Goal: Task Accomplishment & Management: Complete application form

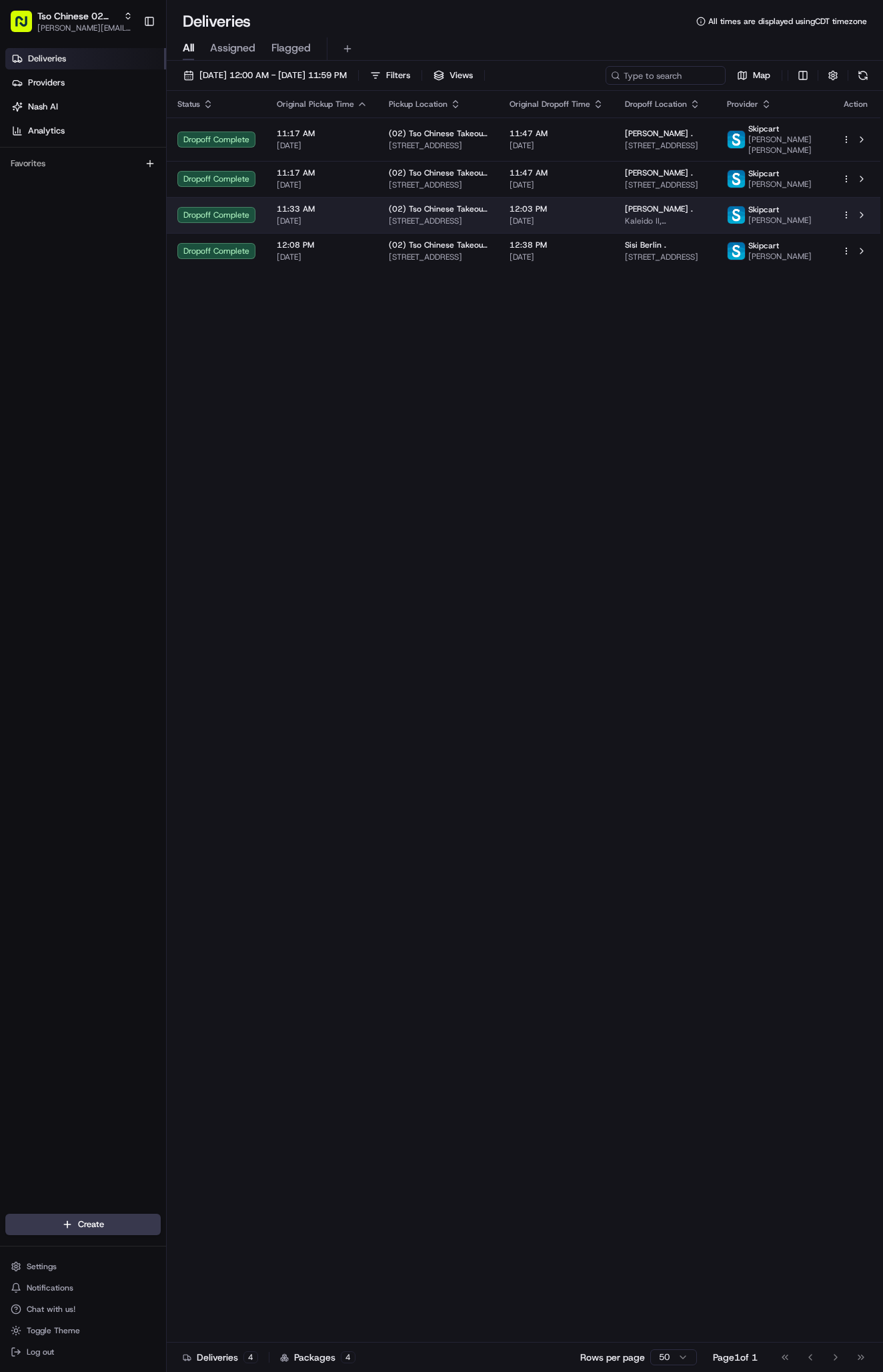
click at [706, 226] on span "Kaleido II, [STREET_ADDRESS]" at bounding box center [665, 221] width 81 height 11
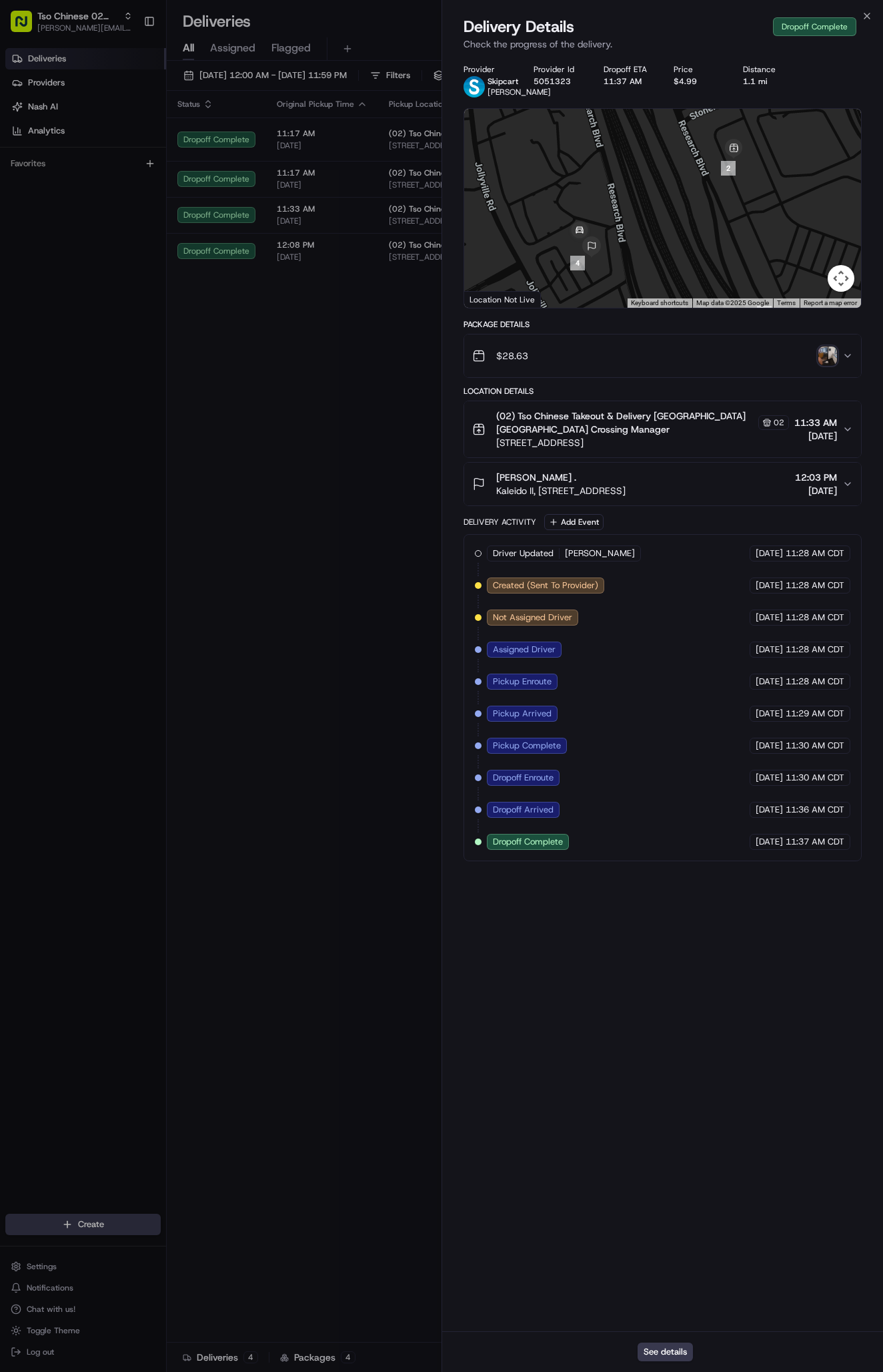
click at [832, 365] on img "button" at bounding box center [828, 355] width 18 height 18
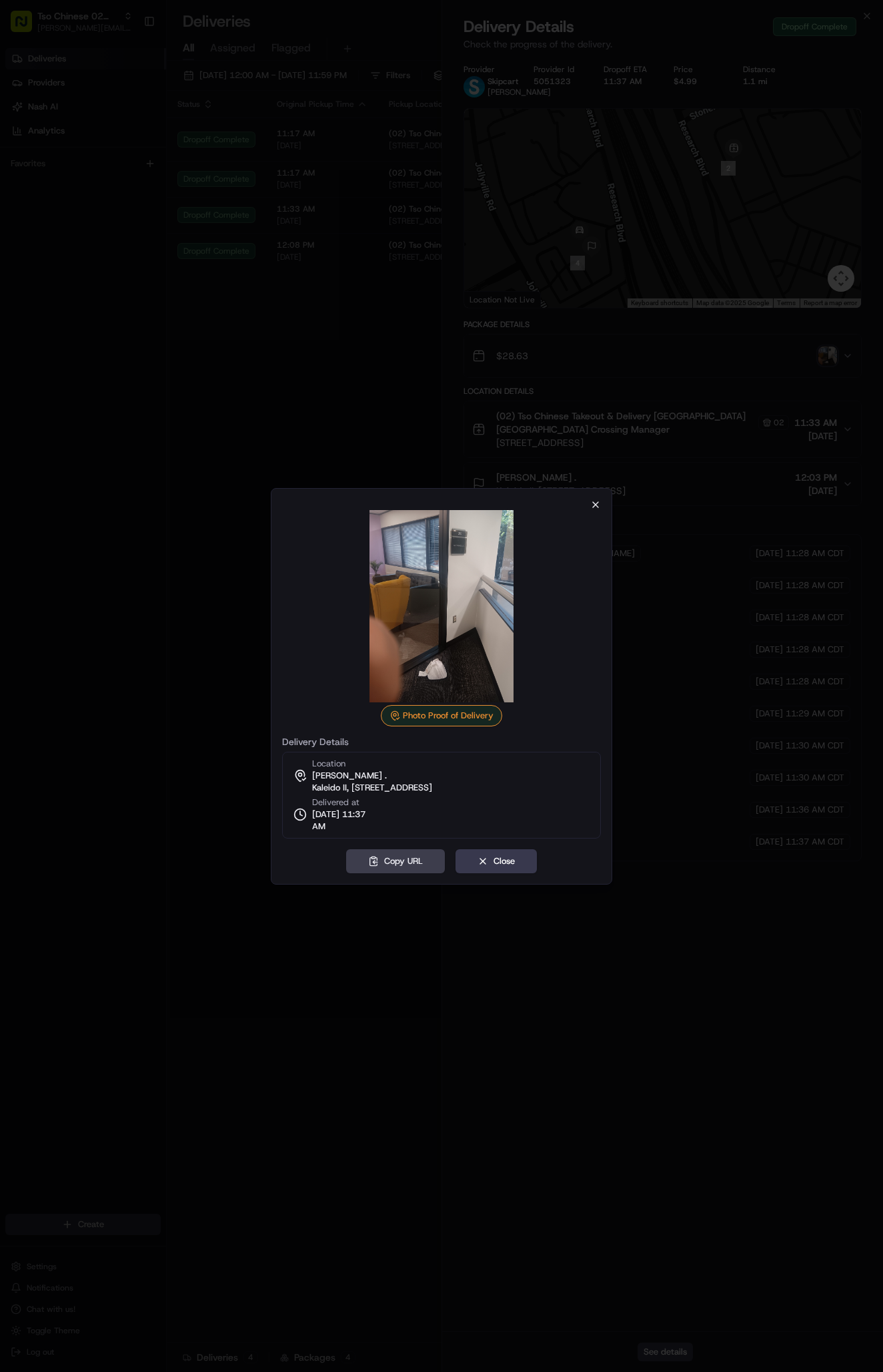
click at [596, 503] on icon "button" at bounding box center [596, 505] width 11 height 11
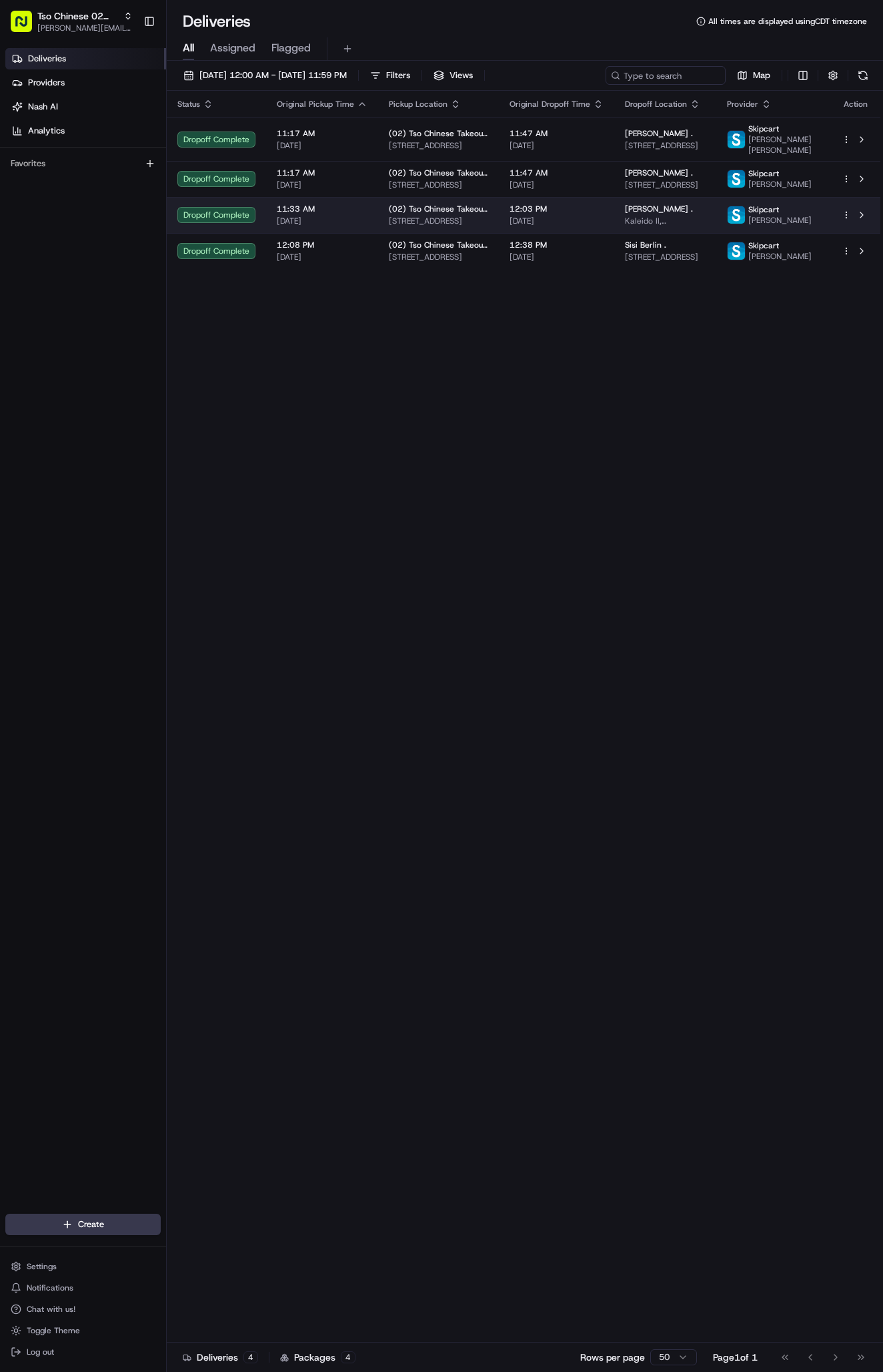
click at [690, 214] on div "Megan Lawlor ." at bounding box center [665, 209] width 81 height 11
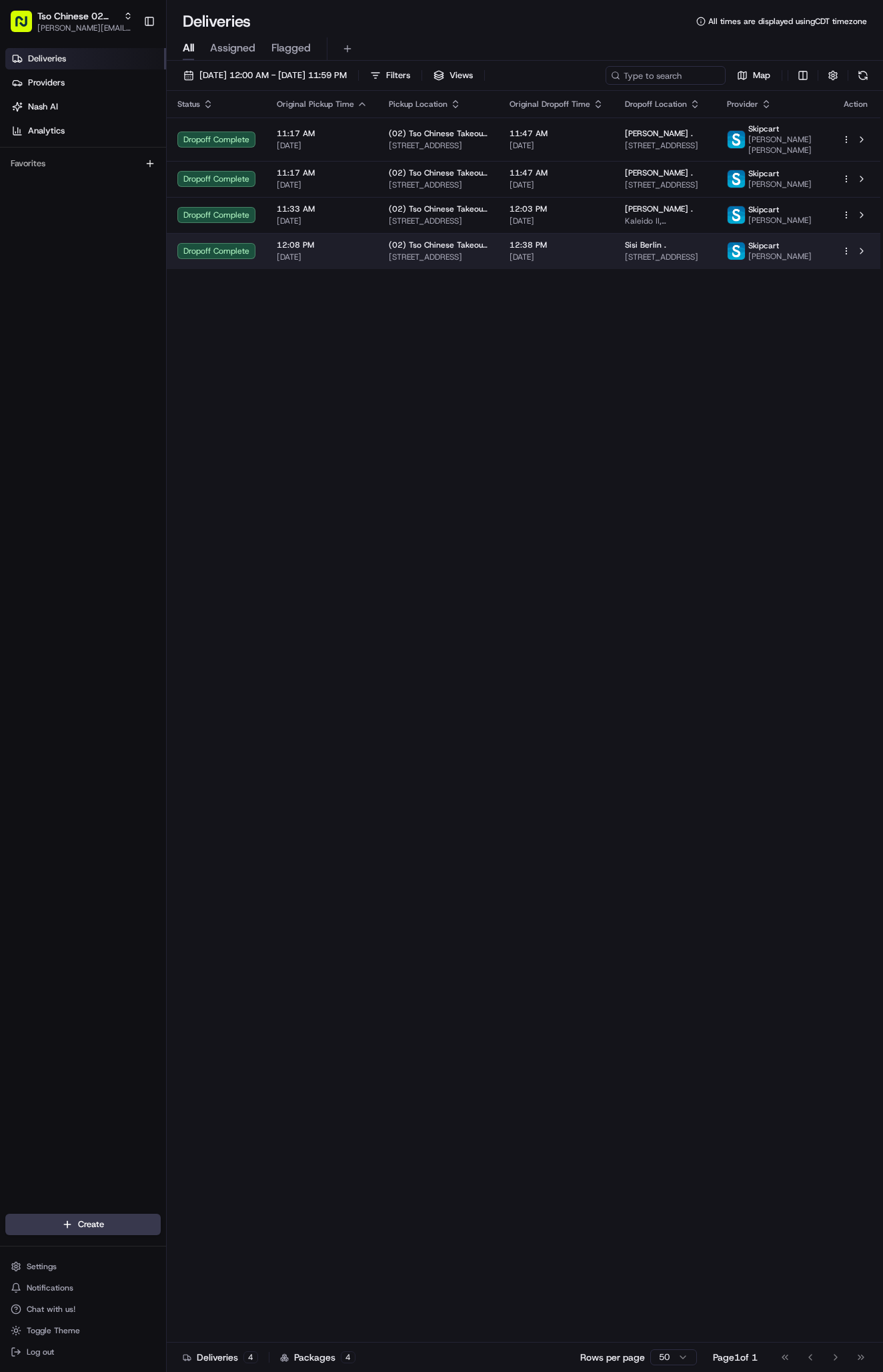
click at [665, 263] on span "3445 Executive Center Dr #250, Austin, TX 78731, USA" at bounding box center [665, 257] width 81 height 11
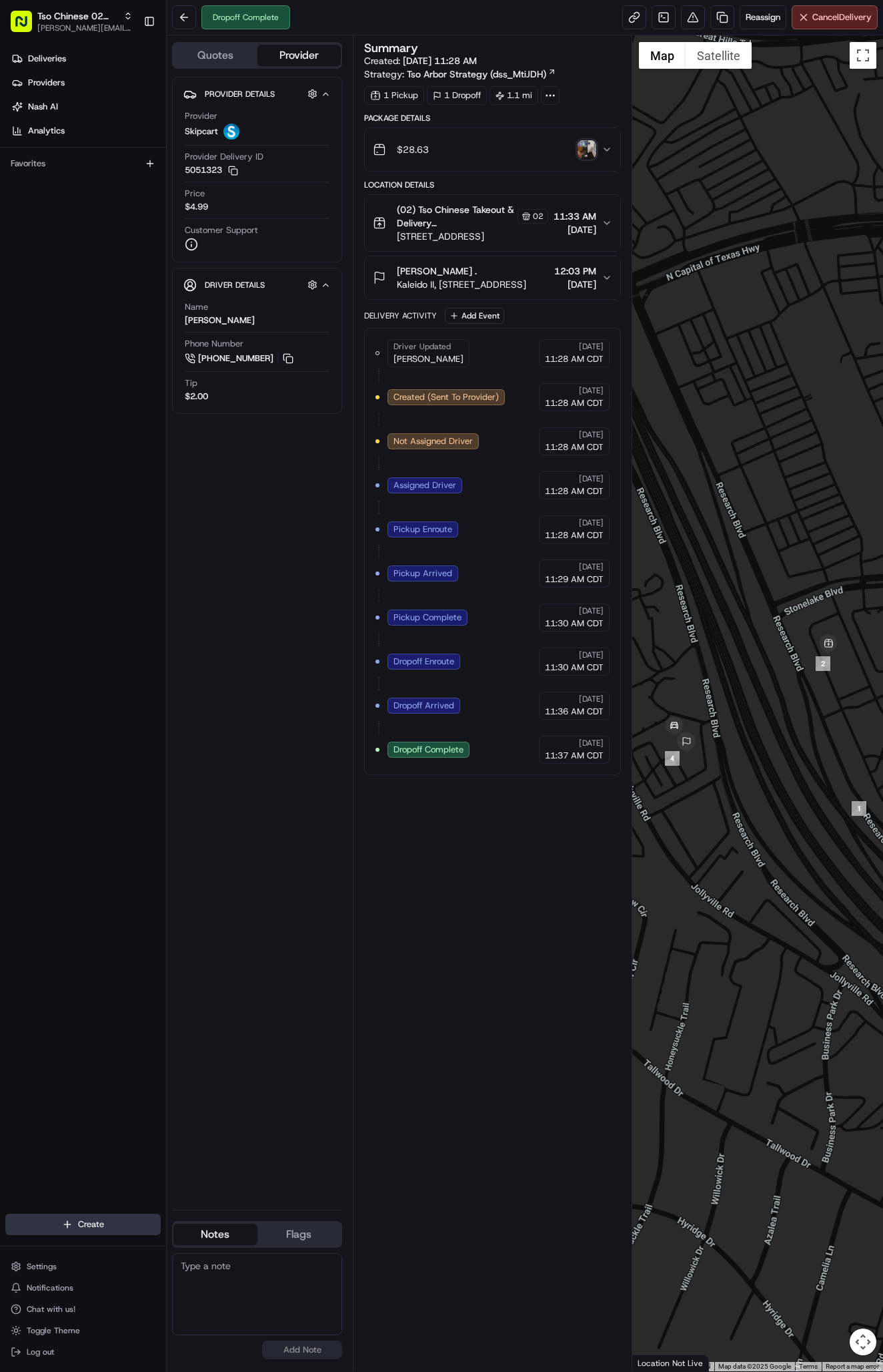
click at [108, 1231] on html "Tso Chinese 02 Arbor antonia@tsochinese.com Toggle Sidebar Deliveries Providers…" at bounding box center [442, 686] width 883 height 1372
click at [214, 1249] on link "Delivery" at bounding box center [241, 1249] width 149 height 24
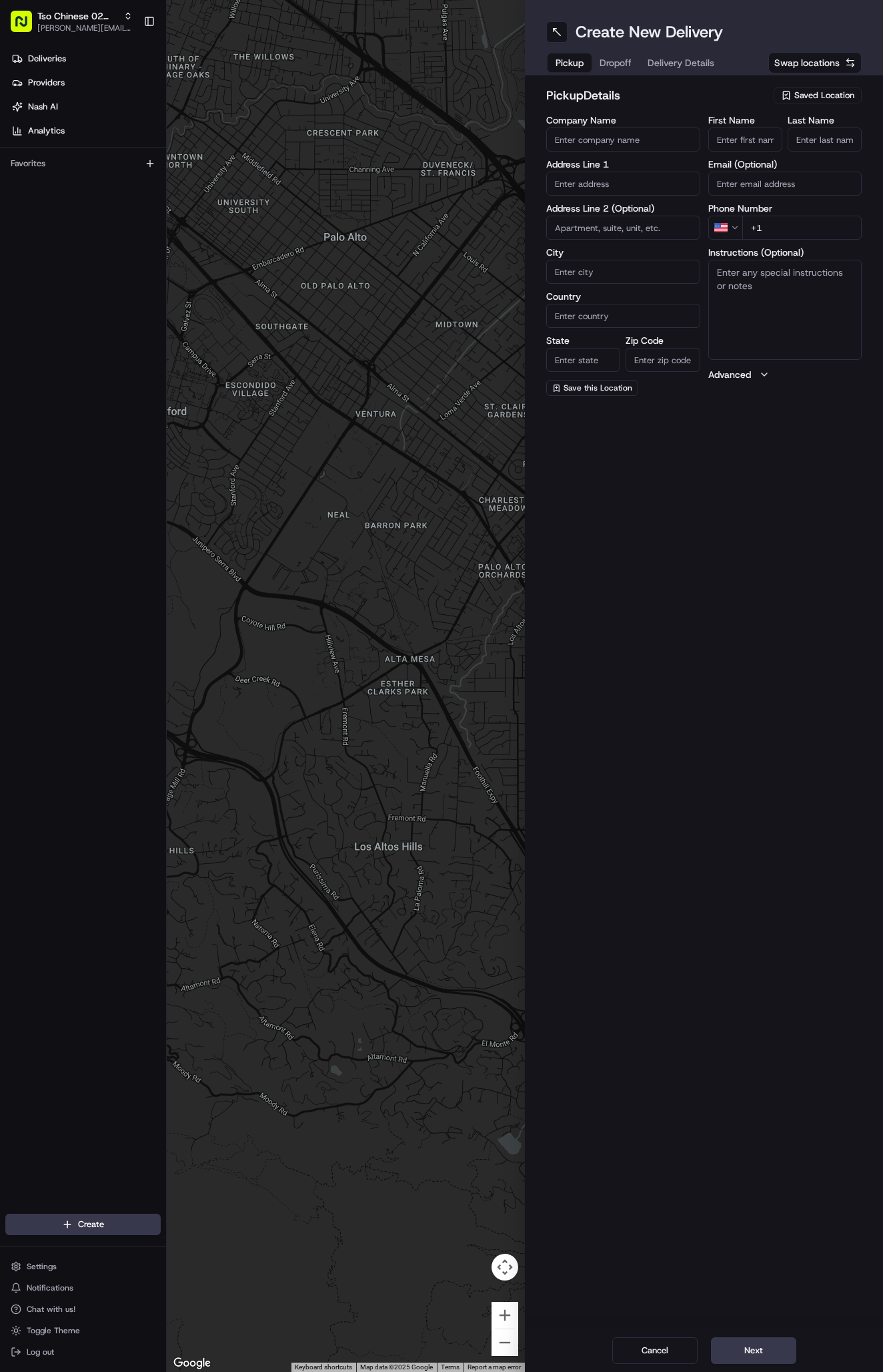
click at [819, 86] on button "Saved Location" at bounding box center [818, 96] width 88 height 18
click at [810, 155] on span "(02) Tso Chinese Takeout & Delivery [GEOGRAPHIC_DATA] (02)" at bounding box center [795, 152] width 164 height 24
type input "(02) Tso Chinese Takeout & Delivery [GEOGRAPHIC_DATA]"
type input "Bldg E Ste 402"
type input "Austin"
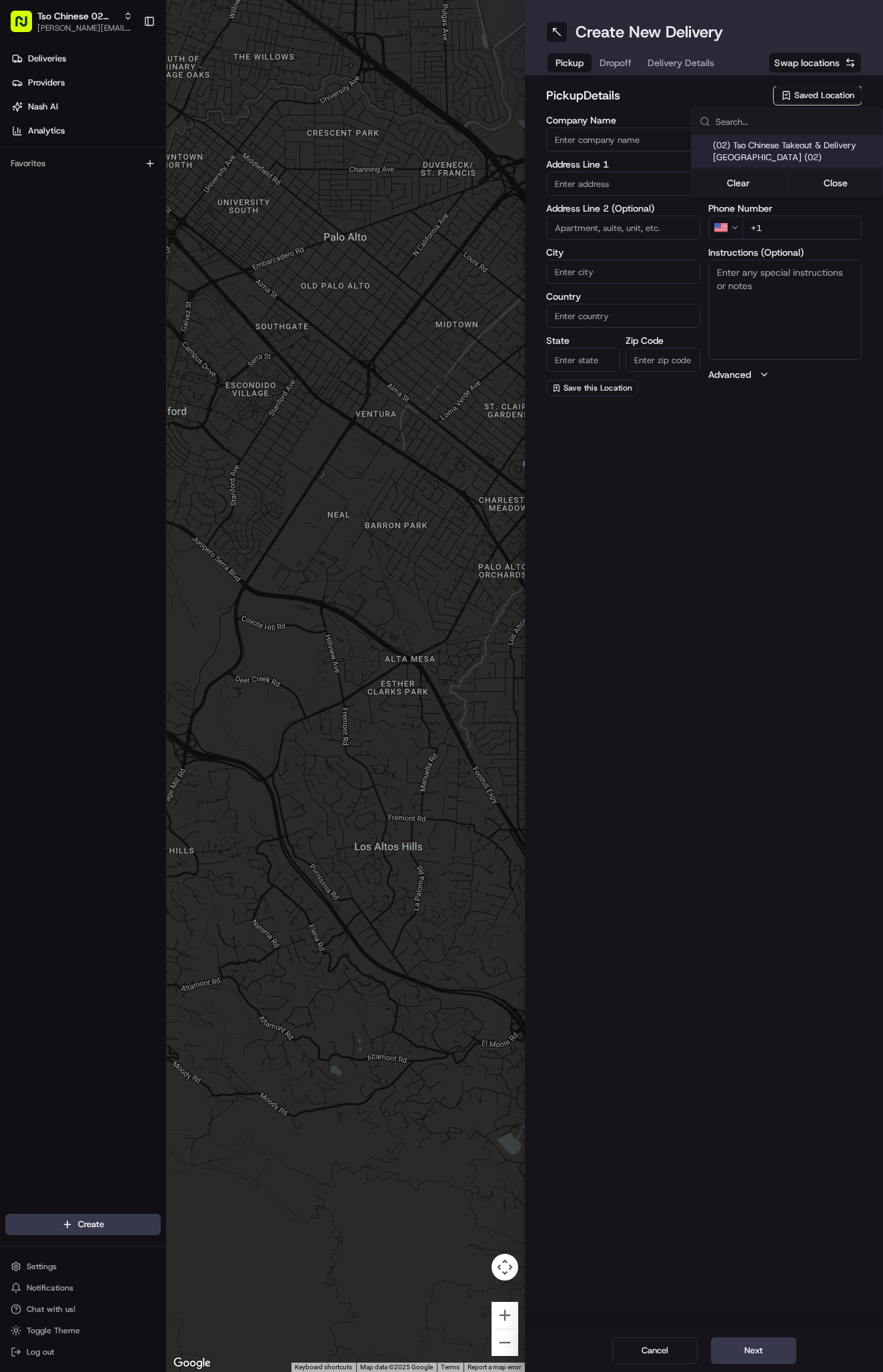
type input "US"
type input "[GEOGRAPHIC_DATA]"
type input "78759"
type input "Tso Chinese"
type input "Arboretum Crossing Manager"
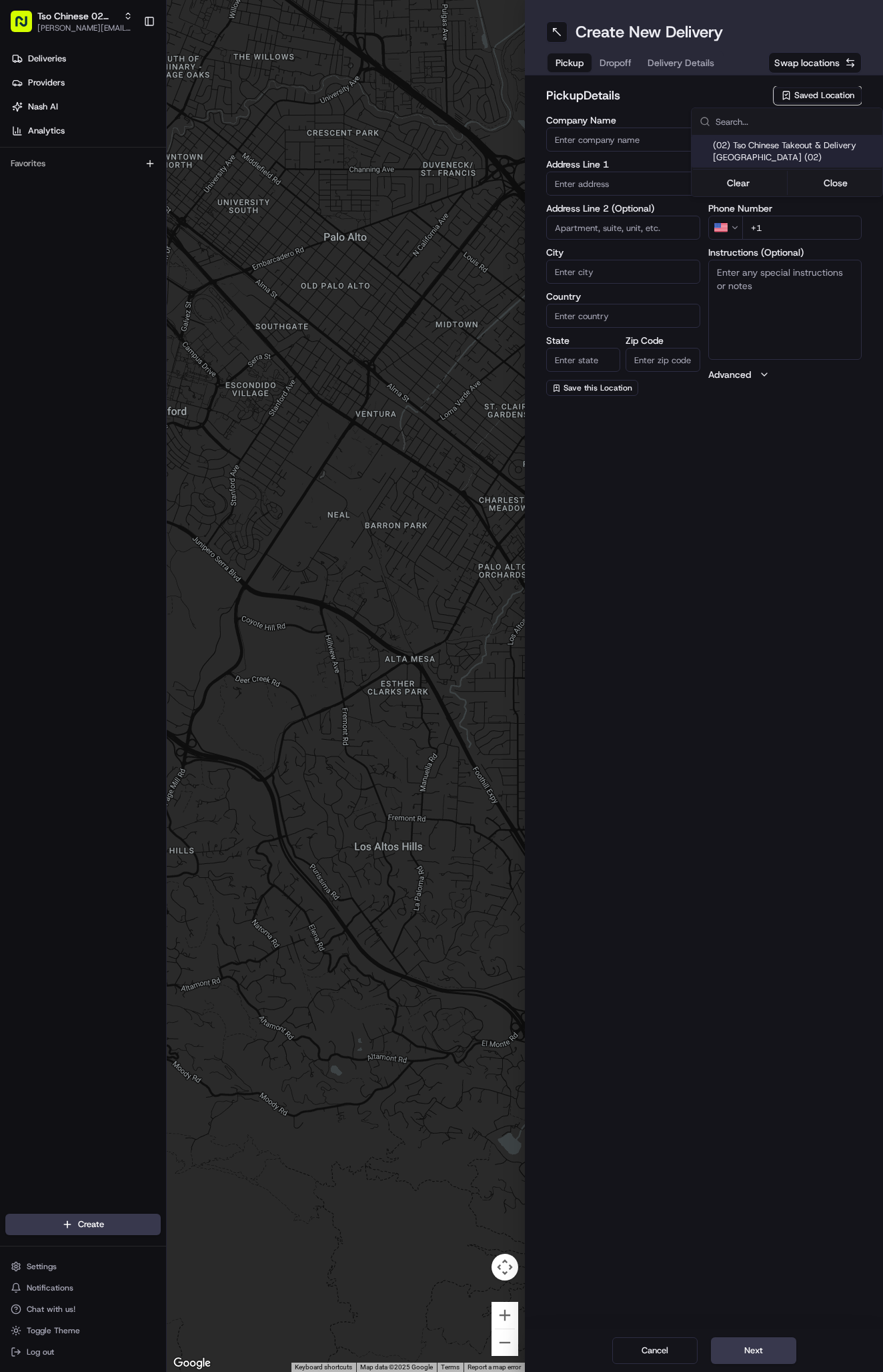
type input "[EMAIL_ADDRESS][DOMAIN_NAME]"
type input "[PHONE_NUMBER]"
type textarea "Submit a picture displaying address & food as Proof of Delivery. Envía una foto…"
type input "[STREET_ADDRESS]"
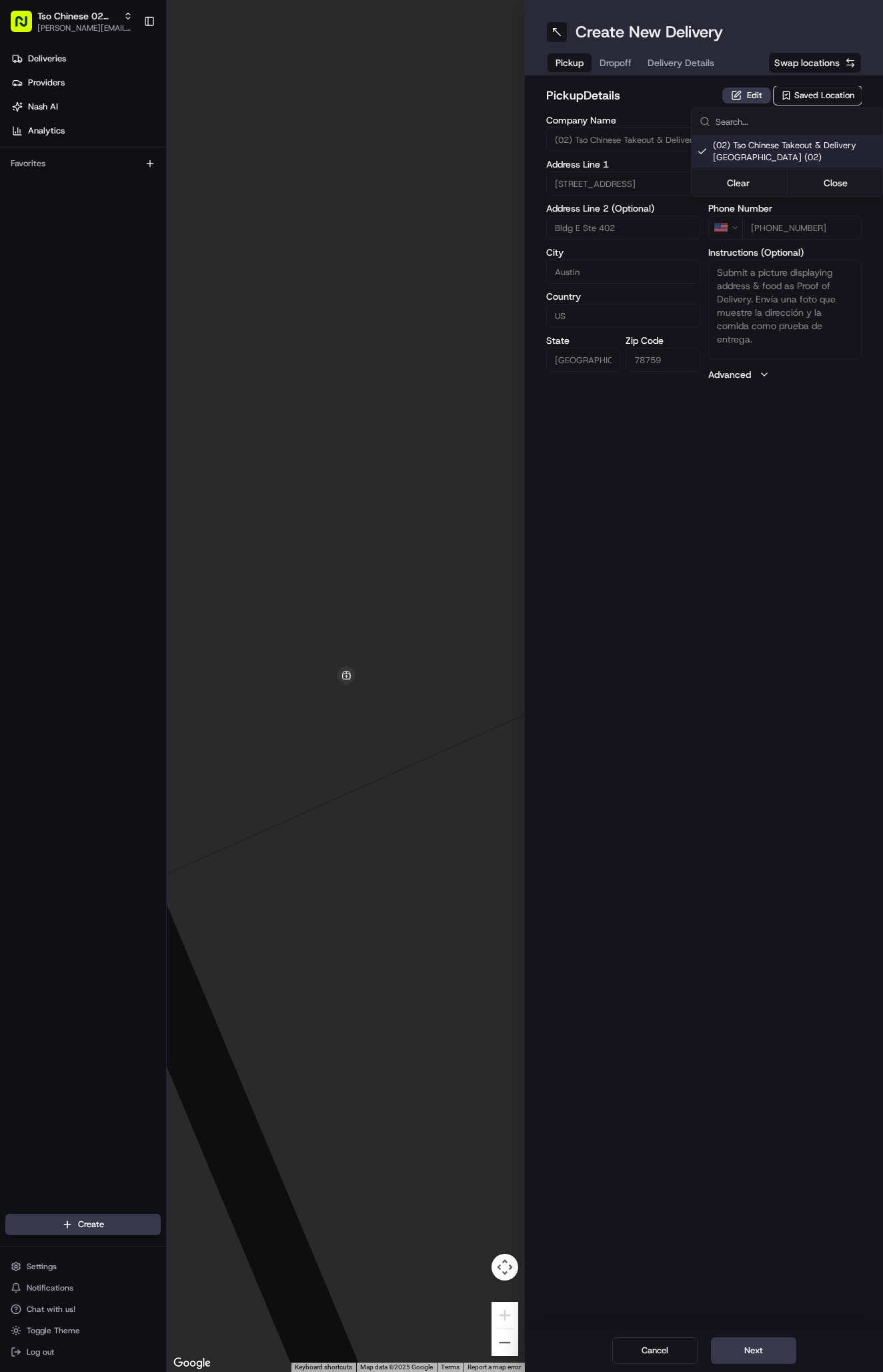
click at [817, 172] on div "Clear Close" at bounding box center [787, 183] width 188 height 24
click at [822, 180] on button "Close" at bounding box center [836, 183] width 92 height 18
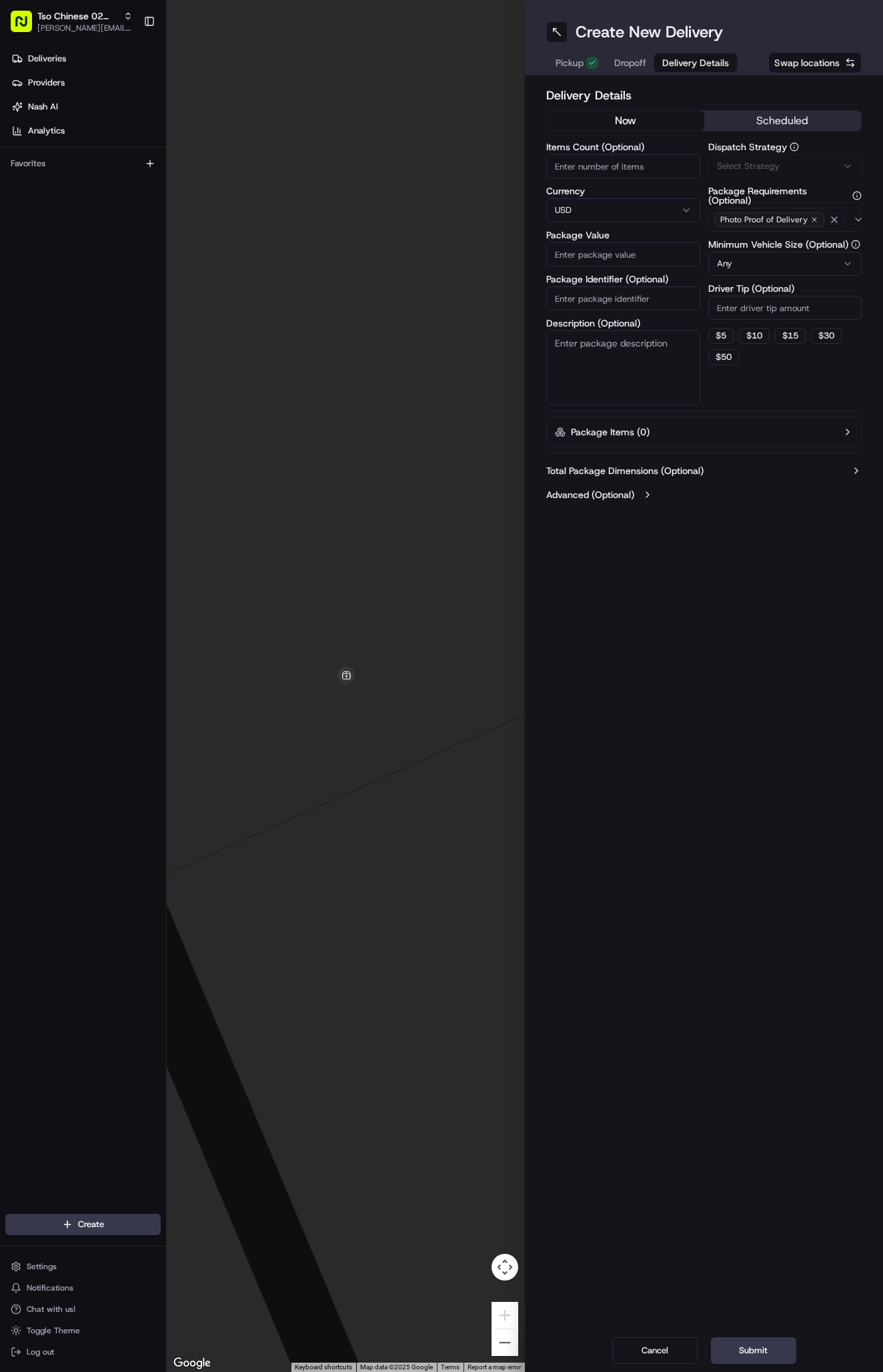
click at [677, 61] on span "Delivery Details" at bounding box center [696, 62] width 67 height 14
click at [745, 157] on button "Via Automation" at bounding box center [786, 166] width 154 height 24
click at [761, 240] on span "Tso Arbor Strategy" at bounding box center [795, 239] width 164 height 12
click at [829, 263] on button "Close" at bounding box center [836, 264] width 92 height 18
click at [663, 300] on input "Package Identifier (Optional)" at bounding box center [623, 298] width 154 height 24
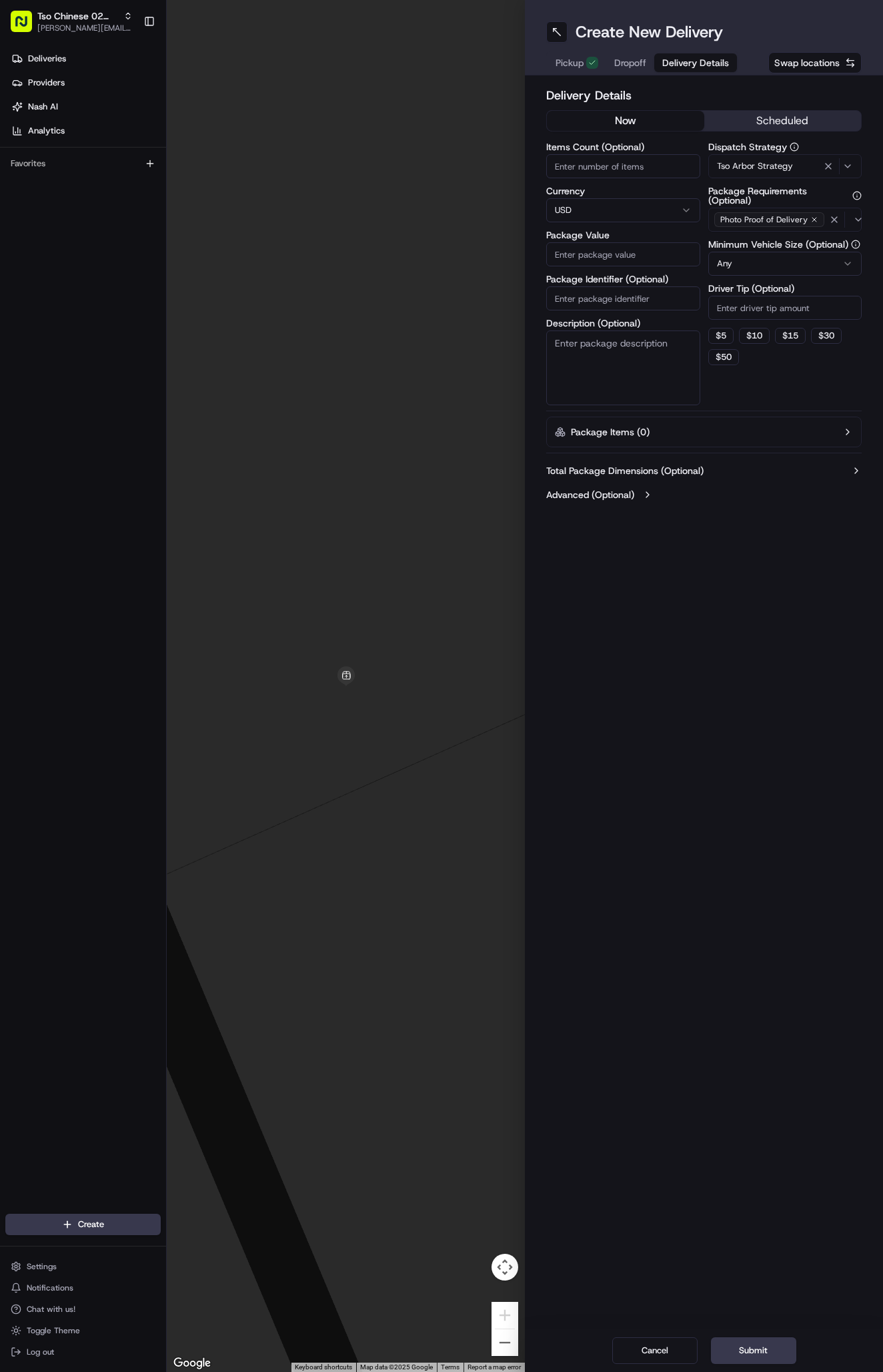
click at [663, 300] on input "Package Identifier (Optional)" at bounding box center [623, 298] width 154 height 24
paste input "#LTNSLS6"
type input "#LTNSLS6"
click at [732, 310] on input "Driver Tip (Optional)" at bounding box center [786, 308] width 154 height 24
type input "2"
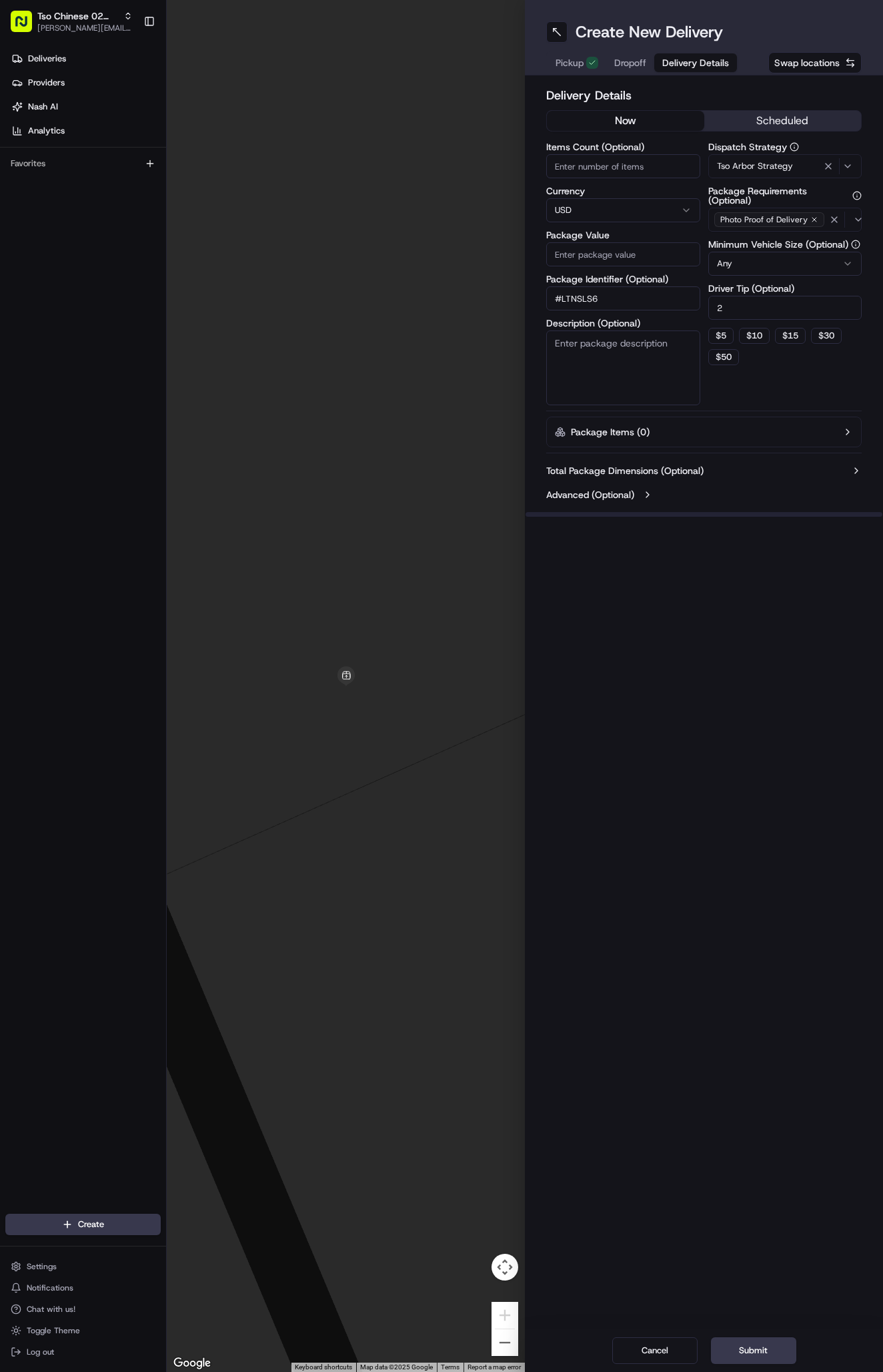
click at [614, 256] on input "Package Value" at bounding box center [623, 254] width 154 height 24
click at [565, 252] on input "52.21" at bounding box center [623, 254] width 154 height 24
type input "57.21"
click at [641, 63] on span "Dropoff" at bounding box center [630, 62] width 32 height 14
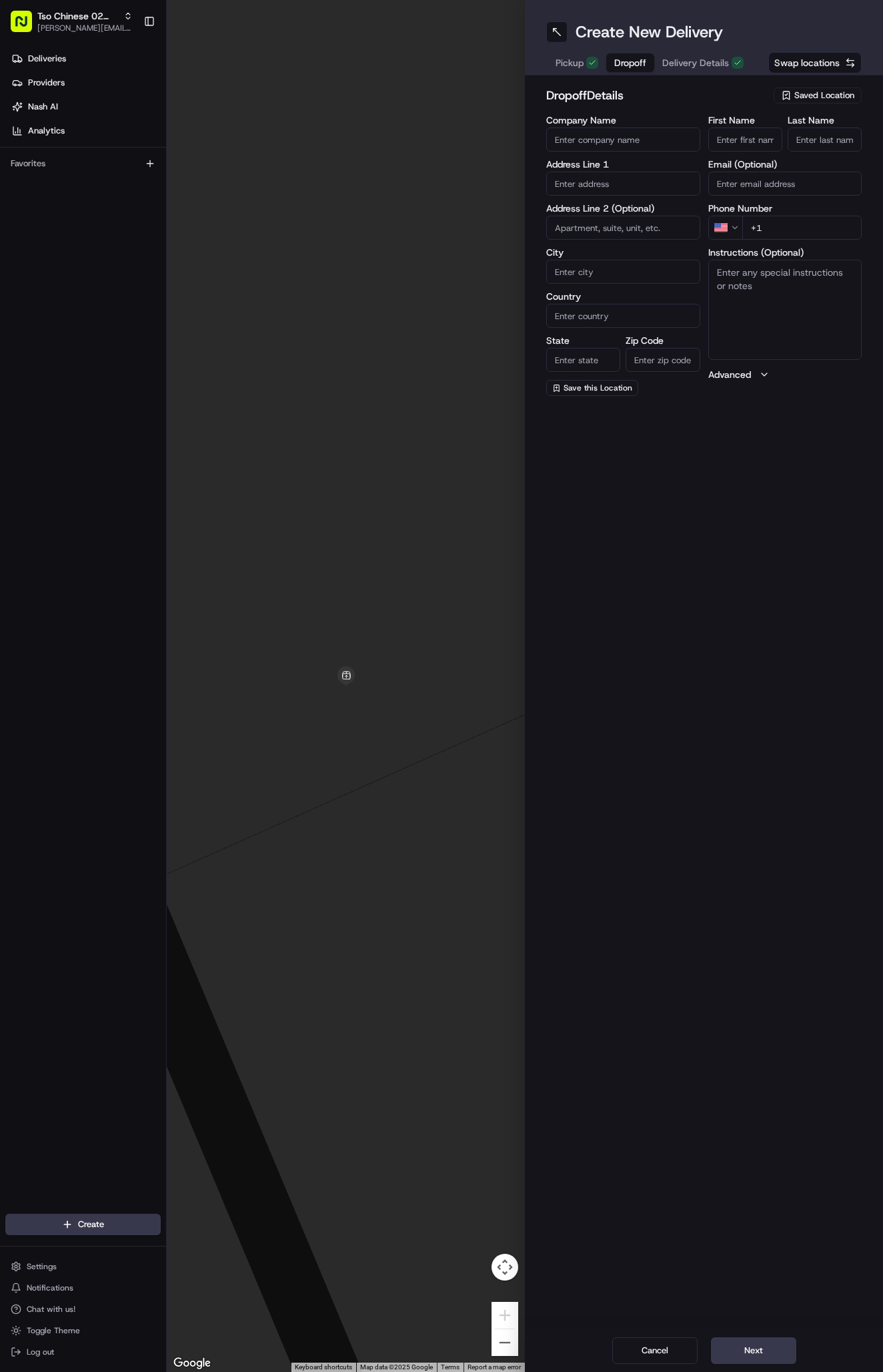
click at [742, 129] on input "First Name" at bounding box center [745, 140] width 74 height 24
paste input "Samuel Gardner"
type input "Samuel Gardner"
type input "."
paste input "503 716 6469"
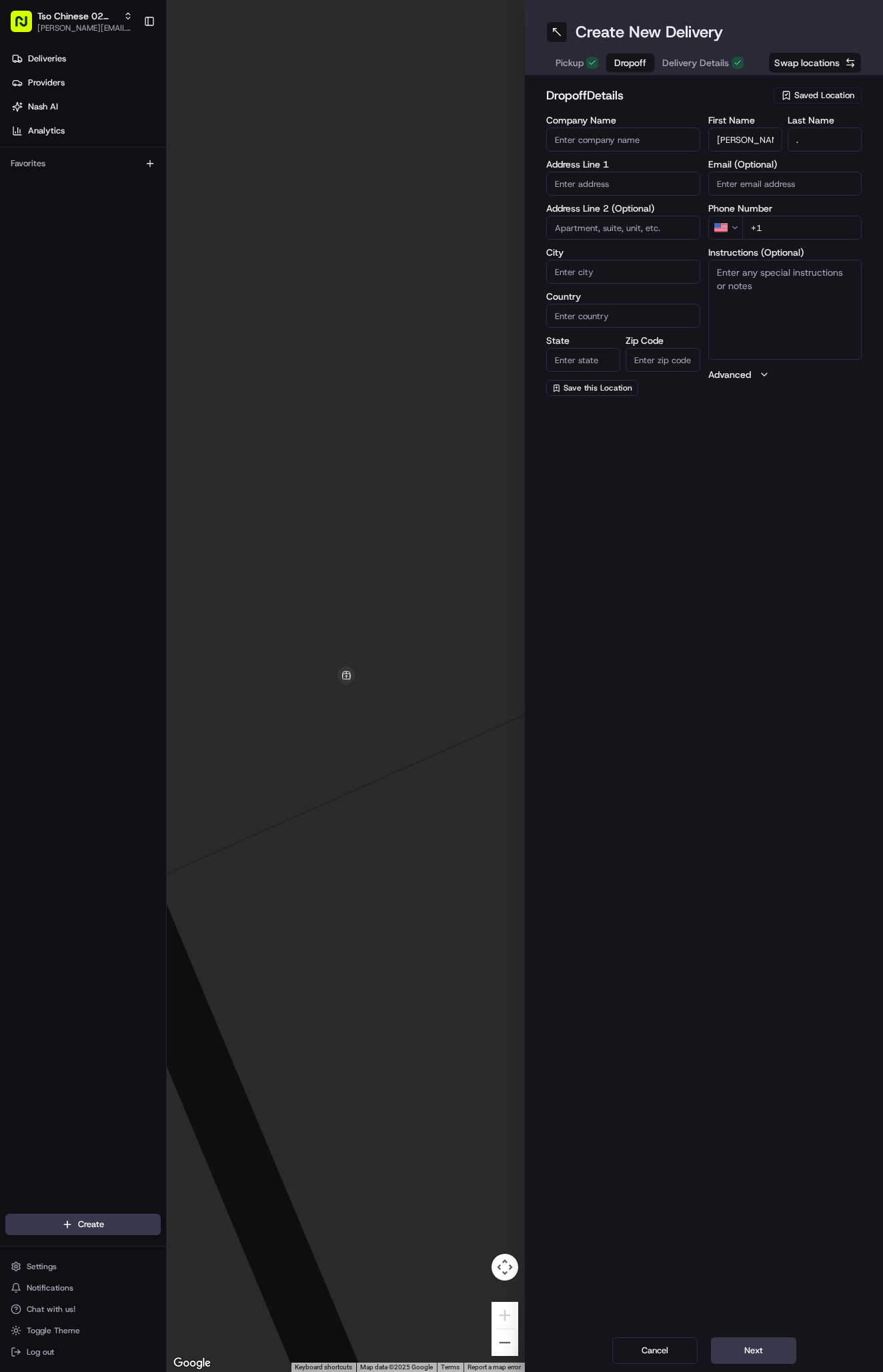
type input "+1 503 716 6469"
click at [822, 327] on textarea "Instructions (Optional)" at bounding box center [786, 309] width 154 height 100
paste textarea "Company: Somerset Townhomes"
drag, startPoint x: 761, startPoint y: 269, endPoint x: 615, endPoint y: 251, distance: 147.1
click at [615, 251] on div "Company Name Address Line 1 Address Line 2 (Optional) City Country State Zip Co…" at bounding box center [704, 255] width 316 height 280
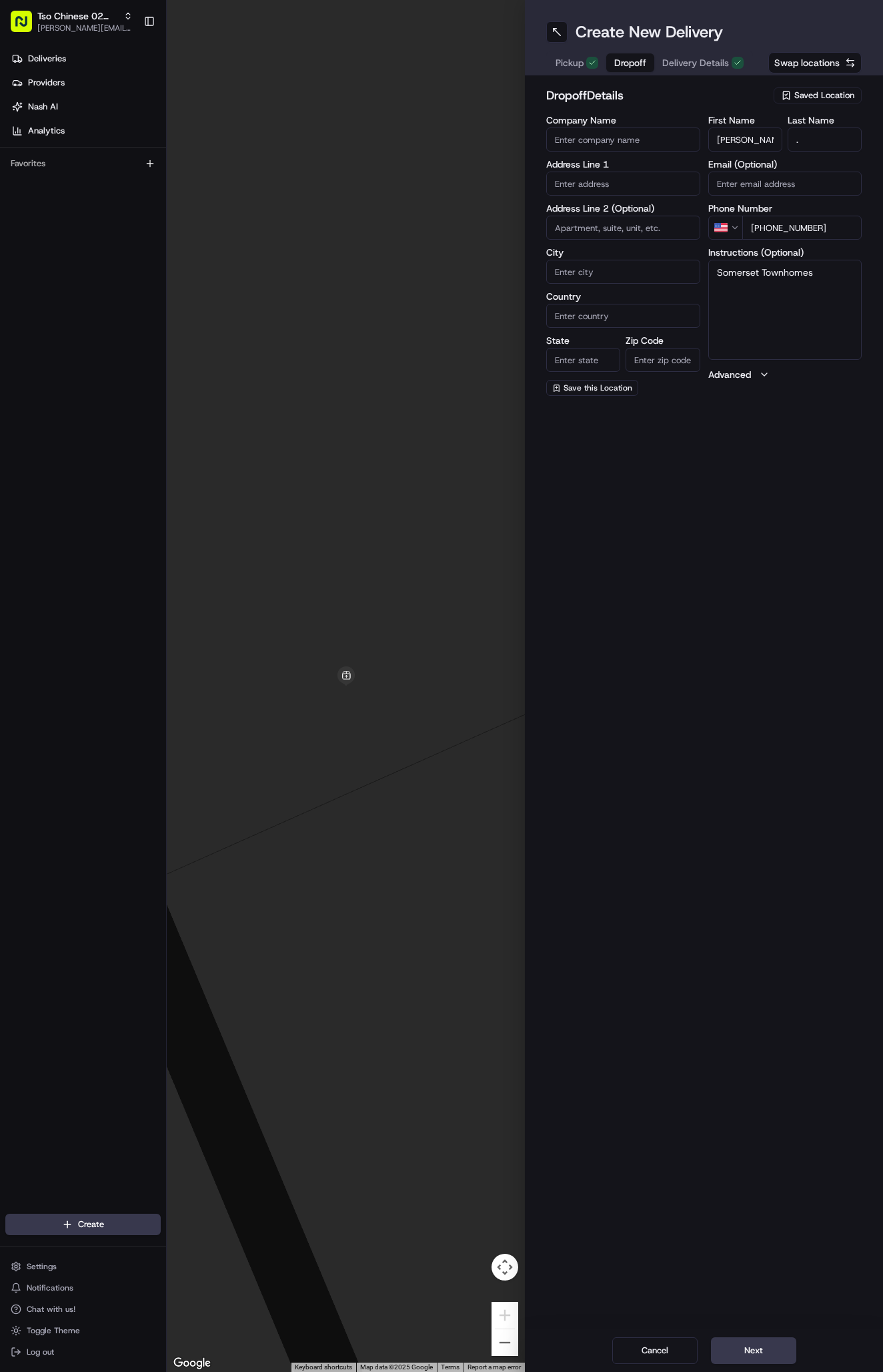
type textarea "Somerset Townhomes"
paste input "Apt 1222"
type input "Apt 1222"
paste input "6800 Austin Center Blvd"
click at [658, 214] on div "6800 Austin Center Blvd, Austin, TX" at bounding box center [623, 212] width 148 height 20
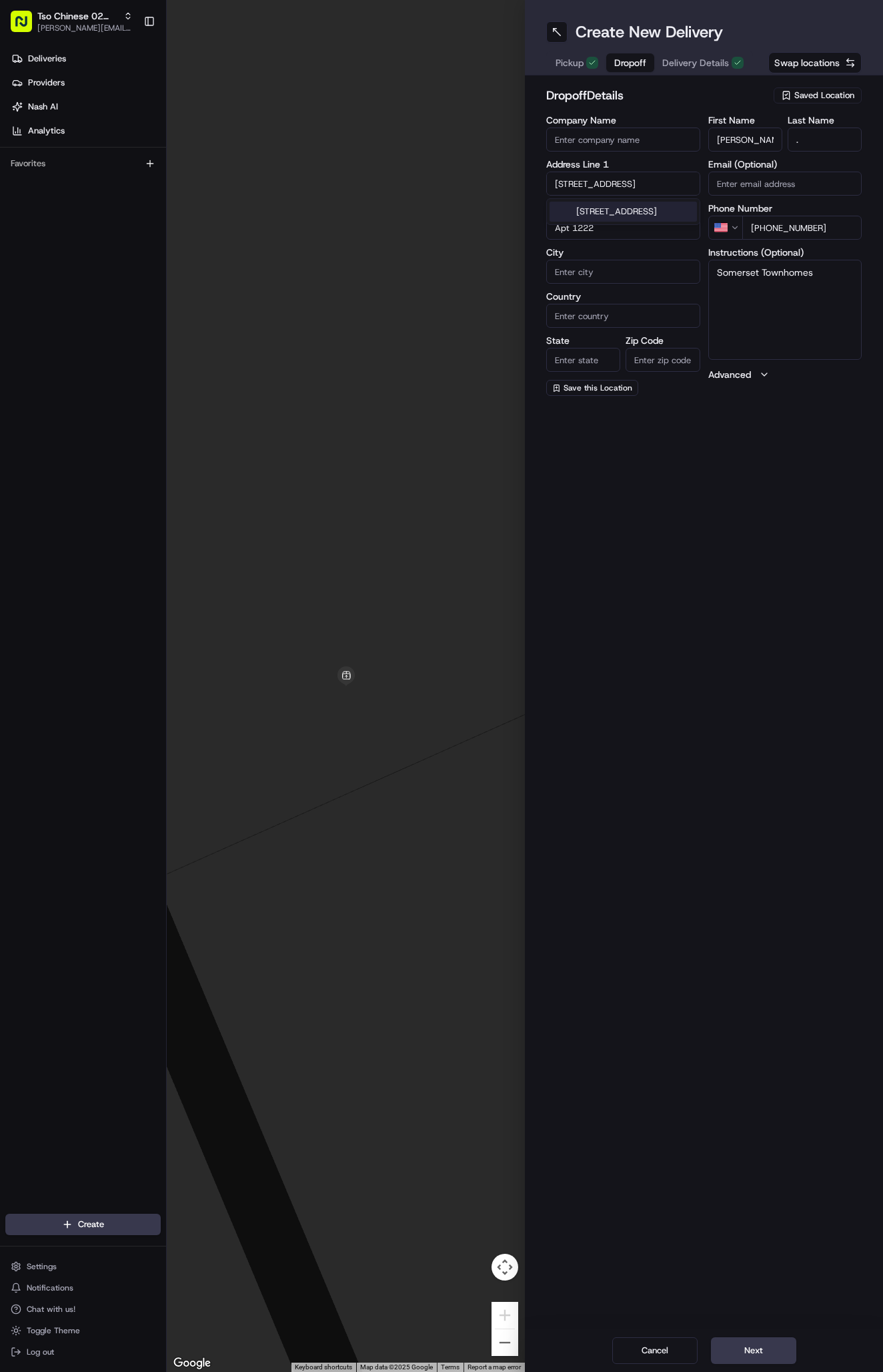
type input "6800 Austin Center Blvd, Austin, TX 78731, USA"
type input "Austin"
type input "United States"
type input "TX"
type input "78731"
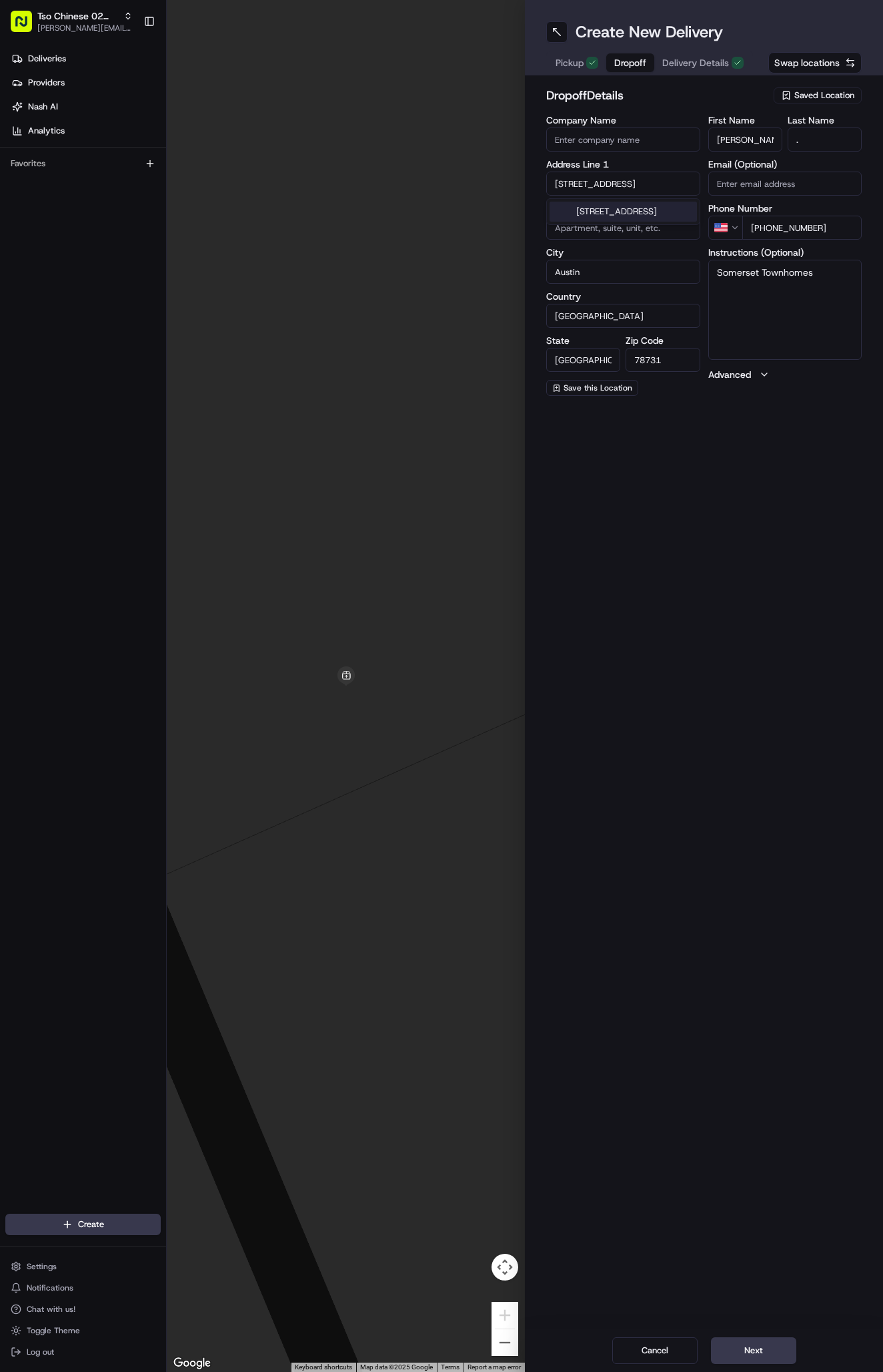
type input "6800 Austin Center Boulevard"
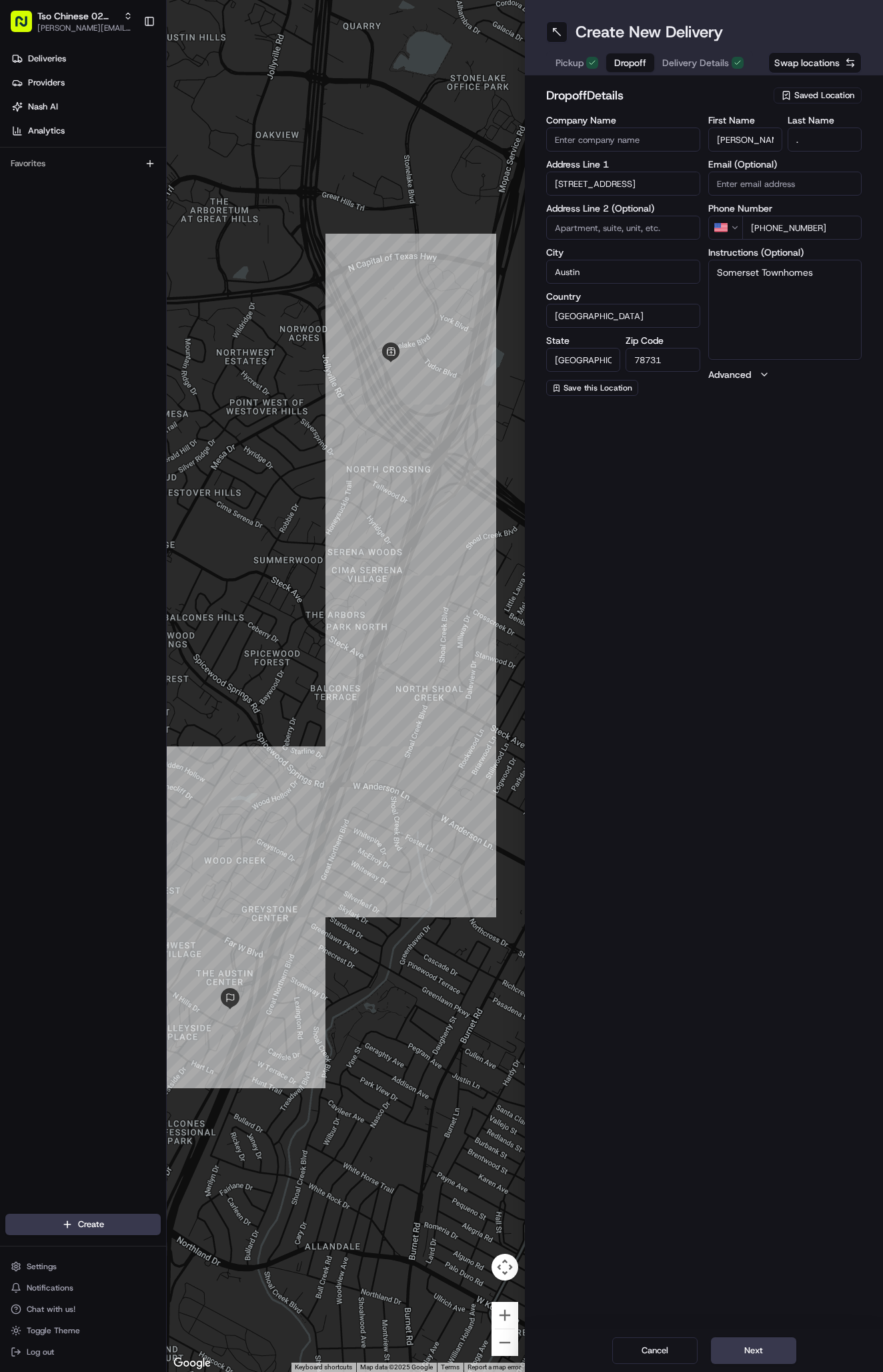
paste input "Apt 1222"
type input "Apt 1222"
click at [806, 336] on textarea "Somerset Townhomes" at bounding box center [786, 309] width 154 height 100
paste textarea "Gate Code: #6800 Turn right after the gate and make the first left into a small…"
type textarea "Somerset Townhomes. Gate Code: #6800 Turn right after the gate and make the fir…"
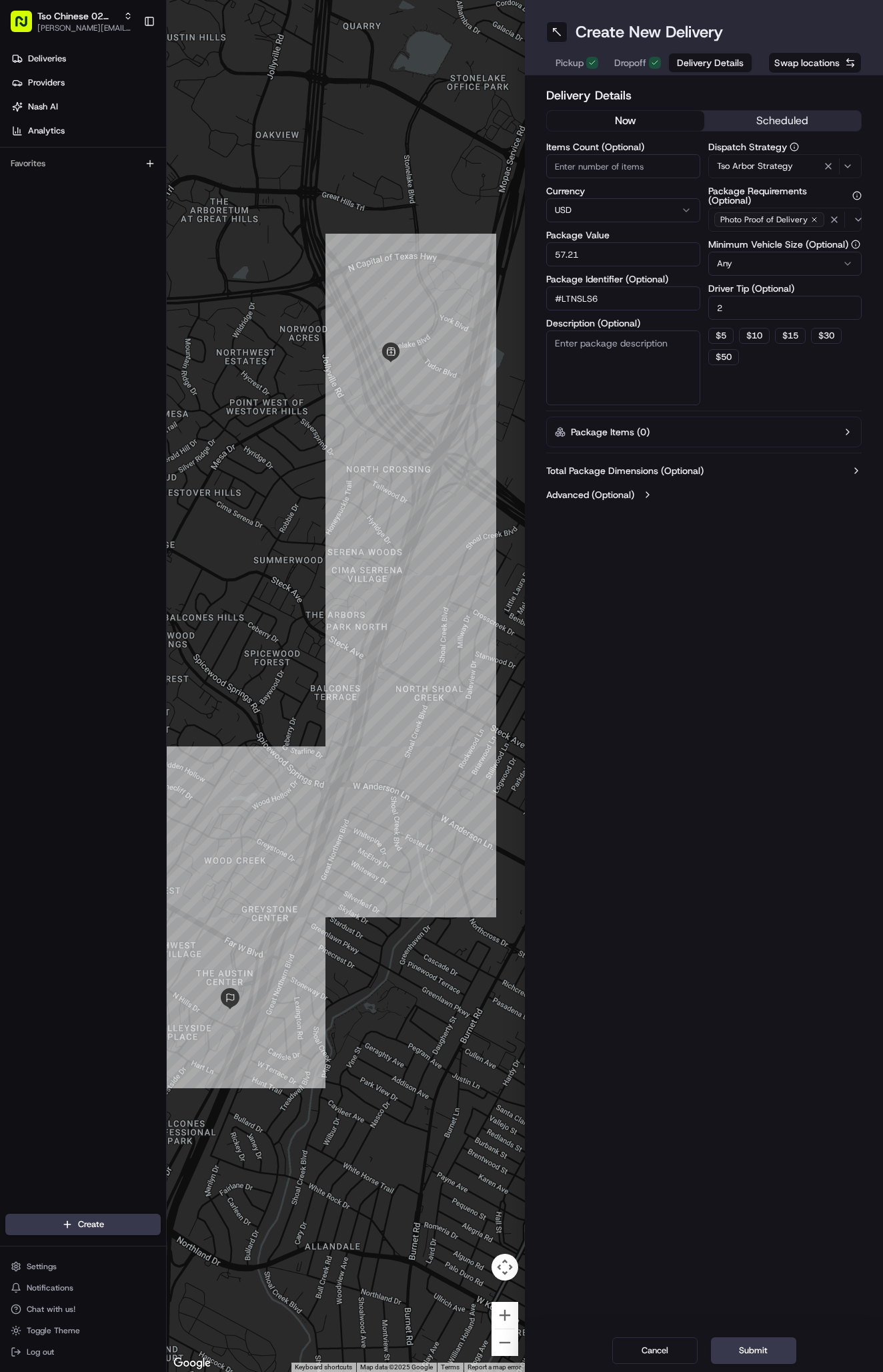
click at [692, 62] on span "Delivery Details" at bounding box center [710, 62] width 67 height 14
click at [633, 62] on span "Dropoff" at bounding box center [630, 62] width 32 height 14
click at [683, 59] on span "Delivery Details" at bounding box center [710, 62] width 67 height 14
click at [631, 60] on span "Dropoff" at bounding box center [630, 62] width 32 height 14
click at [700, 61] on span "Delivery Details" at bounding box center [710, 62] width 67 height 14
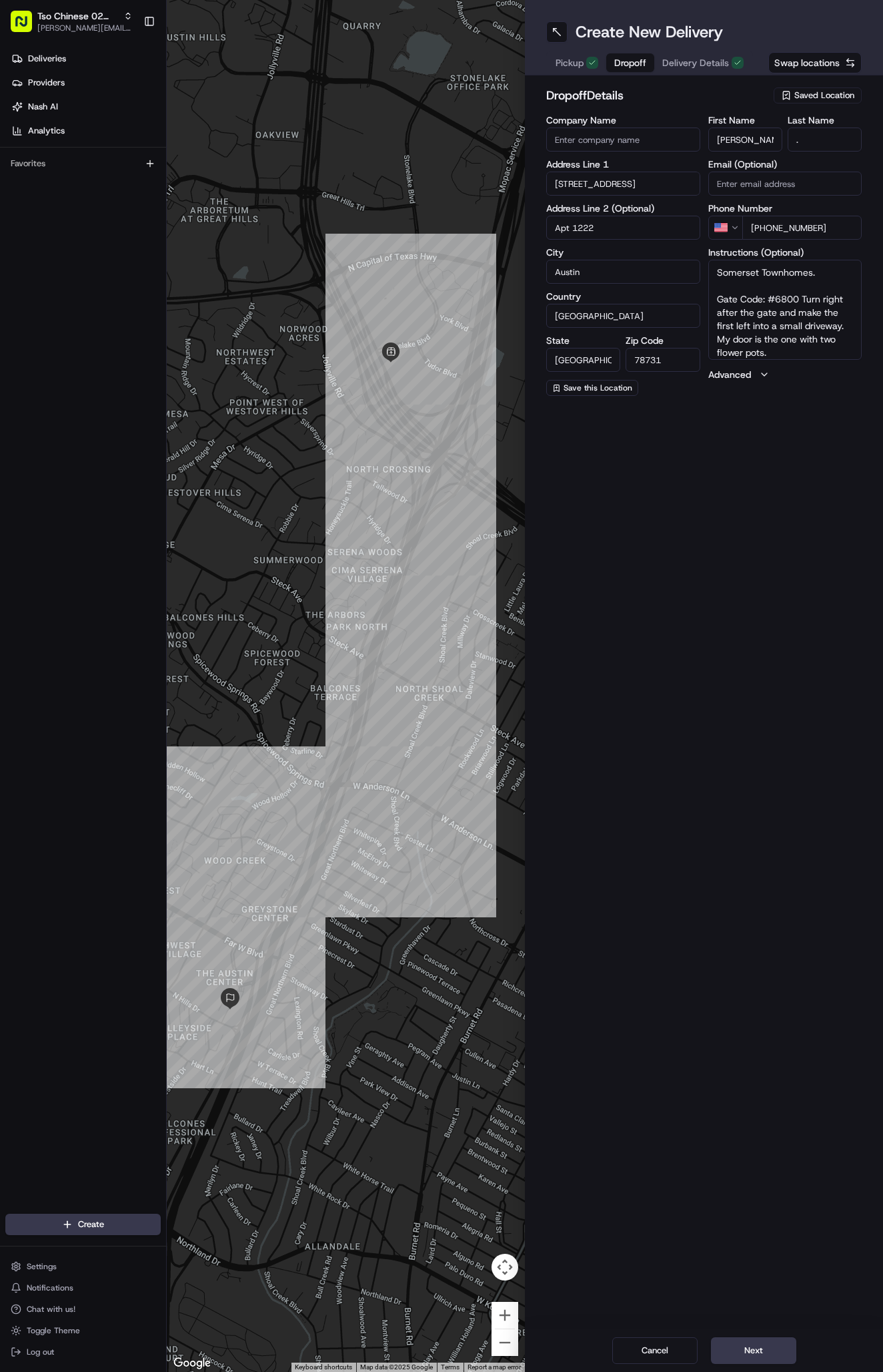
click at [627, 62] on span "Dropoff" at bounding box center [630, 62] width 32 height 14
click at [411, 1] on div at bounding box center [346, 686] width 358 height 1372
click at [734, 1348] on button "Next" at bounding box center [754, 1350] width 85 height 27
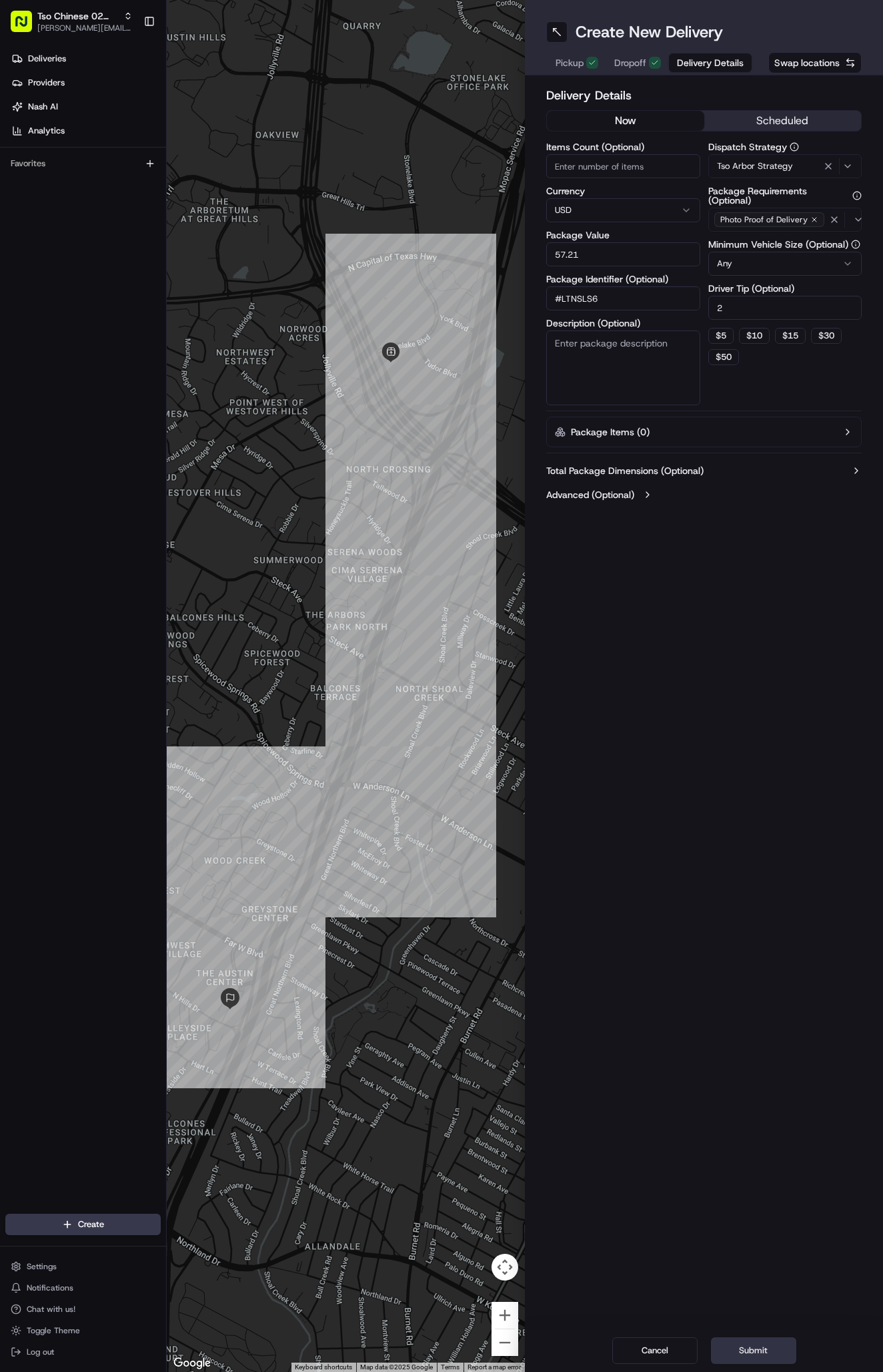
click at [734, 1348] on button "Submit" at bounding box center [754, 1350] width 85 height 27
click at [734, 1348] on div "Cancel Submit" at bounding box center [704, 1350] width 358 height 43
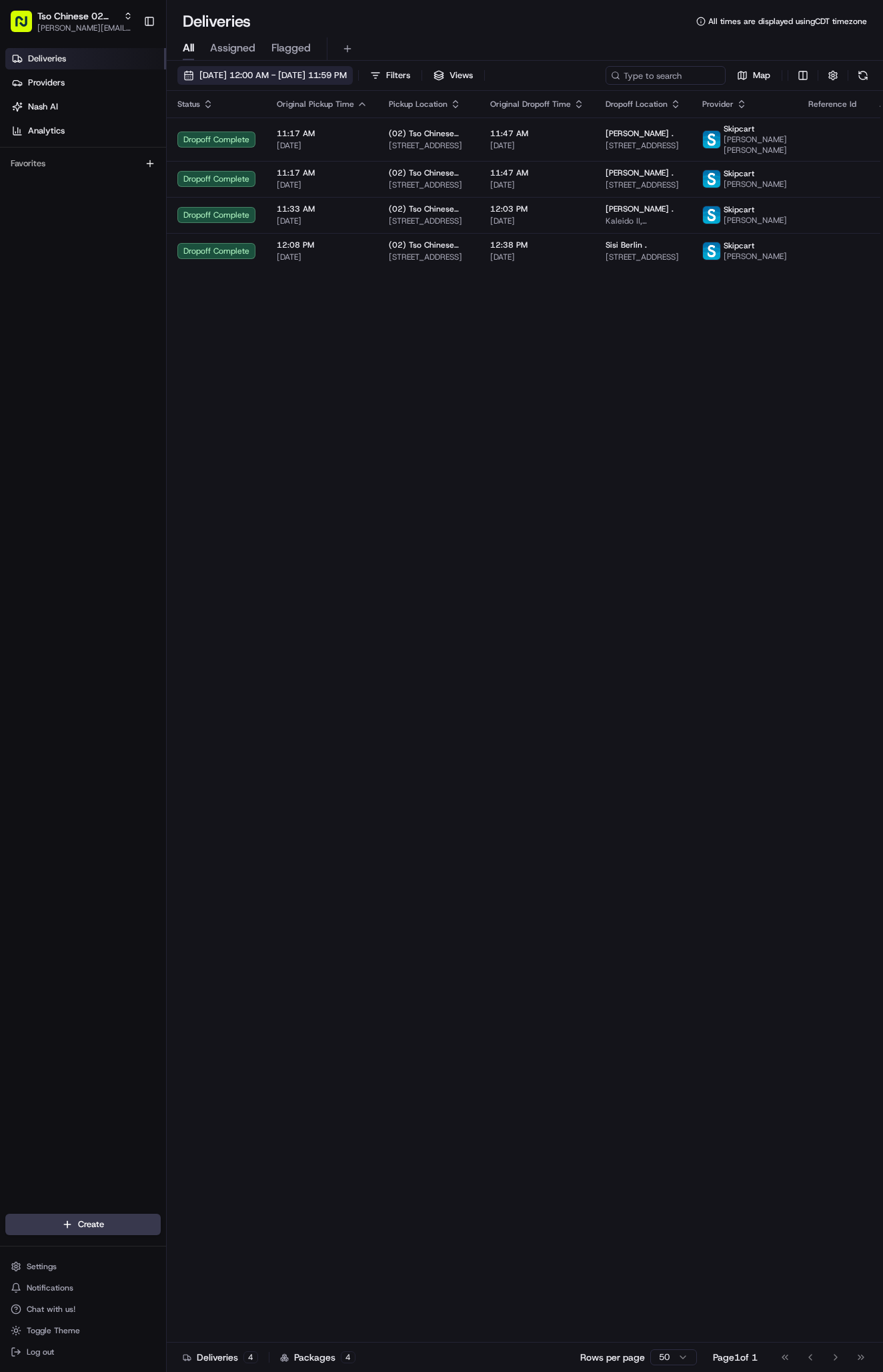
click at [329, 69] on button "08/22/2025 12:00 AM - 08/22/2025 11:59 PM" at bounding box center [264, 75] width 175 height 18
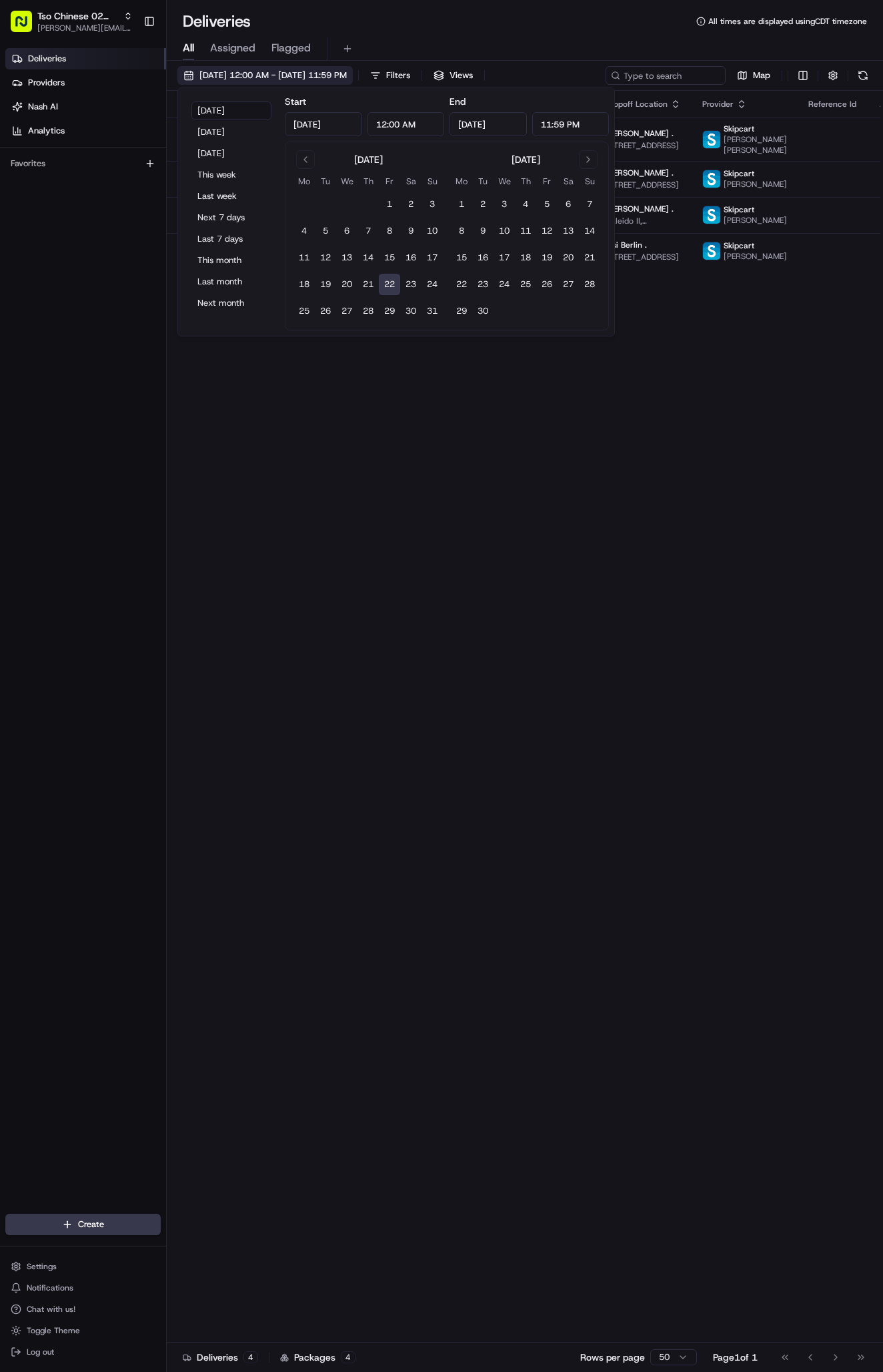
click at [291, 77] on span "08/22/2025 12:00 AM - 08/22/2025 11:59 PM" at bounding box center [273, 75] width 148 height 12
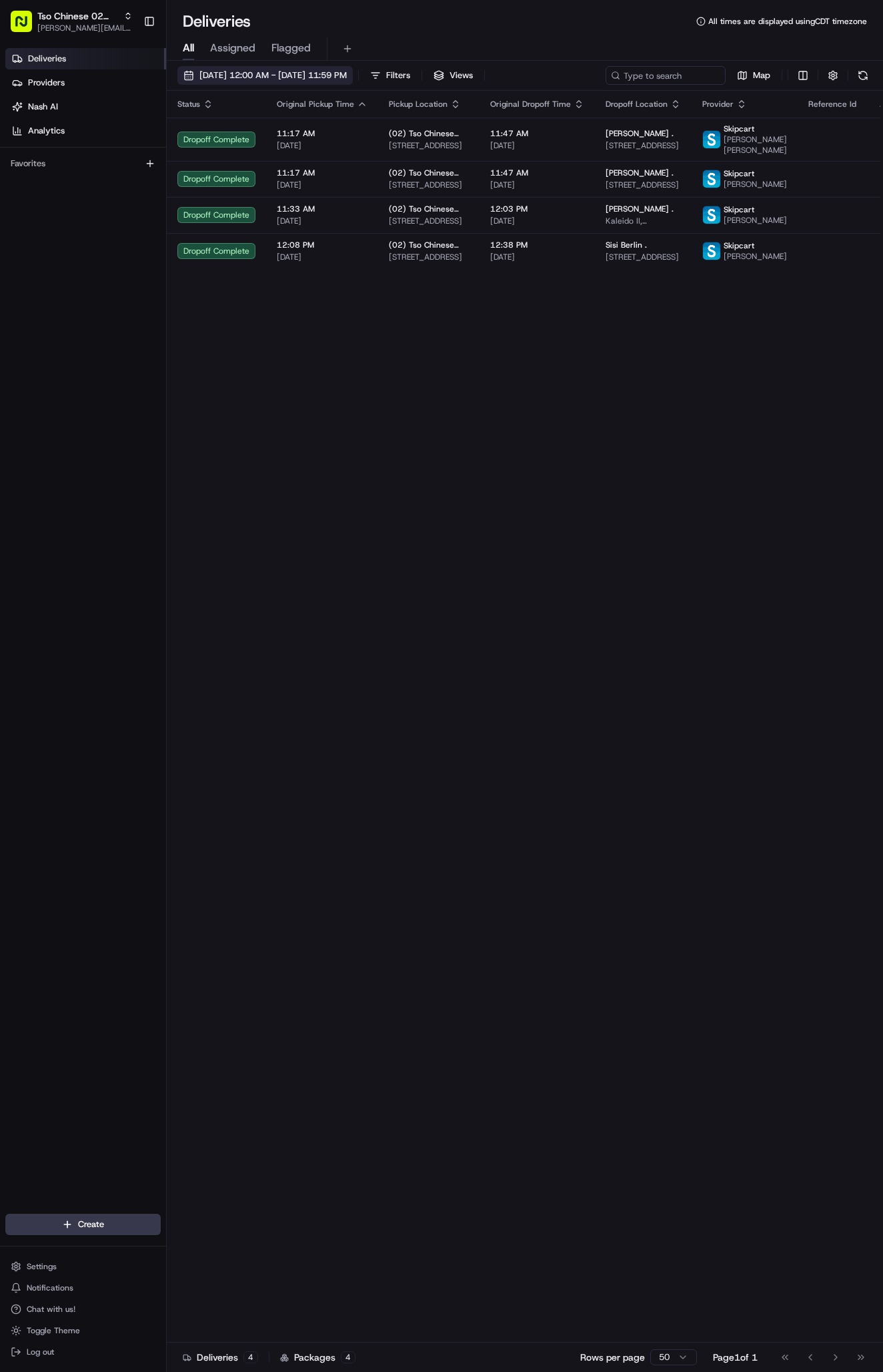
click at [353, 67] on button "08/22/2025 12:00 AM - 08/22/2025 11:59 PM" at bounding box center [264, 75] width 175 height 18
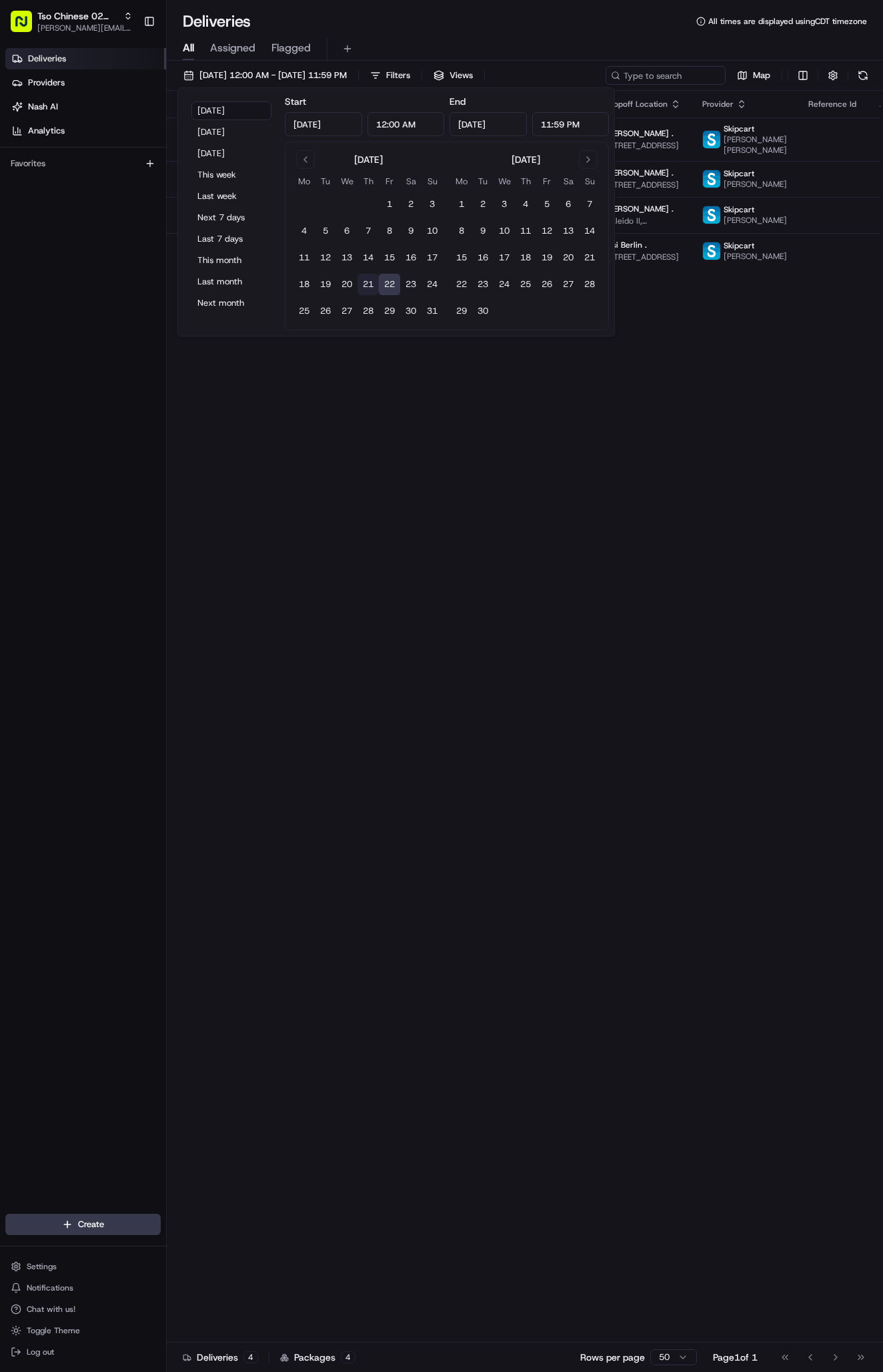
click at [365, 276] on button "21" at bounding box center [368, 284] width 21 height 21
type input "Aug 21, 2025"
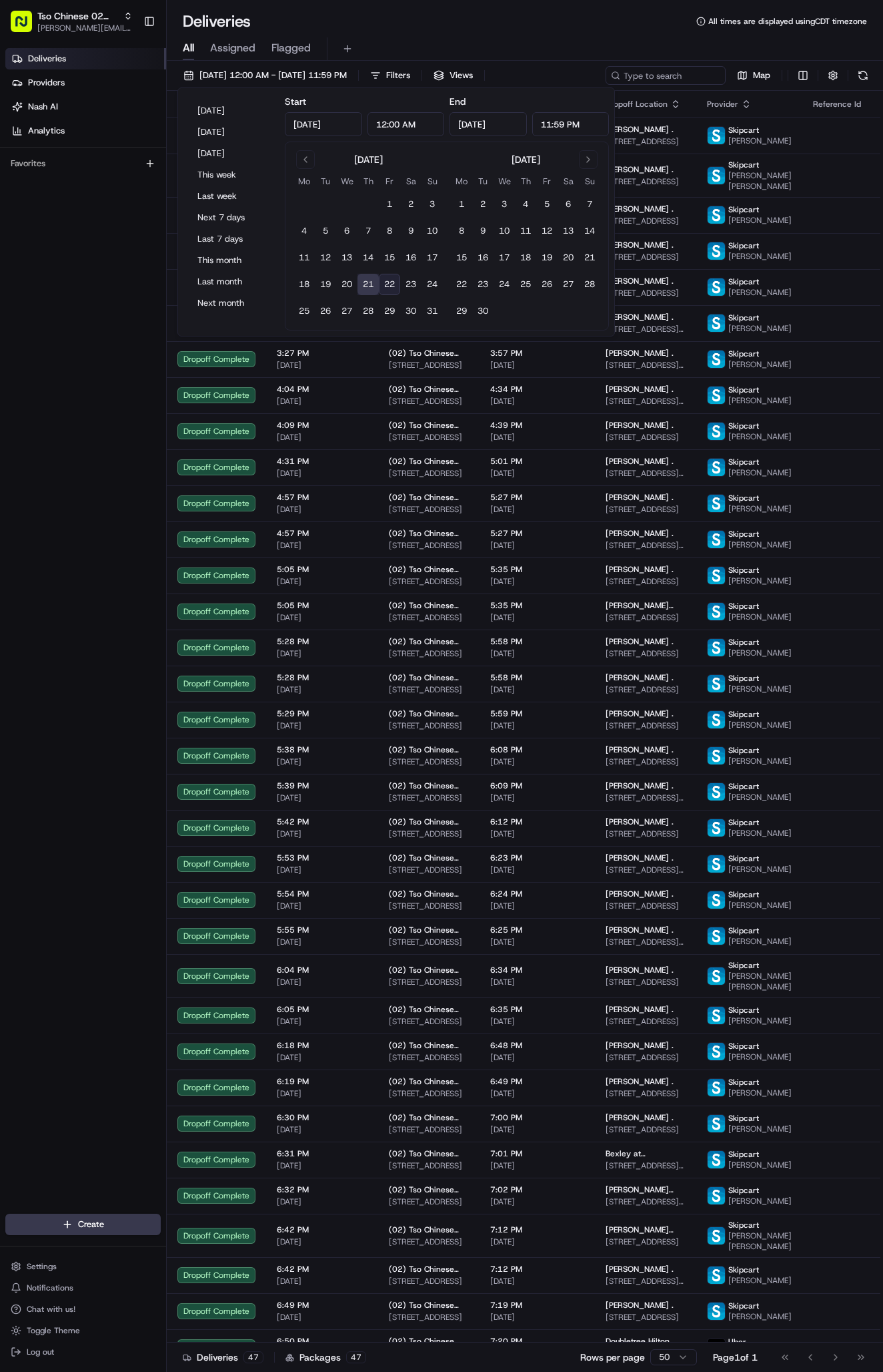
click at [365, 280] on button "21" at bounding box center [368, 284] width 21 height 21
click at [363, 283] on button "21" at bounding box center [368, 284] width 21 height 21
click at [107, 289] on div "Deliveries Providers Nash AI Analytics Favorites" at bounding box center [83, 633] width 166 height 1179
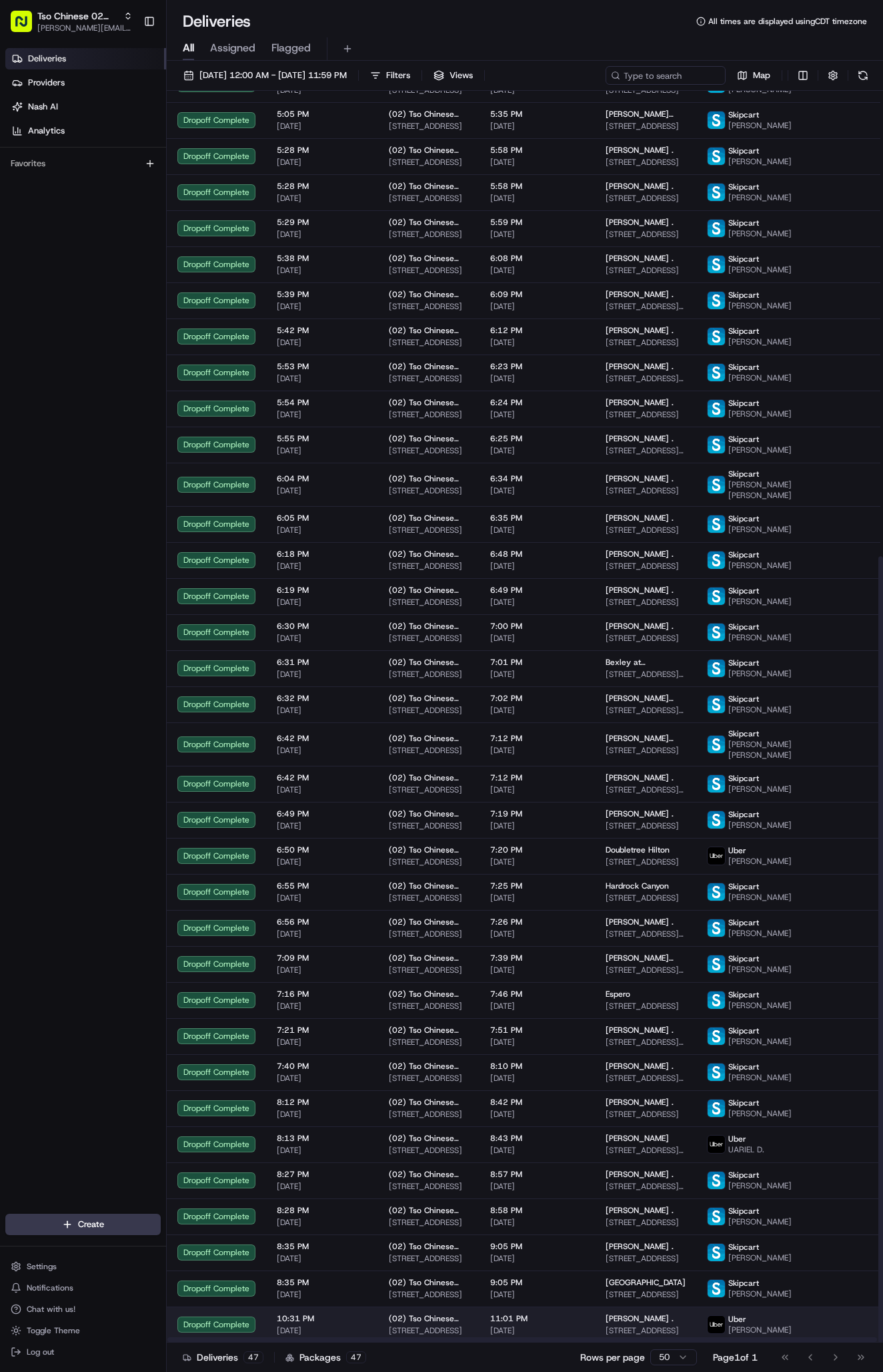
scroll to position [741, 0]
click at [437, 1313] on span "(02) Tso Chinese Takeout & Delivery [GEOGRAPHIC_DATA]" at bounding box center [429, 1319] width 80 height 11
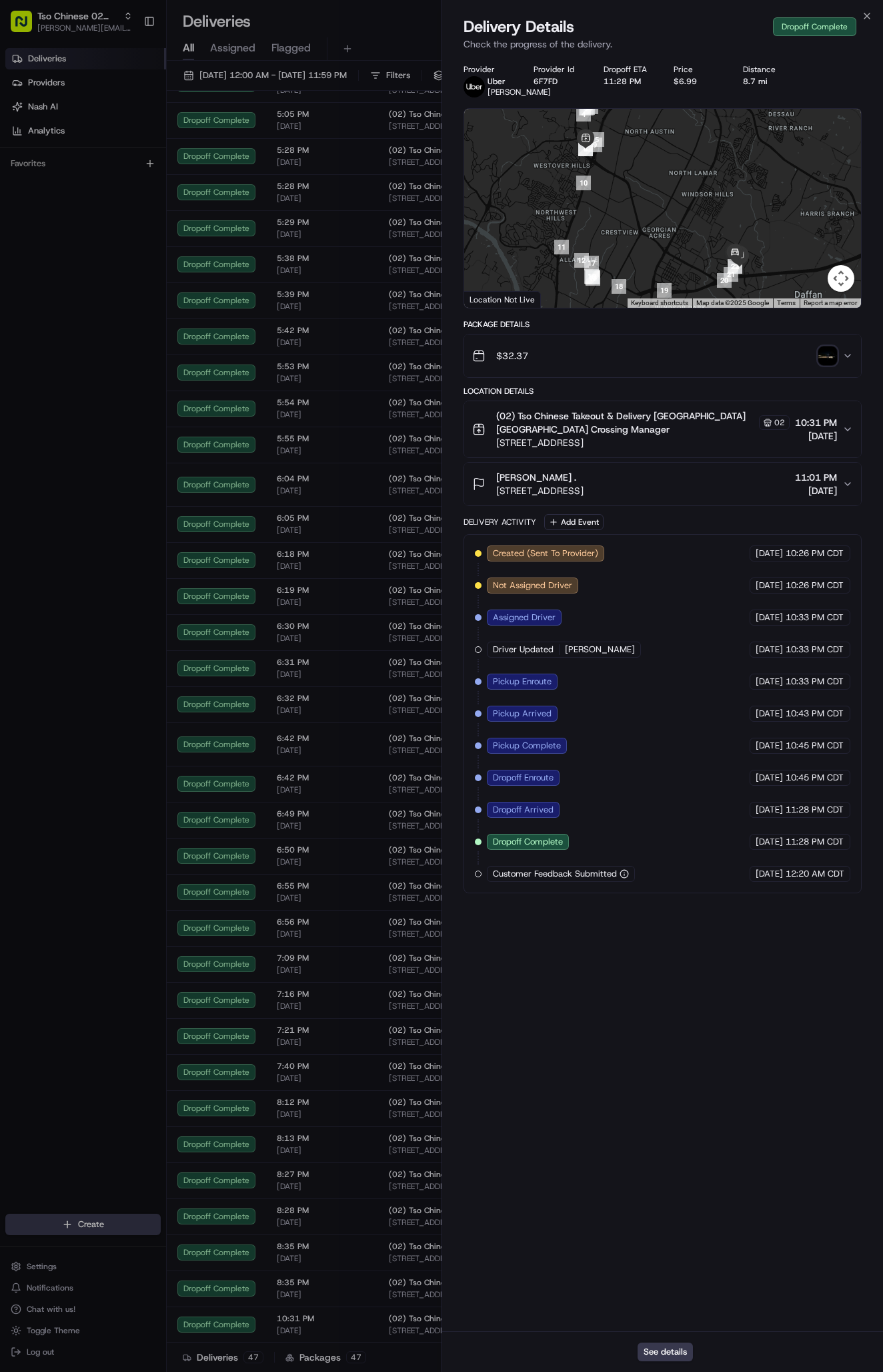
click at [829, 365] on img "button" at bounding box center [828, 355] width 18 height 18
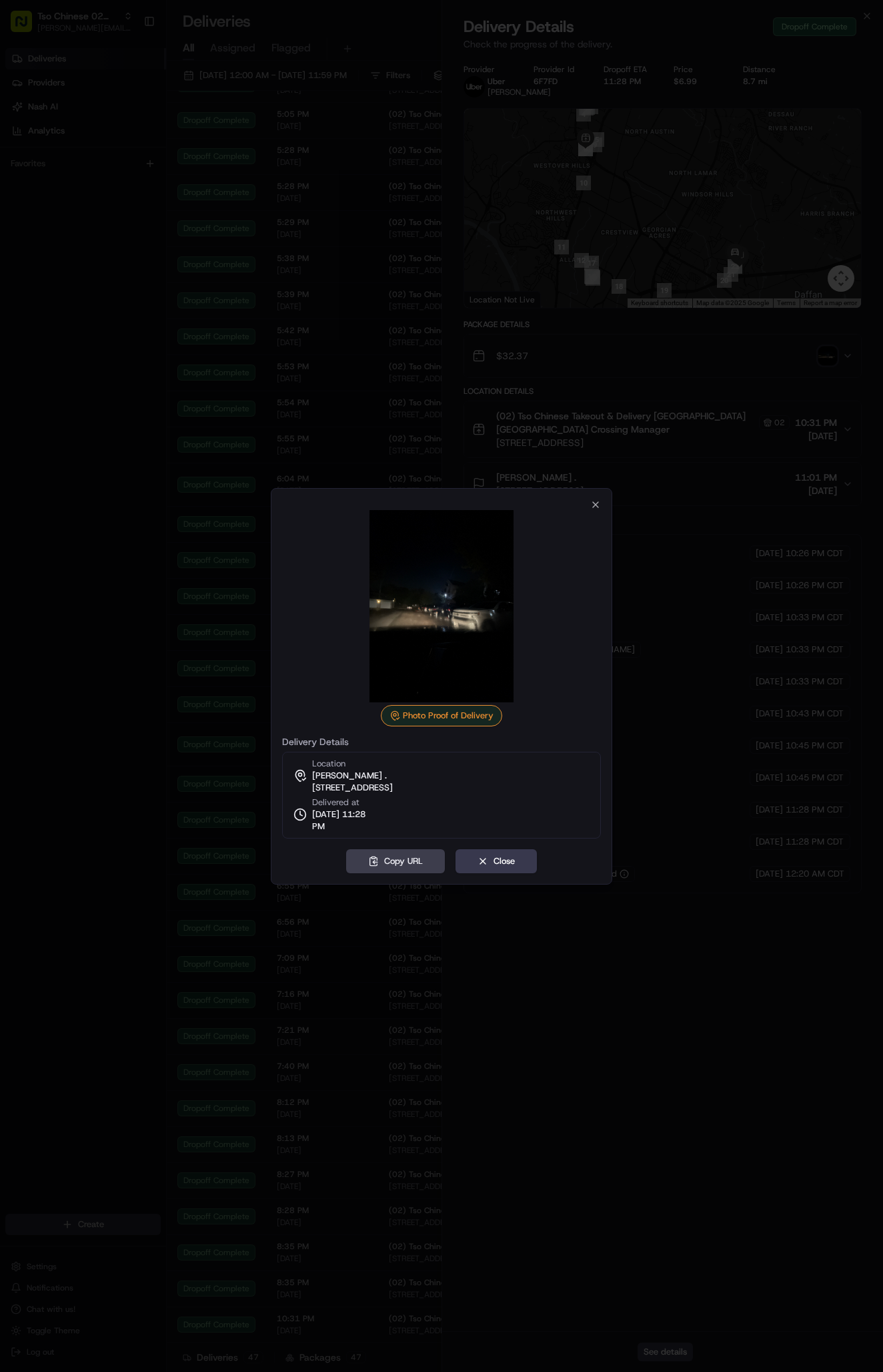
click at [487, 866] on button "Close" at bounding box center [496, 861] width 82 height 24
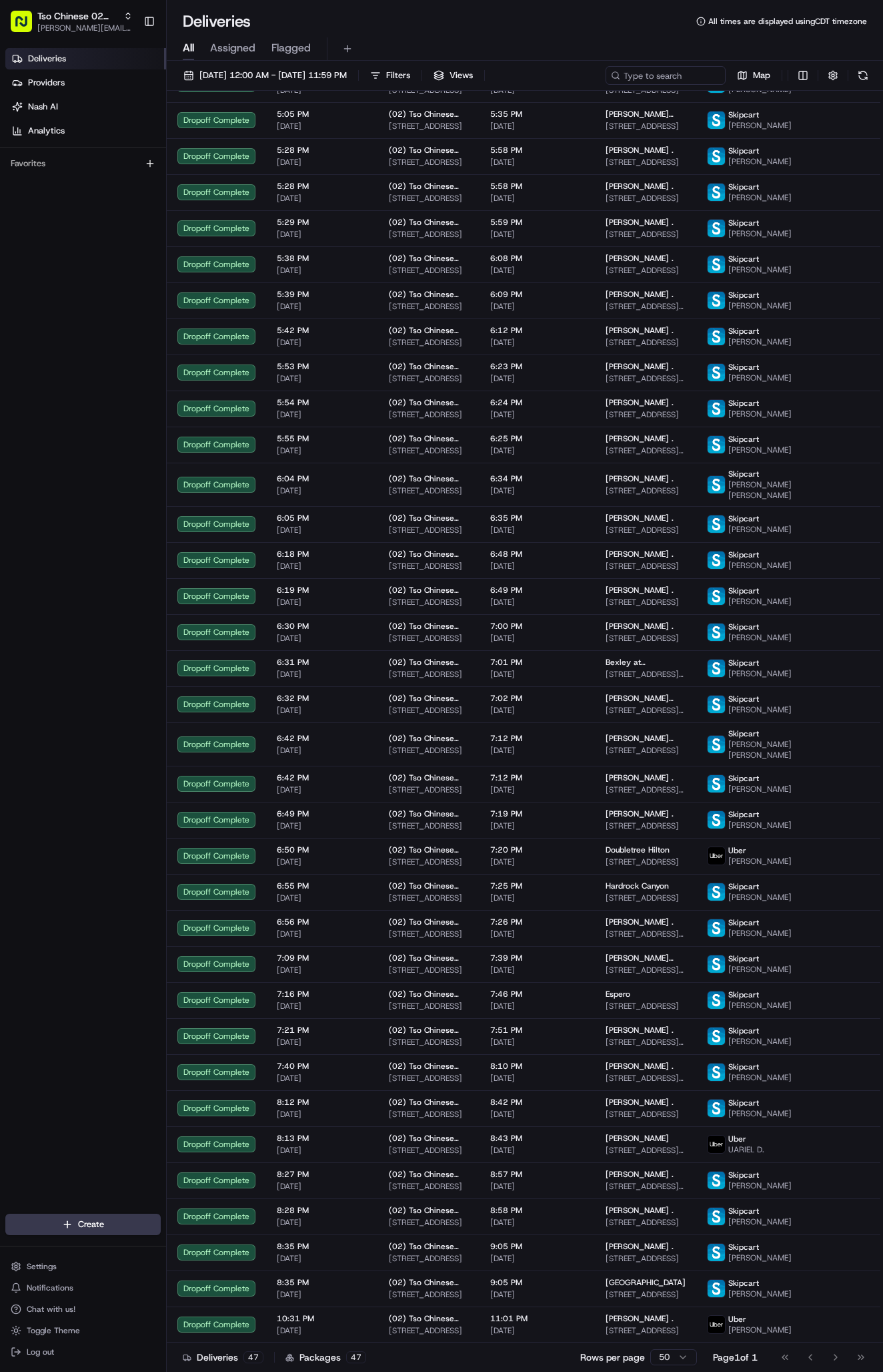
click at [93, 561] on div "Deliveries Providers Nash AI Analytics Favorites" at bounding box center [83, 633] width 166 height 1179
click at [111, 461] on div "Deliveries Providers Nash AI Analytics Favorites" at bounding box center [83, 633] width 166 height 1179
click at [289, 69] on button "08/21/2025 12:00 AM - 08/21/2025 11:59 PM" at bounding box center [264, 75] width 175 height 18
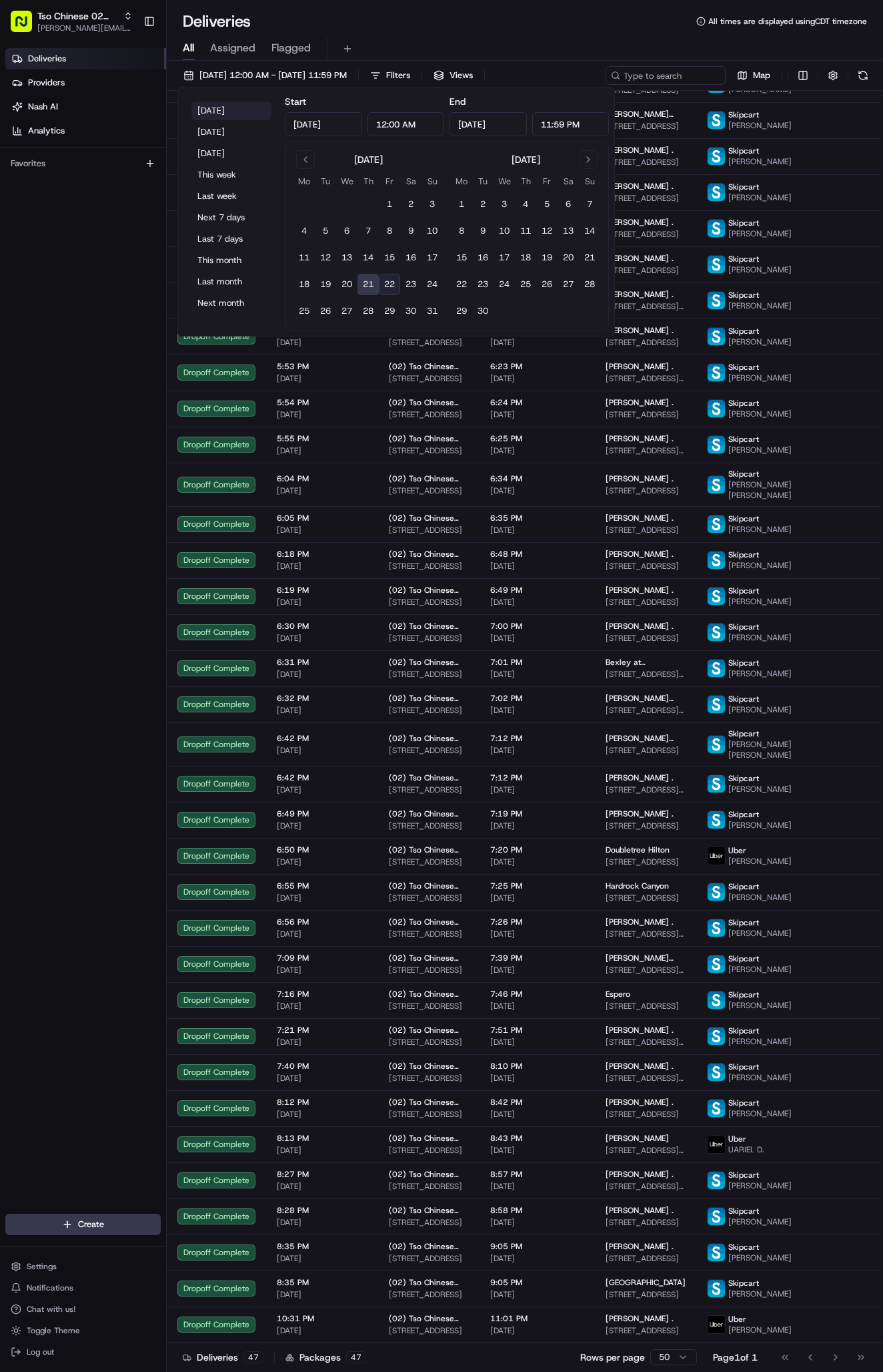
click at [207, 107] on button "Today" at bounding box center [231, 110] width 80 height 18
type input "Aug 22, 2025"
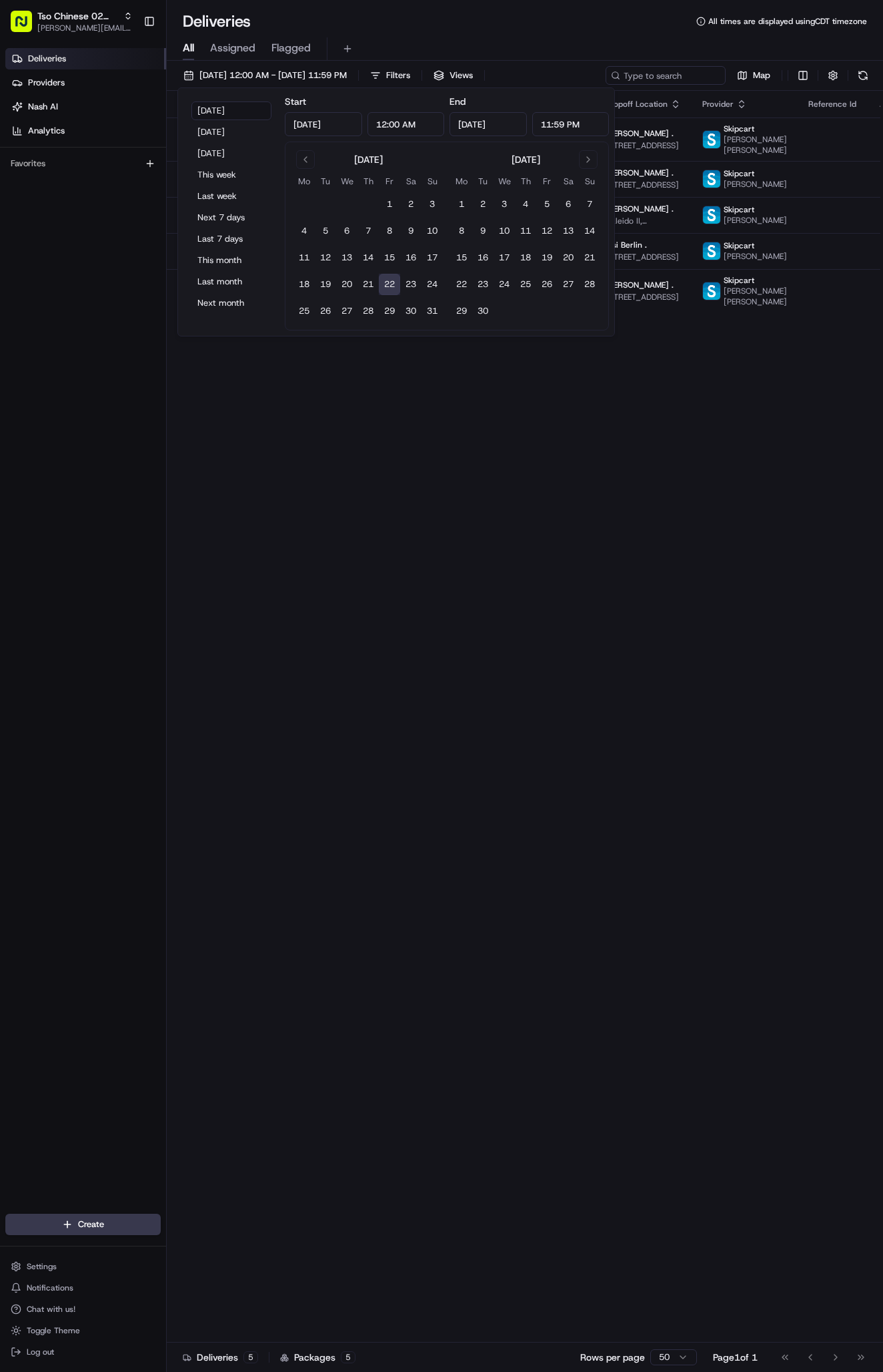
click at [74, 297] on div "Deliveries Providers Nash AI Analytics Favorites" at bounding box center [83, 633] width 166 height 1179
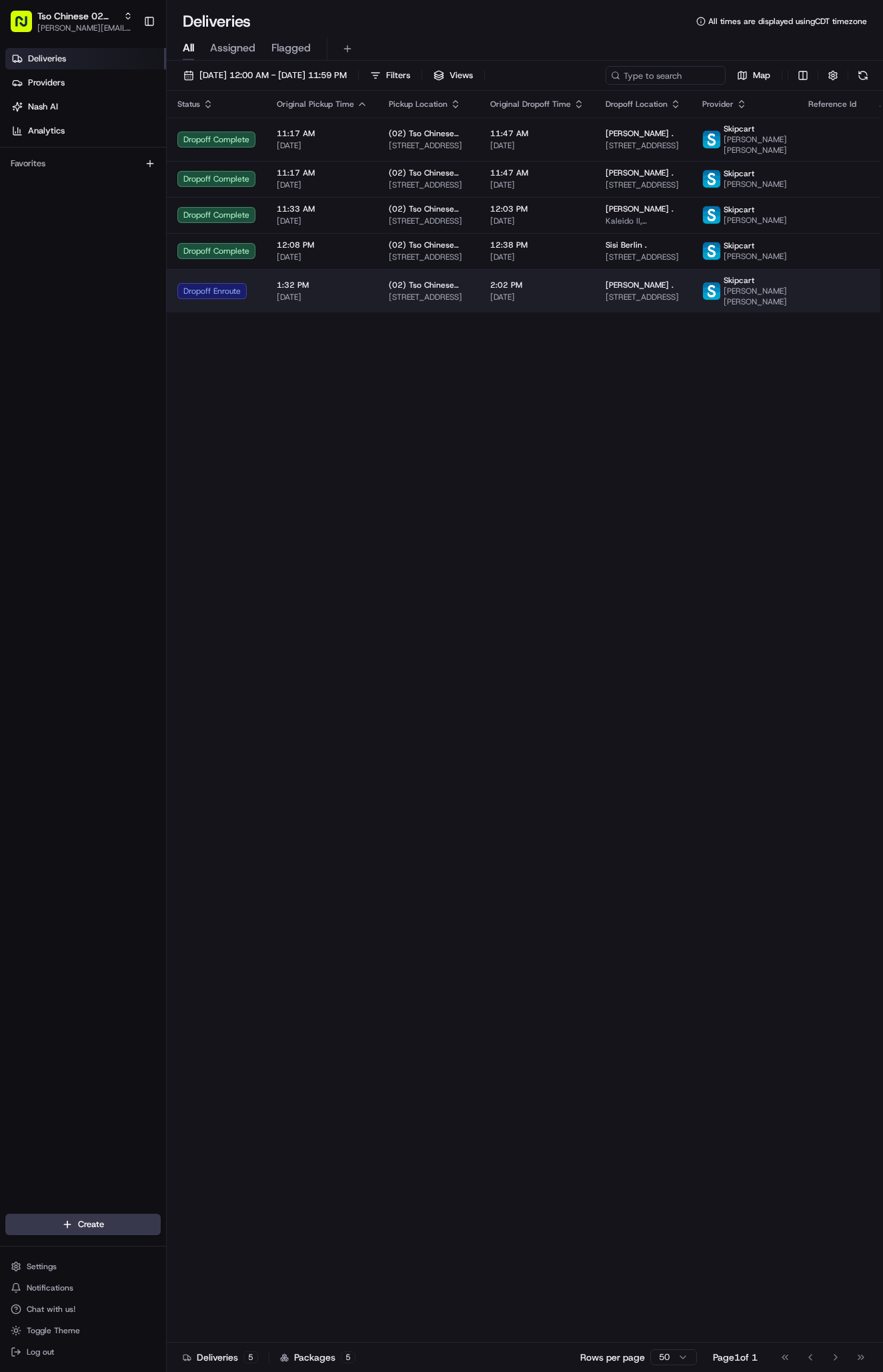
click at [321, 290] on span "1:32 PM" at bounding box center [322, 286] width 91 height 11
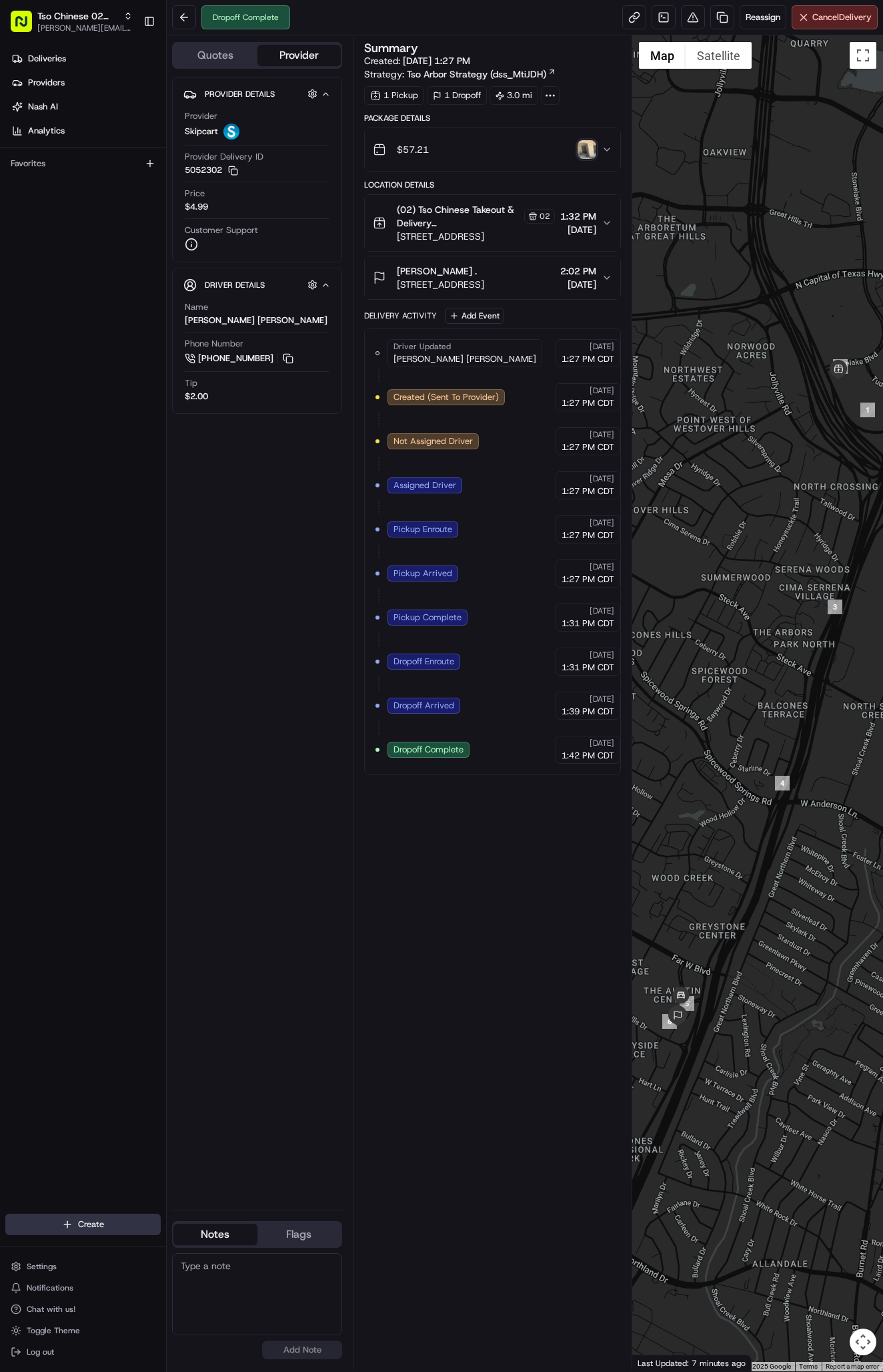
click at [111, 1227] on html "Tso Chinese 02 Arbor [PERSON_NAME][EMAIL_ADDRESS][DOMAIN_NAME] Toggle Sidebar D…" at bounding box center [442, 686] width 883 height 1372
click at [218, 1250] on link "Delivery" at bounding box center [241, 1249] width 149 height 24
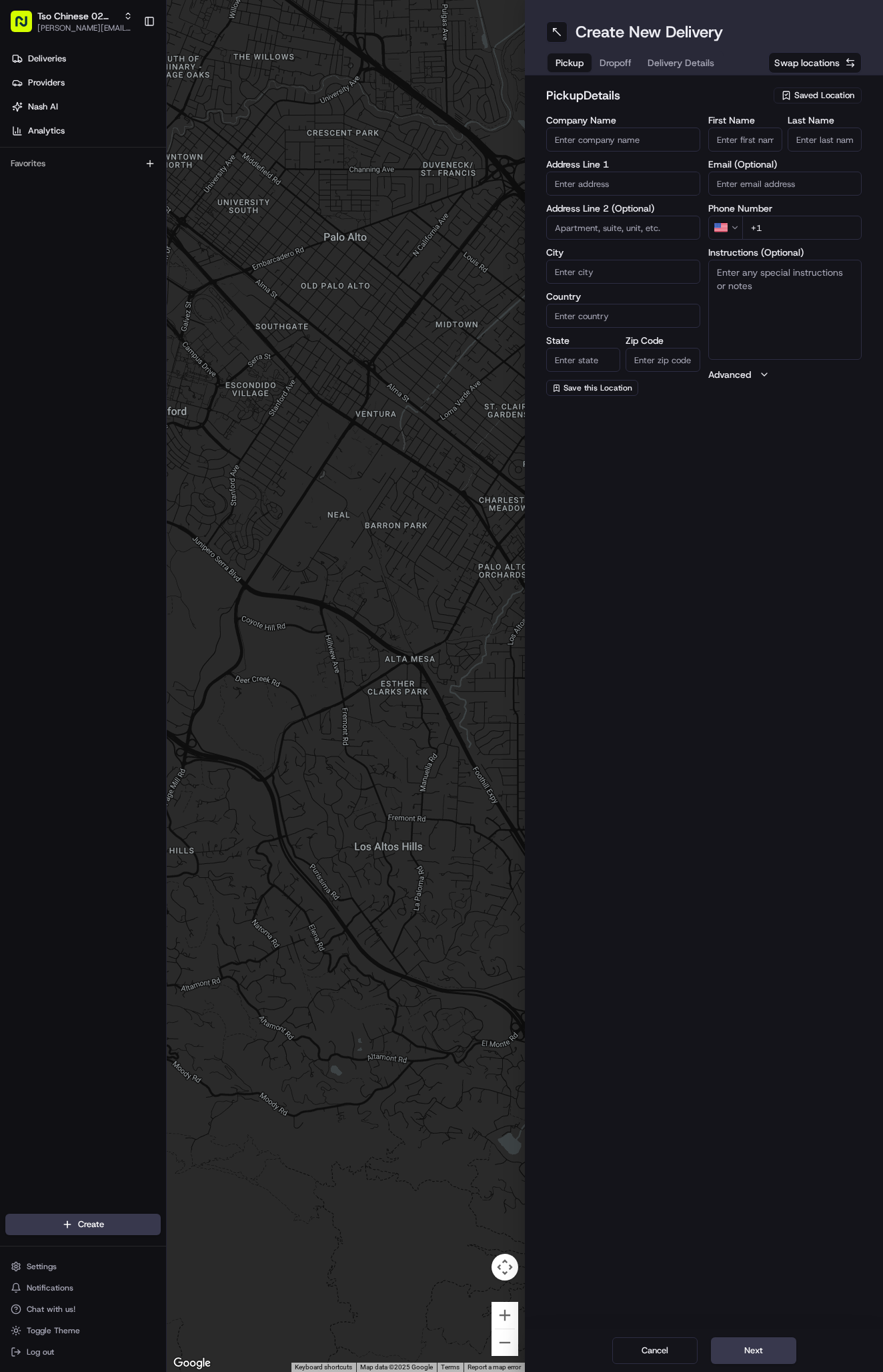
click at [821, 92] on span "Saved Location" at bounding box center [824, 95] width 60 height 12
click at [814, 163] on span "(02) Tso Chinese Takeout & Delivery [GEOGRAPHIC_DATA] (02)" at bounding box center [795, 152] width 164 height 24
type input "(02) Tso Chinese Takeout & Delivery [GEOGRAPHIC_DATA]"
type input "[STREET_ADDRESS]"
type input "Bldg E Ste 402"
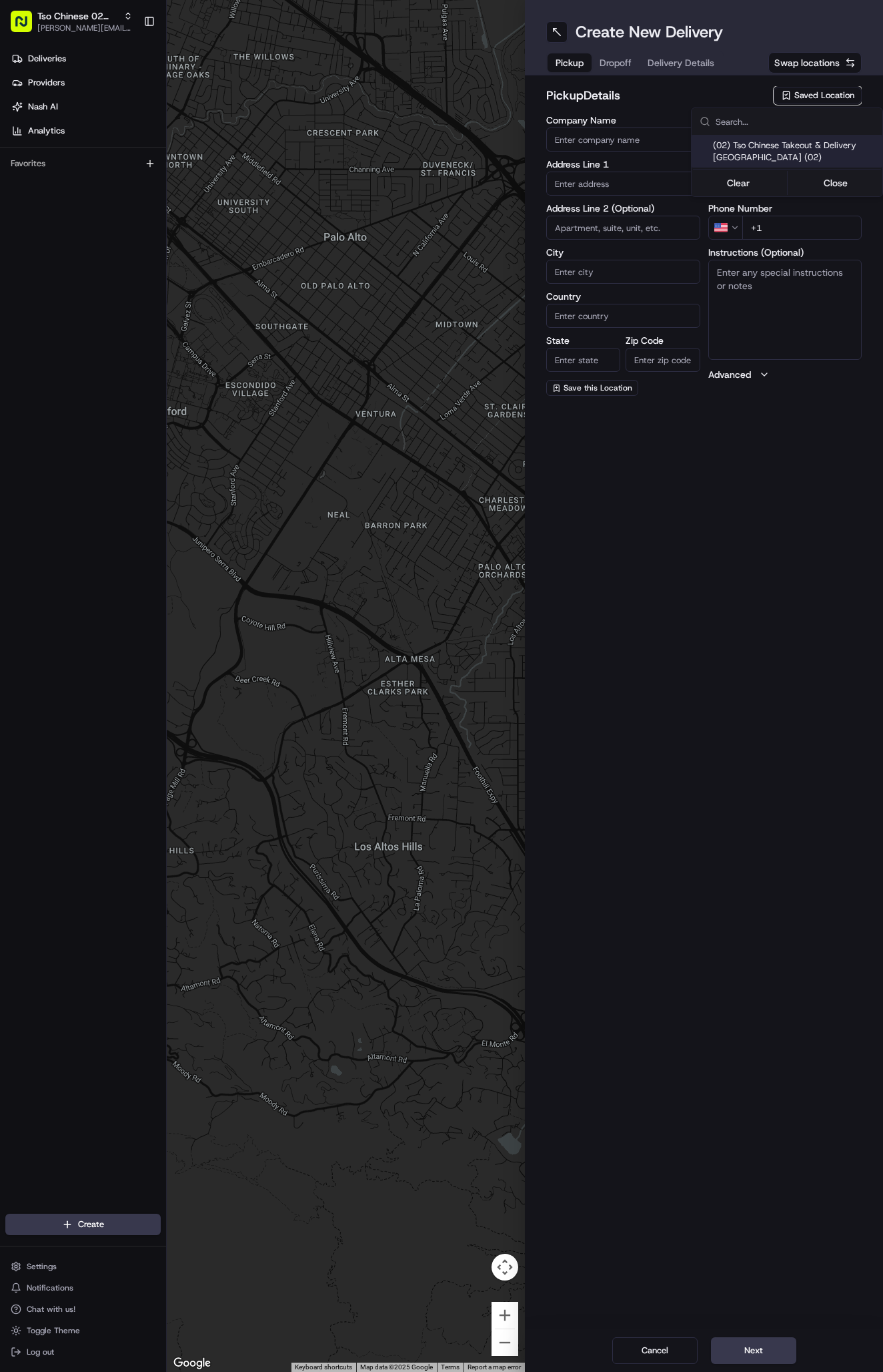
type input "Austin"
type input "US"
type input "[GEOGRAPHIC_DATA]"
type input "78759"
type input "Tso Chinese"
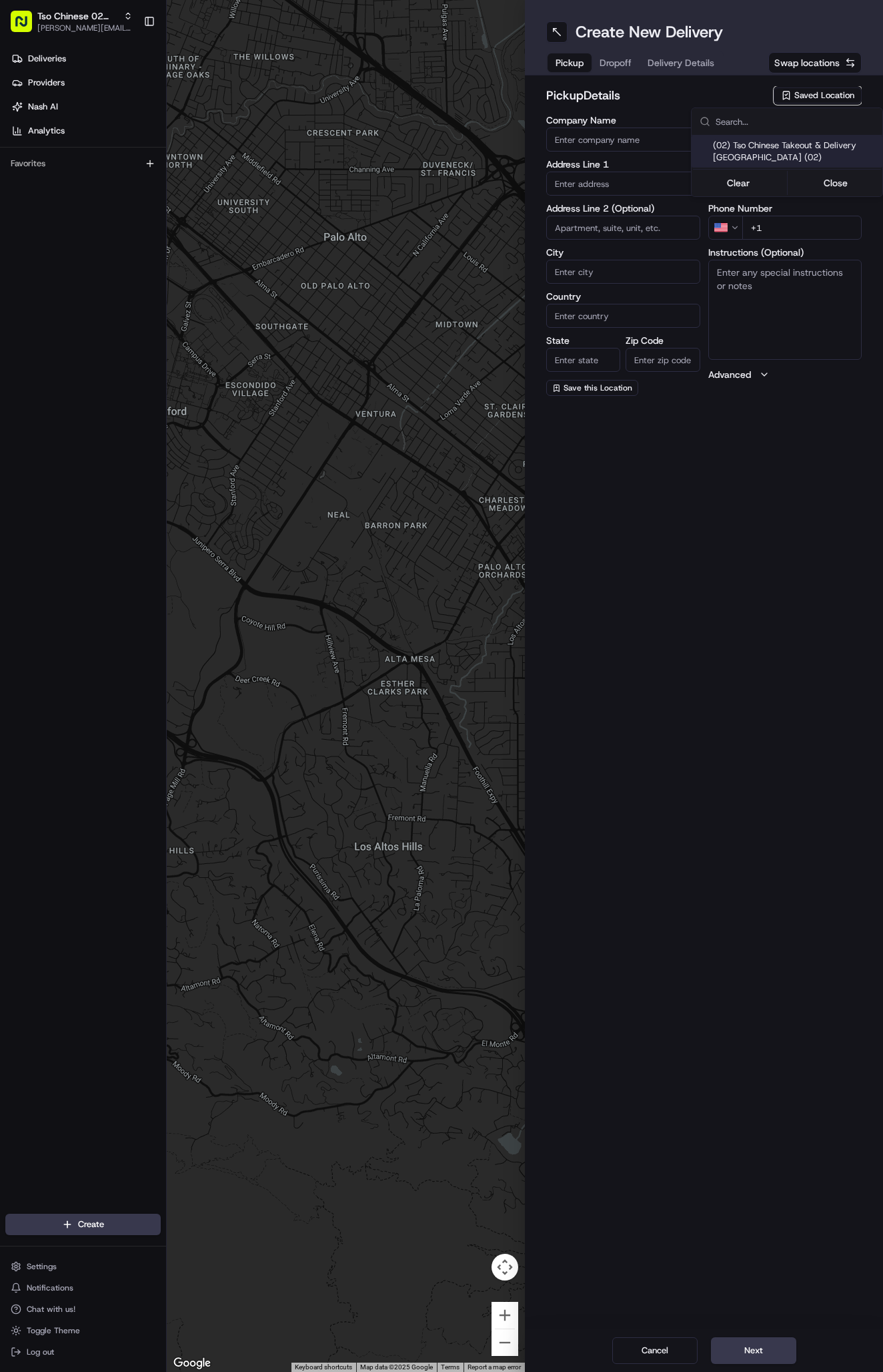
type input "Arboretum Crossing Manager"
type input "[EMAIL_ADDRESS][DOMAIN_NAME]"
type input "[PHONE_NUMBER]"
type textarea "Submit a picture displaying address & food as Proof of Delivery. Envía una foto…"
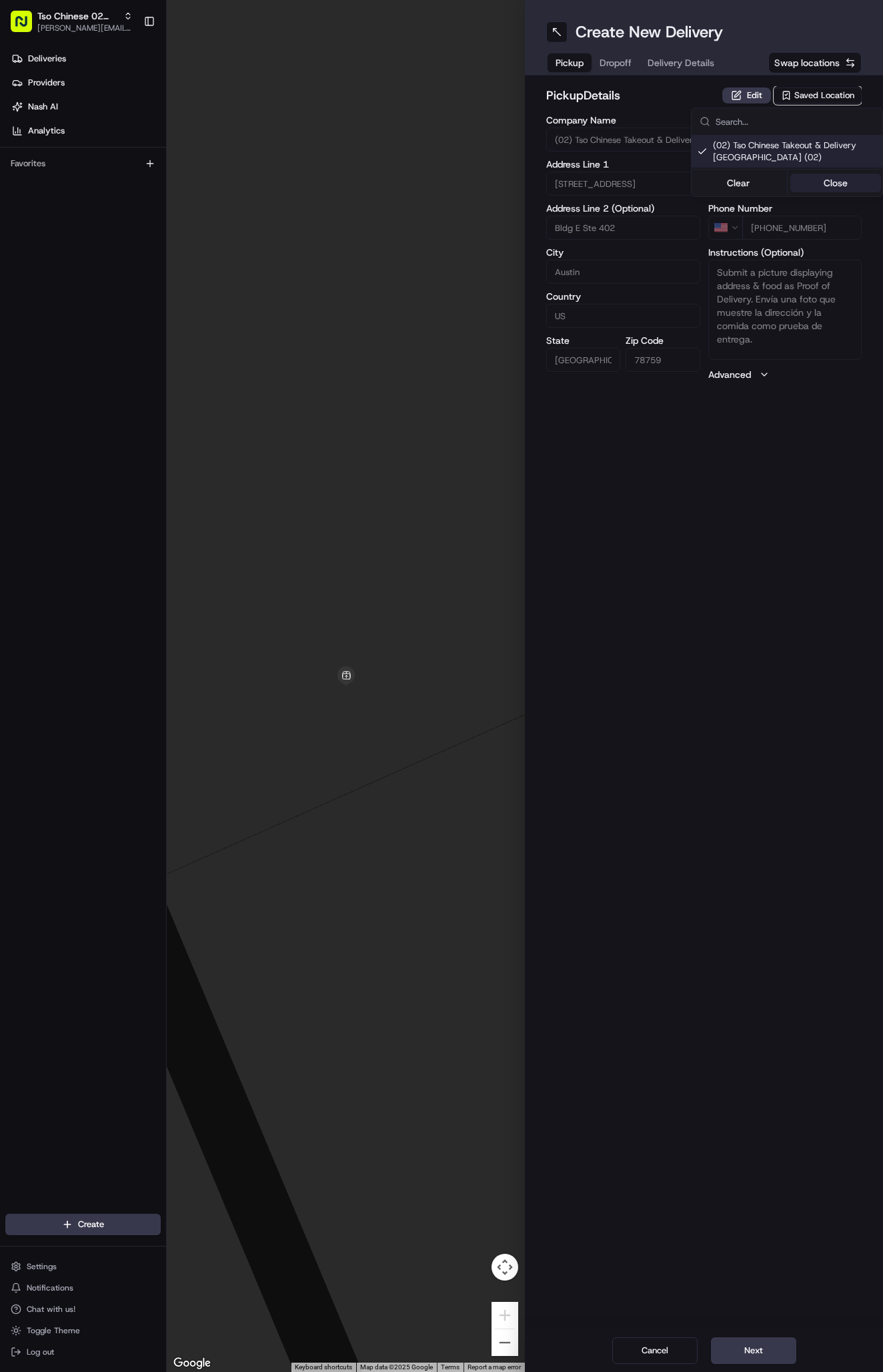
click at [824, 185] on button "Close" at bounding box center [836, 183] width 92 height 18
click at [683, 60] on span "Delivery Details" at bounding box center [681, 62] width 67 height 14
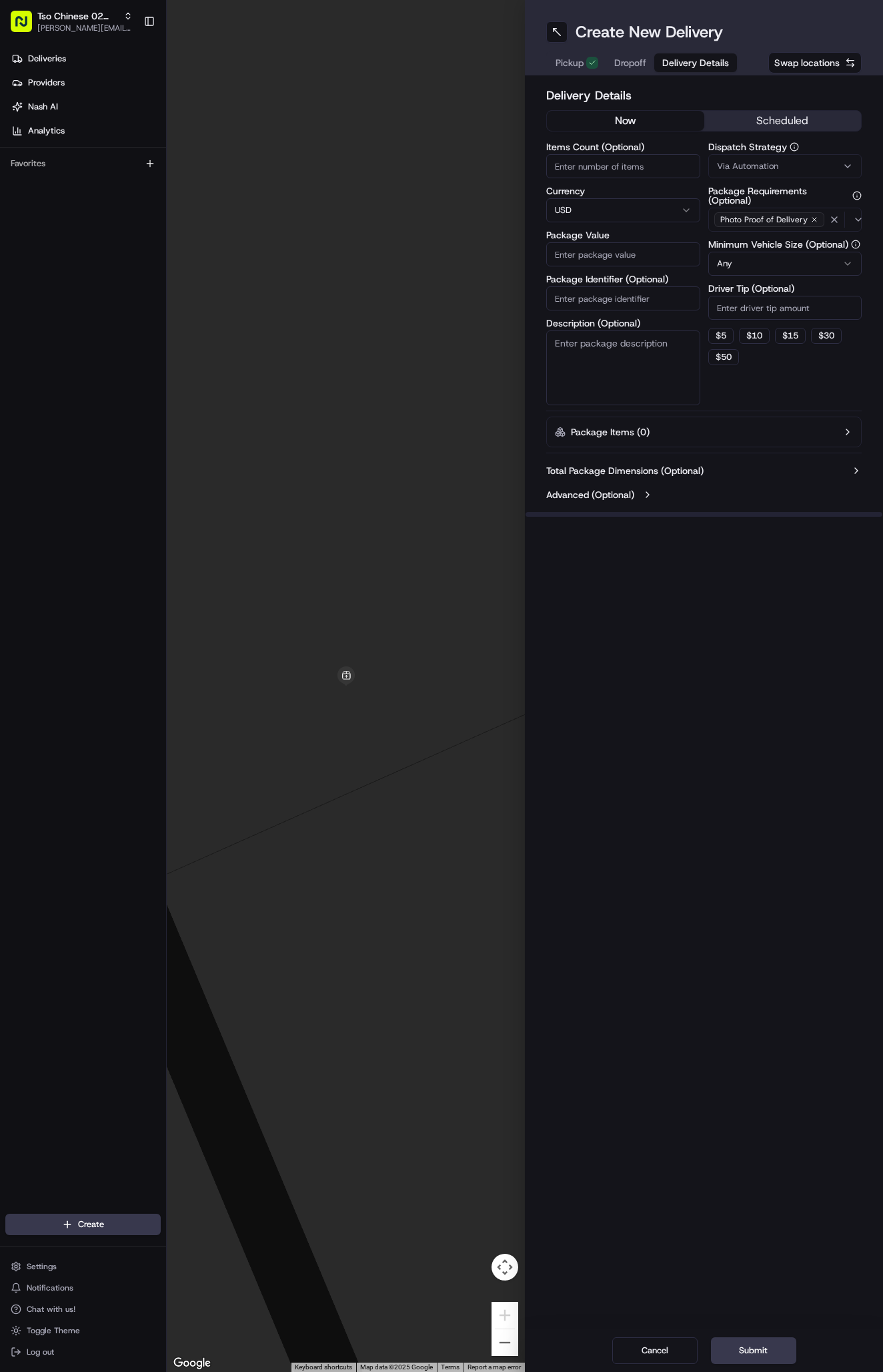
click at [773, 166] on span "Via Automation" at bounding box center [747, 165] width 61 height 12
click at [781, 240] on span "Tso Arbor Strategy" at bounding box center [795, 239] width 164 height 12
click at [856, 265] on button "Close" at bounding box center [836, 264] width 92 height 18
click at [773, 314] on input "Driver Tip (Optional)" at bounding box center [786, 308] width 154 height 24
type input "2"
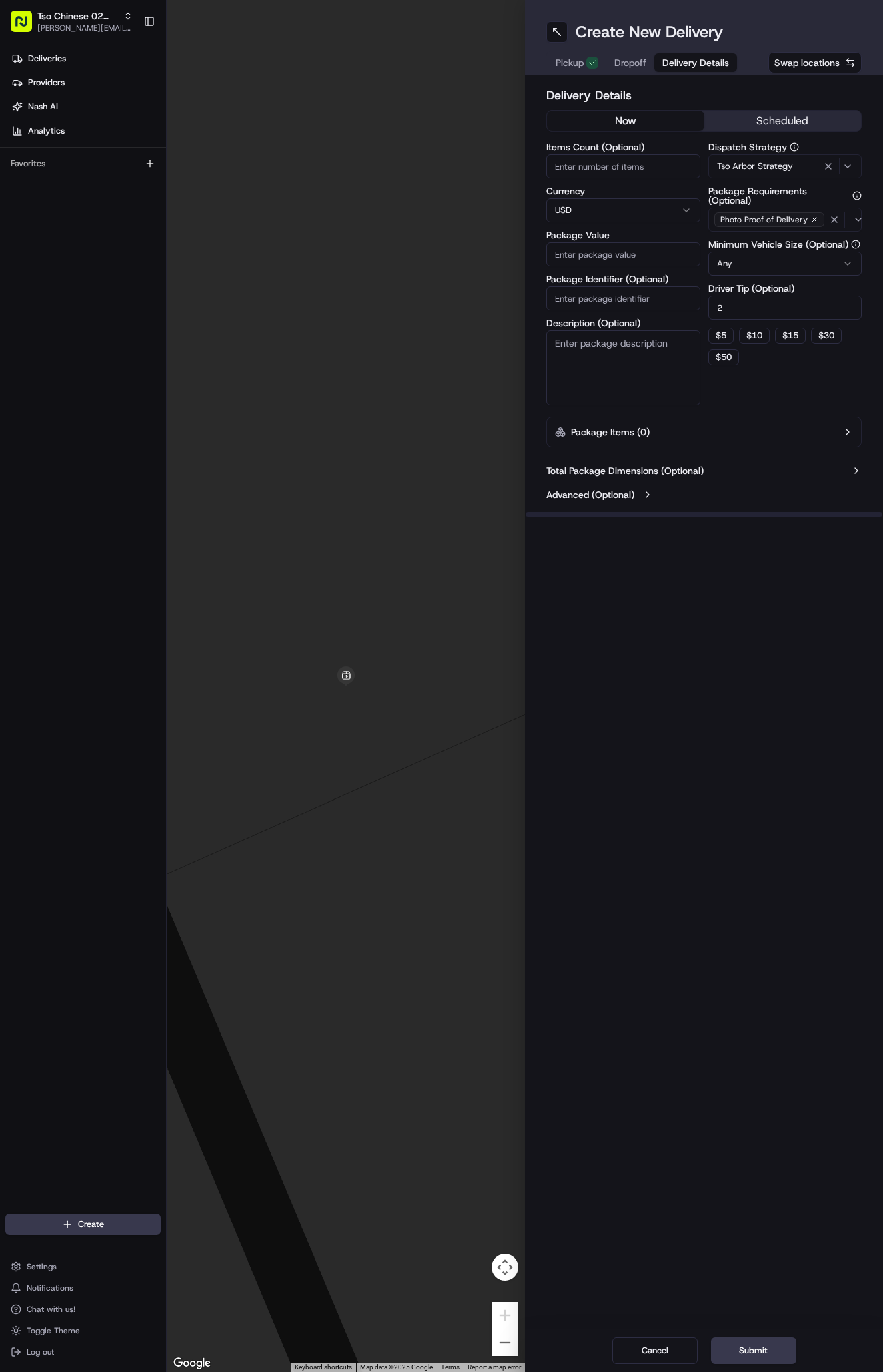
click at [642, 299] on input "Package Identifier (Optional)" at bounding box center [623, 298] width 154 height 24
click at [597, 304] on input "Package Identifier (Optional)" at bounding box center [623, 298] width 154 height 24
paste input "QXAUFWG"
type input "QXAUFWG"
click at [604, 249] on input "Package Value" at bounding box center [623, 254] width 154 height 24
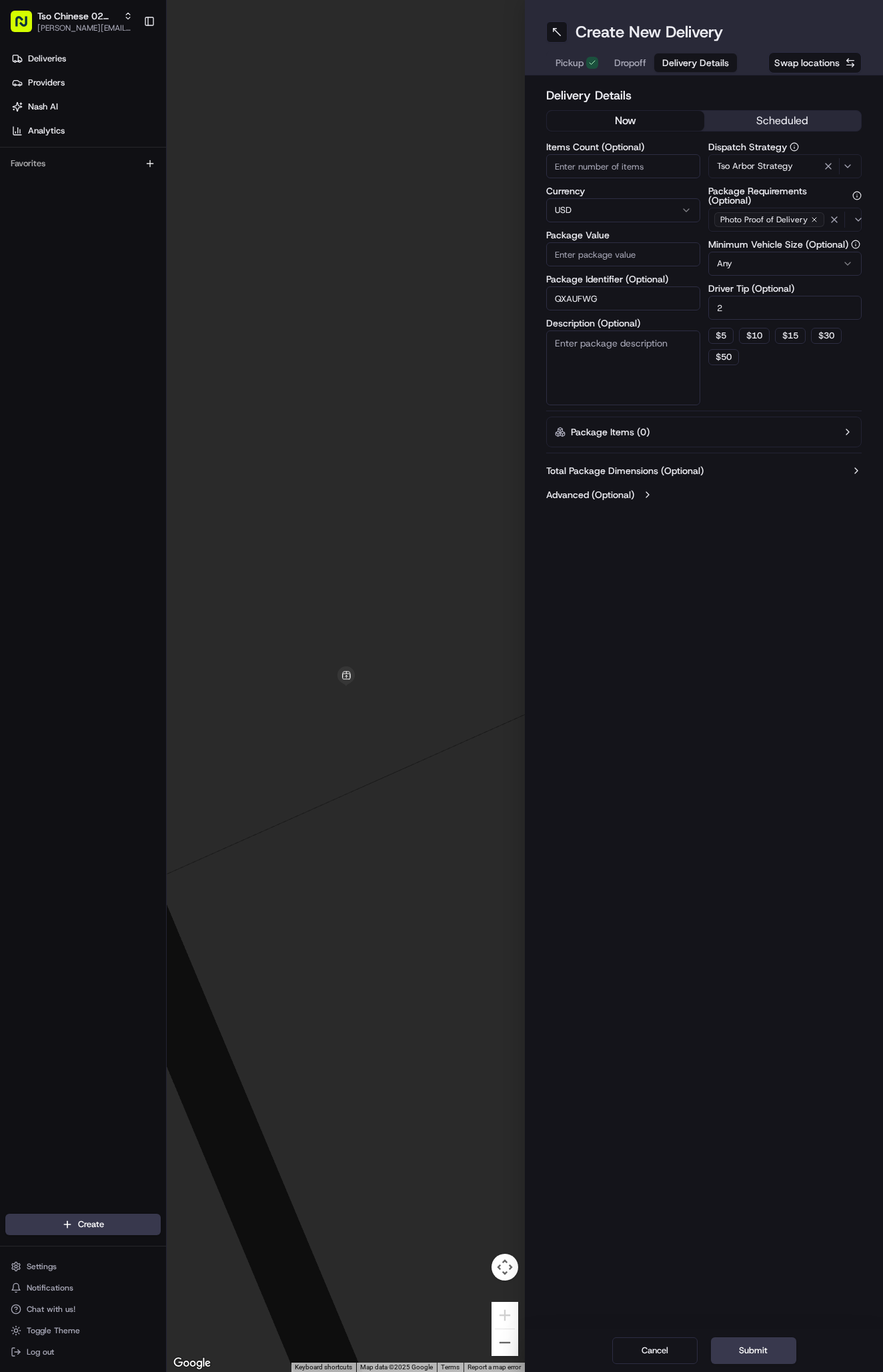
click at [604, 249] on input "Package Value" at bounding box center [623, 254] width 154 height 24
type input "52.34"
click at [634, 58] on span "Dropoff" at bounding box center [630, 62] width 32 height 14
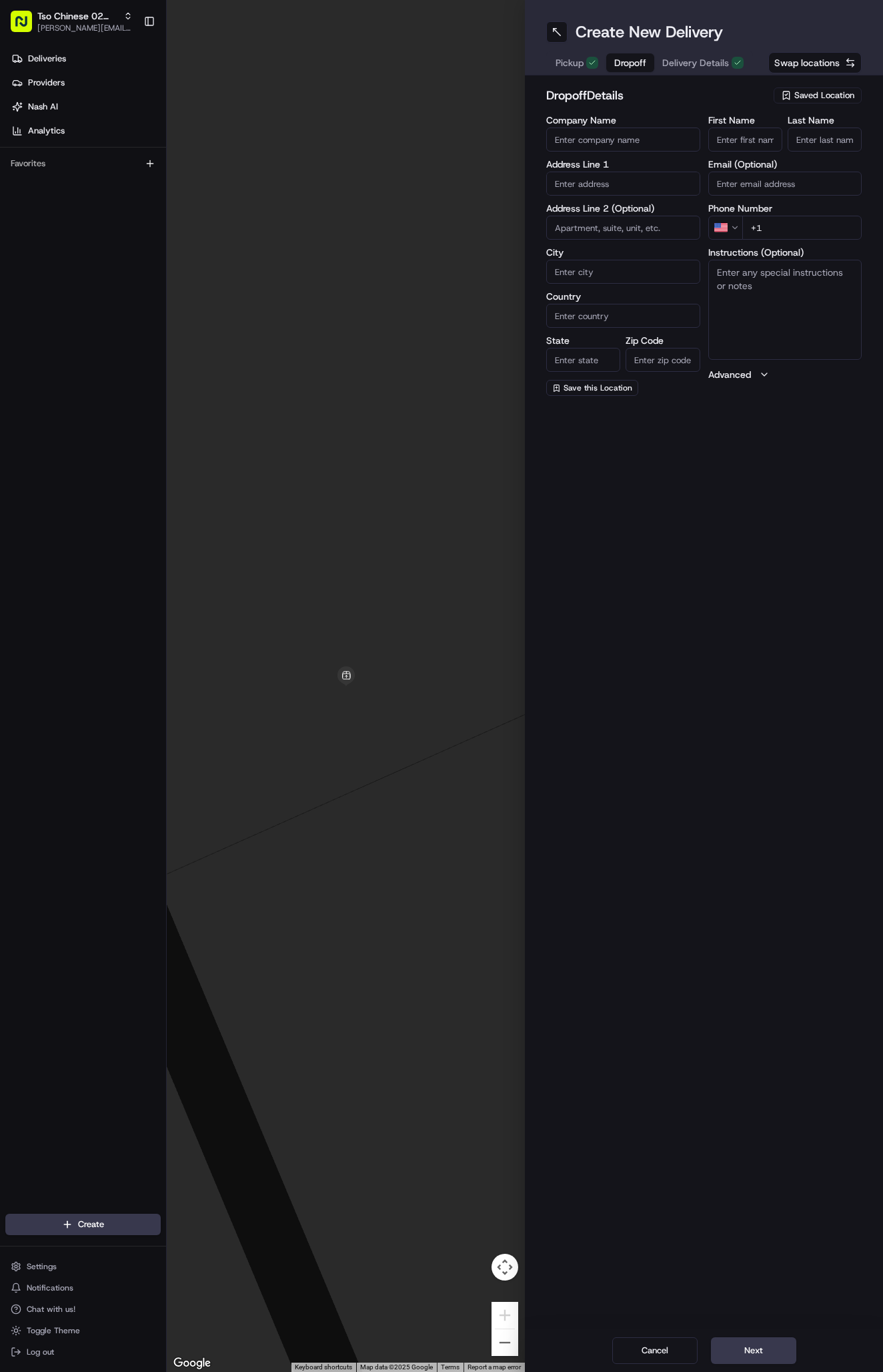
paste input "512 323 1015"
type input "+1 512 323 1015"
paste input "Matt Warden"
type input "Matt Warden"
type input "."
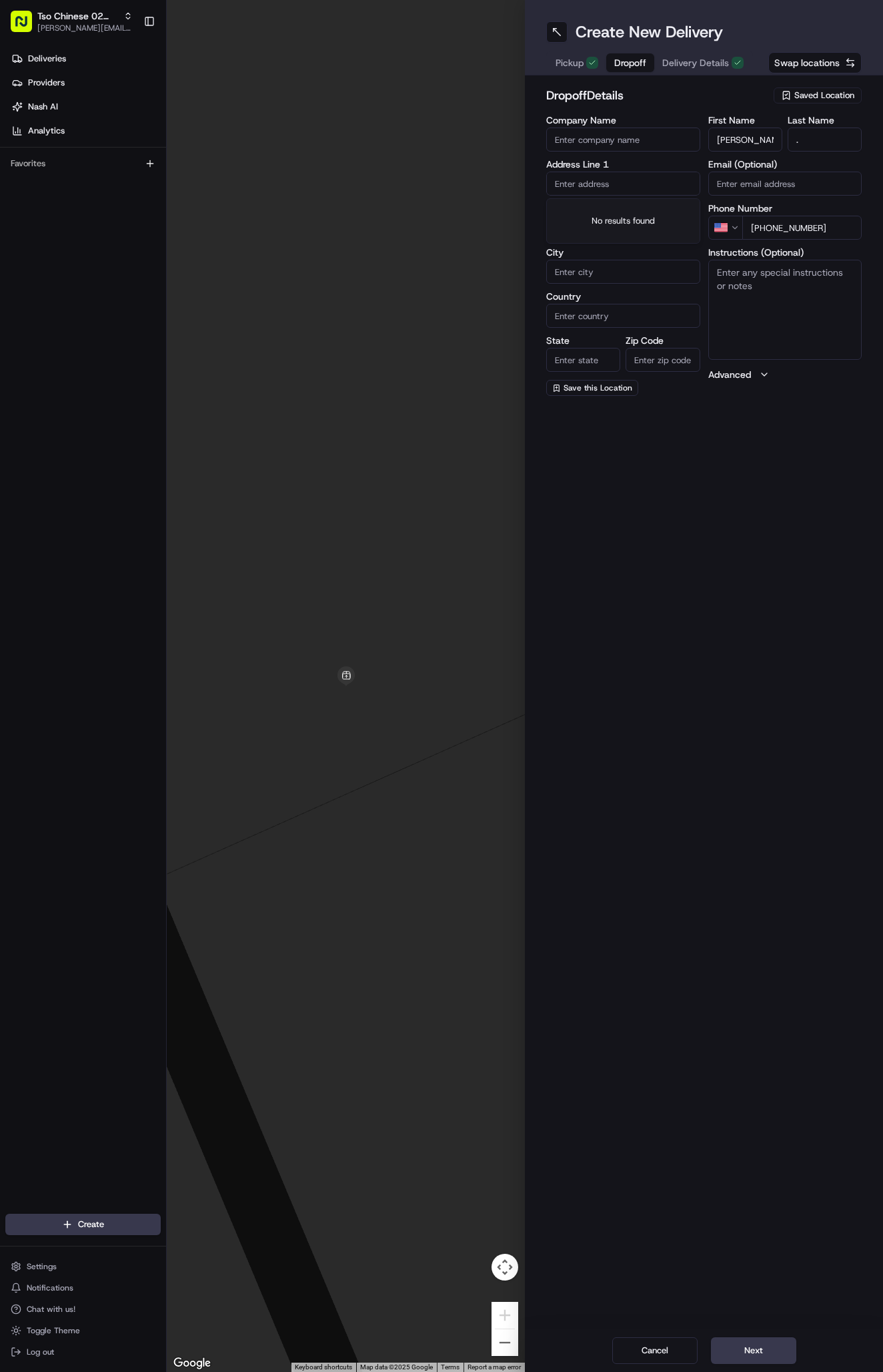
paste input "4210 Spicewood Springs Rd"
click at [650, 218] on div "4210 Spicewood Springs Rd, Austin, TX" at bounding box center [623, 212] width 148 height 20
type input "4210 Spicewood Springs Rd, Austin, TX 78759, USA"
type input "Austin"
type input "[GEOGRAPHIC_DATA]"
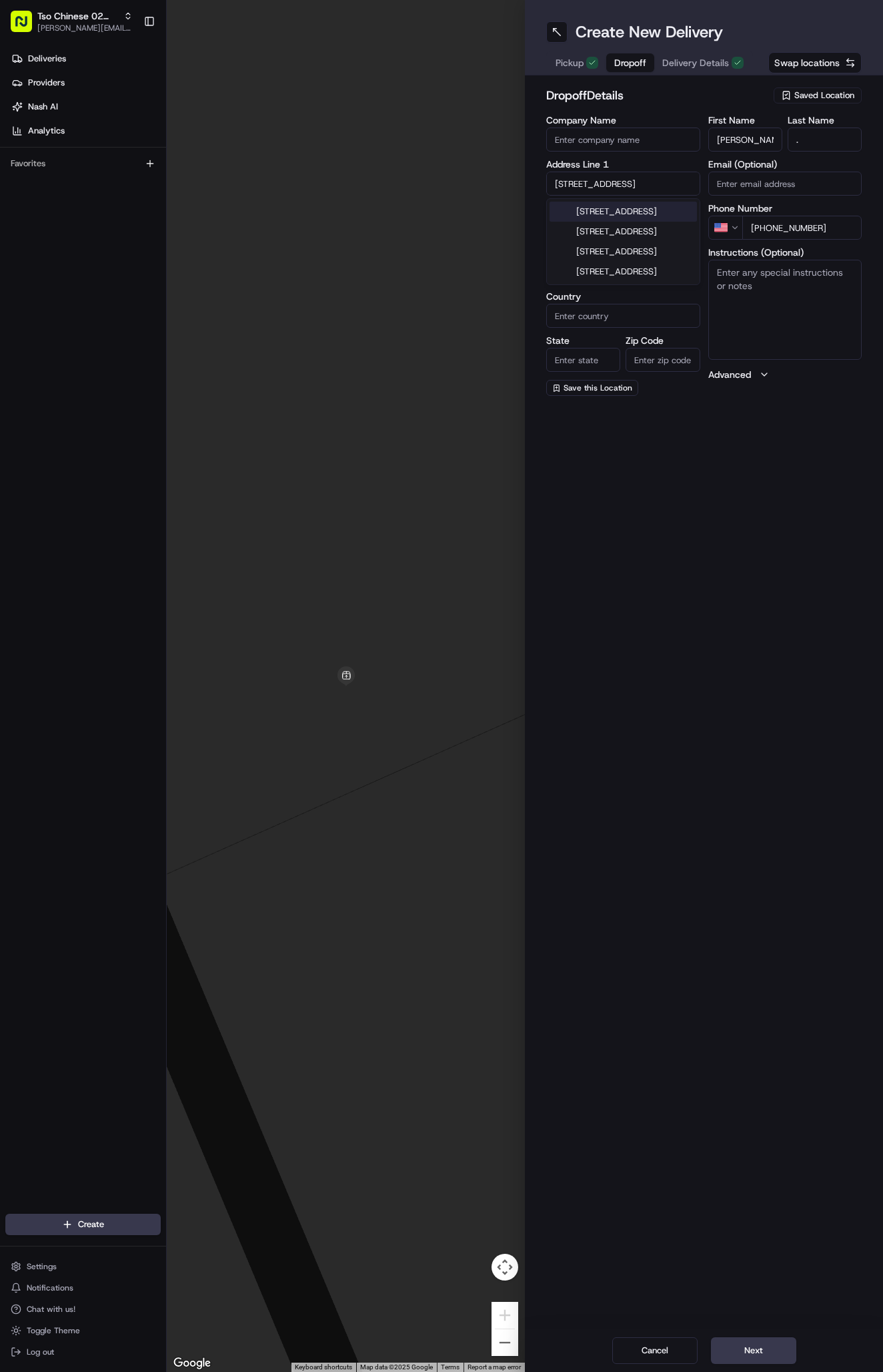
type input "[GEOGRAPHIC_DATA]"
type input "78759"
type input "4210 Spicewood Springs Road"
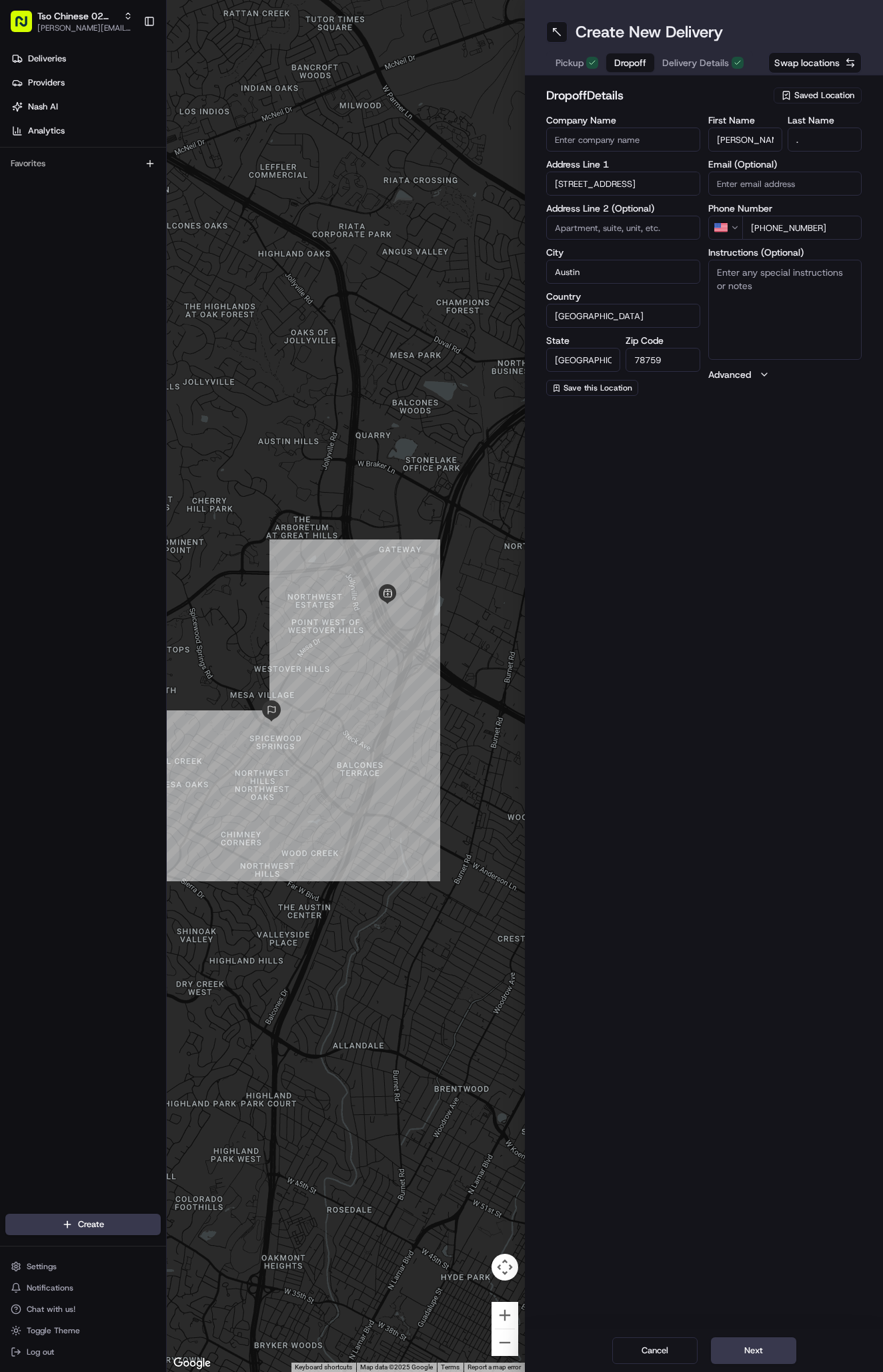
click at [788, 286] on textarea "Instructions (Optional)" at bounding box center [786, 309] width 154 height 100
paste textarea "Company: AGE"
paste textarea "#100"
paste textarea "PLEASE RING THE BELL AND LEAVE AT DOOR. THANK YOU!"
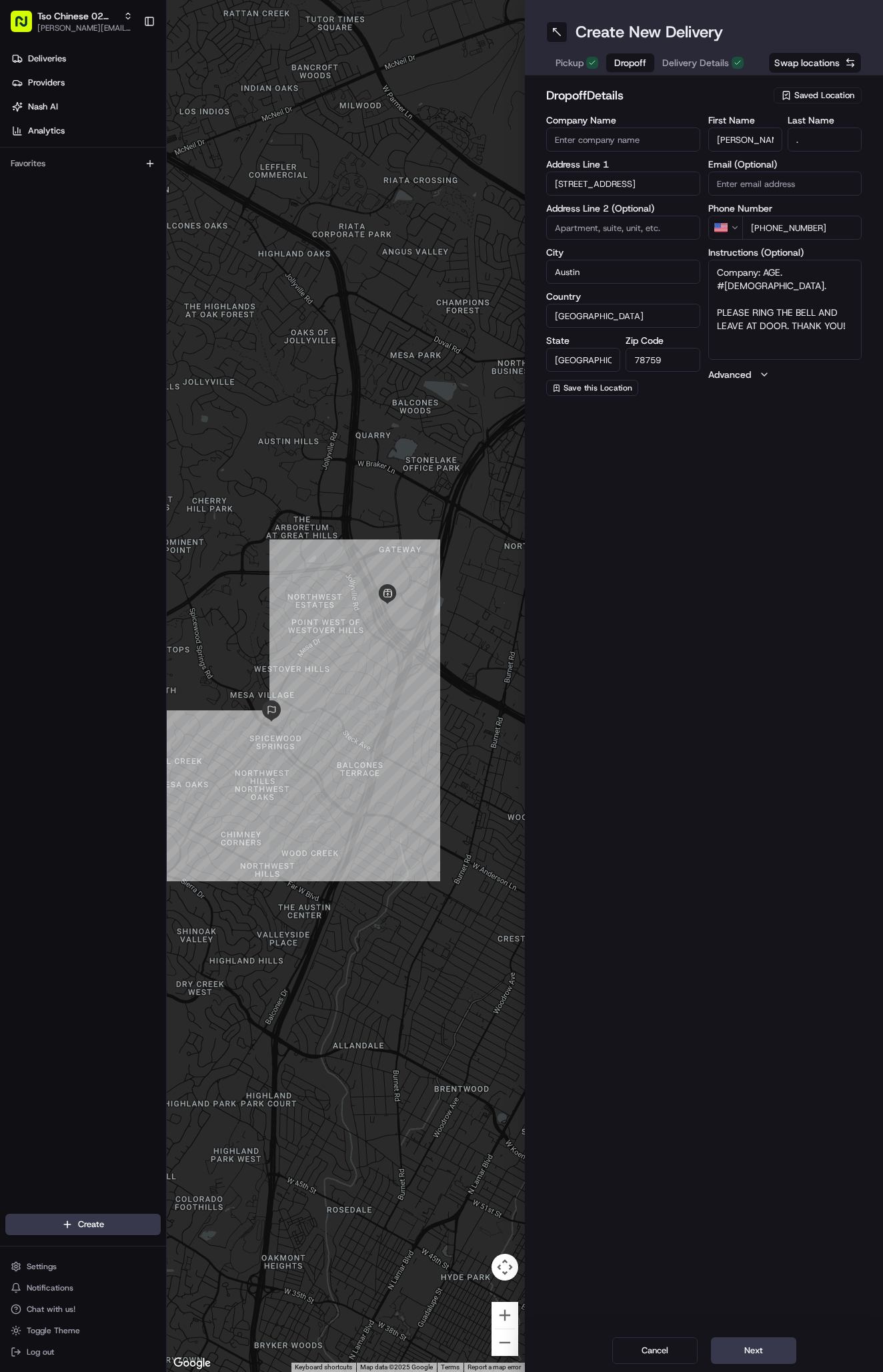
type textarea "Company: AGE. #100. PLEASE RING THE BELL AND LEAVE AT DOOR. THANK YOU!"
click at [759, 1341] on button "Next" at bounding box center [754, 1350] width 85 height 27
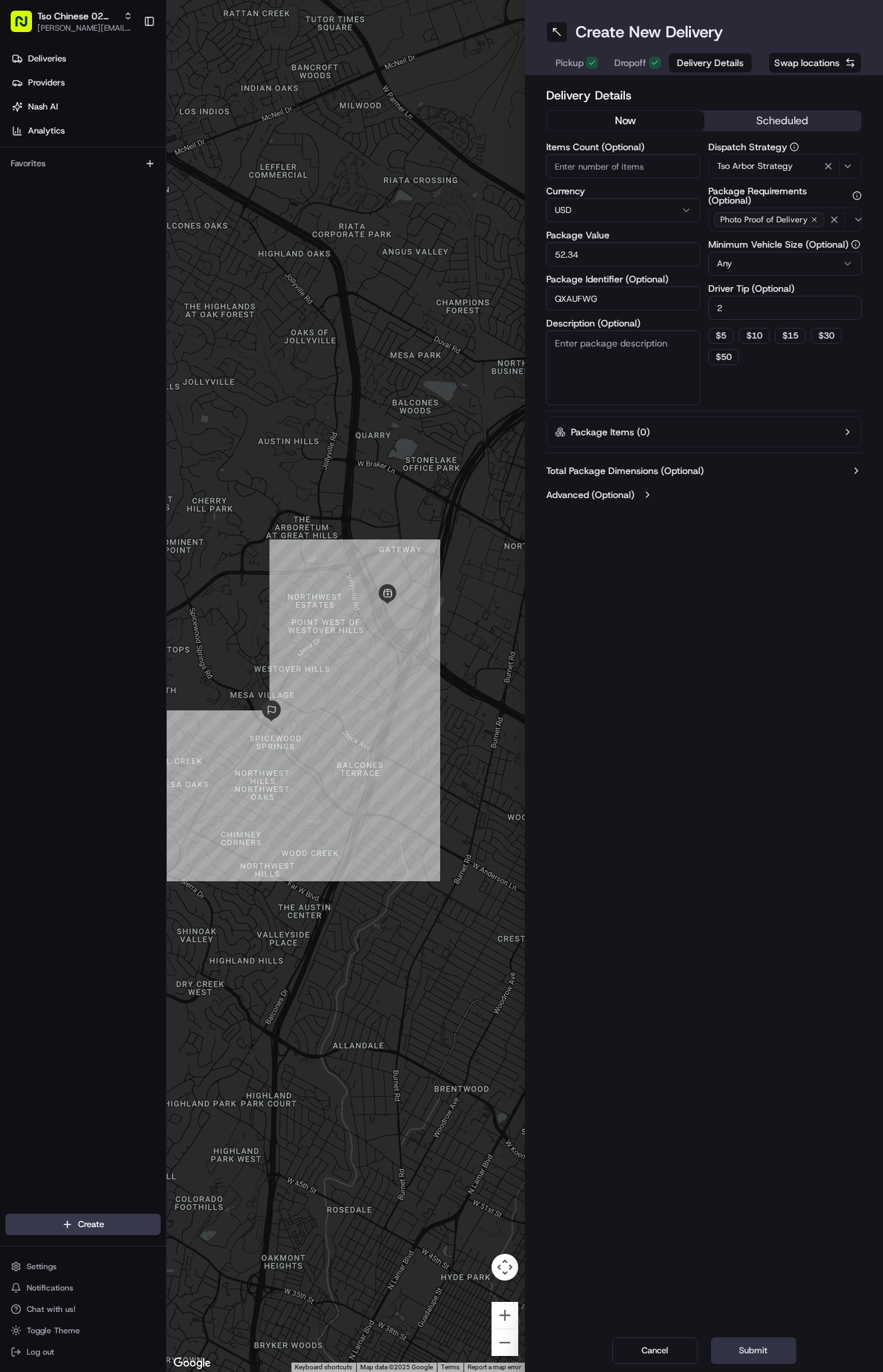
click at [759, 1341] on button "Submit" at bounding box center [754, 1350] width 85 height 27
click at [759, 1341] on div "Cancel Submit" at bounding box center [704, 1350] width 358 height 43
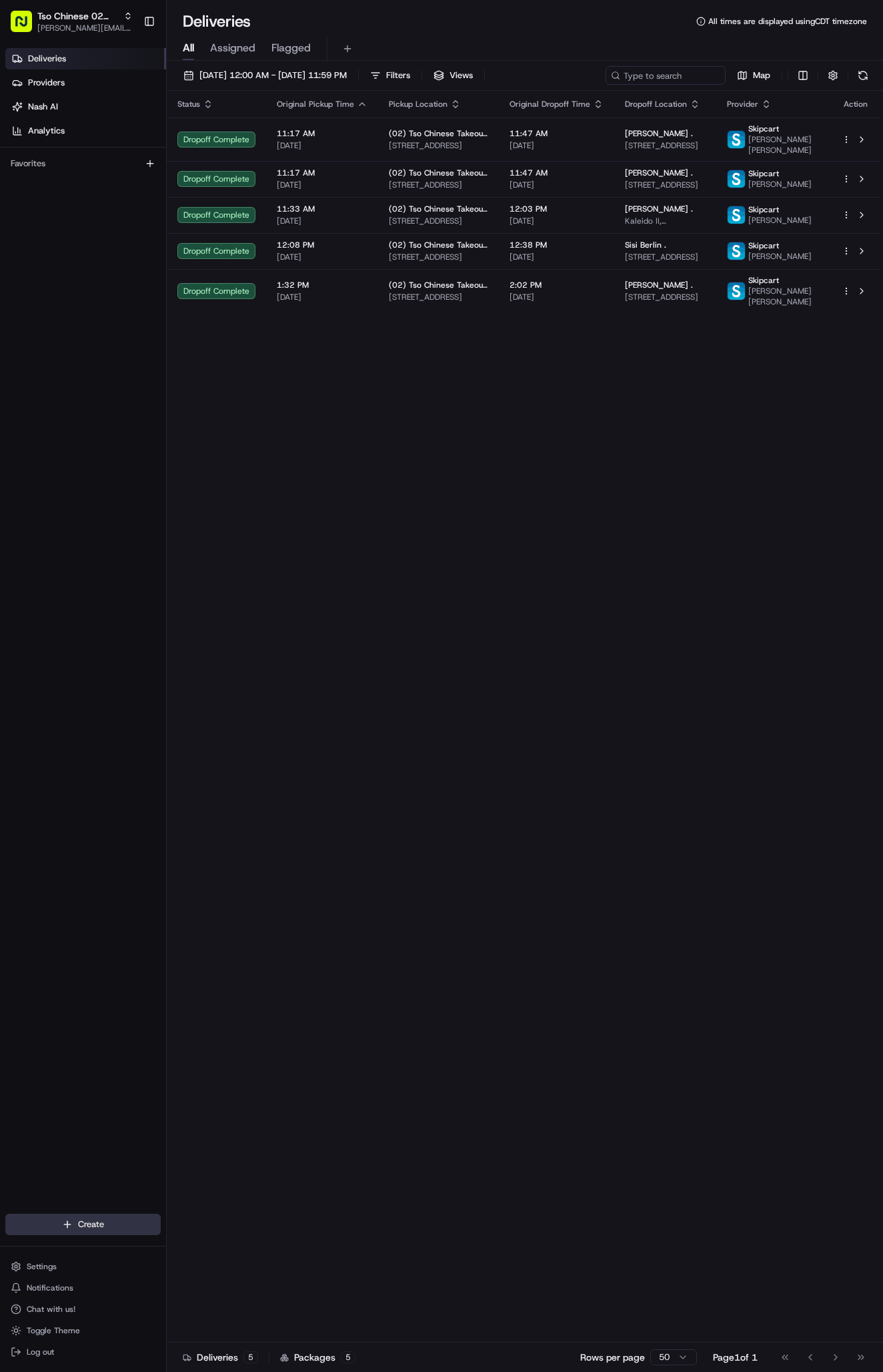
click at [104, 1231] on html "Tso Chinese 02 Arbor [PERSON_NAME][EMAIL_ADDRESS][DOMAIN_NAME] Toggle Sidebar D…" at bounding box center [442, 686] width 883 height 1372
click at [243, 1247] on link "Delivery" at bounding box center [241, 1249] width 149 height 24
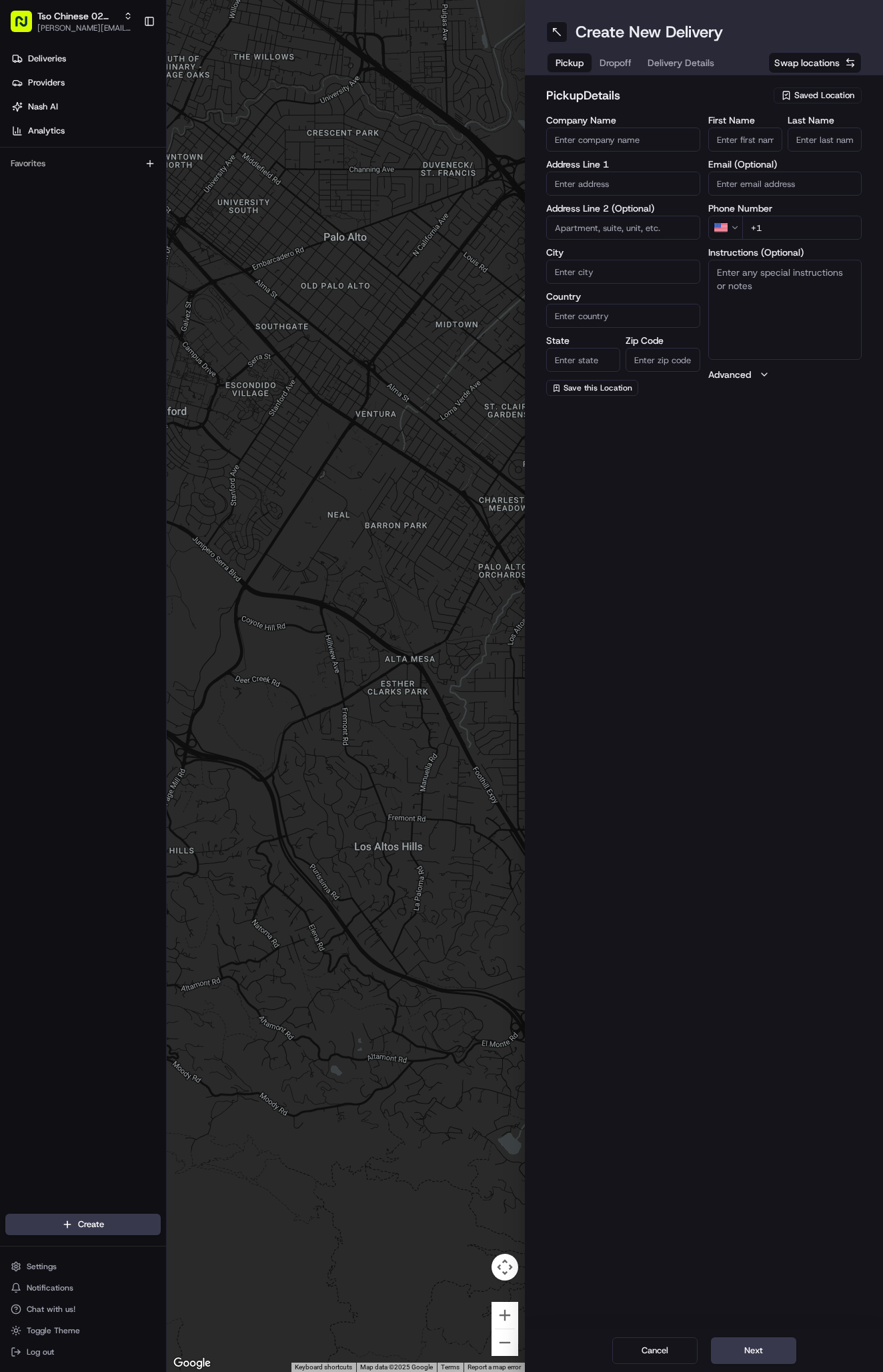
click at [818, 98] on span "Saved Location" at bounding box center [824, 95] width 60 height 12
click at [822, 142] on span "(02) Tso Chinese Takeout & Delivery [GEOGRAPHIC_DATA] (02)" at bounding box center [795, 152] width 164 height 24
type input "(02) Tso Chinese Takeout & Delivery [GEOGRAPHIC_DATA]"
type input "Bldg E Ste 402"
type input "Austin"
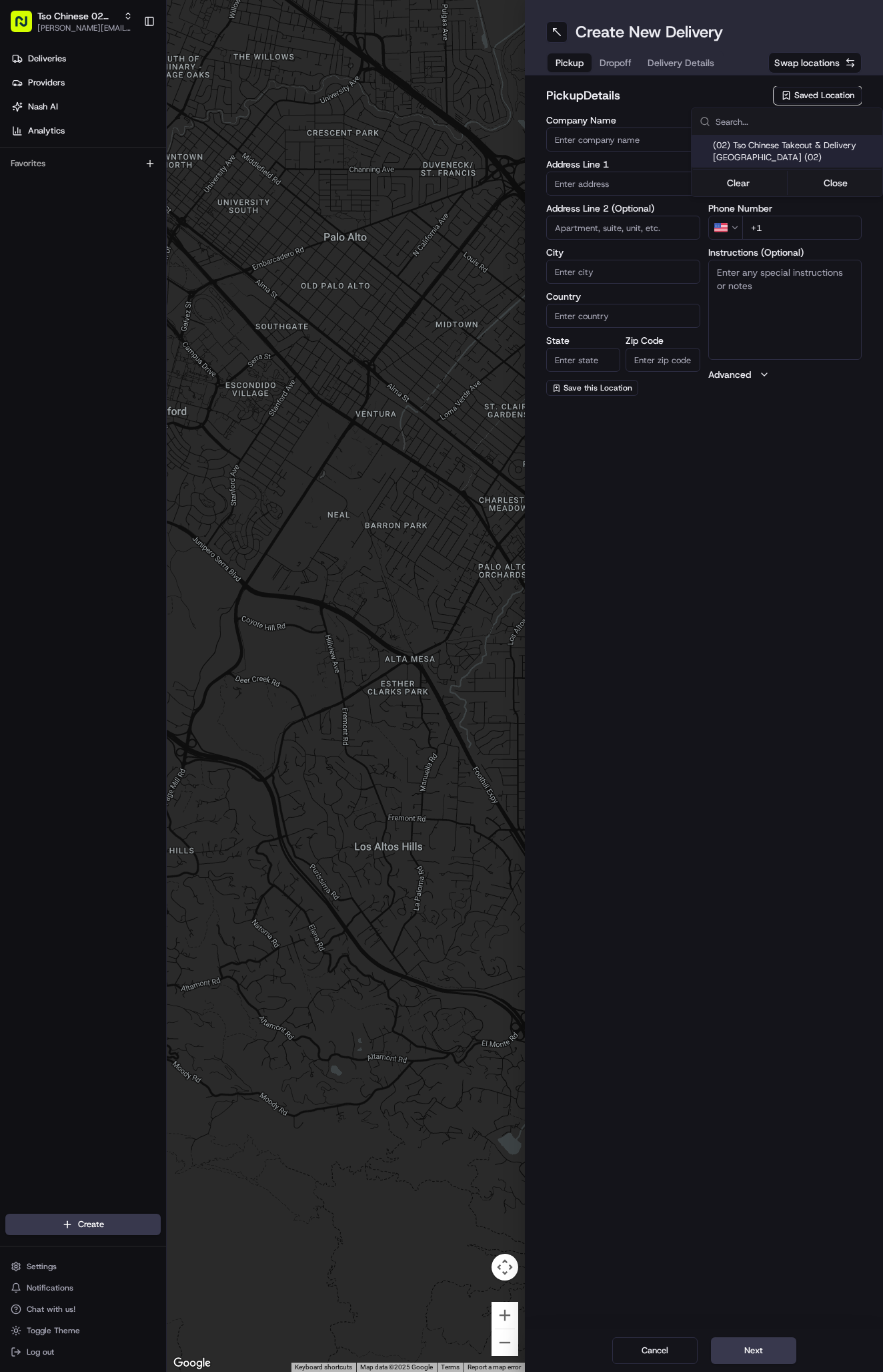
type input "US"
type input "TX"
type input "78759"
type input "Tso Chinese"
type input "Arboretum Crossing Manager"
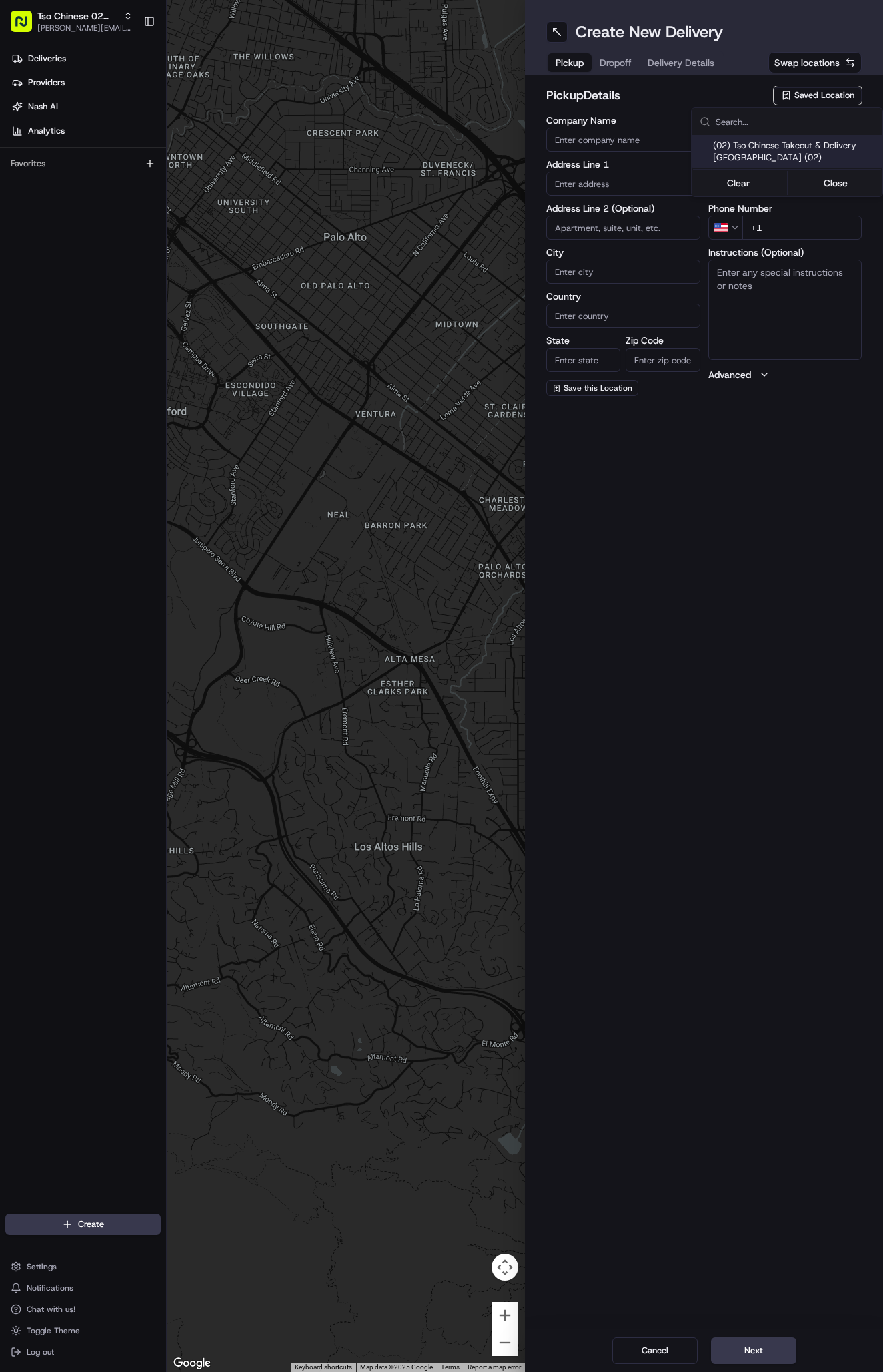
type input "[EMAIL_ADDRESS][DOMAIN_NAME]"
type input "[PHONE_NUMBER]"
type textarea "Submit a picture displaying address & food as Proof of Delivery. Envía una foto…"
type input "[STREET_ADDRESS]"
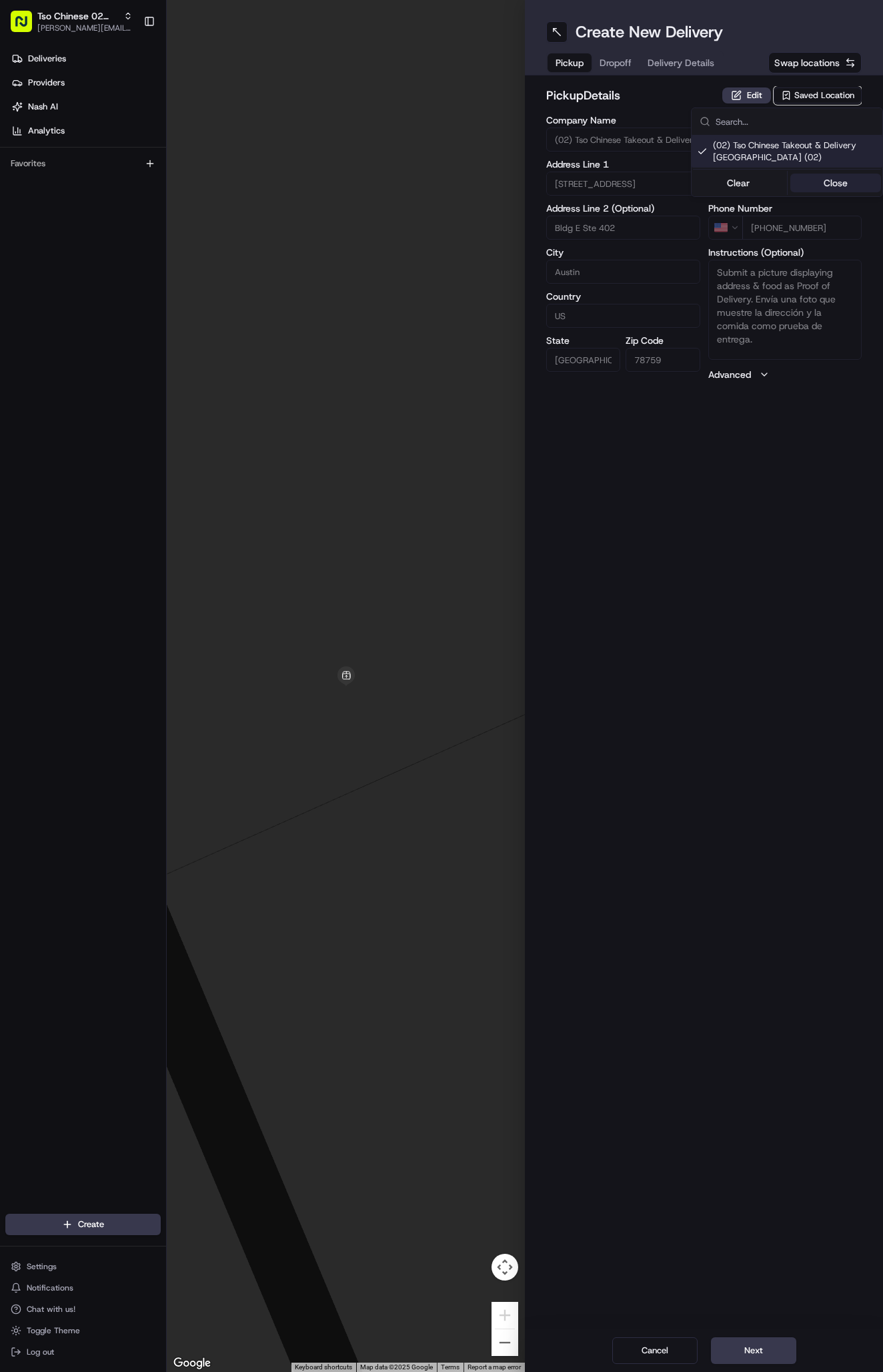
click at [828, 179] on button "Close" at bounding box center [836, 183] width 92 height 18
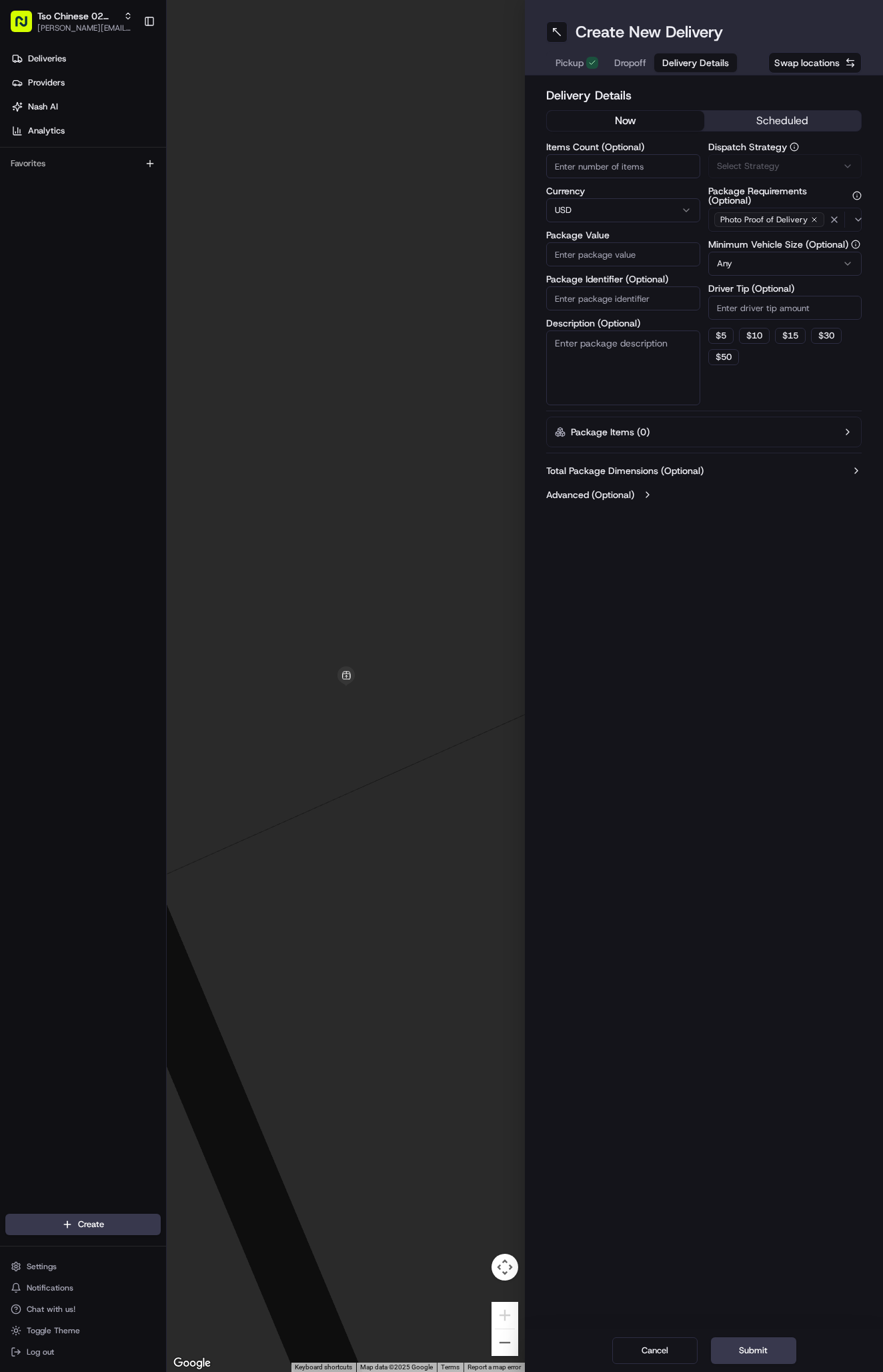
click at [692, 62] on span "Delivery Details" at bounding box center [696, 62] width 67 height 14
click at [762, 162] on span "Via Automation" at bounding box center [747, 165] width 61 height 12
click at [780, 232] on div "Tso Arbor Strategy" at bounding box center [788, 239] width 191 height 20
click at [829, 260] on button "Close" at bounding box center [836, 264] width 92 height 18
click at [746, 313] on input "Driver Tip (Optional)" at bounding box center [786, 308] width 154 height 24
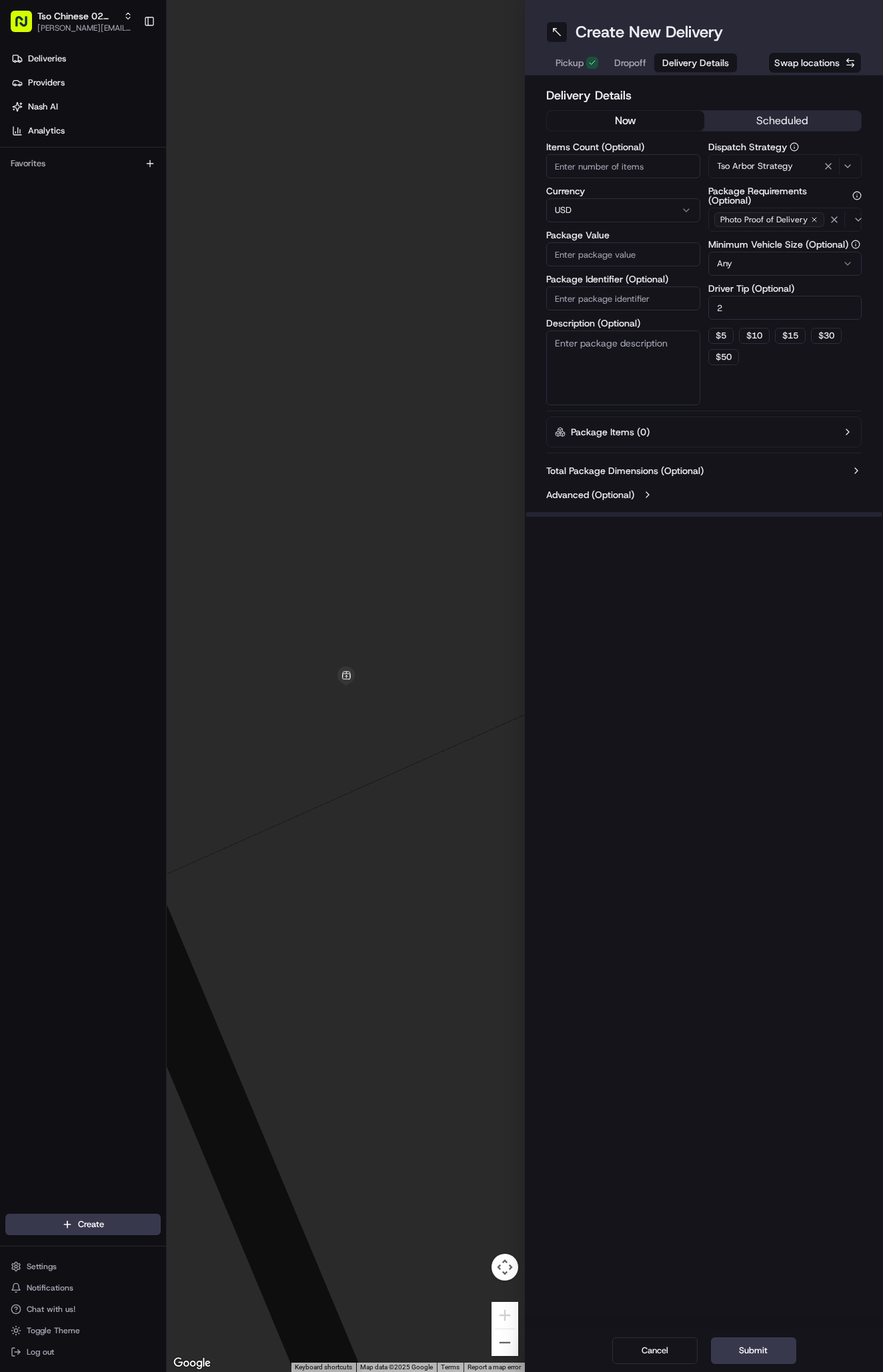
type input "2"
click at [615, 302] on input "Package Identifier (Optional)" at bounding box center [623, 298] width 154 height 24
click at [575, 295] on input "Package Identifier (Optional)" at bounding box center [623, 298] width 154 height 24
paste input "DGRYBSA"
type input "DGRYBSA"
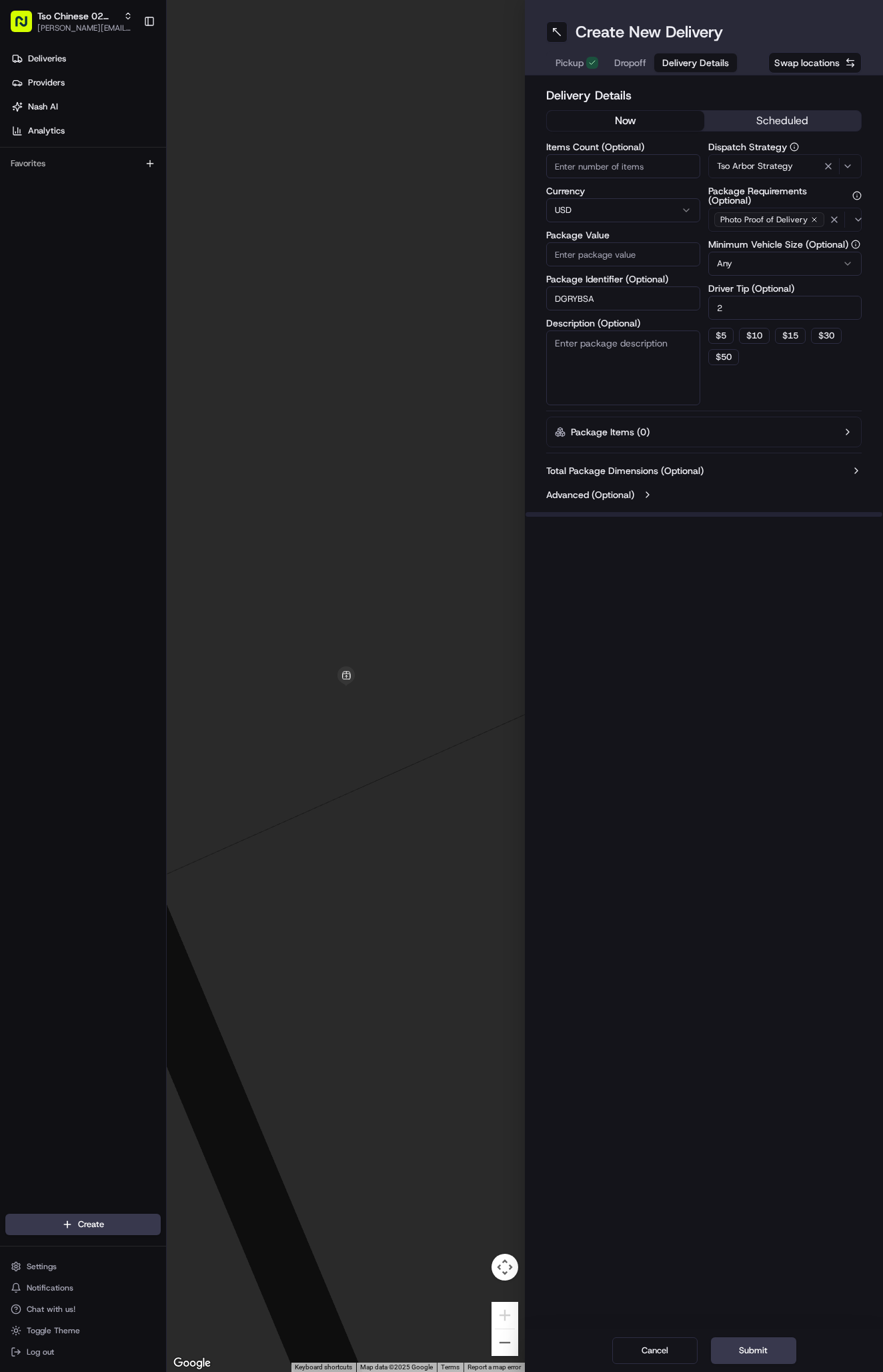
click at [585, 251] on input "Package Value" at bounding box center [623, 254] width 154 height 24
type input "43.73"
click at [639, 68] on span "Dropoff" at bounding box center [630, 62] width 32 height 14
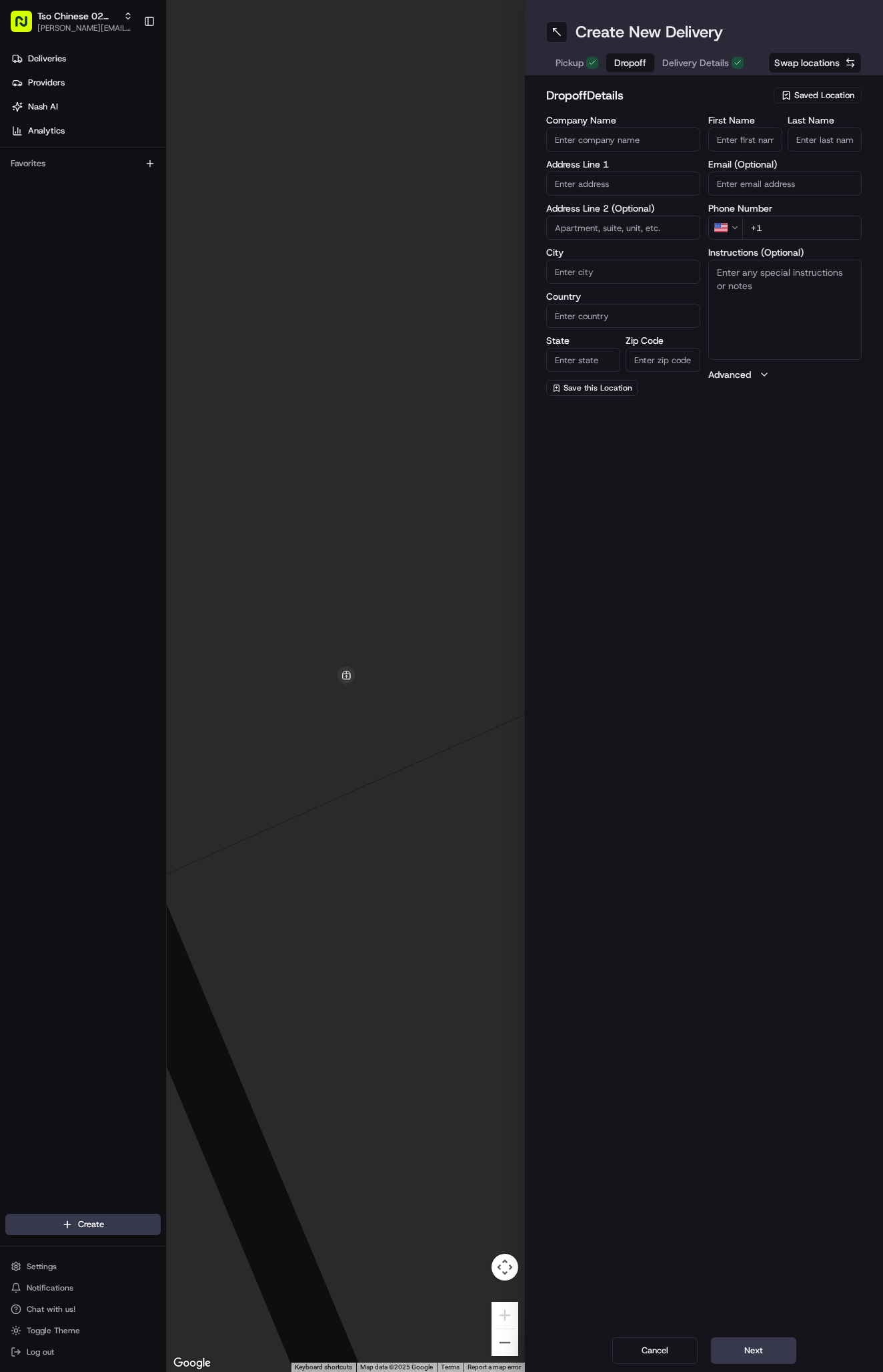
click at [639, 68] on span "Dropoff" at bounding box center [630, 62] width 32 height 14
paste input "kaylee Hill"
type input "kaylee Hill"
type input "."
paste input "830 328 3922"
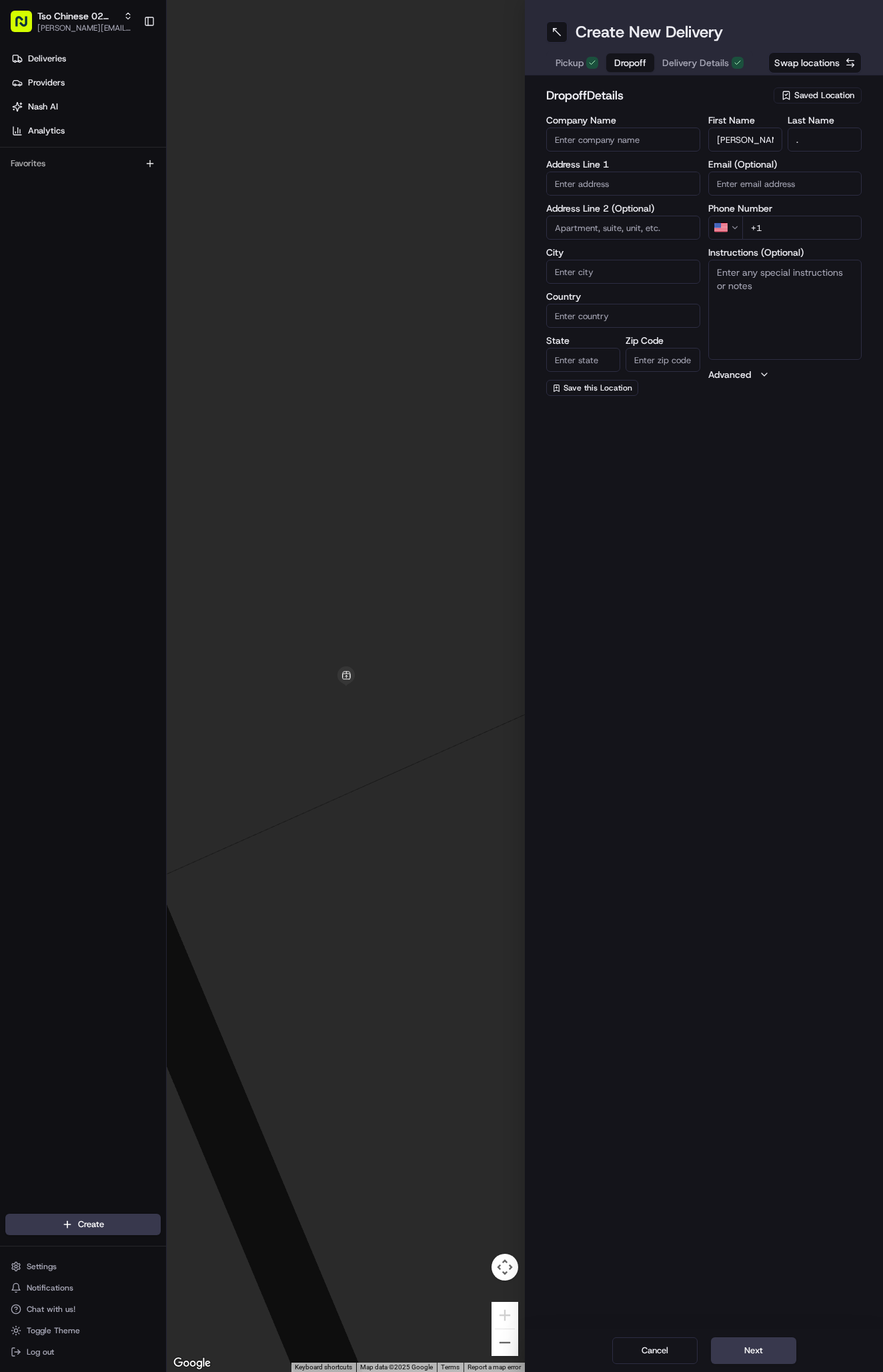
type input "+1 830 328 3922"
click at [587, 182] on input "text" at bounding box center [623, 184] width 154 height 24
paste input "9300 Northgate Blvd"
click at [640, 213] on div "9300 Northgate Blvd, Austin, TX" at bounding box center [623, 212] width 148 height 20
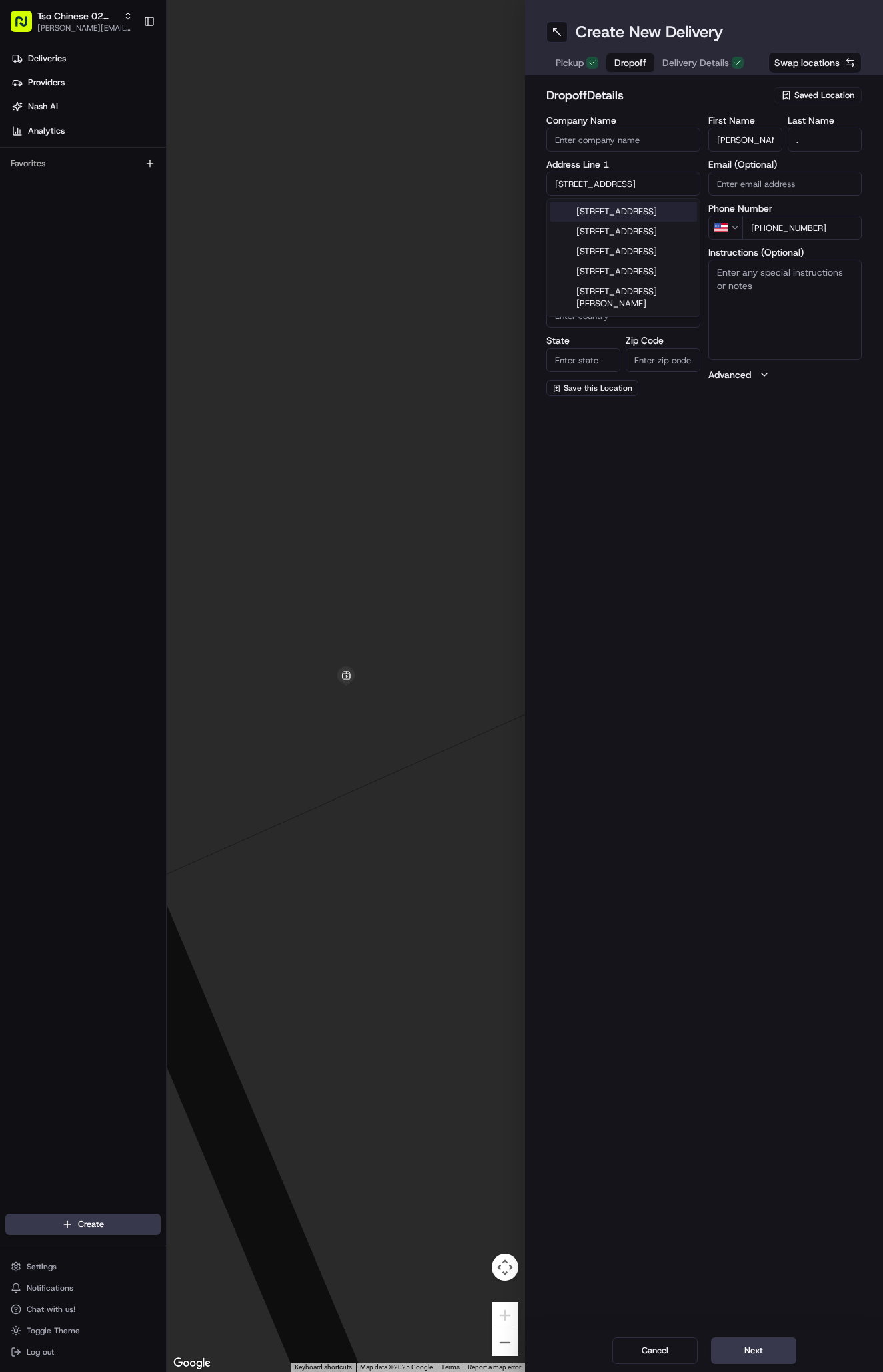
type input "9300 Northgate Blvd, Austin, TX 78758, USA"
type input "Austin"
type input "[GEOGRAPHIC_DATA]"
type input "78758"
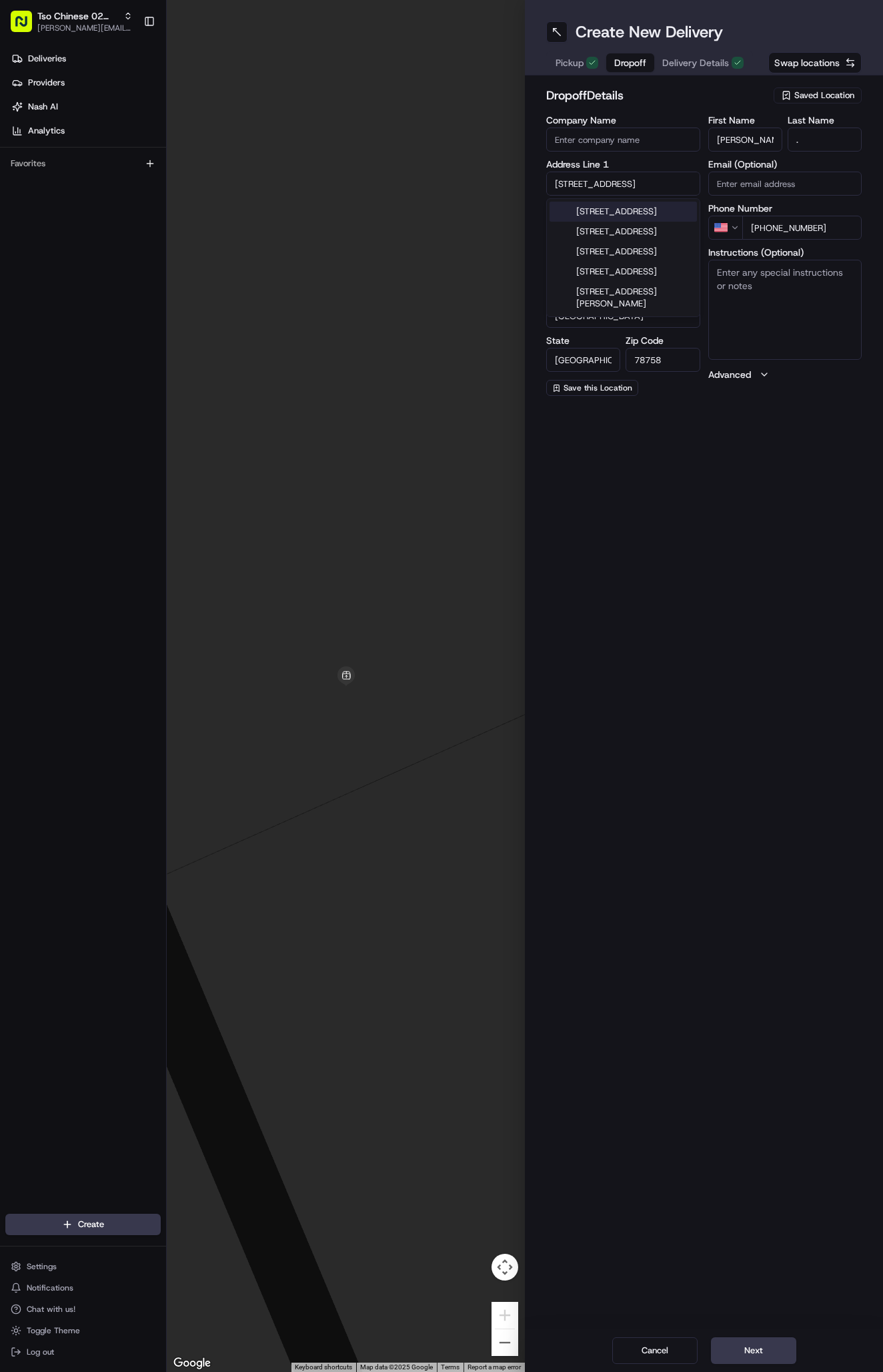
type input "9300 Northgate Boulevard"
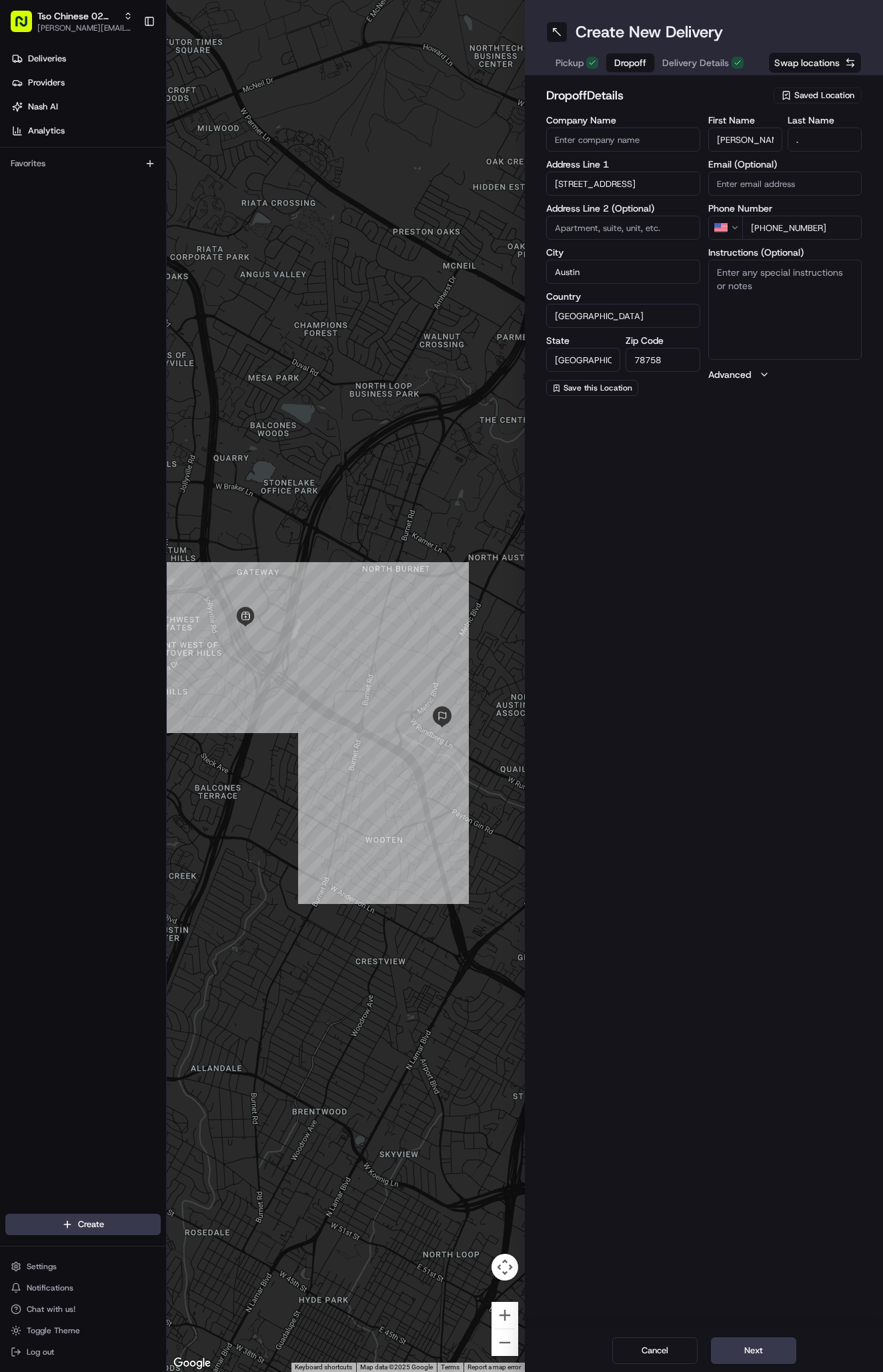
click at [780, 318] on textarea "Instructions (Optional)" at bounding box center [786, 309] width 154 height 100
paste textarea "Company: Avalon Palms"
type textarea "Company: Avalon Palms Office"
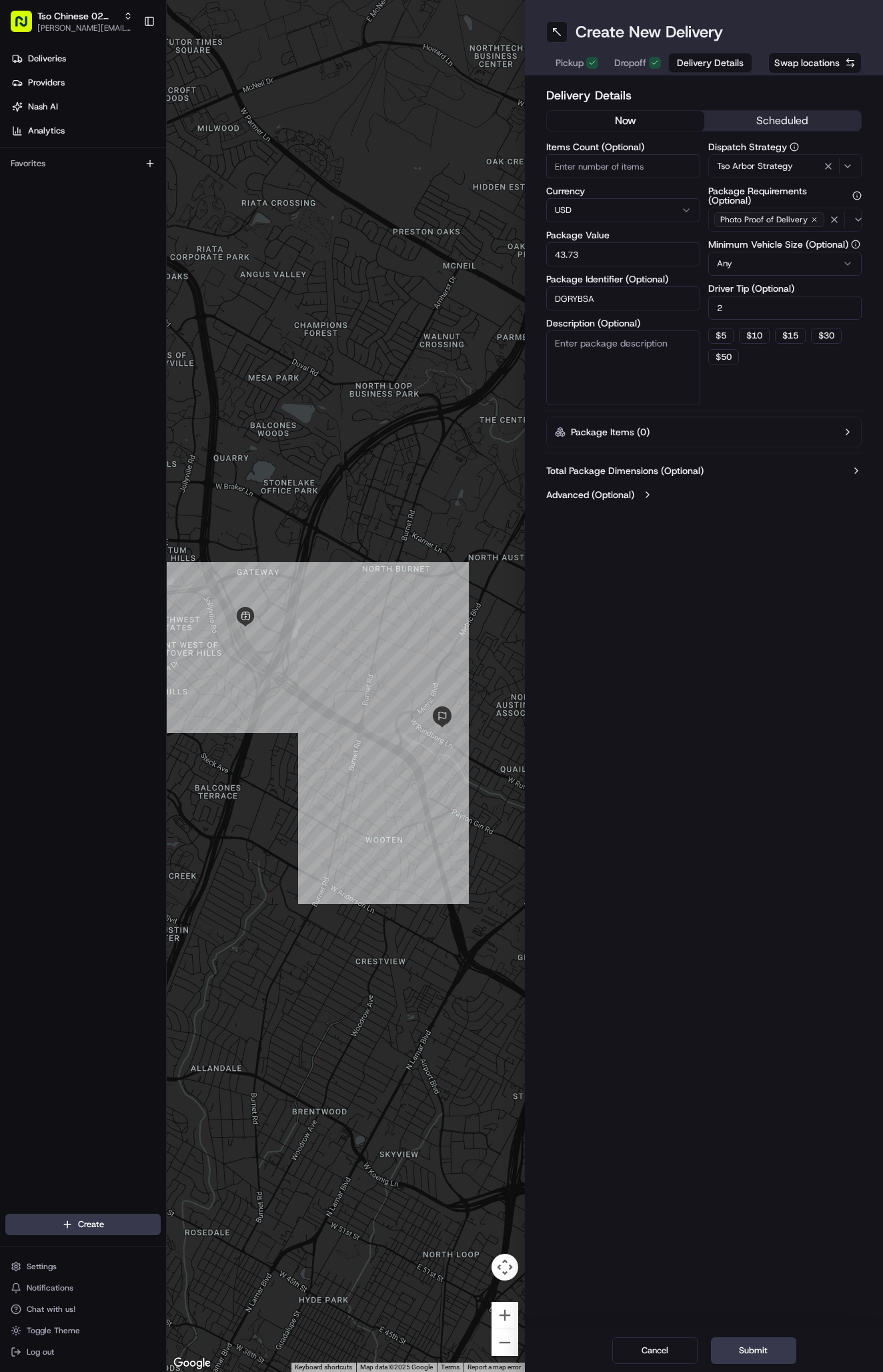
click at [699, 66] on span "Delivery Details" at bounding box center [710, 62] width 67 height 14
click at [810, 218] on icon "button" at bounding box center [814, 219] width 8 height 8
click at [785, 220] on span "Select requirements" at bounding box center [756, 219] width 79 height 12
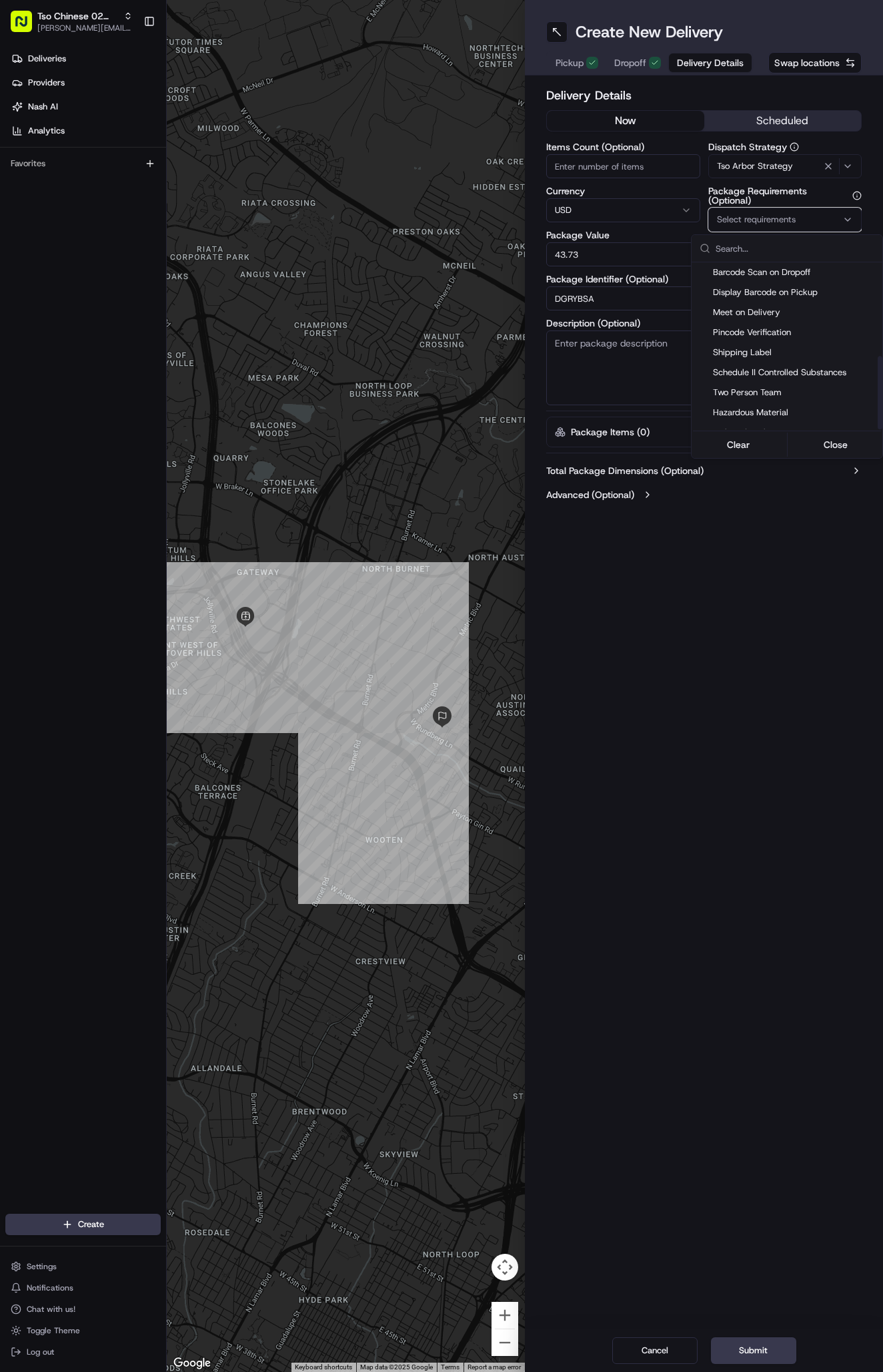
scroll to position [214, 0]
click at [761, 300] on span "Meet on Delivery" at bounding box center [795, 298] width 164 height 12
click at [824, 439] on button "Close" at bounding box center [836, 444] width 92 height 18
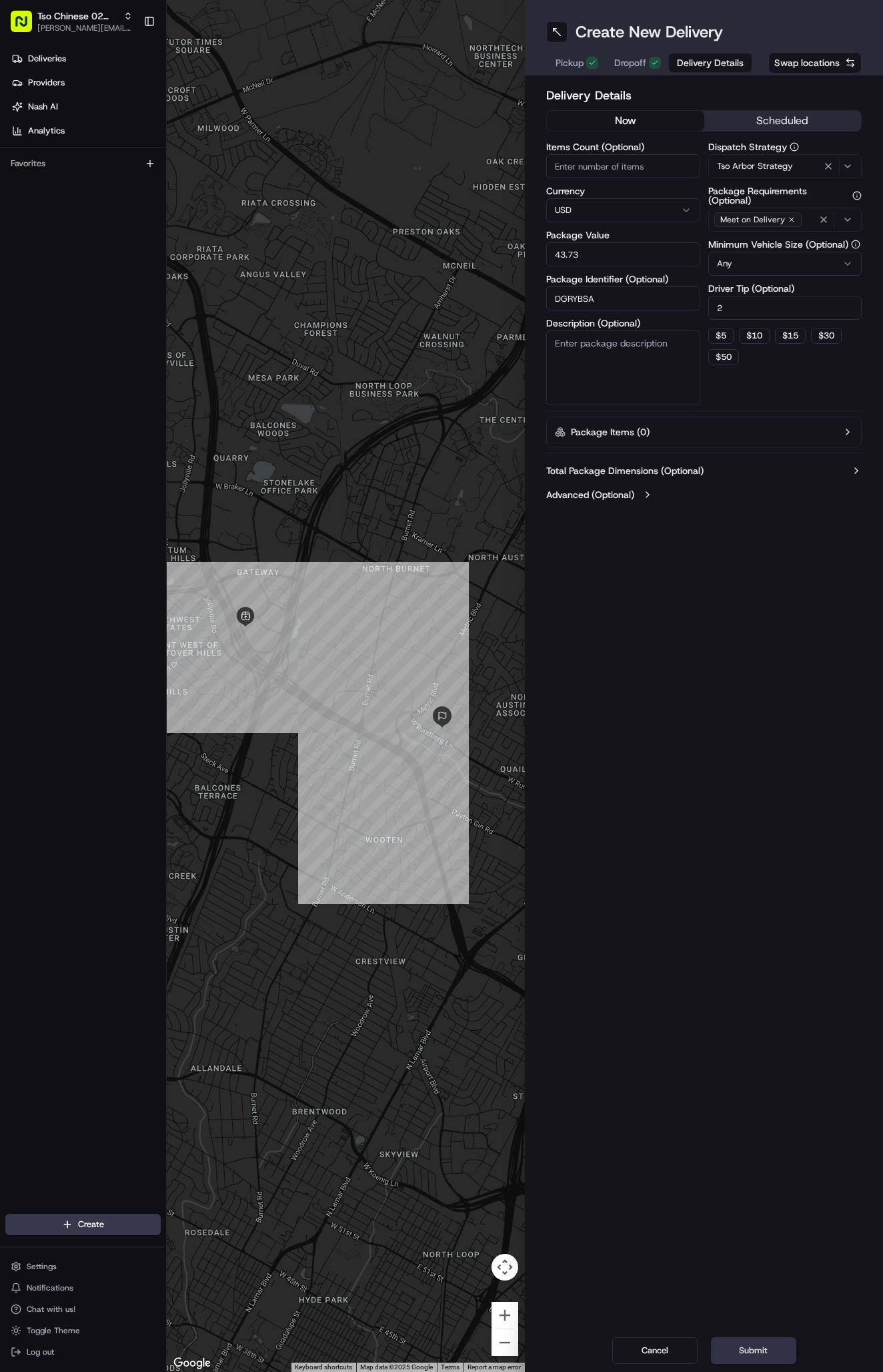
click at [759, 1350] on button "Submit" at bounding box center [754, 1350] width 85 height 27
click at [759, 1350] on div "Cancel Submit" at bounding box center [704, 1350] width 358 height 43
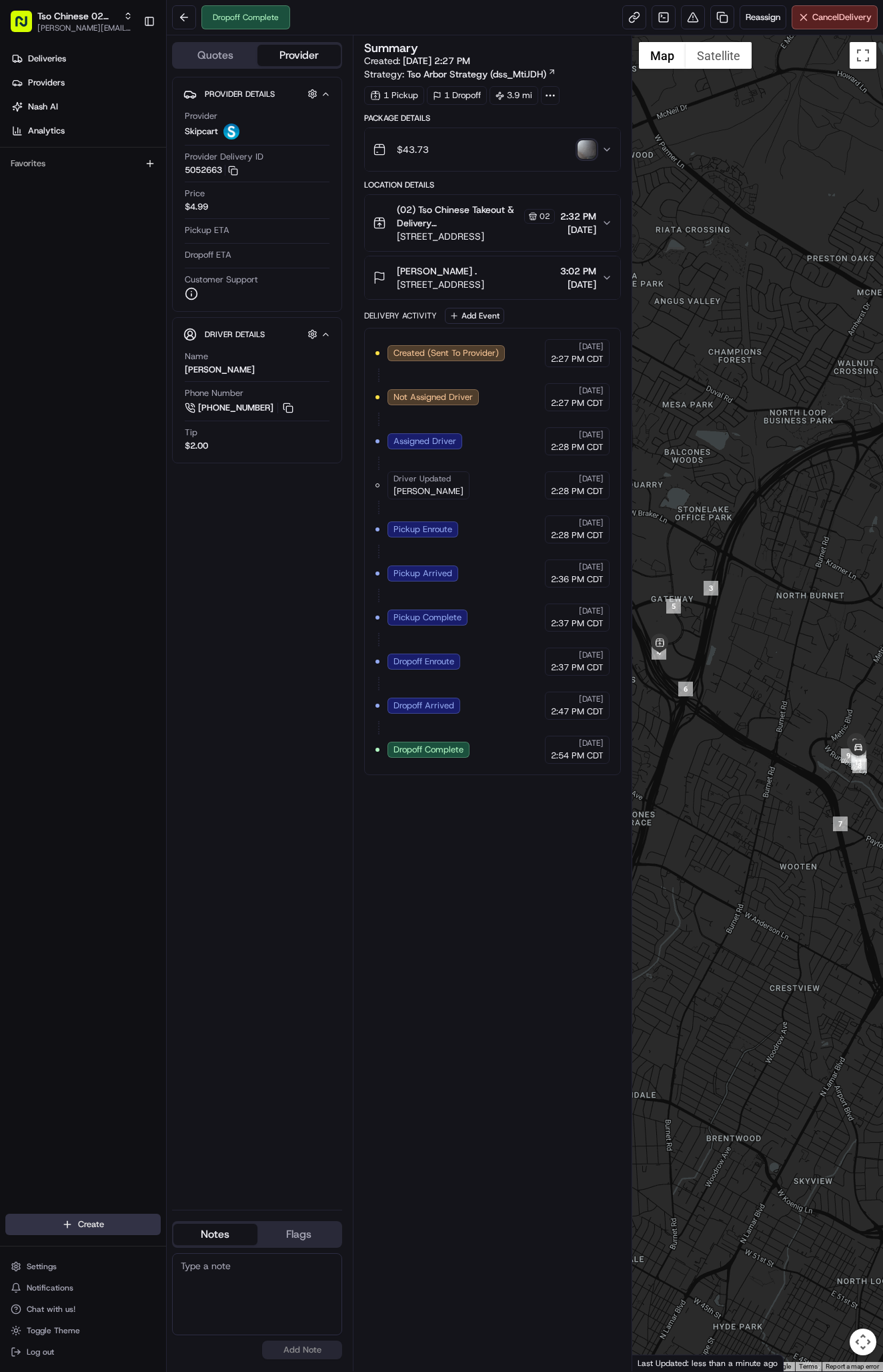
click at [85, 1229] on html "Tso Chinese 02 Arbor antonia@tsochinese.com Toggle Sidebar Deliveries Providers…" at bounding box center [442, 686] width 883 height 1372
click at [195, 1251] on link "Delivery" at bounding box center [241, 1249] width 149 height 24
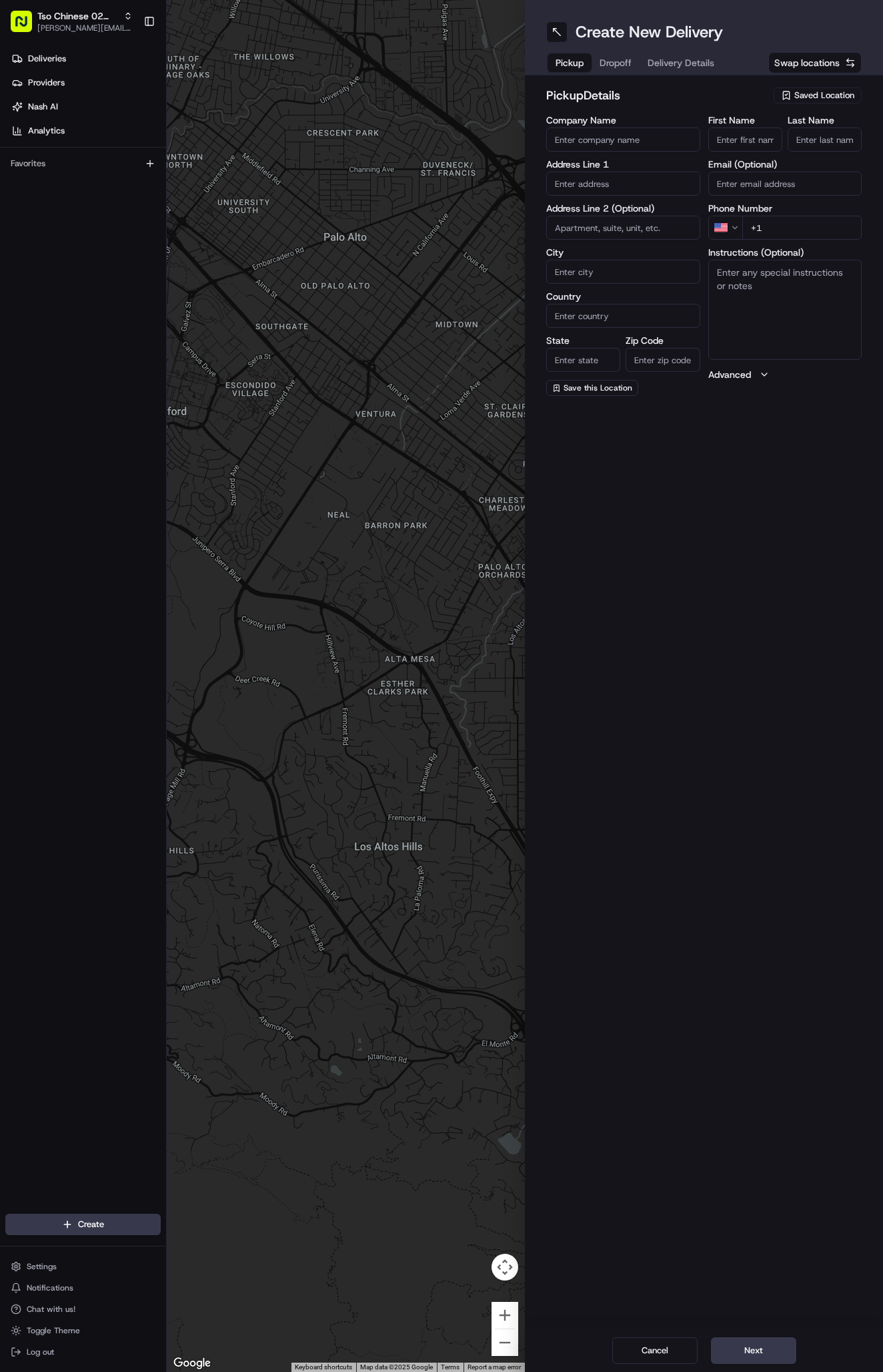
click at [821, 94] on span "Saved Location" at bounding box center [824, 95] width 60 height 12
click at [822, 163] on span "(02) Tso Chinese Takeout & Delivery Arboretum Crossing (02)" at bounding box center [795, 152] width 164 height 24
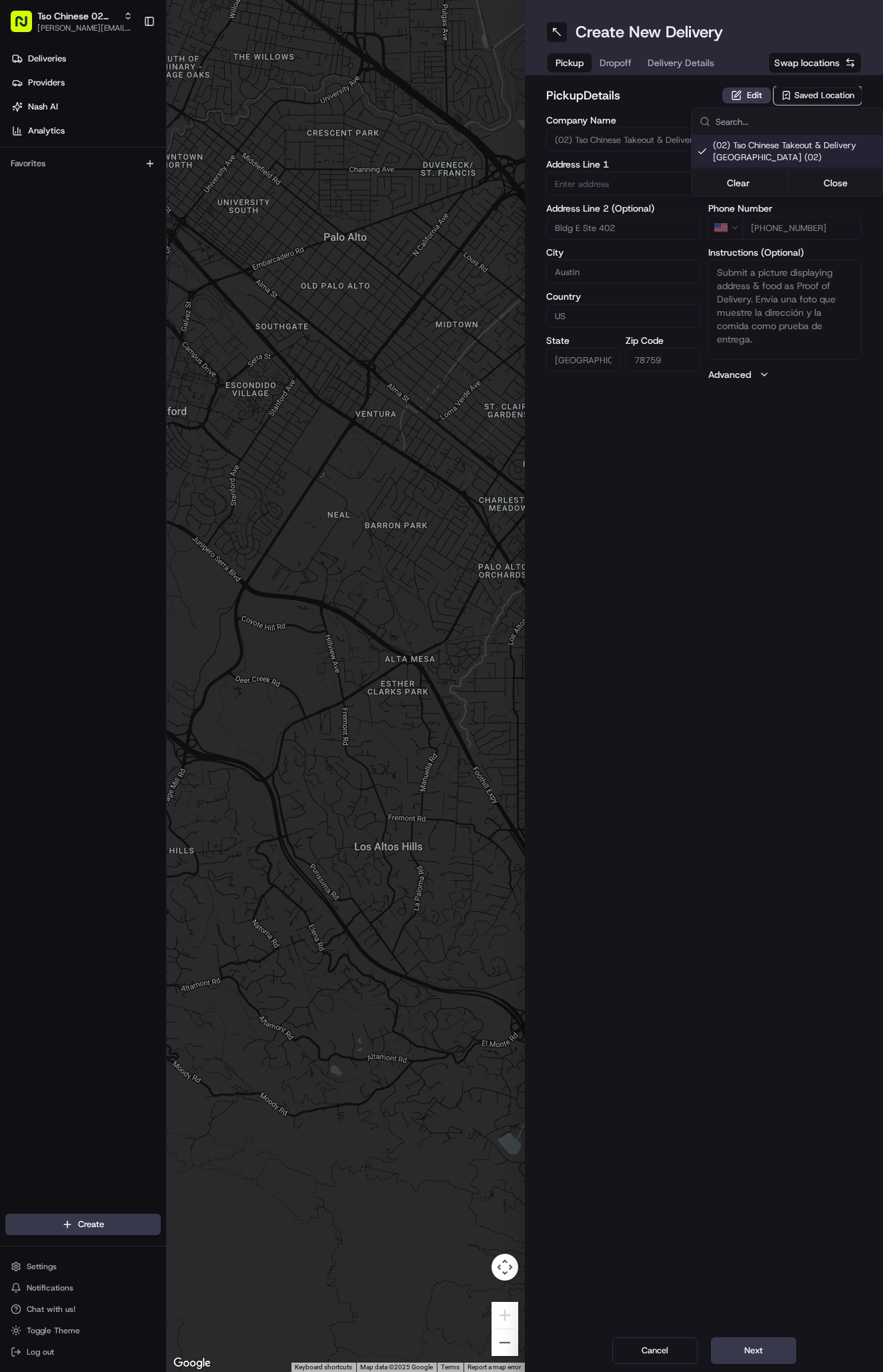
type input "(02) Tso Chinese Takeout & Delivery Arboretum Crossing"
type input "Bldg E Ste 402"
type input "Austin"
type input "US"
type input "TX"
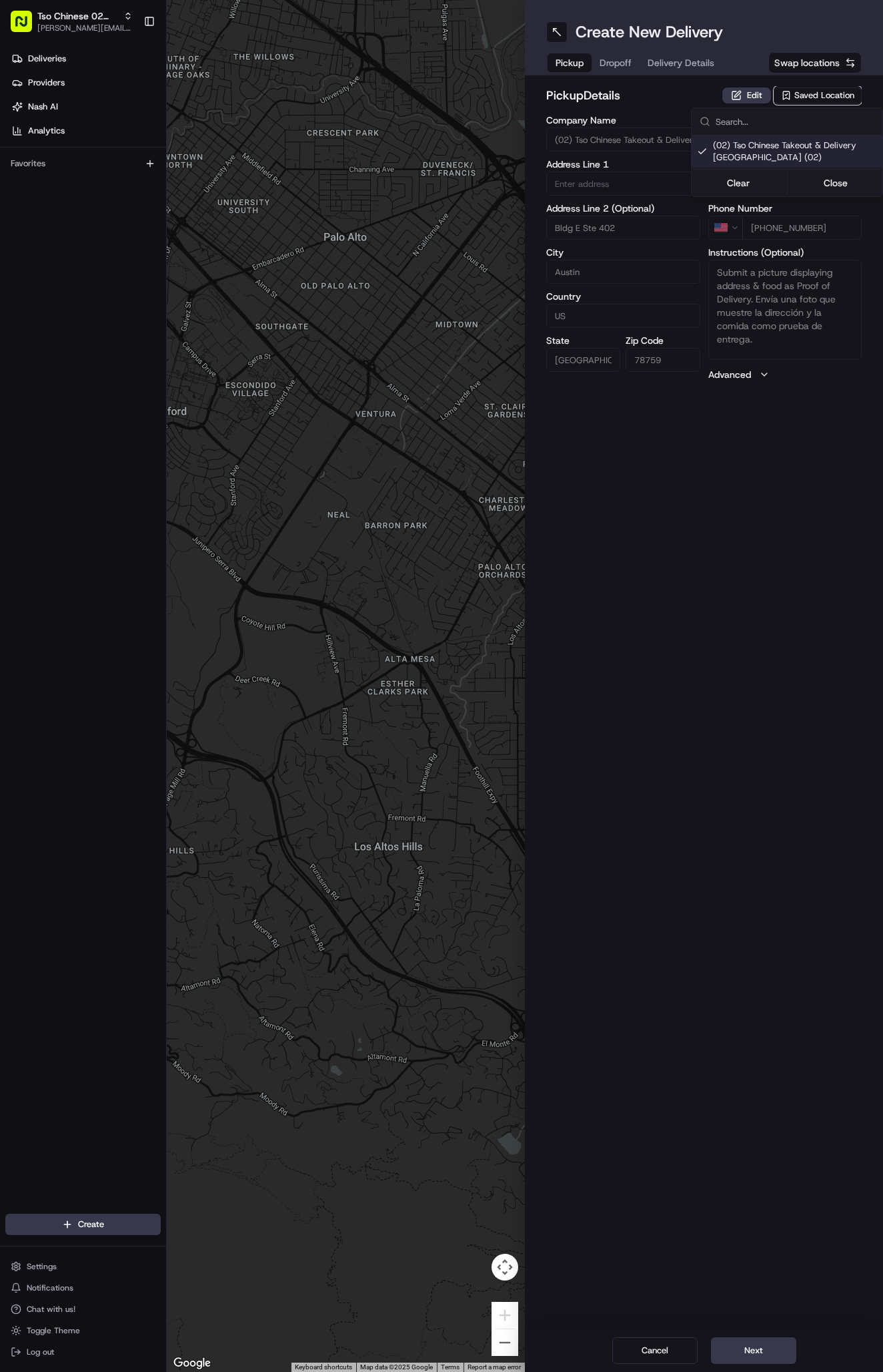
type input "78759"
type input "Tso Chinese"
type input "Arboretum Crossing Manager"
type input "arborstore@tsochinese.com"
type input "+1 512 344 9434"
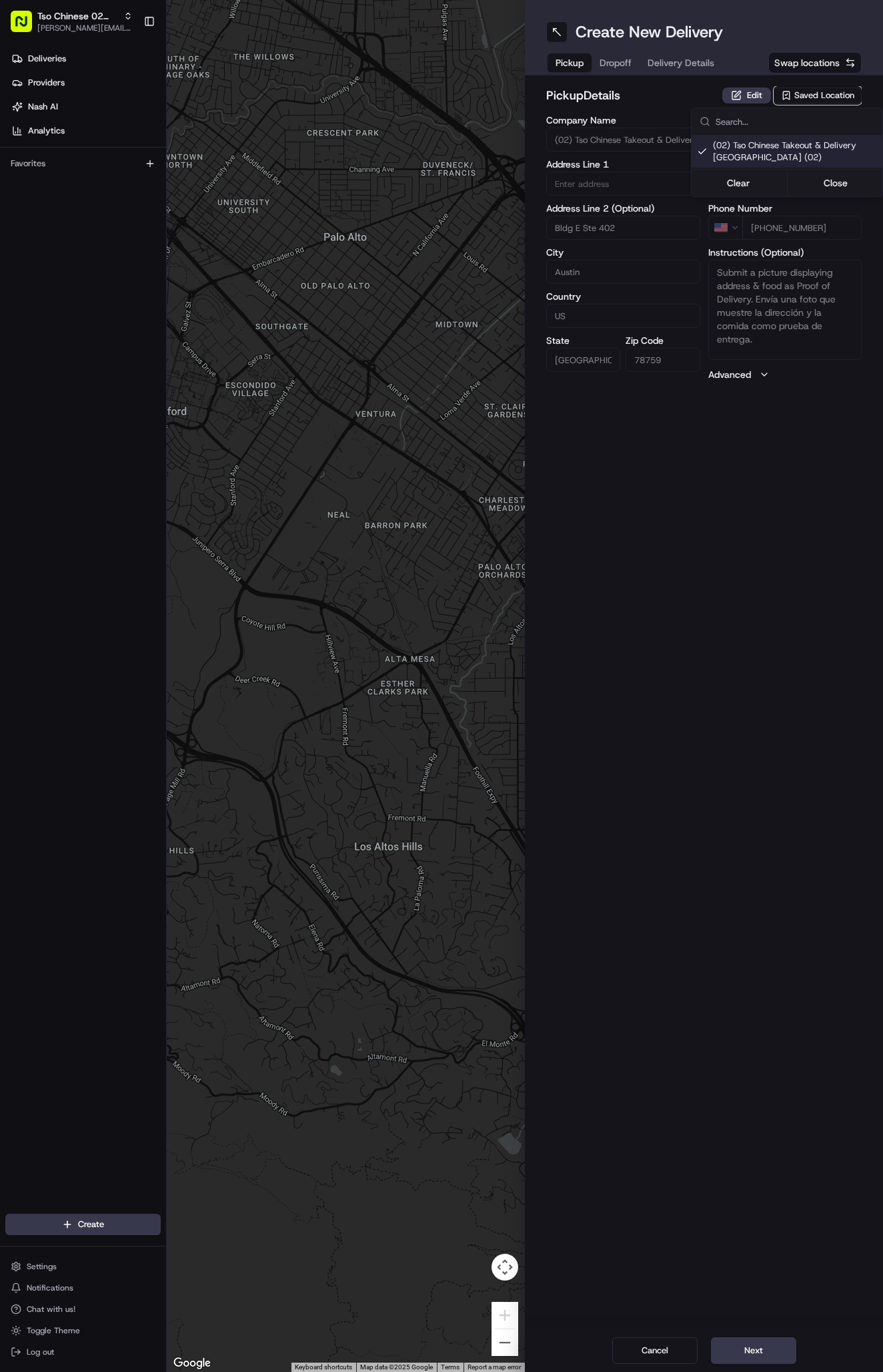
type textarea "Submit a picture displaying address & food as Proof of Delivery. Envía una foto…"
type input "9333 Research Blvd"
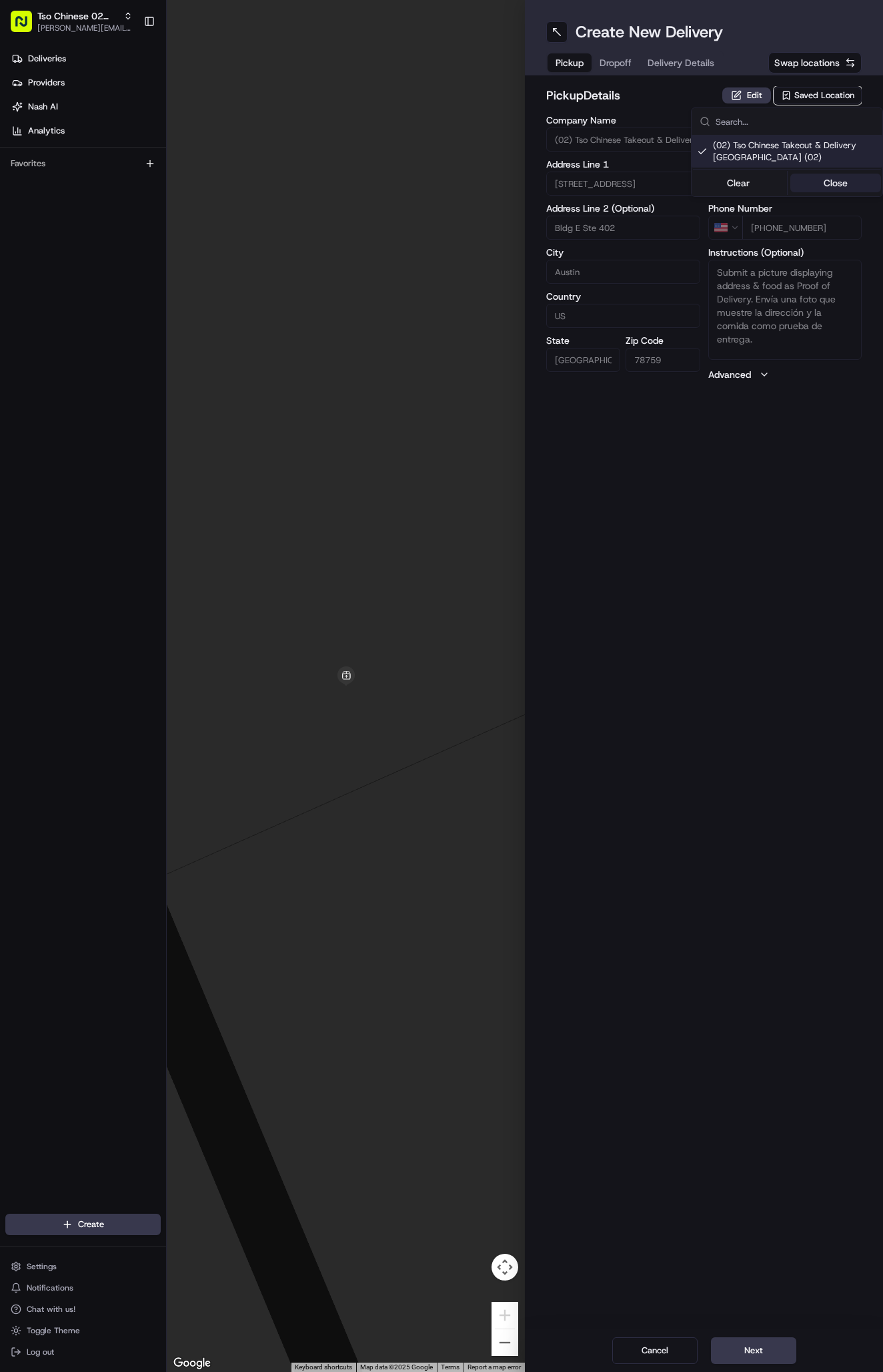
click at [835, 189] on button "Close" at bounding box center [836, 183] width 92 height 18
click at [695, 60] on span "Delivery Details" at bounding box center [681, 62] width 67 height 14
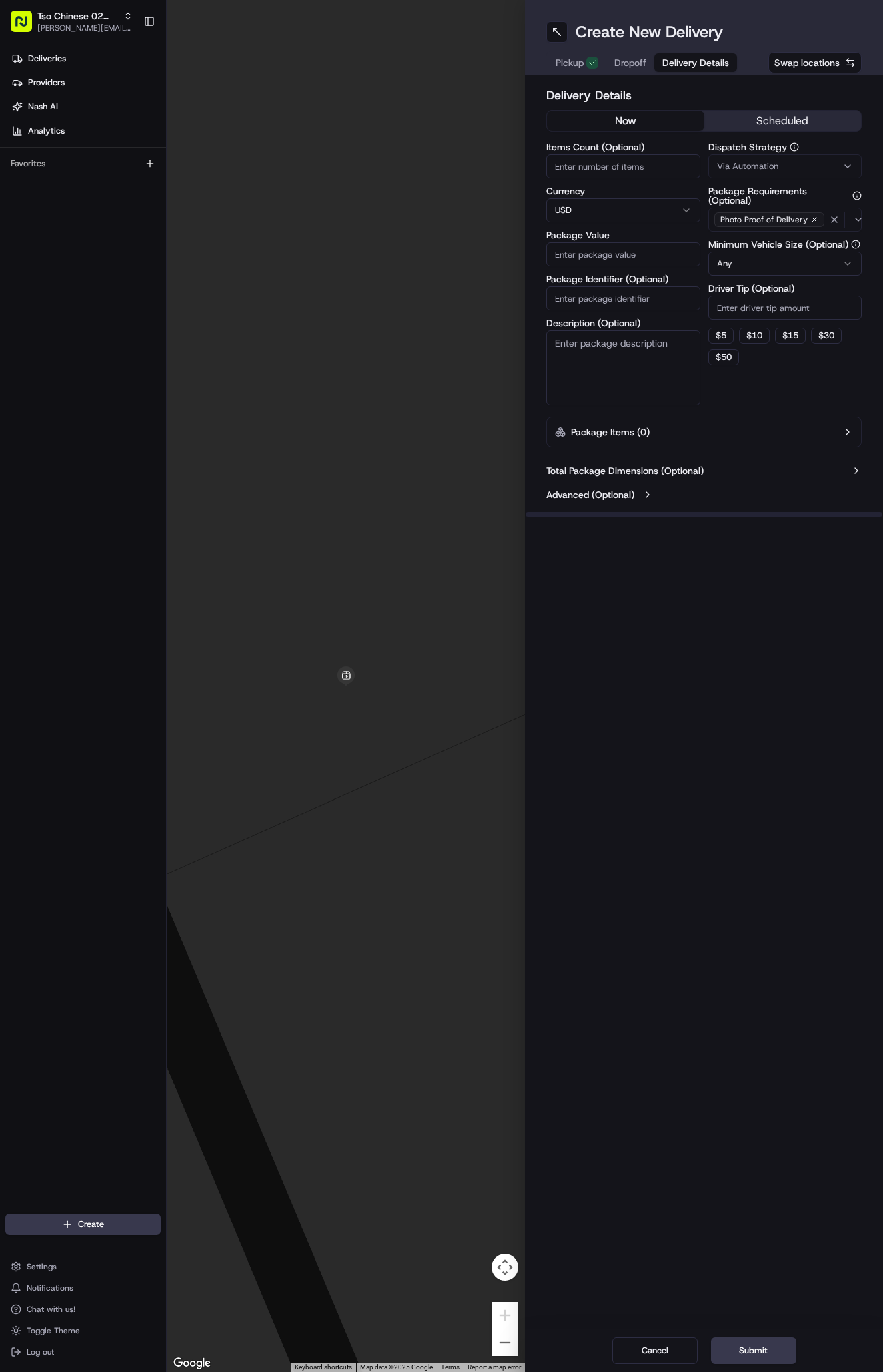
click at [789, 164] on div "Via Automation" at bounding box center [786, 165] width 148 height 12
click at [789, 237] on span "Tso Arbor Strategy" at bounding box center [795, 239] width 164 height 12
click at [829, 272] on button "Close" at bounding box center [836, 264] width 92 height 18
click at [754, 311] on input "Driver Tip (Optional)" at bounding box center [786, 308] width 154 height 24
type input "2"
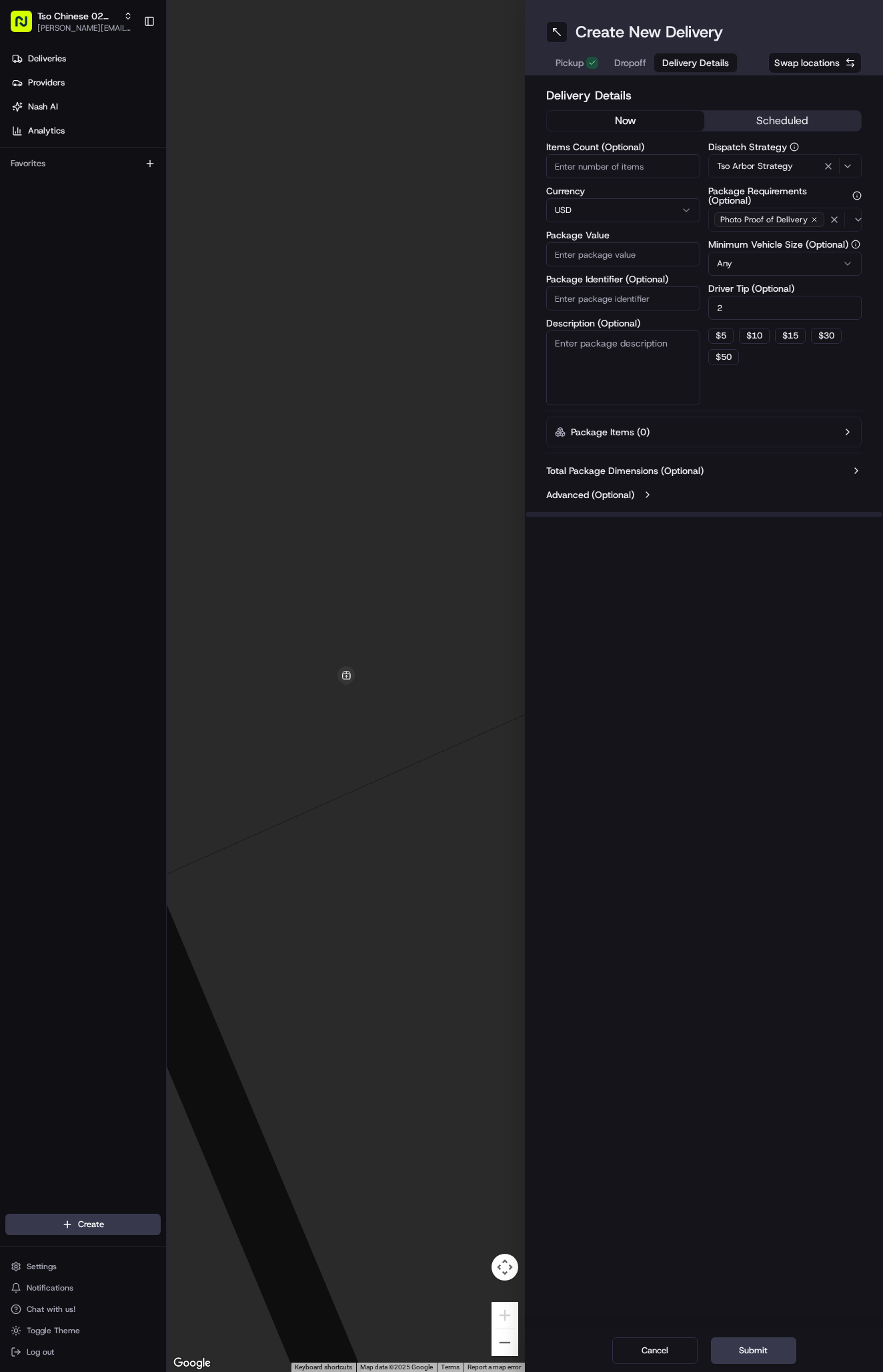
click at [626, 304] on input "Package Identifier (Optional)" at bounding box center [623, 298] width 154 height 24
click at [619, 292] on input "Package Identifier (Optional)" at bounding box center [623, 298] width 154 height 24
paste input "DGRYBSA"
type input "DGRYBSA2"
click at [658, 255] on input "Package Value" at bounding box center [623, 254] width 154 height 24
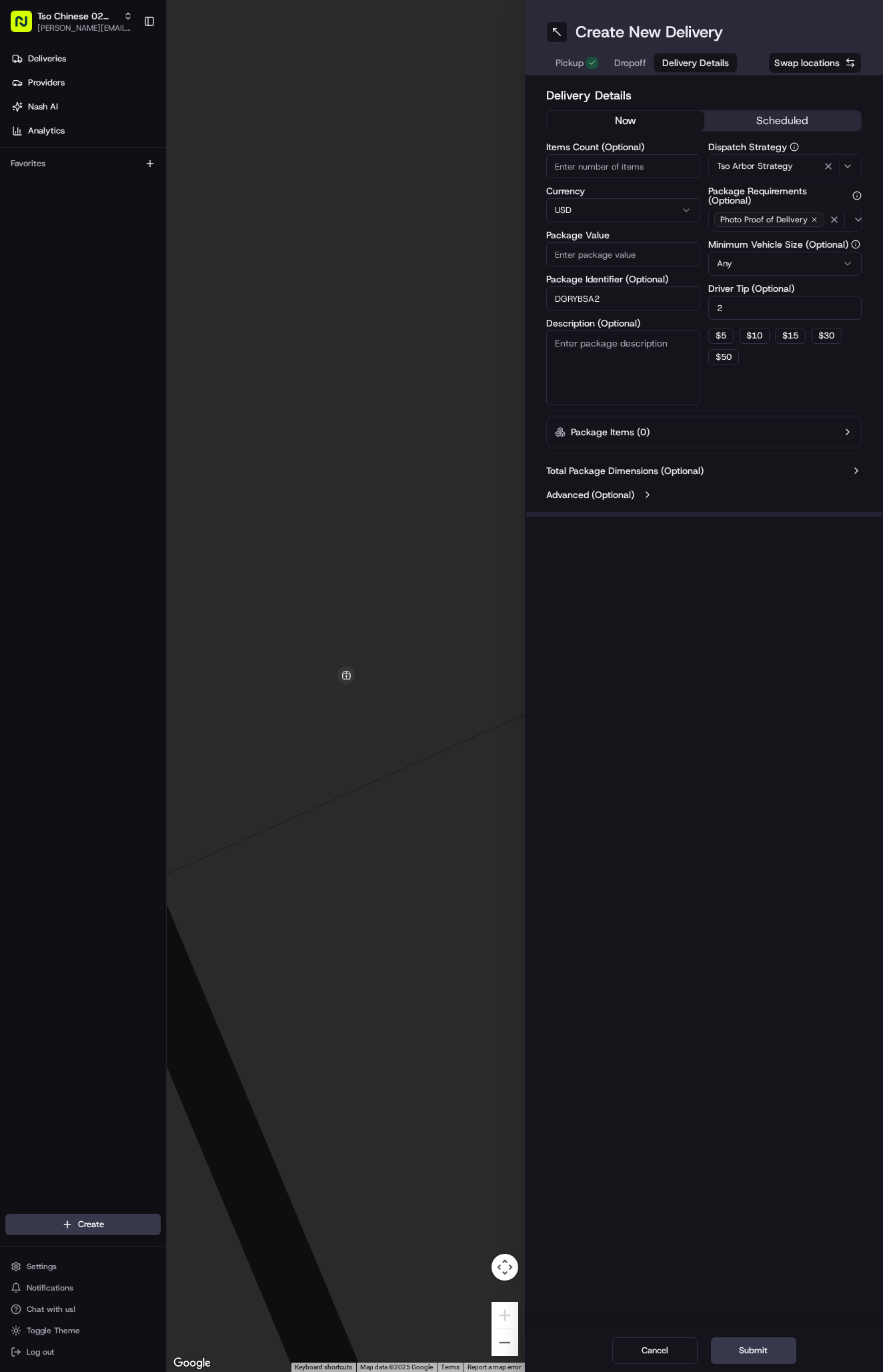
click at [658, 255] on input "Package Value" at bounding box center [623, 254] width 154 height 24
type input "40.4"
click at [633, 72] on button "Dropoff" at bounding box center [631, 62] width 48 height 18
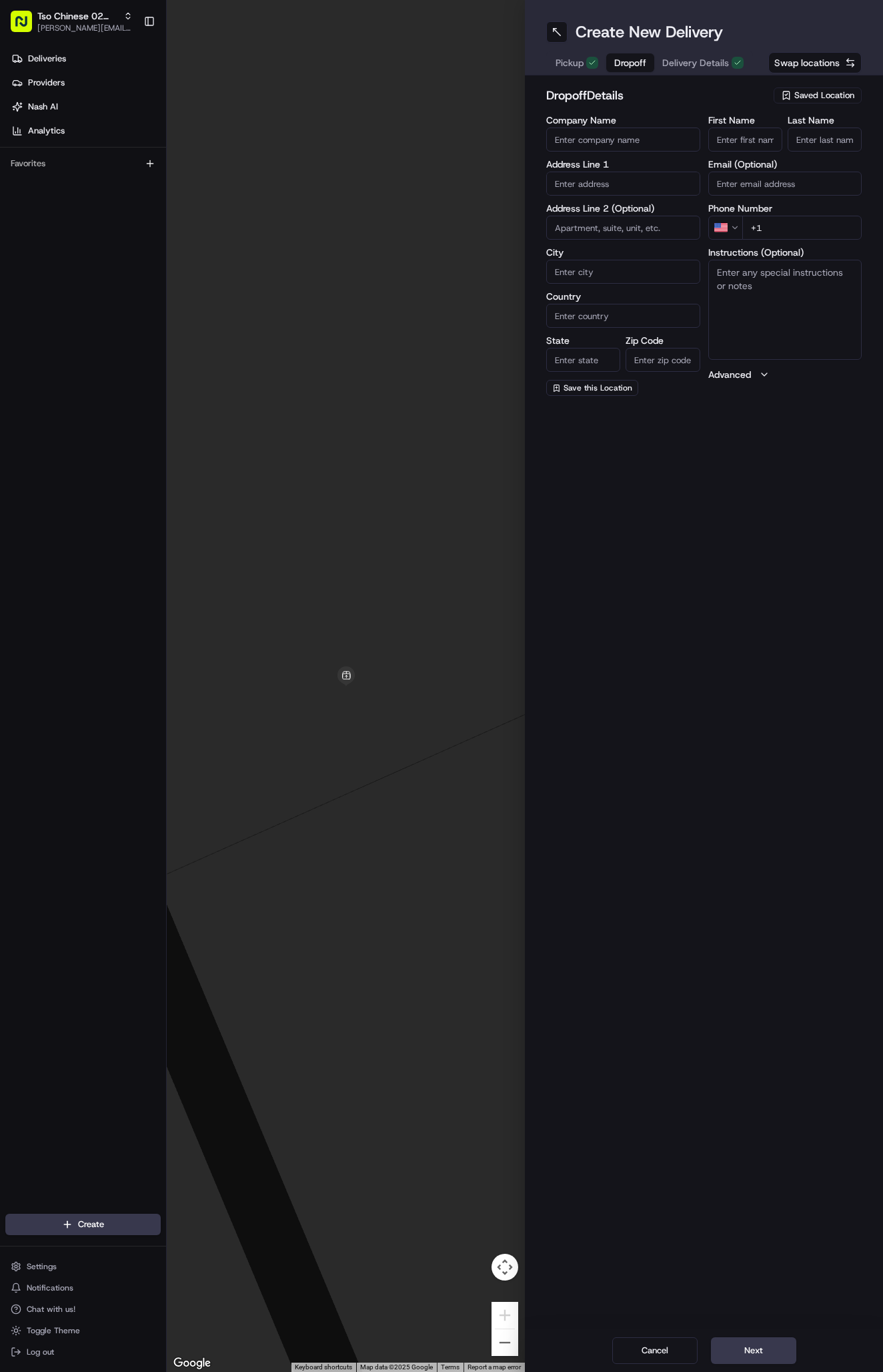
click at [745, 133] on input "First Name" at bounding box center [745, 140] width 74 height 24
paste input "kaylee Hill"
type input "kaylee Hill"
type input "."
paste input "9300 Northgate Blvd, Austin, TX 78758-4870, United States"
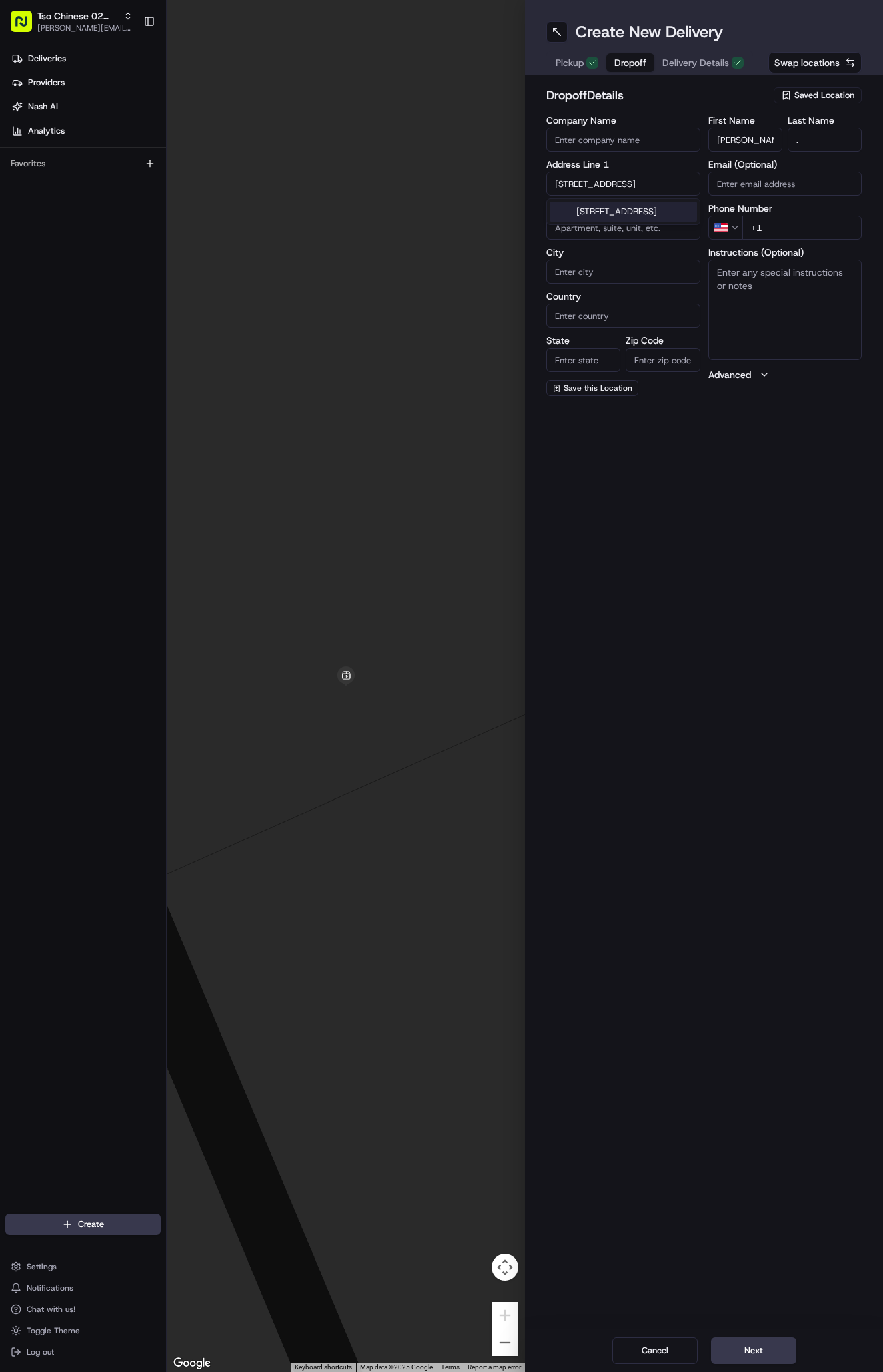
click at [632, 203] on div "9300 Northgate Boulevard, Austin, TX" at bounding box center [623, 212] width 148 height 20
type input "9300 Northgate Blvd, Austin, TX 78758, USA"
type input "Austin"
type input "United States"
type input "TX"
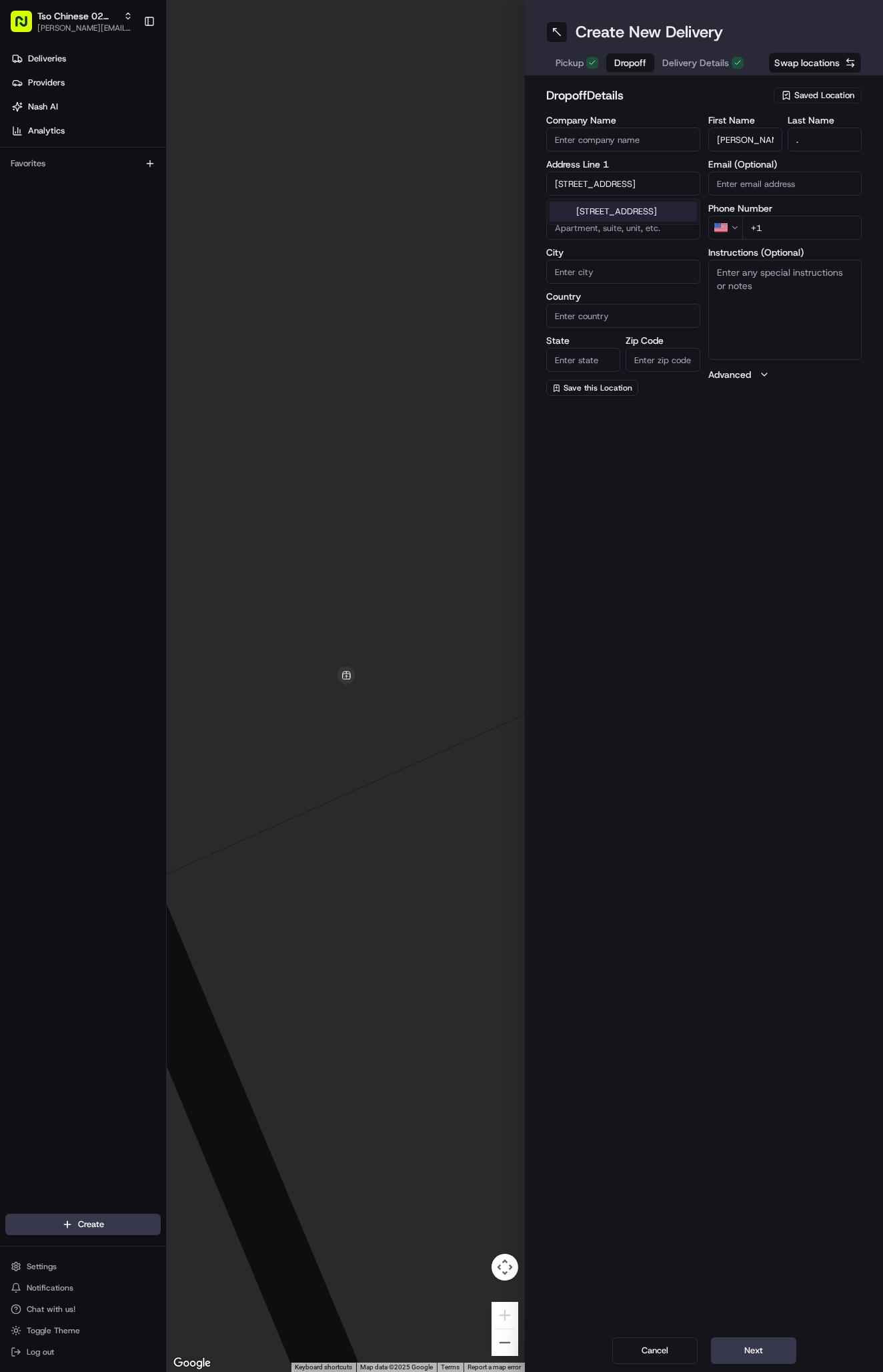
type input "78758"
type input "9300 Northgate Boulevard"
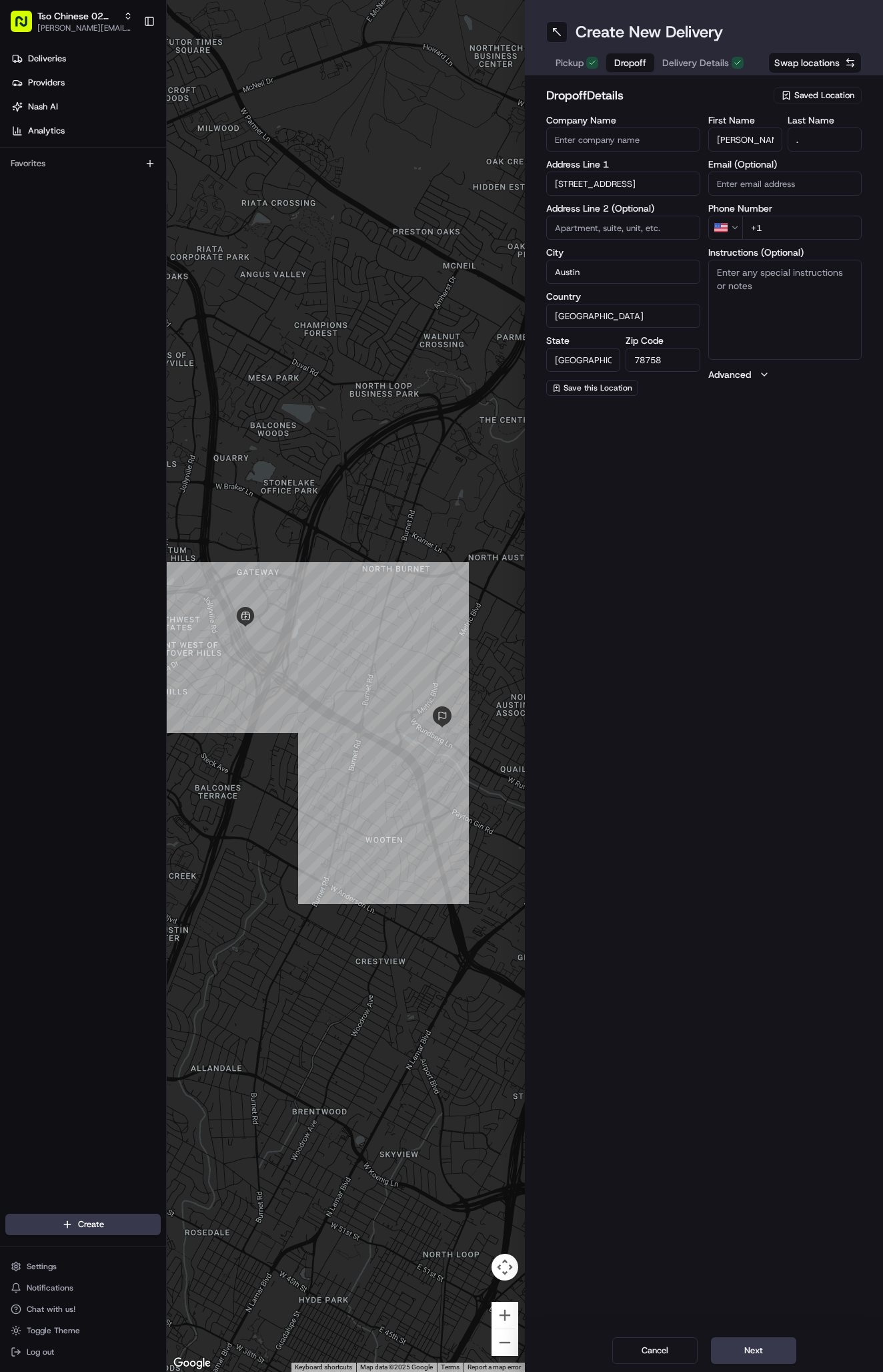
click at [798, 287] on textarea "Instructions (Optional)" at bounding box center [786, 309] width 154 height 100
paste textarea "Avalon Palms"
paste textarea "Office"
type textarea "Avalon Palms Office"
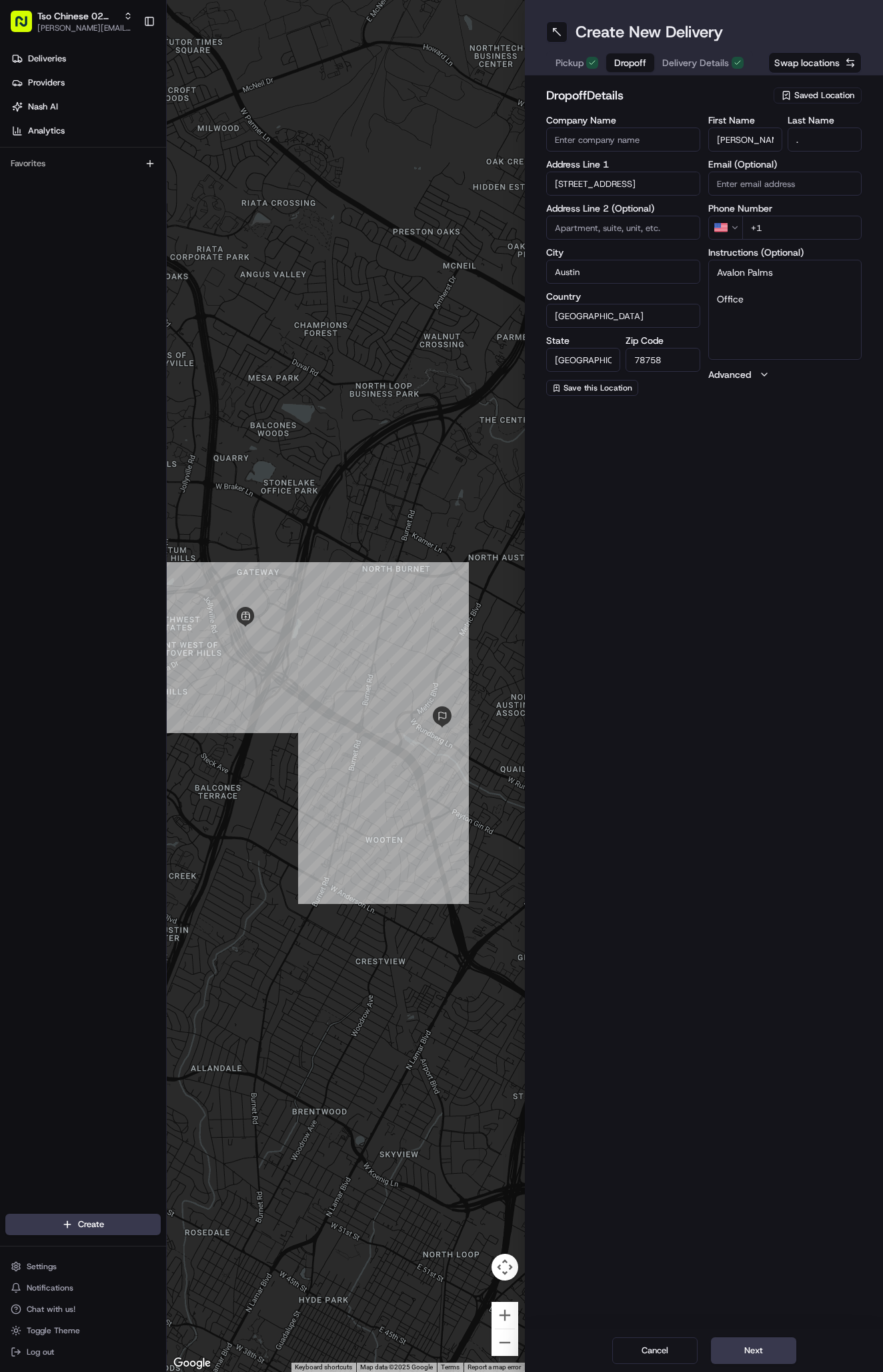
click at [689, 64] on span "Delivery Details" at bounding box center [696, 62] width 67 height 14
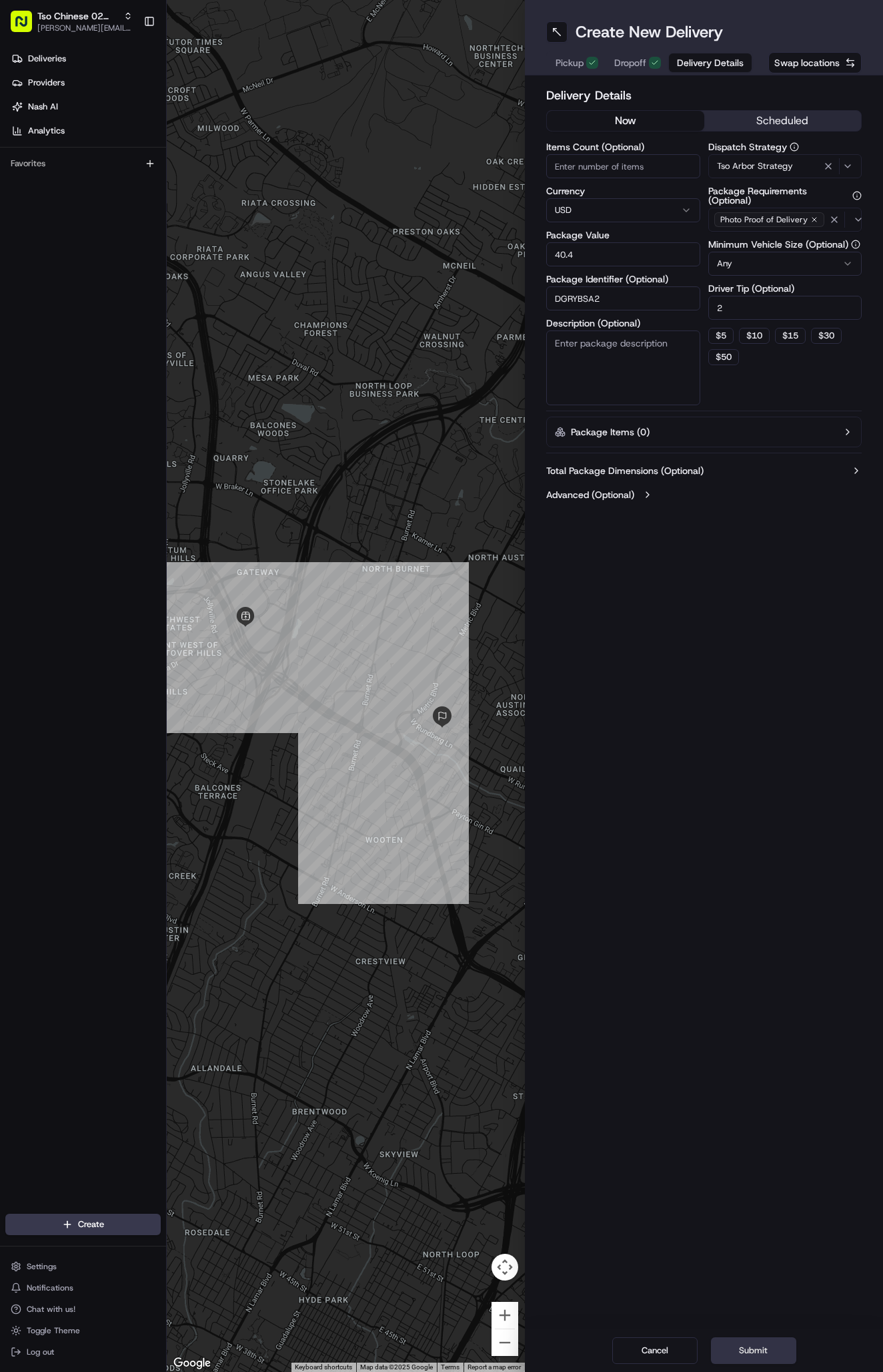
click at [749, 1337] on button "Submit" at bounding box center [754, 1350] width 85 height 27
click at [746, 1360] on button "Submit" at bounding box center [754, 1350] width 85 height 27
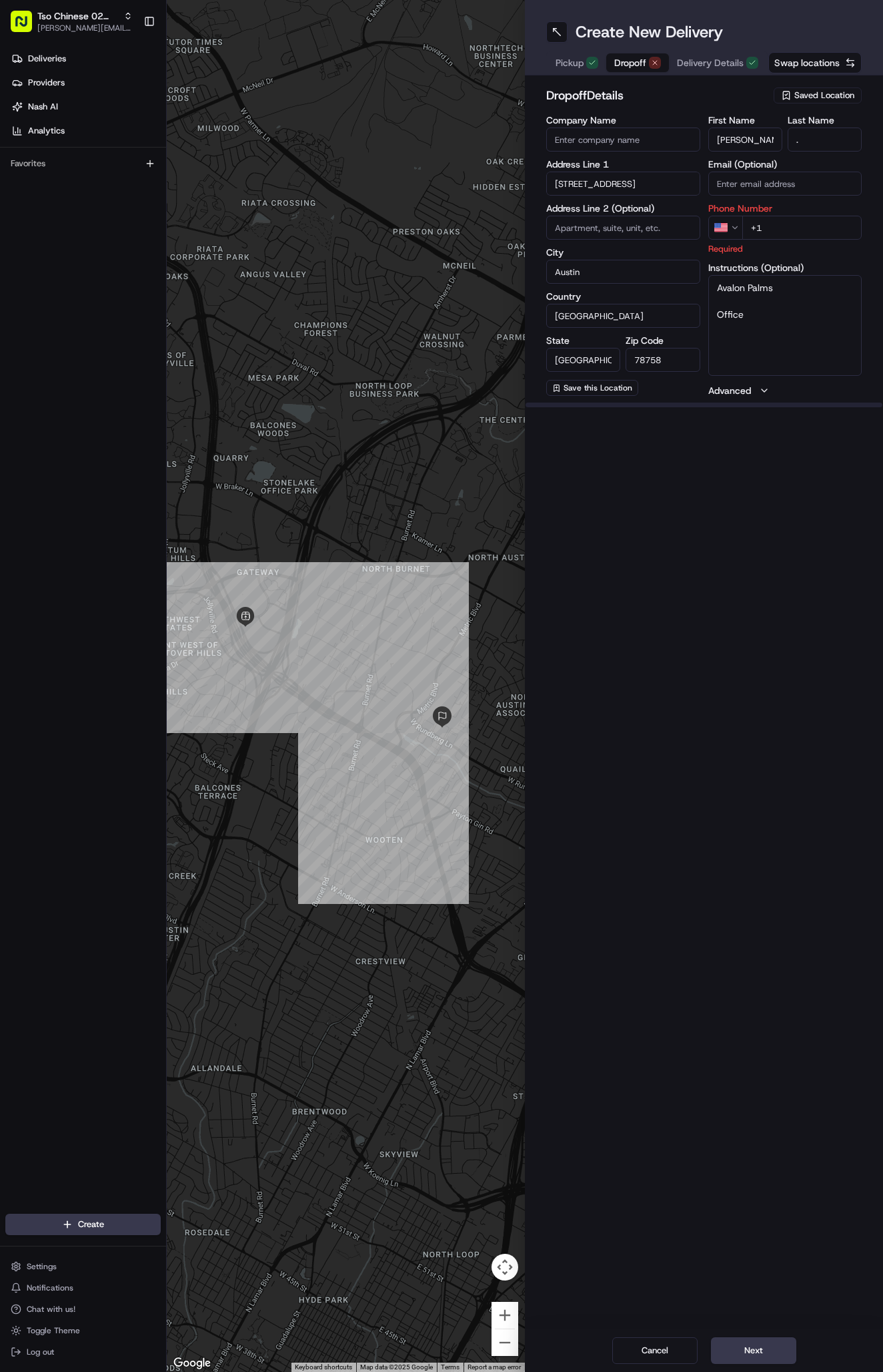
click at [644, 60] on span "Dropoff" at bounding box center [630, 62] width 32 height 14
paste input "830 328 3922"
type input "+1 830 328 3922"
click at [707, 56] on span "Delivery Details" at bounding box center [710, 62] width 67 height 14
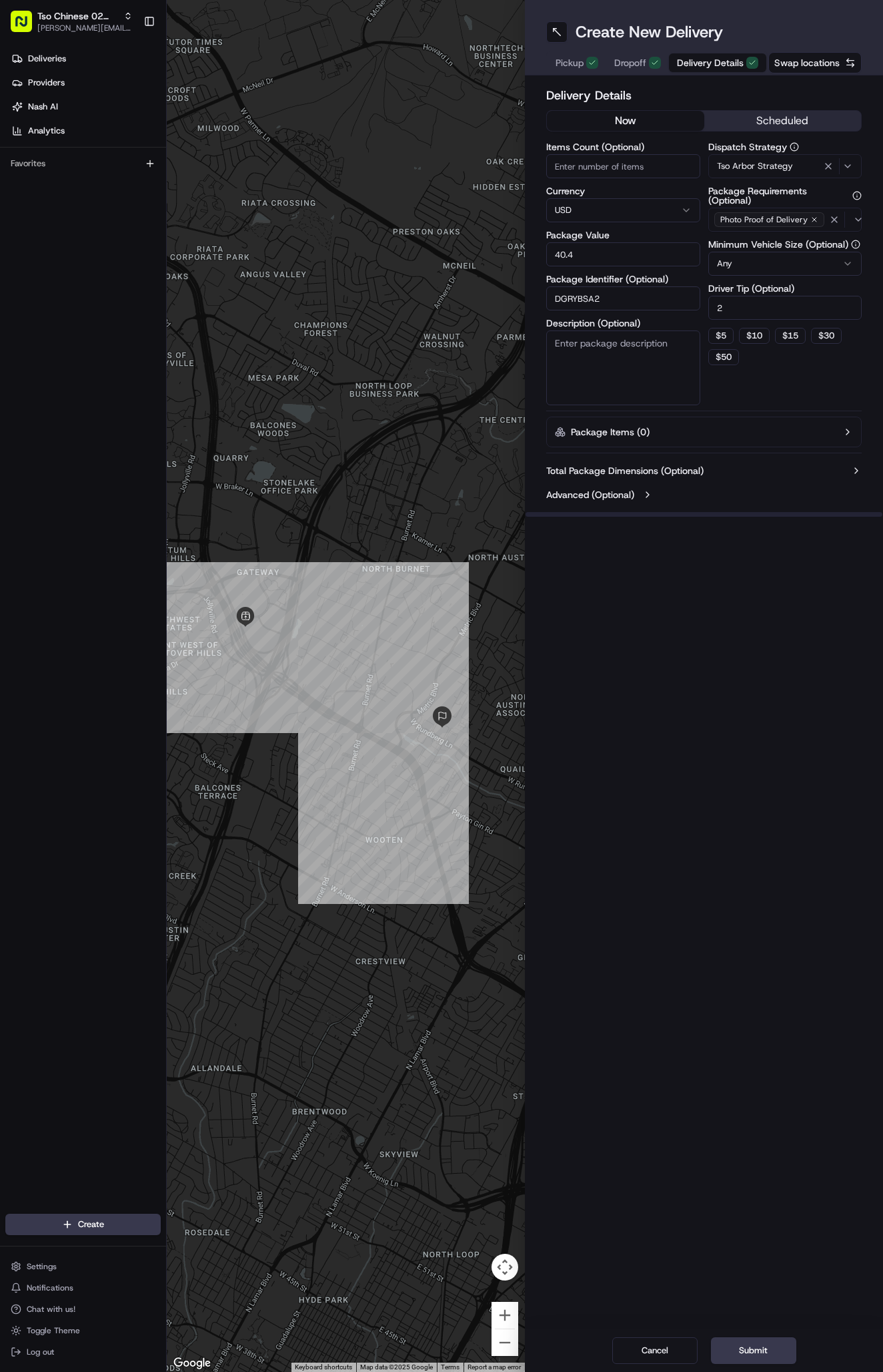
click at [812, 219] on icon "button" at bounding box center [814, 219] width 8 height 8
click at [795, 216] on span "Select requirements" at bounding box center [756, 219] width 79 height 12
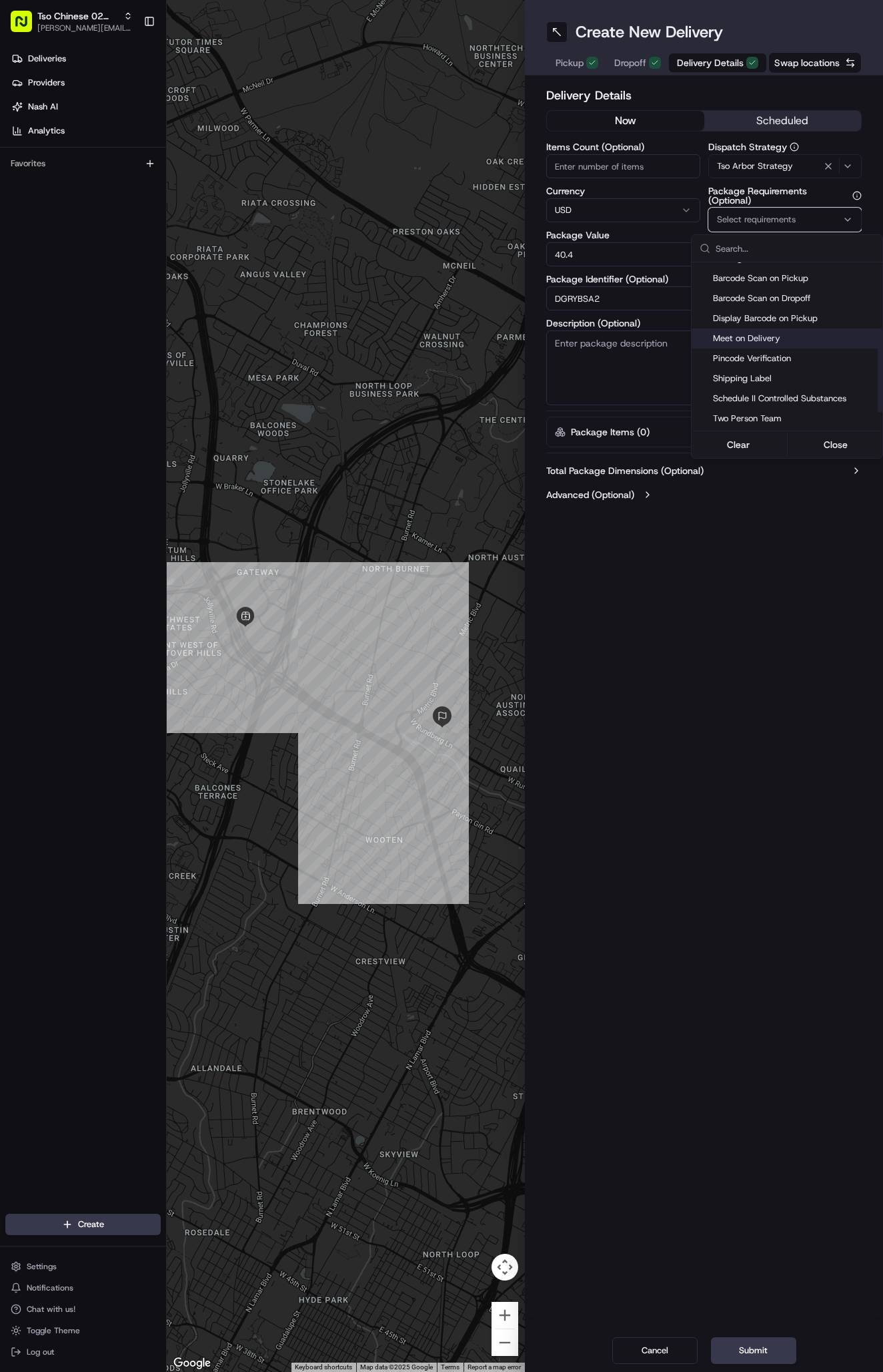
click at [766, 343] on span "Meet on Delivery" at bounding box center [795, 338] width 164 height 12
click at [827, 444] on button "Close" at bounding box center [836, 444] width 92 height 18
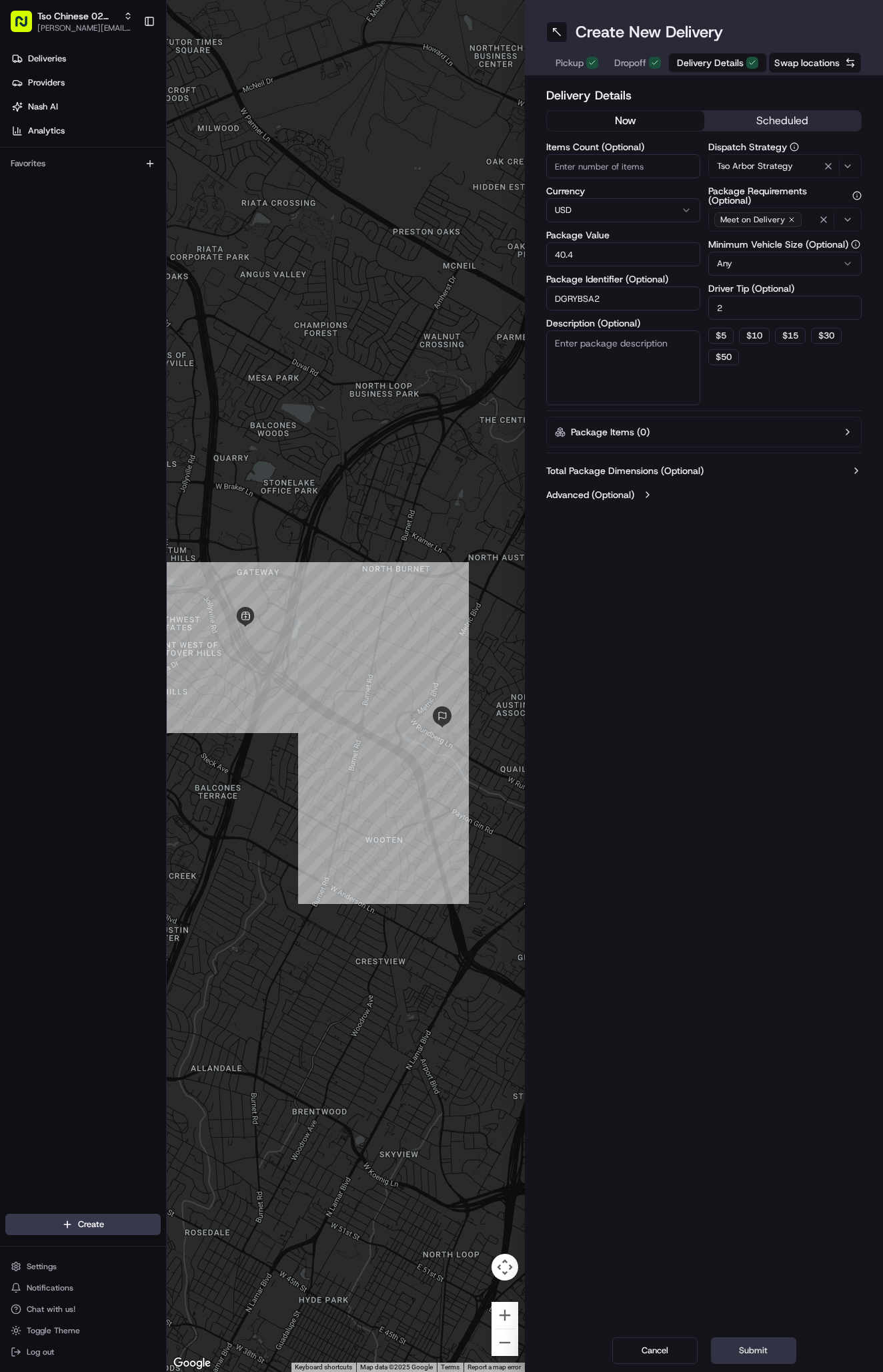
click at [764, 1340] on button "Submit" at bounding box center [754, 1350] width 85 height 27
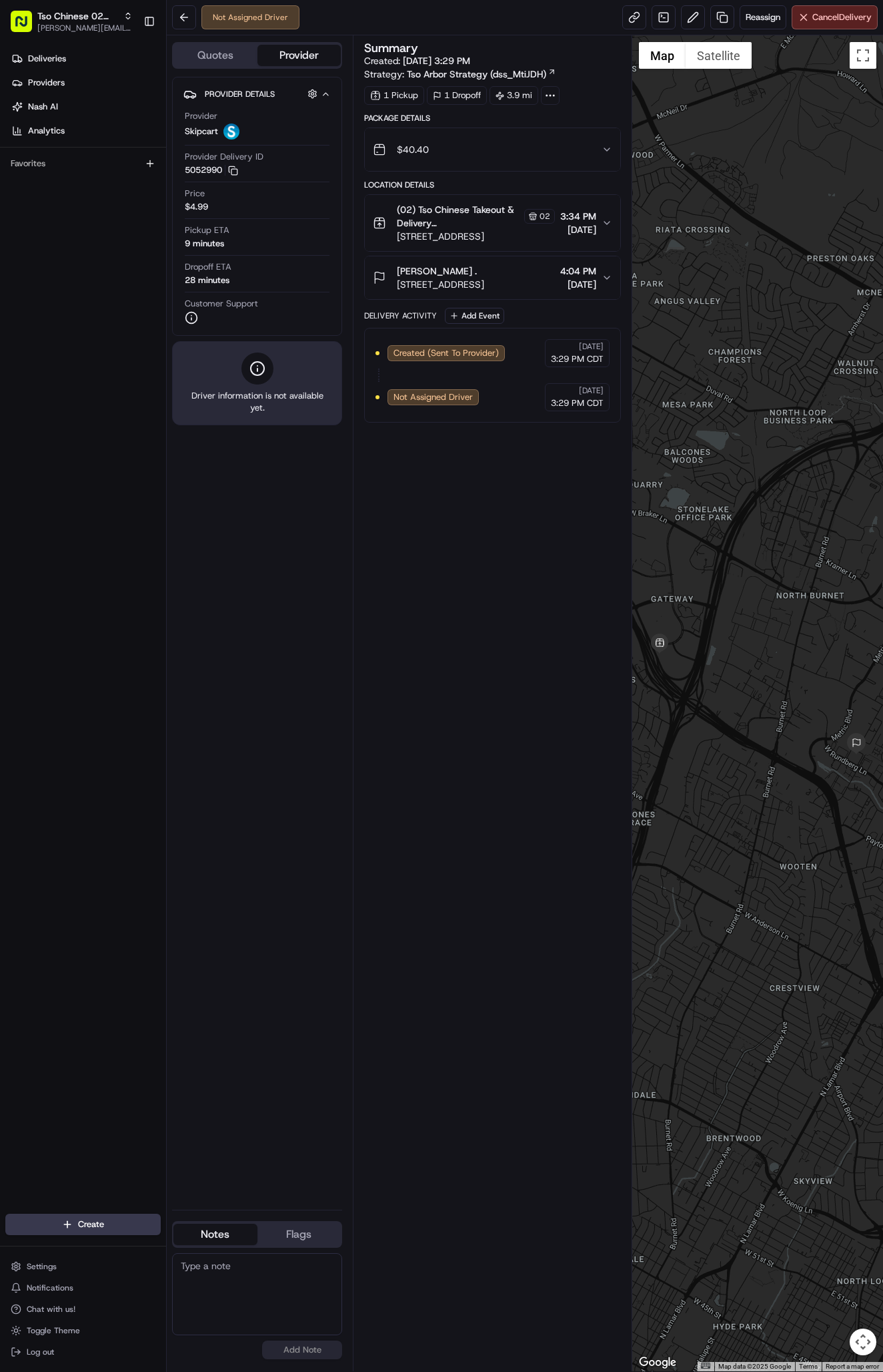
click at [485, 265] on div "kaylee Hill ." at bounding box center [440, 271] width 87 height 14
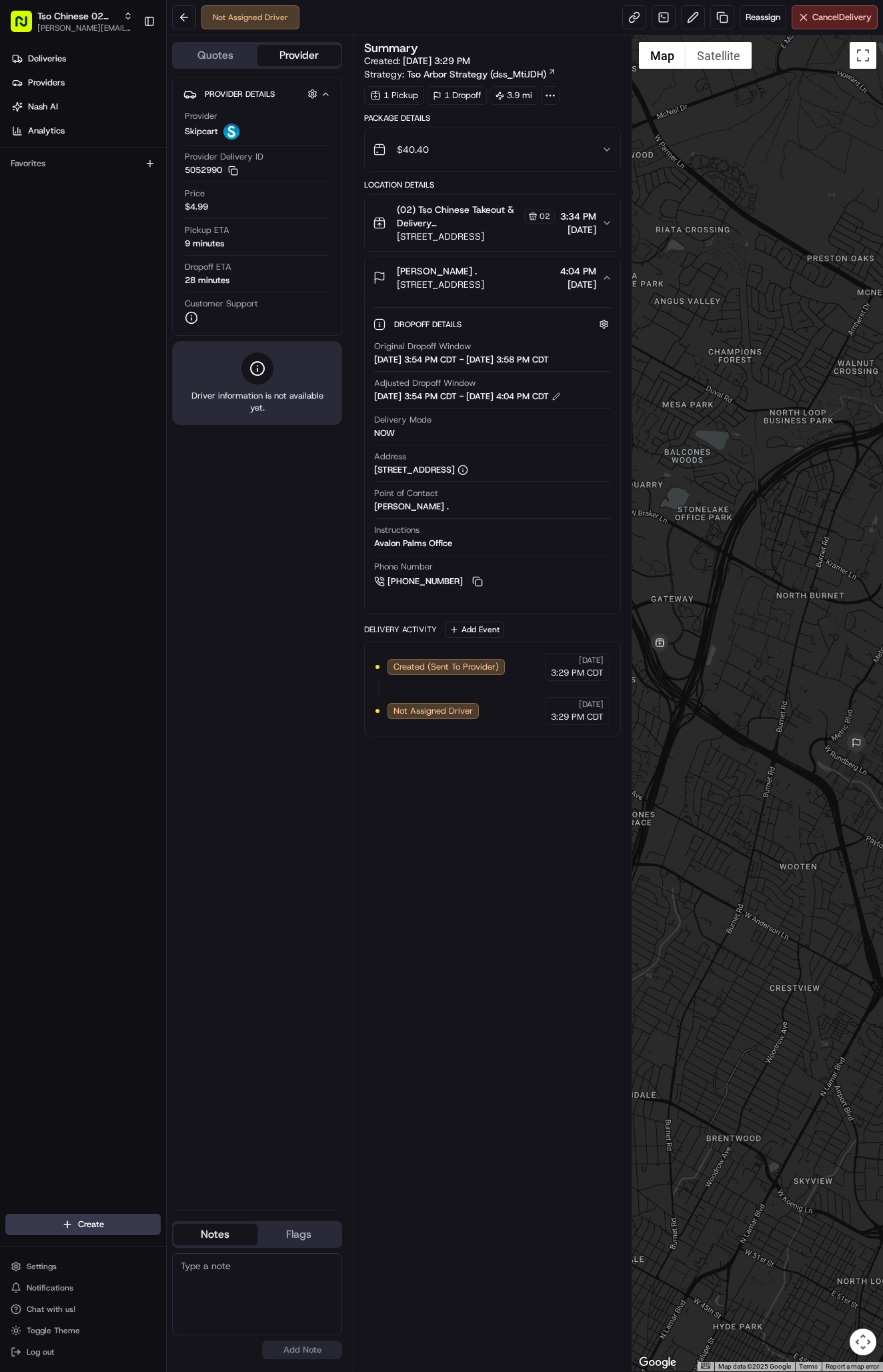
click at [514, 242] on span "[STREET_ADDRESS]" at bounding box center [475, 236] width 158 height 14
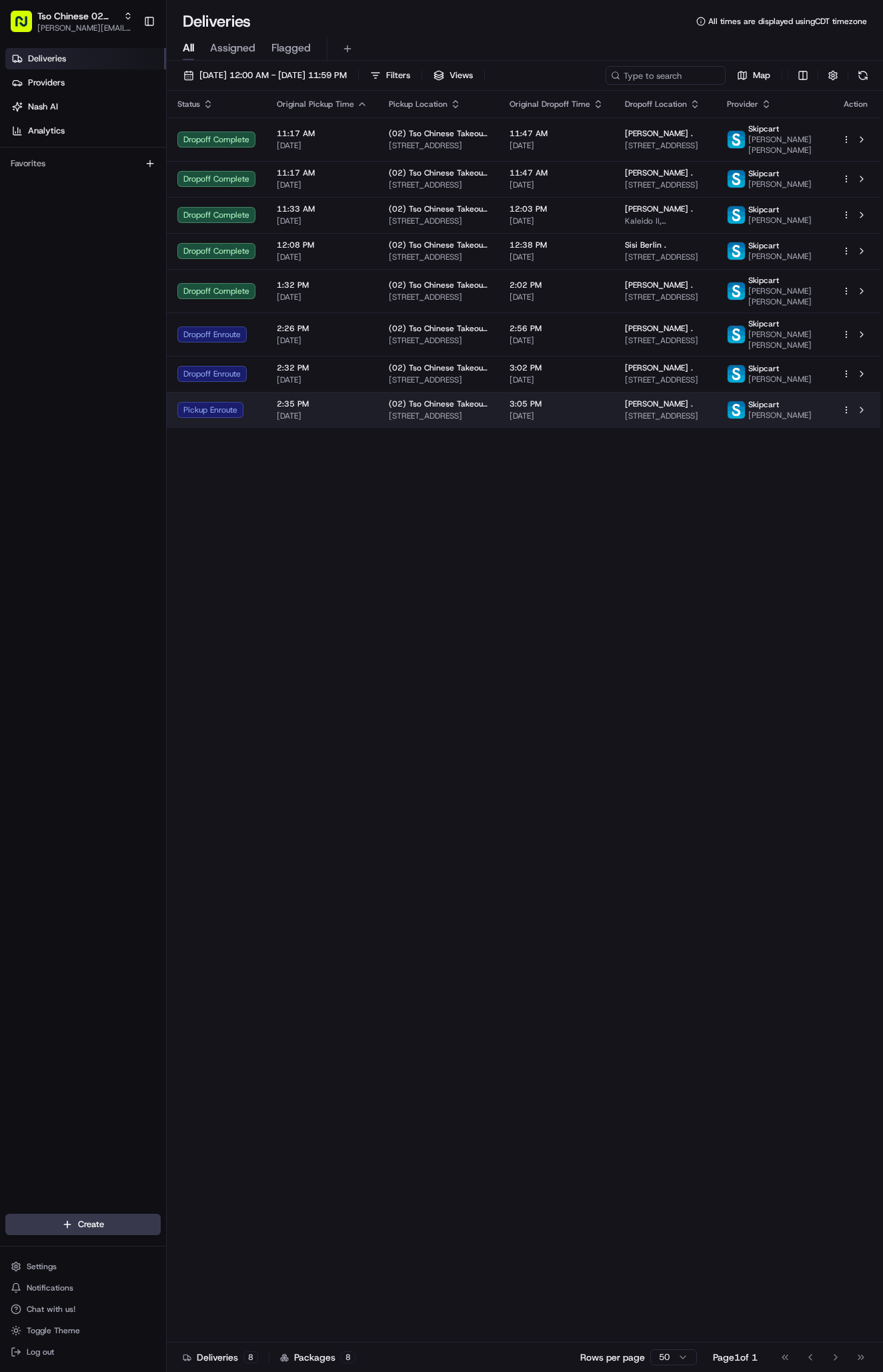
click at [384, 428] on td "(02) Tso Chinese Takeout & Delivery [GEOGRAPHIC_DATA] [STREET_ADDRESS]" at bounding box center [439, 410] width 121 height 36
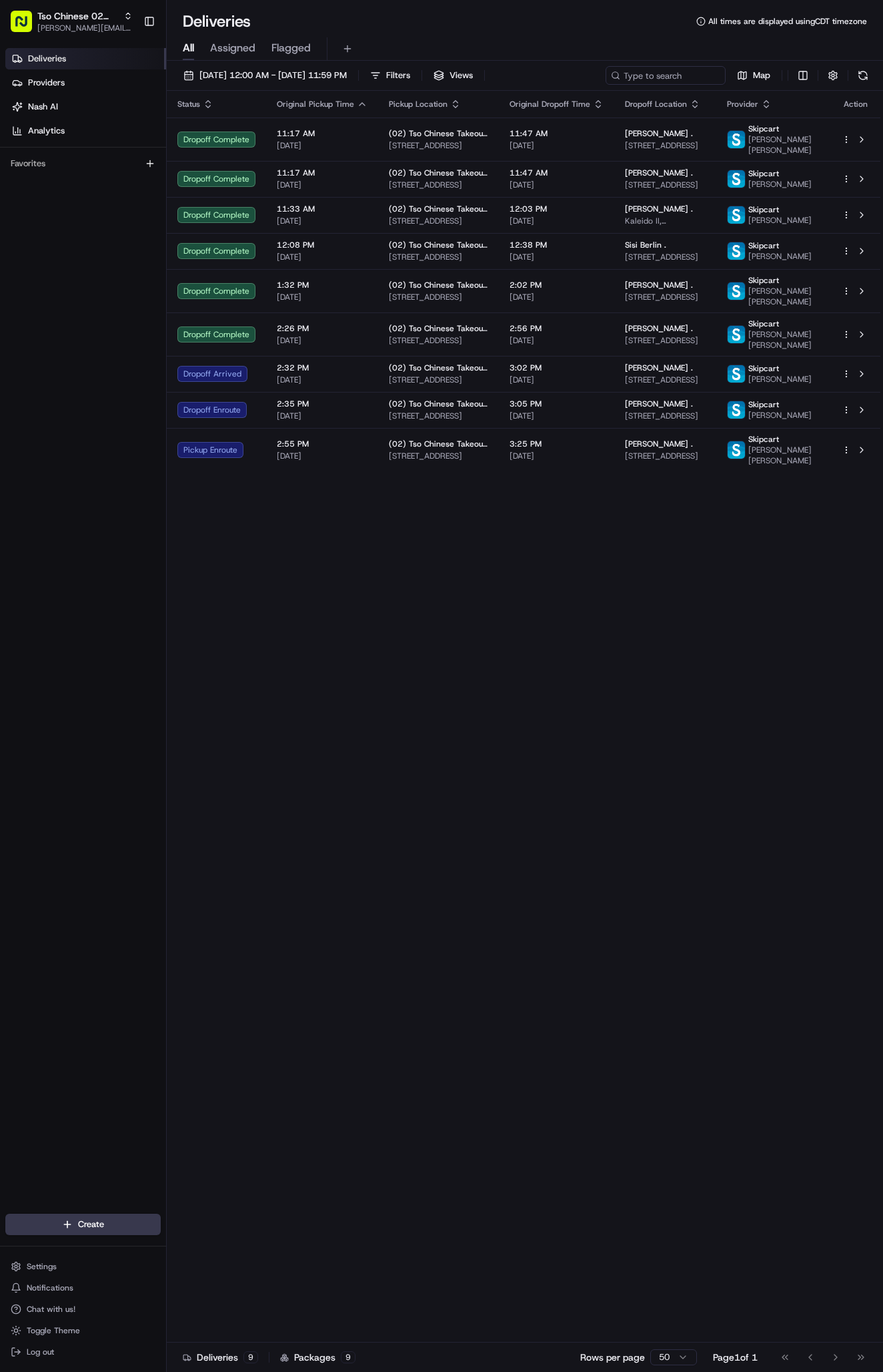
click at [706, 346] on span "[STREET_ADDRESS]" at bounding box center [665, 341] width 81 height 11
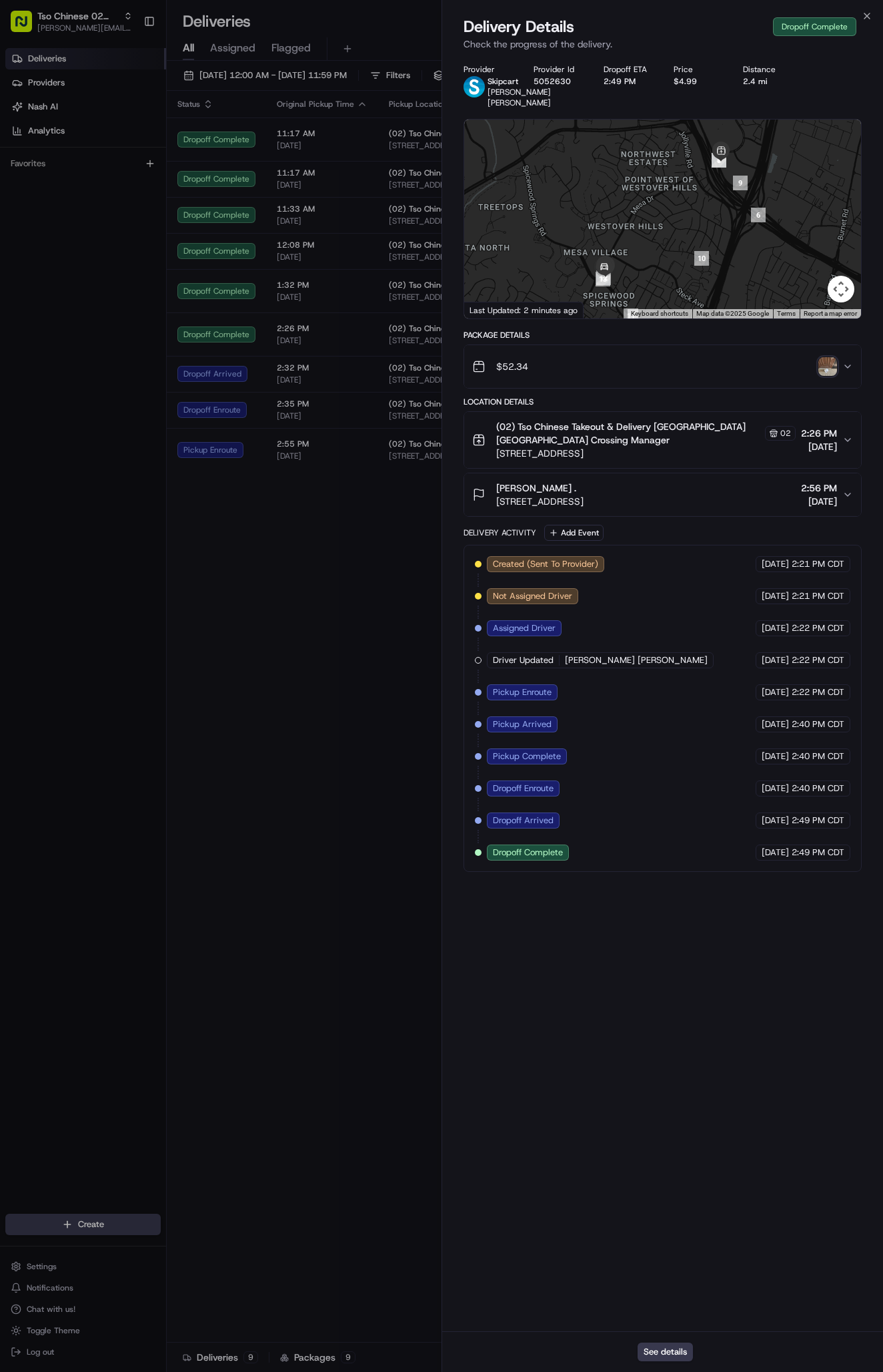
click at [826, 376] on img "button" at bounding box center [828, 366] width 18 height 18
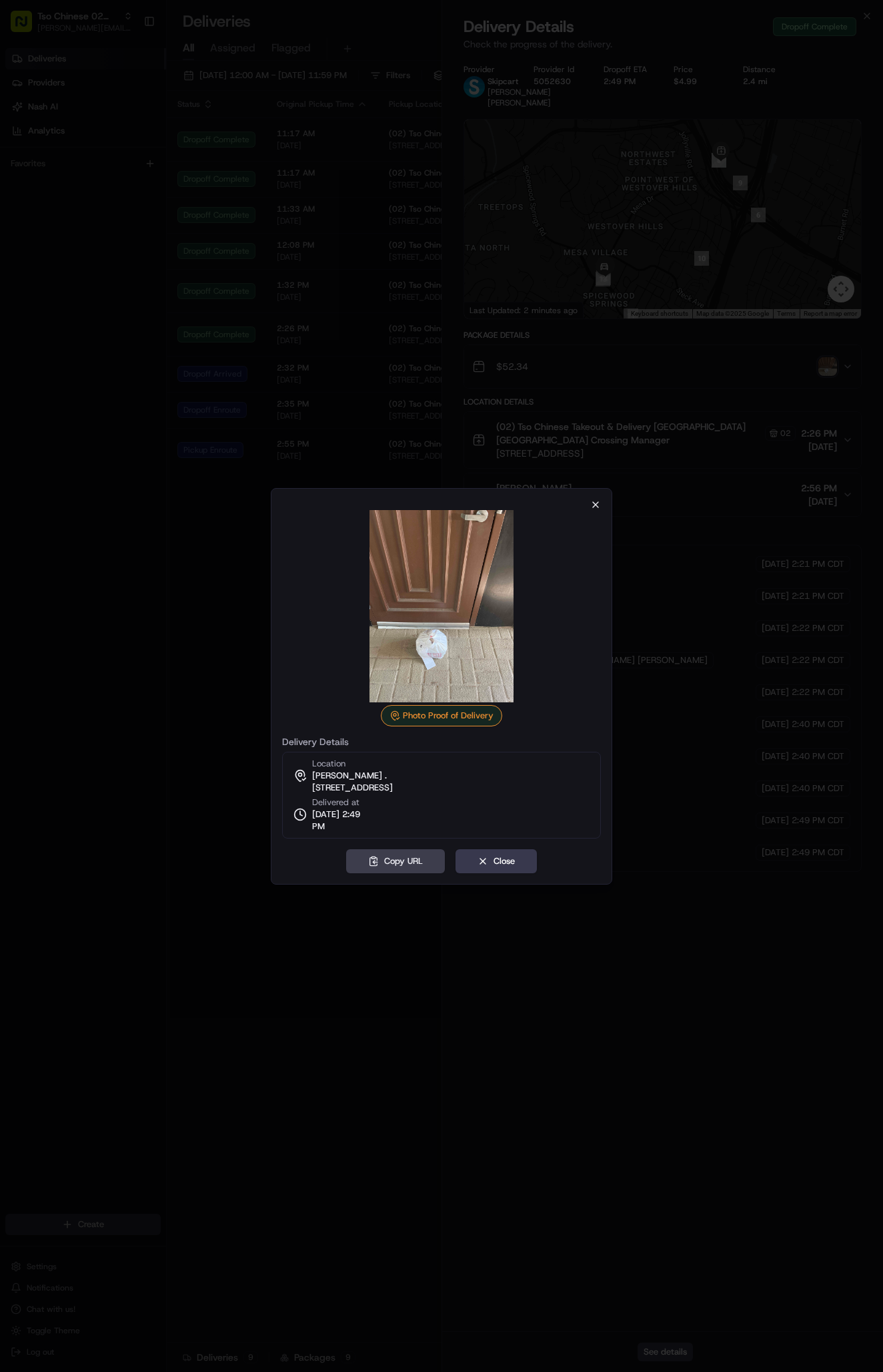
click at [599, 502] on icon "button" at bounding box center [596, 505] width 11 height 11
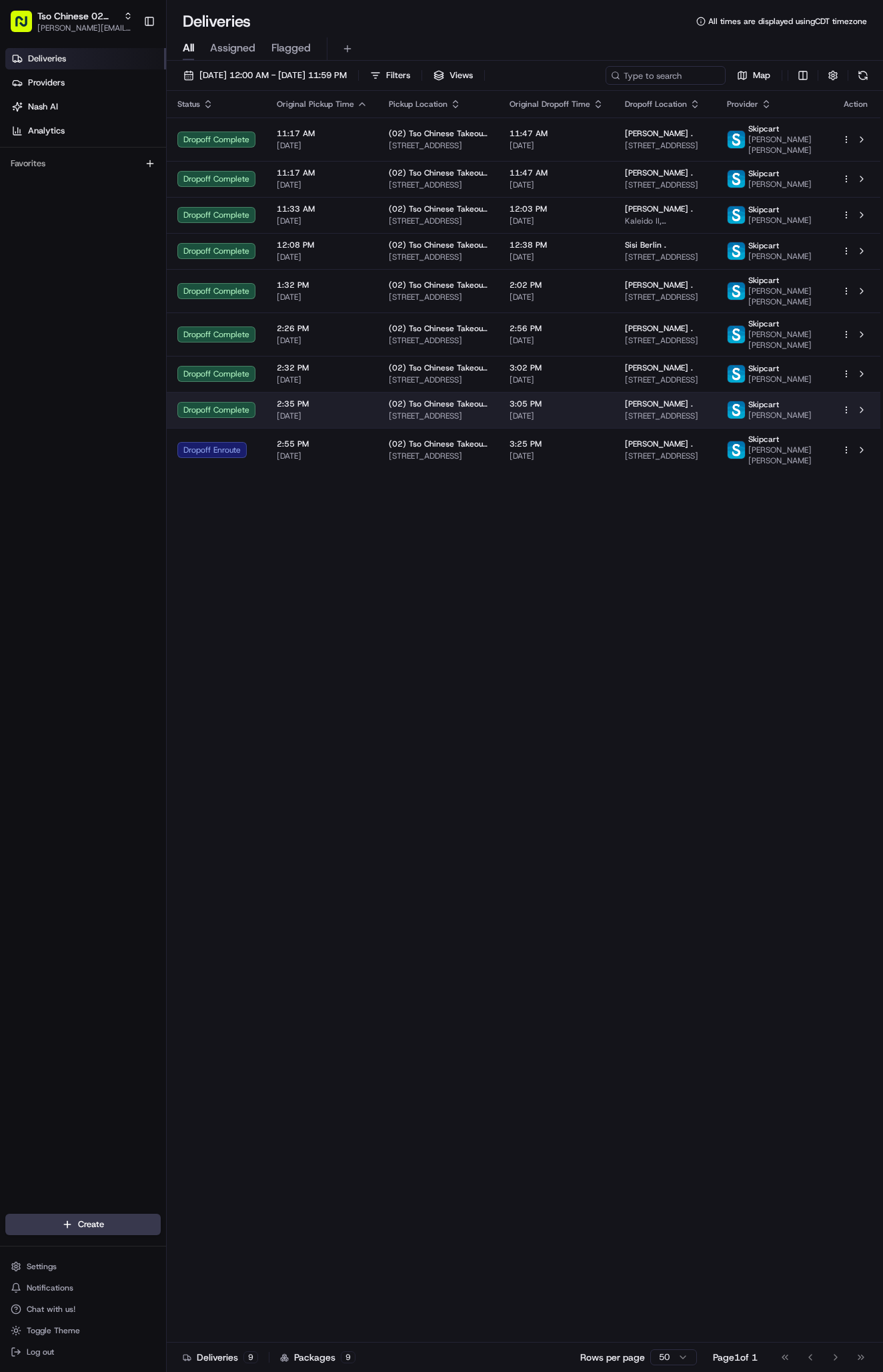
click at [594, 410] on span "3:05 PM" at bounding box center [556, 404] width 94 height 11
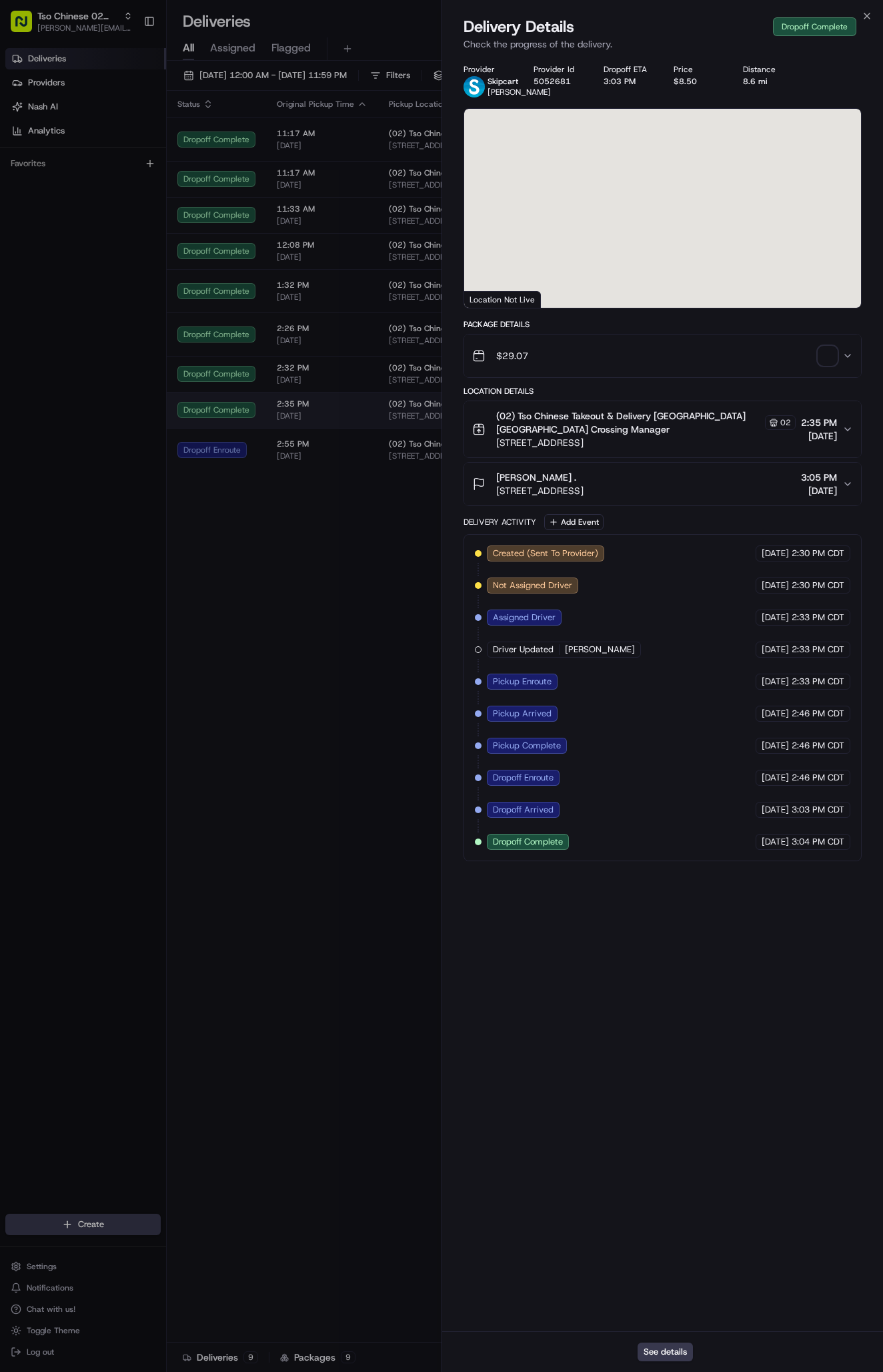
click at [594, 439] on div at bounding box center [442, 686] width 883 height 1372
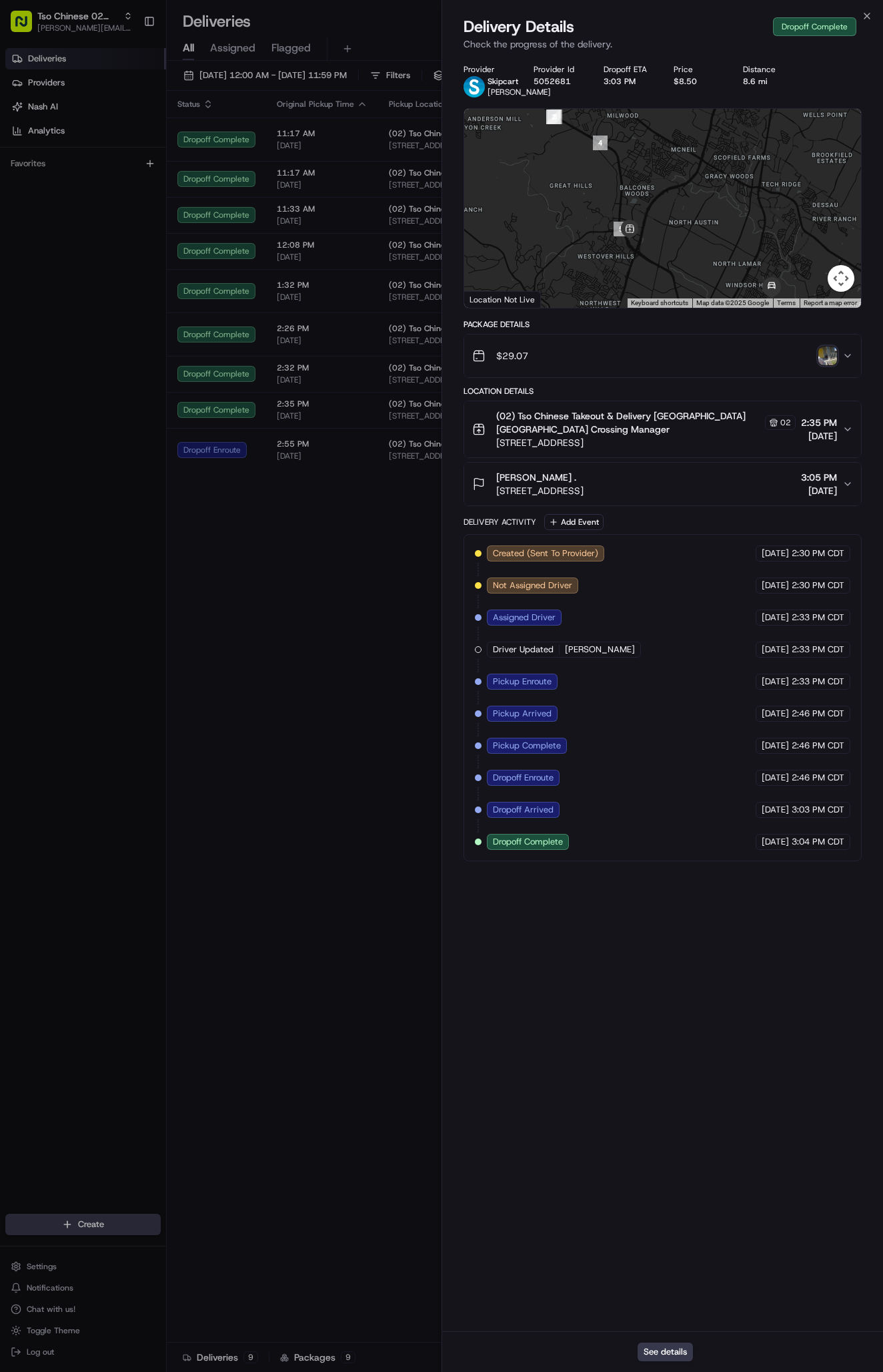
click at [827, 365] on img "button" at bounding box center [828, 355] width 18 height 18
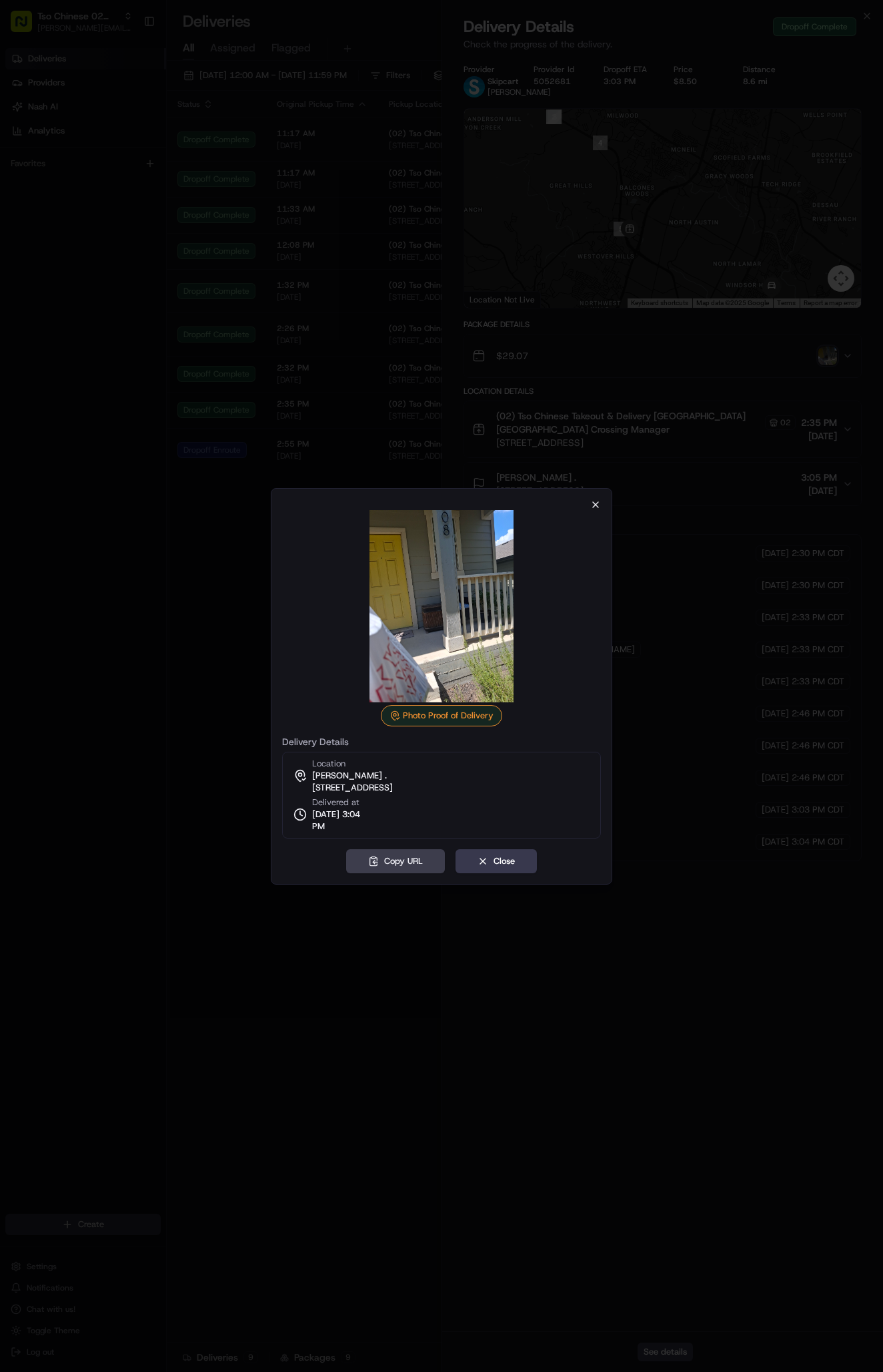
click at [594, 500] on icon "button" at bounding box center [596, 505] width 11 height 11
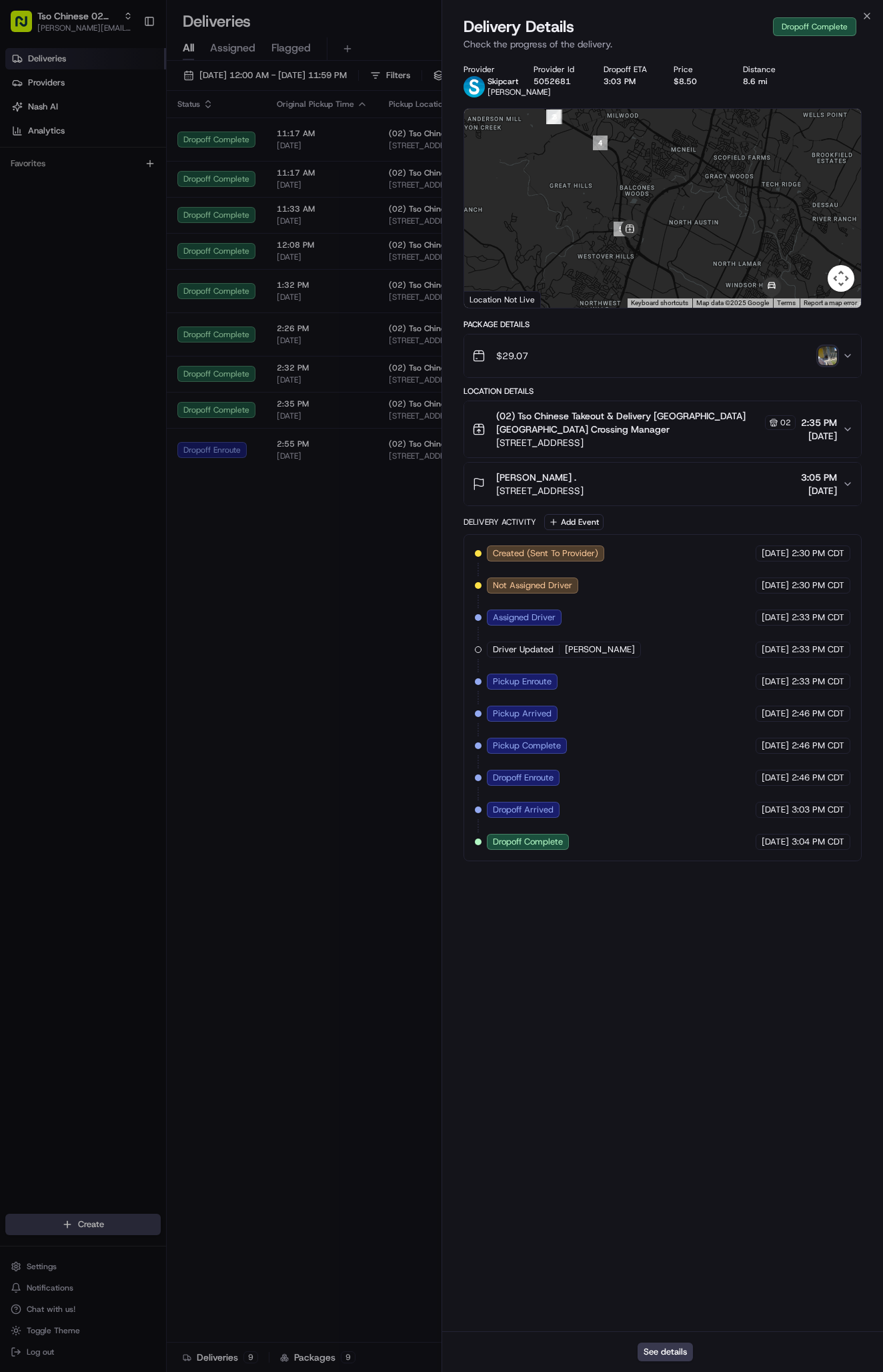
click at [716, 498] on div "kai salim . 1708 Arborside Dr, Austin, TX 78754, USA 3:05 PM 08/22/2025" at bounding box center [657, 483] width 370 height 27
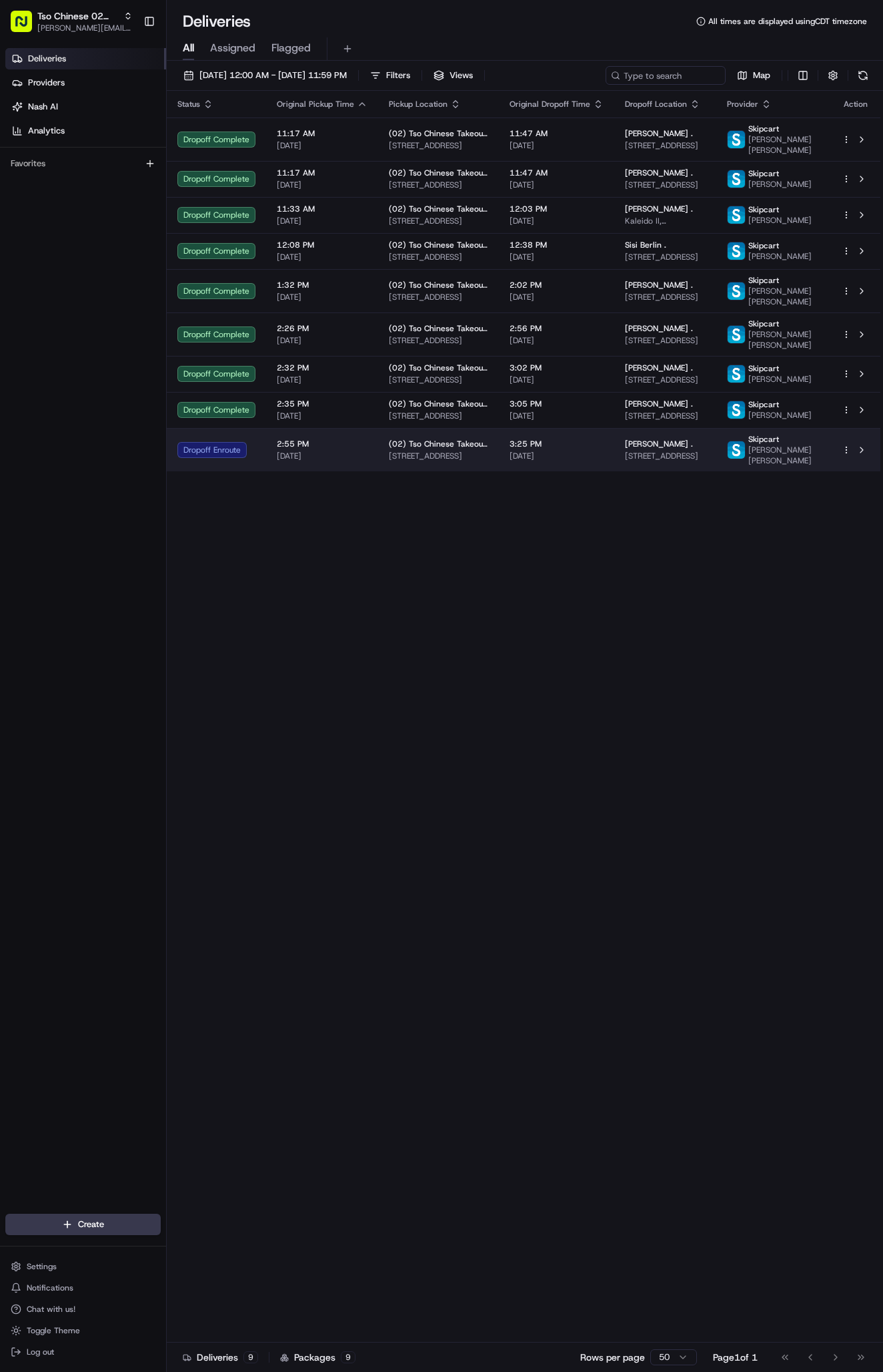
click at [558, 449] on span "3:25 PM" at bounding box center [556, 444] width 94 height 11
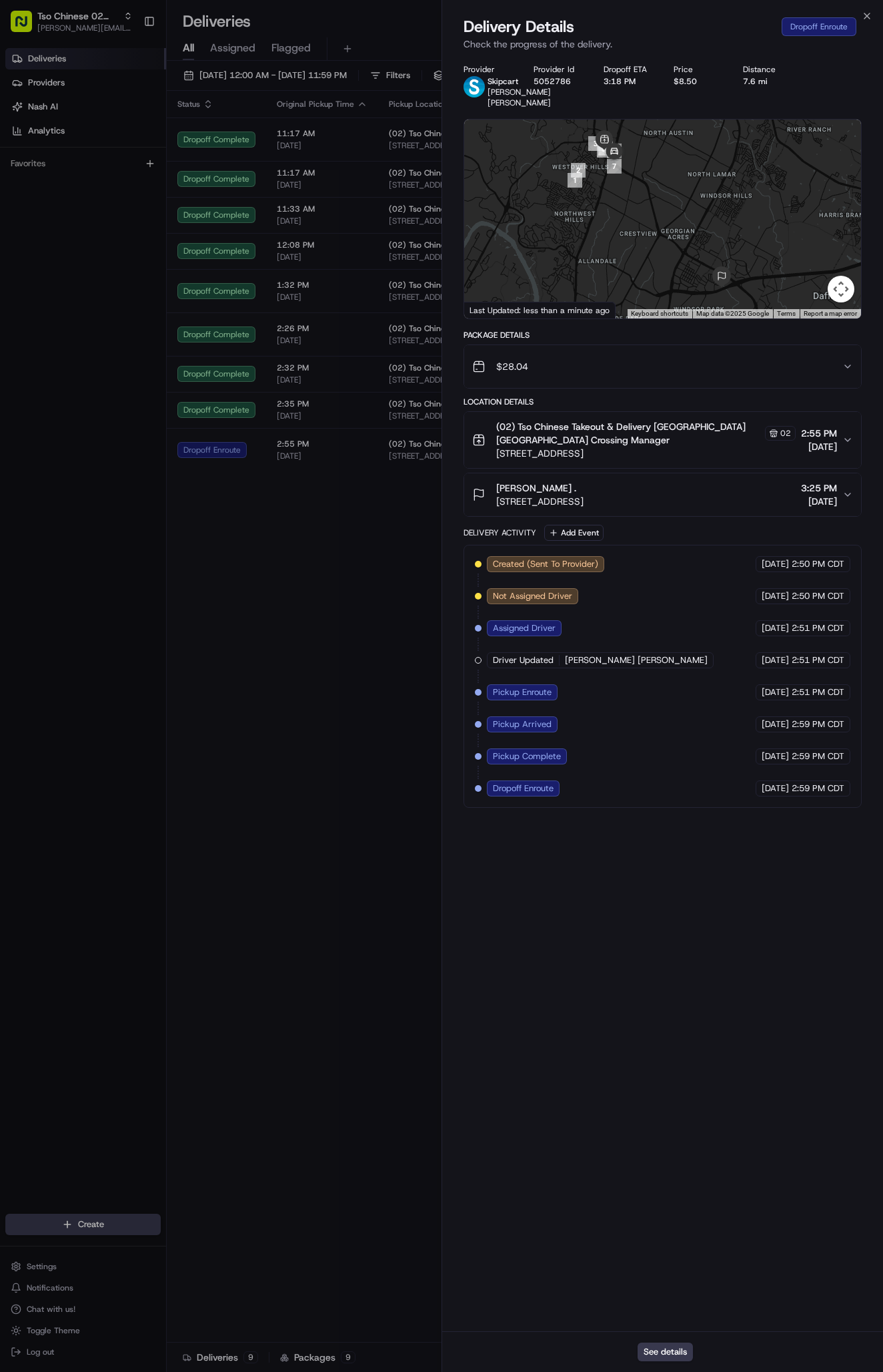
click at [682, 508] on div "Wilbert Escobedo . 7234 E Hwy 290, Austin, TX 78723, USA 3:25 PM 08/22/2025" at bounding box center [657, 494] width 370 height 27
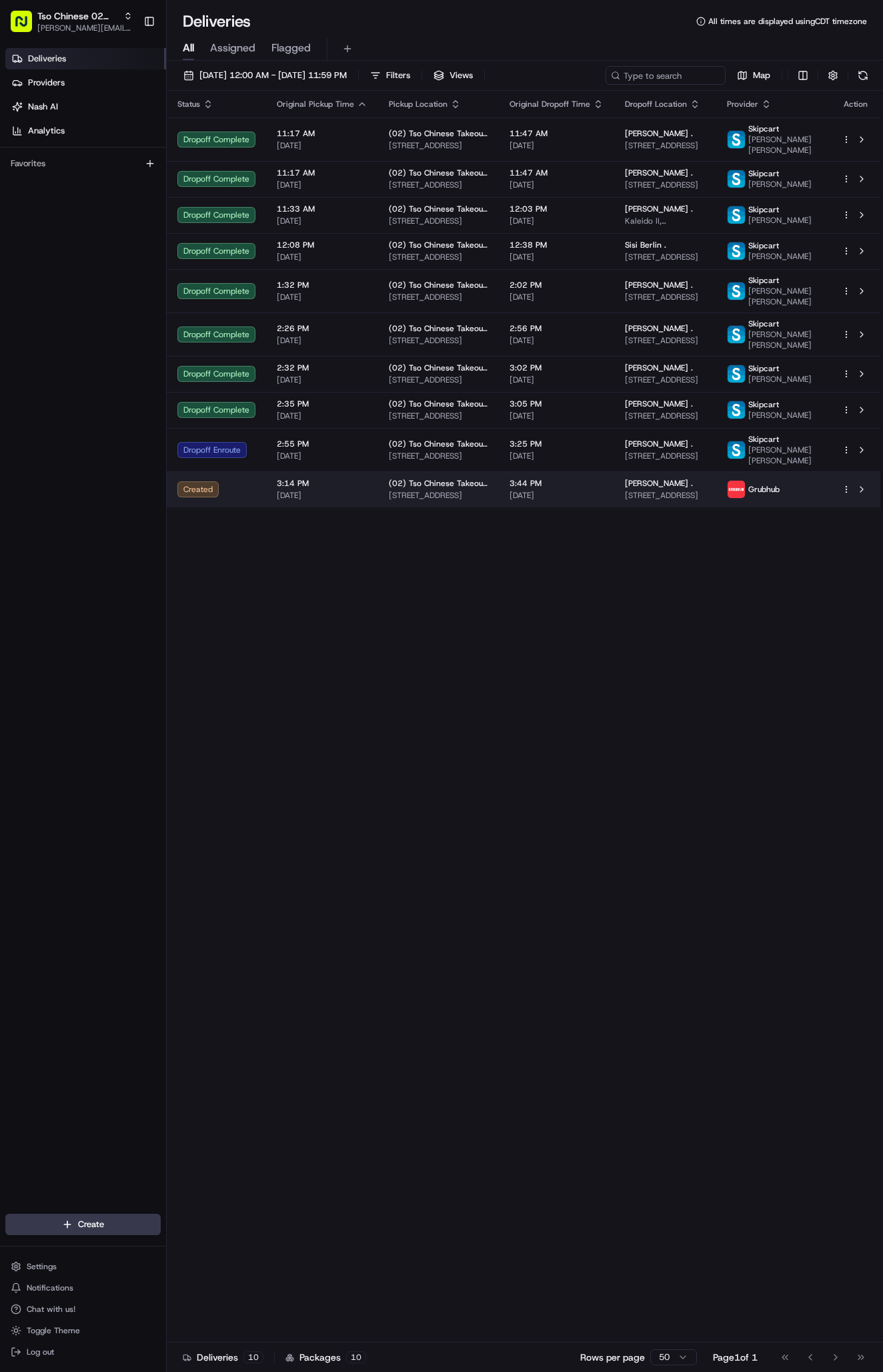
click at [687, 489] on span "[PERSON_NAME] ." at bounding box center [659, 483] width 68 height 11
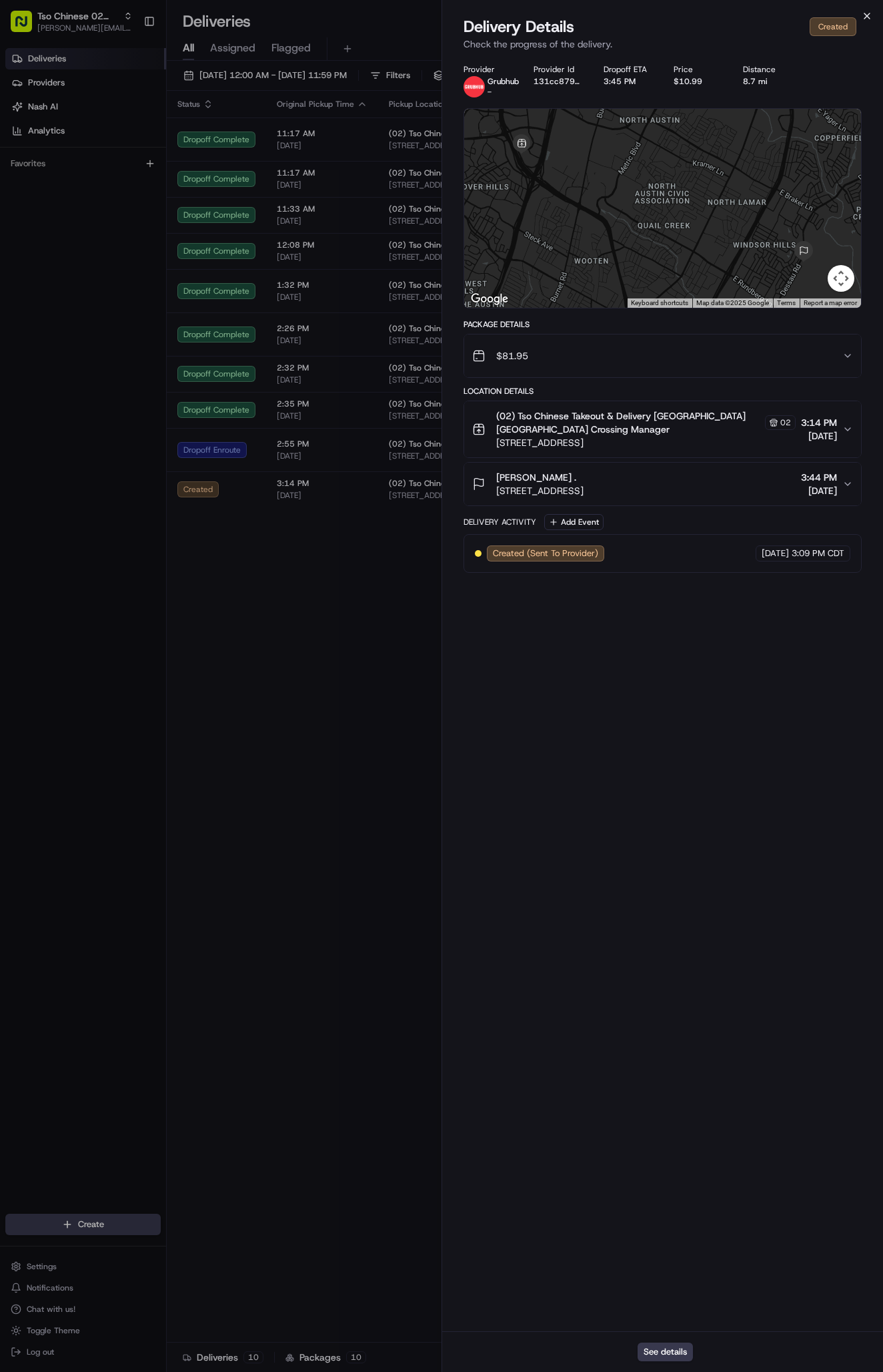
click at [867, 15] on icon "button" at bounding box center [867, 17] width 11 height 11
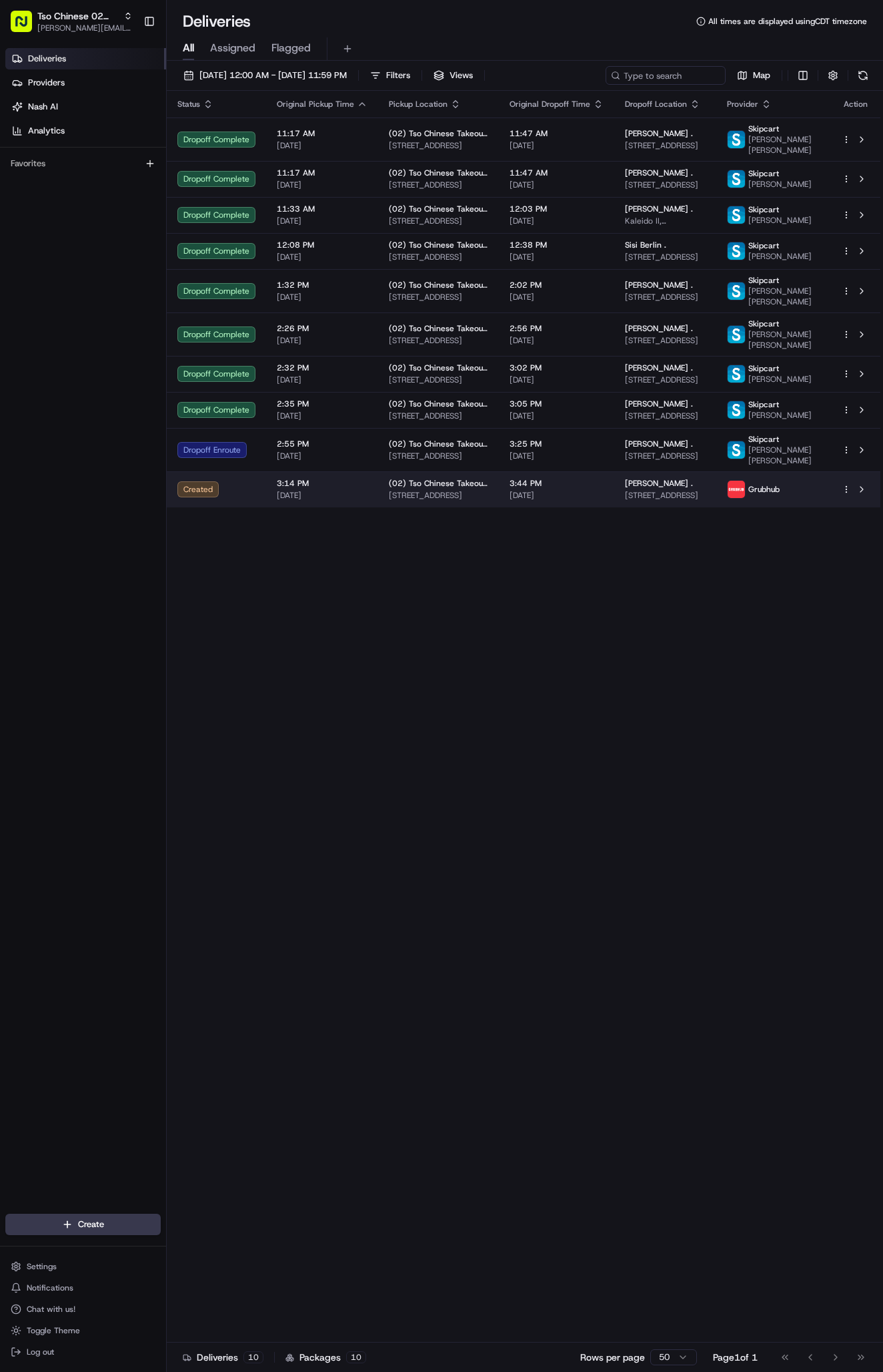
click at [846, 524] on html "Tso Chinese 02 Arbor antonia@tsochinese.com Toggle Sidebar Deliveries Providers…" at bounding box center [442, 686] width 883 height 1372
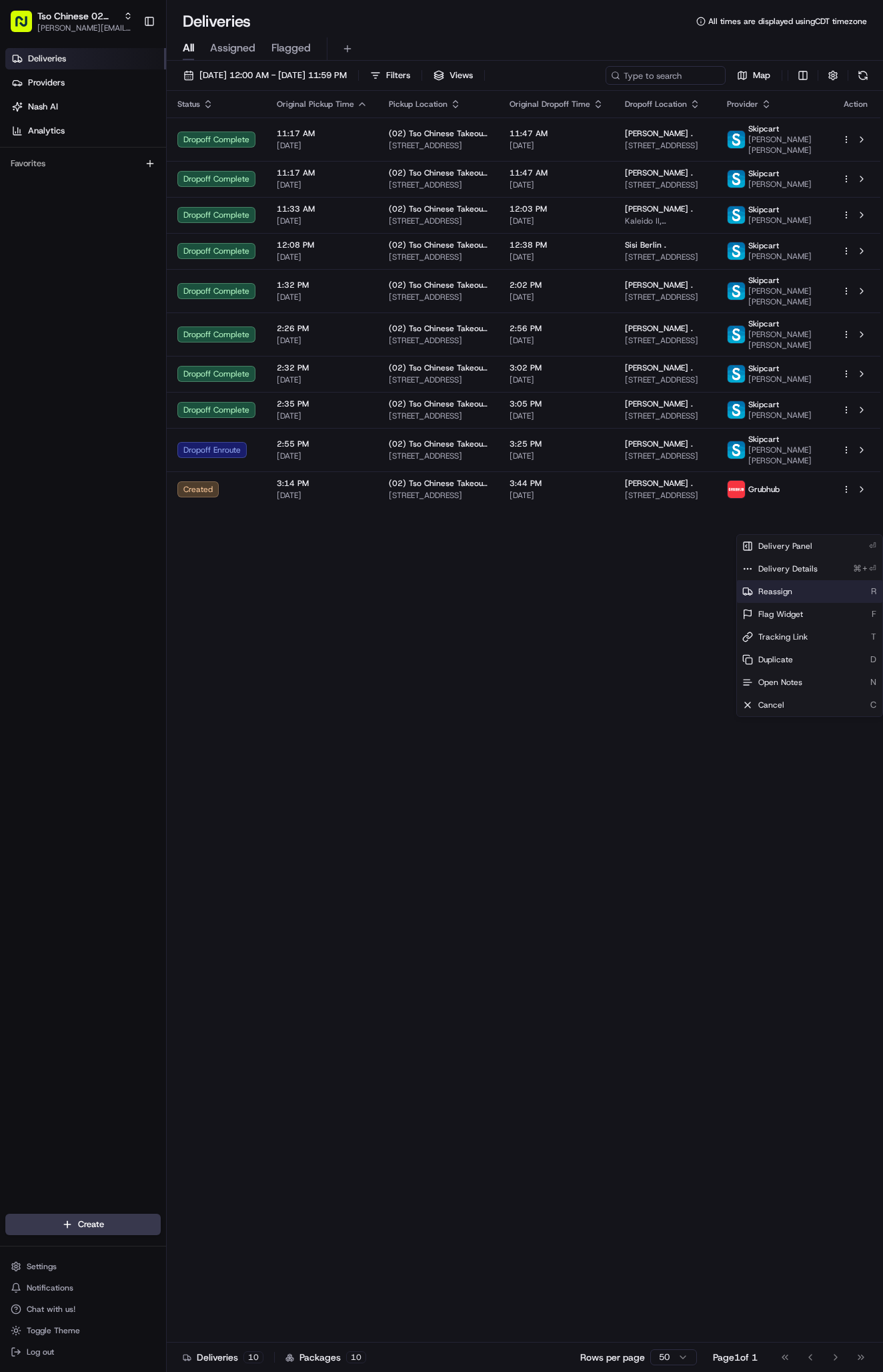
click at [794, 587] on div "Reassign R" at bounding box center [810, 591] width 145 height 23
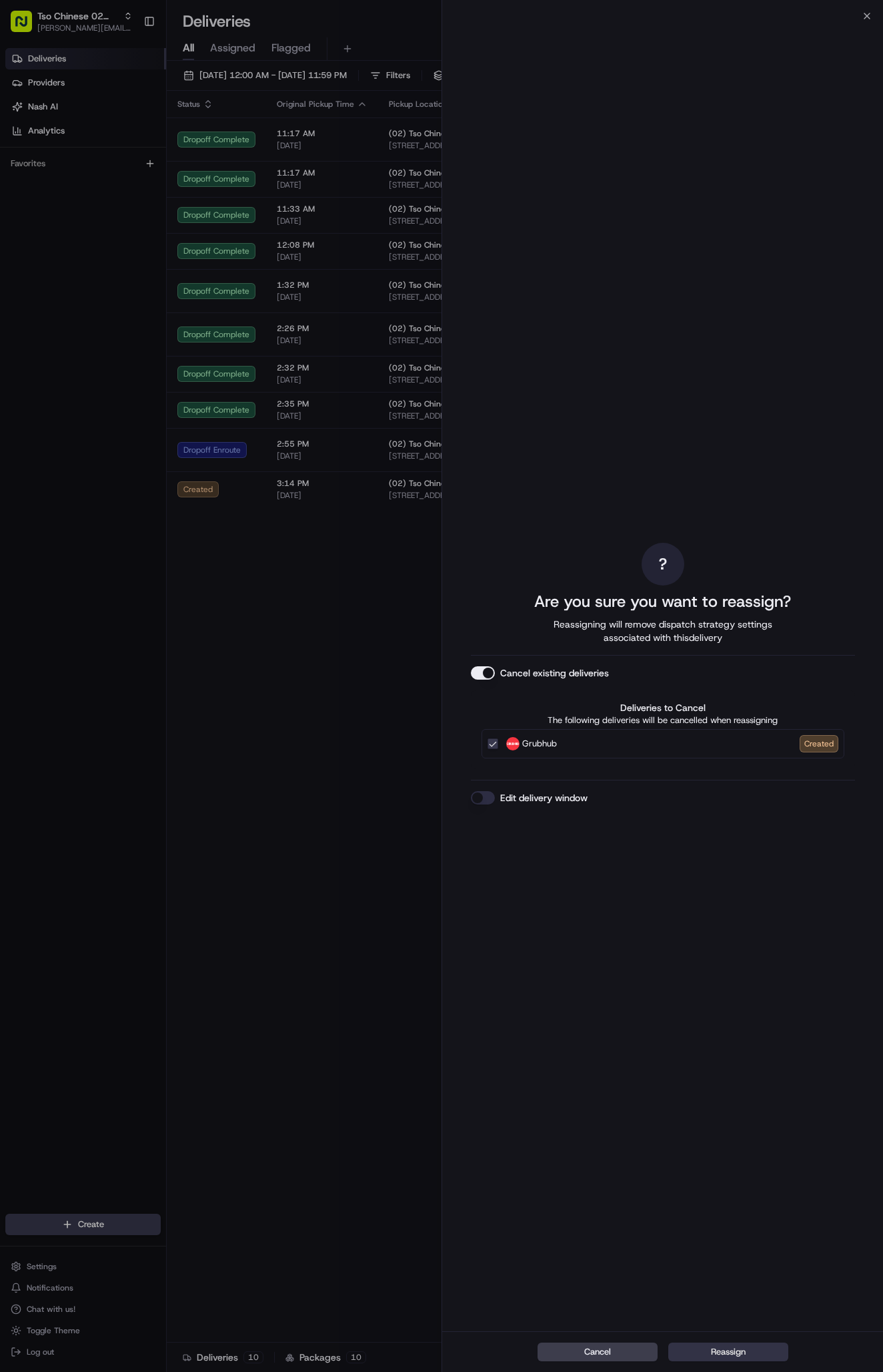
click at [744, 1353] on button "Reassign" at bounding box center [728, 1352] width 120 height 18
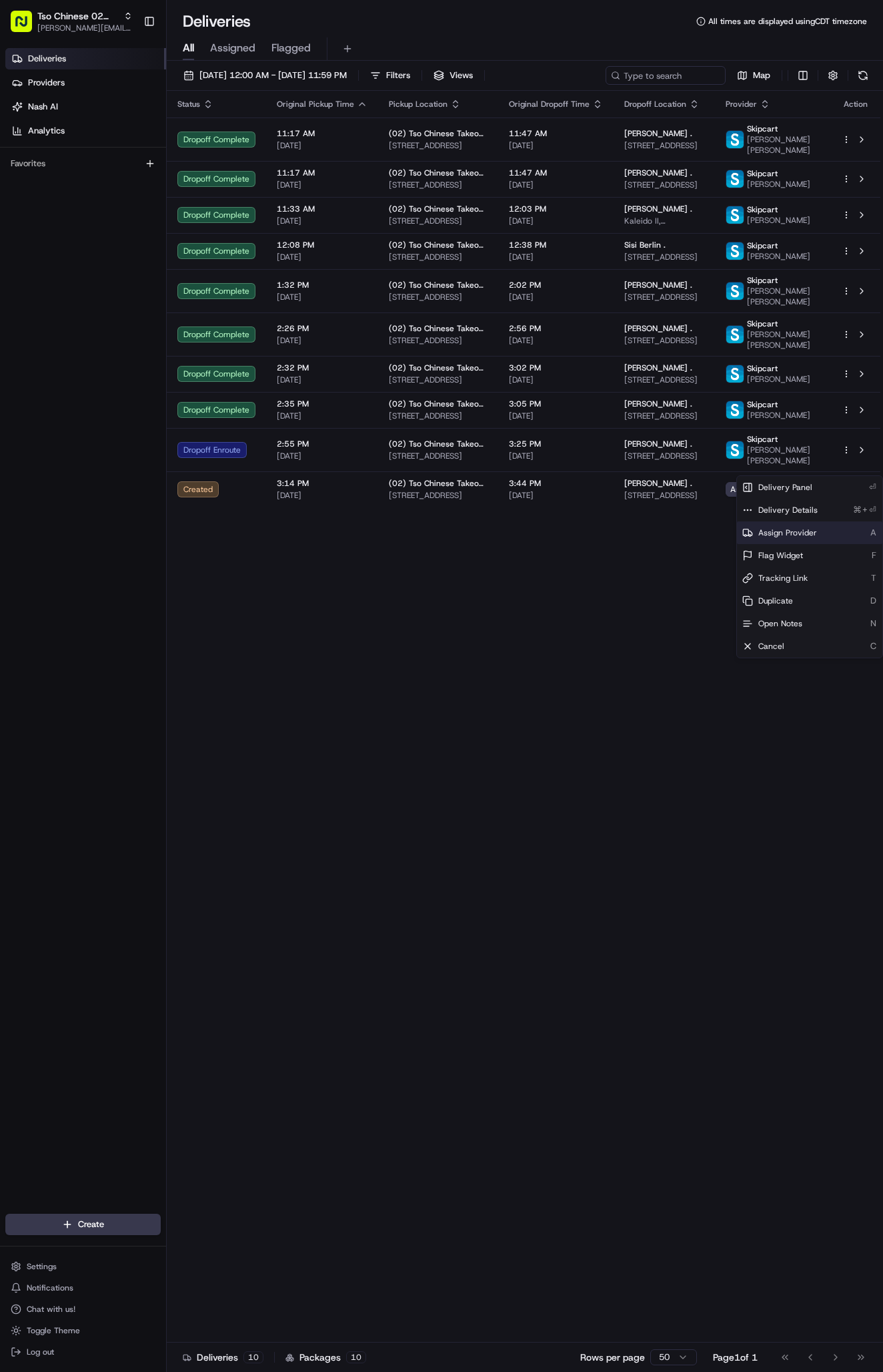
click at [789, 530] on span "Assign Provider" at bounding box center [788, 533] width 59 height 11
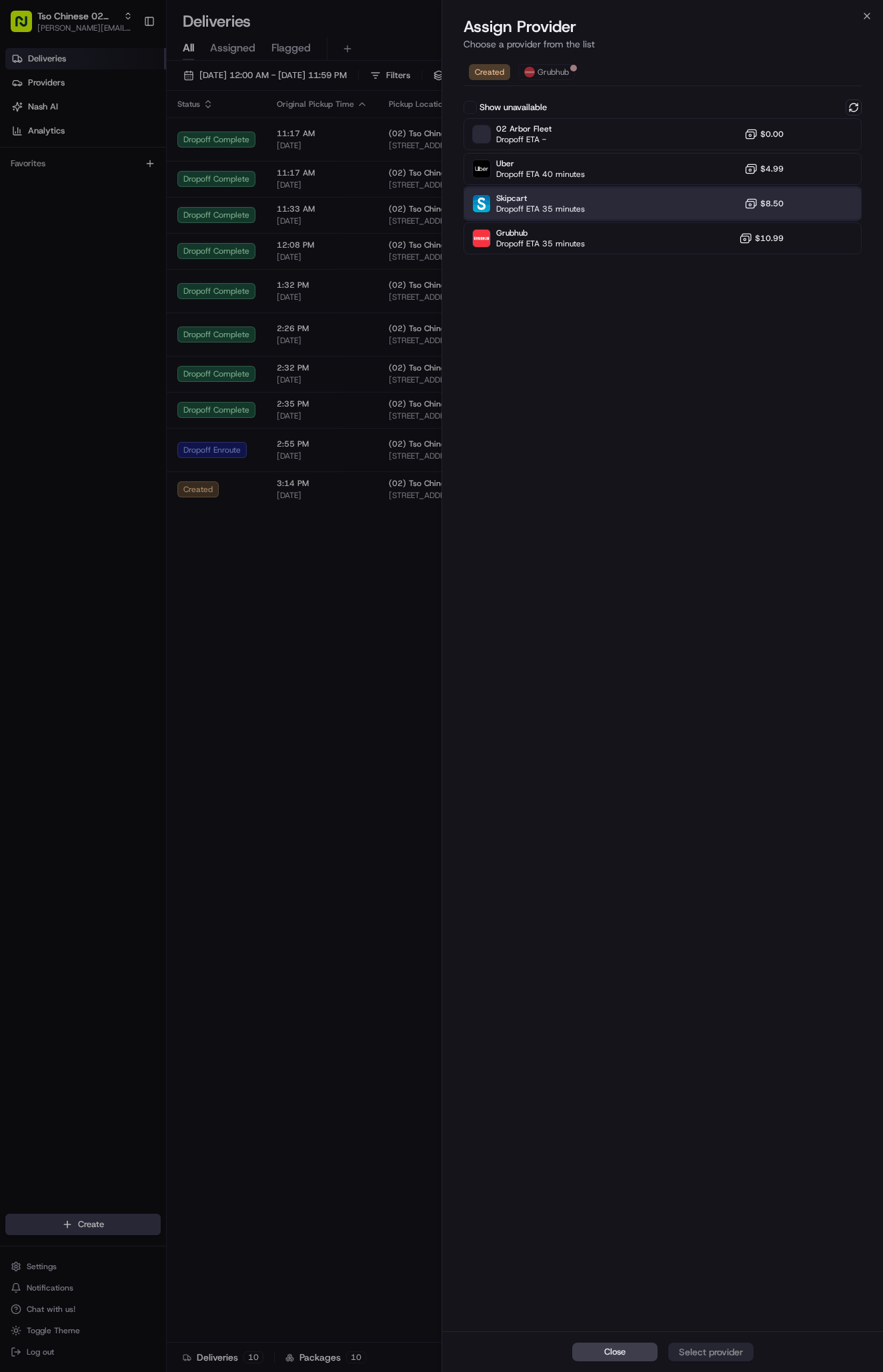
click at [604, 195] on div "Skipcart Dropoff ETA 35 minutes $8.50" at bounding box center [663, 203] width 398 height 32
click at [703, 1345] on div "Assign Provider" at bounding box center [710, 1352] width 65 height 14
click at [703, 1345] on div "Close Assigned" at bounding box center [663, 1351] width 441 height 40
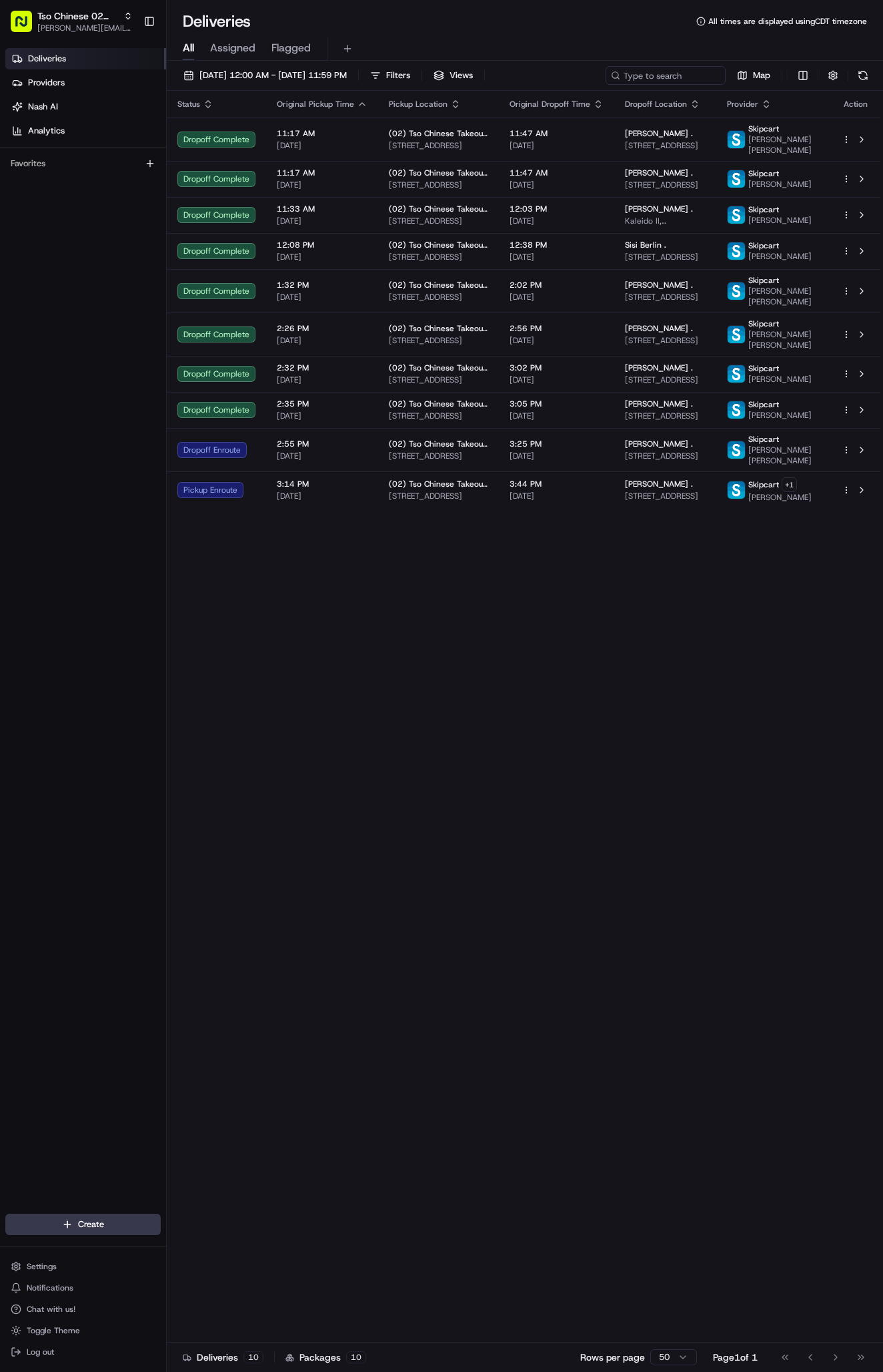
click at [219, 854] on div "Status Original Pickup Time Pickup Location Original Dropoff Time Dropoff Locat…" at bounding box center [524, 716] width 714 height 1252
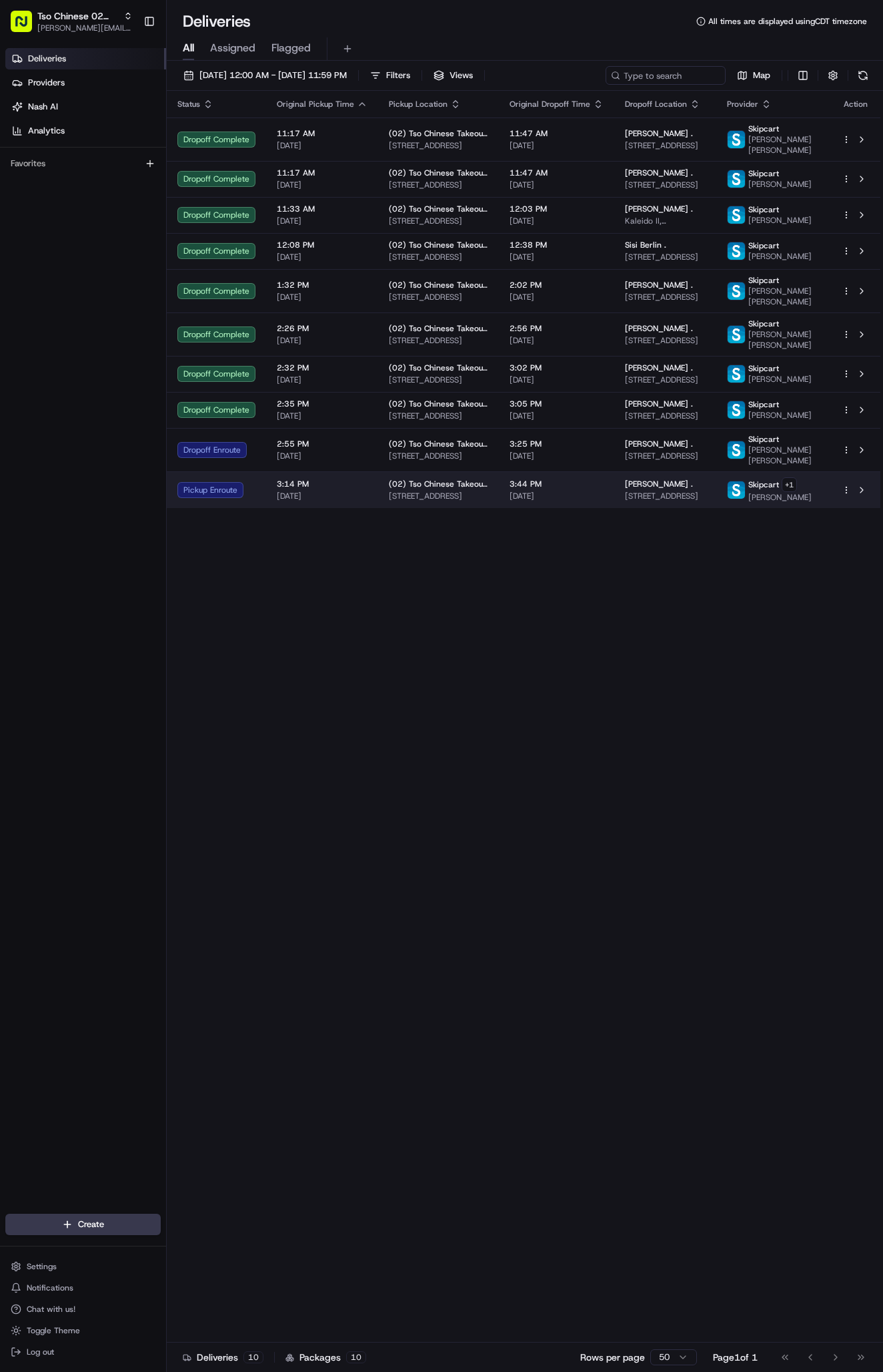
click at [392, 501] on span "[STREET_ADDRESS]" at bounding box center [439, 496] width 99 height 11
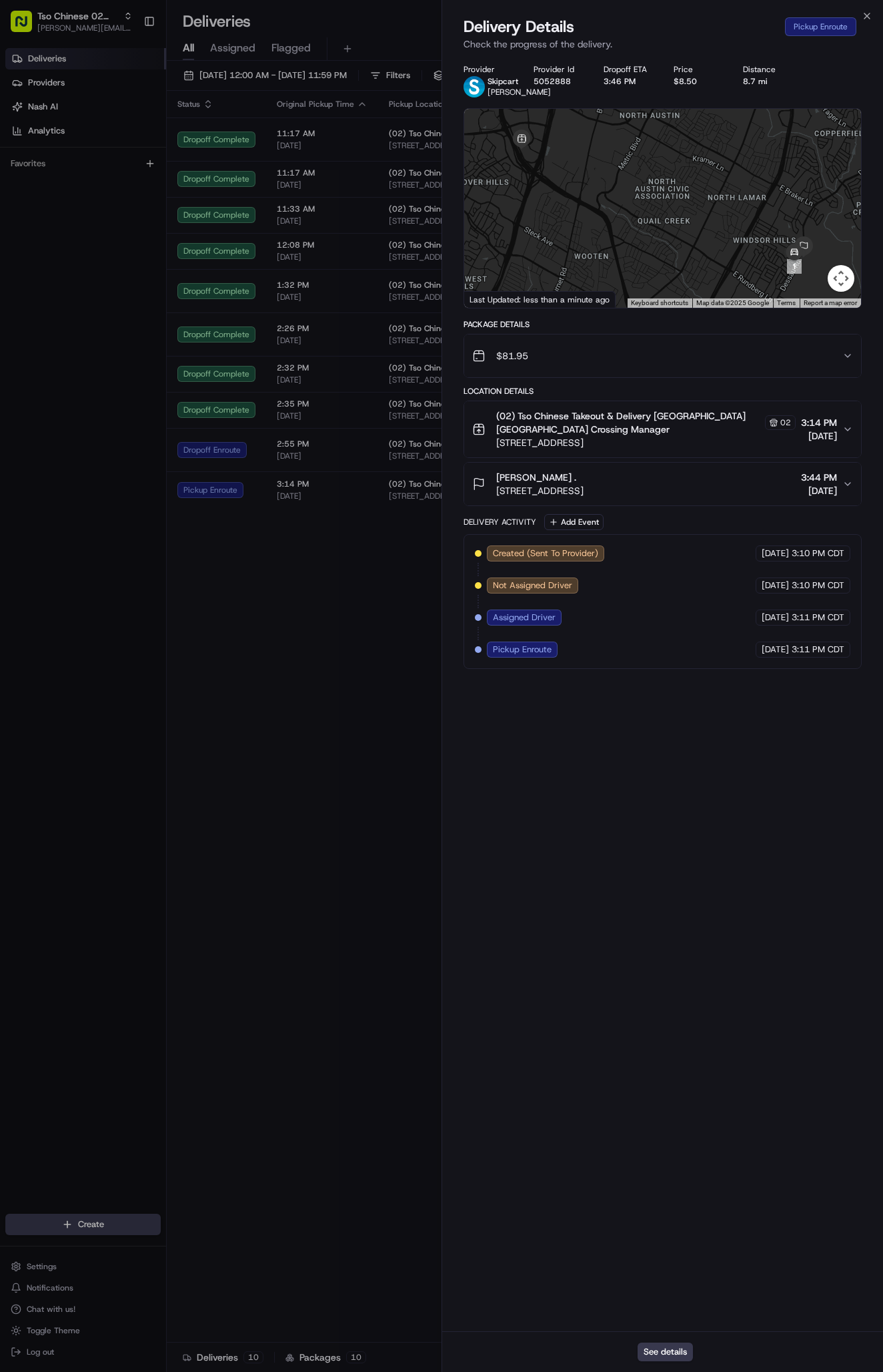
click at [847, 489] on icon "button" at bounding box center [848, 484] width 11 height 11
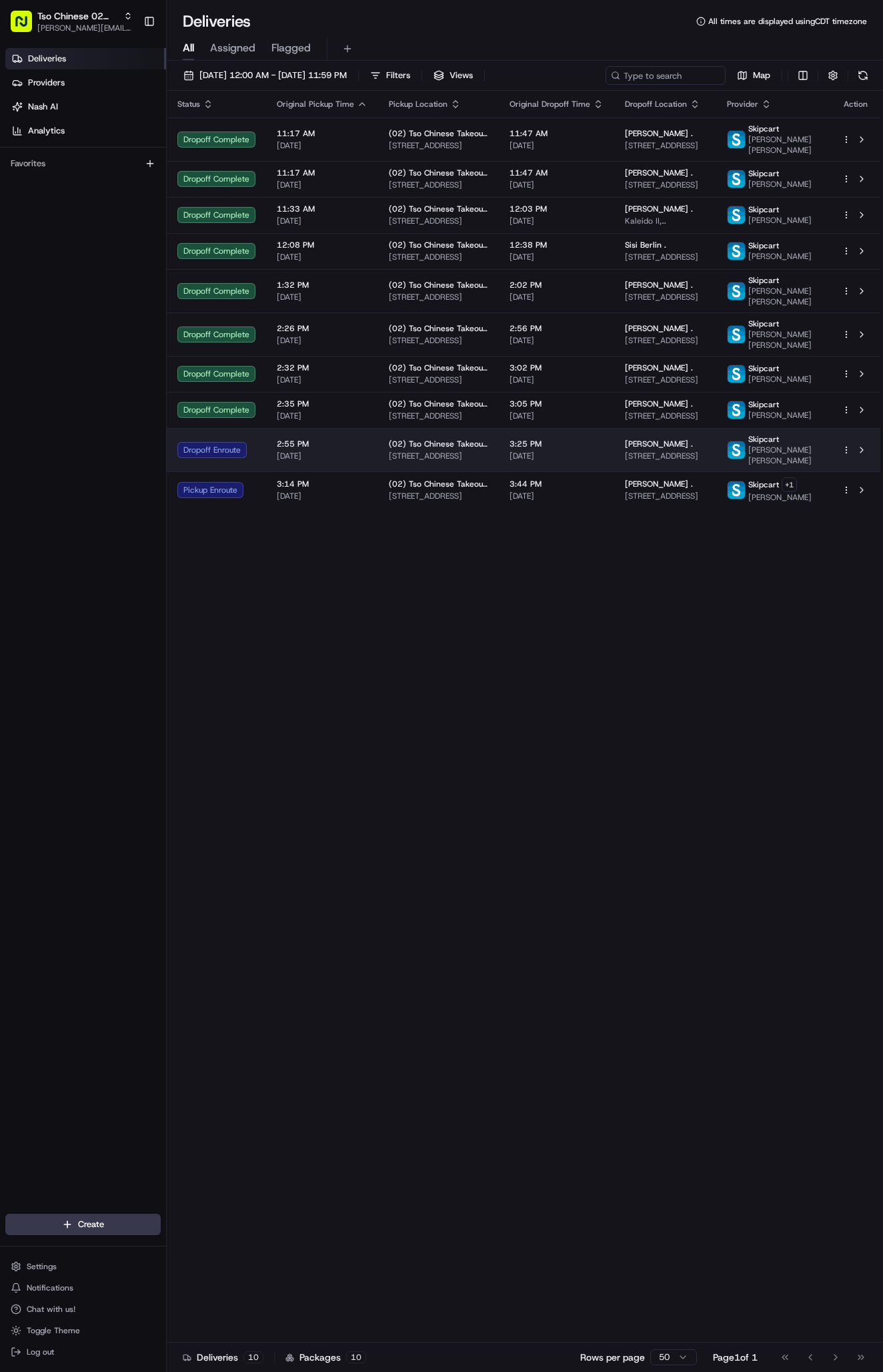
click at [483, 461] on span "[STREET_ADDRESS]" at bounding box center [439, 456] width 99 height 11
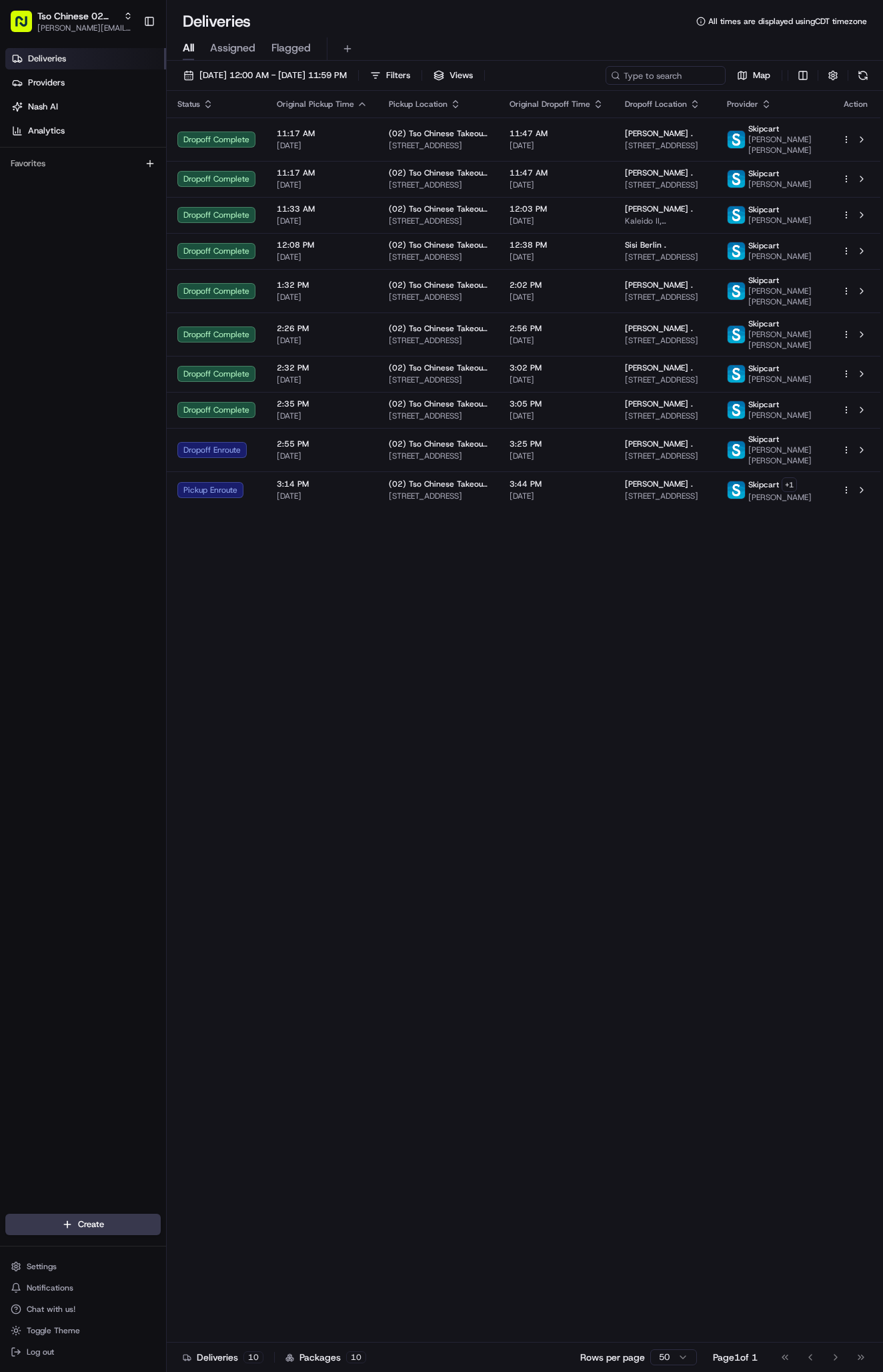
click at [367, 582] on div "Status Original Pickup Time Pickup Location Original Dropoff Time Dropoff Locat…" at bounding box center [524, 716] width 714 height 1252
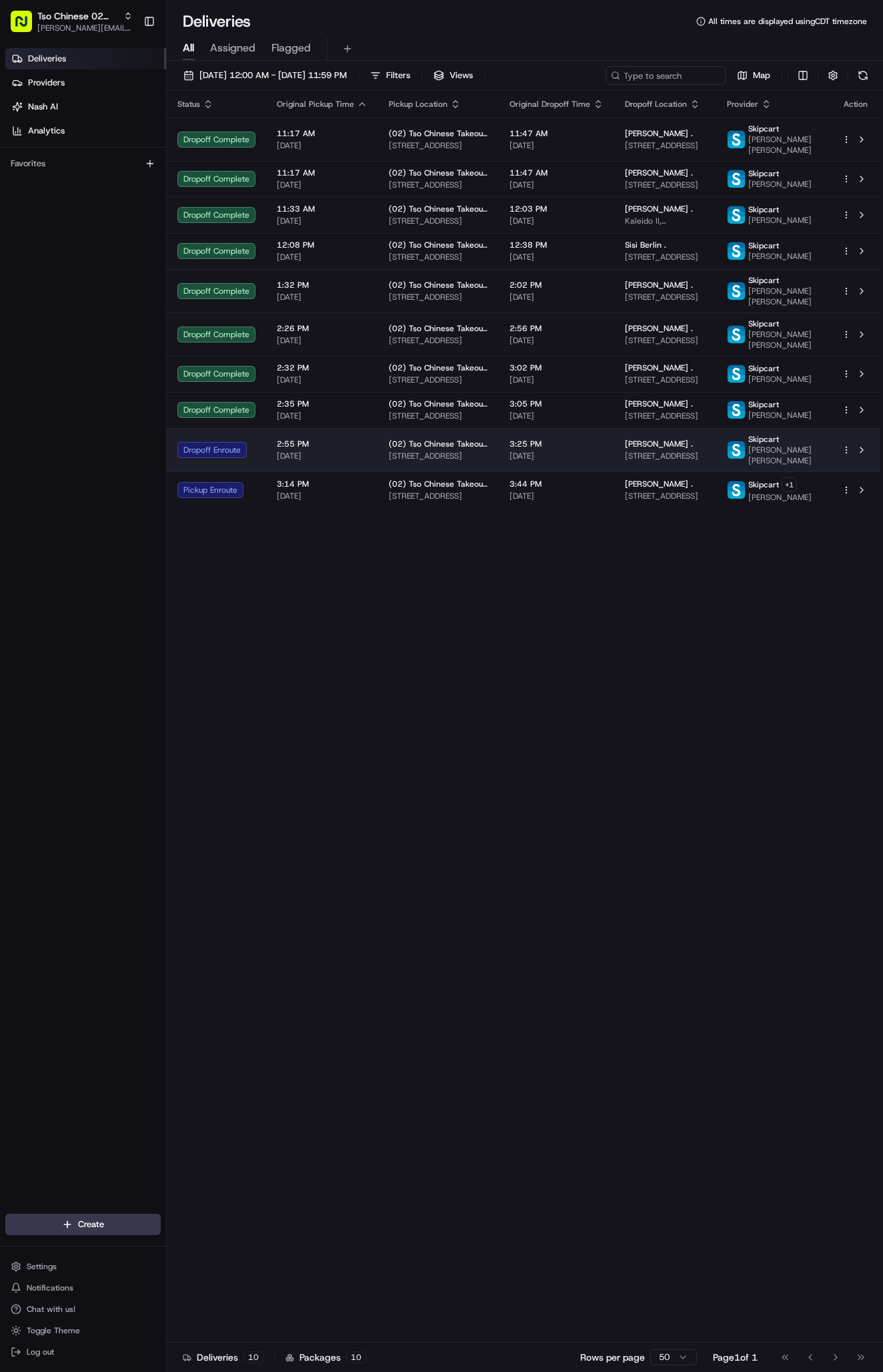
click at [533, 461] on div "3:25 PM 08/22/2025" at bounding box center [556, 450] width 94 height 23
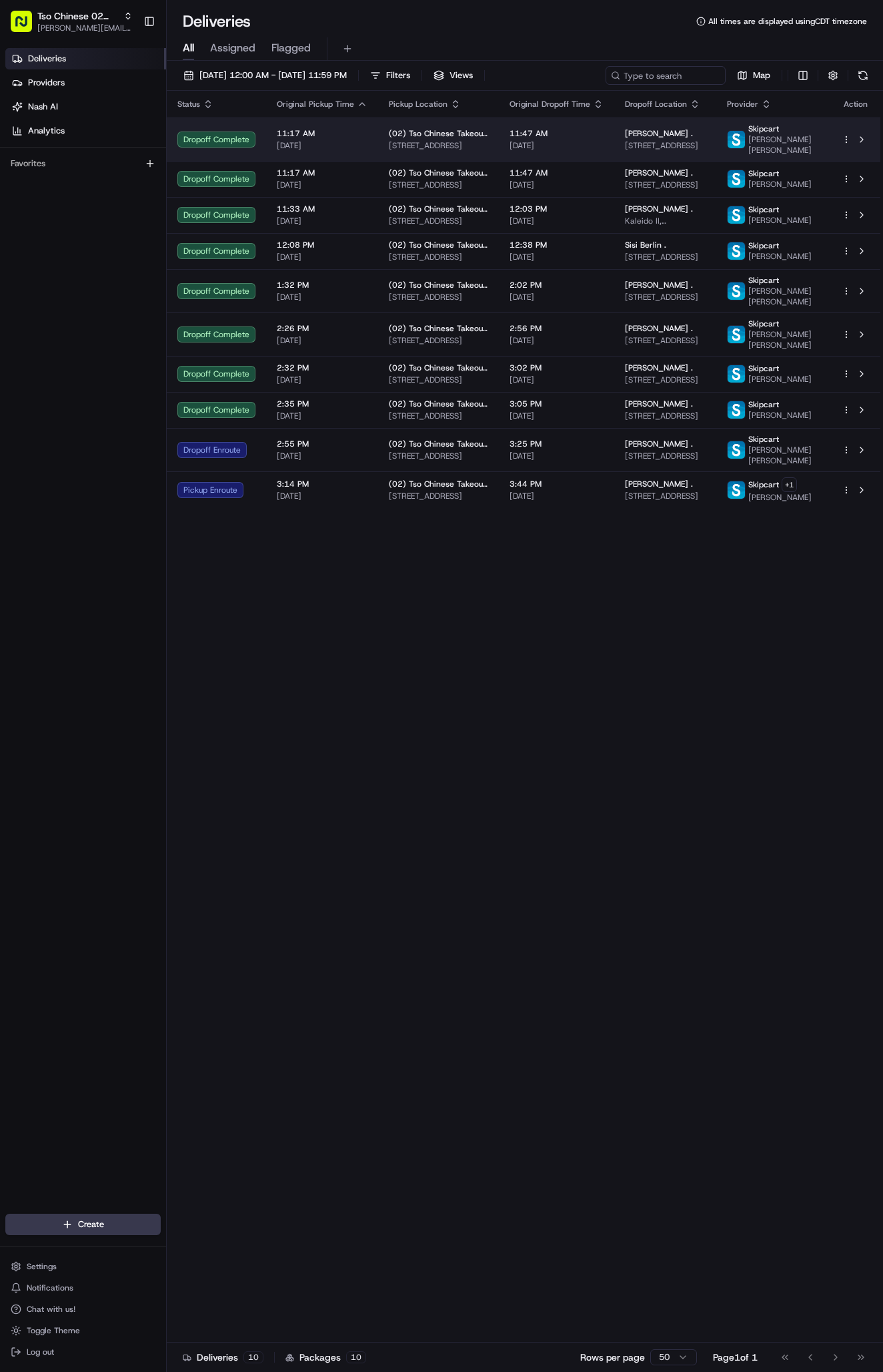
click at [849, 785] on div "Status Original Pickup Time Pickup Location Original Dropoff Time Dropoff Locat…" at bounding box center [524, 716] width 714 height 1252
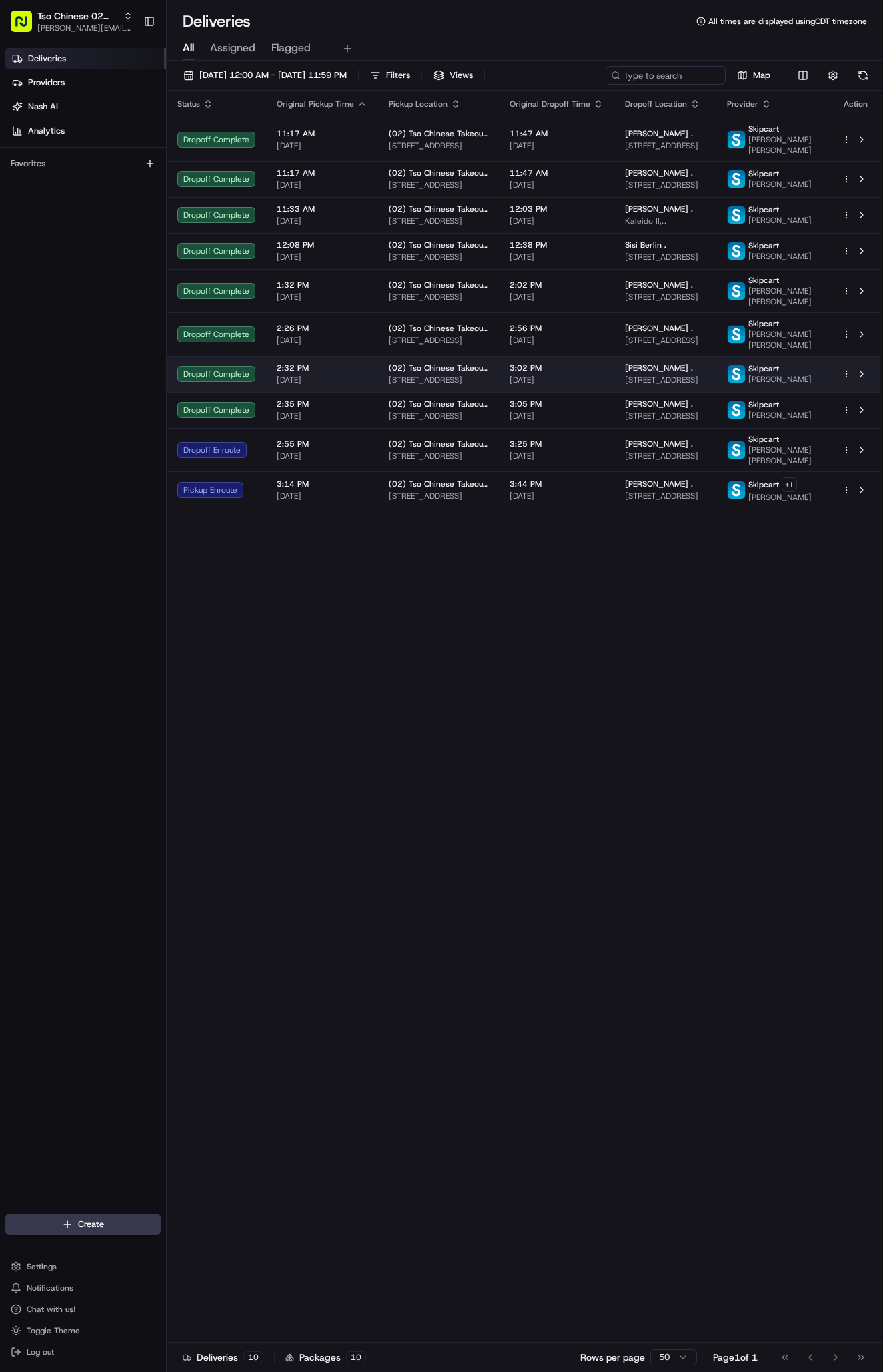
click at [655, 385] on span "9300 Northgate Blvd, Austin, TX 78758, USA" at bounding box center [665, 380] width 81 height 11
click at [674, 385] on span "9300 Northgate Blvd, Austin, TX 78758, USA" at bounding box center [665, 380] width 81 height 11
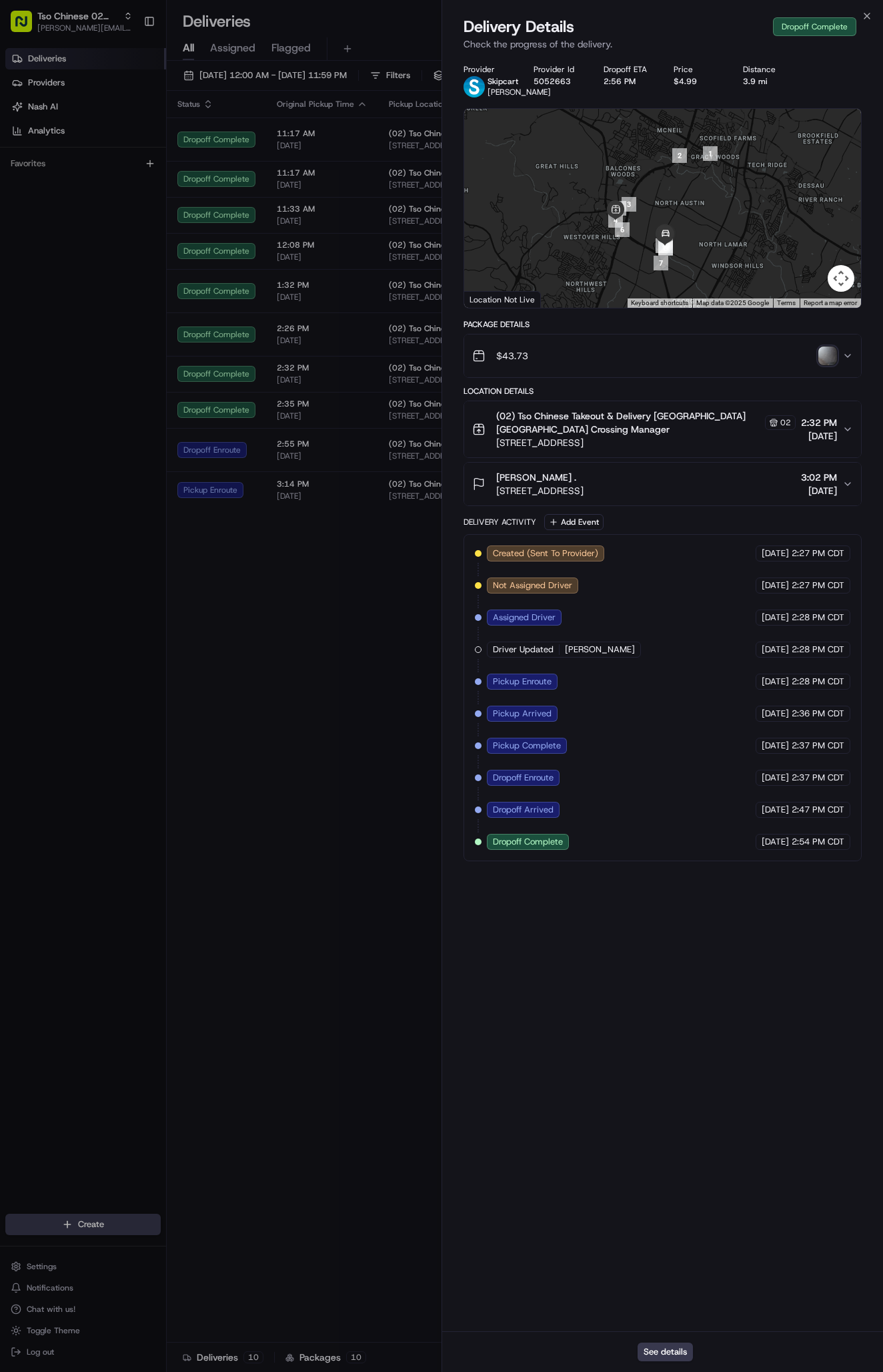
click at [776, 365] on div "$43.73" at bounding box center [657, 355] width 370 height 27
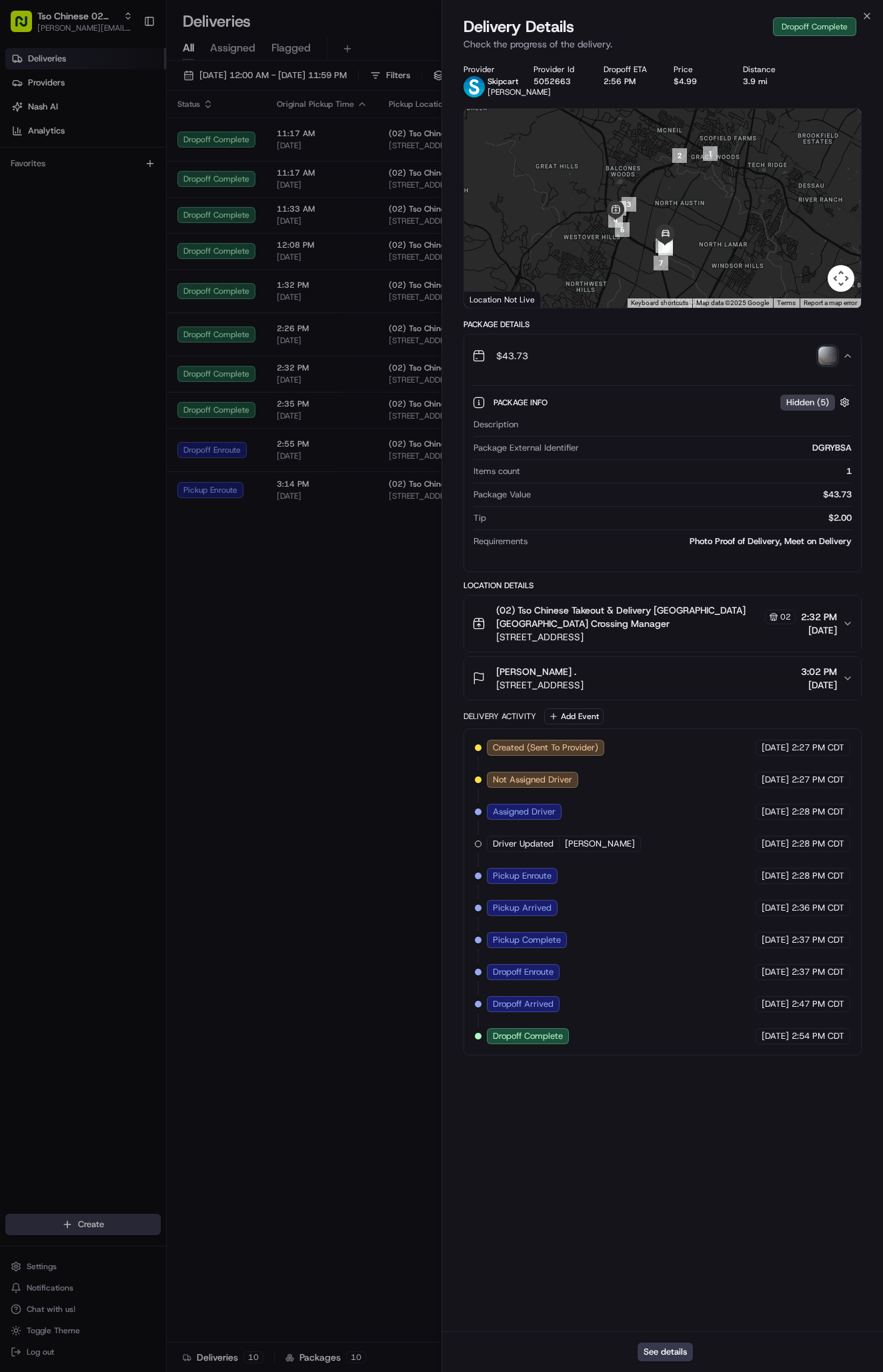
click at [829, 365] on img "button" at bounding box center [828, 355] width 18 height 18
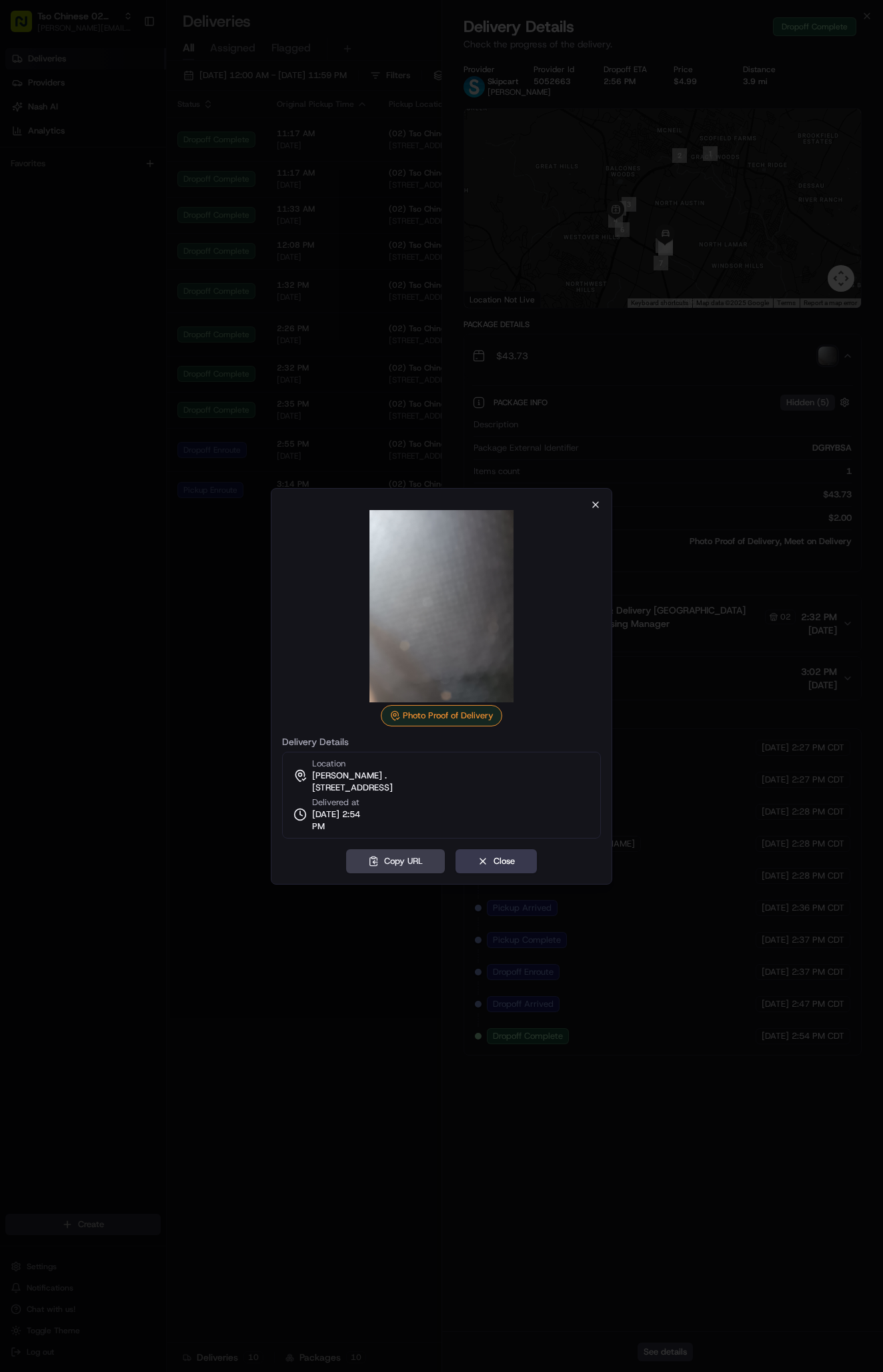
click at [593, 505] on icon "button" at bounding box center [596, 505] width 11 height 11
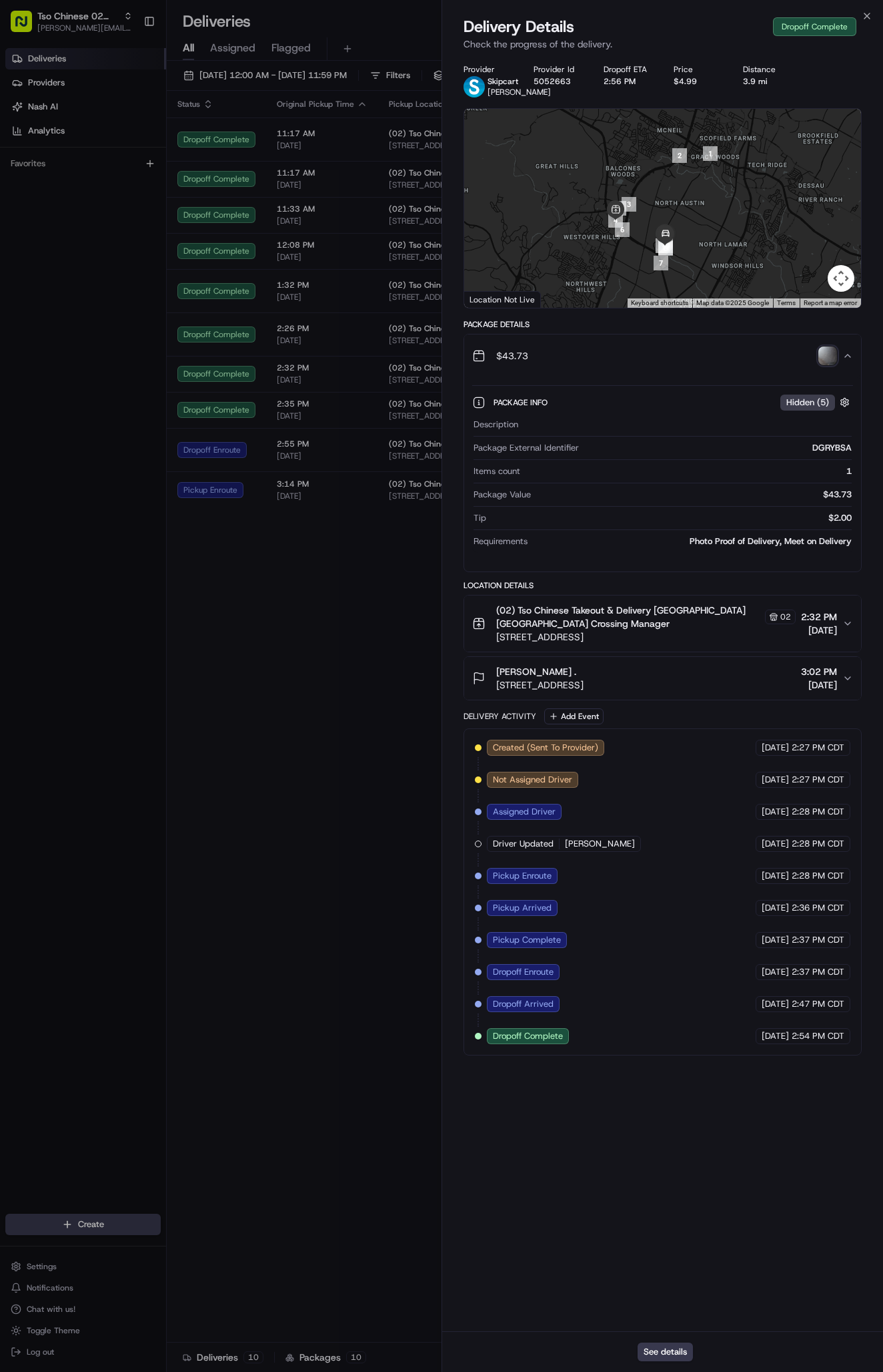
click at [741, 684] on div "kaylee Hill . 9300 Northgate Blvd, Austin, TX 78758, USA 3:02 PM 08/22/2025" at bounding box center [657, 678] width 370 height 27
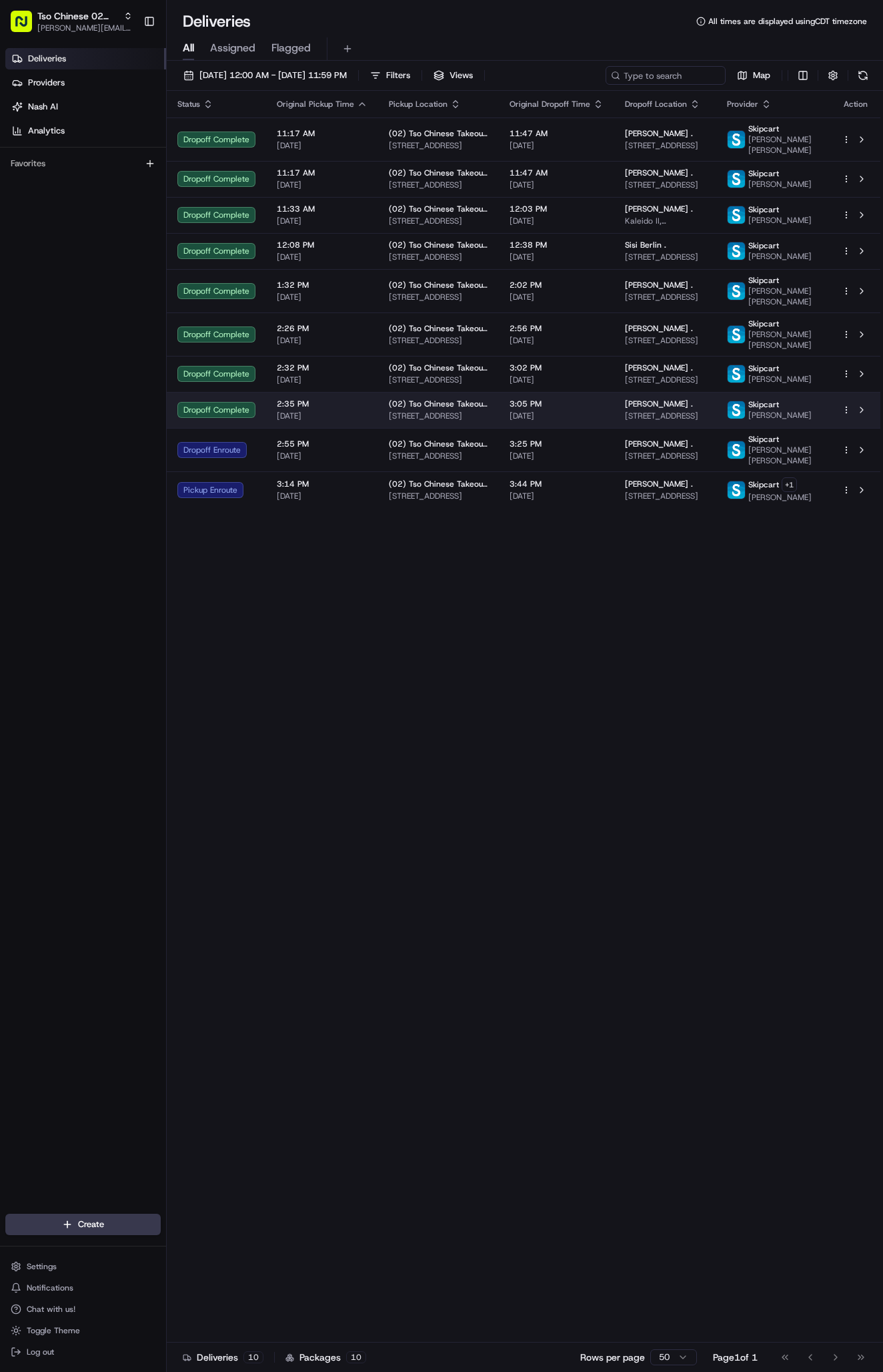
click at [706, 410] on div "[PERSON_NAME] ." at bounding box center [665, 404] width 81 height 11
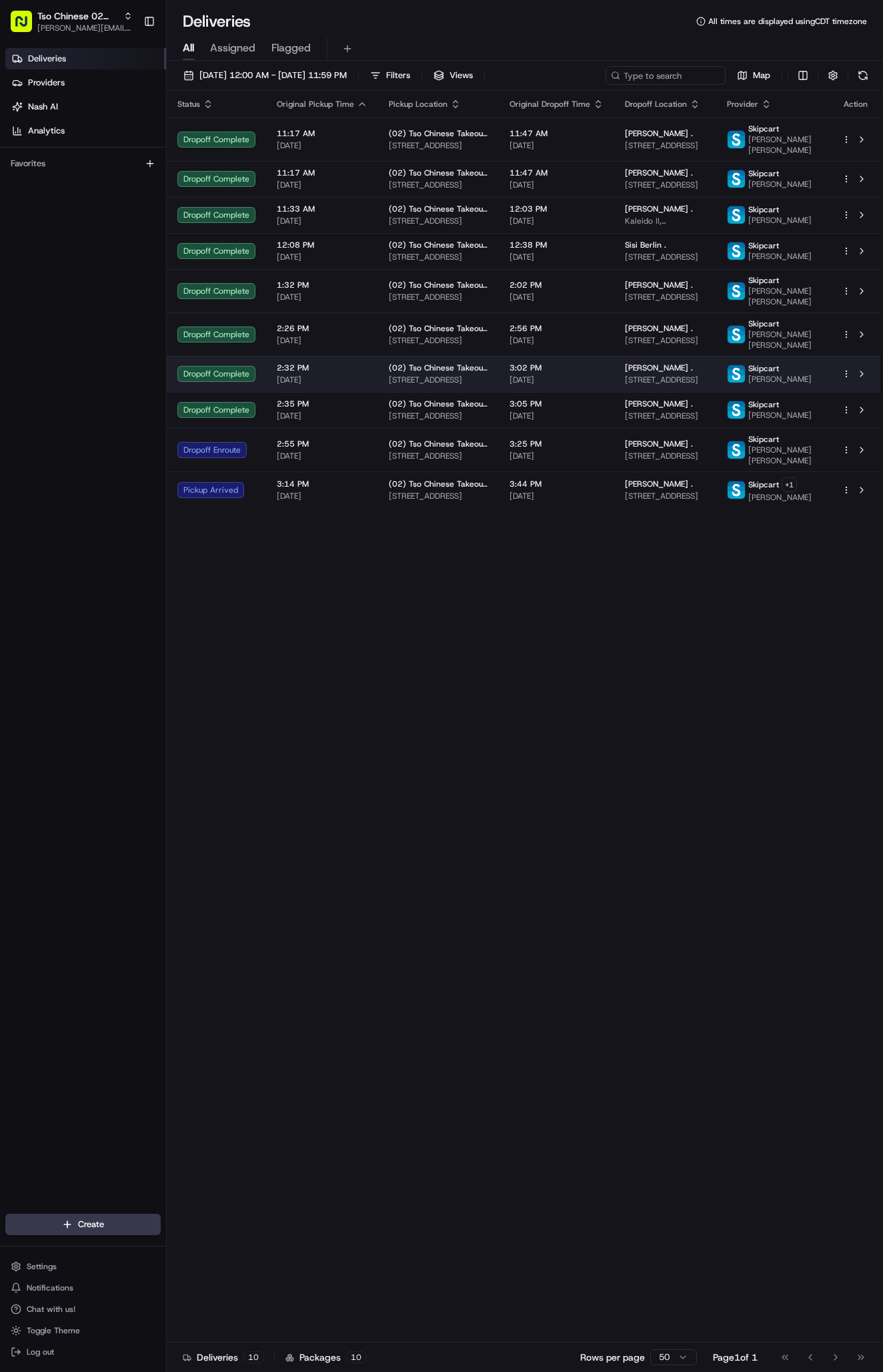
click at [661, 373] on span "[PERSON_NAME] ." at bounding box center [659, 368] width 68 height 11
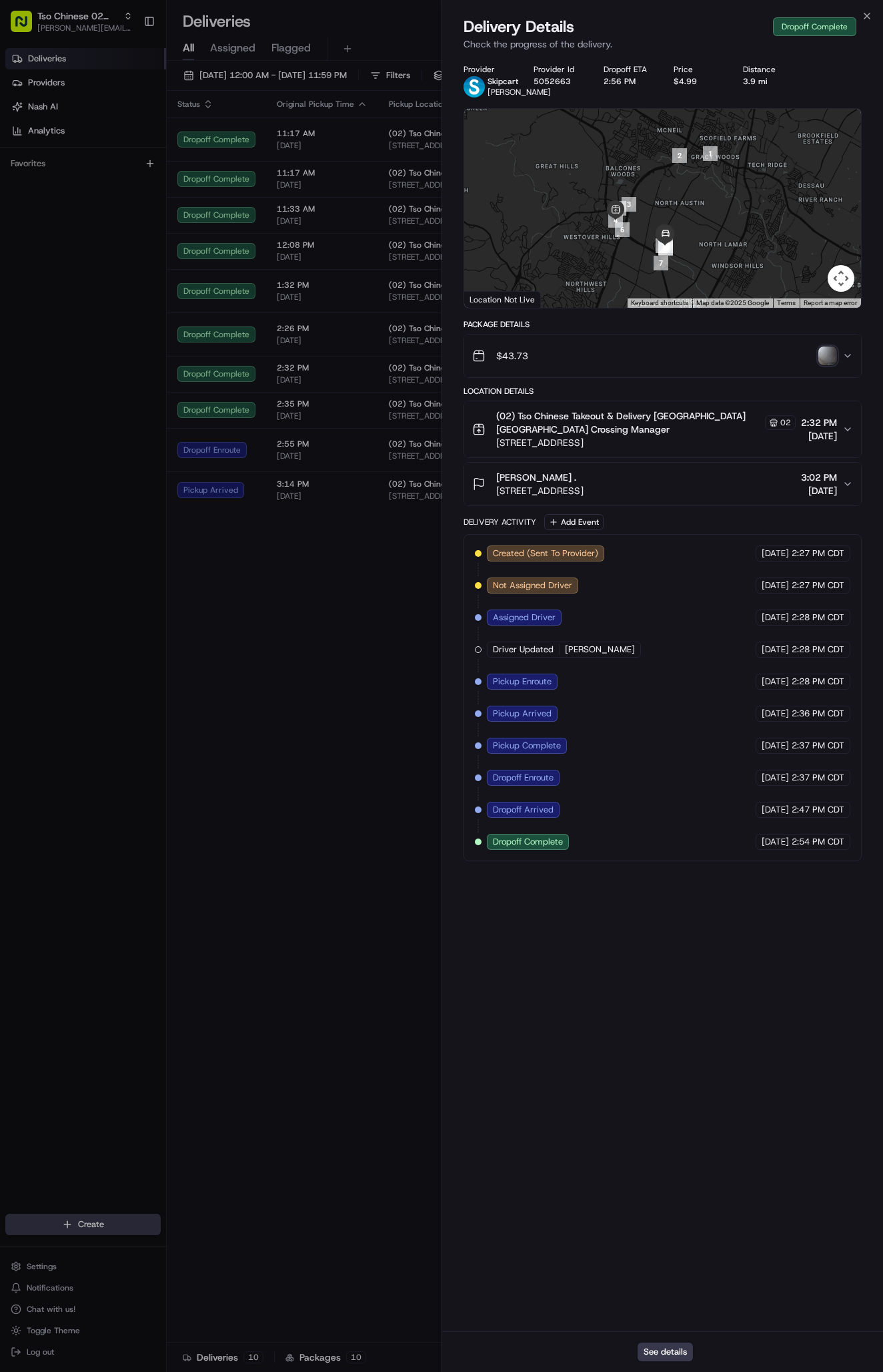
click at [829, 365] on img "button" at bounding box center [828, 355] width 18 height 18
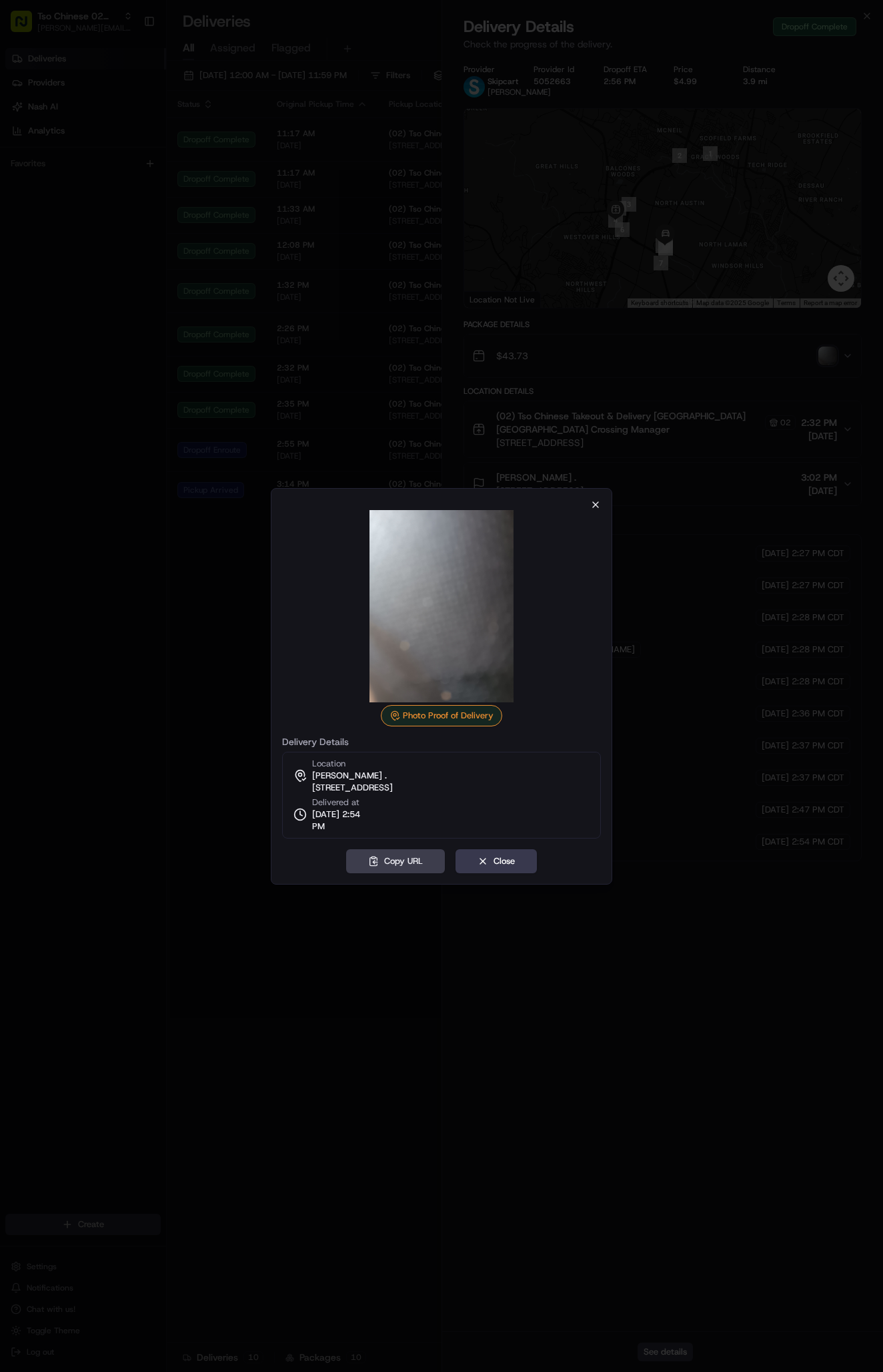
click at [595, 502] on icon "button" at bounding box center [596, 505] width 11 height 11
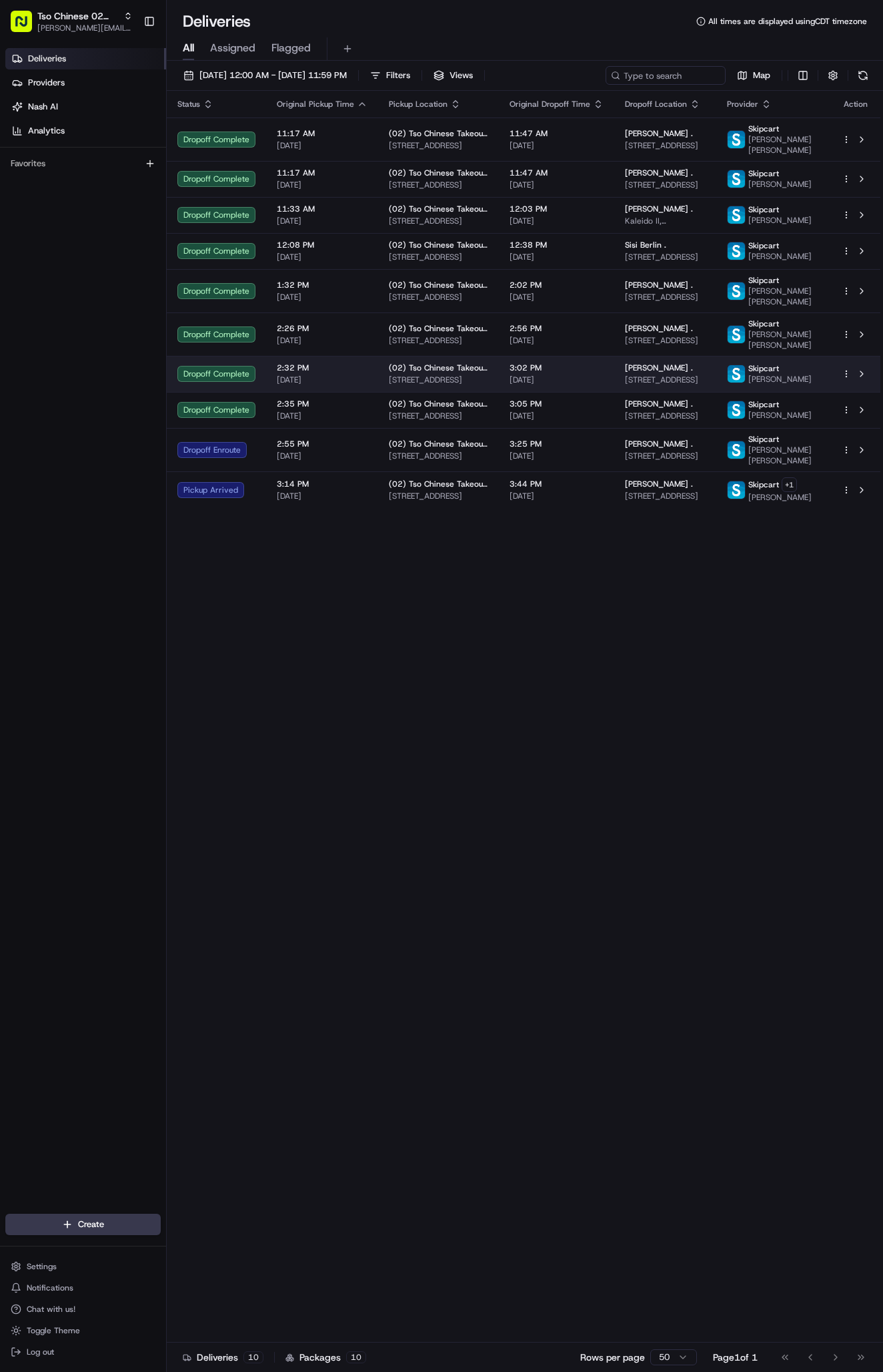
click at [548, 385] on span "[DATE]" at bounding box center [556, 380] width 94 height 11
click at [616, 375] on td "kaylee Hill . 9300 Northgate Blvd, Austin, TX 78758, USA" at bounding box center [665, 373] width 102 height 36
click at [363, 617] on div "Status Original Pickup Time Pickup Location Original Dropoff Time Dropoff Locat…" at bounding box center [524, 716] width 714 height 1252
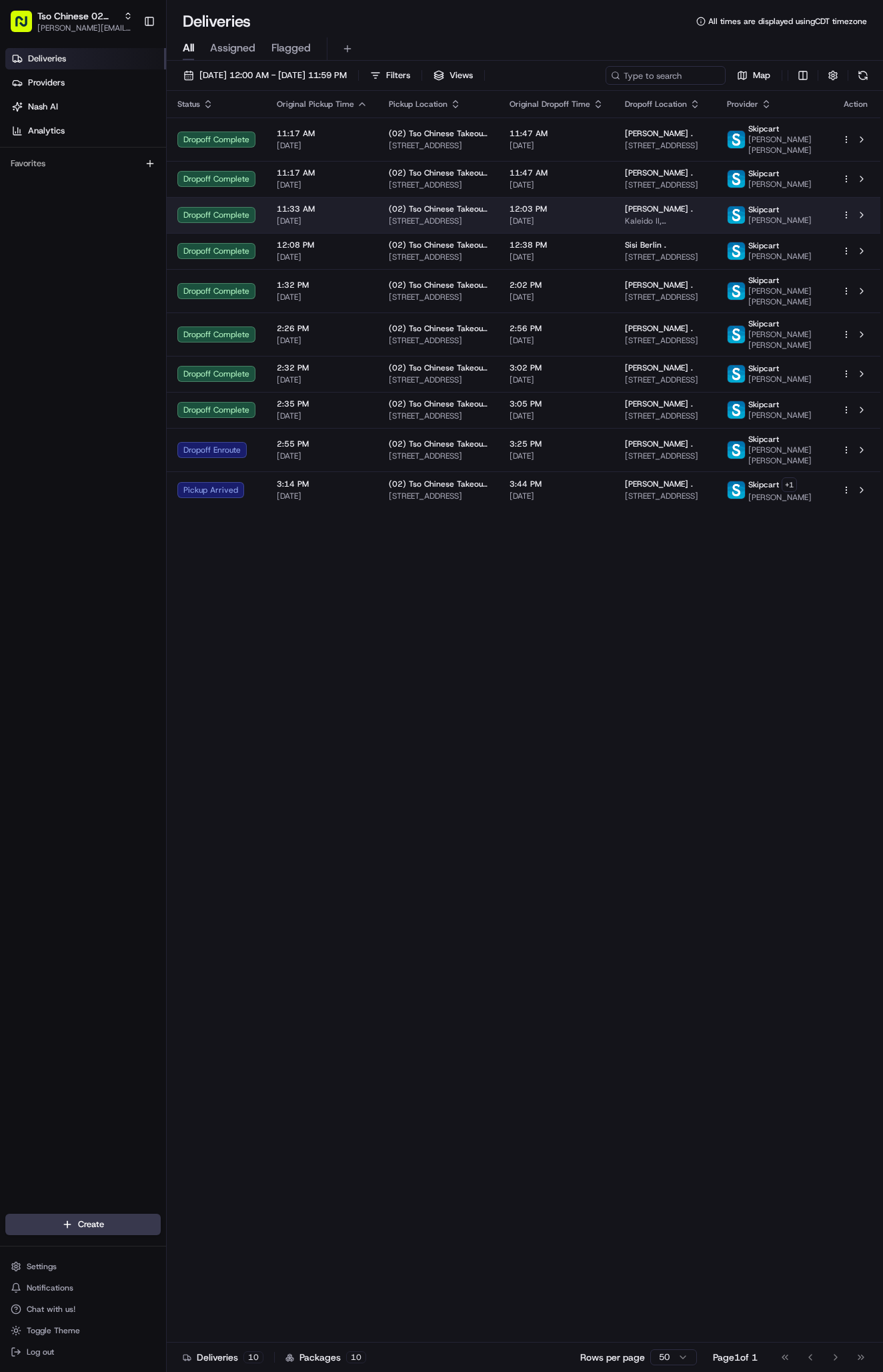
click at [658, 372] on td "[PERSON_NAME] . [STREET_ADDRESS]" at bounding box center [665, 373] width 102 height 36
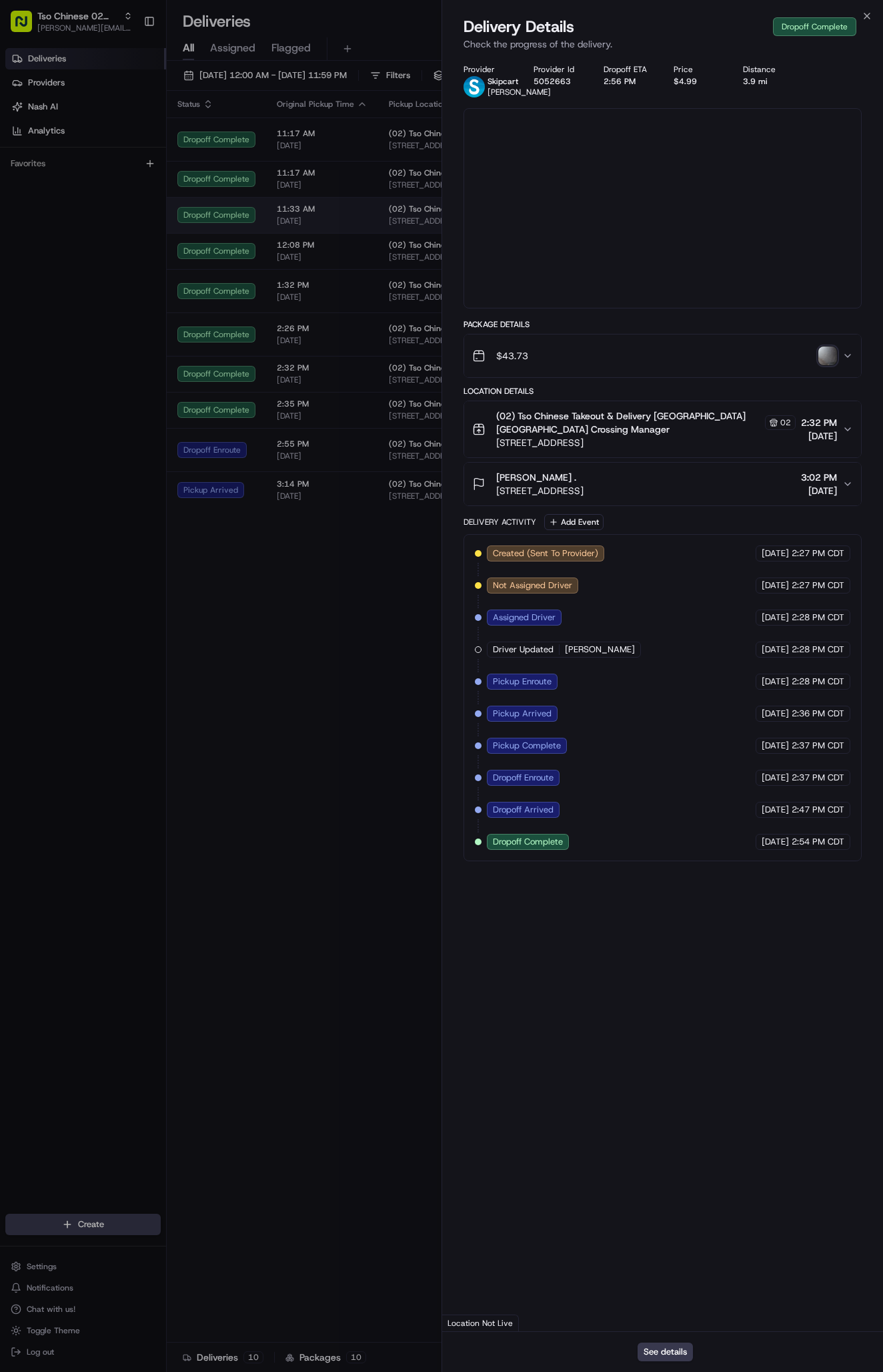
click at [658, 372] on div at bounding box center [442, 686] width 883 height 1372
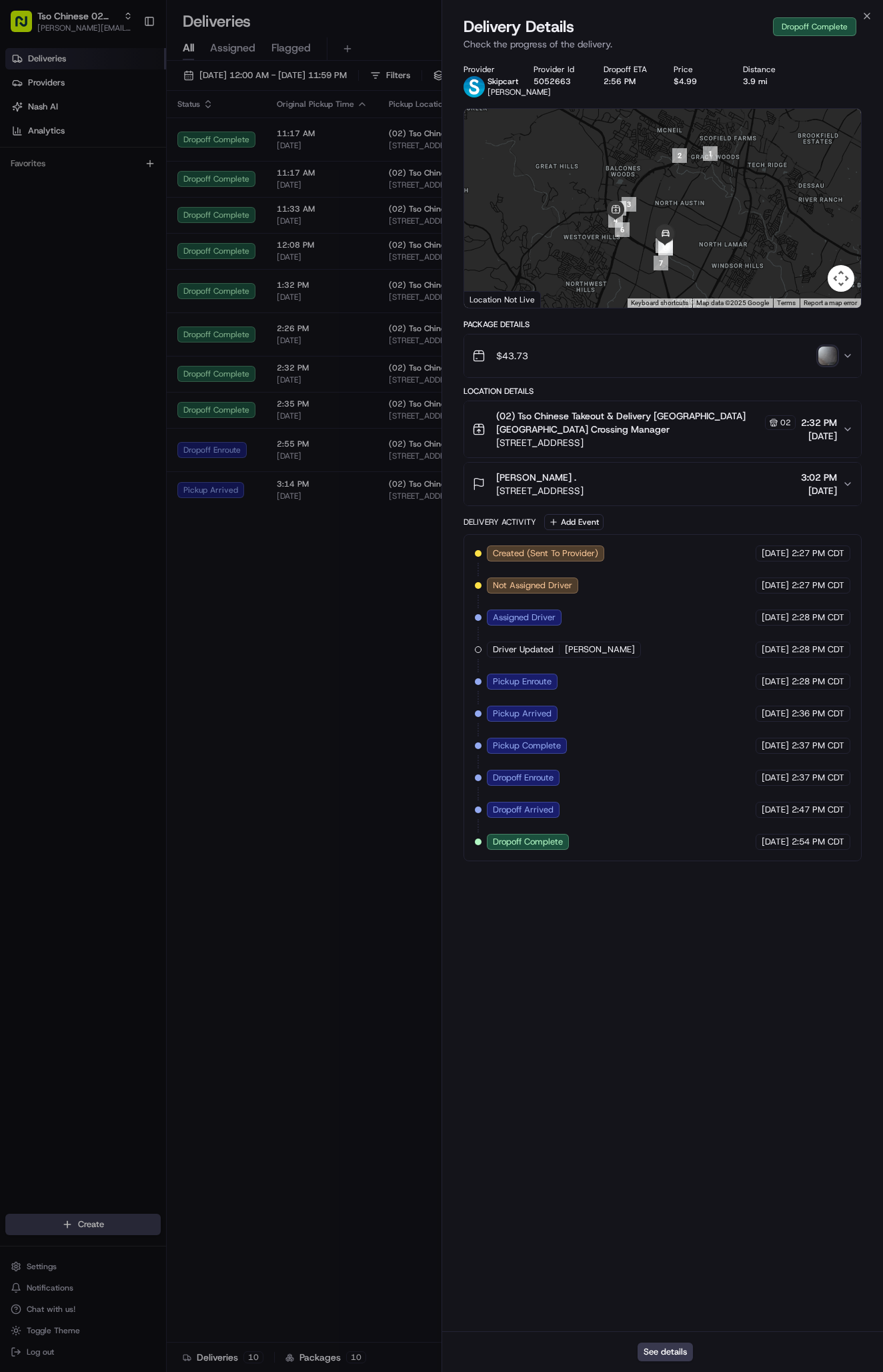
click at [548, 484] on div "[PERSON_NAME] ." at bounding box center [540, 477] width 87 height 14
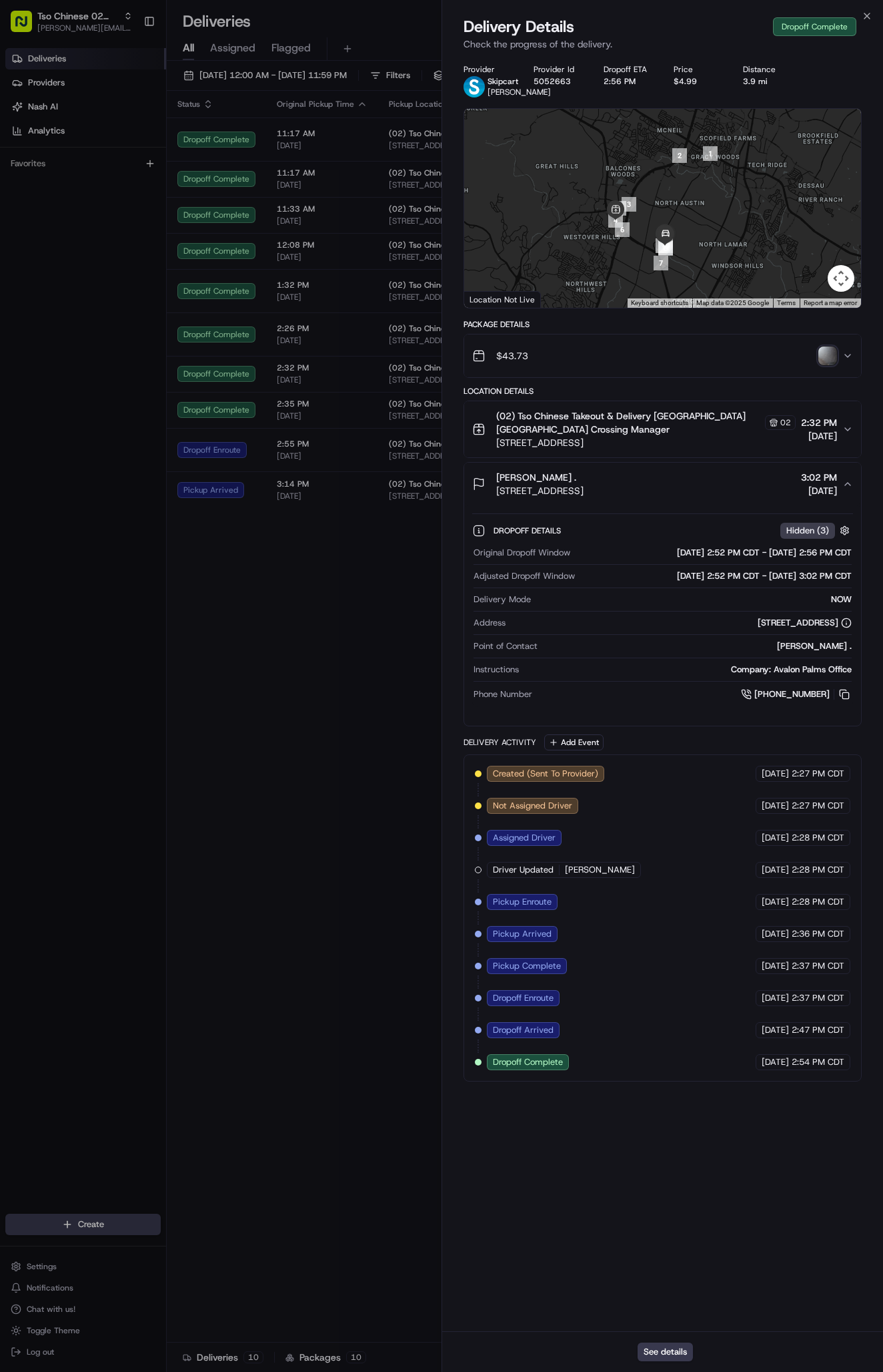
click at [507, 473] on button "kaylee Hill . 9300 Northgate Blvd, Austin, TX 78758, USA 3:02 PM 08/22/2025" at bounding box center [663, 484] width 397 height 43
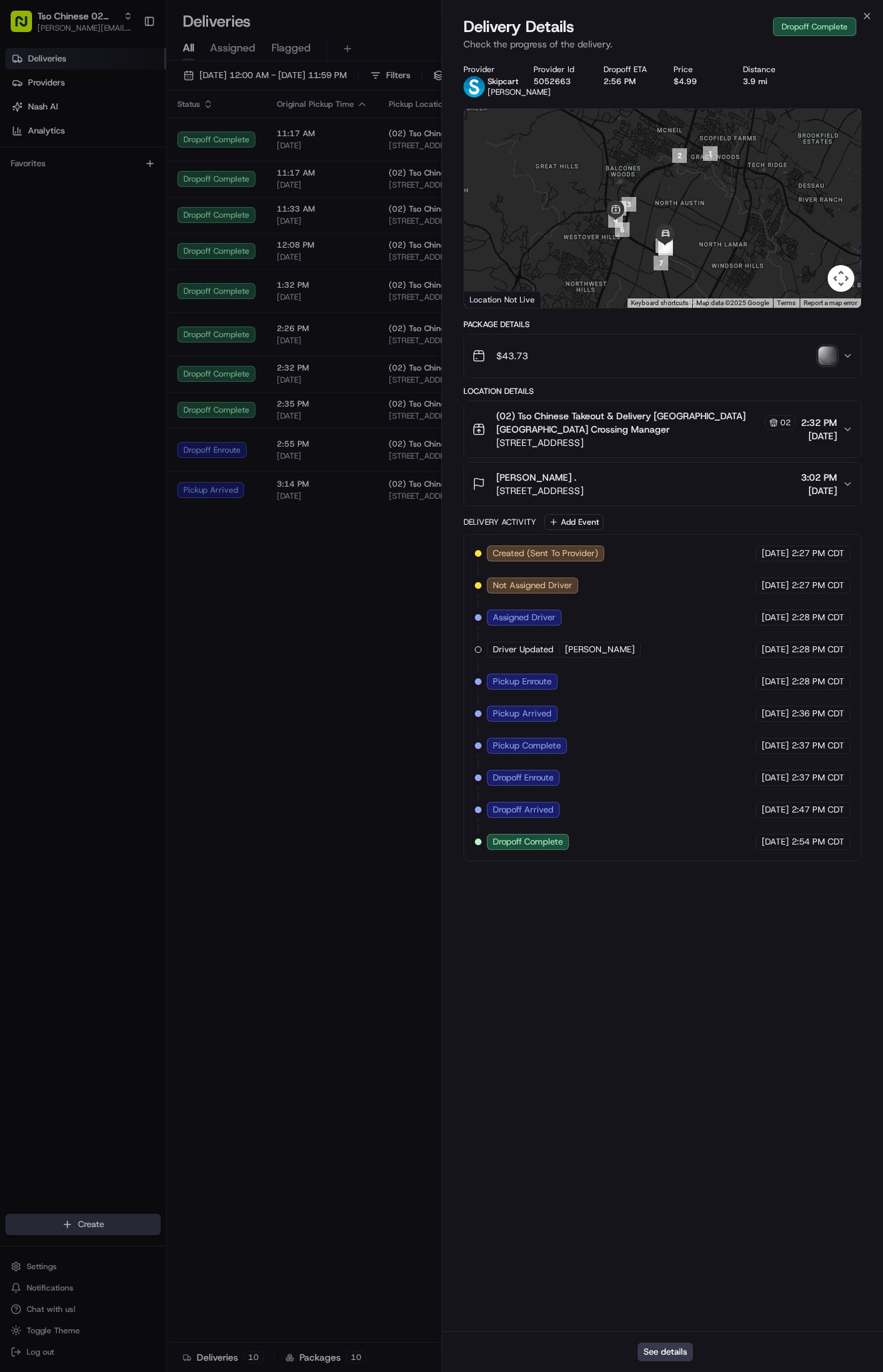
click at [842, 493] on div "kaylee Hill . 9300 Northgate Blvd, Austin, TX 78758, USA 3:02 PM 08/22/2025" at bounding box center [657, 483] width 370 height 27
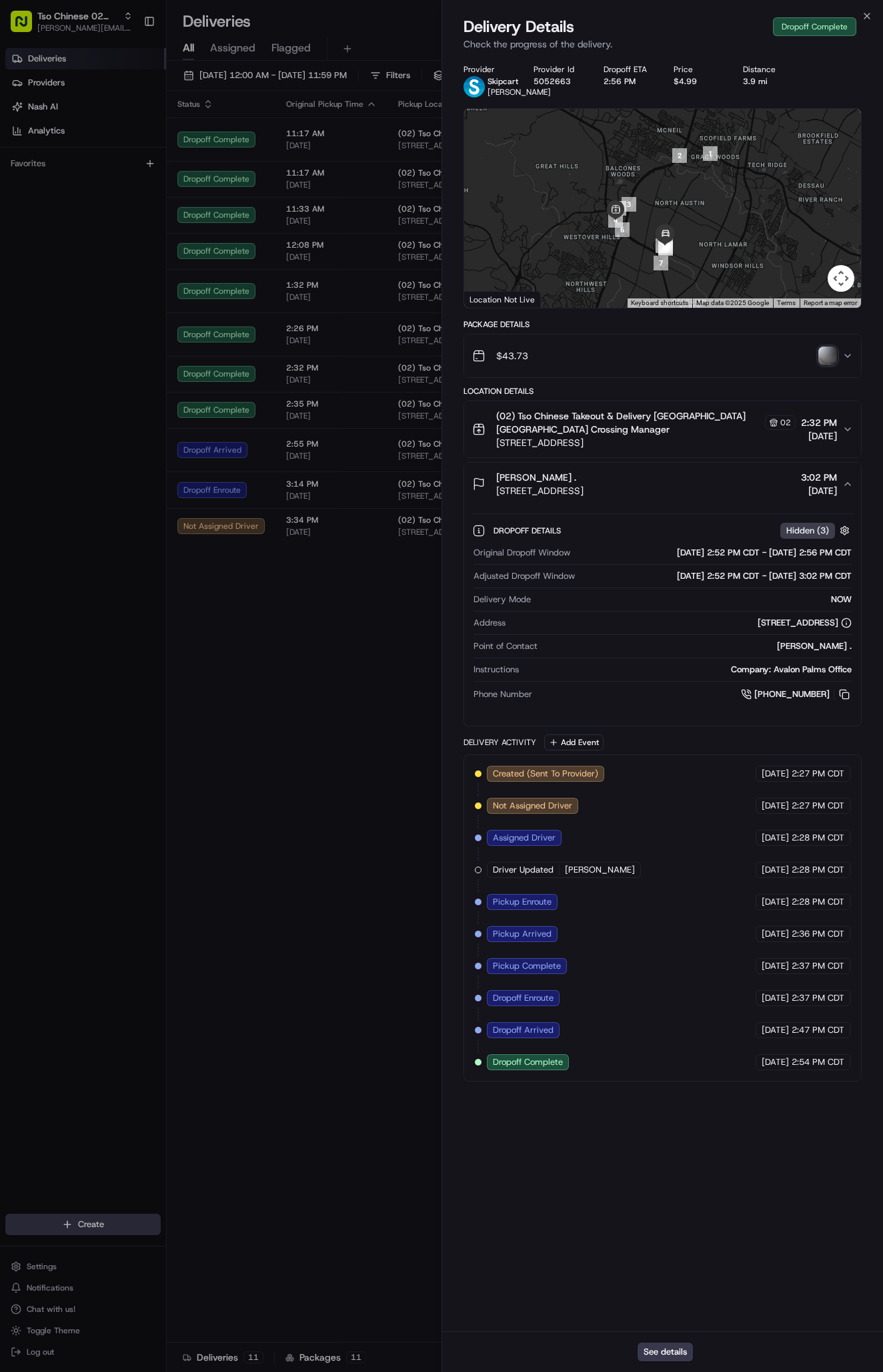
click at [285, 717] on div "Status Original Pickup Time Pickup Location Original Dropoff Time Dropoff Locat…" at bounding box center [524, 716] width 714 height 1252
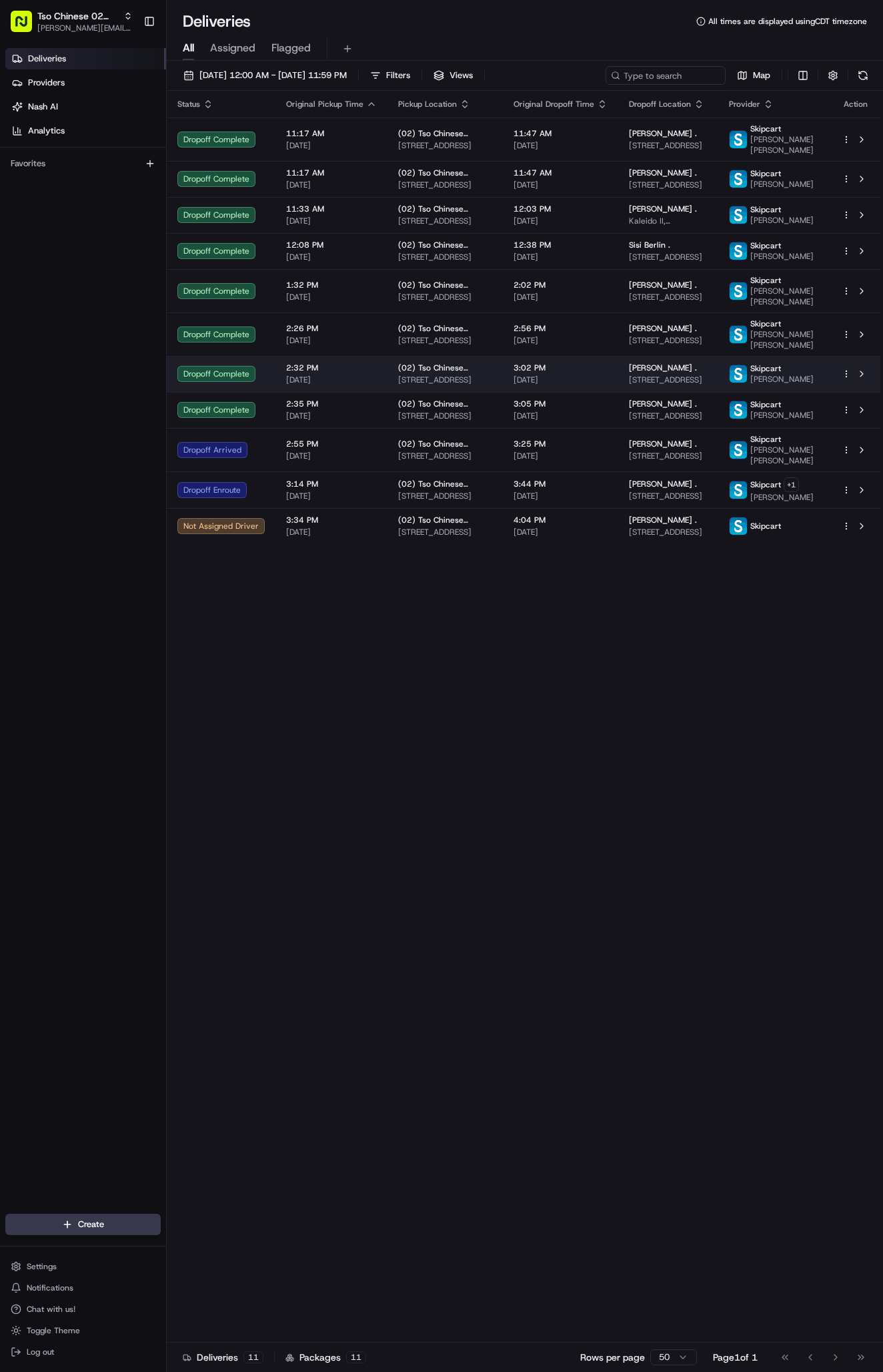
click at [674, 373] on div "[PERSON_NAME] ." at bounding box center [668, 368] width 79 height 11
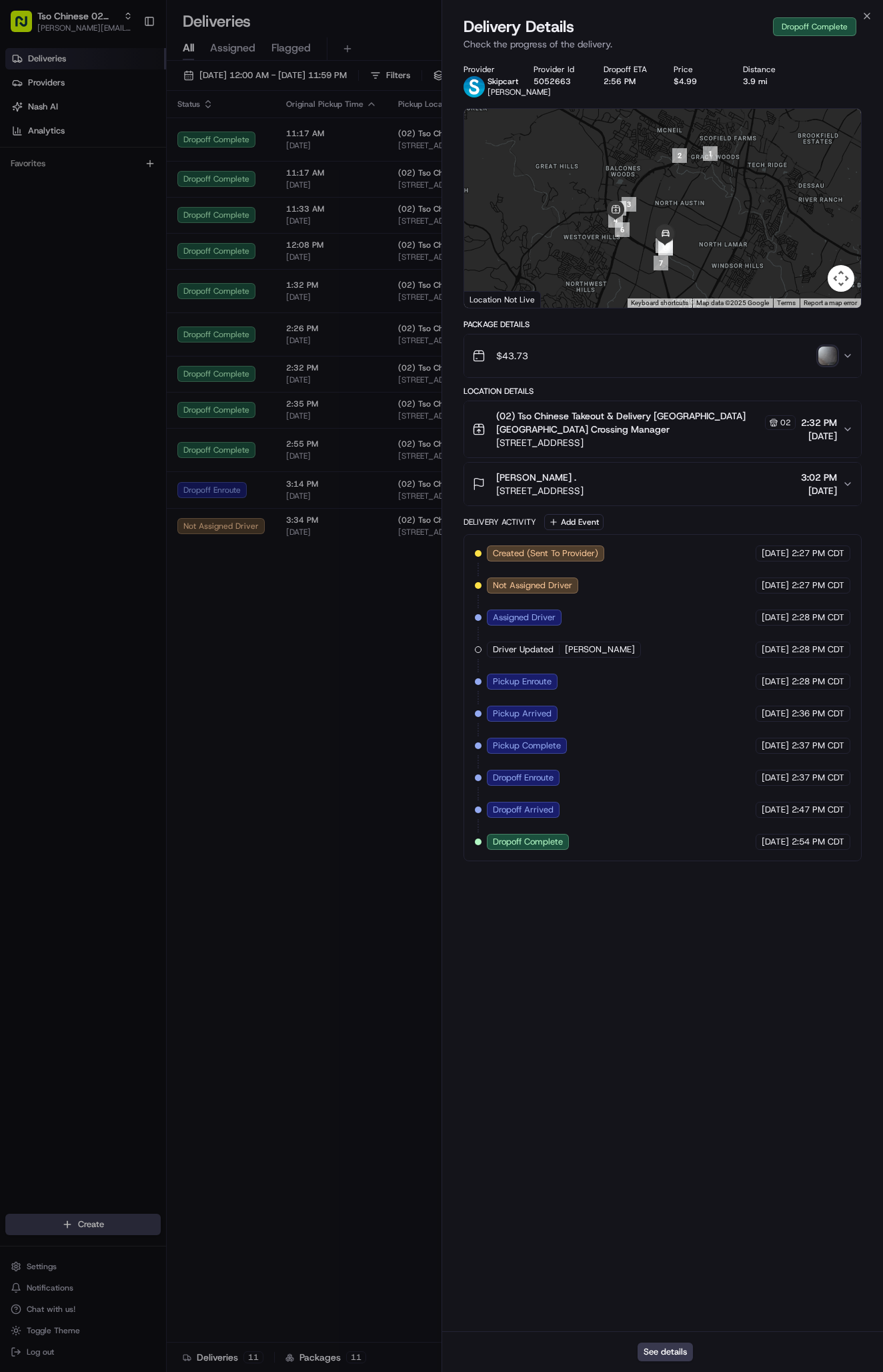
click at [573, 81] on div "5052663" at bounding box center [557, 82] width 49 height 11
copy button "5052663"
click at [840, 442] on div "(02) Tso Chinese Takeout & Delivery Arboretum Crossing Tso Chinese Arboretum Cr…" at bounding box center [657, 430] width 370 height 40
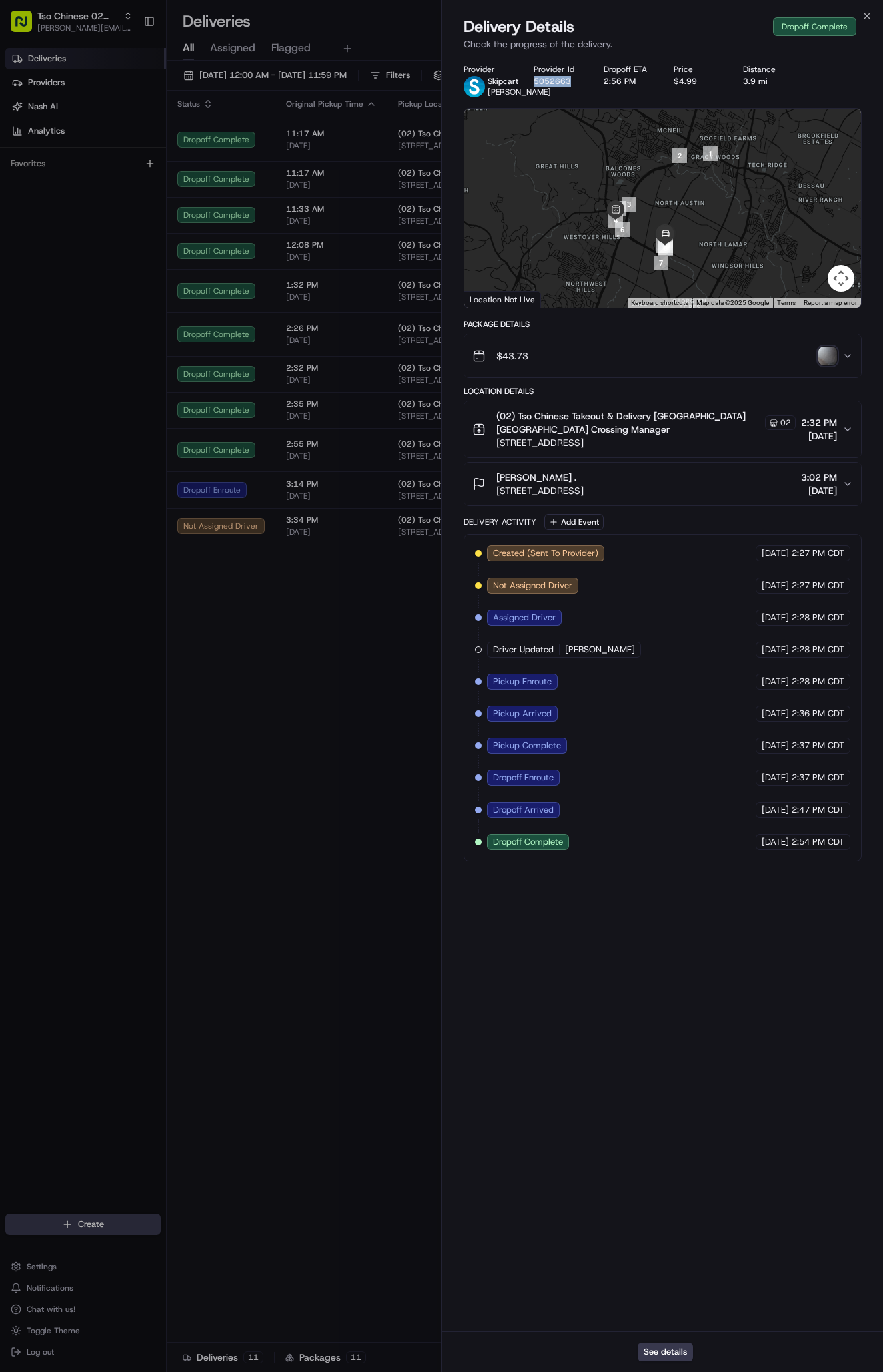
click at [847, 489] on icon "button" at bounding box center [848, 484] width 11 height 11
click at [857, 365] on button "$43.73" at bounding box center [663, 355] width 397 height 43
click at [849, 361] on icon "button" at bounding box center [848, 356] width 11 height 11
click at [749, 353] on button "$43.73" at bounding box center [663, 355] width 397 height 43
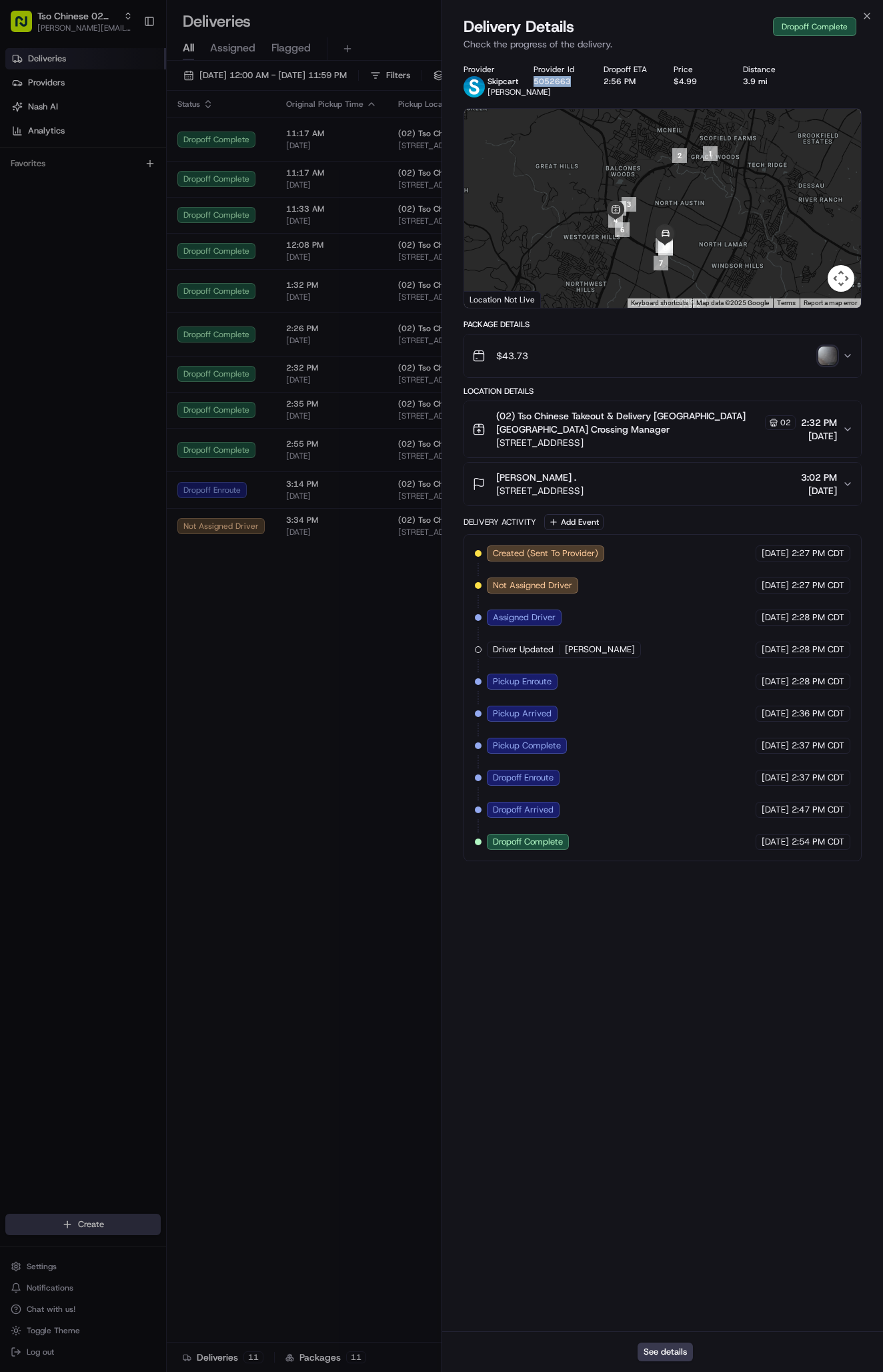
copy button "5052663"
click at [548, 78] on button "5052663" at bounding box center [552, 82] width 38 height 11
copy button "5052663"
click at [401, 694] on div at bounding box center [442, 686] width 883 height 1372
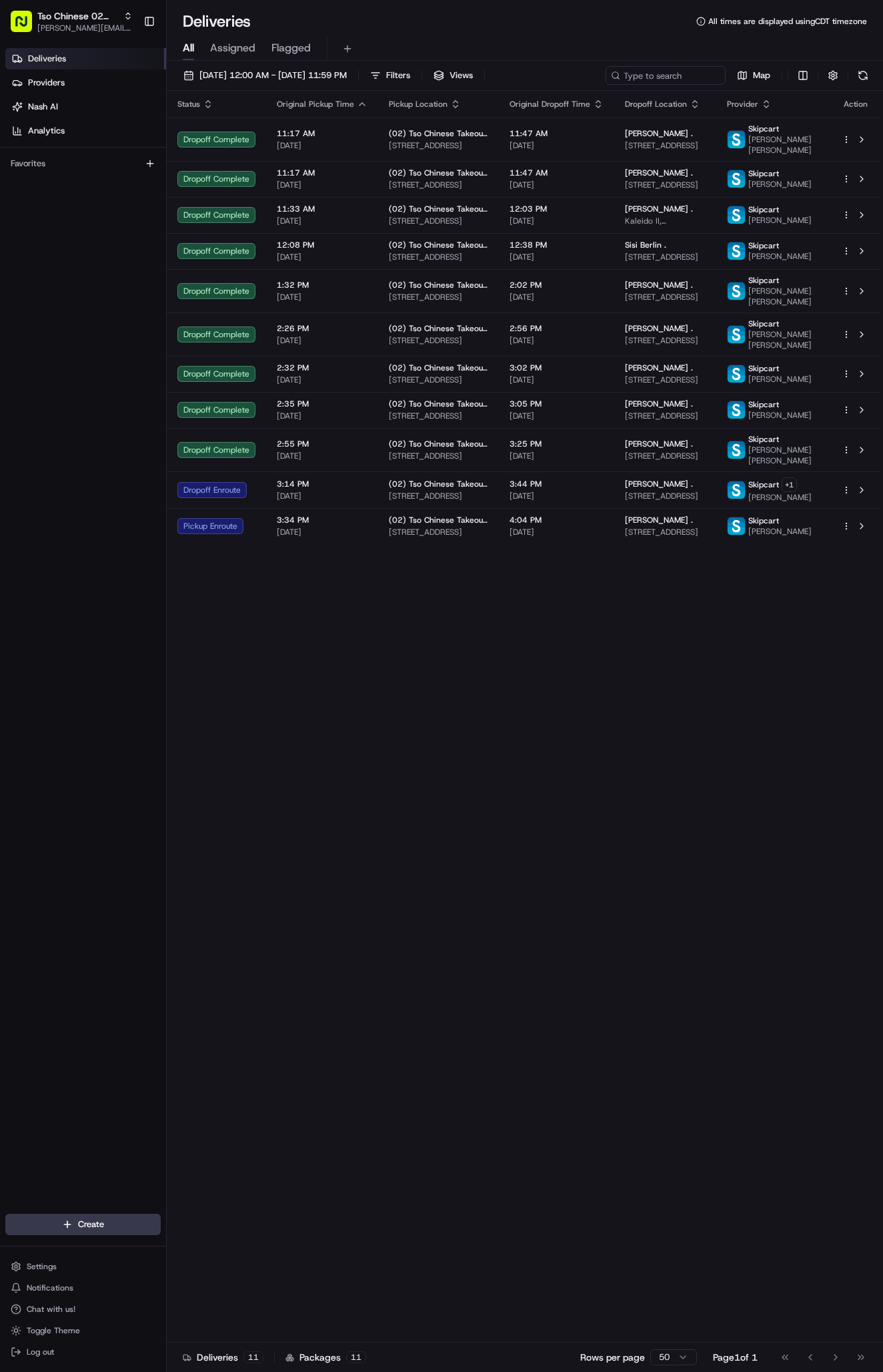
click at [669, 525] on div "[PERSON_NAME] ." at bounding box center [665, 520] width 81 height 11
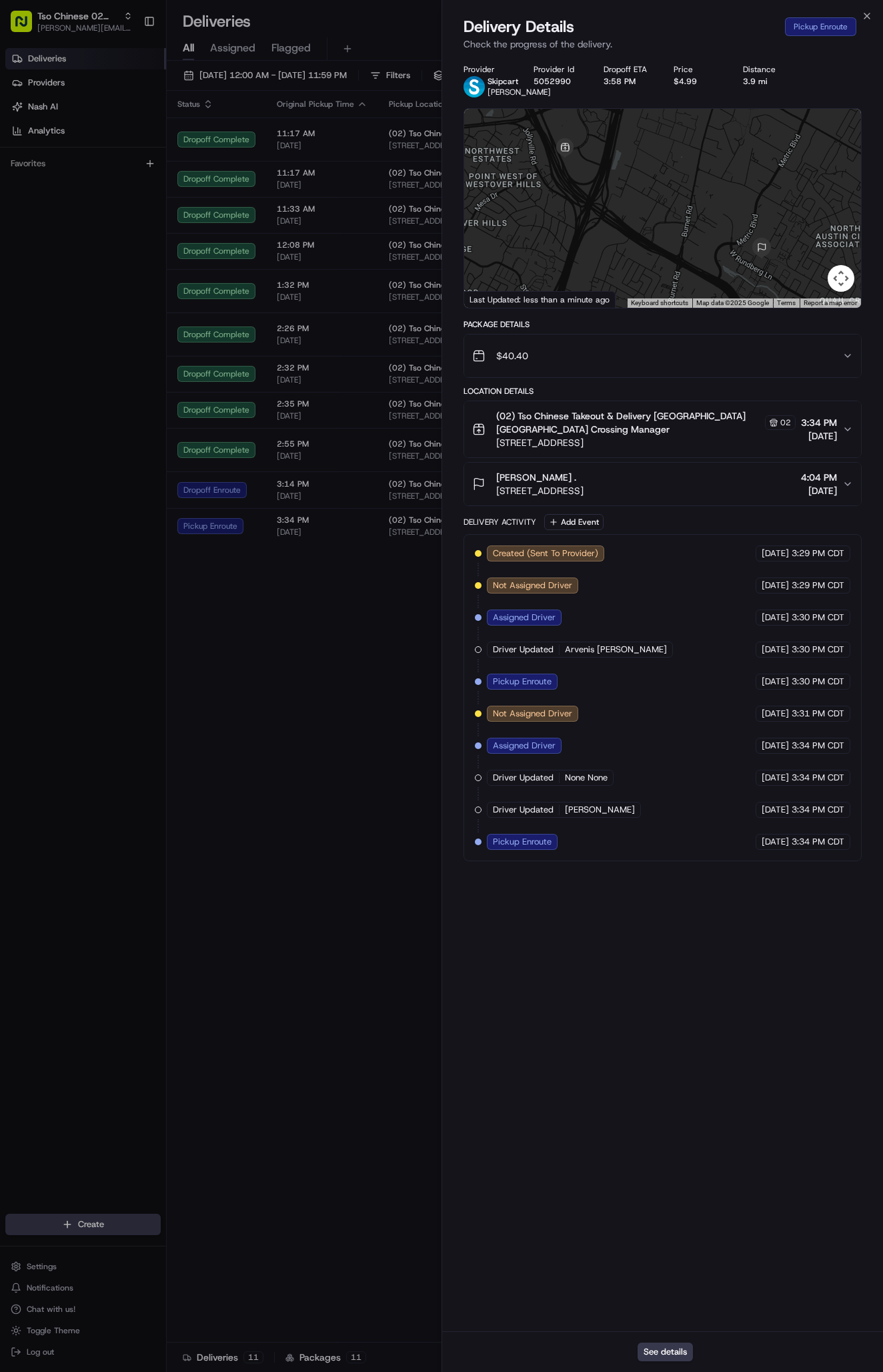
click at [834, 484] on span "4:04 PM" at bounding box center [819, 477] width 36 height 14
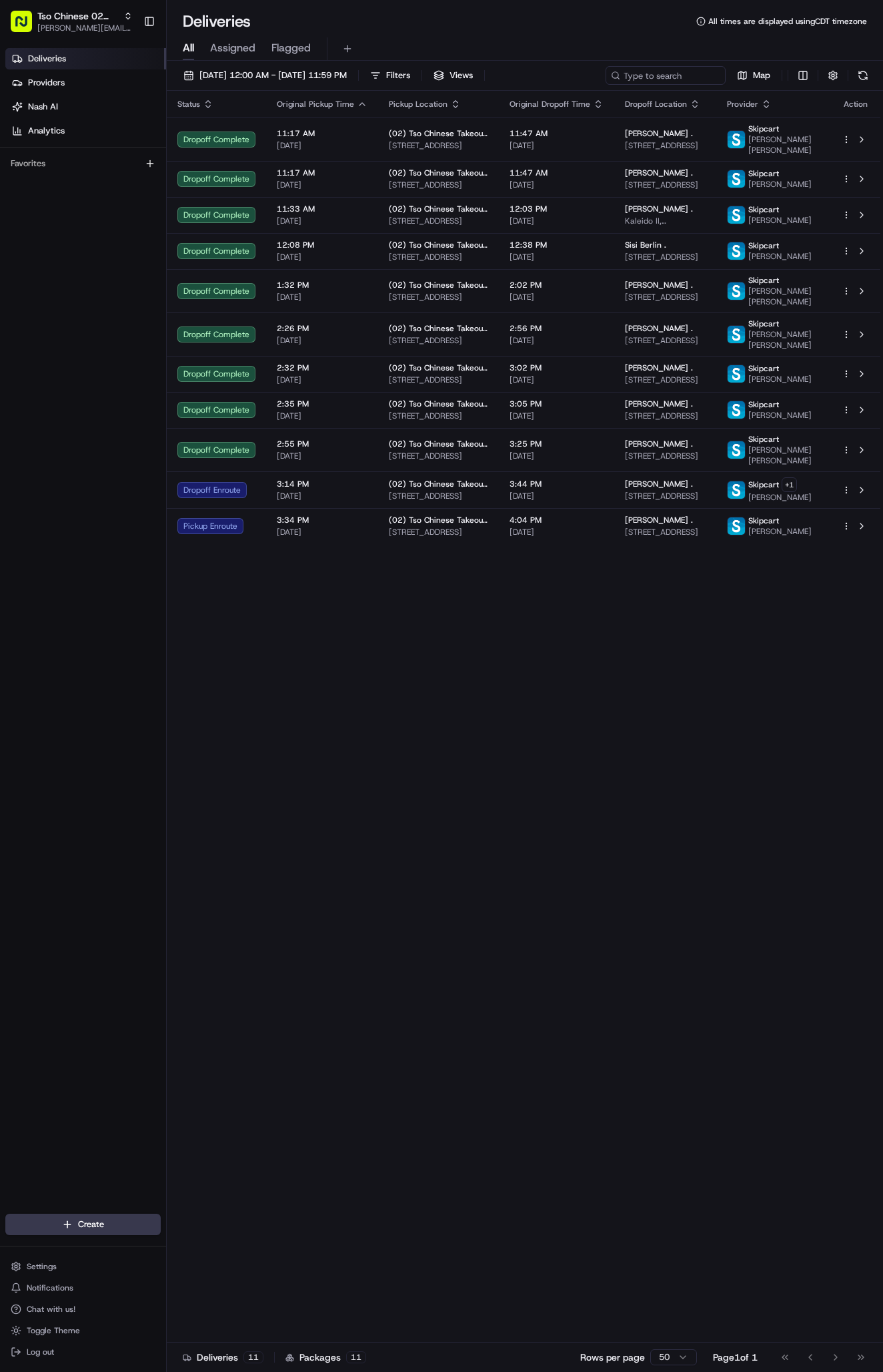
click at [255, 815] on div "Status Original Pickup Time Pickup Location Original Dropoff Time Dropoff Locat…" at bounding box center [524, 716] width 714 height 1252
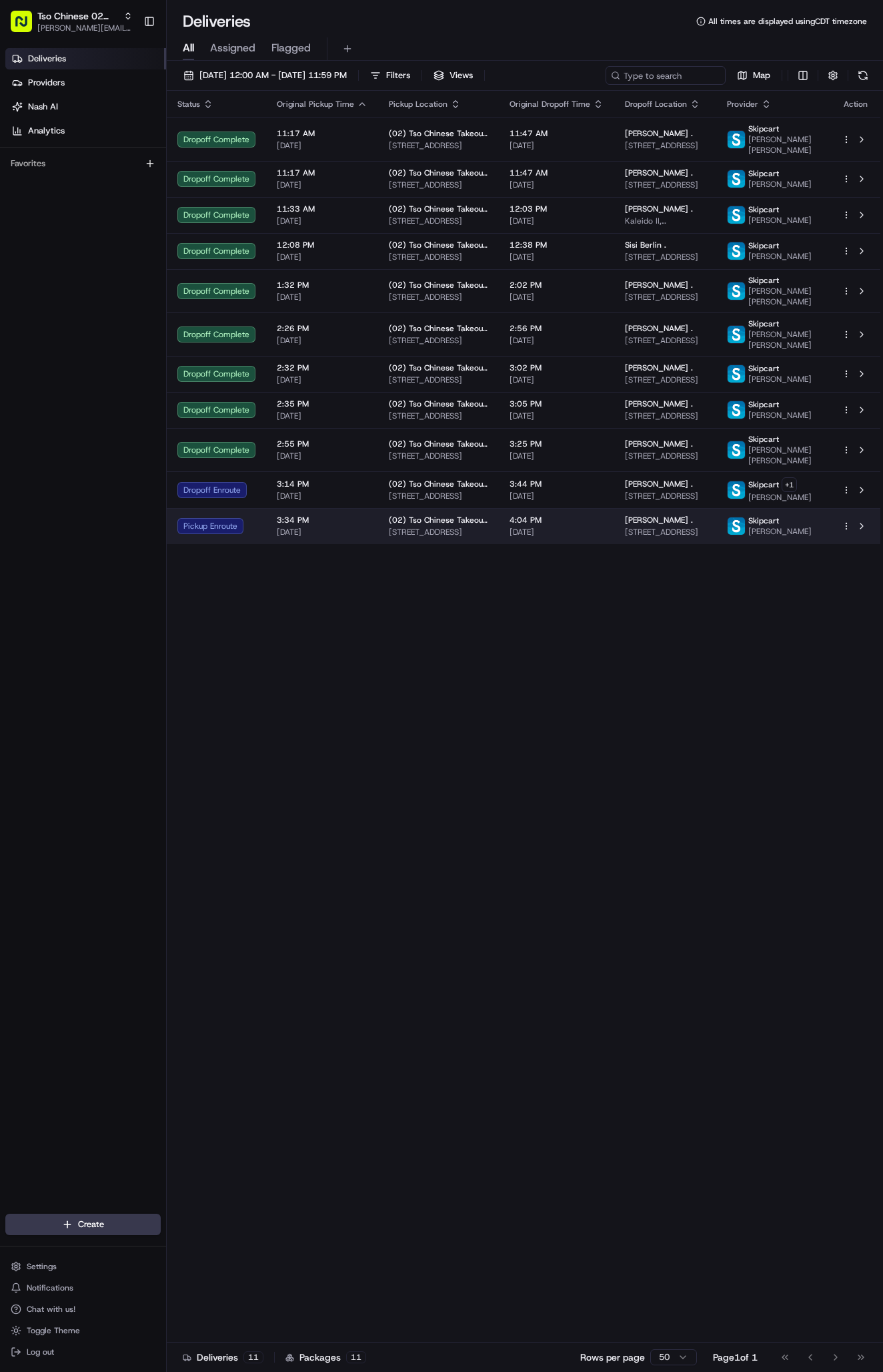
click at [441, 537] on div "(02) Tso Chinese Takeout & Delivery Arboretum Crossing 9333 Research Blvd, Bldg…" at bounding box center [439, 525] width 99 height 23
click at [411, 525] on span "(02) Tso Chinese Takeout & Delivery [GEOGRAPHIC_DATA]" at bounding box center [439, 520] width 99 height 11
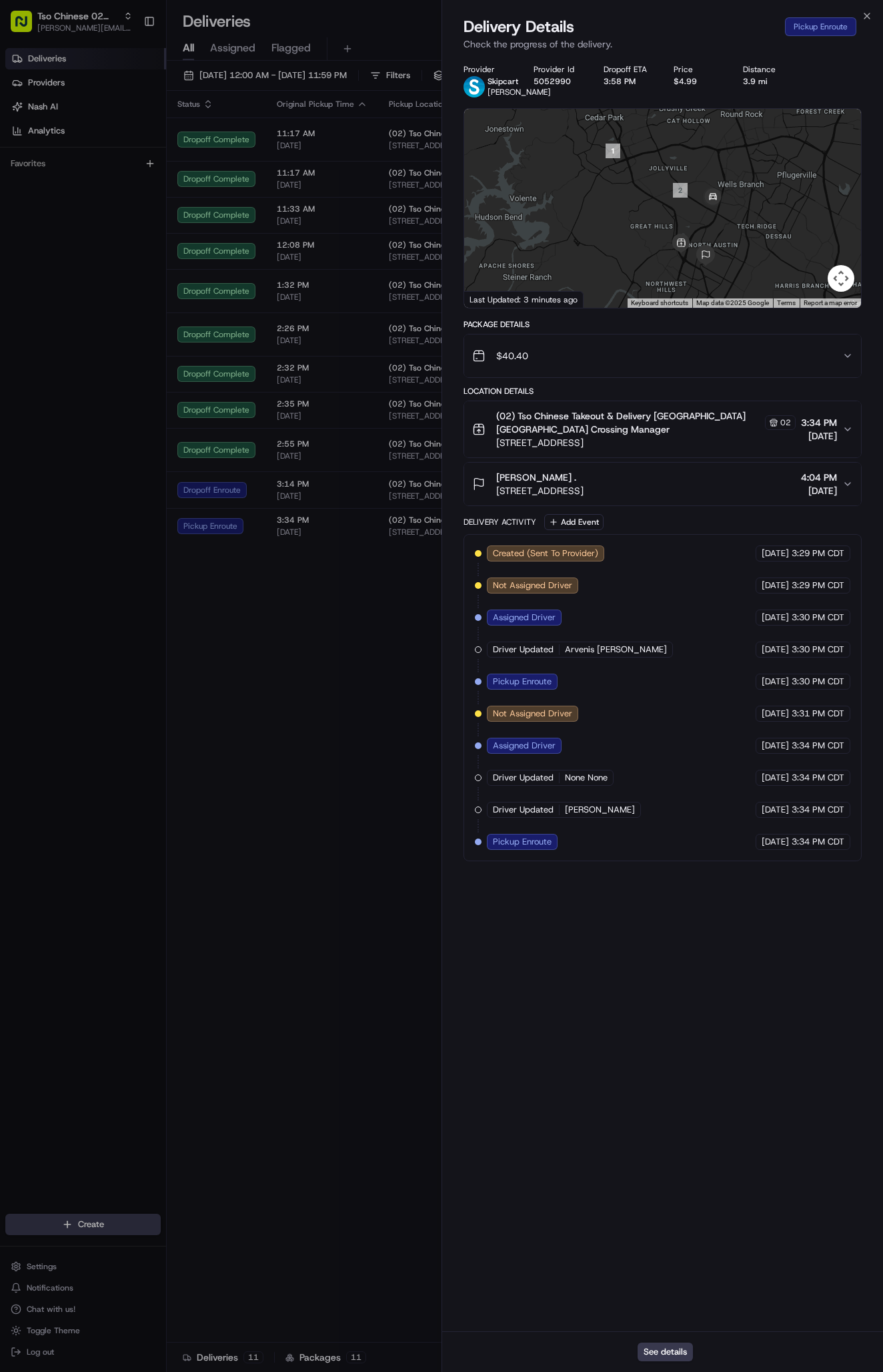
click at [851, 489] on icon "button" at bounding box center [848, 484] width 11 height 11
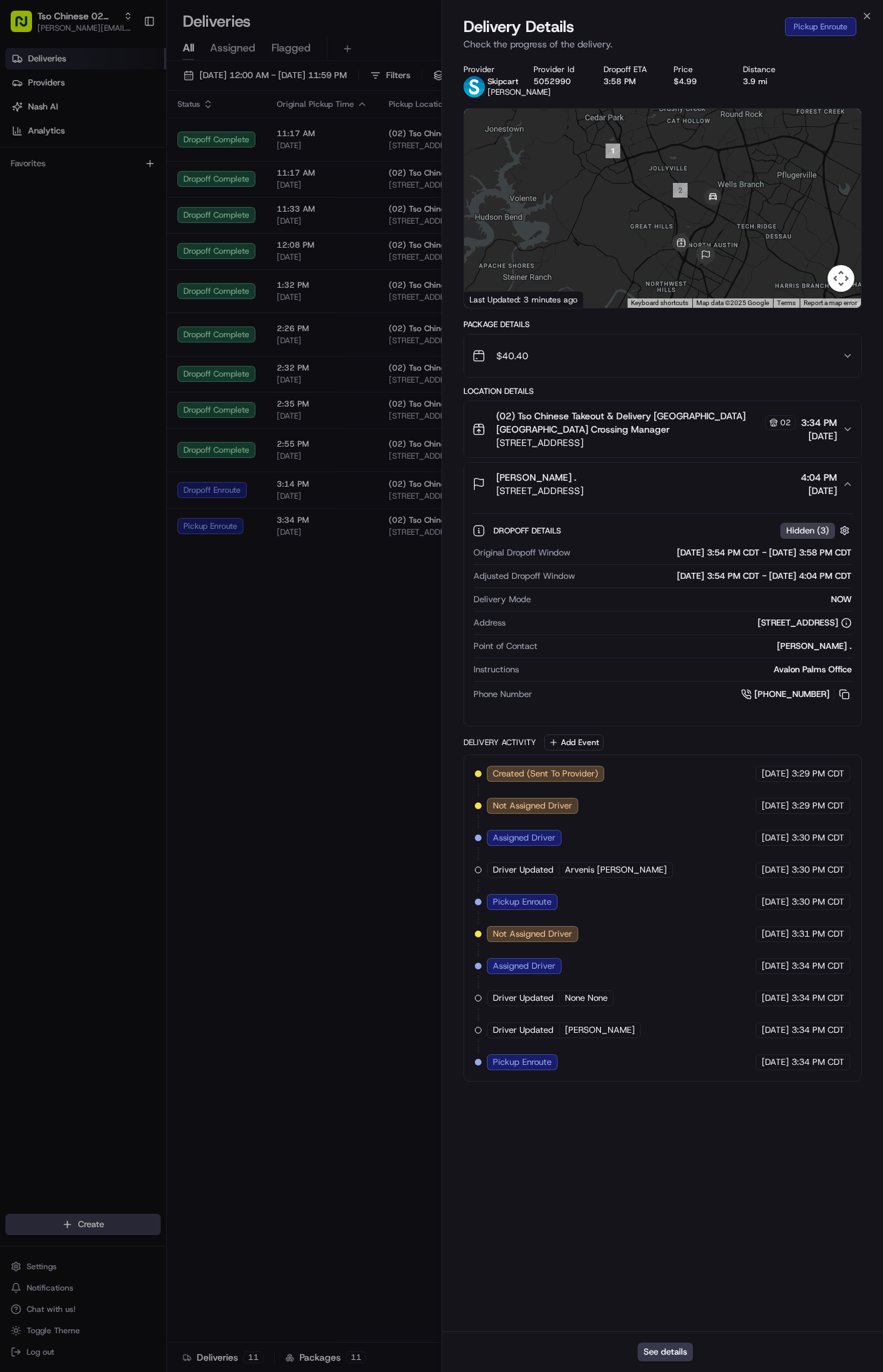
click at [851, 489] on icon "button" at bounding box center [848, 484] width 11 height 11
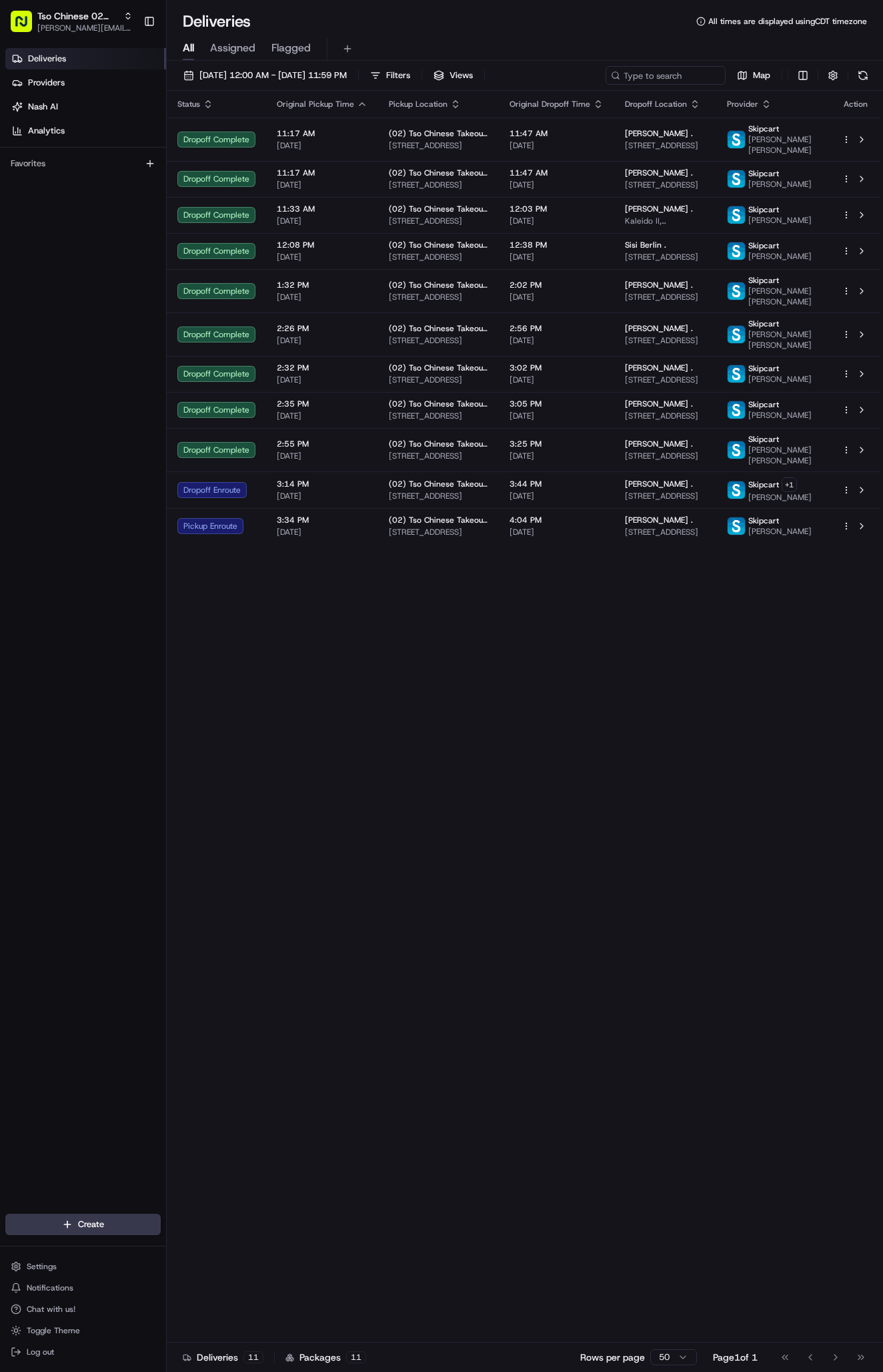
click at [330, 613] on div "Status Original Pickup Time Pickup Location Original Dropoff Time Dropoff Locat…" at bounding box center [524, 716] width 714 height 1252
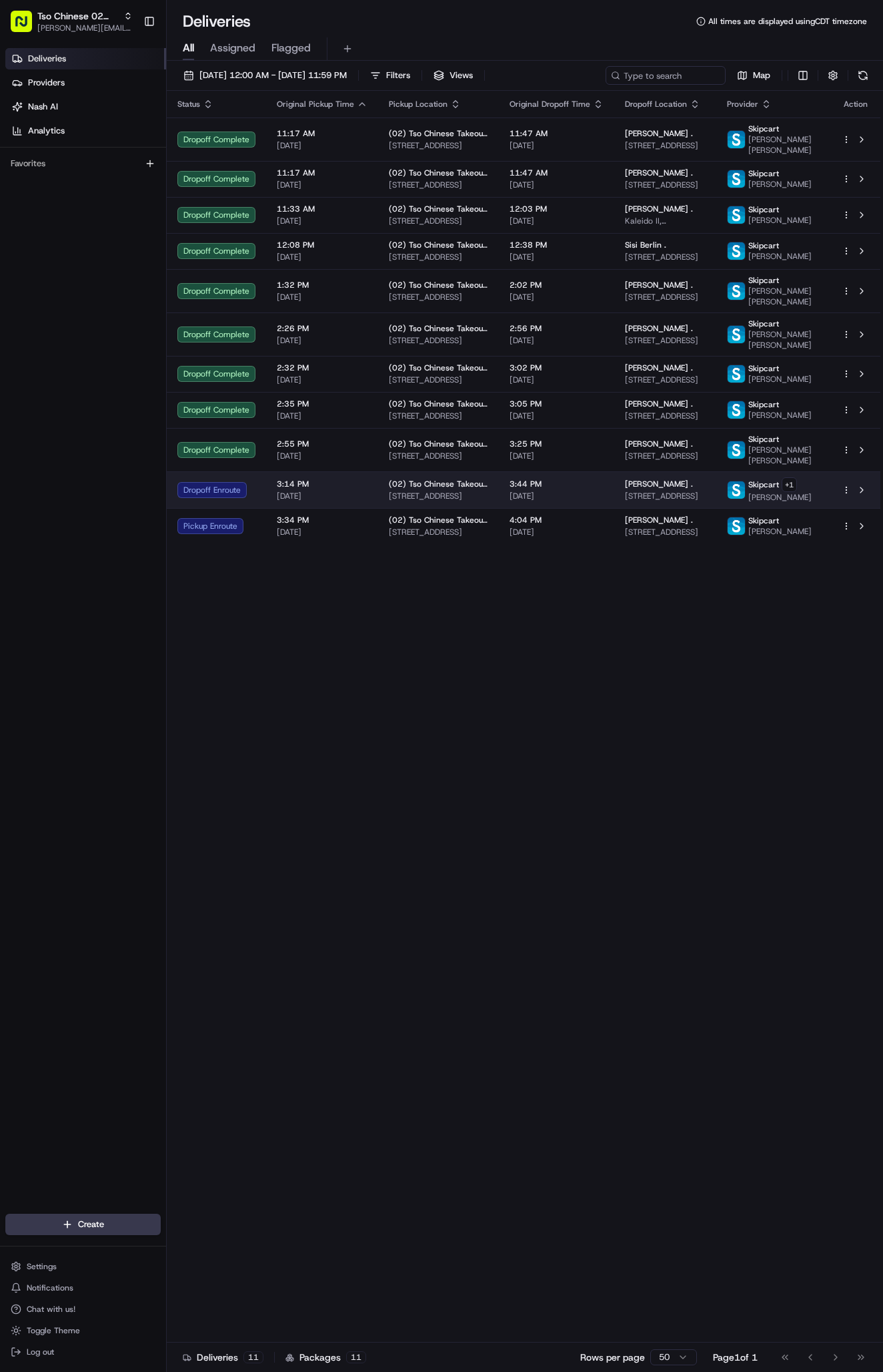
click at [425, 508] on td "(02) Tso Chinese Takeout & Delivery Arboretum Crossing 9333 Research Blvd, Bldg…" at bounding box center [439, 489] width 121 height 37
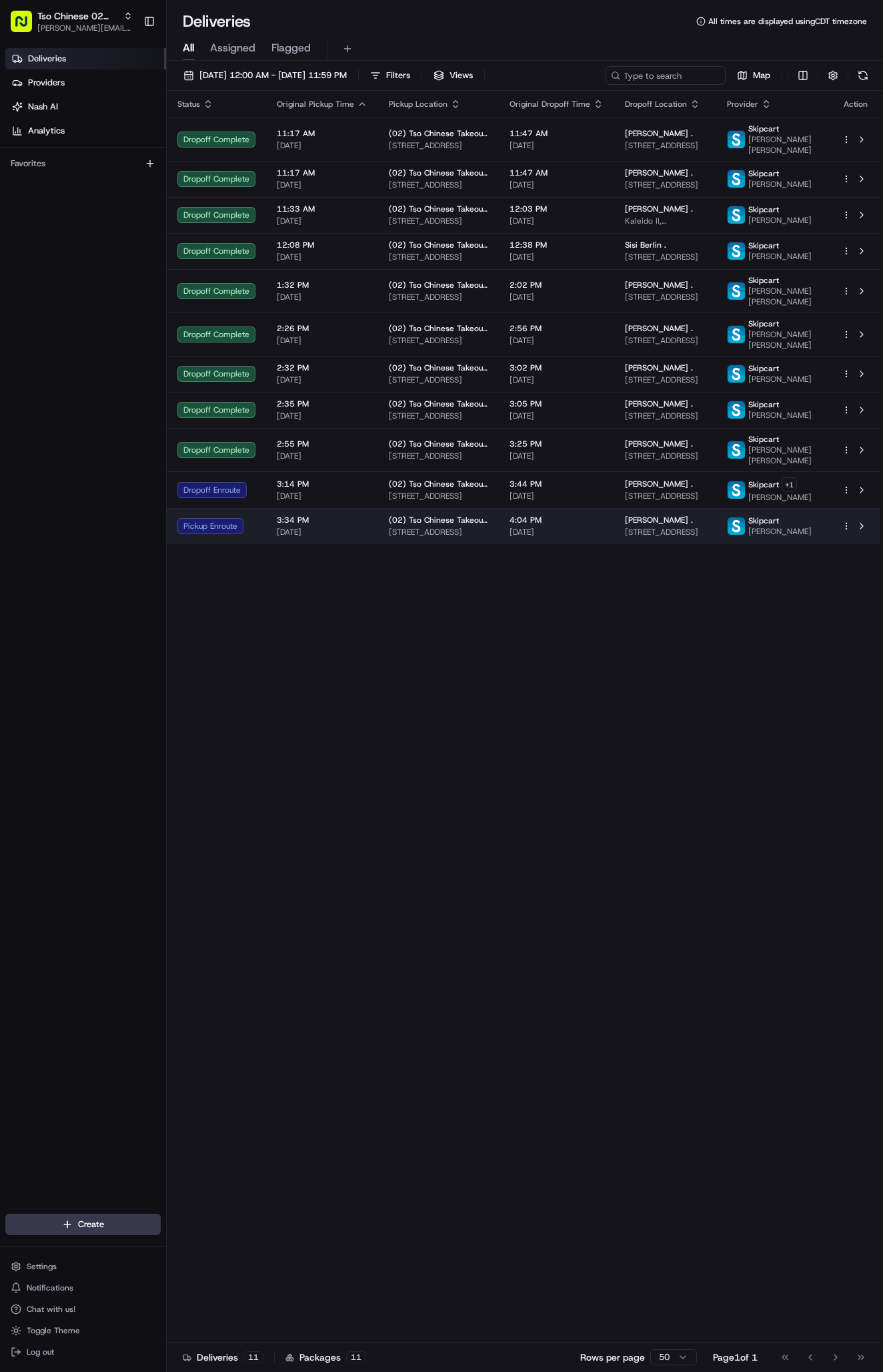
click at [422, 544] on td "(02) Tso Chinese Takeout & Delivery Arboretum Crossing 9333 Research Blvd, Bldg…" at bounding box center [439, 525] width 121 height 36
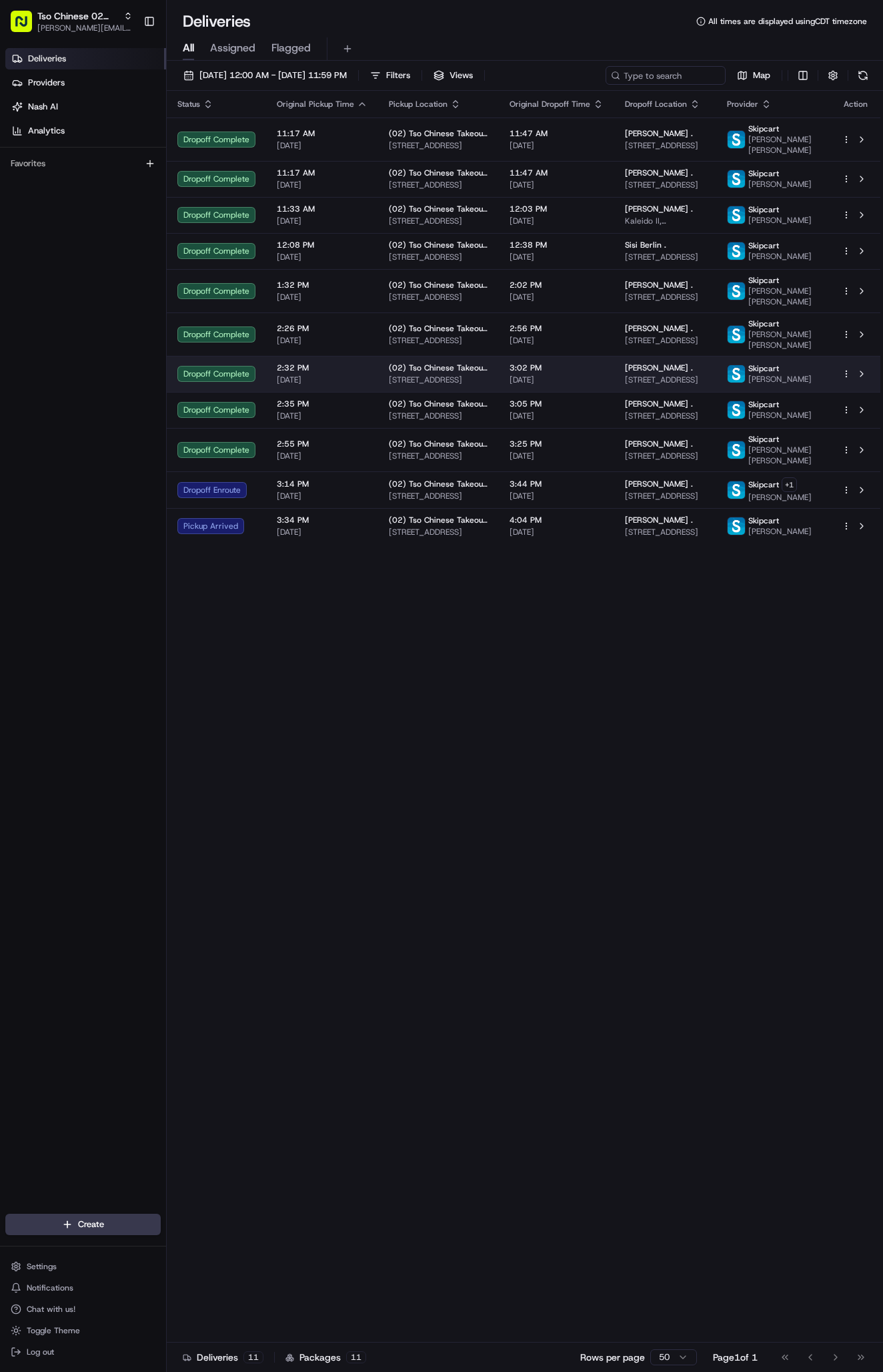
click at [844, 386] on html "Tso Chinese 02 Arbor [PERSON_NAME][EMAIL_ADDRESS][DOMAIN_NAME] Toggle Sidebar D…" at bounding box center [442, 686] width 883 height 1372
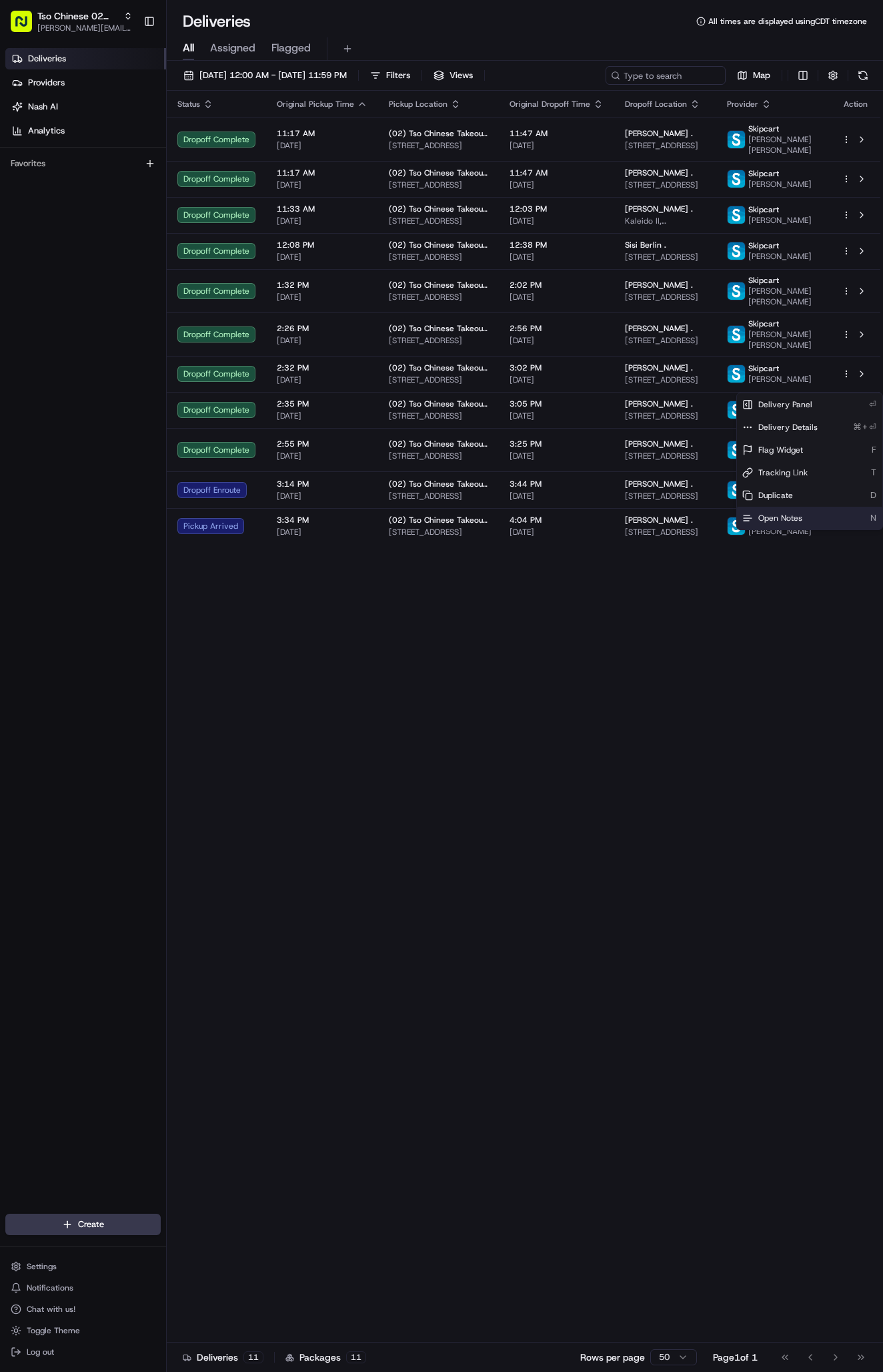
click at [776, 518] on span "Open Notes" at bounding box center [780, 518] width 44 height 11
click at [370, 639] on div "Status Original Pickup Time Pickup Location Original Dropoff Time Dropoff Locat…" at bounding box center [524, 716] width 714 height 1252
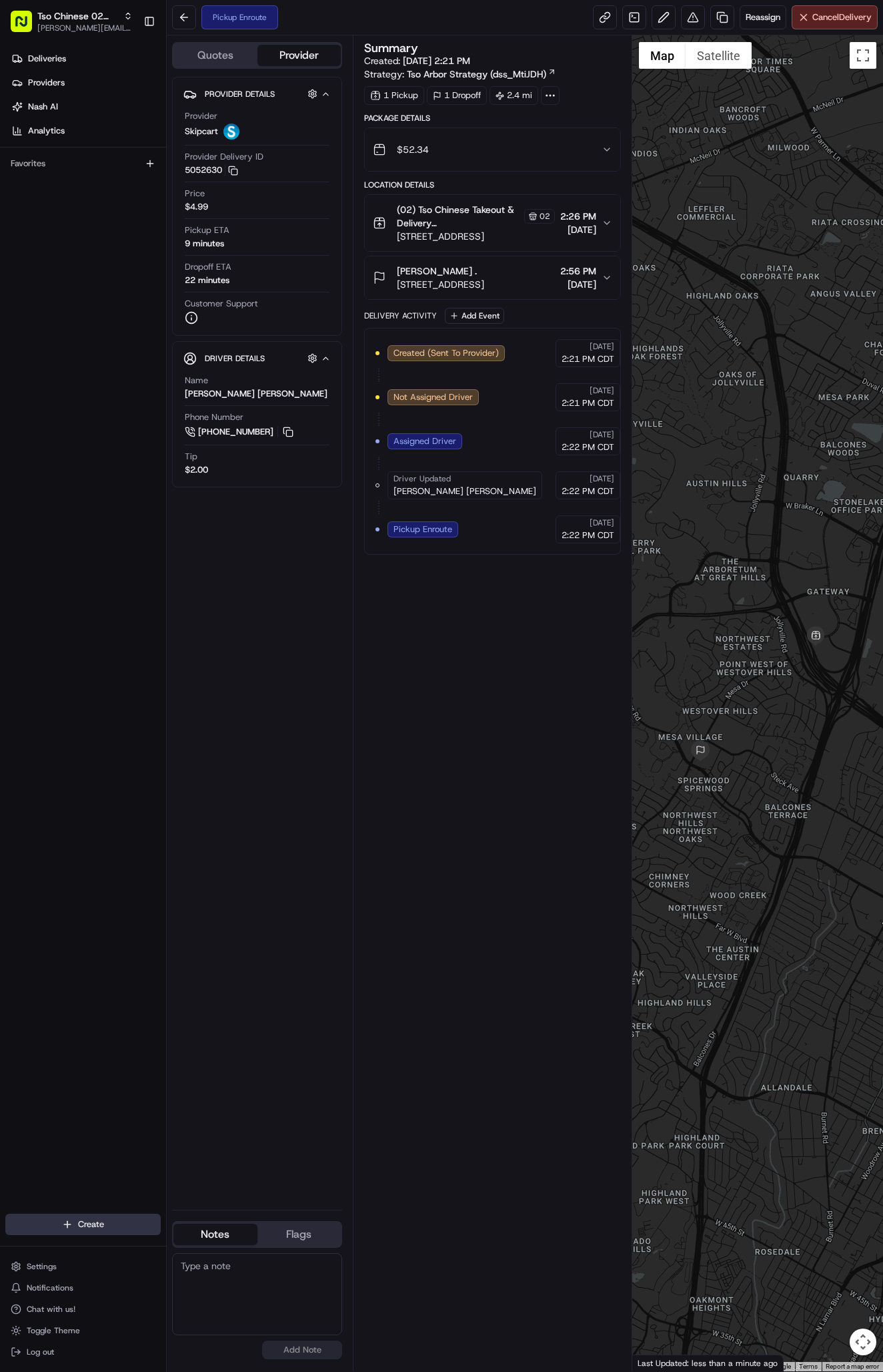
click at [112, 1224] on html "Tso Chinese 02 Arbor [PERSON_NAME][EMAIL_ADDRESS][DOMAIN_NAME] Toggle Sidebar D…" at bounding box center [442, 686] width 883 height 1372
click at [241, 1250] on link "Delivery" at bounding box center [241, 1249] width 149 height 24
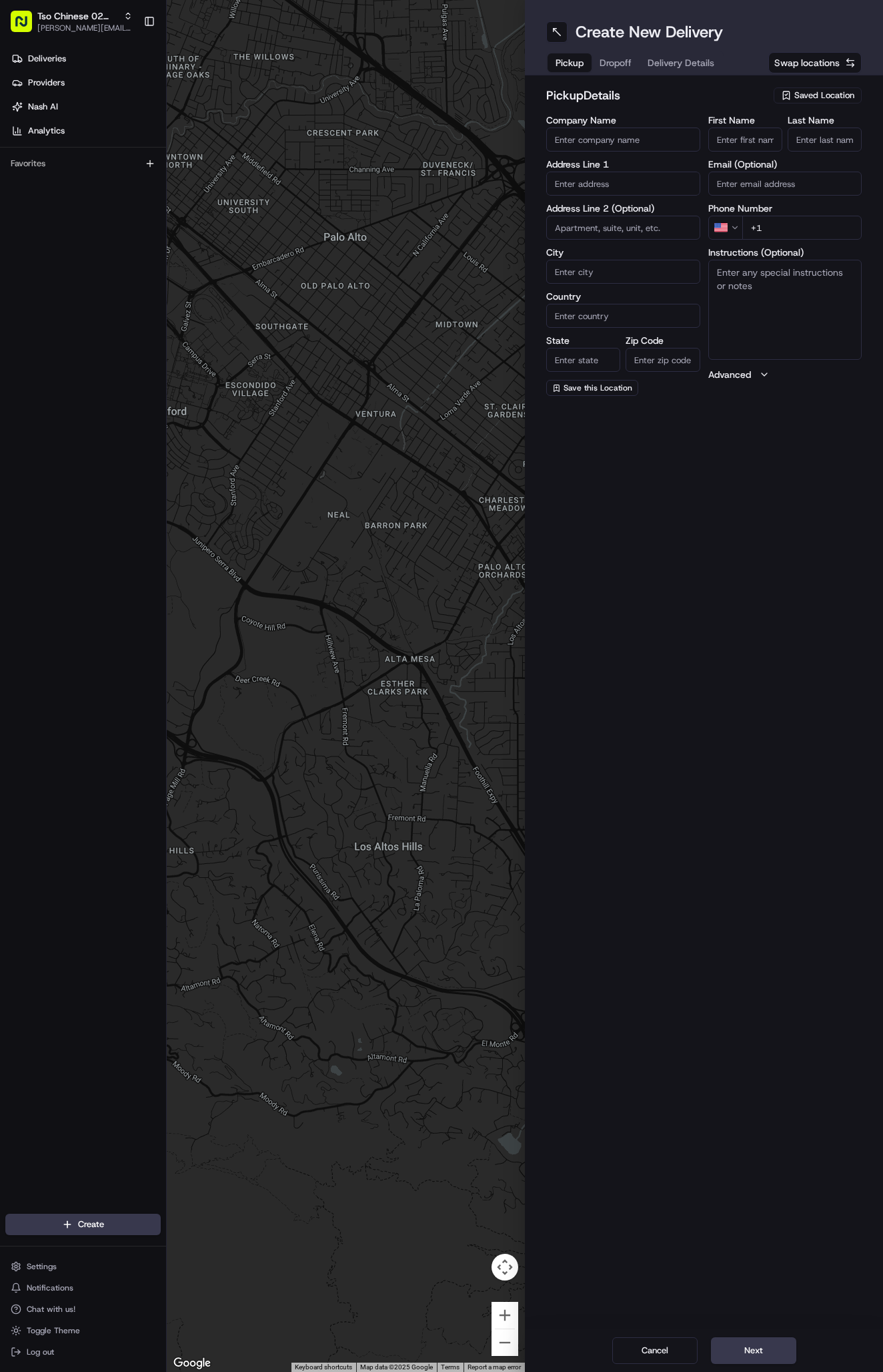
click at [817, 92] on span "Saved Location" at bounding box center [824, 95] width 60 height 12
click at [818, 158] on span "(02) Tso Chinese Takeout & Delivery [GEOGRAPHIC_DATA] (02)" at bounding box center [795, 152] width 164 height 24
type input "(02) Tso Chinese Takeout & Delivery [GEOGRAPHIC_DATA]"
type input "Bldg E Ste 402"
type input "Austin"
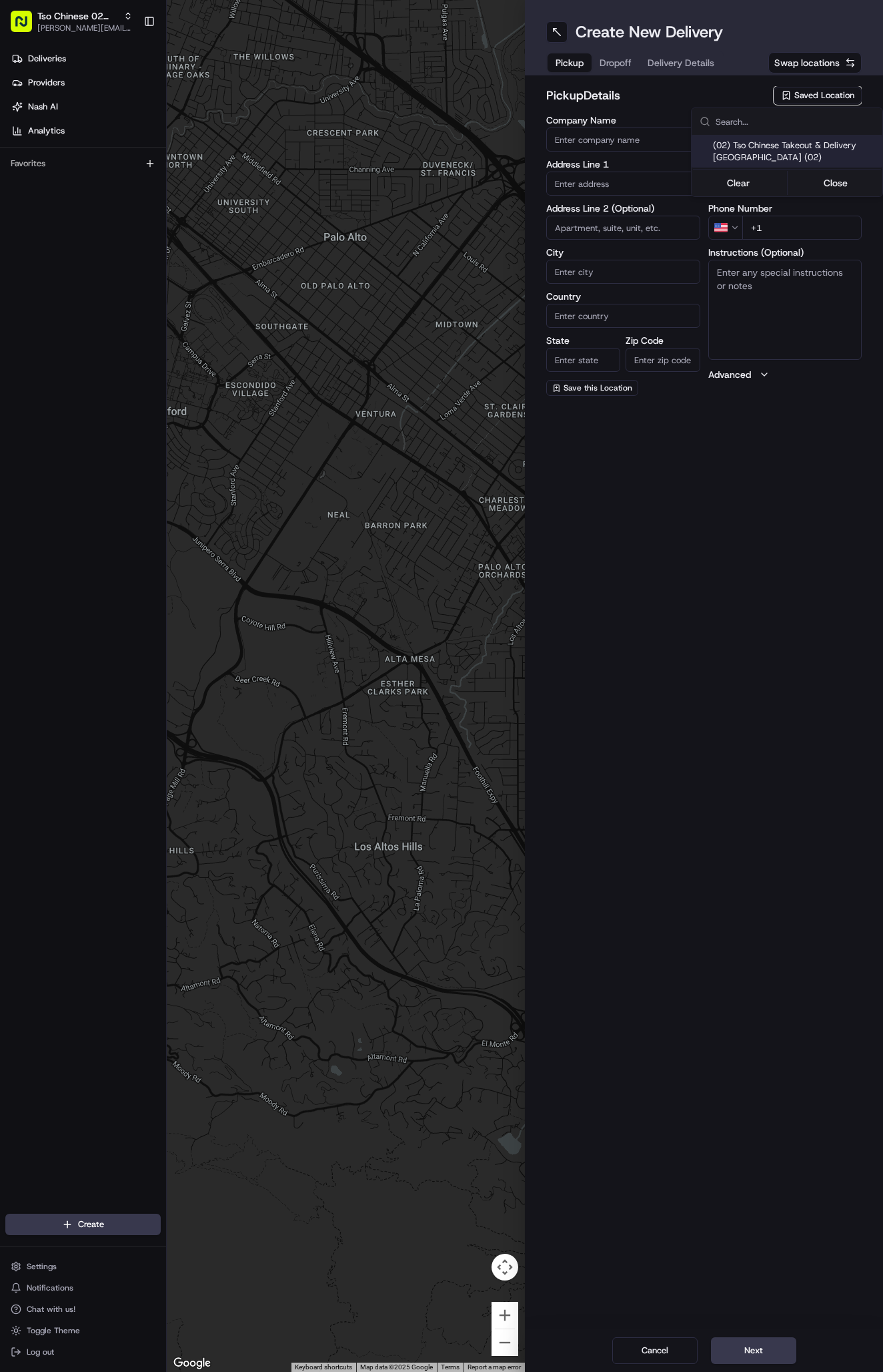
type input "US"
type input "[GEOGRAPHIC_DATA]"
type input "78759"
type input "Tso Chinese"
type input "Arboretum Crossing Manager"
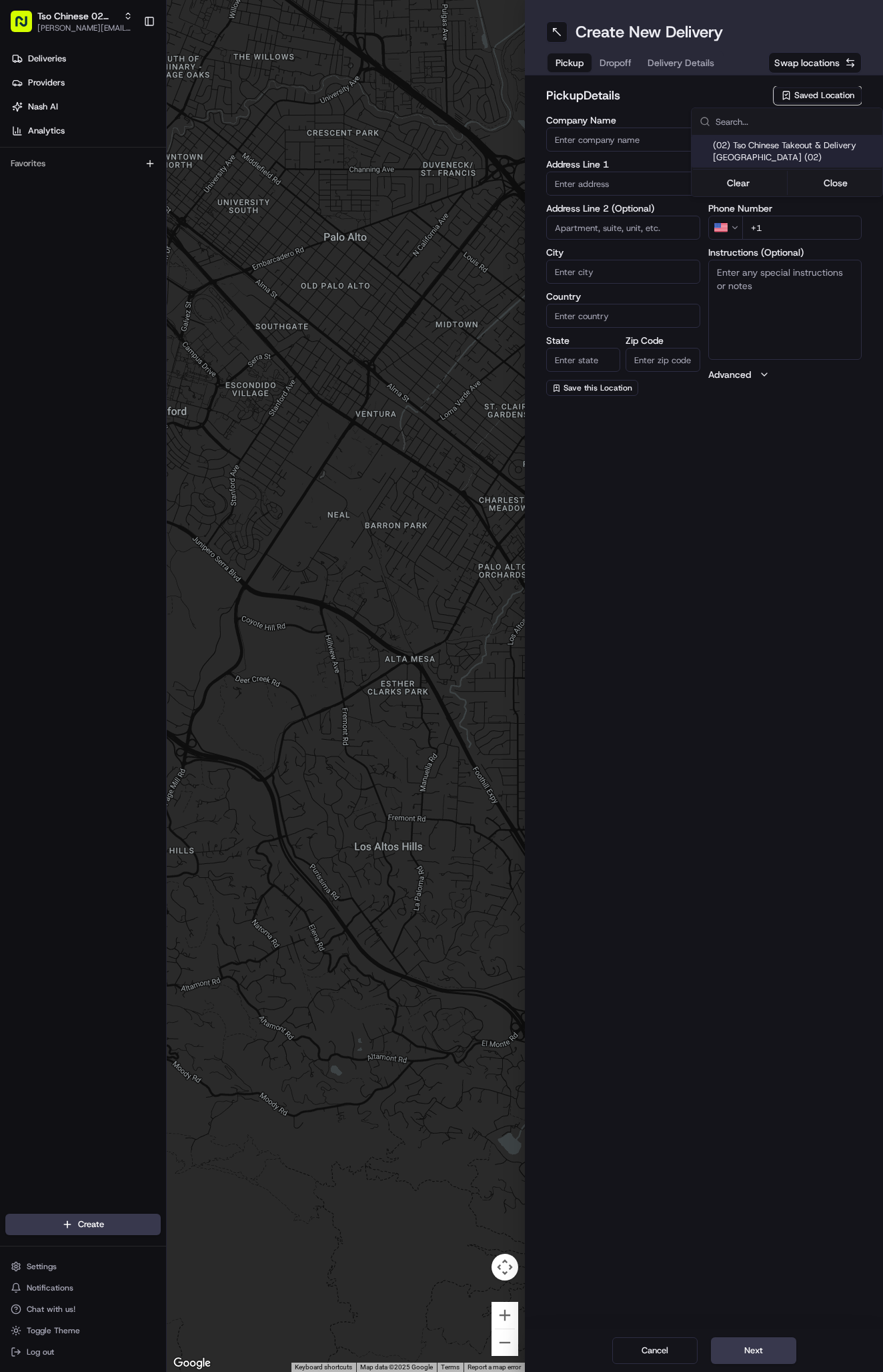
type input "[EMAIL_ADDRESS][DOMAIN_NAME]"
type input "[PHONE_NUMBER]"
type textarea "Submit a picture displaying address & food as Proof of Delivery. Envía una foto…"
type input "[STREET_ADDRESS]"
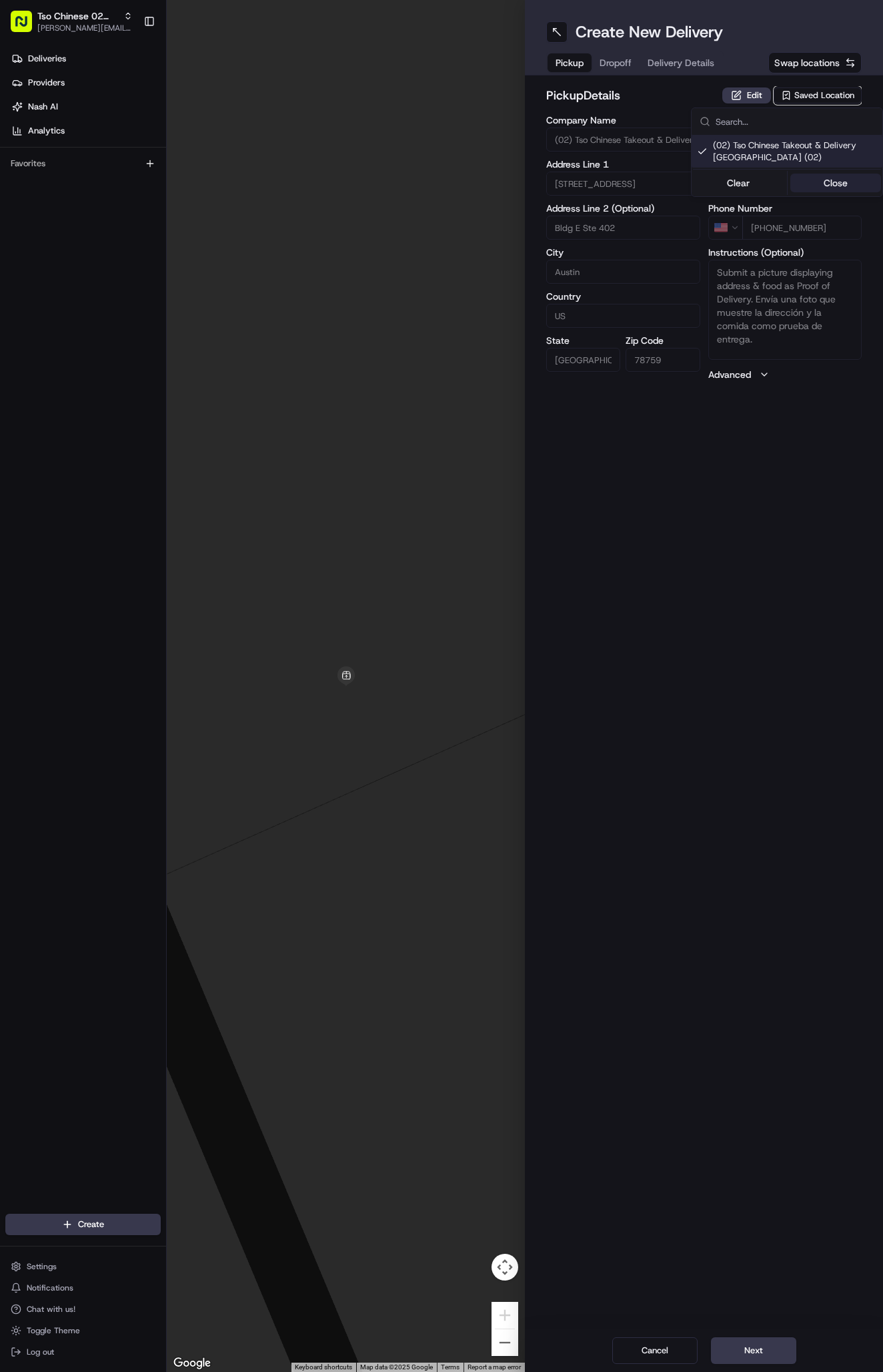
click at [822, 189] on button "Close" at bounding box center [836, 183] width 92 height 18
click at [699, 59] on span "Delivery Details" at bounding box center [681, 62] width 67 height 14
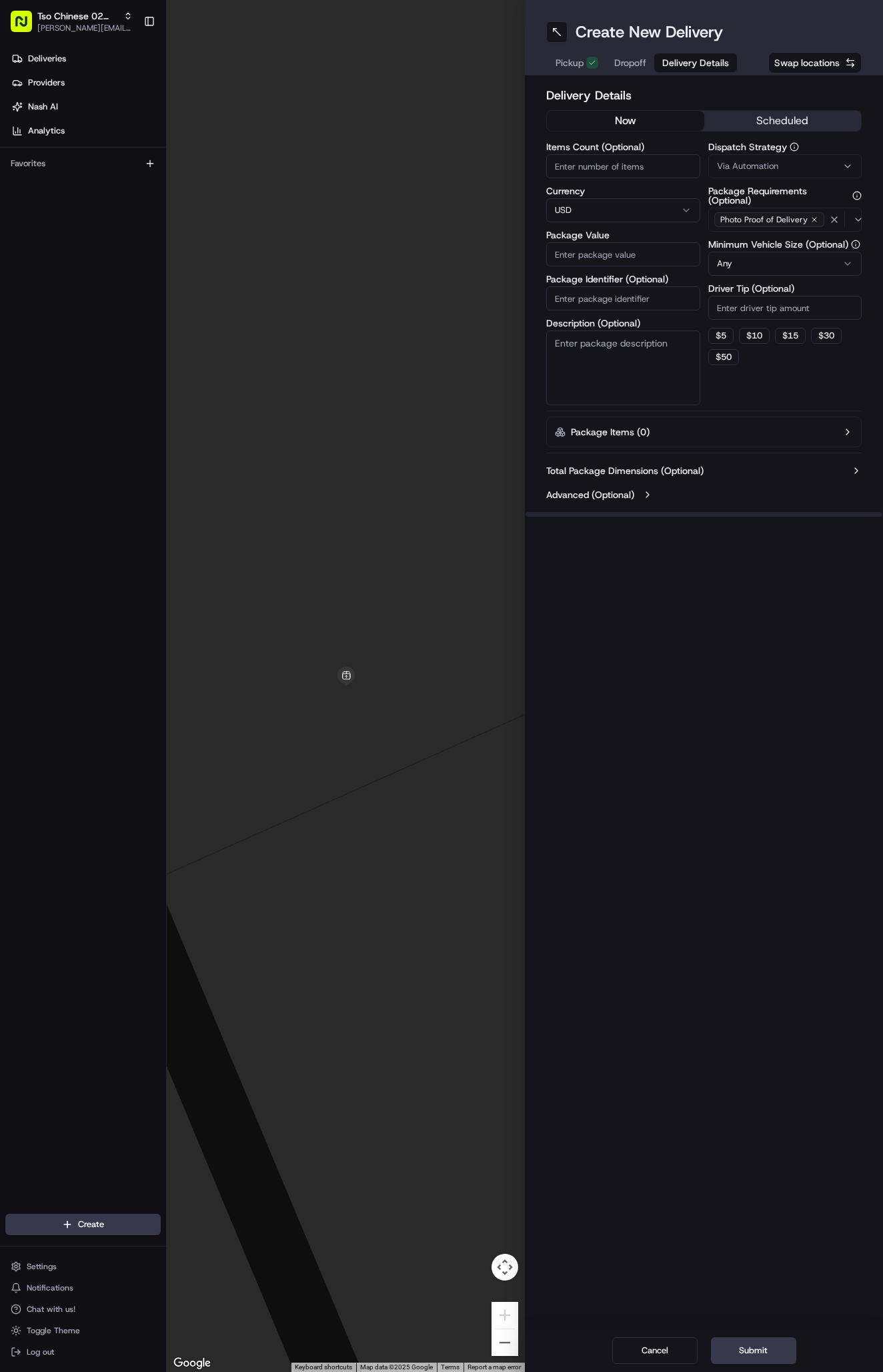
click at [758, 165] on span "Via Automation" at bounding box center [747, 165] width 61 height 12
click at [768, 233] on span "Tso Arbor Strategy" at bounding box center [795, 239] width 164 height 12
click at [830, 275] on div "Clear Close" at bounding box center [787, 264] width 188 height 24
click at [830, 264] on button "Close" at bounding box center [836, 264] width 92 height 18
click at [768, 311] on input "Driver Tip (Optional)" at bounding box center [786, 308] width 154 height 24
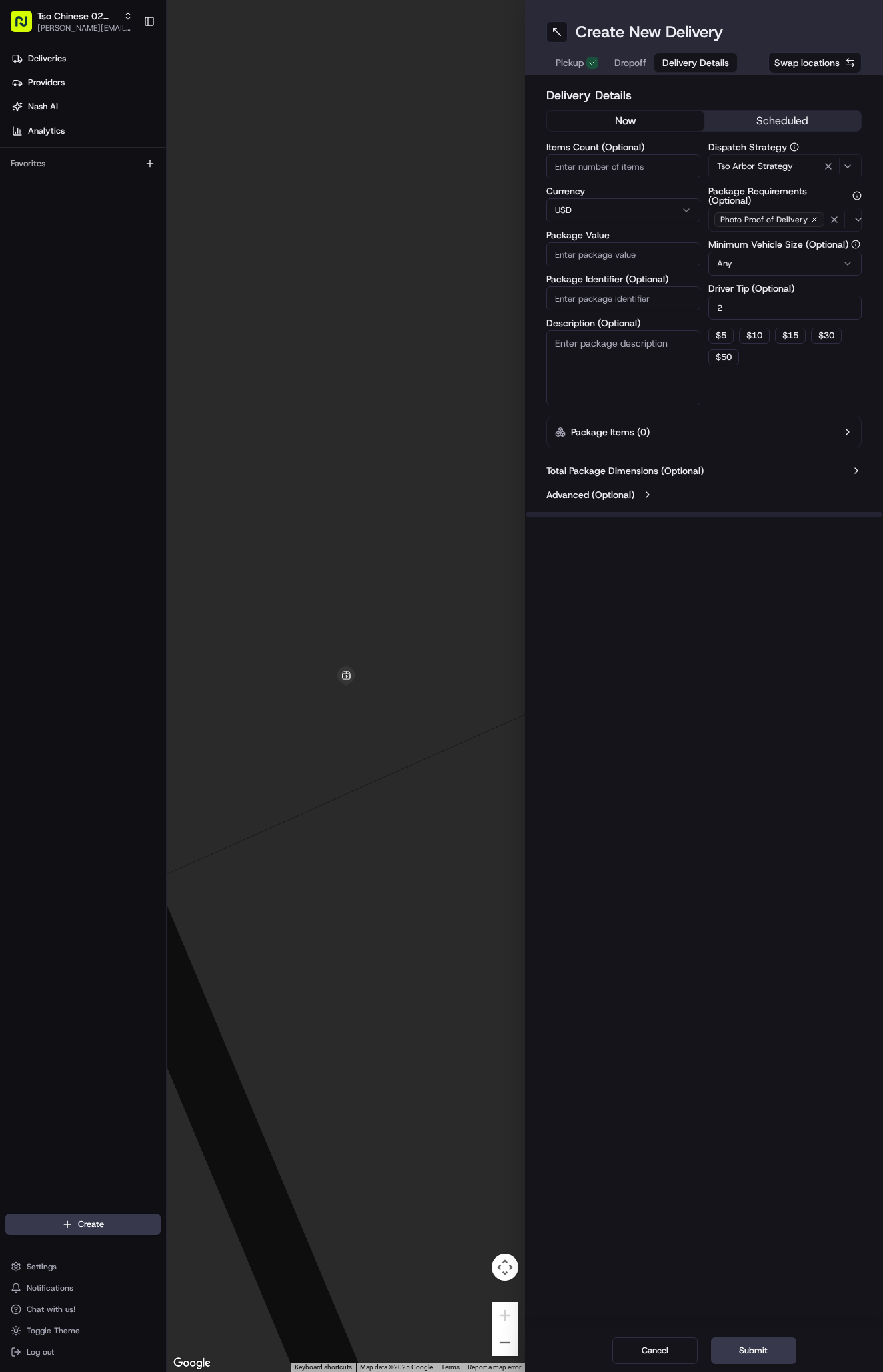
type input "2"
click at [643, 297] on input "Package Identifier (Optional)" at bounding box center [623, 298] width 154 height 24
click at [652, 294] on input "Package Identifier (Optional)" at bounding box center [623, 298] width 154 height 24
paste input "#TMC4IO6"
type input "#TMC4IO6"
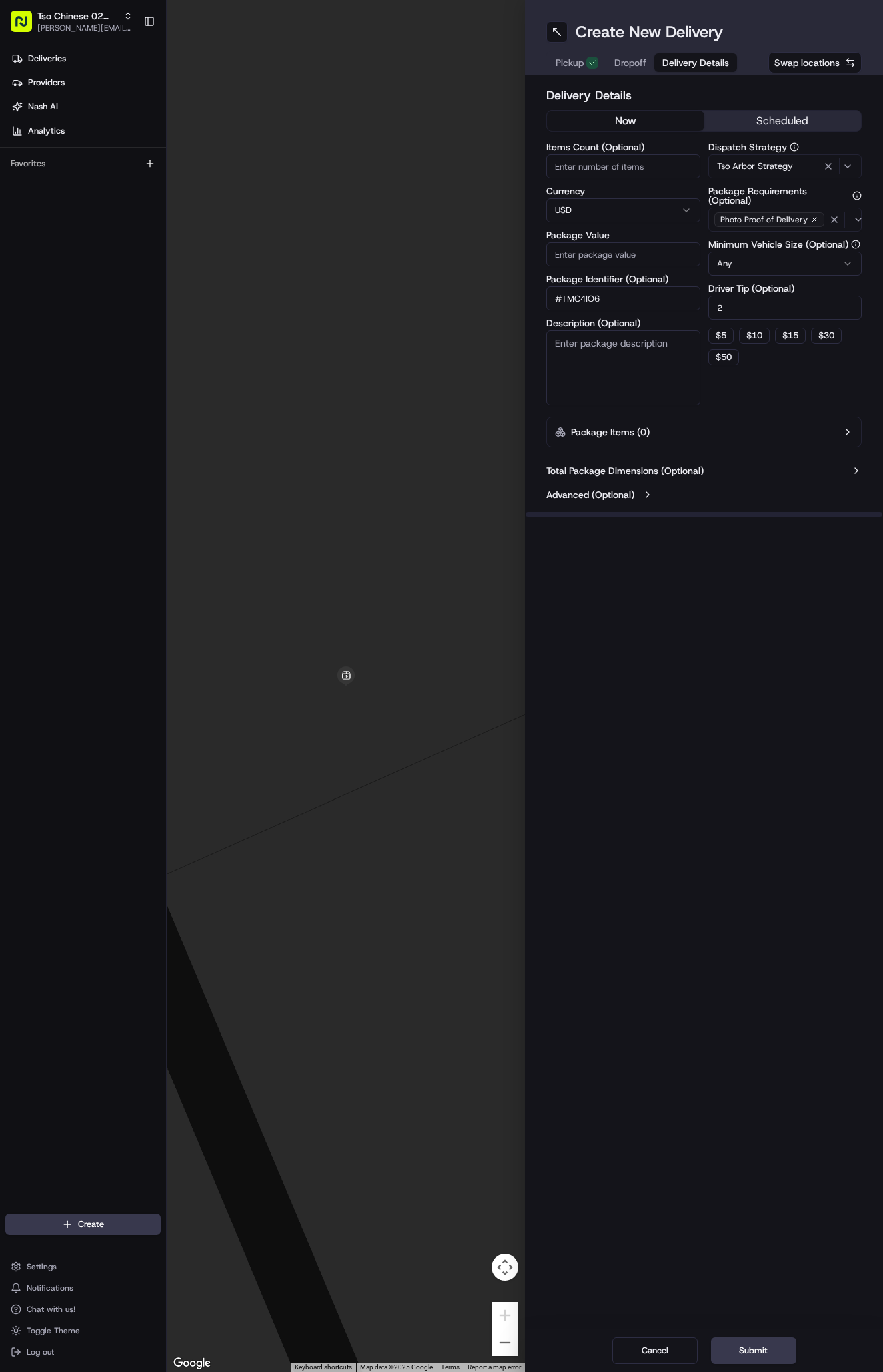
click at [647, 251] on input "Package Value" at bounding box center [623, 254] width 154 height 24
type input "29.07"
click at [642, 65] on span "Dropoff" at bounding box center [630, 62] width 32 height 14
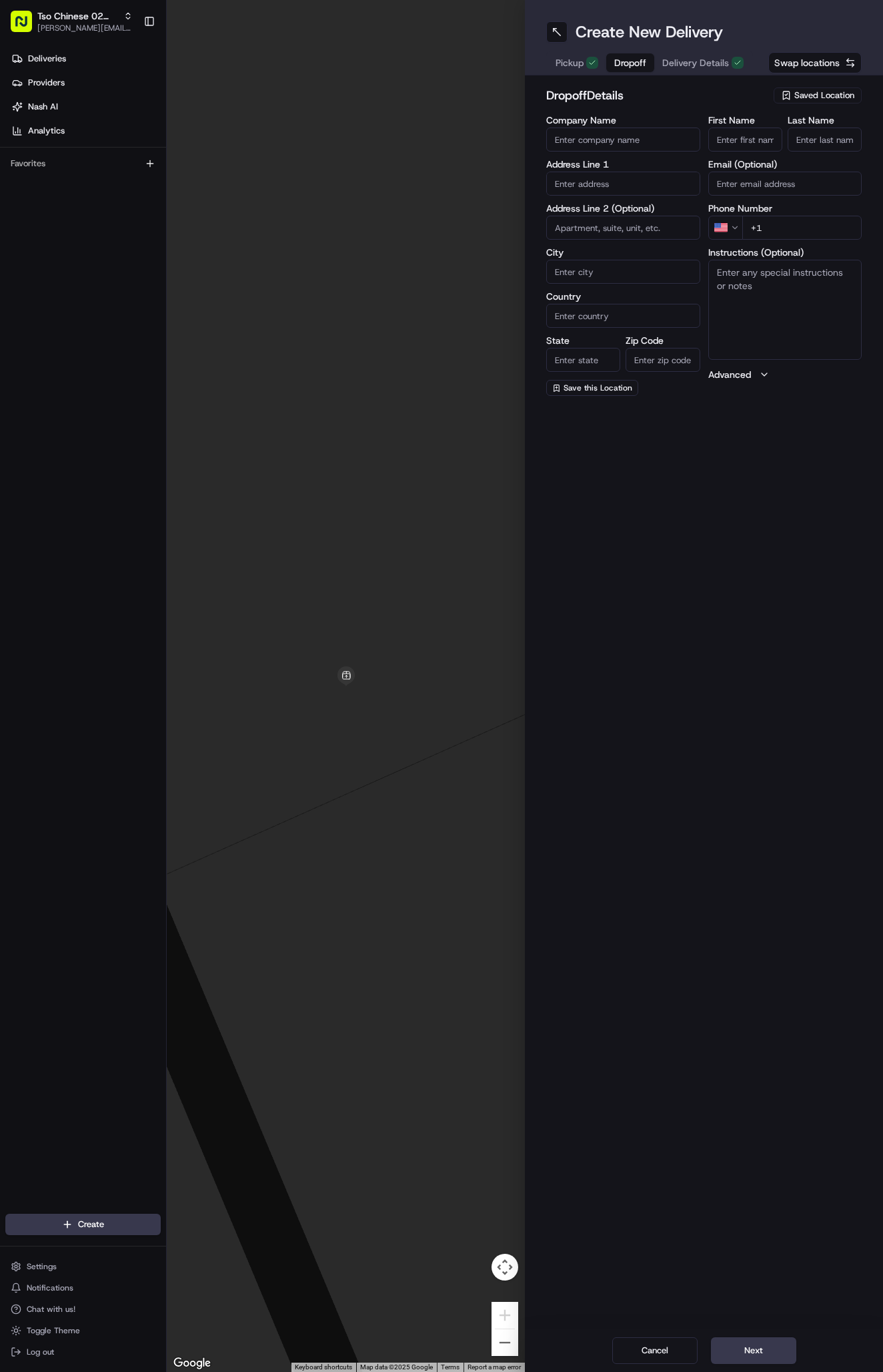
paste input "kai salim"
type input "kai salim"
type input ","
type input "."
click at [785, 244] on div "First Name kai salim Last Name . Required Email (Optional) Phone Number US +1 I…" at bounding box center [786, 256] width 154 height 282
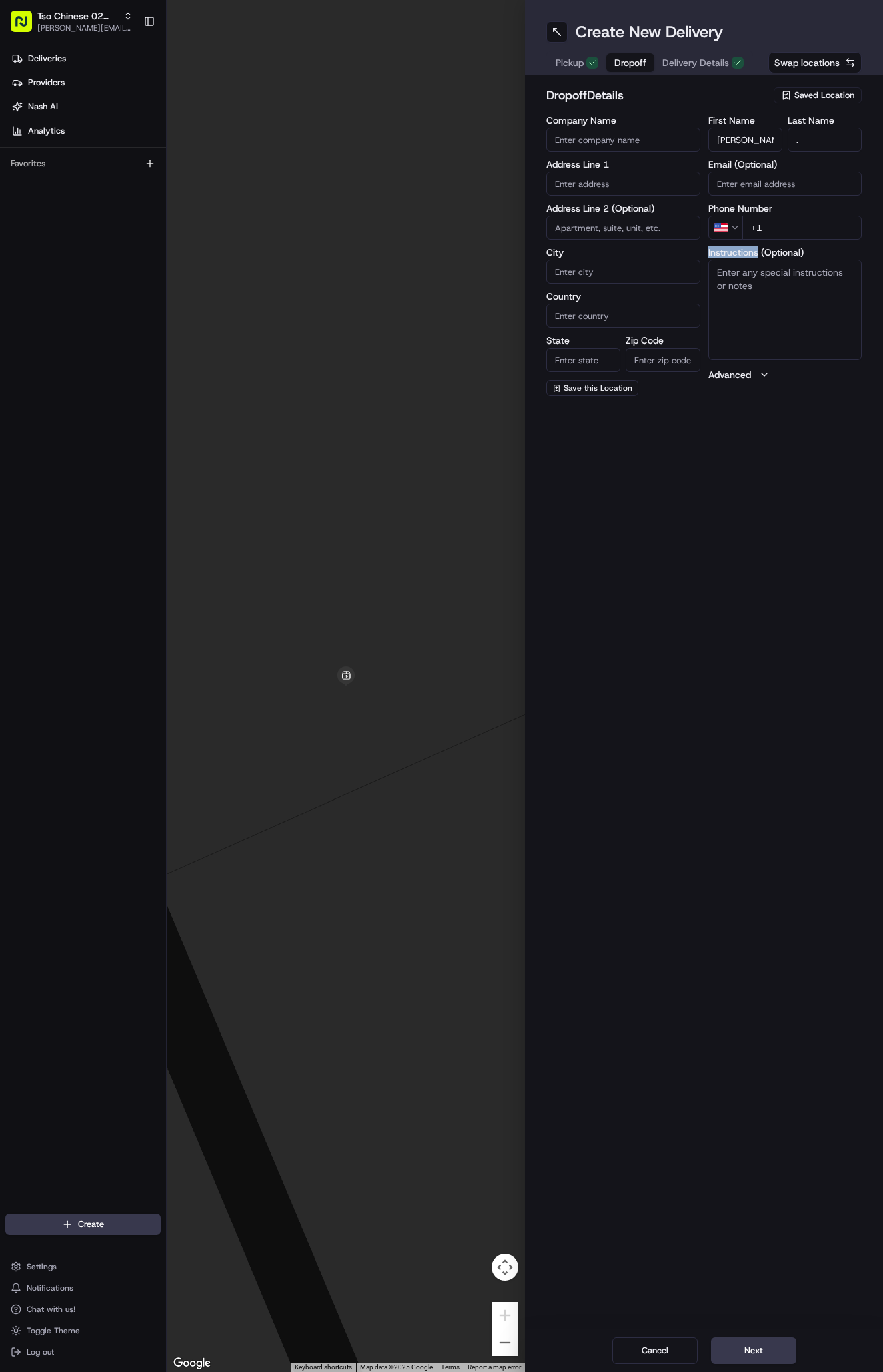
click at [780, 232] on input "+1" at bounding box center [802, 228] width 120 height 24
paste input "512 576 7954"
type input "+1 512 576 7954"
paste input "1708 Arborside Dr"
click at [644, 211] on div "1708 Arborside Dr, Austin, TX" at bounding box center [623, 212] width 148 height 20
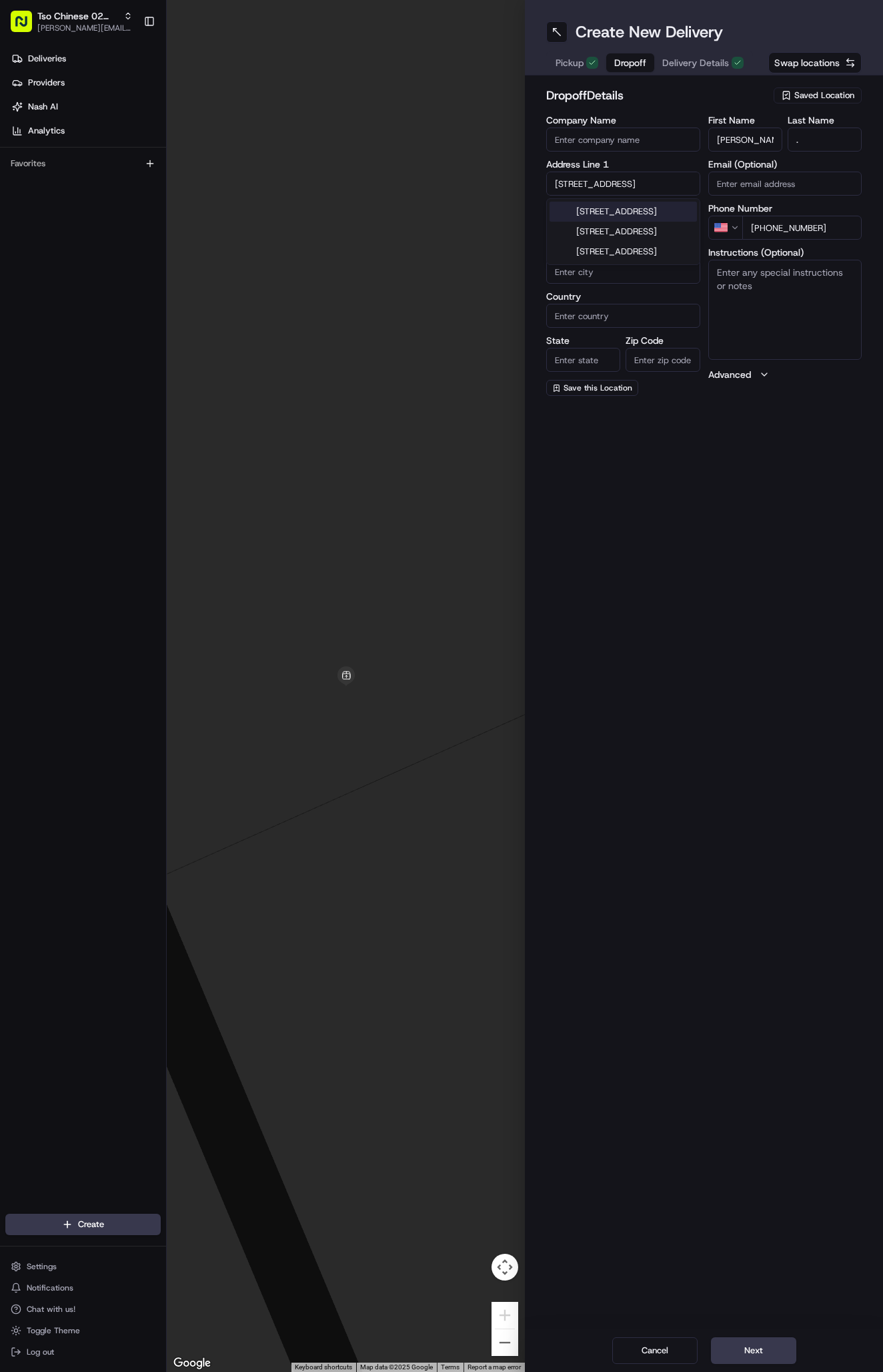
type input "[STREET_ADDRESS]"
type input "Austin"
type input "[GEOGRAPHIC_DATA]"
type input "78754"
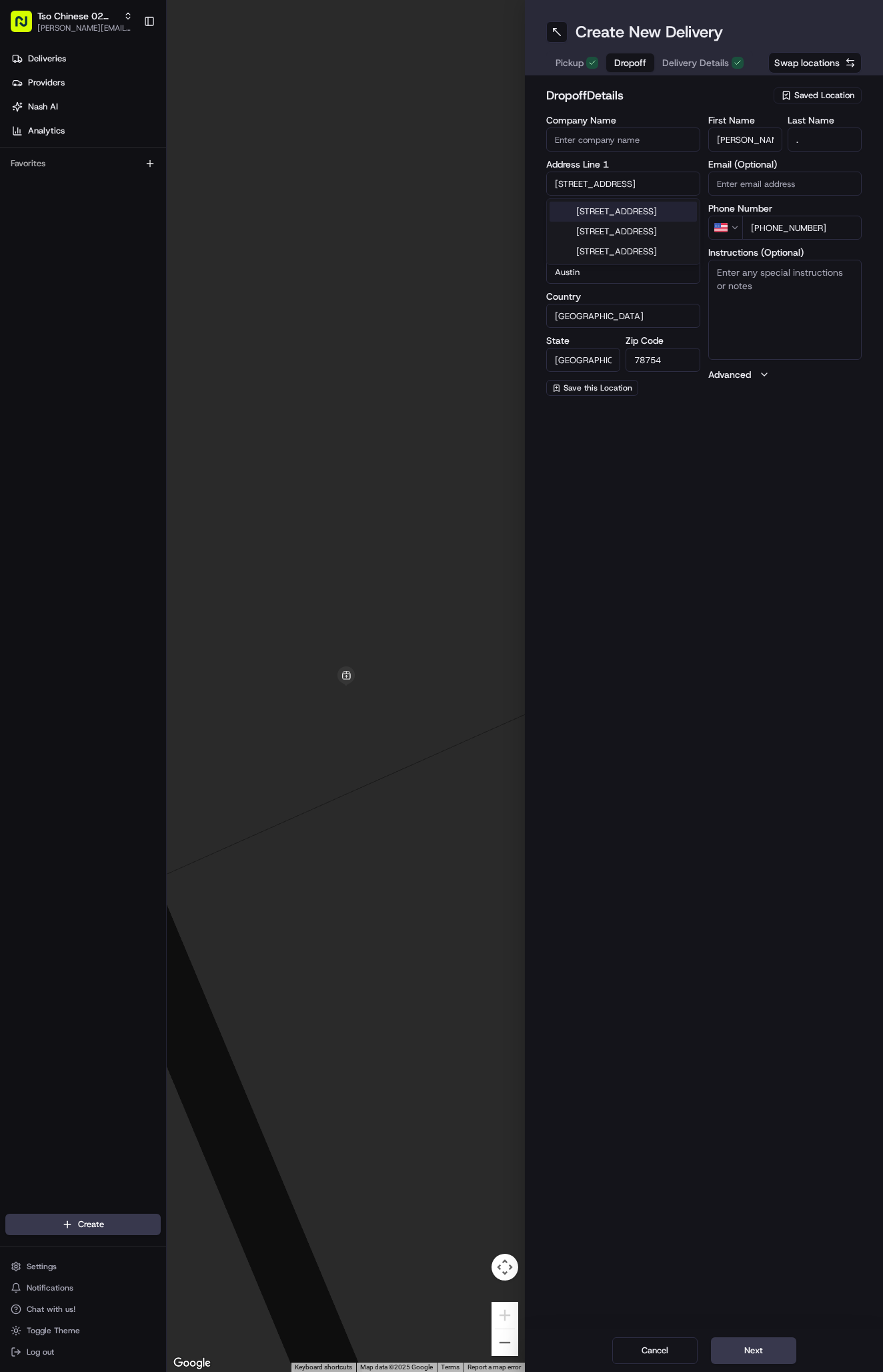
type input "1708 Arborside Drive"
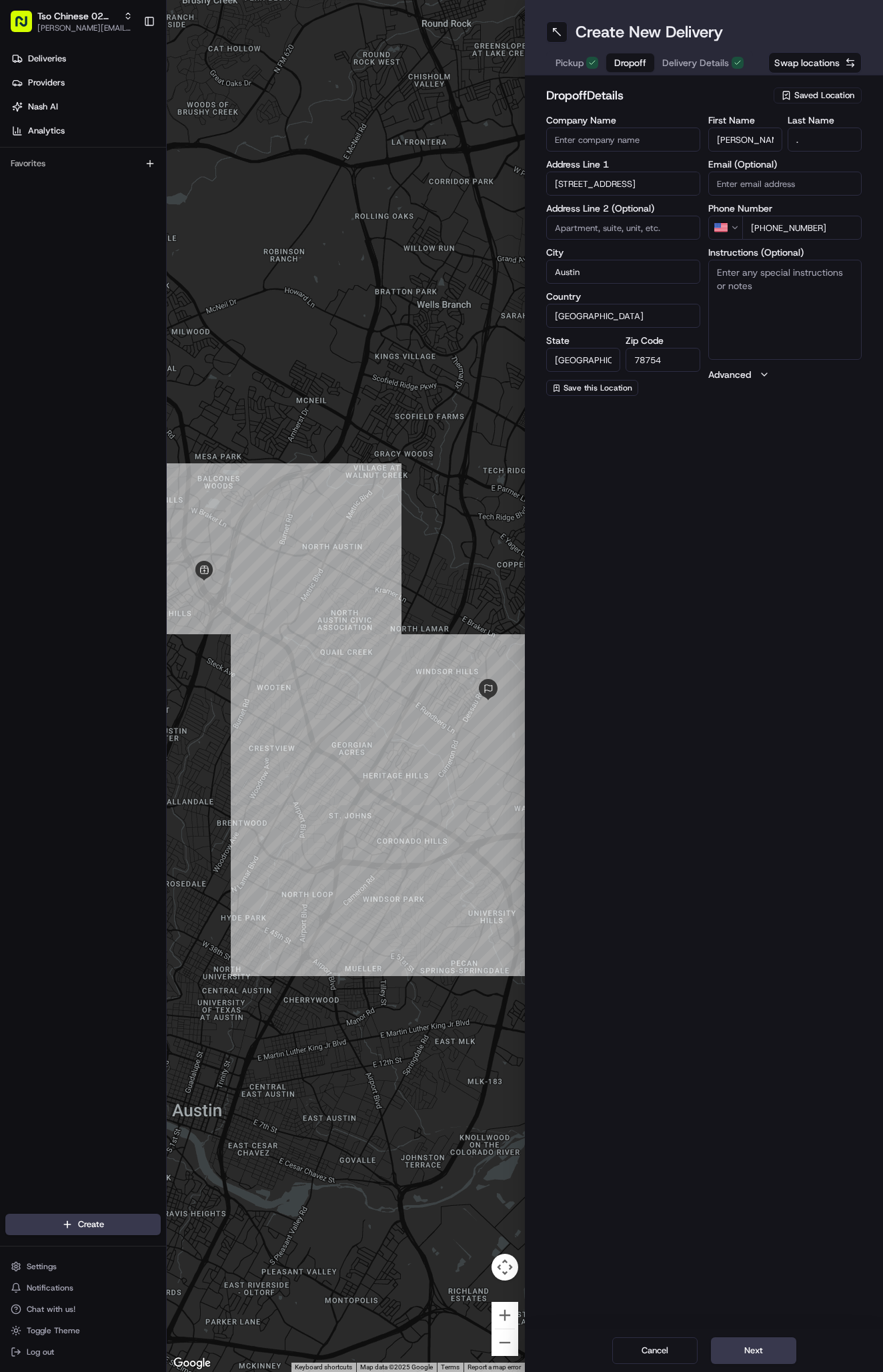
click at [754, 285] on textarea "Instructions (Optional)" at bounding box center [786, 309] width 154 height 100
paste textarea "Hand deliver"
type textarea "Hand deliver"
click at [769, 1343] on button "Next" at bounding box center [754, 1350] width 85 height 27
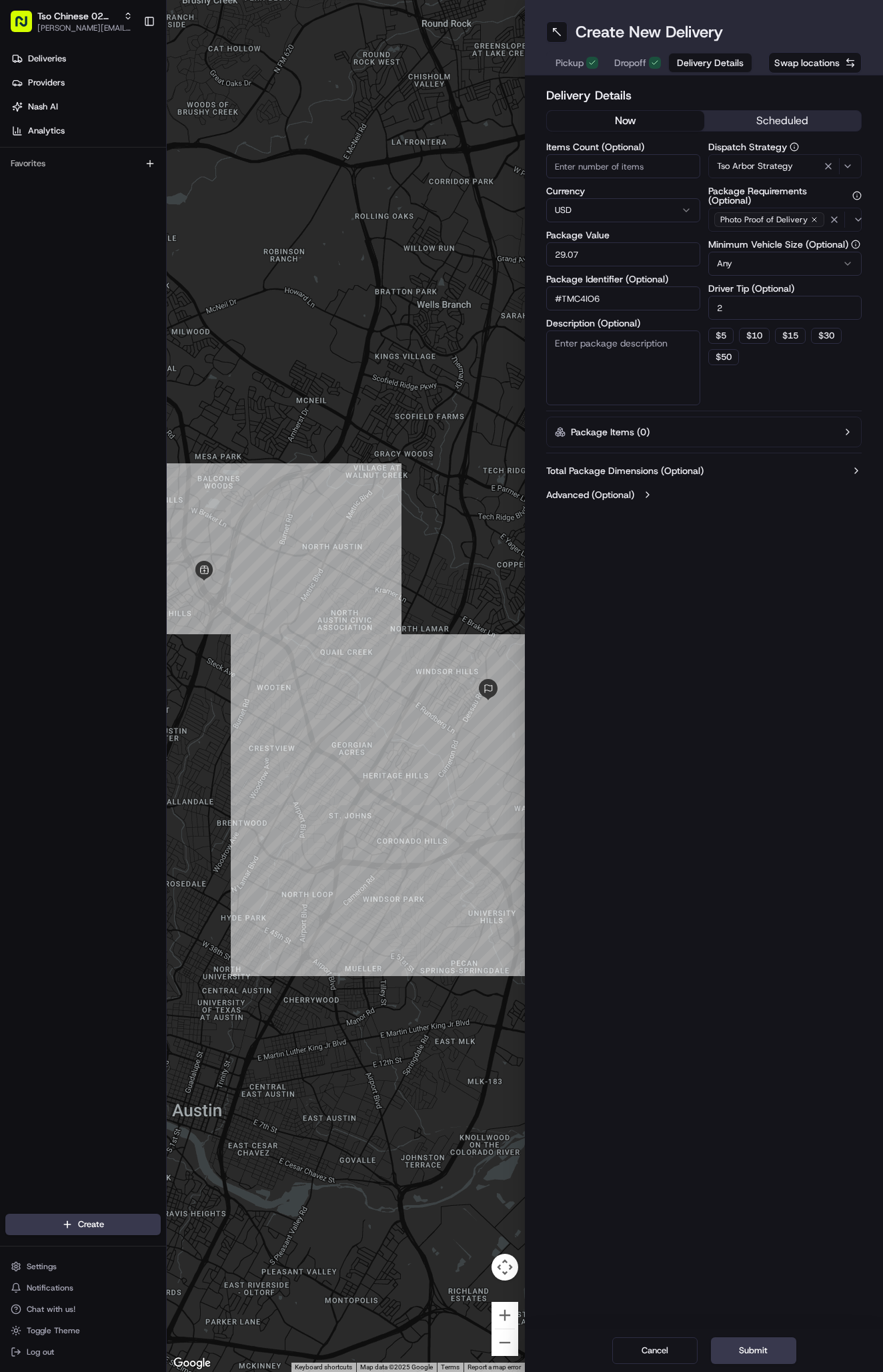
click at [769, 1343] on button "Submit" at bounding box center [754, 1350] width 85 height 27
click at [769, 1343] on div "Cancel Submit" at bounding box center [704, 1350] width 358 height 43
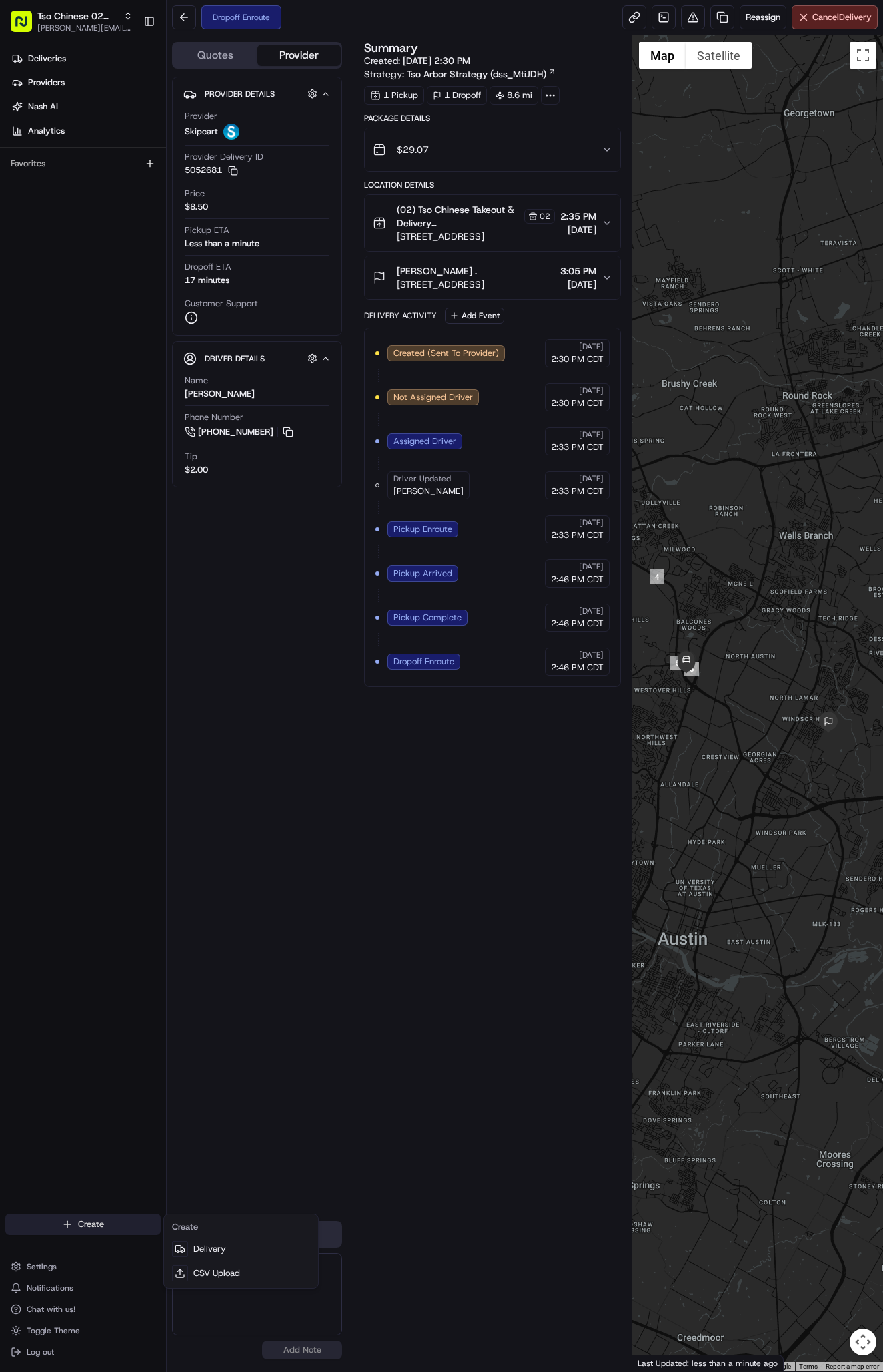
click at [90, 1225] on html "Tso Chinese 02 Arbor [PERSON_NAME][EMAIL_ADDRESS][DOMAIN_NAME] Toggle Sidebar D…" at bounding box center [442, 686] width 883 height 1372
click at [216, 1247] on link "Delivery" at bounding box center [241, 1249] width 149 height 24
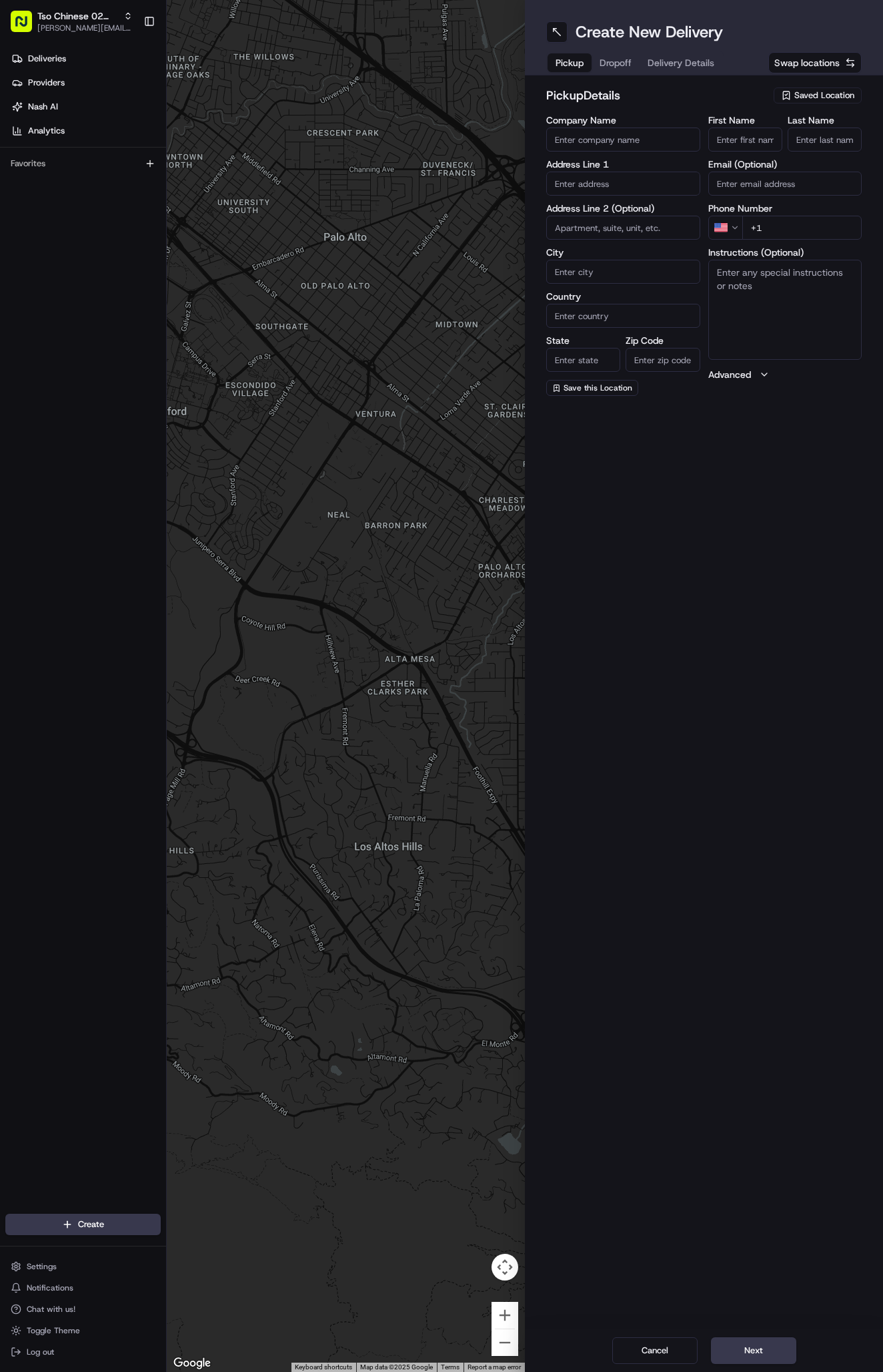
click at [820, 94] on span "Saved Location" at bounding box center [824, 95] width 60 height 12
click at [812, 148] on span "(02) Tso Chinese Takeout & Delivery [GEOGRAPHIC_DATA] (02)" at bounding box center [795, 152] width 164 height 24
type input "(02) Tso Chinese Takeout & Delivery [GEOGRAPHIC_DATA]"
type input "Bldg E Ste 402"
type input "Austin"
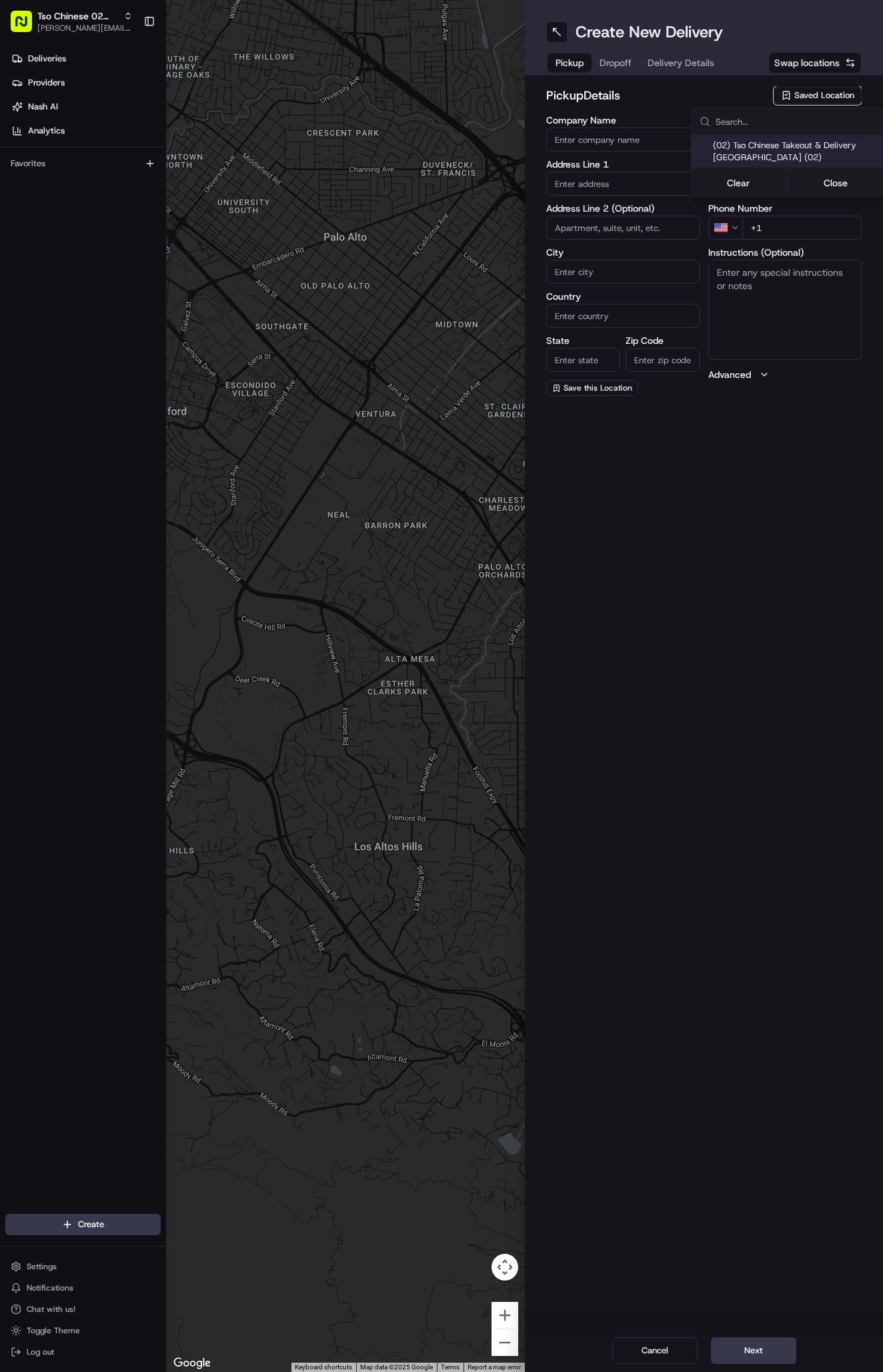
type input "US"
type input "[GEOGRAPHIC_DATA]"
type input "78759"
type input "Tso Chinese"
type input "Arboretum Crossing Manager"
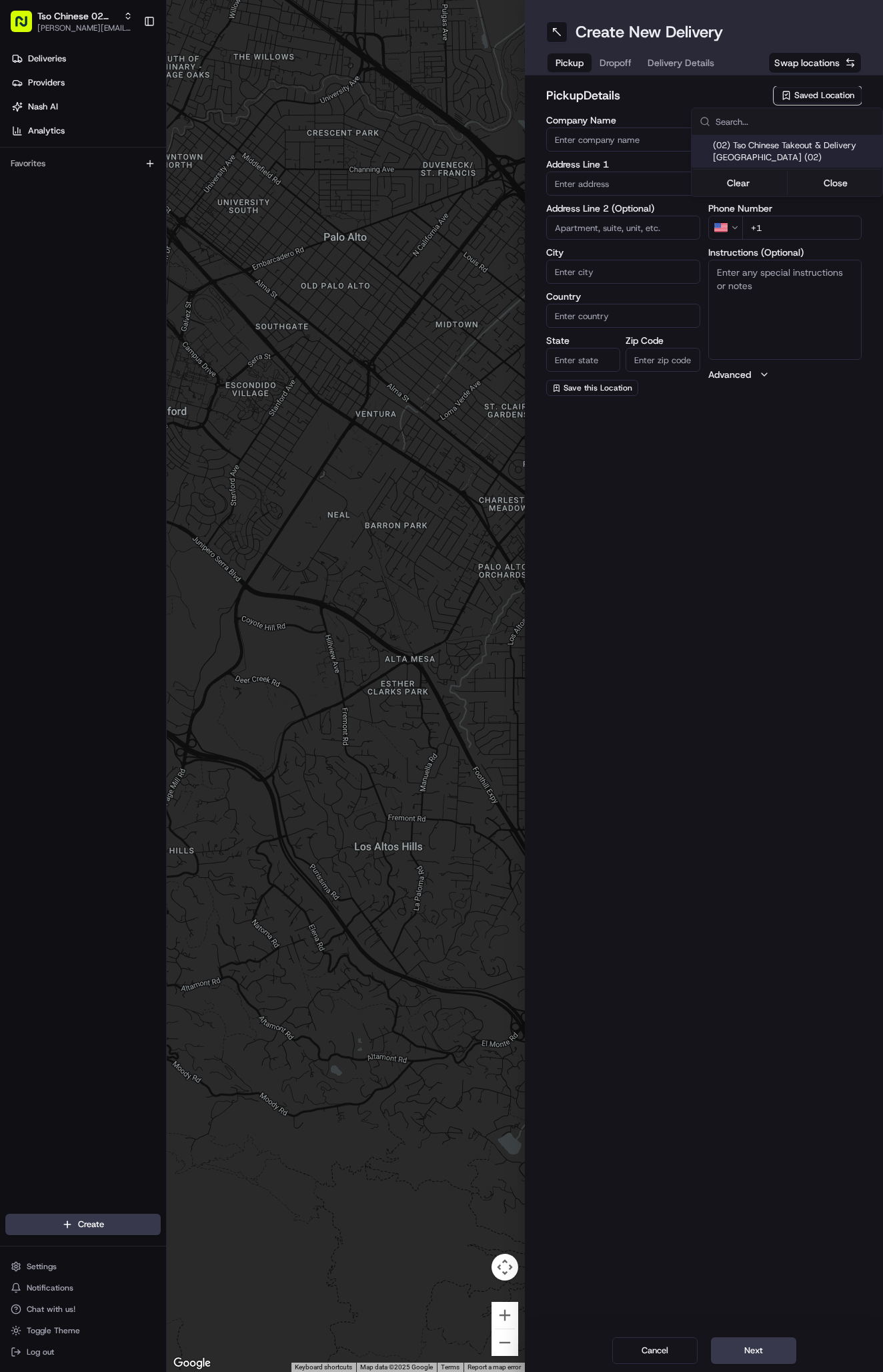
type input "[EMAIL_ADDRESS][DOMAIN_NAME]"
type input "[PHONE_NUMBER]"
type textarea "Submit a picture displaying address & food as Proof of Delivery. Envía una foto…"
type input "[STREET_ADDRESS]"
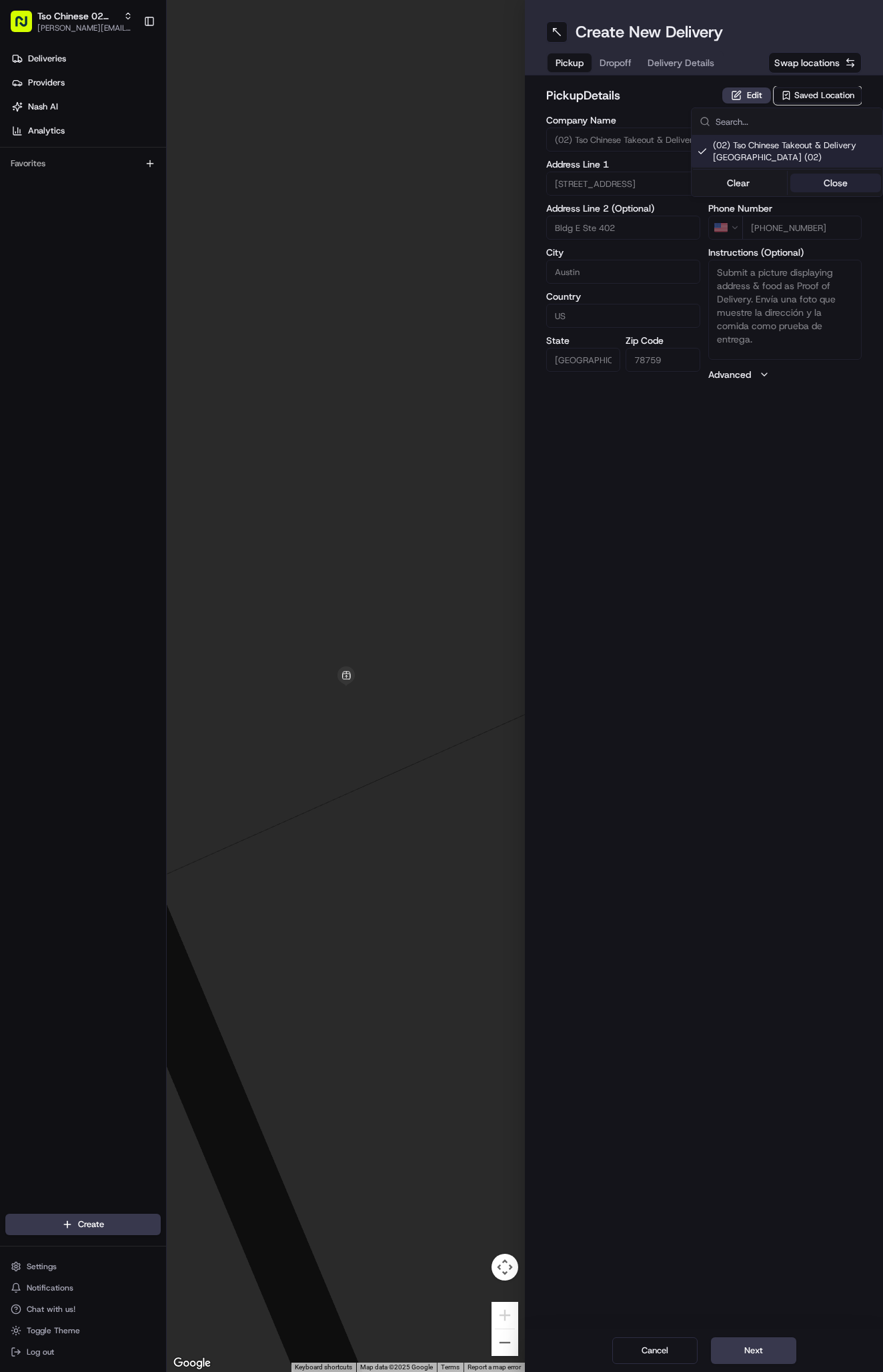
click at [829, 177] on button "Close" at bounding box center [836, 183] width 92 height 18
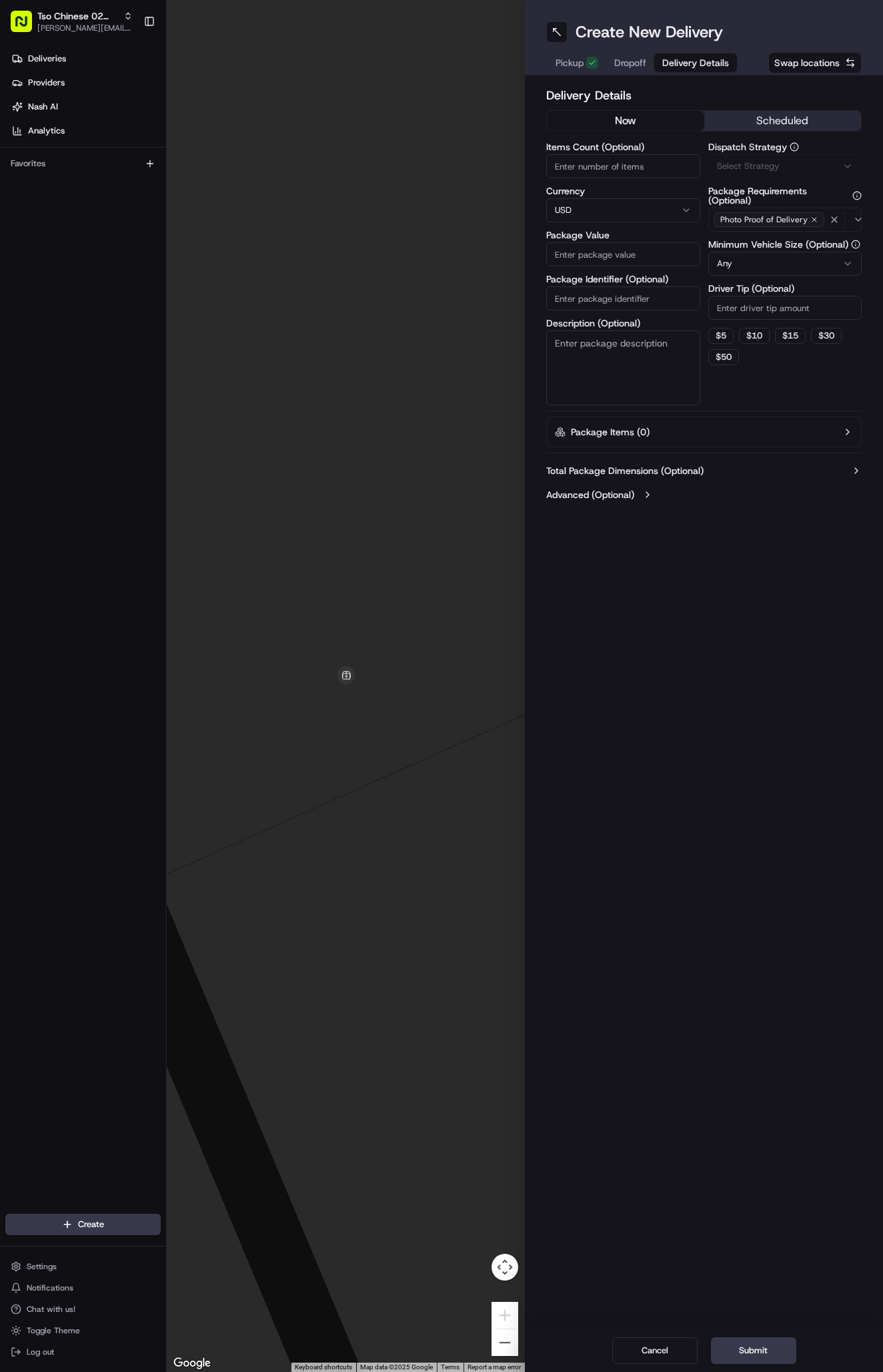
click at [697, 63] on span "Delivery Details" at bounding box center [696, 62] width 67 height 14
click at [758, 166] on span "Via Automation" at bounding box center [747, 165] width 61 height 12
click at [758, 238] on span "Tso Arbor Strategy" at bounding box center [795, 239] width 164 height 12
click at [812, 267] on button "Close" at bounding box center [836, 264] width 92 height 18
click at [749, 313] on input "Driver Tip (Optional)" at bounding box center [786, 308] width 154 height 24
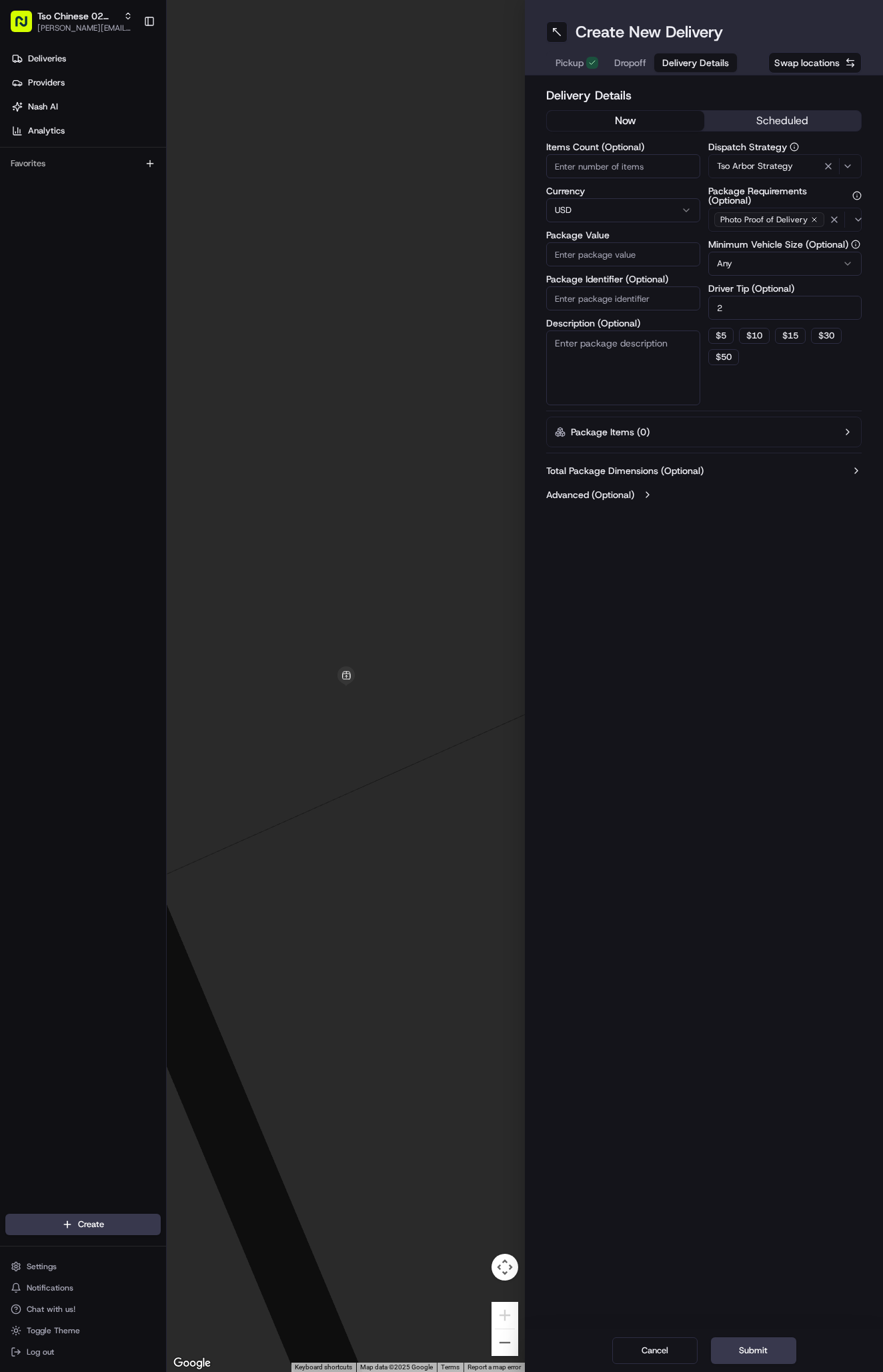
type input "2"
click at [615, 298] on input "Package Identifier (Optional)" at bounding box center [623, 298] width 154 height 24
paste input "#XSPVPXX"
type input "#XSPVPXX"
click at [620, 254] on input "Package Value" at bounding box center [623, 254] width 154 height 24
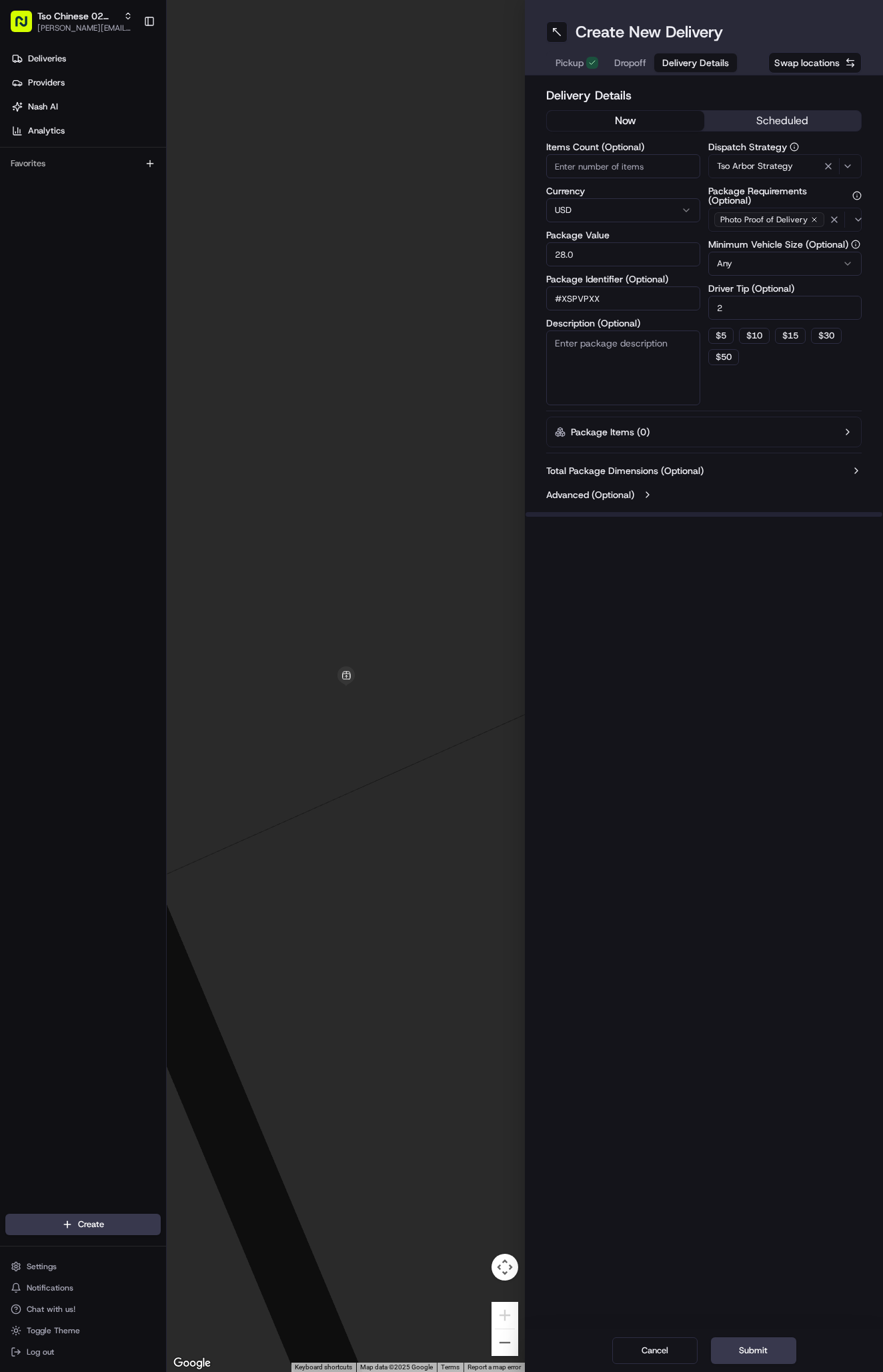
type input "28.04"
click at [640, 62] on span "Dropoff" at bounding box center [630, 62] width 32 height 14
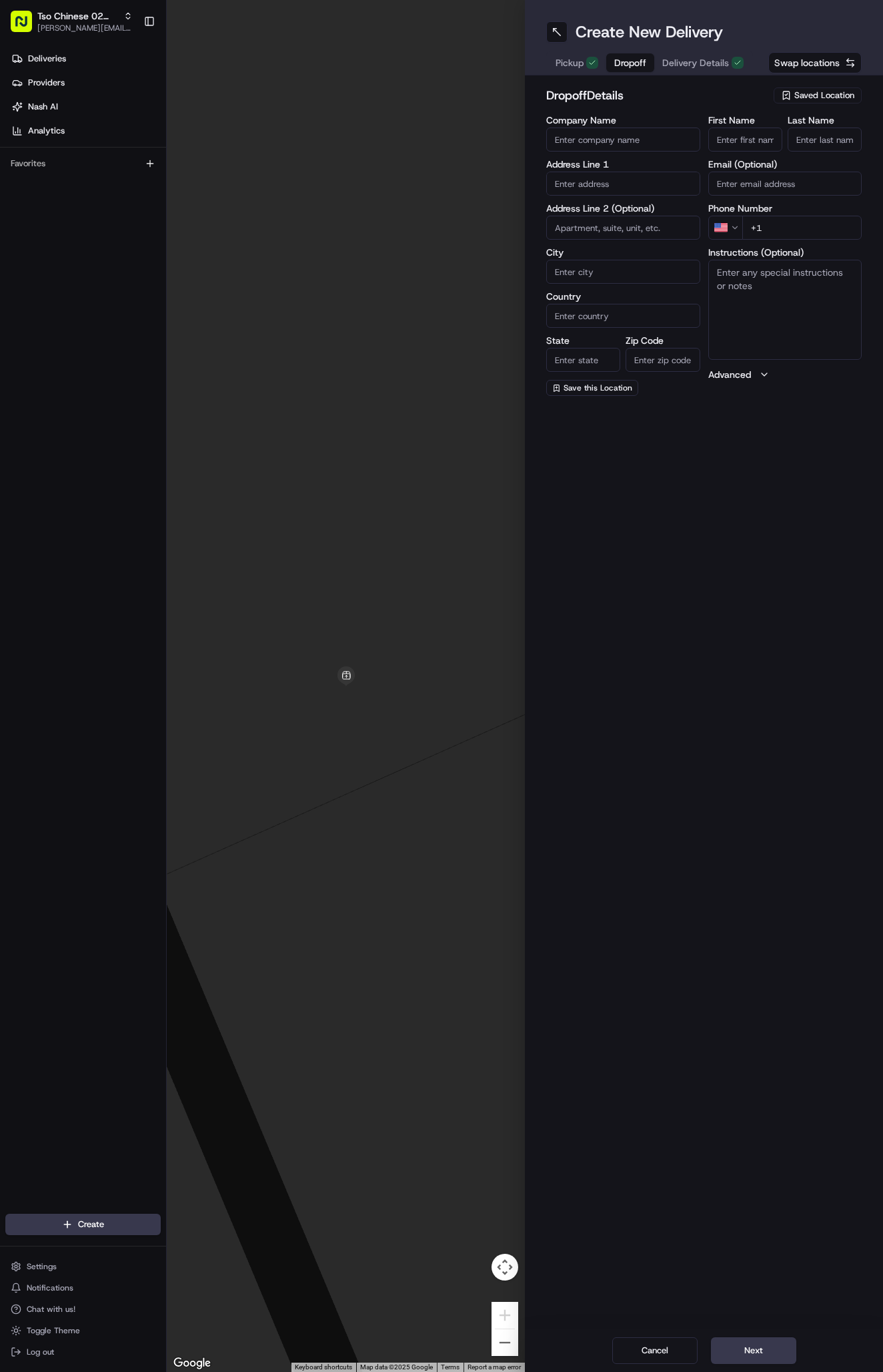
click at [722, 146] on input "First Name" at bounding box center [745, 140] width 74 height 24
paste input "[PERSON_NAME]"
type input "[PERSON_NAME]"
type input "."
paste input "[PHONE_NUMBER]"
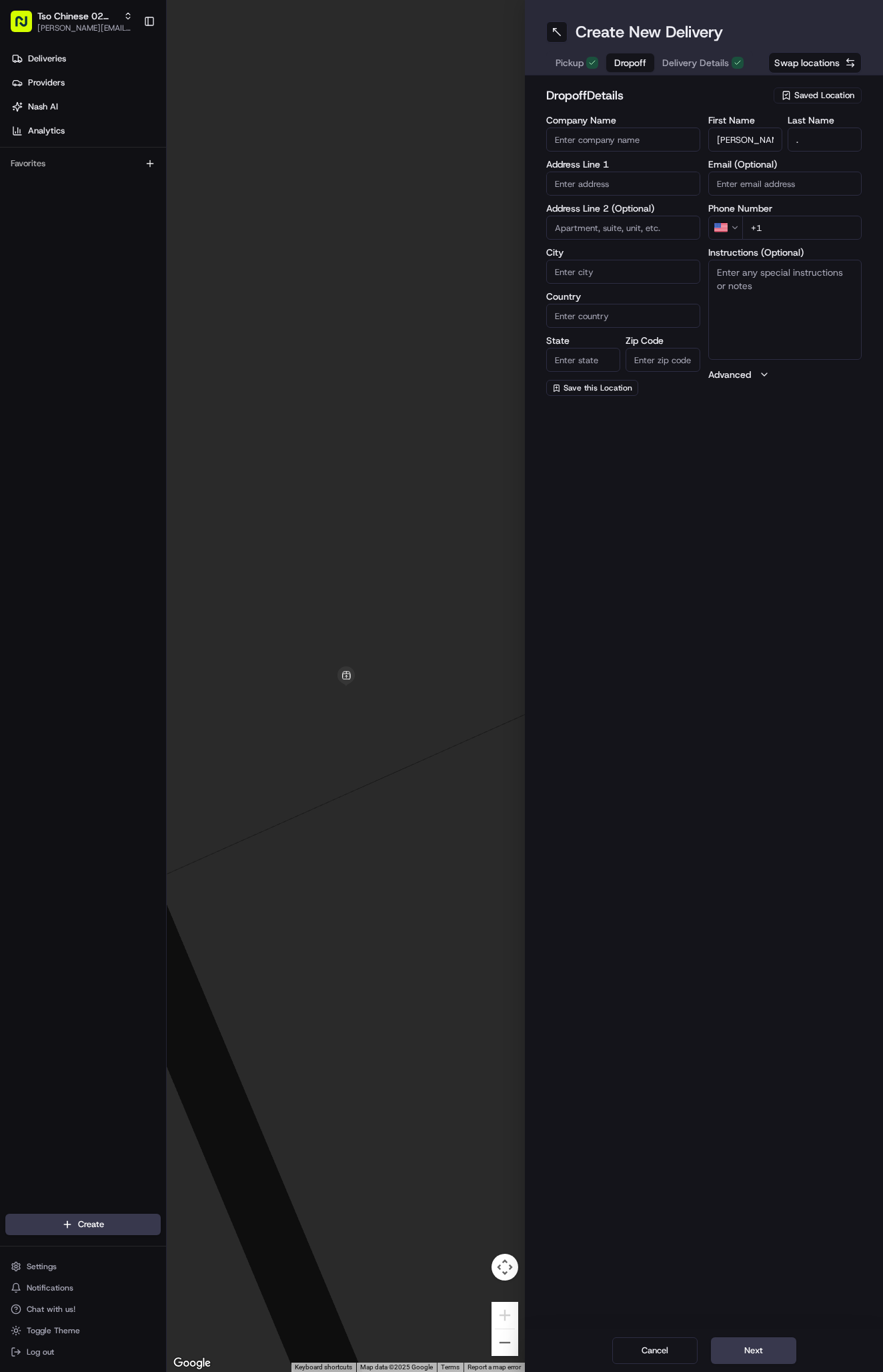
type input "[PHONE_NUMBER]"
paste input "7234 US-290 E"
click at [624, 213] on div "[STREET_ADDRESS]" at bounding box center [623, 212] width 148 height 20
type input "[STREET_ADDRESS]"
type input "Austin"
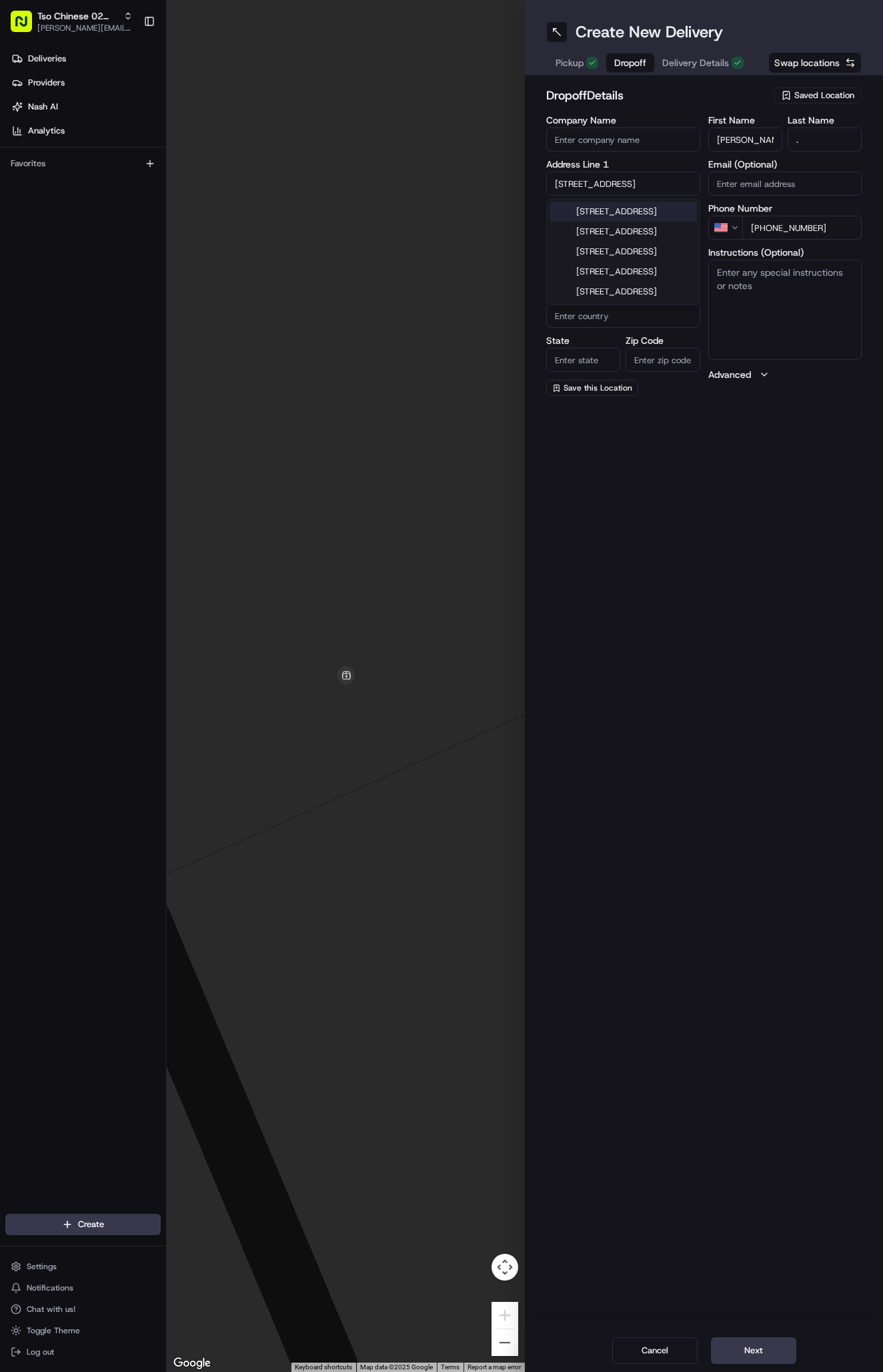
type input "[GEOGRAPHIC_DATA]"
type input "78723"
type input "[STREET_ADDRESS]"
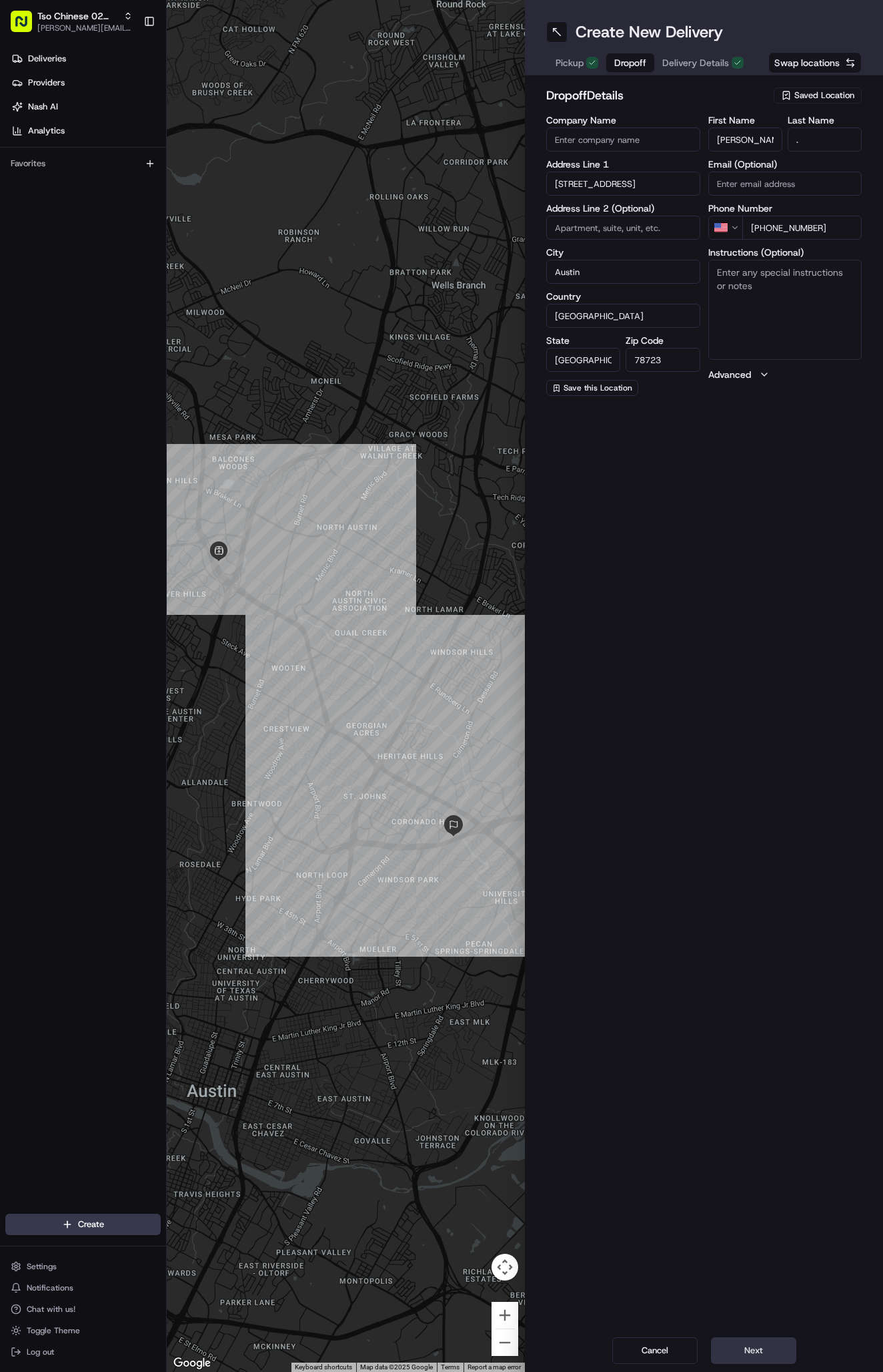
click at [751, 1342] on button "Next" at bounding box center [754, 1350] width 85 height 27
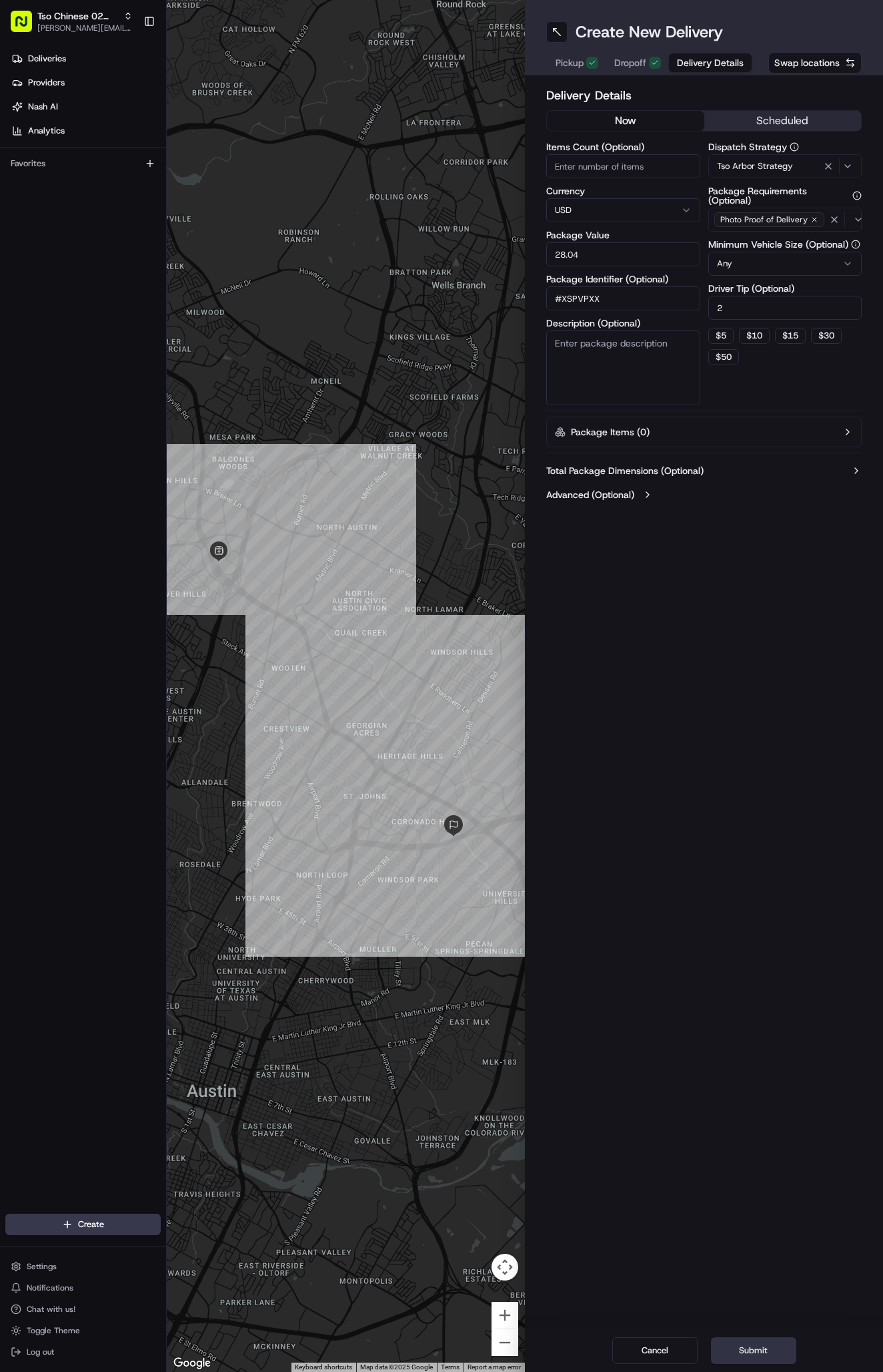
click at [751, 1342] on button "Submit" at bounding box center [754, 1350] width 85 height 27
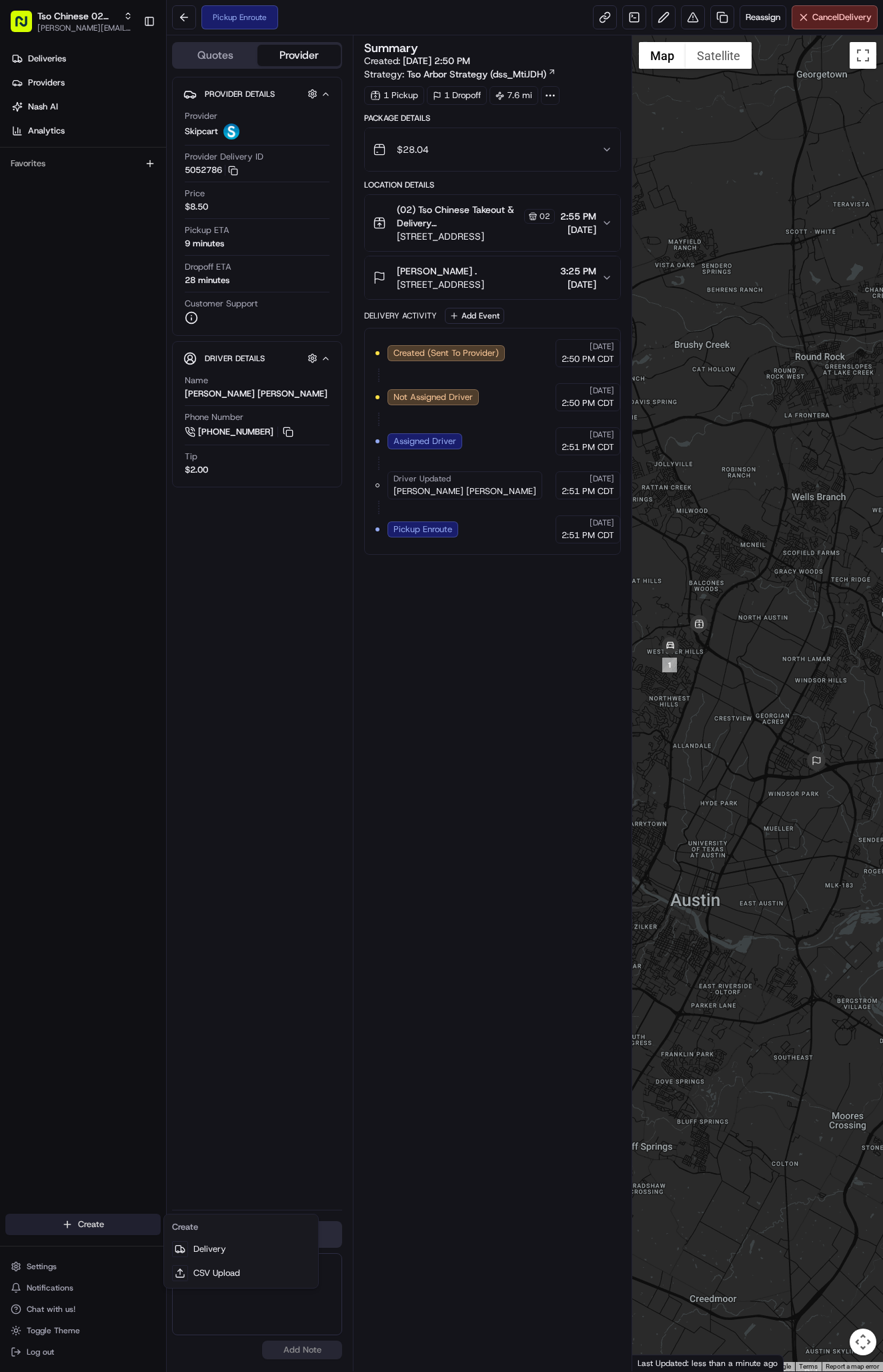
click at [97, 1231] on html "Tso Chinese 02 Arbor [PERSON_NAME][EMAIL_ADDRESS][DOMAIN_NAME] Toggle Sidebar D…" at bounding box center [442, 686] width 883 height 1372
click at [210, 1252] on link "Delivery" at bounding box center [241, 1249] width 149 height 24
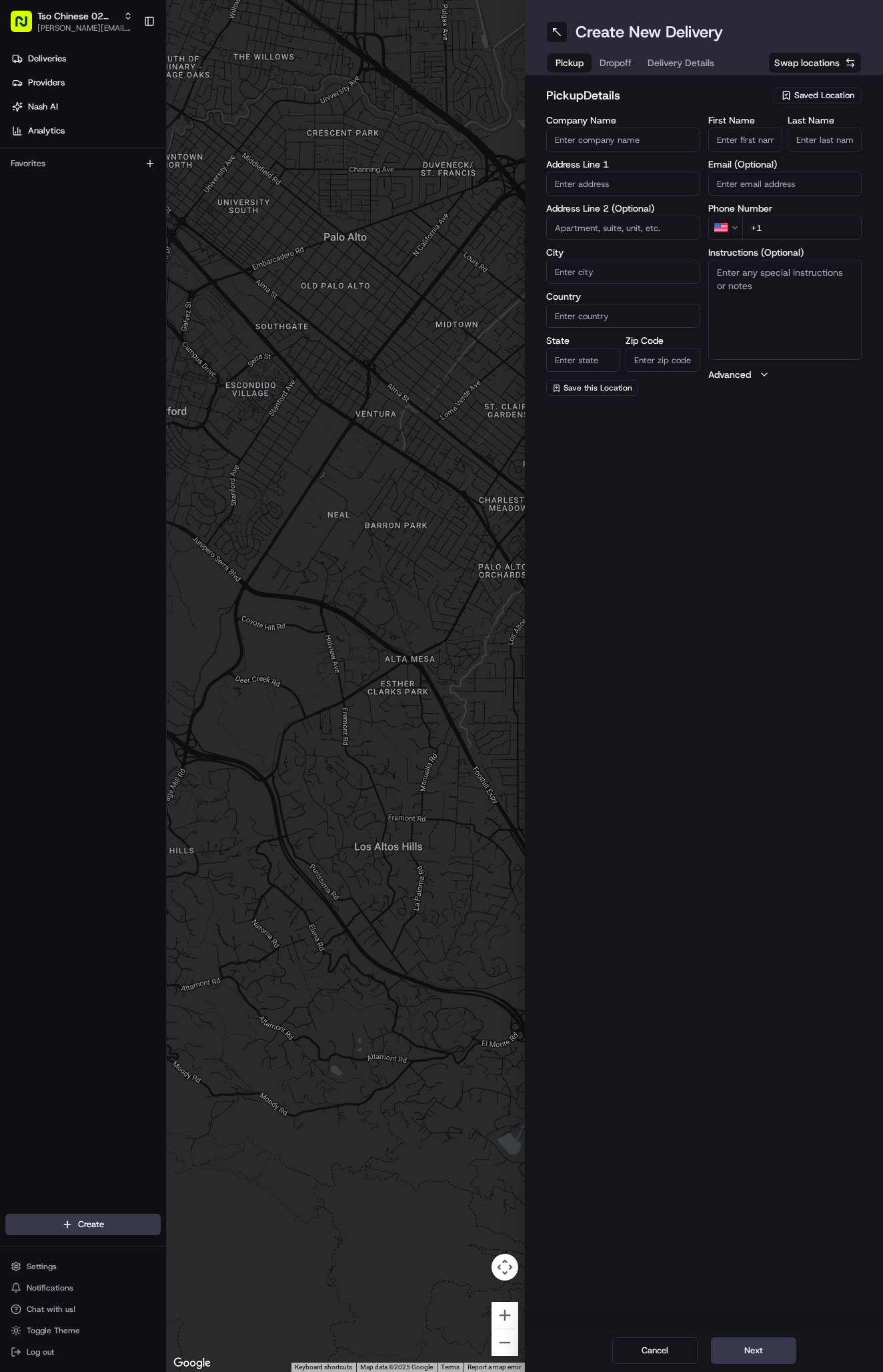
click at [837, 92] on span "Saved Location" at bounding box center [824, 95] width 60 height 12
click at [831, 142] on span "(02) Tso Chinese Takeout & Delivery [GEOGRAPHIC_DATA] (02)" at bounding box center [795, 152] width 164 height 24
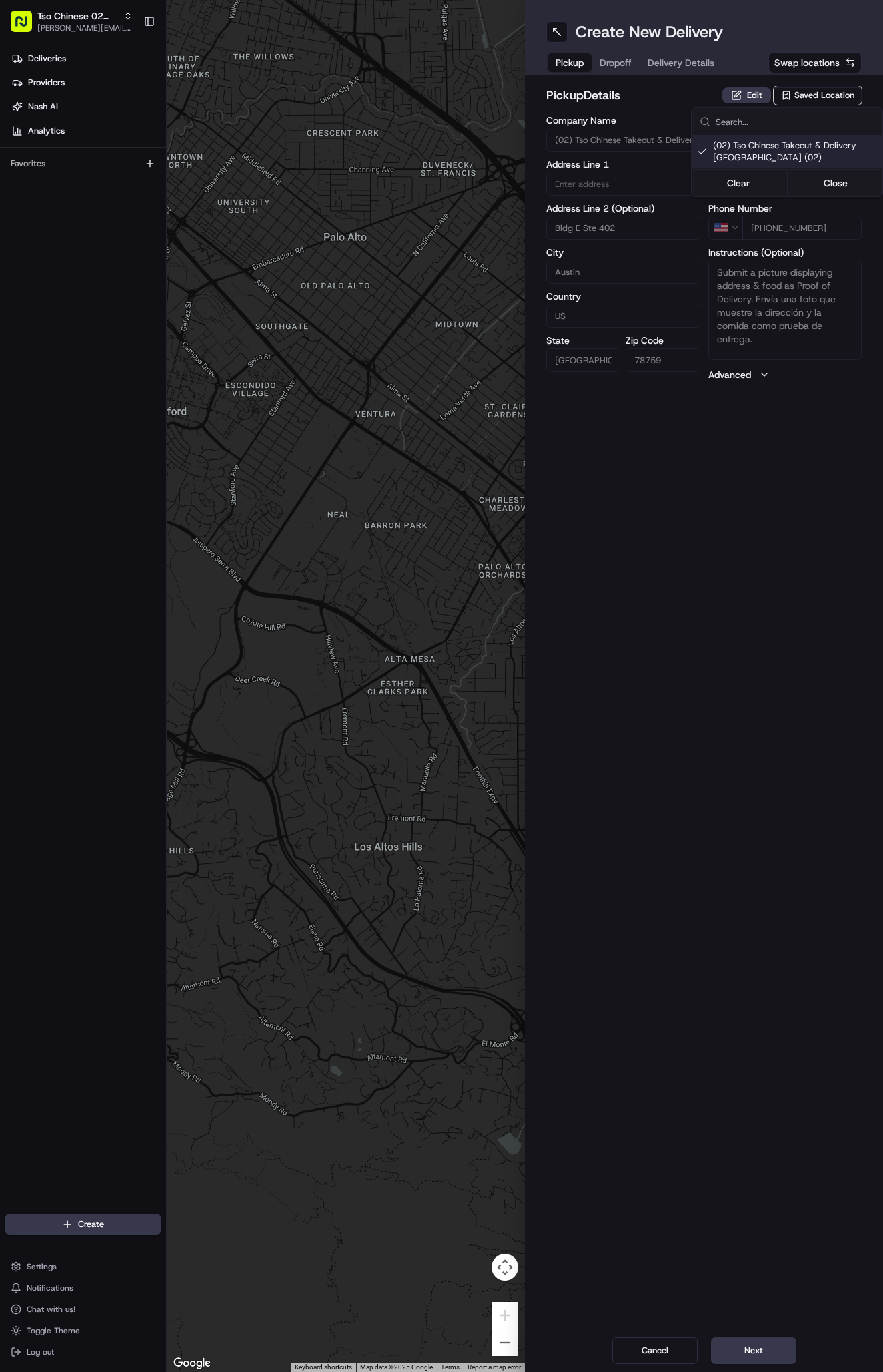
type input "(02) Tso Chinese Takeout & Delivery [GEOGRAPHIC_DATA]"
type input "Bldg E Ste 402"
type input "Austin"
type input "US"
type input "[GEOGRAPHIC_DATA]"
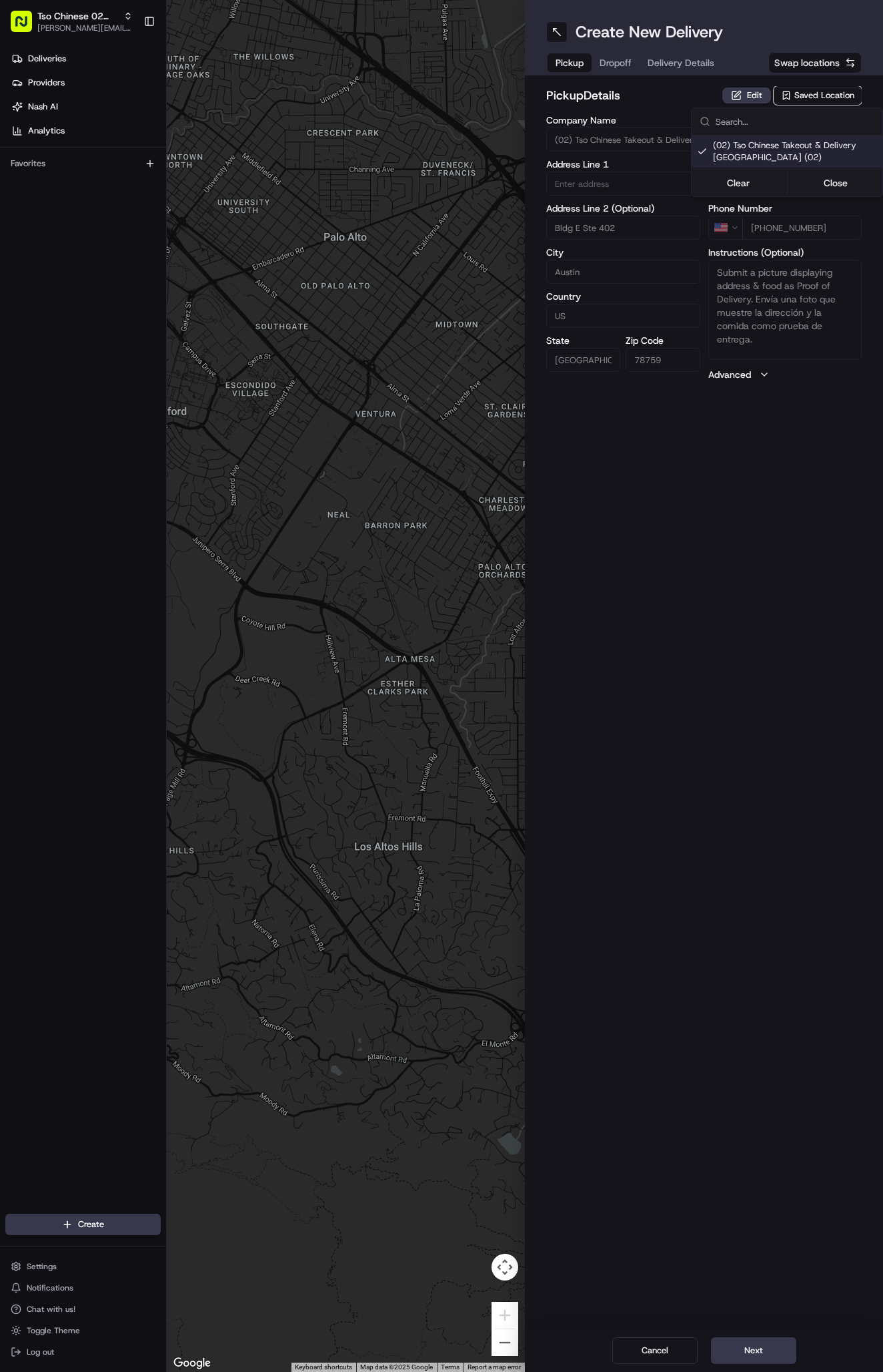
type input "78759"
type input "Tso Chinese"
type input "Arboretum Crossing Manager"
type input "[EMAIL_ADDRESS][DOMAIN_NAME]"
type input "[PHONE_NUMBER]"
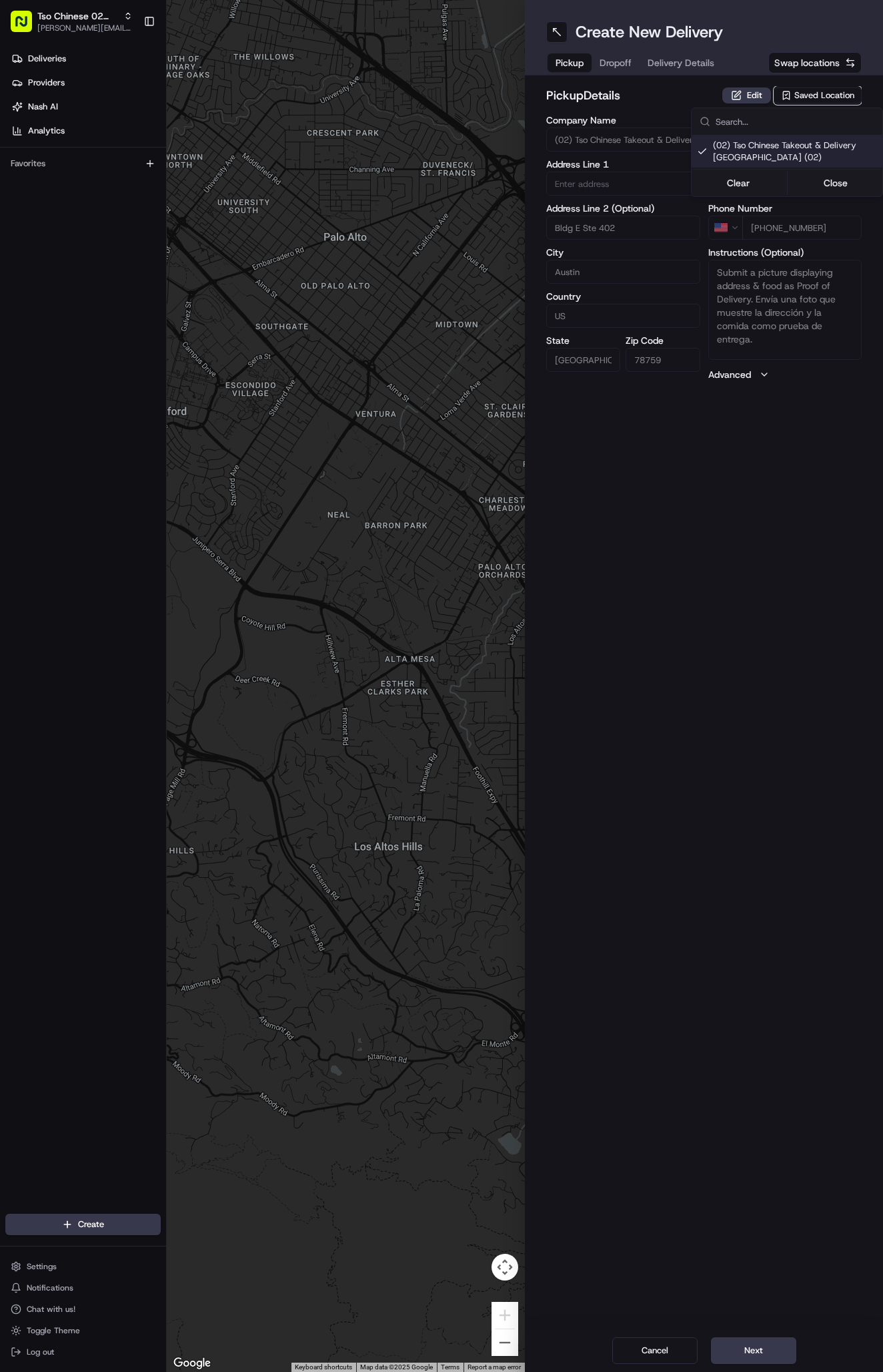
type textarea "Submit a picture displaying address & food as Proof of Delivery. Envía una foto…"
type input "[STREET_ADDRESS]"
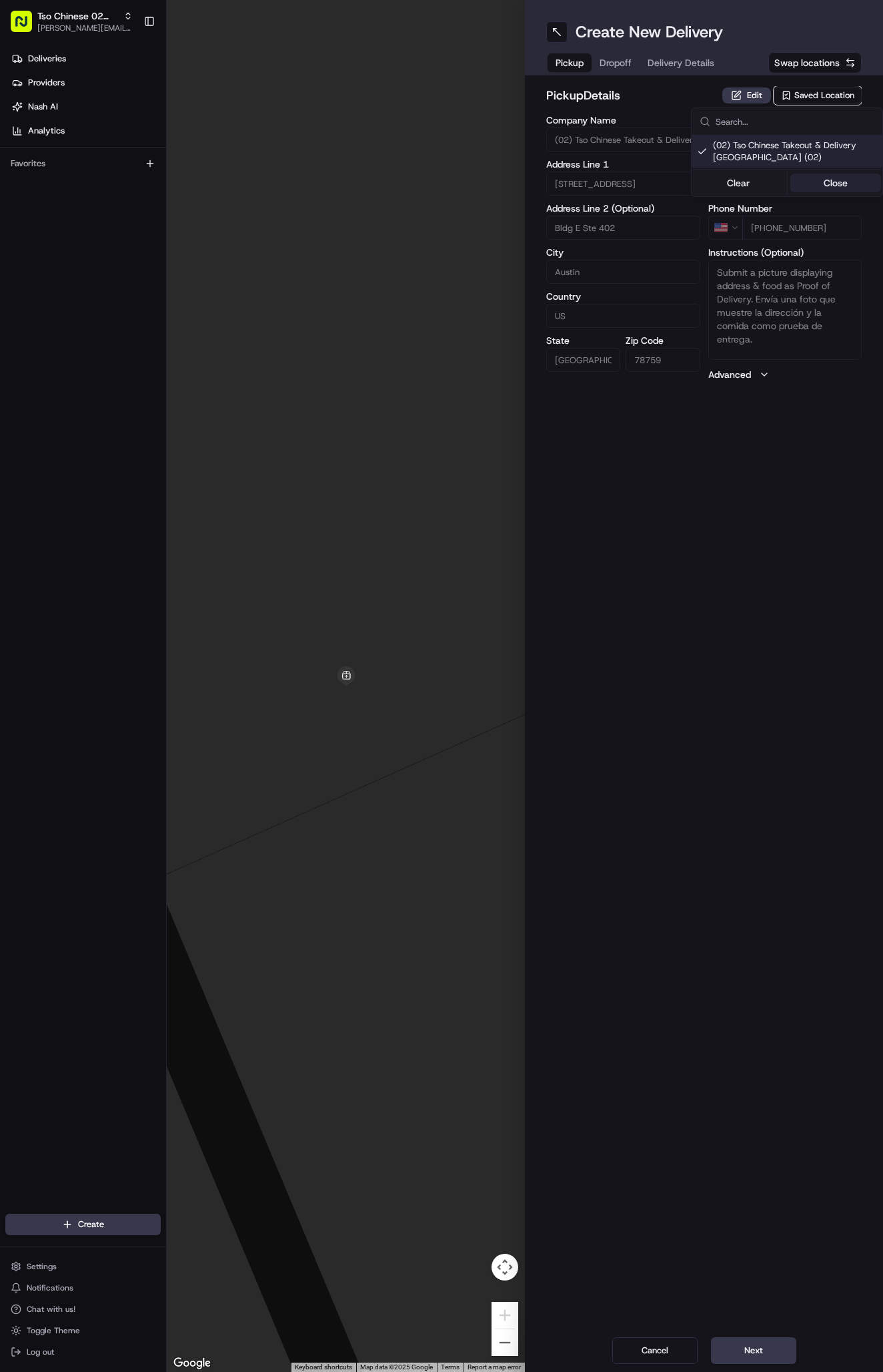
click at [827, 180] on button "Close" at bounding box center [836, 183] width 92 height 18
click at [690, 61] on span "Delivery Details" at bounding box center [681, 62] width 67 height 14
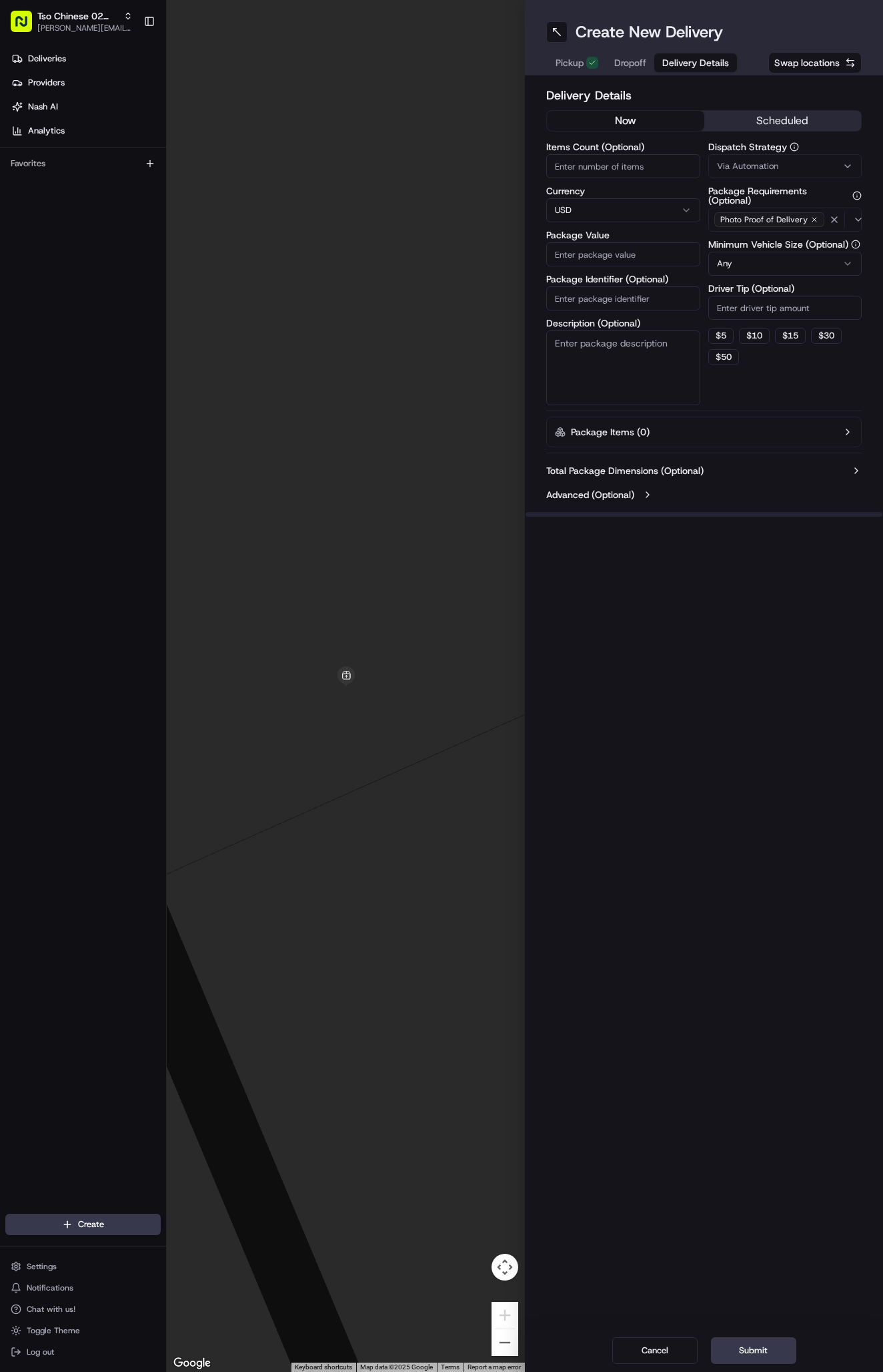
click at [736, 167] on span "Via Automation" at bounding box center [747, 165] width 61 height 12
click at [743, 238] on span "Tso Arbor Strategy" at bounding box center [795, 239] width 164 height 12
click at [810, 256] on button "Close" at bounding box center [836, 264] width 92 height 18
click at [734, 315] on input "Driver Tip (Optional)" at bounding box center [786, 308] width 154 height 24
type input "2"
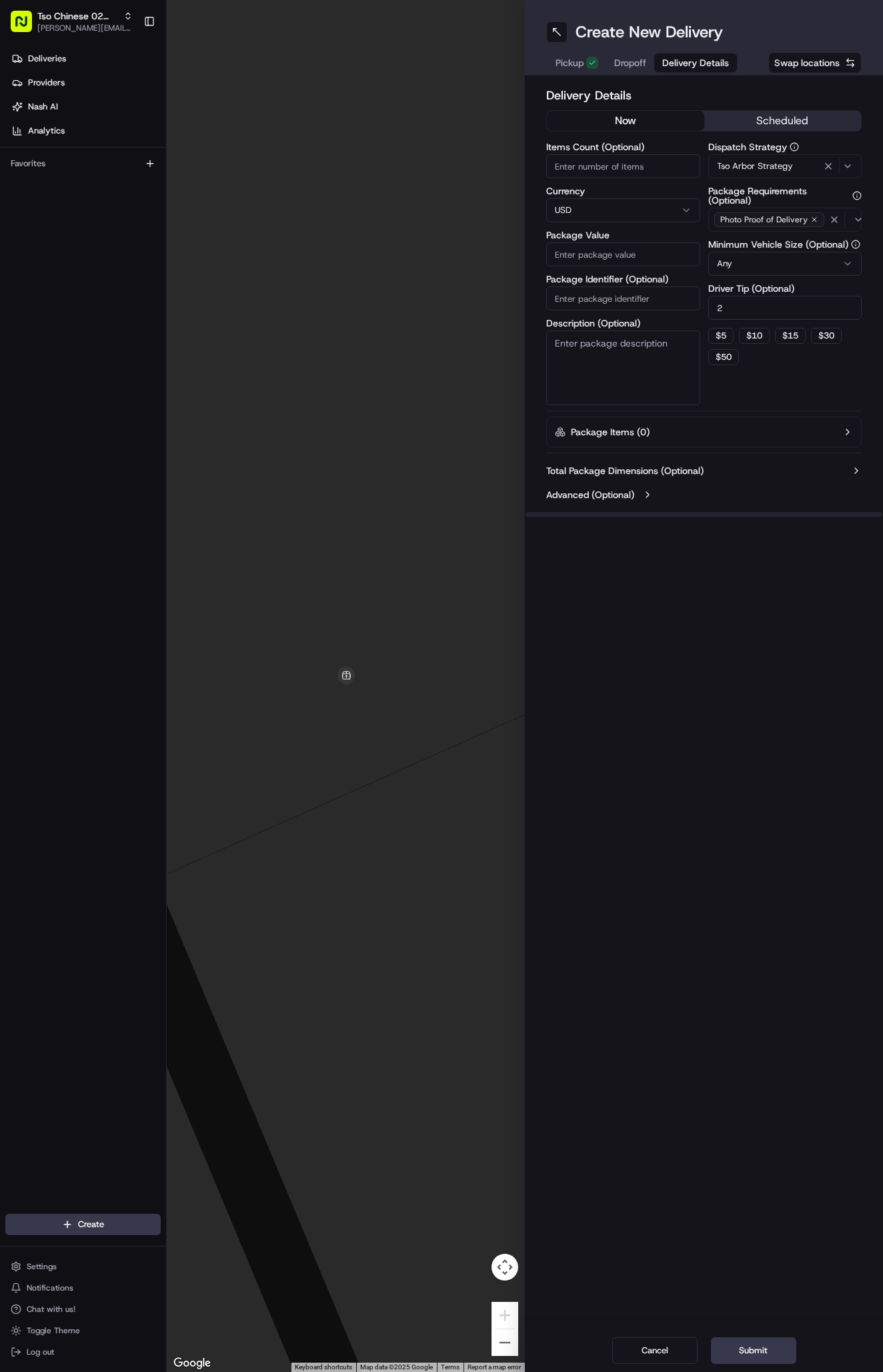
click at [621, 302] on input "Package Identifier (Optional)" at bounding box center [623, 298] width 154 height 24
click at [606, 295] on input "Package Identifier (Optional)" at bounding box center [623, 298] width 154 height 24
paste input "#7Z6RZWQ"
type input "#7Z6RZWQ"
click at [627, 257] on input "Package Value" at bounding box center [623, 254] width 154 height 24
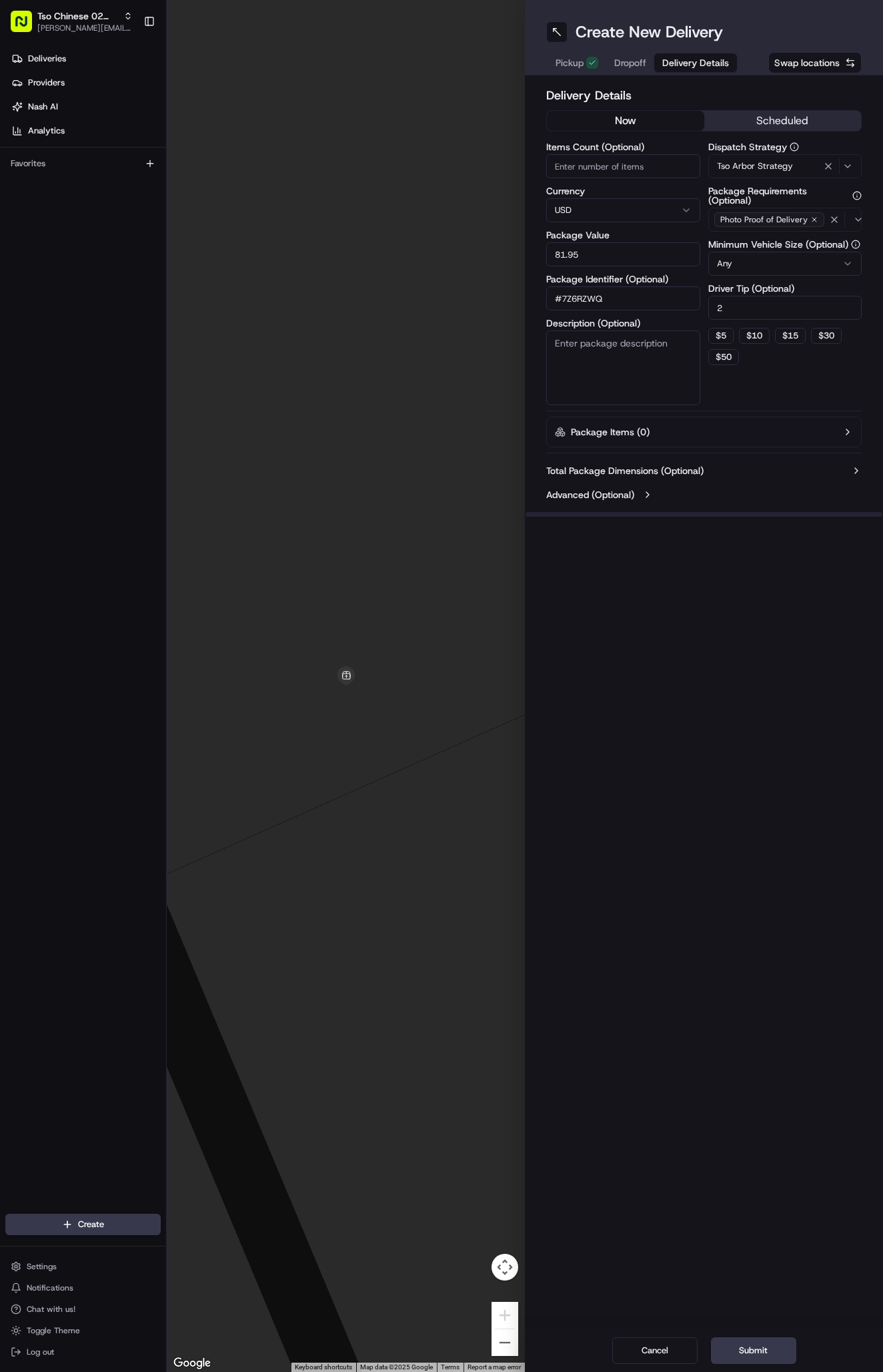
type input "81.95"
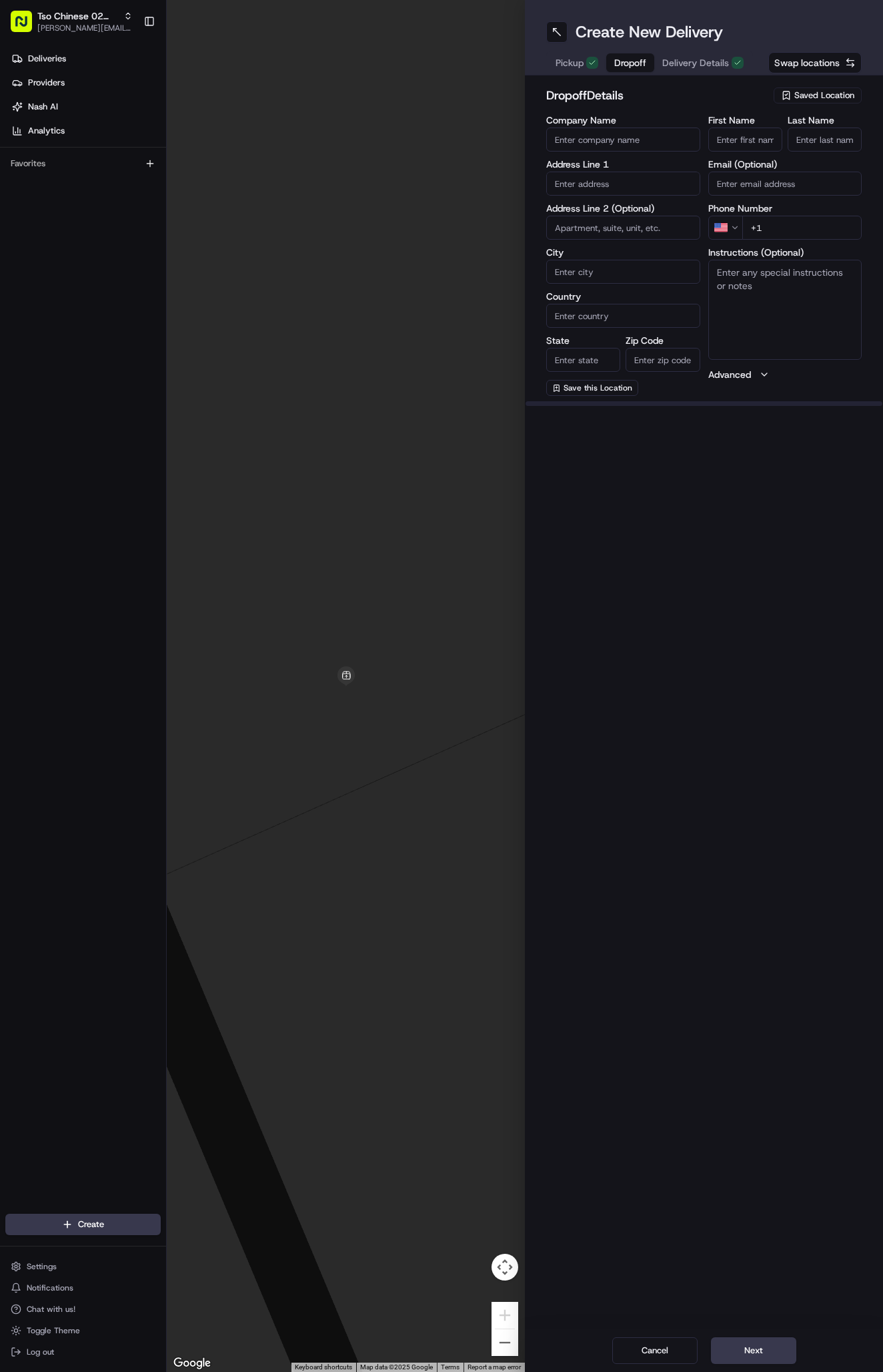
click at [632, 58] on span "Dropoff" at bounding box center [630, 62] width 32 height 14
paste input "Treyshawn Bell"
type input "Treyshawn Bell"
type input "."
click at [783, 238] on input "+1" at bounding box center [802, 242] width 120 height 24
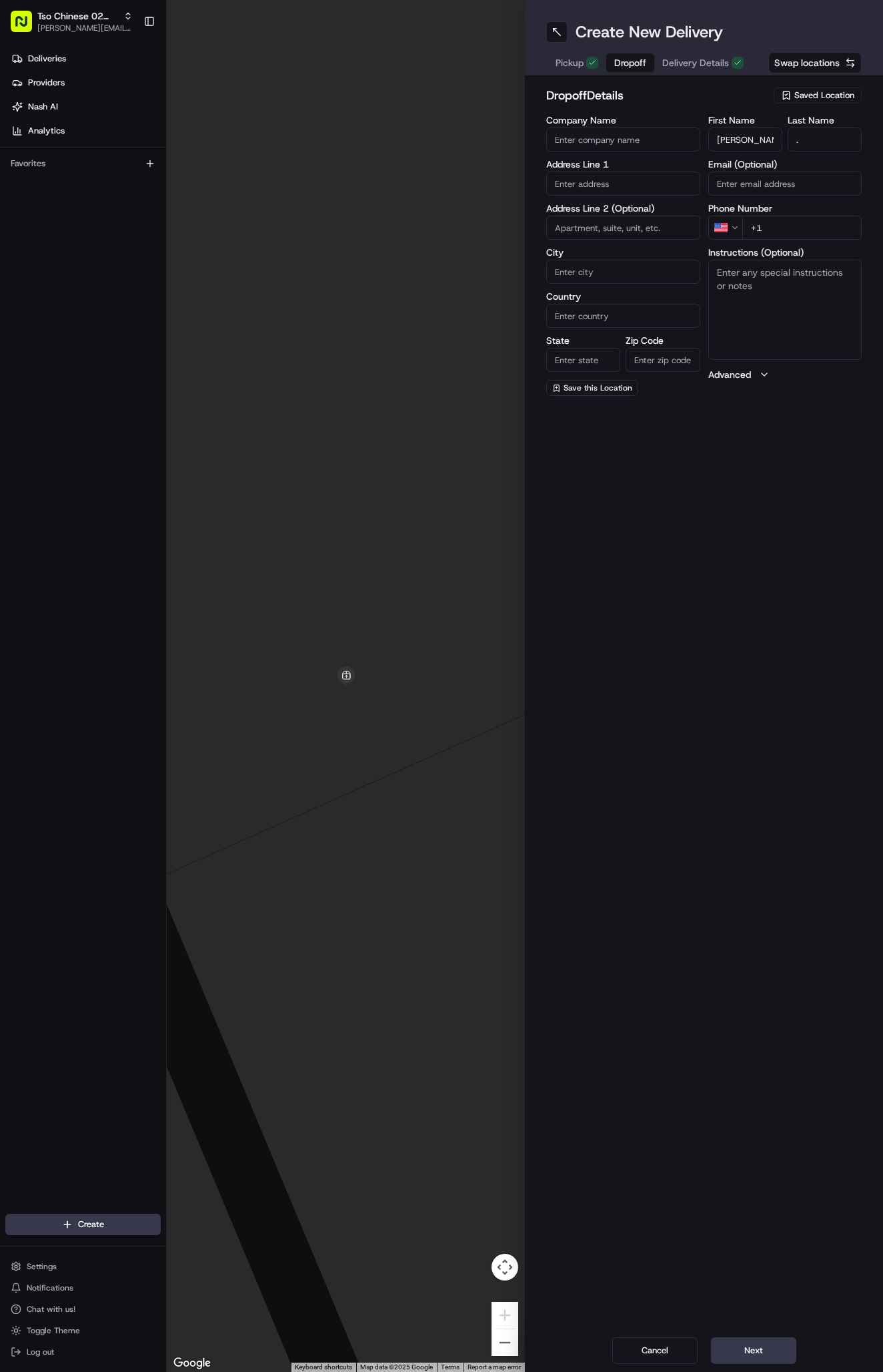
click at [786, 223] on input "+1" at bounding box center [802, 228] width 120 height 24
paste input "254 589 2236"
type input "+1 254 589 2236"
click at [778, 284] on textarea "Instructions (Optional)" at bounding box center [786, 309] width 154 height 100
paste textarea "Company: Ascend at Pioneer"
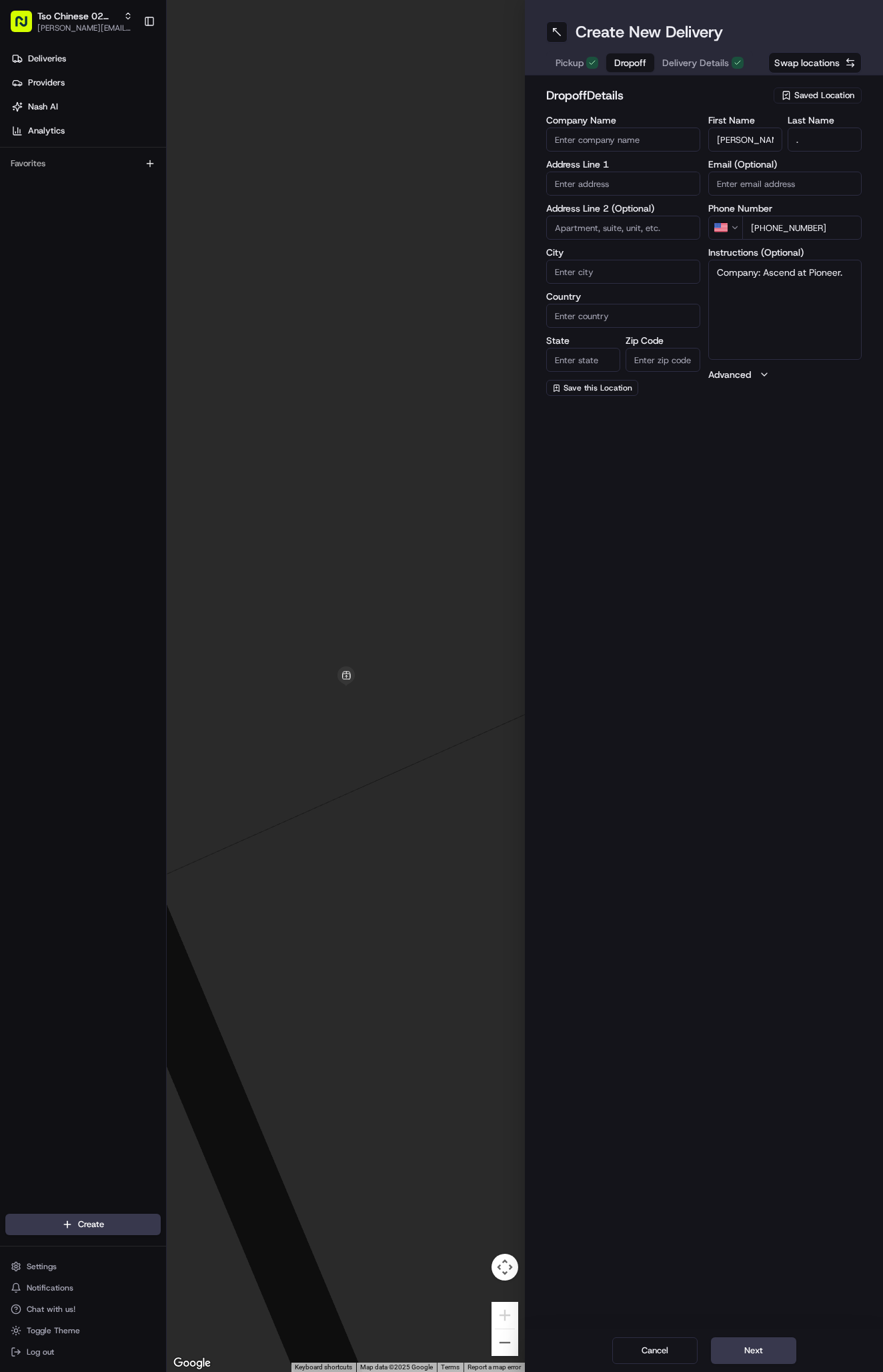
drag, startPoint x: 762, startPoint y: 273, endPoint x: 656, endPoint y: 272, distance: 106.0
click at [656, 272] on div "Company Name Address Line 1 Address Line 2 (Optional) City Country State Zip Co…" at bounding box center [704, 255] width 316 height 280
type textarea "Ascend at Pioneer."
click at [654, 182] on input "text" at bounding box center [623, 184] width 154 height 24
paste input "1701 Daleside Ln"
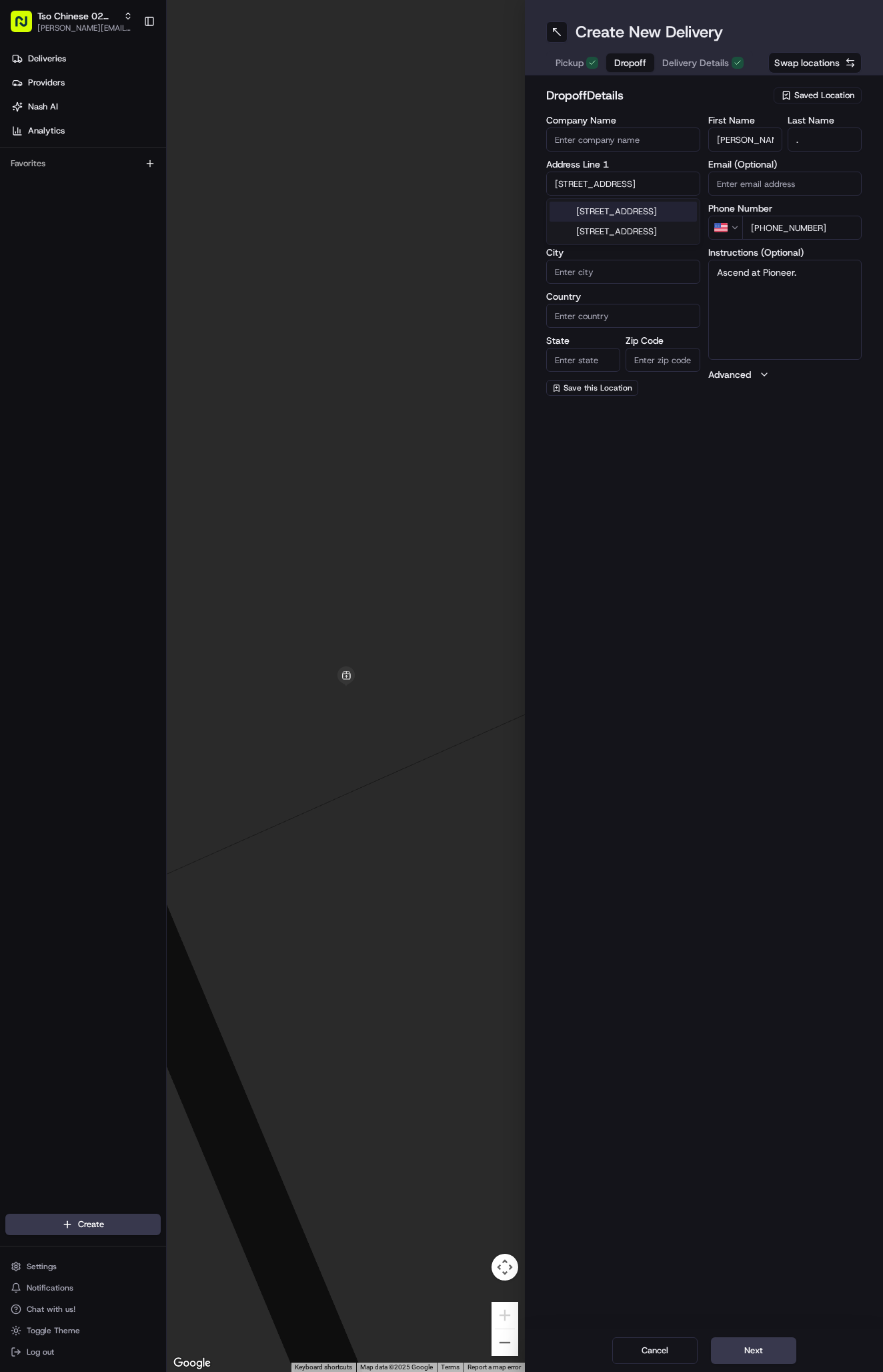
click at [657, 207] on div "1701 Daleside Ln, Austin, TX" at bounding box center [623, 212] width 148 height 20
type input "1701 Daleside Ln, Austin, TX 78754, USA"
type input "Austin"
type input "United States"
type input "TX"
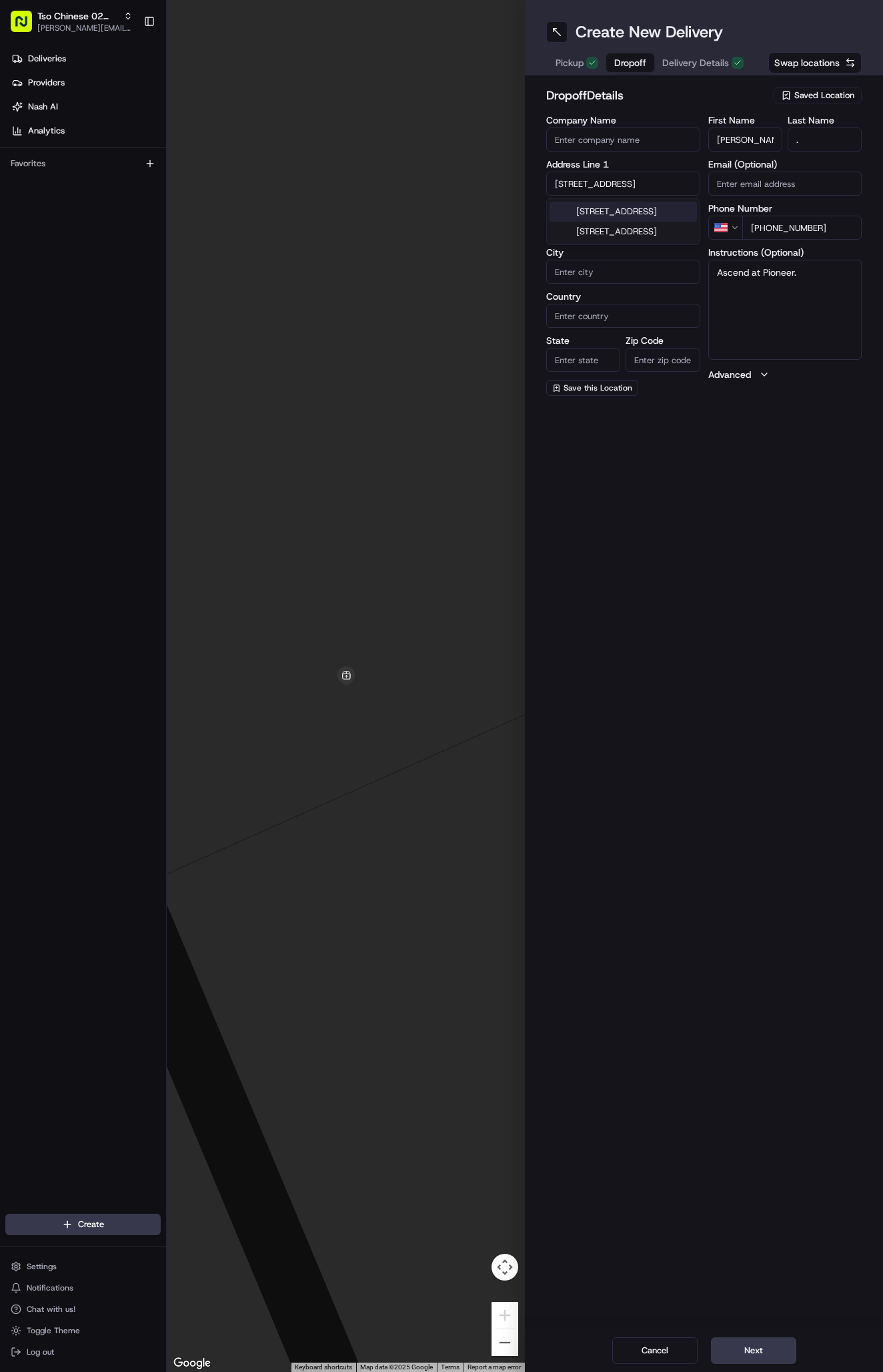
type input "78754"
type input "1701 Daleside Lane"
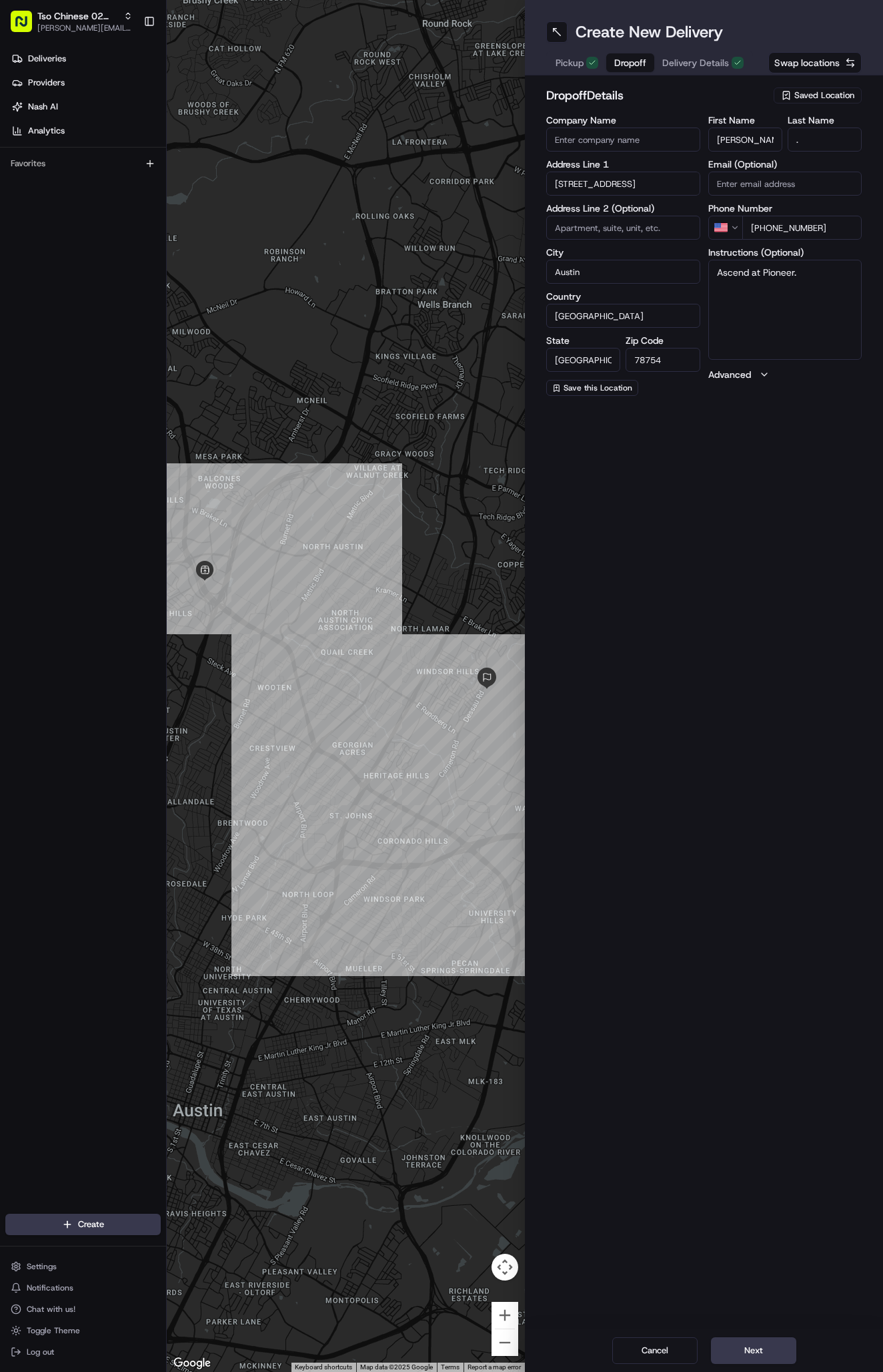
click at [638, 236] on input at bounding box center [623, 228] width 154 height 24
paste input "Apt 6302"
type input "Apt 6302"
click at [824, 317] on textarea "Ascend at Pioneer." at bounding box center [786, 309] width 154 height 100
paste textarea "Building 6 3rd Floor"
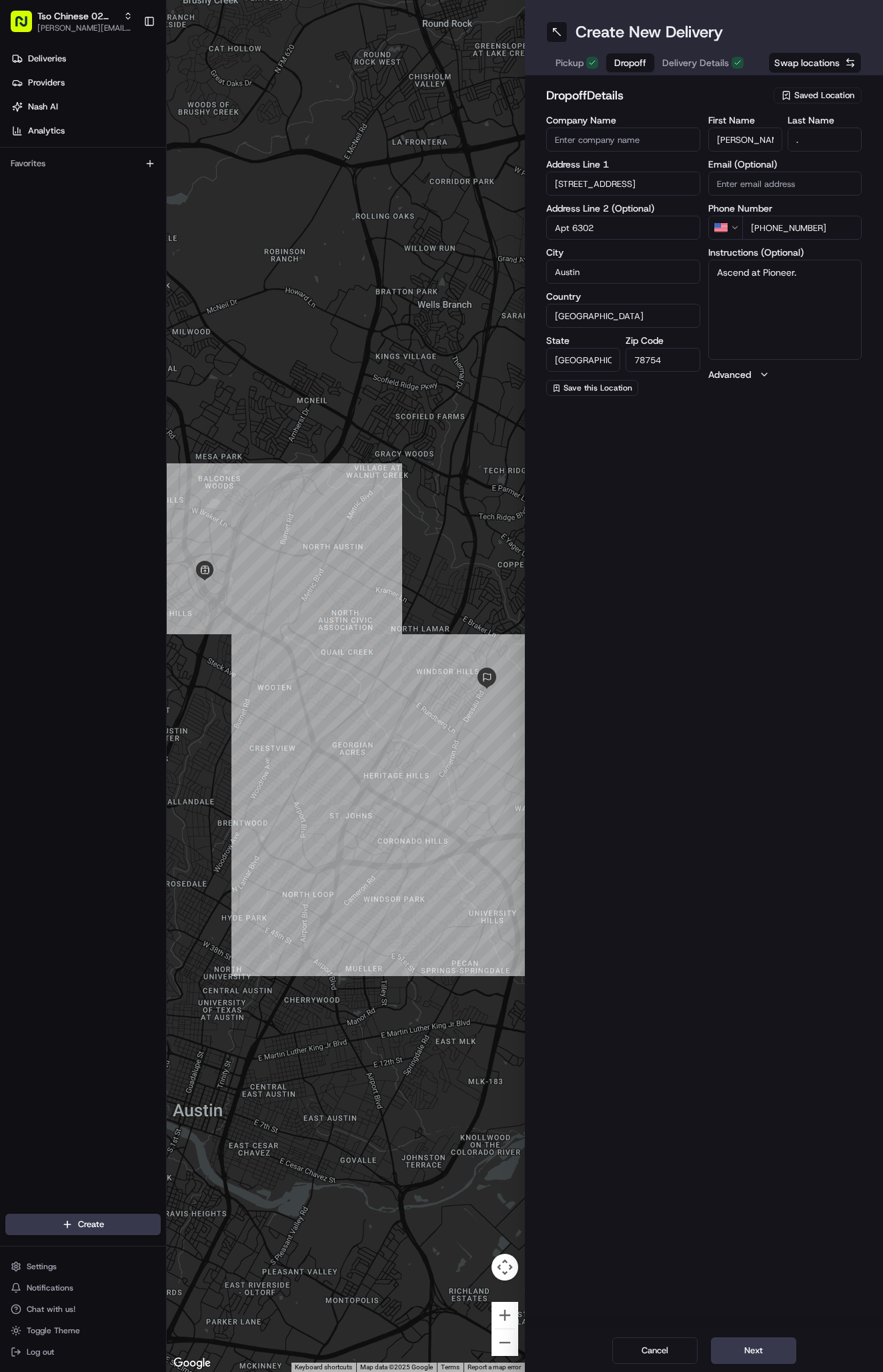
type textarea "Ascend at Pioneer. Building 6 3rd Floor"
click at [680, 58] on span "Delivery Details" at bounding box center [696, 62] width 67 height 14
click at [642, 57] on span "Dropoff" at bounding box center [630, 62] width 32 height 14
click at [756, 1340] on button "Next" at bounding box center [754, 1350] width 85 height 27
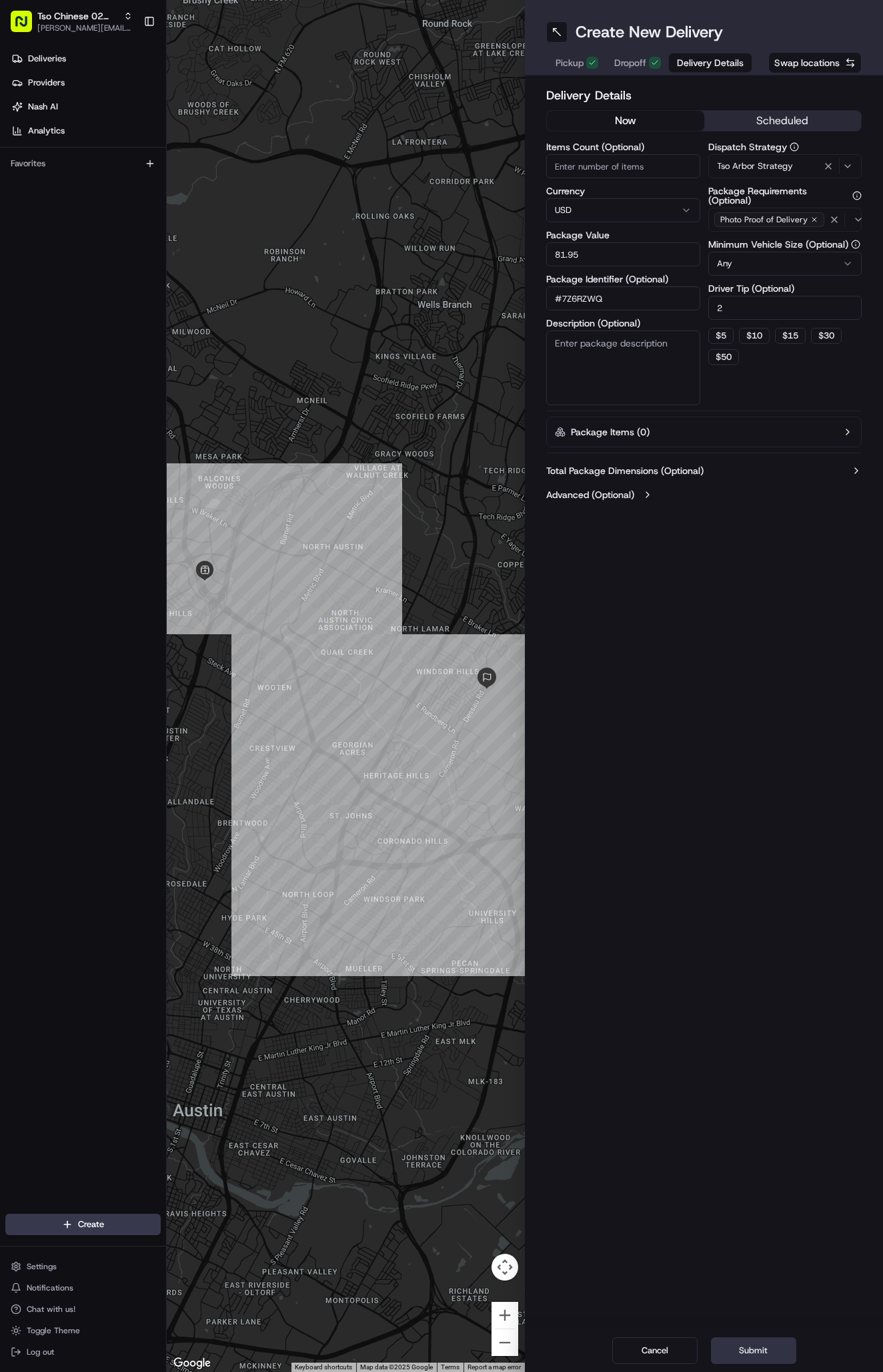
click at [756, 1340] on button "Submit" at bounding box center [754, 1350] width 85 height 27
click at [756, 1340] on div "Cancel Submit" at bounding box center [704, 1350] width 358 height 43
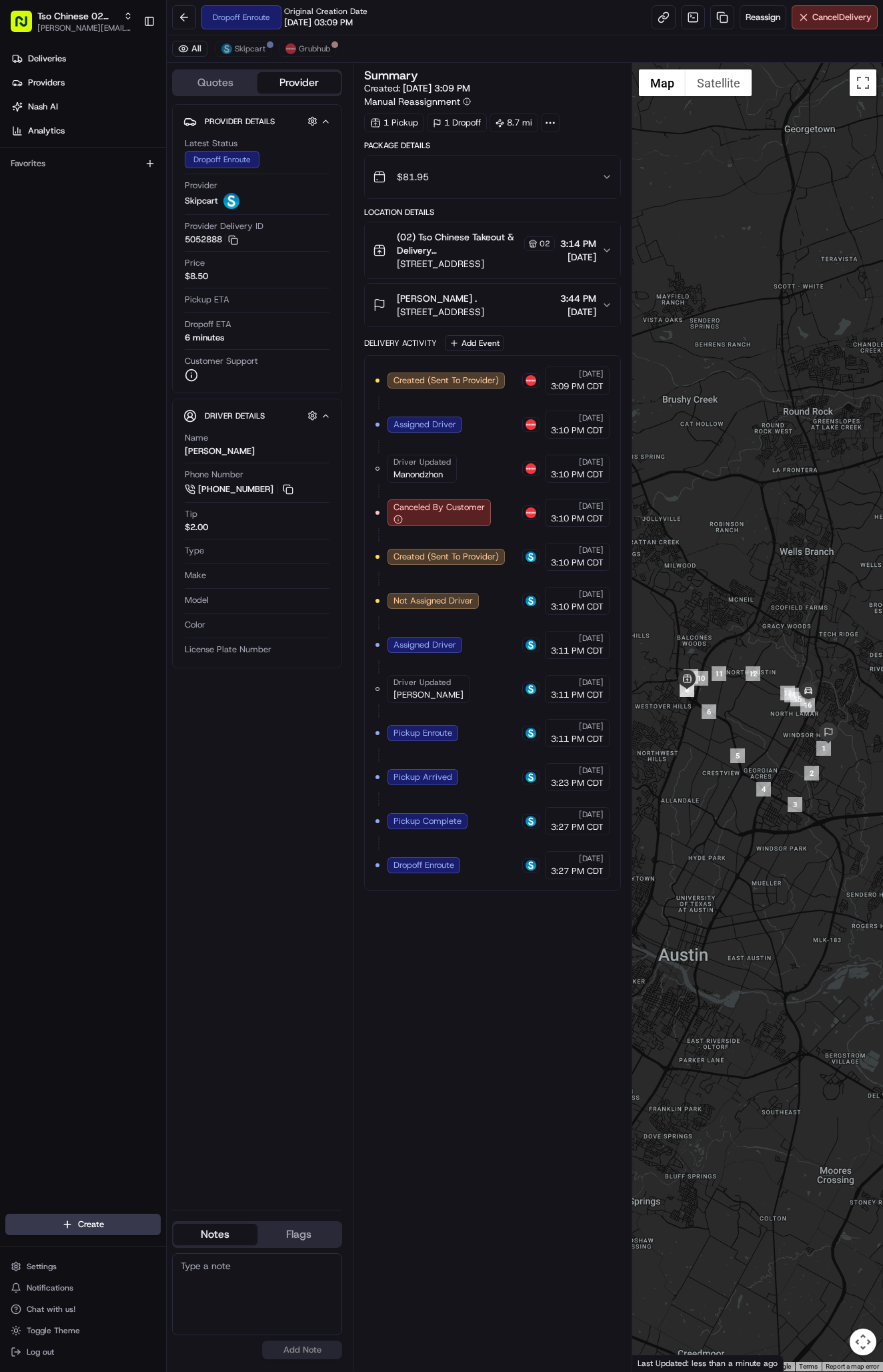
click at [74, 70] on ul "Deliveries Providers [PERSON_NAME] Analytics" at bounding box center [85, 95] width 161 height 94
click at [72, 55] on link "Deliveries" at bounding box center [85, 58] width 161 height 21
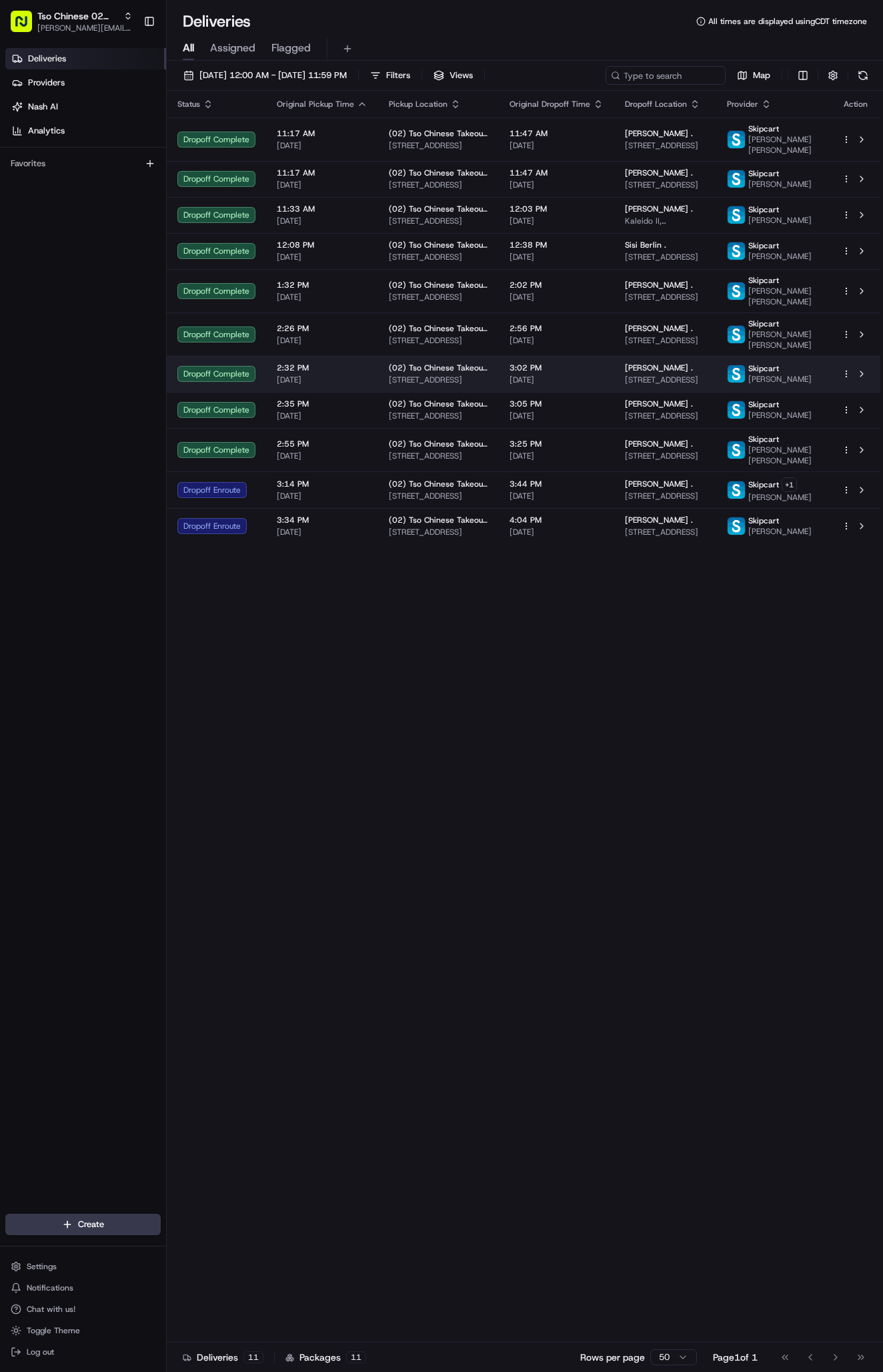
click at [661, 385] on span "[STREET_ADDRESS]" at bounding box center [665, 380] width 81 height 11
click at [391, 385] on span "[STREET_ADDRESS]" at bounding box center [439, 380] width 99 height 11
click at [846, 386] on html "Tso Chinese 02 Arbor [PERSON_NAME][EMAIL_ADDRESS][DOMAIN_NAME] Toggle Sidebar D…" at bounding box center [442, 686] width 883 height 1372
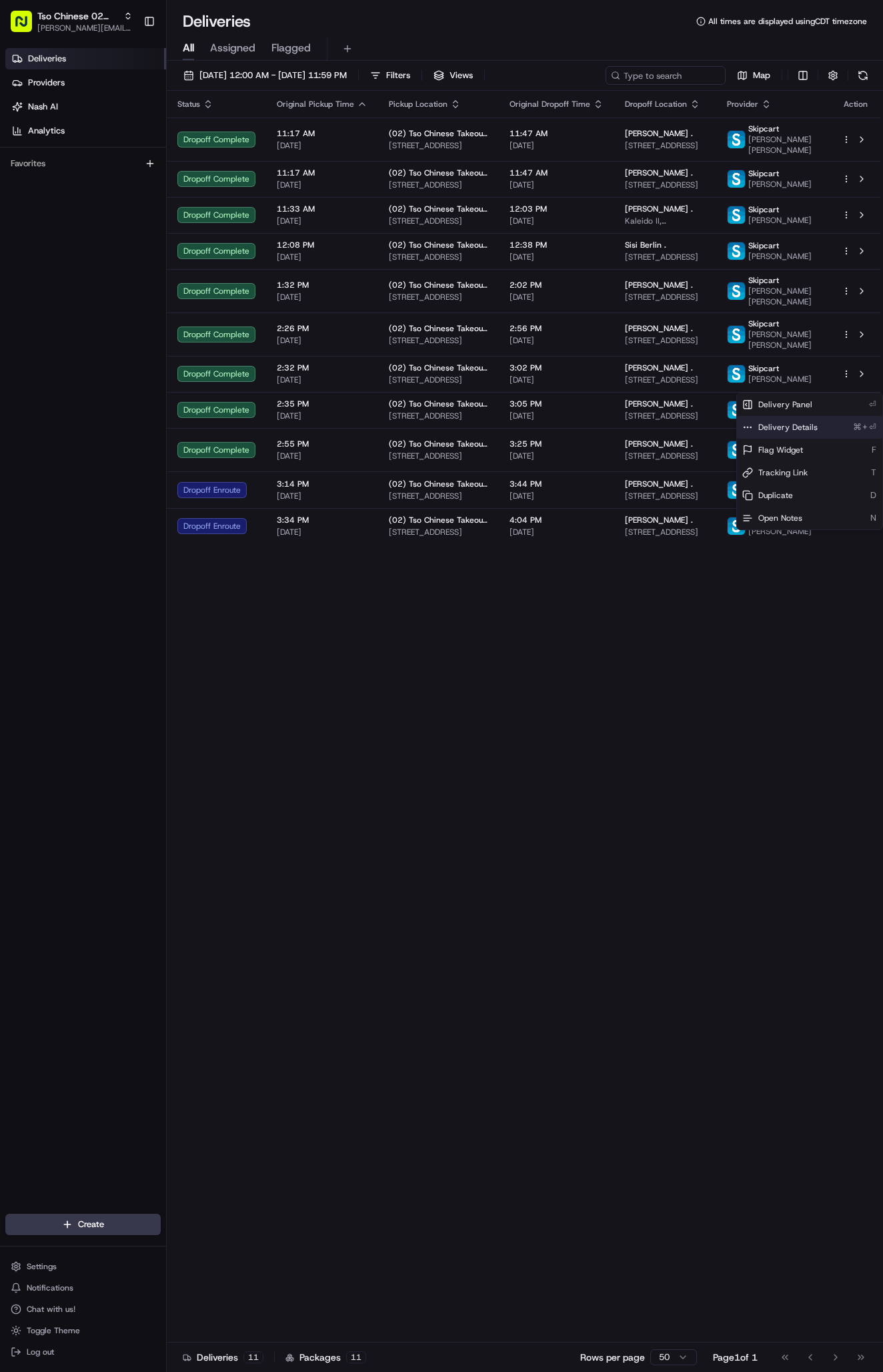
click at [812, 429] on span "Delivery Details" at bounding box center [788, 427] width 60 height 11
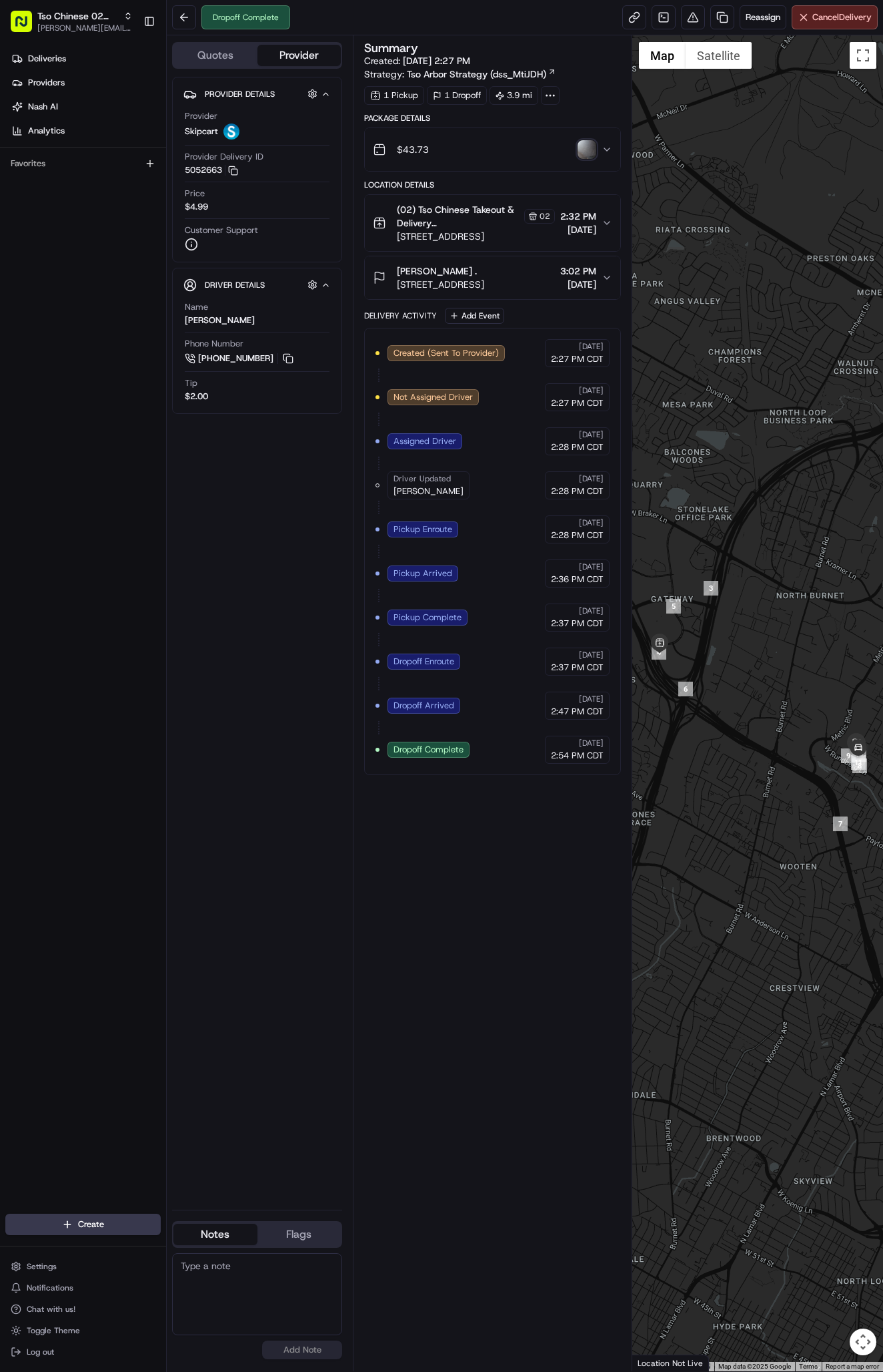
click at [480, 214] on span "(02) Tso Chinese Takeout & Delivery [GEOGRAPHIC_DATA] [GEOGRAPHIC_DATA] Crossin…" at bounding box center [459, 216] width 125 height 27
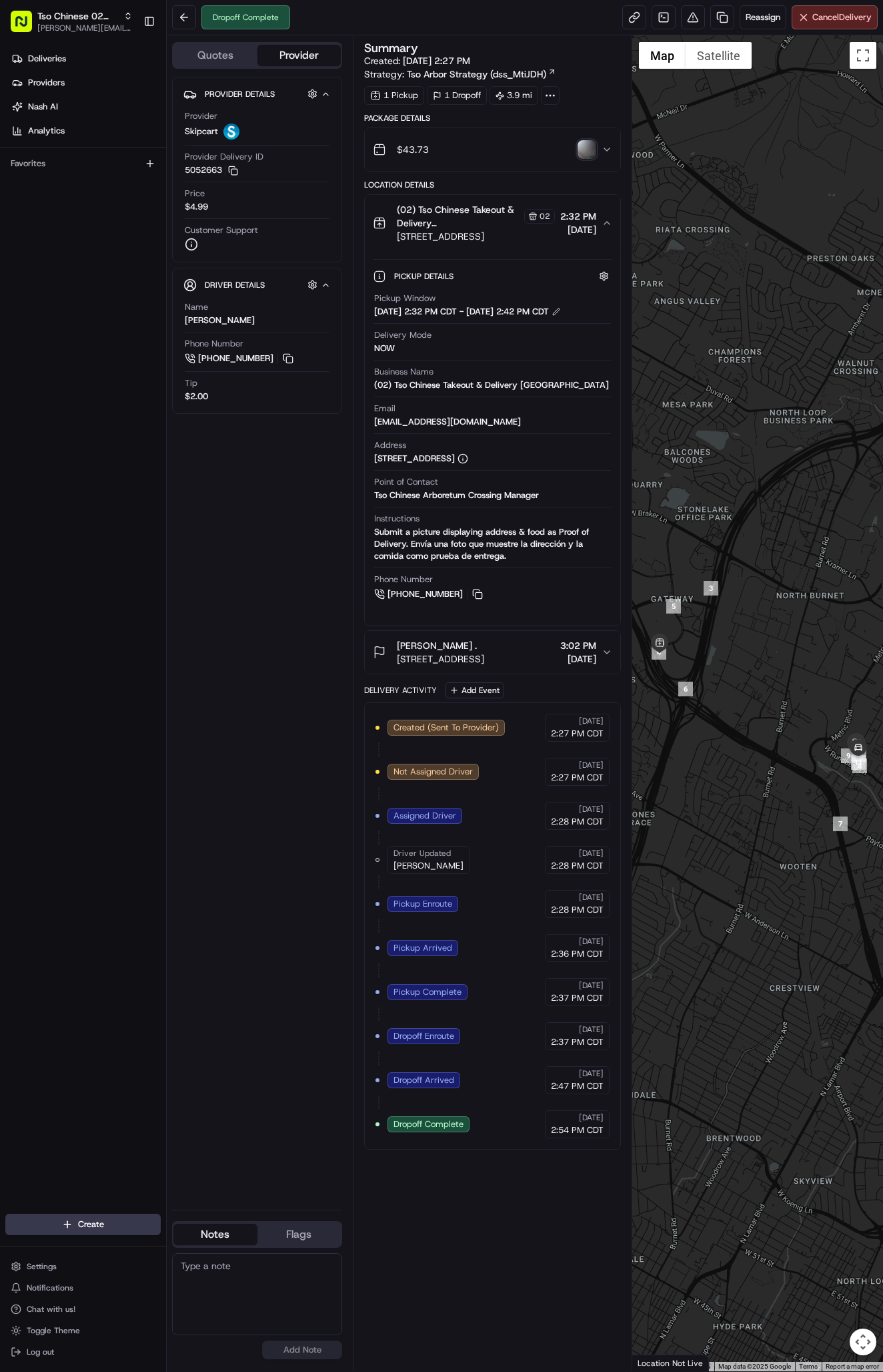
click at [546, 143] on div "$43.73" at bounding box center [486, 149] width 229 height 27
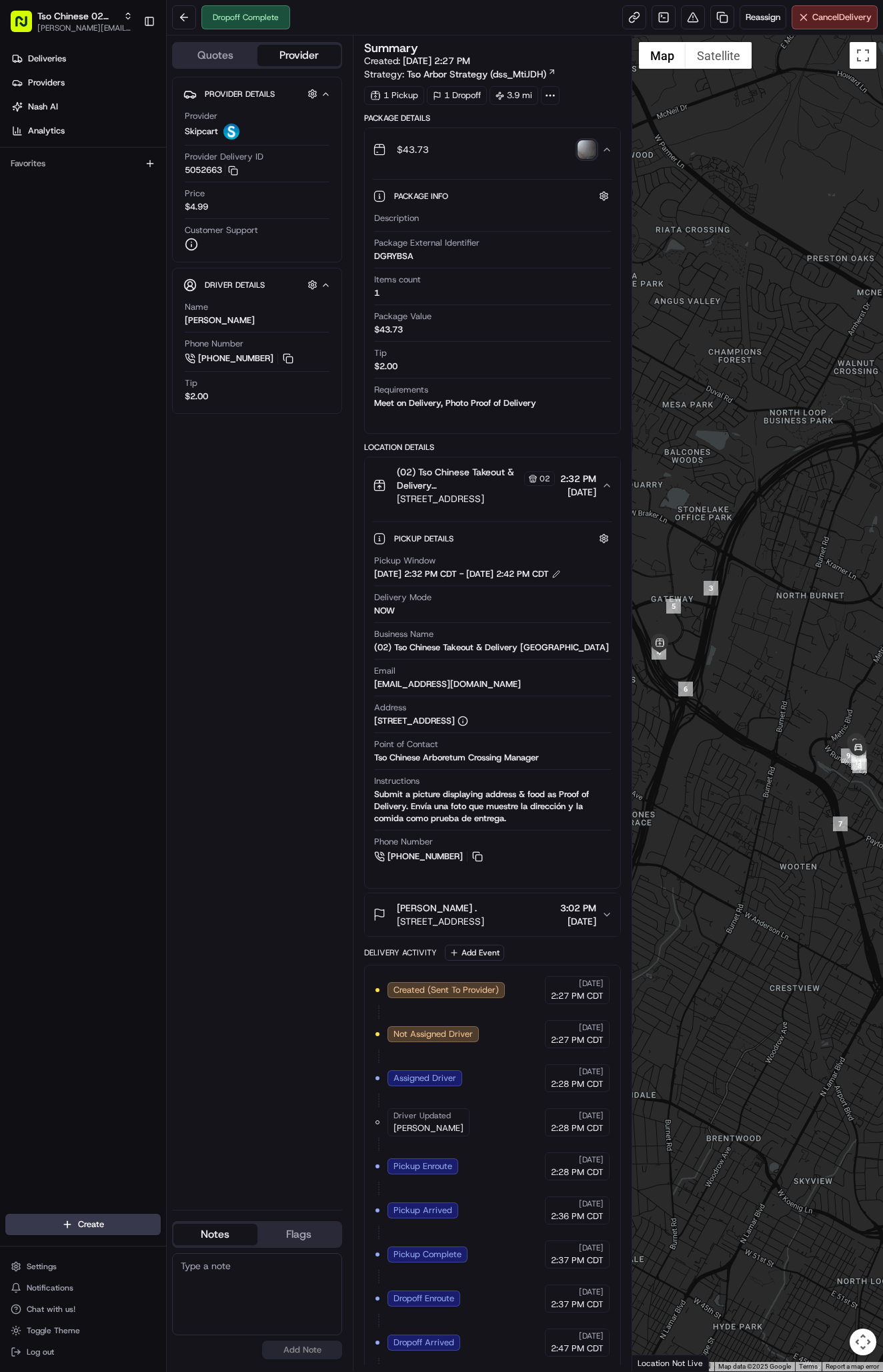
click at [153, 253] on div "Deliveries Providers [PERSON_NAME] Analytics Favorites" at bounding box center [83, 633] width 166 height 1179
click at [65, 60] on span "Deliveries" at bounding box center [47, 58] width 38 height 12
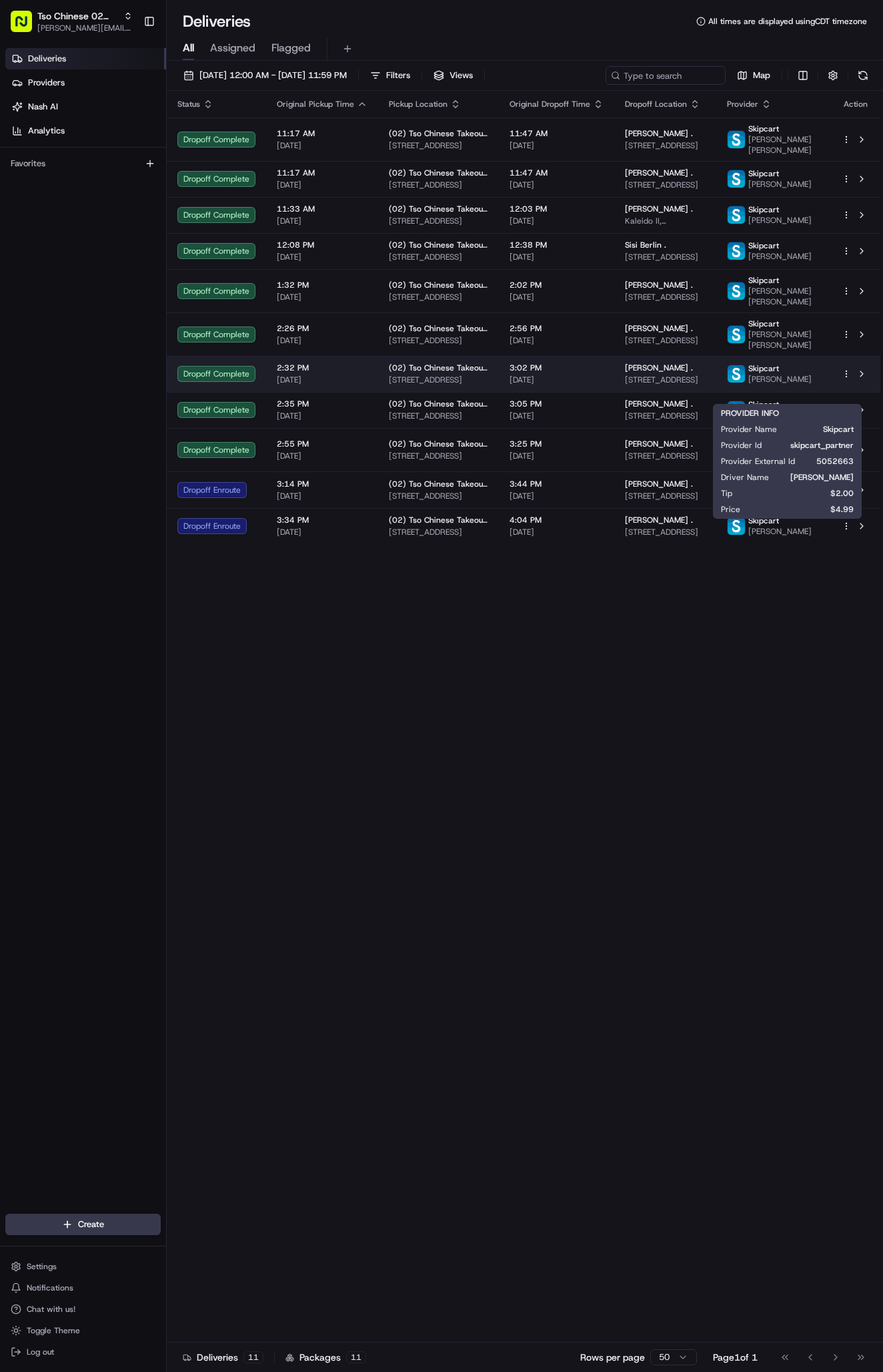
click at [778, 374] on span "Skipcart" at bounding box center [764, 368] width 30 height 11
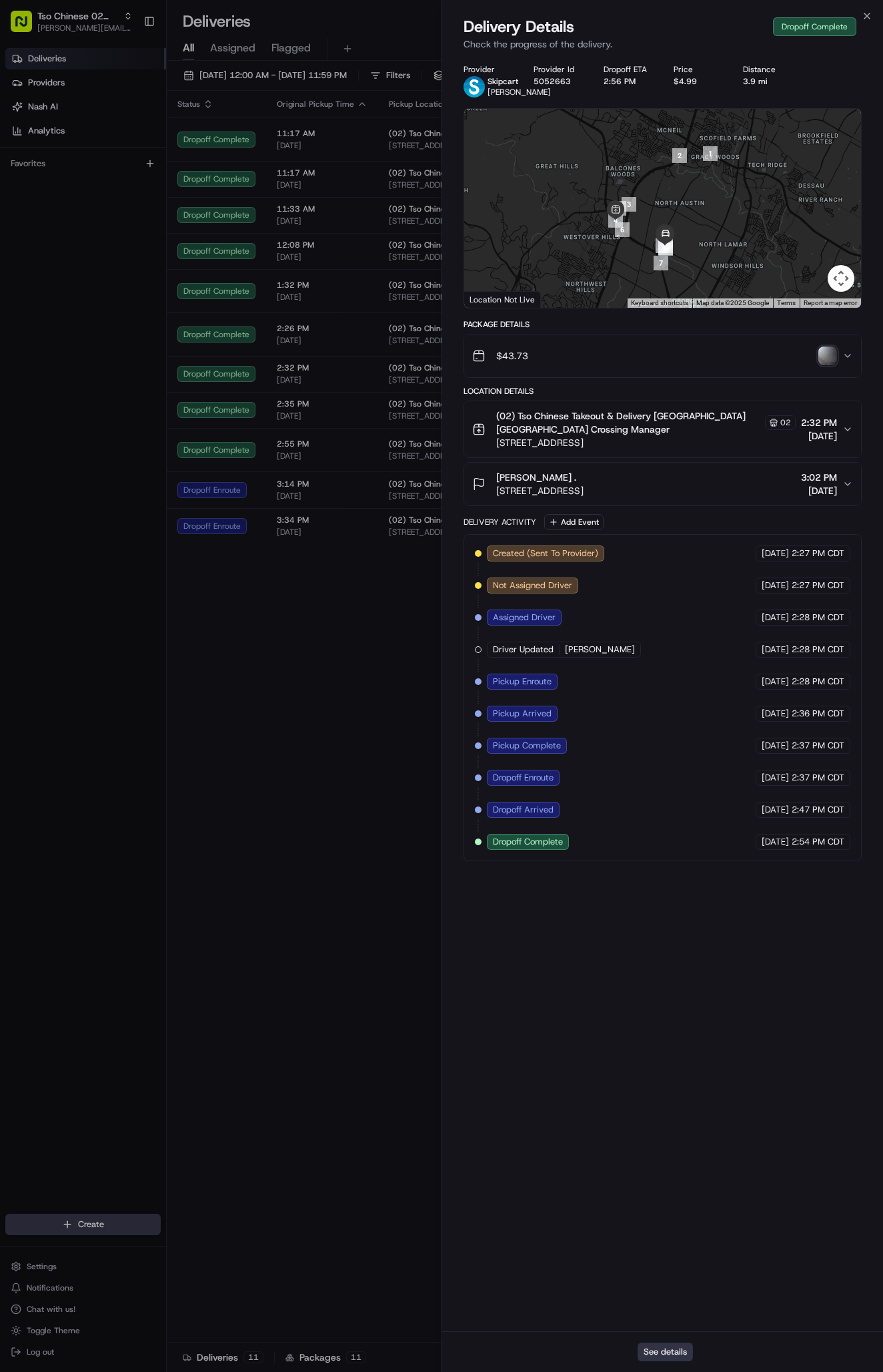
click at [671, 1350] on button "See details" at bounding box center [665, 1352] width 55 height 18
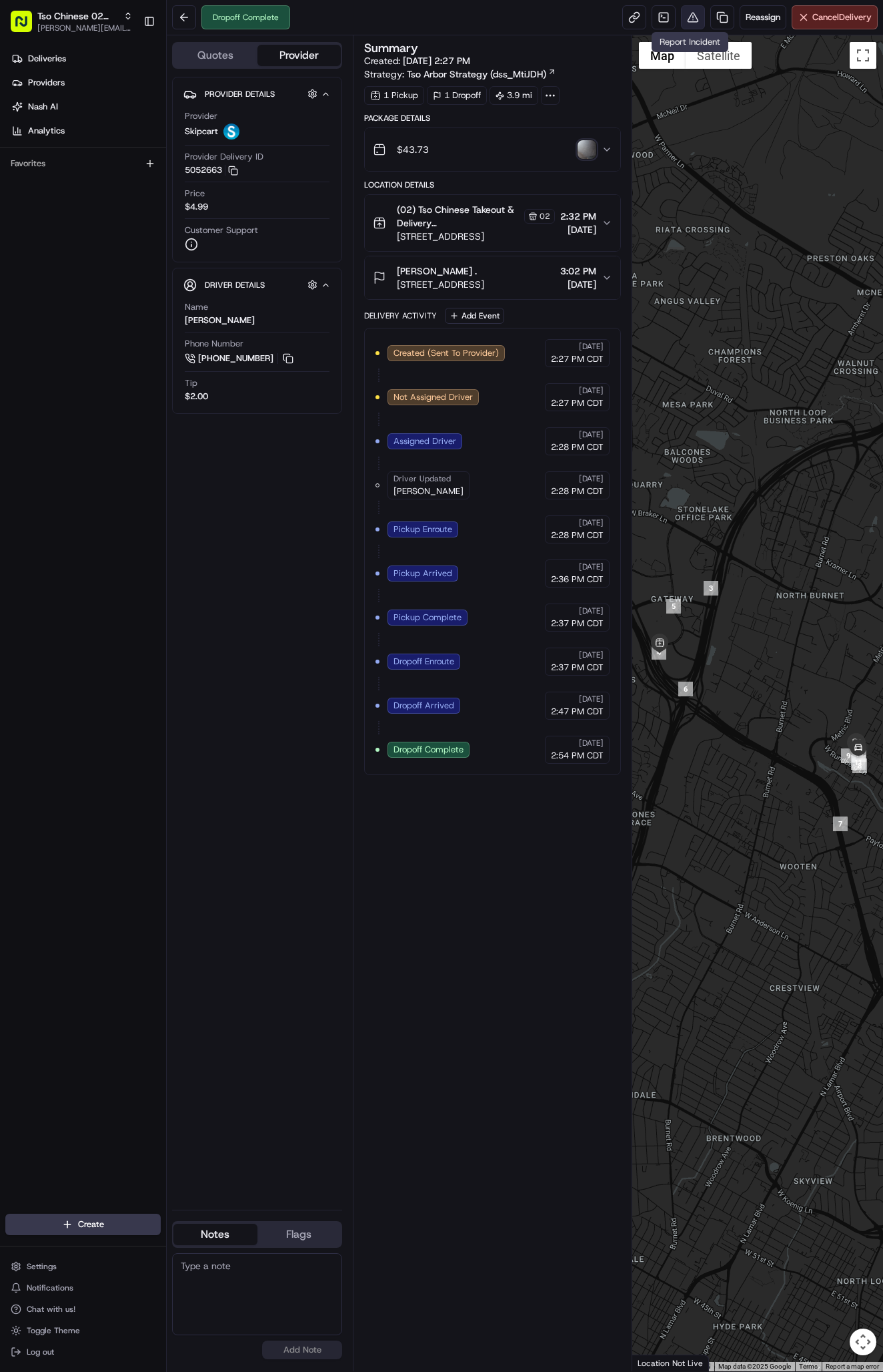
click at [691, 18] on button at bounding box center [693, 17] width 24 height 24
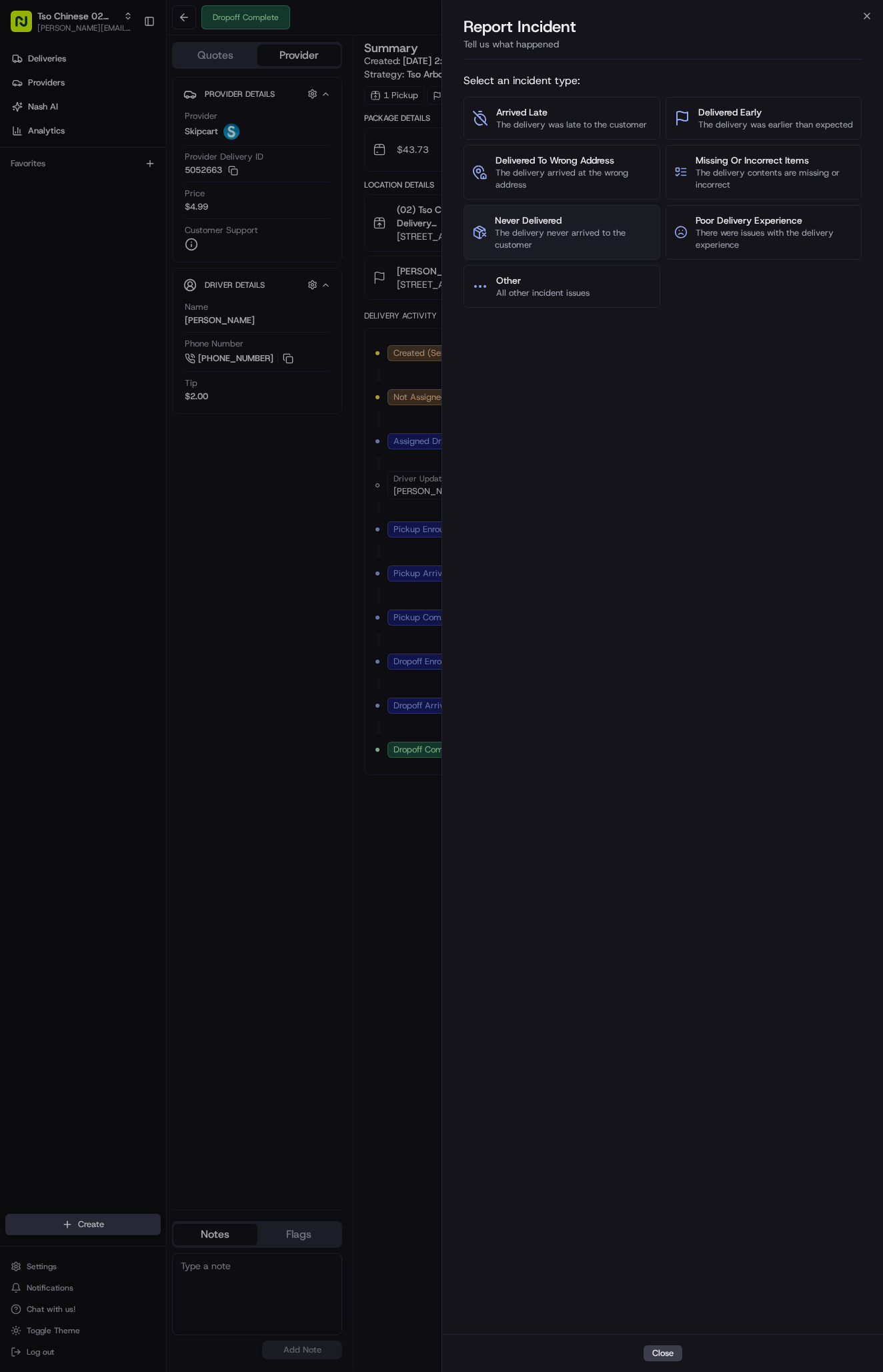
click at [548, 228] on span "The delivery never arrived to the customer" at bounding box center [573, 239] width 157 height 24
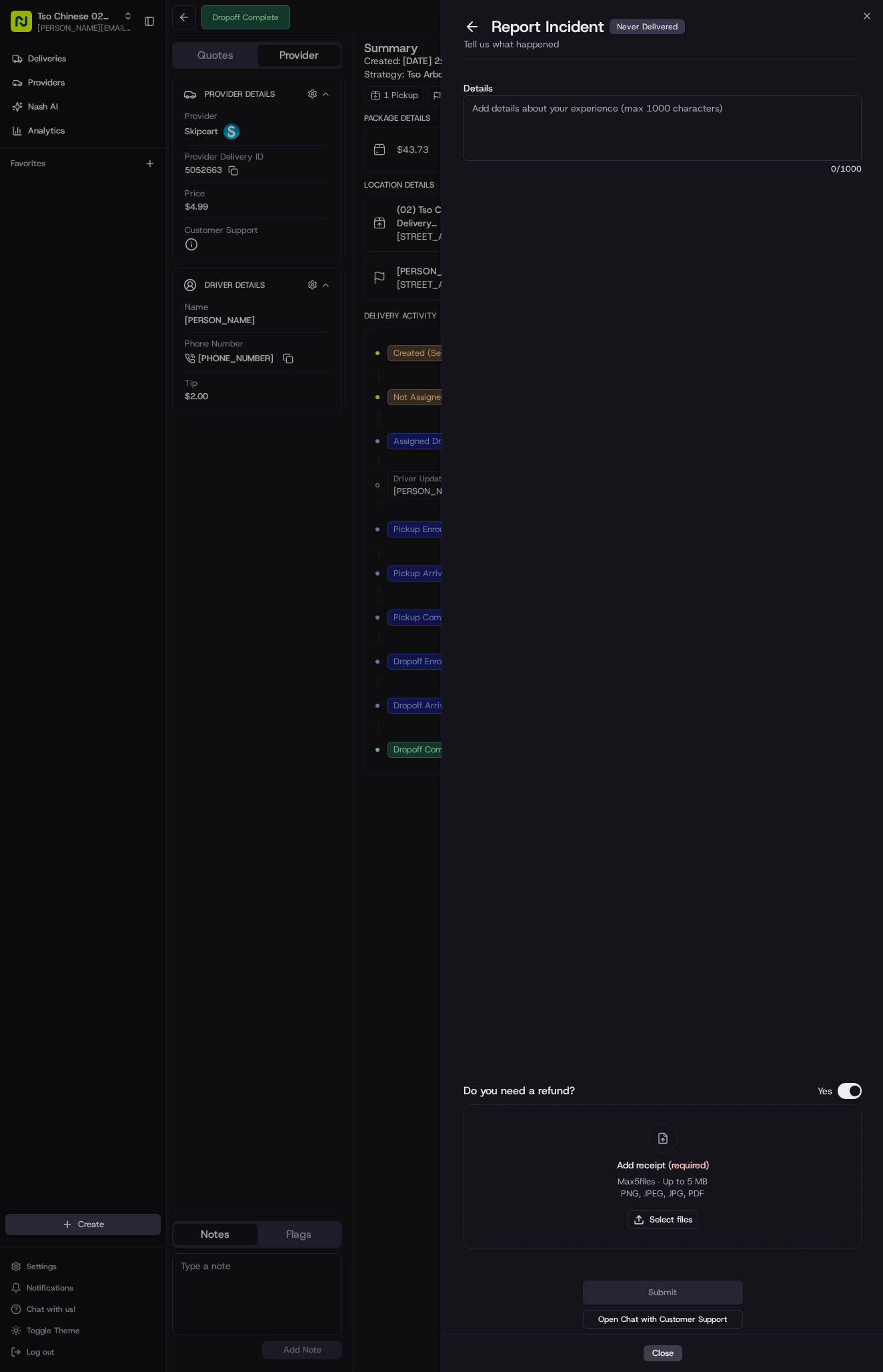
click at [474, 109] on textarea "Details" at bounding box center [663, 128] width 398 height 65
click at [532, 129] on textarea "Details" at bounding box center [663, 128] width 398 height 65
paste textarea "I had a driver make a delivery, the confirmation photo does not show the order …"
click at [721, 140] on textarea "I had a driver make a delivery, the confirmation photo does not show the order …" at bounding box center [663, 128] width 398 height 65
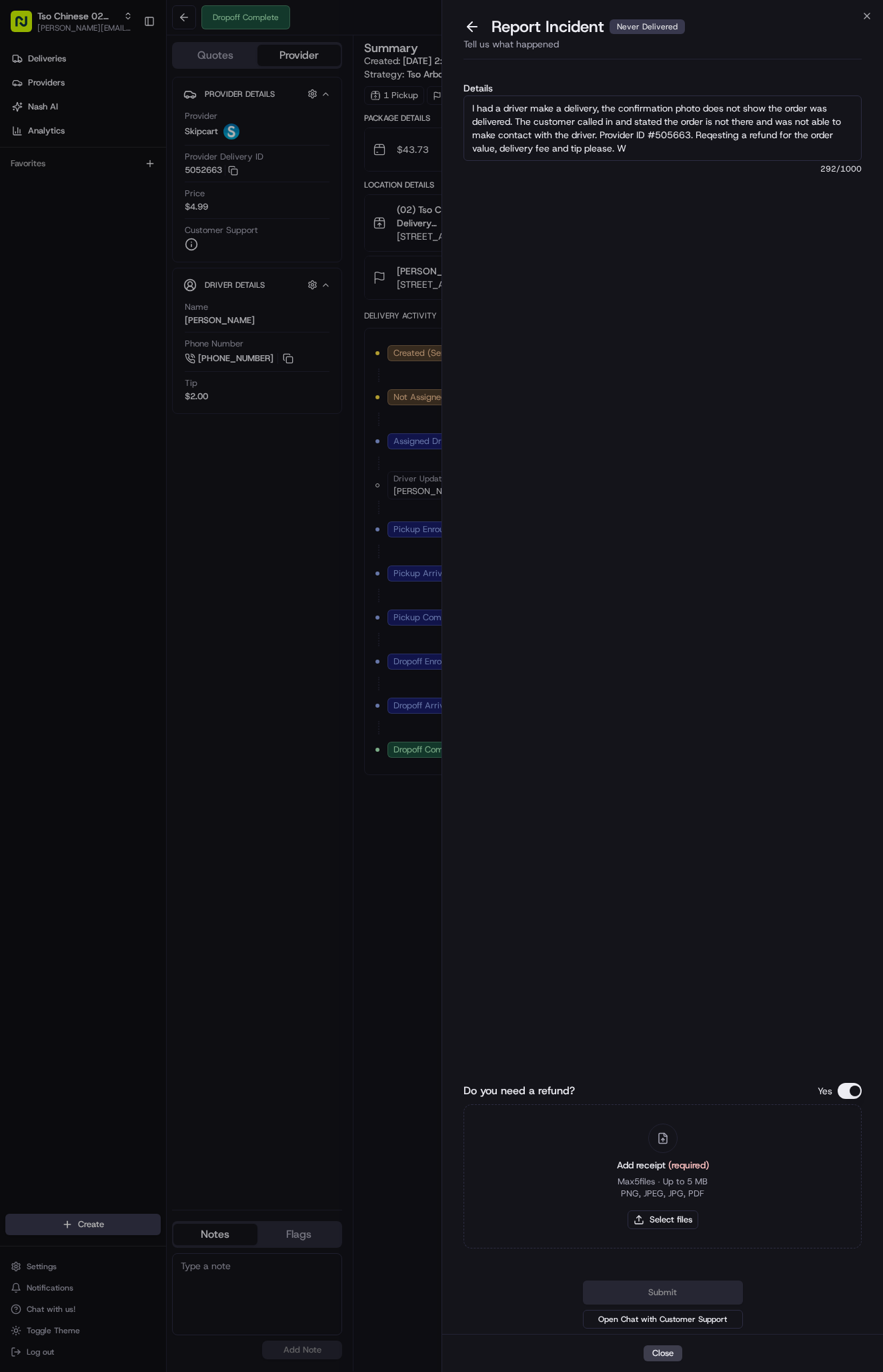
click at [648, 151] on textarea "I had a driver make a delivery, the confirmation photo does not show the order …" at bounding box center [663, 128] width 398 height 65
click at [647, 146] on textarea "I had a driver make a delivery, the confirmation photo does not show the order …" at bounding box center [663, 128] width 398 height 65
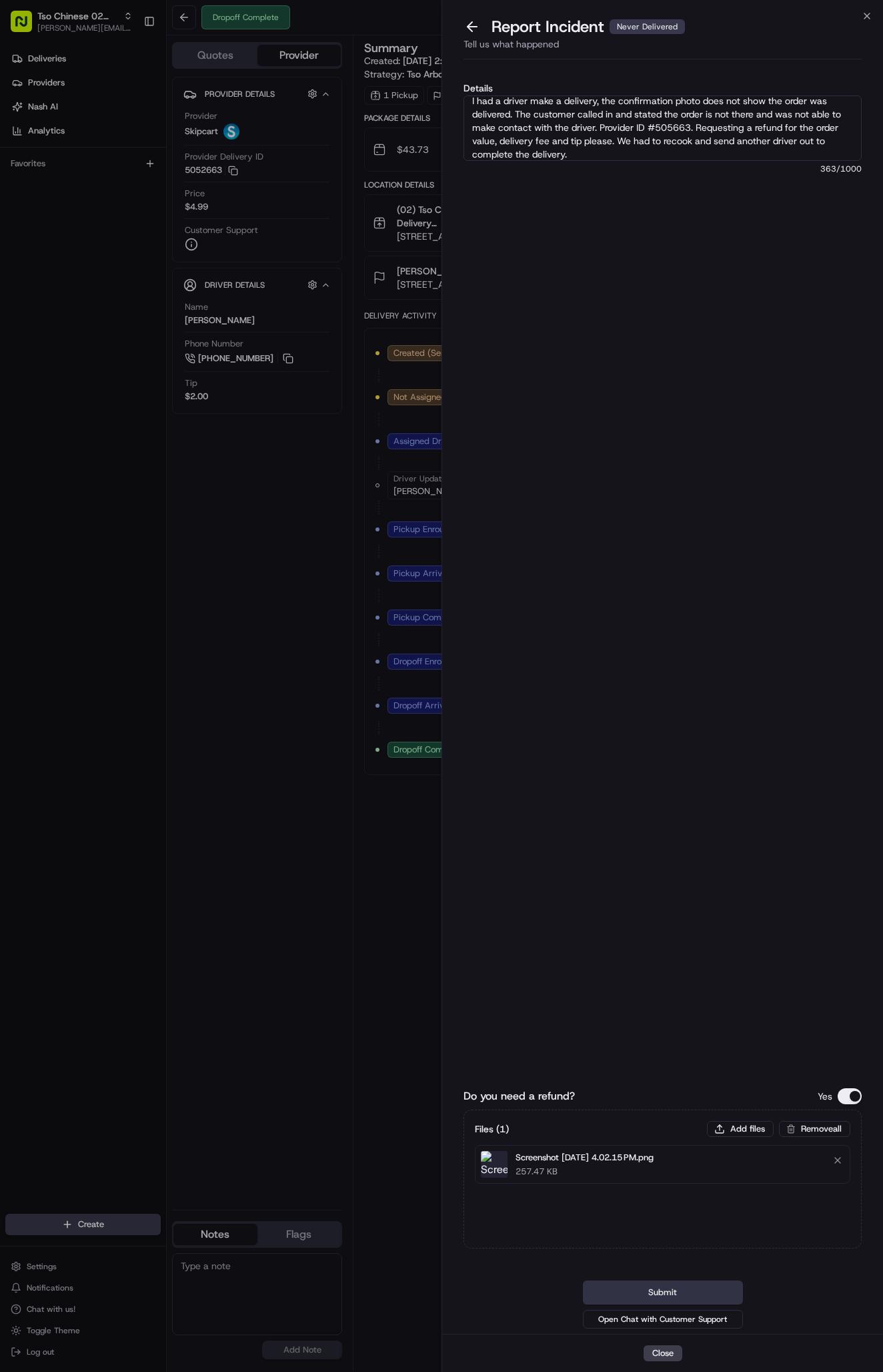
type textarea "I had a driver make a delivery, the confirmation photo does not show the order …"
click at [668, 1287] on button "Submit" at bounding box center [663, 1292] width 160 height 24
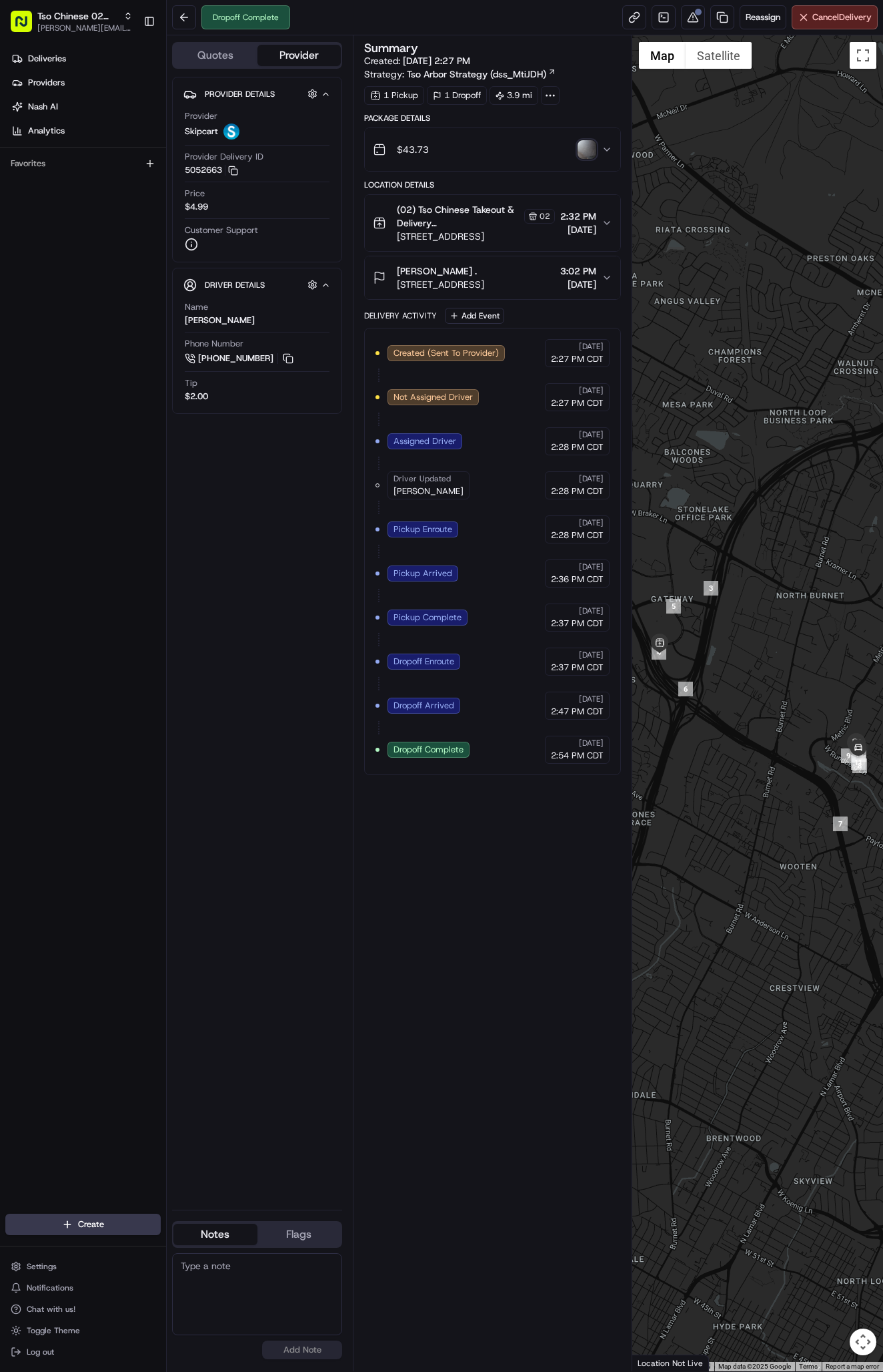
click at [326, 972] on div "Provider Details Hidden ( 4 ) Provider Skipcart Provider Delivery ID 5052663 Co…" at bounding box center [257, 638] width 170 height 1122
click at [87, 587] on div "Deliveries Providers Nash AI Analytics Favorites" at bounding box center [83, 633] width 166 height 1179
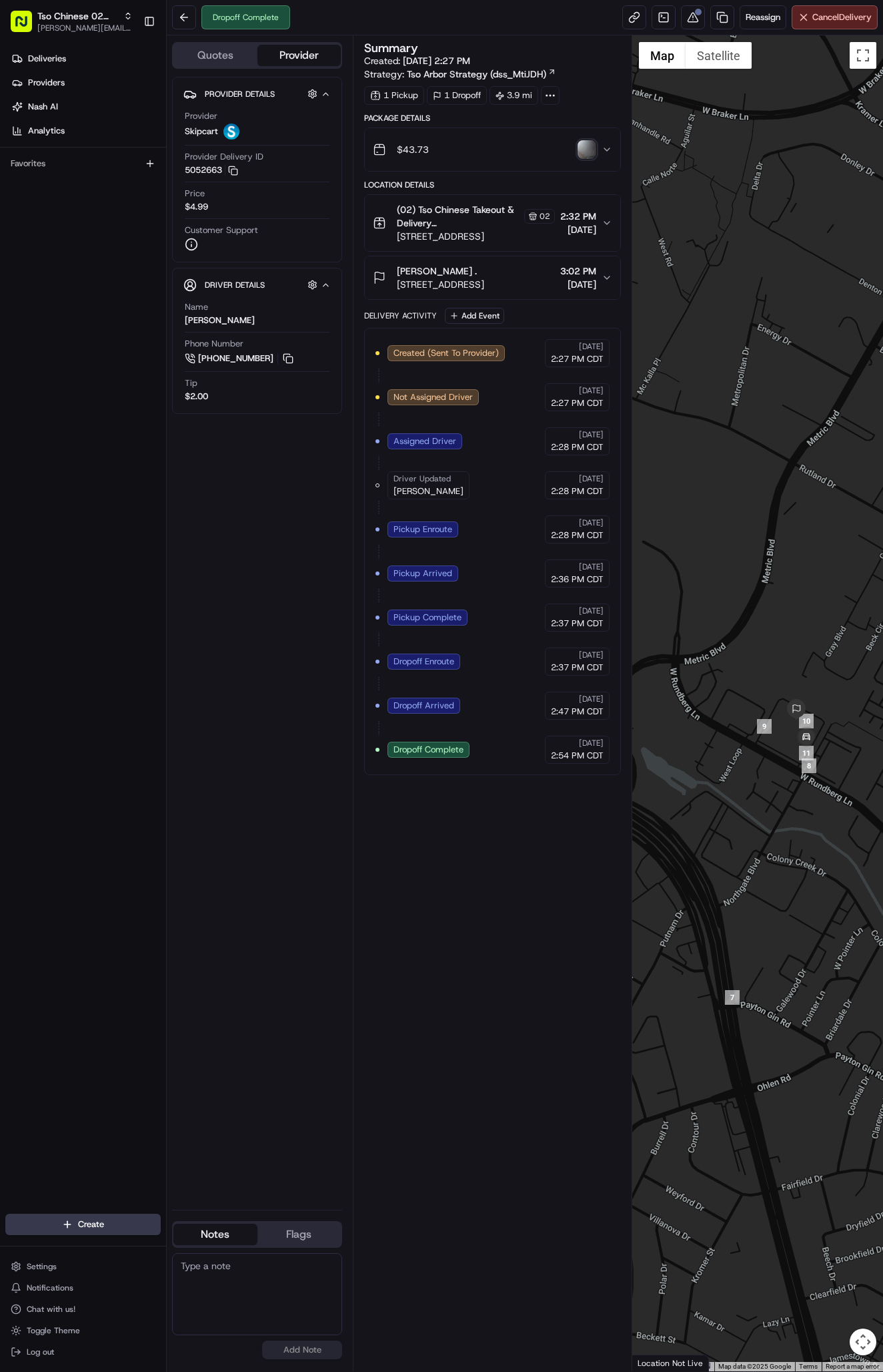
drag, startPoint x: 816, startPoint y: 780, endPoint x: 715, endPoint y: 760, distance: 103.0
click at [715, 760] on div at bounding box center [757, 703] width 251 height 1335
click at [82, 691] on div "Deliveries Providers Nash AI Analytics Favorites" at bounding box center [83, 633] width 166 height 1179
click at [84, 56] on link "Deliveries" at bounding box center [85, 58] width 161 height 21
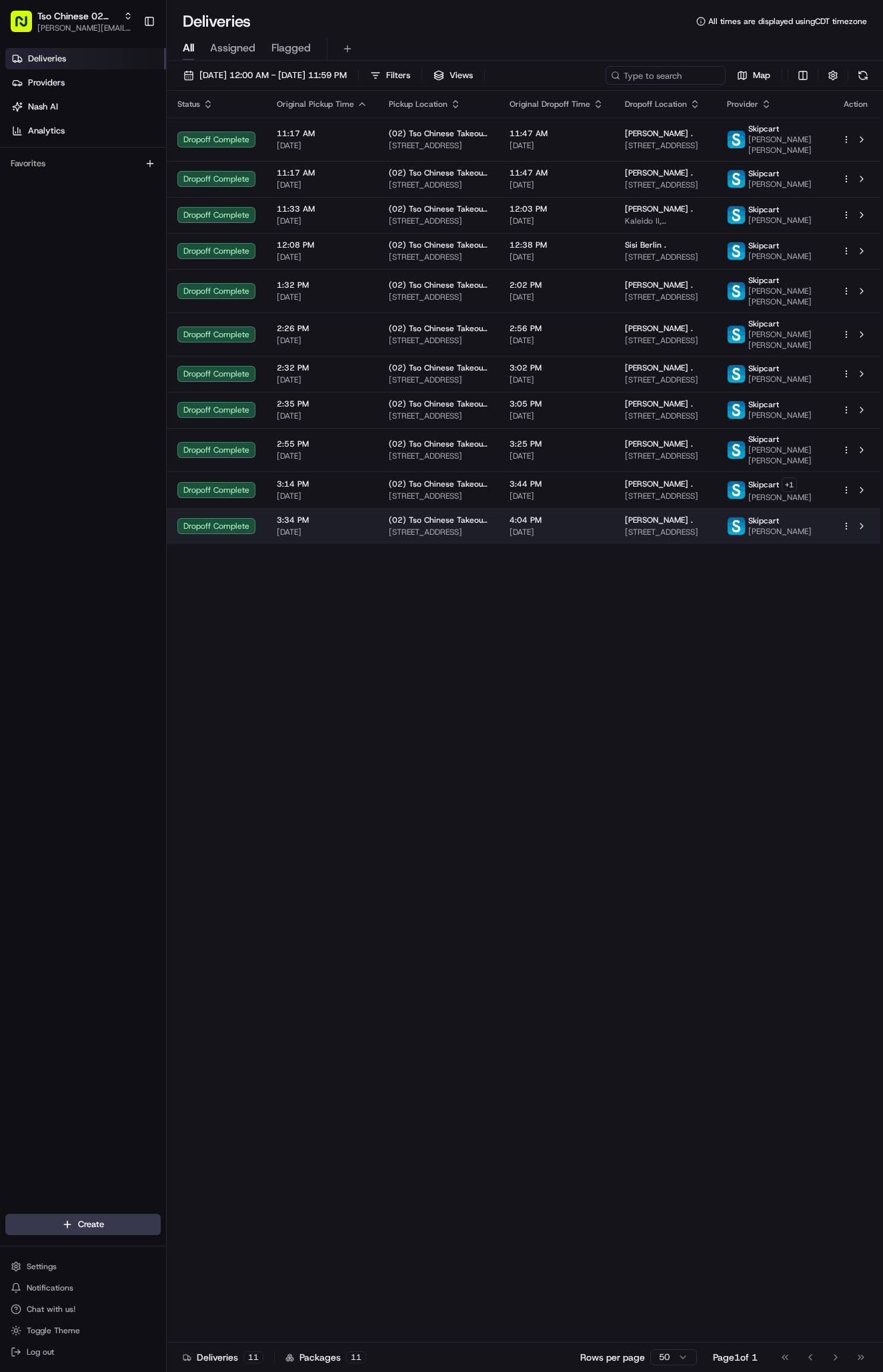
click at [669, 525] on div "[PERSON_NAME] ." at bounding box center [665, 520] width 81 height 11
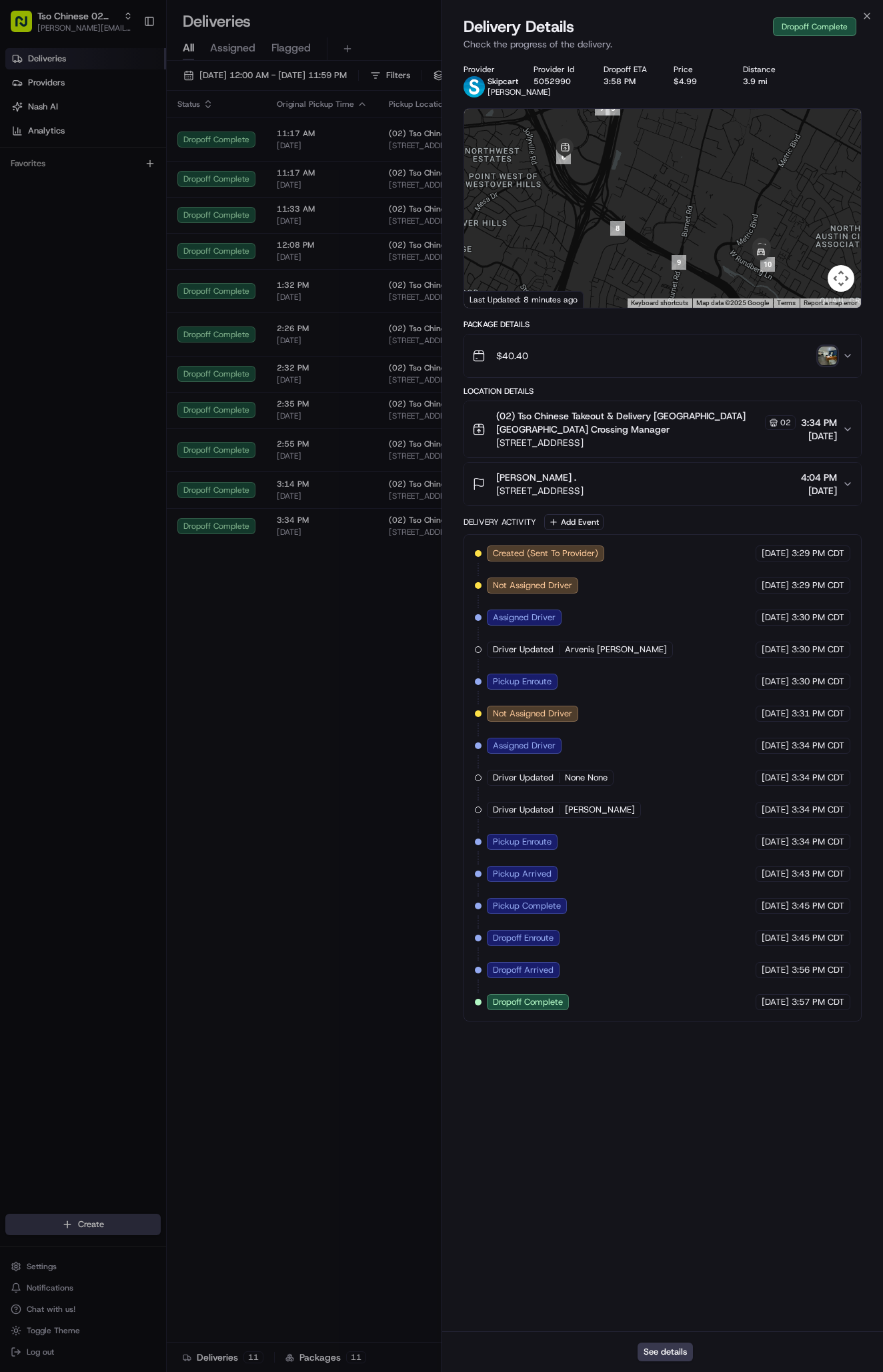
click at [827, 362] on img "button" at bounding box center [828, 355] width 18 height 18
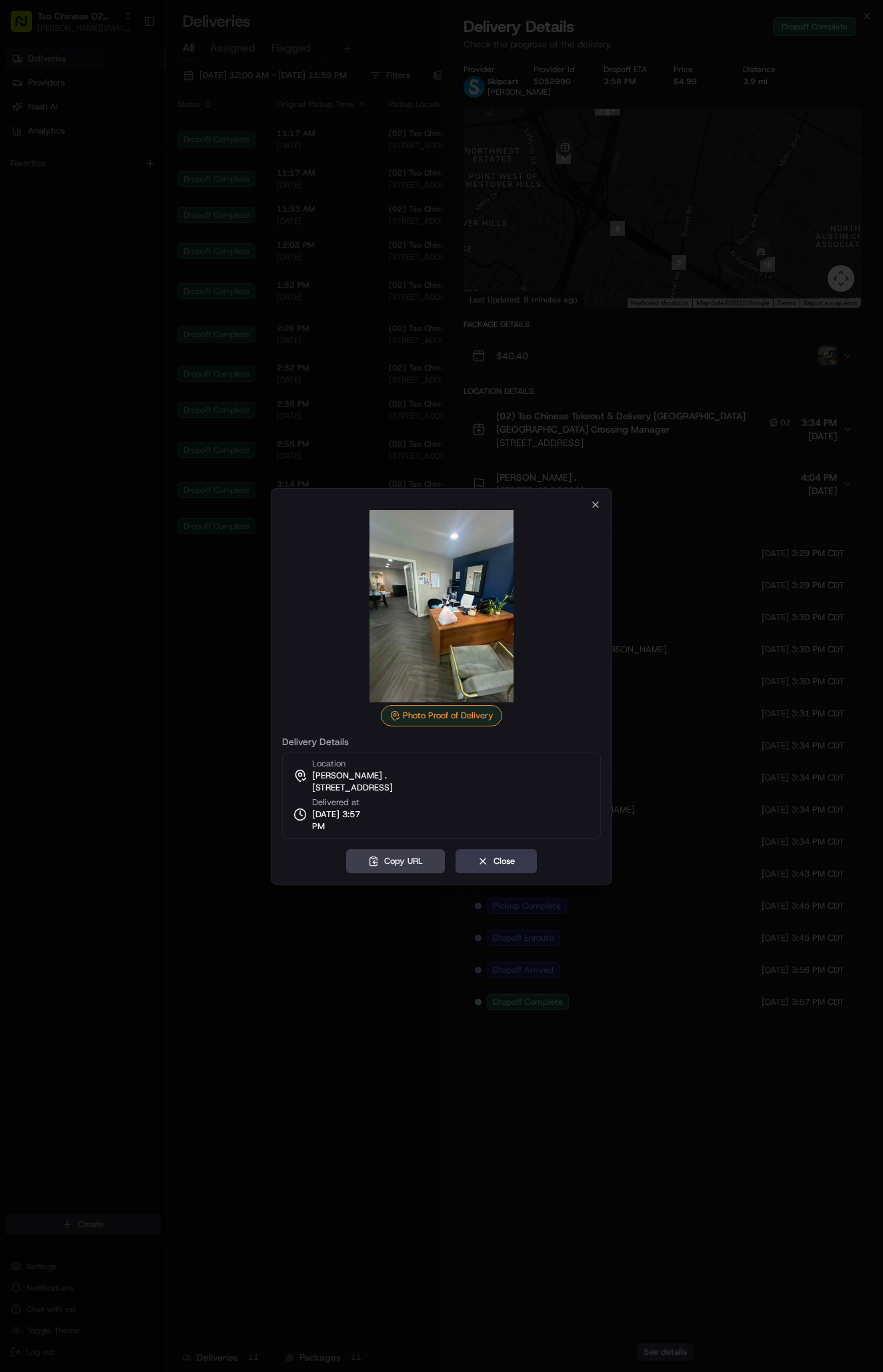
click at [404, 609] on img at bounding box center [442, 605] width 192 height 192
click at [595, 504] on icon "button" at bounding box center [596, 505] width 6 height 6
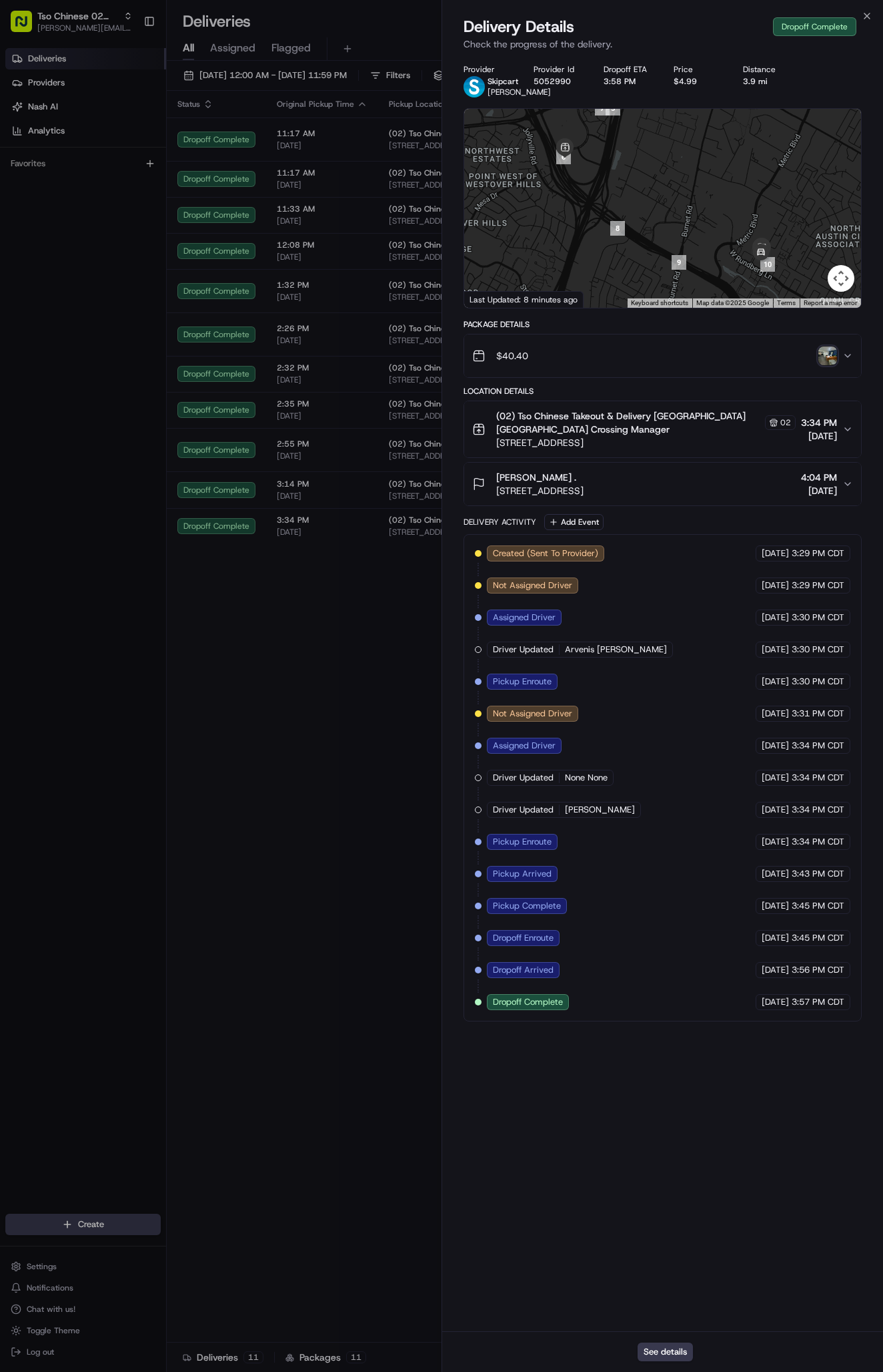
click at [188, 676] on div "Status Original Pickup Time Pickup Location Original Dropoff Time Dropoff Locat…" at bounding box center [524, 716] width 714 height 1252
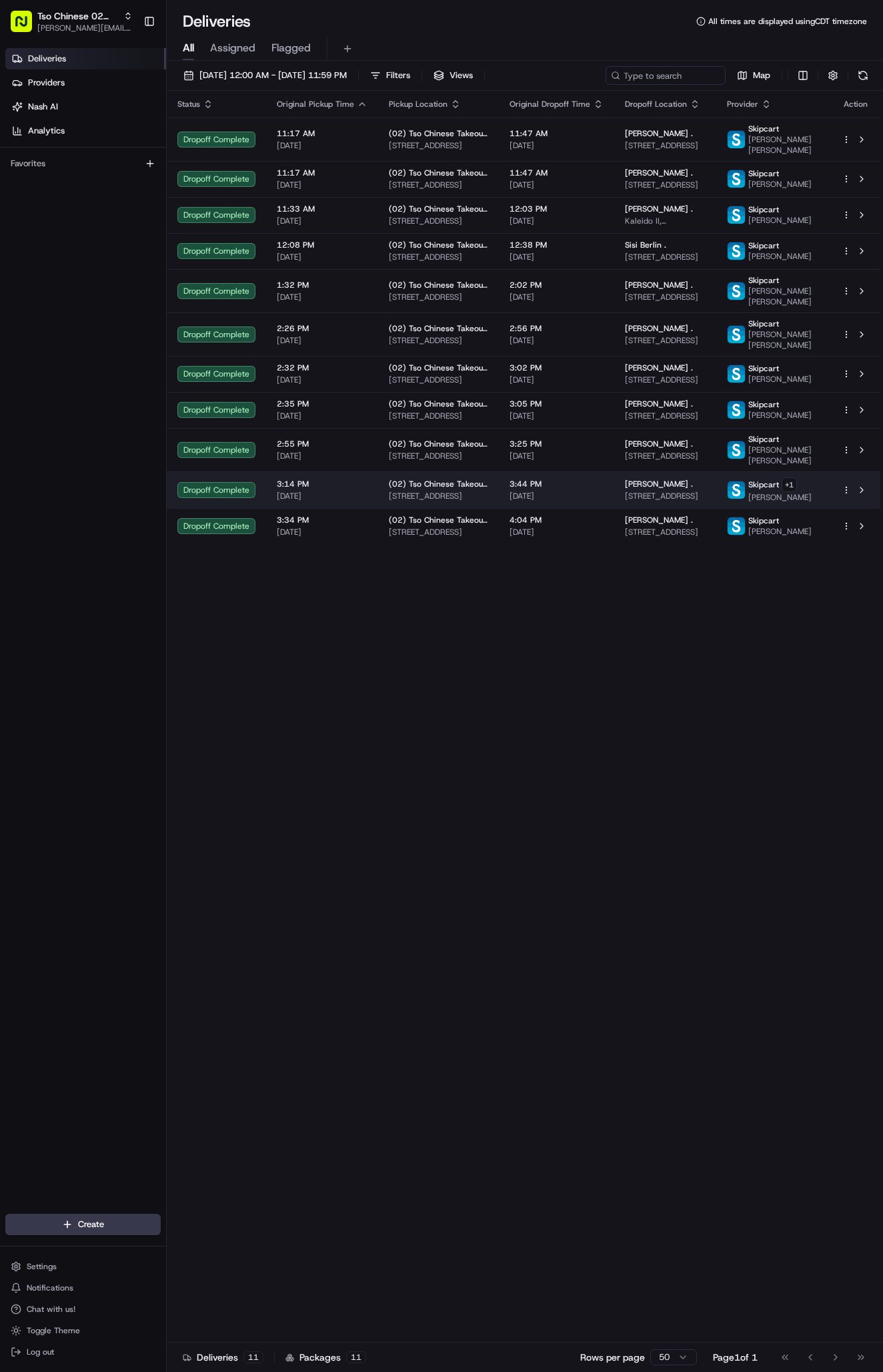
click at [673, 525] on div "[PERSON_NAME] ." at bounding box center [665, 520] width 81 height 11
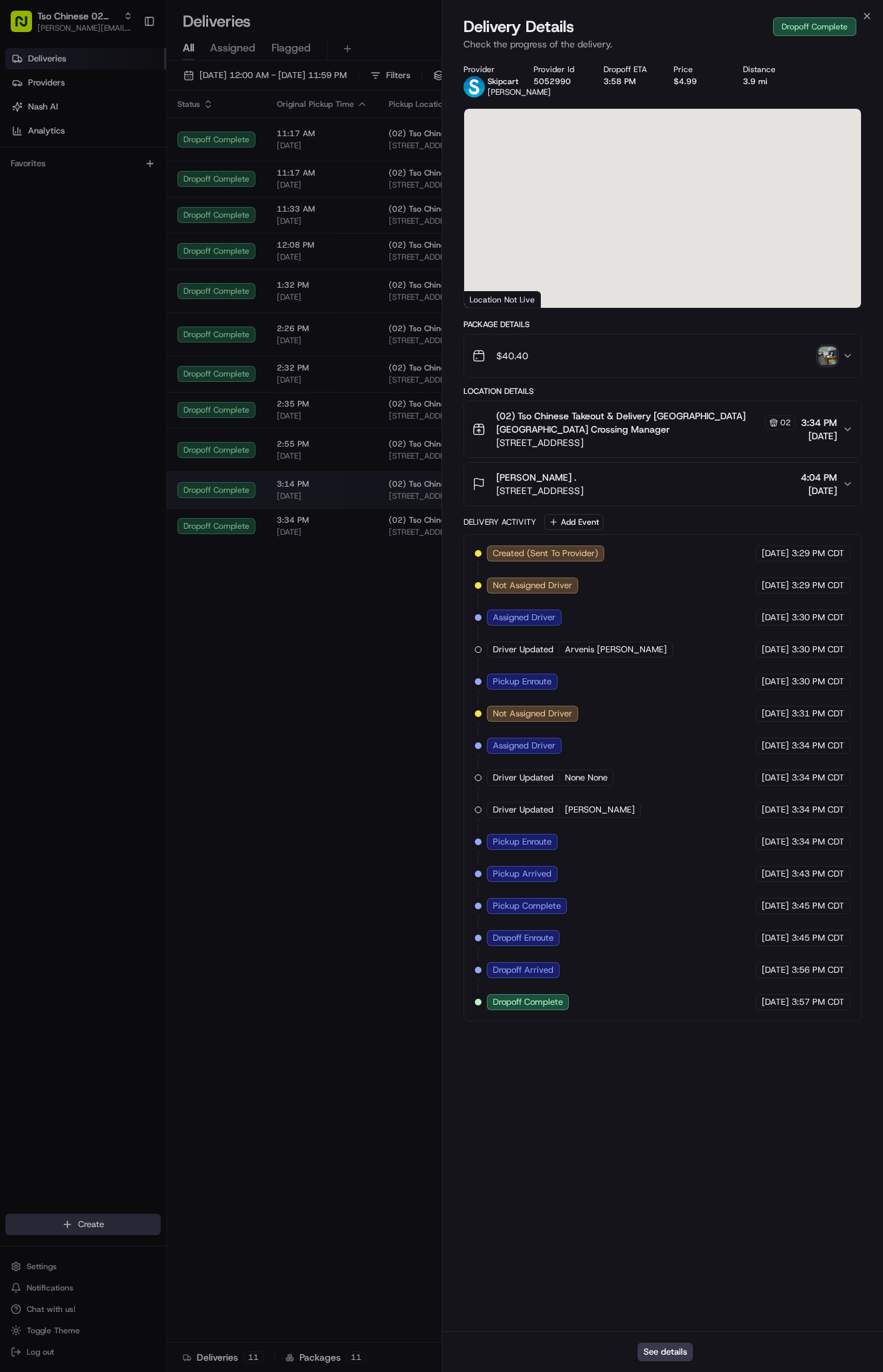
click at [673, 556] on div at bounding box center [442, 686] width 883 height 1372
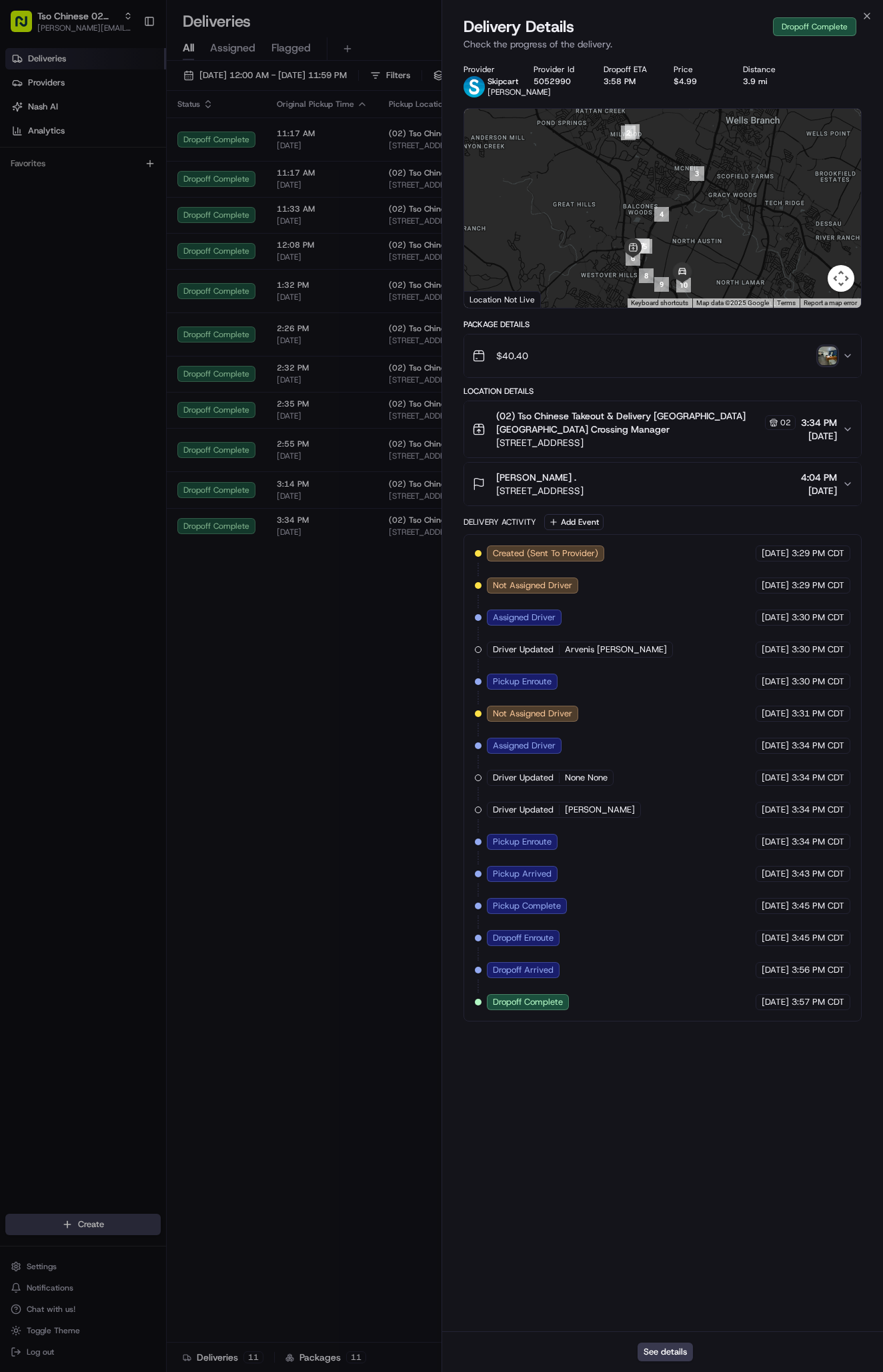
click at [832, 365] on img "button" at bounding box center [828, 355] width 18 height 18
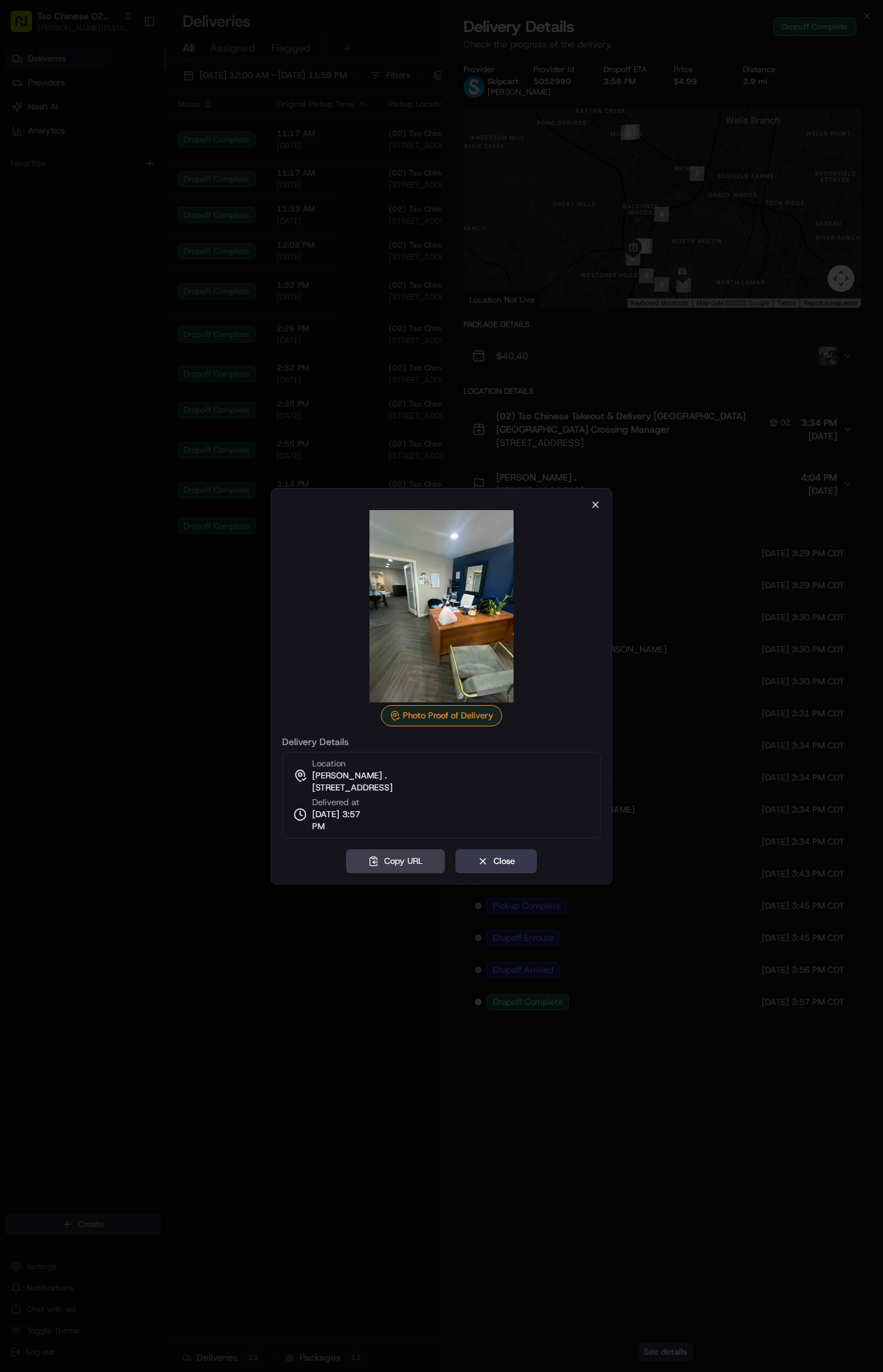
click at [598, 506] on icon "button" at bounding box center [596, 505] width 6 height 6
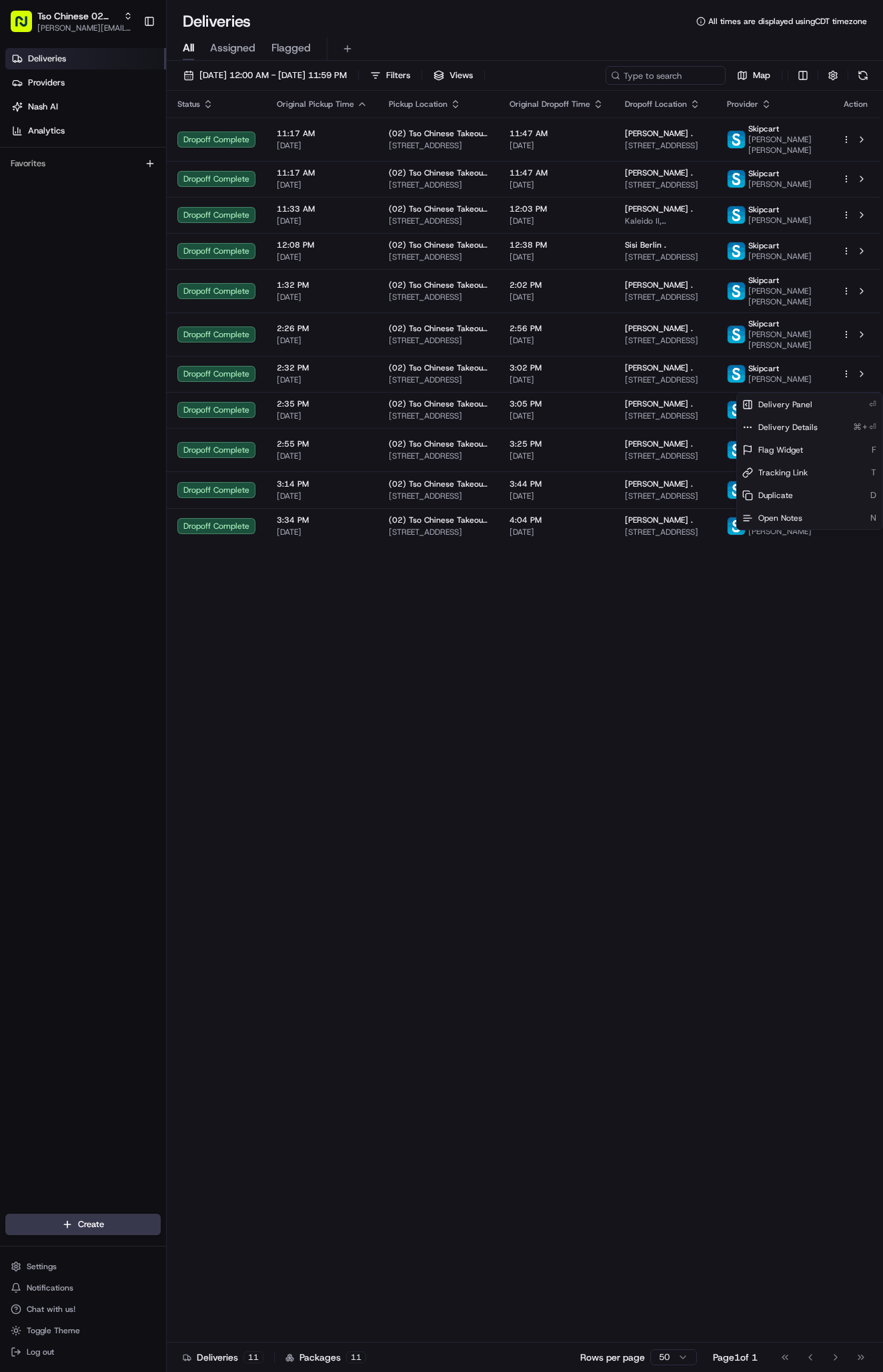
click at [74, 1219] on html "Tso Chinese 02 Arbor [PERSON_NAME][EMAIL_ADDRESS][DOMAIN_NAME] Toggle Sidebar D…" at bounding box center [442, 686] width 883 height 1372
click at [89, 1220] on html "Tso Chinese 02 Arbor [PERSON_NAME][EMAIL_ADDRESS][DOMAIN_NAME] Toggle Sidebar D…" at bounding box center [442, 686] width 883 height 1372
click at [196, 1245] on link "Delivery" at bounding box center [241, 1249] width 149 height 24
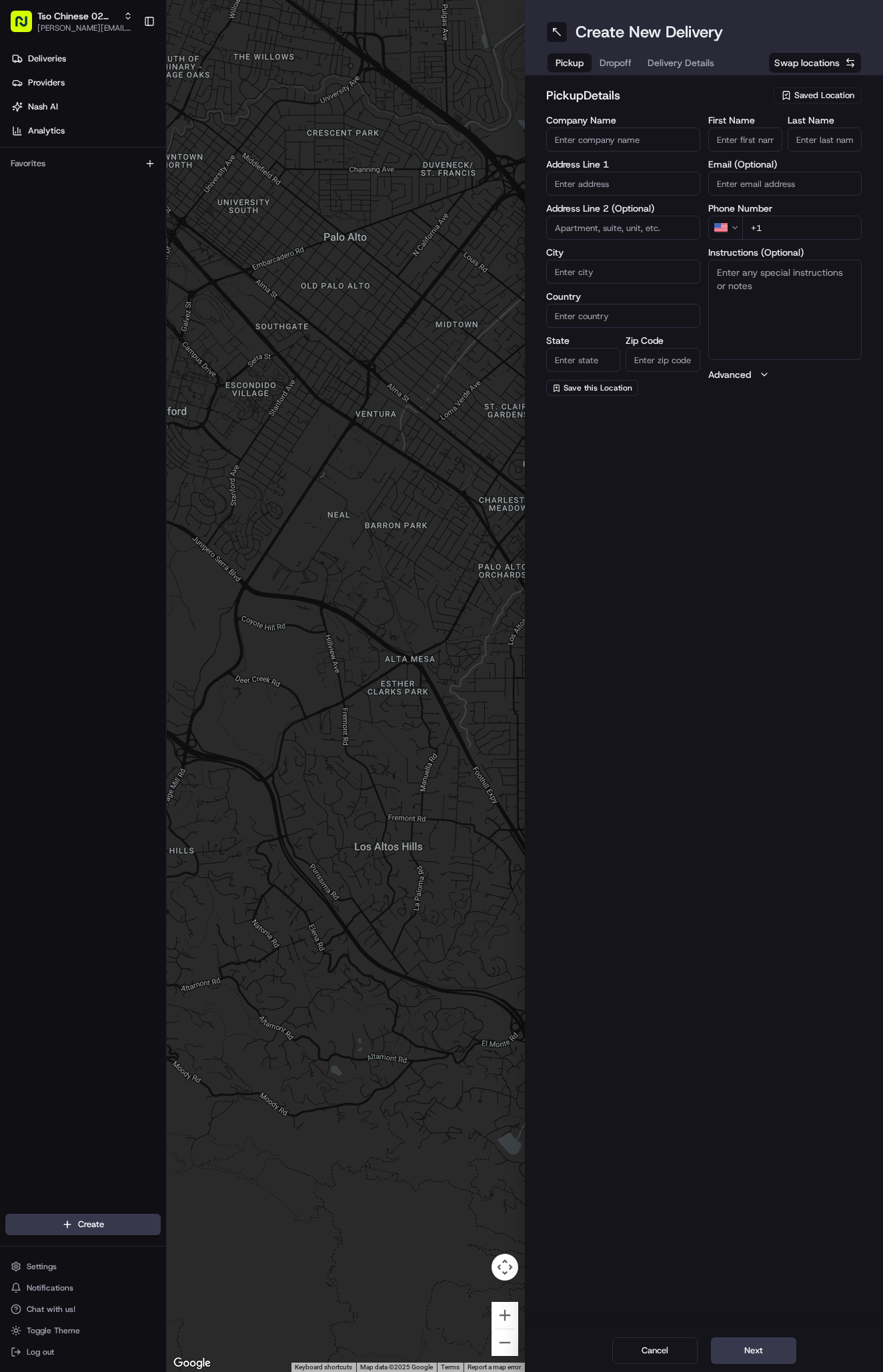
click at [816, 96] on span "Saved Location" at bounding box center [824, 95] width 60 height 12
click at [818, 151] on span "(02) Tso Chinese Takeout & Delivery [GEOGRAPHIC_DATA] (02)" at bounding box center [795, 152] width 164 height 24
type input "(02) Tso Chinese Takeout & Delivery [GEOGRAPHIC_DATA]"
type input "Bldg E Ste 402"
type input "Austin"
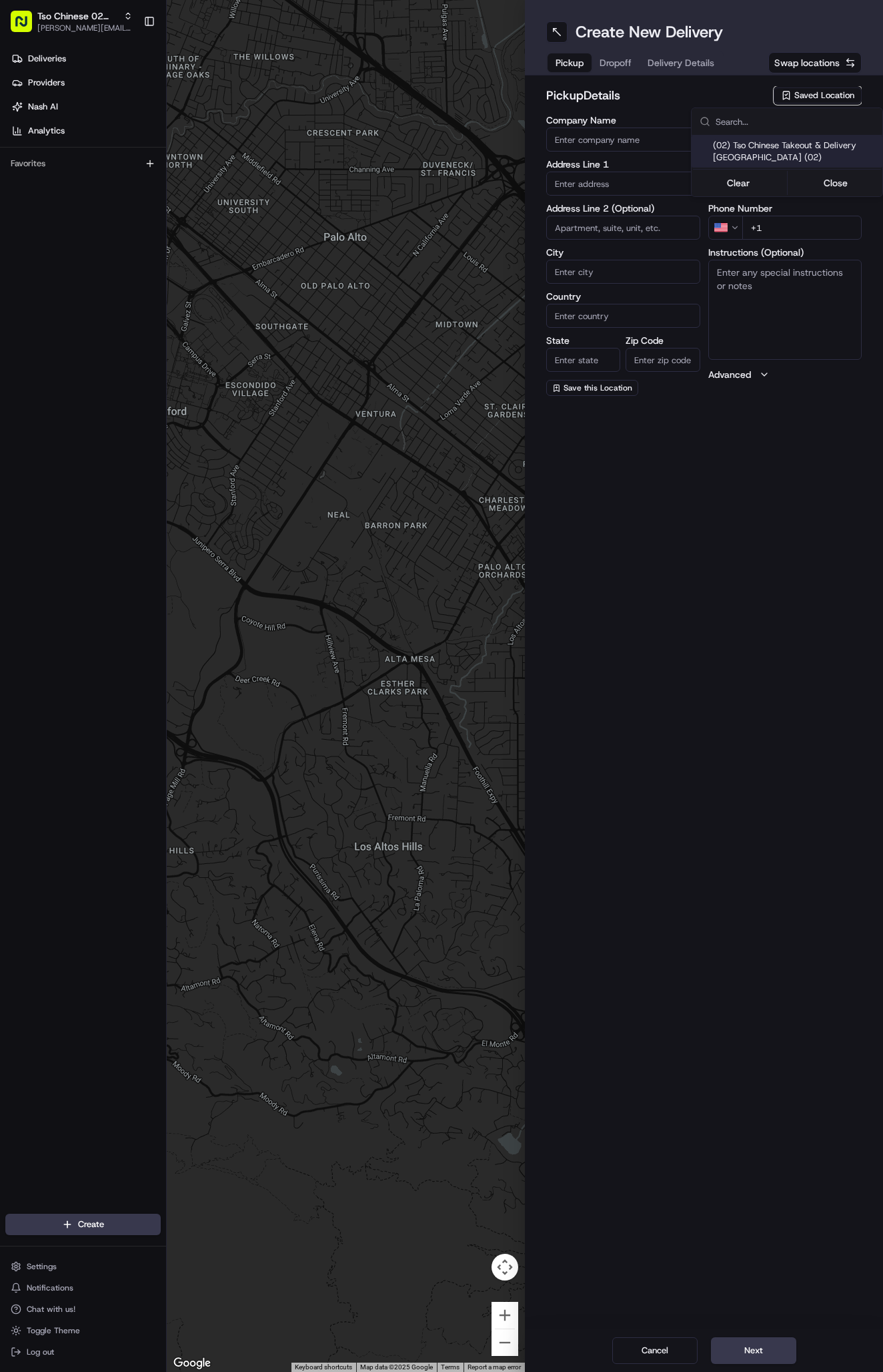
type input "US"
type input "[GEOGRAPHIC_DATA]"
type input "78759"
type input "Tso Chinese"
type input "Arboretum Crossing Manager"
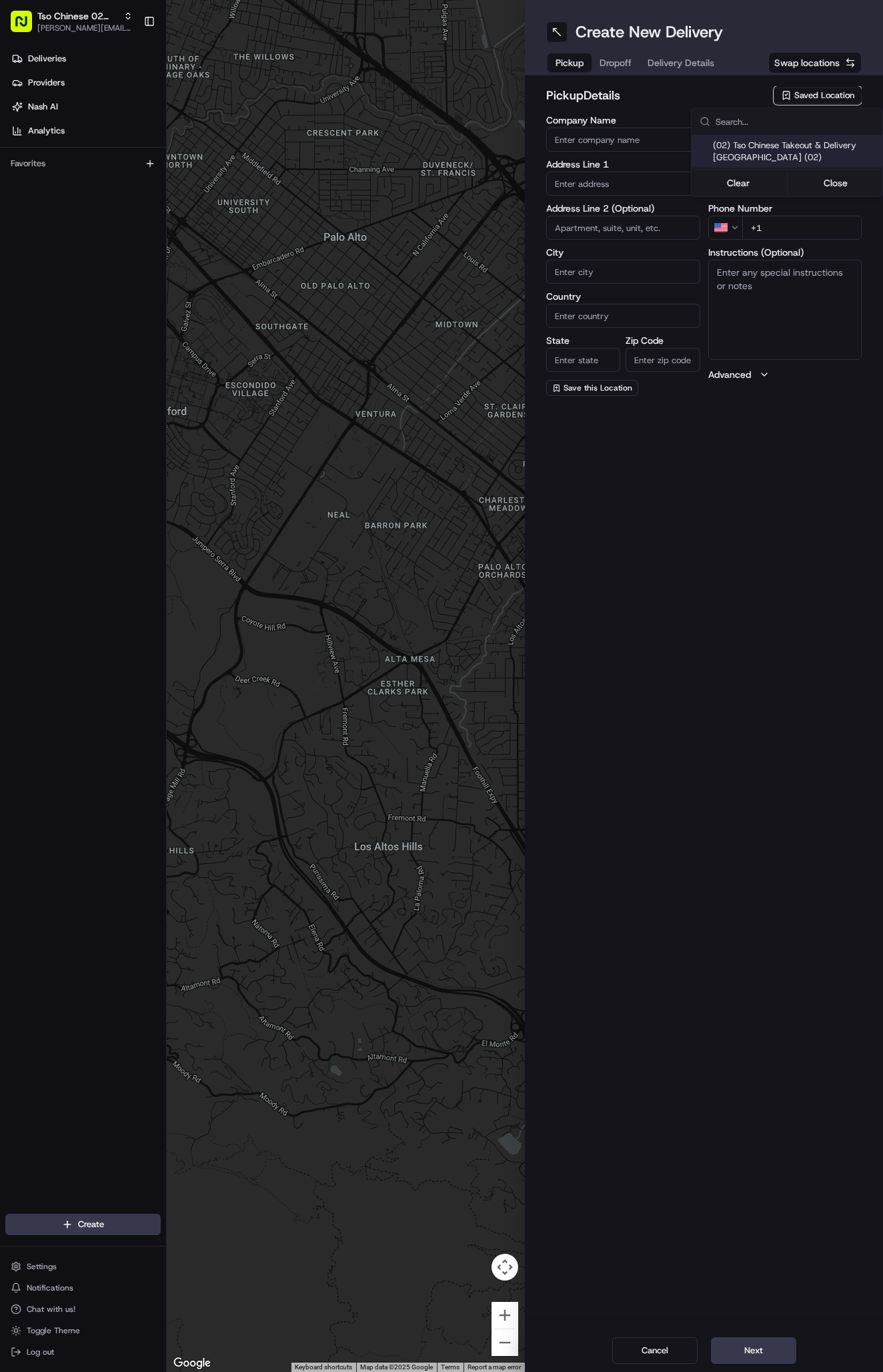
type input "[EMAIL_ADDRESS][DOMAIN_NAME]"
type input "[PHONE_NUMBER]"
type textarea "Submit a picture displaying address & food as Proof of Delivery. Envía una foto…"
type input "[STREET_ADDRESS]"
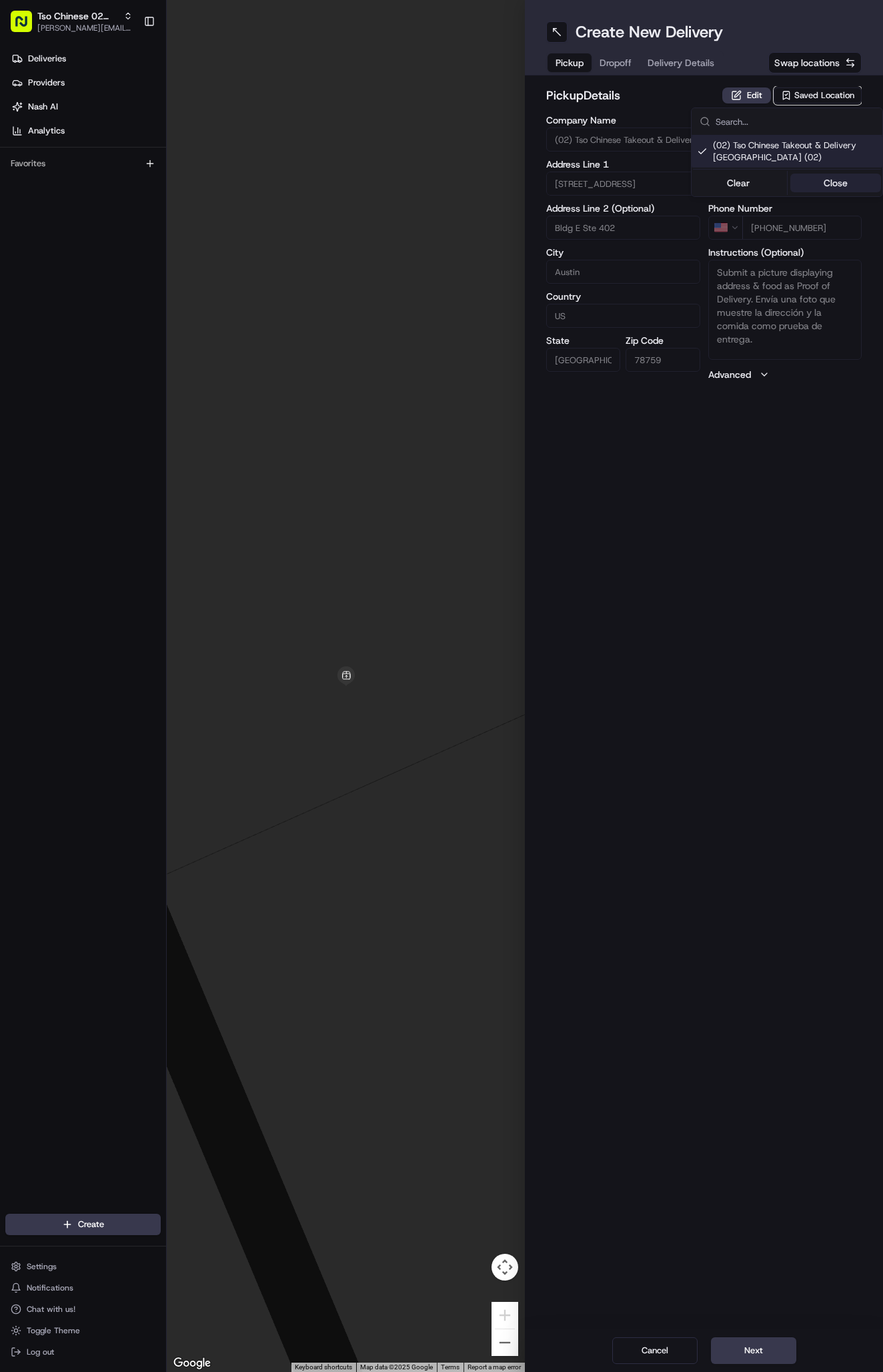
click at [833, 181] on button "Close" at bounding box center [836, 183] width 92 height 18
click at [683, 62] on span "Delivery Details" at bounding box center [681, 62] width 67 height 14
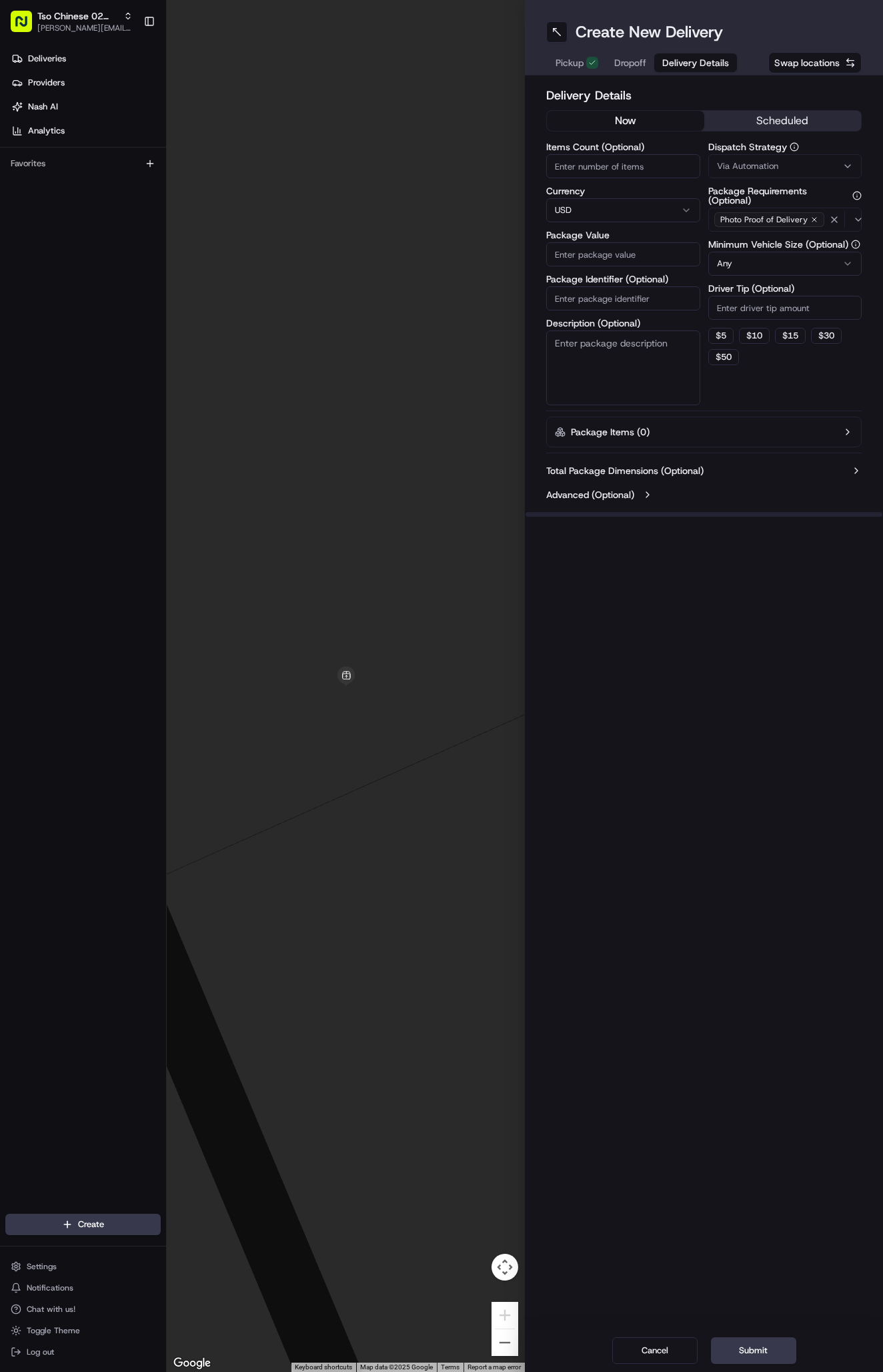
click at [737, 160] on span "Via Automation" at bounding box center [747, 165] width 61 height 12
click at [765, 244] on span "Tso Arbor Strategy" at bounding box center [795, 239] width 164 height 12
click at [819, 267] on button "Close" at bounding box center [836, 264] width 92 height 18
click at [742, 313] on input "Driver Tip (Optional)" at bounding box center [786, 308] width 154 height 24
type input "2"
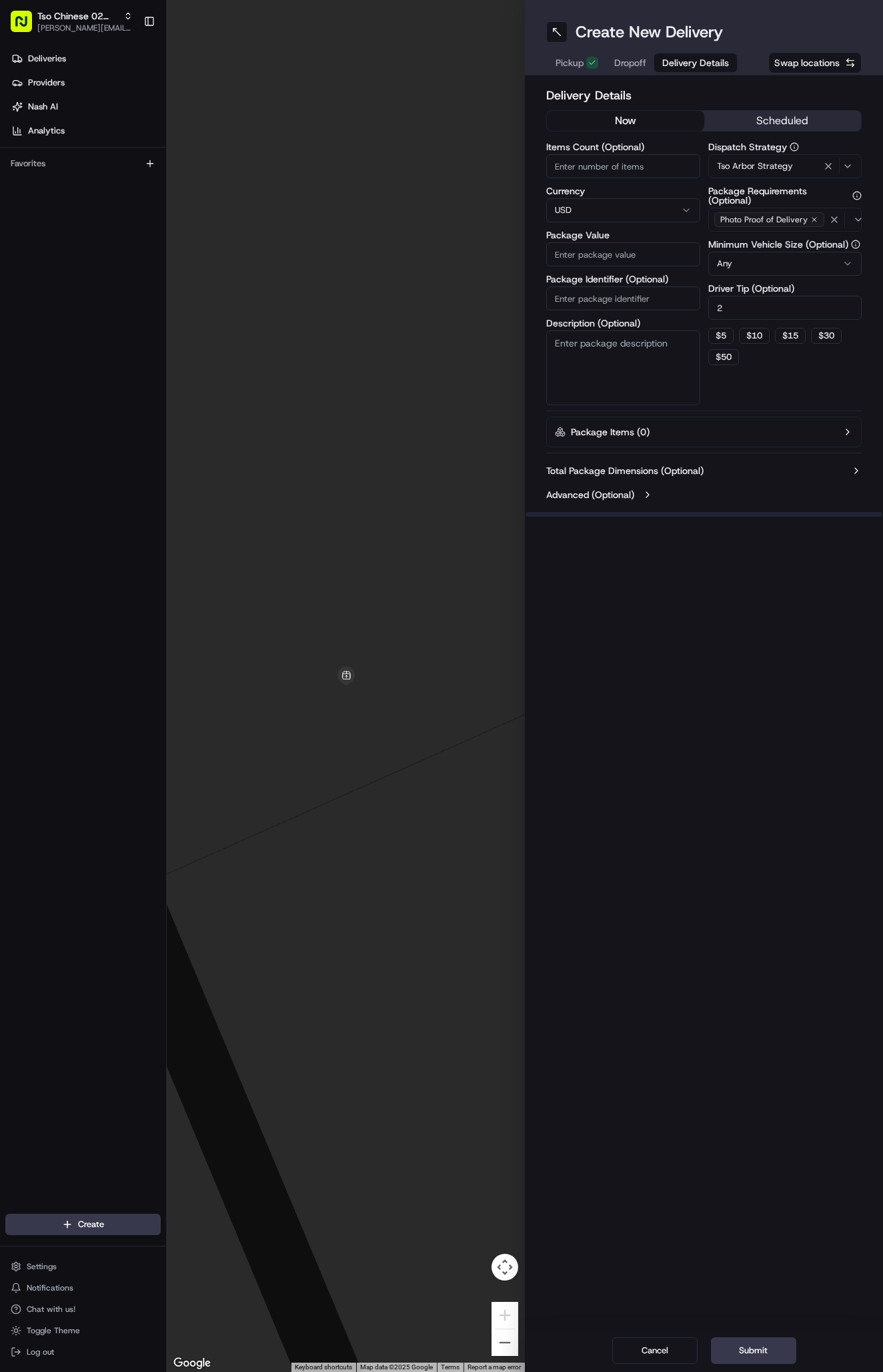
click at [638, 304] on input "Package Identifier (Optional)" at bounding box center [623, 298] width 154 height 24
paste input "#OHPHE4V"
type input "#OHPHE4V"
click at [620, 258] on input "Package Value" at bounding box center [623, 254] width 154 height 24
type input "61.49"
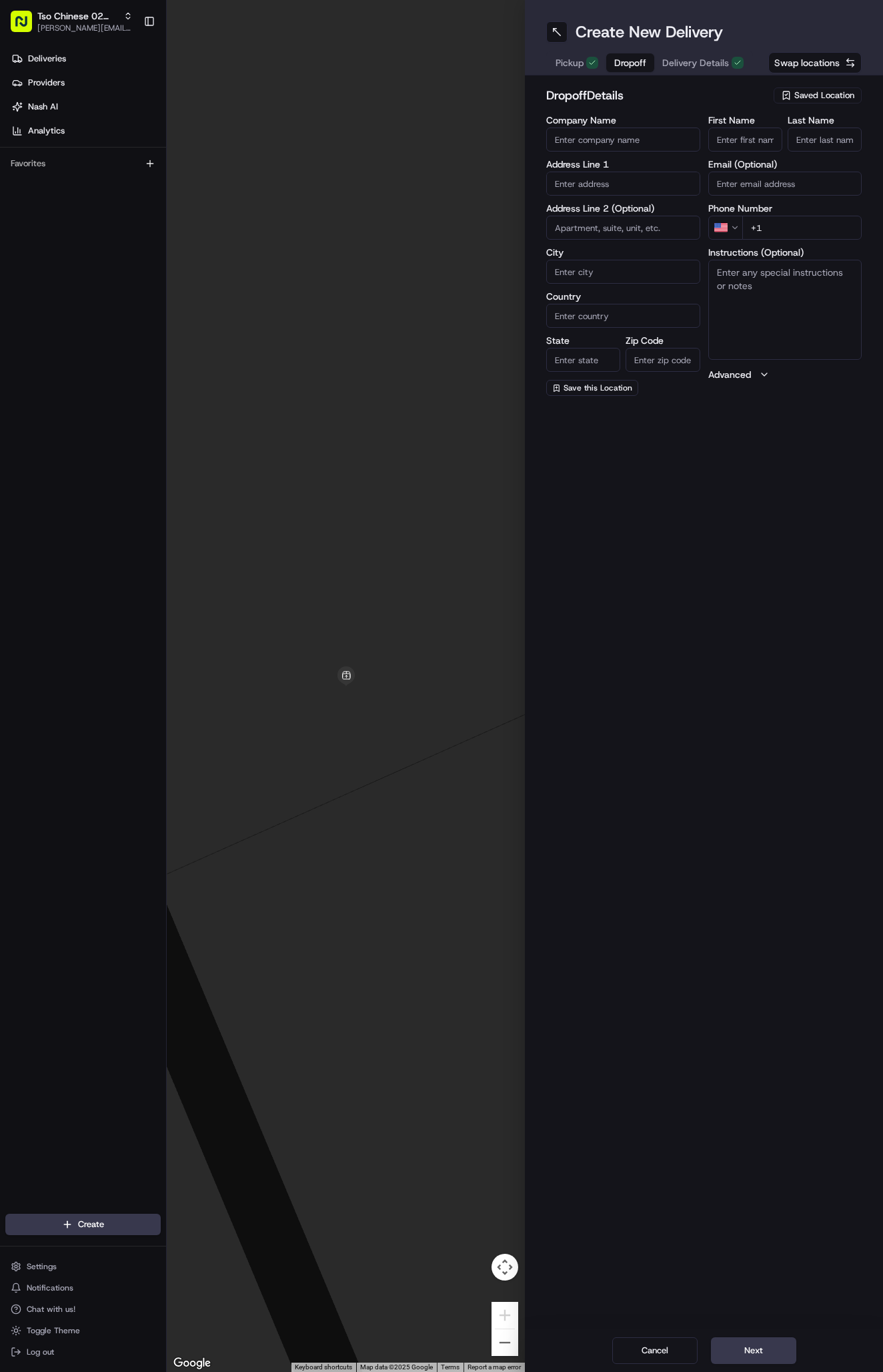
click at [636, 67] on span "Dropoff" at bounding box center [630, 62] width 32 height 14
paste input "Eric Parlier"
type input "Eric Parlier"
type input "."
click at [808, 219] on input "+1" at bounding box center [802, 228] width 120 height 24
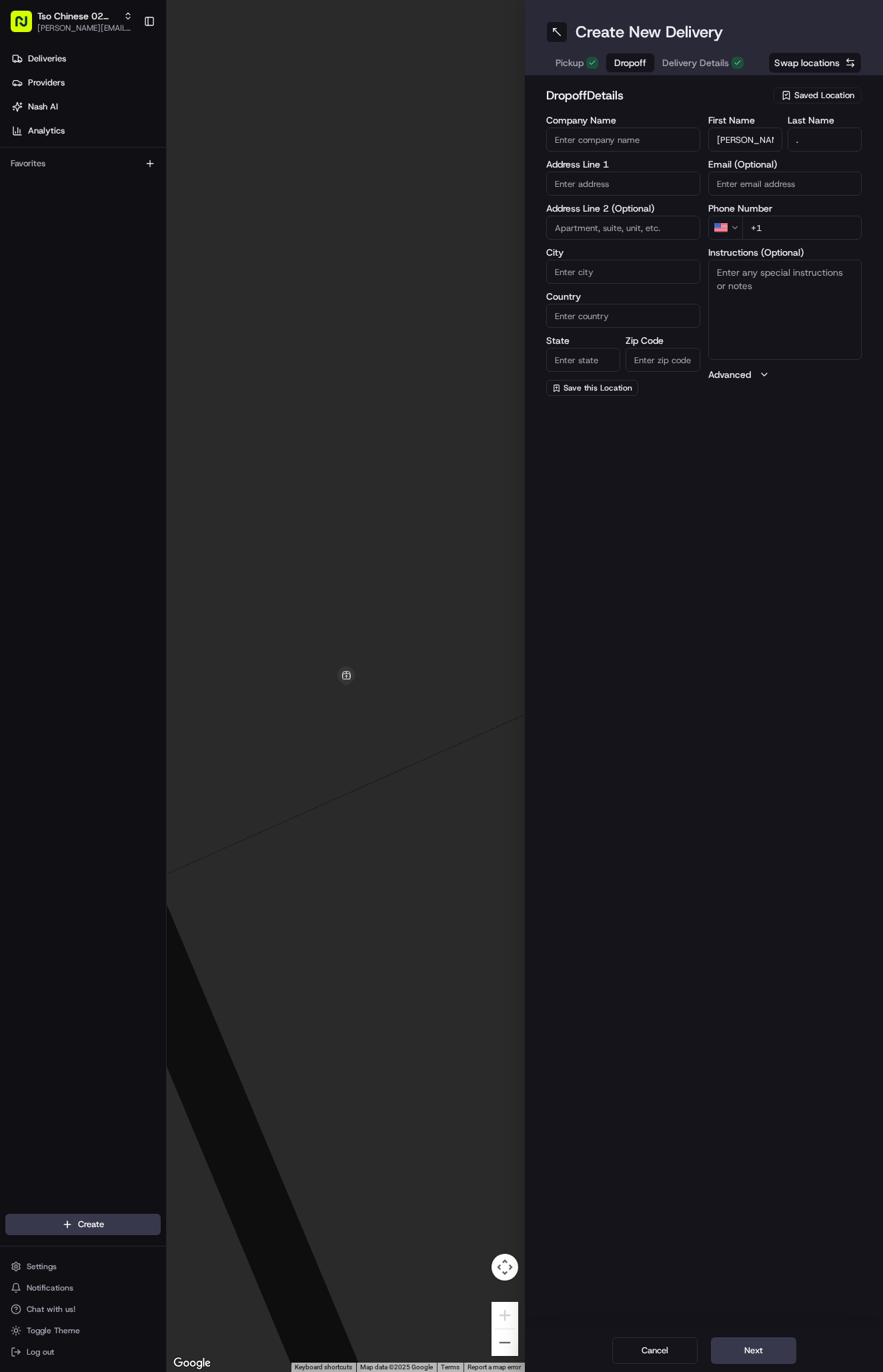
click at [808, 219] on input "+1" at bounding box center [802, 228] width 120 height 24
click at [798, 221] on input "+1" at bounding box center [802, 228] width 120 height 24
click at [788, 223] on input "+1" at bounding box center [802, 228] width 120 height 24
paste input "913 660 5832"
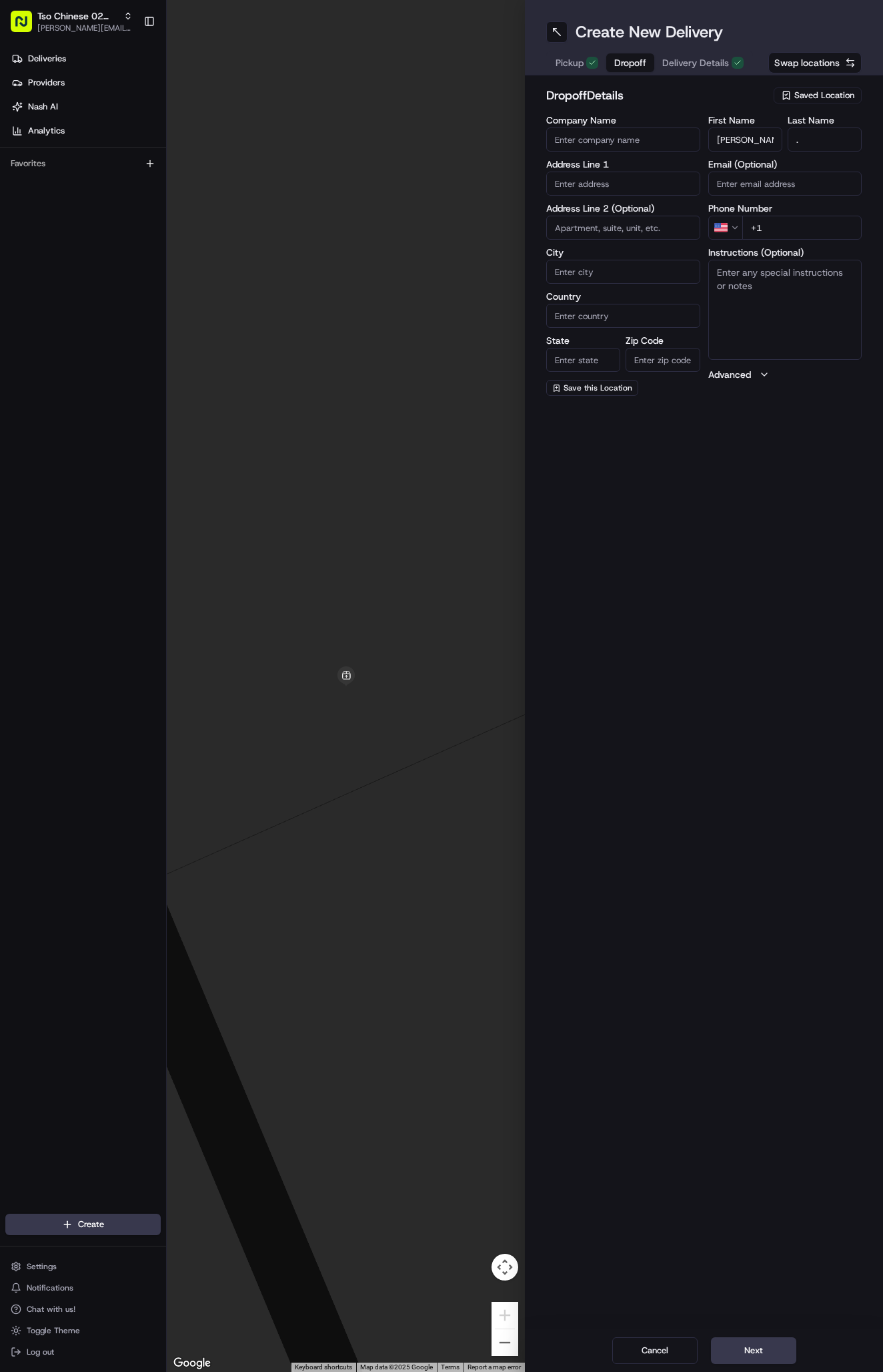
type input "+1 913 660 5832"
paste input "3401 Parmer Ln W"
click at [658, 218] on div "3401 West Parmer Lane, Austin, TX" at bounding box center [623, 218] width 148 height 32
type input "3401 W Parmer Ln, Austin, TX 78727, USA"
type input "Austin"
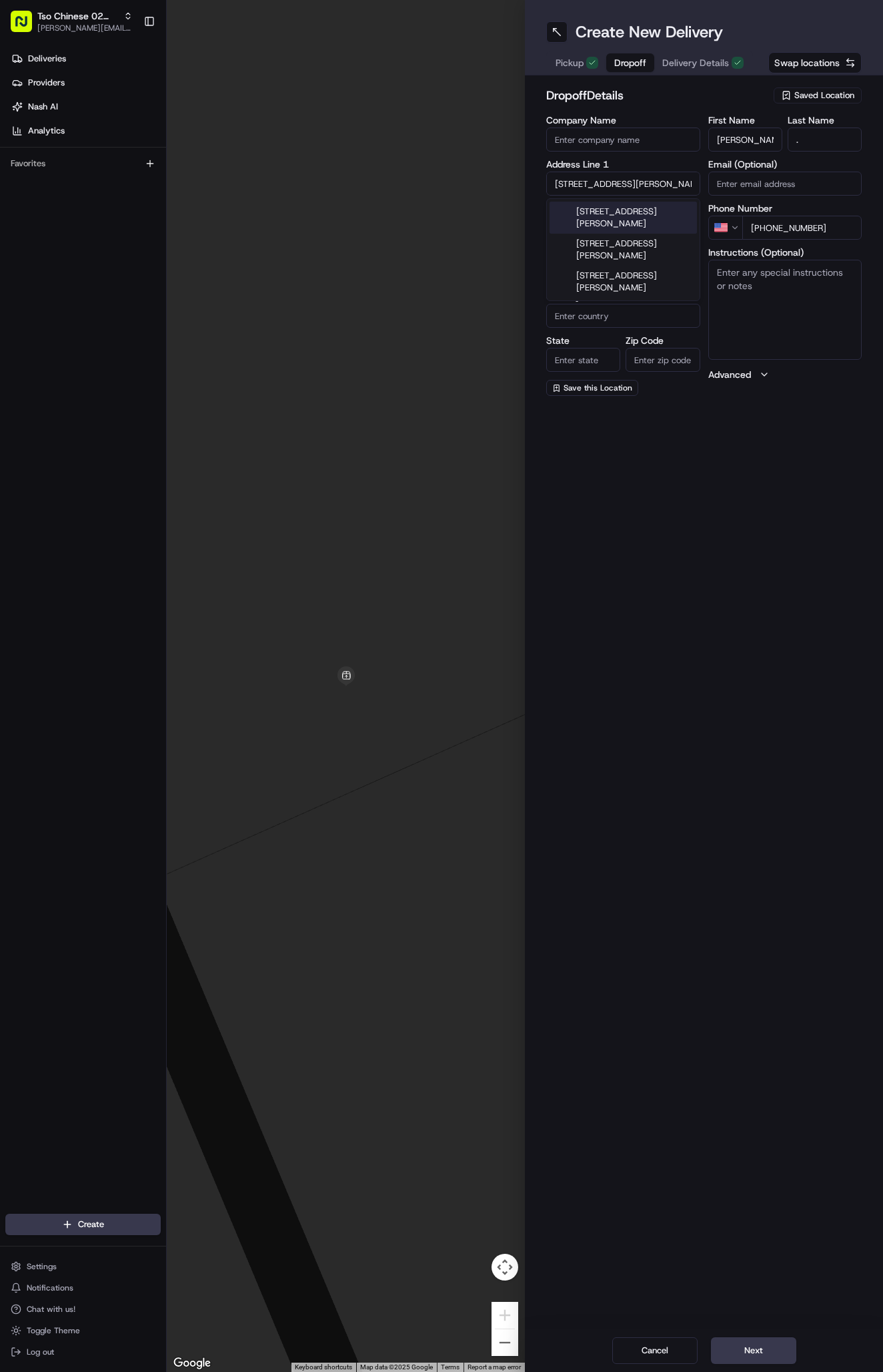
type input "United States"
type input "TX"
type input "78727"
type input "3401 West Parmer Lane"
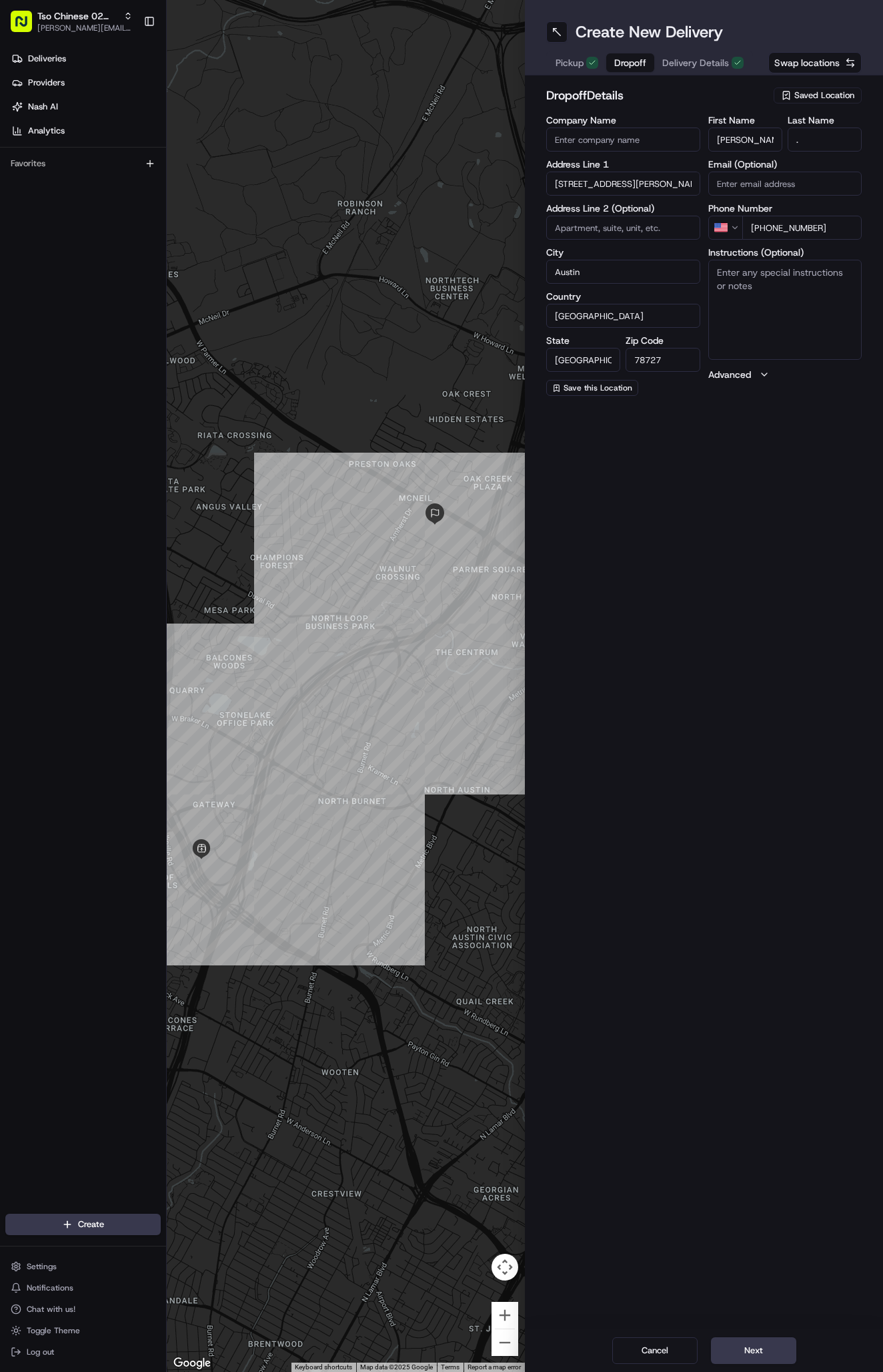
paste input "Apt #332"
type input "Apt #332"
click at [747, 285] on textarea "Instructions (Optional)" at bounding box center [786, 309] width 154 height 100
paste textarea "Gate Code is 2385# Building 3 Top floor"
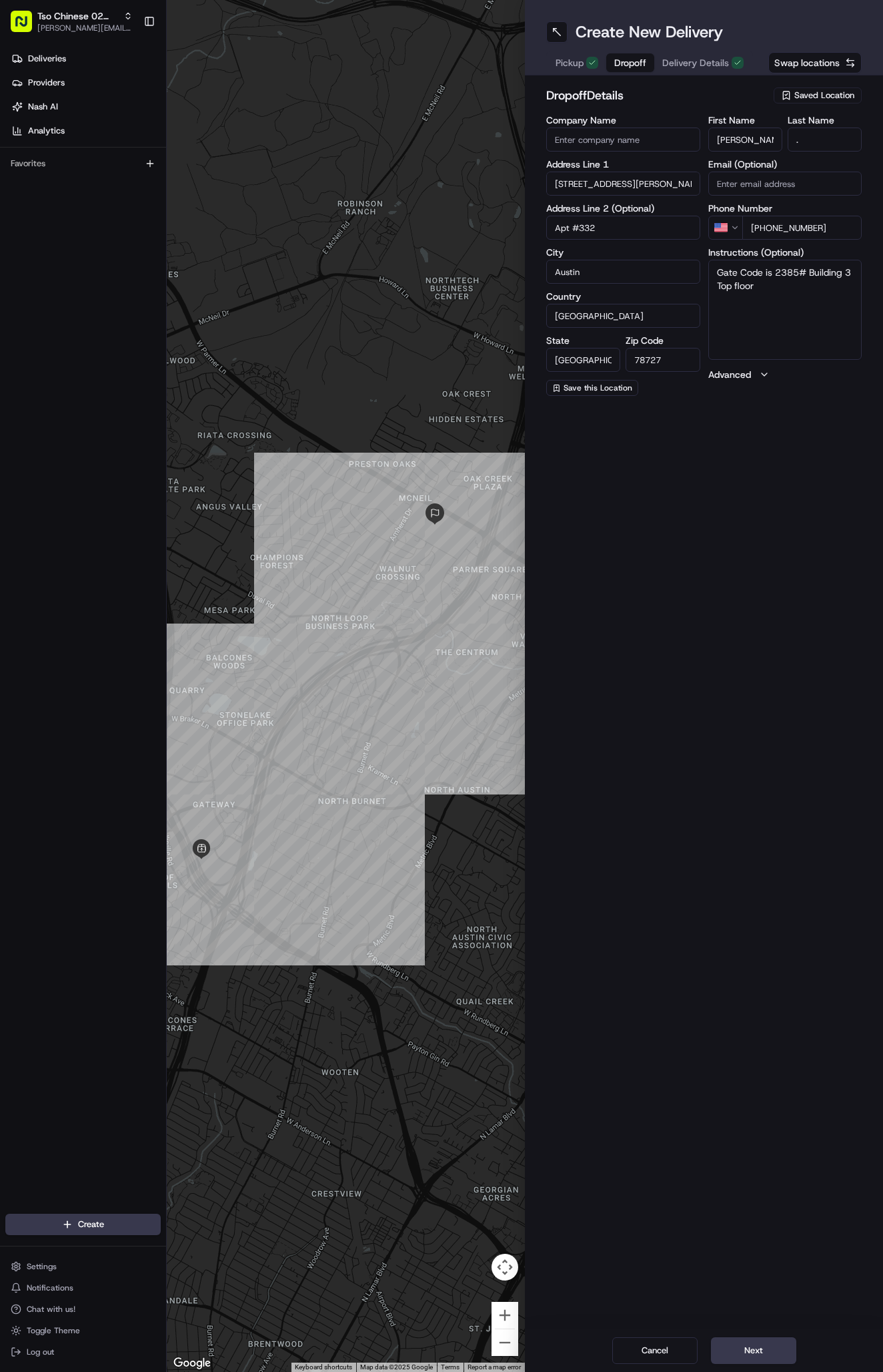
type textarea "Gate Code is 2385# Building 3 Top floor."
click at [765, 1345] on button "Next" at bounding box center [754, 1350] width 85 height 27
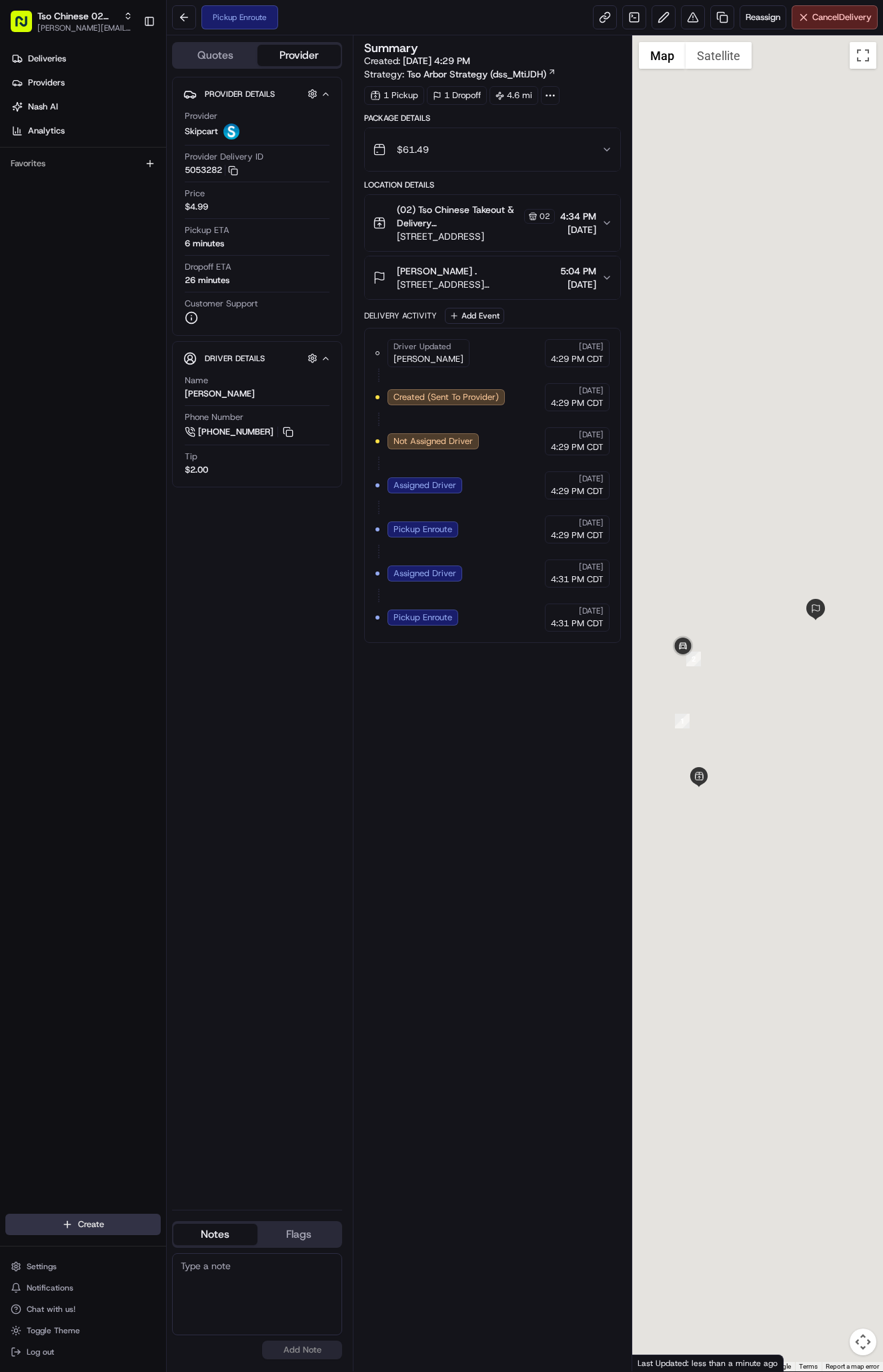
click at [77, 1223] on html "Tso Chinese 02 Arbor antonia@tsochinese.com Toggle Sidebar Deliveries Providers…" at bounding box center [442, 686] width 883 height 1372
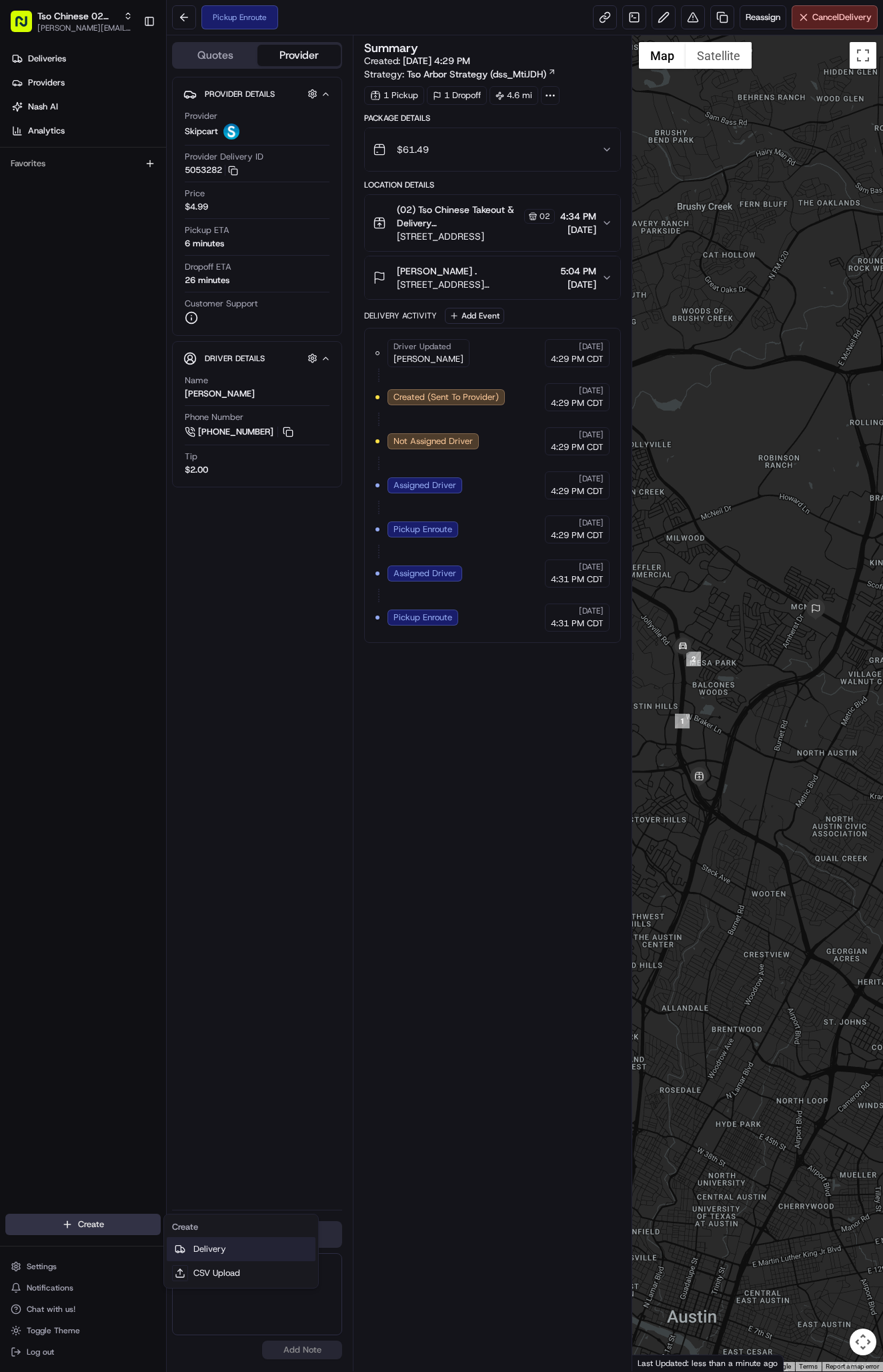
click at [188, 1252] on link "Delivery" at bounding box center [241, 1249] width 149 height 24
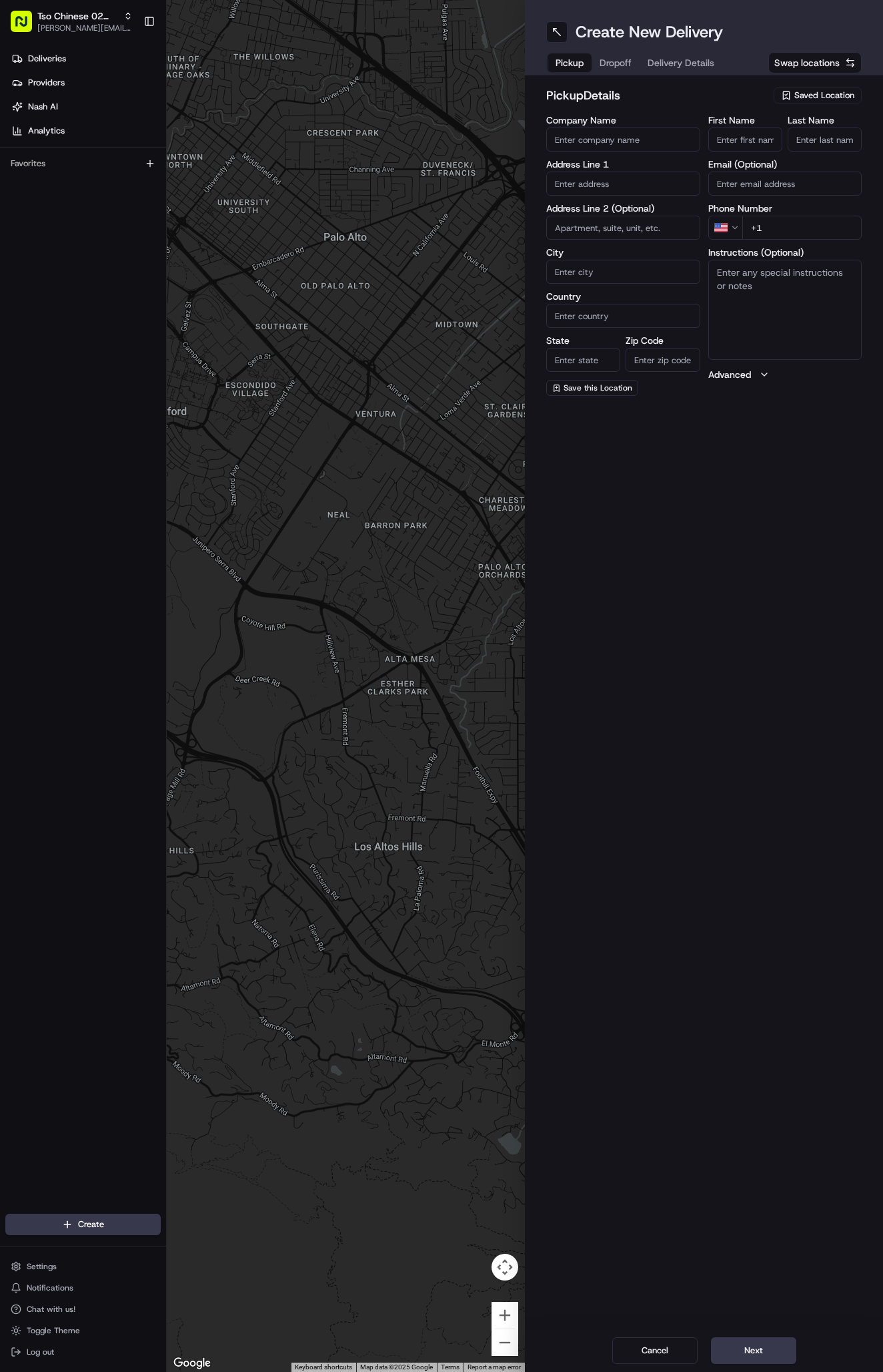
click at [828, 99] on span "Saved Location" at bounding box center [824, 95] width 60 height 12
click at [826, 156] on span "(02) Tso Chinese Takeout & Delivery [GEOGRAPHIC_DATA] (02)" at bounding box center [795, 152] width 164 height 24
type input "(02) Tso Chinese Takeout & Delivery [GEOGRAPHIC_DATA]"
type input "Bldg E Ste 402"
type input "Austin"
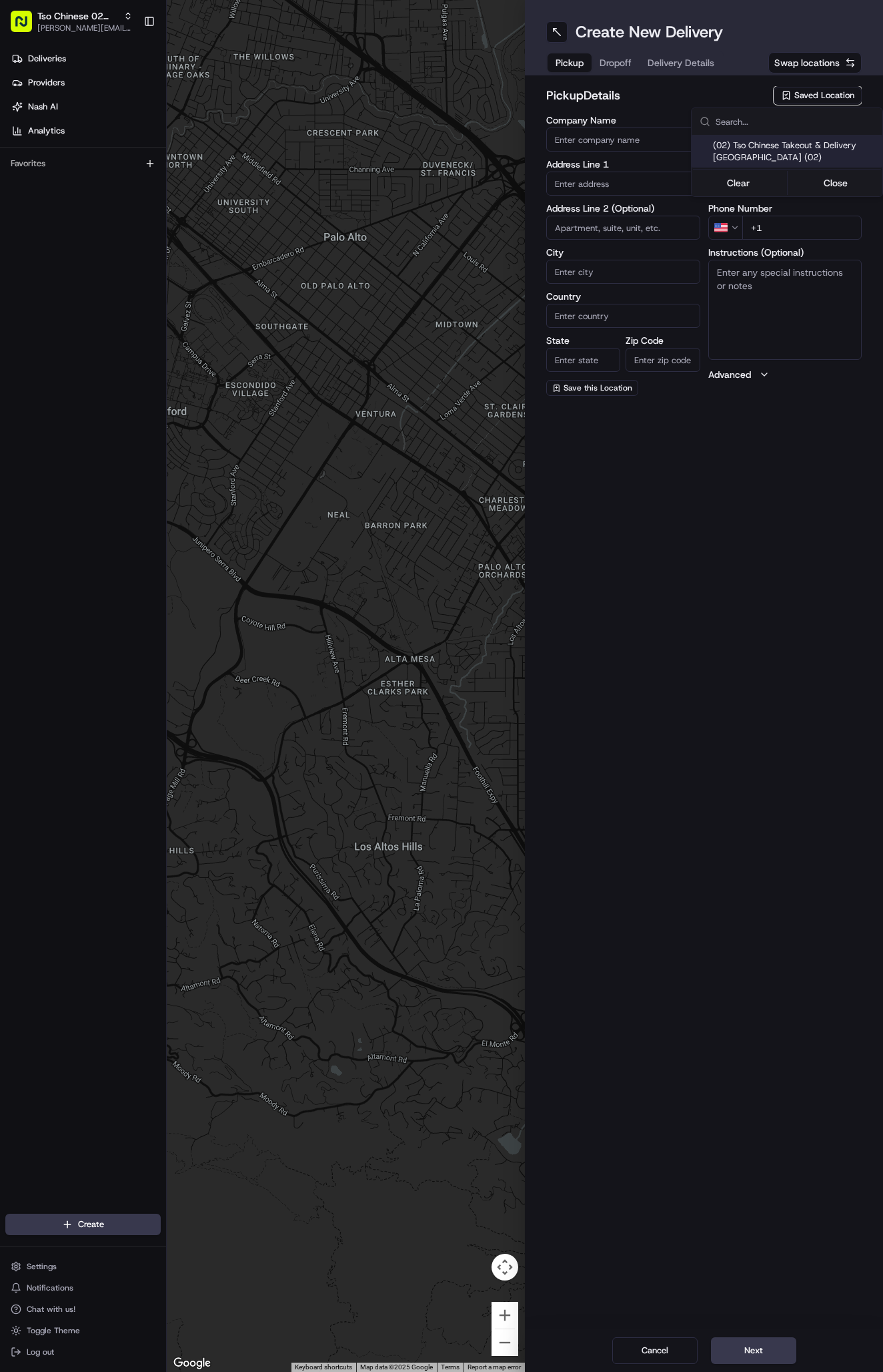
type input "US"
type input "[GEOGRAPHIC_DATA]"
type input "78759"
type input "Tso Chinese"
type input "Arboretum Crossing Manager"
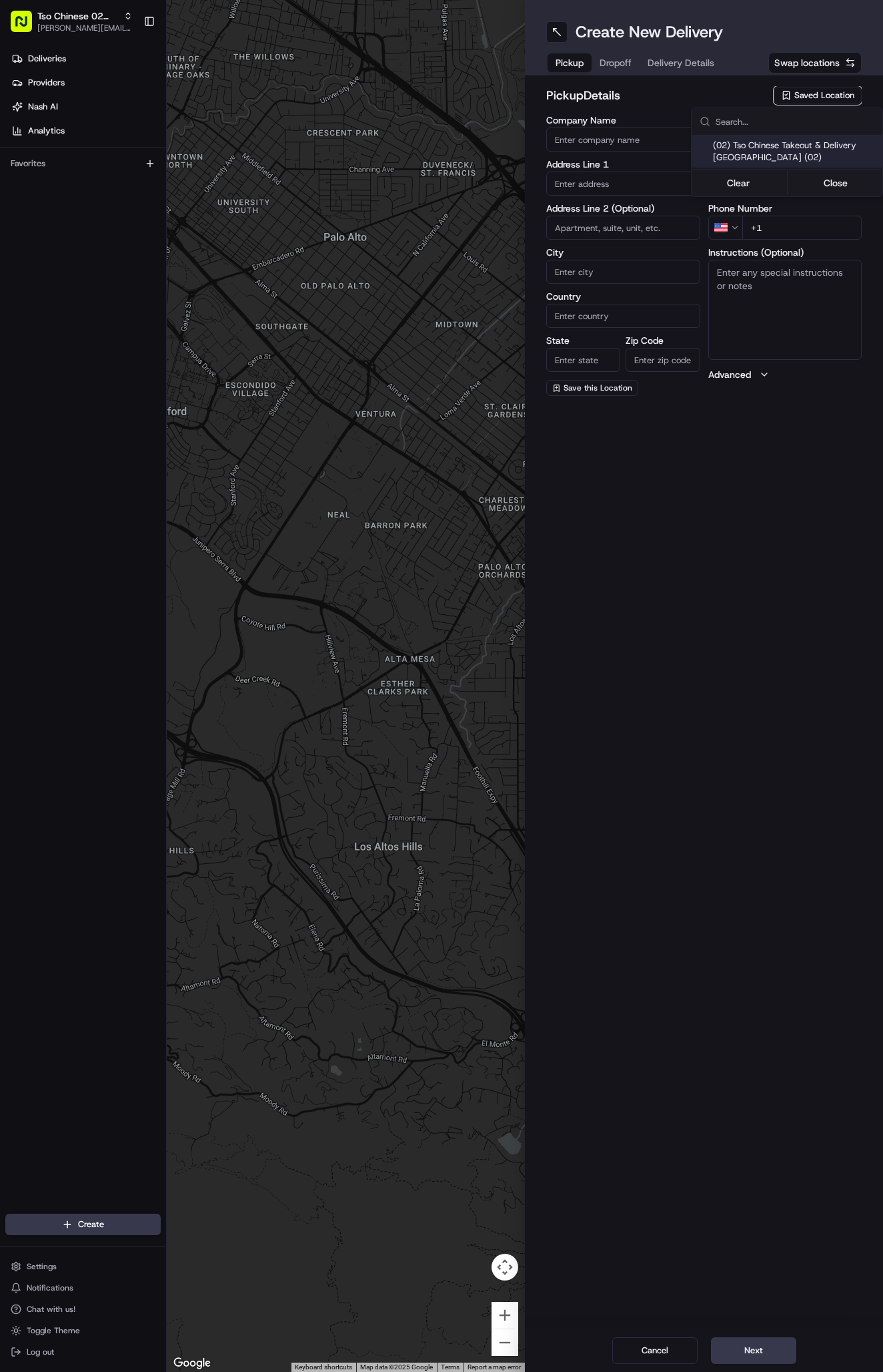
type input "[EMAIL_ADDRESS][DOMAIN_NAME]"
type input "[PHONE_NUMBER]"
type textarea "Submit a picture displaying address & food as Proof of Delivery. Envía una foto…"
type input "[STREET_ADDRESS]"
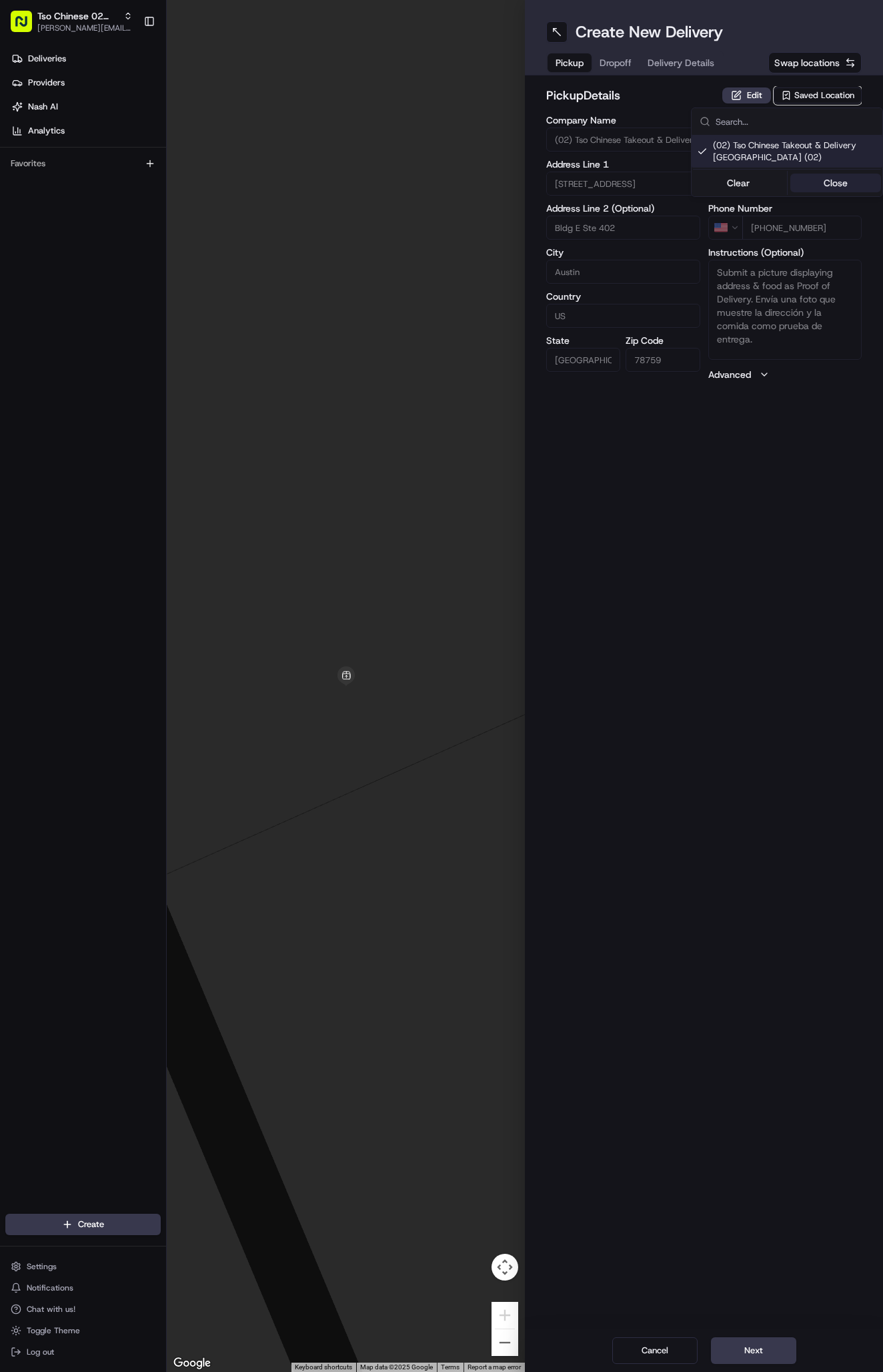
click at [829, 180] on button "Close" at bounding box center [836, 183] width 92 height 18
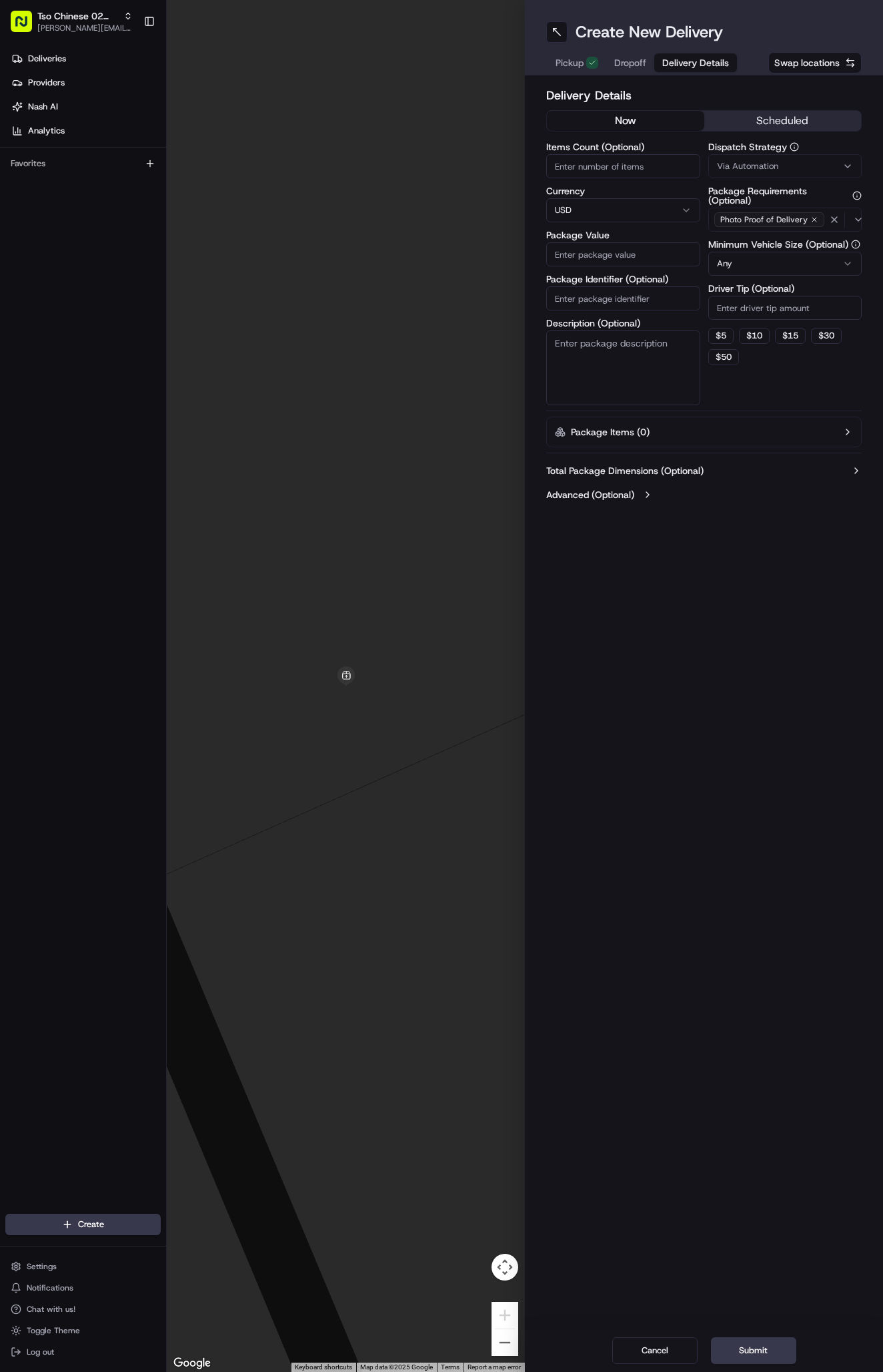
click at [676, 62] on span "Delivery Details" at bounding box center [696, 62] width 67 height 14
click at [756, 168] on span "Via Automation" at bounding box center [747, 165] width 61 height 12
click at [759, 232] on div "Tso Arbor Strategy" at bounding box center [788, 239] width 191 height 20
click at [808, 259] on button "Close" at bounding box center [836, 264] width 92 height 18
click at [735, 305] on input "Driver Tip (Optional)" at bounding box center [786, 308] width 154 height 24
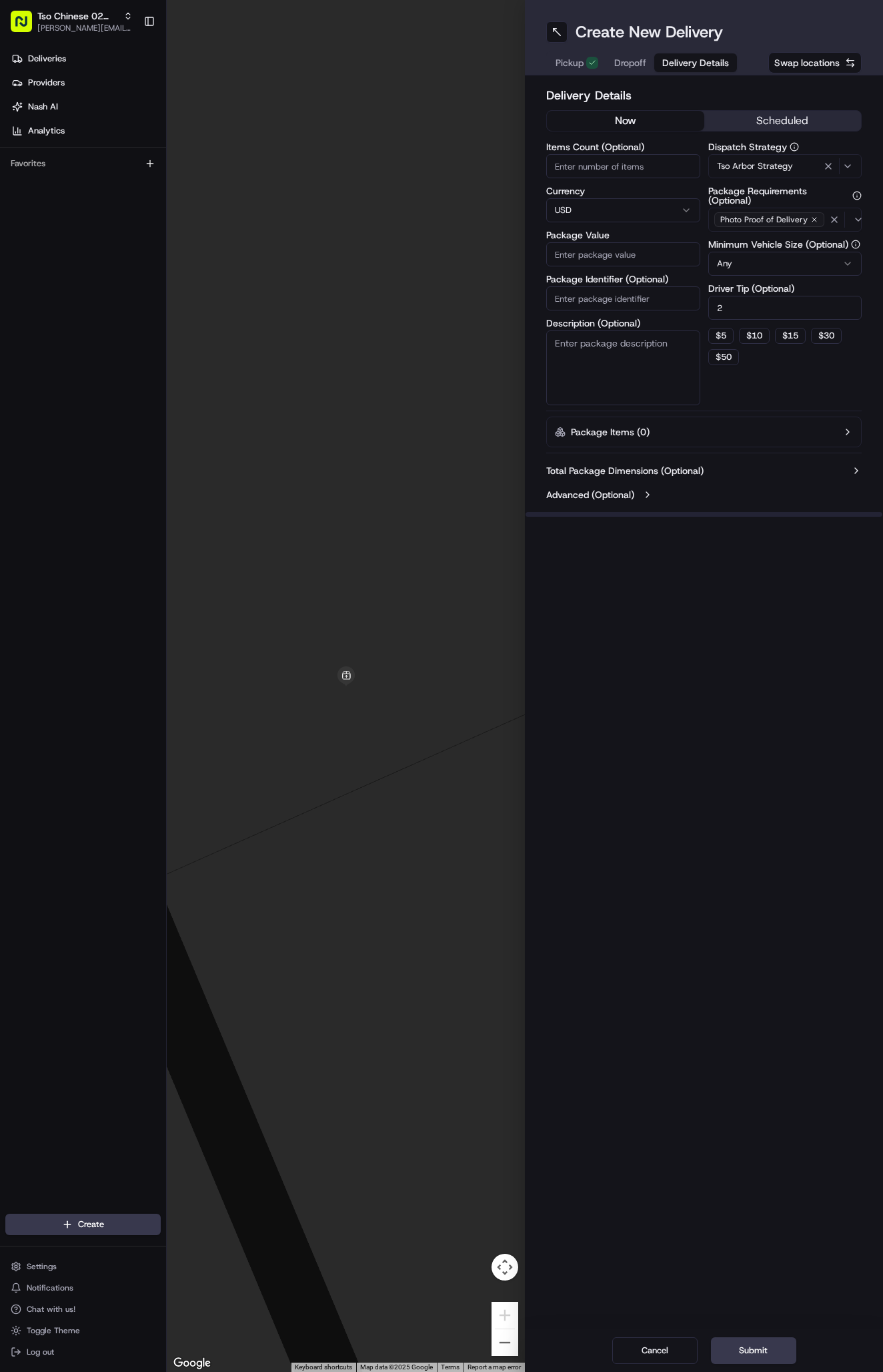
type input "2"
click at [641, 300] on input "Package Identifier (Optional)" at bounding box center [623, 298] width 154 height 24
click at [637, 295] on input "Package Identifier (Optional)" at bounding box center [623, 298] width 154 height 24
paste input "#AFD7DHD"
type input "#AFD7DHD"
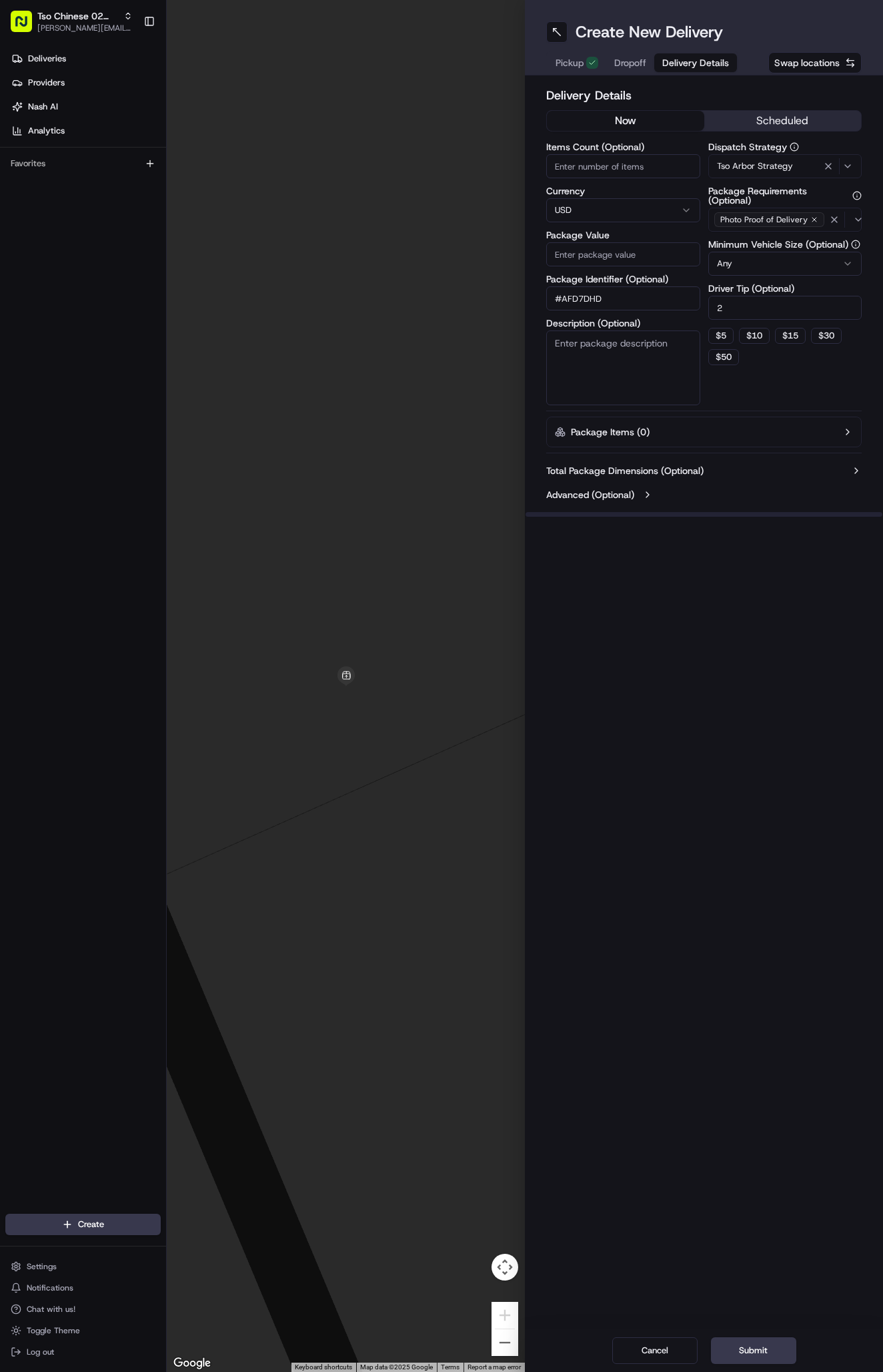
click at [636, 259] on input "Package Value" at bounding box center [623, 254] width 154 height 24
type input "63.65"
click at [624, 62] on span "Dropoff" at bounding box center [630, 62] width 32 height 14
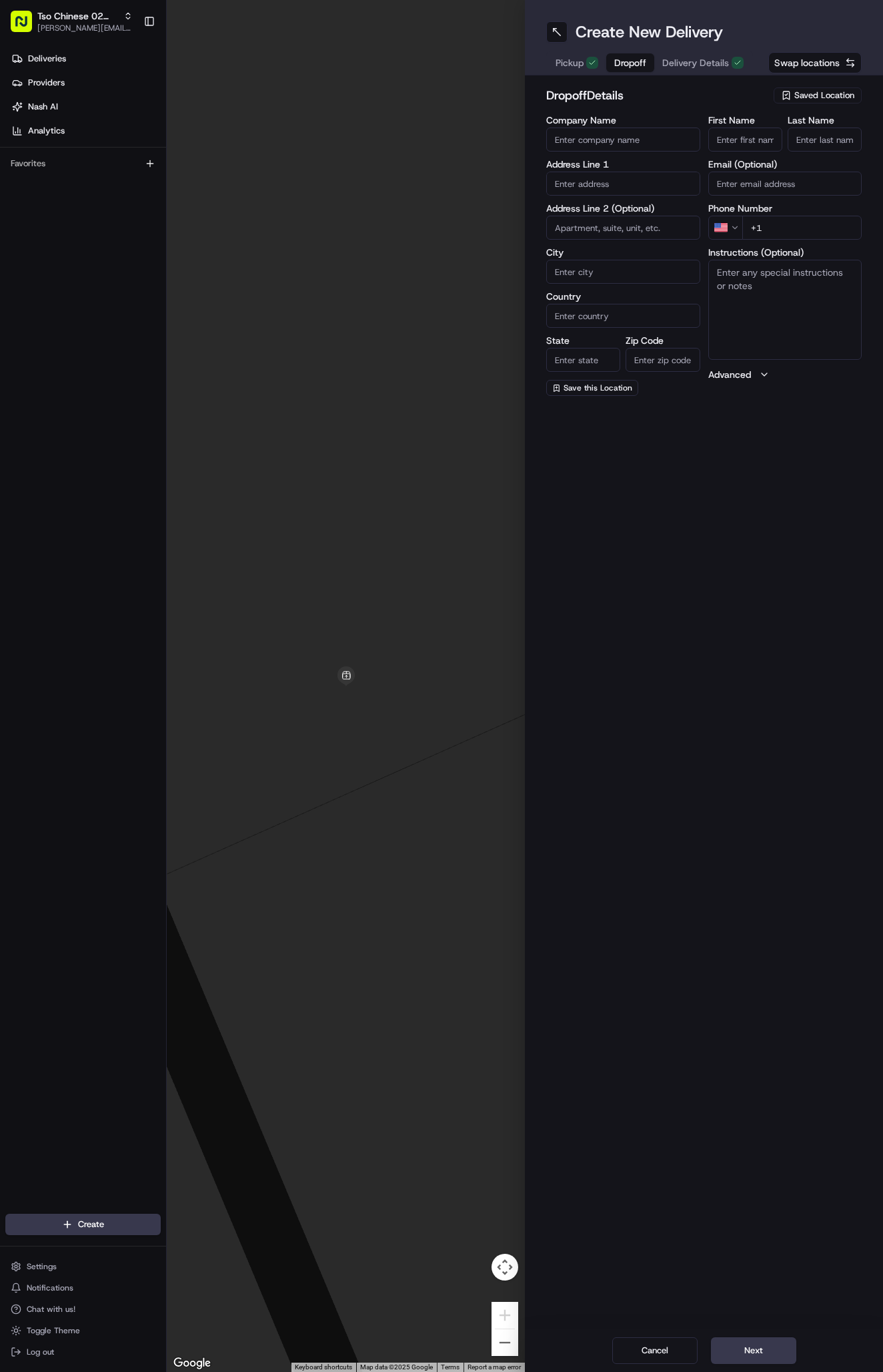
paste input "Zachary Huie"
type input "Zachary Huie"
type input "."
paste input "936 443 7512"
type input "+1 936 443 7512"
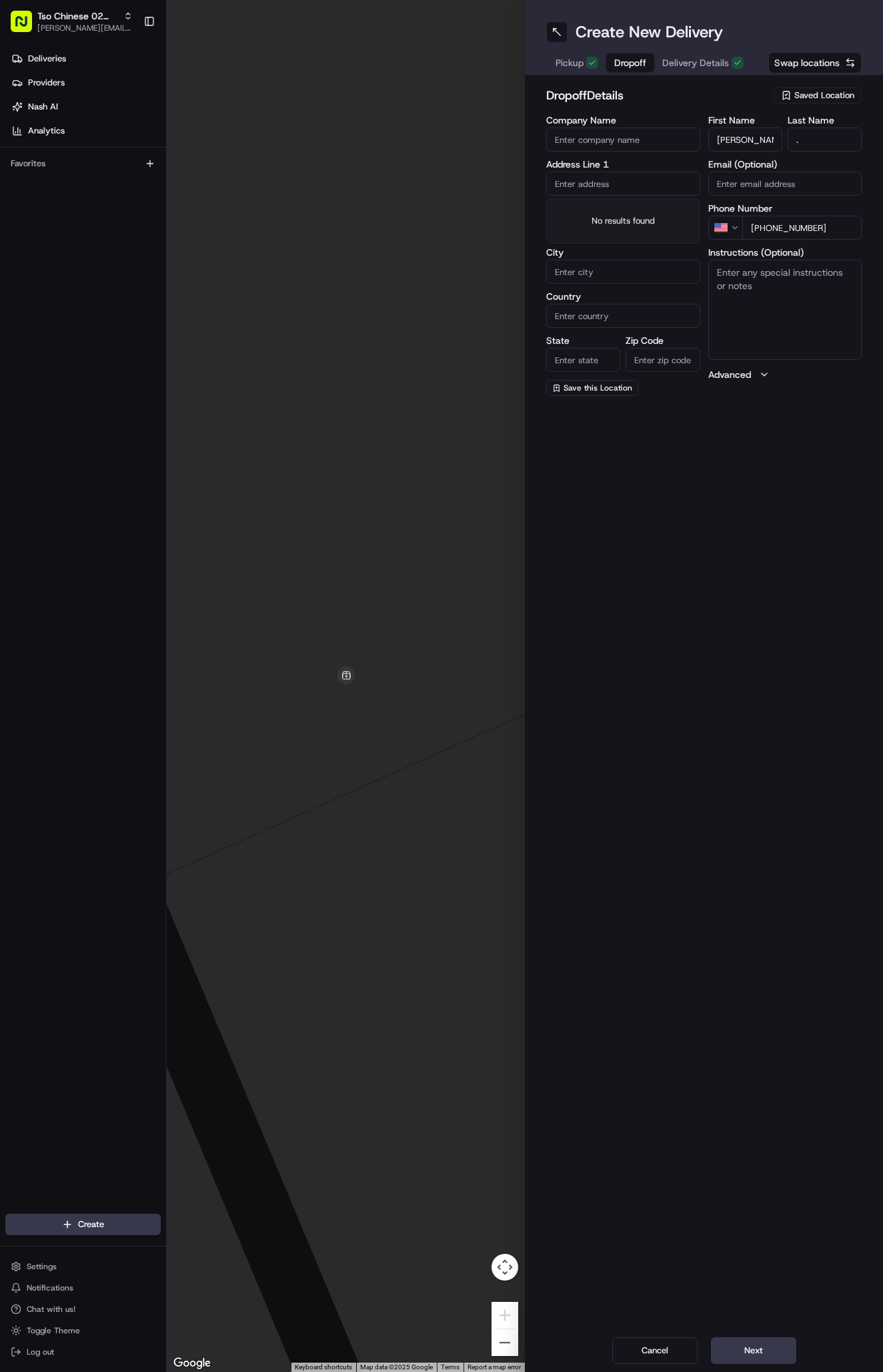
click at [607, 184] on input "text" at bounding box center [623, 184] width 154 height 24
paste input "10900 Buckthorn Dr"
click at [642, 210] on div "10900 Buckthorn Drive, Austin, TX" at bounding box center [623, 212] width 148 height 20
type input "10900 Buckthorn Dr, Austin, TX 78759, USA"
type input "Austin"
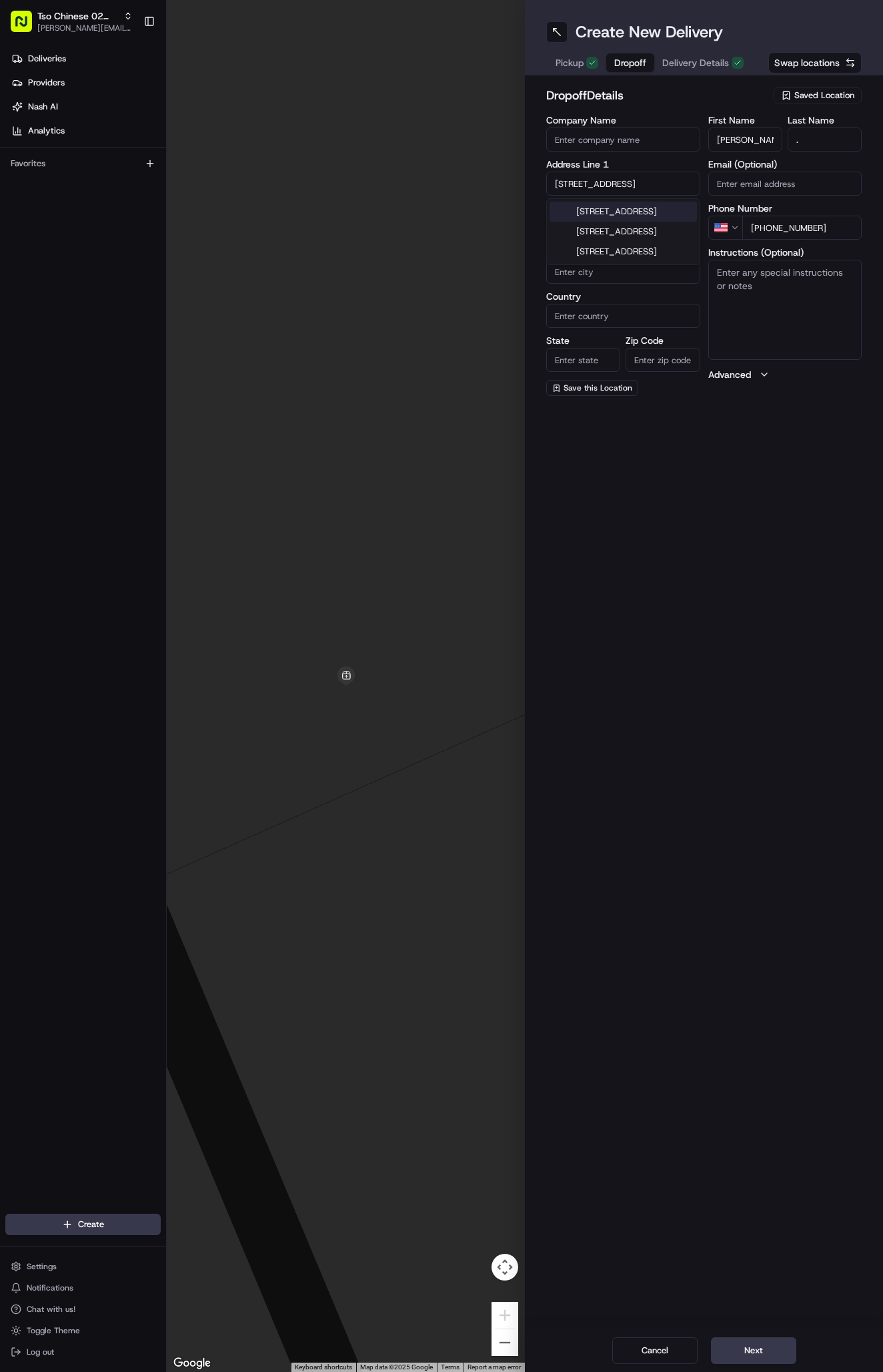
type input "United States"
type input "TX"
type input "78759"
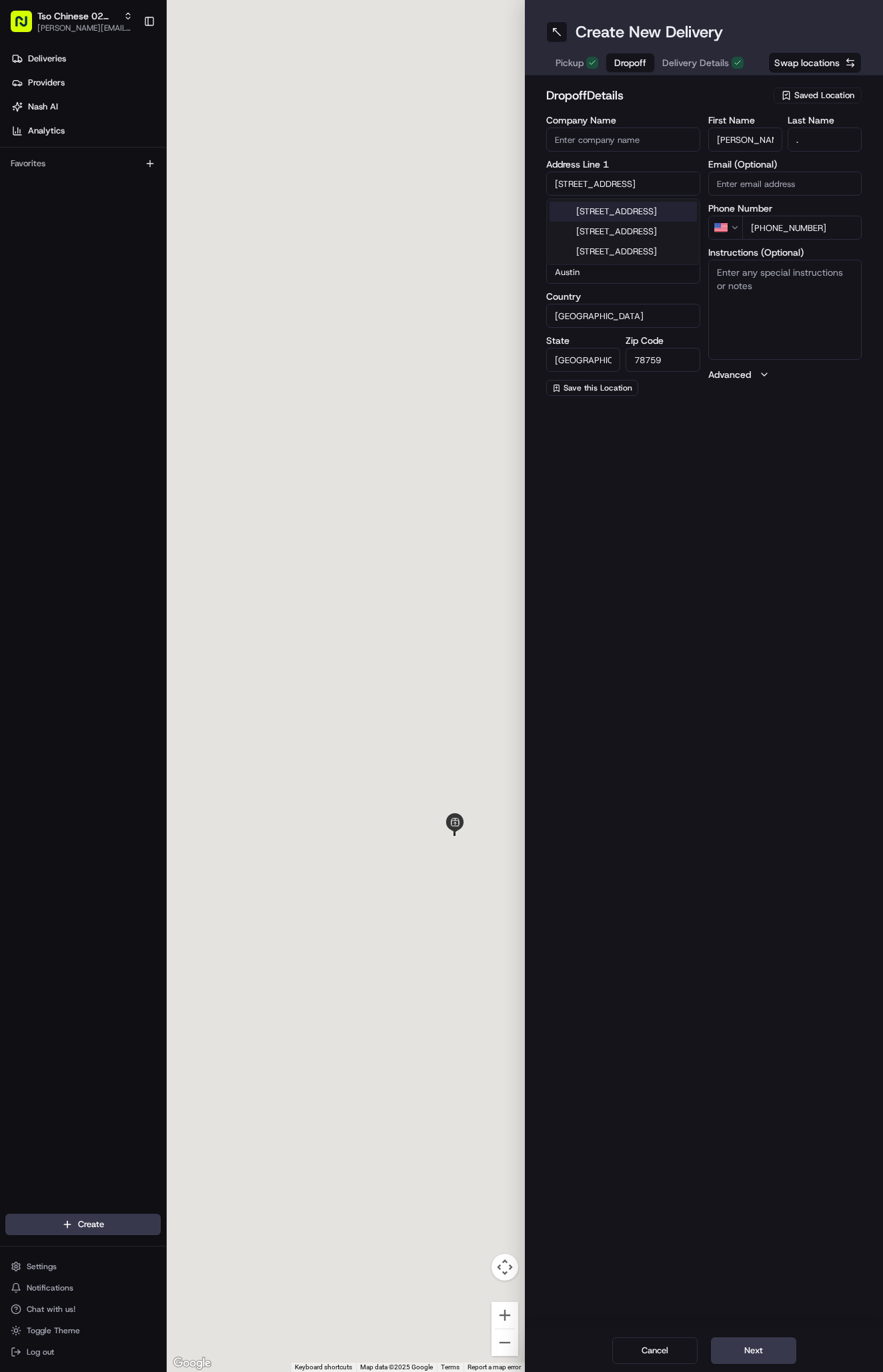
type input "10900 Buckthorn Drive"
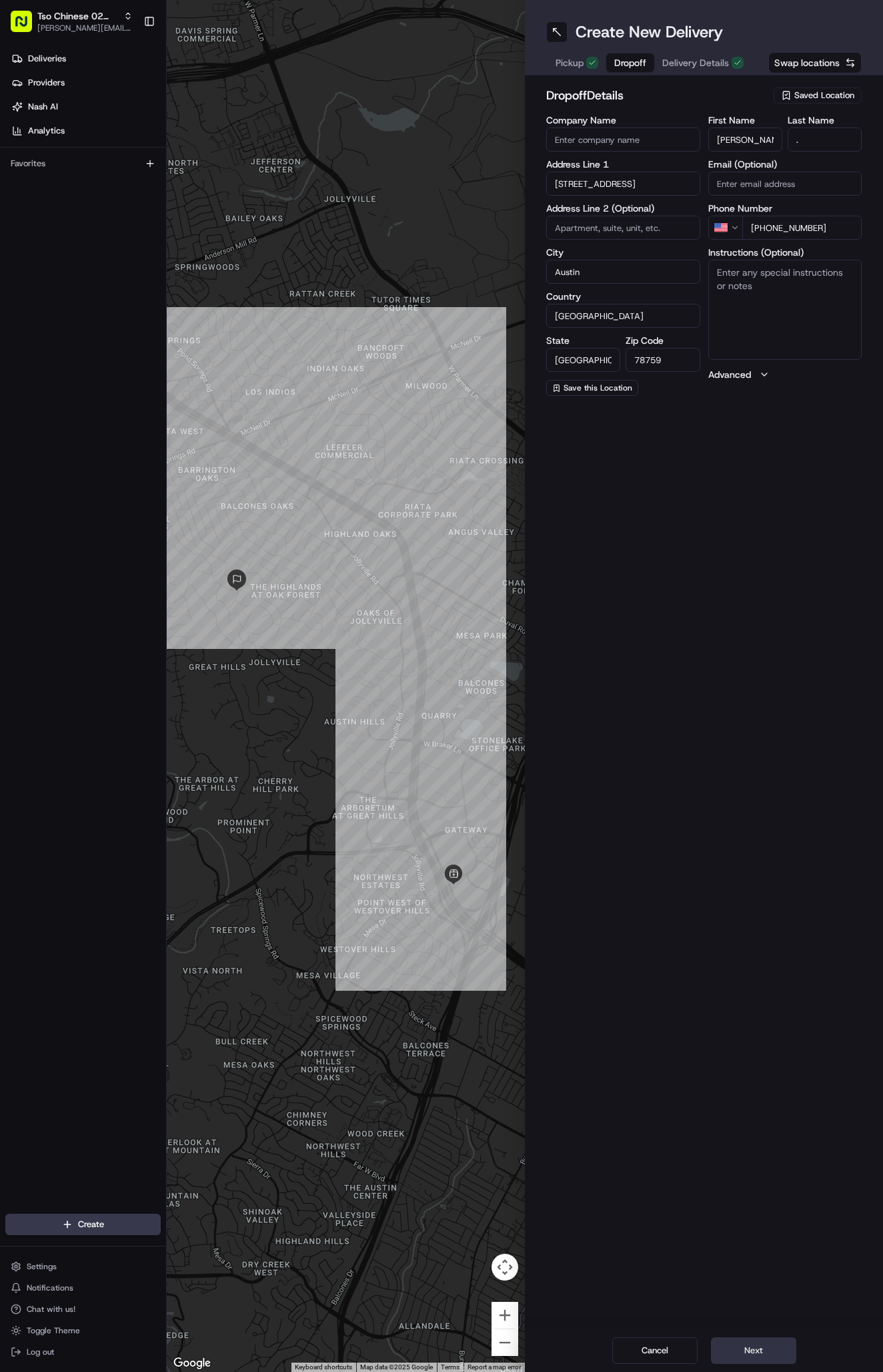
click at [748, 1345] on button "Next" at bounding box center [754, 1350] width 85 height 27
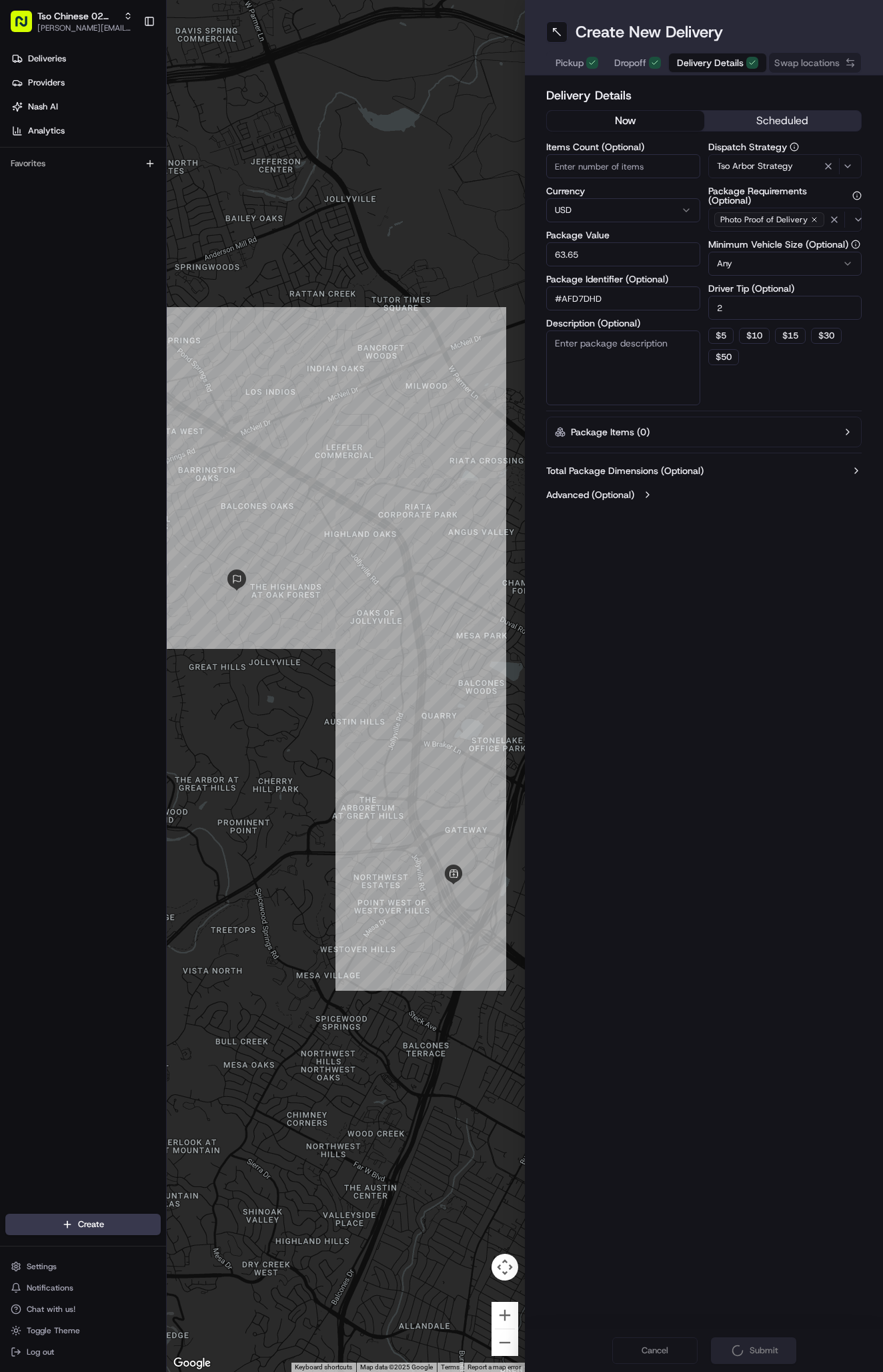
click at [748, 1345] on div "Cancel Submit" at bounding box center [704, 1350] width 358 height 43
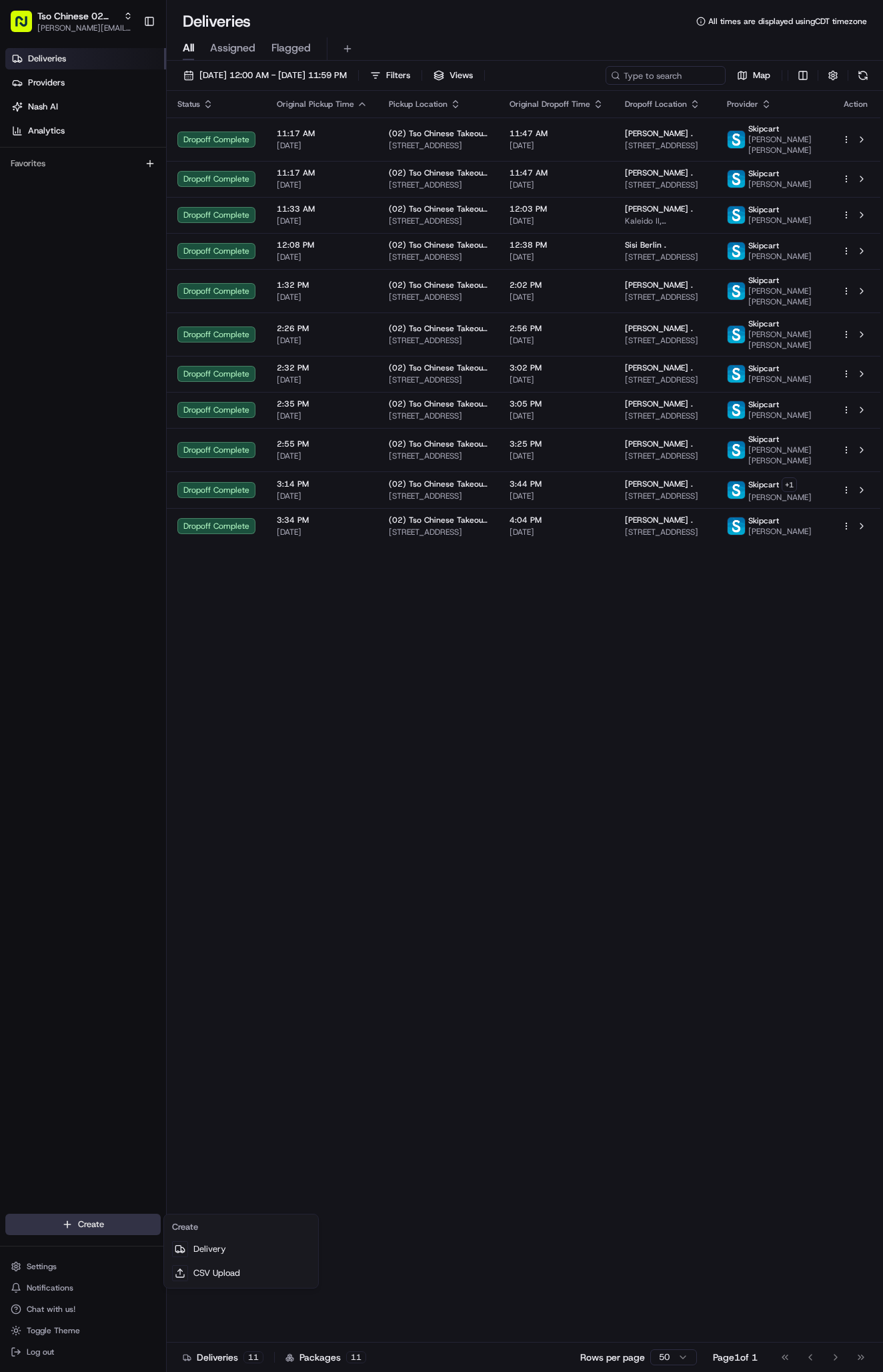
click at [82, 1218] on html "Tso Chinese 02 Arbor [PERSON_NAME][EMAIL_ADDRESS][DOMAIN_NAME] Toggle Sidebar D…" at bounding box center [442, 686] width 883 height 1372
click at [199, 1245] on link "Delivery" at bounding box center [241, 1249] width 149 height 24
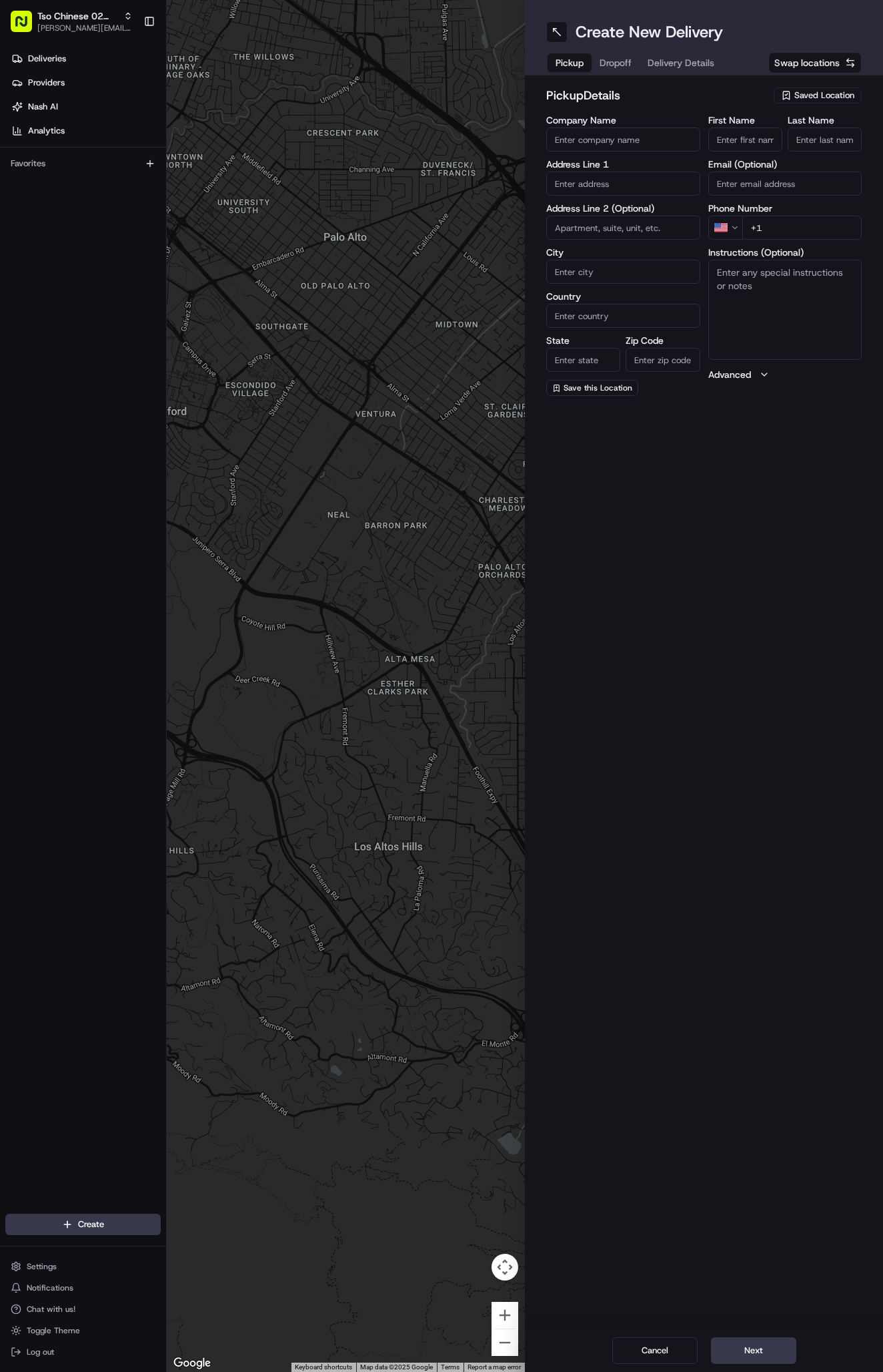
click at [838, 92] on span "Saved Location" at bounding box center [824, 95] width 60 height 12
click at [830, 145] on span "(02) Tso Chinese Takeout & Delivery [GEOGRAPHIC_DATA] (02)" at bounding box center [795, 152] width 164 height 24
type input "(02) Tso Chinese Takeout & Delivery [GEOGRAPHIC_DATA]"
type input "[STREET_ADDRESS]"
type input "Bldg E Ste 402"
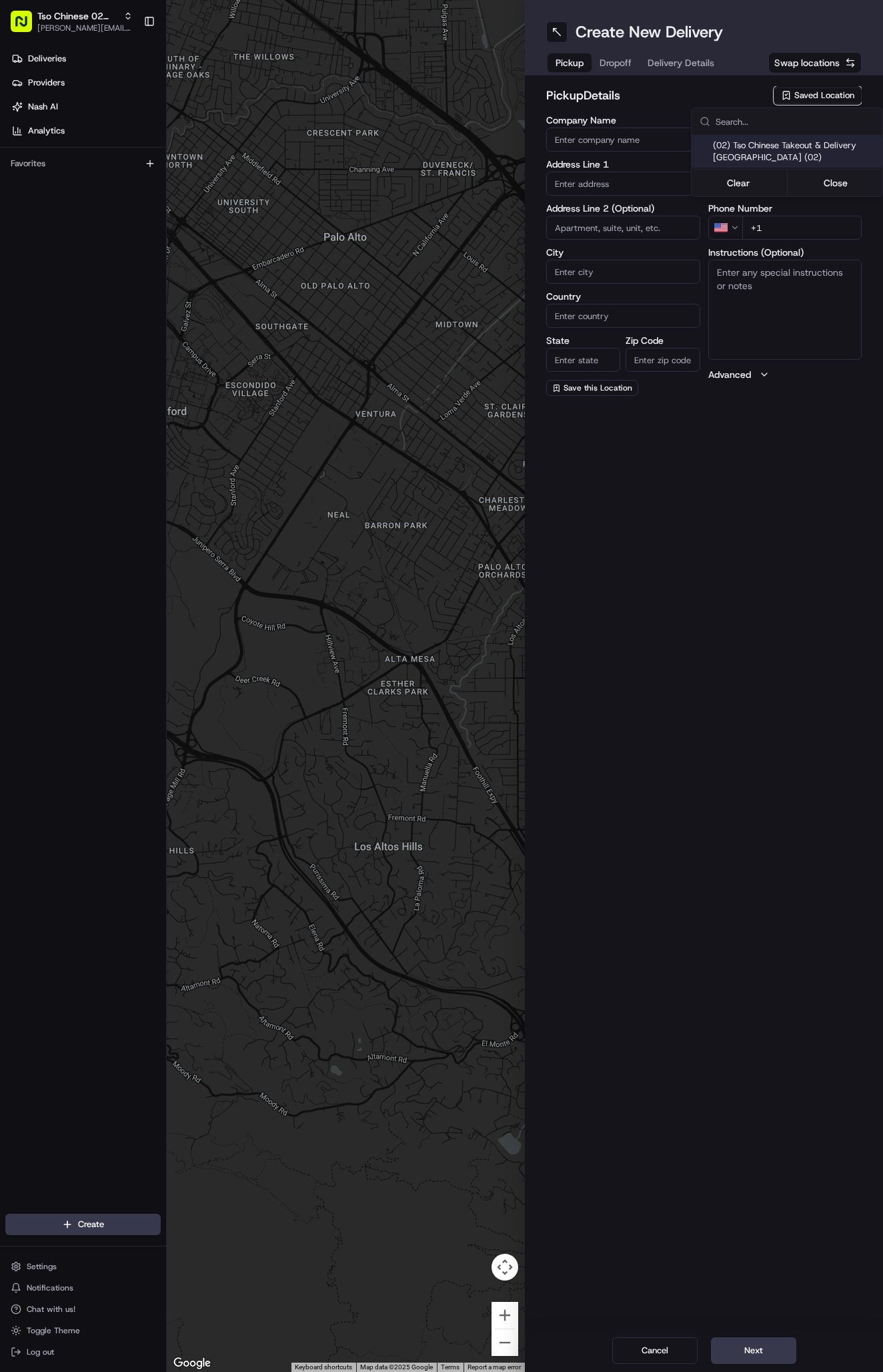
type input "Austin"
type input "US"
type input "[GEOGRAPHIC_DATA]"
type input "78759"
type input "Tso Chinese"
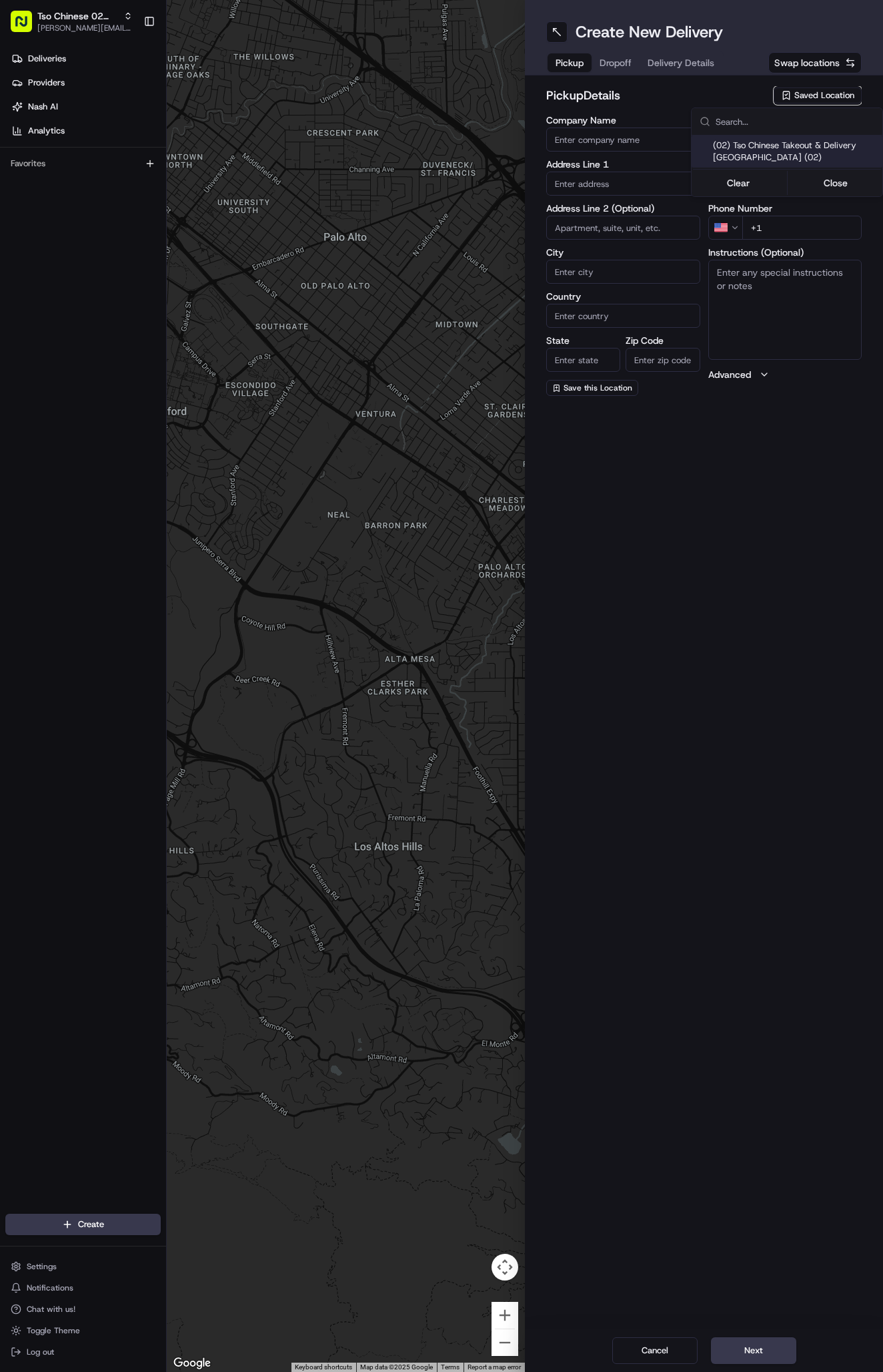
type input "Arboretum Crossing Manager"
type input "[EMAIL_ADDRESS][DOMAIN_NAME]"
type input "[PHONE_NUMBER]"
type textarea "Submit a picture displaying address & food as Proof of Delivery. Envía una foto…"
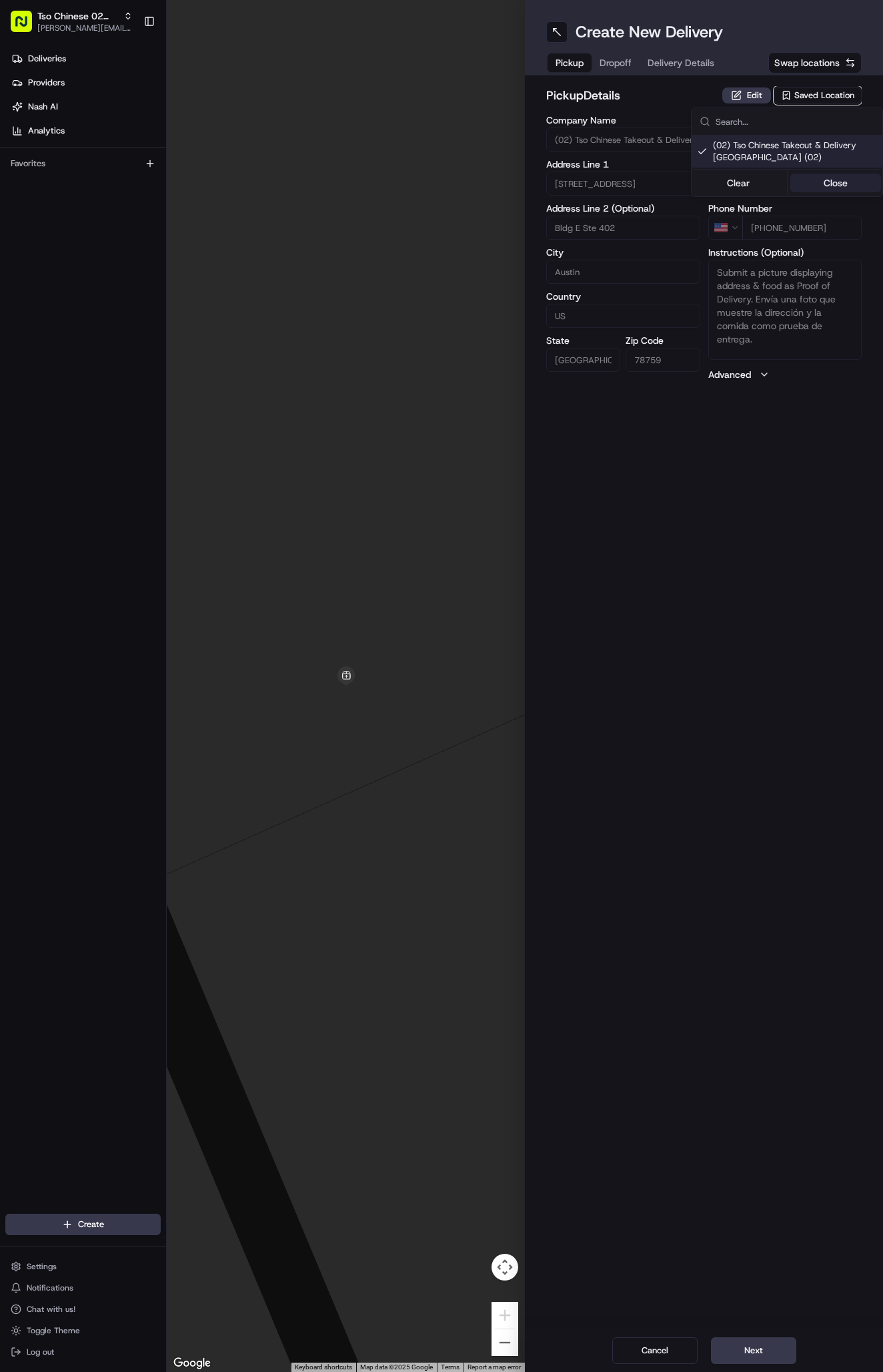
click at [827, 185] on button "Close" at bounding box center [836, 183] width 92 height 18
click at [692, 69] on span "Delivery Details" at bounding box center [681, 62] width 67 height 14
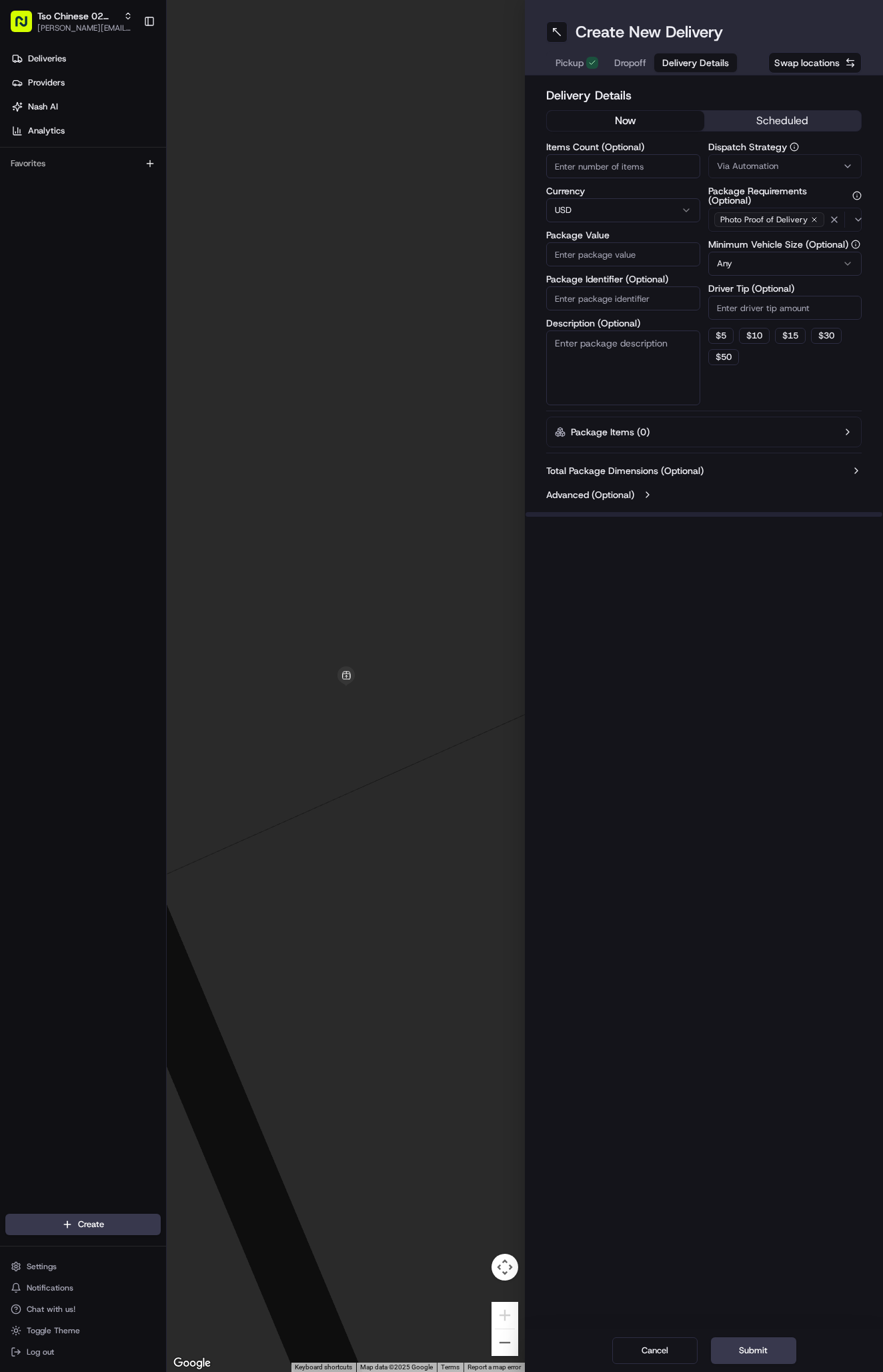
click at [821, 163] on div "Via Automation" at bounding box center [786, 165] width 148 height 12
click at [792, 239] on span "Tso Arbor Strategy" at bounding box center [795, 239] width 164 height 12
click at [829, 263] on button "Close" at bounding box center [836, 264] width 92 height 18
click at [749, 305] on input "Driver Tip (Optional)" at bounding box center [786, 308] width 154 height 24
type input "2"
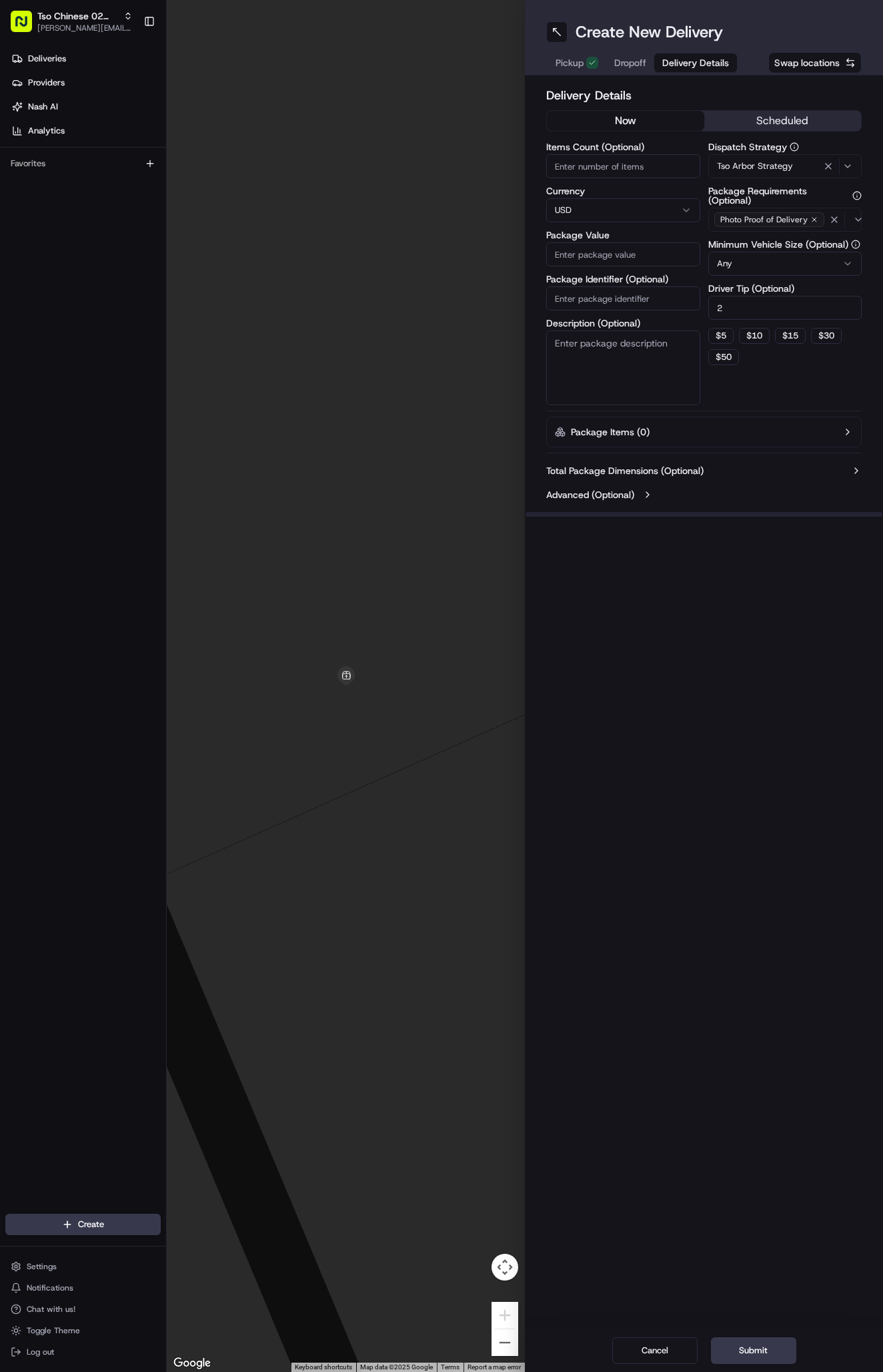
click at [654, 287] on input "Package Identifier (Optional)" at bounding box center [623, 298] width 154 height 24
click at [639, 298] on input "Package Identifier (Optional)" at bounding box center [623, 298] width 154 height 24
paste input "#D6IDXTE"
type input "#D6IDXTE"
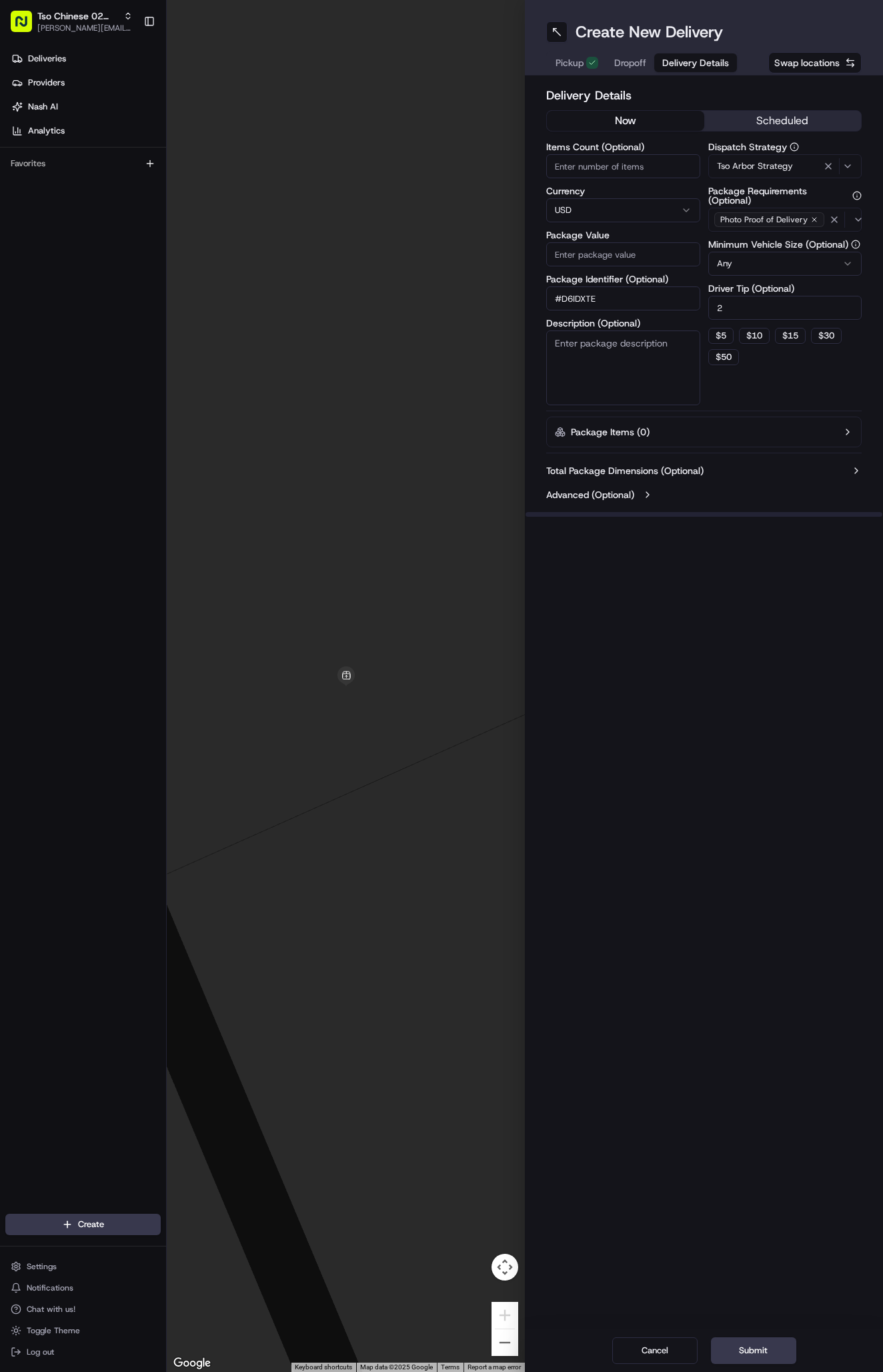
click at [634, 255] on input "Package Value" at bounding box center [623, 254] width 154 height 24
type input "94.88"
click at [643, 65] on span "Dropoff" at bounding box center [630, 62] width 32 height 14
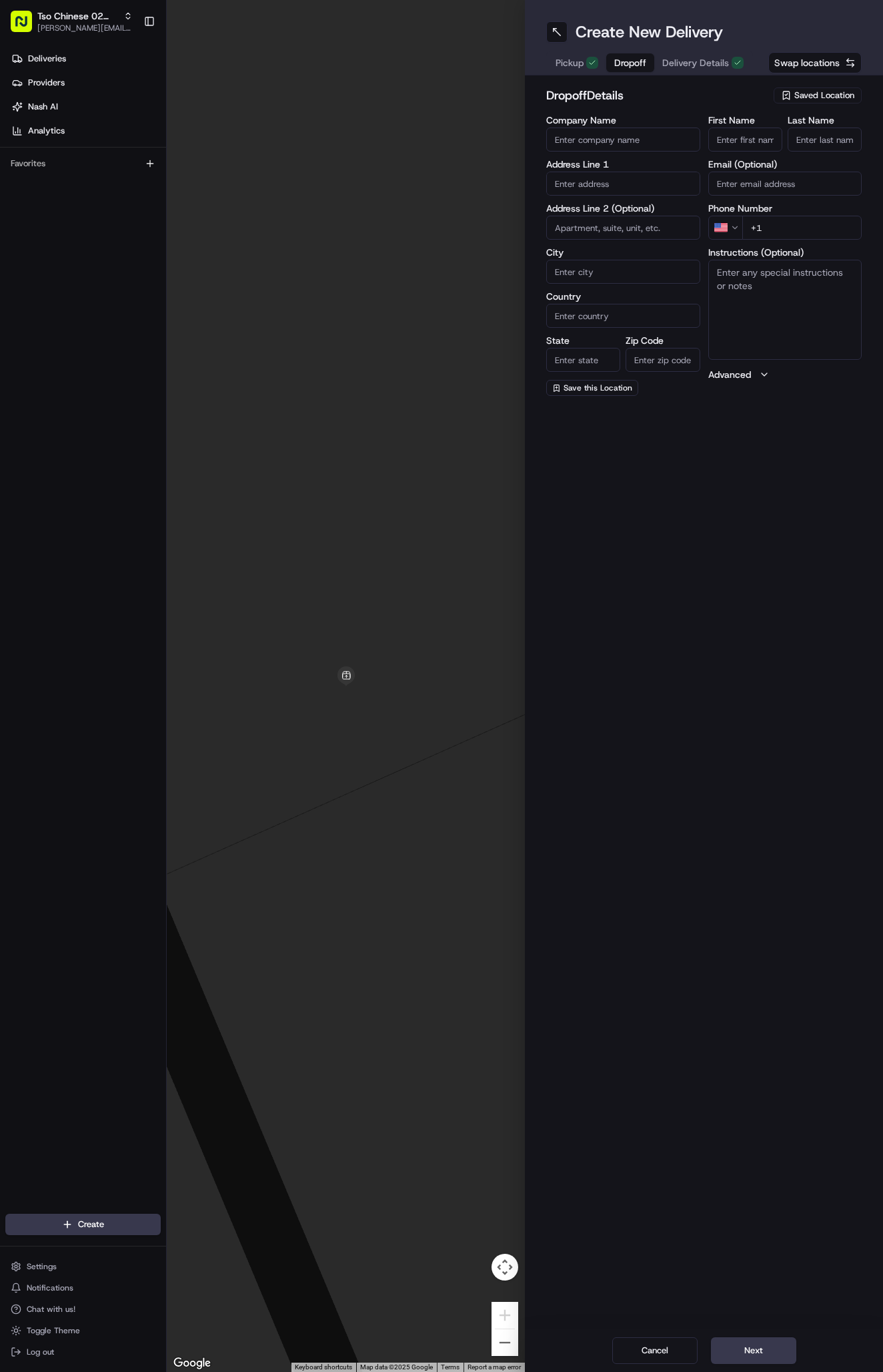
click at [742, 141] on input "First Name" at bounding box center [745, 140] width 74 height 24
paste input "[PERSON_NAME]"
type input "[PERSON_NAME]"
type input "."
paste input "[PHONE_NUMBER]"
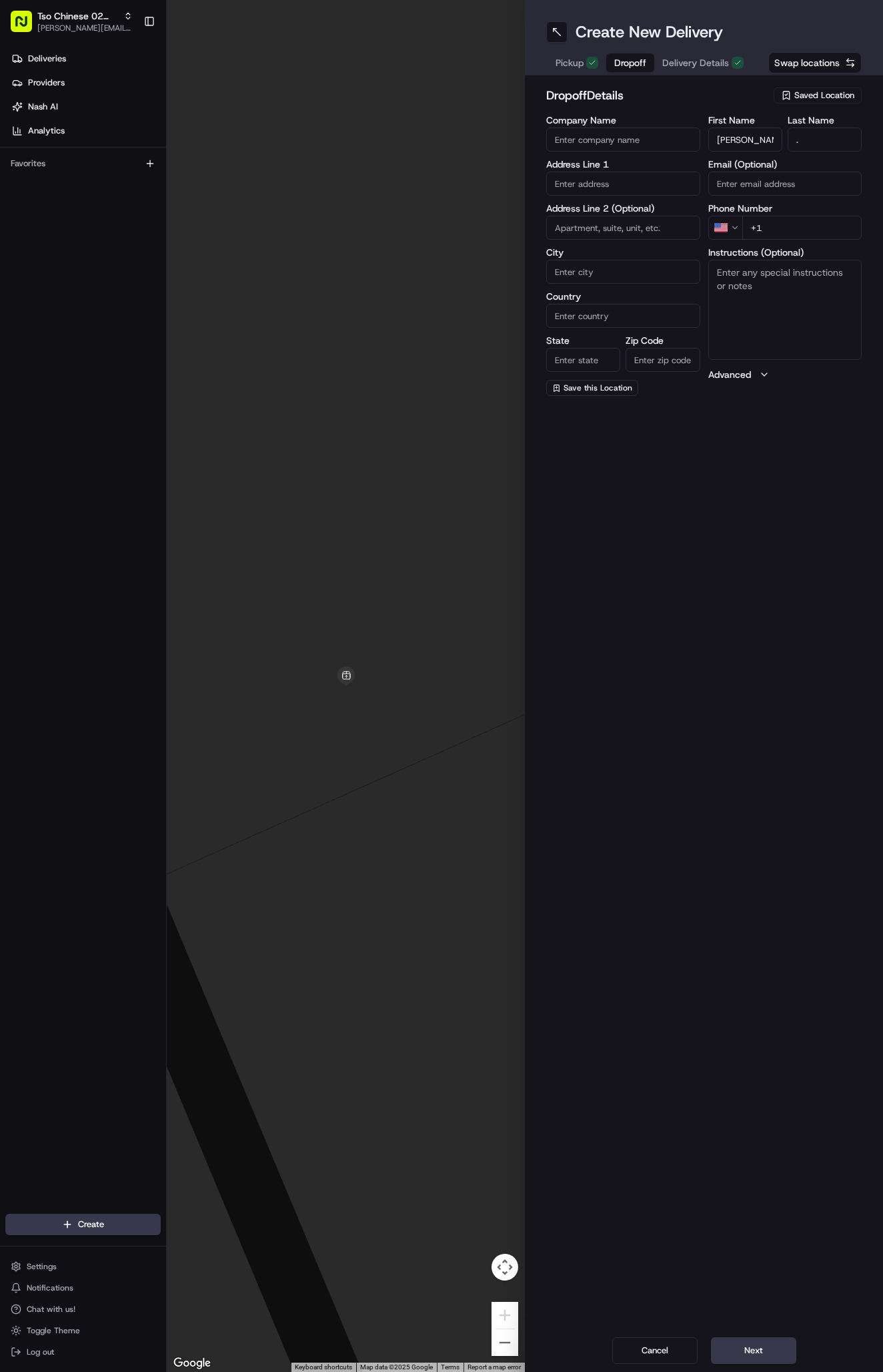
type input "[PHONE_NUMBER]"
paste input "[STREET_ADDRESS]"
click at [643, 208] on div "[STREET_ADDRESS]" at bounding box center [623, 212] width 148 height 20
type input "[STREET_ADDRESS]"
type input "Austin"
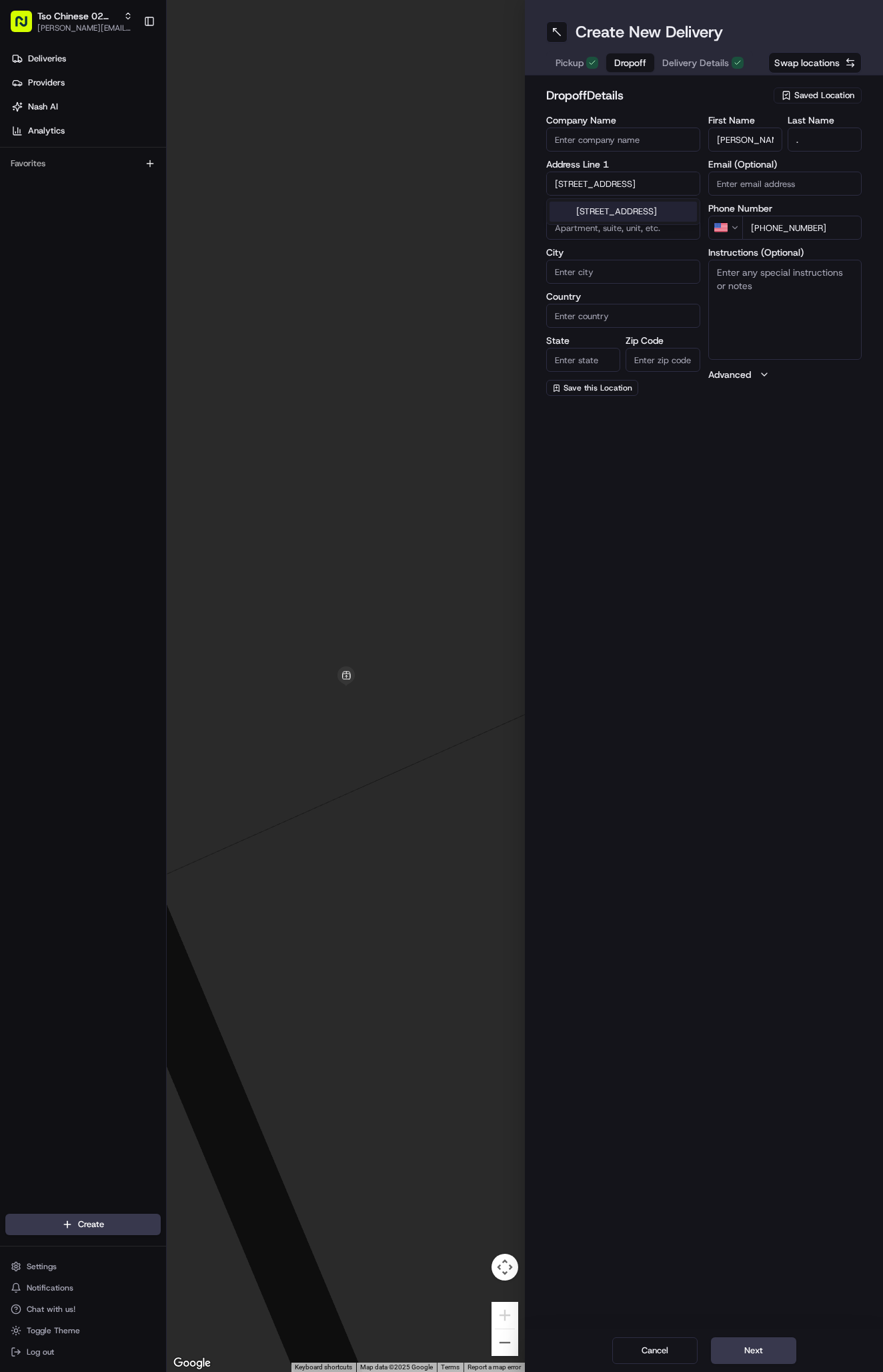
type input "[GEOGRAPHIC_DATA]"
type input "78750"
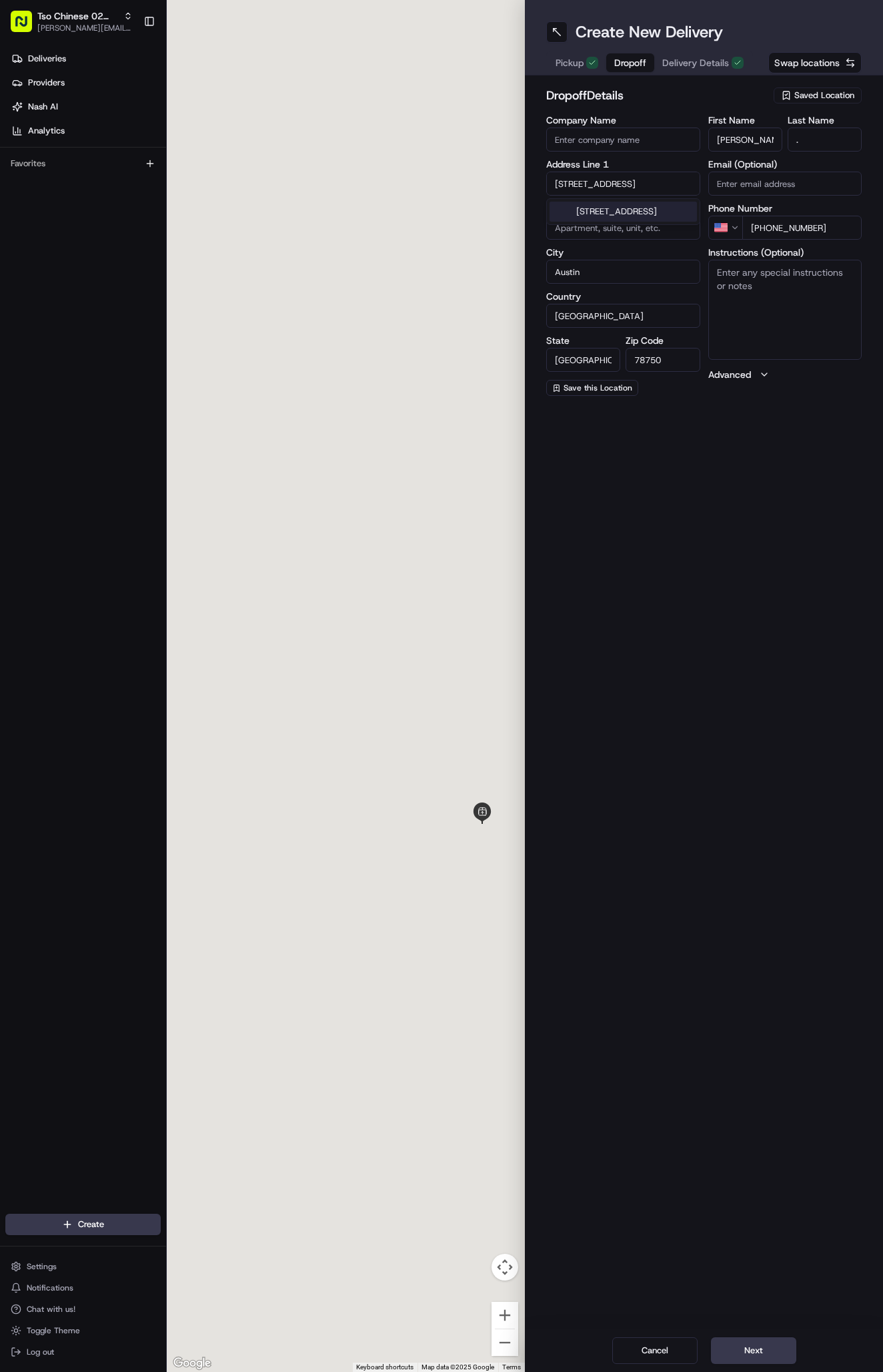
type input "[STREET_ADDRESS]"
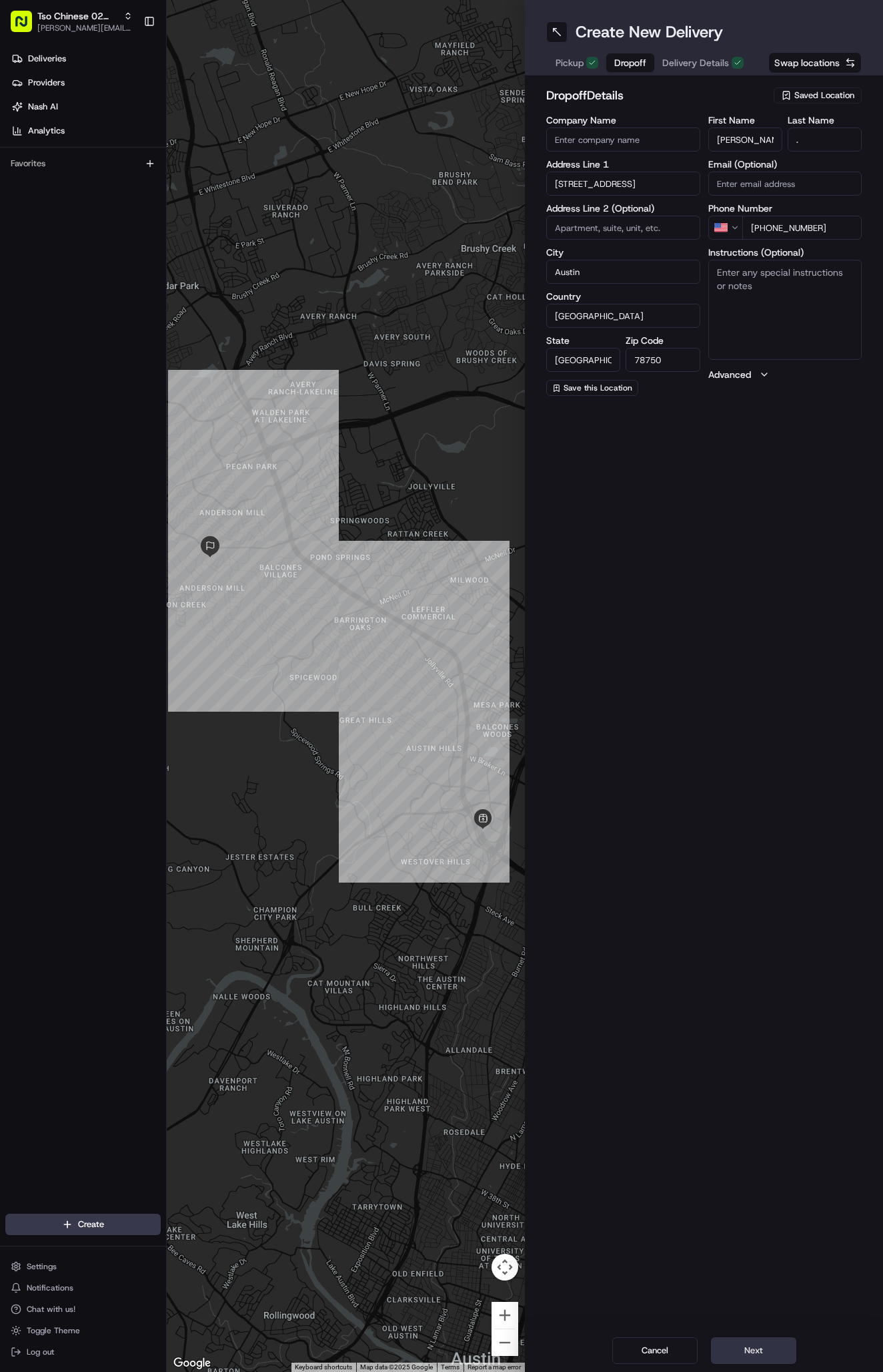
click at [743, 1344] on button "Next" at bounding box center [754, 1350] width 85 height 27
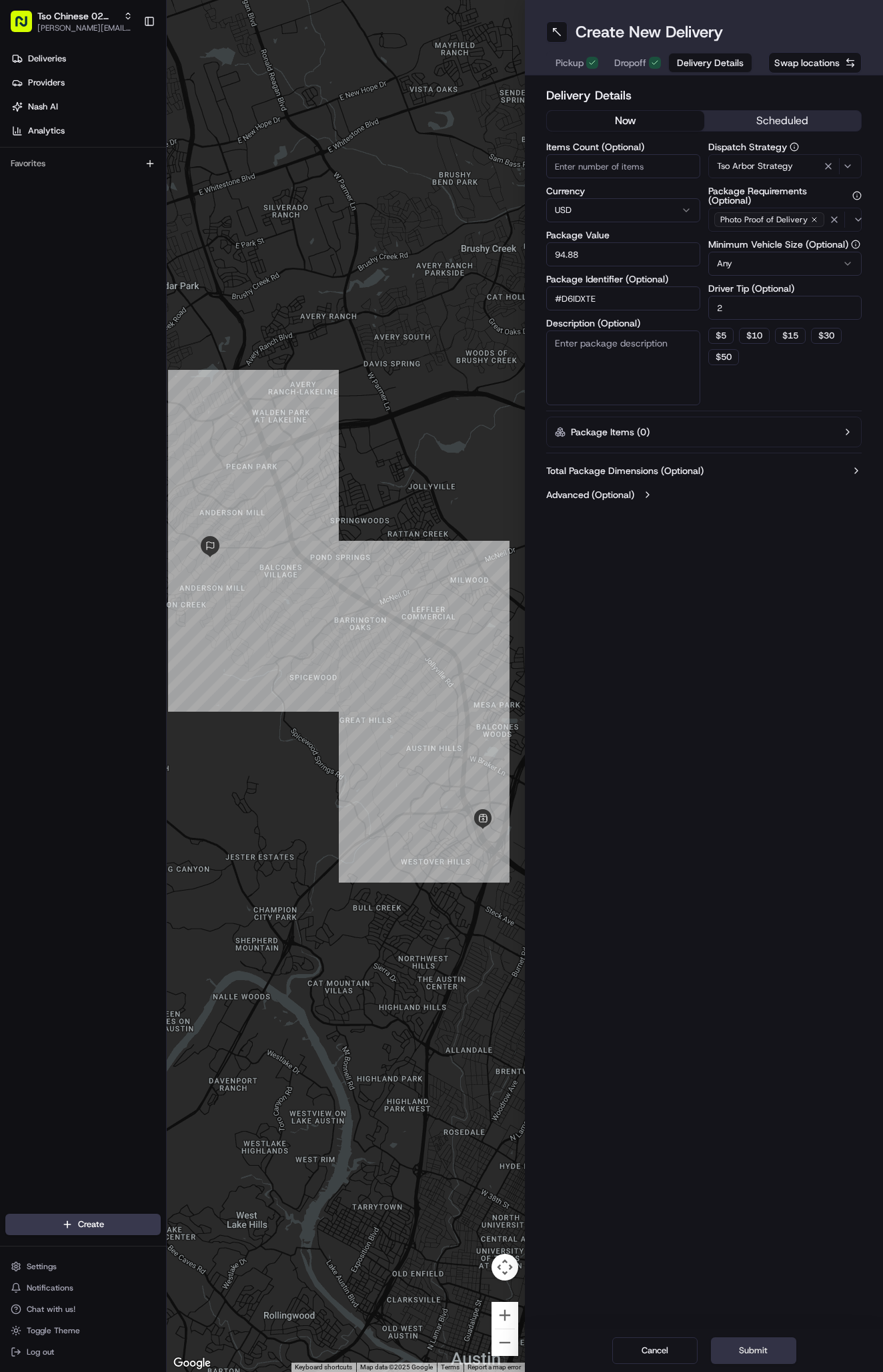
click at [743, 1344] on button "Submit" at bounding box center [754, 1350] width 85 height 27
click at [743, 1344] on div "Cancel Submit" at bounding box center [704, 1350] width 358 height 43
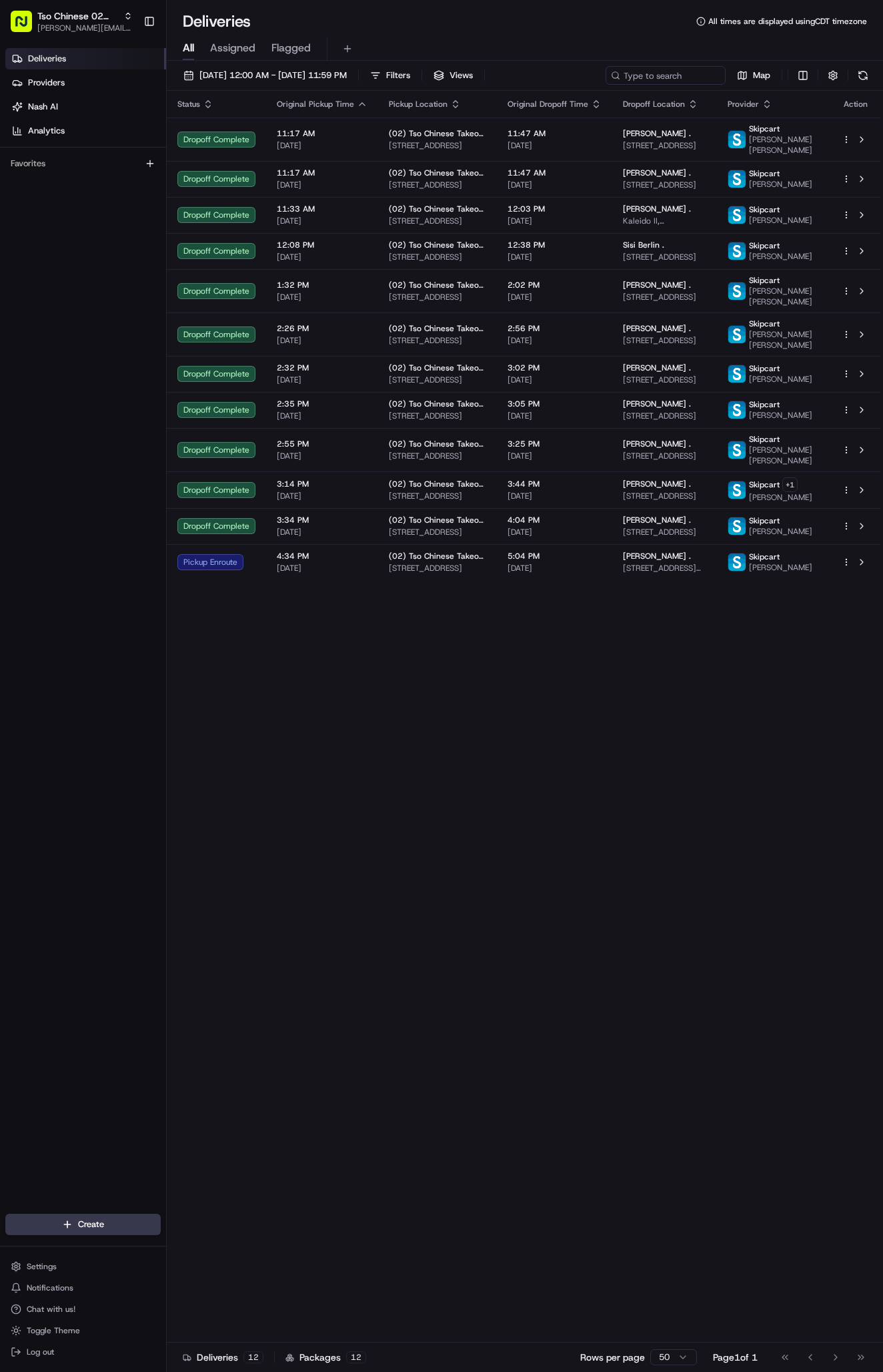
click at [363, 573] on div "4:34 PM 08/22/2025" at bounding box center [322, 562] width 91 height 23
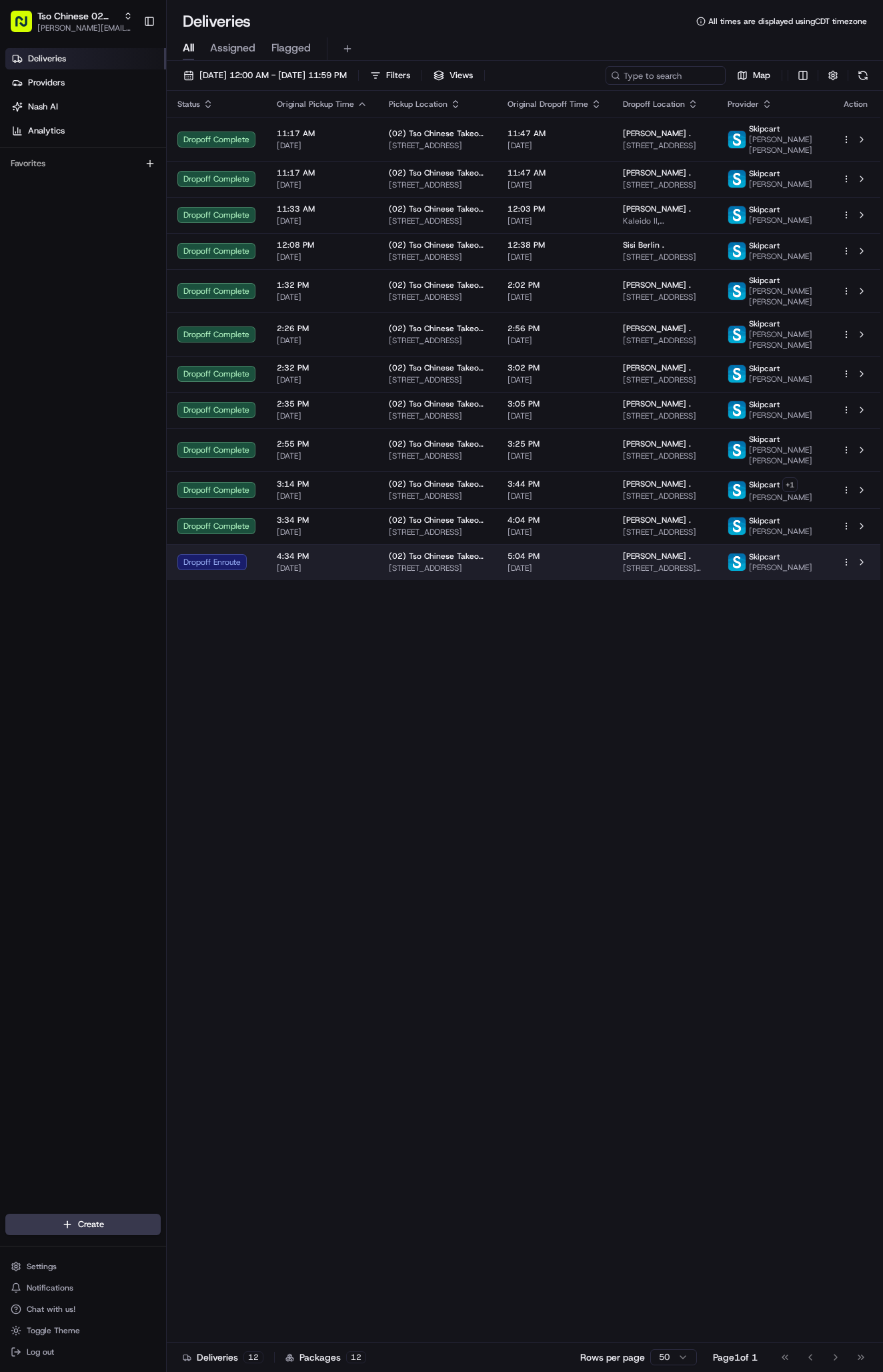
click at [352, 561] on span "4:34 PM" at bounding box center [322, 557] width 91 height 11
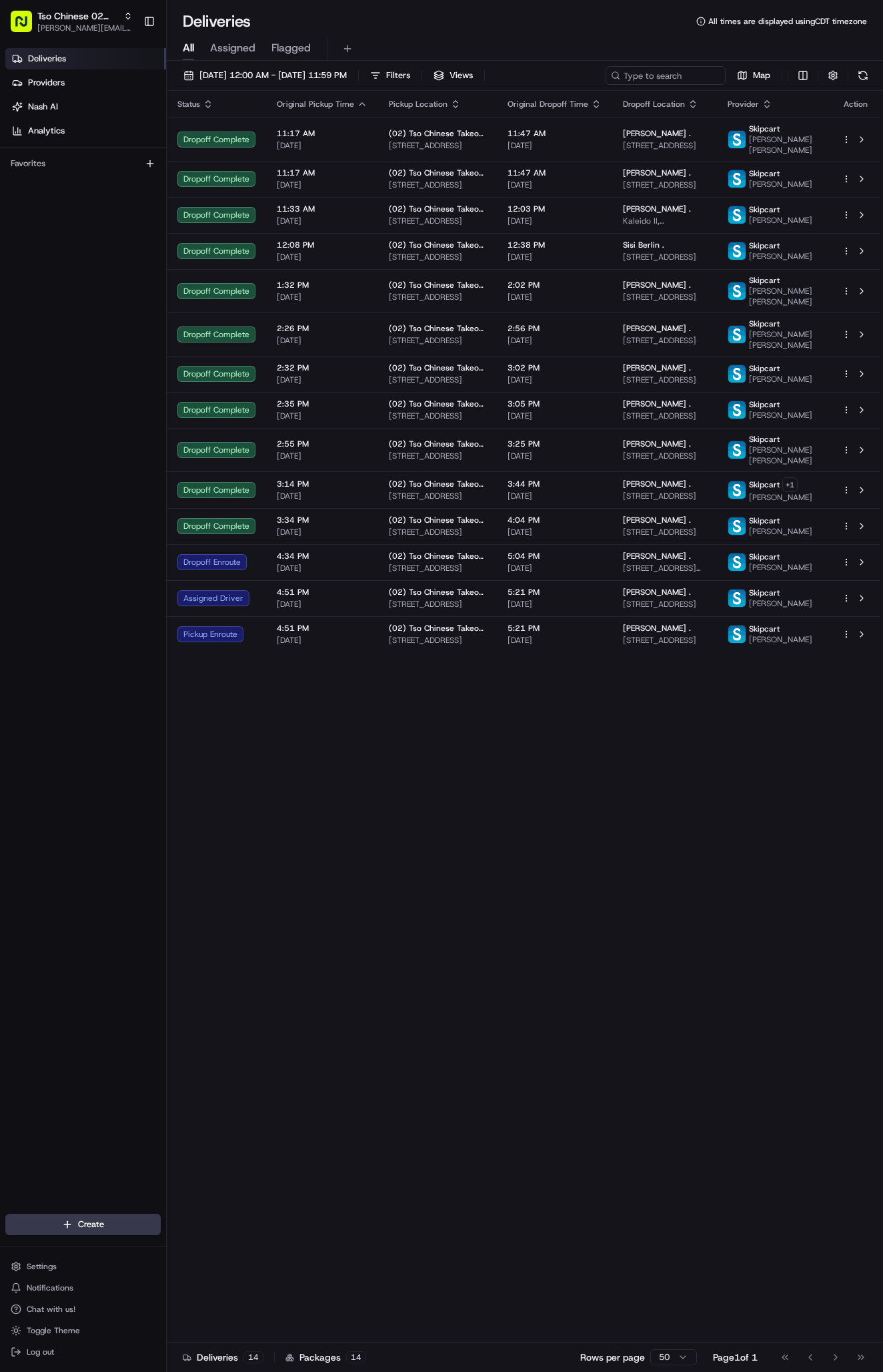
click at [52, 398] on div "Deliveries Providers Nash AI Analytics Favorites" at bounding box center [83, 633] width 166 height 1179
click at [385, 508] on td "(02) Tso Chinese Takeout & Delivery Arboretum Crossing 9333 Research Blvd, Bldg…" at bounding box center [437, 489] width 118 height 37
click at [389, 525] on span "(02) Tso Chinese Takeout & Delivery [GEOGRAPHIC_DATA]" at bounding box center [438, 520] width 97 height 11
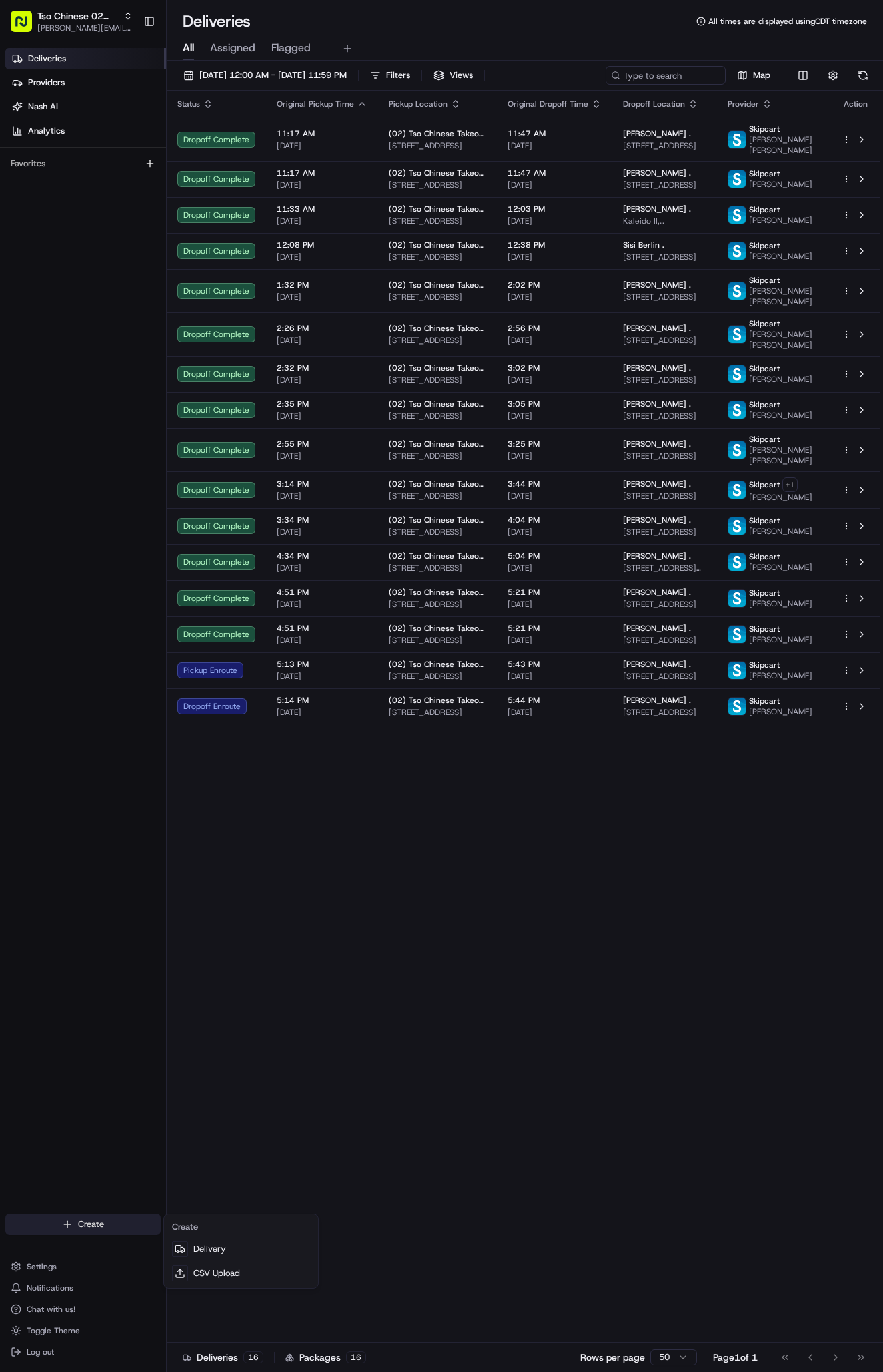
click at [101, 1216] on html "Tso Chinese 02 Arbor antonia@tsochinese.com Toggle Sidebar Deliveries Providers…" at bounding box center [442, 686] width 883 height 1372
click at [229, 1243] on link "Delivery" at bounding box center [241, 1249] width 149 height 24
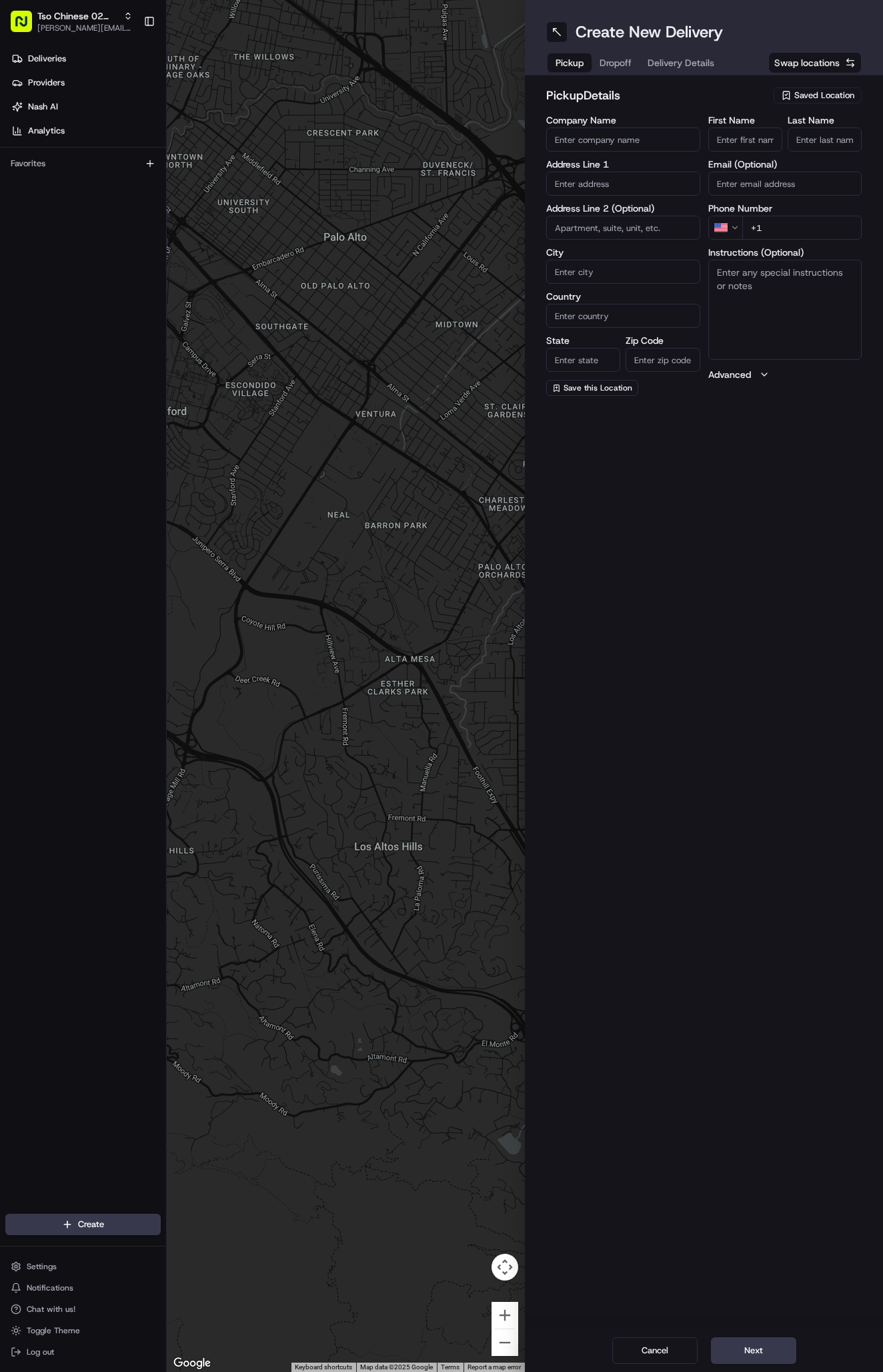
click at [816, 85] on div "pickup Details Saved Location Company Name Address Line 1 Address Line 2 (Optio…" at bounding box center [704, 241] width 358 height 332
click at [806, 85] on div "pickup Details Saved Location Company Name Address Line 1 Address Line 2 (Optio…" at bounding box center [704, 241] width 358 height 332
click at [805, 92] on span "Saved Location" at bounding box center [824, 95] width 60 height 12
click at [792, 148] on span "(02) Tso Chinese Takeout & Delivery [GEOGRAPHIC_DATA] (02)" at bounding box center [795, 152] width 164 height 24
type input "(02) Tso Chinese Takeout & Delivery [GEOGRAPHIC_DATA]"
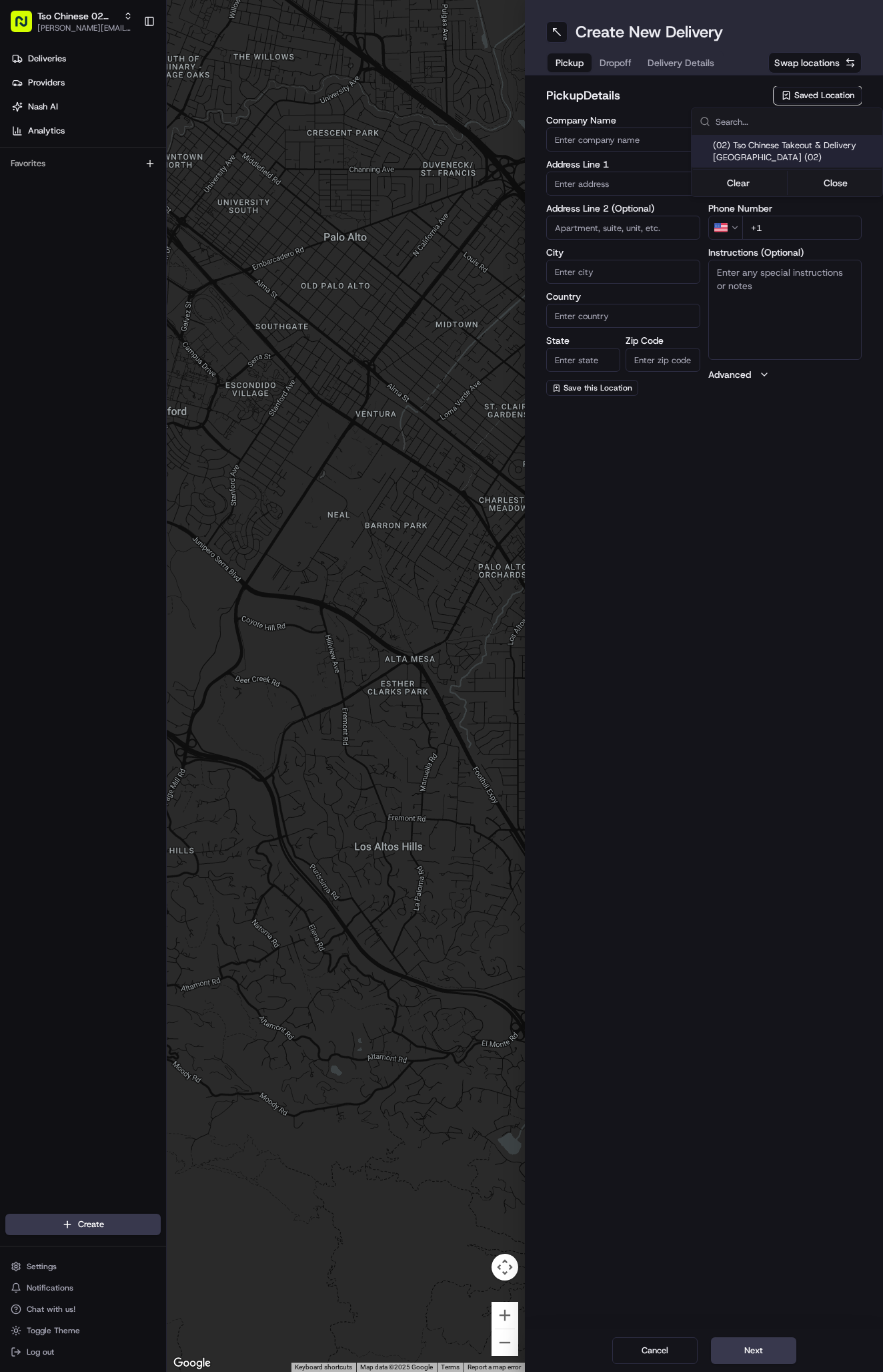
type input "Bldg E Ste 402"
type input "Austin"
type input "US"
type input "[GEOGRAPHIC_DATA]"
type input "78759"
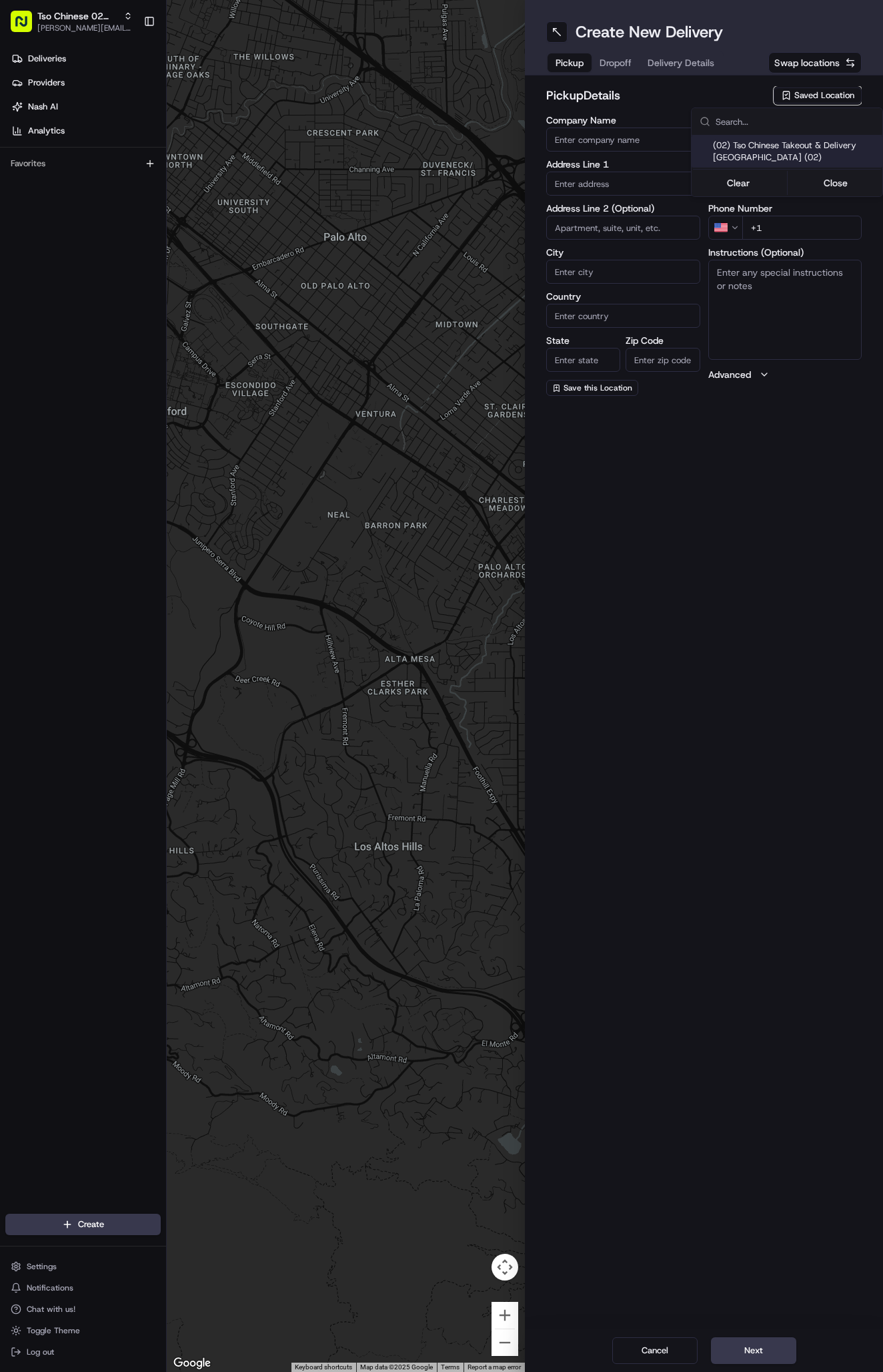
type input "Tso Chinese"
type input "Arboretum Crossing Manager"
type input "[EMAIL_ADDRESS][DOMAIN_NAME]"
type input "[PHONE_NUMBER]"
type textarea "Submit a picture displaying address & food as Proof of Delivery. Envía una foto…"
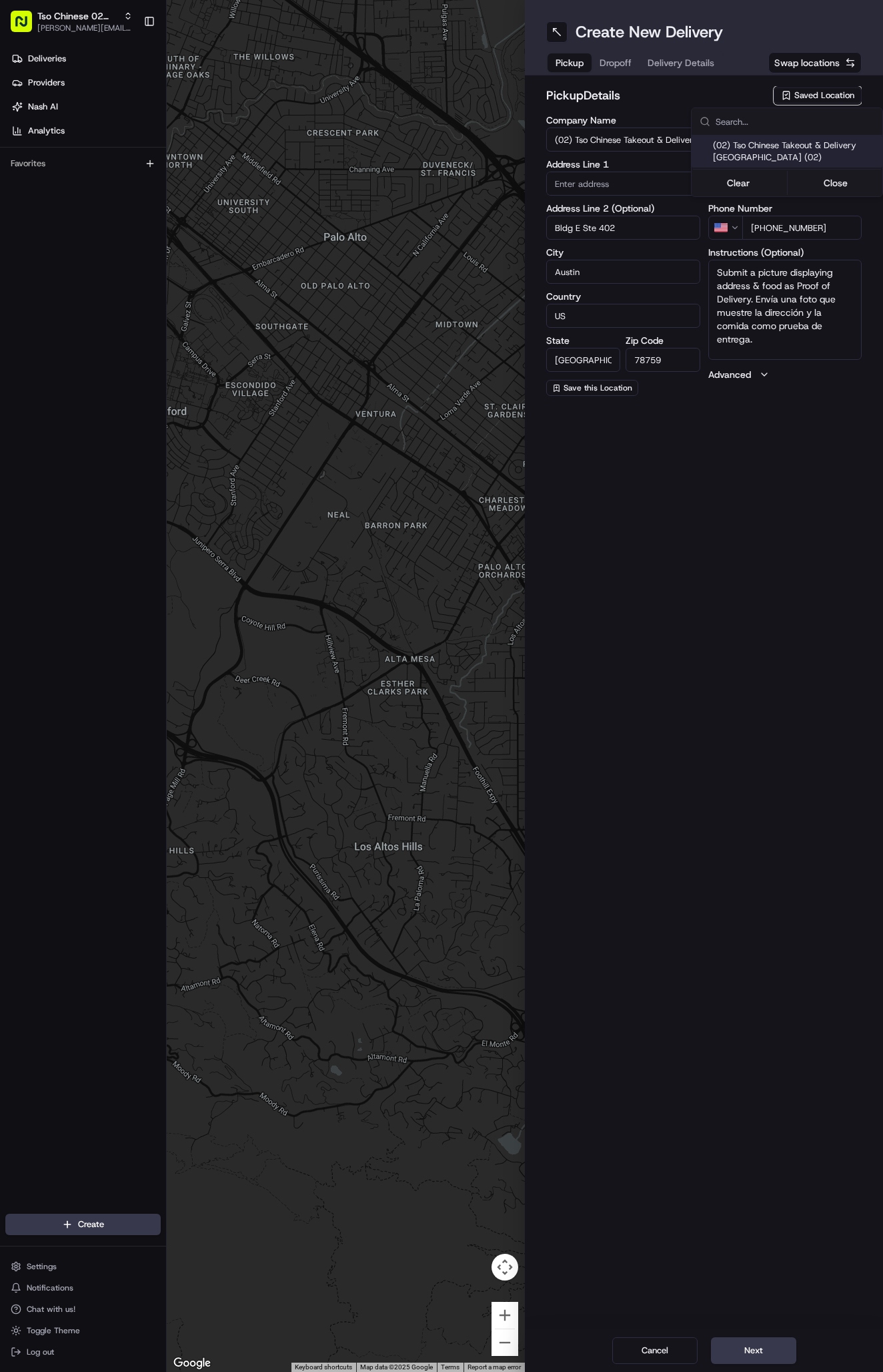
type input "9333 Research Blvd"
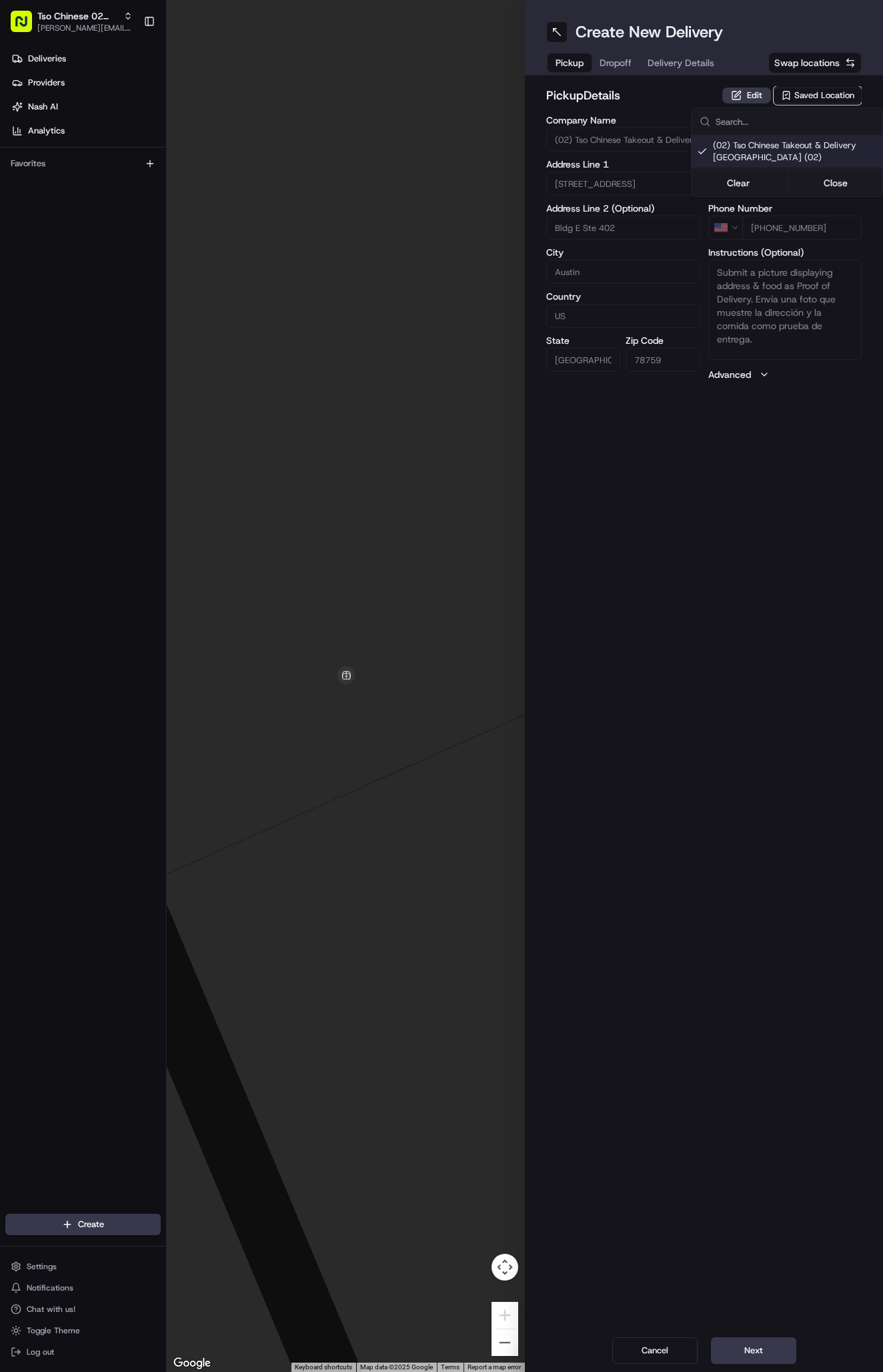
click at [609, 58] on html "Tso Chinese 02 Arbor antonia@tsochinese.com Toggle Sidebar Deliveries Providers…" at bounding box center [442, 686] width 883 height 1372
click at [625, 64] on span "Dropoff" at bounding box center [615, 62] width 32 height 14
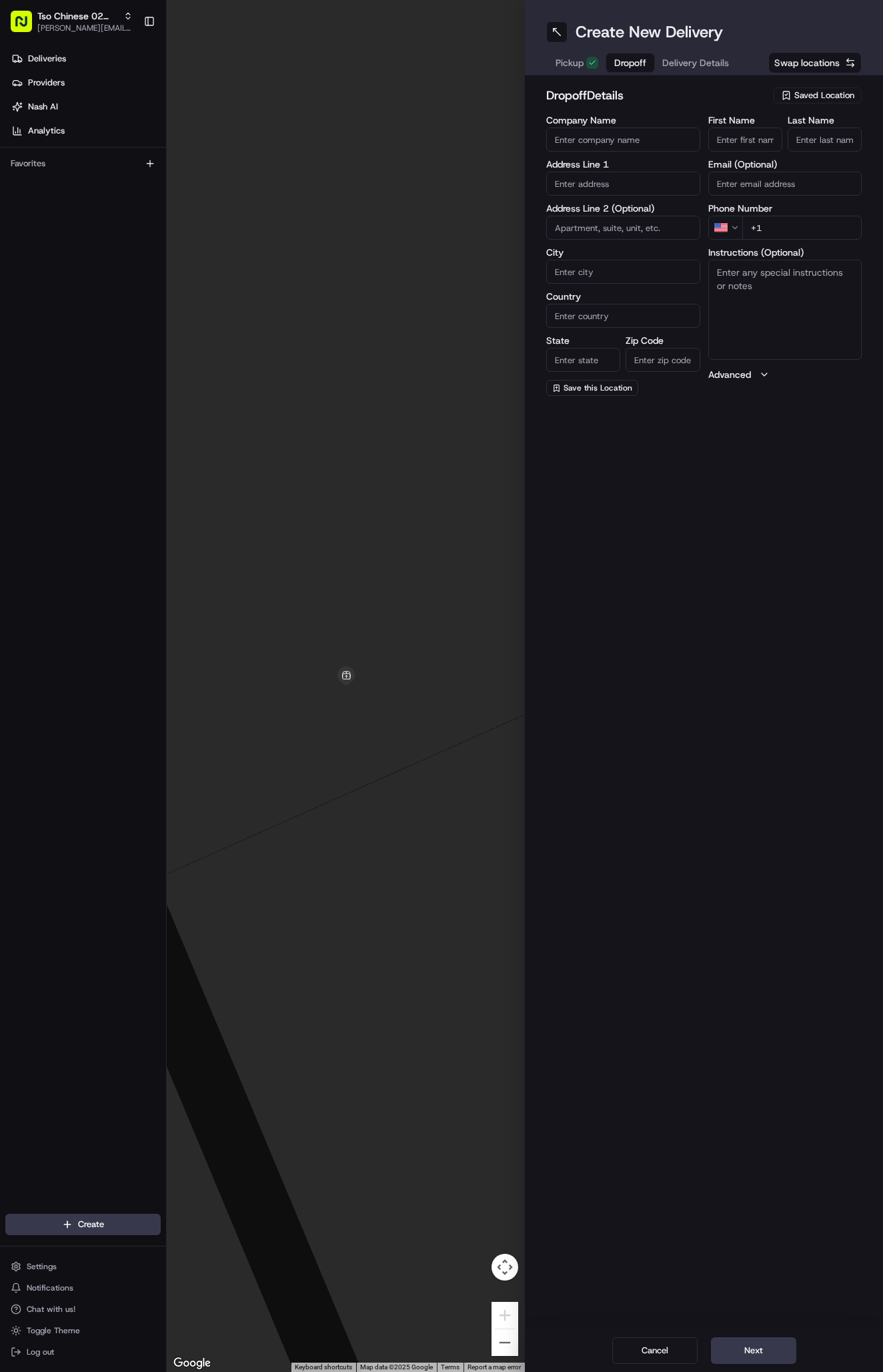
click at [734, 135] on input "First Name" at bounding box center [745, 140] width 74 height 24
paste input "Karla Manzur"
type input "Karla Manzur"
type input "."
click at [590, 182] on input "text" at bounding box center [623, 184] width 154 height 24
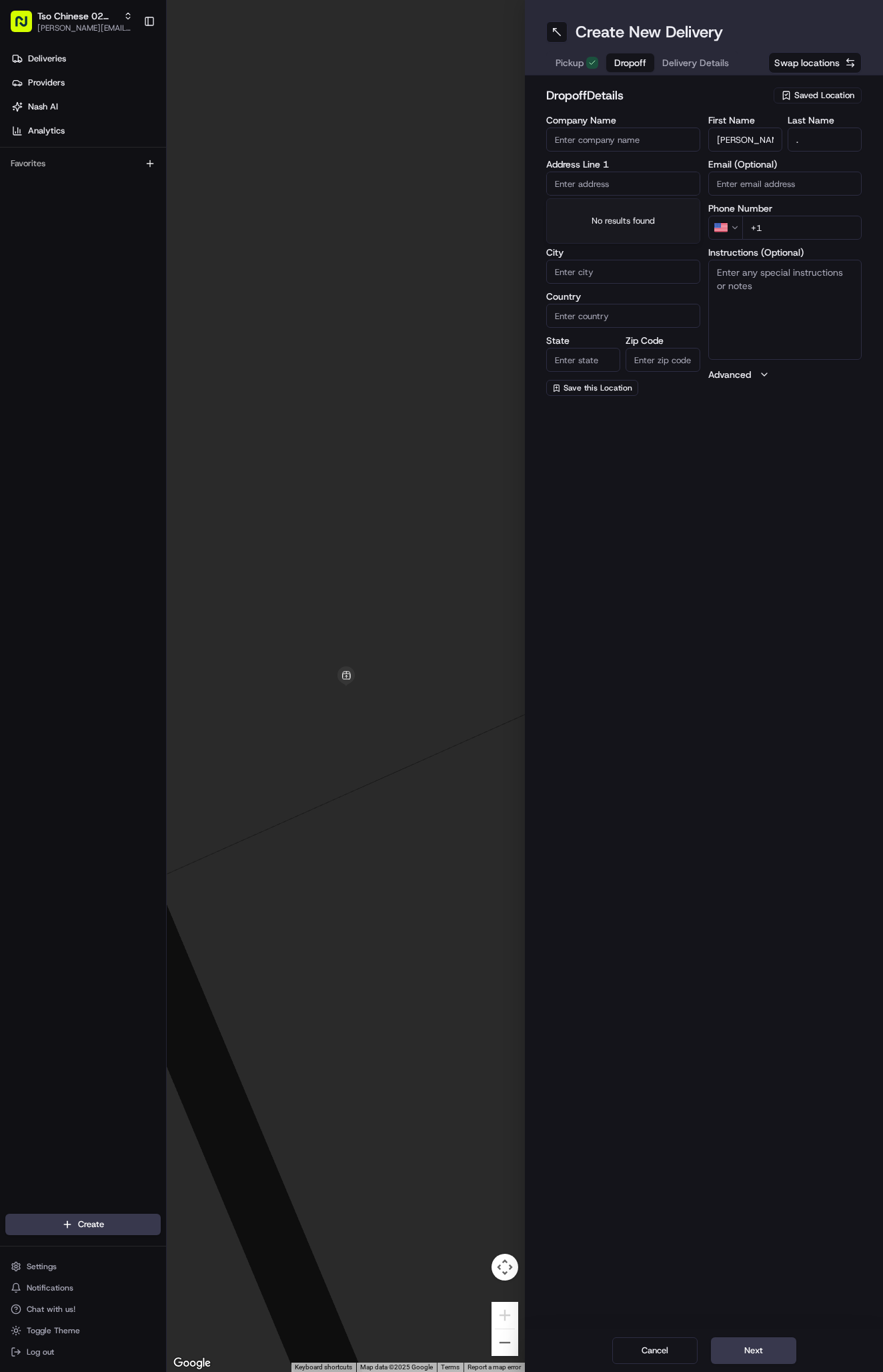
paste input "1012 Morrow Street Austin TX 787"
type input "[STREET_ADDRESS][PERSON_NAME]"
type input "Austin"
type input "United States"
type input "TX"
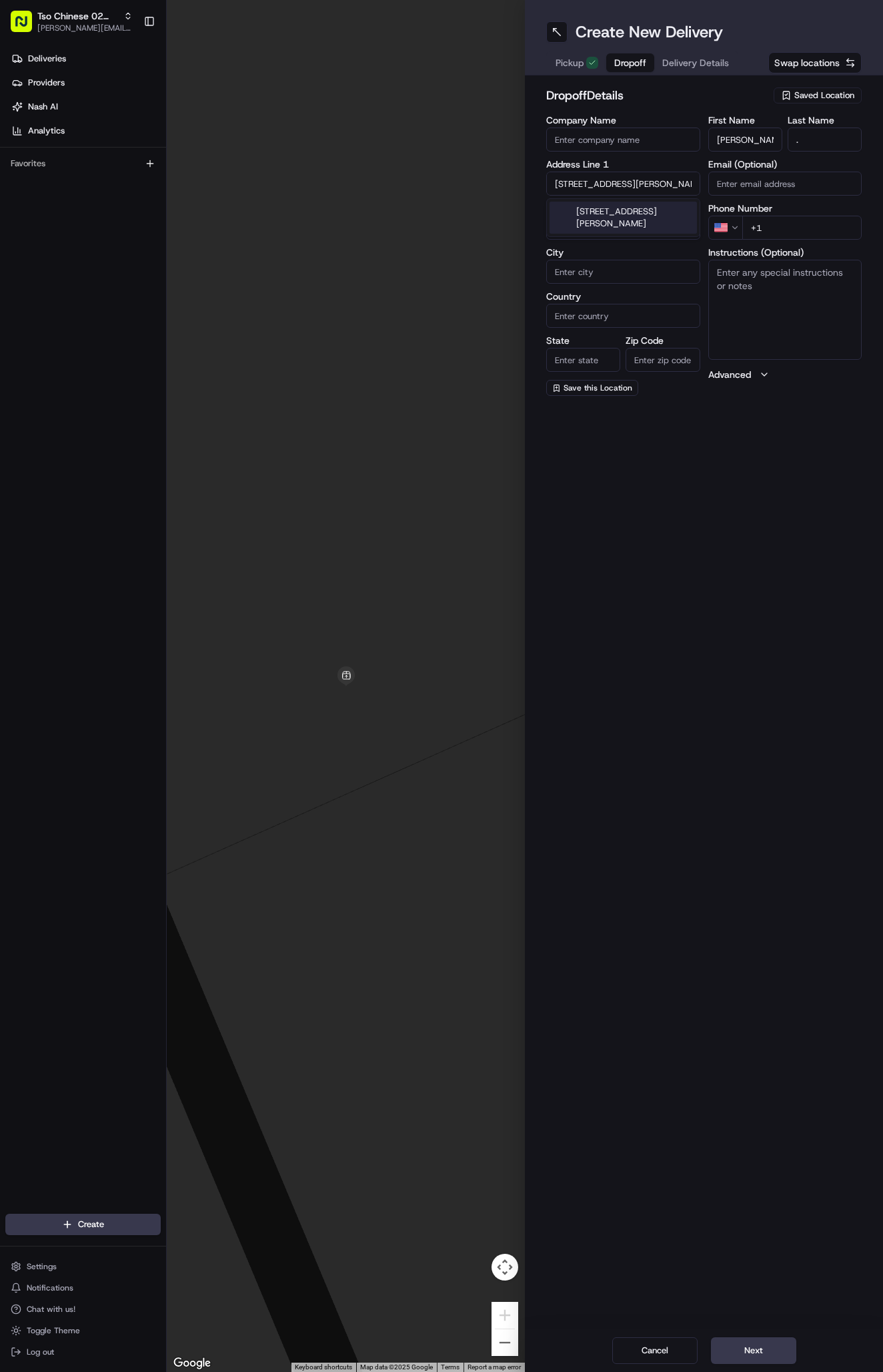
type input "78757"
type input "1012 Morrow Street"
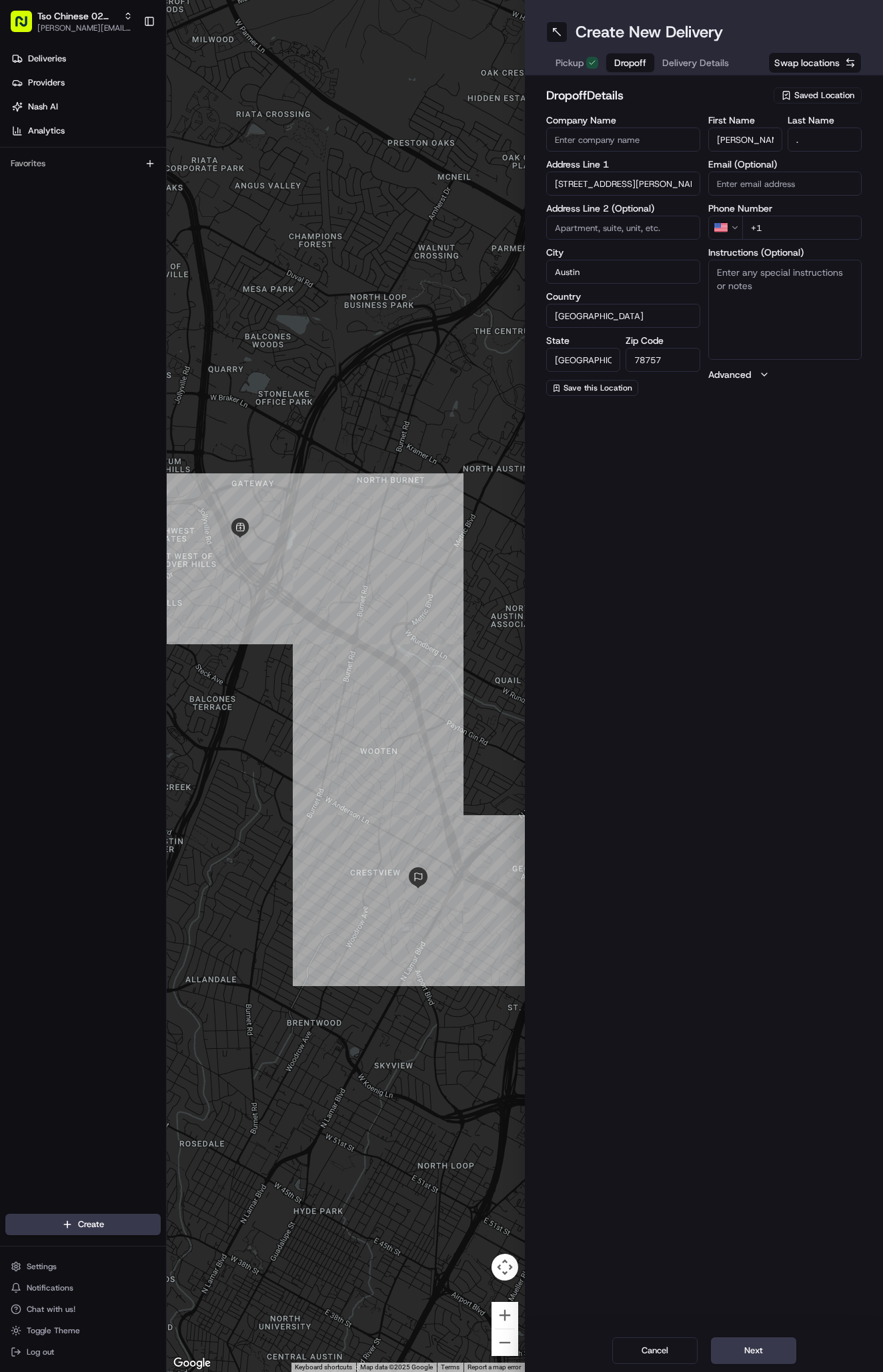
click at [792, 225] on input "+1" at bounding box center [802, 228] width 120 height 24
type input "+1 512 689 3861"
click at [732, 498] on div "Create New Delivery Pickup Dropoff Delivery Details Swap locations dropoff Deta…" at bounding box center [704, 686] width 358 height 1372
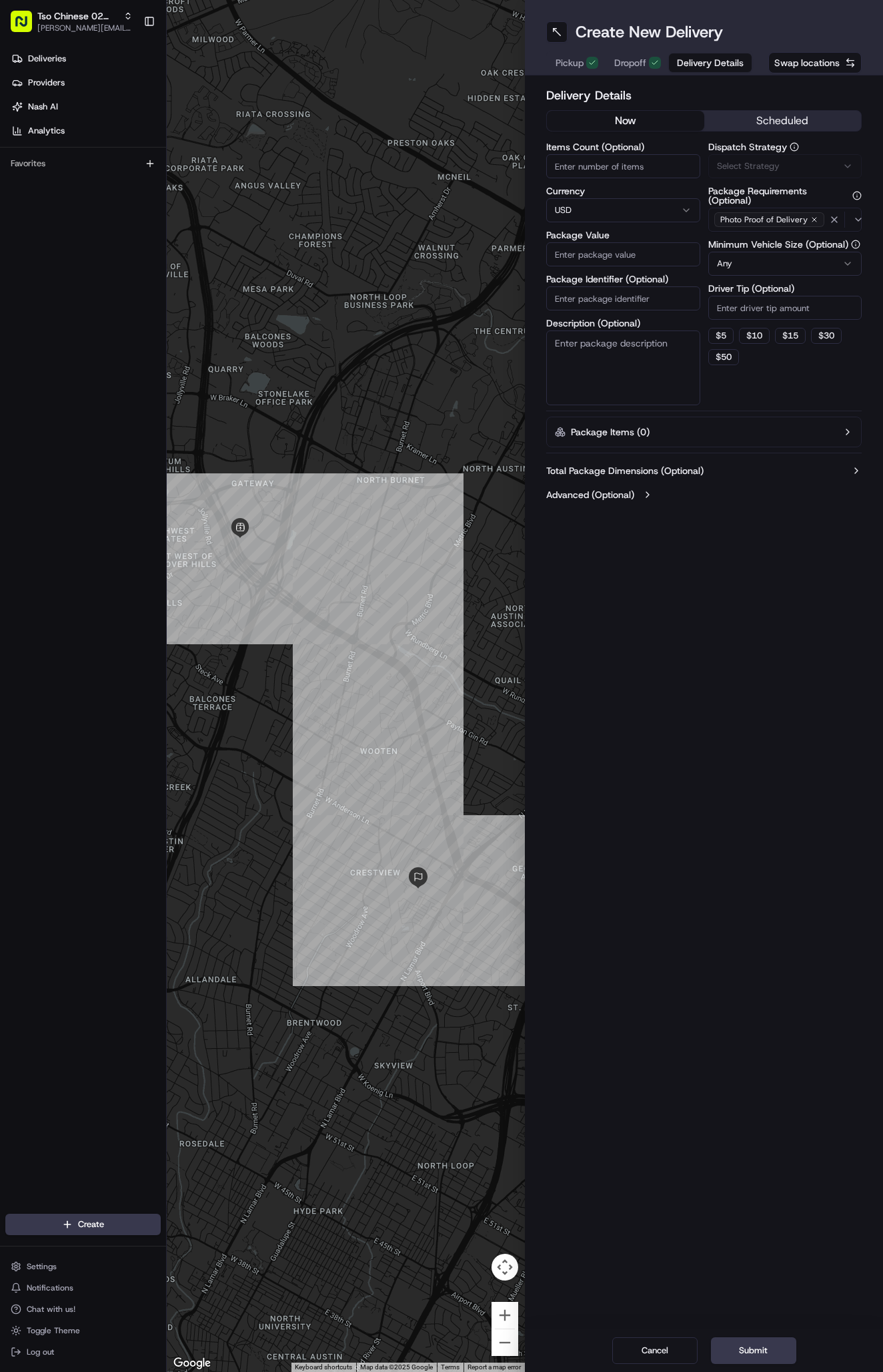
click at [687, 62] on span "Delivery Details" at bounding box center [710, 62] width 67 height 14
click at [770, 163] on span "Via Automation" at bounding box center [747, 165] width 61 height 12
click at [776, 243] on span "Tso Arbor Strategy" at bounding box center [795, 239] width 164 height 12
click at [776, 242] on span "Tso Arbor Strategy" at bounding box center [795, 239] width 164 height 12
click at [773, 242] on span "Tso Arbor Strategy" at bounding box center [795, 239] width 164 height 12
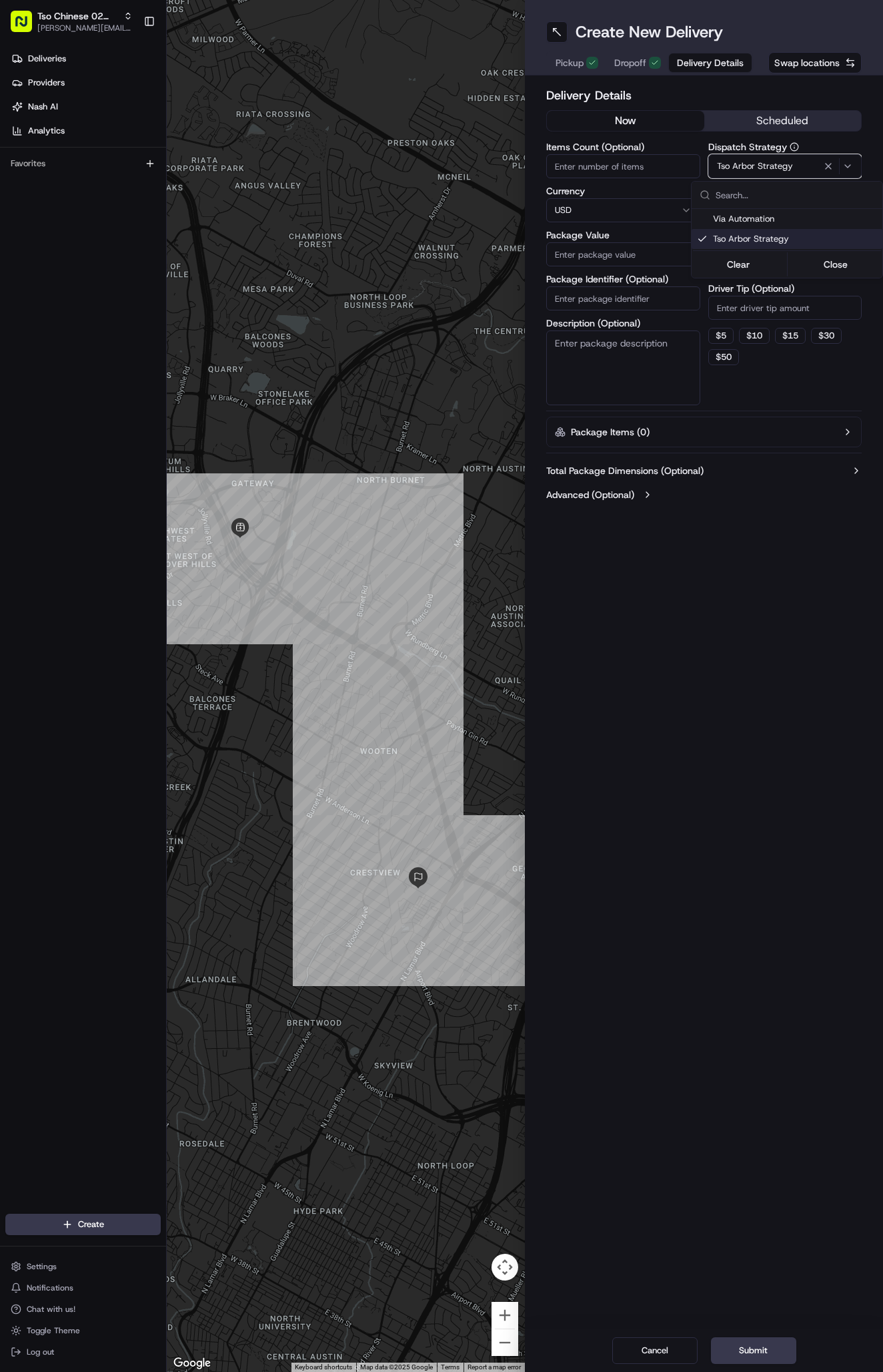
click at [792, 292] on html "Tso Chinese 02 Arbor antonia@tsochinese.com Toggle Sidebar Deliveries Providers…" at bounding box center [442, 686] width 883 height 1372
click at [792, 302] on input "Driver Tip (Optional)" at bounding box center [786, 308] width 154 height 24
type input "2"
click at [632, 258] on input "Package Value" at bounding box center [623, 254] width 154 height 24
type input "63.33"
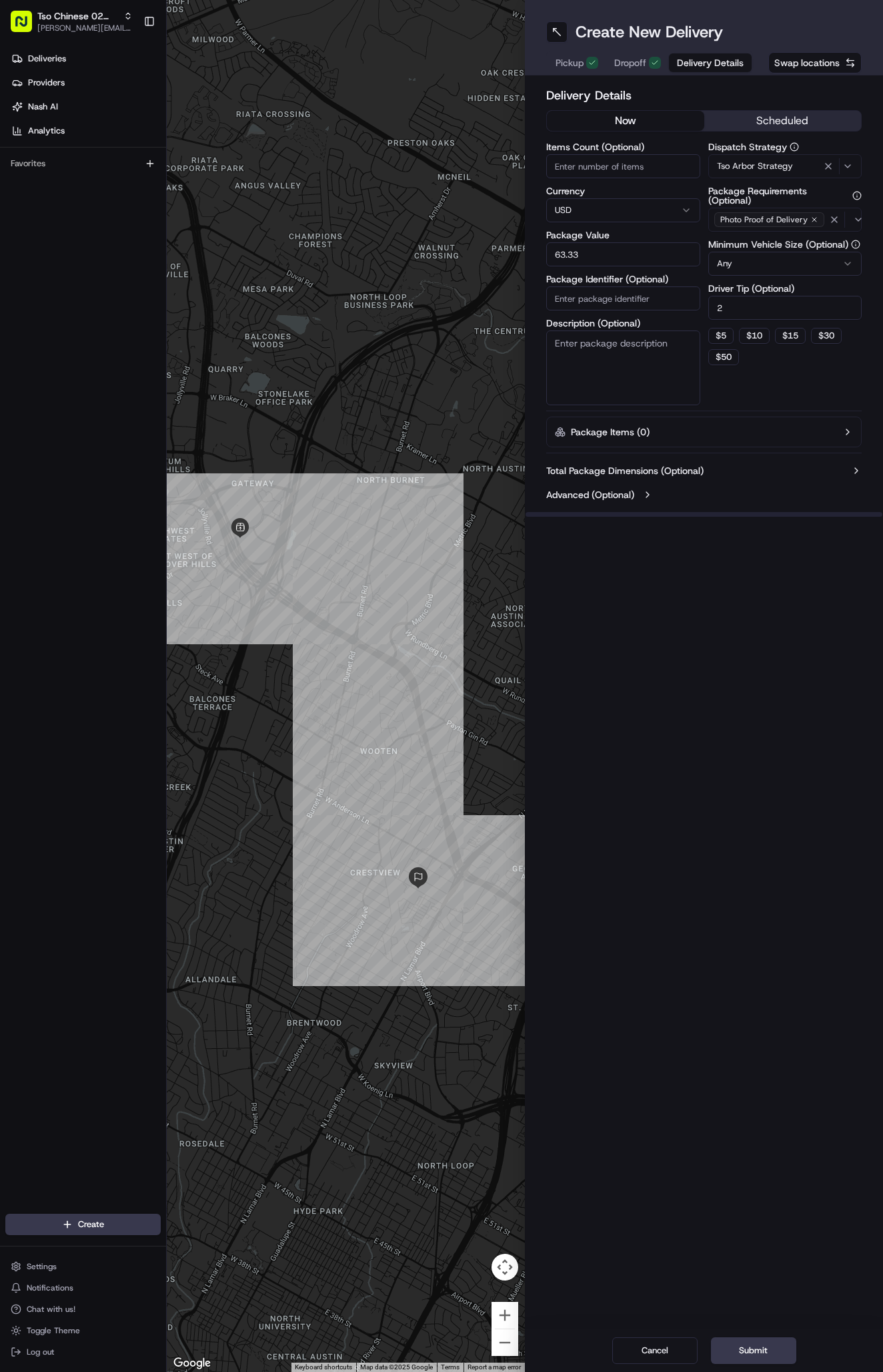
click at [627, 296] on input "Package Identifier (Optional)" at bounding box center [623, 298] width 154 height 24
click at [608, 299] on input "Package Identifier (Optional)" at bounding box center [623, 298] width 154 height 24
paste input "#GBZF85G"
type input "#GBZF85G"
click at [709, 727] on div "Create New Delivery Pickup Dropoff Delivery Details Swap locations Delivery Det…" at bounding box center [704, 686] width 358 height 1372
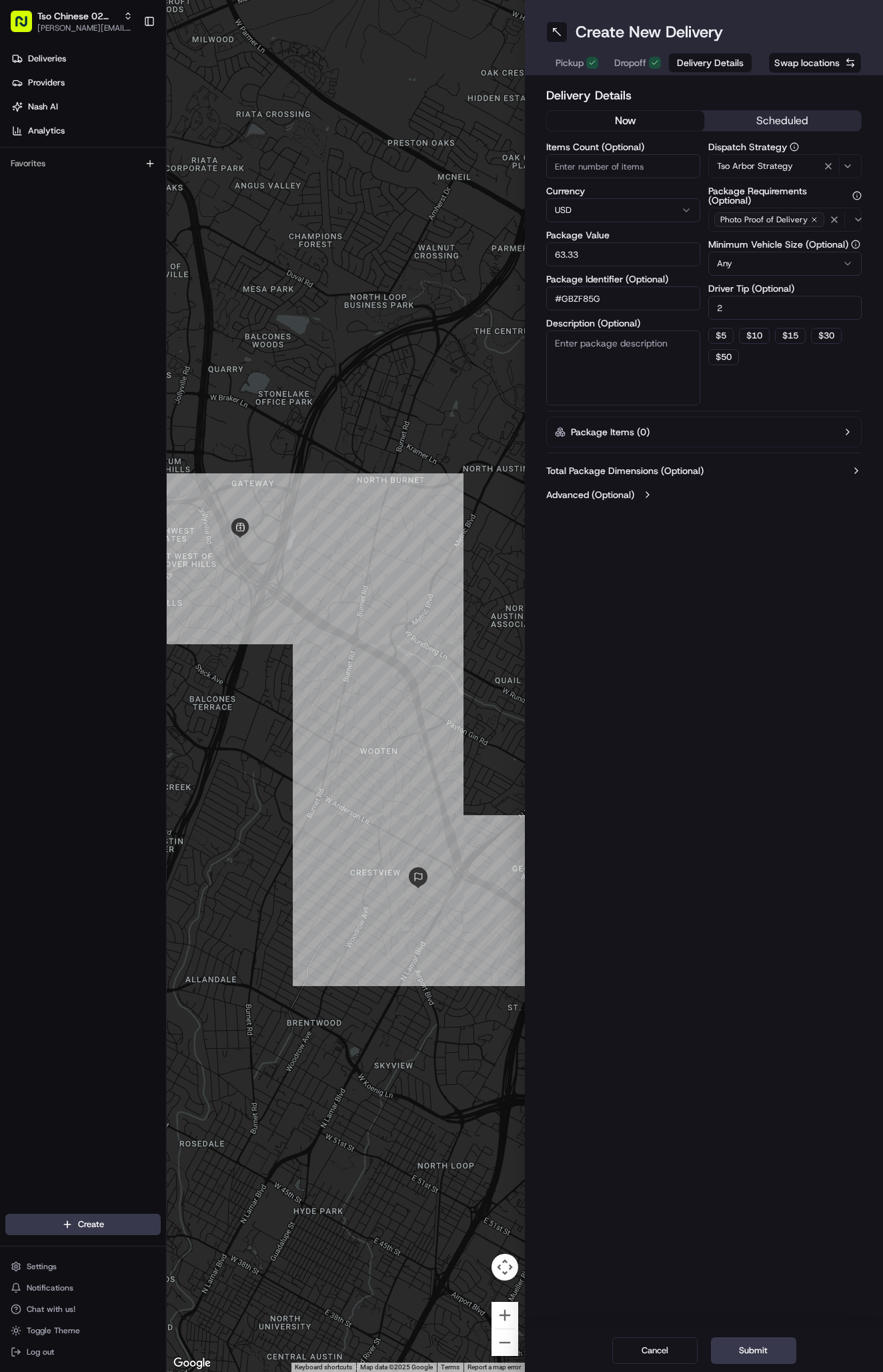
click at [759, 717] on div "Create New Delivery Pickup Dropoff Delivery Details Swap locations Delivery Det…" at bounding box center [704, 686] width 358 height 1372
click at [759, 1293] on div "Create New Delivery Pickup Dropoff Delivery Details Swap locations Delivery Det…" at bounding box center [704, 686] width 358 height 1372
click at [755, 1336] on div "Cancel Submit" at bounding box center [704, 1350] width 358 height 43
click at [749, 1348] on button "Submit" at bounding box center [754, 1350] width 85 height 27
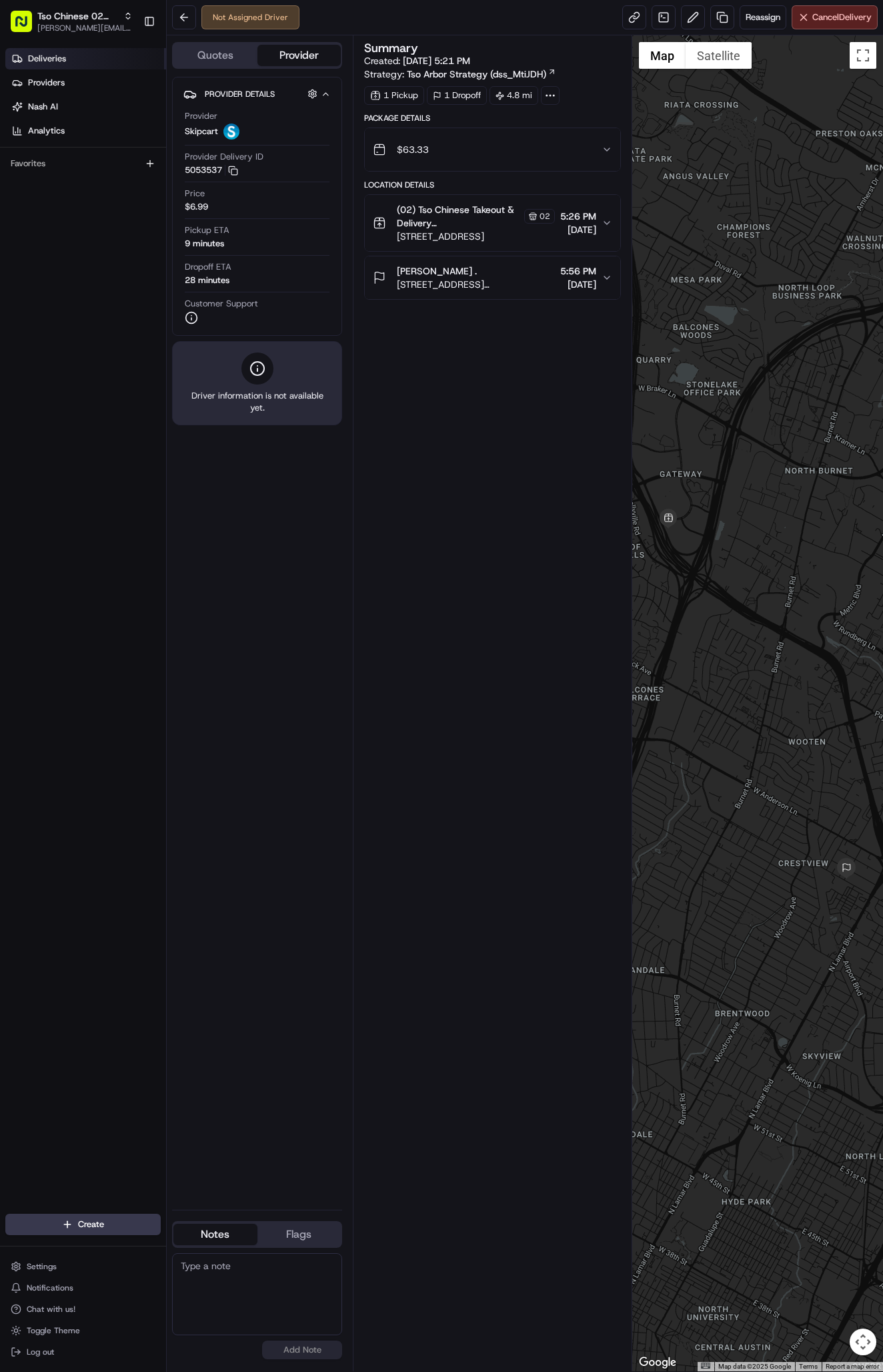
click at [114, 58] on link "Deliveries" at bounding box center [85, 58] width 161 height 21
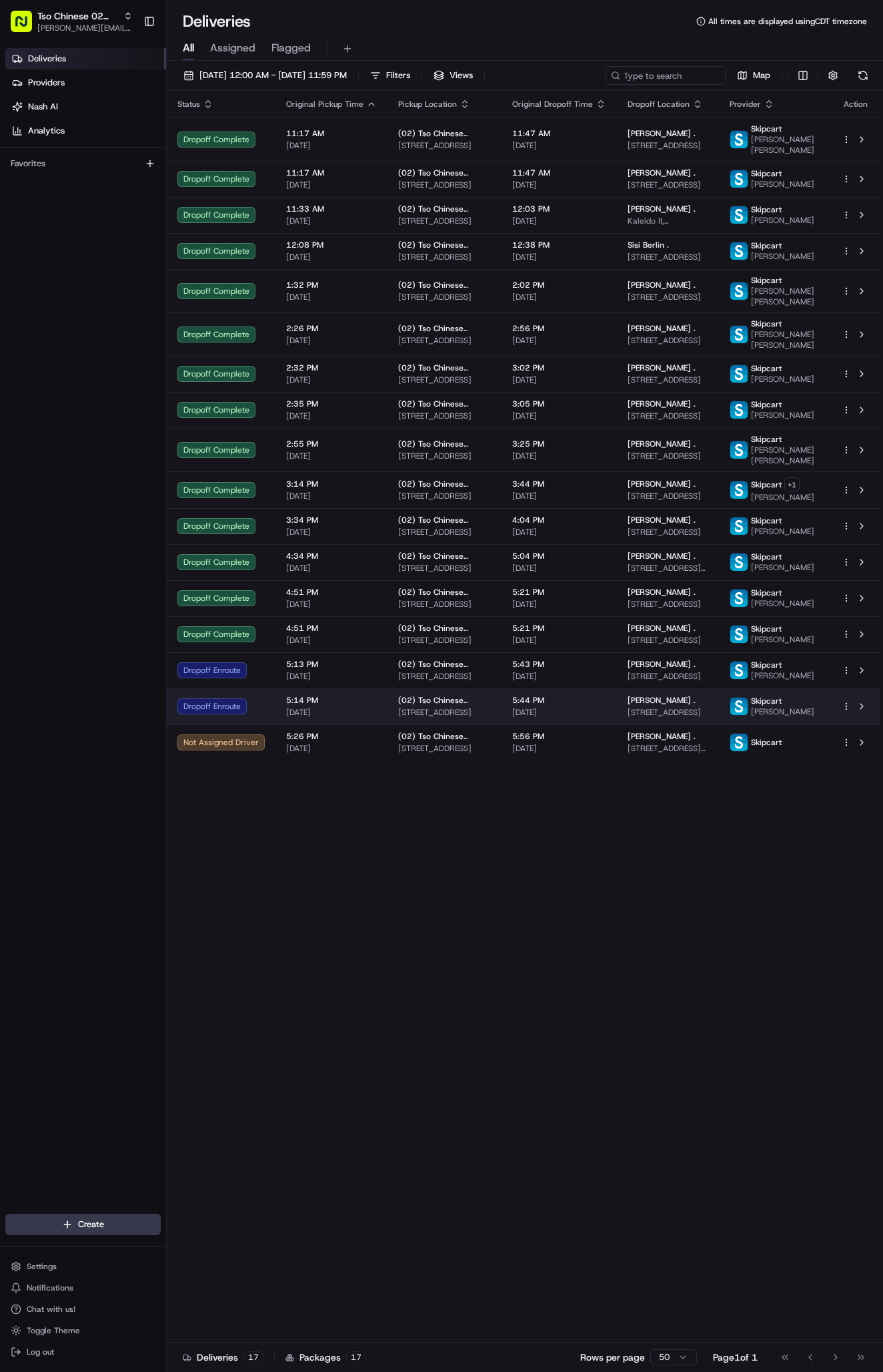
click at [587, 705] on span "5:44 PM" at bounding box center [559, 701] width 94 height 11
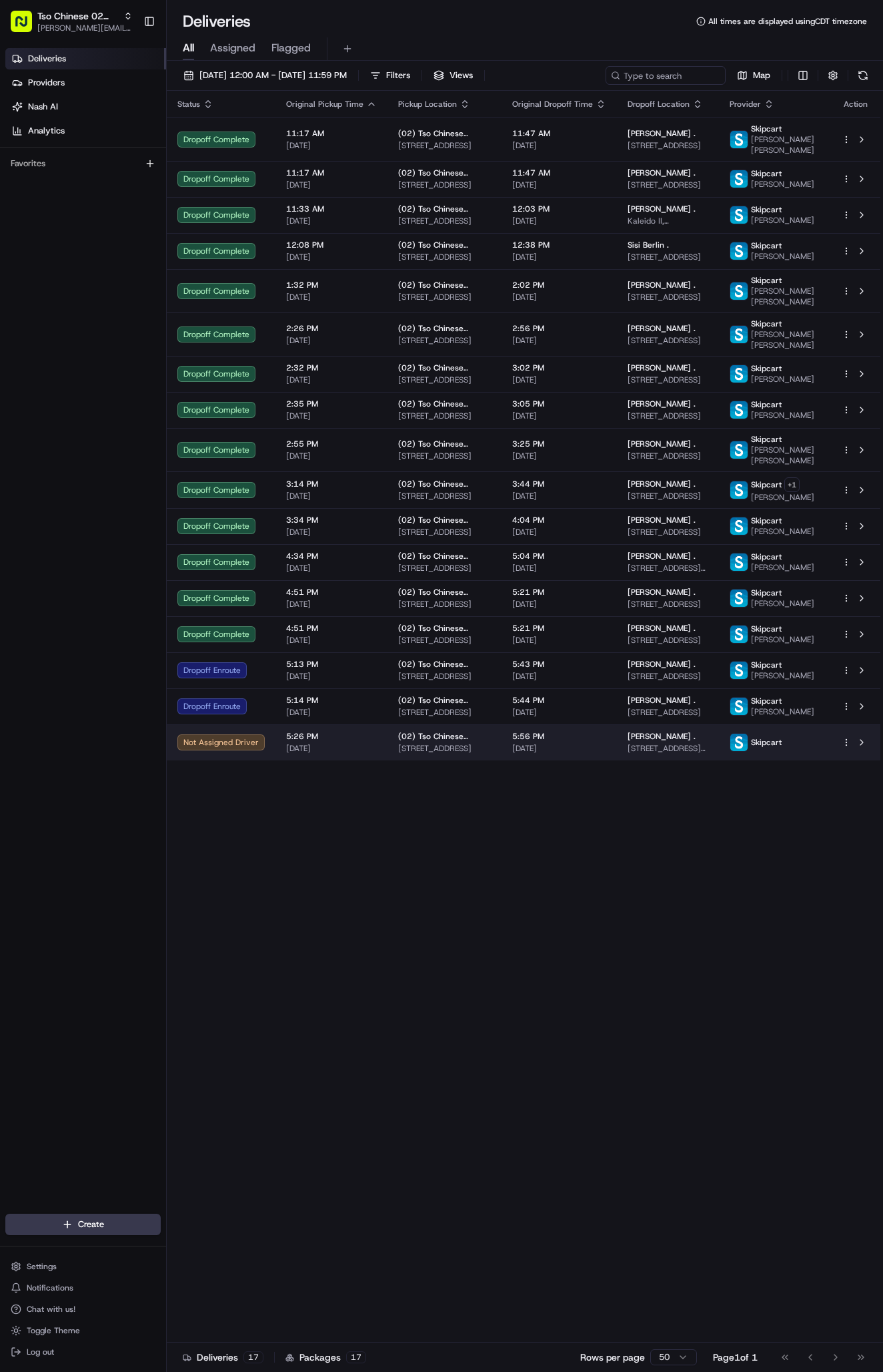
click at [598, 754] on span "[DATE]" at bounding box center [559, 748] width 94 height 11
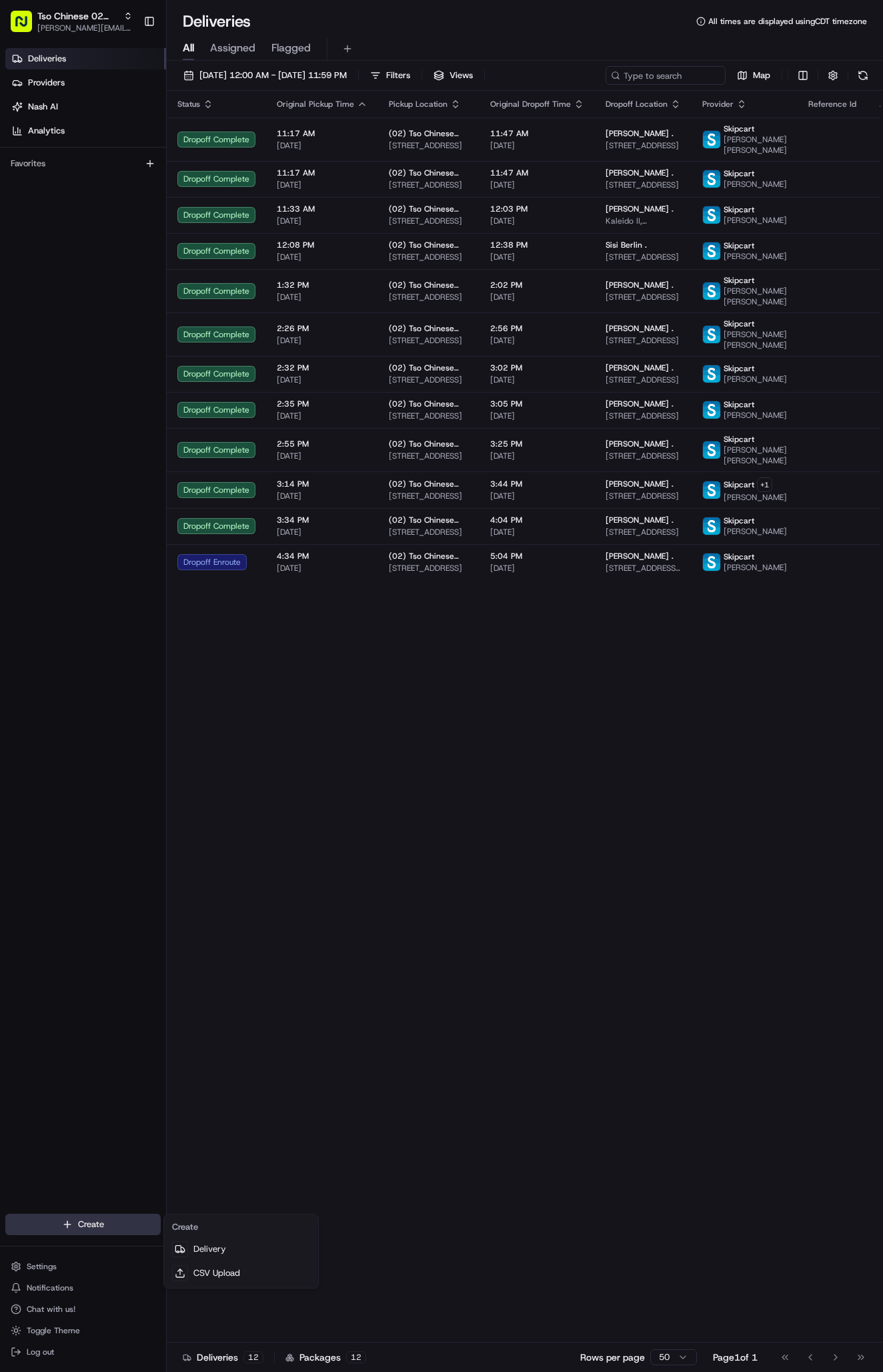
click at [70, 1225] on html "Tso Chinese 02 Arbor [PERSON_NAME][EMAIL_ADDRESS][DOMAIN_NAME] Toggle Sidebar D…" at bounding box center [442, 686] width 883 height 1372
click at [204, 1247] on link "Delivery" at bounding box center [241, 1249] width 149 height 24
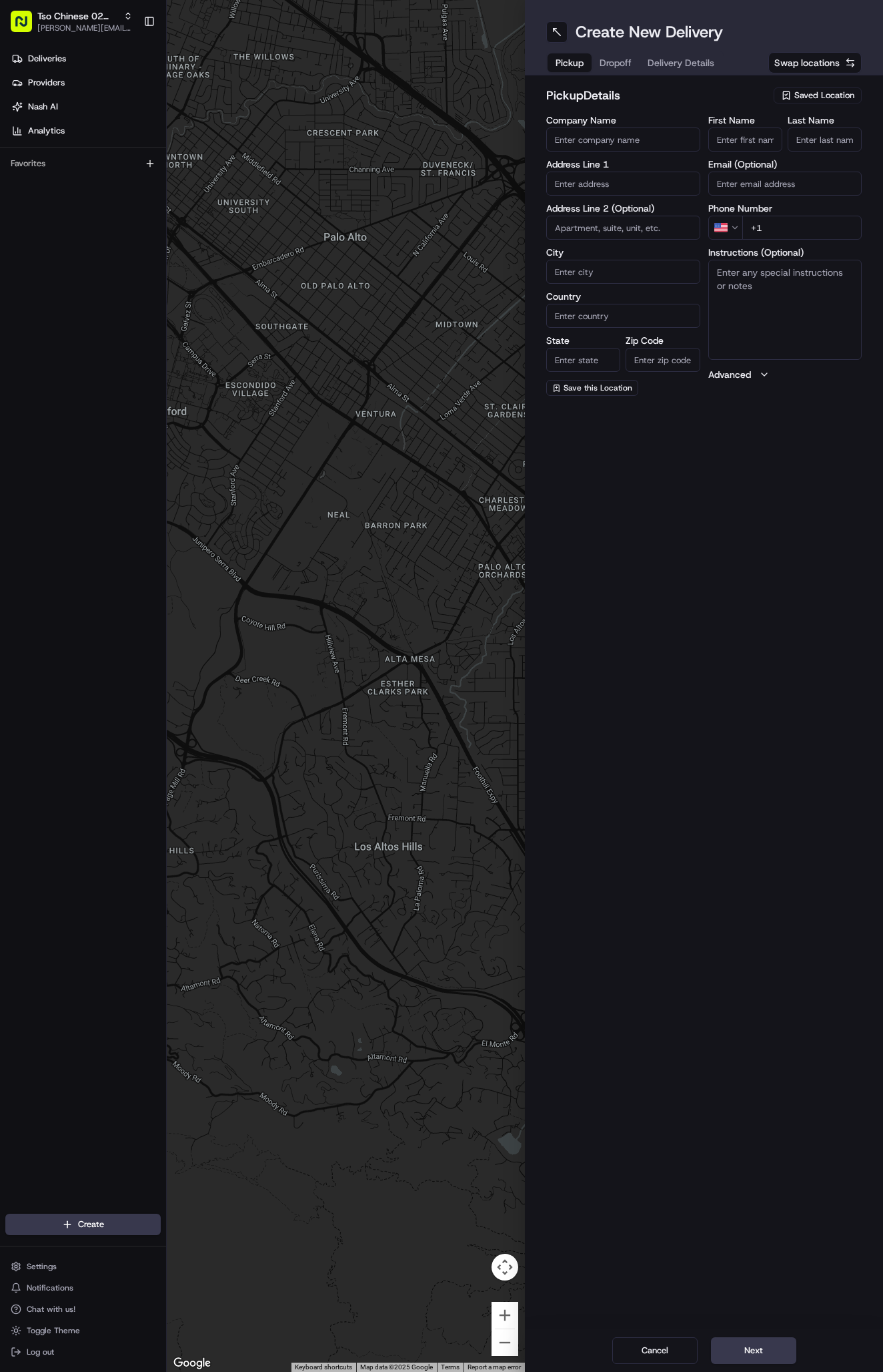
click at [819, 101] on span "Saved Location" at bounding box center [824, 95] width 60 height 12
click at [814, 152] on span "(02) Tso Chinese Takeout & Delivery [GEOGRAPHIC_DATA] (02)" at bounding box center [795, 152] width 164 height 24
type input "(02) Tso Chinese Takeout & Delivery [GEOGRAPHIC_DATA]"
type input "Bldg E Ste 402"
type input "Austin"
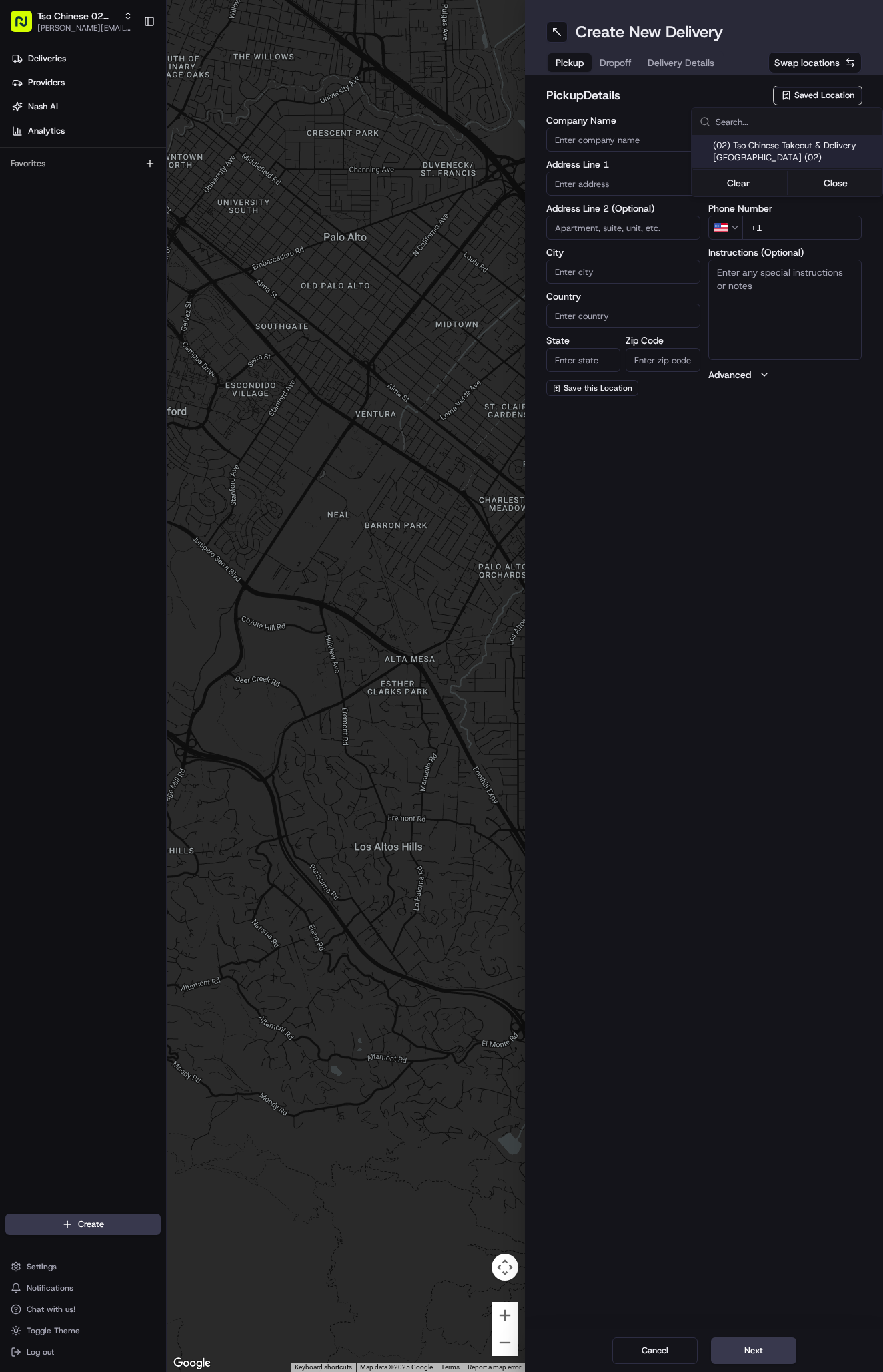
type input "US"
type input "[GEOGRAPHIC_DATA]"
type input "78759"
type input "Tso Chinese"
type input "Arboretum Crossing Manager"
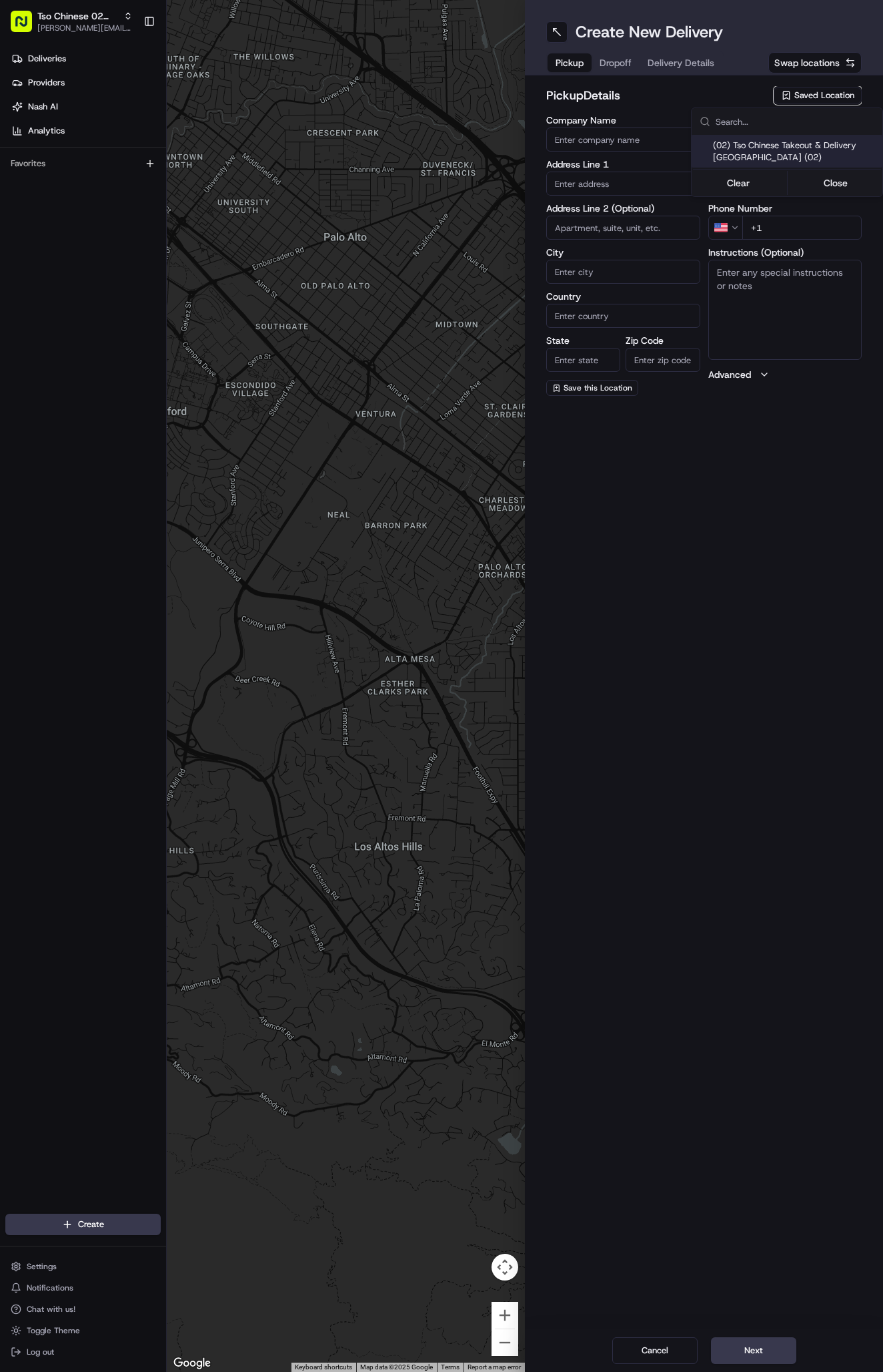
type input "[EMAIL_ADDRESS][DOMAIN_NAME]"
type input "[PHONE_NUMBER]"
type textarea "Submit a picture displaying address & food as Proof of Delivery. Envía una foto…"
type input "[STREET_ADDRESS]"
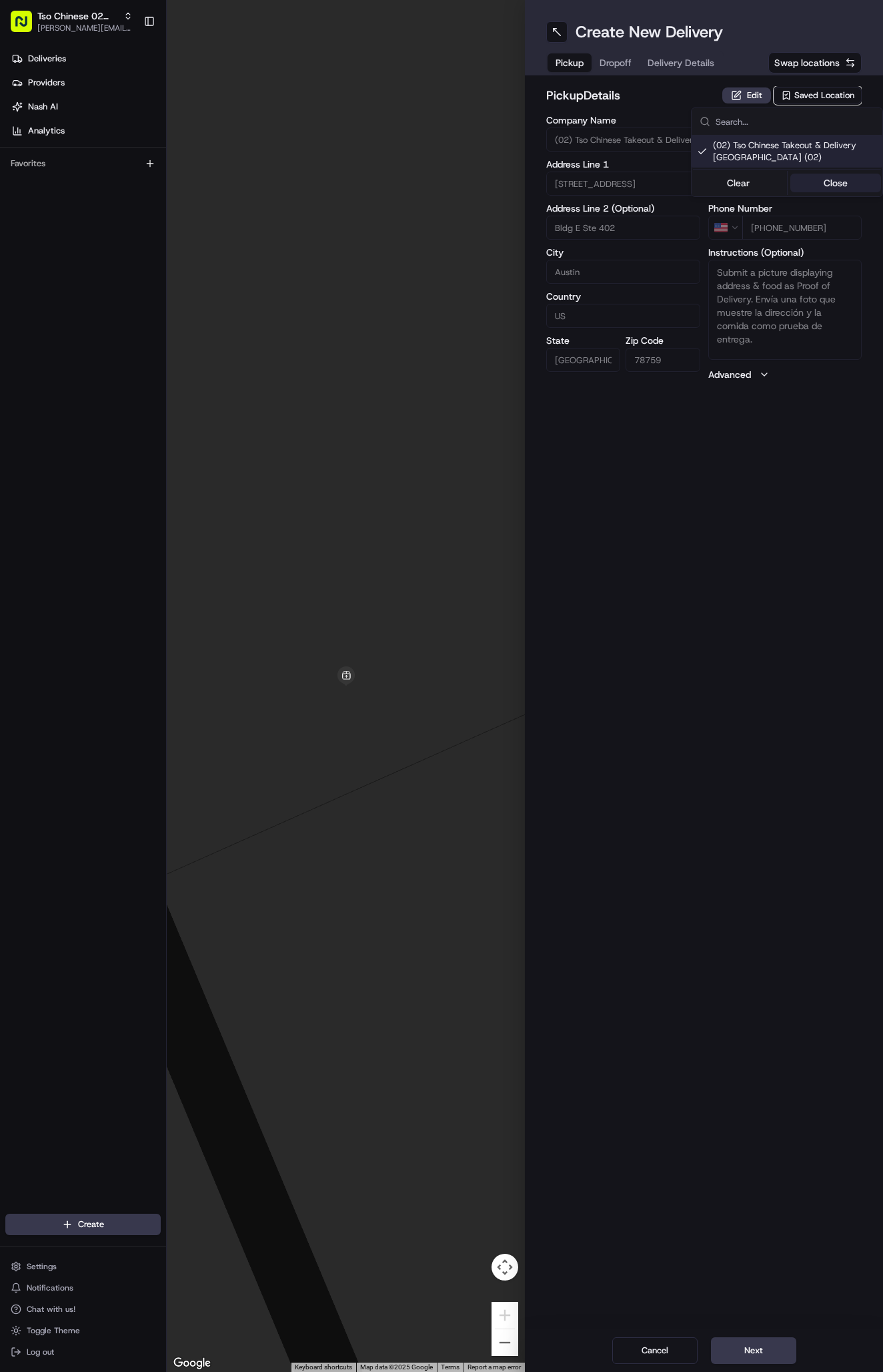
click at [835, 180] on button "Close" at bounding box center [836, 183] width 92 height 18
click at [683, 70] on button "Delivery Details" at bounding box center [681, 62] width 83 height 18
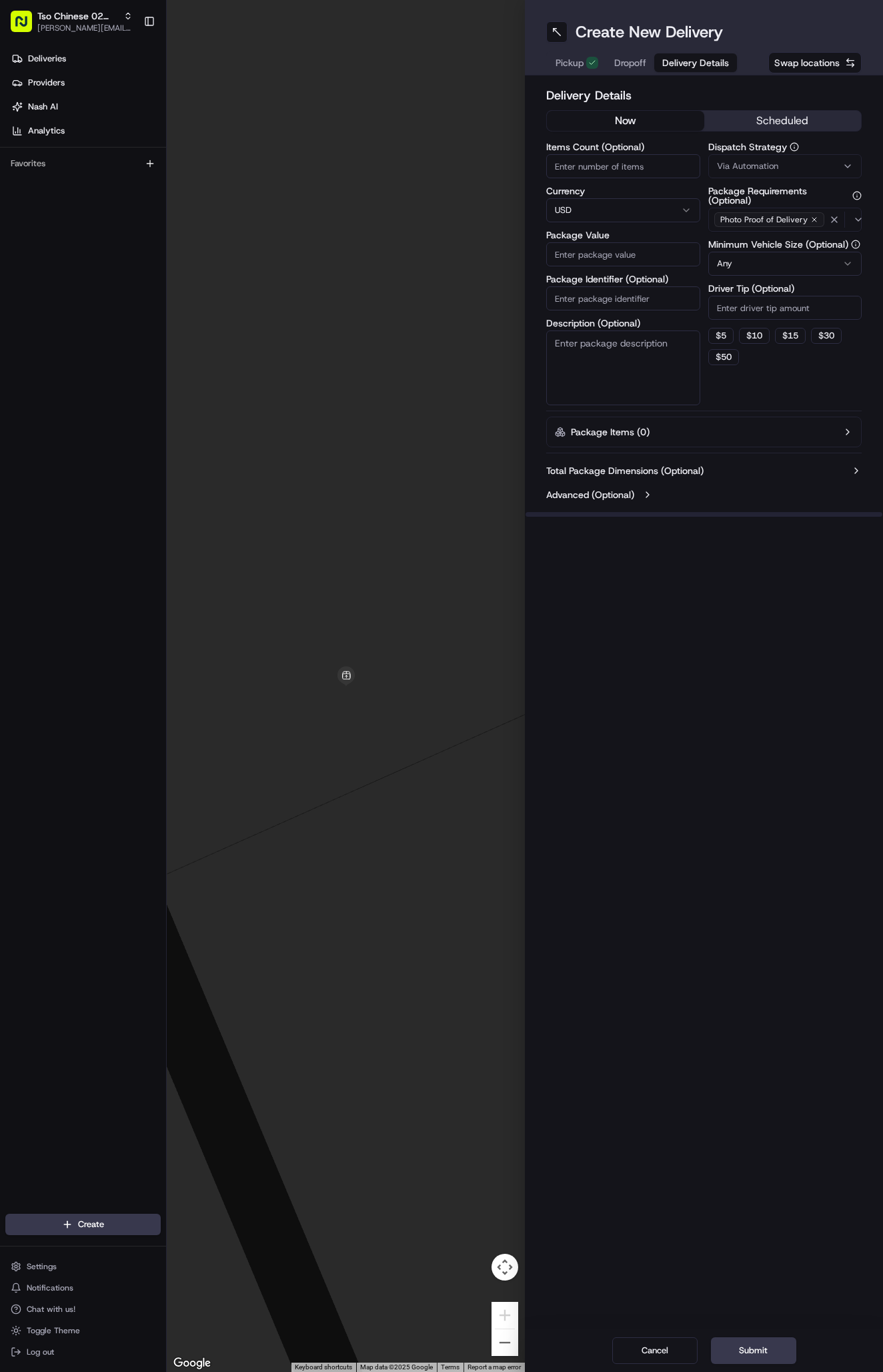
click at [750, 162] on span "Via Automation" at bounding box center [747, 165] width 61 height 12
click at [769, 231] on div "Tso Arbor Strategy" at bounding box center [788, 239] width 191 height 20
click at [834, 259] on button "Close" at bounding box center [836, 264] width 92 height 18
click at [760, 307] on input "Driver Tip (Optional)" at bounding box center [786, 308] width 154 height 24
type input "2"
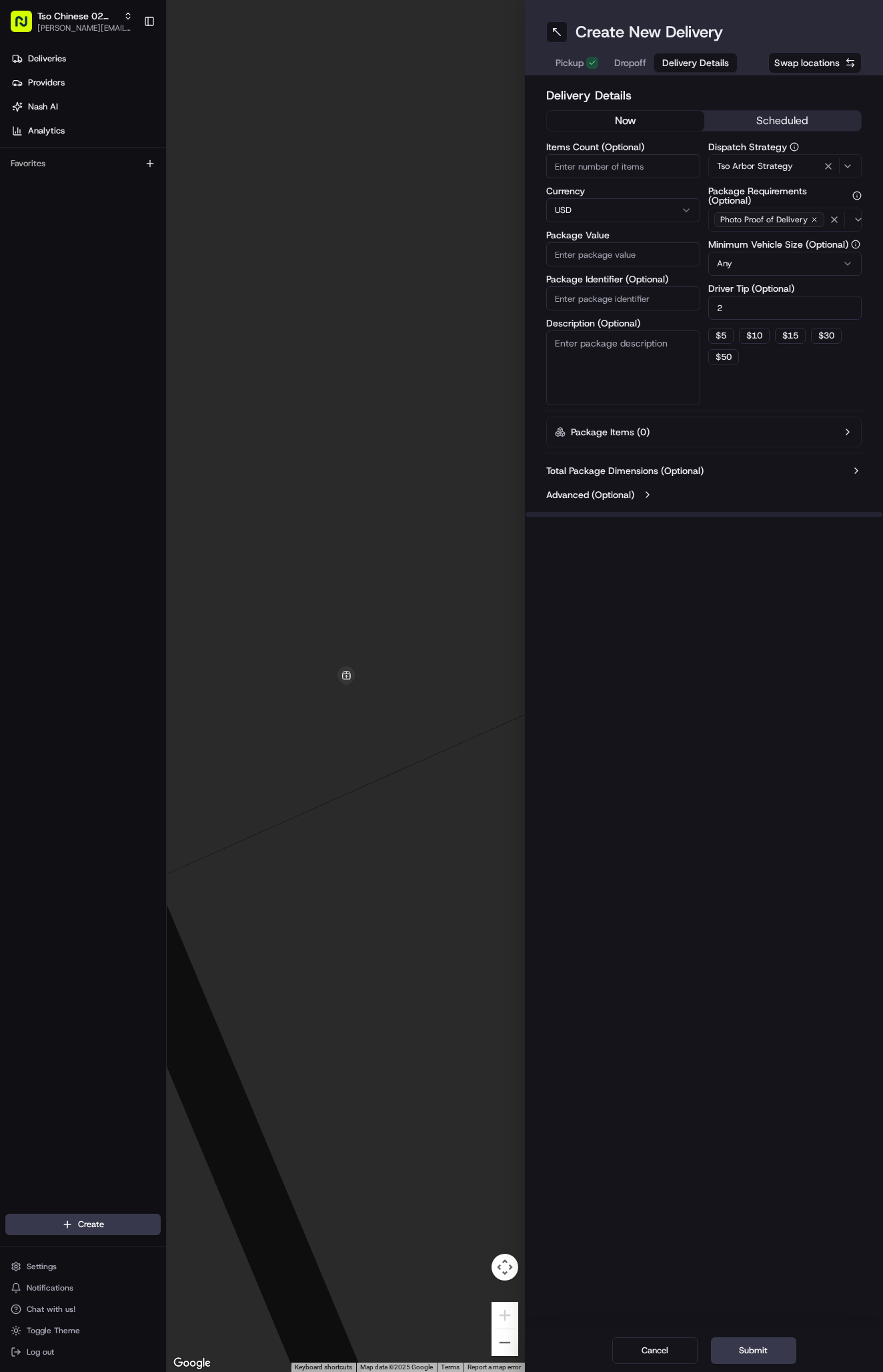
click at [592, 292] on input "Package Identifier (Optional)" at bounding box center [623, 298] width 154 height 24
paste input "#YN6FDIX"
type input "#YN6FDIX"
click at [599, 253] on input "Package Value" at bounding box center [623, 254] width 154 height 24
type input "38.86"
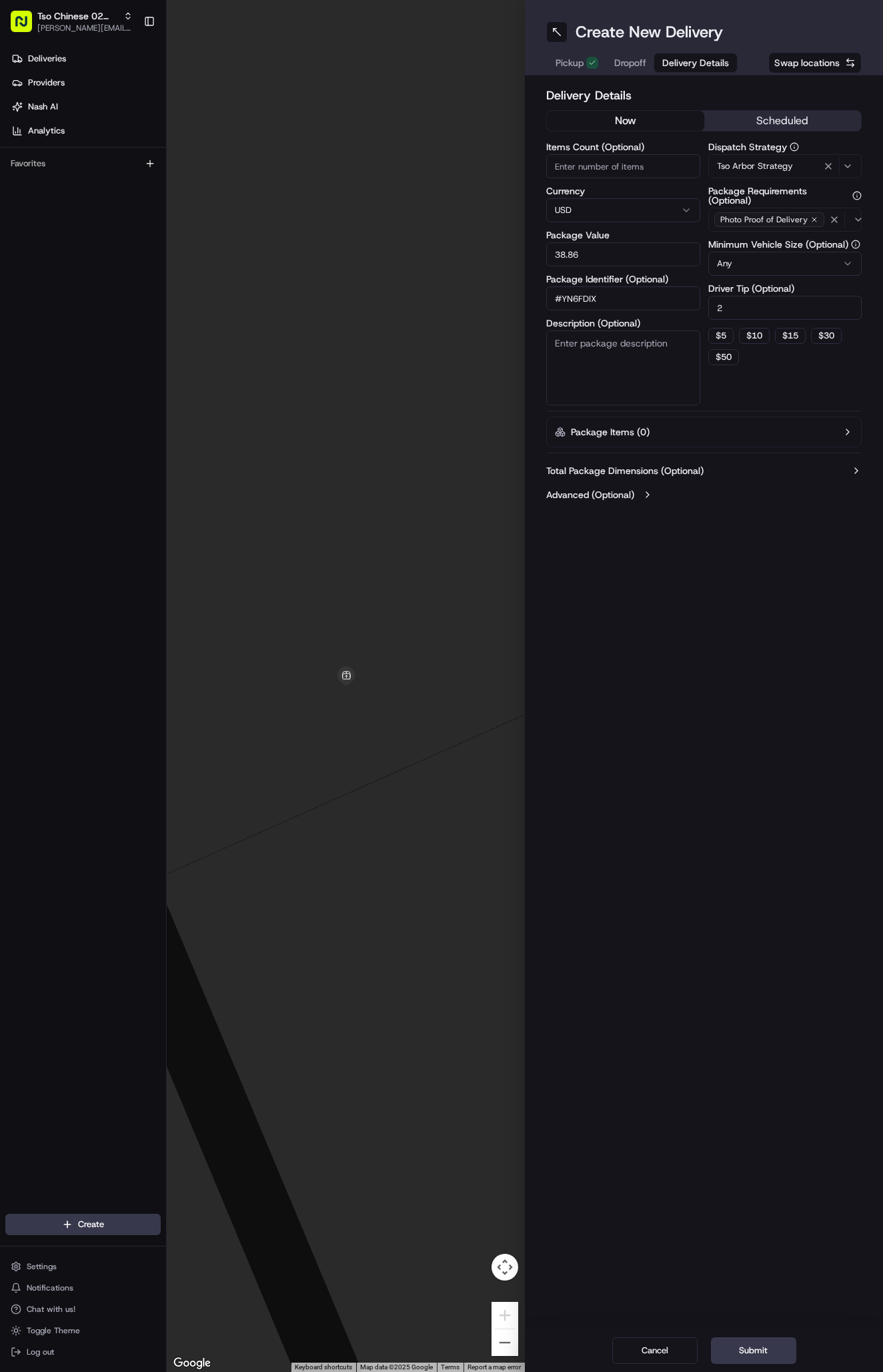
click at [621, 62] on span "Dropoff" at bounding box center [630, 62] width 32 height 14
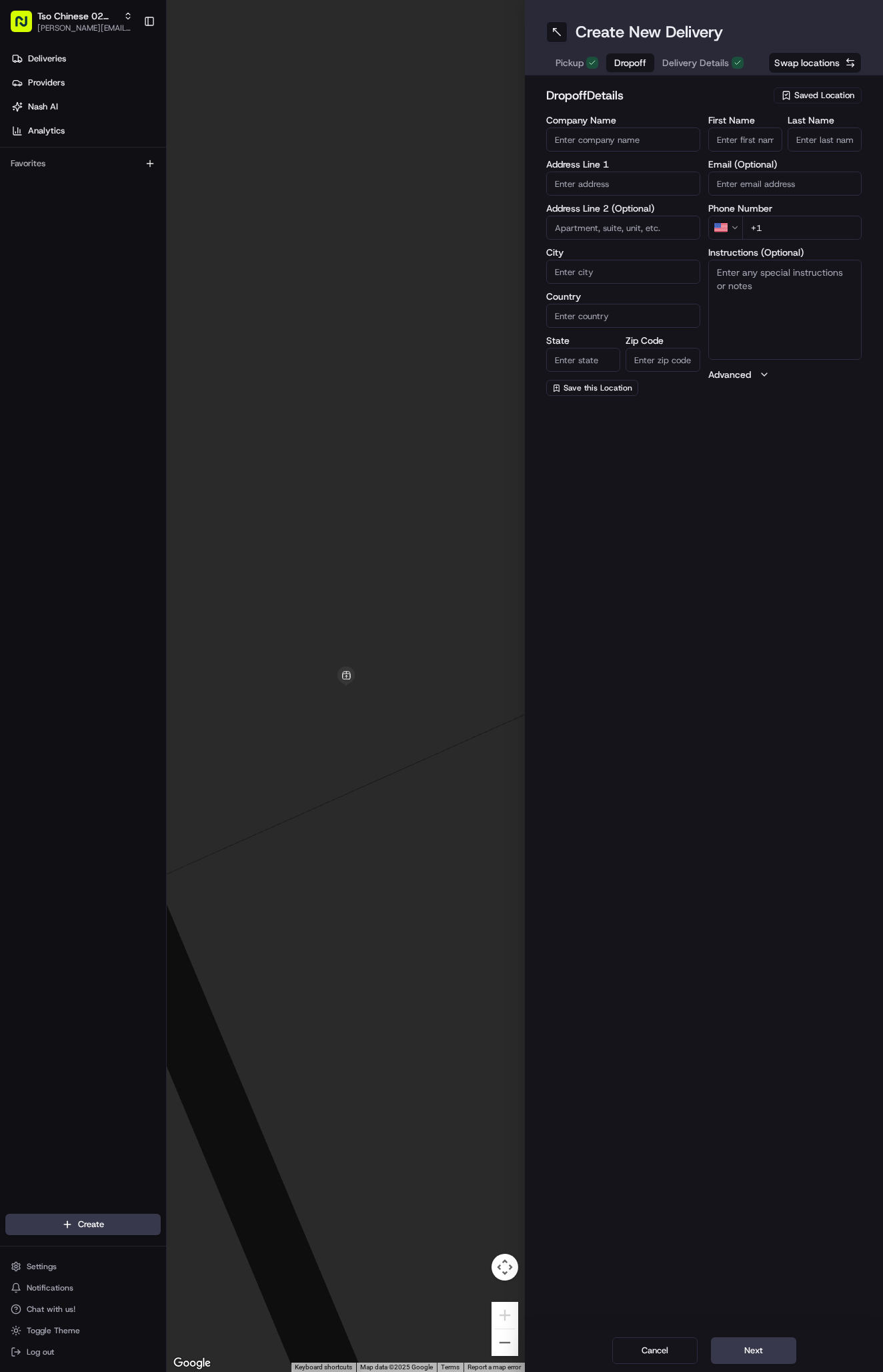
paste input "[PERSON_NAME]"
type input "[PERSON_NAME]"
type input "."
click at [799, 240] on div "First Name [PERSON_NAME] Last Name . Required Email (Optional) Phone Number US …" at bounding box center [786, 256] width 154 height 282
click at [789, 228] on input "+1" at bounding box center [802, 228] width 120 height 24
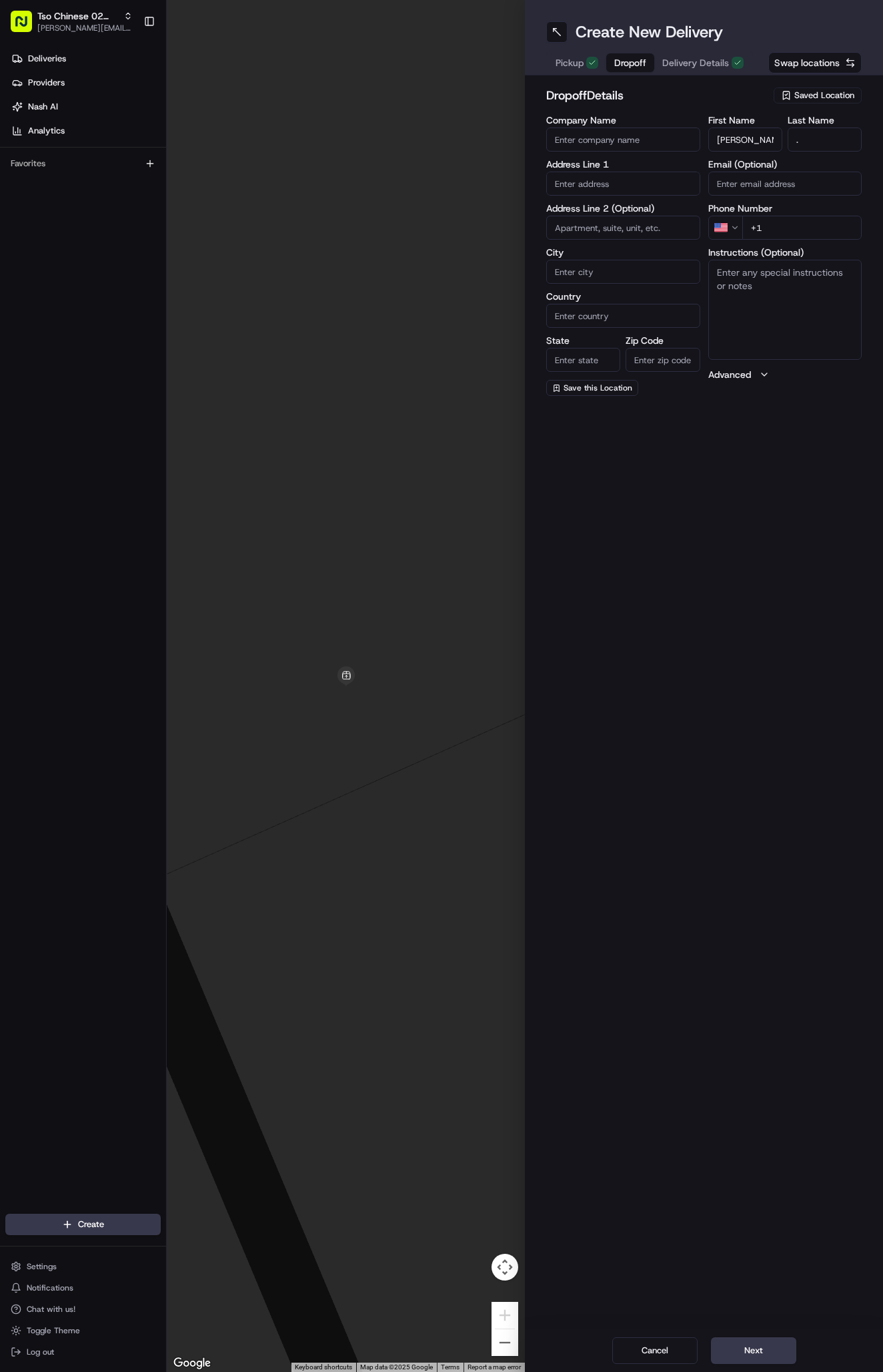
paste input "[PHONE_NUMBER]"
type input "[PHONE_NUMBER]"
paste input "5504 [PERSON_NAME] Holw"
click at [654, 208] on div "[STREET_ADDRESS][PERSON_NAME]" at bounding box center [623, 218] width 148 height 32
type input "[STREET_ADDRESS][PERSON_NAME]"
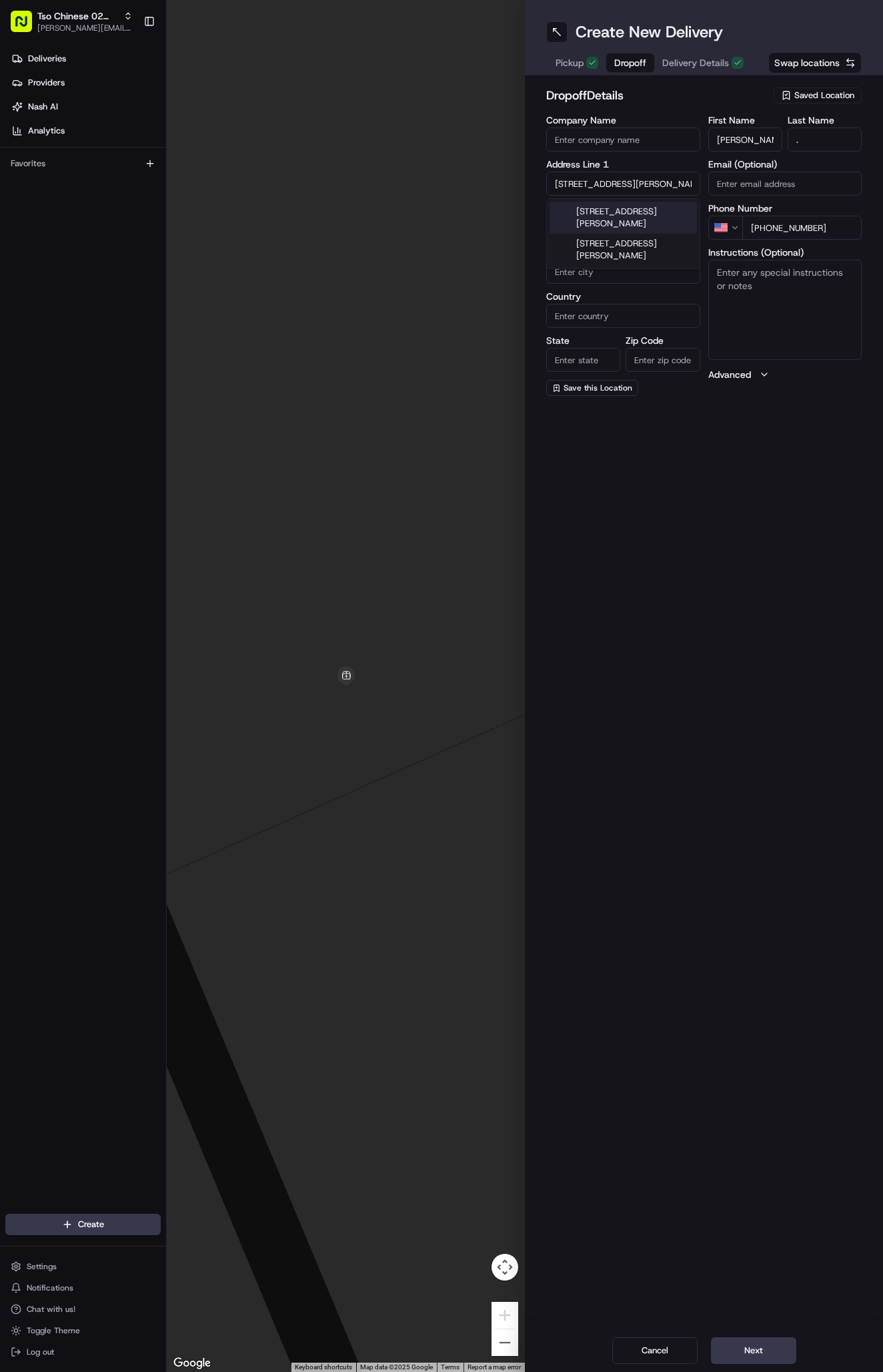
type input "San Antonio"
type input "[GEOGRAPHIC_DATA]"
type input "78254"
type input "[STREET_ADDRESS][PERSON_NAME]"
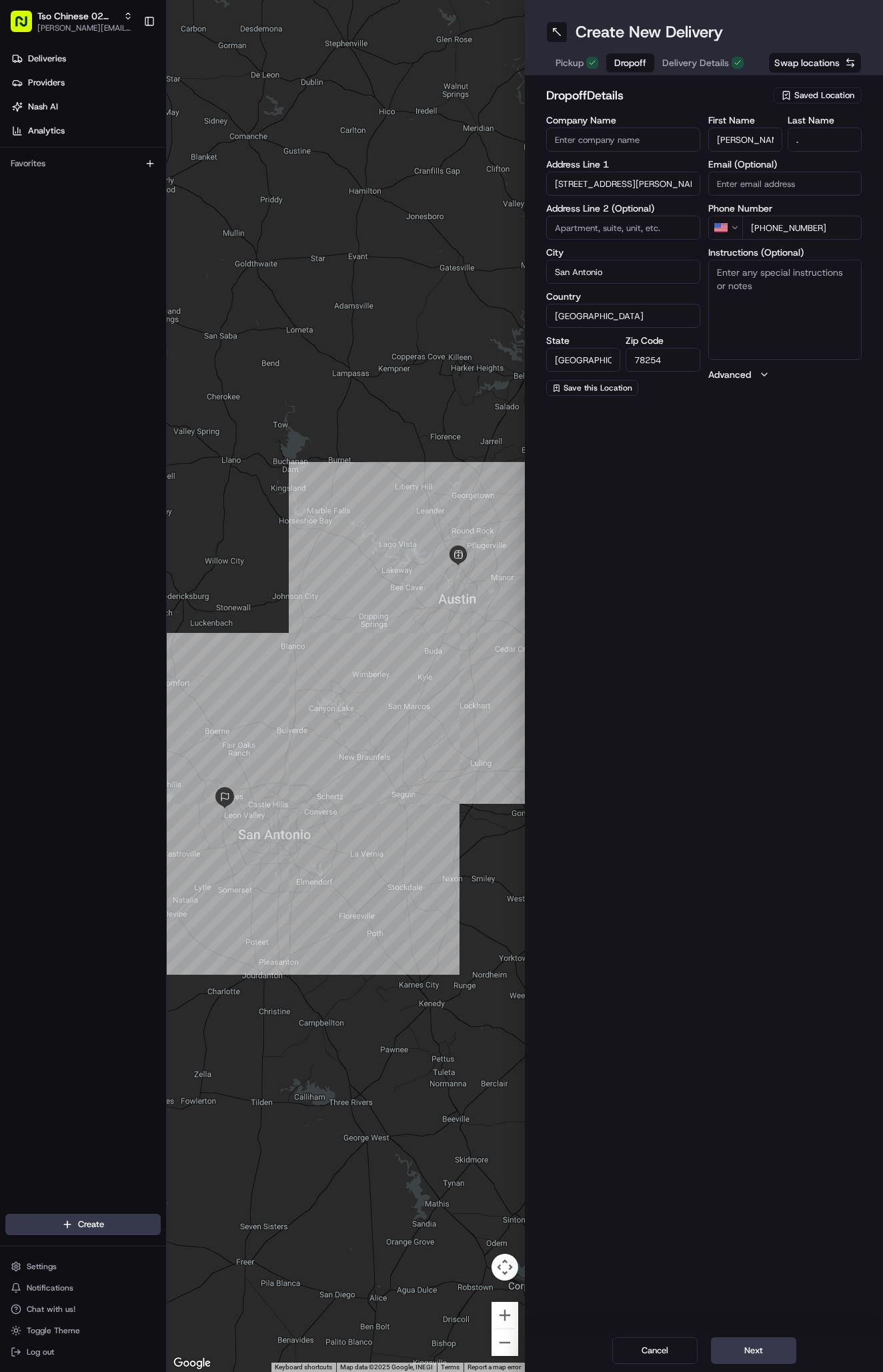
click at [614, 269] on input "San Antonio" at bounding box center [623, 272] width 154 height 24
type input "Austin"
type input "7"
type input "78759"
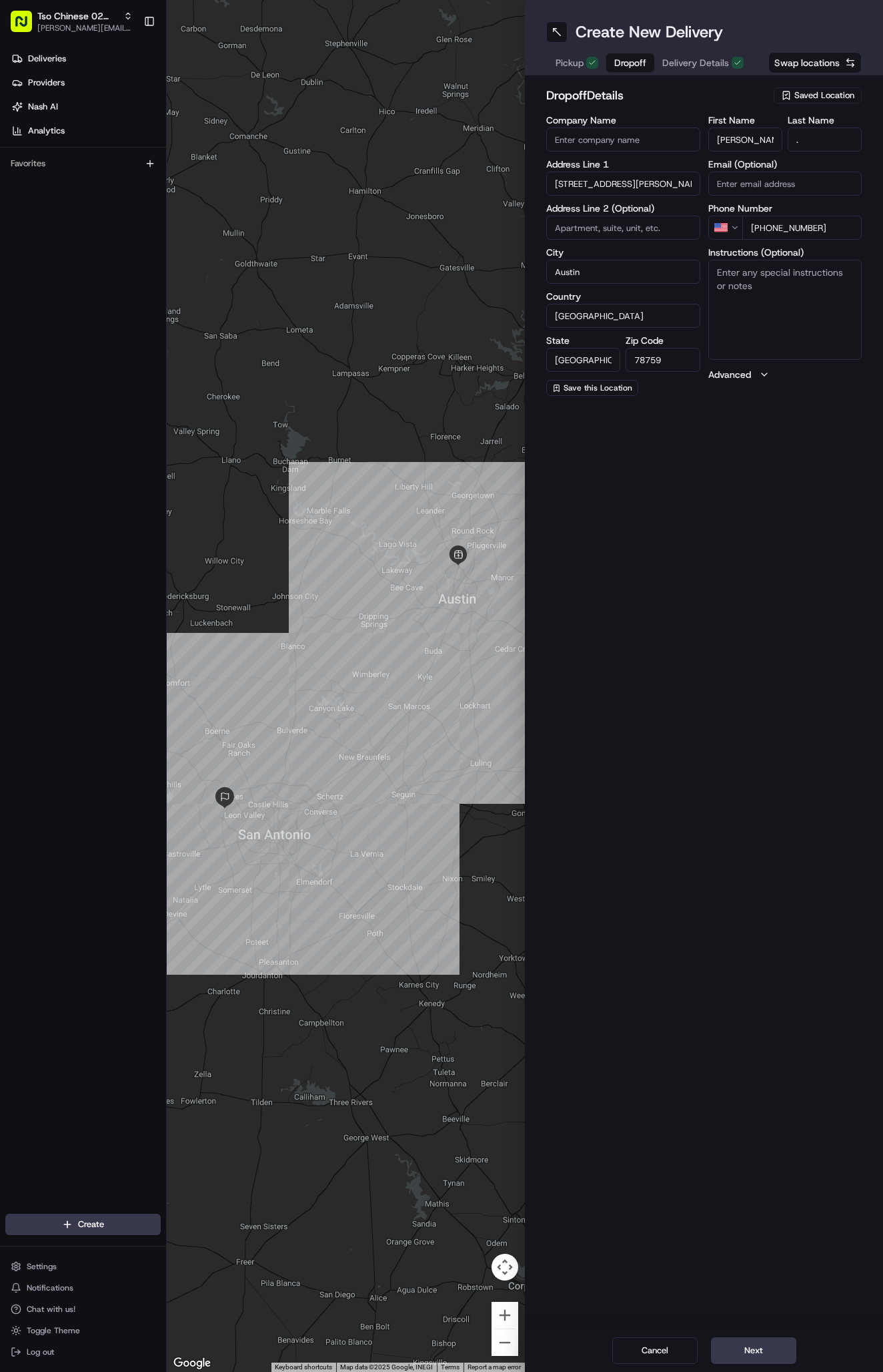
click at [639, 194] on input "[STREET_ADDRESS][PERSON_NAME]" at bounding box center [623, 184] width 154 height 24
click at [668, 210] on div "[STREET_ADDRESS][PERSON_NAME]" at bounding box center [623, 218] width 148 height 32
type input "[STREET_ADDRESS][PERSON_NAME]"
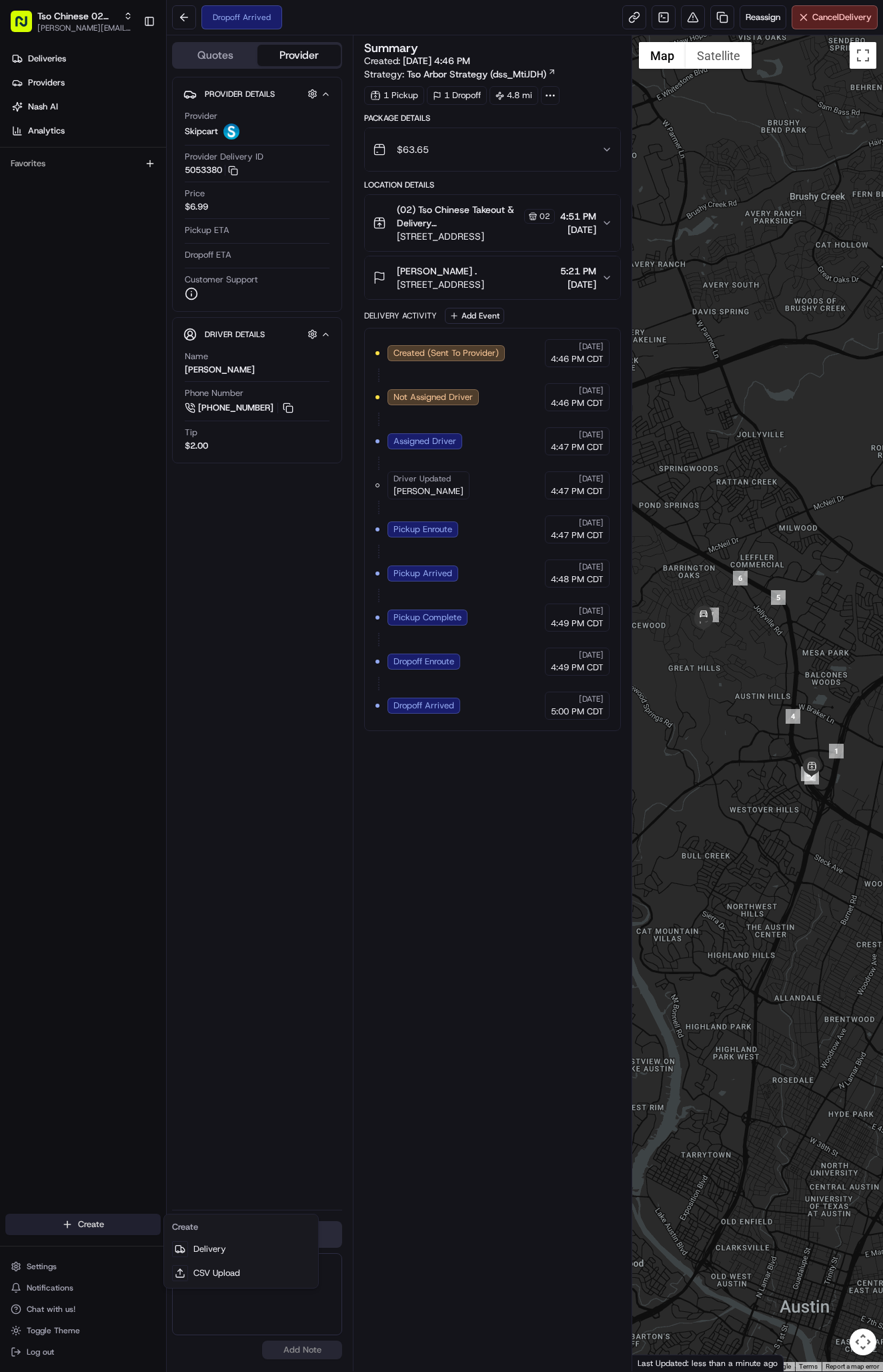
click at [77, 1213] on html "Tso Chinese 02 Arbor [PERSON_NAME][EMAIL_ADDRESS][DOMAIN_NAME] Toggle Sidebar D…" at bounding box center [442, 686] width 883 height 1372
click at [213, 1247] on link "Delivery" at bounding box center [241, 1249] width 149 height 24
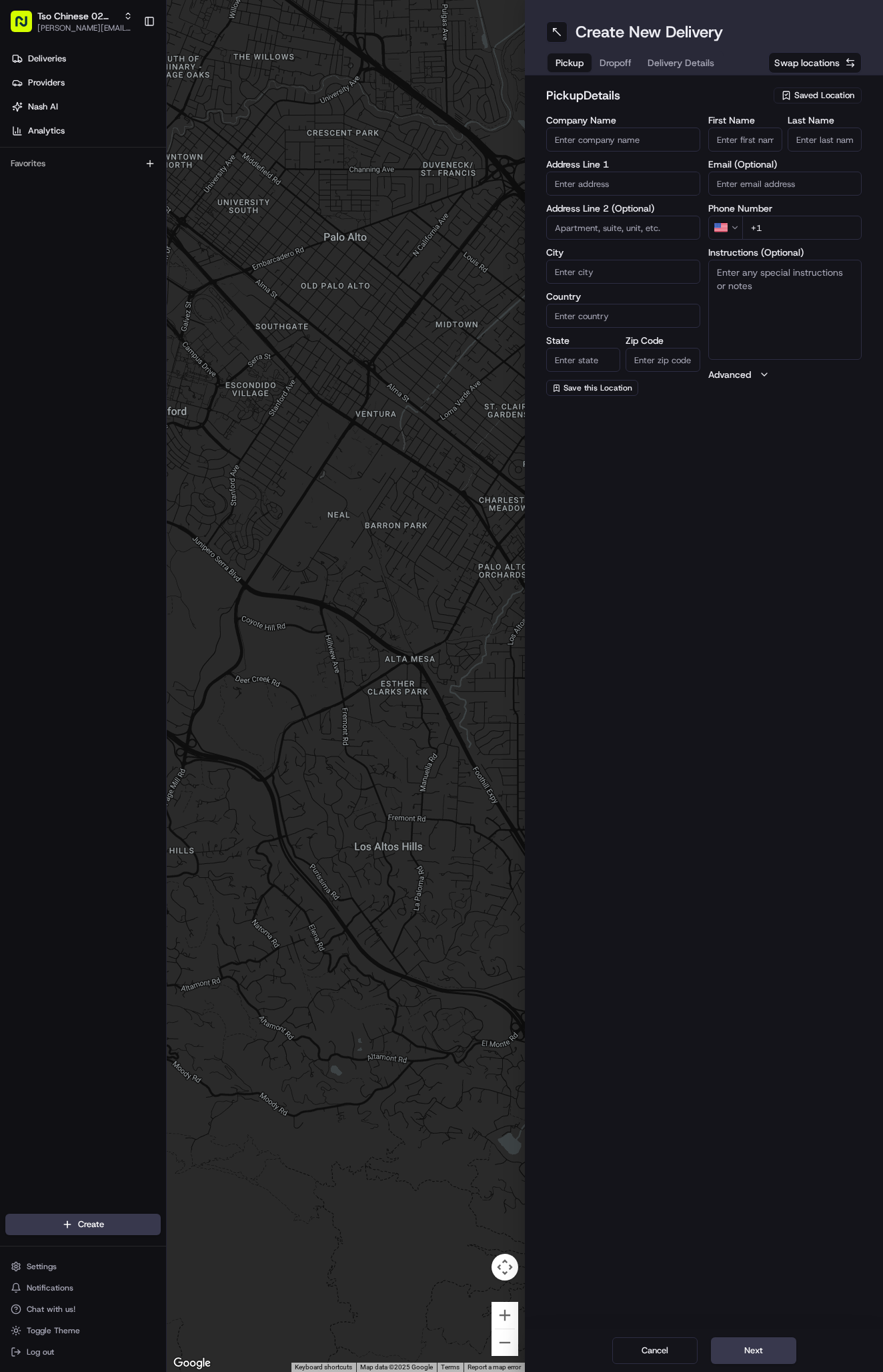
click at [837, 94] on span "Saved Location" at bounding box center [824, 95] width 60 height 12
click at [821, 154] on span "(02) Tso Chinese Takeout & Delivery [GEOGRAPHIC_DATA] (02)" at bounding box center [795, 152] width 164 height 24
type input "(02) Tso Chinese Takeout & Delivery [GEOGRAPHIC_DATA]"
type input "Bldg E Ste 402"
type input "Austin"
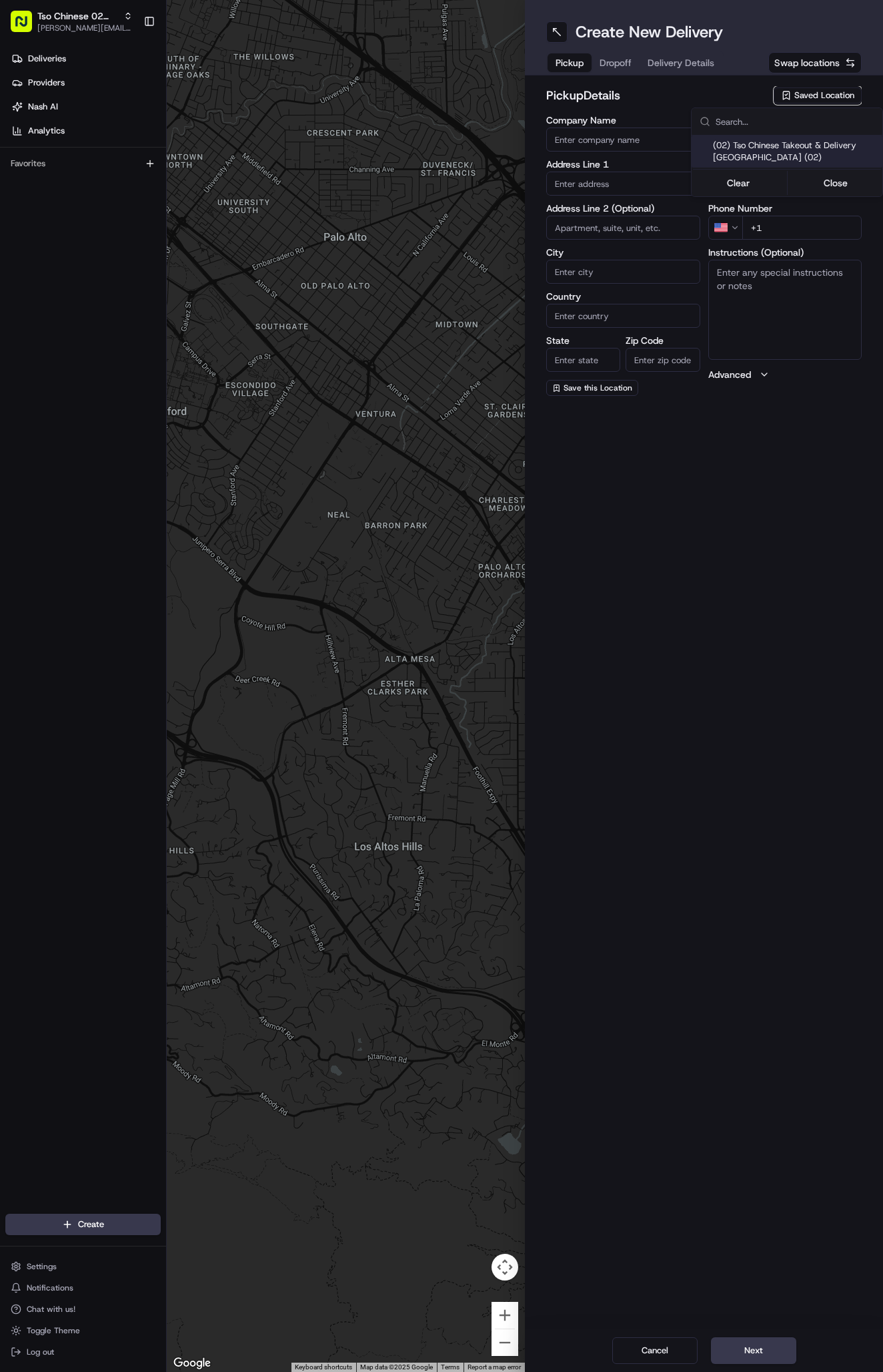
type input "US"
type input "[GEOGRAPHIC_DATA]"
type input "78759"
type input "Tso Chinese"
type input "Arboretum Crossing Manager"
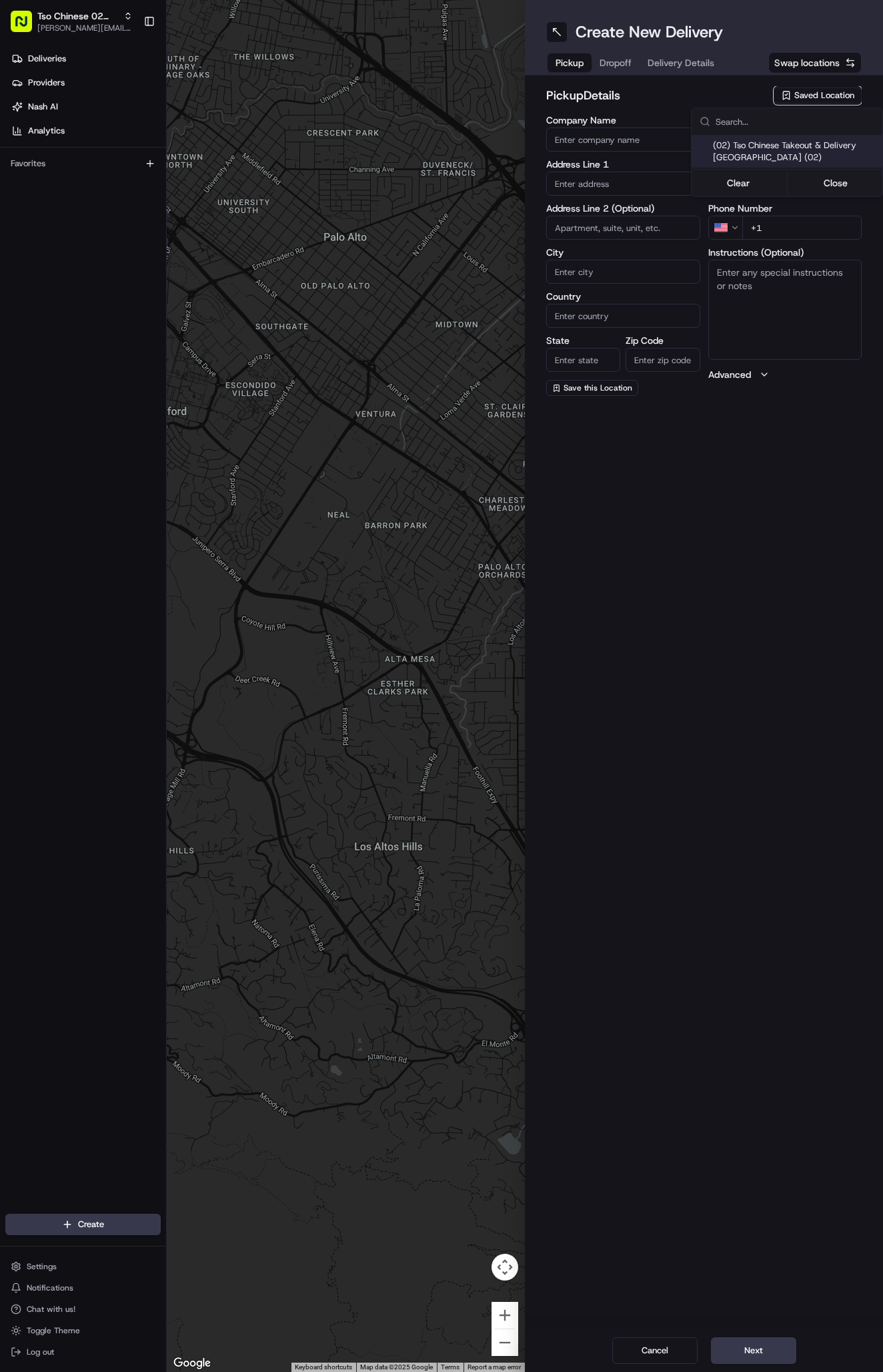
type input "[EMAIL_ADDRESS][DOMAIN_NAME]"
type input "[PHONE_NUMBER]"
type textarea "Submit a picture displaying address & food as Proof of Delivery. Envía una foto…"
type input "[STREET_ADDRESS]"
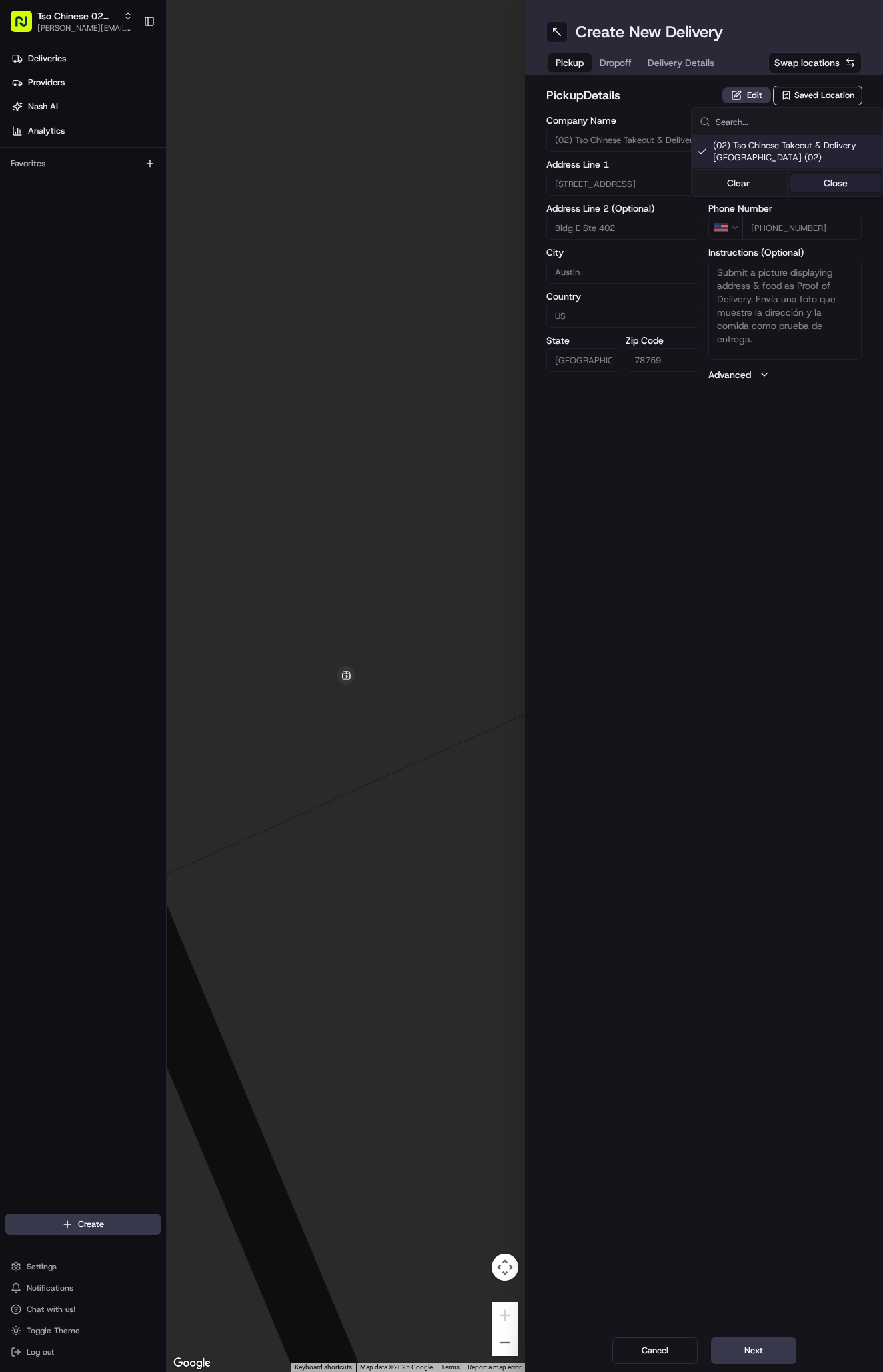
click at [823, 183] on button "Close" at bounding box center [836, 183] width 92 height 18
click at [690, 57] on span "Delivery Details" at bounding box center [681, 62] width 67 height 14
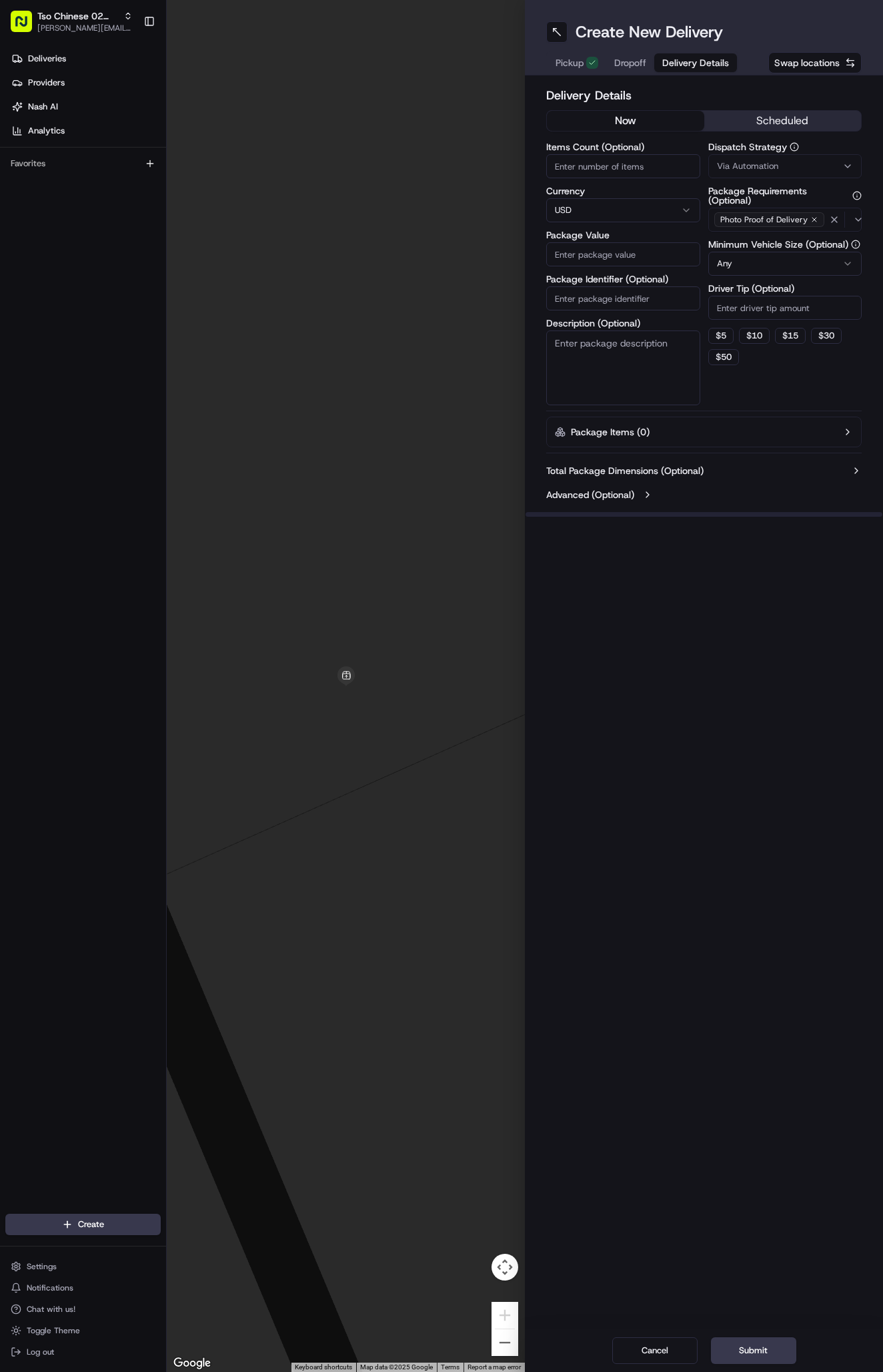
click at [753, 160] on span "Via Automation" at bounding box center [747, 165] width 61 height 12
click at [758, 233] on span "Tso Arbor Strategy" at bounding box center [795, 239] width 164 height 12
click at [814, 264] on button "Close" at bounding box center [836, 264] width 92 height 18
click at [749, 304] on input "Driver Tip (Optional)" at bounding box center [786, 308] width 154 height 24
type input "2"
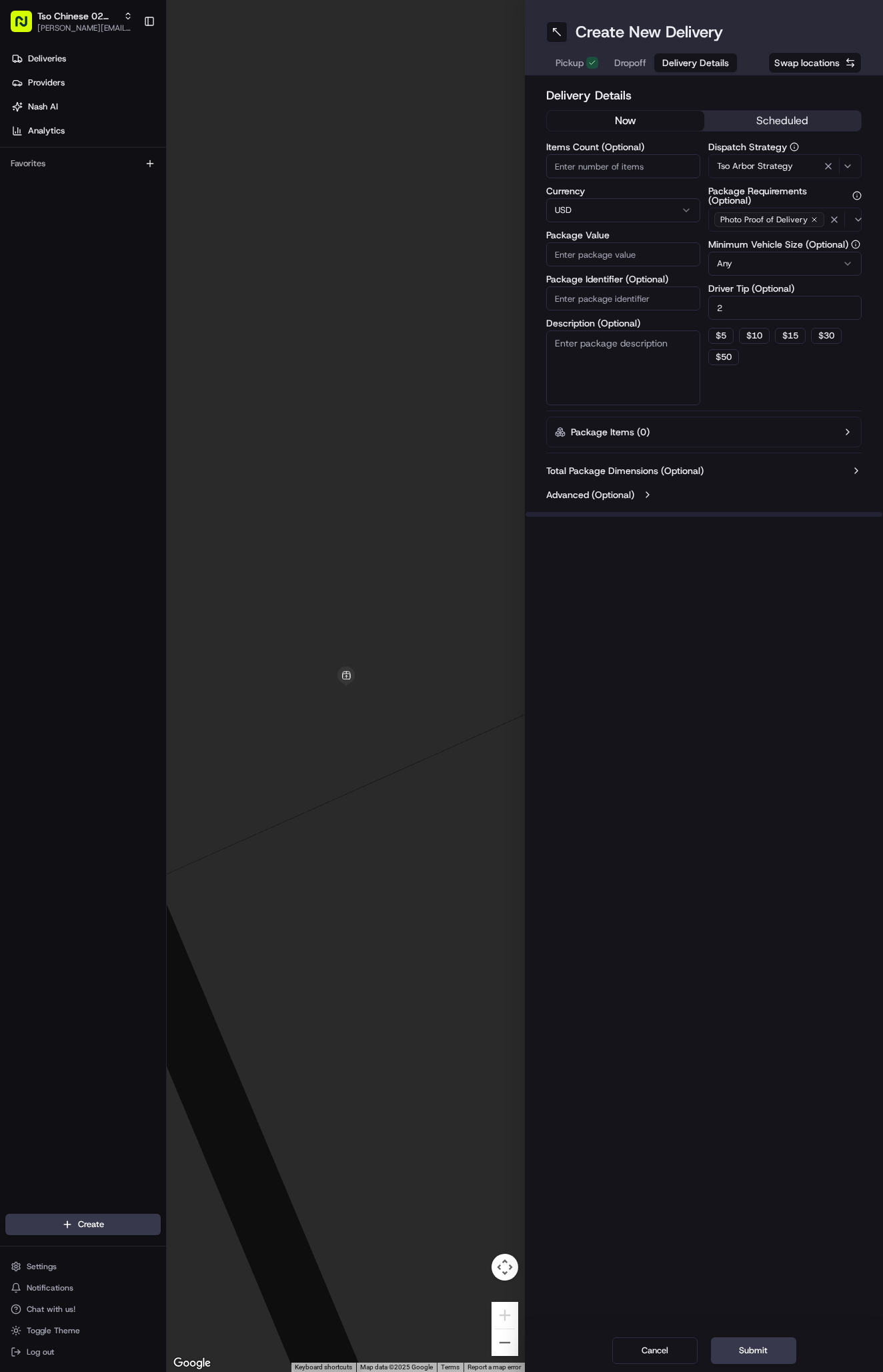
click at [573, 296] on input "Package Identifier (Optional)" at bounding box center [623, 298] width 154 height 24
paste input "#DWZBPEZ"
type input "#DWZBPEZ"
click at [597, 257] on input "Package Value" at bounding box center [623, 254] width 154 height 24
type input "44.22"
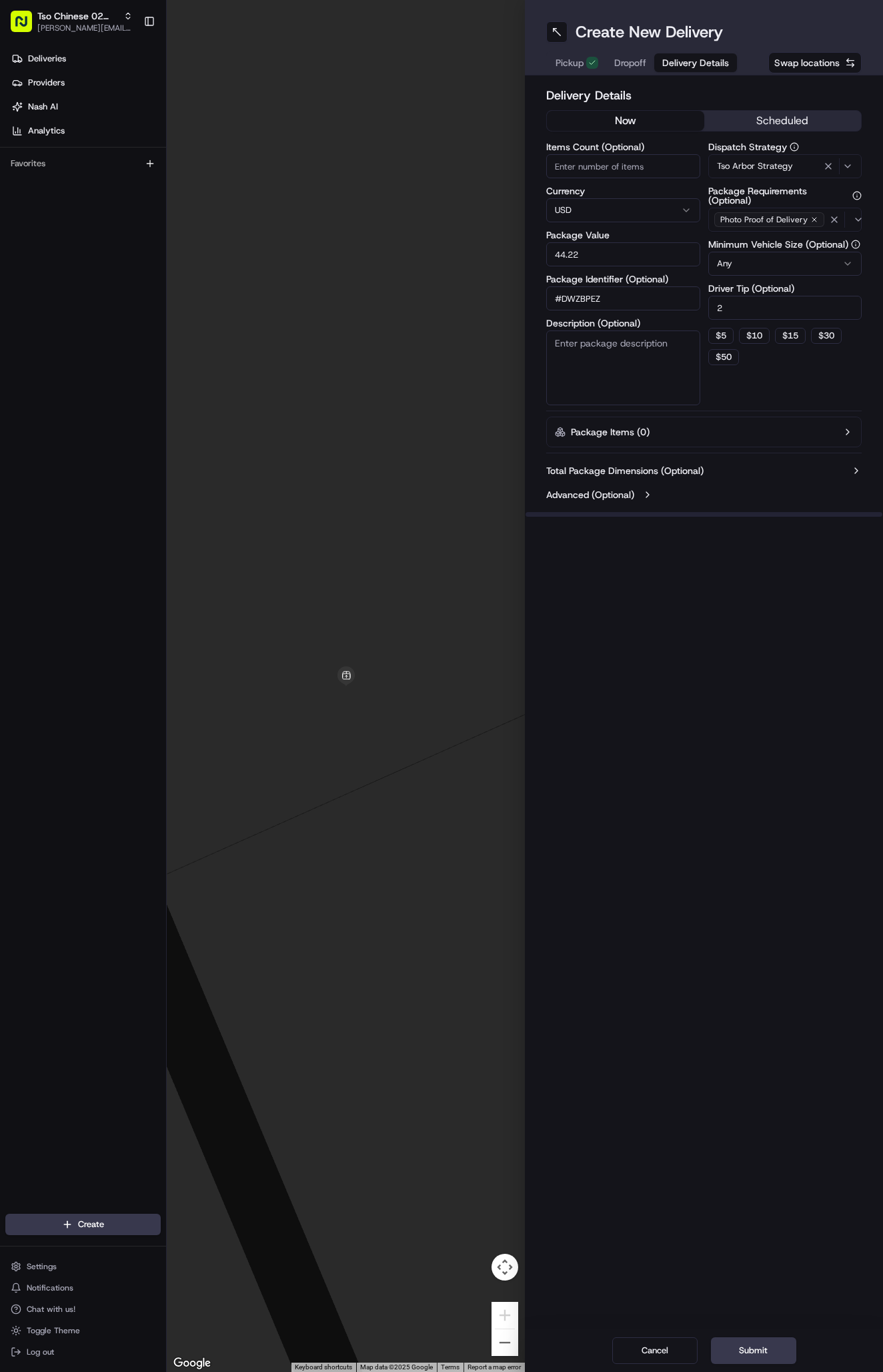
click at [627, 73] on div "Pickup Dropoff Delivery Details" at bounding box center [642, 62] width 192 height 24
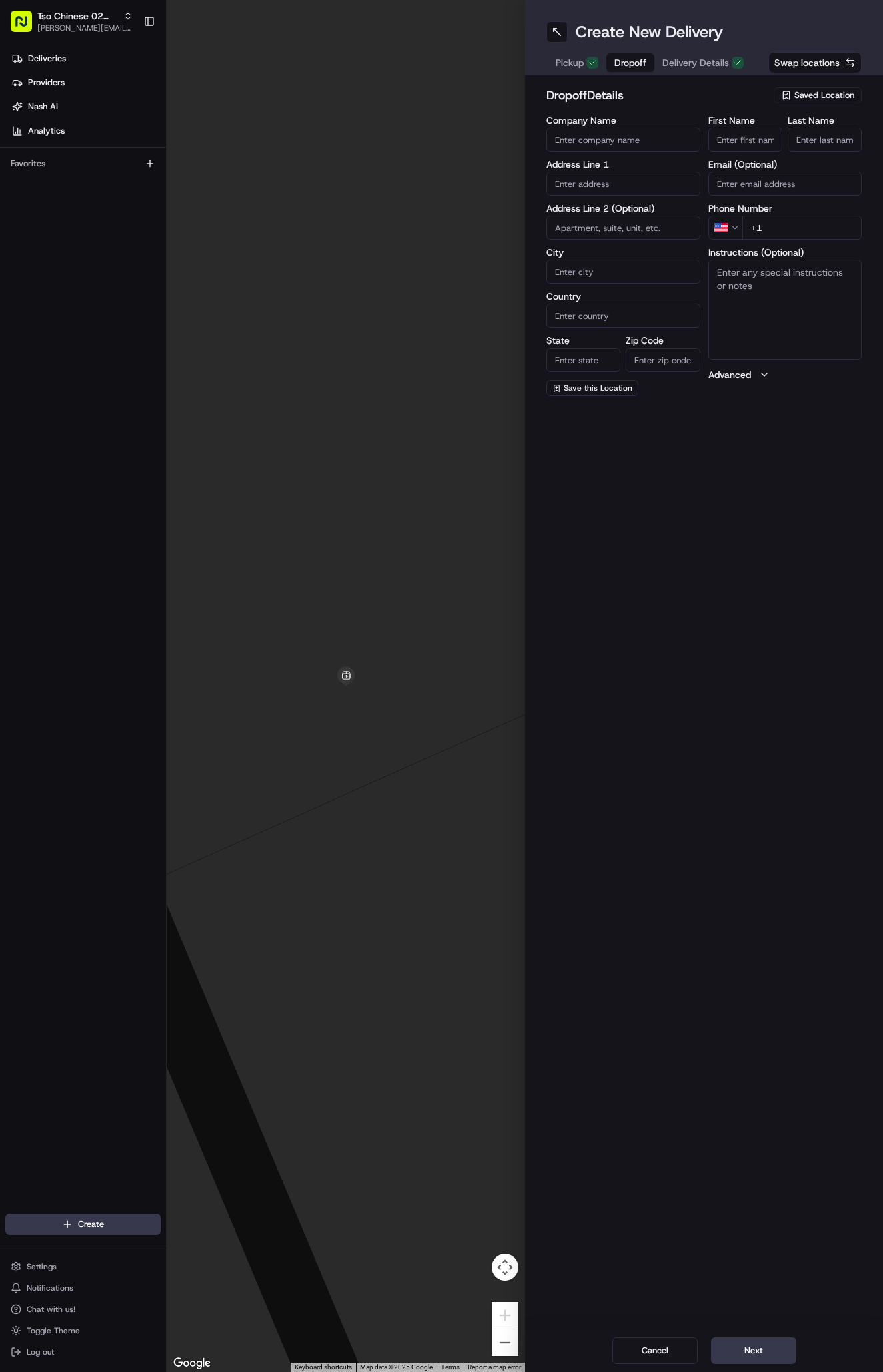
click at [639, 60] on span "Dropoff" at bounding box center [630, 62] width 32 height 14
paste input "[PERSON_NAME]"
type input "[PERSON_NAME]"
type input "."
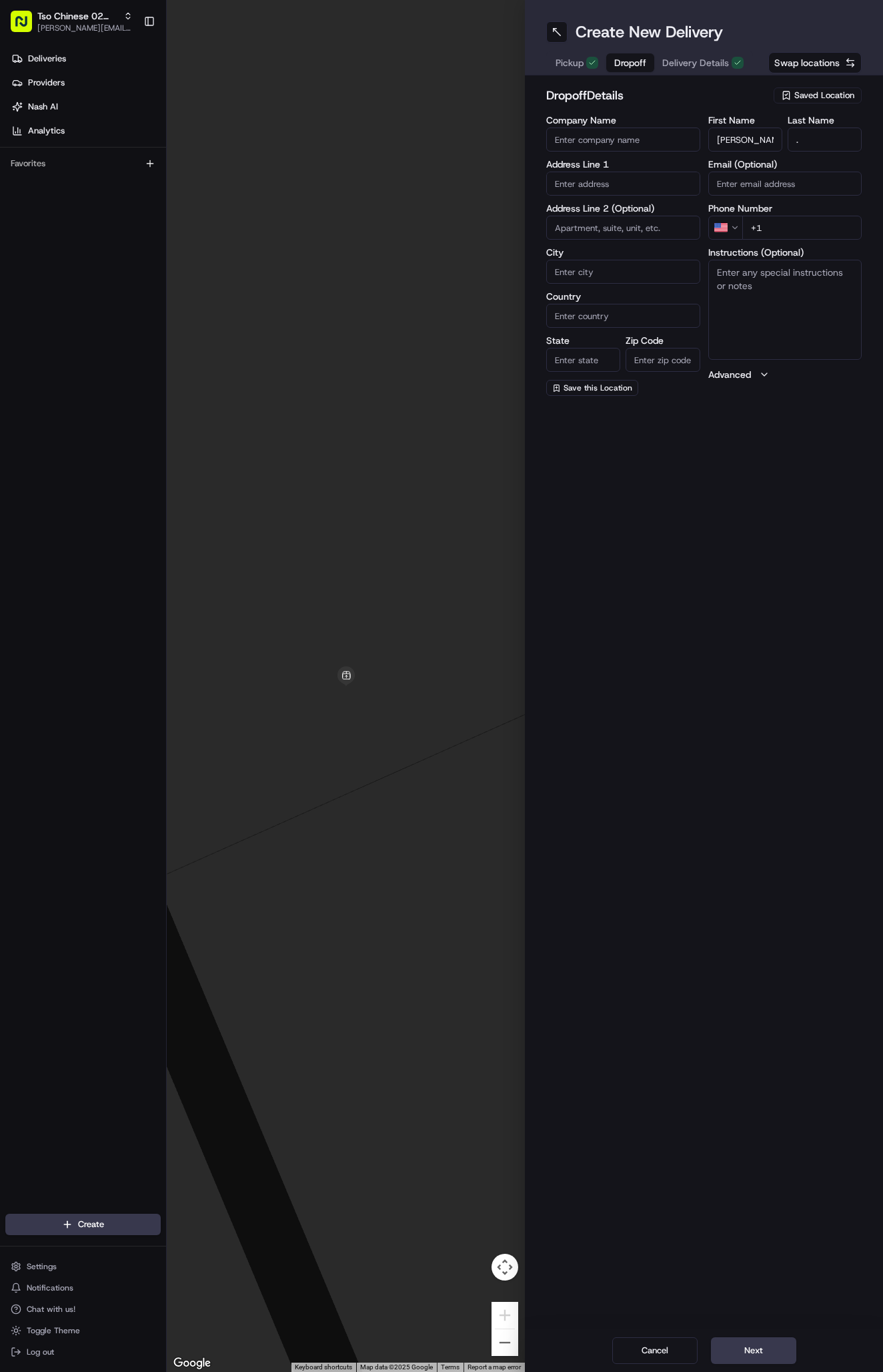
paste input "[PHONE_NUMBER]"
type input "[PHONE_NUMBER]"
paste input "[STREET_ADDRESS]"
click at [646, 221] on div "[STREET_ADDRESS]" at bounding box center [623, 212] width 148 height 20
type input "[STREET_ADDRESS]"
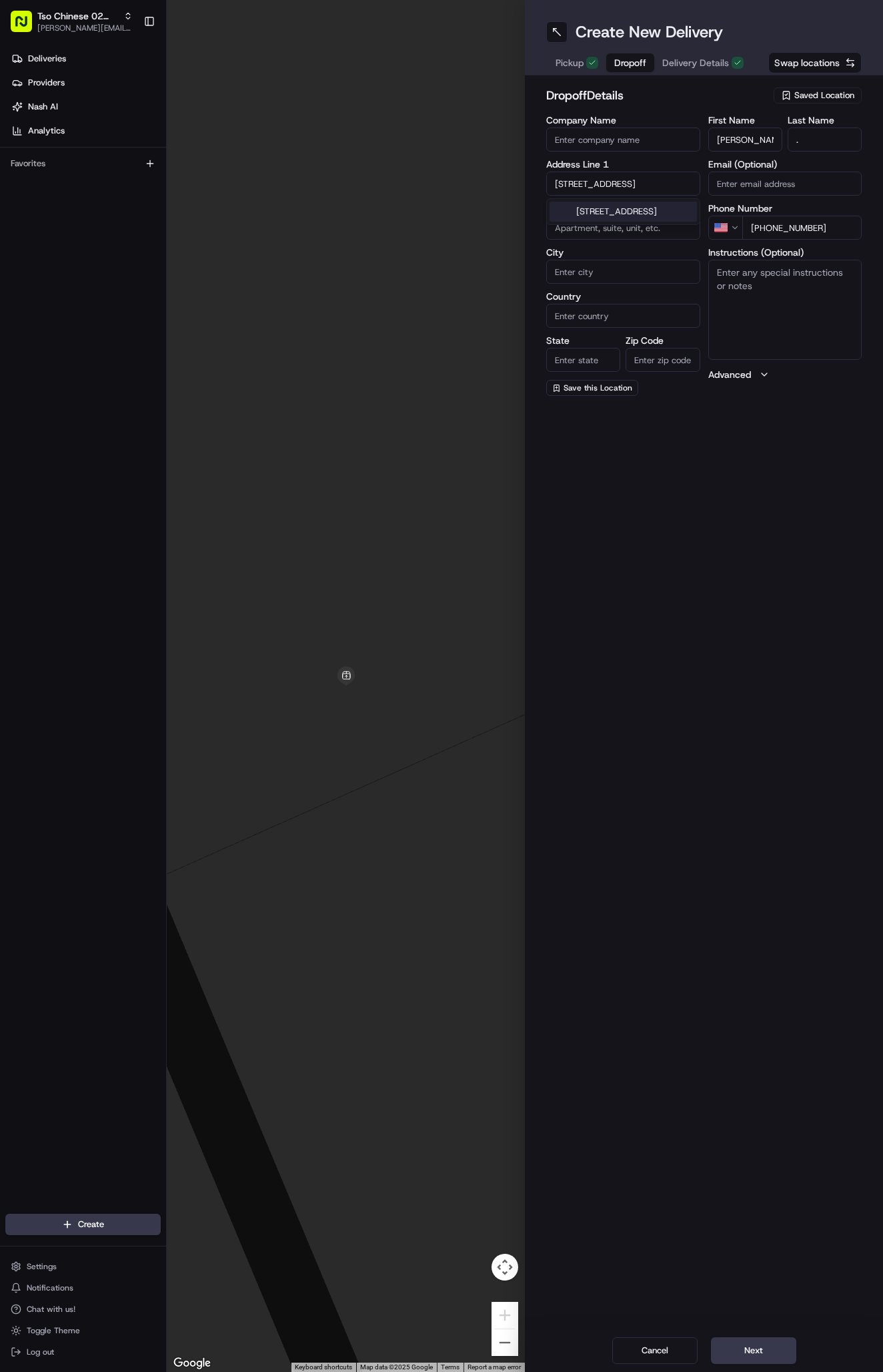
type input "Austin"
type input "[GEOGRAPHIC_DATA]"
type input "78753"
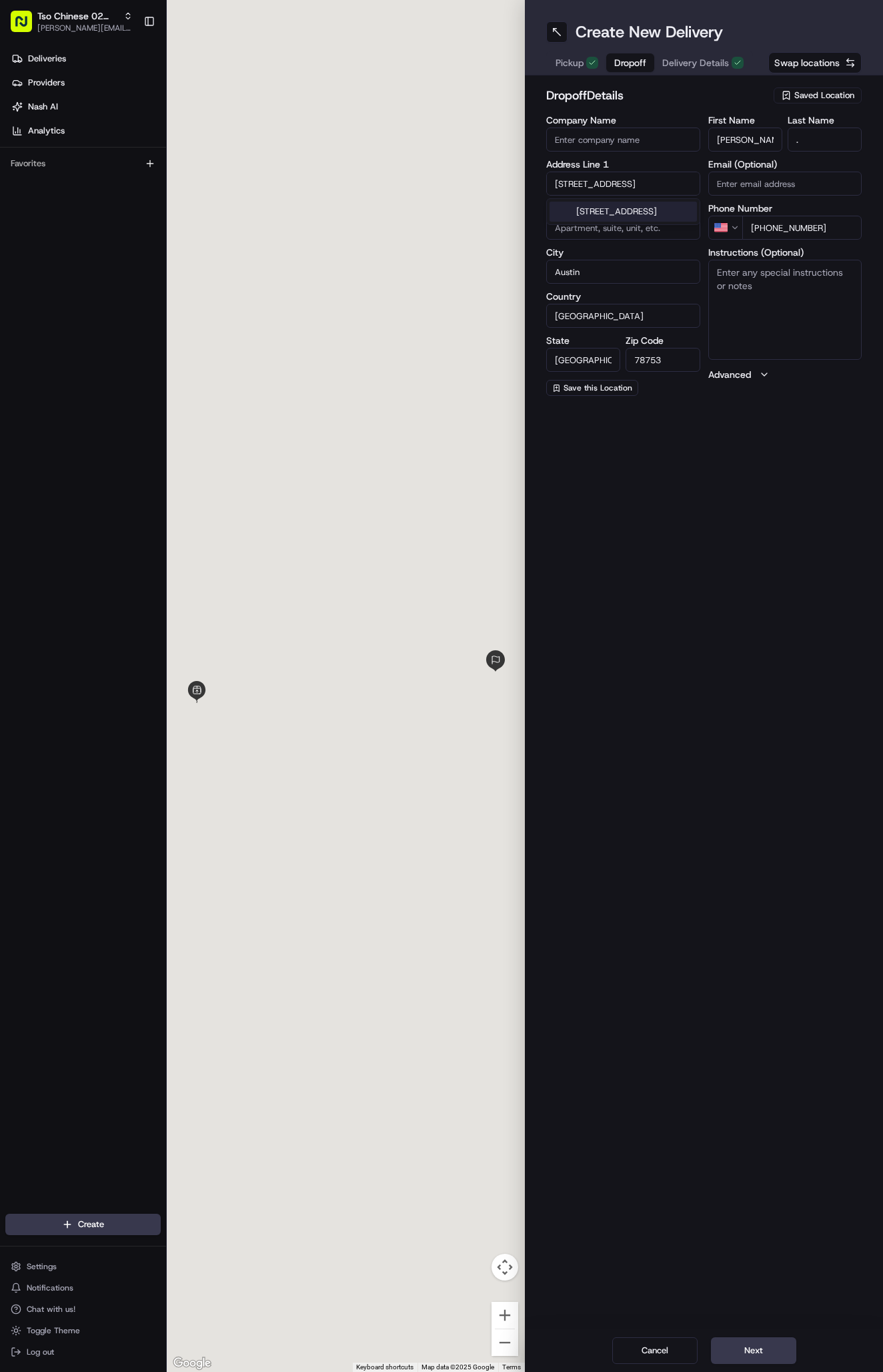
type input "[STREET_ADDRESS]"
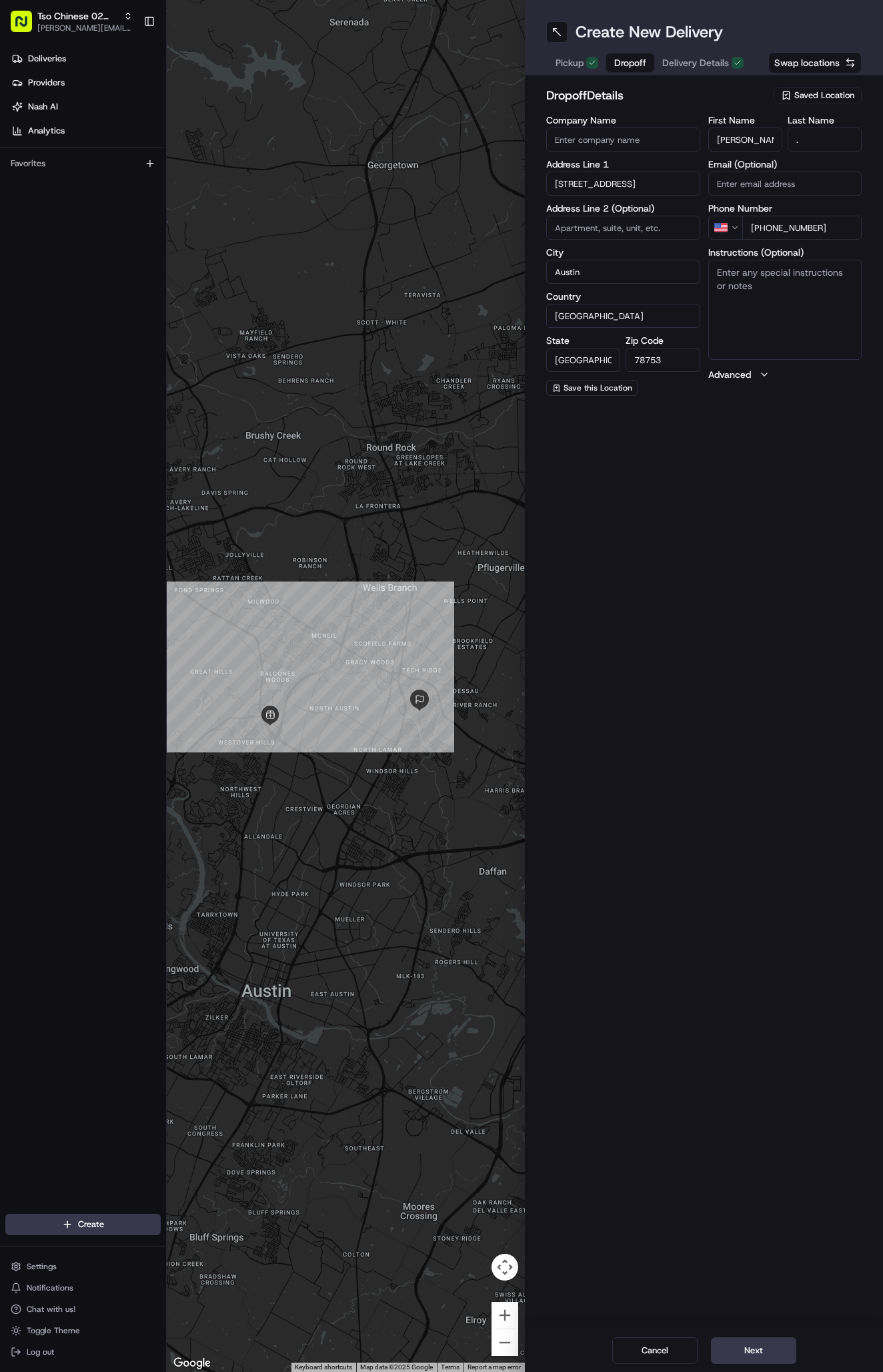
click at [783, 297] on textarea "Instructions (Optional)" at bounding box center [786, 309] width 154 height 100
paste textarea "leave on doorstep - thank you!"
type textarea "leave on doorstep - thank you!"
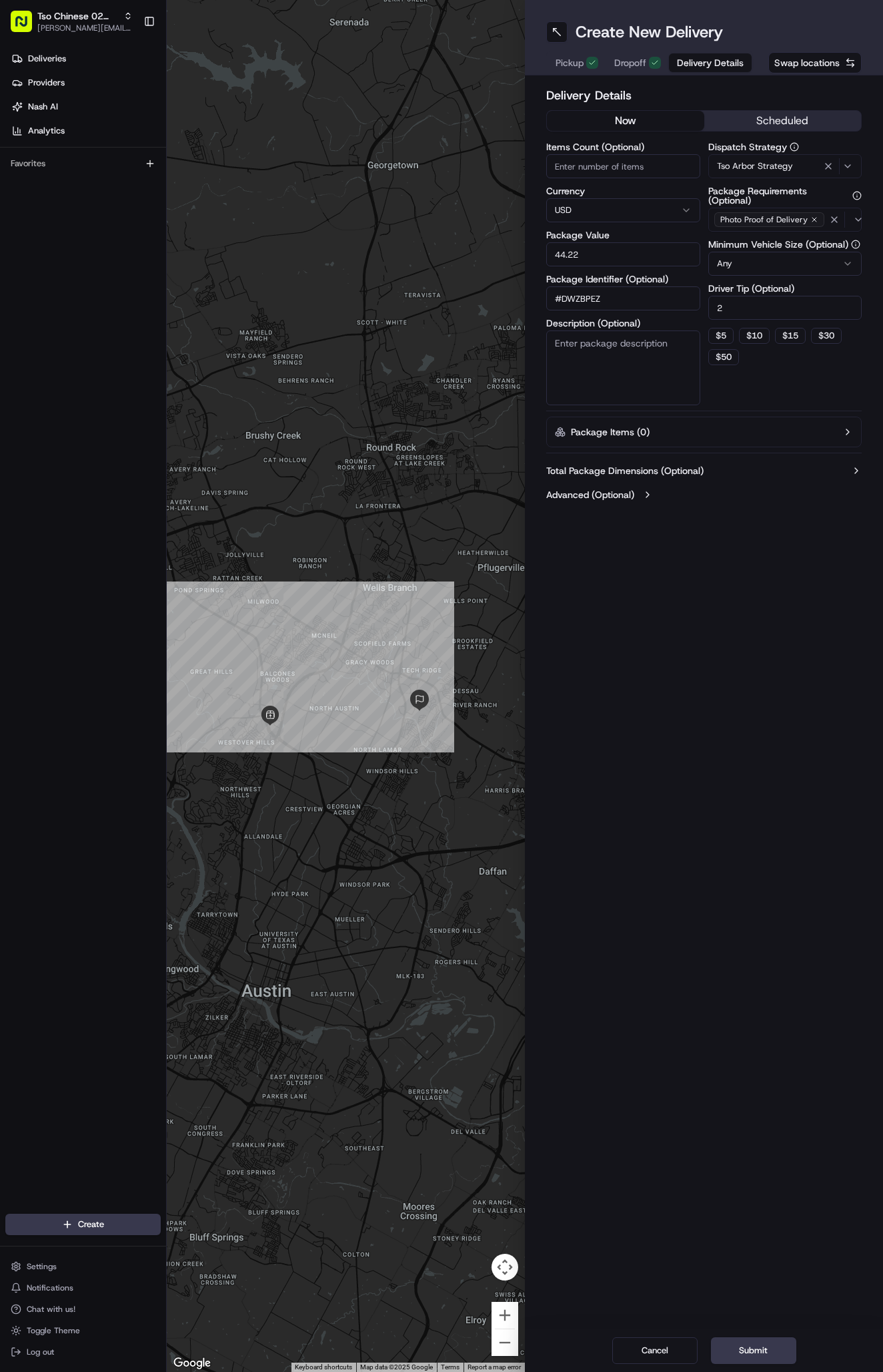
click at [707, 62] on span "Delivery Details" at bounding box center [710, 62] width 67 height 14
click at [629, 63] on span "Dropoff" at bounding box center [630, 62] width 32 height 14
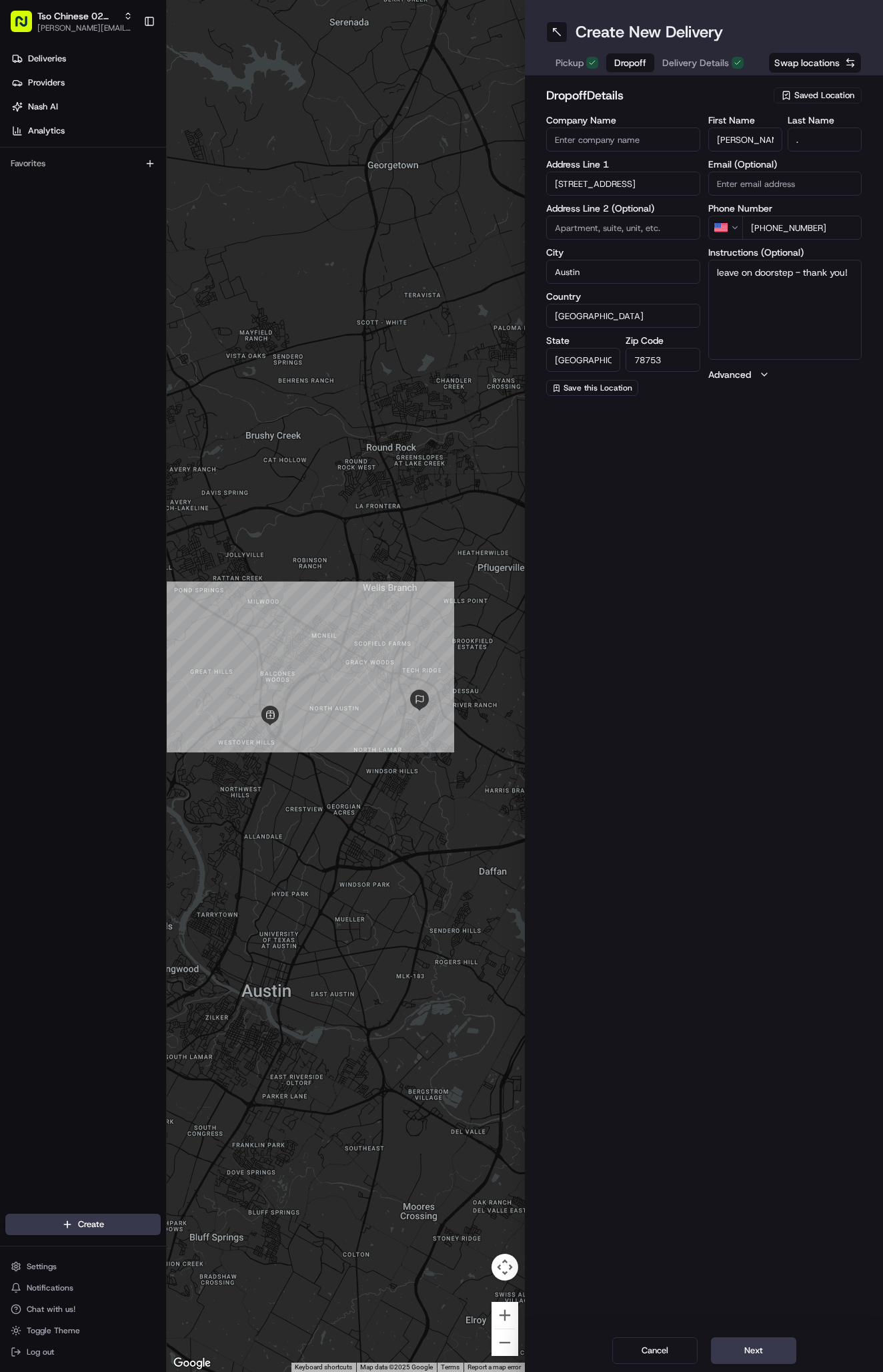
click at [777, 497] on div "Create New Delivery Pickup Dropoff Delivery Details Swap locations dropoff Deta…" at bounding box center [704, 686] width 358 height 1372
click at [700, 60] on span "Delivery Details" at bounding box center [696, 62] width 67 height 14
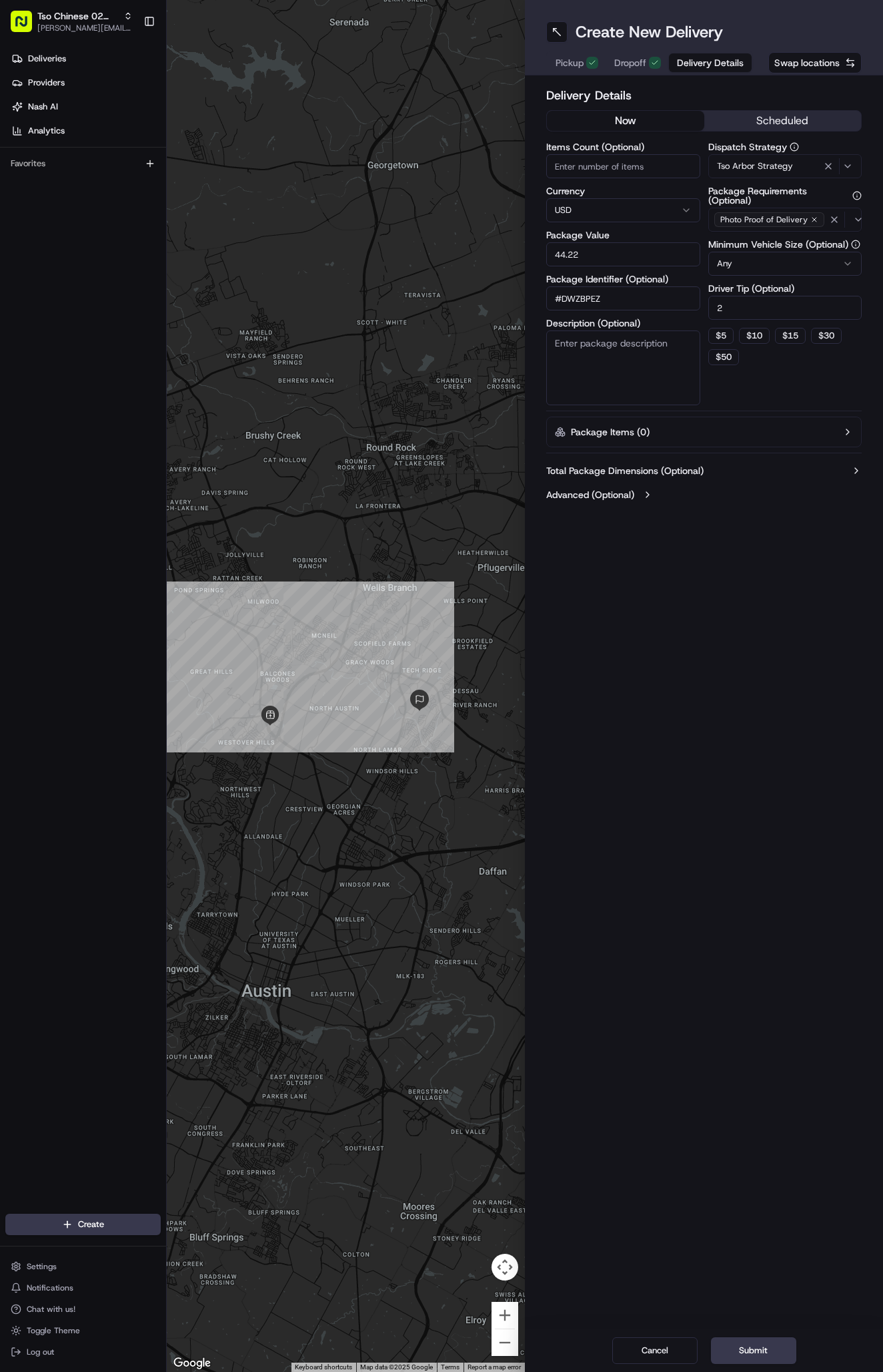
click at [637, 62] on span "Dropoff" at bounding box center [630, 62] width 32 height 14
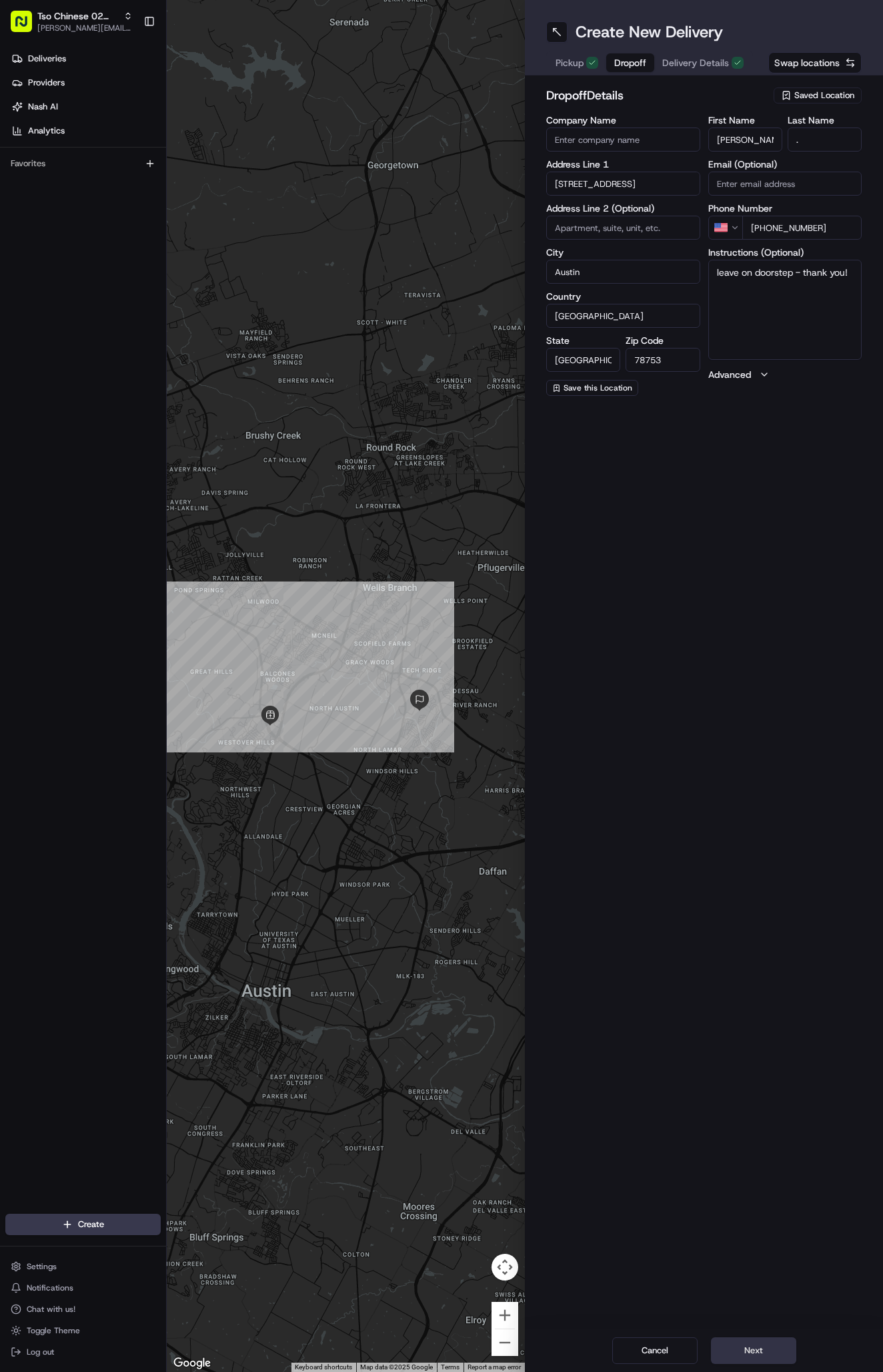
click at [759, 1344] on button "Next" at bounding box center [754, 1350] width 85 height 27
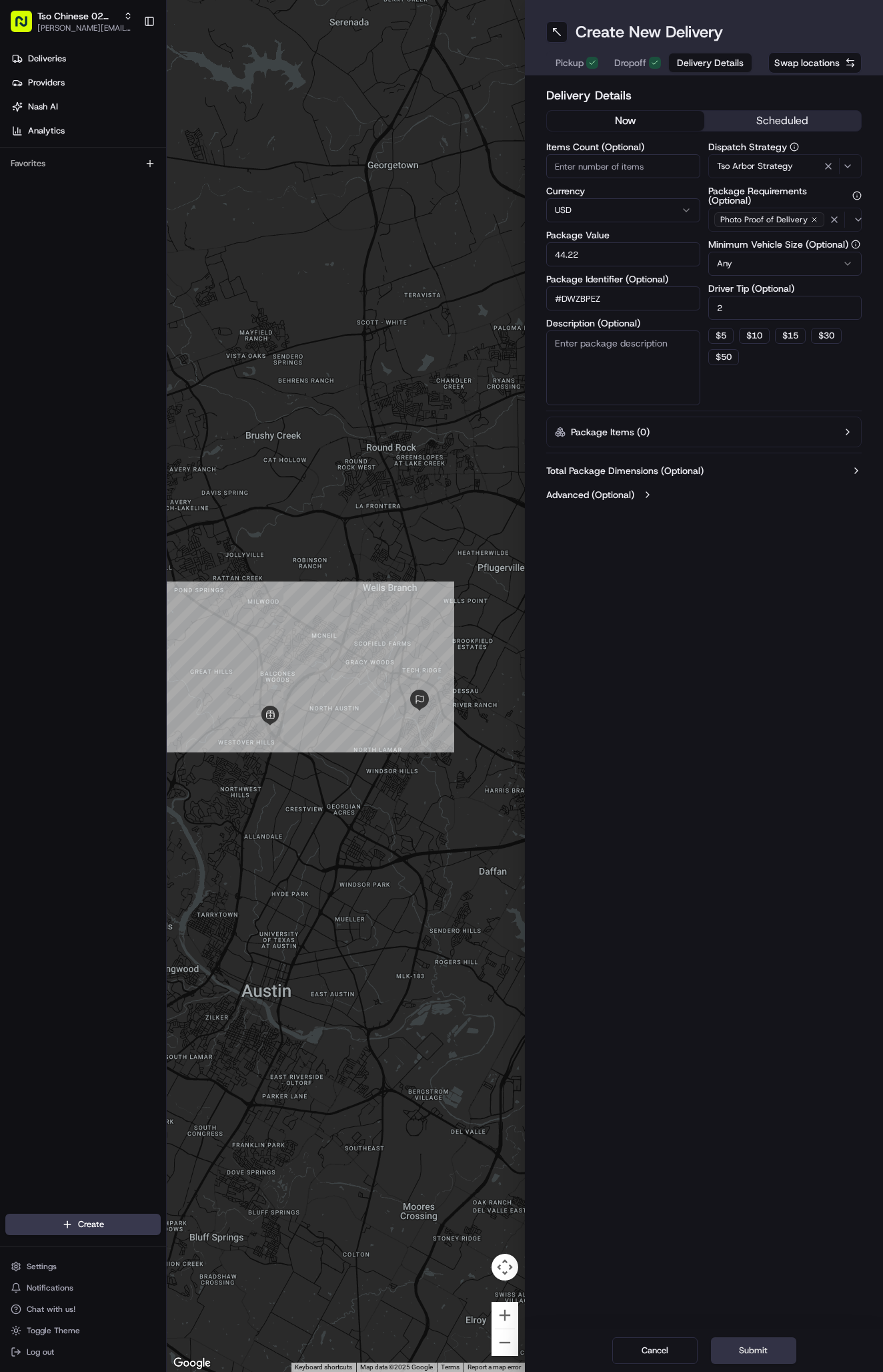
click at [753, 1353] on button "Submit" at bounding box center [754, 1350] width 85 height 27
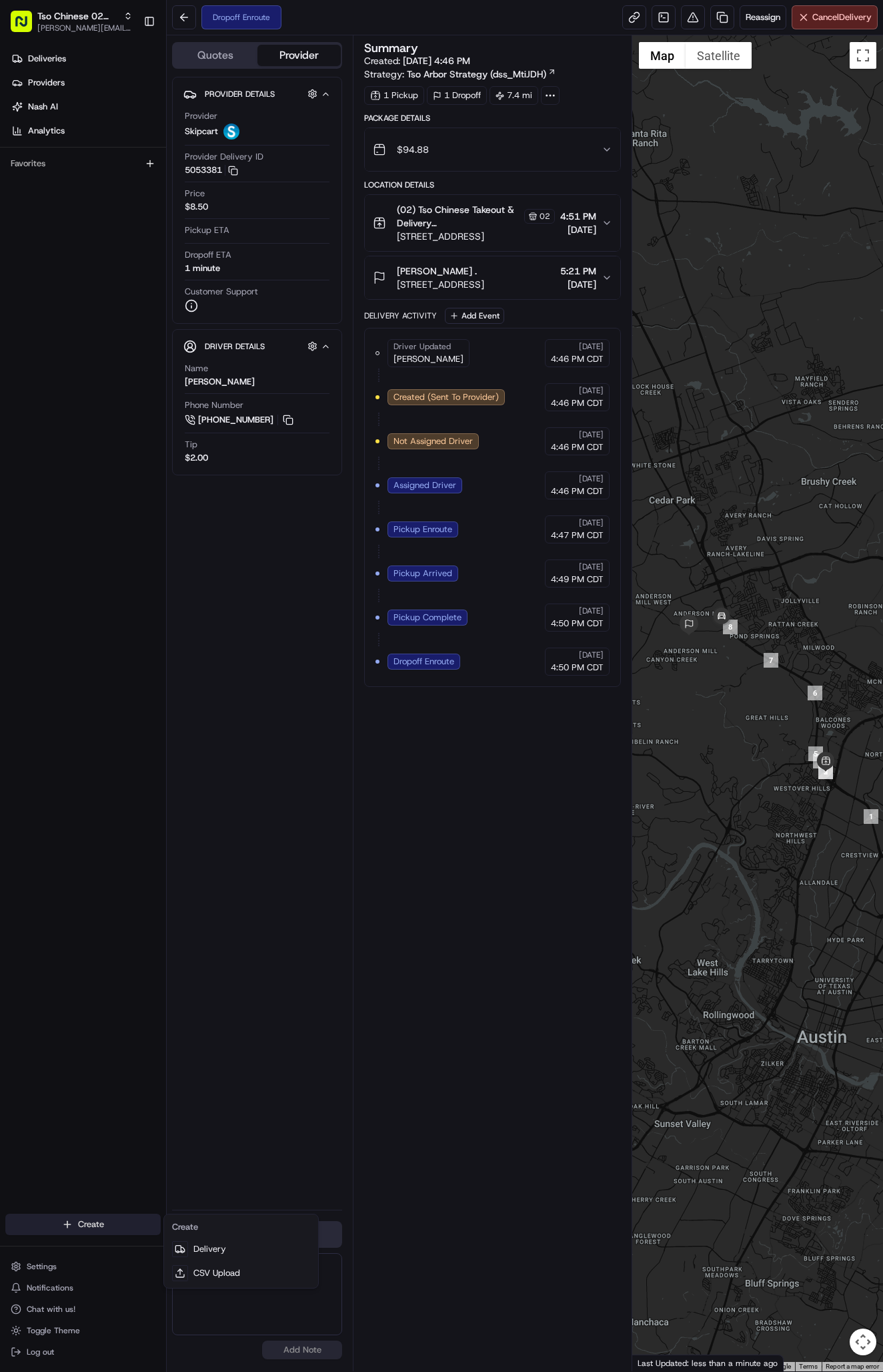
click at [111, 1224] on html "Tso Chinese 02 Arbor [PERSON_NAME][EMAIL_ADDRESS][DOMAIN_NAME] Toggle Sidebar D…" at bounding box center [442, 686] width 883 height 1372
click at [191, 1241] on link "Delivery" at bounding box center [241, 1249] width 149 height 24
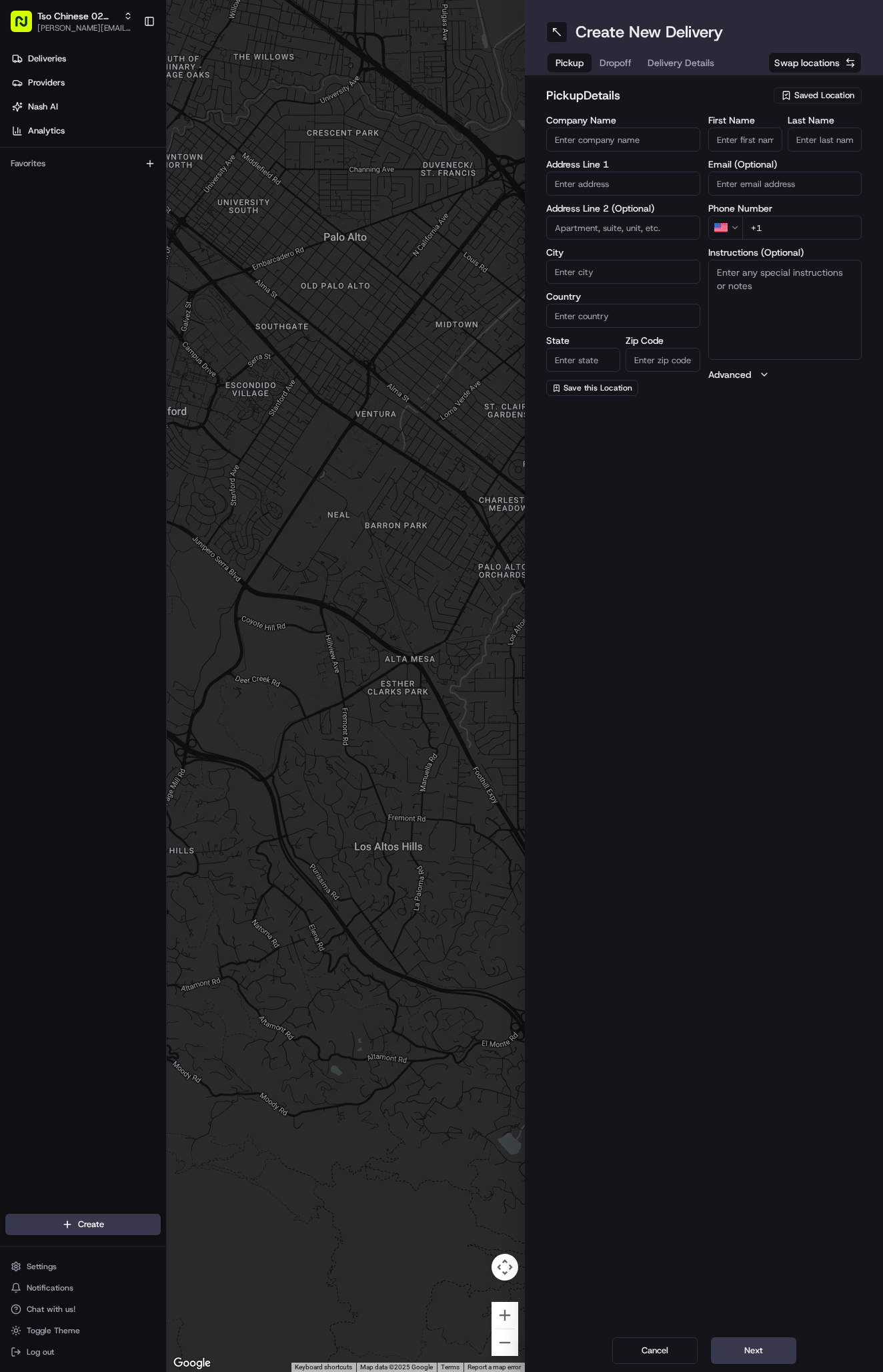
click at [806, 94] on span "Saved Location" at bounding box center [824, 95] width 60 height 12
click at [825, 157] on span "(02) Tso Chinese Takeout & Delivery [GEOGRAPHIC_DATA] (02)" at bounding box center [795, 152] width 164 height 24
type input "(02) Tso Chinese Takeout & Delivery [GEOGRAPHIC_DATA]"
type input "Bldg E Ste 402"
type input "Austin"
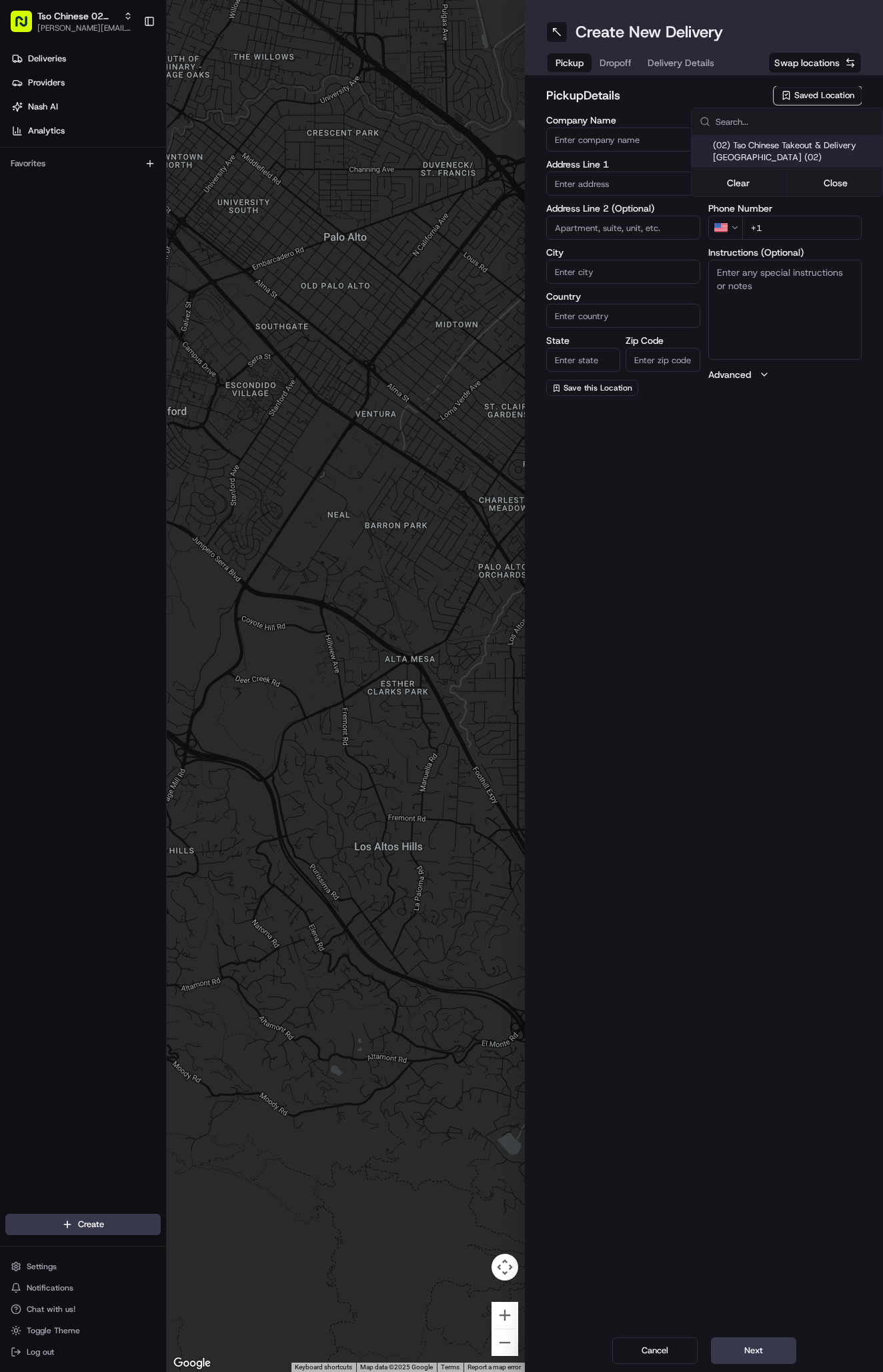
type input "US"
type input "[GEOGRAPHIC_DATA]"
type input "78759"
type input "Tso Chinese"
type input "Arboretum Crossing Manager"
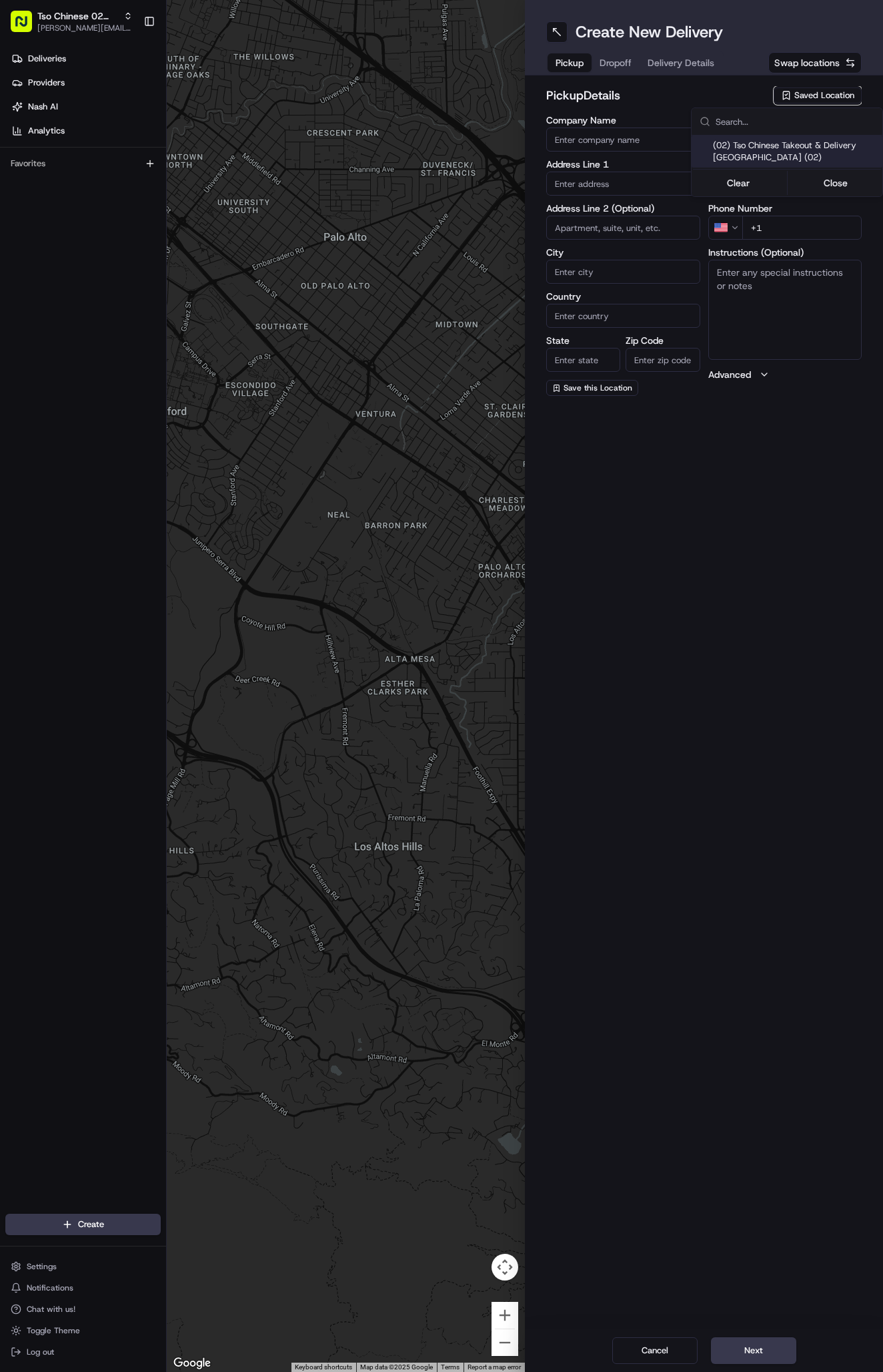
type input "[EMAIL_ADDRESS][DOMAIN_NAME]"
type input "[PHONE_NUMBER]"
type textarea "Submit a picture displaying address & food as Proof of Delivery. Envía una foto…"
type input "[STREET_ADDRESS]"
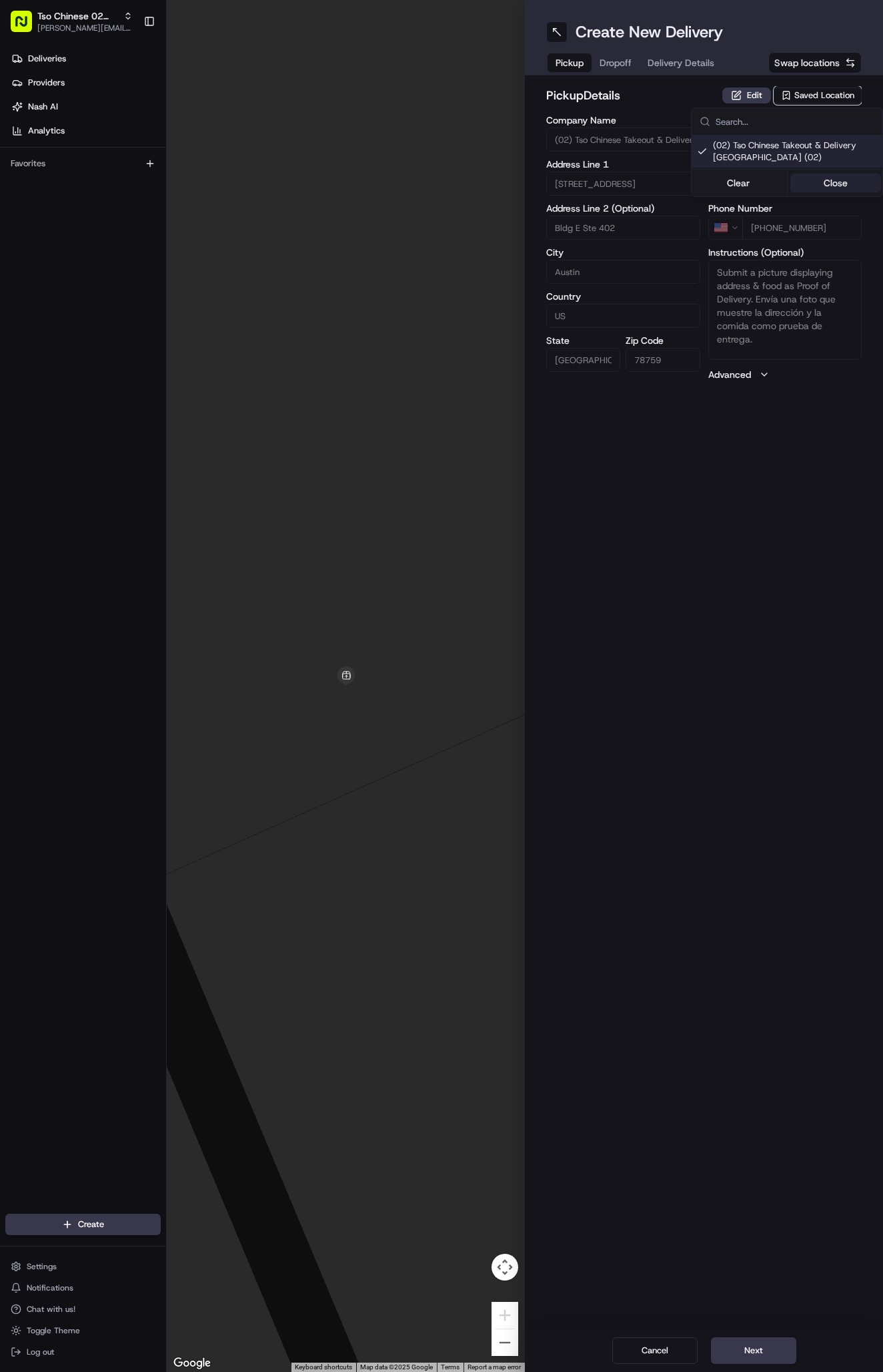
click at [823, 181] on button "Close" at bounding box center [836, 183] width 92 height 18
click at [683, 72] on button "Delivery Details" at bounding box center [681, 62] width 83 height 18
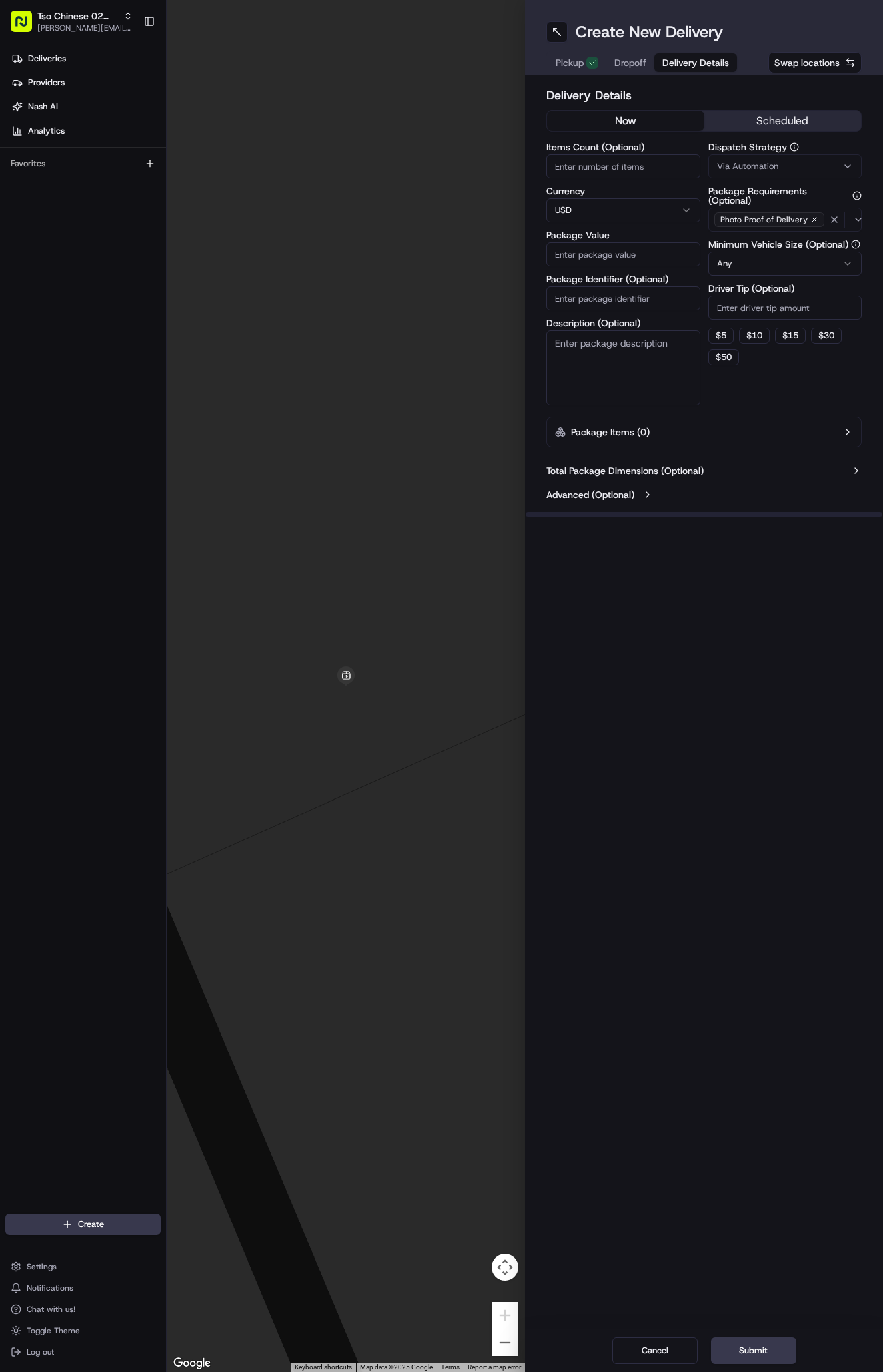
click at [755, 167] on span "Via Automation" at bounding box center [747, 165] width 61 height 12
click at [762, 231] on div "Tso Arbor Strategy" at bounding box center [788, 239] width 191 height 20
click at [818, 265] on button "Close" at bounding box center [836, 264] width 92 height 18
click at [755, 309] on input "Driver Tip (Optional)" at bounding box center [786, 308] width 154 height 24
type input "2"
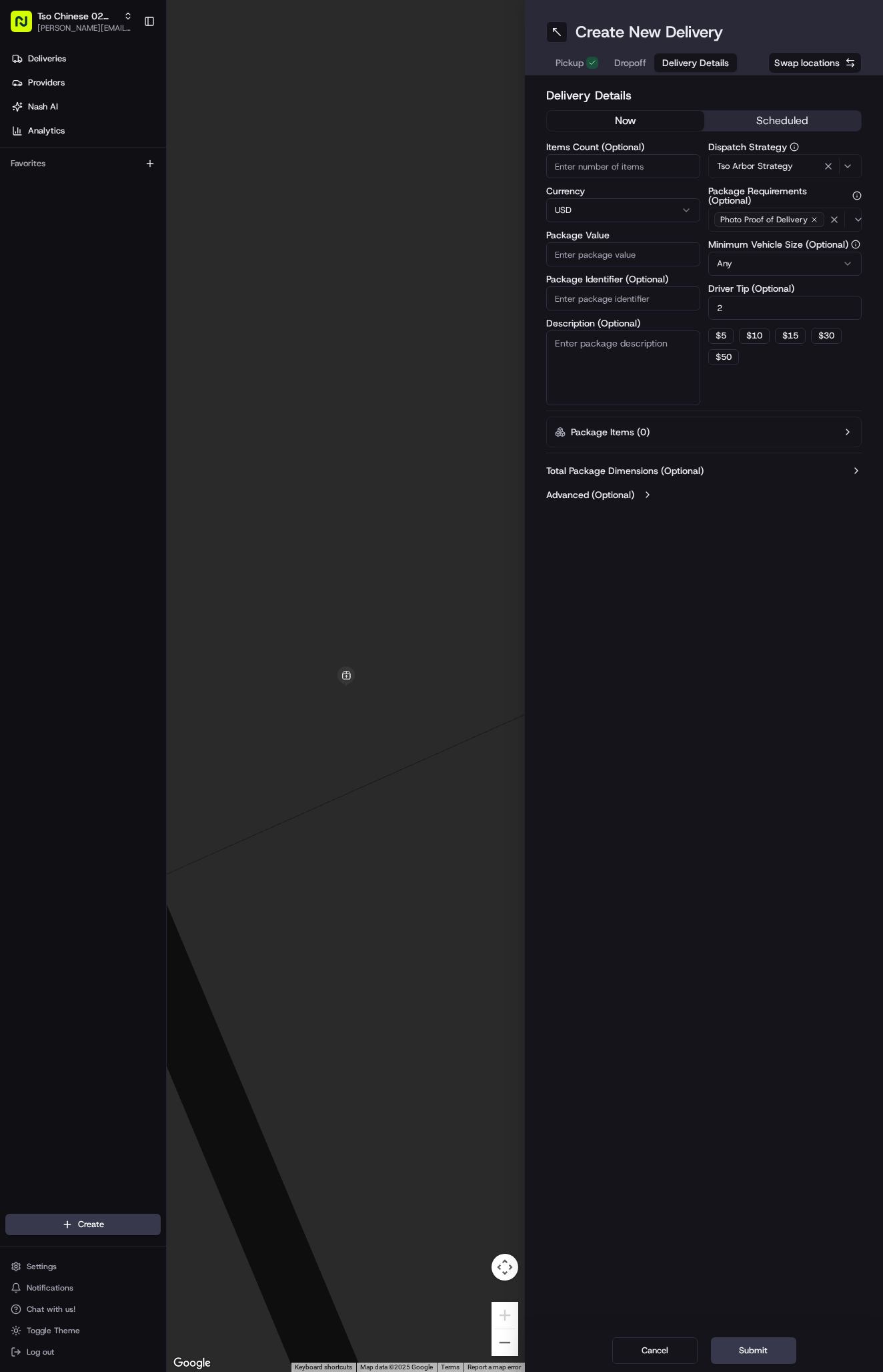
click at [624, 298] on input "Package Identifier (Optional)" at bounding box center [623, 298] width 154 height 24
paste input "#DAQXXEZ"
type input "#DAQXXEZ"
click at [626, 263] on input "Package Value" at bounding box center [623, 254] width 154 height 24
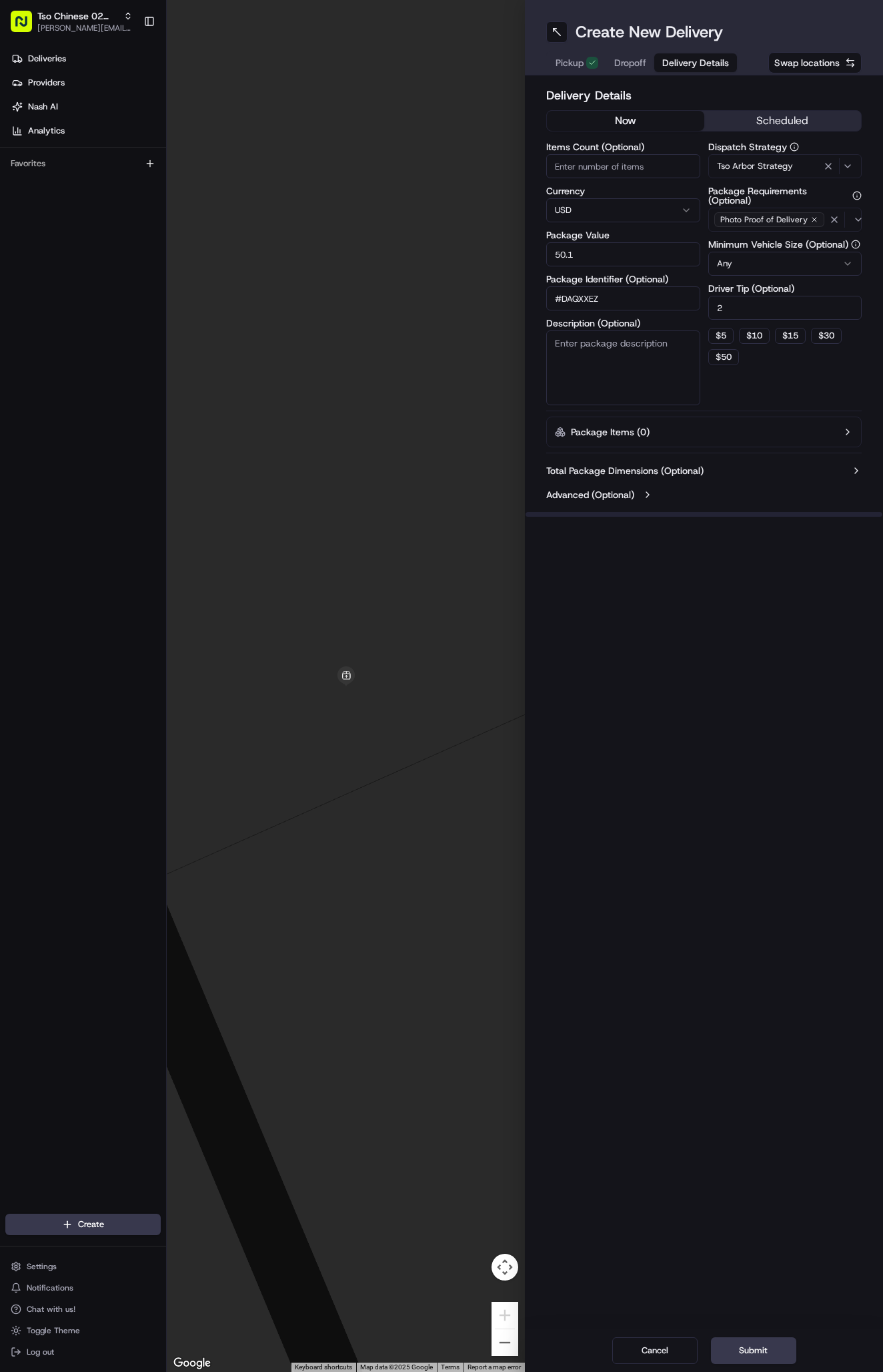
type input "50.17"
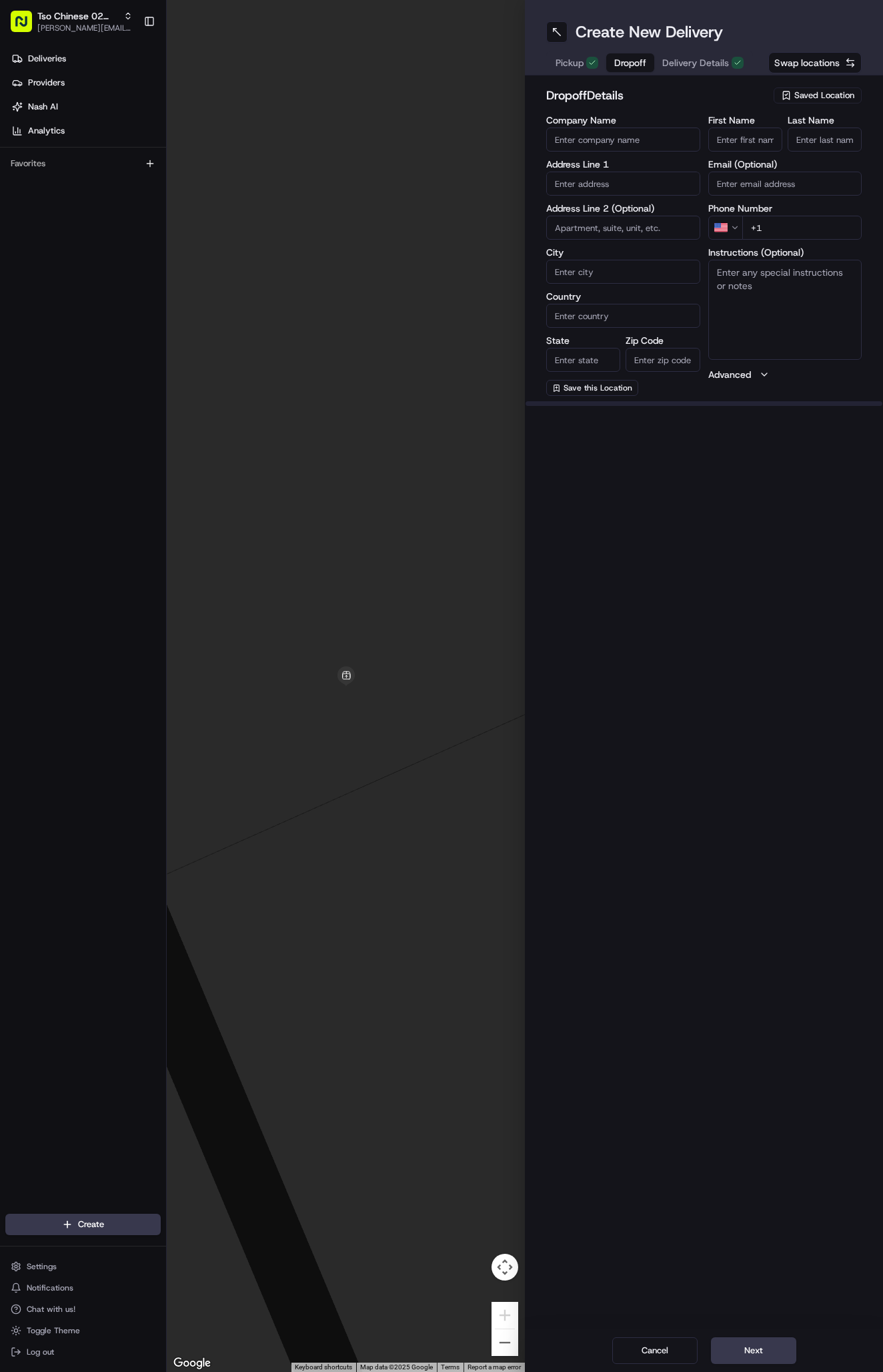
click at [632, 62] on span "Dropoff" at bounding box center [630, 62] width 32 height 14
click at [749, 138] on input "First Name" at bounding box center [745, 140] width 74 height 24
paste input "[PERSON_NAME]"
type input "[PERSON_NAME]"
type input "."
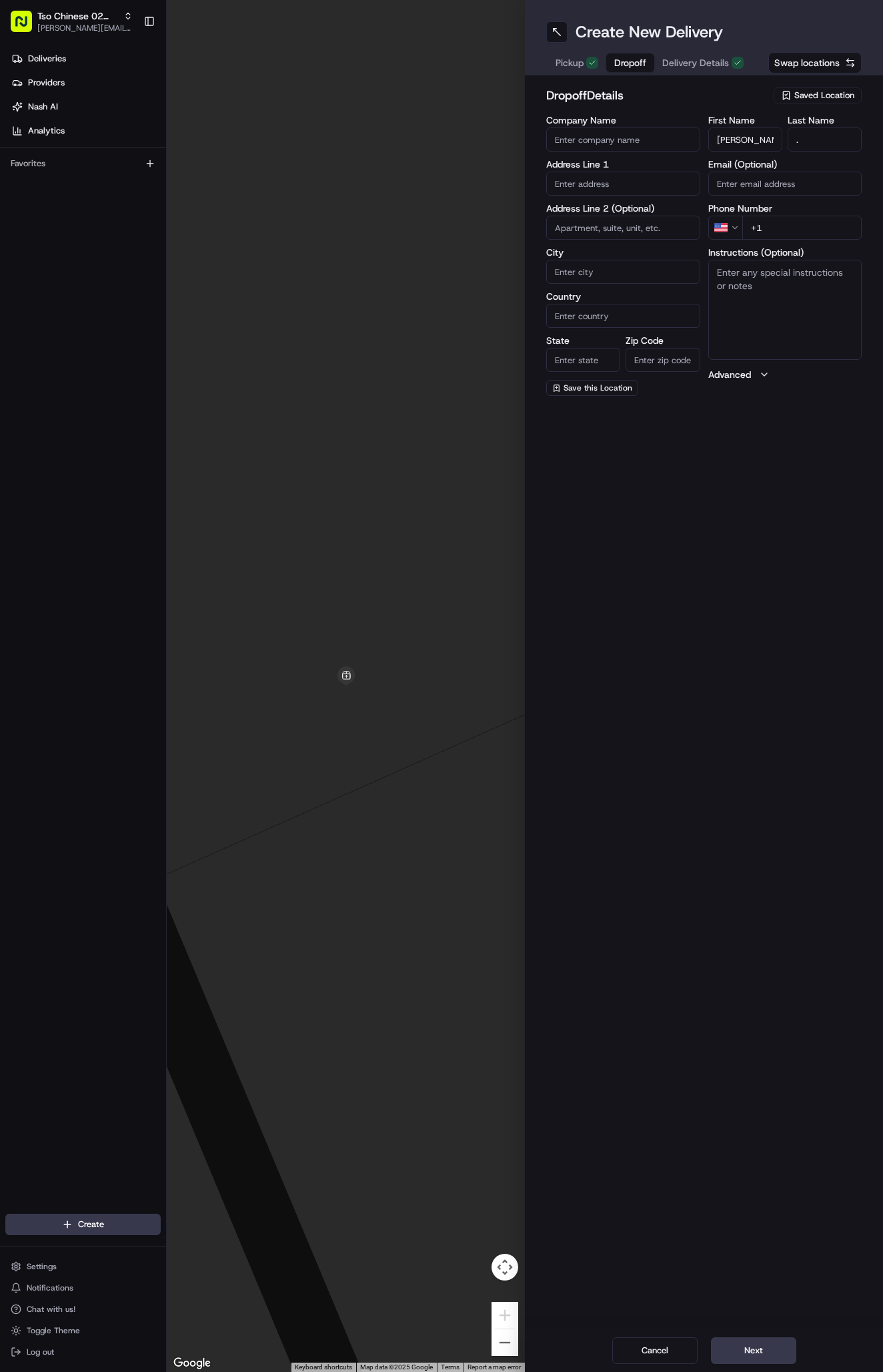
click at [816, 236] on input "+1" at bounding box center [802, 228] width 120 height 24
paste input "[PHONE_NUMBER]"
type input "[PHONE_NUMBER]"
click at [598, 180] on input "text" at bounding box center [623, 184] width 154 height 24
paste input "[STREET_ADDRESS]"
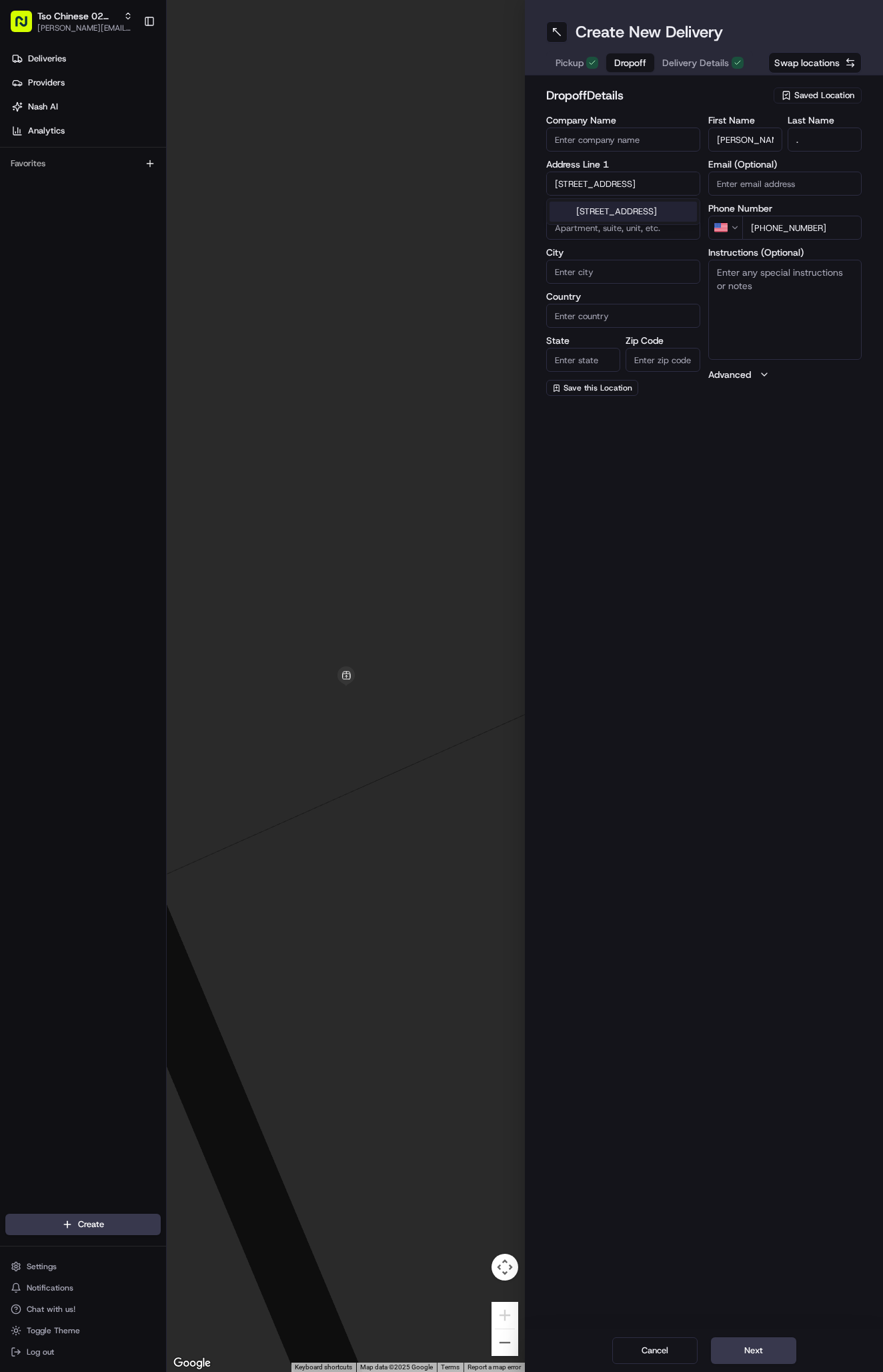
click at [636, 211] on div "[STREET_ADDRESS]" at bounding box center [623, 212] width 148 height 20
type input "[STREET_ADDRESS]"
type input "Austin"
type input "[GEOGRAPHIC_DATA]"
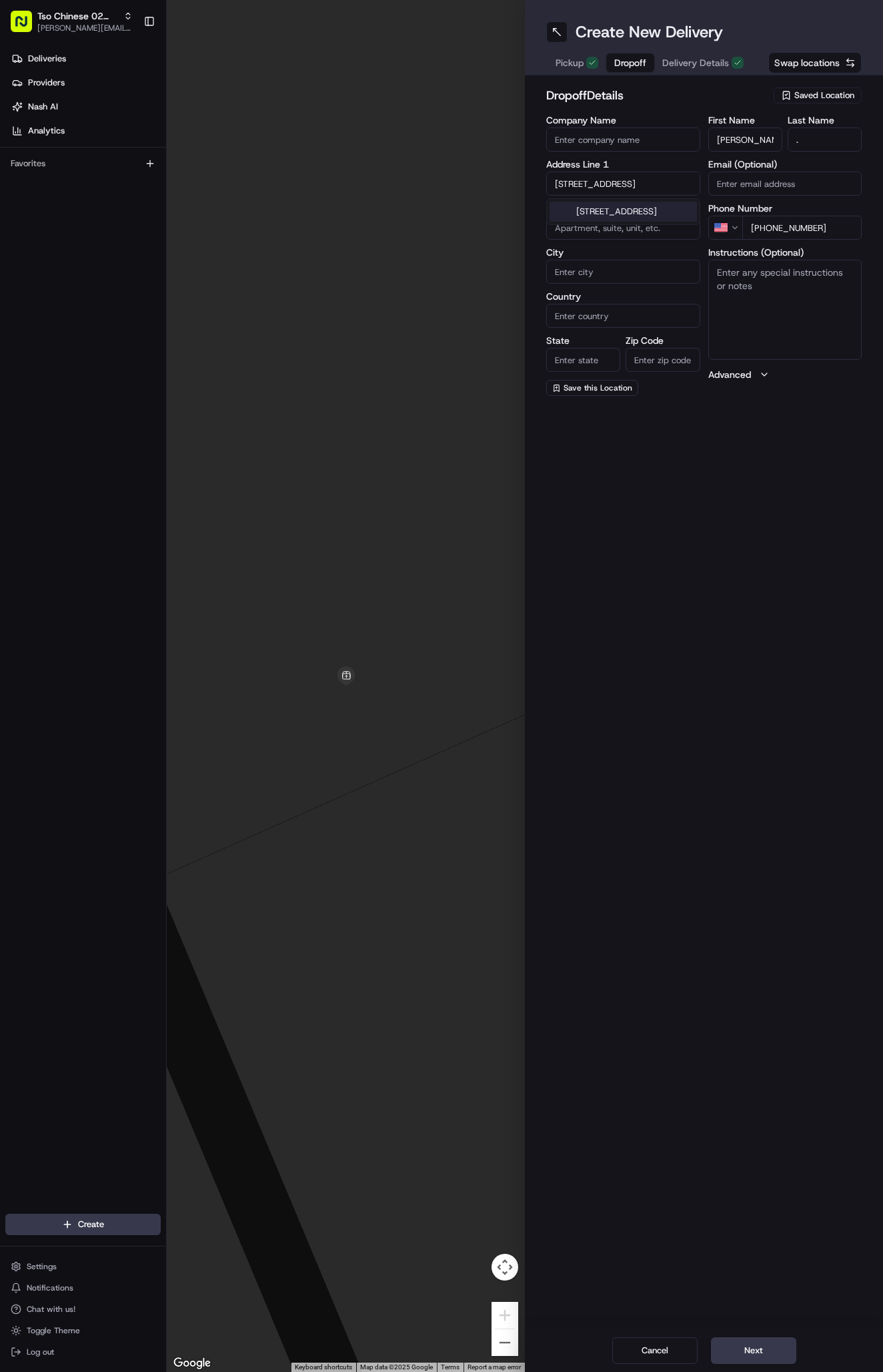
type input "78758"
type input "[STREET_ADDRESS]"
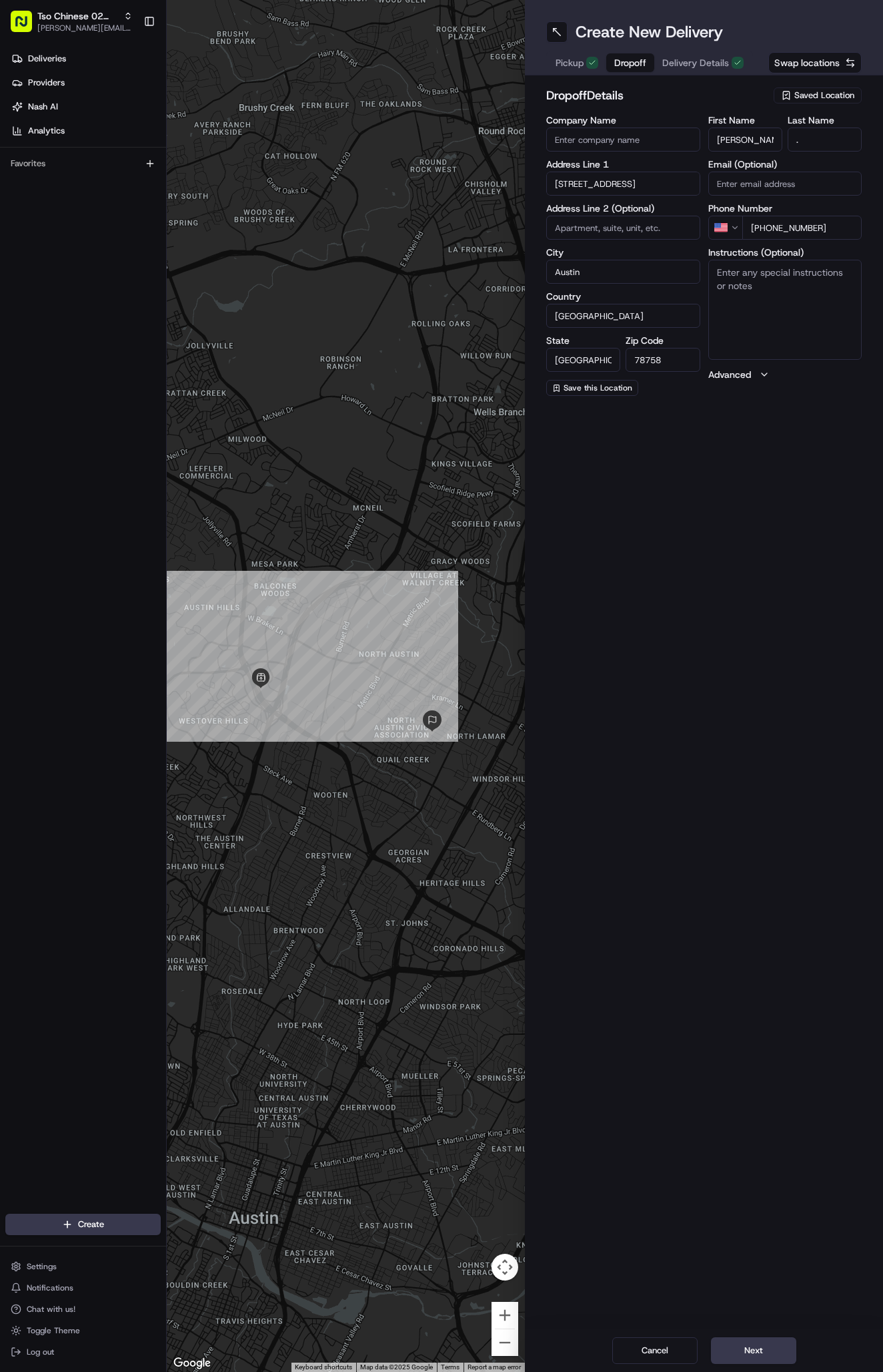
click at [815, 295] on textarea "Instructions (Optional)" at bounding box center [786, 309] width 154 height 100
paste textarea "Please leave on bench at front door"
type textarea "Please leave on bench at front door"
click at [704, 60] on span "Delivery Details" at bounding box center [696, 62] width 67 height 14
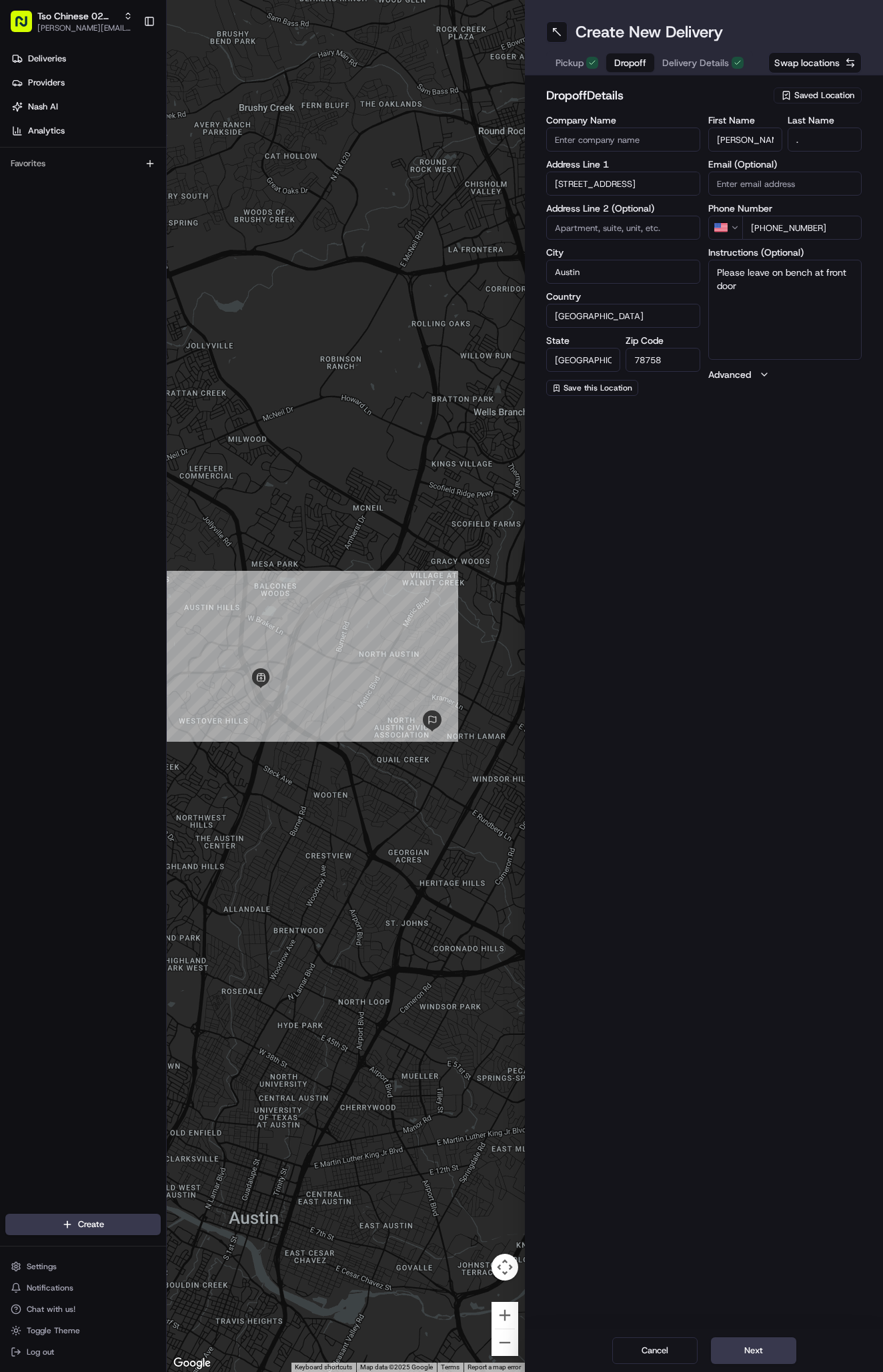
click at [704, 60] on span "Delivery Details" at bounding box center [696, 62] width 67 height 14
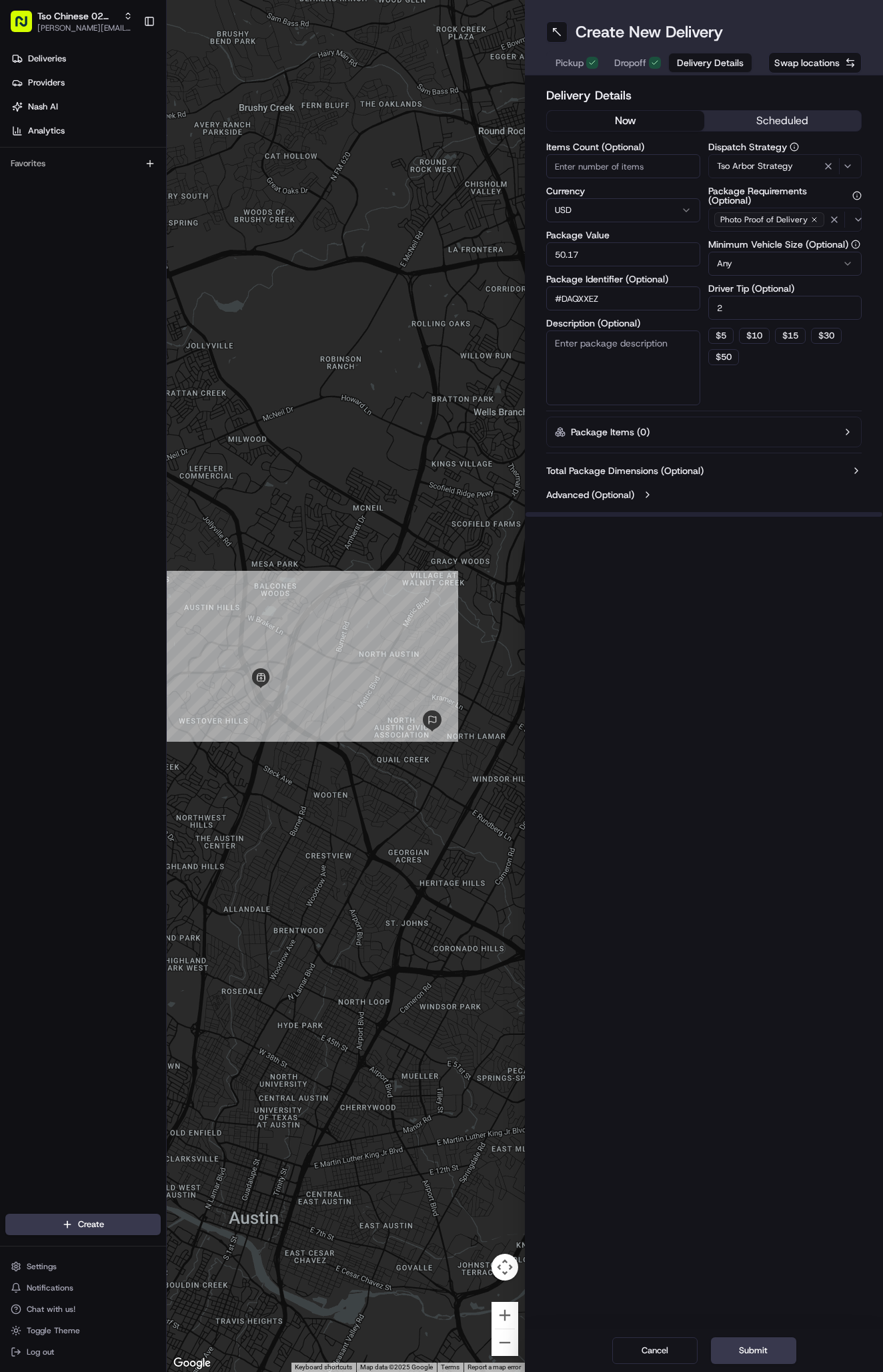
click at [627, 62] on span "Dropoff" at bounding box center [630, 62] width 32 height 14
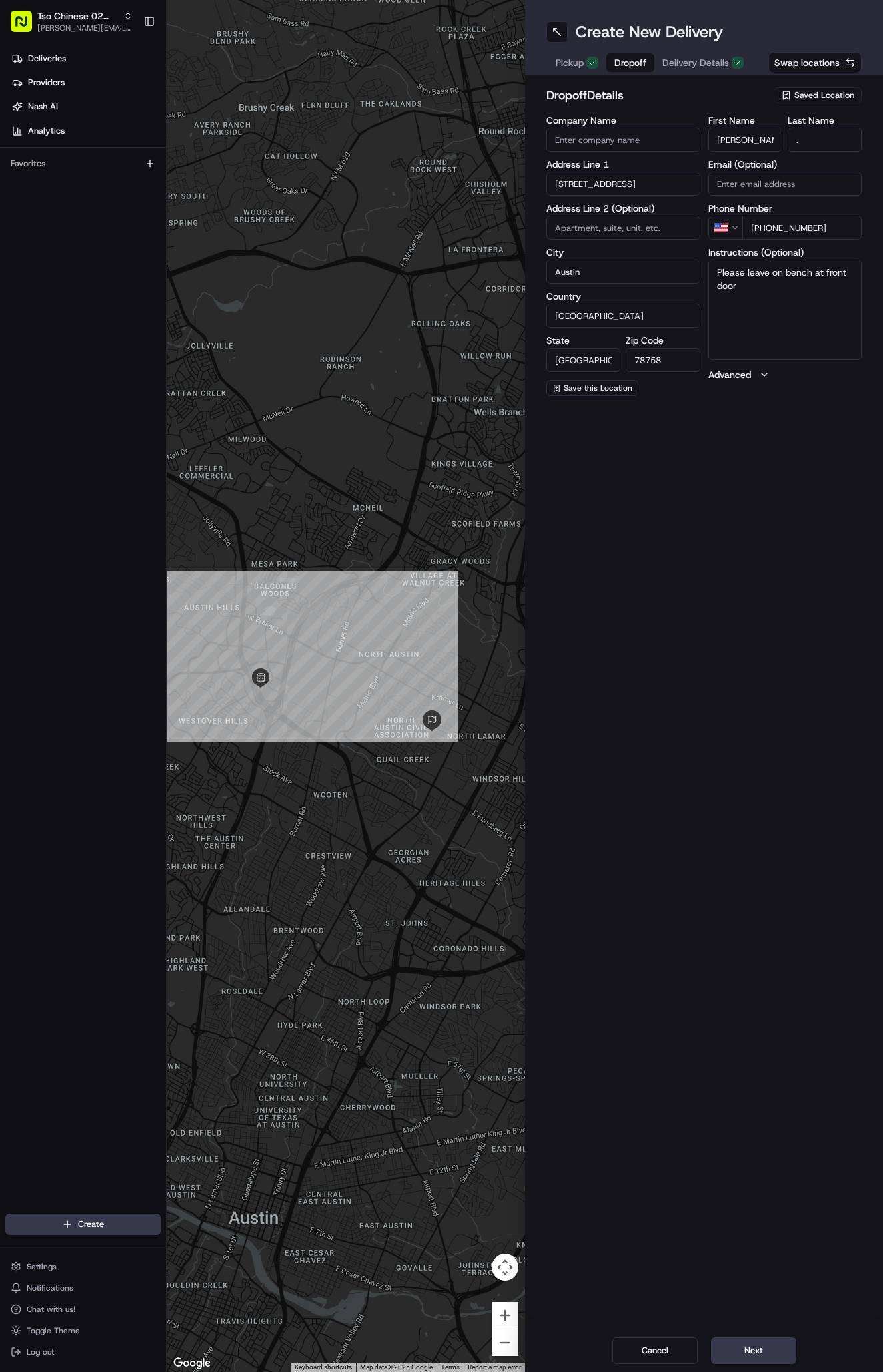
click at [665, 582] on div "Create New Delivery Pickup Dropoff Delivery Details Swap locations dropoff Deta…" at bounding box center [704, 686] width 358 height 1372
click at [756, 1307] on div "Create New Delivery Pickup Dropoff Delivery Details Swap locations dropoff Deta…" at bounding box center [704, 686] width 358 height 1372
click at [737, 1351] on button "Next" at bounding box center [754, 1350] width 85 height 27
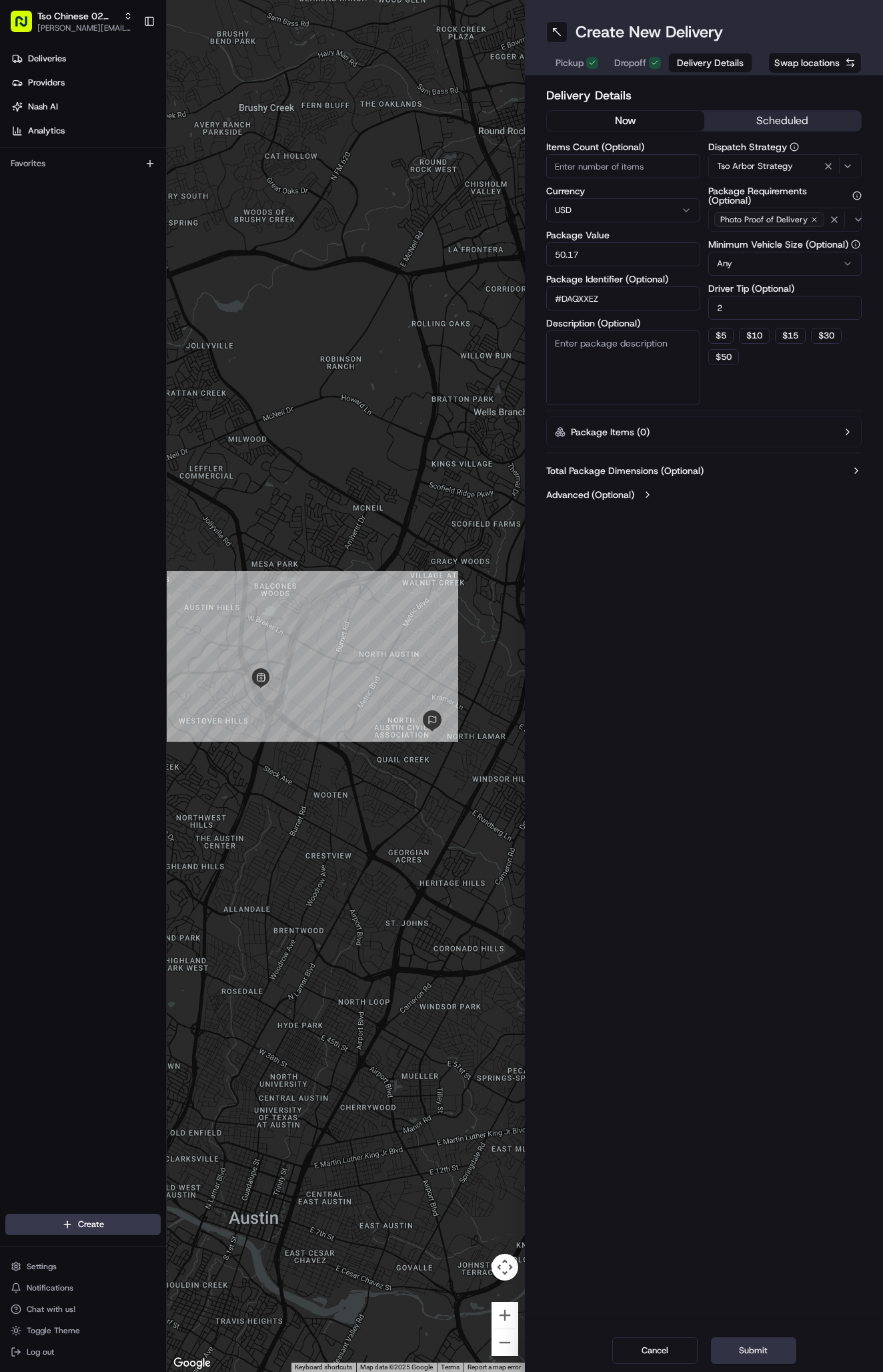
click at [737, 1351] on button "Submit" at bounding box center [754, 1350] width 85 height 27
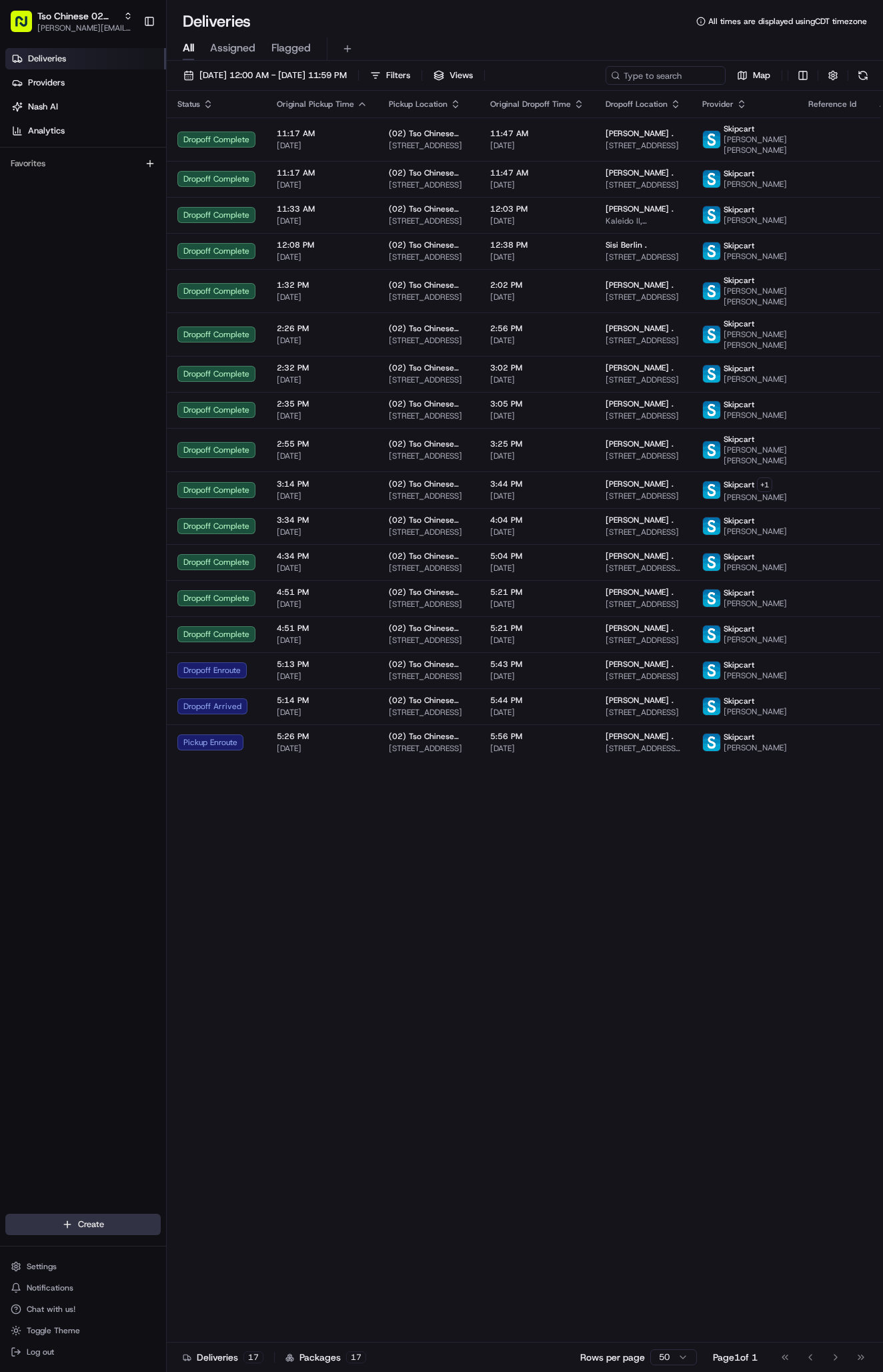
click at [81, 1222] on html "Tso Chinese 02 Arbor [PERSON_NAME][EMAIL_ADDRESS][DOMAIN_NAME] Toggle Sidebar D…" at bounding box center [442, 686] width 883 height 1372
click at [205, 1243] on link "Delivery" at bounding box center [241, 1249] width 149 height 24
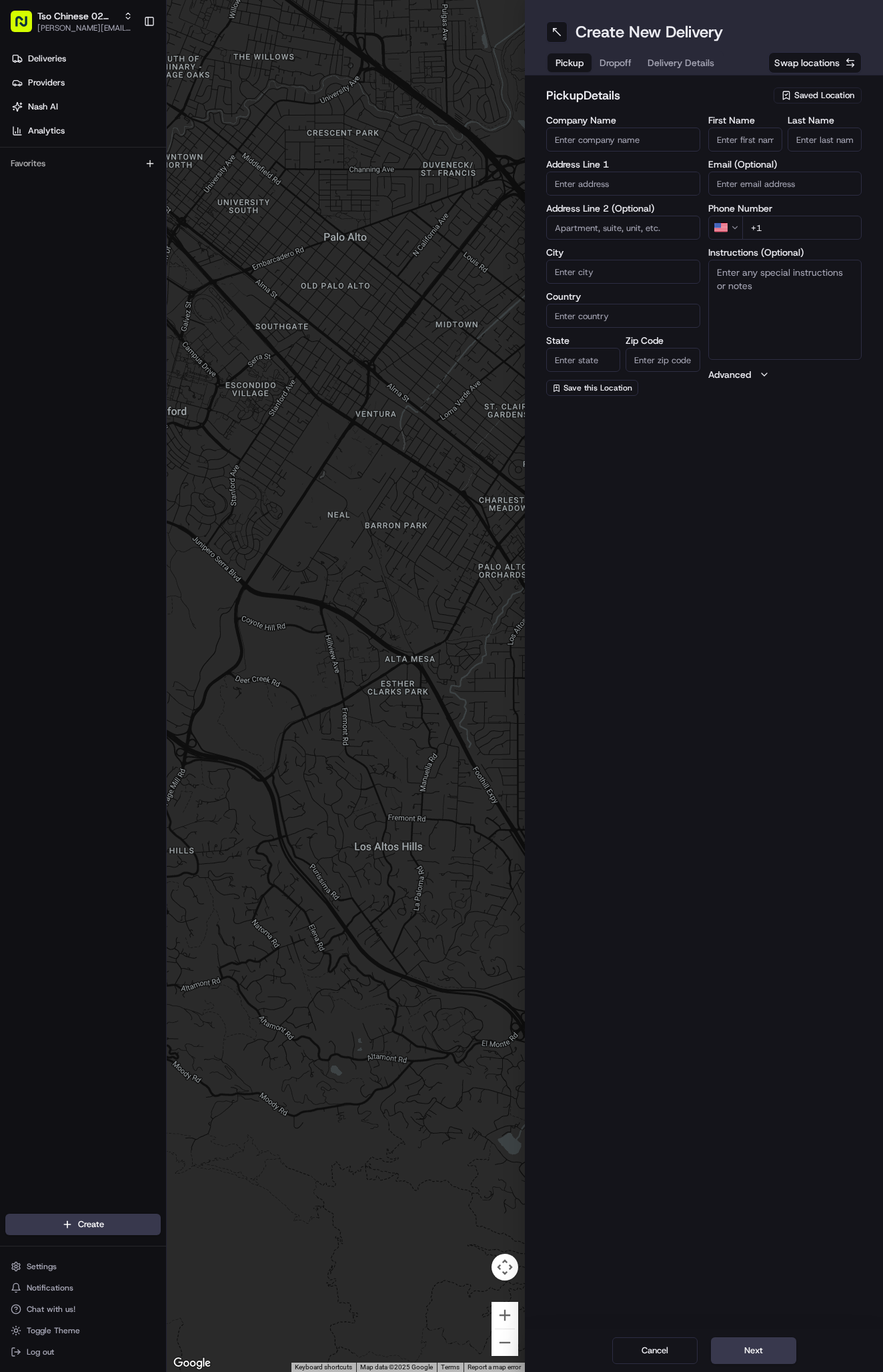
click at [821, 91] on span "Saved Location" at bounding box center [824, 95] width 60 height 12
click at [807, 159] on span "(02) Tso Chinese Takeout & Delivery [GEOGRAPHIC_DATA] (02)" at bounding box center [795, 152] width 164 height 24
type input "(02) Tso Chinese Takeout & Delivery [GEOGRAPHIC_DATA]"
type input "Bldg E Ste 402"
type input "Austin"
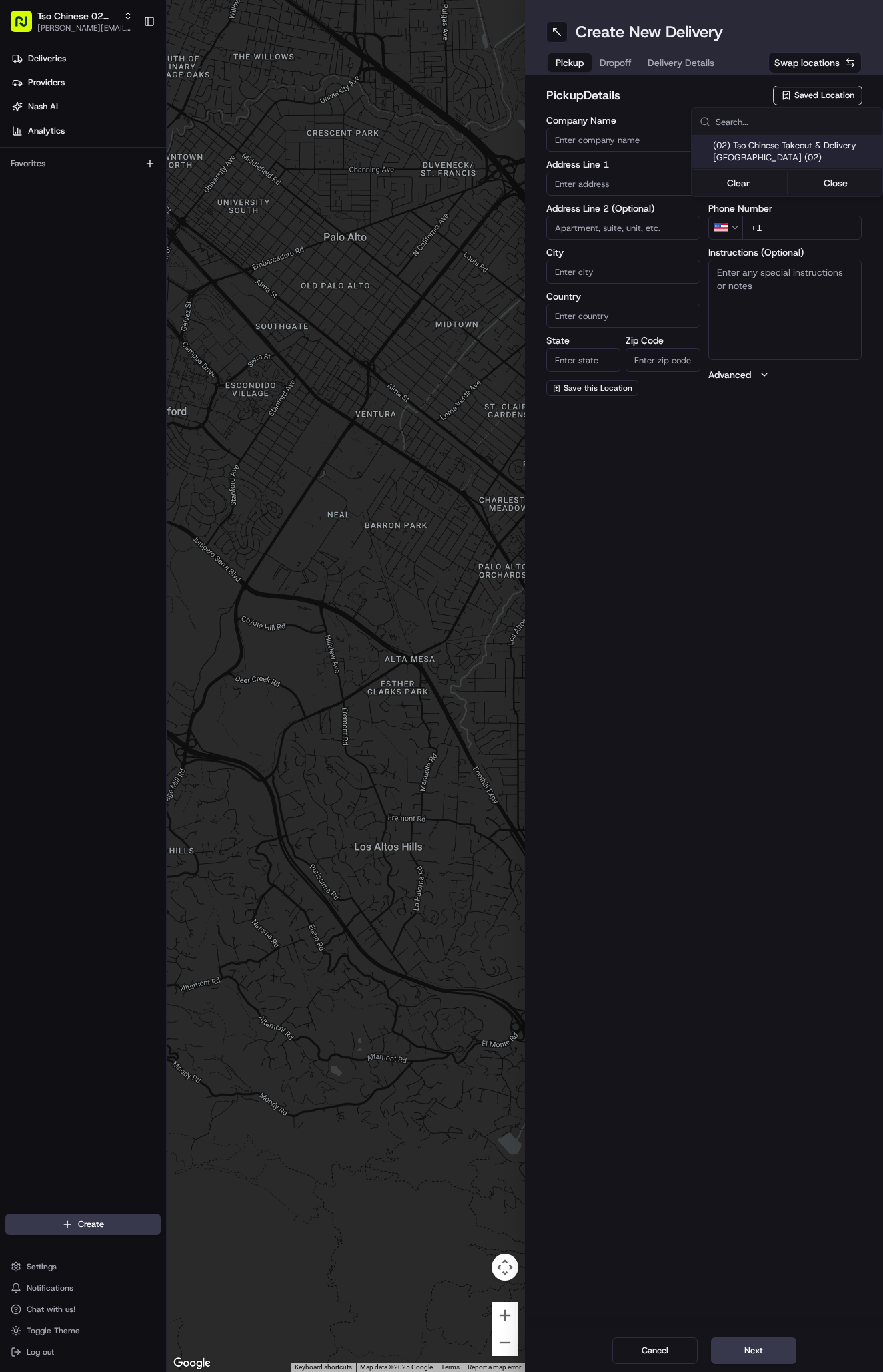
type input "US"
type input "[GEOGRAPHIC_DATA]"
type input "78759"
type input "Tso Chinese"
type input "Arboretum Crossing Manager"
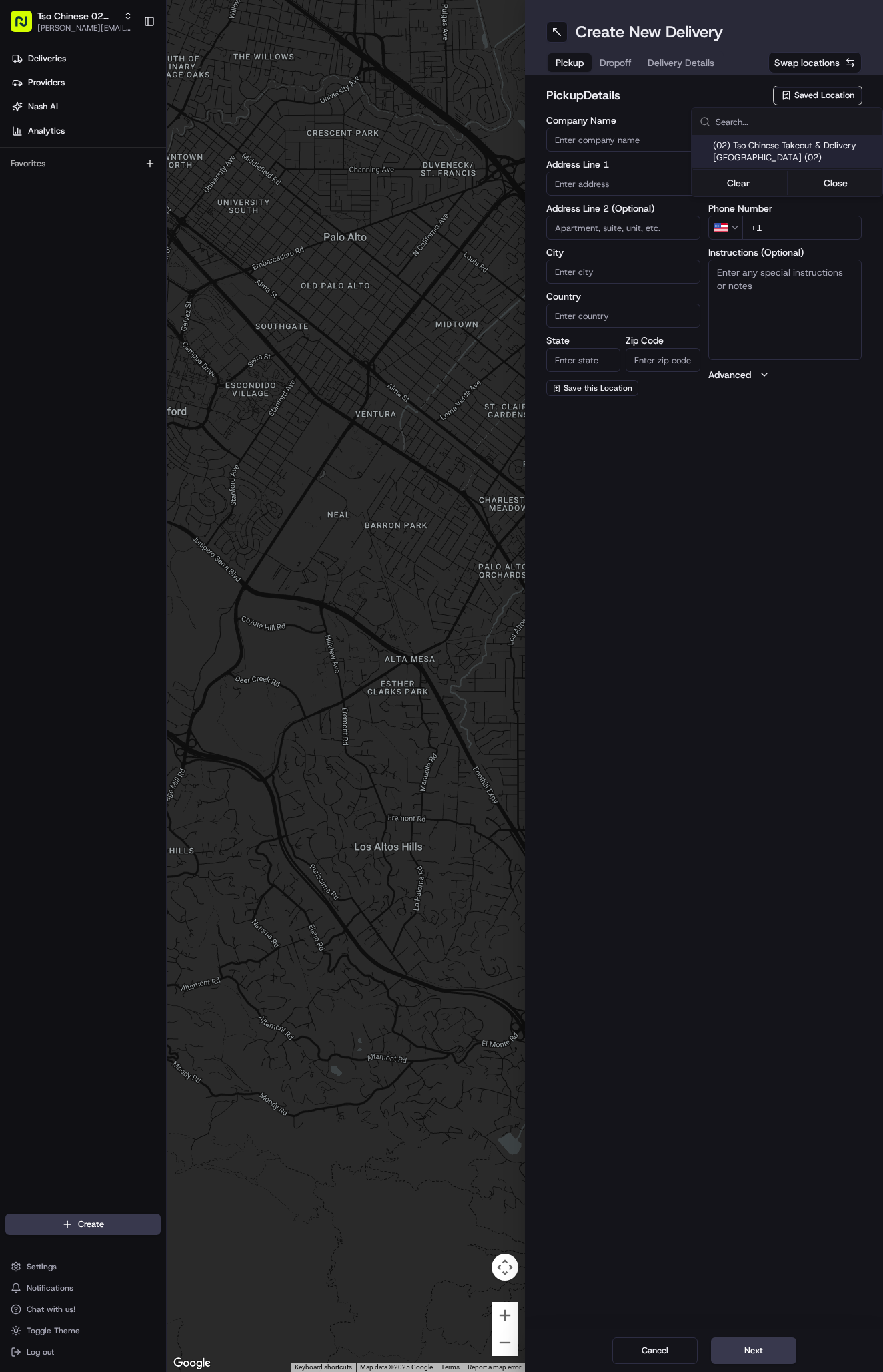
type input "[EMAIL_ADDRESS][DOMAIN_NAME]"
type input "[PHONE_NUMBER]"
type textarea "Submit a picture displaying address & food as Proof of Delivery. Envía una foto…"
type input "[STREET_ADDRESS]"
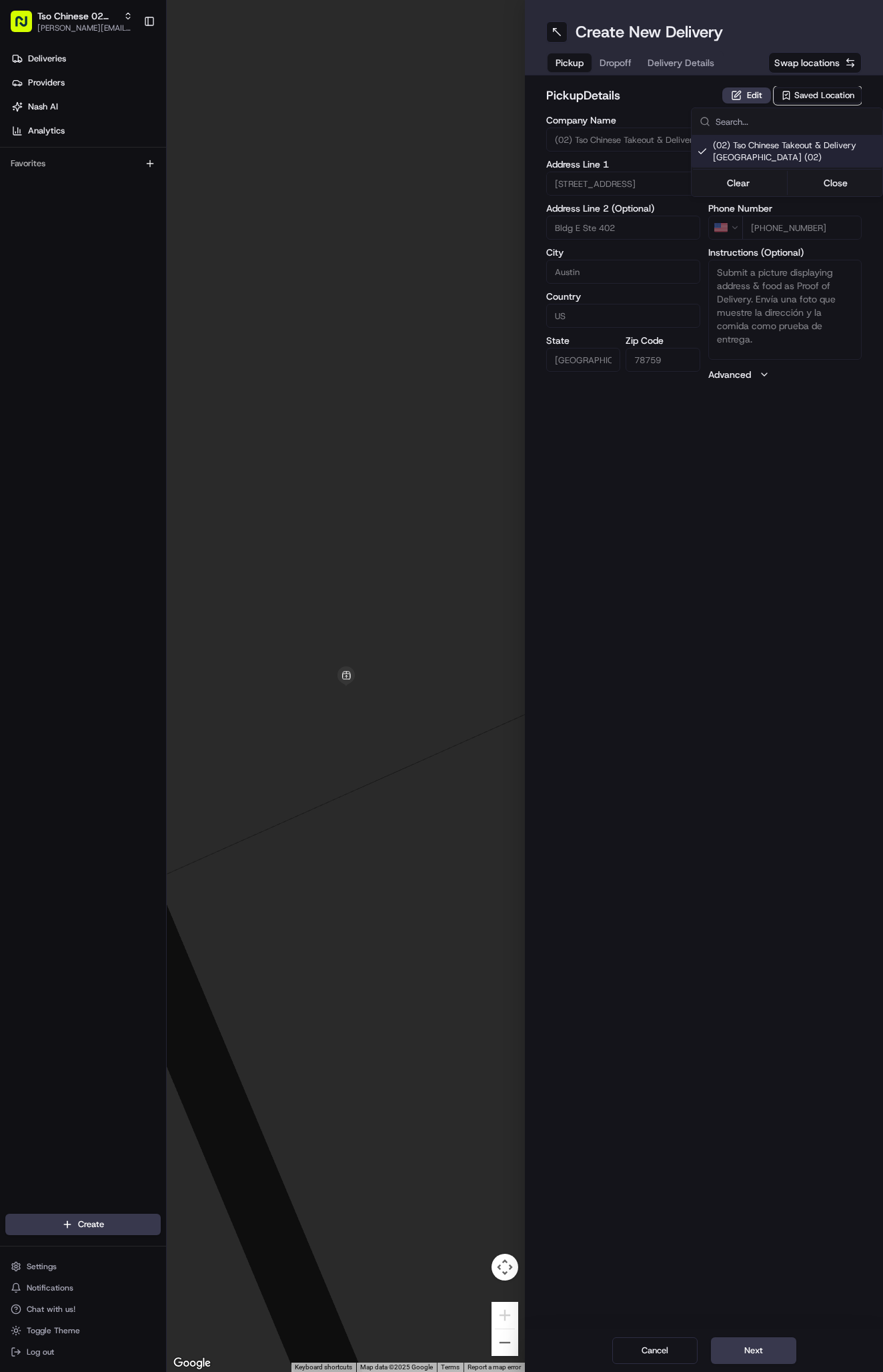
click at [826, 181] on button "Close" at bounding box center [836, 183] width 92 height 18
click at [683, 62] on span "Delivery Details" at bounding box center [681, 62] width 67 height 14
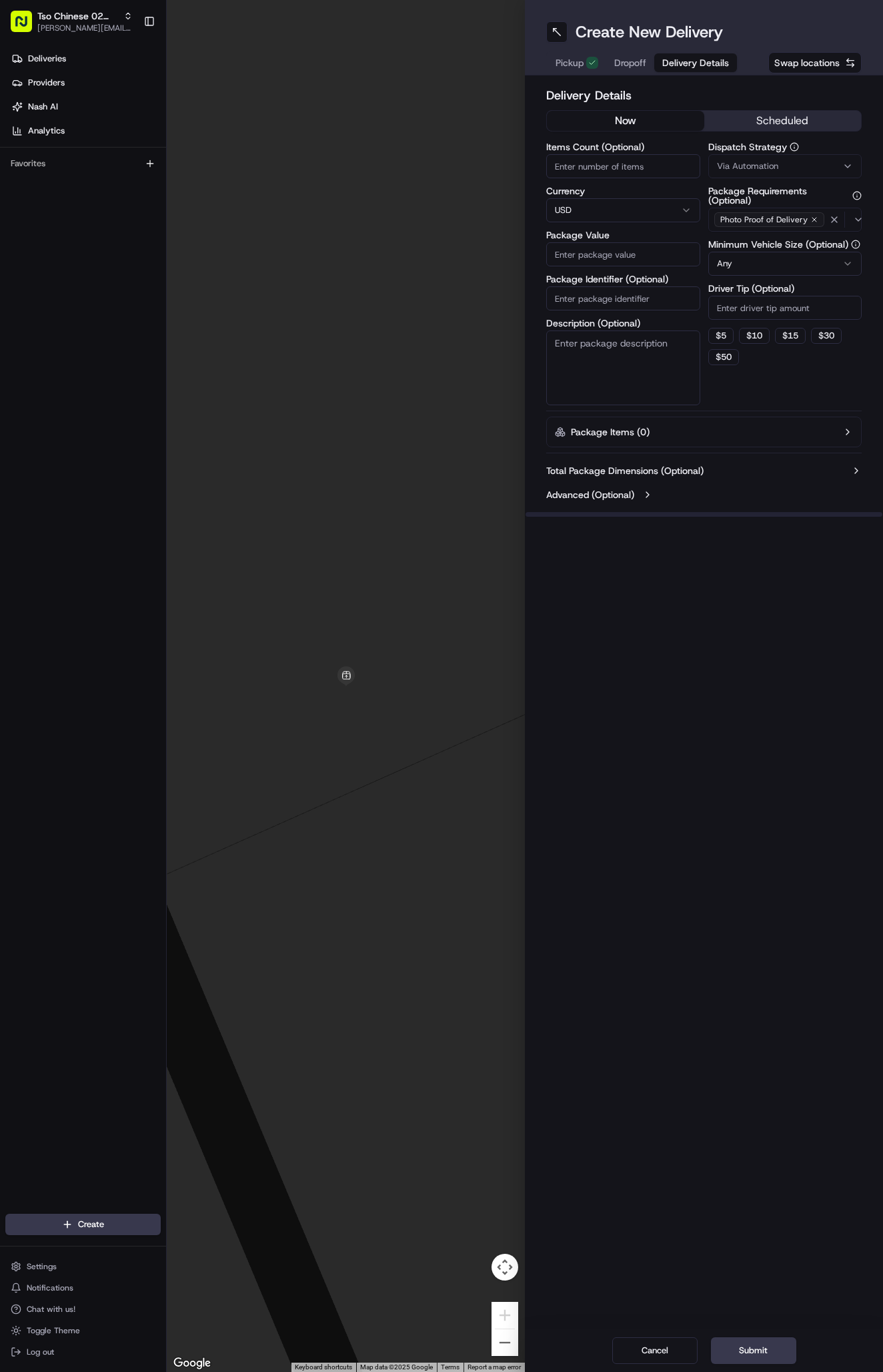
click at [755, 165] on span "Via Automation" at bounding box center [747, 165] width 61 height 12
click at [756, 241] on span "Tso Arbor Strategy" at bounding box center [795, 239] width 164 height 12
click at [825, 267] on button "Close" at bounding box center [836, 264] width 92 height 18
click at [743, 309] on input "Driver Tip (Optional)" at bounding box center [786, 308] width 154 height 24
type input "2"
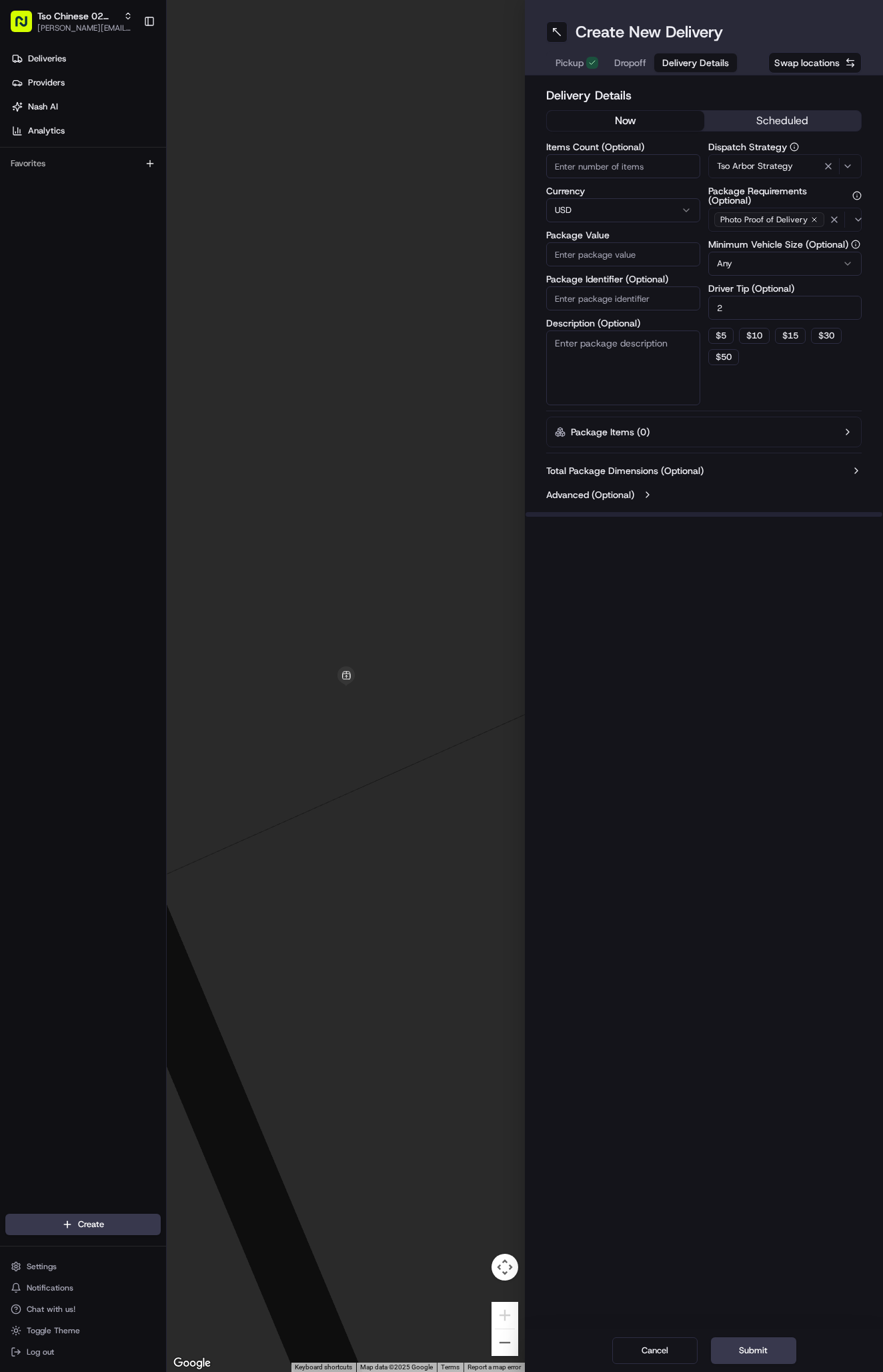
click at [649, 289] on input "Package Identifier (Optional)" at bounding box center [623, 298] width 154 height 24
click at [614, 299] on input "Package Identifier (Optional)" at bounding box center [623, 298] width 154 height 24
paste input "#MNKZNPK"
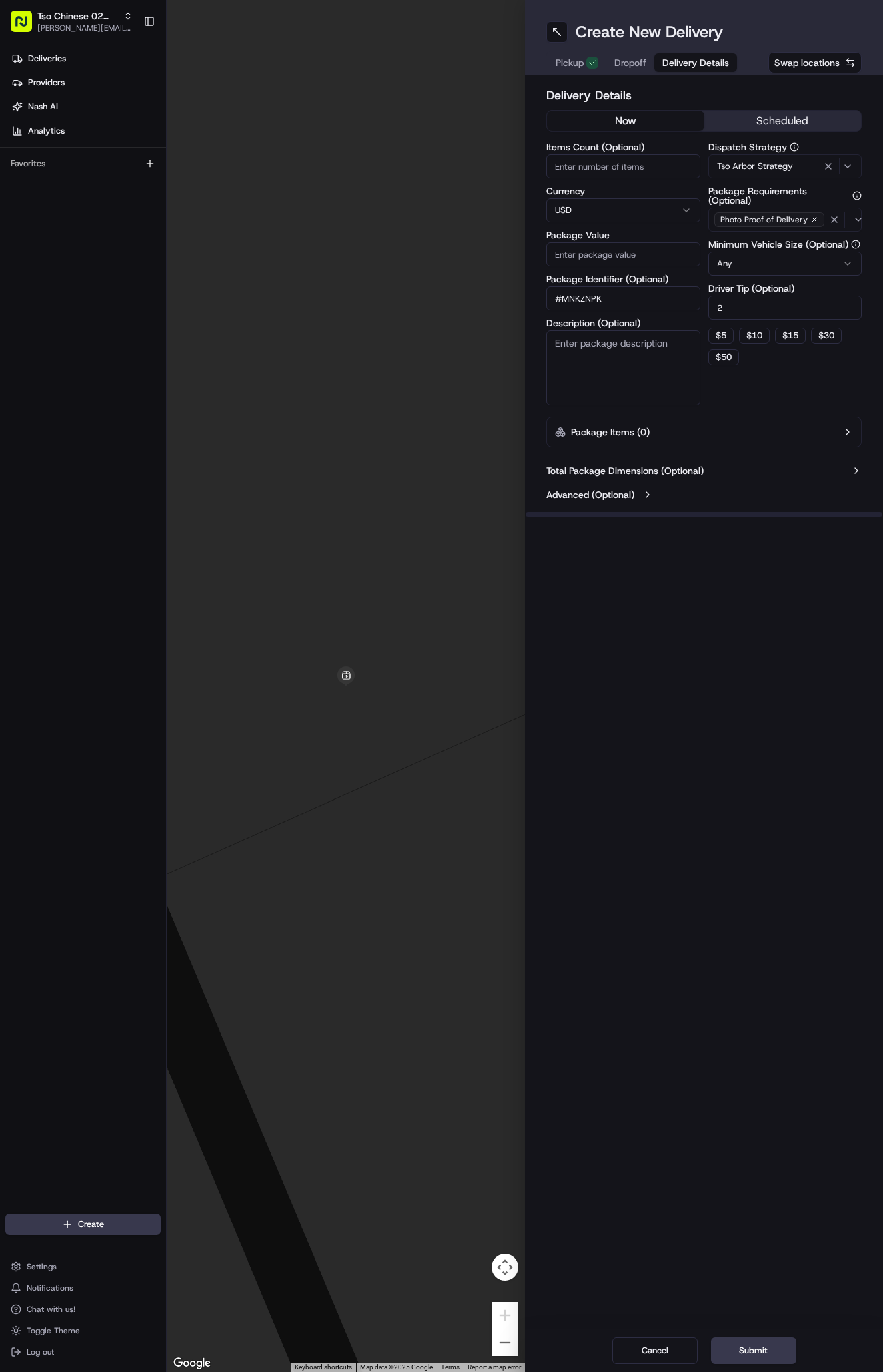
type input "#MNKZNPK"
click at [598, 256] on input "Package Value" at bounding box center [623, 254] width 154 height 24
type input "28.04"
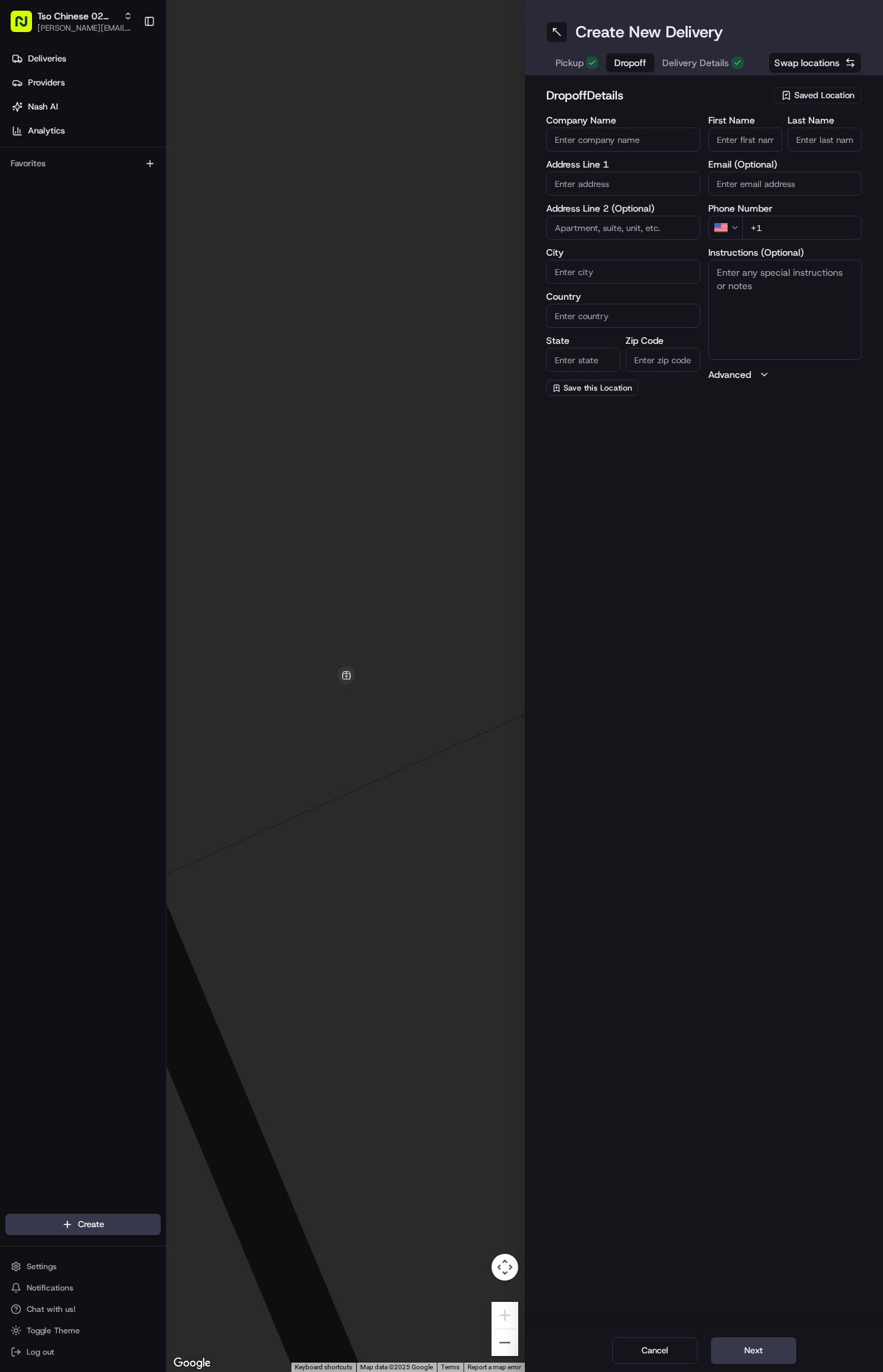
click at [632, 70] on button "Dropoff" at bounding box center [631, 62] width 48 height 18
click at [735, 138] on input "First Name" at bounding box center [745, 140] width 74 height 24
paste input "[PERSON_NAME]"
type input "[PERSON_NAME]"
type input "."
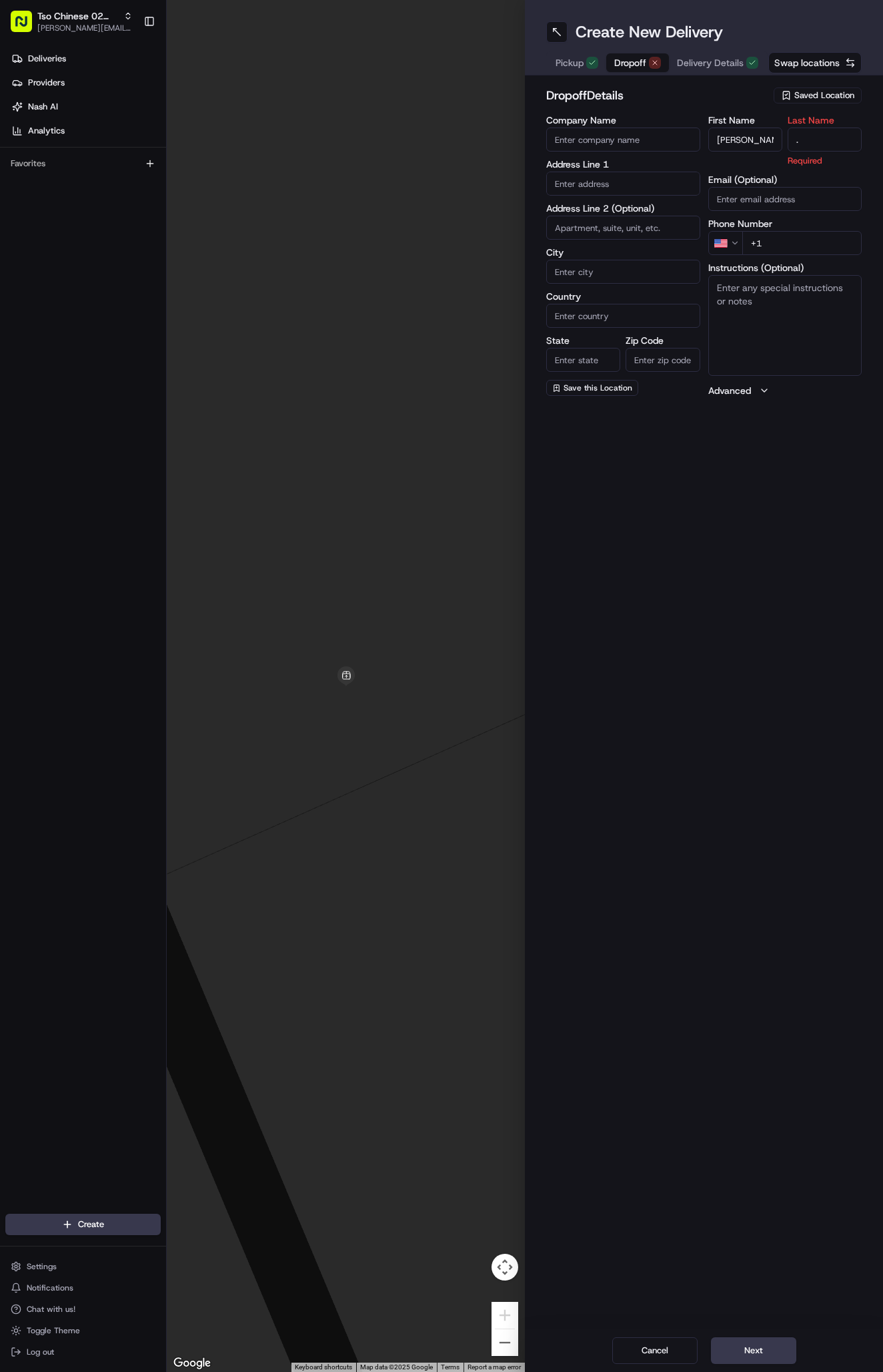
click at [804, 243] on div "First Name [PERSON_NAME] Last Name . Required Email (Optional) Phone Number US …" at bounding box center [786, 256] width 154 height 282
click at [788, 226] on input "+1" at bounding box center [802, 228] width 120 height 24
paste input "[PHONE_NUMBER]"
type input "[PHONE_NUMBER]"
paste input "[STREET_ADDRESS][PERSON_NAME]"
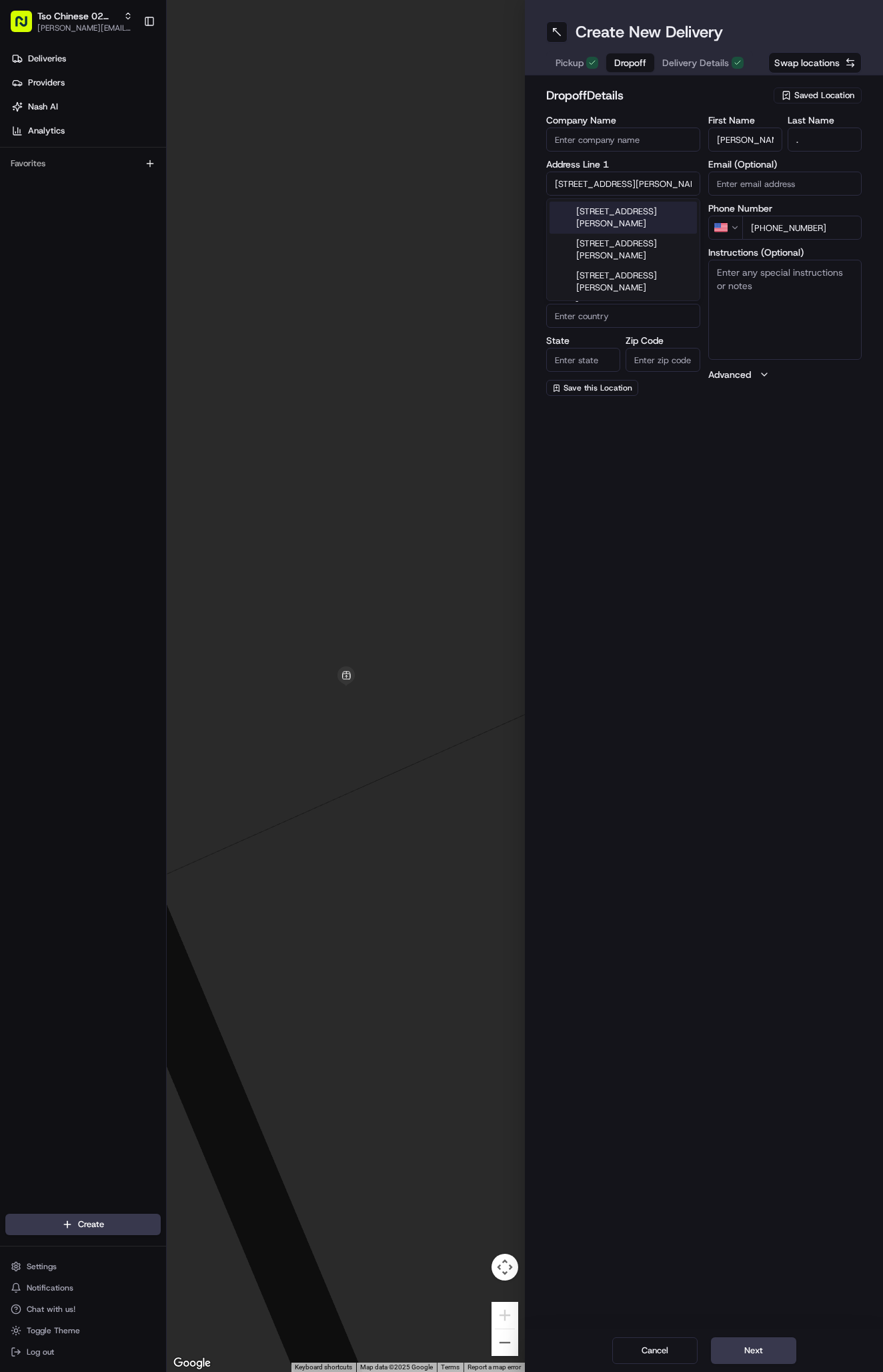
click at [634, 217] on div "[STREET_ADDRESS][PERSON_NAME]" at bounding box center [623, 218] width 148 height 32
type input "[STREET_ADDRESS][PERSON_NAME]"
type input "Austin"
type input "[GEOGRAPHIC_DATA]"
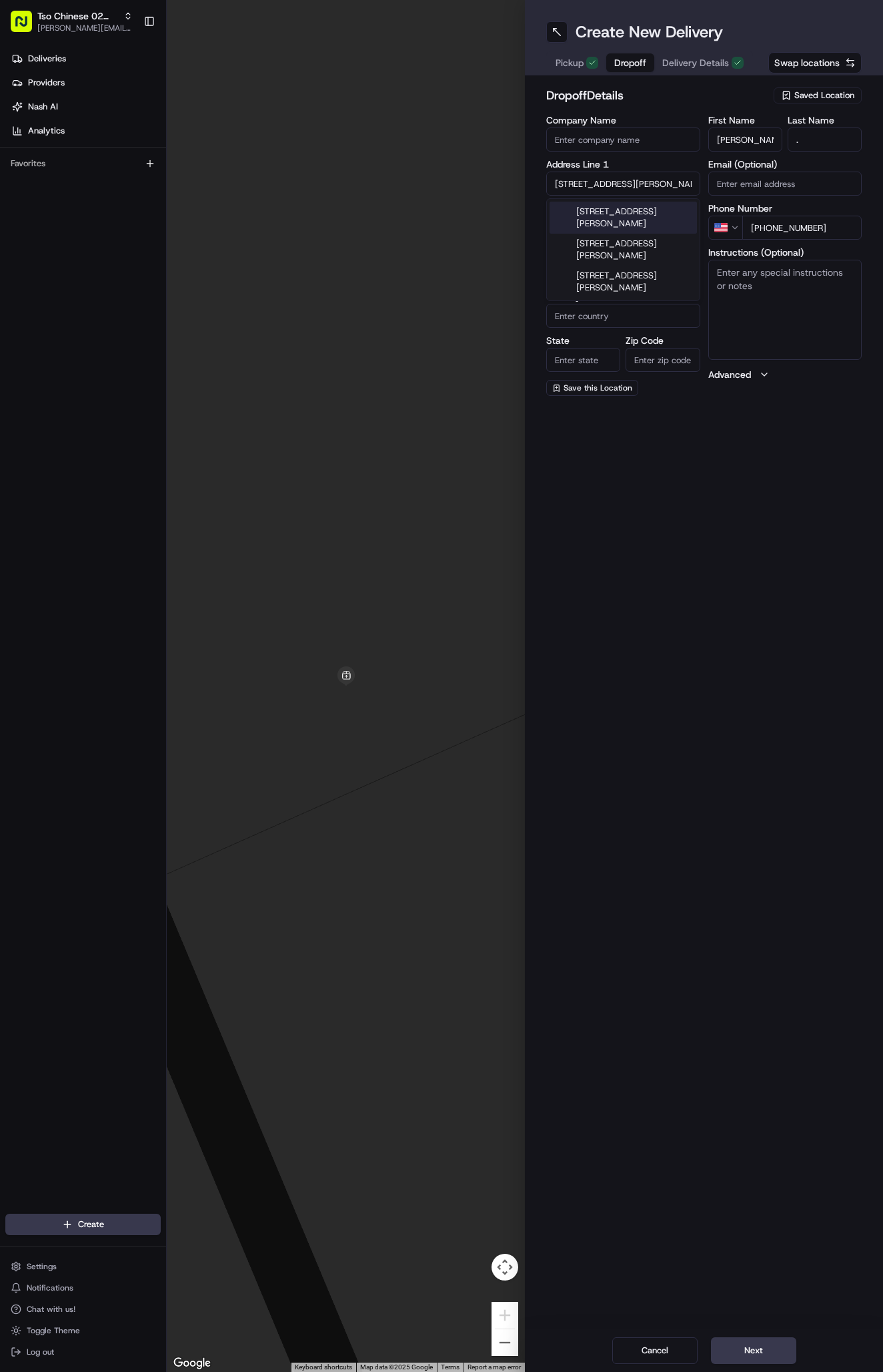
type input "78757"
type input "[STREET_ADDRESS][PERSON_NAME]"
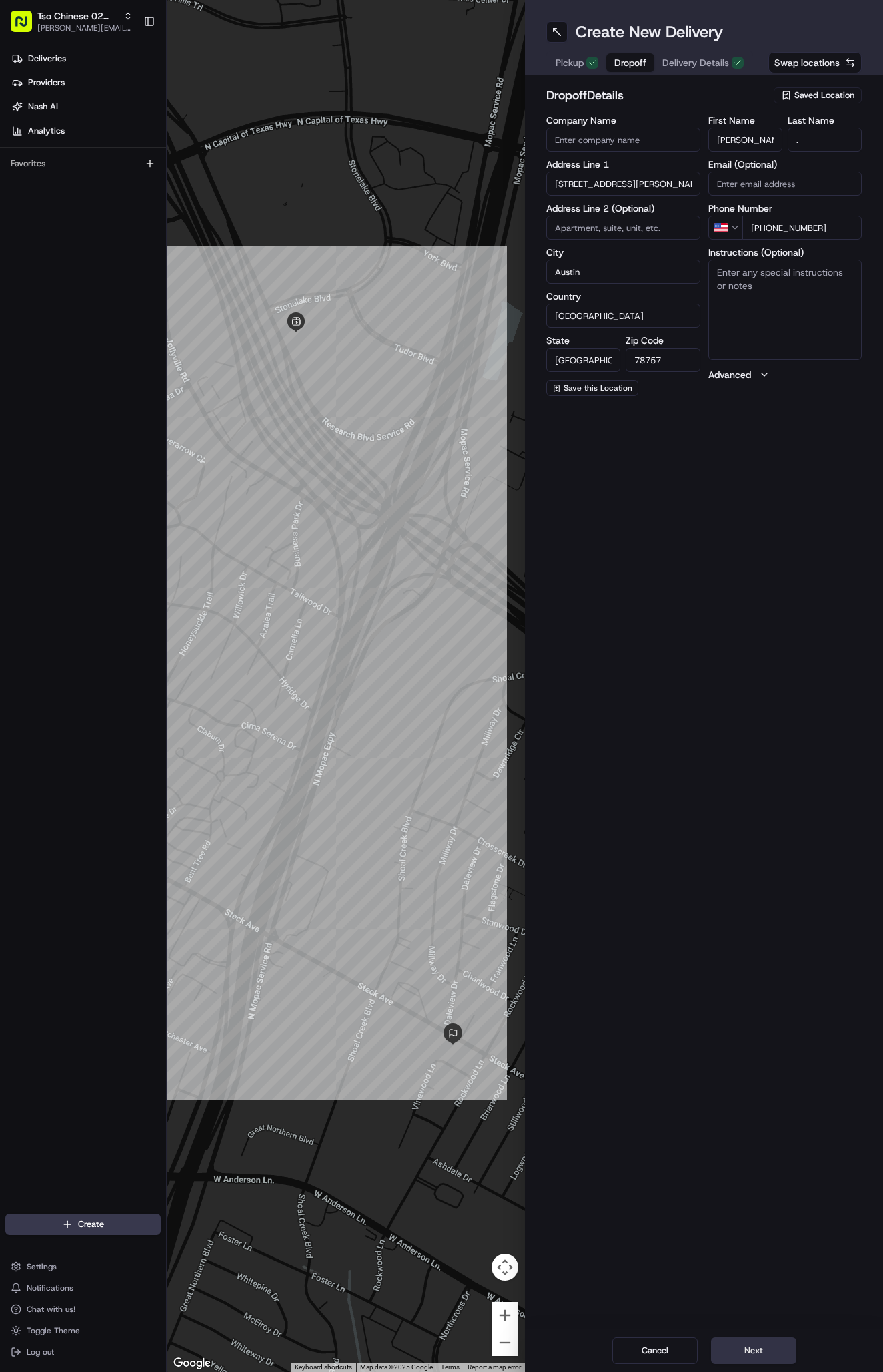
click at [745, 1348] on button "Next" at bounding box center [754, 1350] width 85 height 27
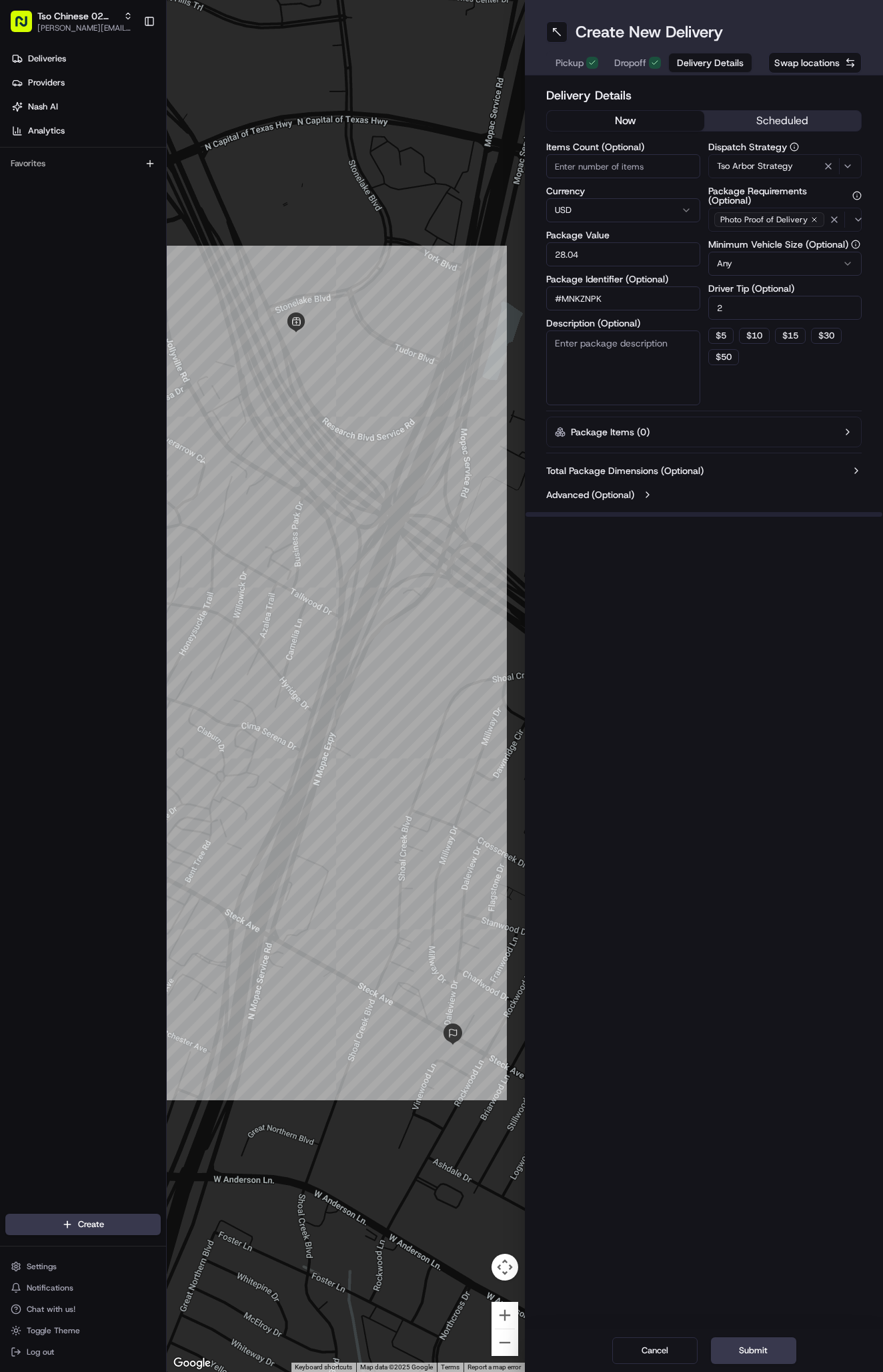
click at [639, 62] on span "Dropoff" at bounding box center [630, 62] width 32 height 14
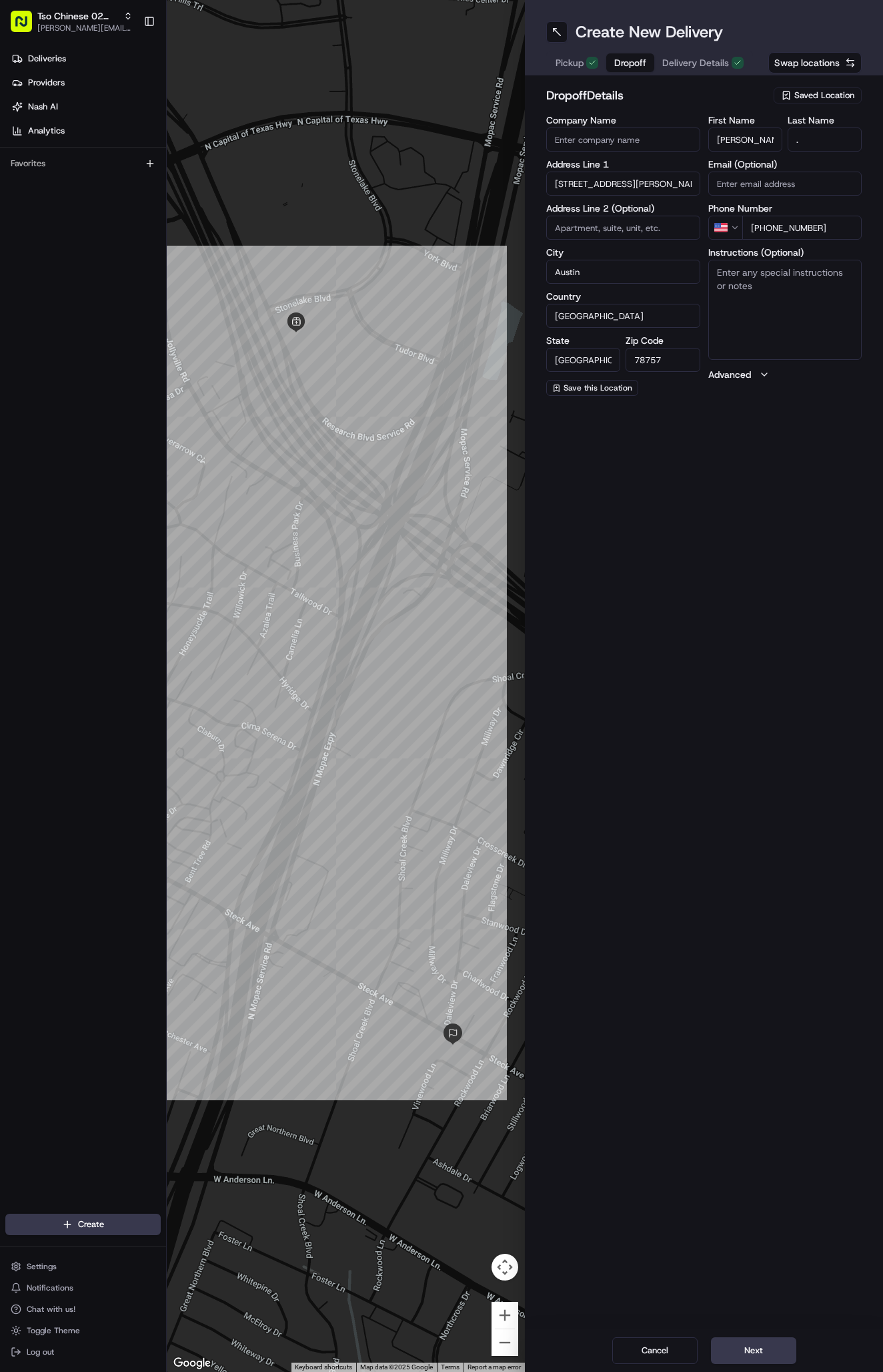
click at [752, 1332] on div "Cancel Next" at bounding box center [704, 1350] width 358 height 43
click at [752, 1336] on div "Cancel Next" at bounding box center [704, 1350] width 358 height 43
click at [752, 1348] on button "Next" at bounding box center [754, 1350] width 85 height 27
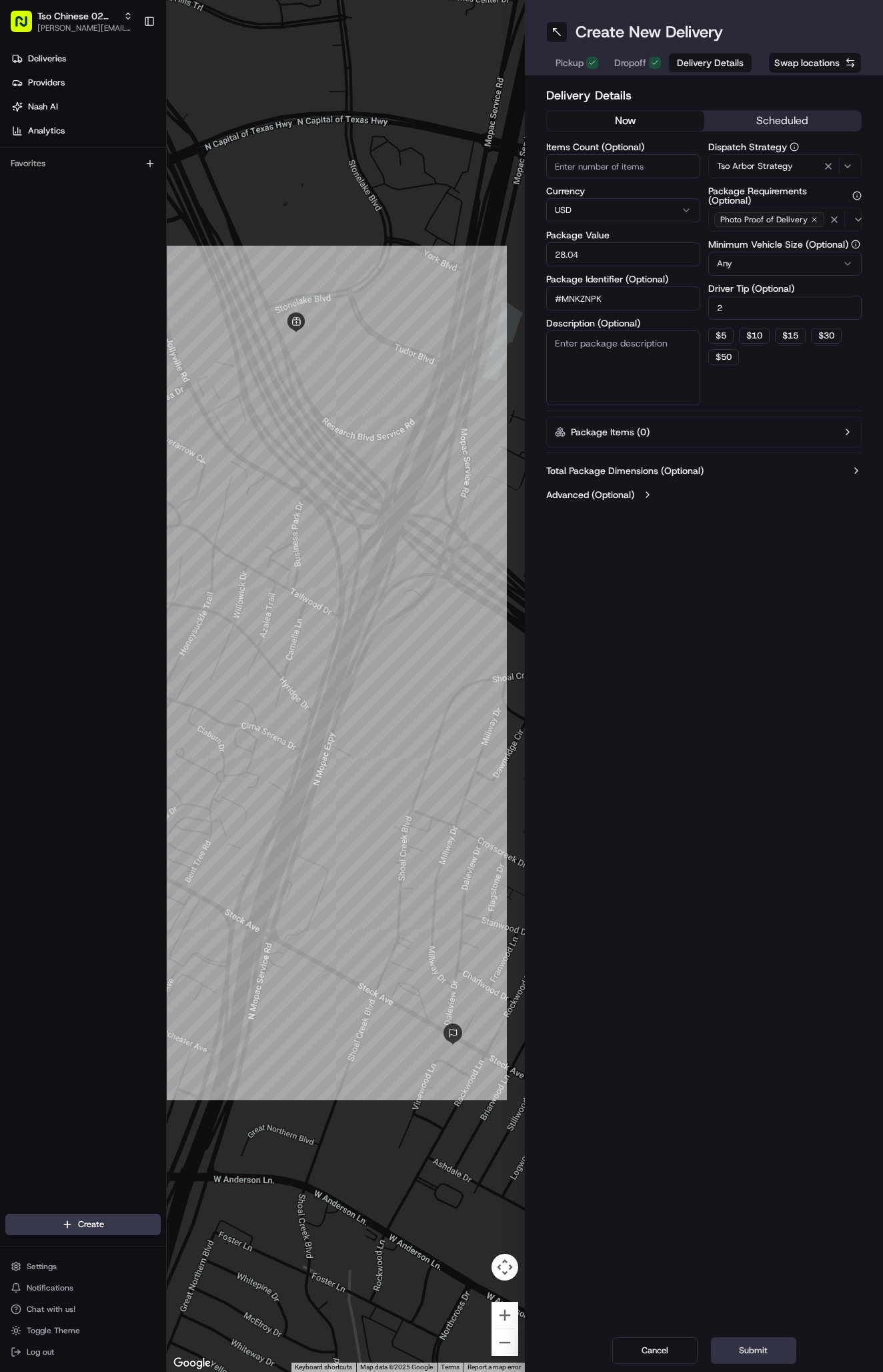
click at [746, 1345] on button "Submit" at bounding box center [754, 1350] width 85 height 27
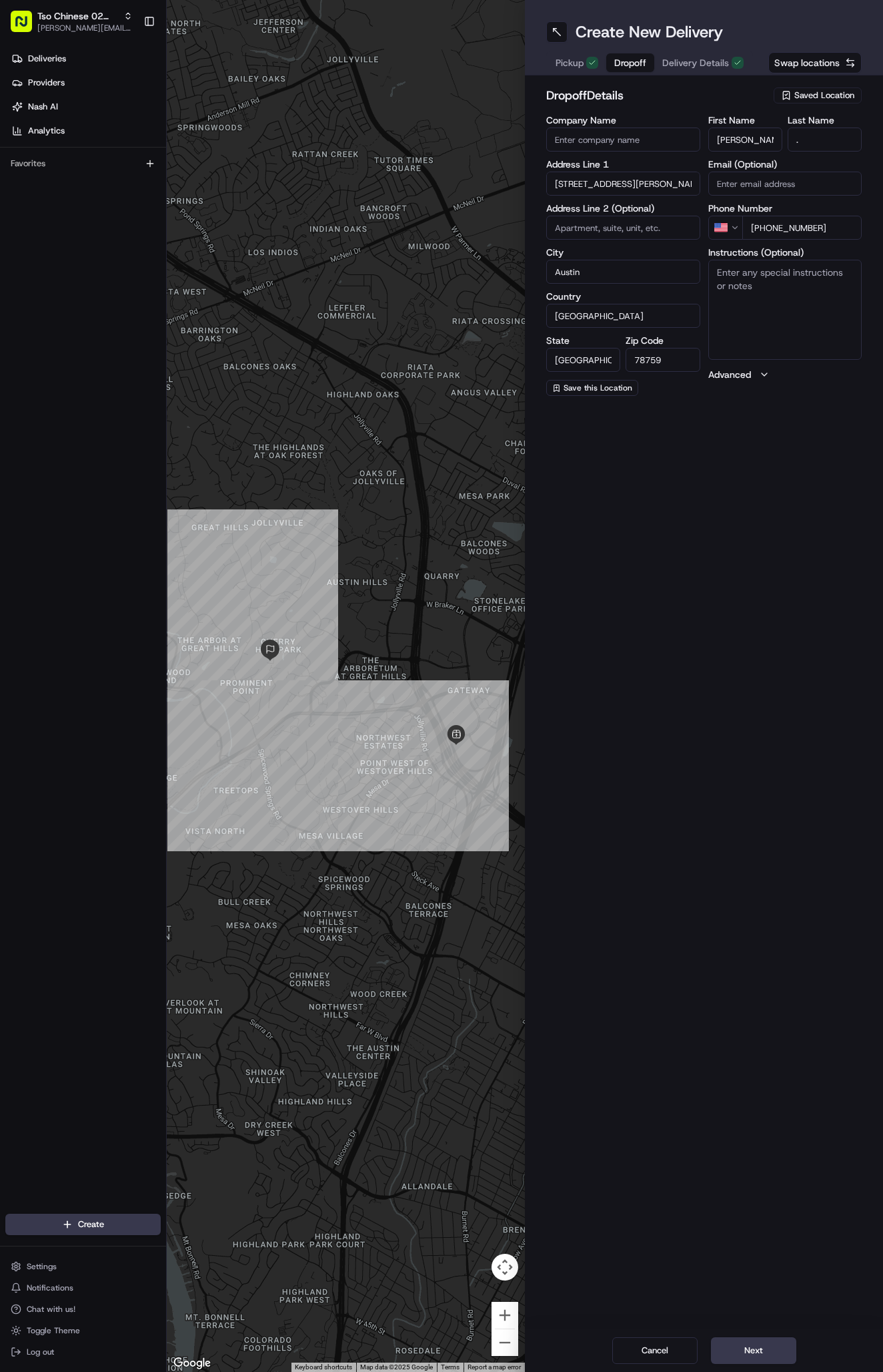
click at [742, 1340] on button "Next" at bounding box center [754, 1350] width 85 height 27
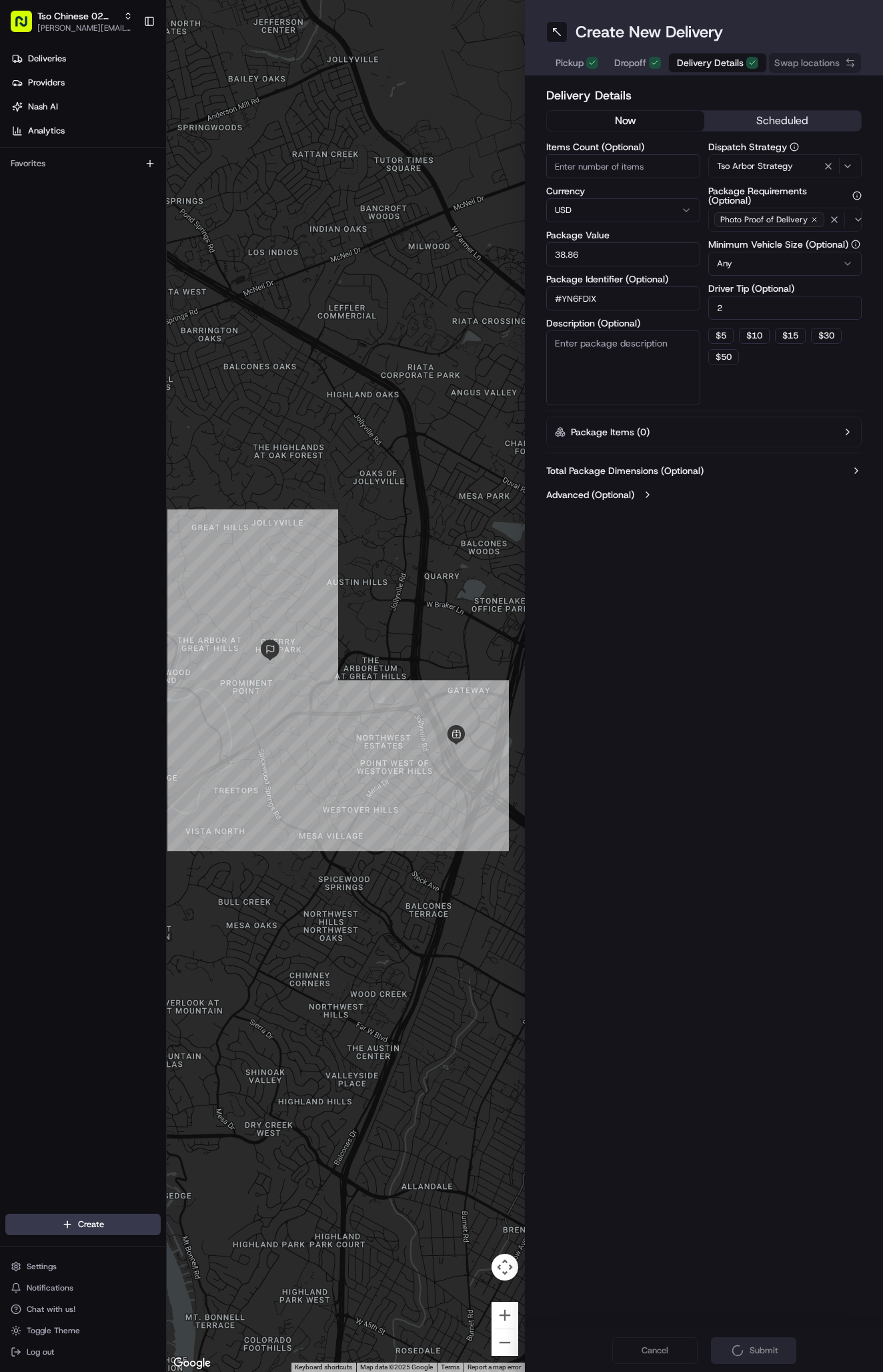
click at [742, 1340] on div "Cancel Submit" at bounding box center [704, 1350] width 358 height 43
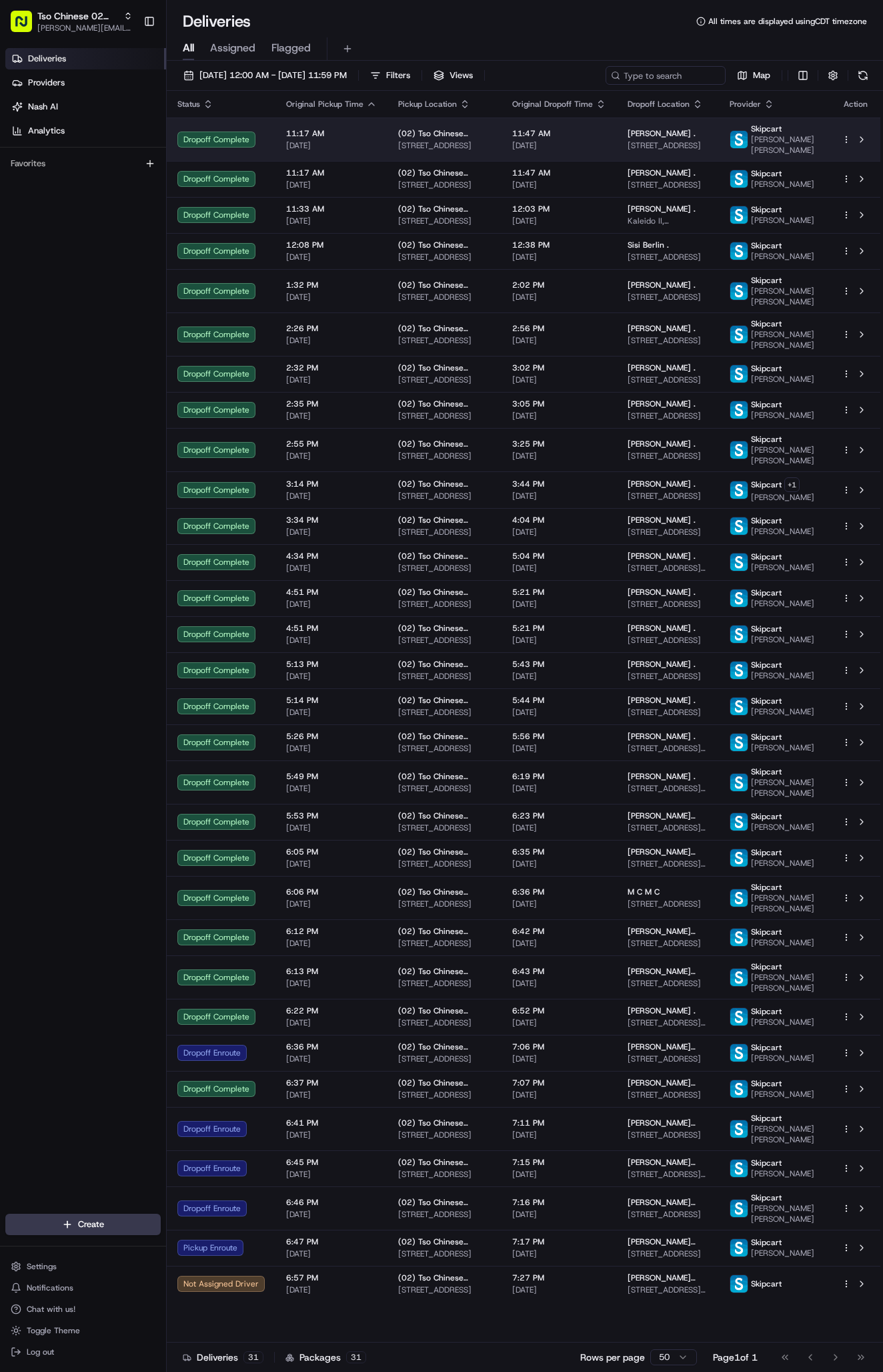
scroll to position [58, 0]
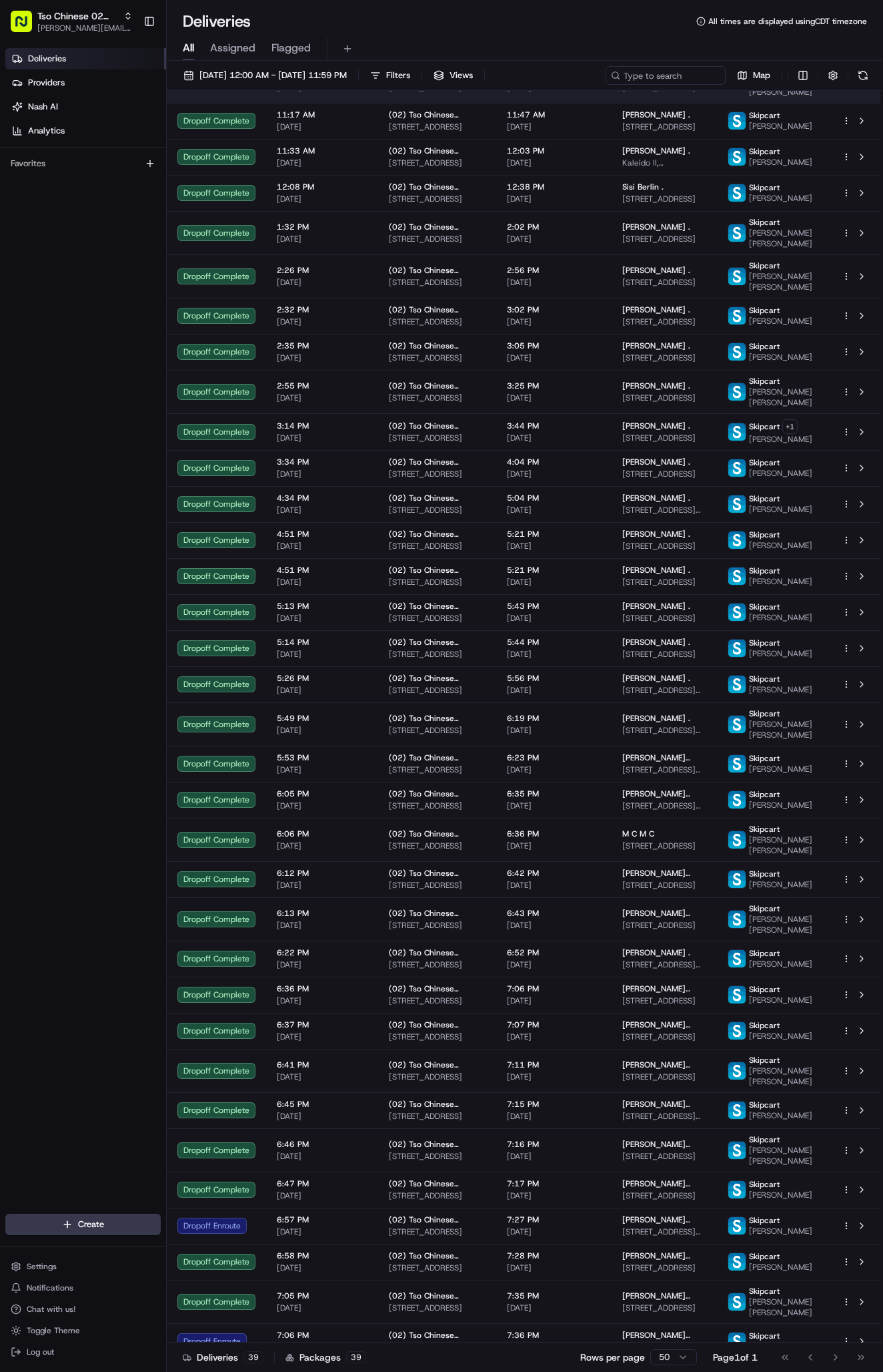
click at [634, 1201] on span "[STREET_ADDRESS]" at bounding box center [665, 1196] width 84 height 11
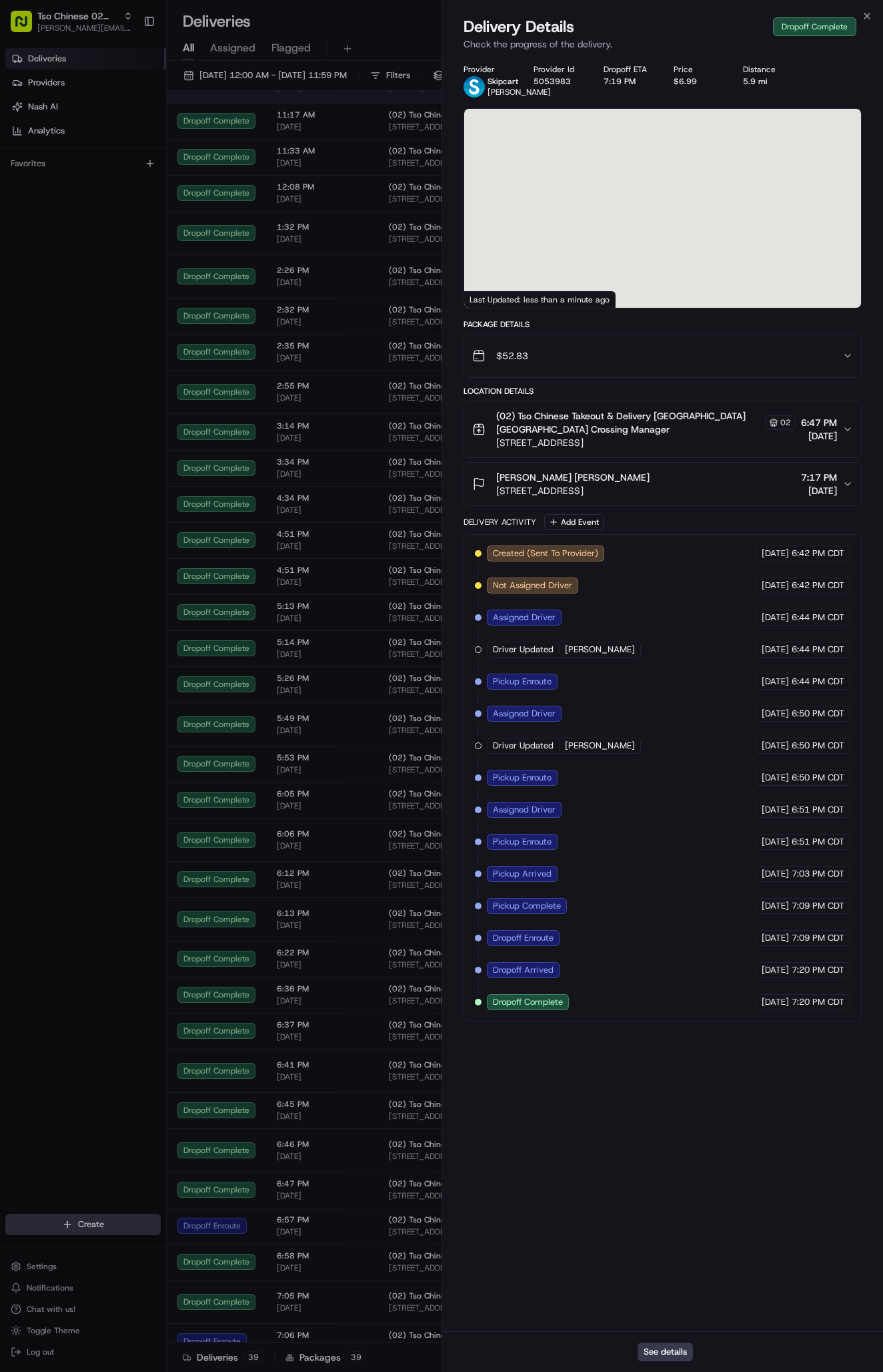
click at [634, 1287] on div "Provider Skipcart [PERSON_NAME] Provider Id 5053983 Dropoff ETA 7:19 PM Price $…" at bounding box center [663, 693] width 441 height 1275
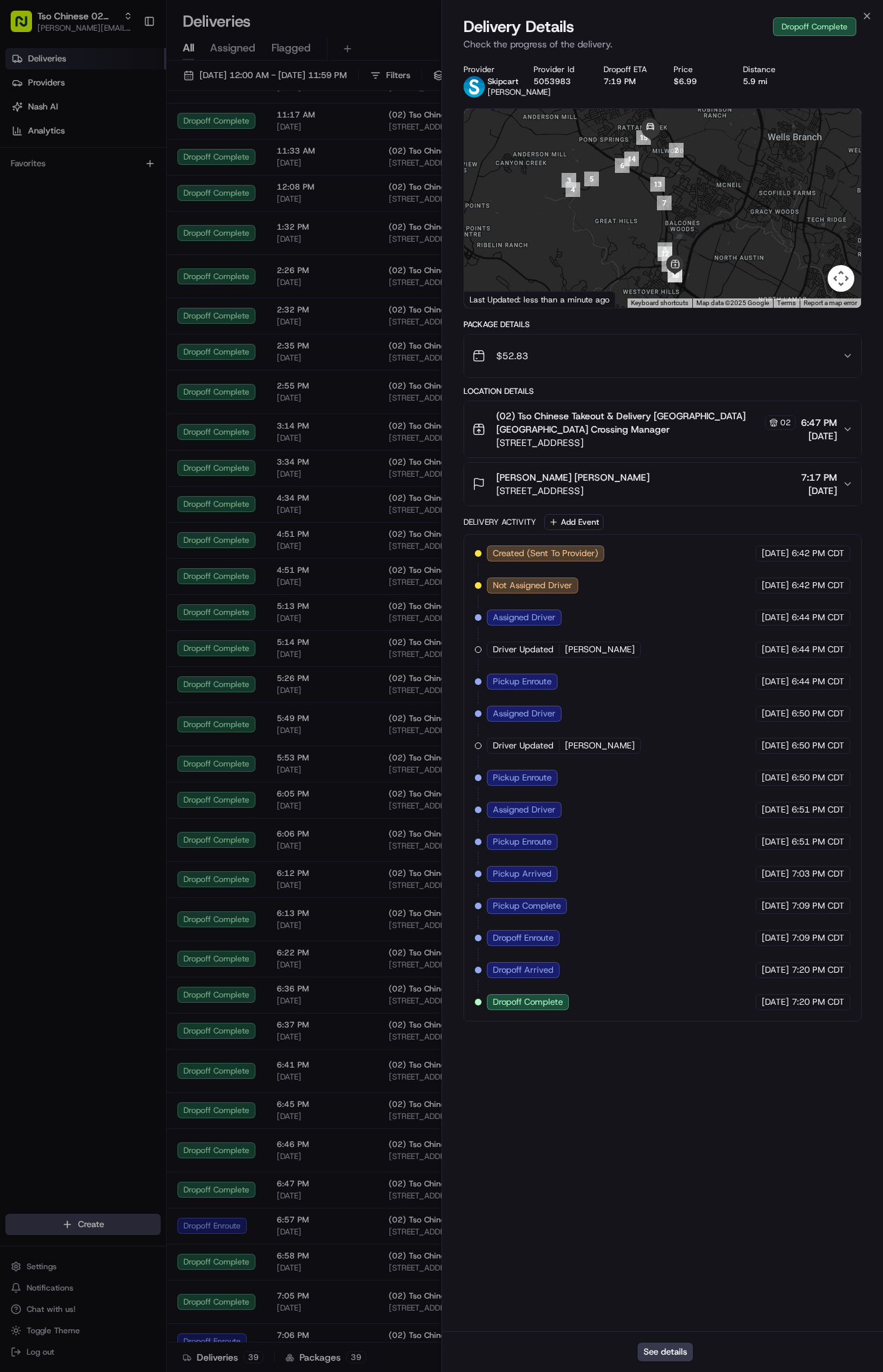
click at [839, 488] on div "[PERSON_NAME] [PERSON_NAME] [STREET_ADDRESS] 7:17 PM [DATE]" at bounding box center [657, 483] width 370 height 27
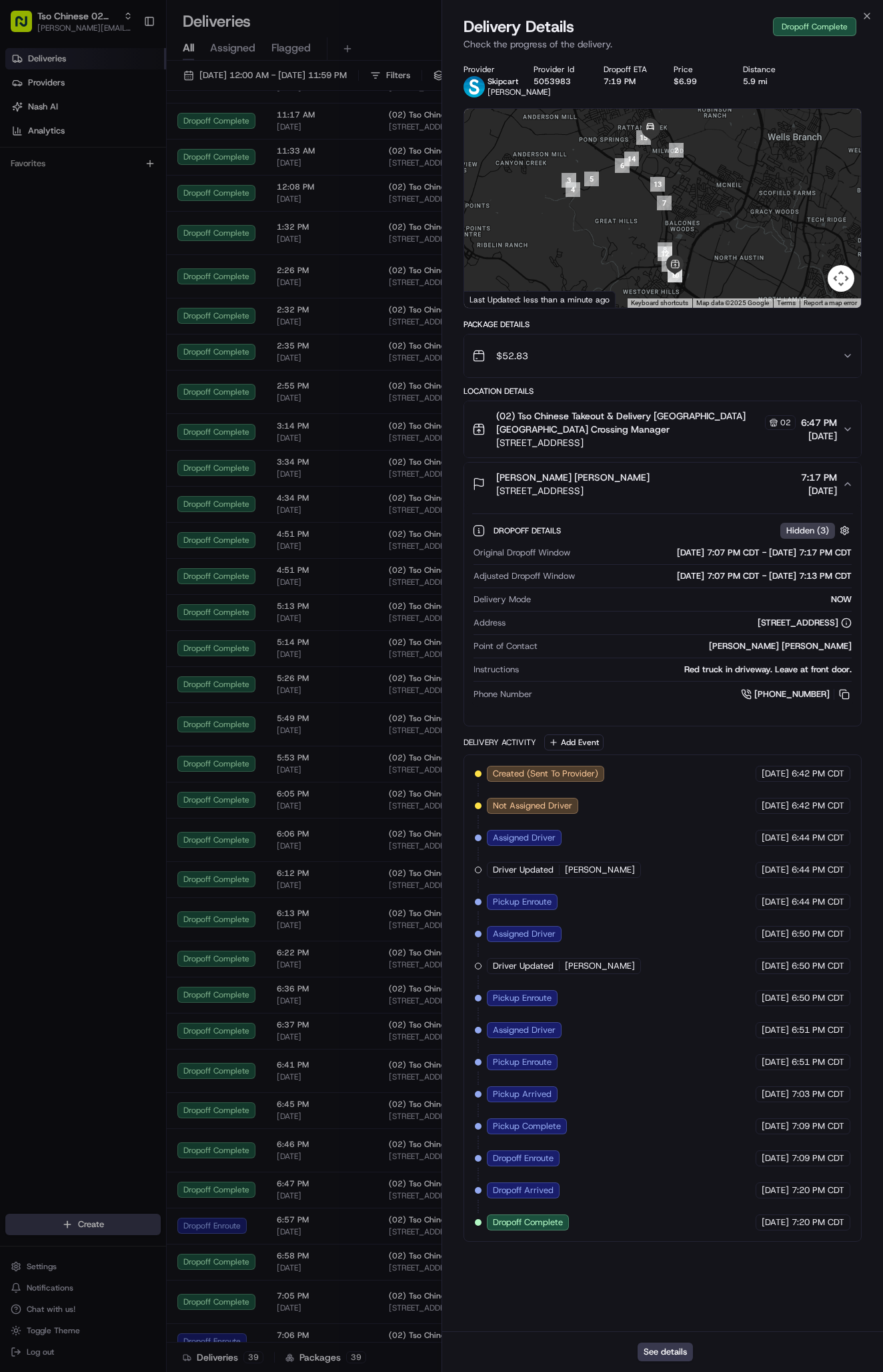
click at [847, 434] on icon "button" at bounding box center [848, 430] width 11 height 11
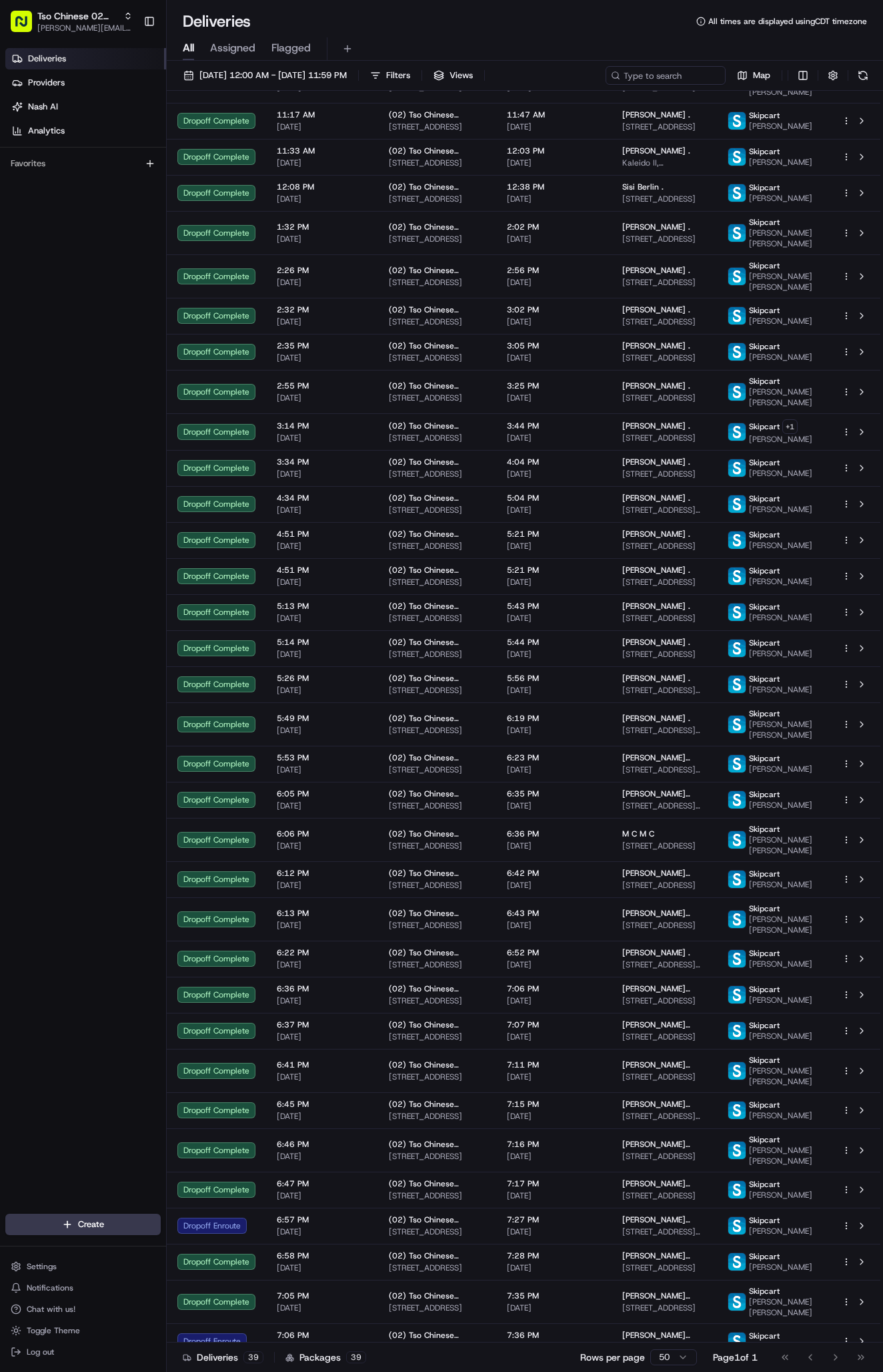
click at [111, 705] on div "Deliveries Providers [PERSON_NAME] Analytics Favorites" at bounding box center [83, 633] width 166 height 1179
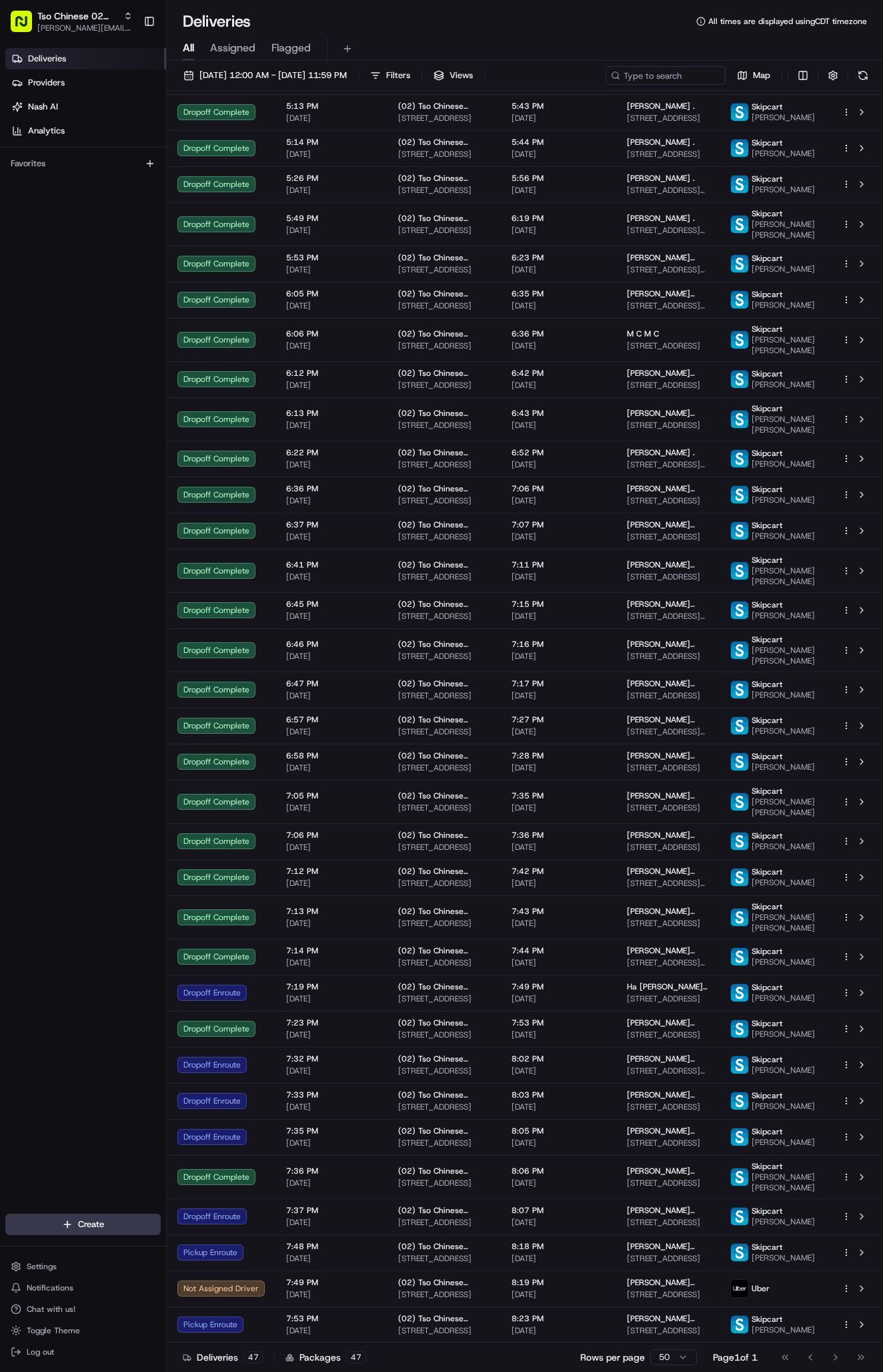
scroll to position [715, 0]
click at [846, 1284] on icon "button" at bounding box center [846, 1288] width 9 height 9
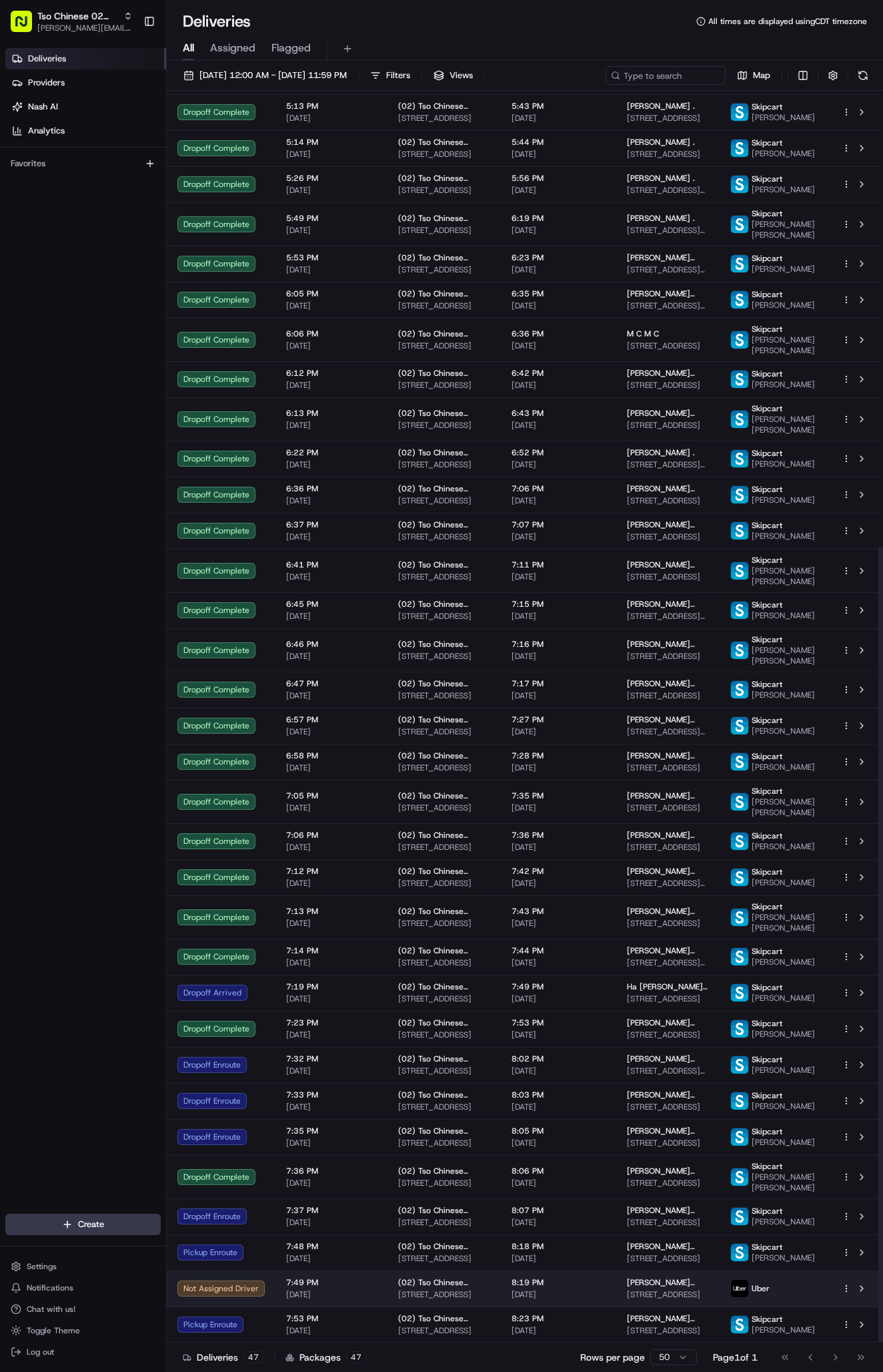
click at [846, 1284] on html "Tso Chinese 02 Arbor [PERSON_NAME][EMAIL_ADDRESS][DOMAIN_NAME] Toggle Sidebar D…" at bounding box center [442, 686] width 883 height 1372
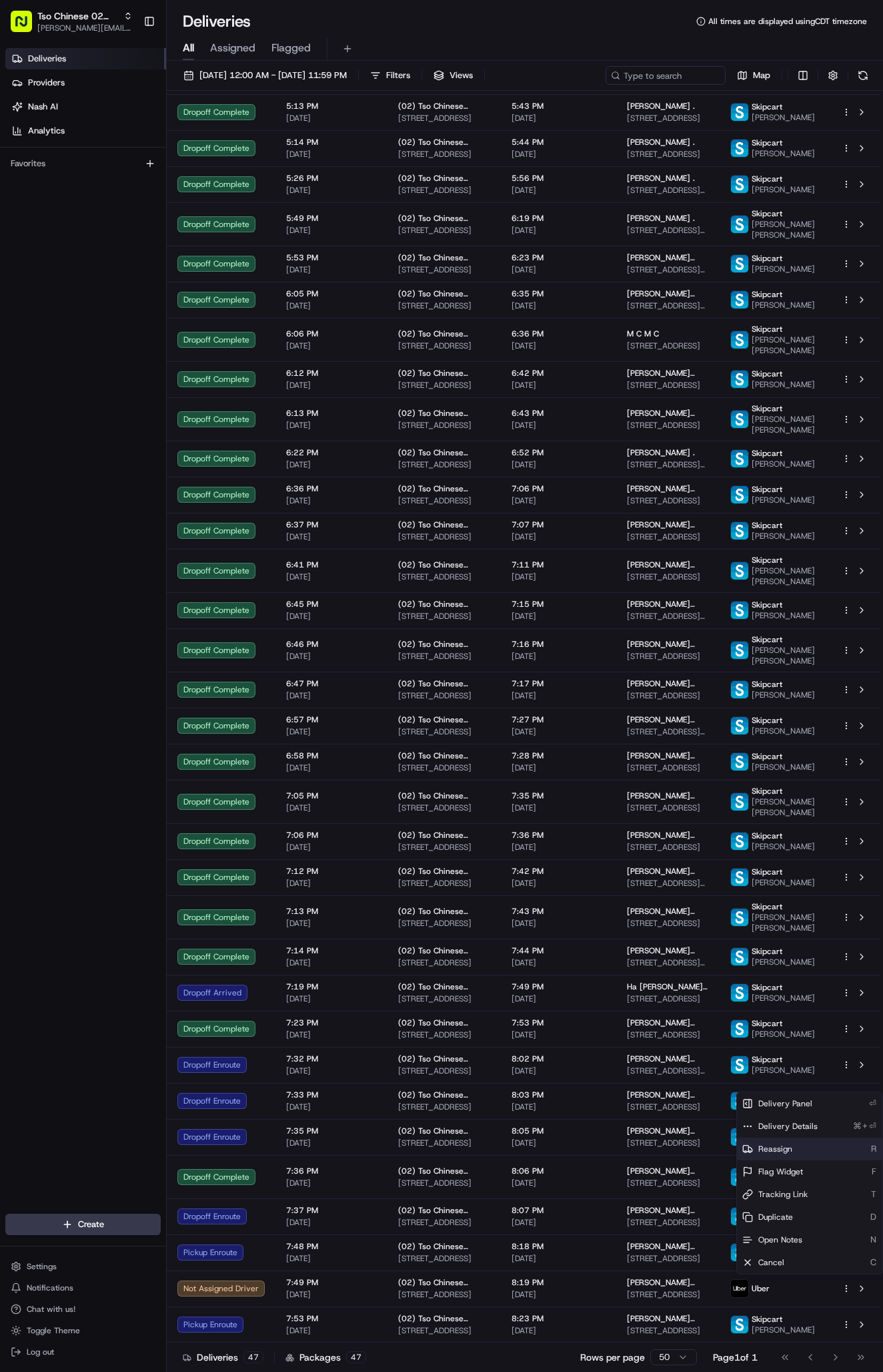
click at [775, 1139] on div "Reassign R" at bounding box center [810, 1149] width 145 height 23
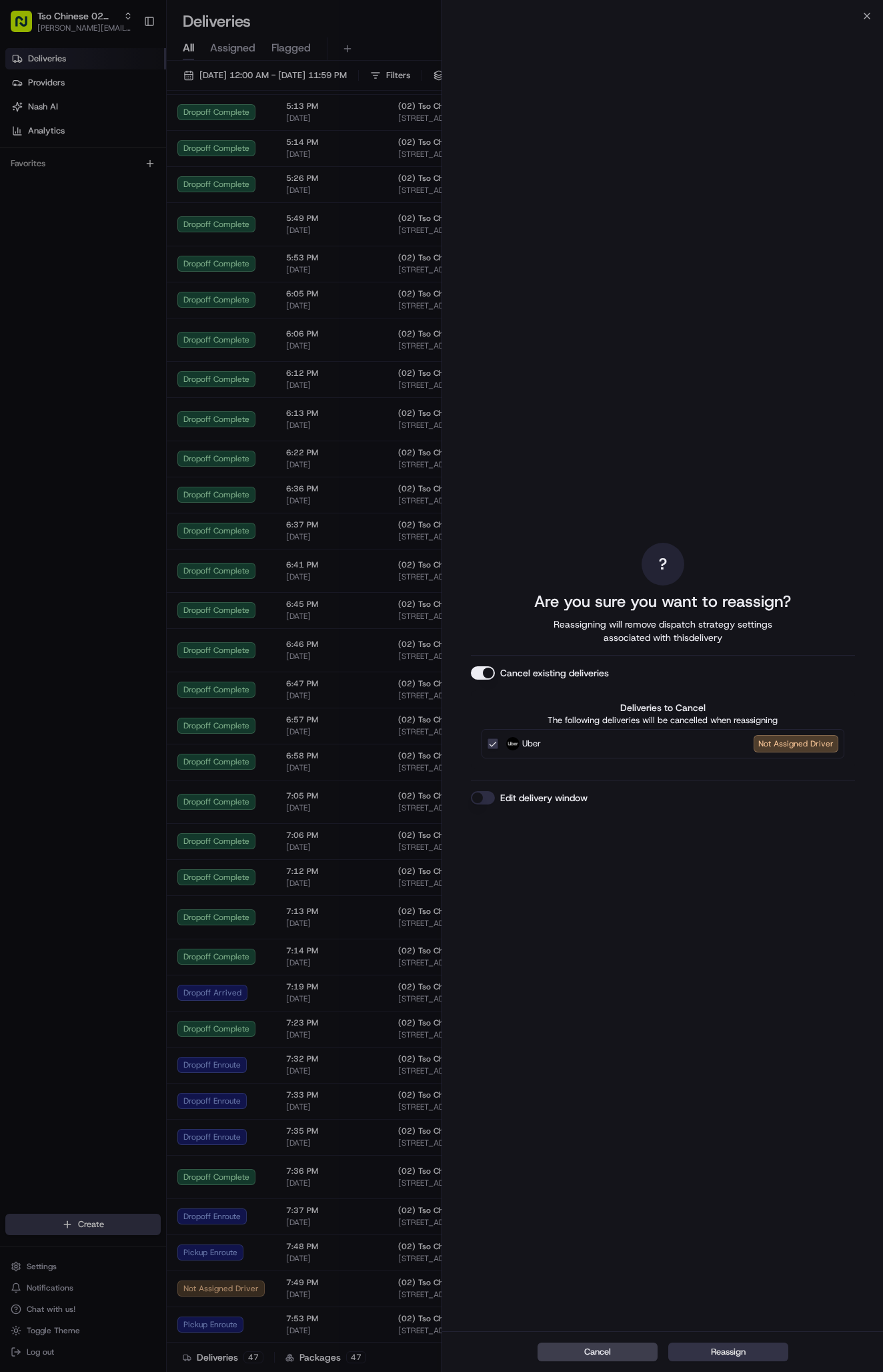
click at [714, 1345] on button "Reassign" at bounding box center [728, 1352] width 120 height 18
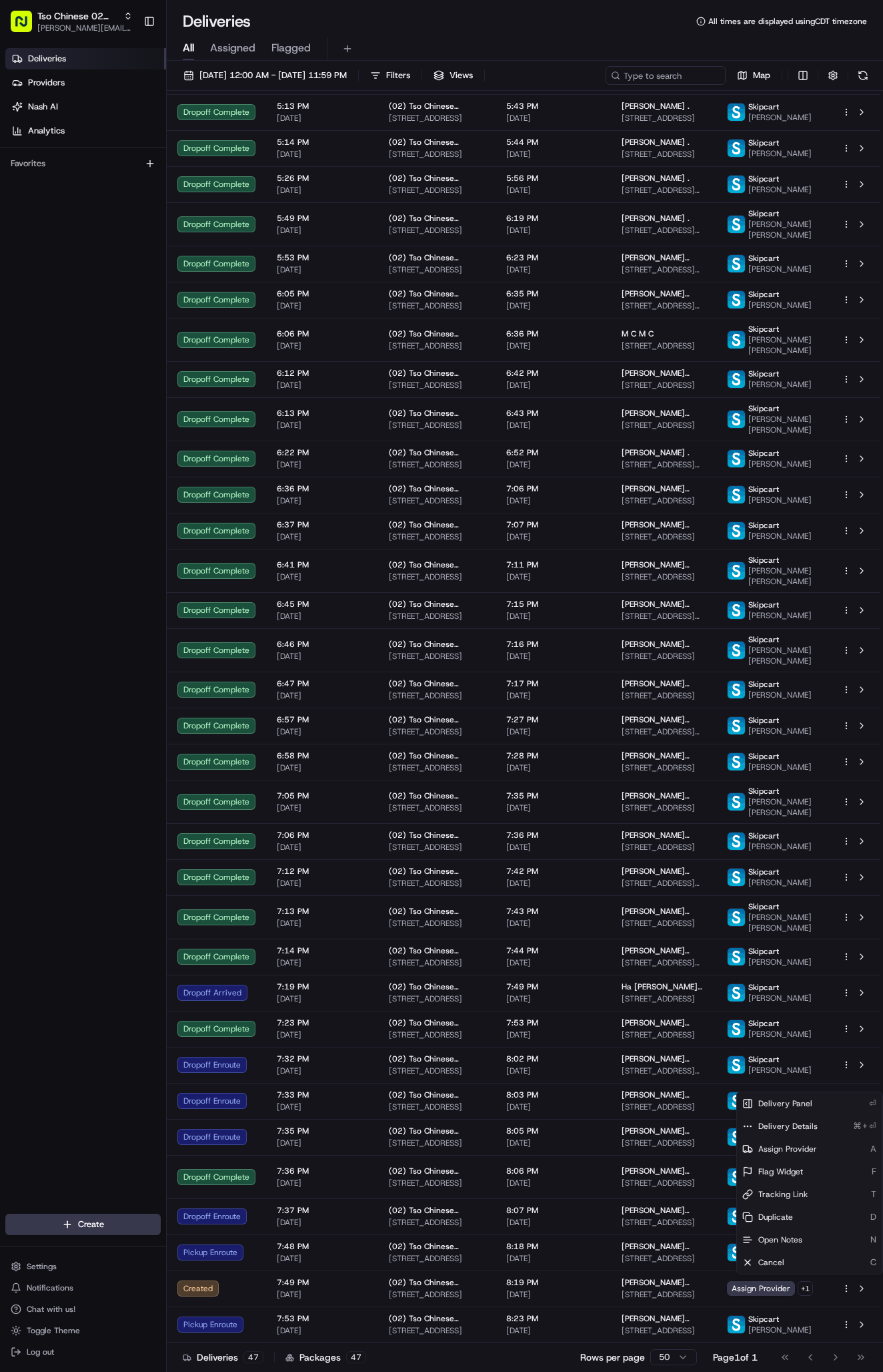
scroll to position [536, 0]
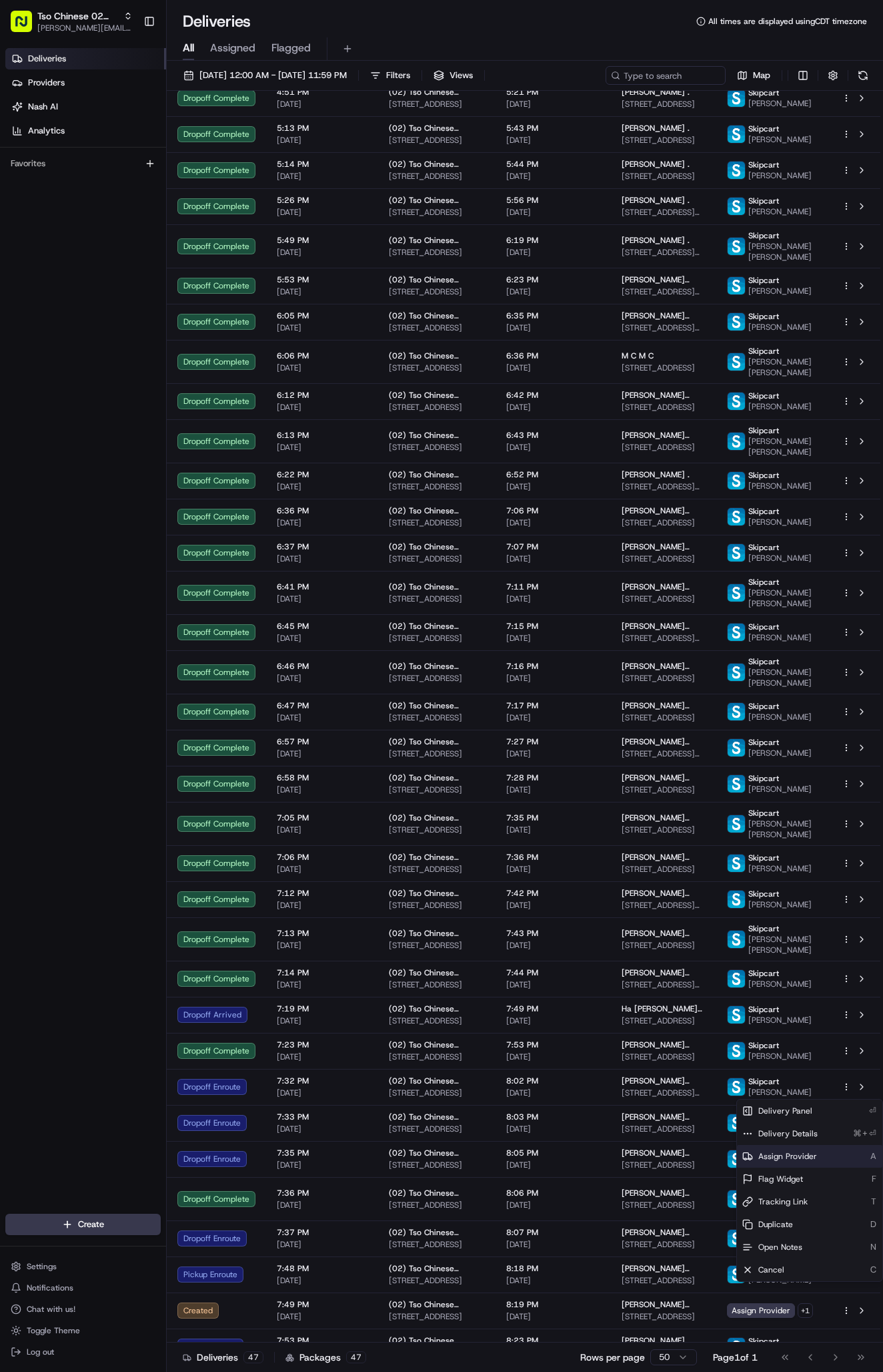
click at [793, 1157] on span "Assign Provider" at bounding box center [788, 1156] width 59 height 11
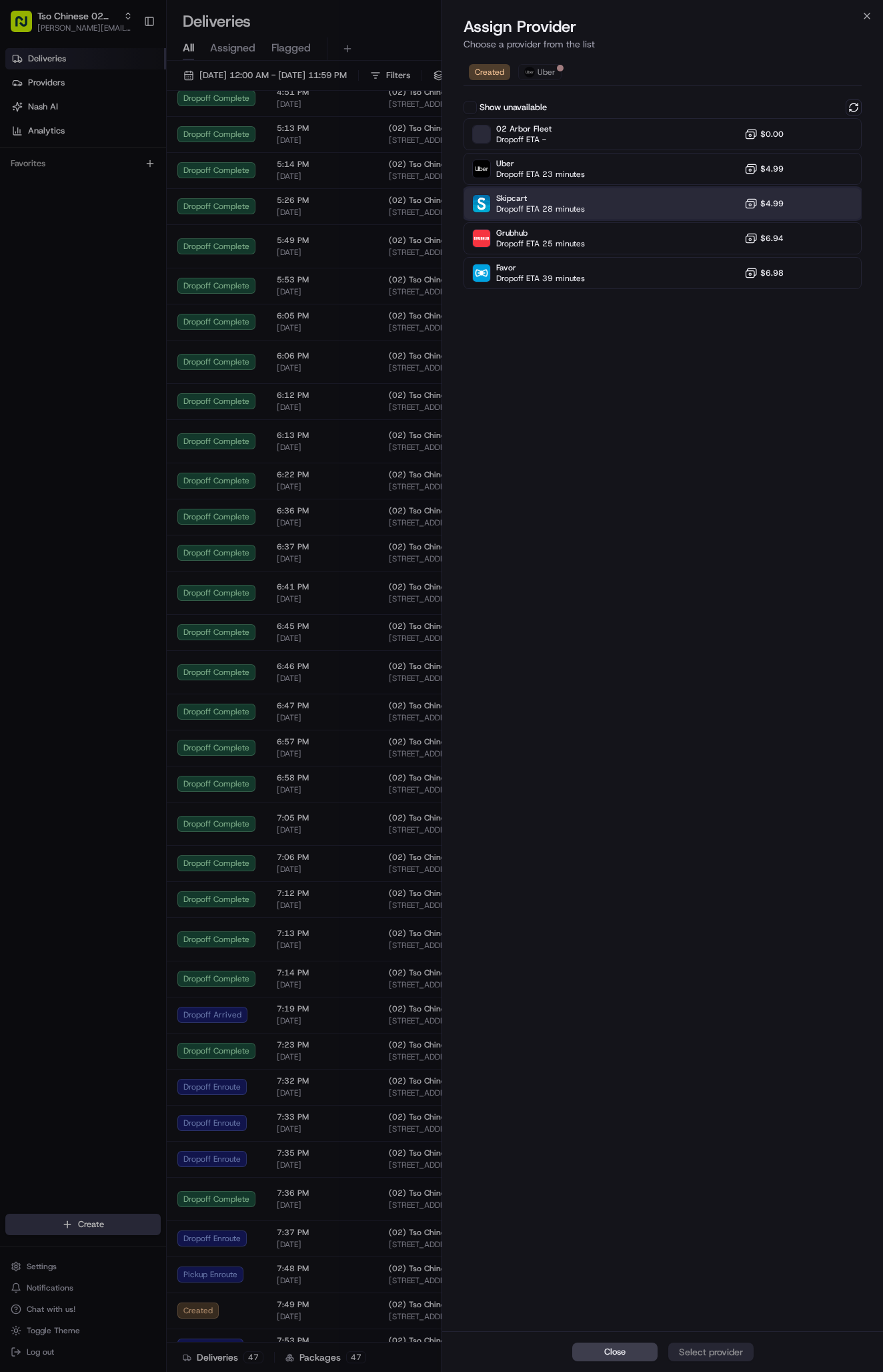
click at [693, 209] on div "Skipcart Dropoff ETA 28 minutes $4.99" at bounding box center [663, 203] width 398 height 32
click at [716, 1348] on div "Assign Provider" at bounding box center [710, 1352] width 65 height 14
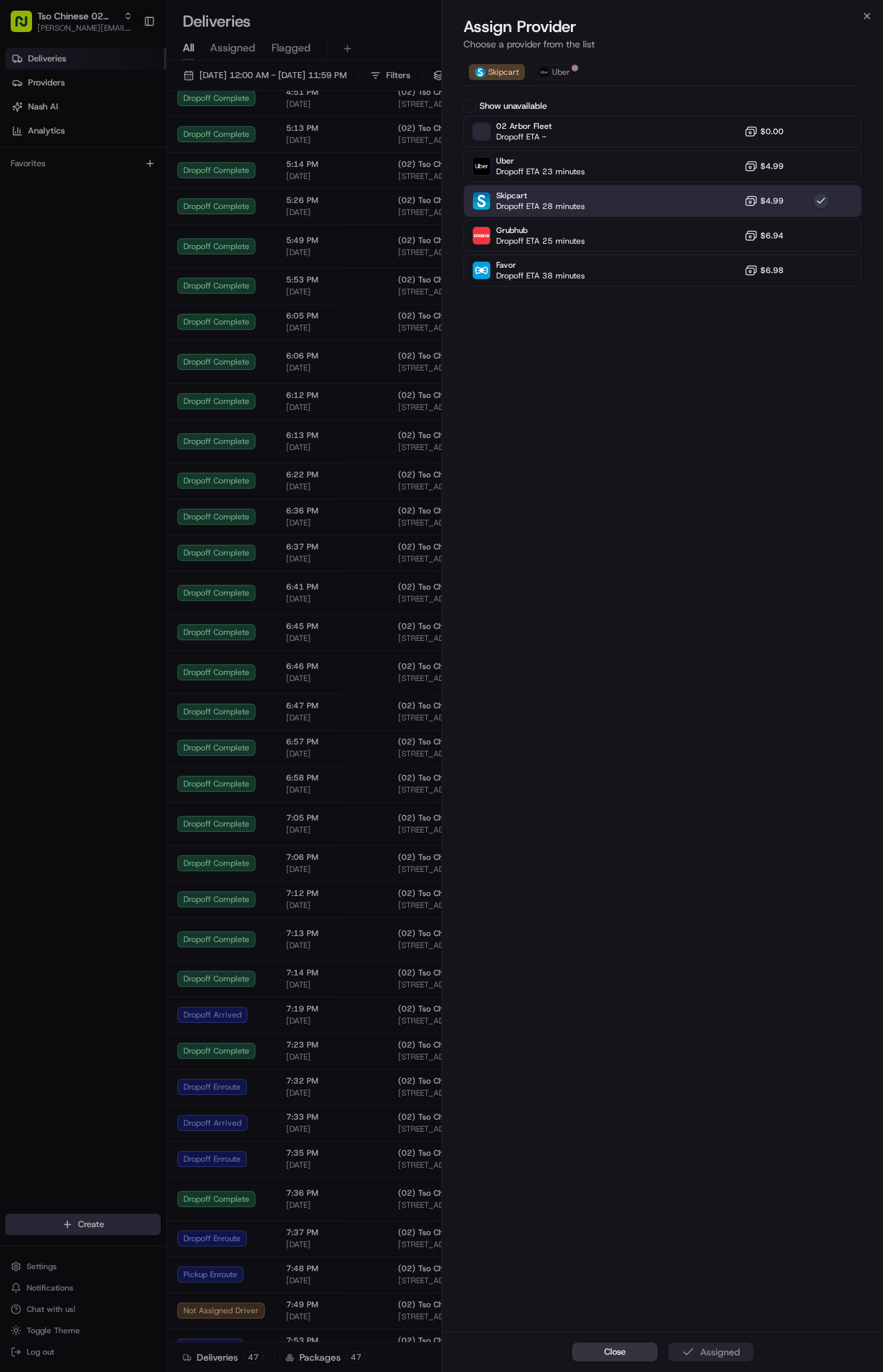
click at [614, 1357] on button "Close" at bounding box center [615, 1352] width 85 height 18
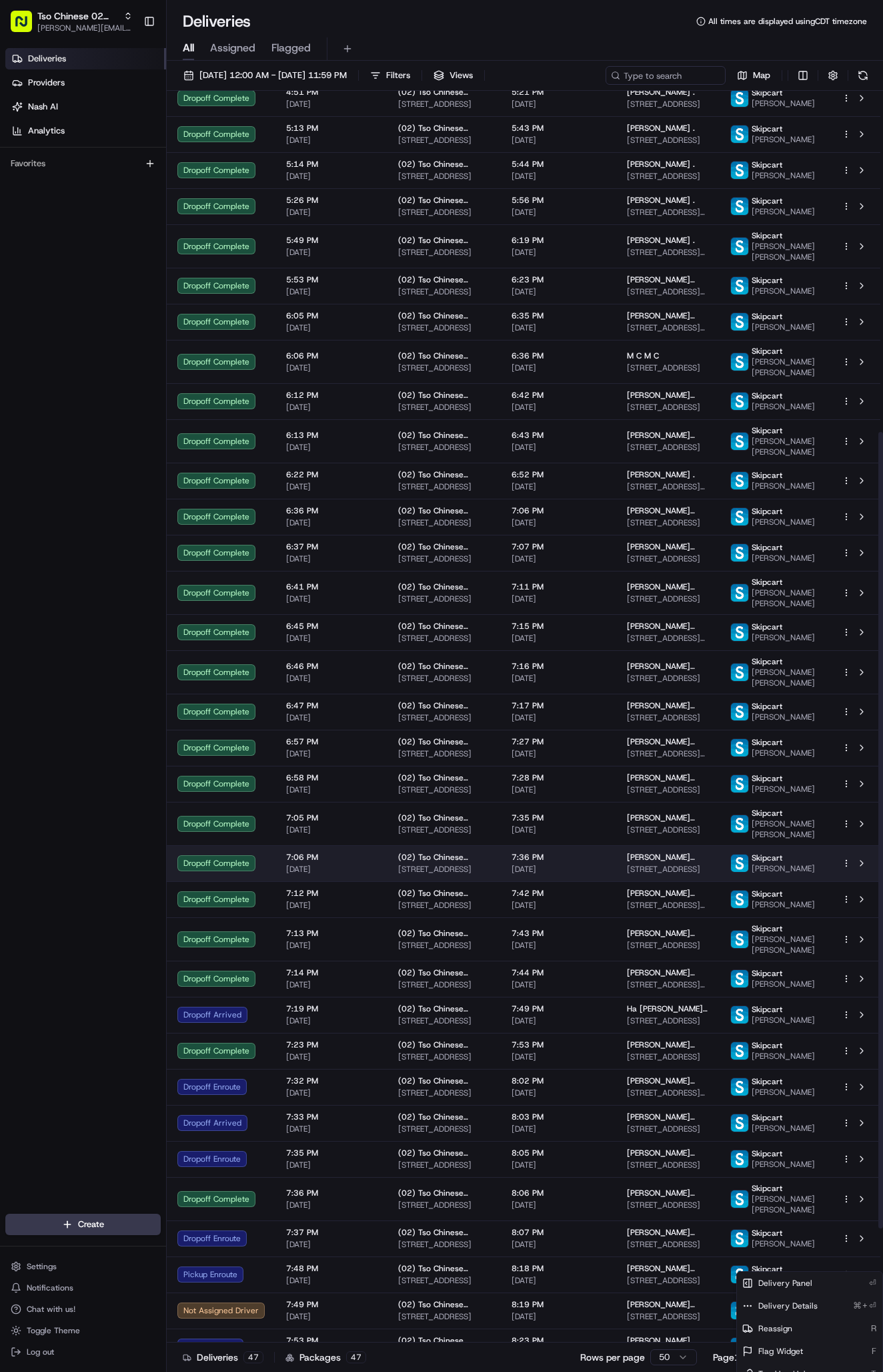
click at [286, 881] on td "7:06 PM [DATE]" at bounding box center [331, 862] width 112 height 36
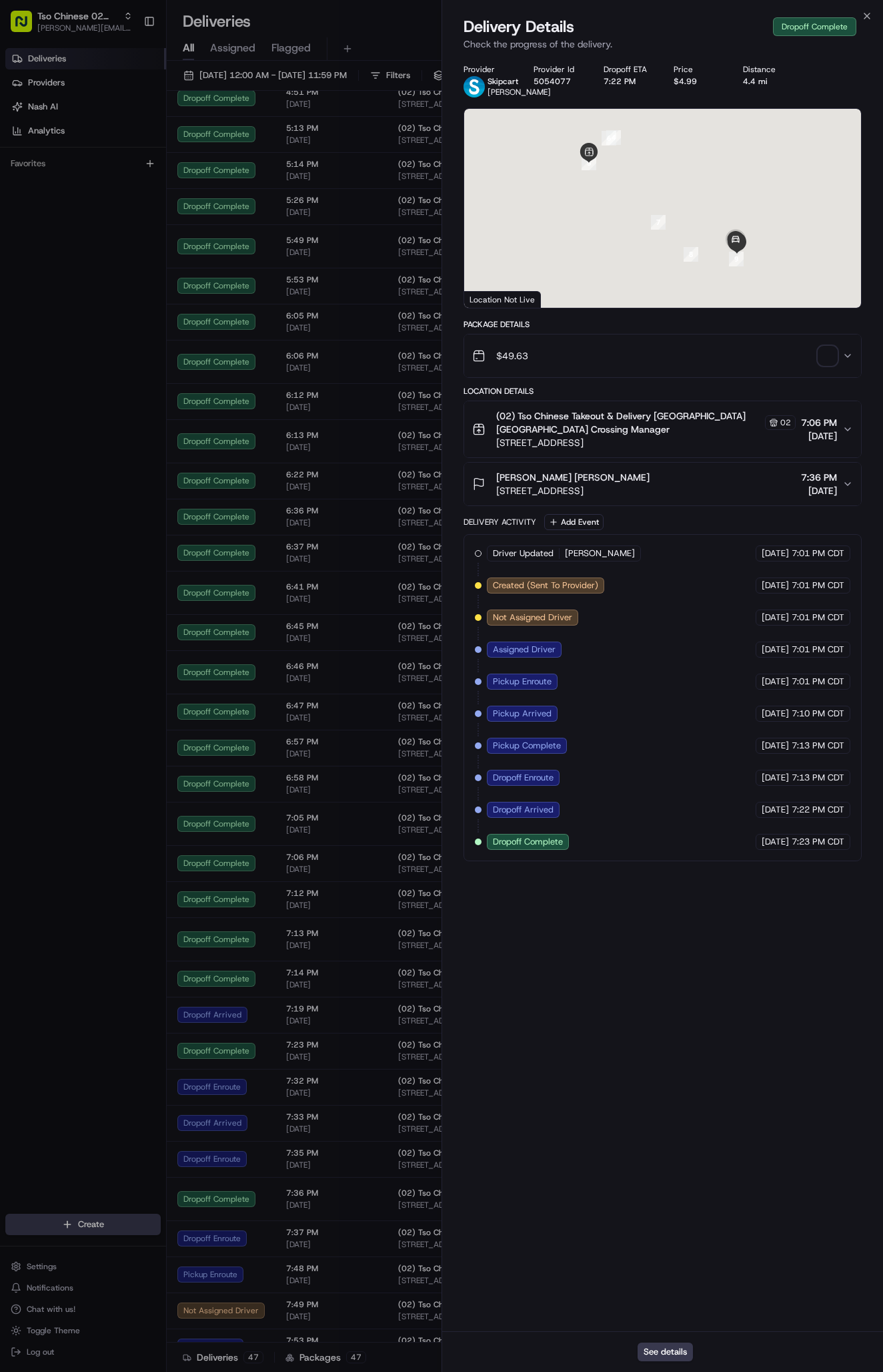
scroll to position [3, 0]
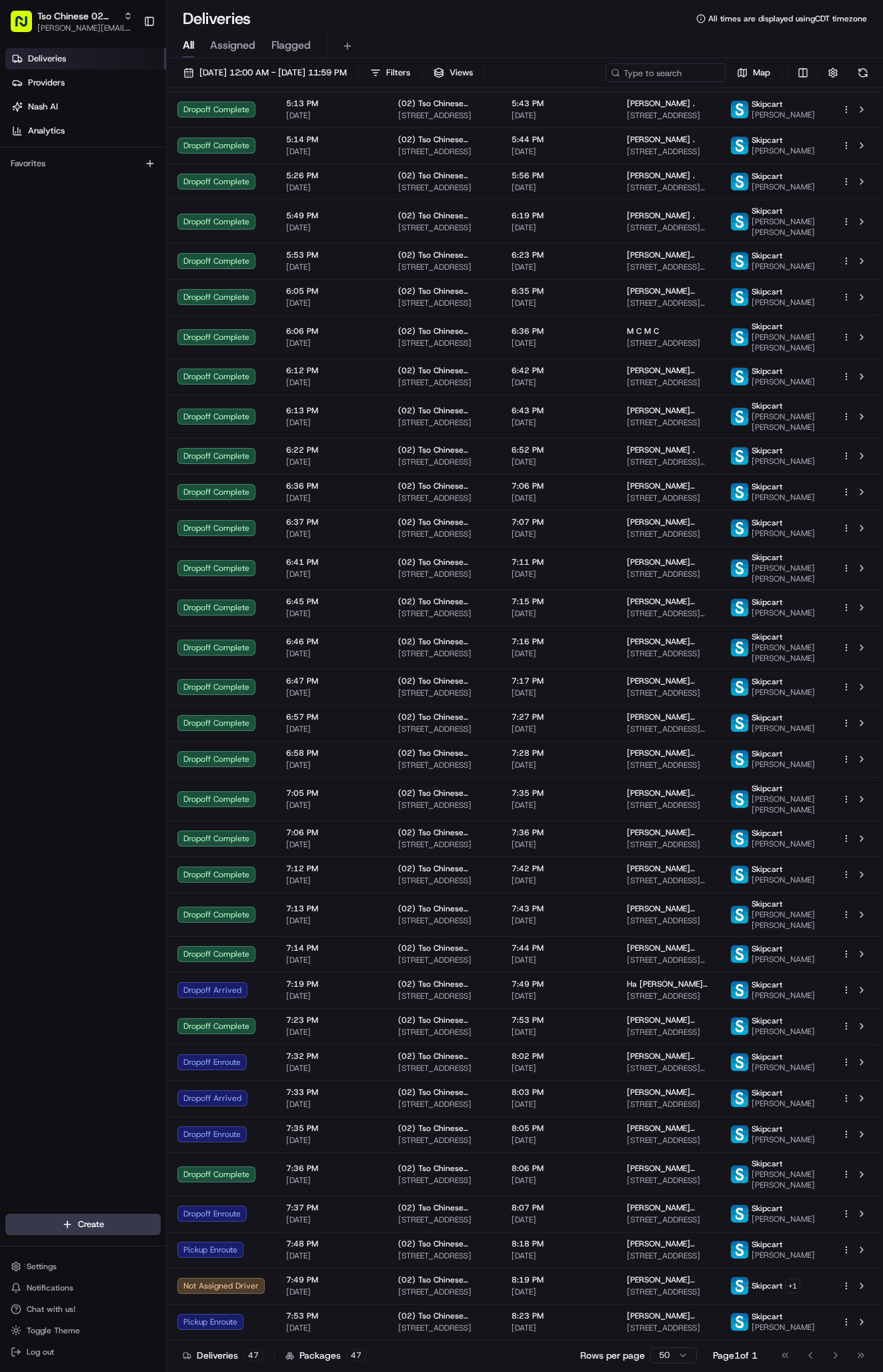
click at [69, 984] on div "Deliveries Providers [PERSON_NAME] Analytics Favorites" at bounding box center [83, 633] width 166 height 1179
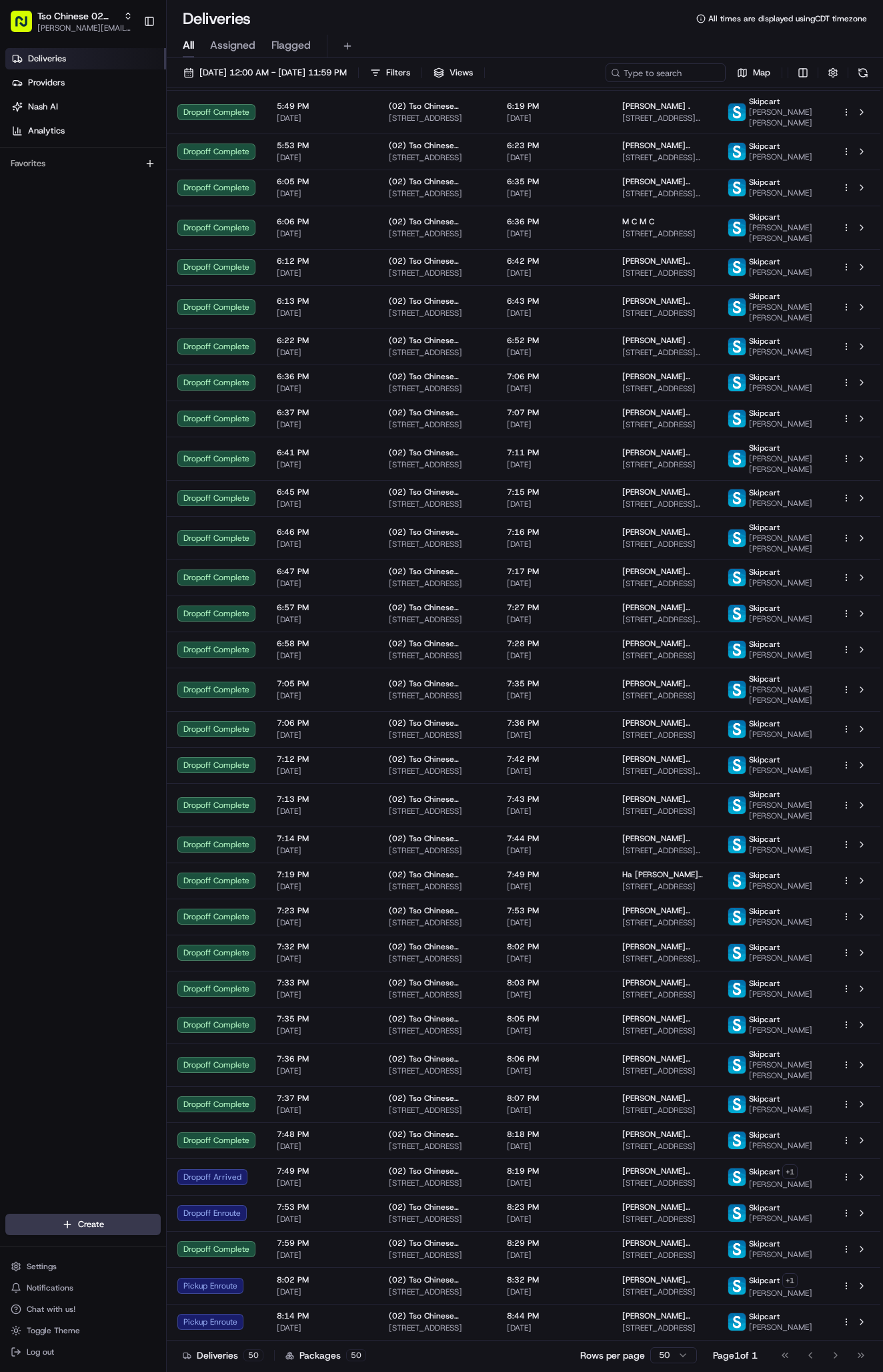
scroll to position [755, 0]
click at [655, 804] on span "[PERSON_NAME] [PERSON_NAME]" at bounding box center [665, 799] width 84 height 11
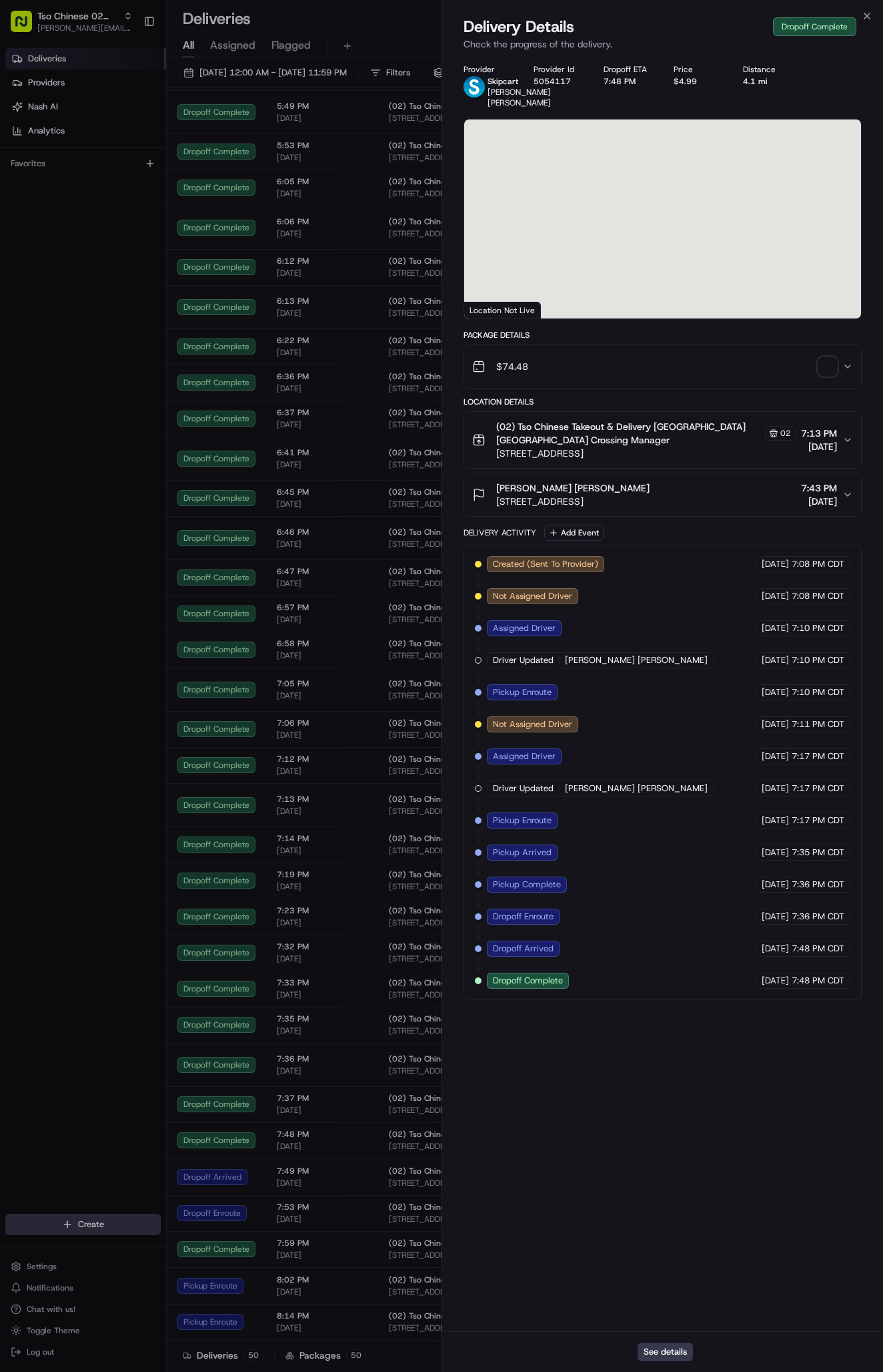
click at [655, 829] on div "Created (Sent To Provider) Skipcart [DATE] 7:08 PM CDT Not Assigned Driver Skip…" at bounding box center [663, 771] width 375 height 433
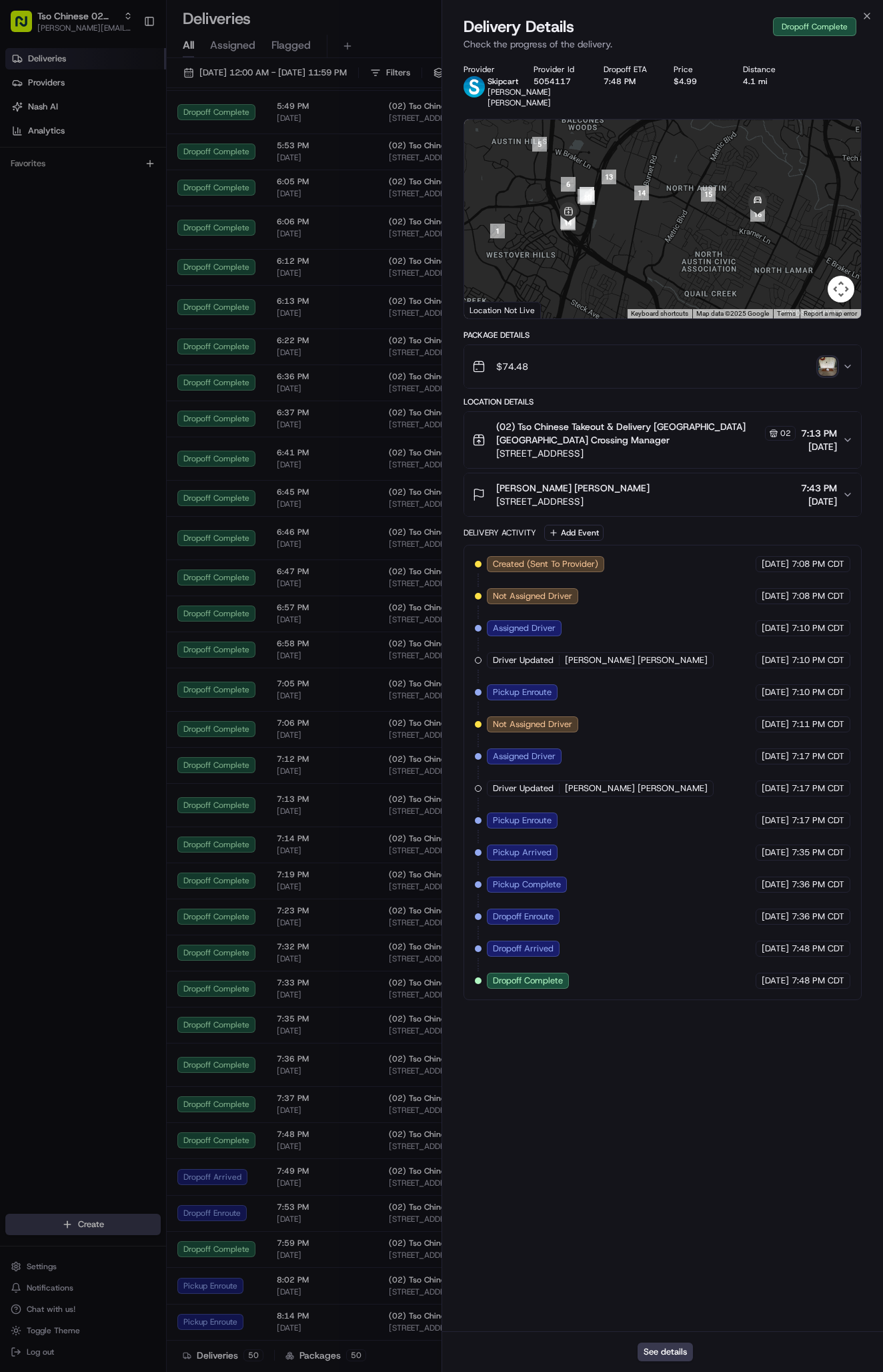
click at [829, 376] on img "button" at bounding box center [828, 366] width 18 height 18
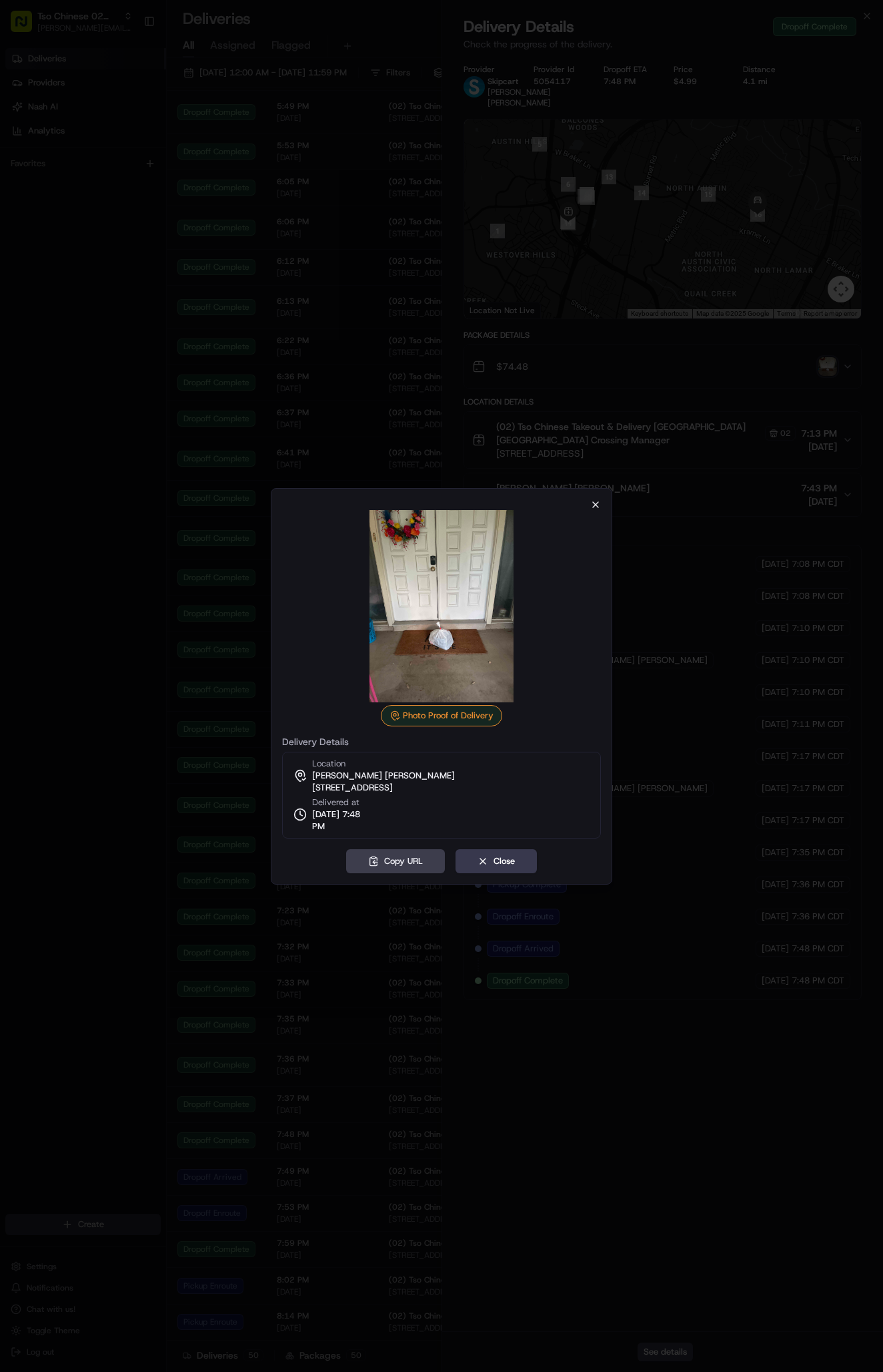
click at [594, 506] on icon "button" at bounding box center [596, 505] width 6 height 6
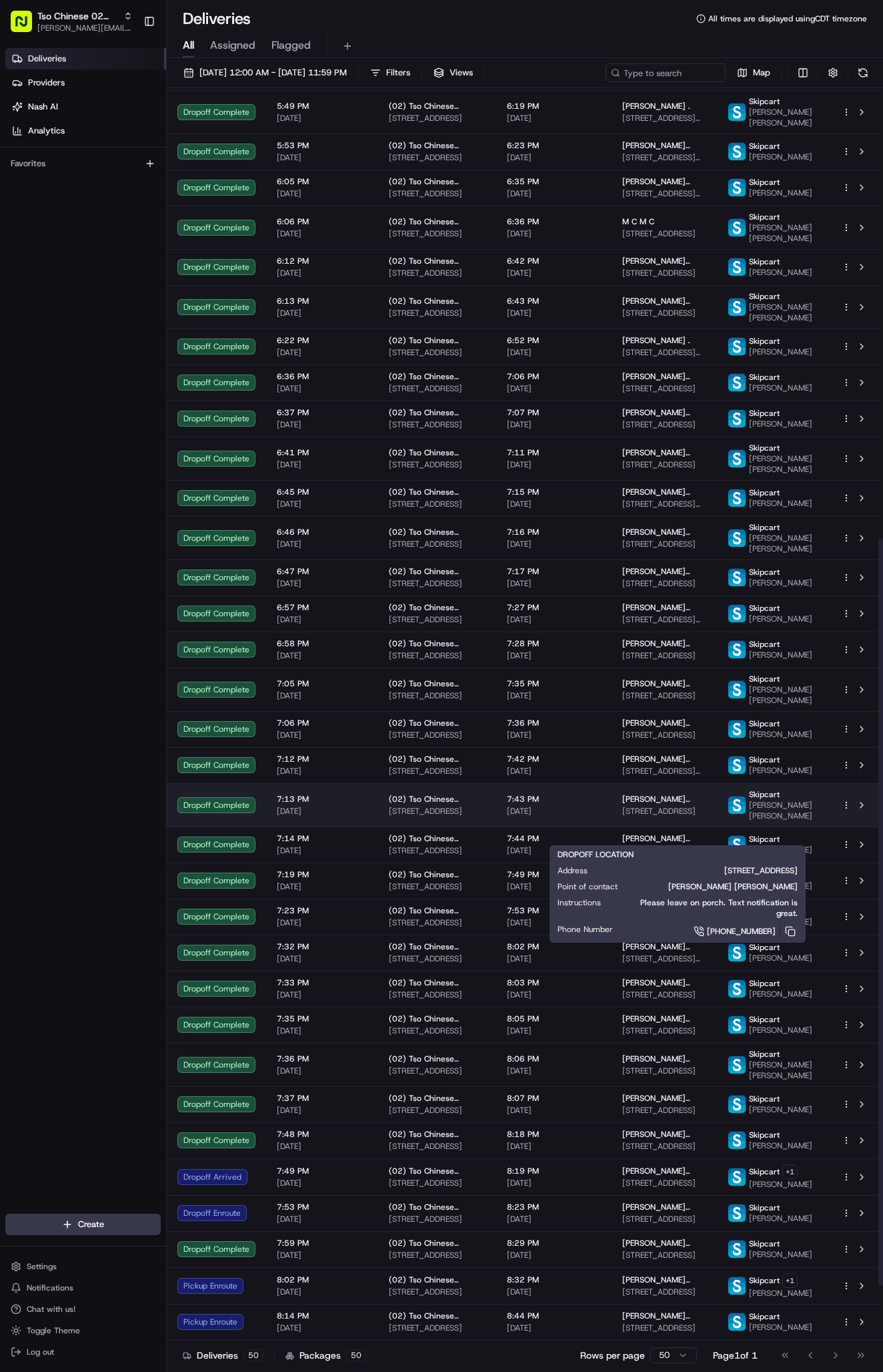
click at [661, 804] on span "[PERSON_NAME] [PERSON_NAME]" at bounding box center [665, 799] width 84 height 11
click at [655, 804] on span "[PERSON_NAME] [PERSON_NAME]" at bounding box center [665, 799] width 84 height 11
click at [674, 804] on span "[PERSON_NAME] [PERSON_NAME]" at bounding box center [665, 799] width 84 height 11
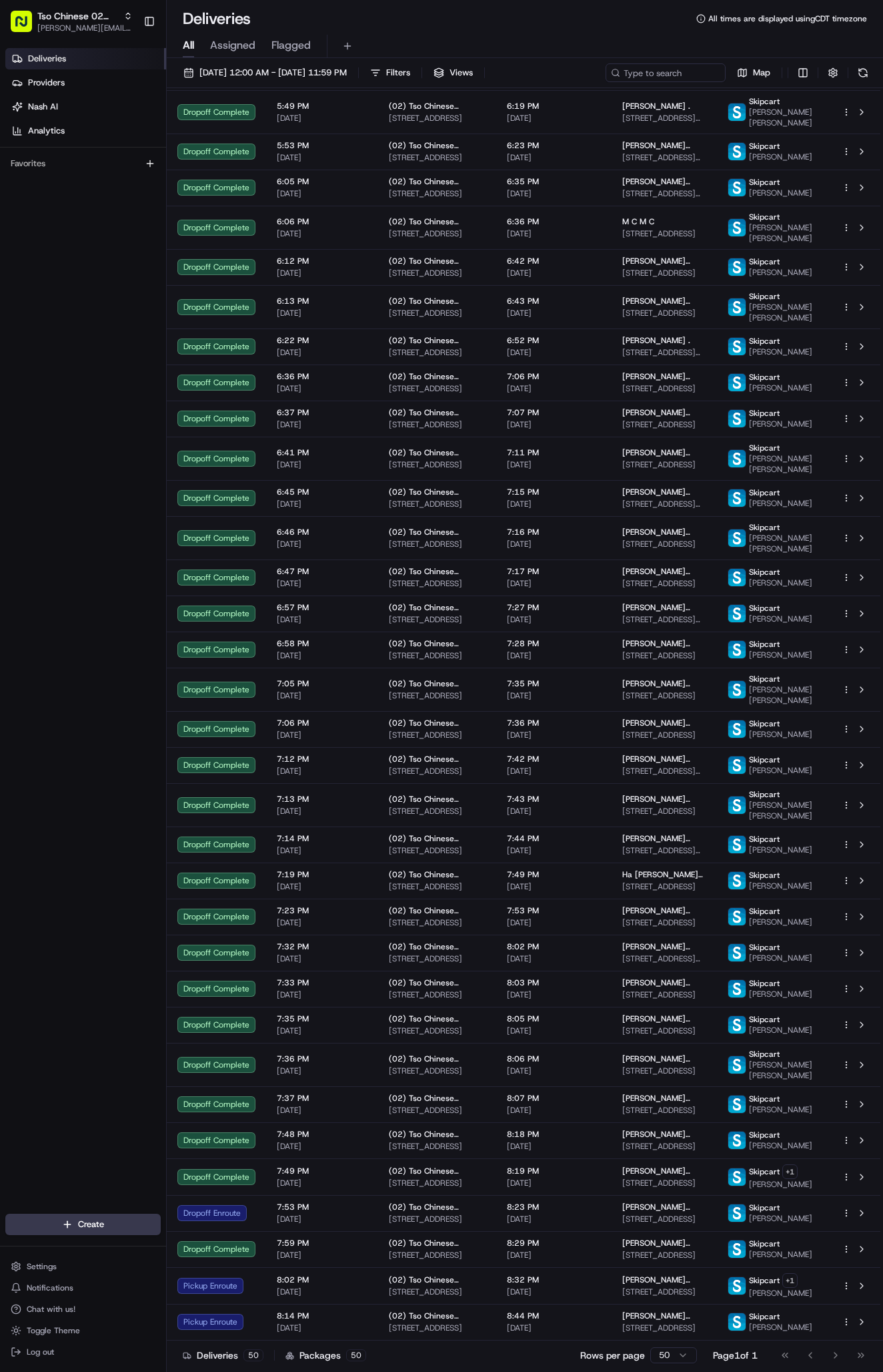
click at [337, 816] on span "[DATE]" at bounding box center [322, 811] width 91 height 11
click at [129, 701] on div "Deliveries Providers [PERSON_NAME] Analytics Favorites" at bounding box center [83, 633] width 166 height 1179
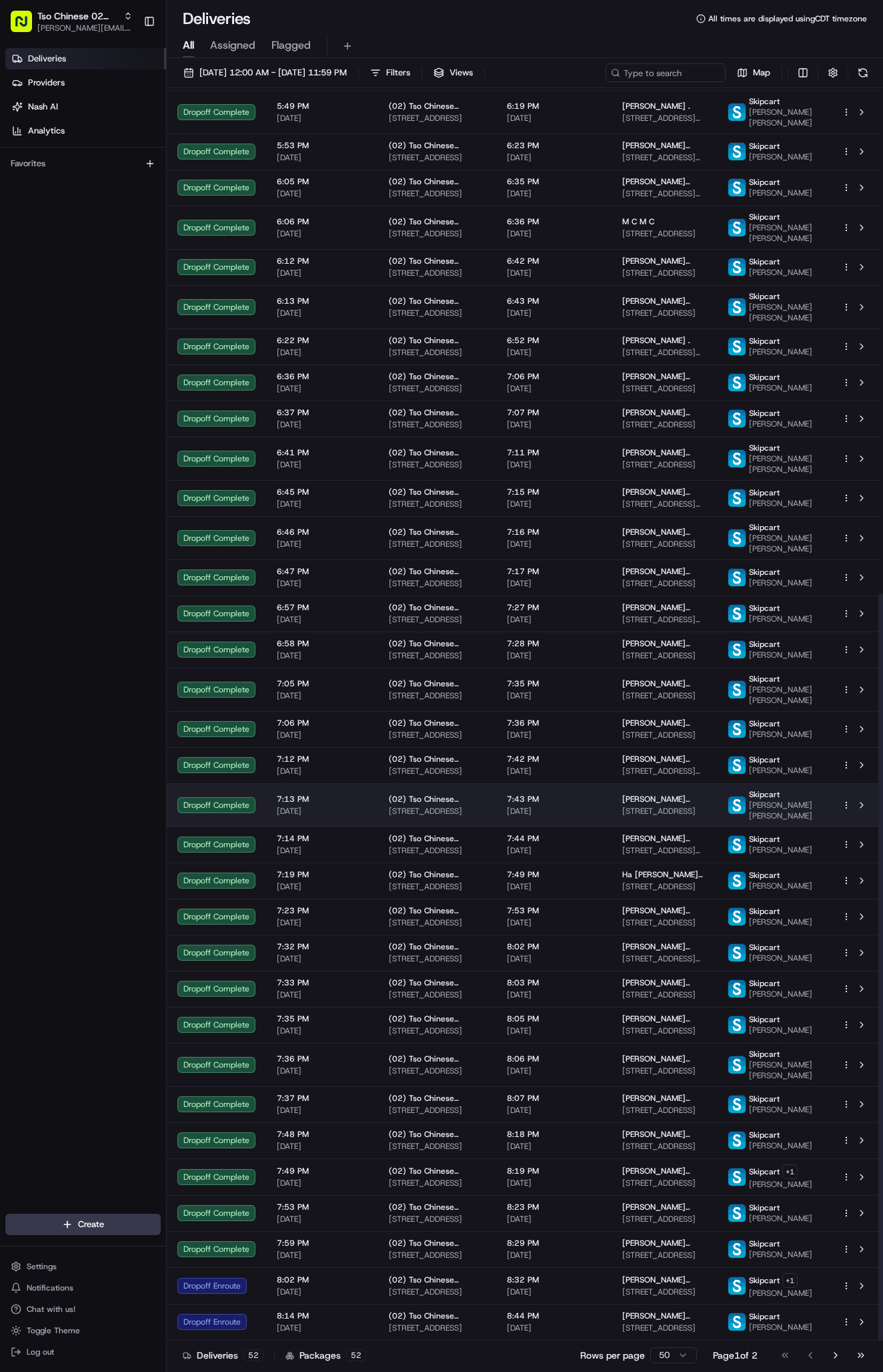
scroll to position [847, 0]
click at [667, 1353] on html "Tso Chinese 02 Arbor [PERSON_NAME][EMAIL_ADDRESS][DOMAIN_NAME] Toggle Sidebar D…" at bounding box center [442, 686] width 883 height 1372
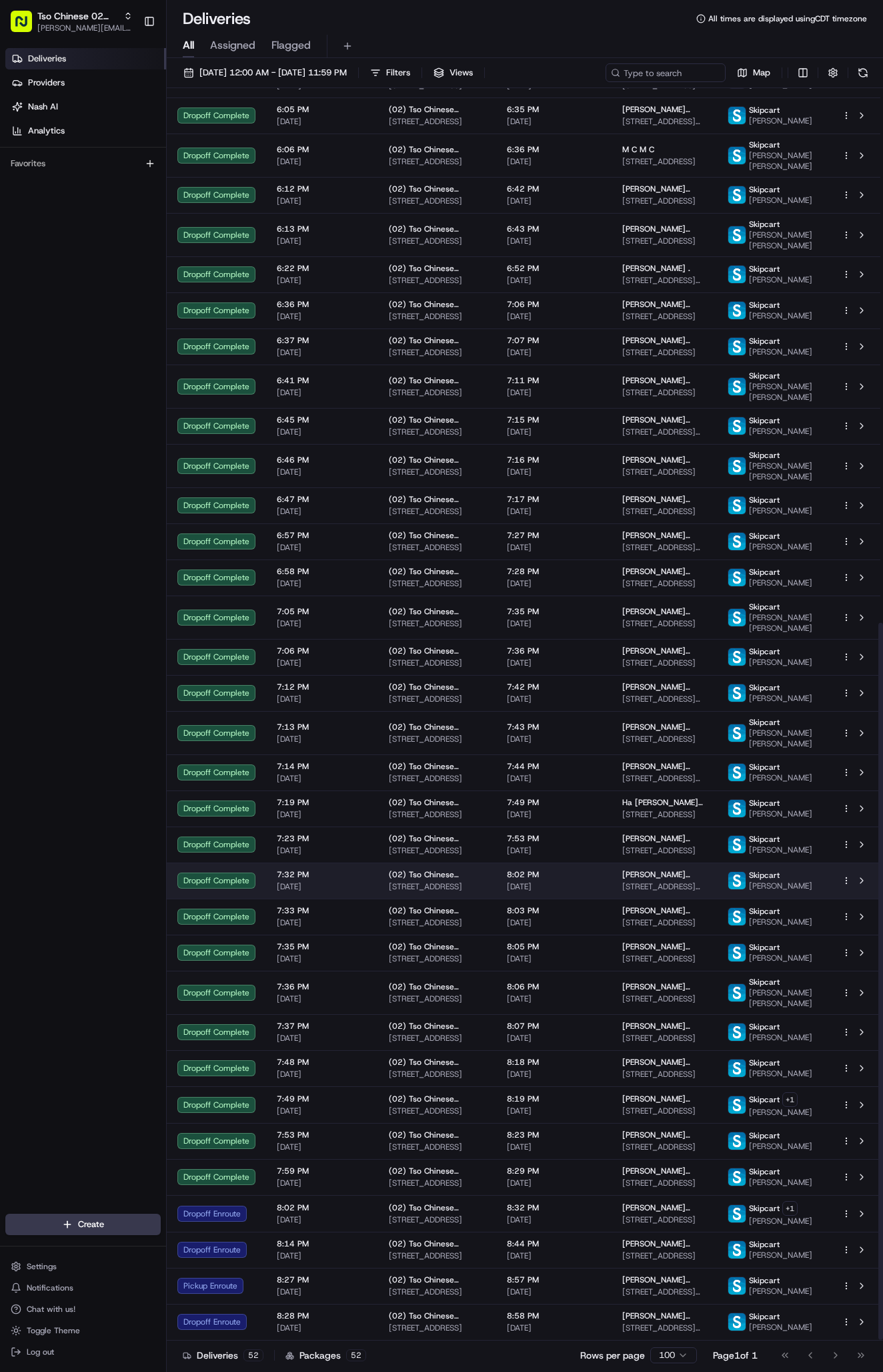
scroll to position [933, 0]
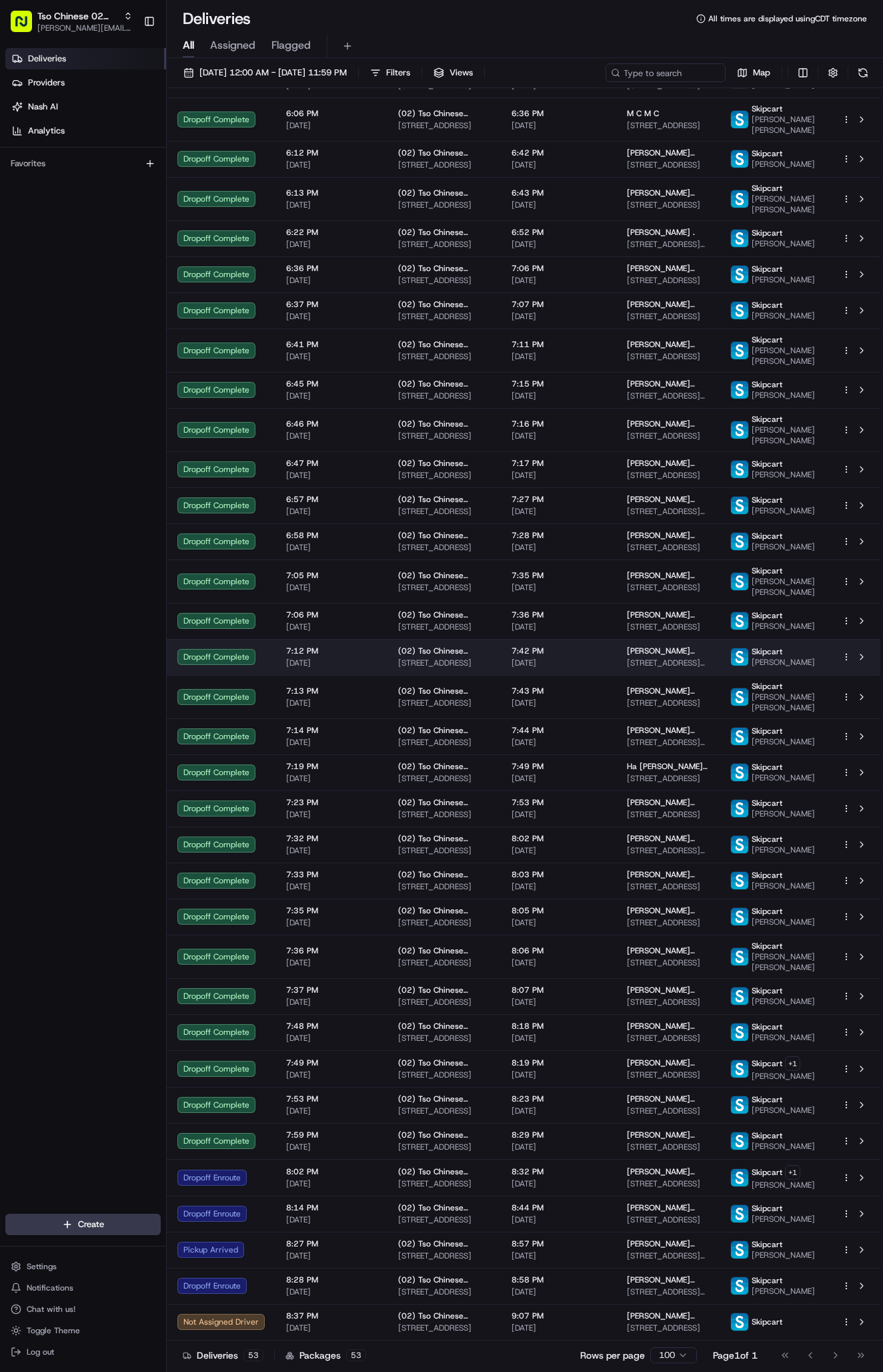
click at [710, 698] on span "[STREET_ADDRESS]" at bounding box center [667, 703] width 82 height 11
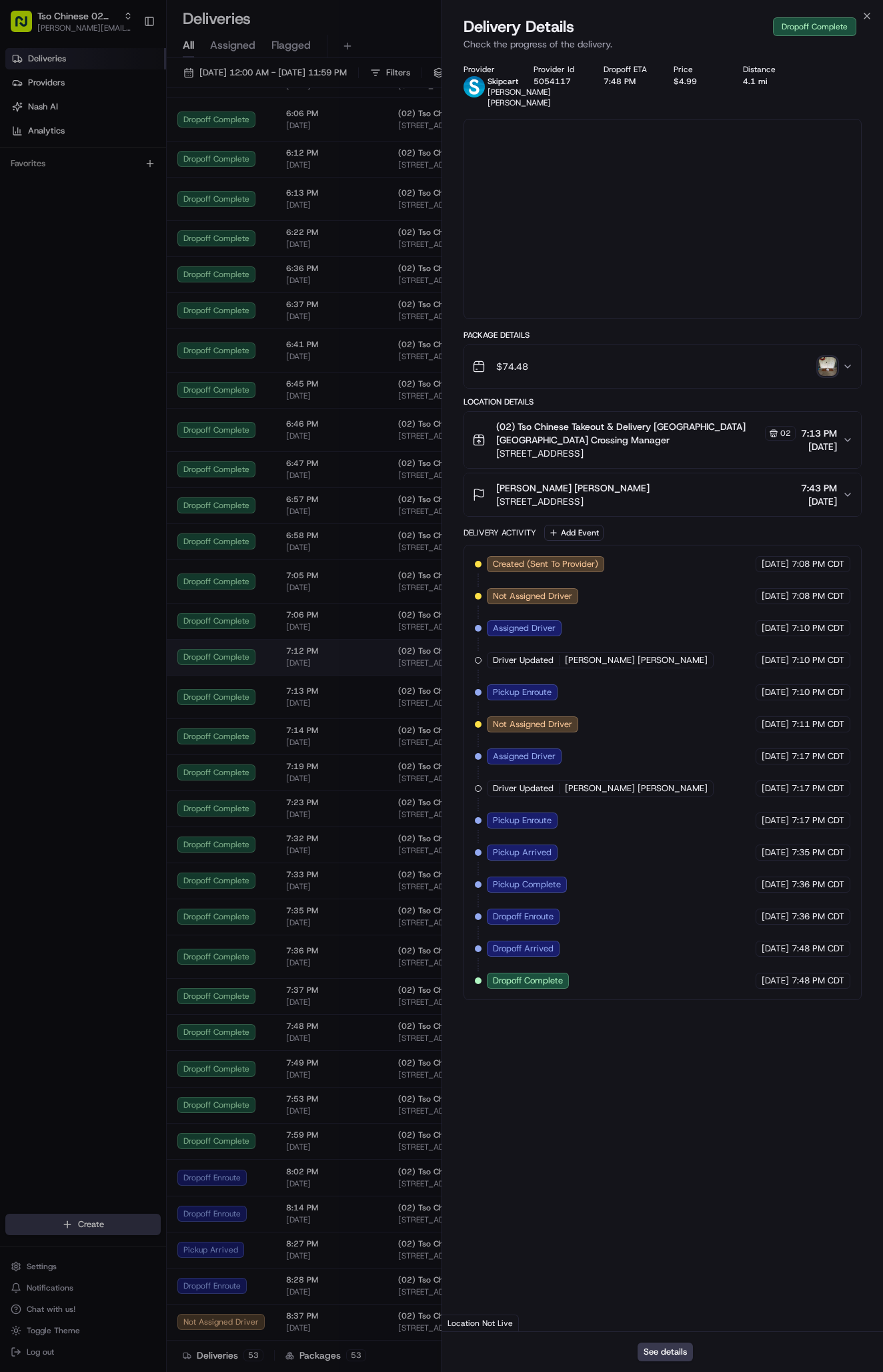
click at [718, 658] on div at bounding box center [442, 686] width 883 height 1372
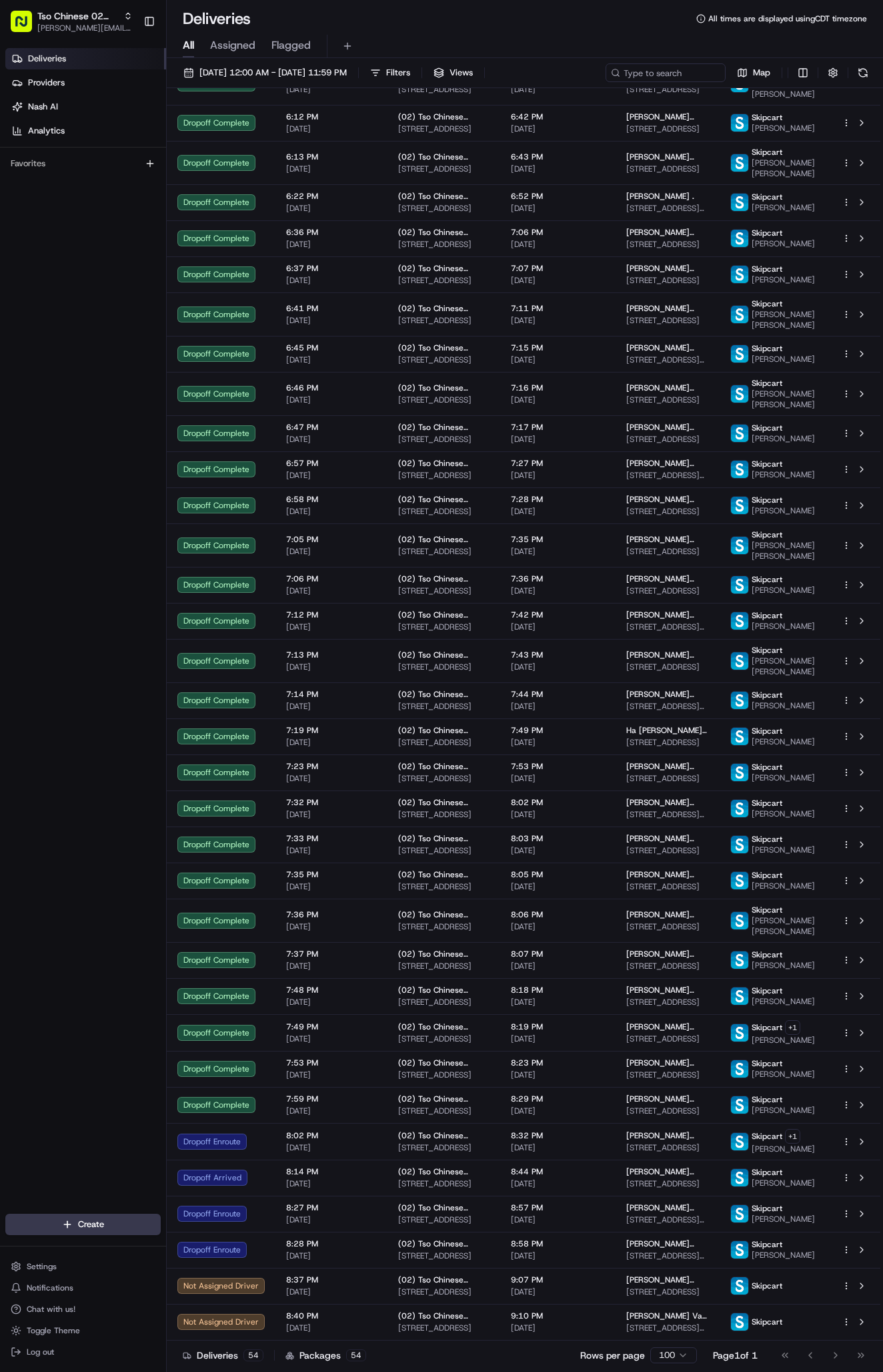
click at [392, 15] on div "Deliveries All times are displayed using CDT timezone" at bounding box center [525, 18] width 717 height 21
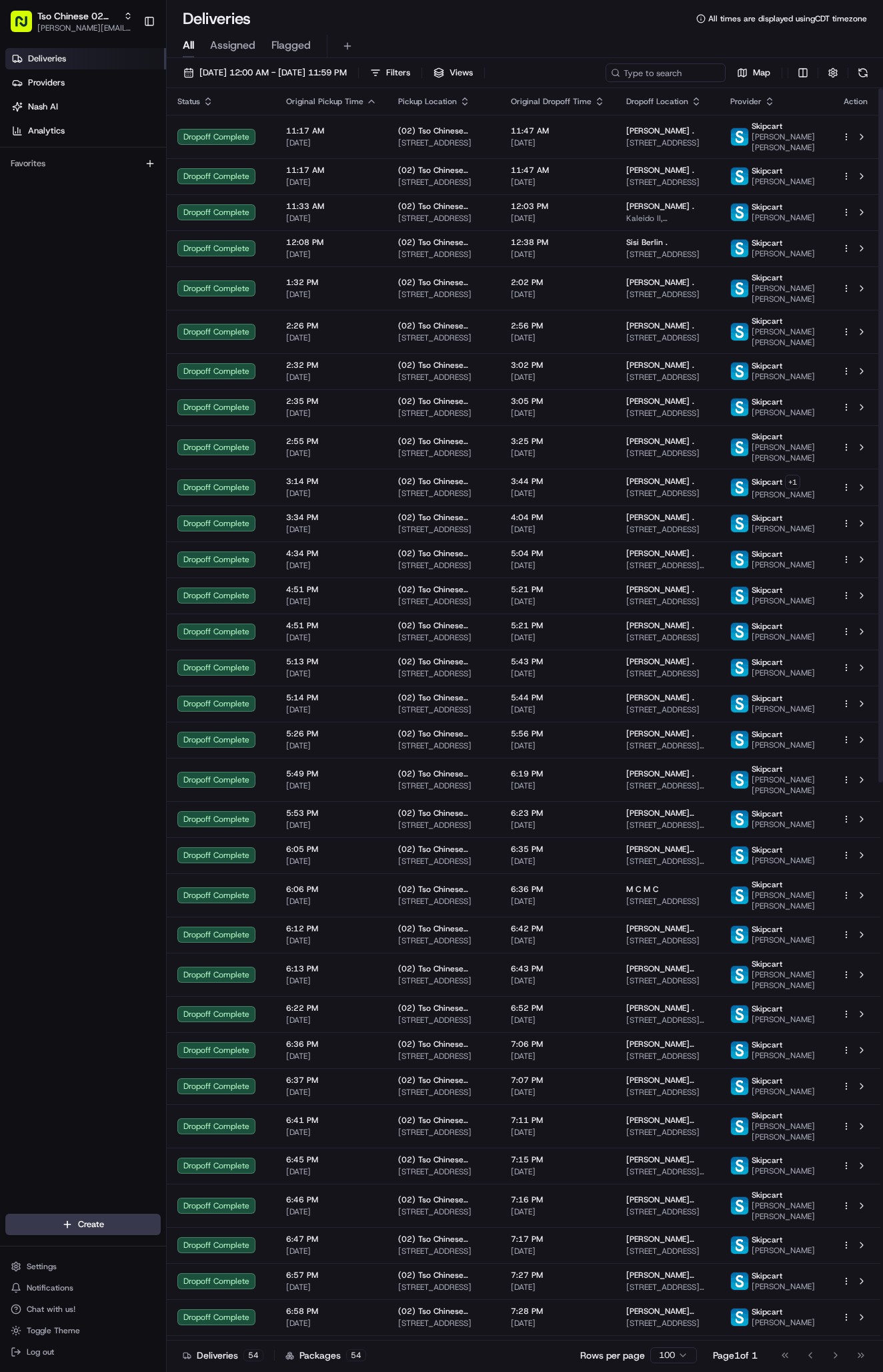
scroll to position [0, 0]
click at [591, 31] on div "All Assigned Flagged" at bounding box center [525, 43] width 717 height 28
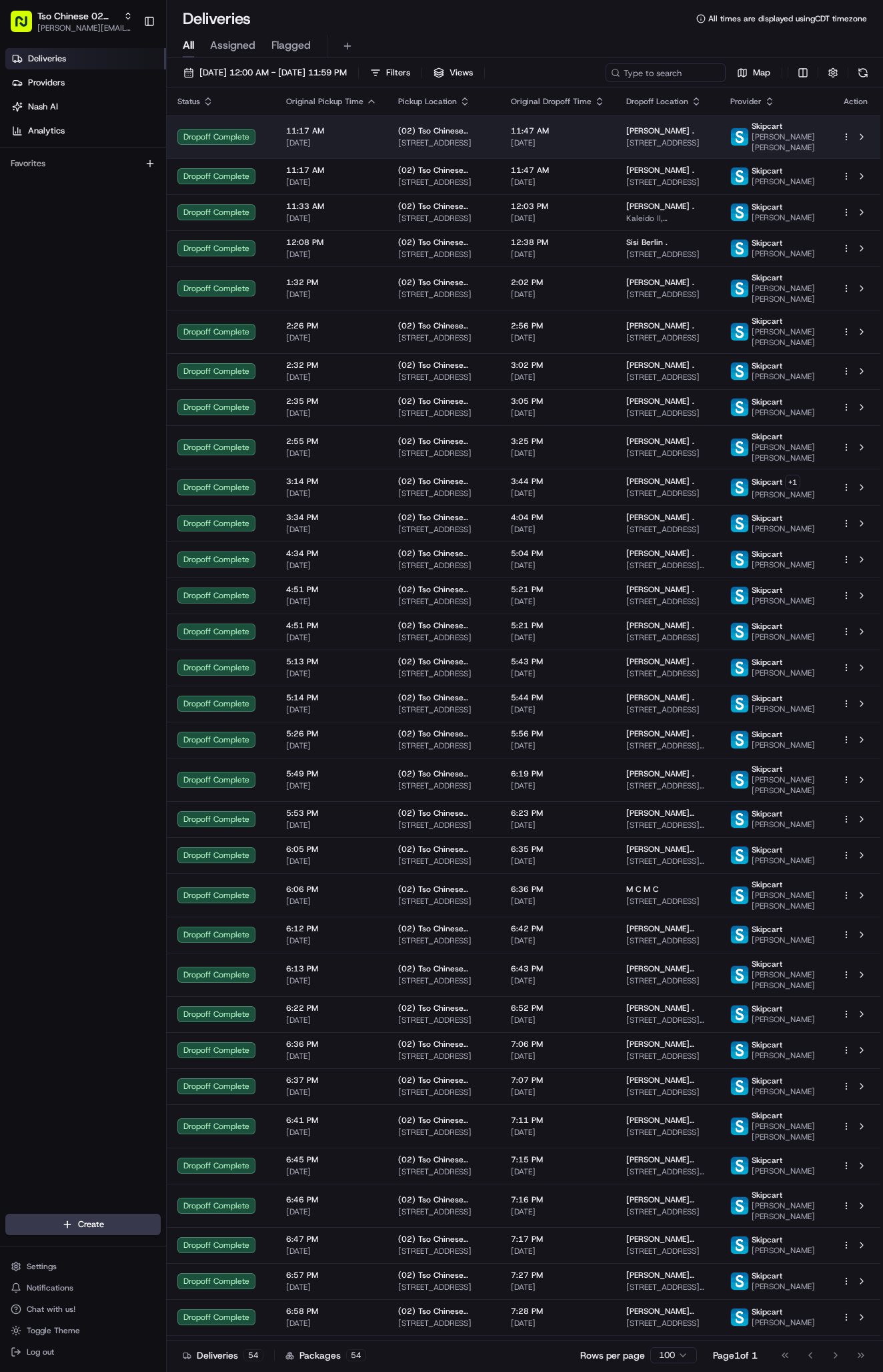
click at [315, 73] on span "[DATE] 12:00 AM - [DATE] 11:59 PM" at bounding box center [273, 73] width 148 height 12
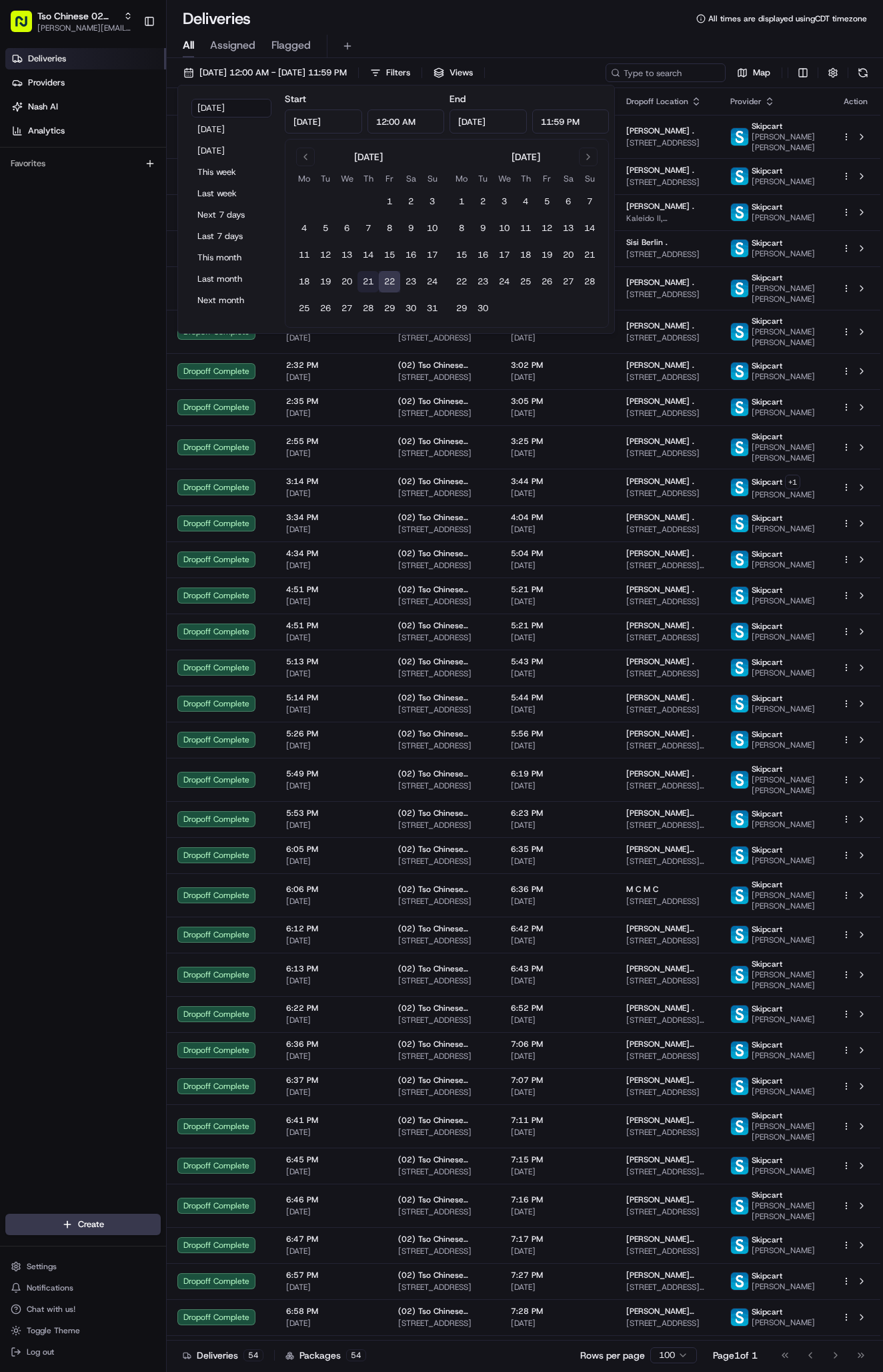
click at [367, 277] on button "21" at bounding box center [368, 281] width 21 height 21
type input "[DATE]"
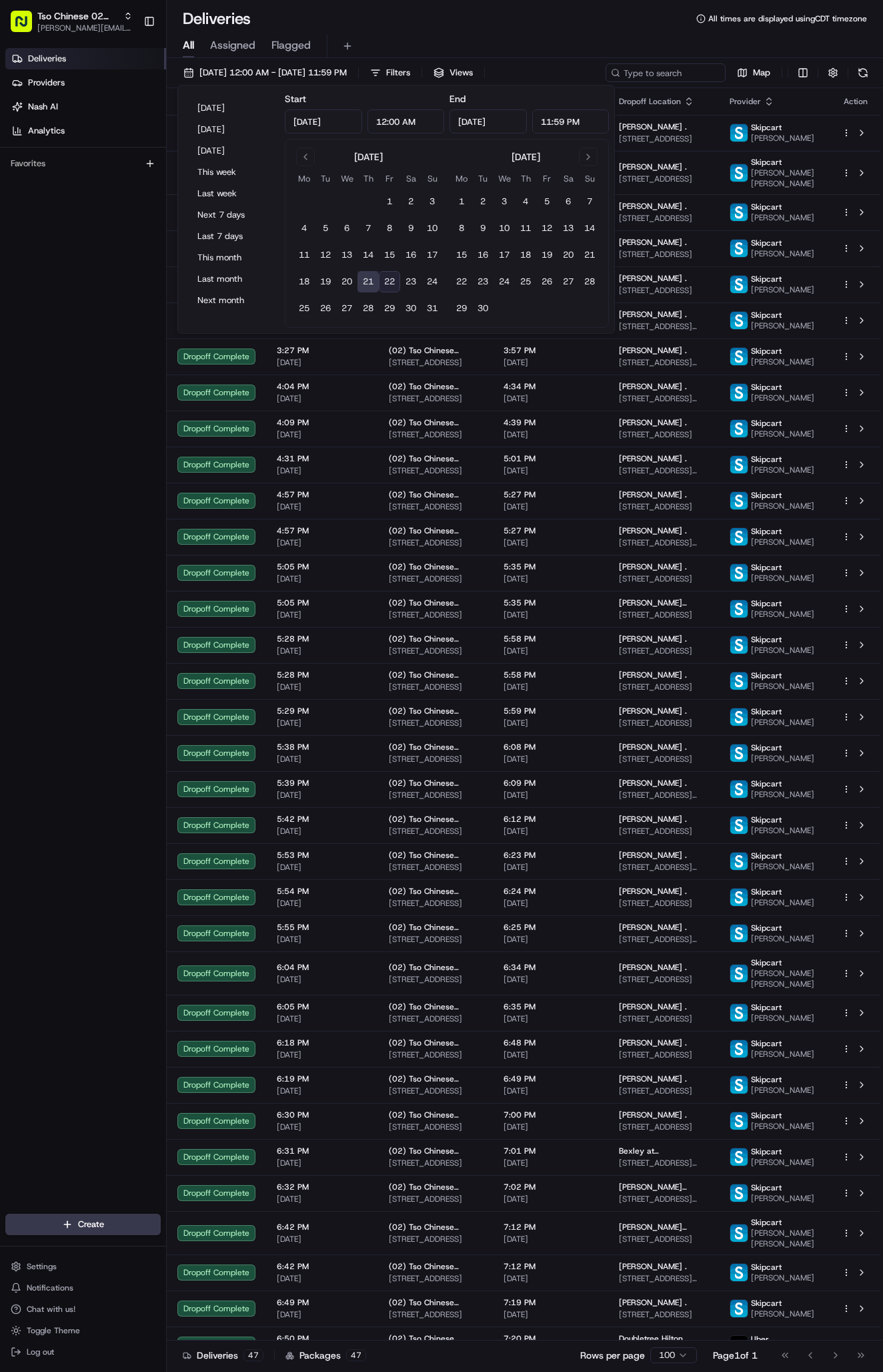
click at [363, 277] on button "21" at bounding box center [368, 281] width 21 height 21
click at [104, 396] on div "Deliveries Providers [PERSON_NAME] Analytics Favorites" at bounding box center [83, 633] width 166 height 1179
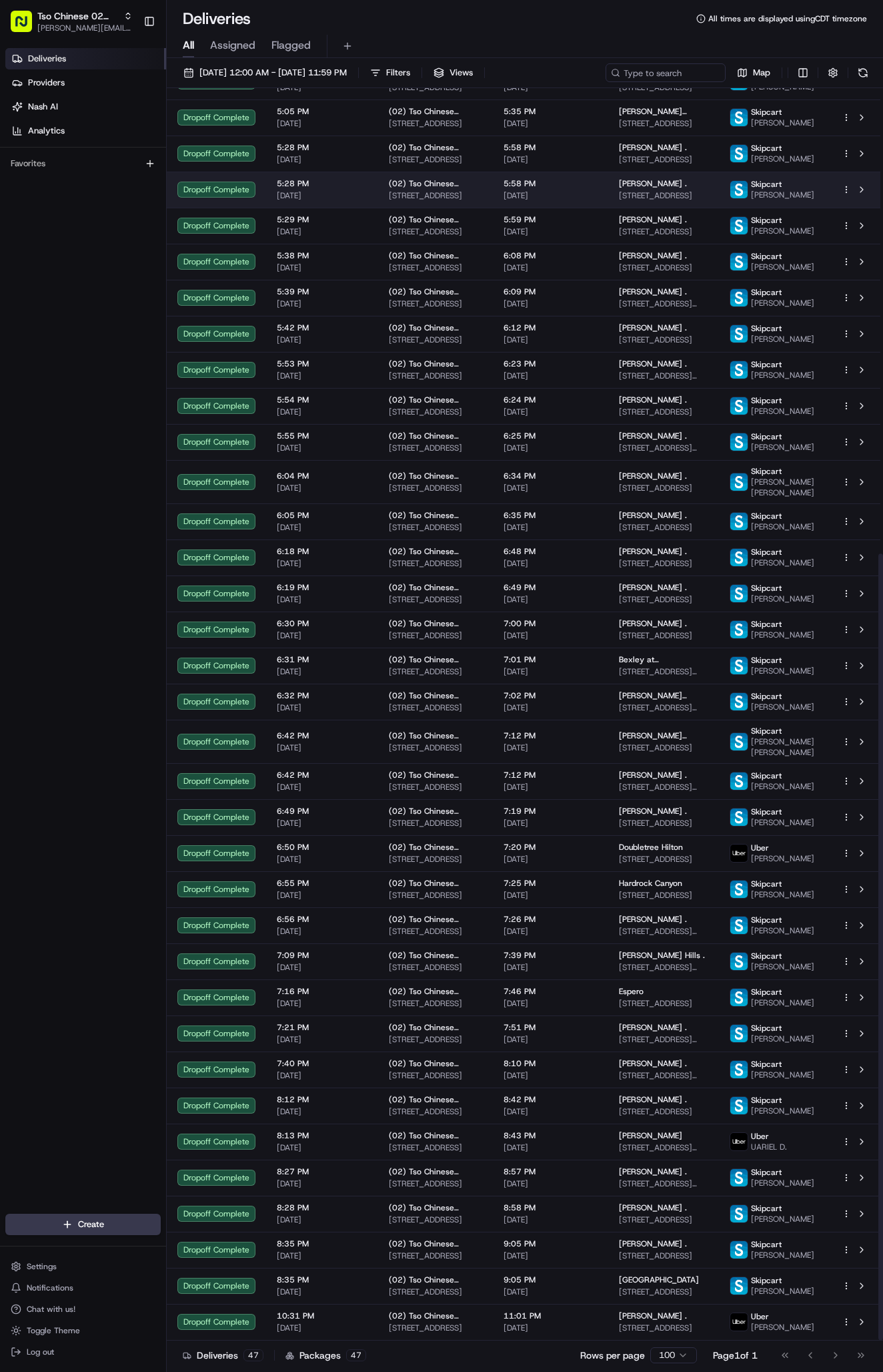
scroll to position [741, 0]
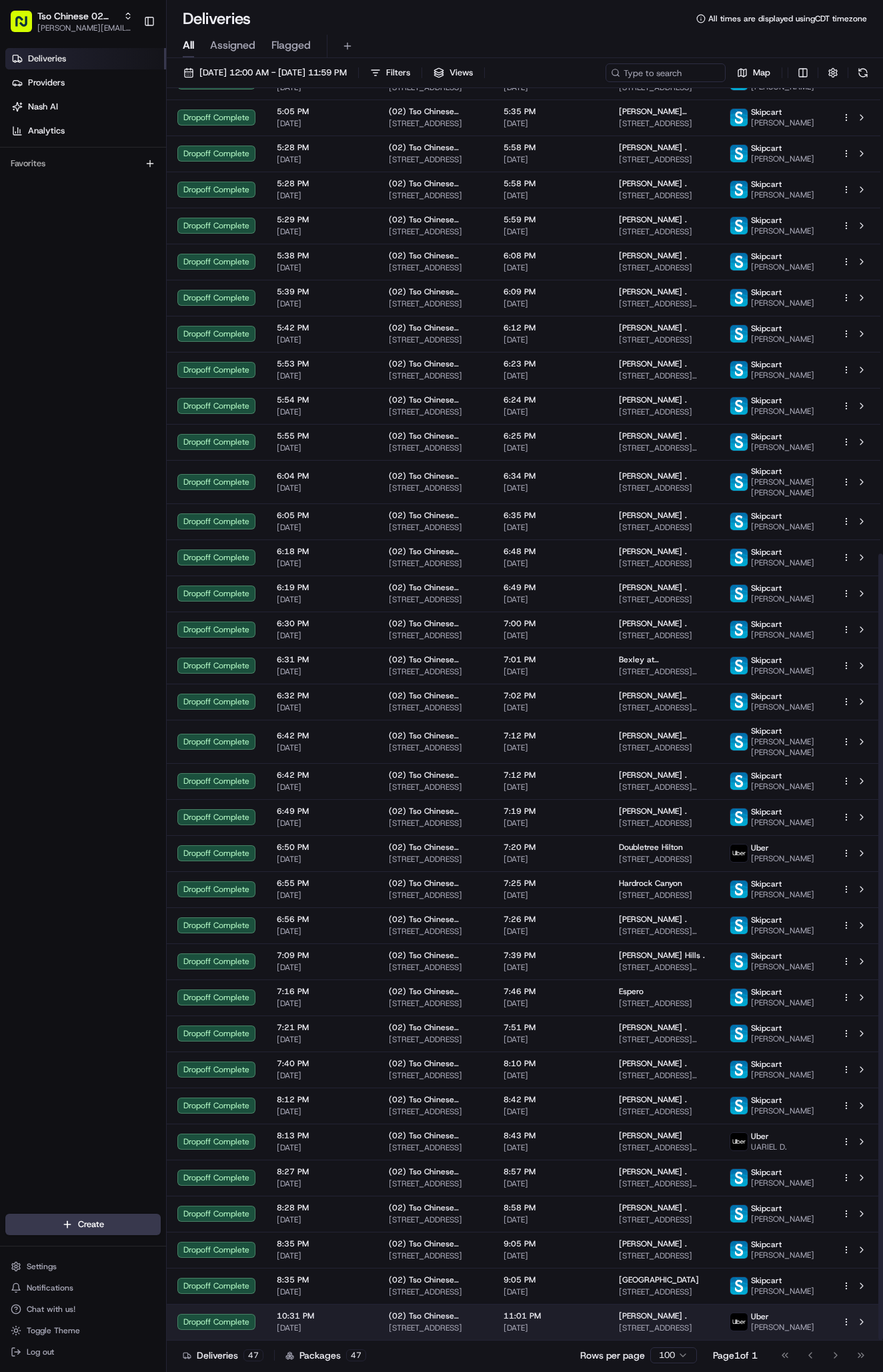
click at [660, 1304] on td "[PERSON_NAME] . [STREET_ADDRESS]" at bounding box center [664, 1321] width 111 height 36
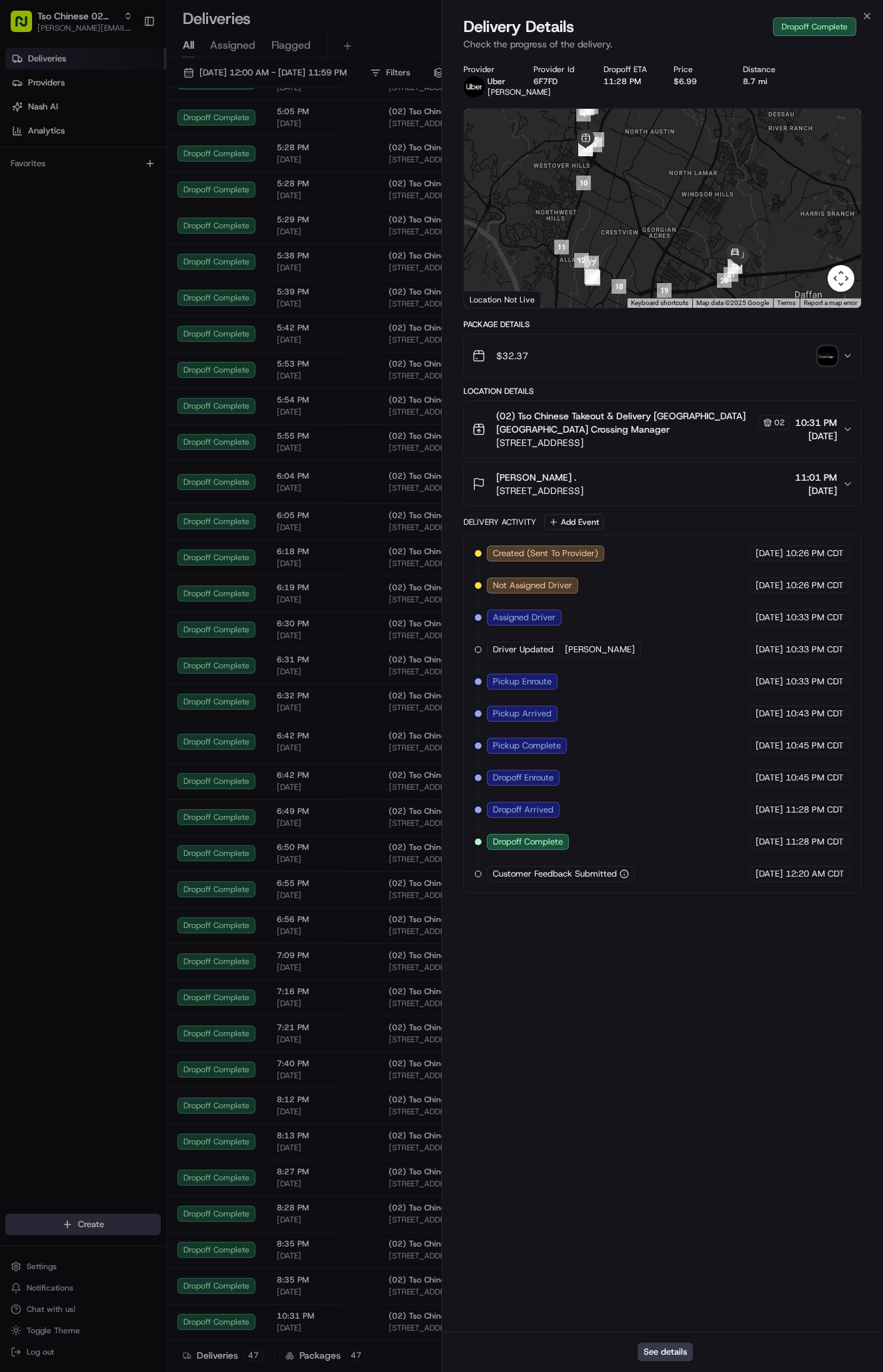
click at [845, 485] on icon "button" at bounding box center [848, 484] width 6 height 3
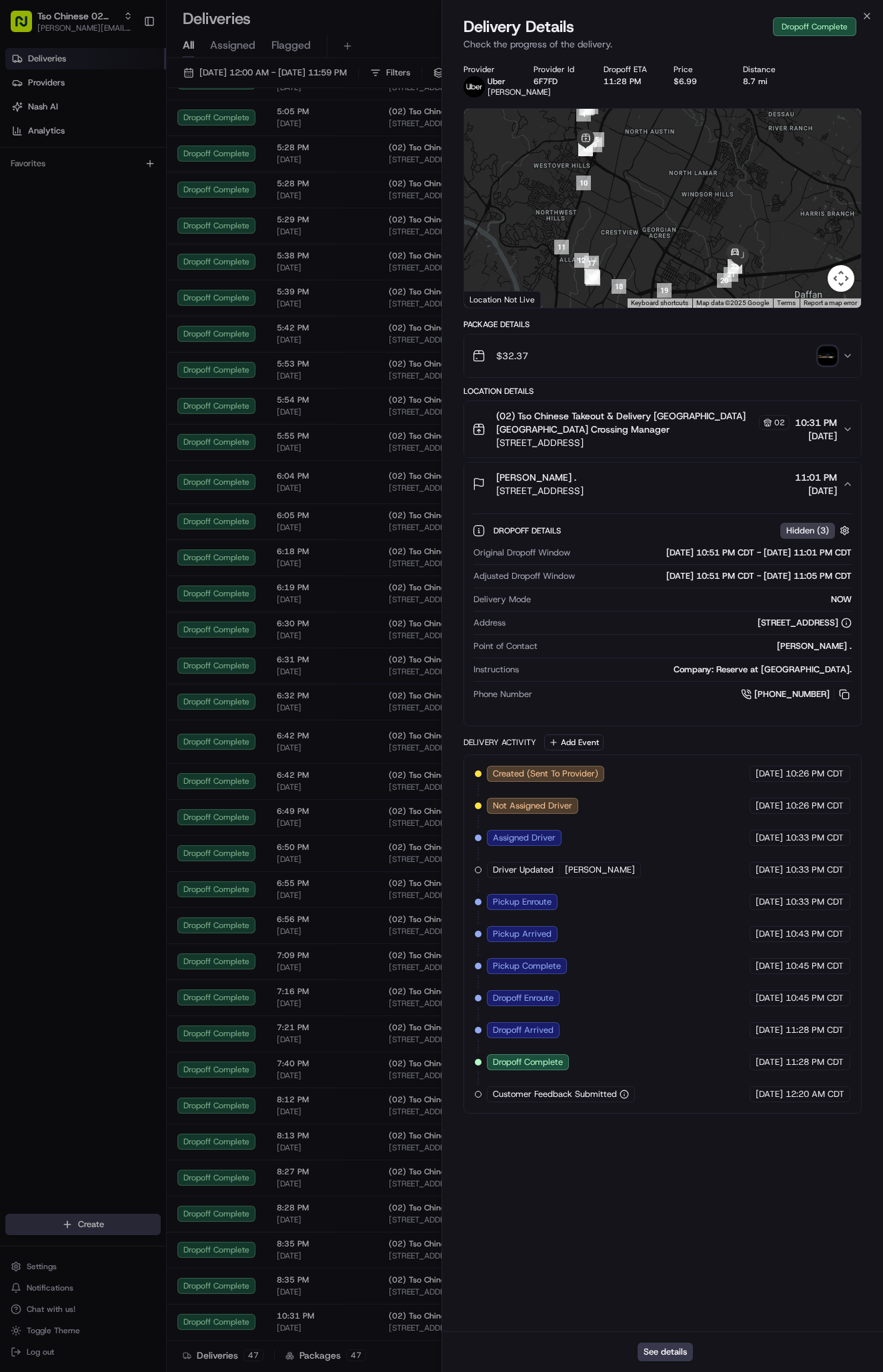
click at [845, 489] on icon "button" at bounding box center [848, 484] width 11 height 11
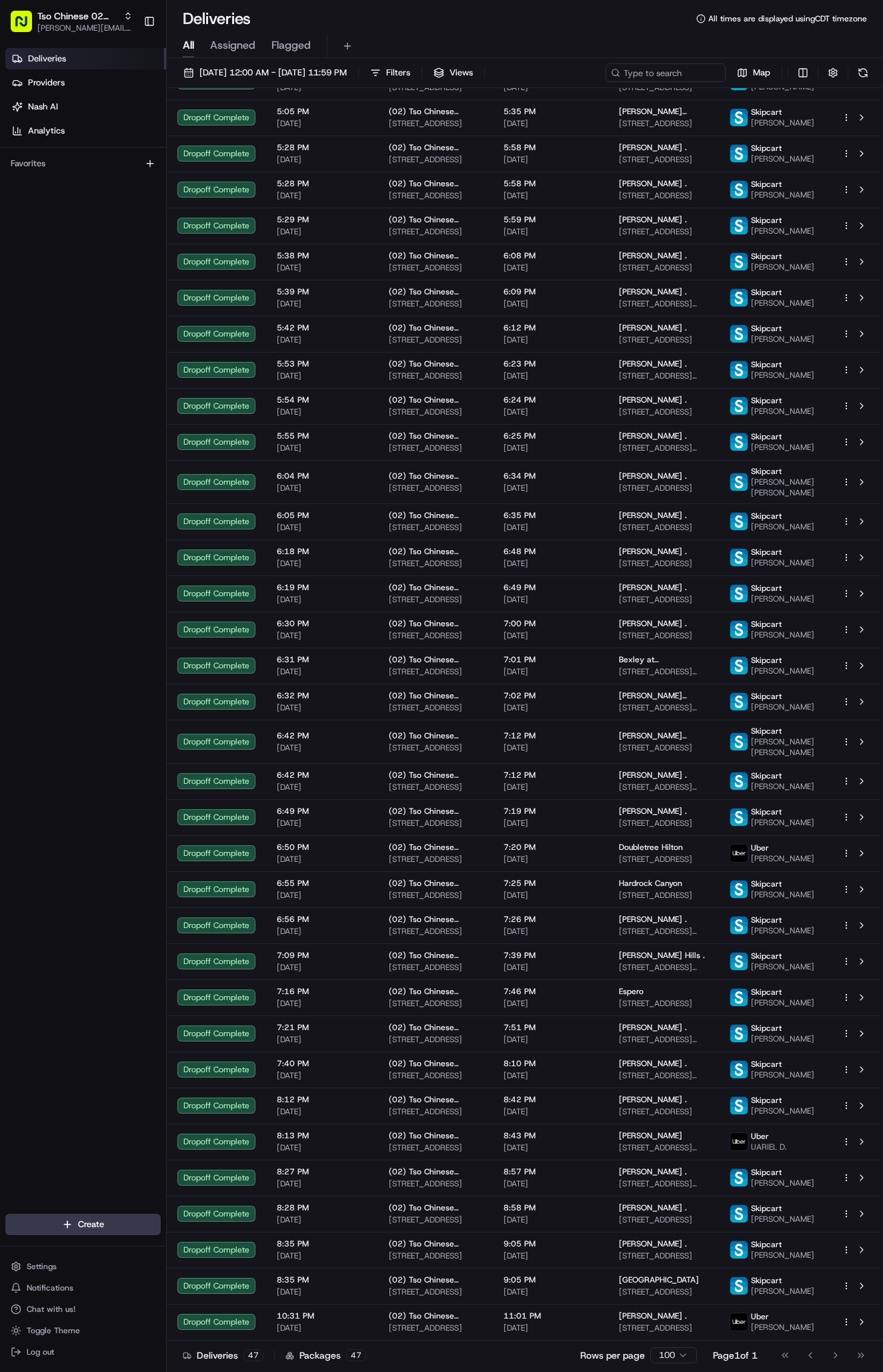
click at [123, 625] on div "Deliveries Providers [PERSON_NAME] Analytics Favorites" at bounding box center [83, 633] width 166 height 1179
click at [144, 1147] on div "Deliveries Providers [PERSON_NAME] Analytics Favorites" at bounding box center [83, 633] width 166 height 1179
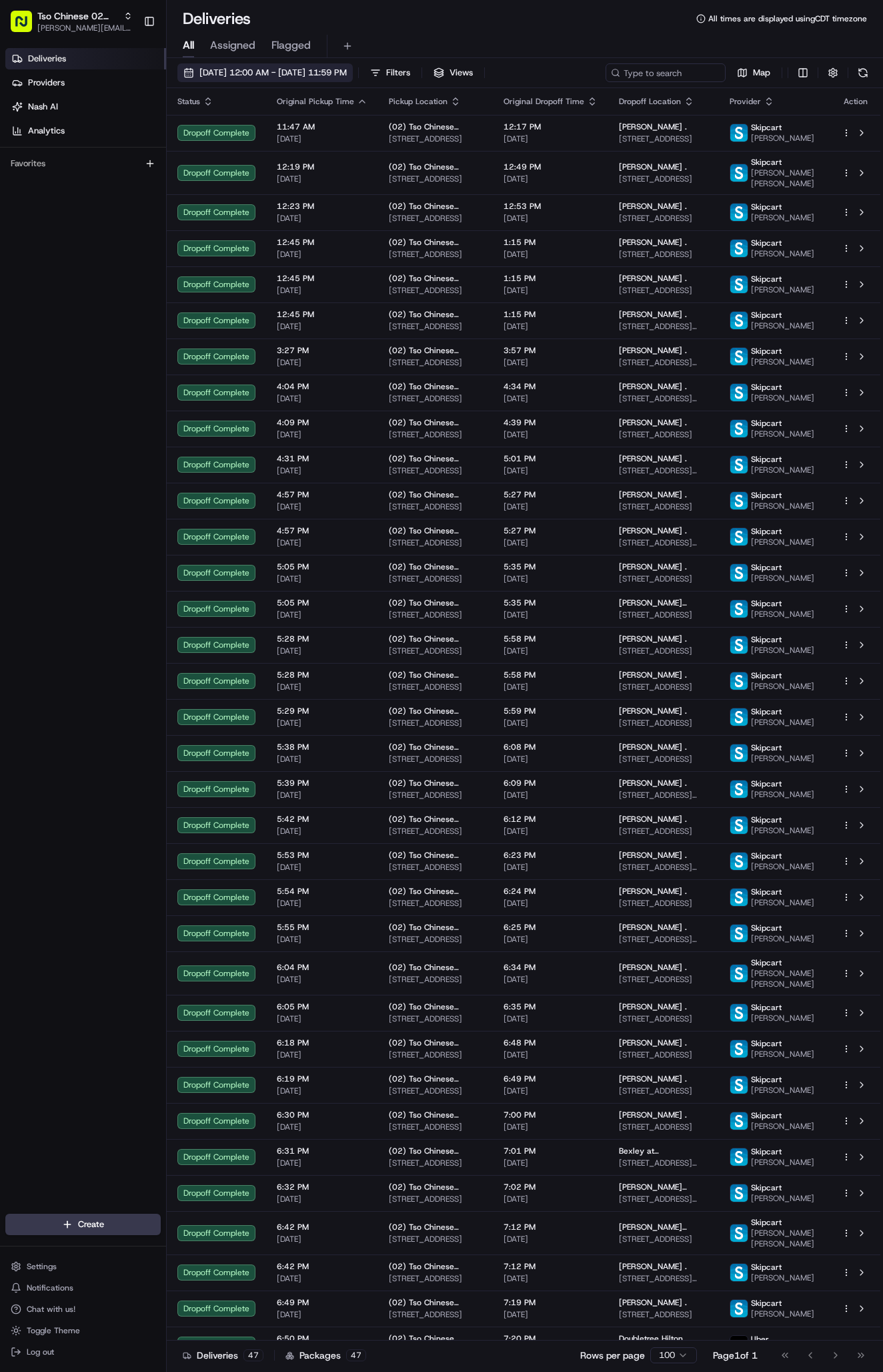
scroll to position [0, 0]
click at [231, 77] on span "[DATE] 12:00 AM - [DATE] 11:59 PM" at bounding box center [273, 73] width 148 height 12
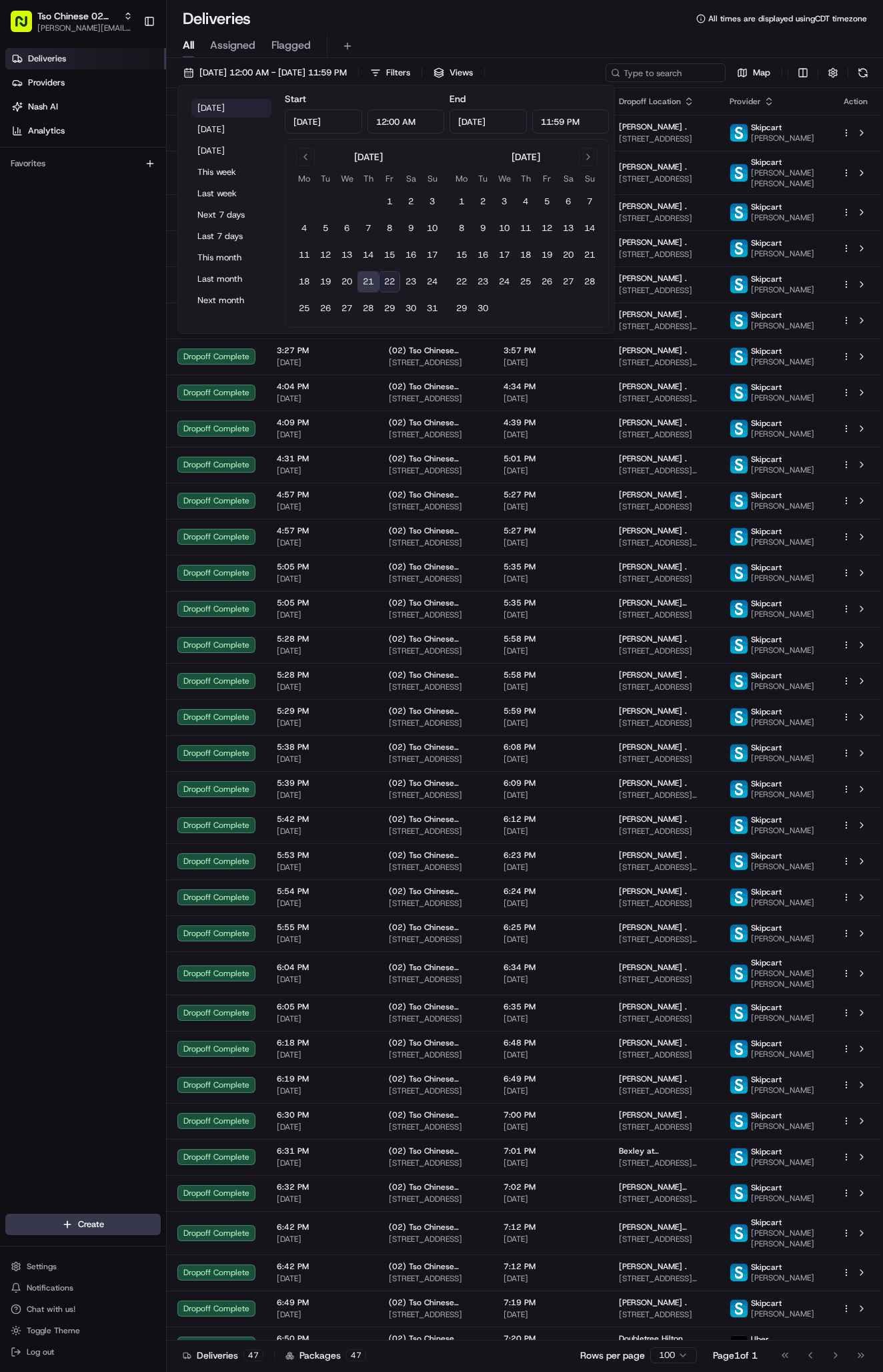
click at [207, 101] on button "[DATE]" at bounding box center [231, 108] width 80 height 18
type input "[DATE]"
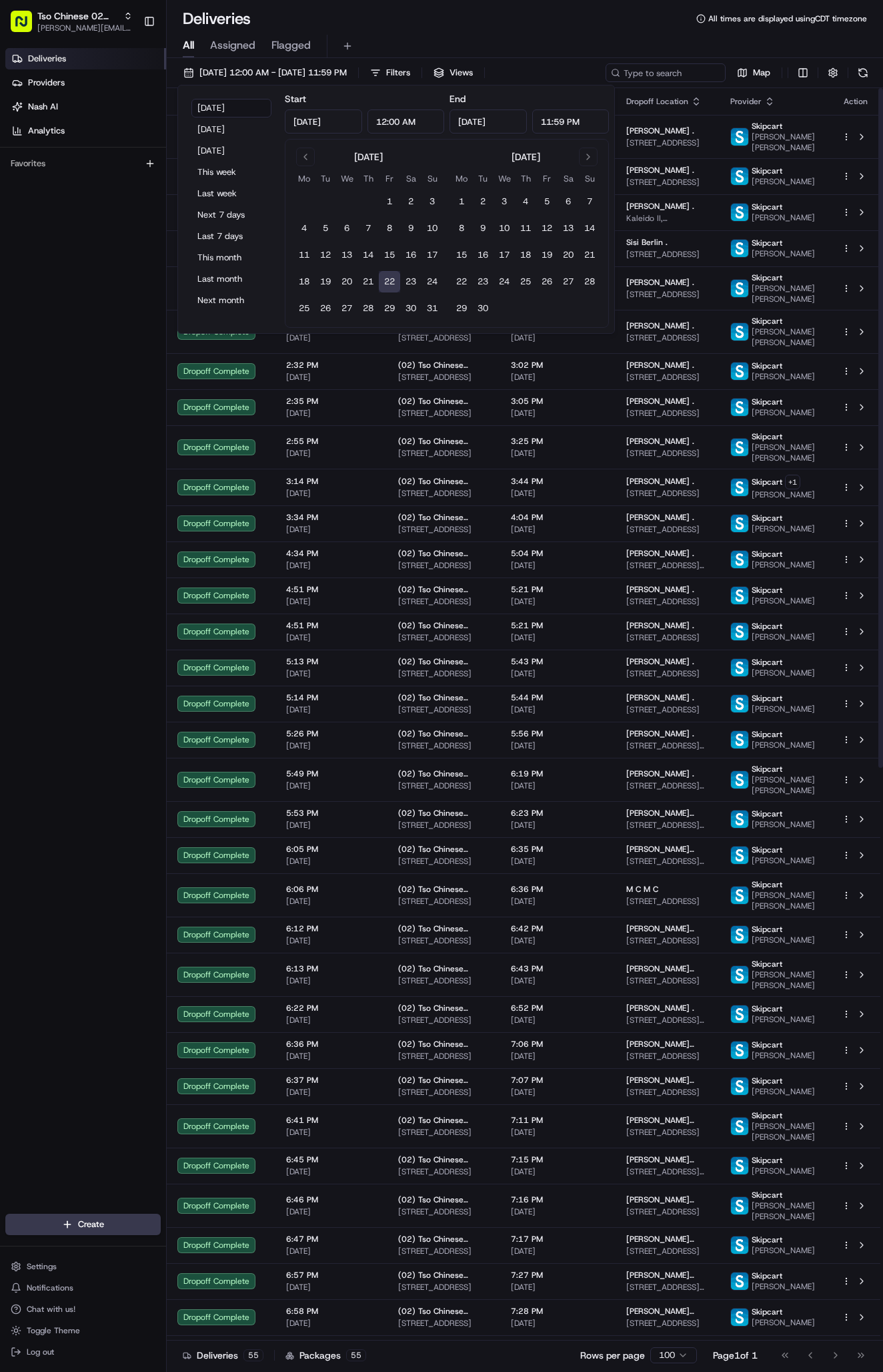
click at [113, 644] on div "Deliveries Providers [PERSON_NAME] Analytics Favorites" at bounding box center [83, 633] width 166 height 1179
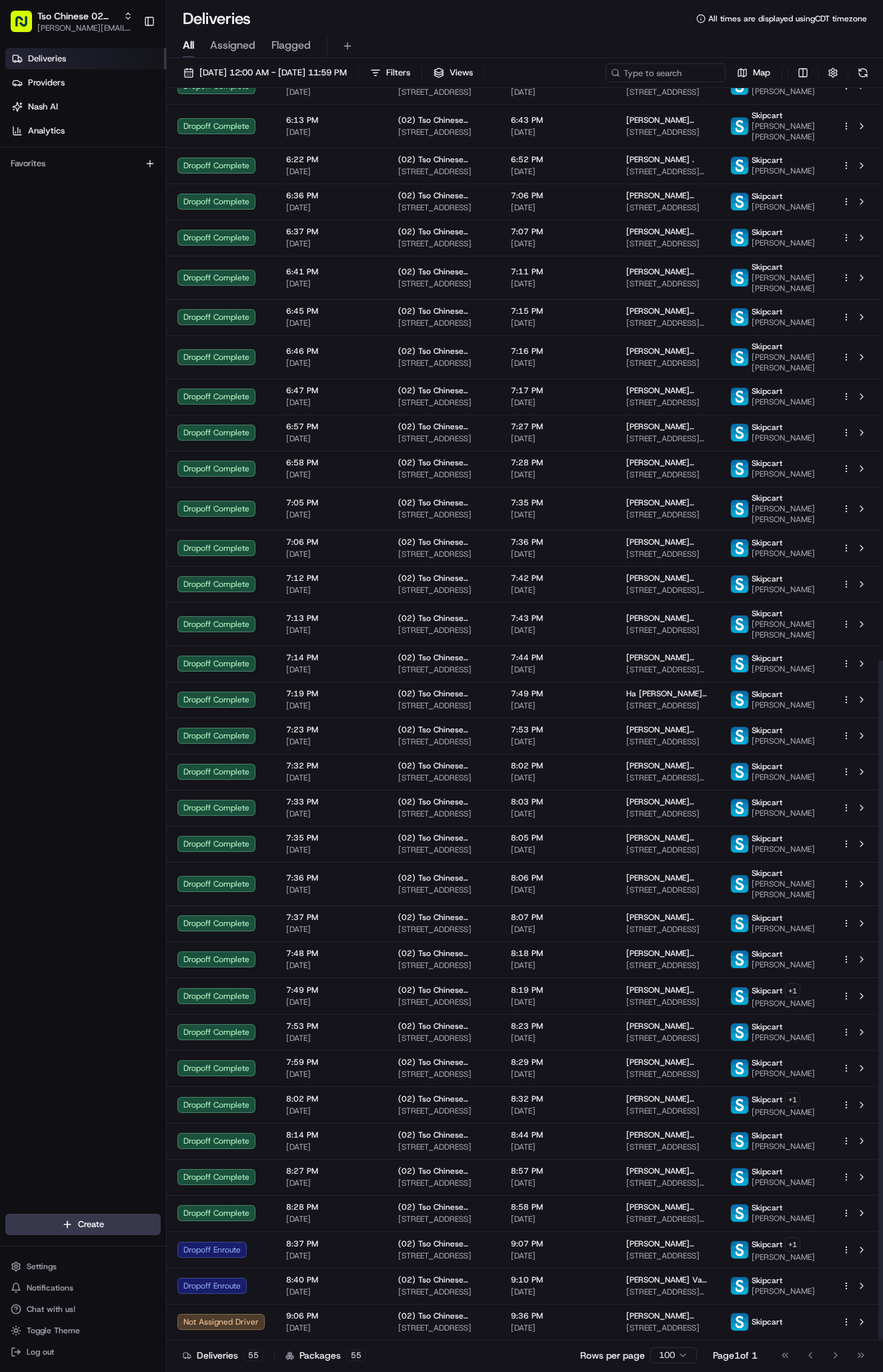
scroll to position [1052, 0]
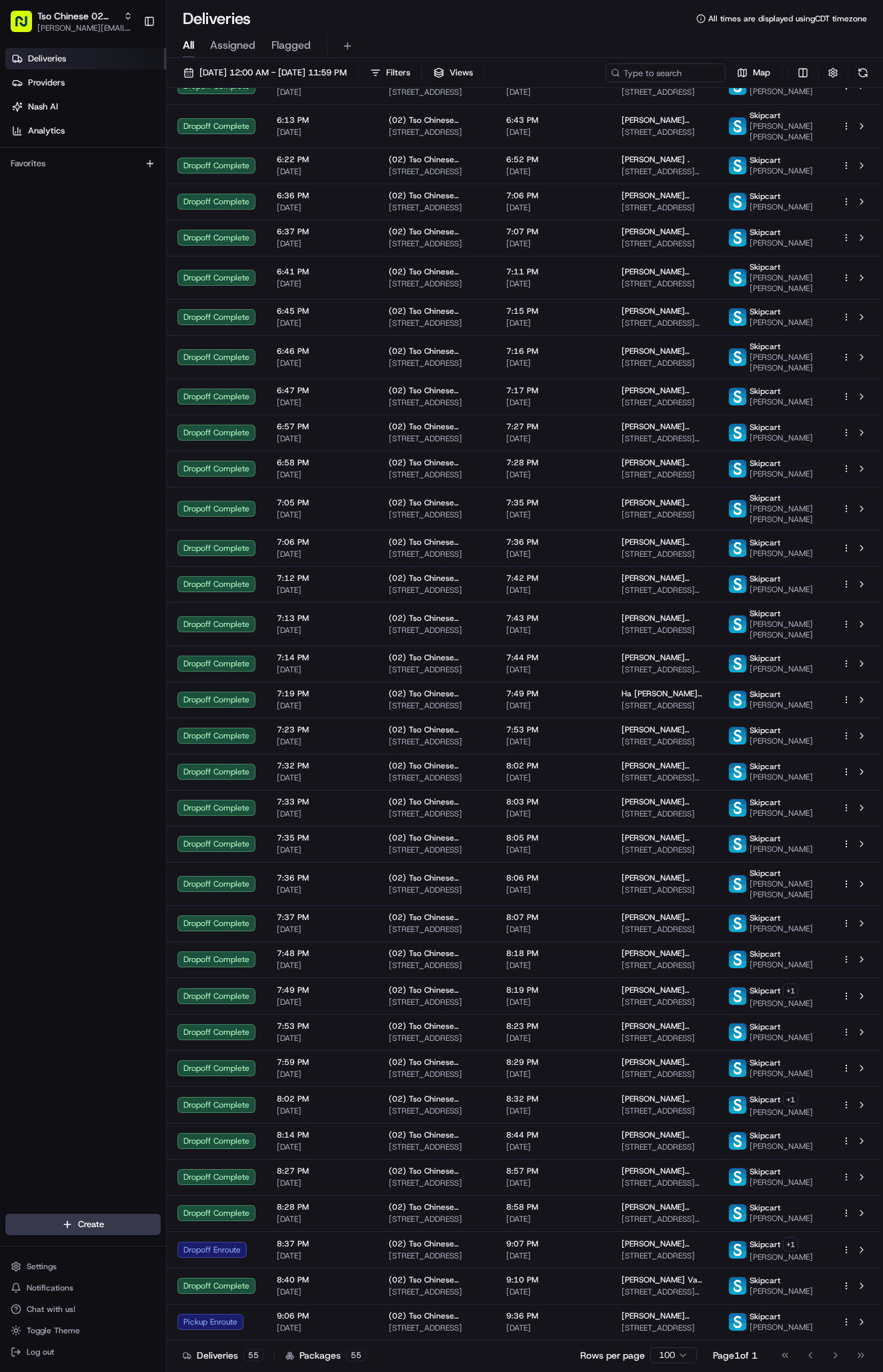
click at [643, 1284] on span "[PERSON_NAME] Van [PERSON_NAME] Van" at bounding box center [664, 1280] width 85 height 11
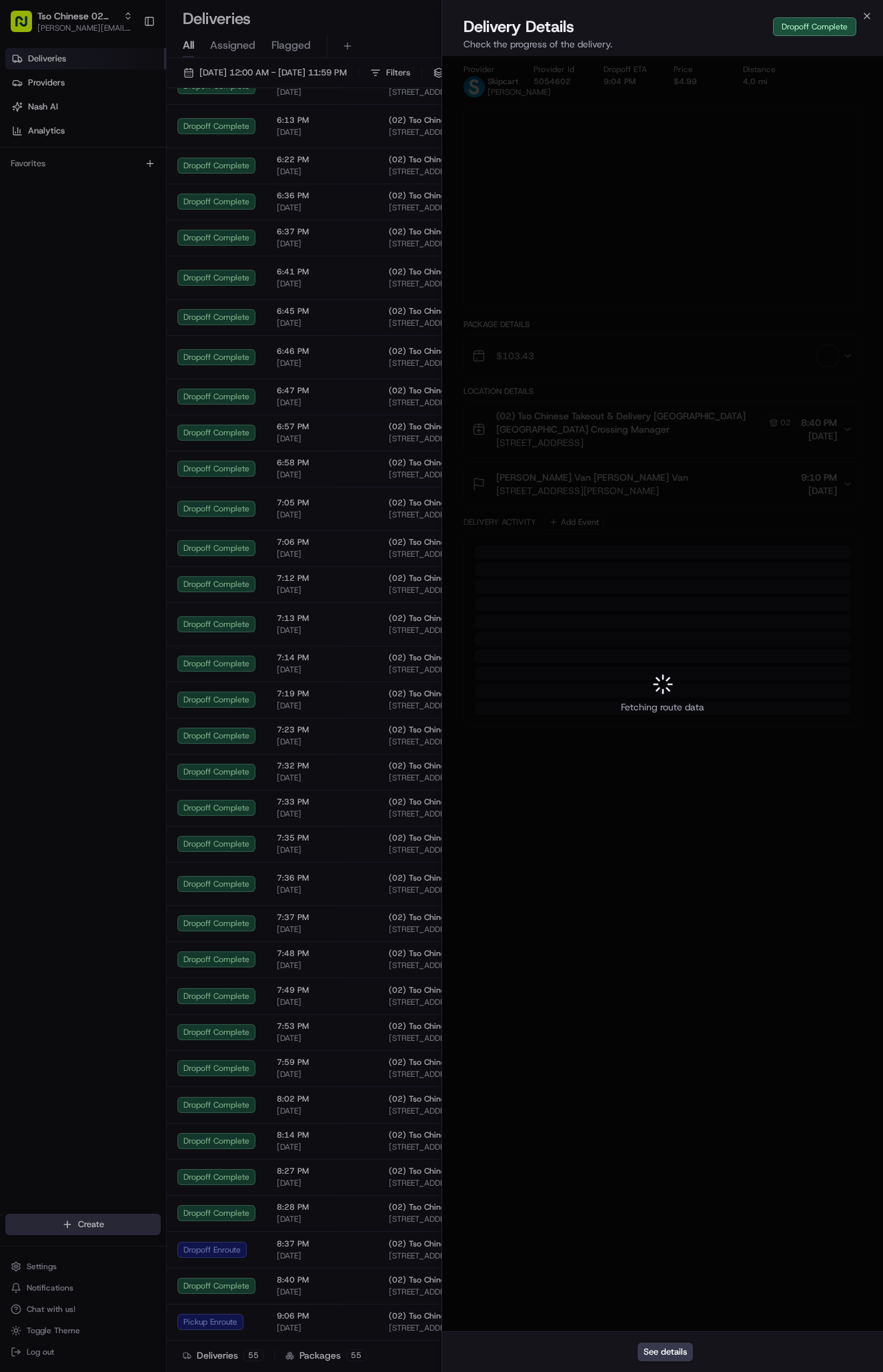
click at [643, 1284] on div at bounding box center [442, 686] width 883 height 1372
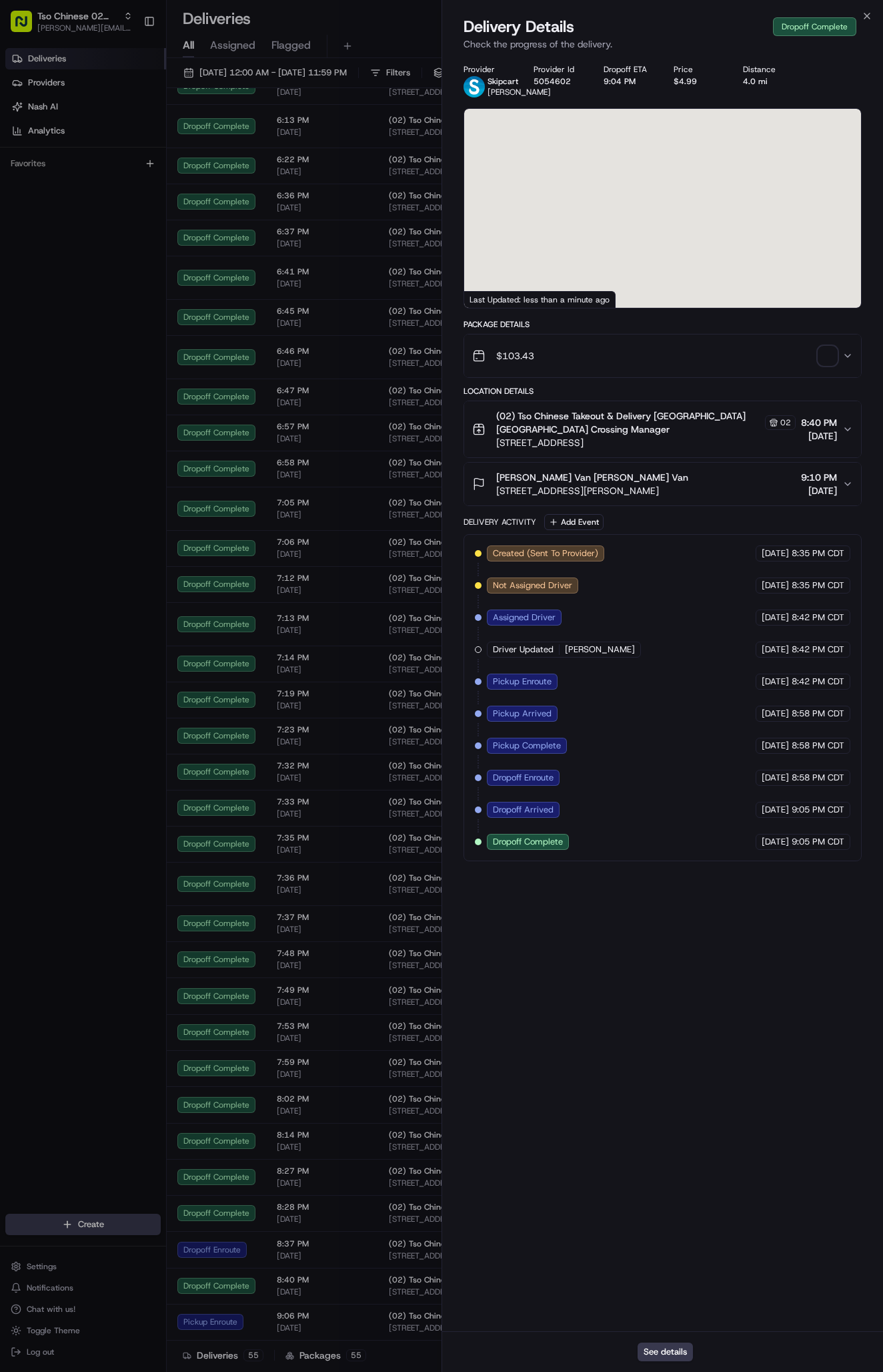
click at [643, 1284] on div "Provider Skipcart [PERSON_NAME] Provider Id 5054602 Dropoff ETA 9:04 PM Price $…" at bounding box center [663, 693] width 441 height 1275
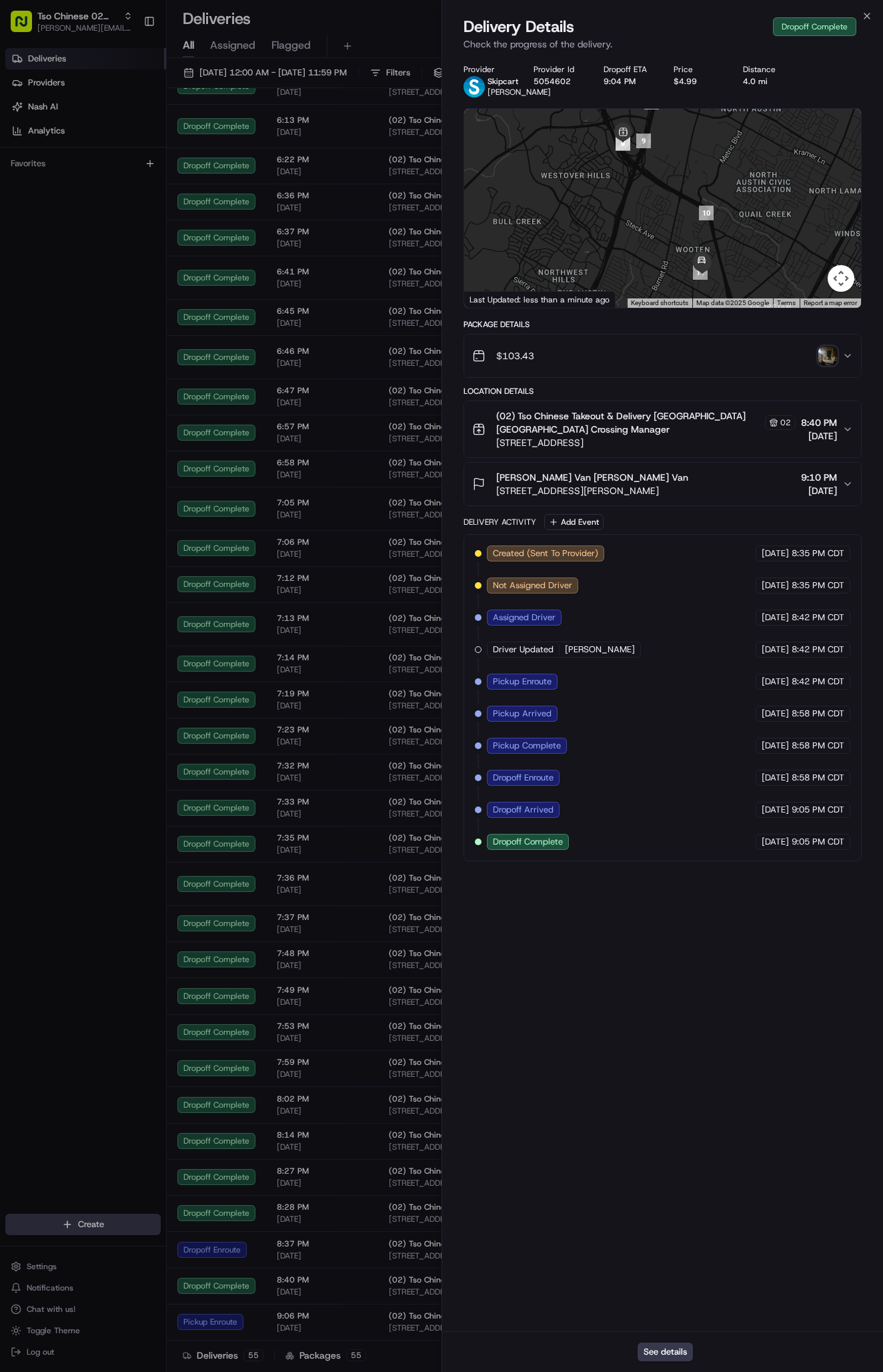
click at [829, 365] on img "button" at bounding box center [828, 355] width 18 height 18
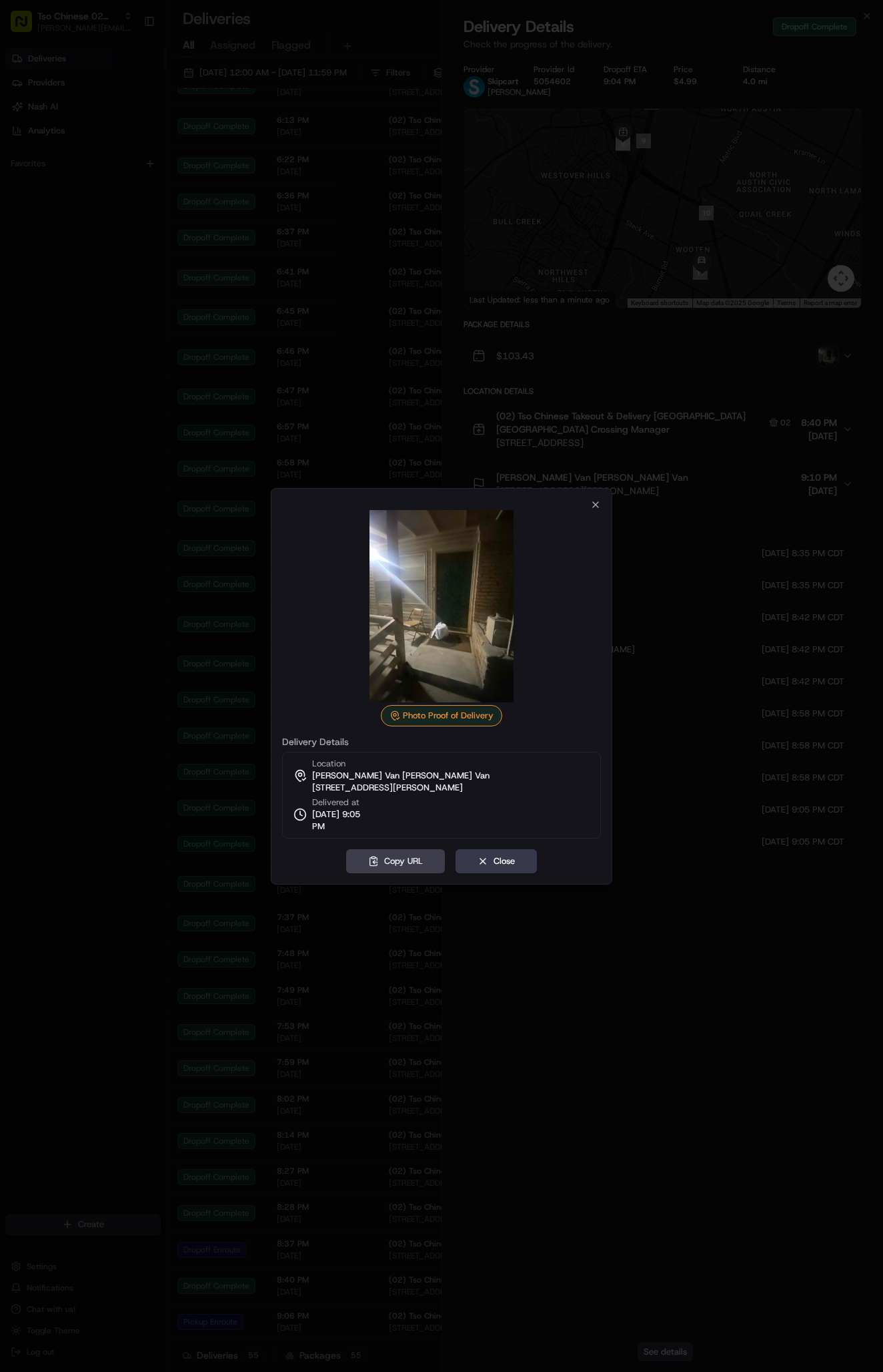
click at [791, 866] on div at bounding box center [442, 686] width 883 height 1372
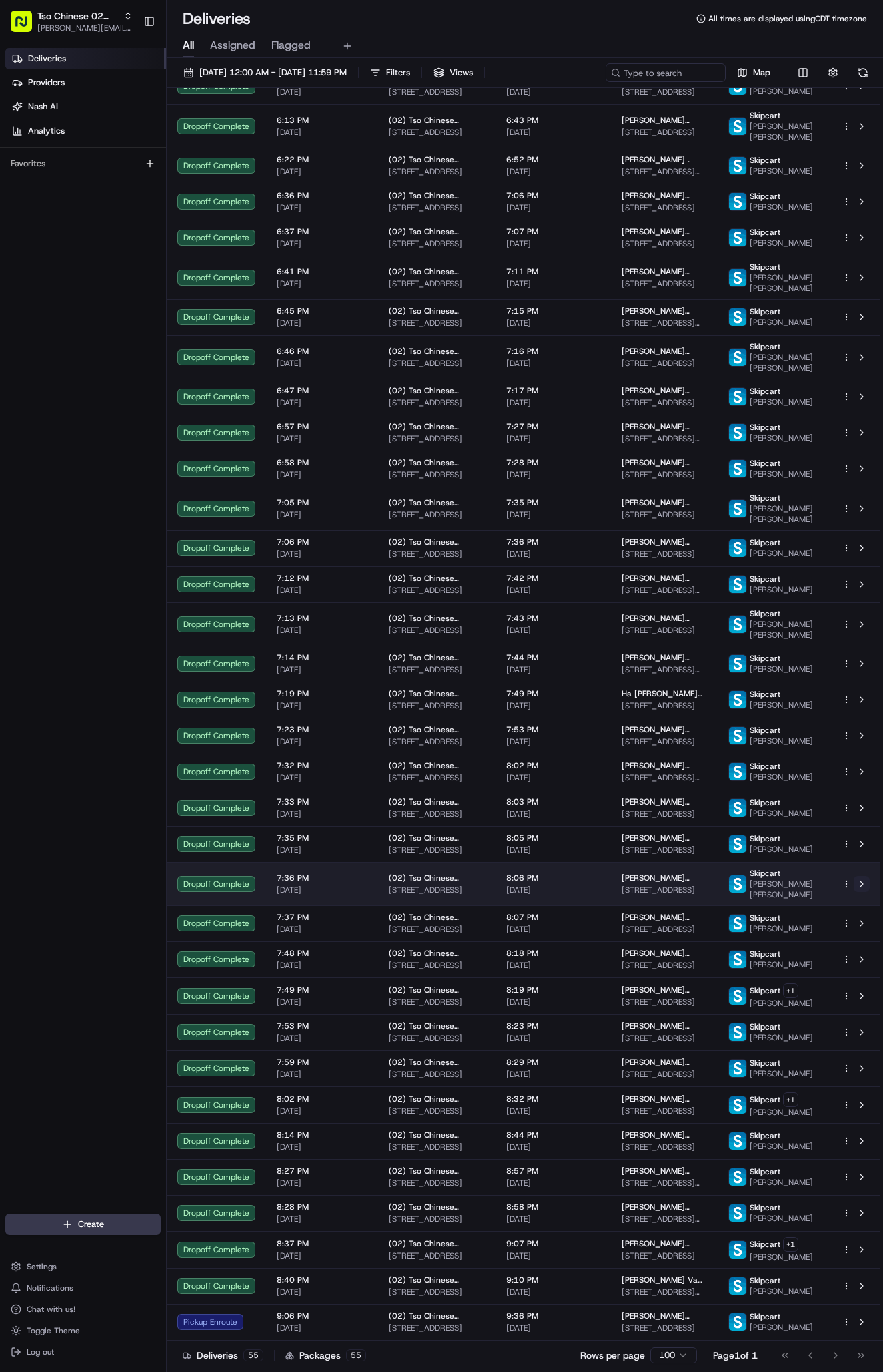
click at [491, 1239] on td "(02) Tso Chinese Takeout & Delivery [GEOGRAPHIC_DATA] [STREET_ADDRESS]" at bounding box center [437, 1249] width 117 height 37
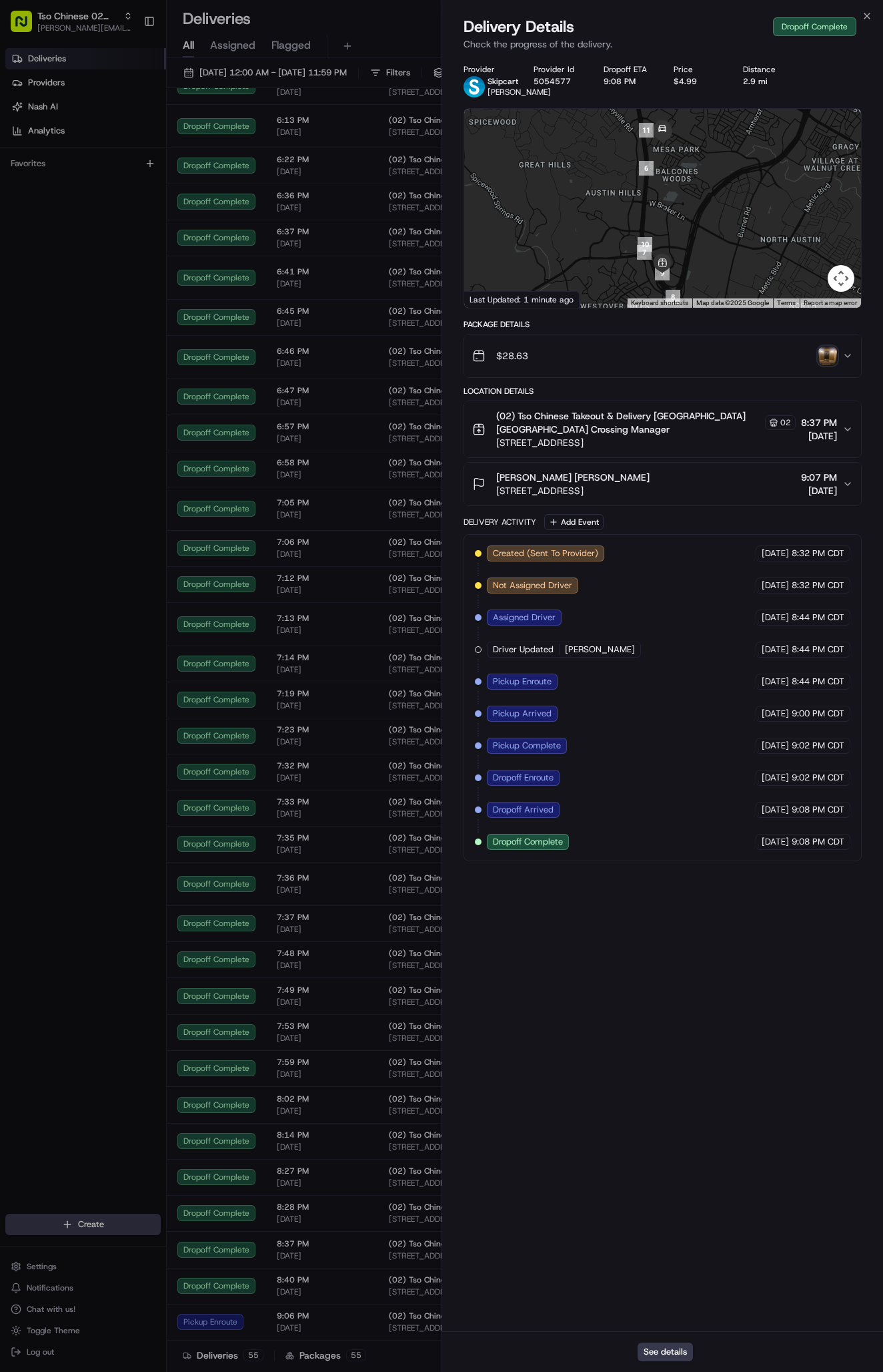
click at [826, 363] on img "button" at bounding box center [828, 355] width 18 height 18
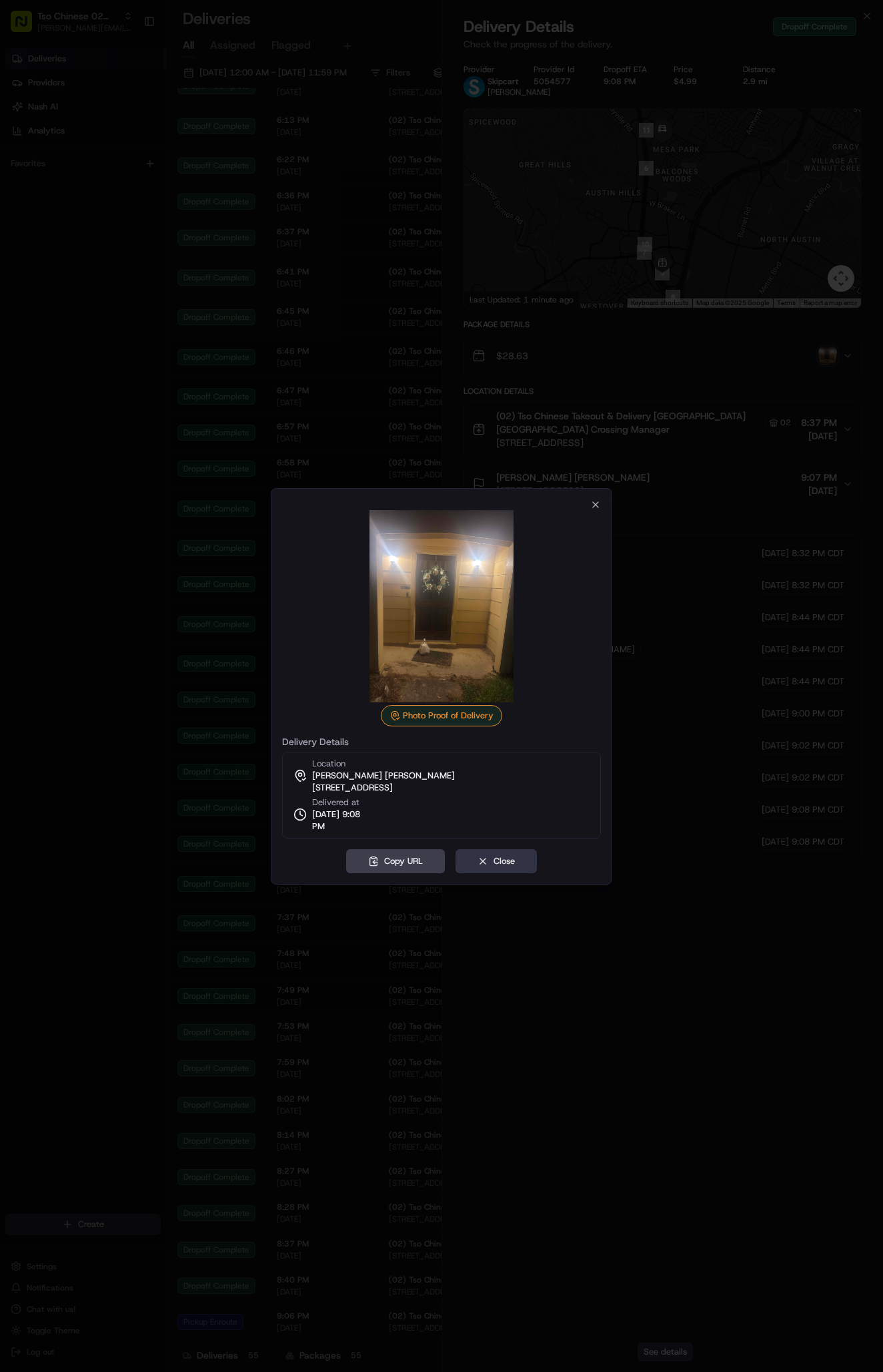
click at [507, 856] on button "Close" at bounding box center [496, 861] width 82 height 24
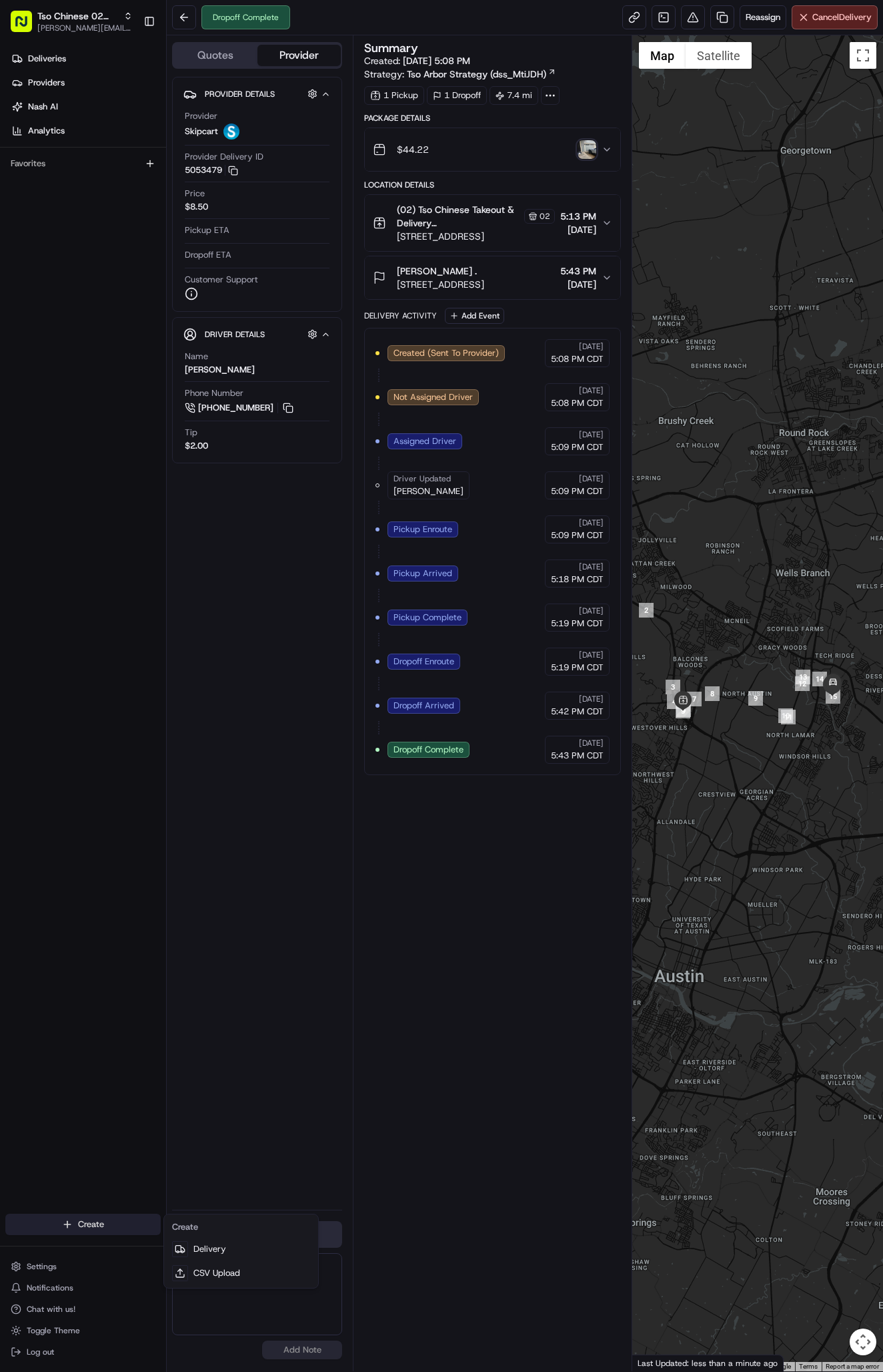
click at [101, 1215] on html "Tso Chinese 02 Arbor [PERSON_NAME][EMAIL_ADDRESS][DOMAIN_NAME] Toggle Sidebar D…" at bounding box center [442, 686] width 883 height 1372
click at [215, 1240] on link "Delivery" at bounding box center [241, 1249] width 149 height 24
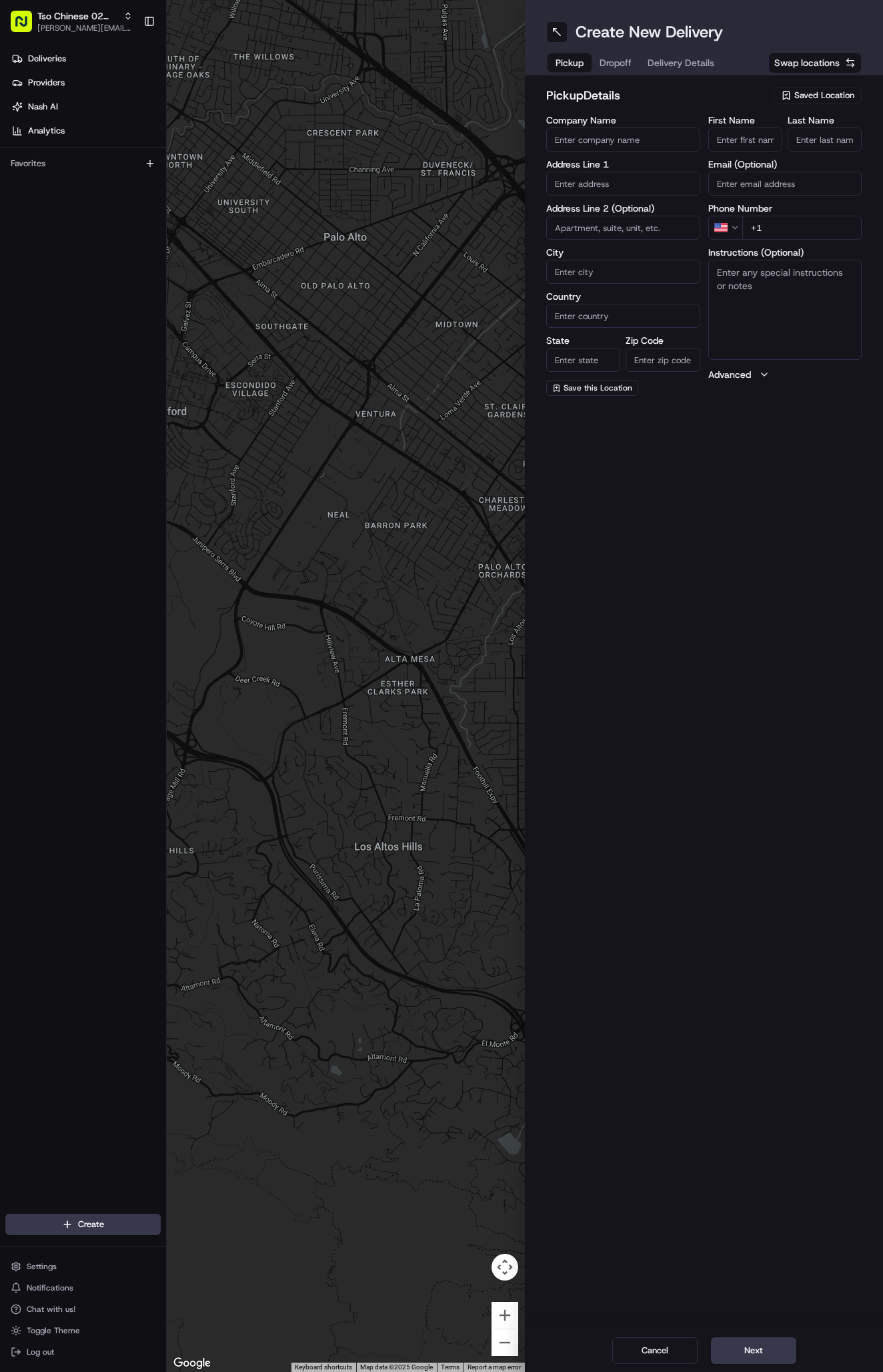
click at [824, 95] on span "Saved Location" at bounding box center [824, 95] width 60 height 12
click at [825, 158] on span "(02) Tso Chinese Takeout & Delivery [GEOGRAPHIC_DATA] (02)" at bounding box center [795, 152] width 164 height 24
type input "(02) Tso Chinese Takeout & Delivery [GEOGRAPHIC_DATA]"
type input "Bldg E Ste 402"
type input "Austin"
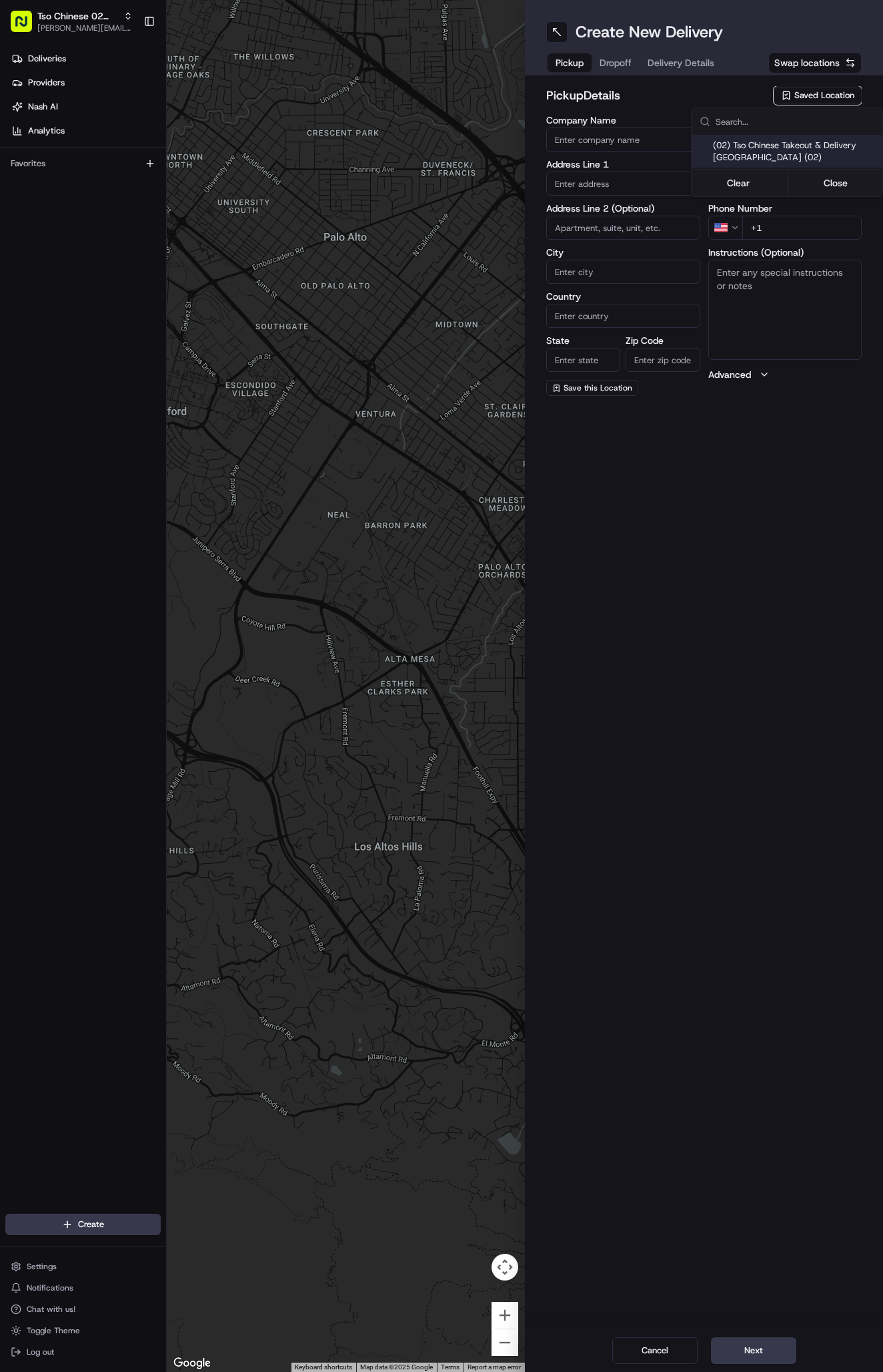
type input "US"
type input "[GEOGRAPHIC_DATA]"
type input "78759"
type input "Tso Chinese"
type input "Arboretum Crossing Manager"
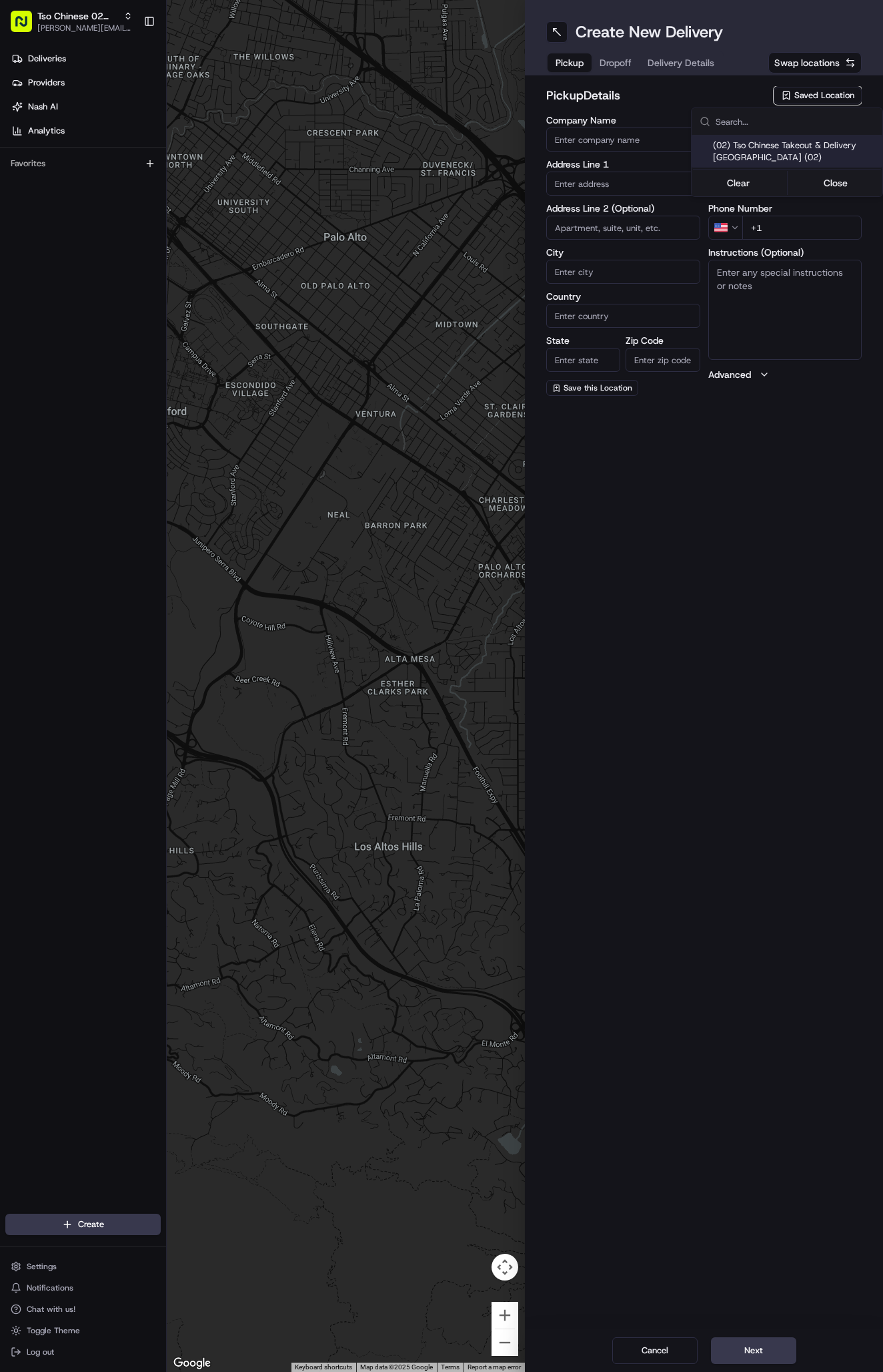
type input "[EMAIL_ADDRESS][DOMAIN_NAME]"
type input "[PHONE_NUMBER]"
type textarea "Submit a picture displaying address & food as Proof of Delivery. Envía una foto…"
type input "[STREET_ADDRESS]"
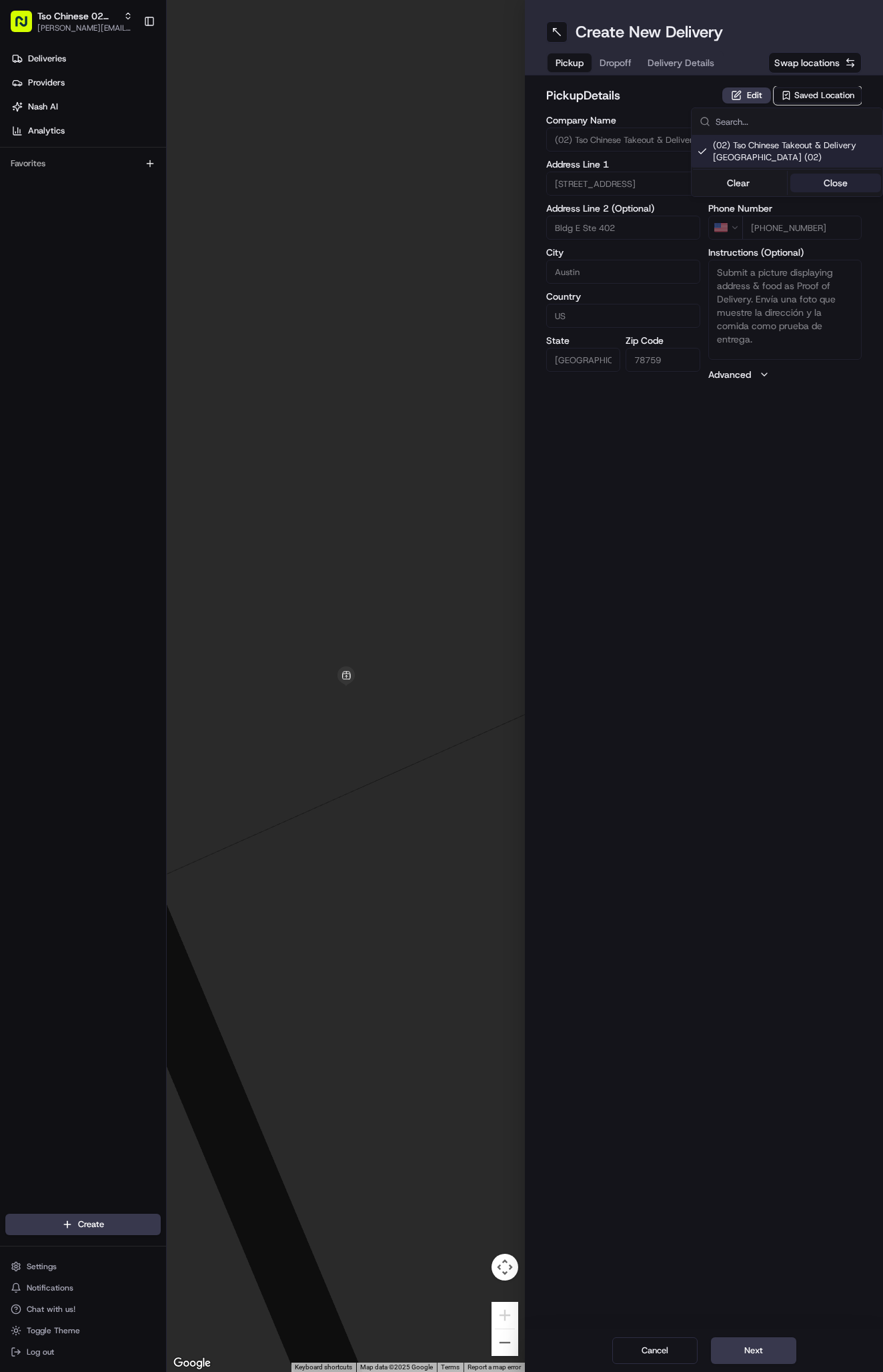
click at [826, 183] on button "Close" at bounding box center [836, 183] width 92 height 18
click at [705, 68] on span "Delivery Details" at bounding box center [681, 62] width 67 height 14
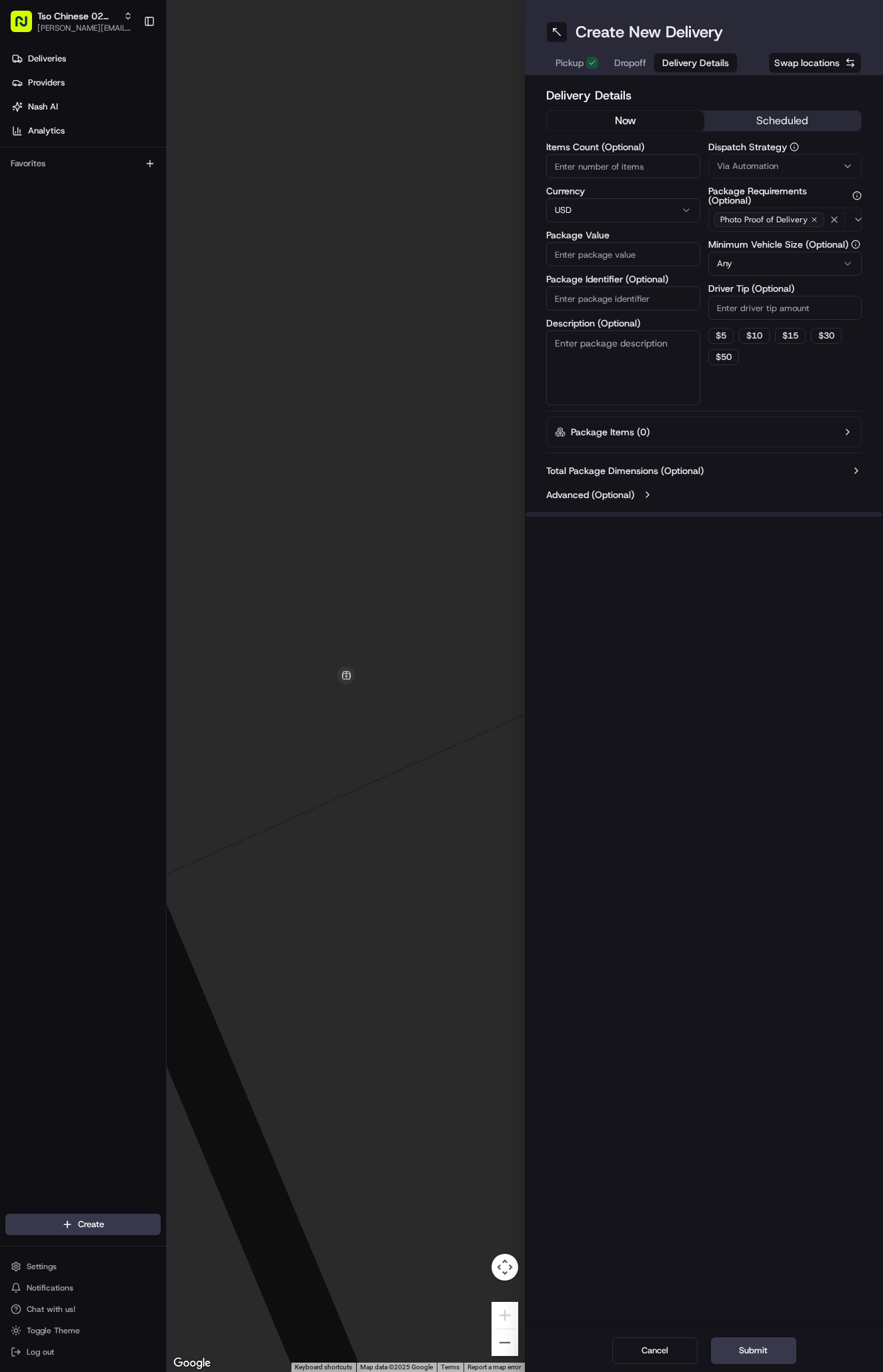
click at [738, 160] on button "Via Automation" at bounding box center [786, 166] width 154 height 24
click at [759, 234] on span "Tso Arbor Strategy" at bounding box center [795, 239] width 164 height 12
click at [812, 260] on button "Close" at bounding box center [836, 264] width 92 height 18
click at [757, 313] on input "Driver Tip (Optional)" at bounding box center [786, 308] width 154 height 24
type input "2"
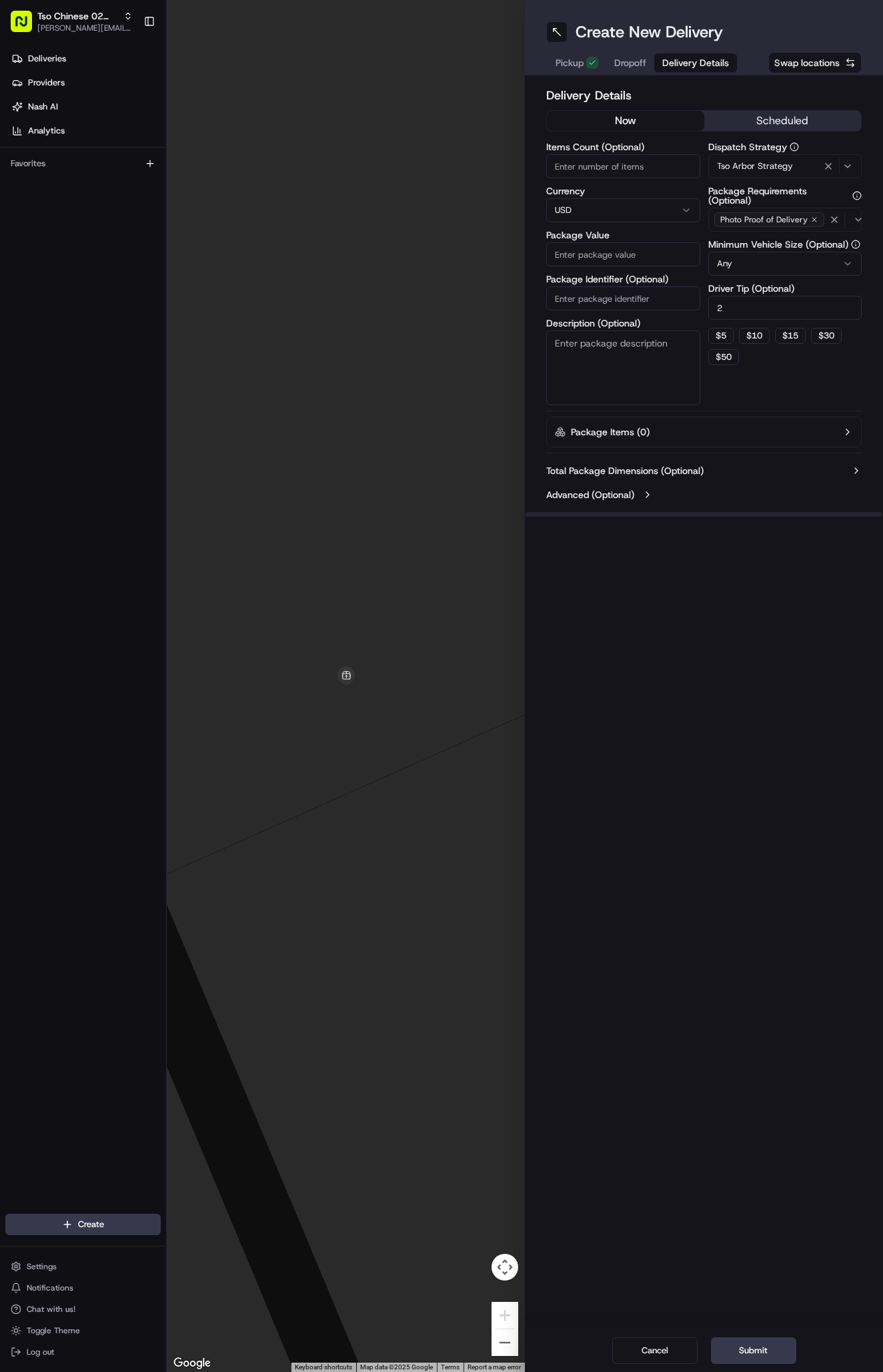
click at [663, 301] on input "Package Identifier (Optional)" at bounding box center [623, 298] width 154 height 24
paste input "ANTLPUT"
type input "ANTLPUT"
click at [620, 255] on input "Package Value" at bounding box center [623, 254] width 154 height 24
type input "35.61"
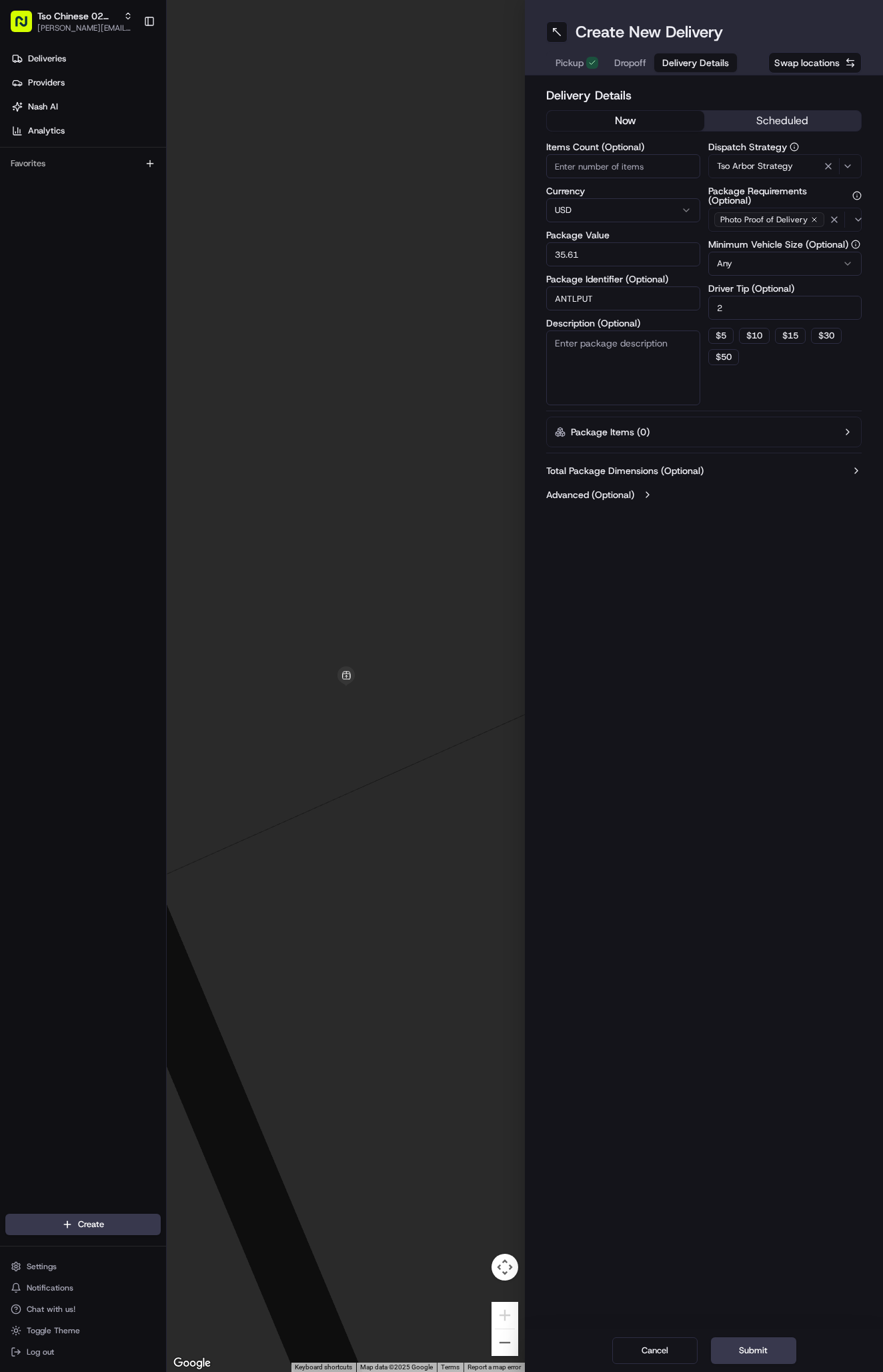
click at [628, 62] on span "Dropoff" at bounding box center [630, 62] width 32 height 14
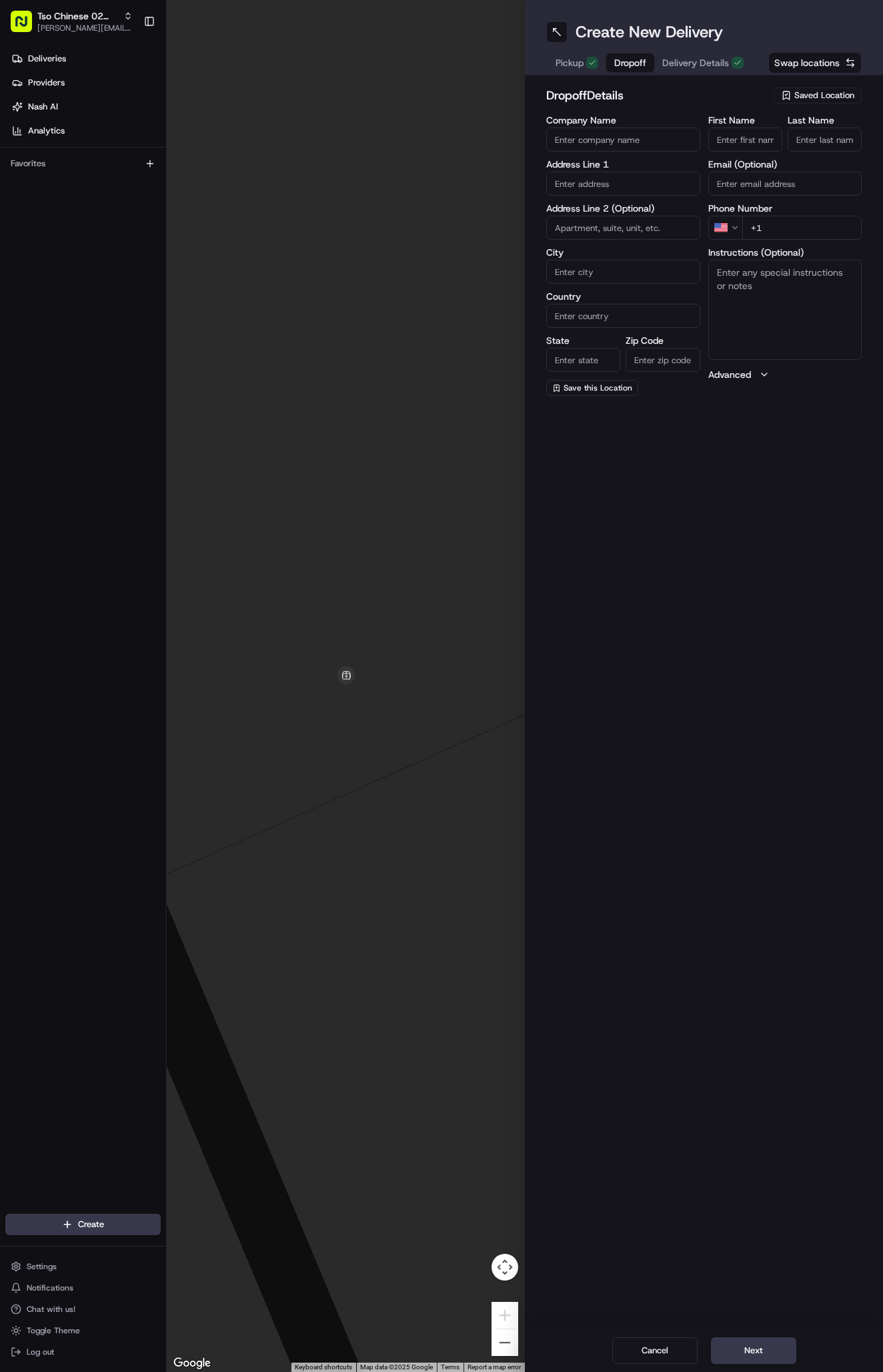
click at [734, 129] on input "First Name" at bounding box center [745, 140] width 74 height 24
paste input "[PERSON_NAME]"
type input "[PERSON_NAME]"
type input "."
click at [789, 221] on input "+1" at bounding box center [802, 228] width 120 height 24
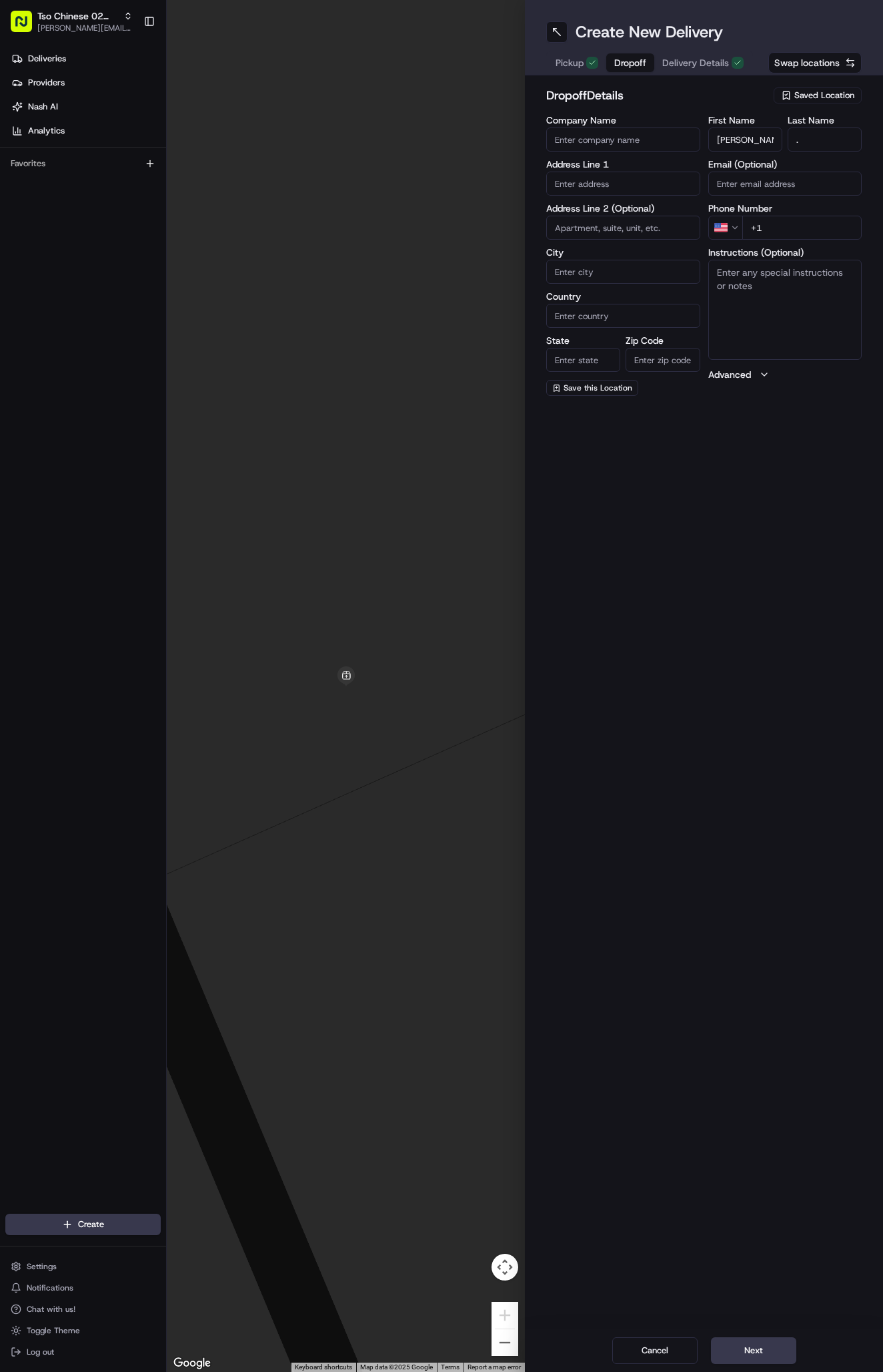
click at [778, 227] on input "+1" at bounding box center [802, 228] width 120 height 24
paste input "[PHONE_NUMBER]"
type input "[PHONE_NUMBER]"
click at [819, 284] on textarea "Instructions (Optional)" at bounding box center [786, 309] width 154 height 100
paste textarea "Company: The olivine"
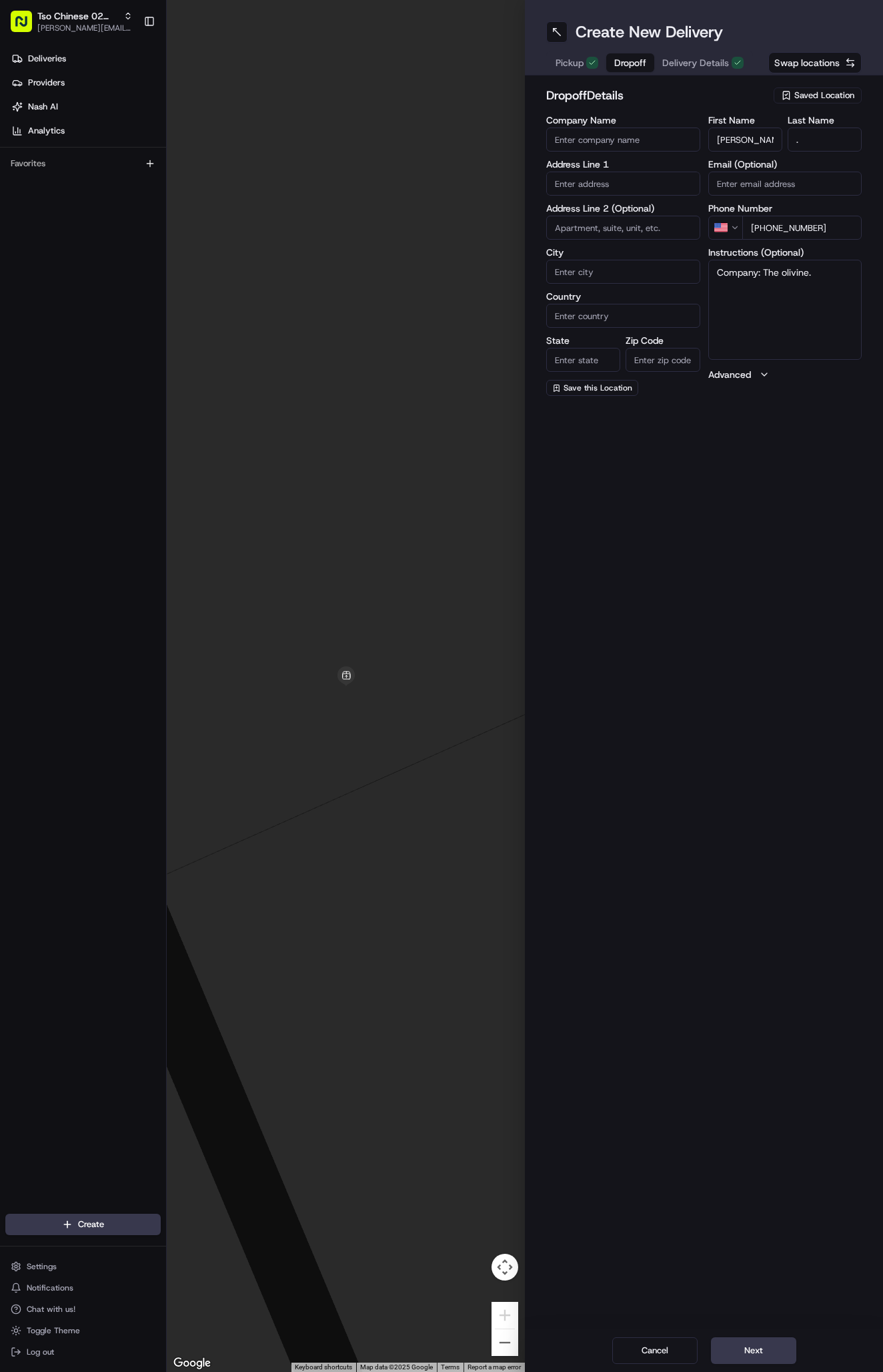
drag, startPoint x: 764, startPoint y: 273, endPoint x: 668, endPoint y: 269, distance: 96.1
click at [668, 269] on div "Company Name Address Line 1 Address Line 2 (Optional) City Country State Zip Co…" at bounding box center [704, 255] width 316 height 280
type textarea "The olivine."
paste input "[STREET_ADDRESS]"
click at [643, 221] on div "[STREET_ADDRESS]" at bounding box center [623, 212] width 148 height 20
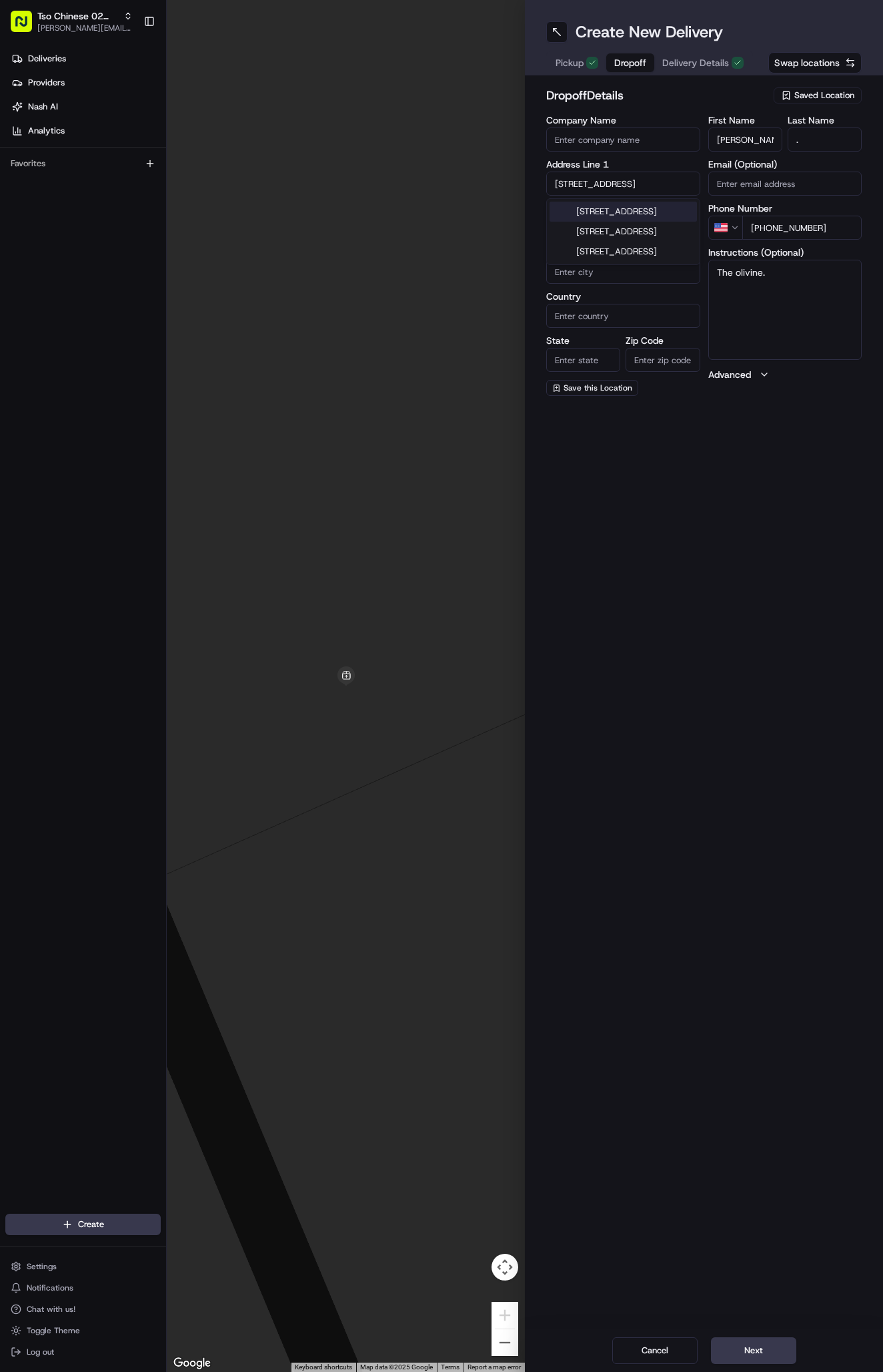
type input "[STREET_ADDRESS]"
type input "Austin"
type input "[GEOGRAPHIC_DATA]"
type input "78727"
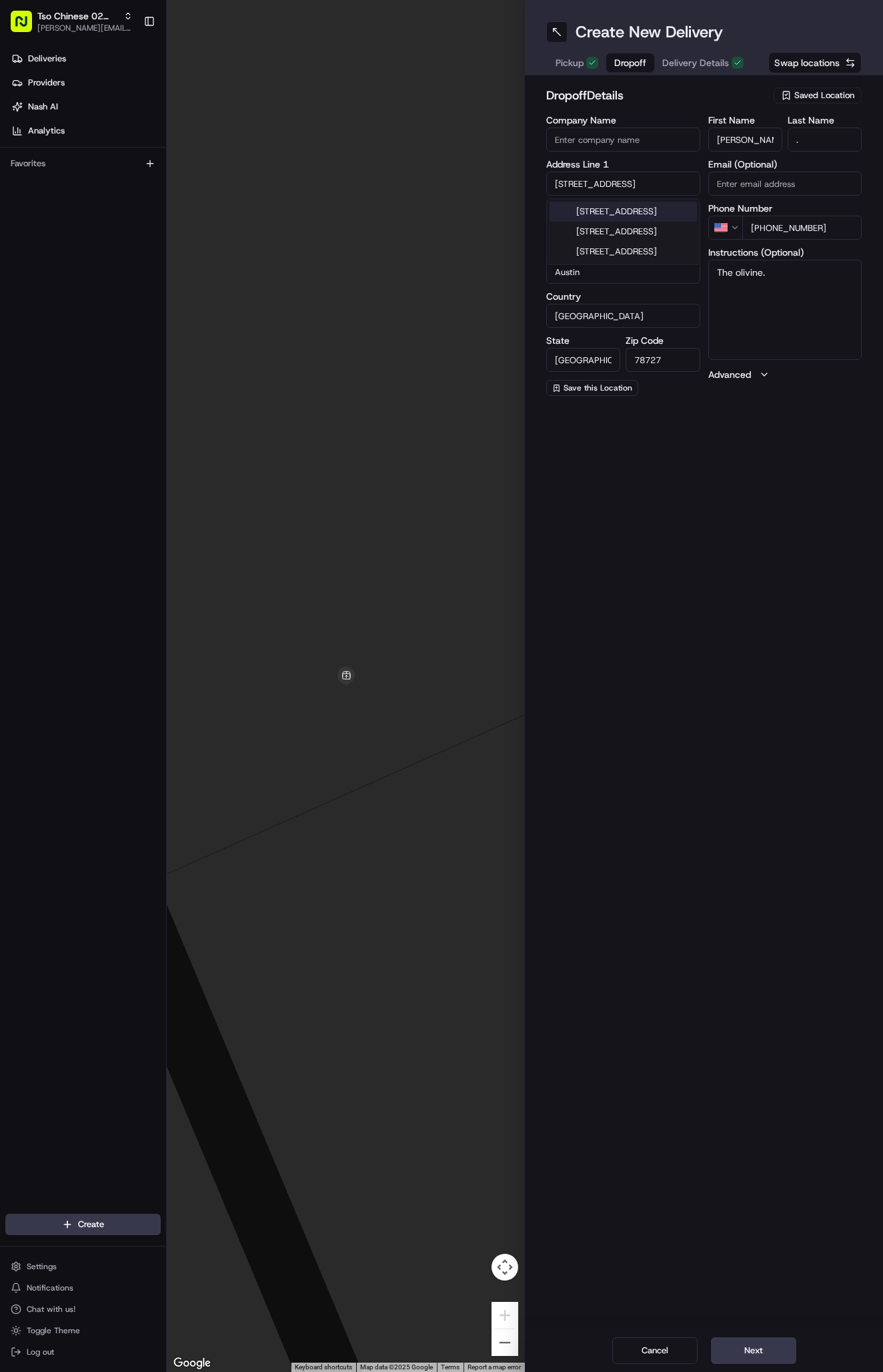
type input "[STREET_ADDRESS]"
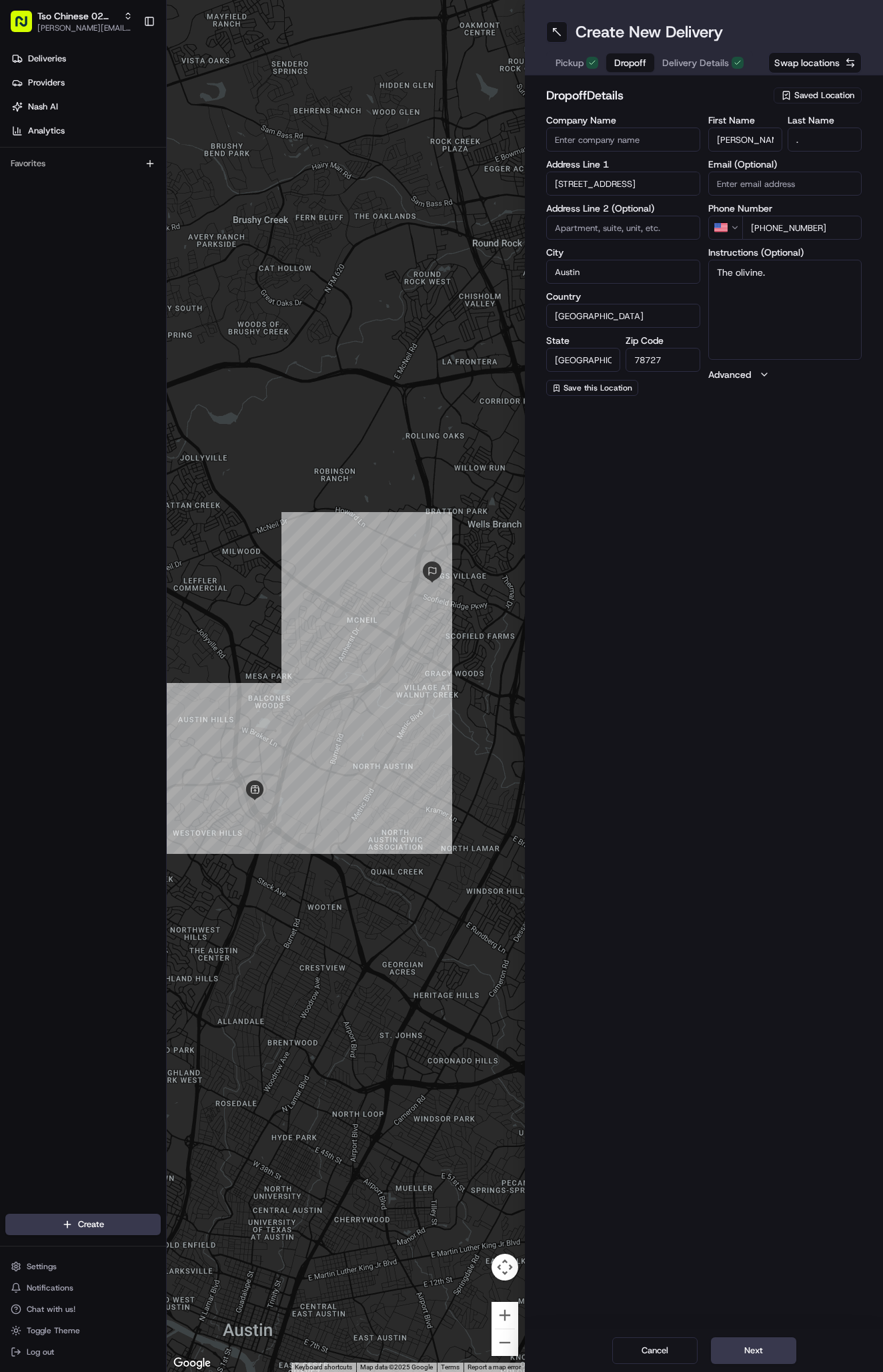
click at [604, 227] on input at bounding box center [623, 228] width 154 height 24
paste input "[STREET_ADDRESS]"
type input "[STREET_ADDRESS]"
click at [761, 294] on textarea "The olivine." at bounding box center [786, 309] width 154 height 100
paste textarea "[STREET_ADDRESS]"
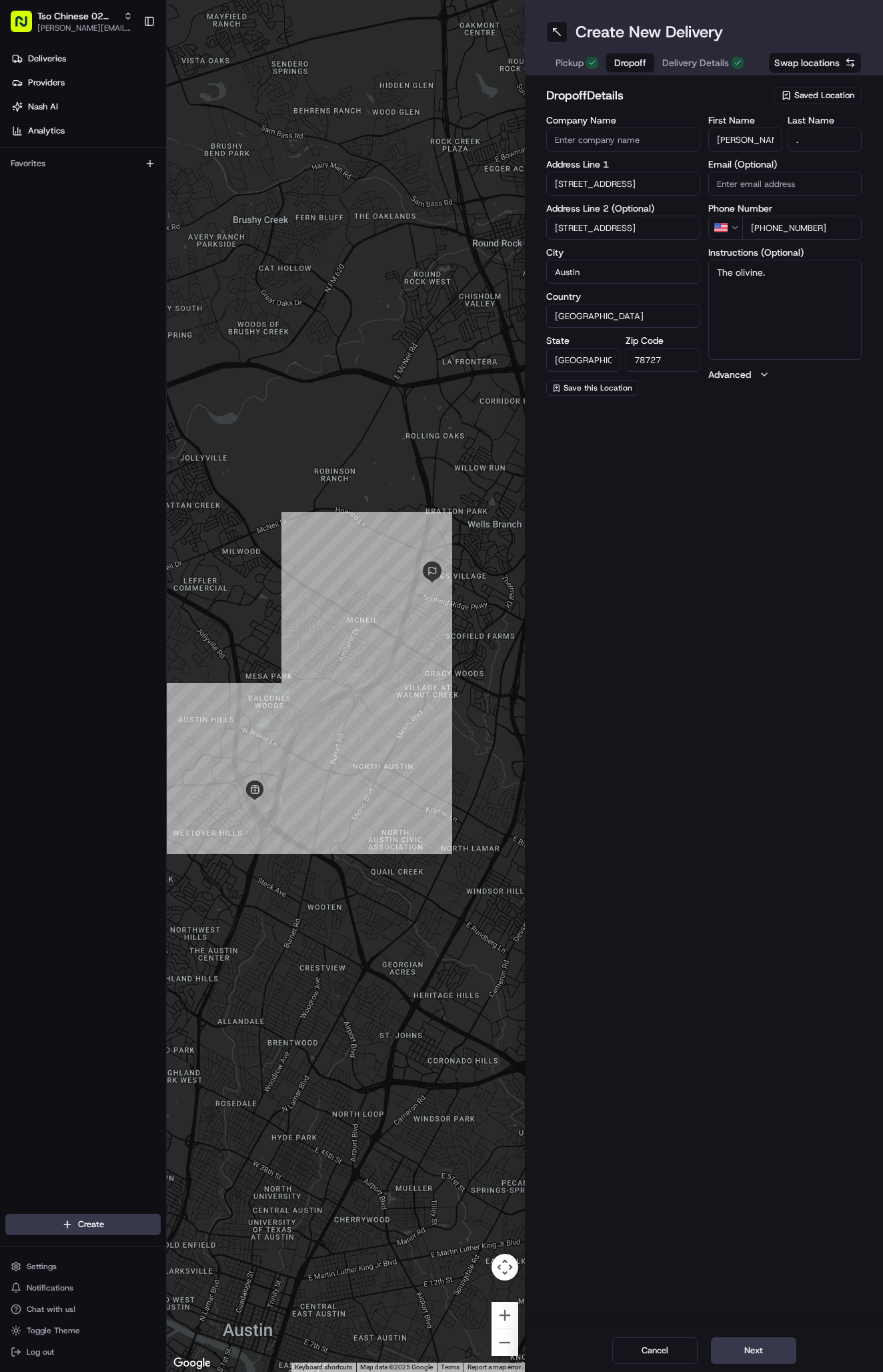
type textarea "The olivine. [STREET_ADDRESS]"
click at [699, 60] on span "Delivery Details" at bounding box center [696, 62] width 67 height 14
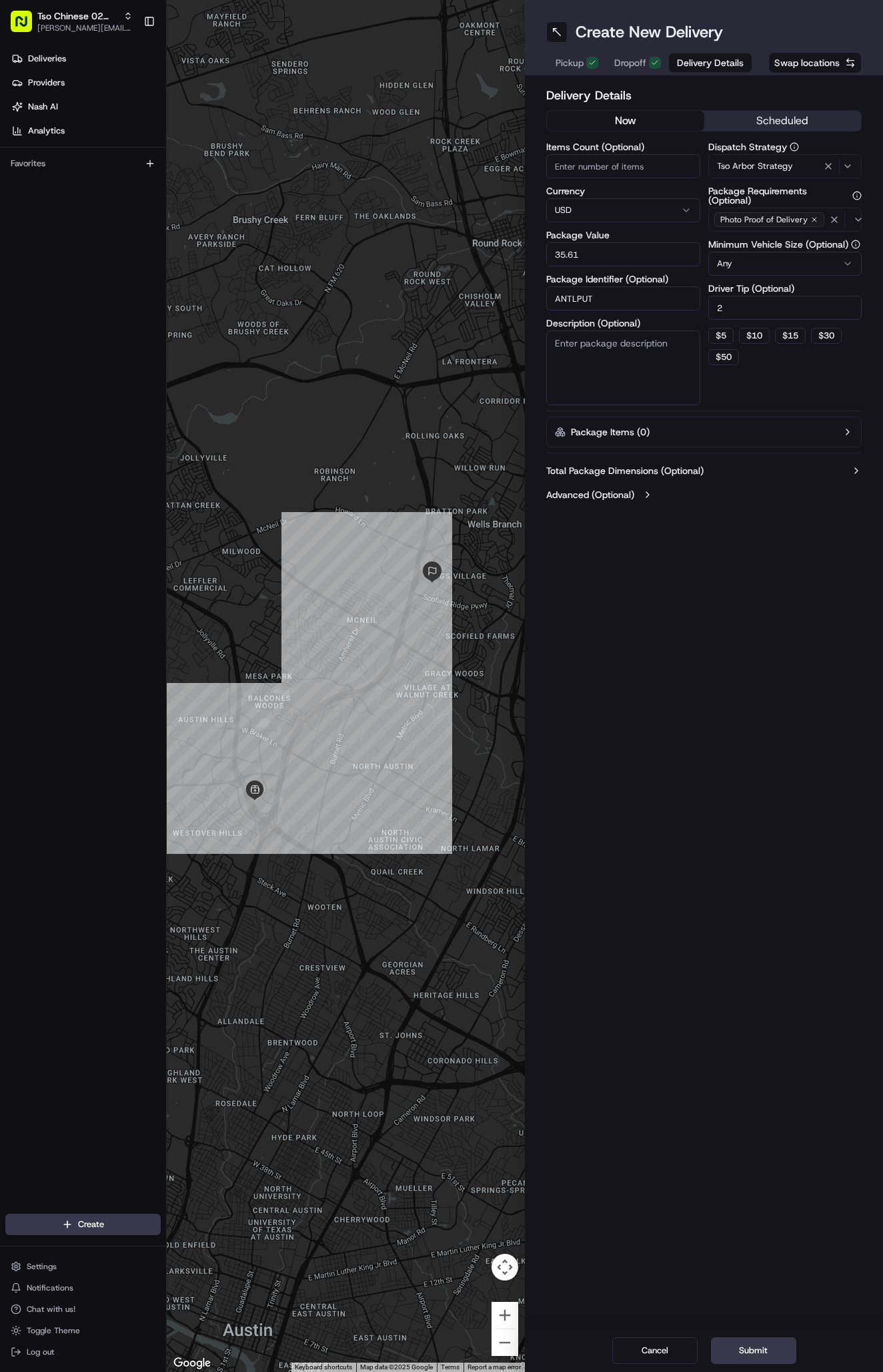
click at [699, 60] on span "Delivery Details" at bounding box center [710, 62] width 67 height 14
click at [627, 65] on span "Dropoff" at bounding box center [630, 62] width 32 height 14
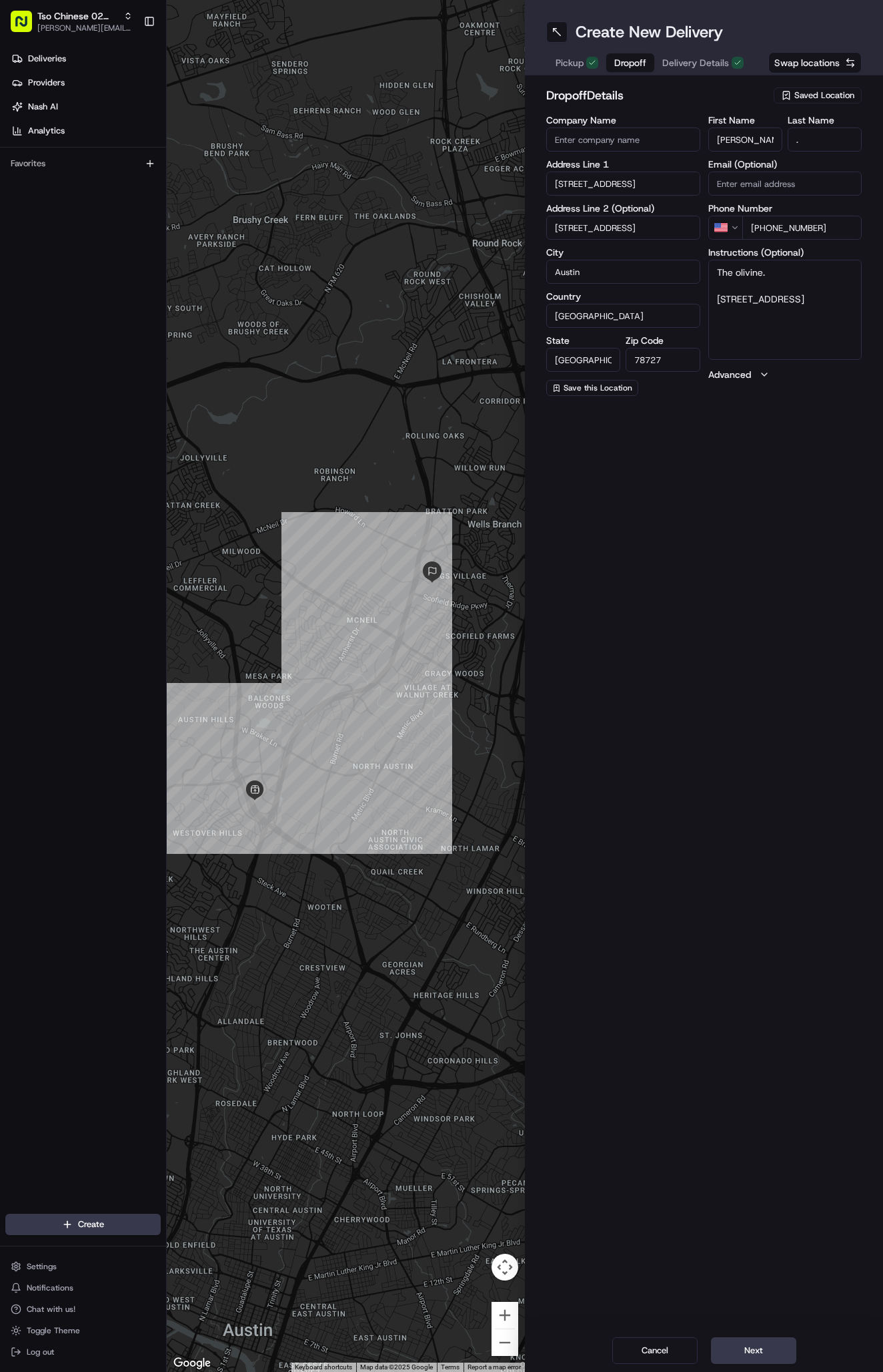
click at [693, 65] on span "Delivery Details" at bounding box center [696, 62] width 67 height 14
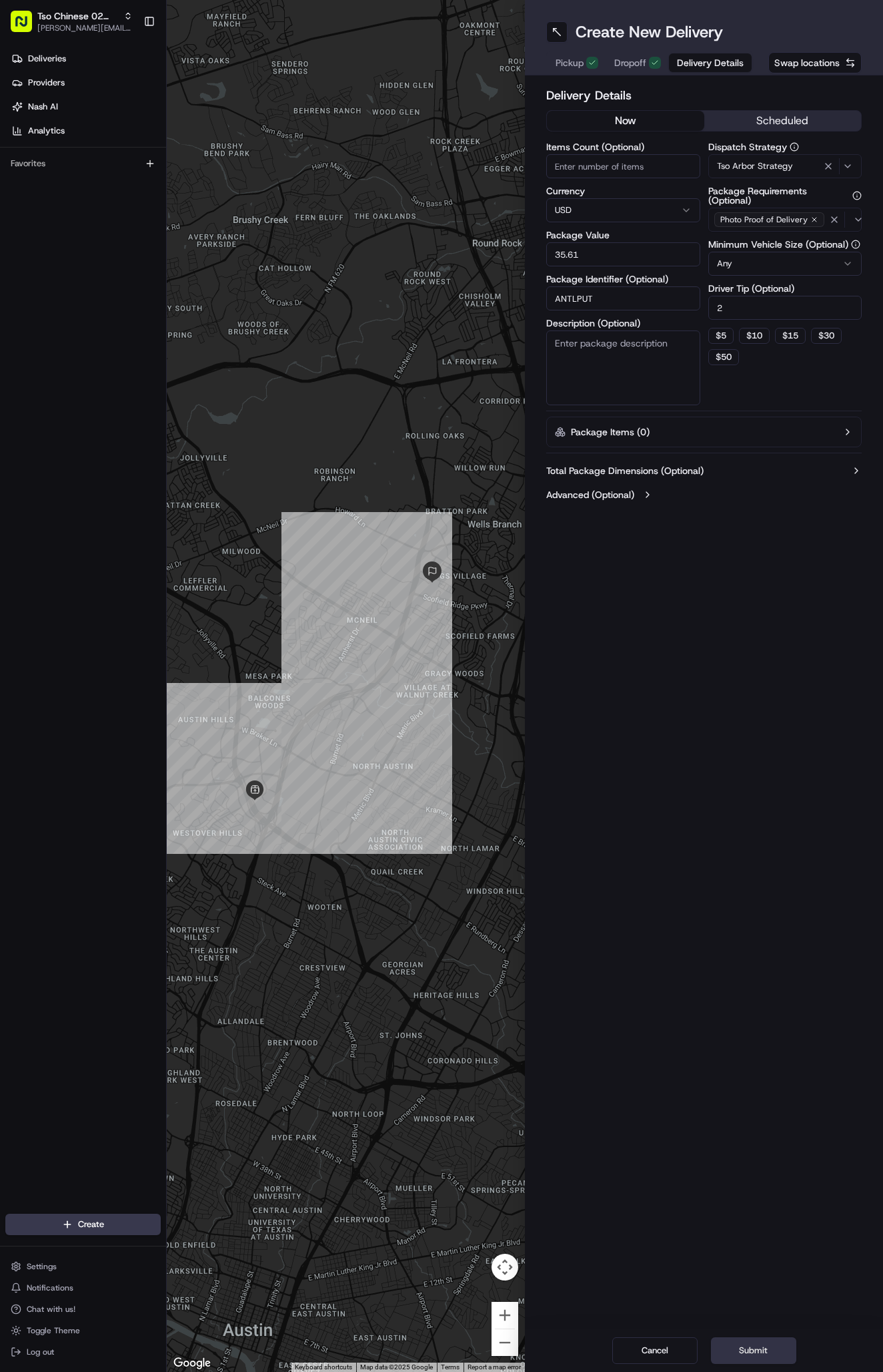
click at [776, 1340] on button "Submit" at bounding box center [754, 1350] width 85 height 27
click at [776, 1340] on div "Cancel Submit" at bounding box center [704, 1350] width 358 height 43
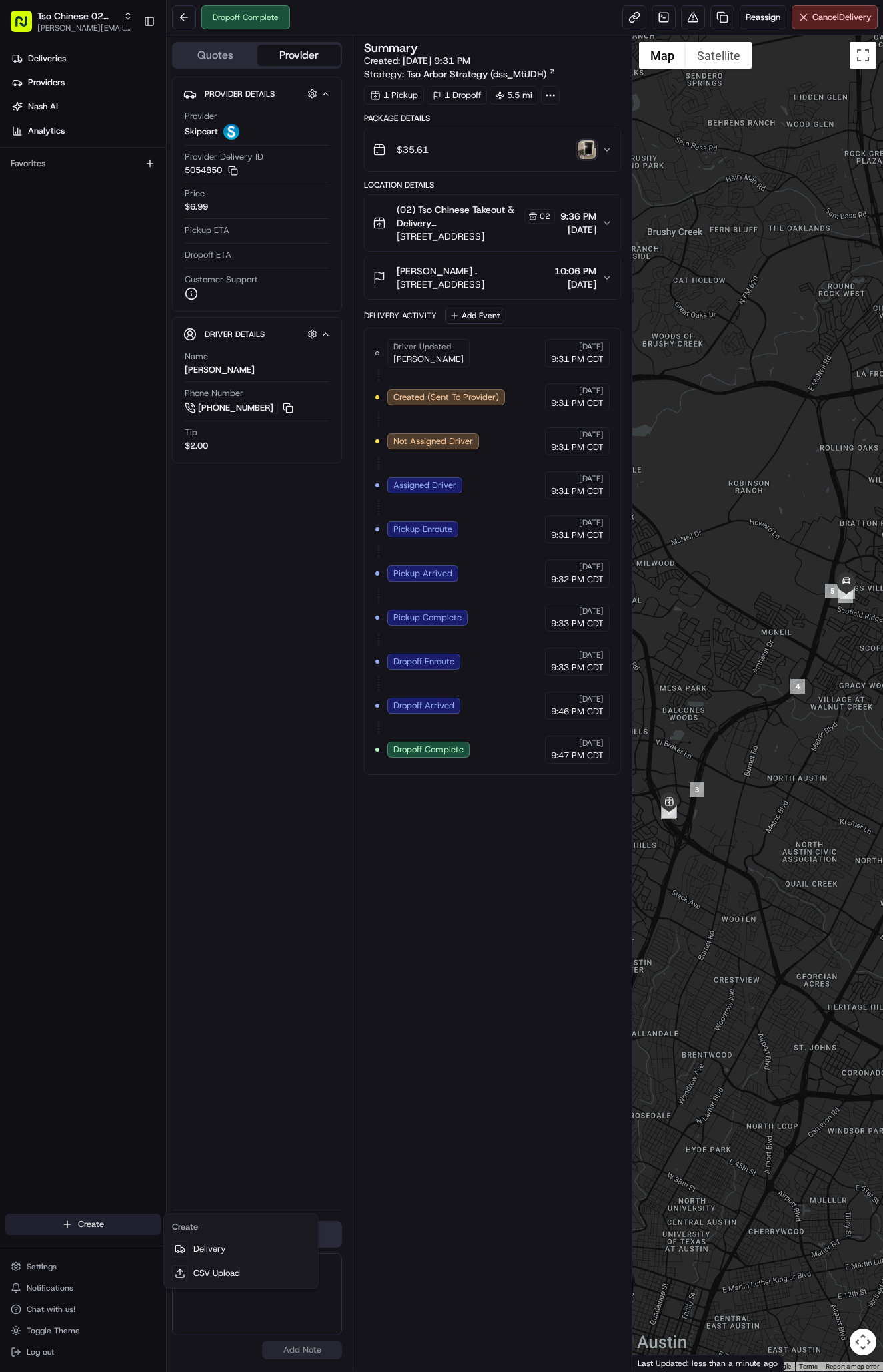
click at [122, 1216] on html "Tso Chinese 02 Arbor [PERSON_NAME][EMAIL_ADDRESS][DOMAIN_NAME] Toggle Sidebar D…" at bounding box center [442, 686] width 883 height 1372
click at [218, 1249] on link "Delivery" at bounding box center [241, 1249] width 149 height 24
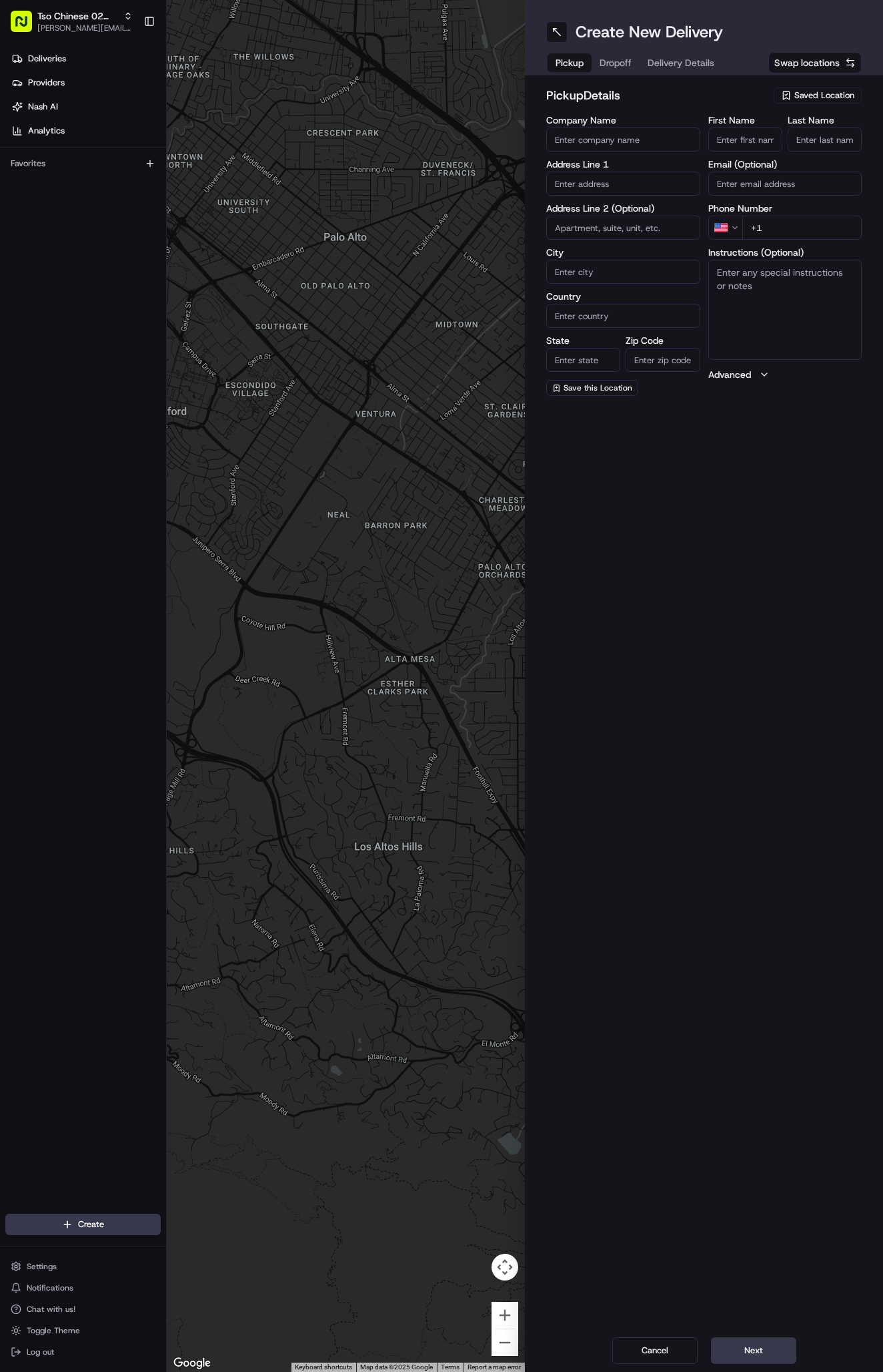
click at [810, 95] on span "Saved Location" at bounding box center [824, 95] width 60 height 12
click at [829, 141] on span "(02) Tso Chinese Takeout & Delivery [GEOGRAPHIC_DATA] (02)" at bounding box center [795, 152] width 164 height 24
type input "(02) Tso Chinese Takeout & Delivery [GEOGRAPHIC_DATA]"
type input "Bldg E Ste 402"
type input "Austin"
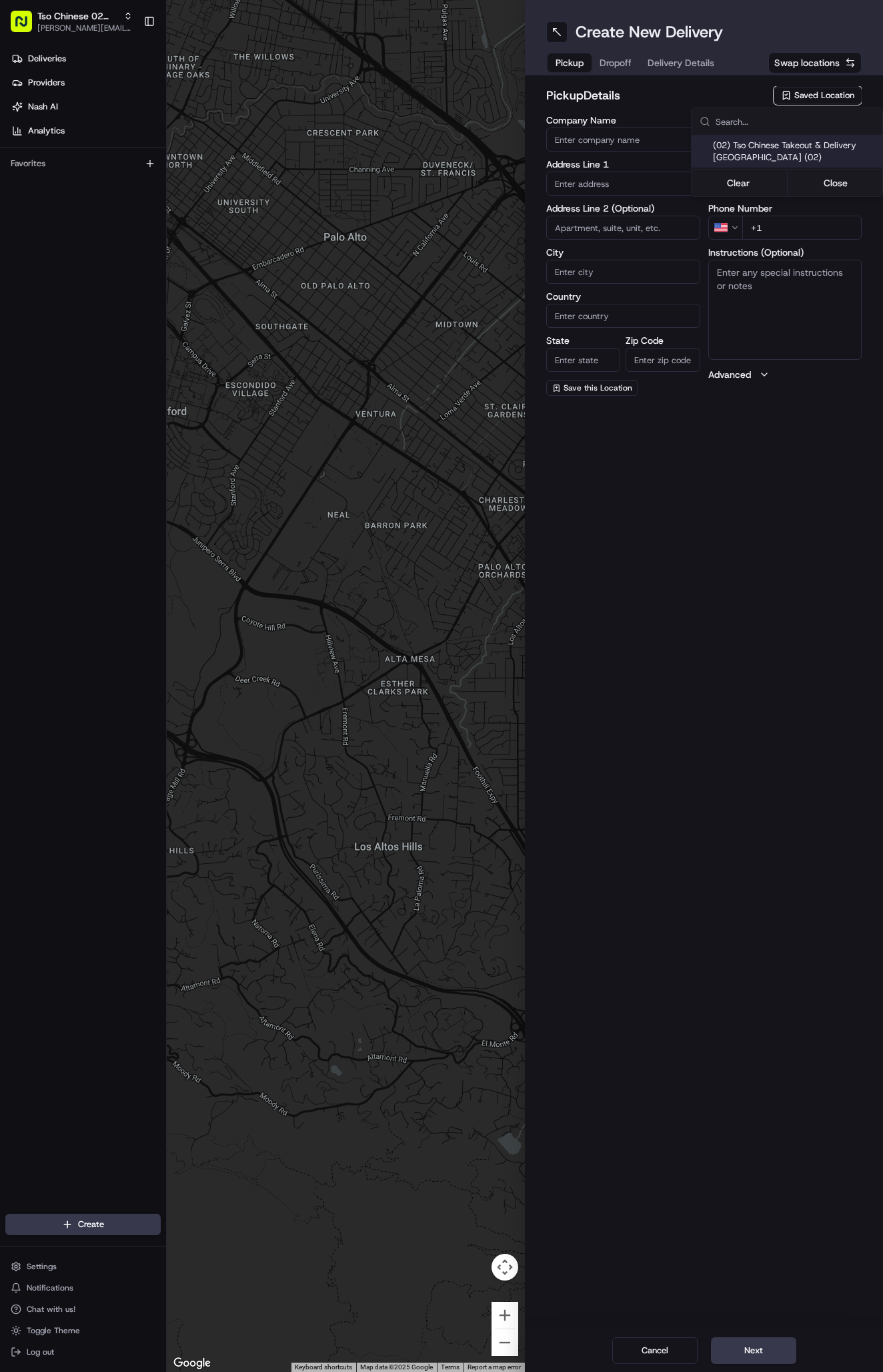
type input "US"
type input "[GEOGRAPHIC_DATA]"
type input "78759"
type input "Tso Chinese"
type input "Arboretum Crossing Manager"
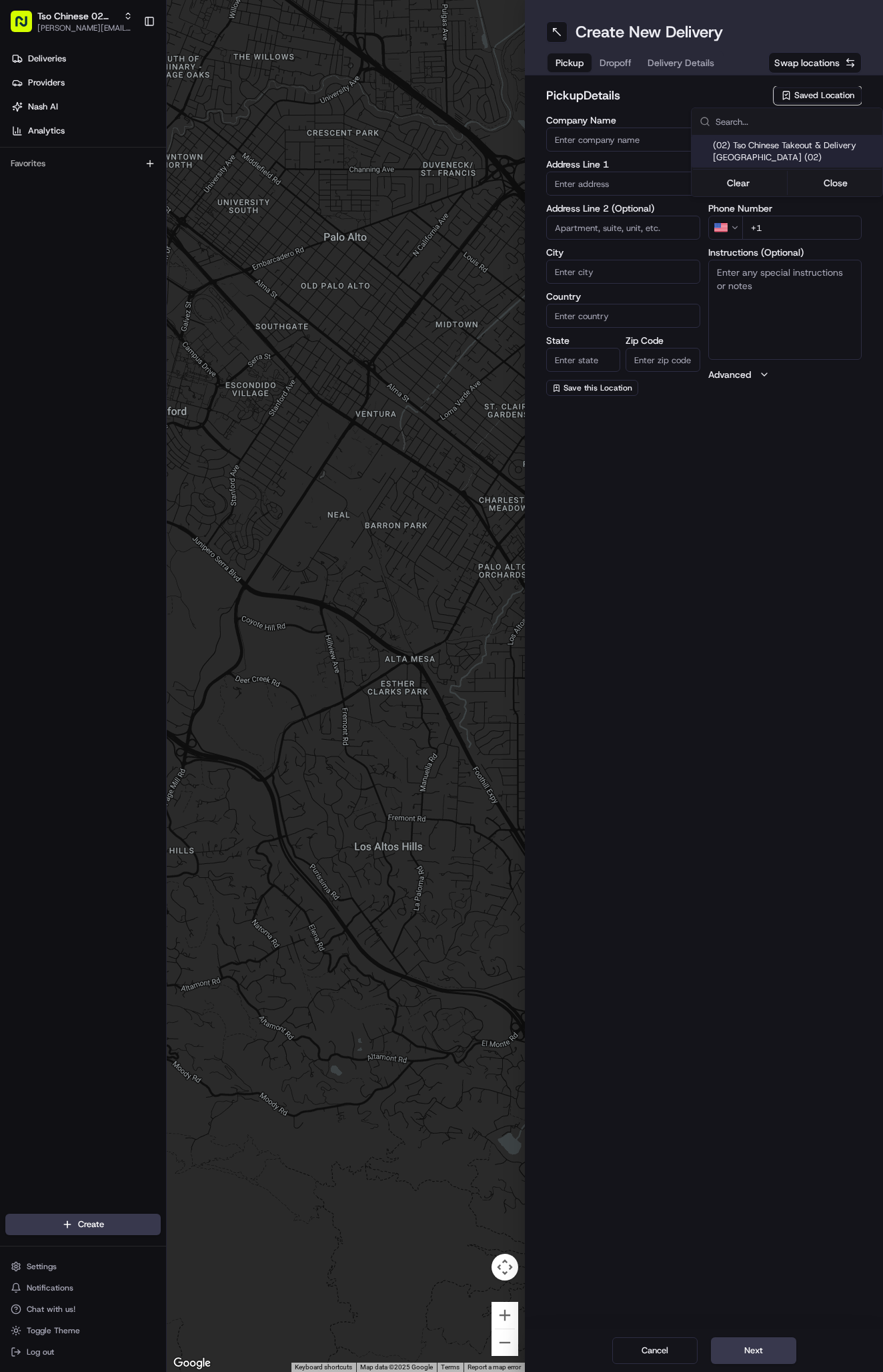
type input "[EMAIL_ADDRESS][DOMAIN_NAME]"
type input "[PHONE_NUMBER]"
type textarea "Submit a picture displaying address & food as Proof of Delivery. Envía una foto…"
type input "[STREET_ADDRESS]"
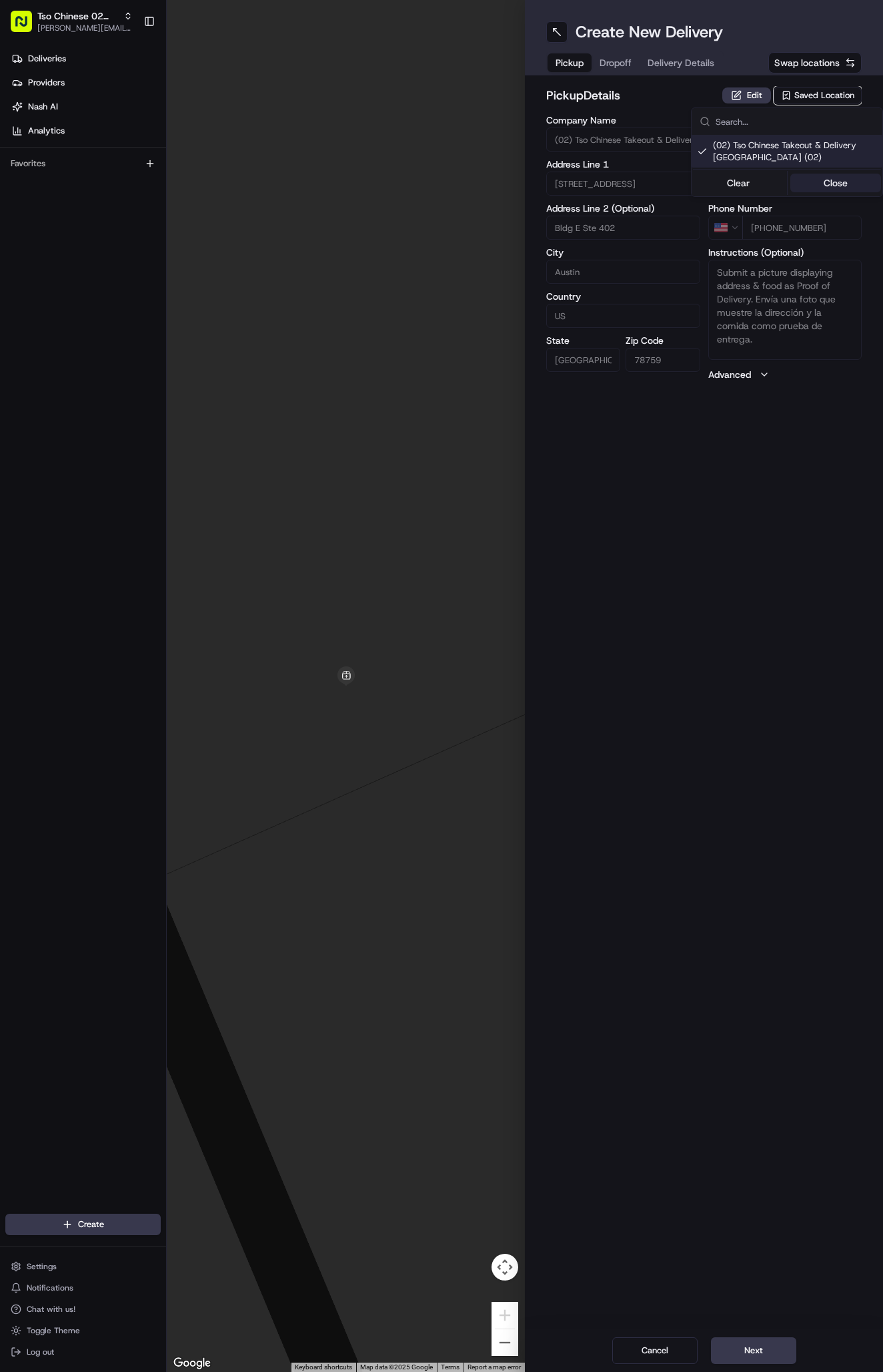
click at [840, 190] on button "Close" at bounding box center [836, 183] width 92 height 18
click at [705, 73] on div "Pickup Dropoff Delivery Details" at bounding box center [634, 62] width 177 height 24
click at [705, 71] on button "Delivery Details" at bounding box center [681, 62] width 83 height 18
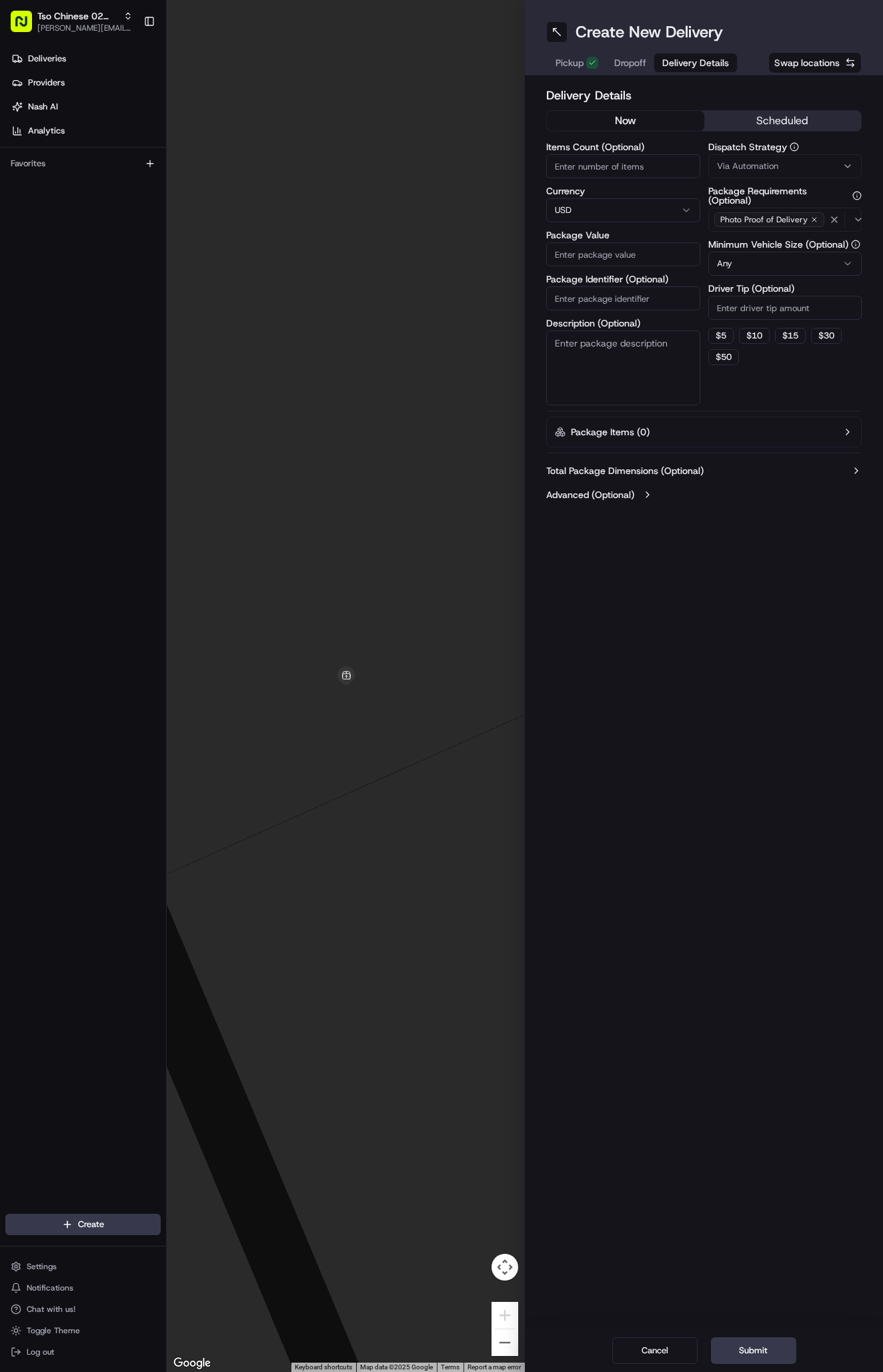
click at [705, 71] on button "Delivery Details" at bounding box center [696, 62] width 83 height 18
click at [772, 150] on label "Dispatch Strategy" at bounding box center [786, 147] width 154 height 9
click at [772, 158] on button "Via Automation" at bounding box center [786, 166] width 154 height 24
click at [798, 233] on span "Tso Arbor Strategy" at bounding box center [795, 239] width 164 height 12
click at [828, 259] on button "Close" at bounding box center [836, 264] width 92 height 18
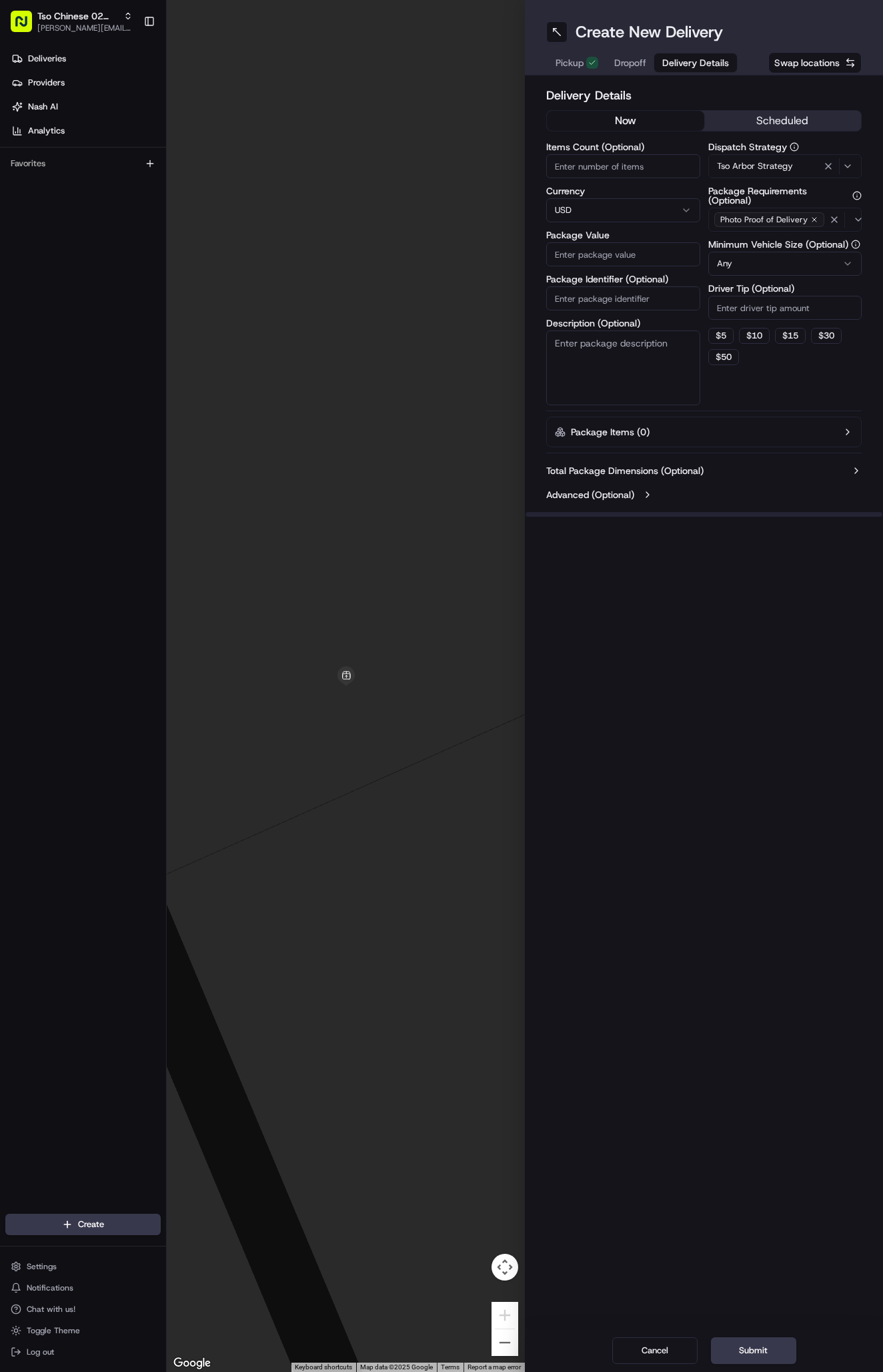
click at [755, 305] on input "Driver Tip (Optional)" at bounding box center [786, 308] width 154 height 24
type input "2"
click at [576, 292] on input "Package Identifier (Optional)" at bounding box center [623, 298] width 154 height 24
paste input "#GRPHESO"
type input "#GRPHESO"
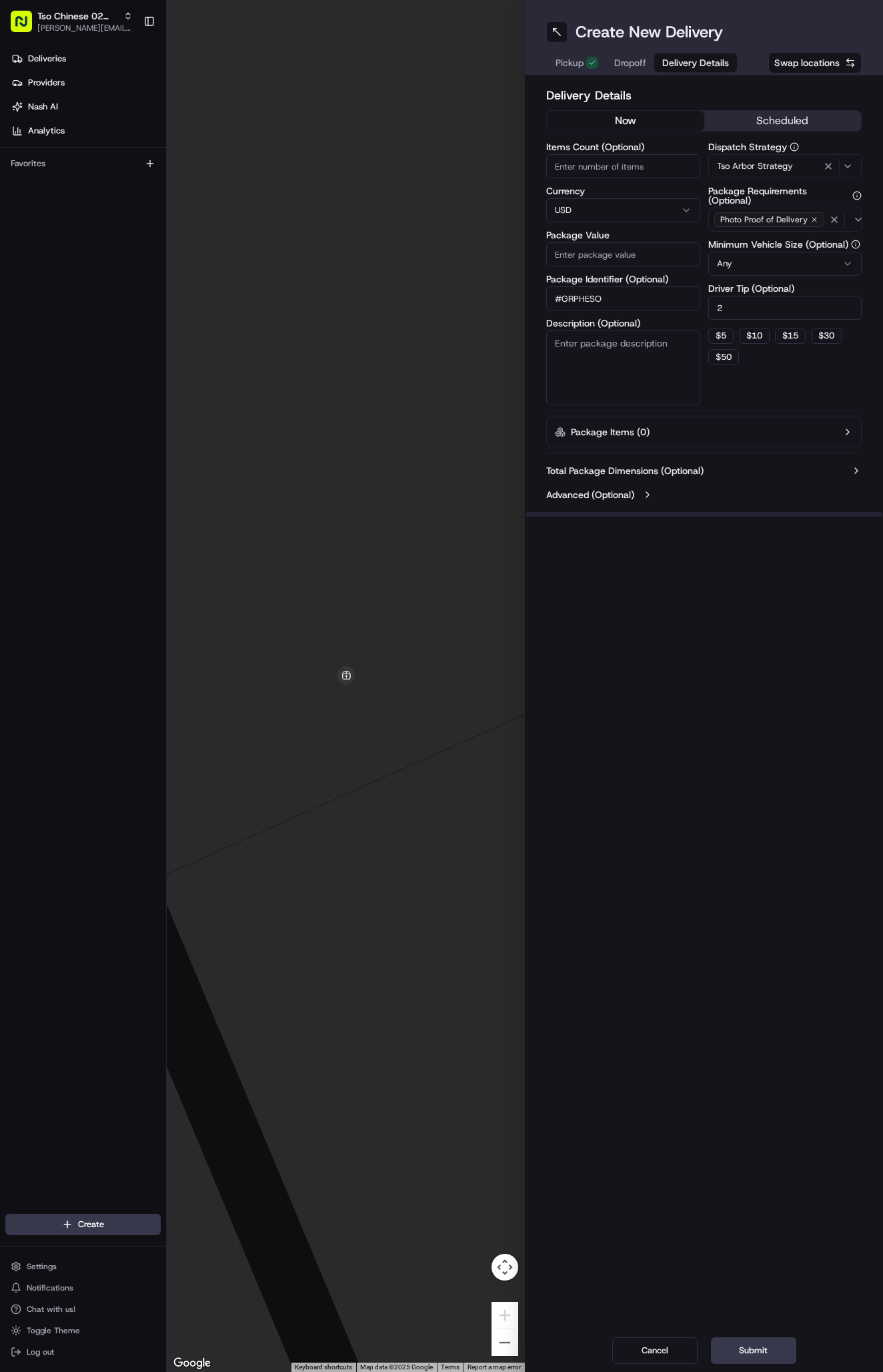
click at [590, 251] on input "Package Value" at bounding box center [623, 254] width 154 height 24
type input "44.22"
click at [628, 62] on span "Dropoff" at bounding box center [630, 62] width 32 height 14
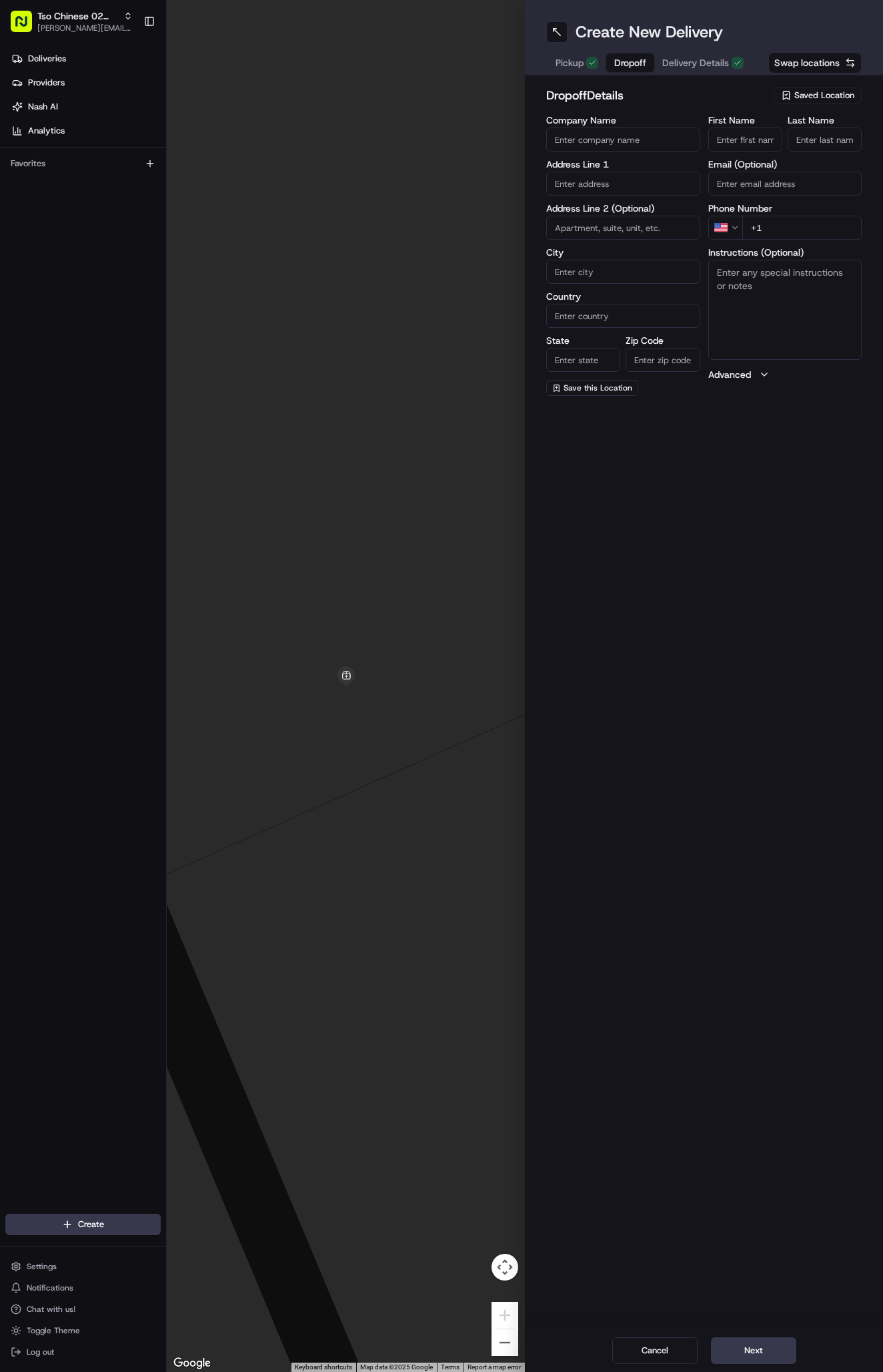
paste input "[PERSON_NAME]"
type input "[PERSON_NAME]"
type input "."
paste input "[PHONE_NUMBER]"
type input "[PHONE_NUMBER]"
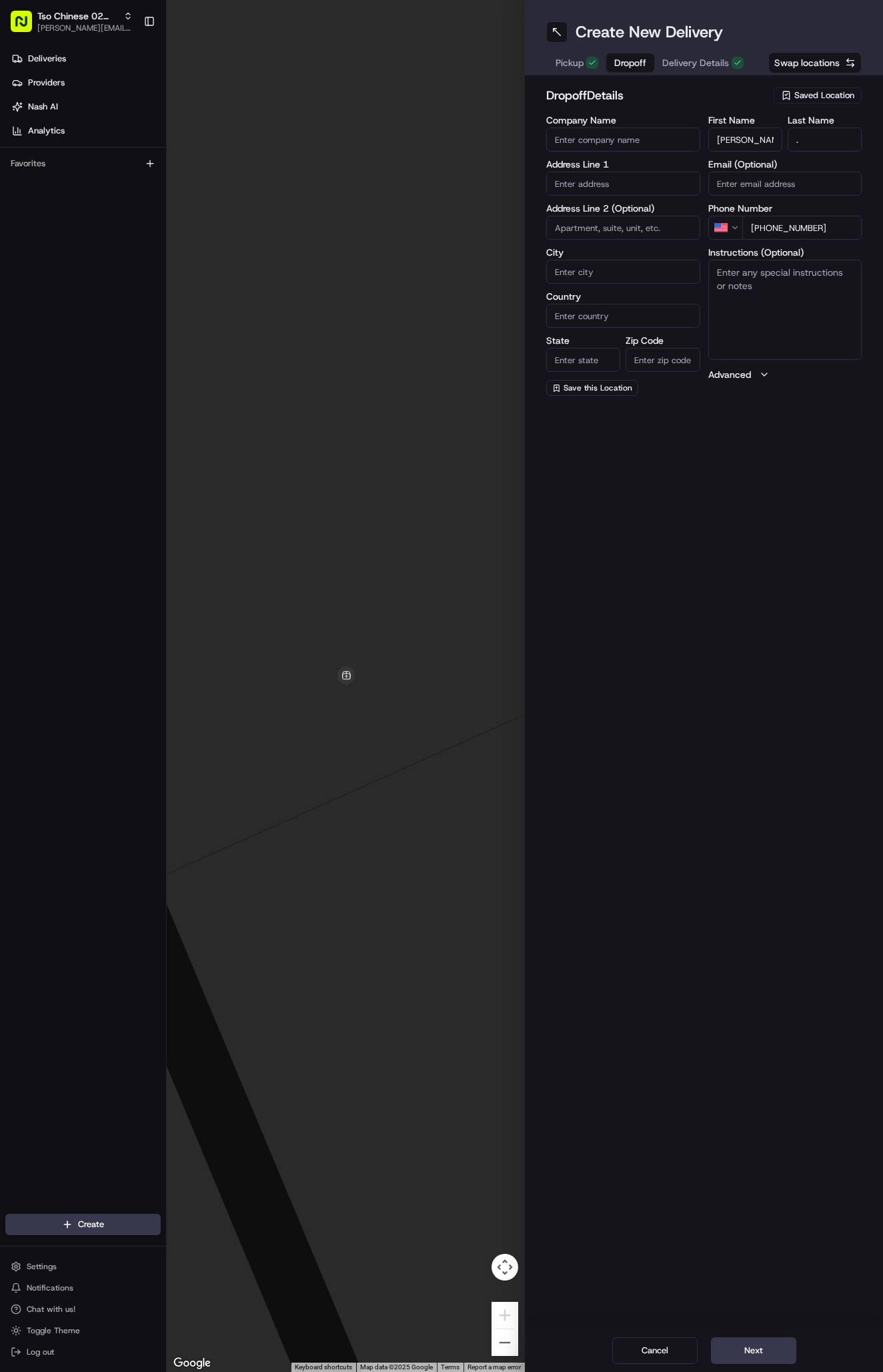
click at [836, 306] on textarea "Instructions (Optional)" at bounding box center [786, 309] width 154 height 100
paste textarea "Company: Residence Inn [GEOGRAPHIC_DATA] The Domain Area"
type textarea "Company: Residence Inn [GEOGRAPHIC_DATA] The Domain Area."
paste input "[STREET_ADDRESS]"
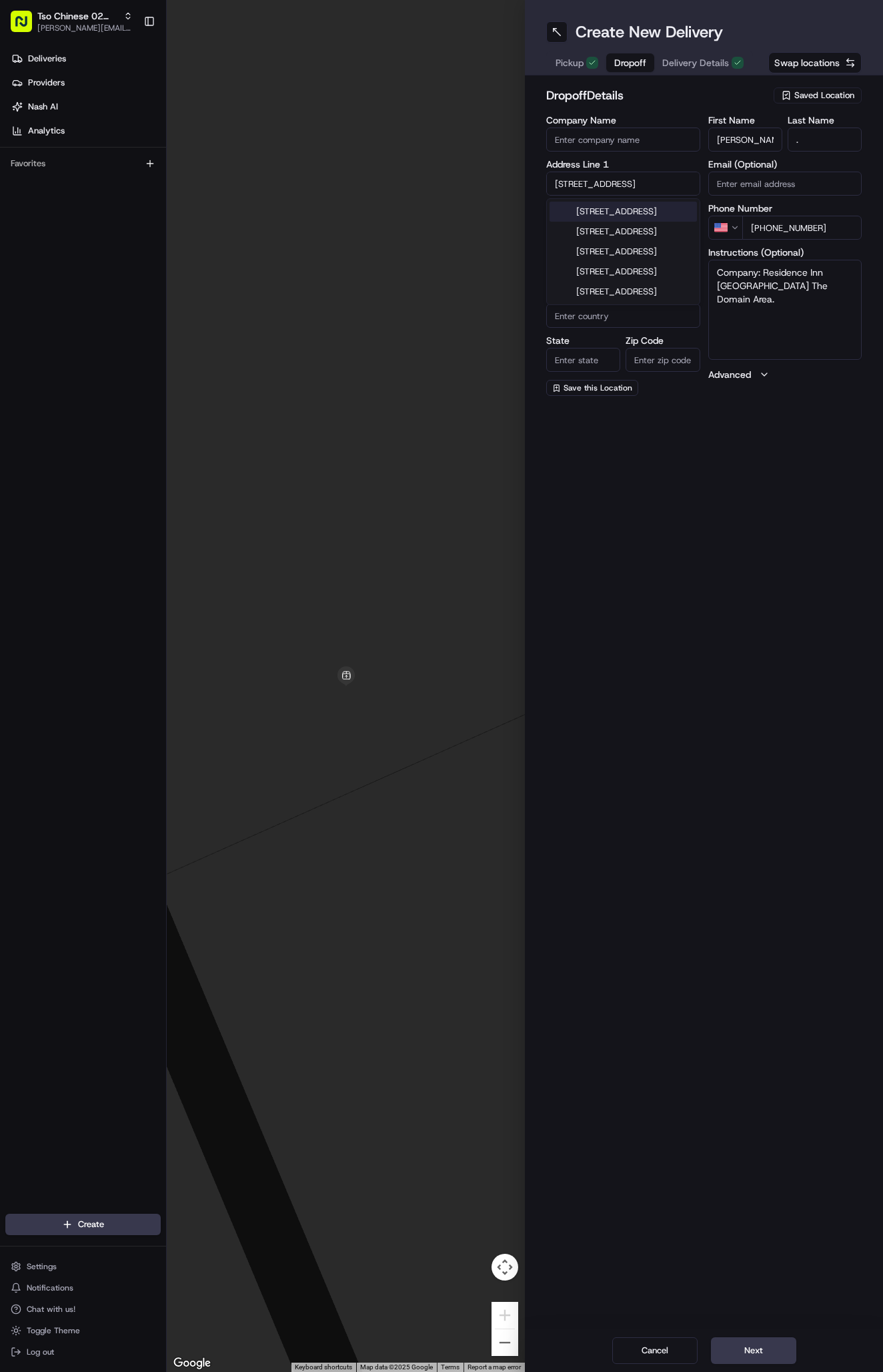
click at [632, 210] on div "[STREET_ADDRESS]" at bounding box center [623, 212] width 148 height 20
type input "[STREET_ADDRESS]"
type input "Austin"
type input "[GEOGRAPHIC_DATA]"
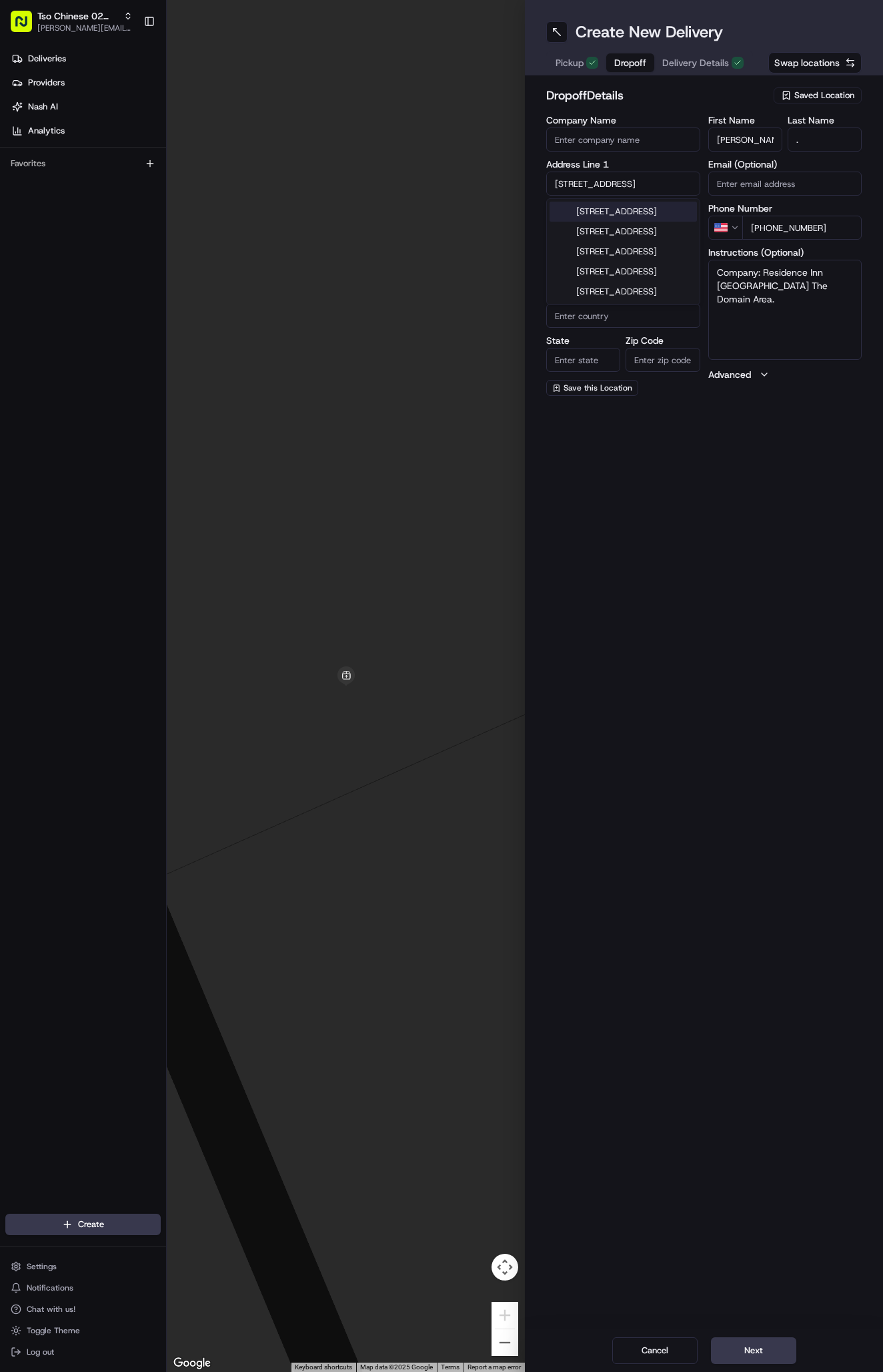
type input "78759"
type input "[STREET_ADDRESS]"
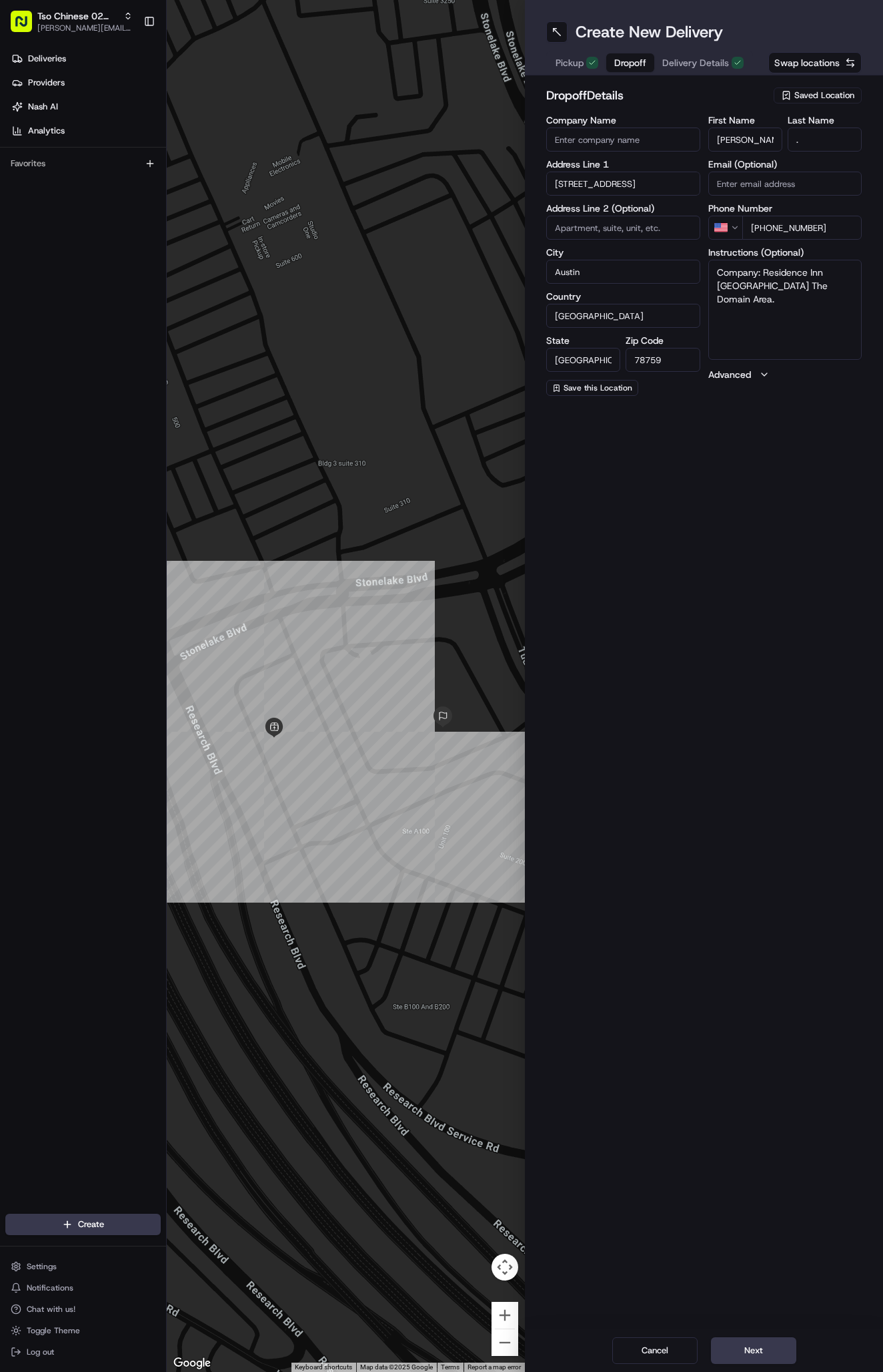
click at [643, 226] on input at bounding box center [623, 228] width 154 height 24
paste input "Room 221"
type input "Room 221"
click at [826, 305] on textarea "Company: Residence Inn [GEOGRAPHIC_DATA] The Domain Area." at bounding box center [786, 309] width 154 height 100
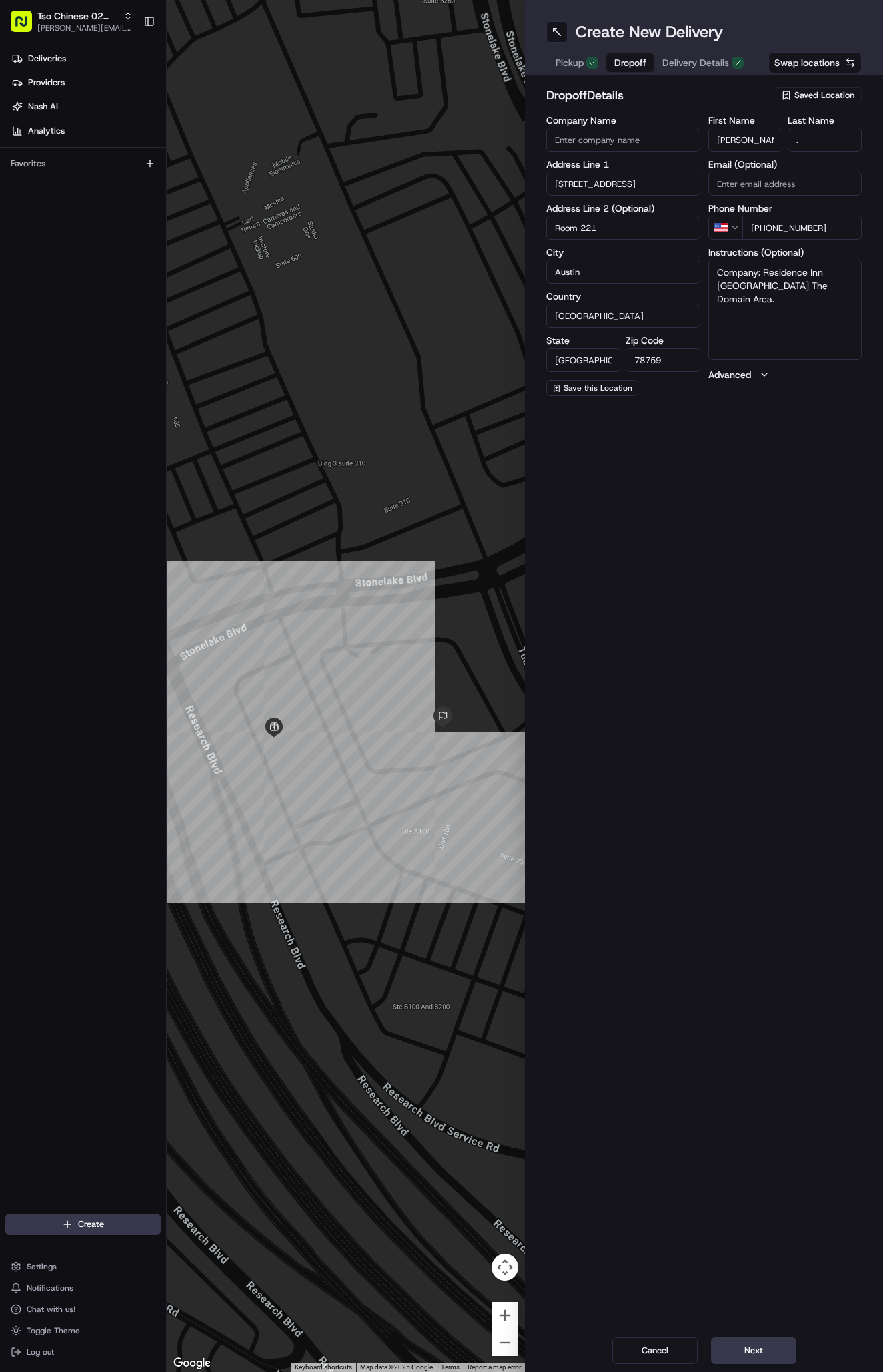
paste textarea "Enter [GEOGRAPHIC_DATA], take elevator to 2nd floor. Room 221."
type textarea "Company: Residence Inn [GEOGRAPHIC_DATA] The Domain Area. Enter [GEOGRAPHIC_DAT…"
click at [762, 1345] on button "Next" at bounding box center [754, 1350] width 85 height 27
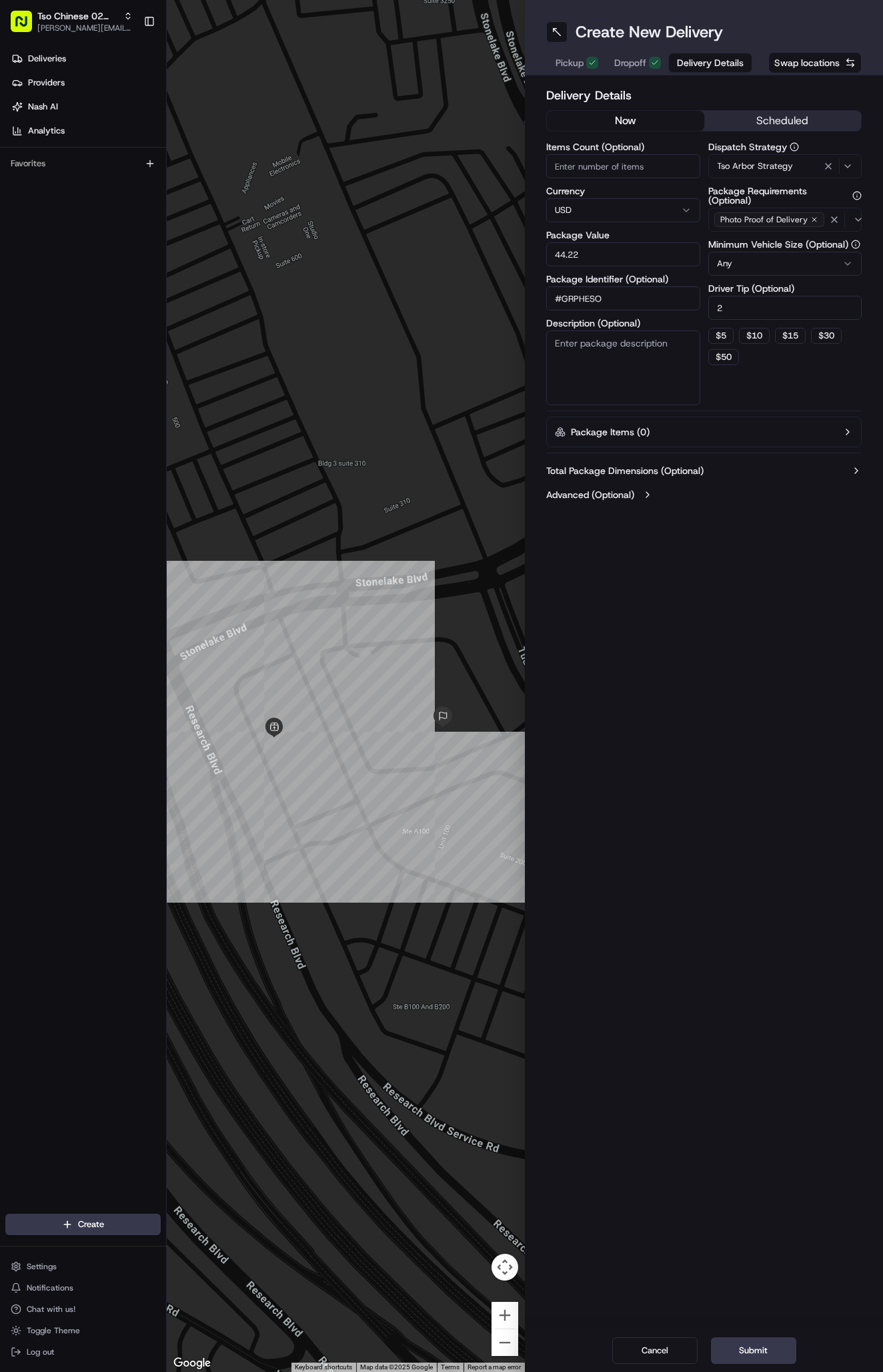
click at [762, 1345] on button "Submit" at bounding box center [754, 1350] width 85 height 27
click at [762, 1345] on div "Cancel Submit" at bounding box center [704, 1350] width 358 height 43
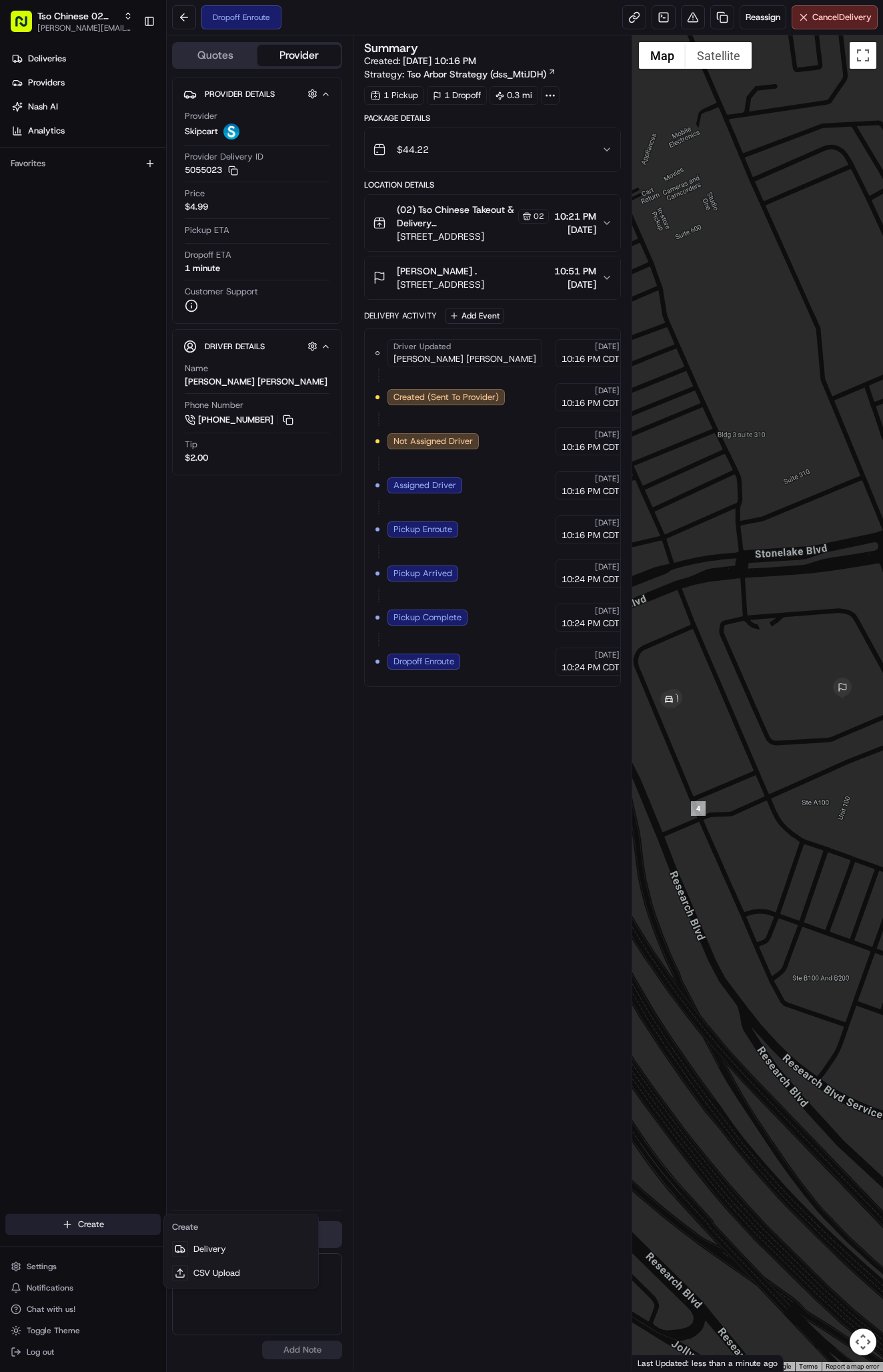
click at [92, 1222] on html "Tso Chinese 02 Arbor [PERSON_NAME][EMAIL_ADDRESS][DOMAIN_NAME] Toggle Sidebar D…" at bounding box center [442, 686] width 883 height 1372
click at [216, 1251] on link "Delivery" at bounding box center [241, 1249] width 149 height 24
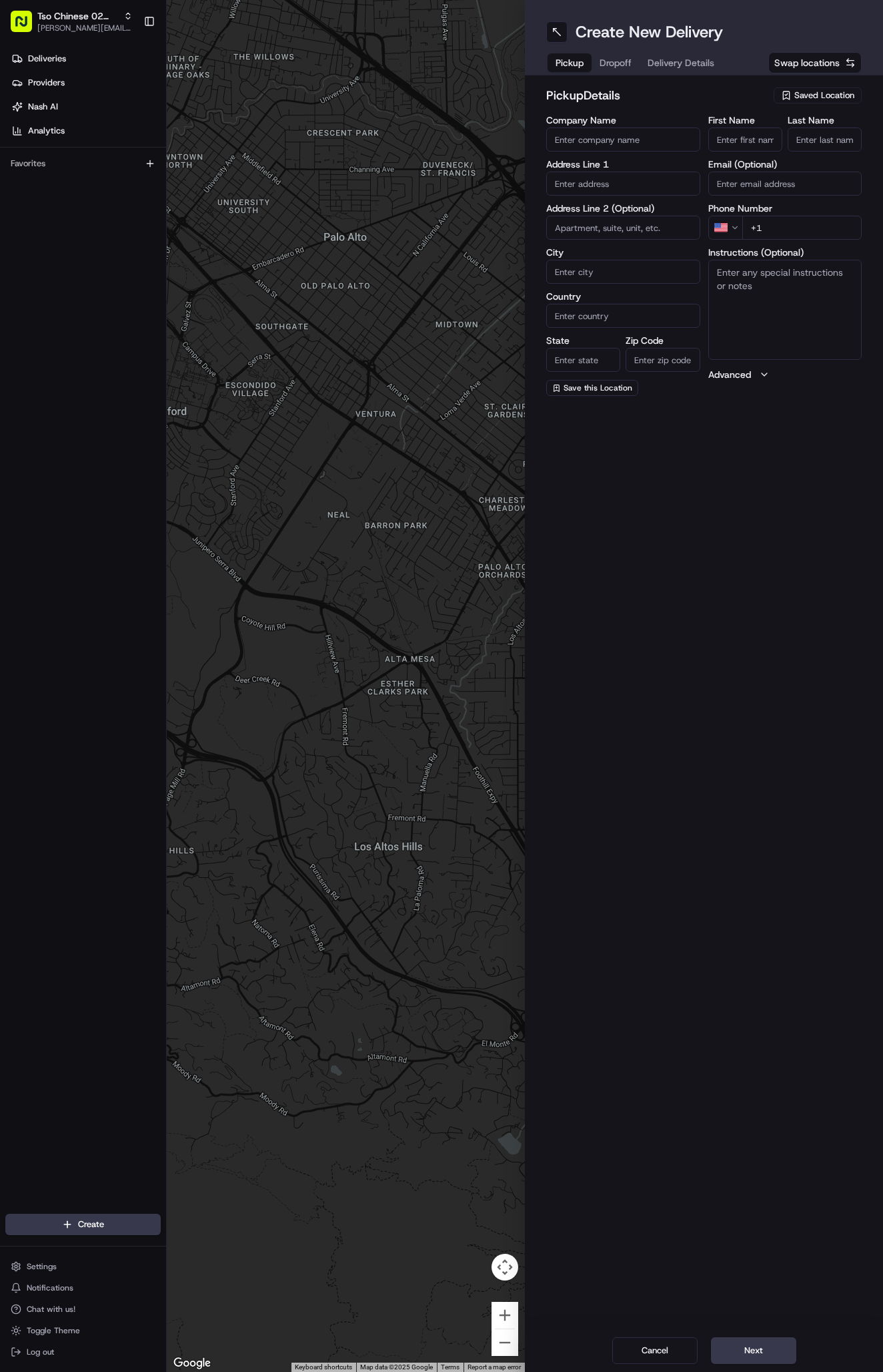
click at [802, 96] on span "Saved Location" at bounding box center [824, 95] width 60 height 12
click at [799, 151] on span "(02) Tso Chinese Takeout & Delivery [GEOGRAPHIC_DATA] (02)" at bounding box center [795, 152] width 164 height 24
type input "(02) Tso Chinese Takeout & Delivery [GEOGRAPHIC_DATA]"
type input "Bldg E Ste 402"
type input "Austin"
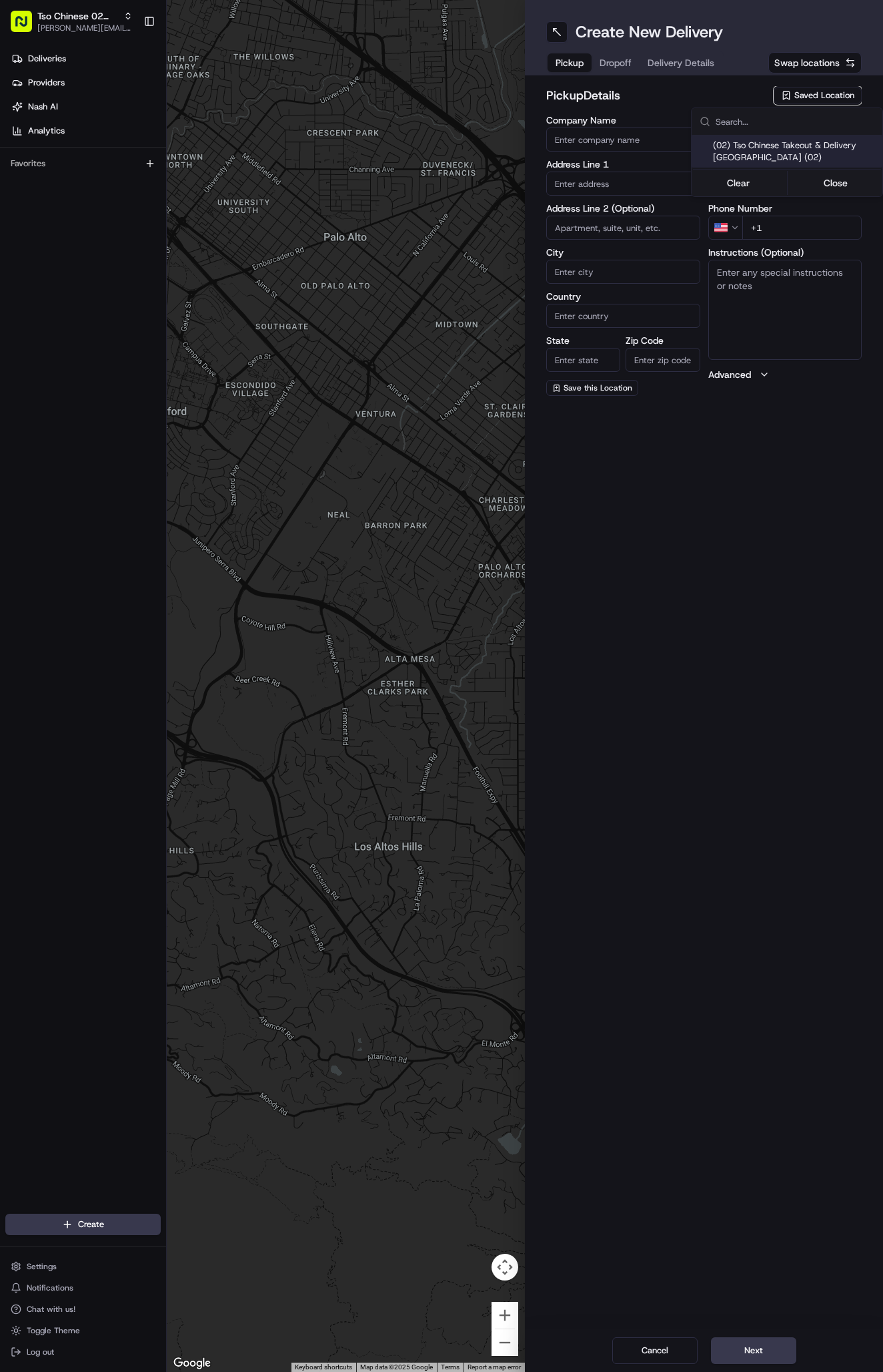
type input "US"
type input "[GEOGRAPHIC_DATA]"
type input "78759"
type input "Tso Chinese"
type input "Arboretum Crossing Manager"
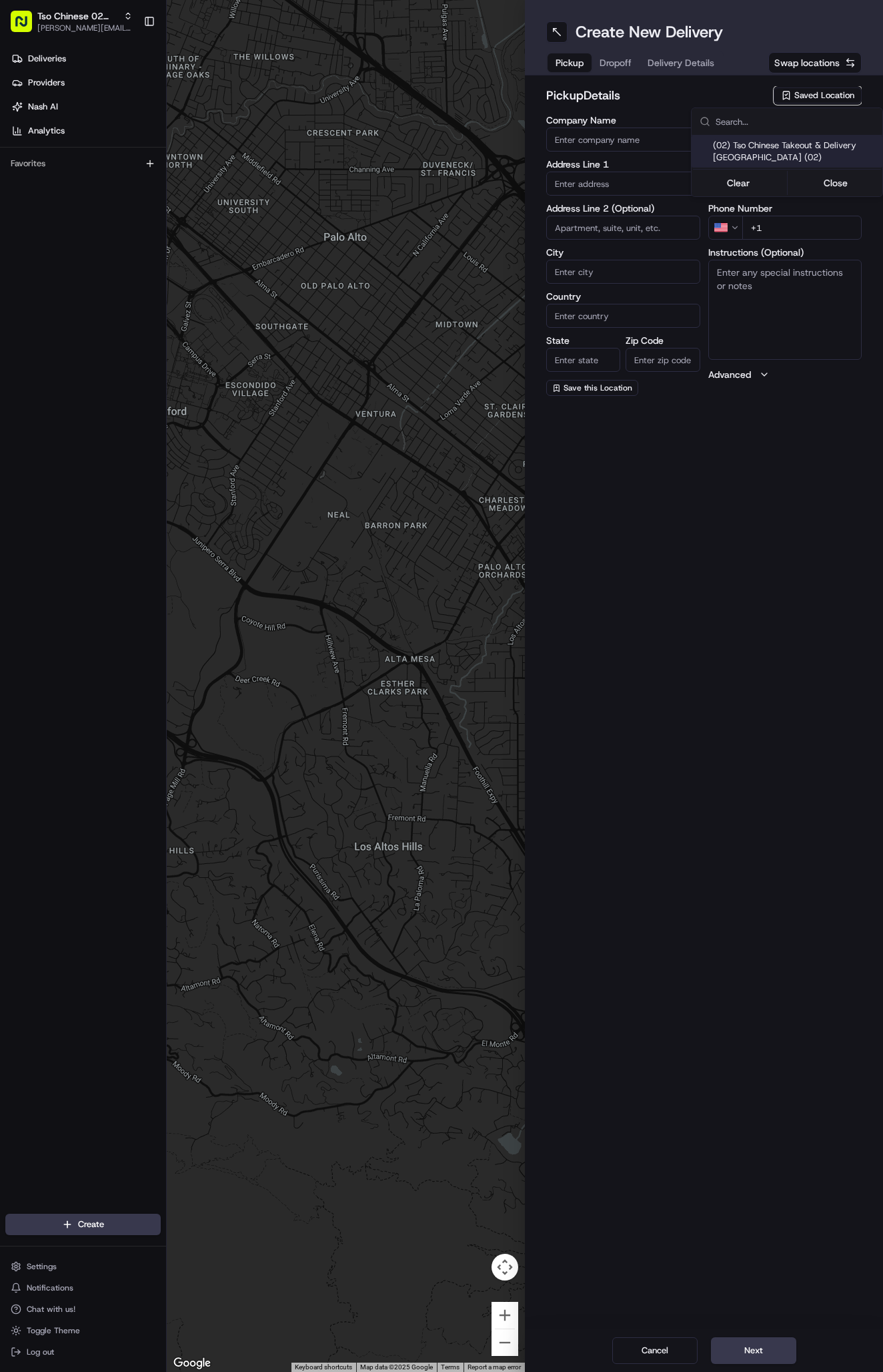
type input "[EMAIL_ADDRESS][DOMAIN_NAME]"
type input "[PHONE_NUMBER]"
type textarea "Submit a picture displaying address & food as Proof of Delivery. Envía una foto…"
type input "[STREET_ADDRESS]"
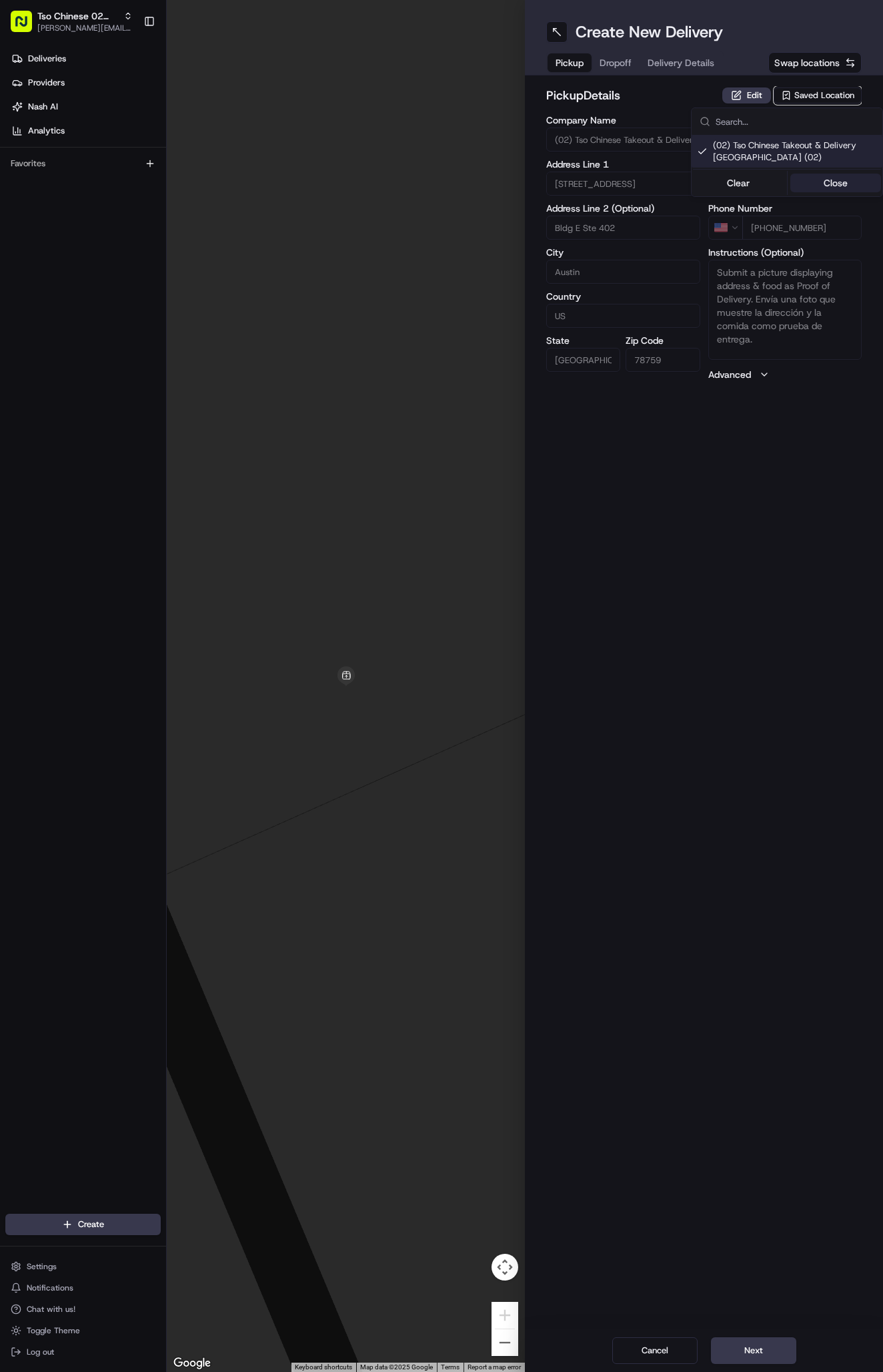
click at [819, 178] on button "Close" at bounding box center [836, 183] width 92 height 18
click at [690, 58] on span "Delivery Details" at bounding box center [681, 62] width 67 height 14
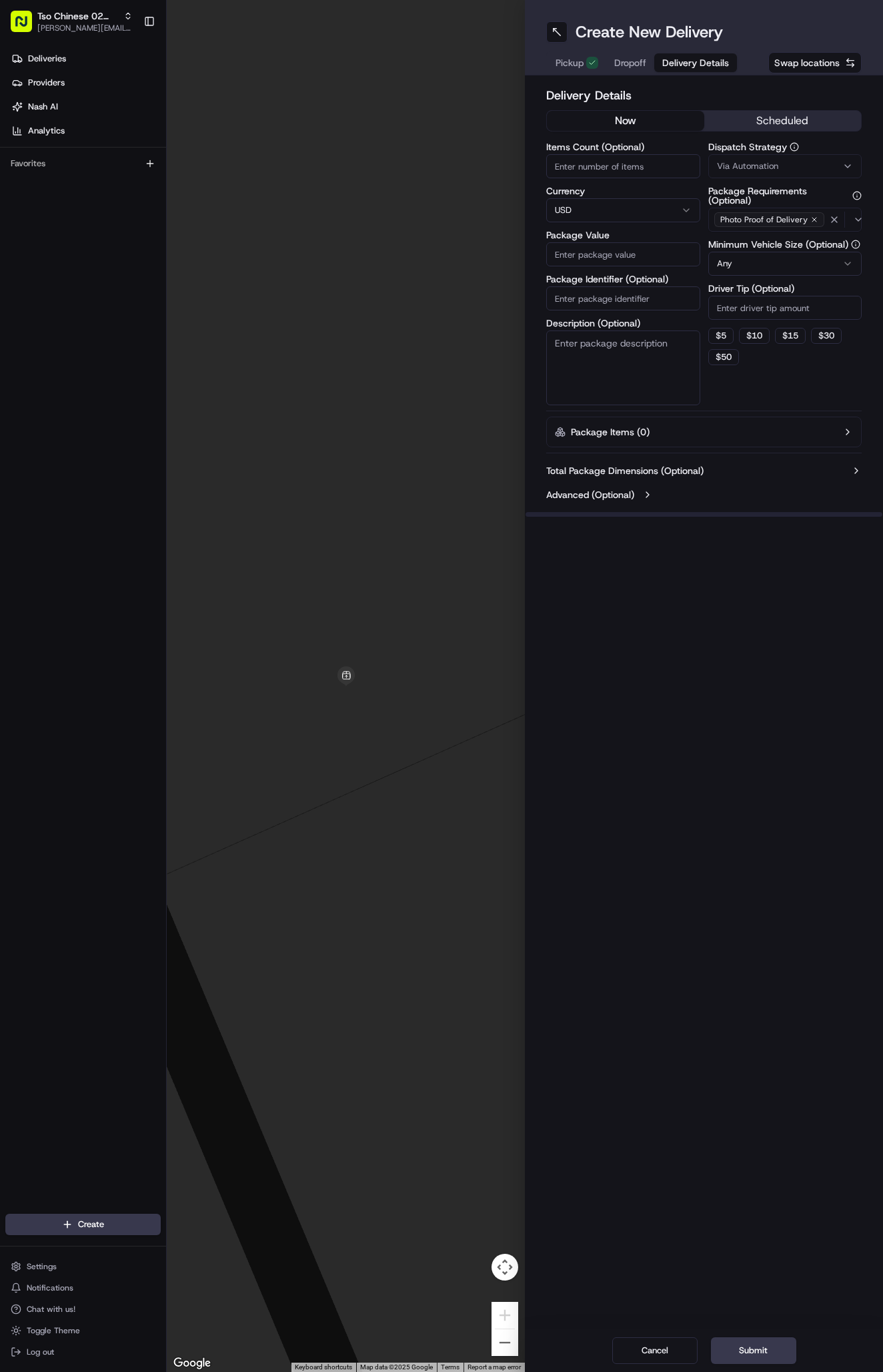
click at [732, 170] on span "Via Automation" at bounding box center [747, 165] width 61 height 12
click at [746, 232] on div "Tso Arbor Strategy" at bounding box center [788, 239] width 191 height 20
click at [834, 259] on button "Close" at bounding box center [836, 264] width 92 height 18
click at [745, 302] on input "Driver Tip (Optional)" at bounding box center [786, 308] width 154 height 24
type input "2"
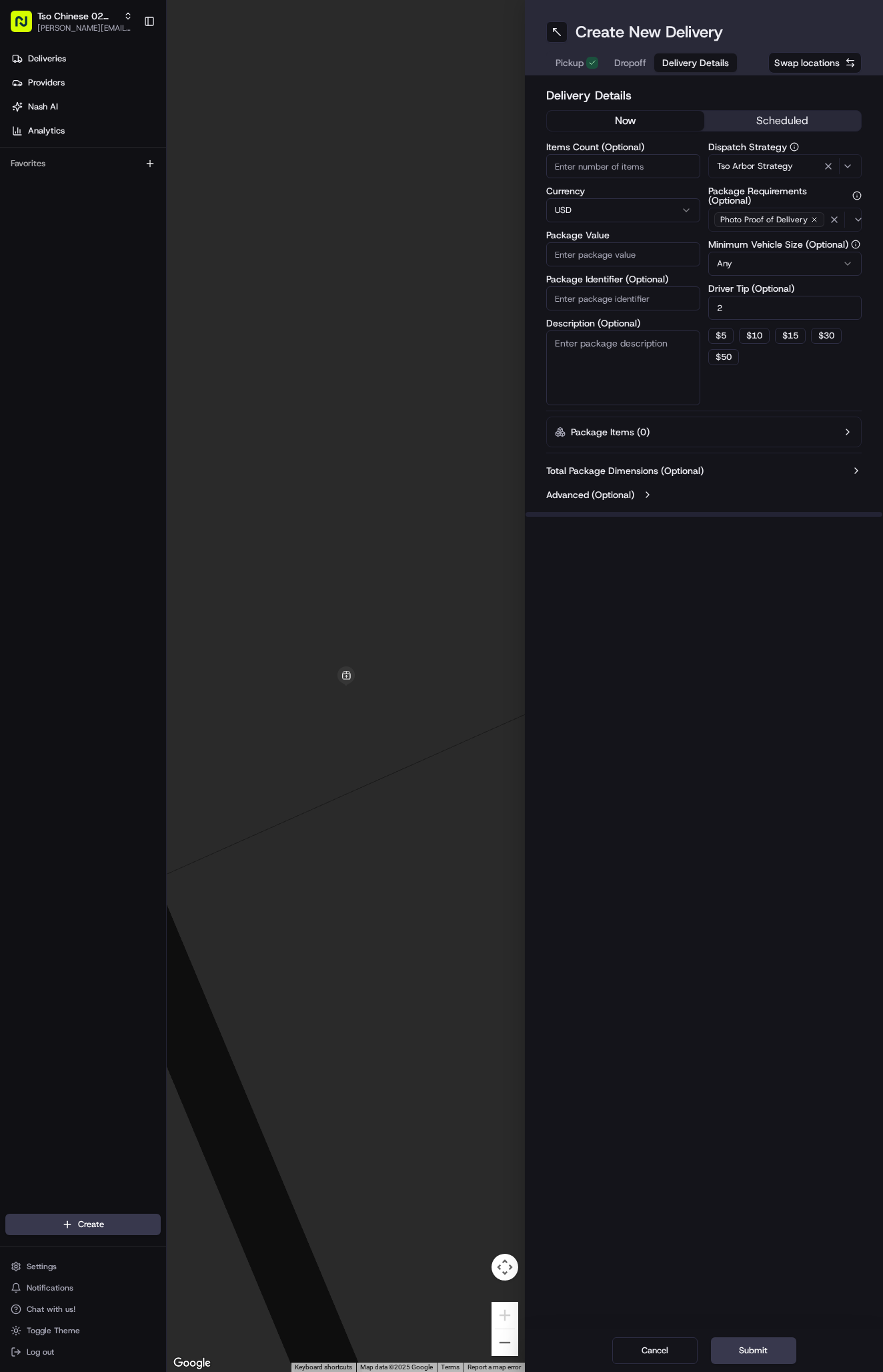
click at [602, 289] on input "Package Identifier (Optional)" at bounding box center [623, 298] width 154 height 24
paste input "UBHXKOG"
type input "UBHXKOG"
click at [601, 254] on input "Package Value" at bounding box center [623, 254] width 154 height 24
type input "39.89"
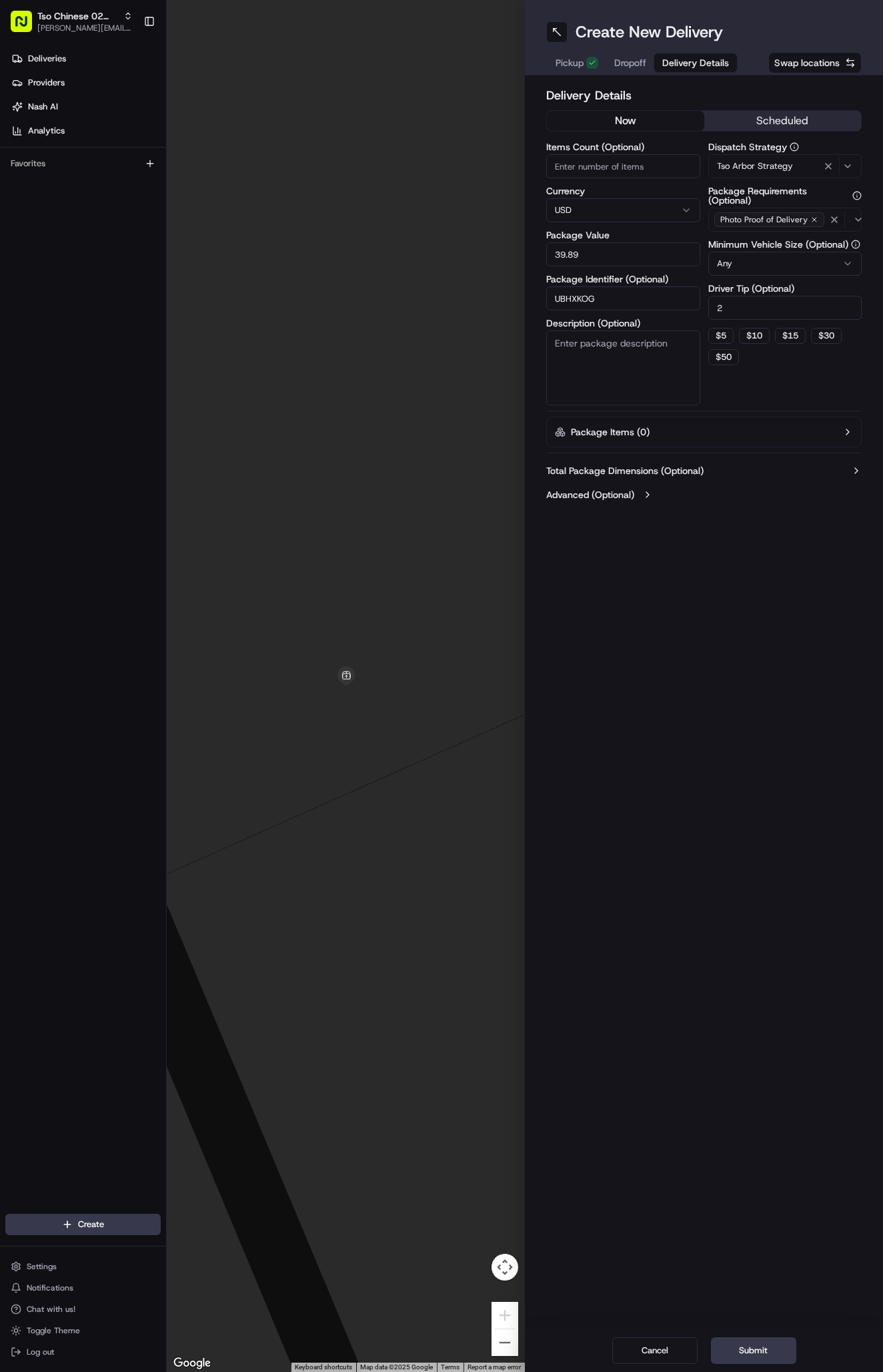
click at [630, 66] on span "Dropoff" at bounding box center [630, 62] width 32 height 14
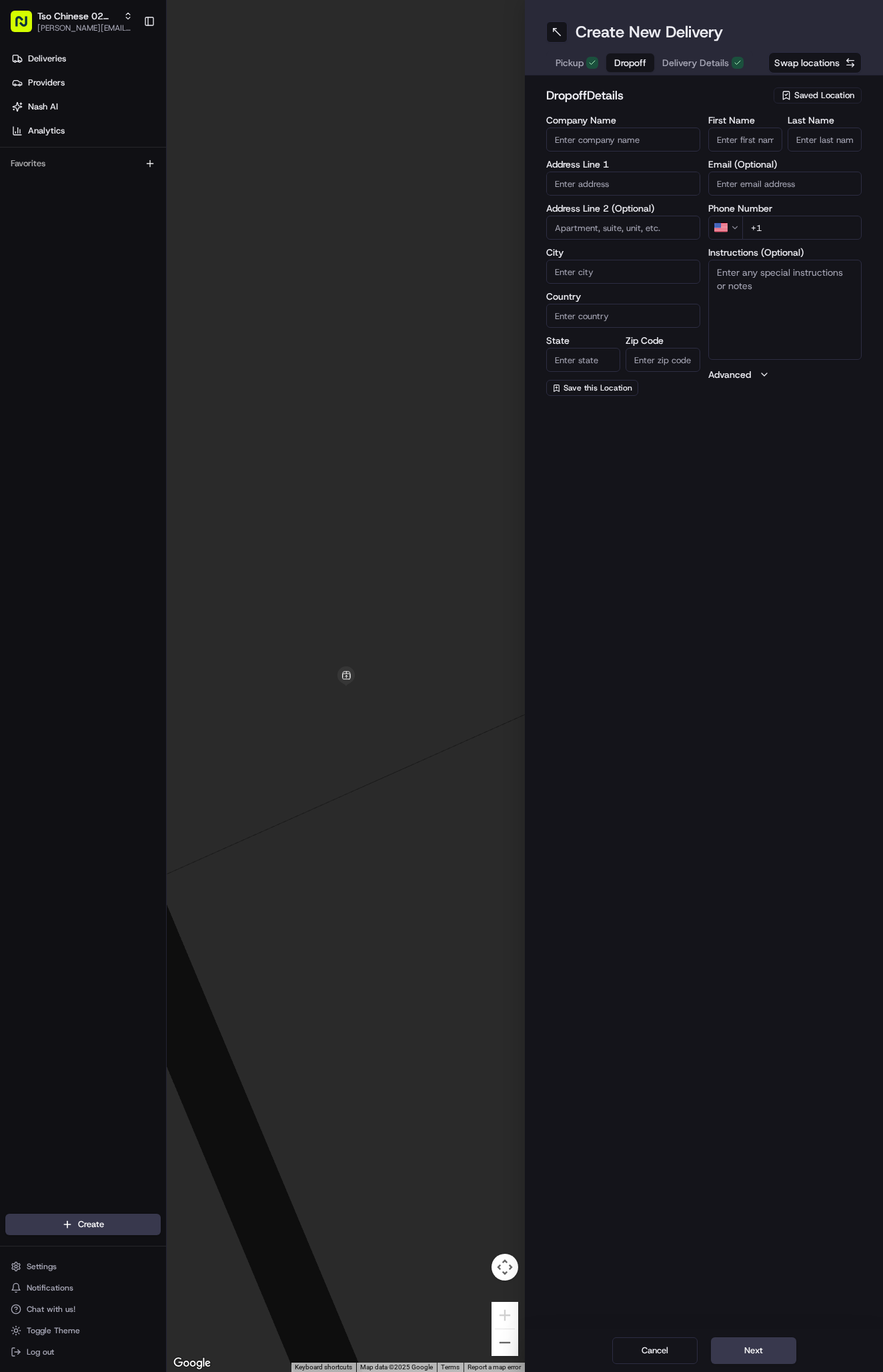
paste input "[PERSON_NAME]"
type input "[PERSON_NAME]"
type input "."
paste input "[PHONE_NUMBER]"
type input "[PHONE_NUMBER]"
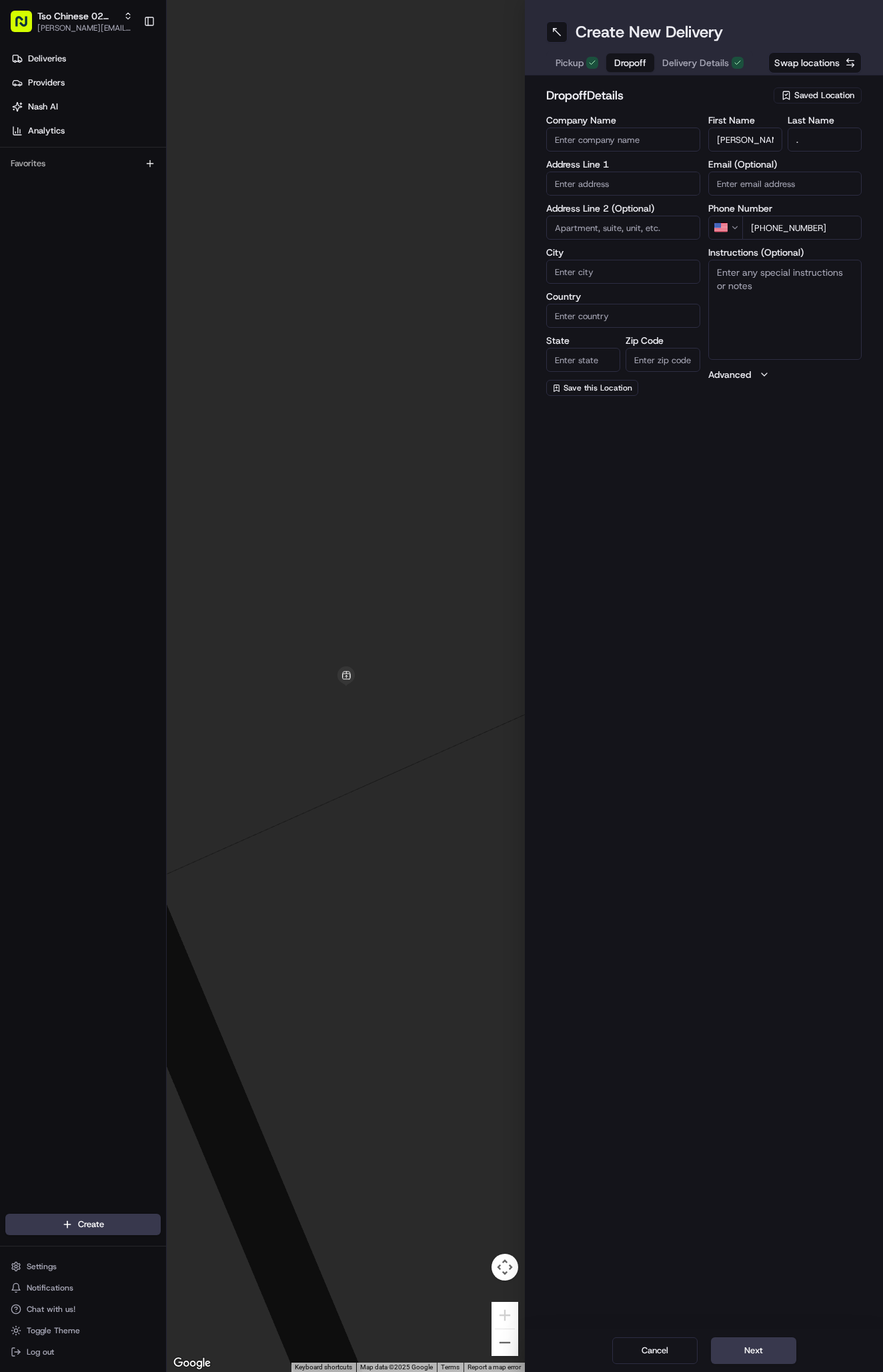
click at [599, 184] on input "text" at bounding box center [623, 184] width 154 height 24
paste input "[STREET_ADDRESS]"
click at [632, 216] on div "[STREET_ADDRESS]" at bounding box center [623, 212] width 148 height 20
type input "[STREET_ADDRESS]"
type input "Austin"
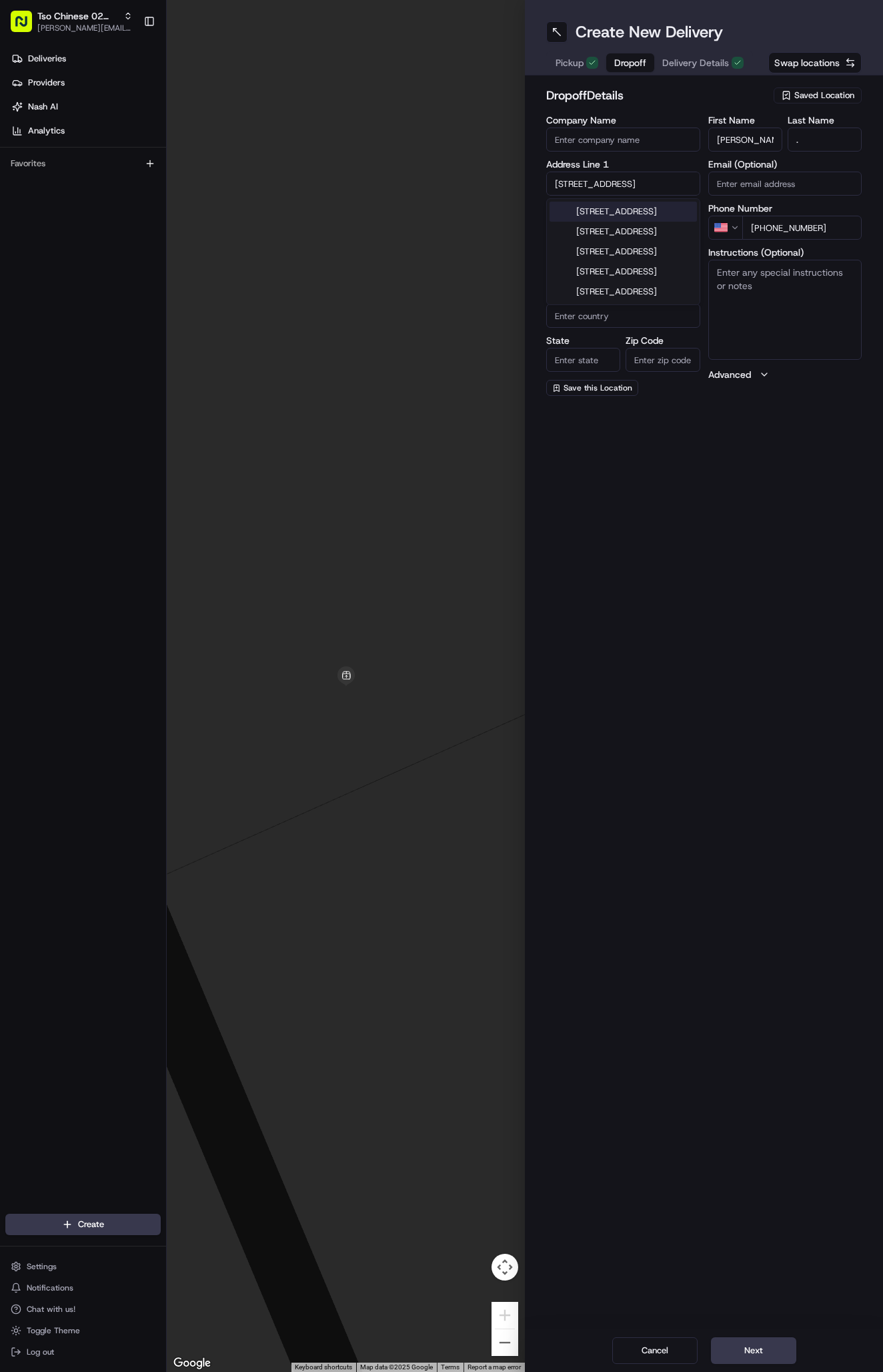
type input "[GEOGRAPHIC_DATA]"
type input "78752"
type input "[STREET_ADDRESS]"
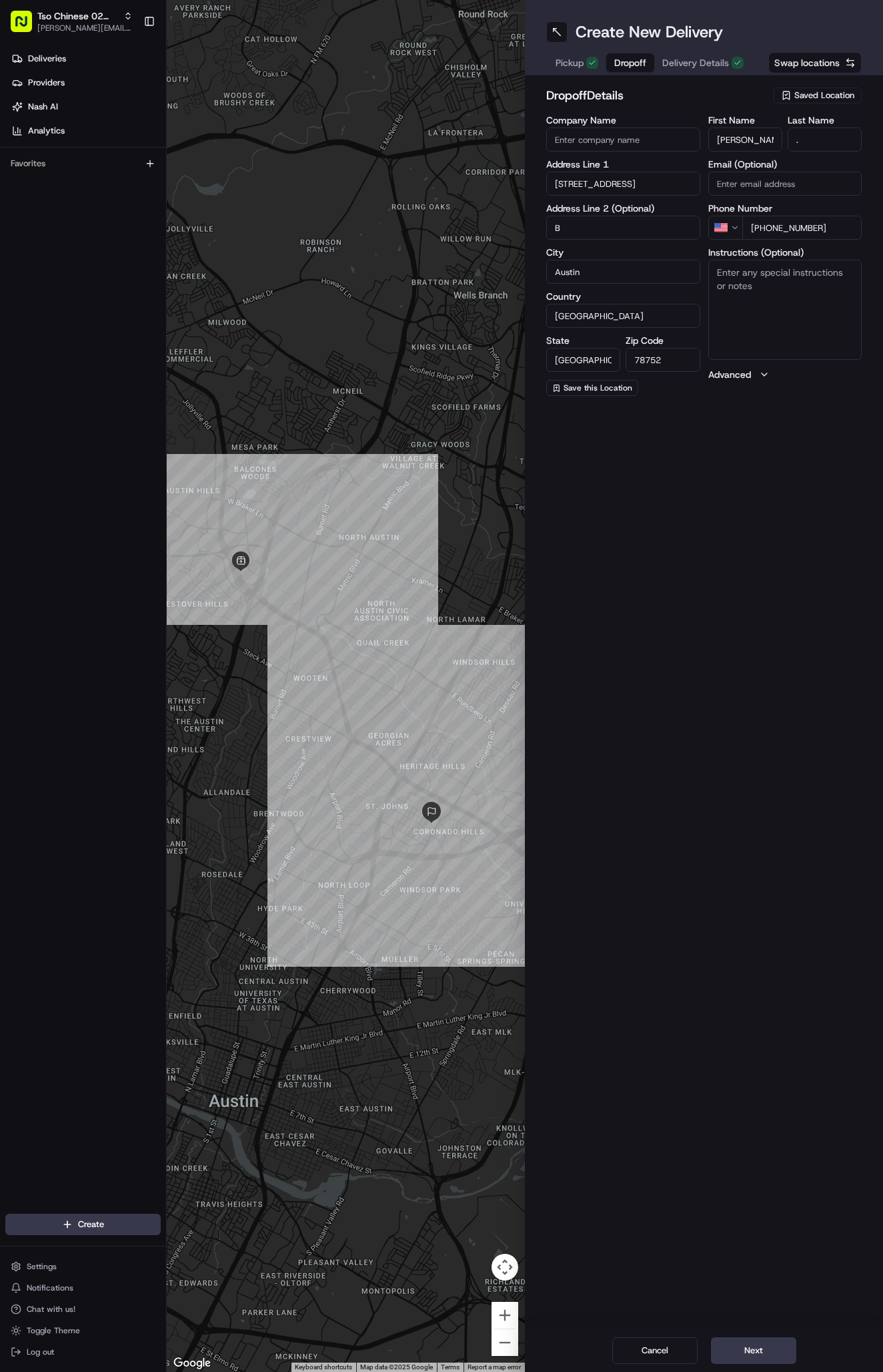
type input "B"
click at [727, 287] on textarea "Instructions (Optional)" at bounding box center [786, 309] width 154 height 100
type textarea "B"
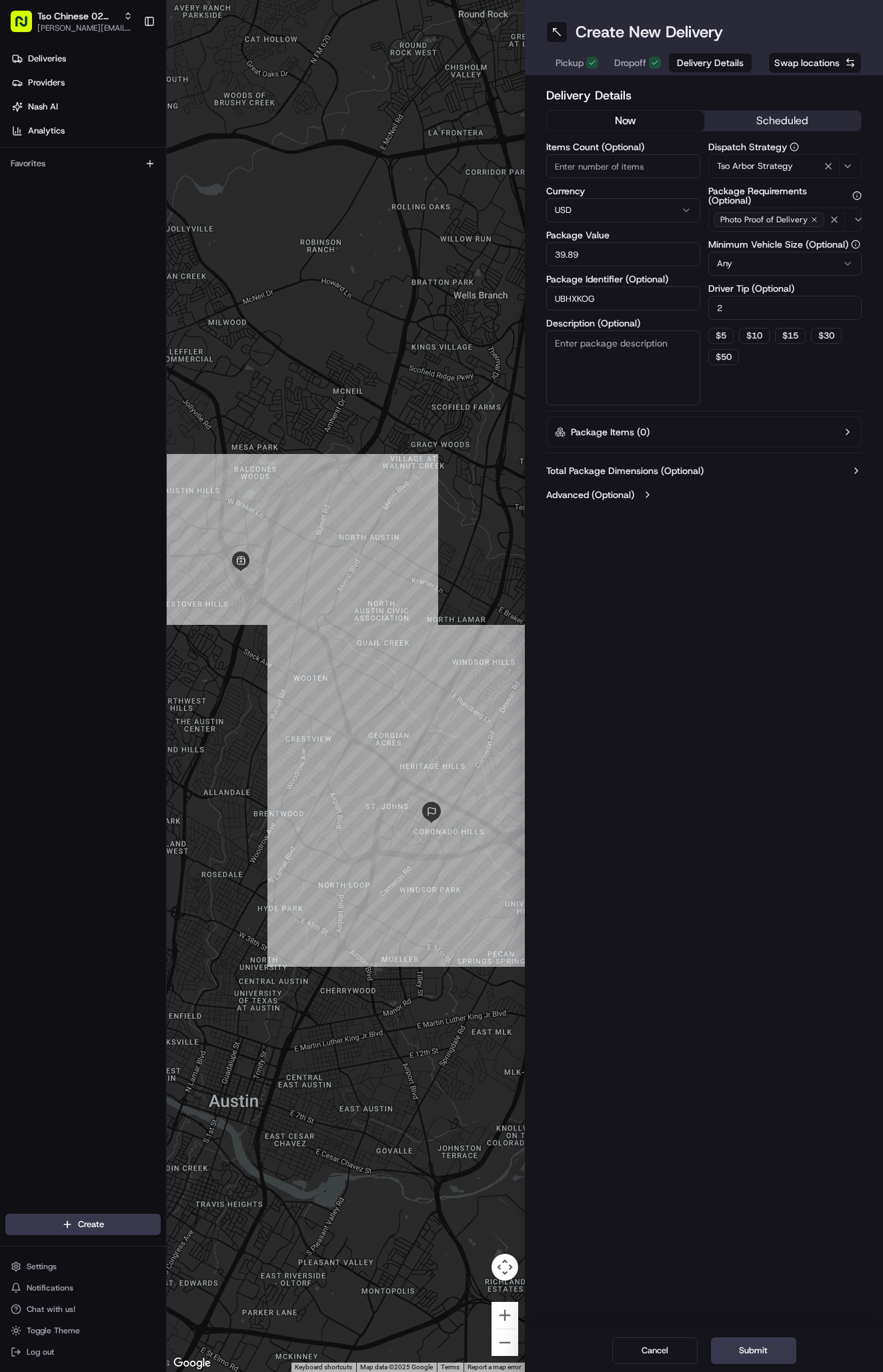
click at [699, 62] on span "Delivery Details" at bounding box center [710, 62] width 67 height 14
click at [705, 63] on span "Delivery Details" at bounding box center [710, 62] width 67 height 14
click at [632, 64] on span "Dropoff" at bounding box center [630, 62] width 32 height 14
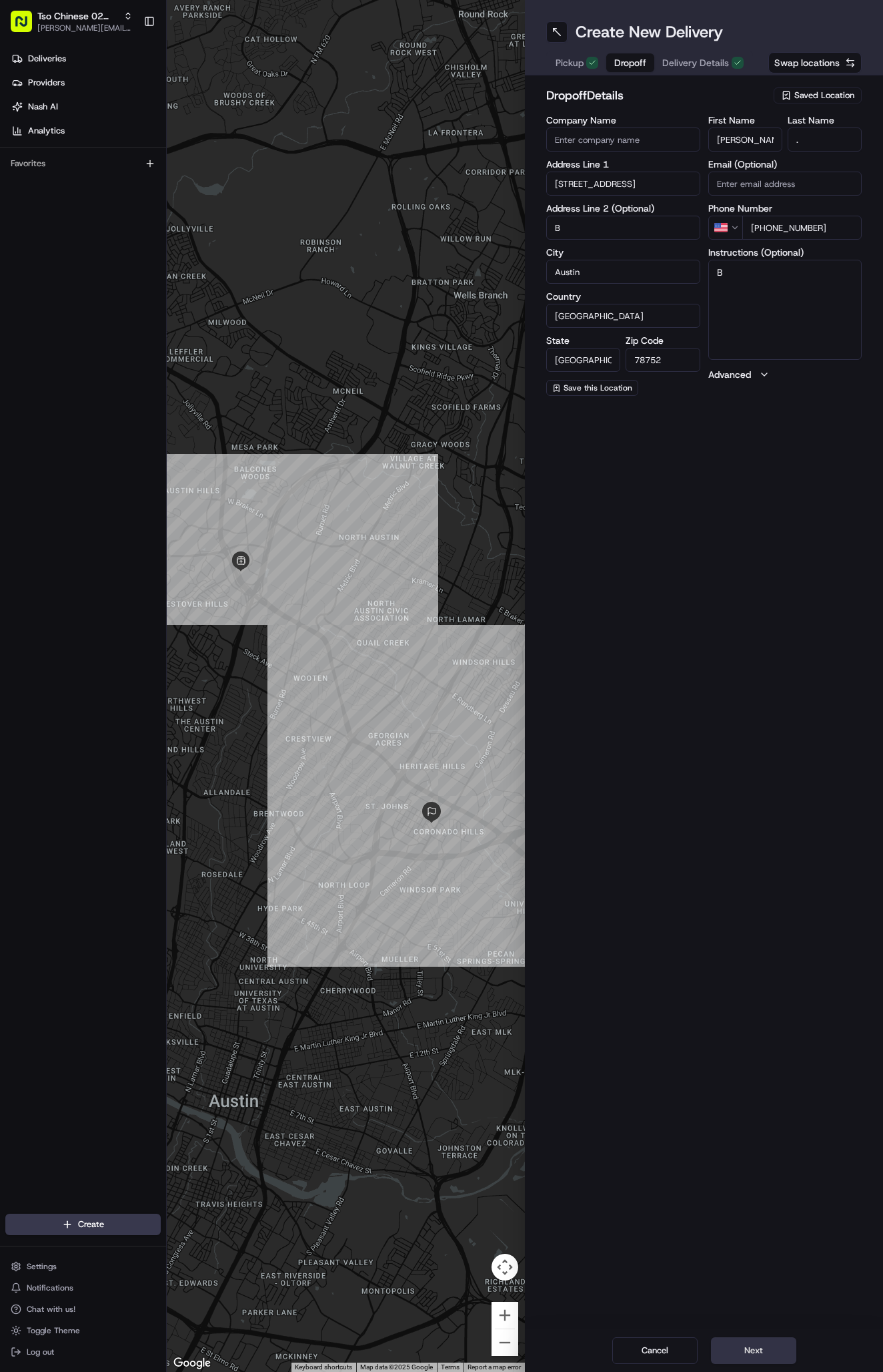
click at [747, 1347] on button "Next" at bounding box center [754, 1350] width 85 height 27
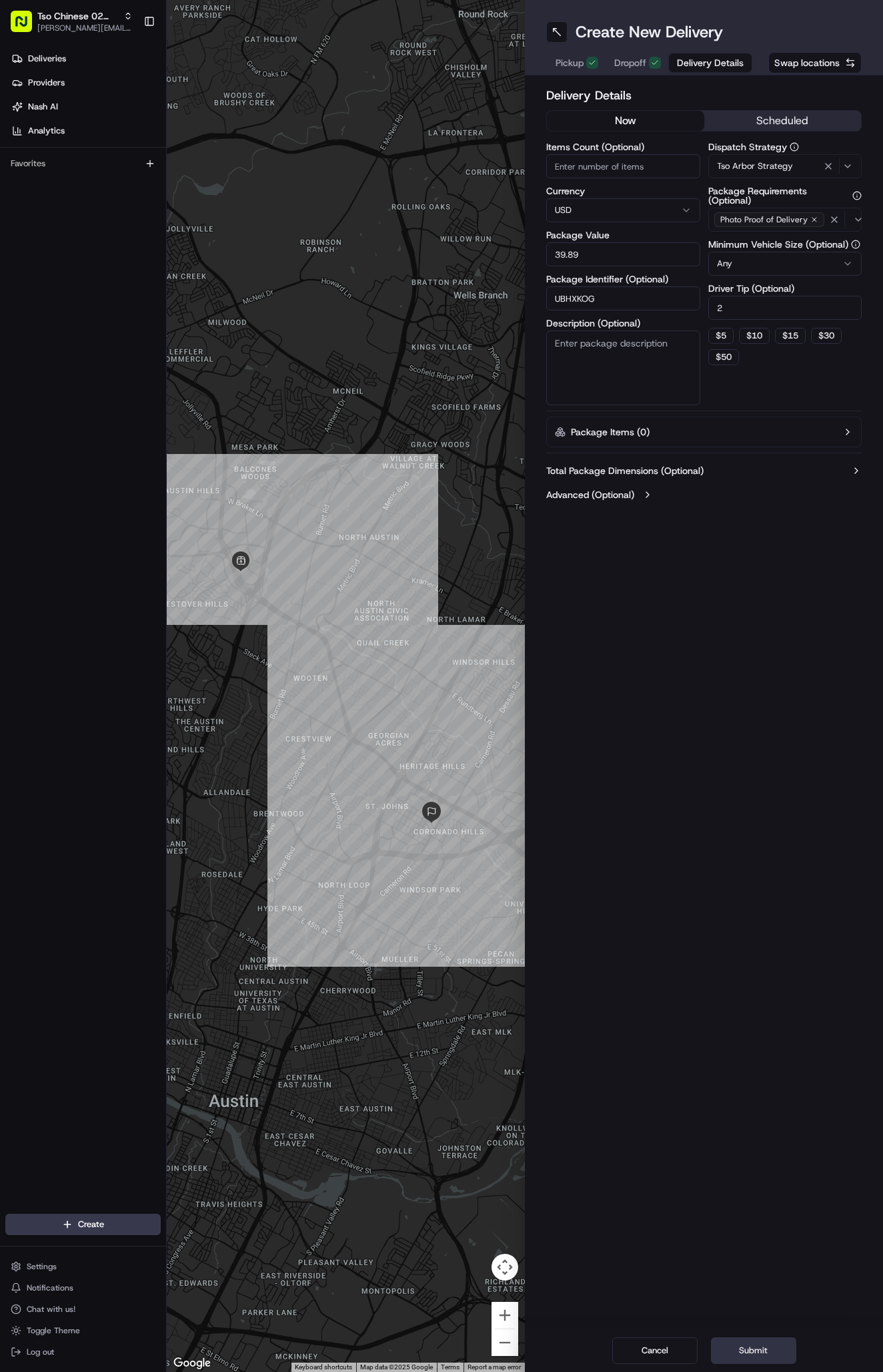
click at [747, 1347] on button "Submit" at bounding box center [754, 1350] width 85 height 27
click at [747, 1347] on div "Cancel Submit" at bounding box center [704, 1350] width 358 height 43
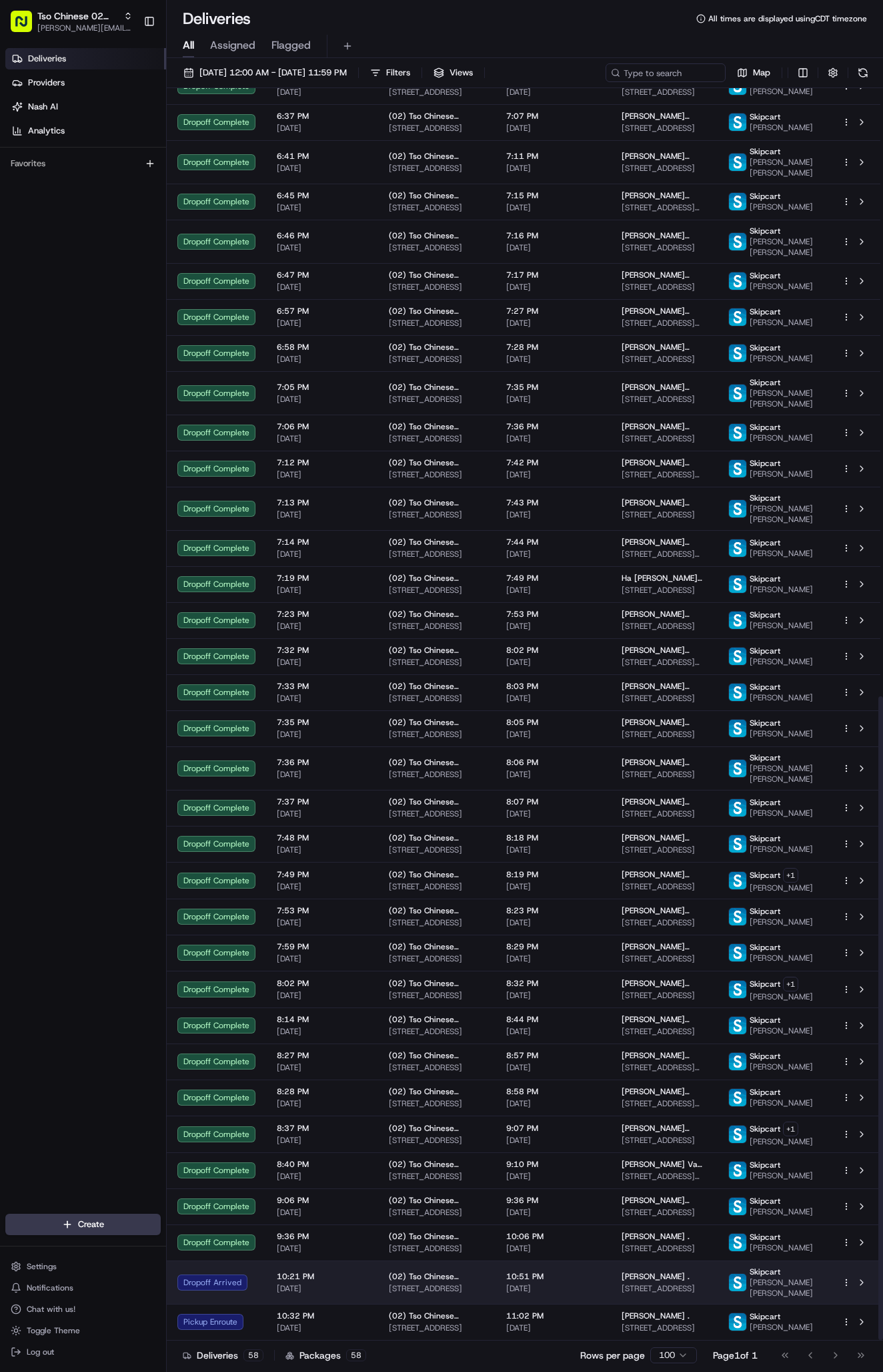
scroll to position [1183, 0]
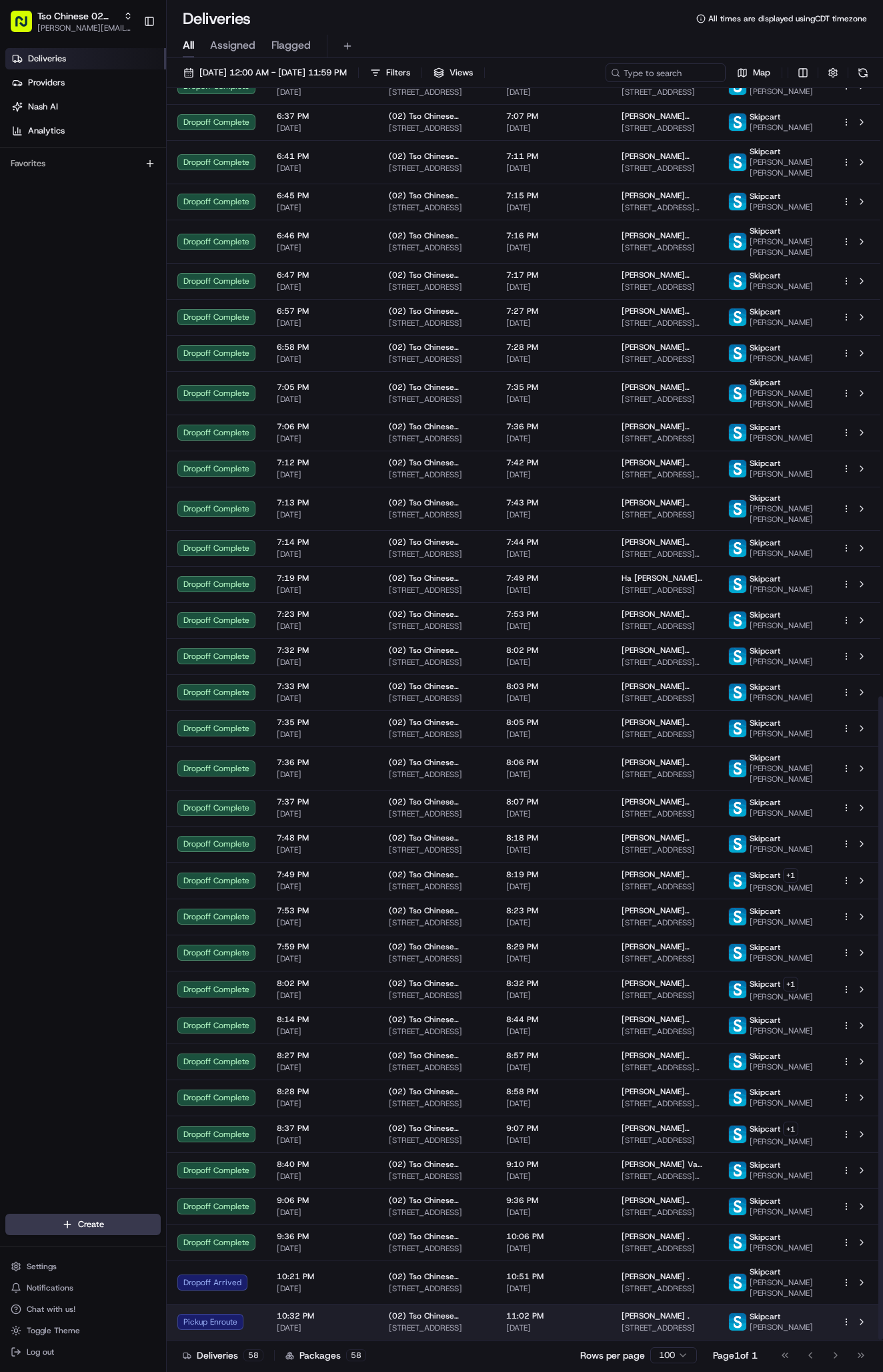
click at [370, 1322] on td "10:32 PM [DATE]" at bounding box center [322, 1321] width 112 height 36
click at [349, 1313] on span "10:32 PM" at bounding box center [322, 1316] width 91 height 11
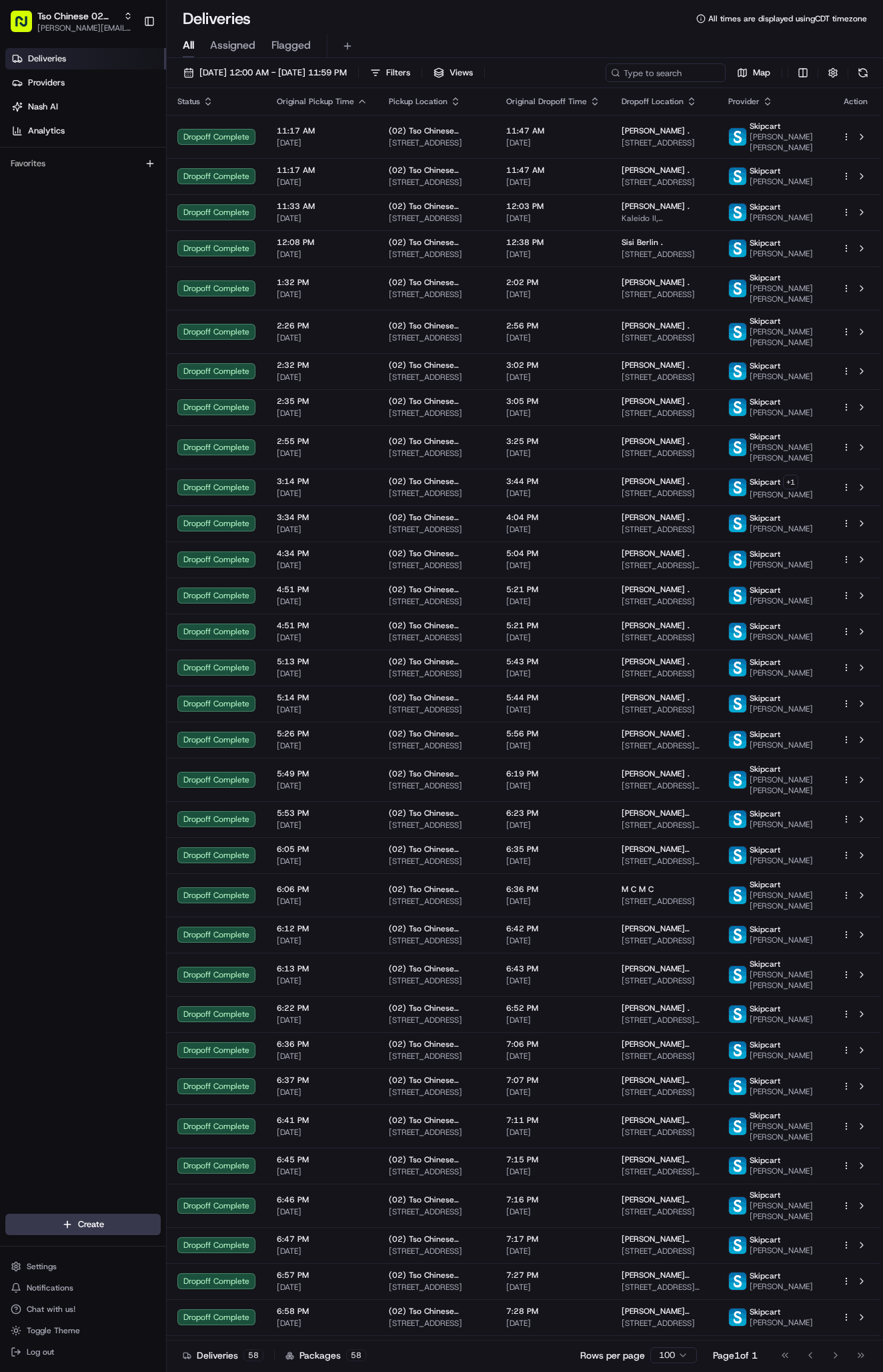
click at [151, 644] on div "Deliveries Providers [PERSON_NAME] Analytics Favorites" at bounding box center [83, 633] width 166 height 1179
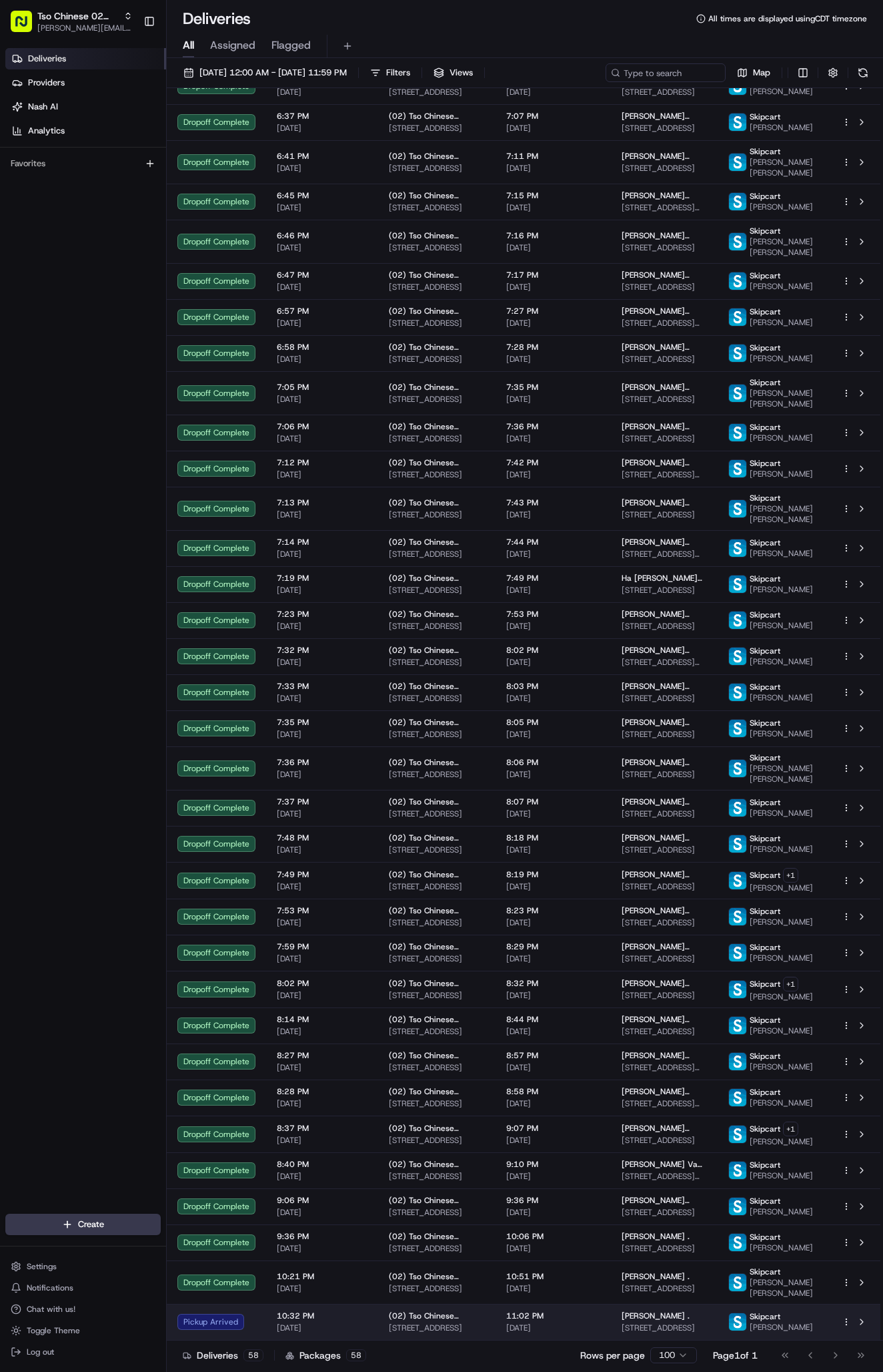
click at [341, 1322] on span "[DATE]" at bounding box center [322, 1328] width 91 height 11
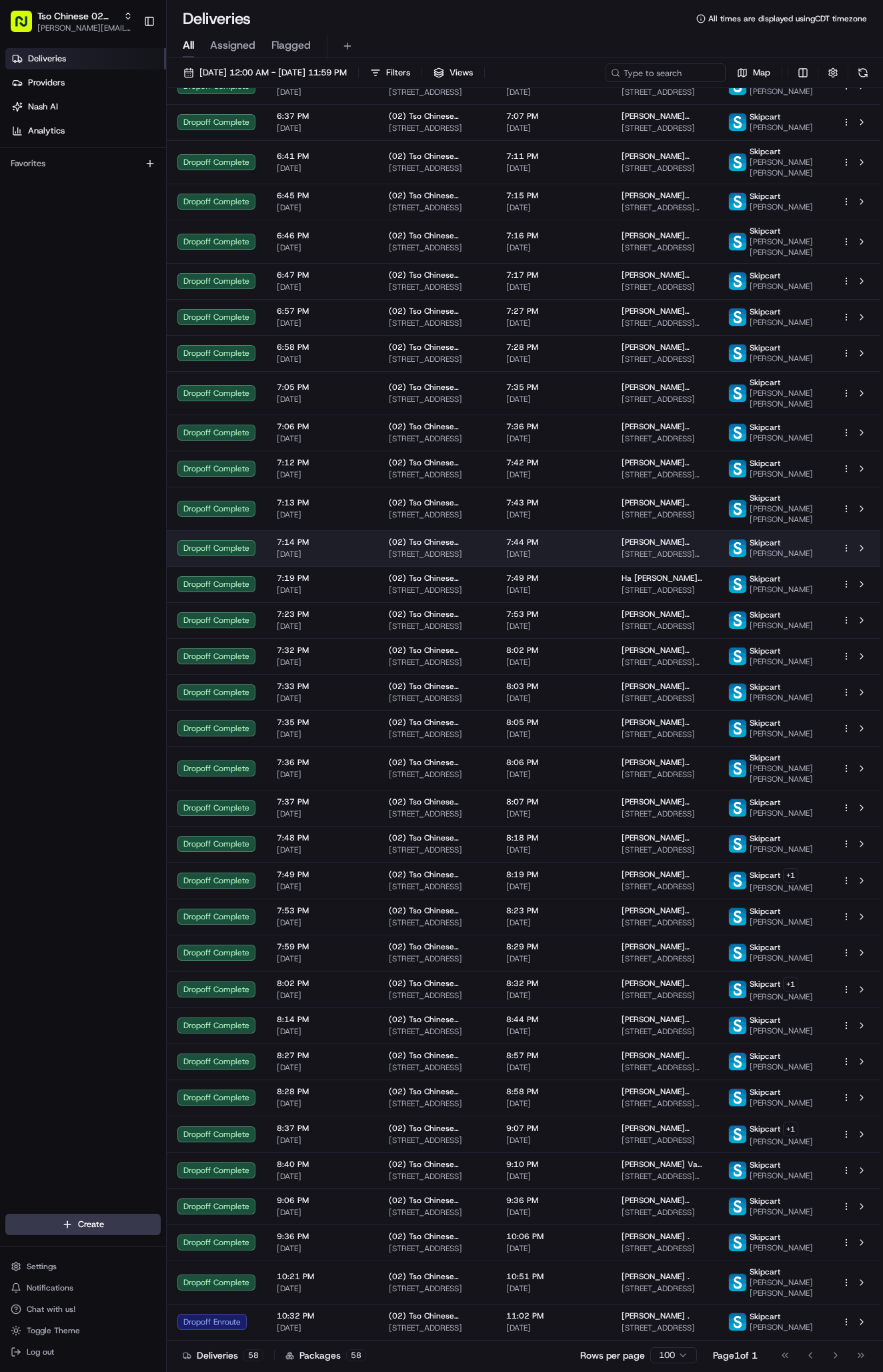
click at [480, 1313] on span "(02) Tso Chinese Takeout & Delivery [GEOGRAPHIC_DATA]" at bounding box center [437, 1316] width 96 height 11
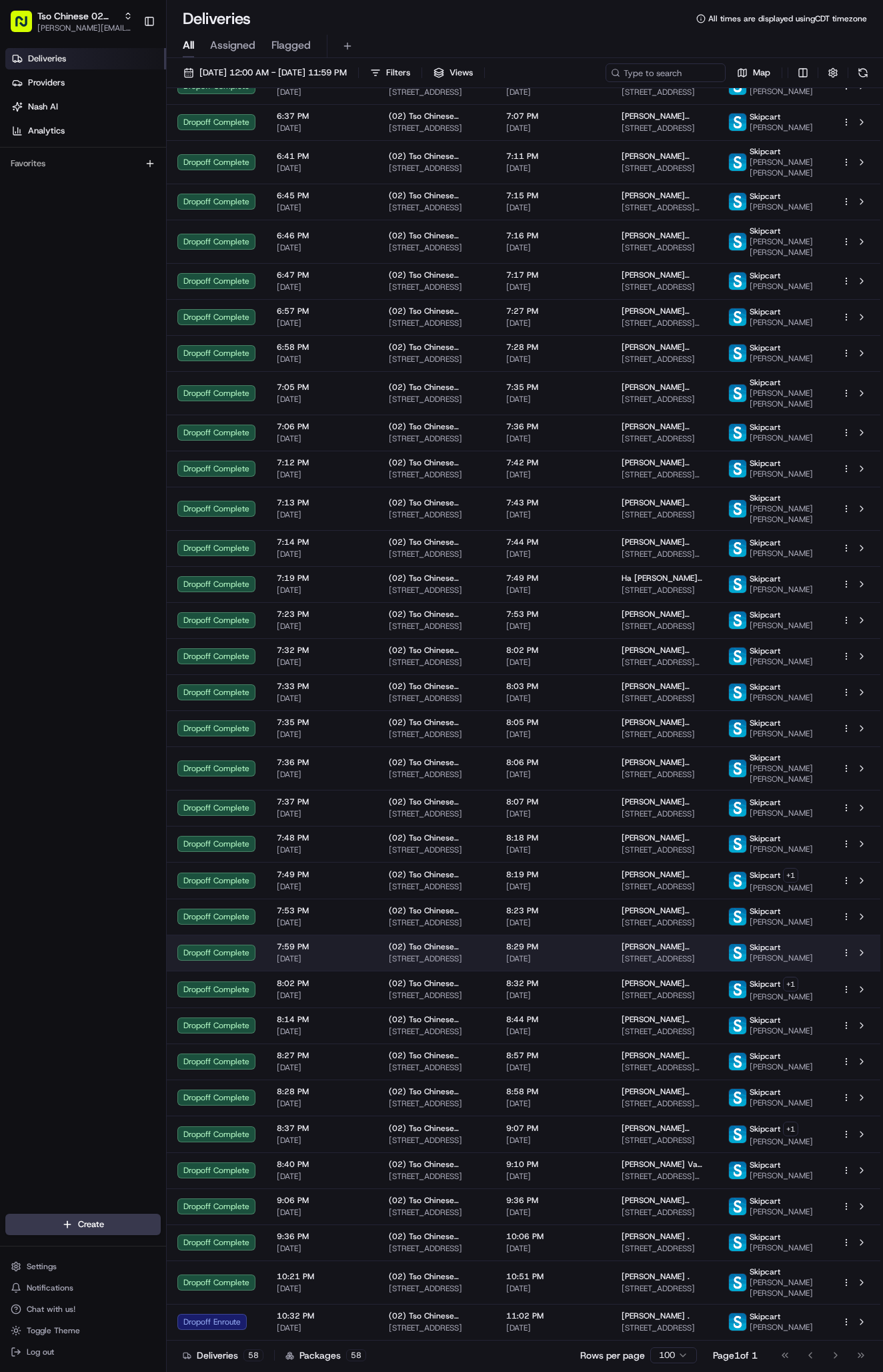
click at [544, 1314] on span "11:02 PM" at bounding box center [553, 1316] width 94 height 11
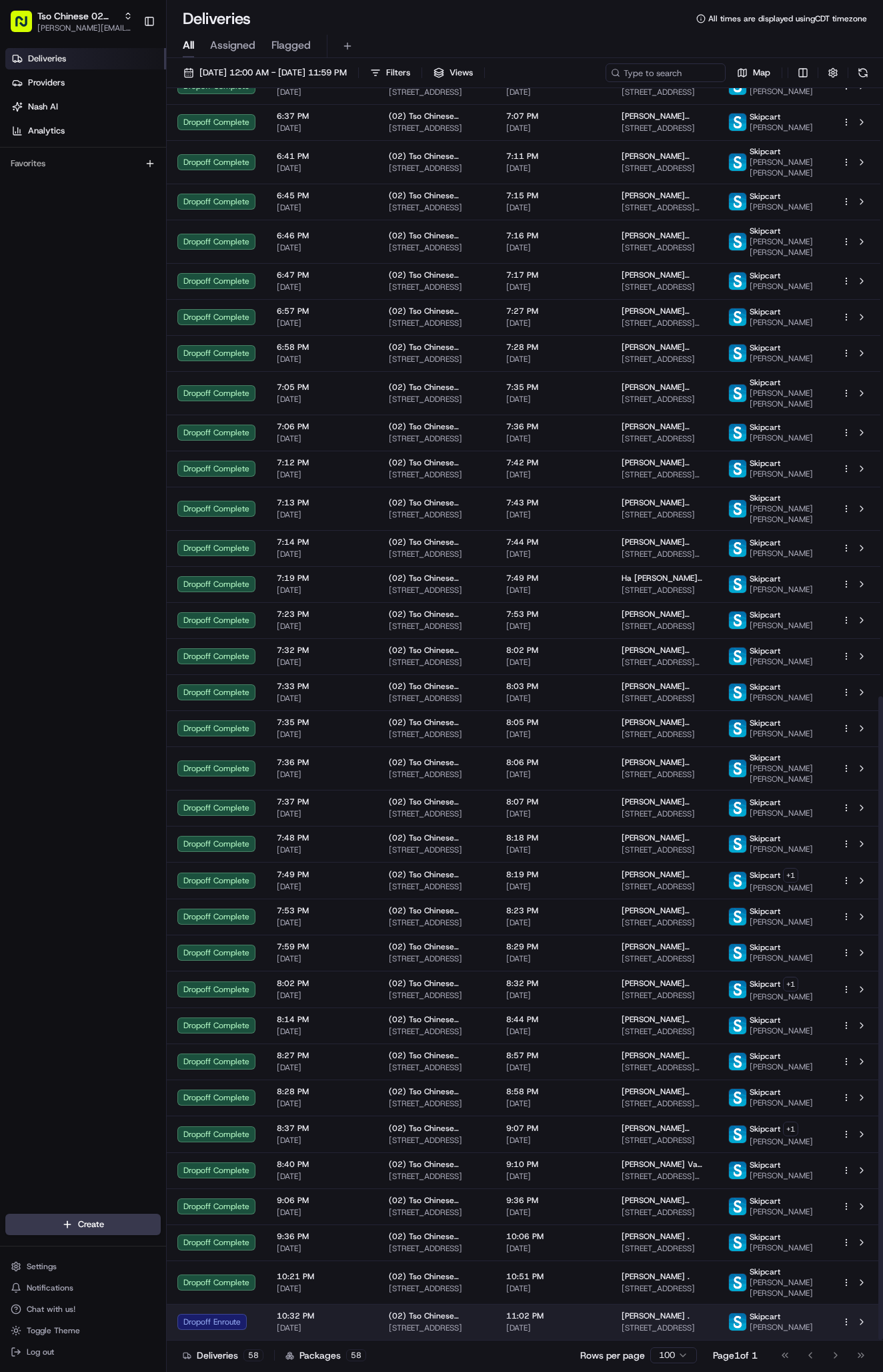
click at [339, 1322] on span "[DATE]" at bounding box center [322, 1328] width 91 height 11
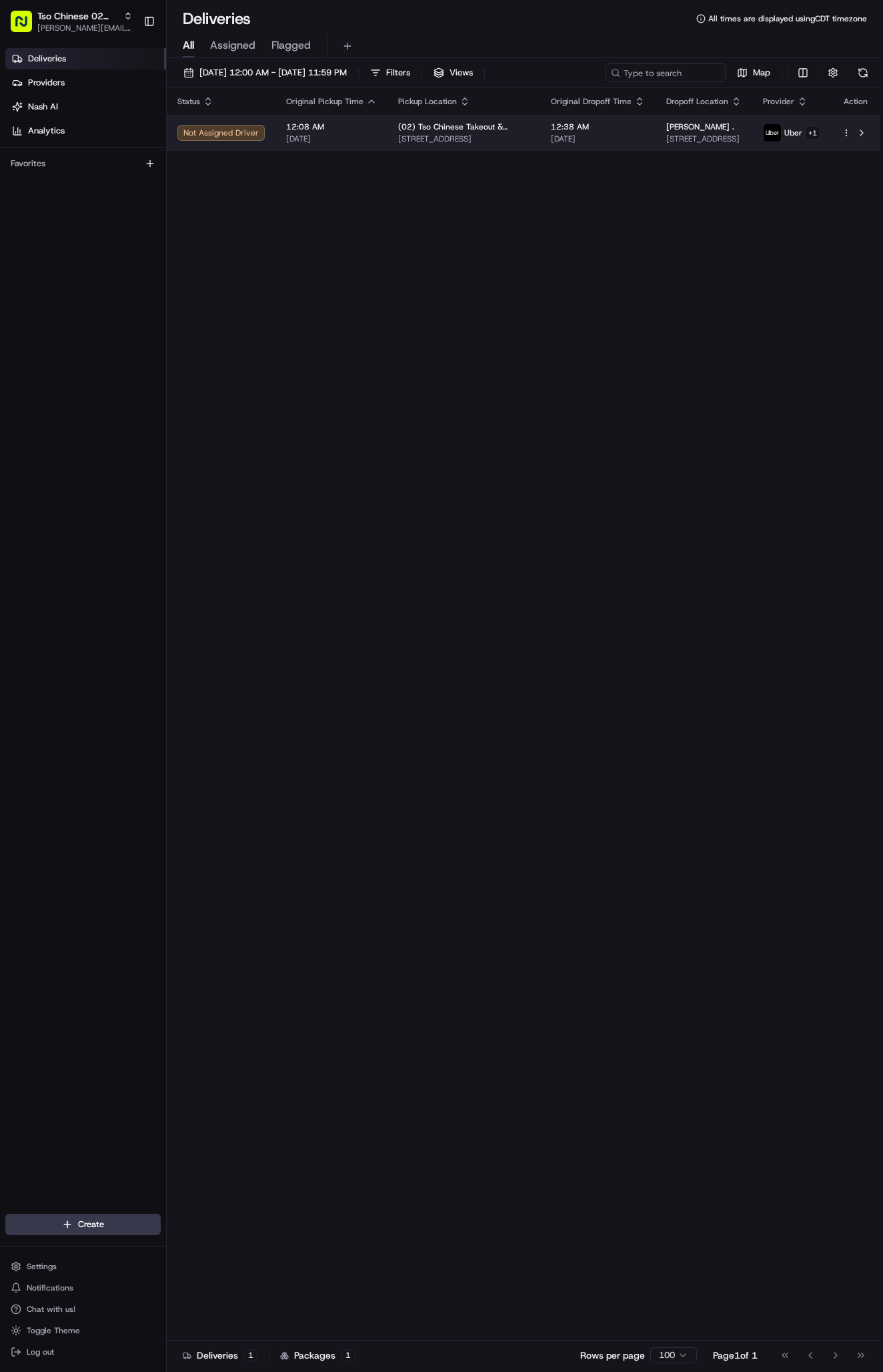
click at [699, 139] on span "[STREET_ADDRESS]" at bounding box center [704, 139] width 75 height 11
click at [426, 148] on td "(02) Tso Chinese Takeout & Delivery [GEOGRAPHIC_DATA] [STREET_ADDRESS]" at bounding box center [440, 133] width 147 height 37
click at [341, 142] on span "08/23/2025" at bounding box center [310, 140] width 91 height 11
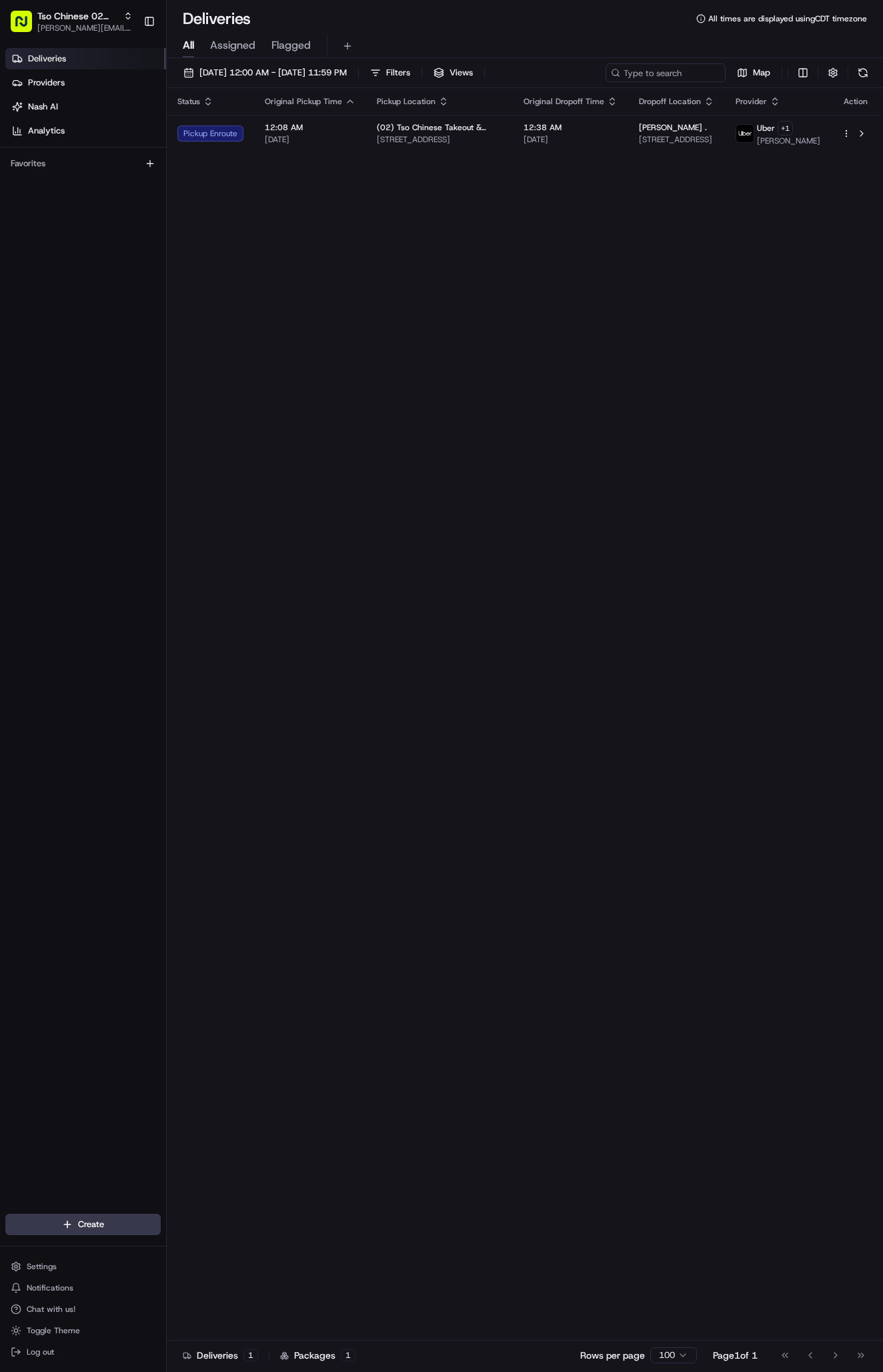
click at [294, 128] on span "12:08 AM" at bounding box center [310, 128] width 91 height 11
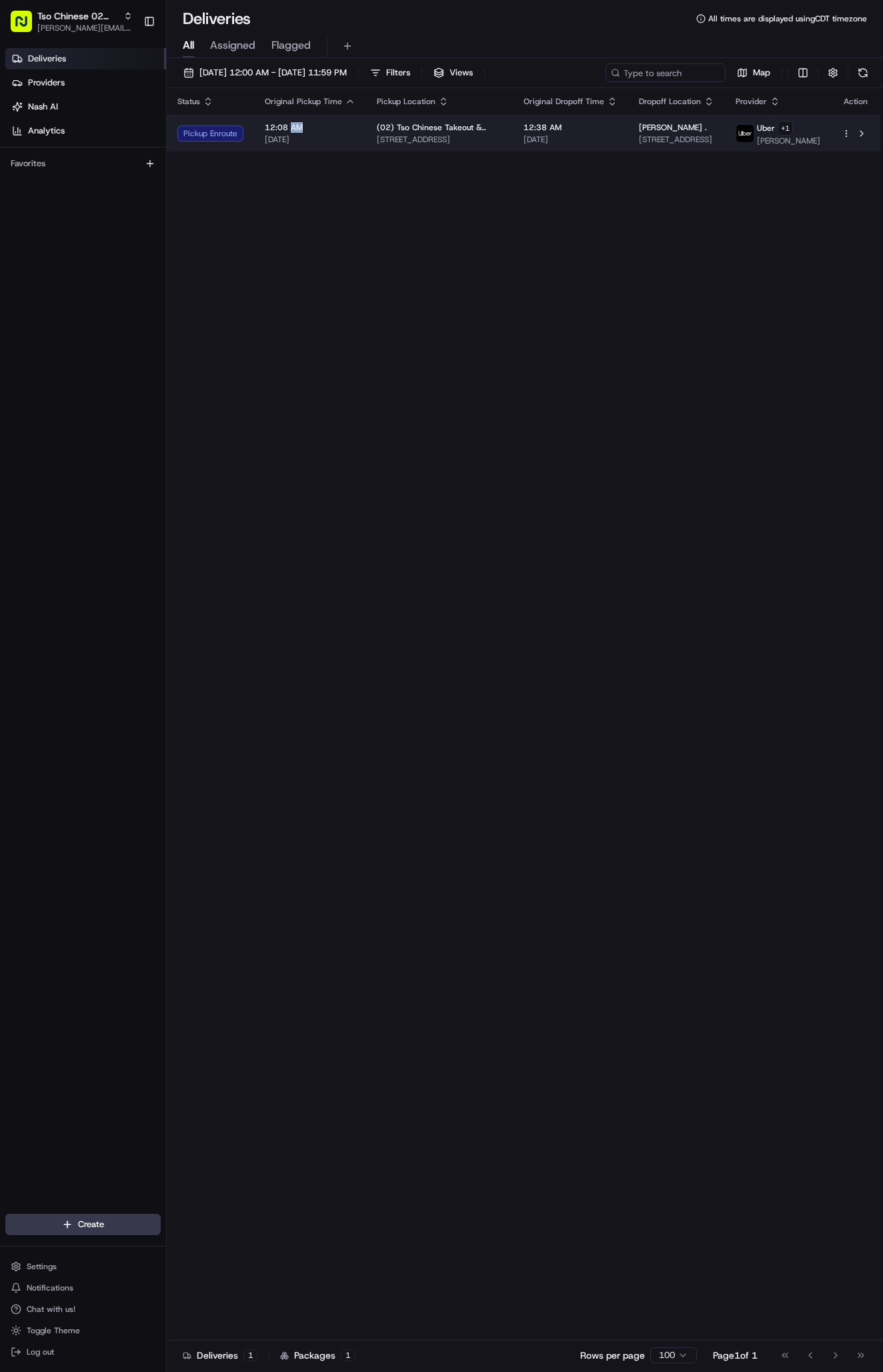
click at [346, 125] on span "12:08 AM" at bounding box center [310, 128] width 91 height 11
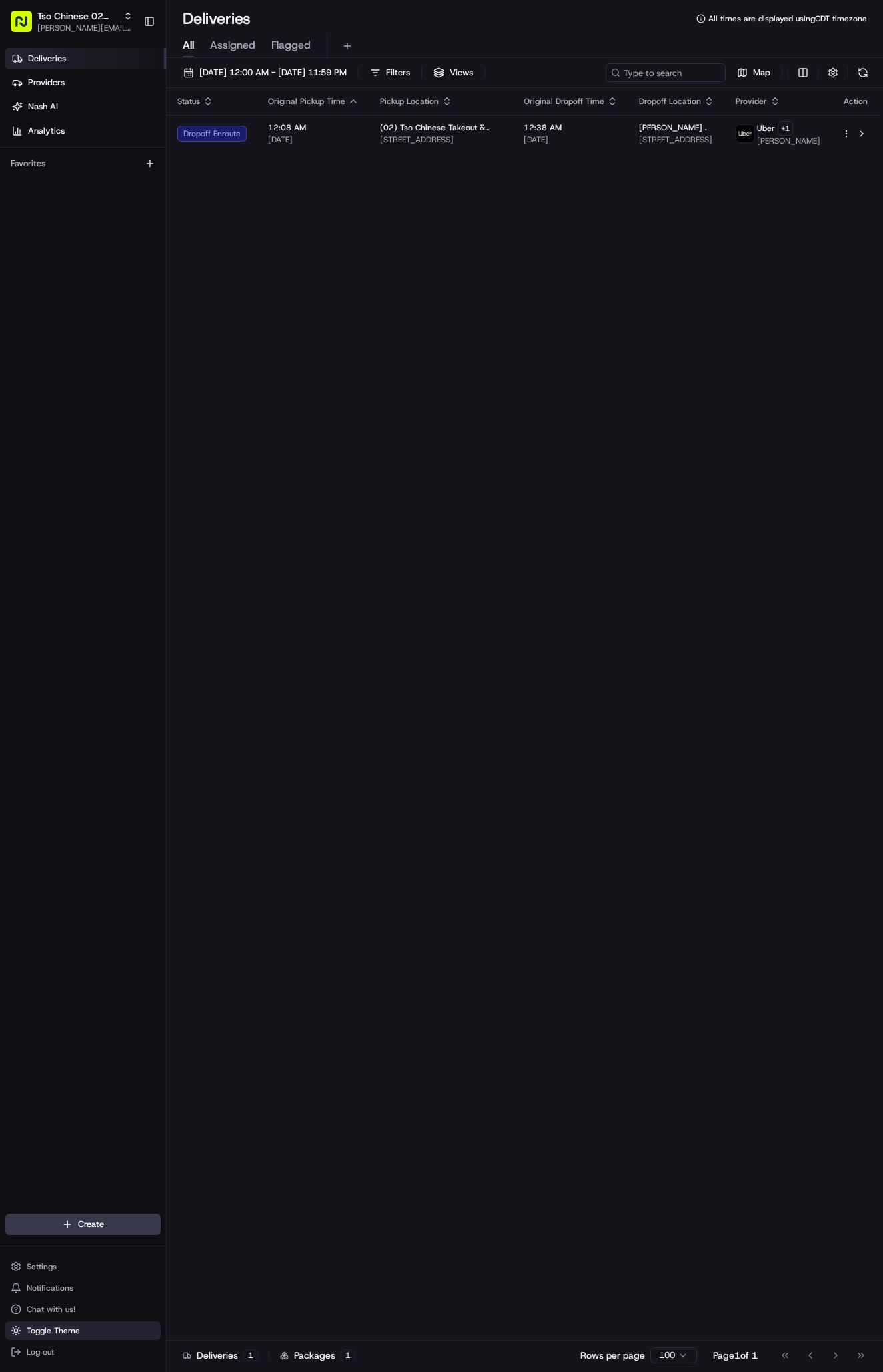
click at [25, 1326] on button "Toggle Theme" at bounding box center [83, 1330] width 155 height 18
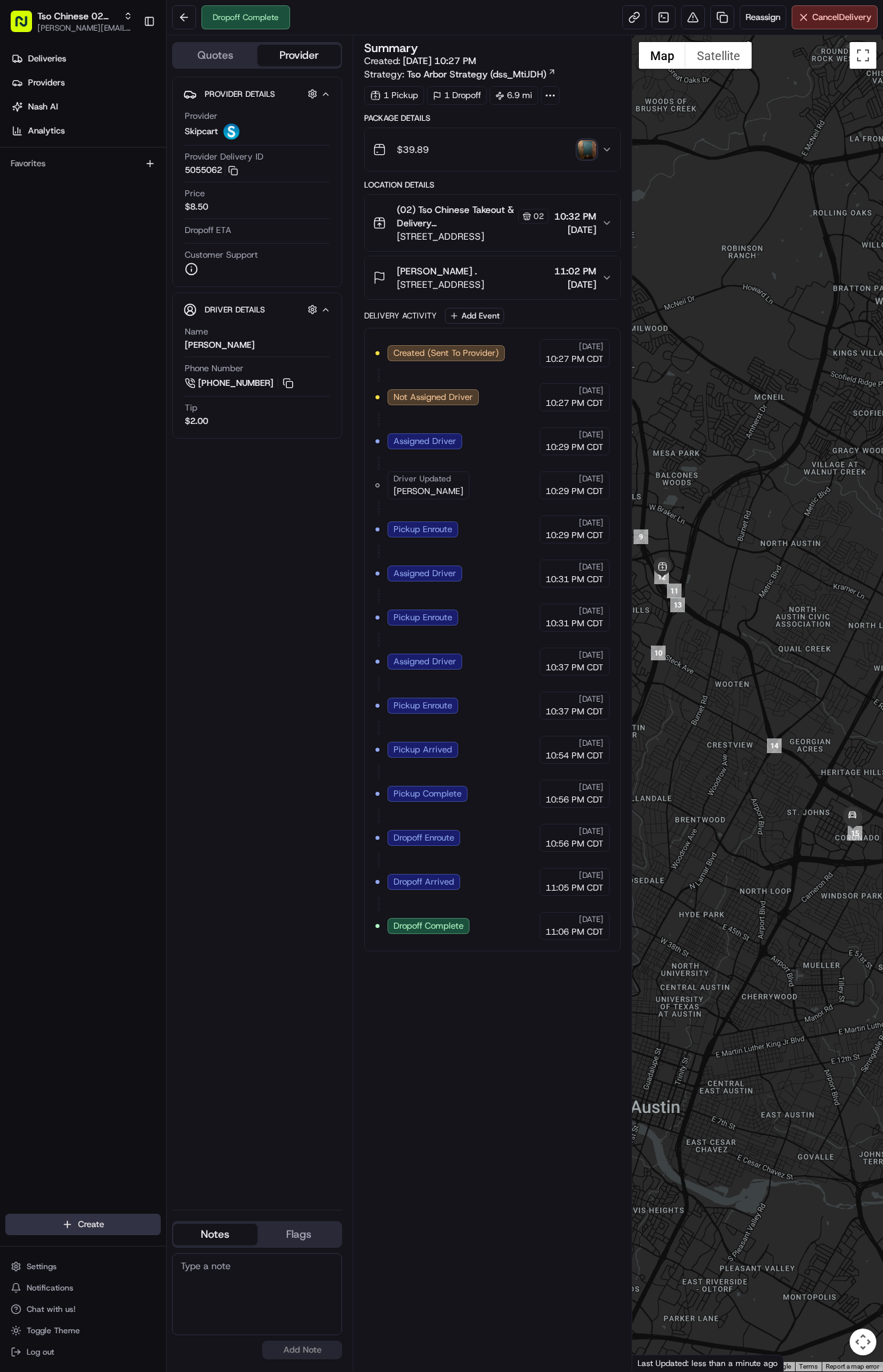
click at [105, 1220] on html "Tso Chinese 02 Arbor [PERSON_NAME][EMAIL_ADDRESS][DOMAIN_NAME] Toggle Sidebar D…" at bounding box center [442, 686] width 883 height 1372
click at [207, 1247] on link "Delivery" at bounding box center [241, 1249] width 149 height 24
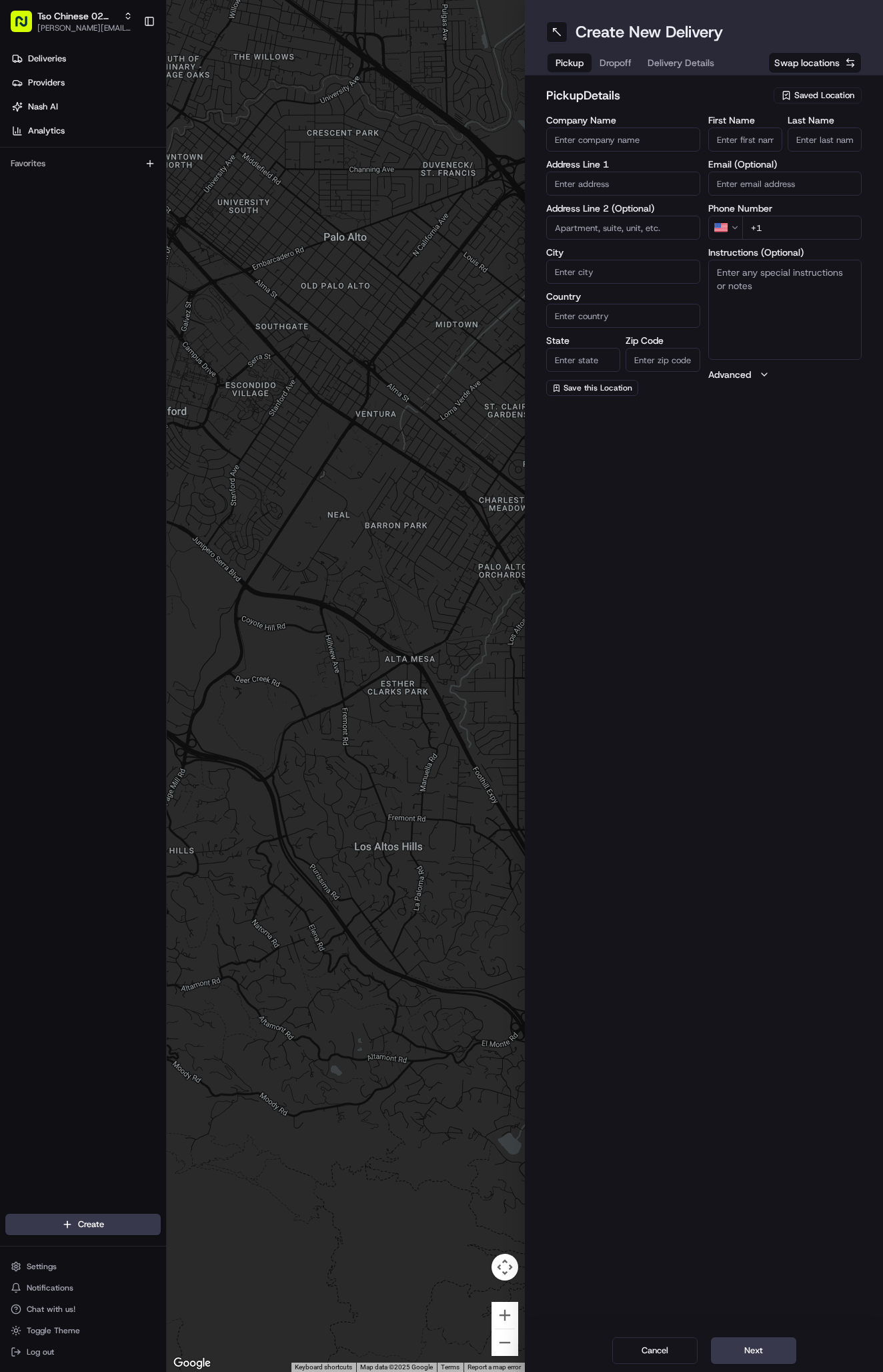
click at [819, 94] on span "Saved Location" at bounding box center [824, 95] width 60 height 12
click at [822, 145] on span "(02) Tso Chinese Takeout & Delivery Arboretum Crossing (02)" at bounding box center [795, 152] width 164 height 24
type input "(02) Tso Chinese Takeout & Delivery Arboretum Crossing"
type input "Bldg E Ste 402"
type input "Austin"
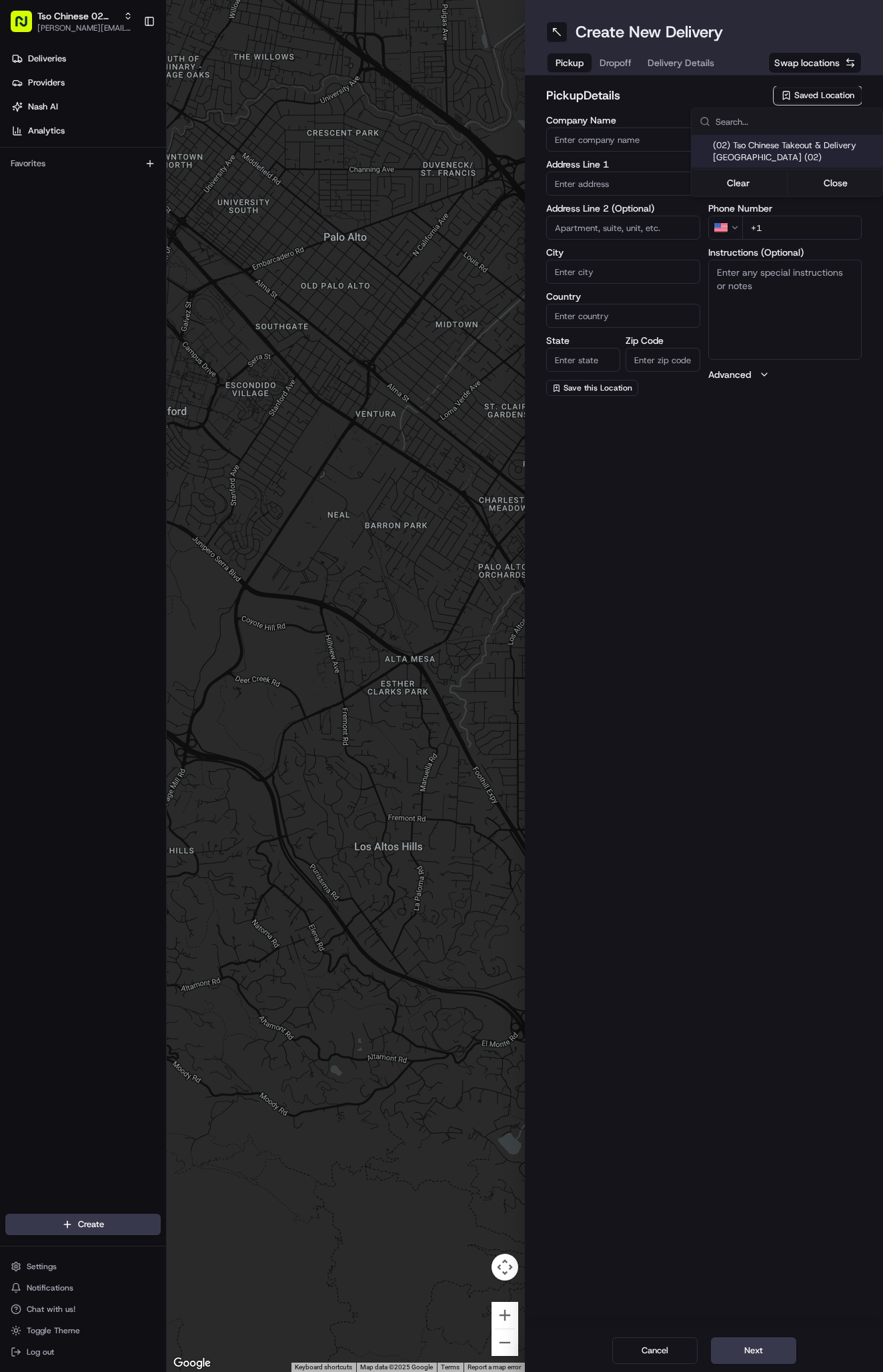
type input "US"
type input "TX"
type input "78759"
type input "Tso Chinese"
type input "Arboretum Crossing Manager"
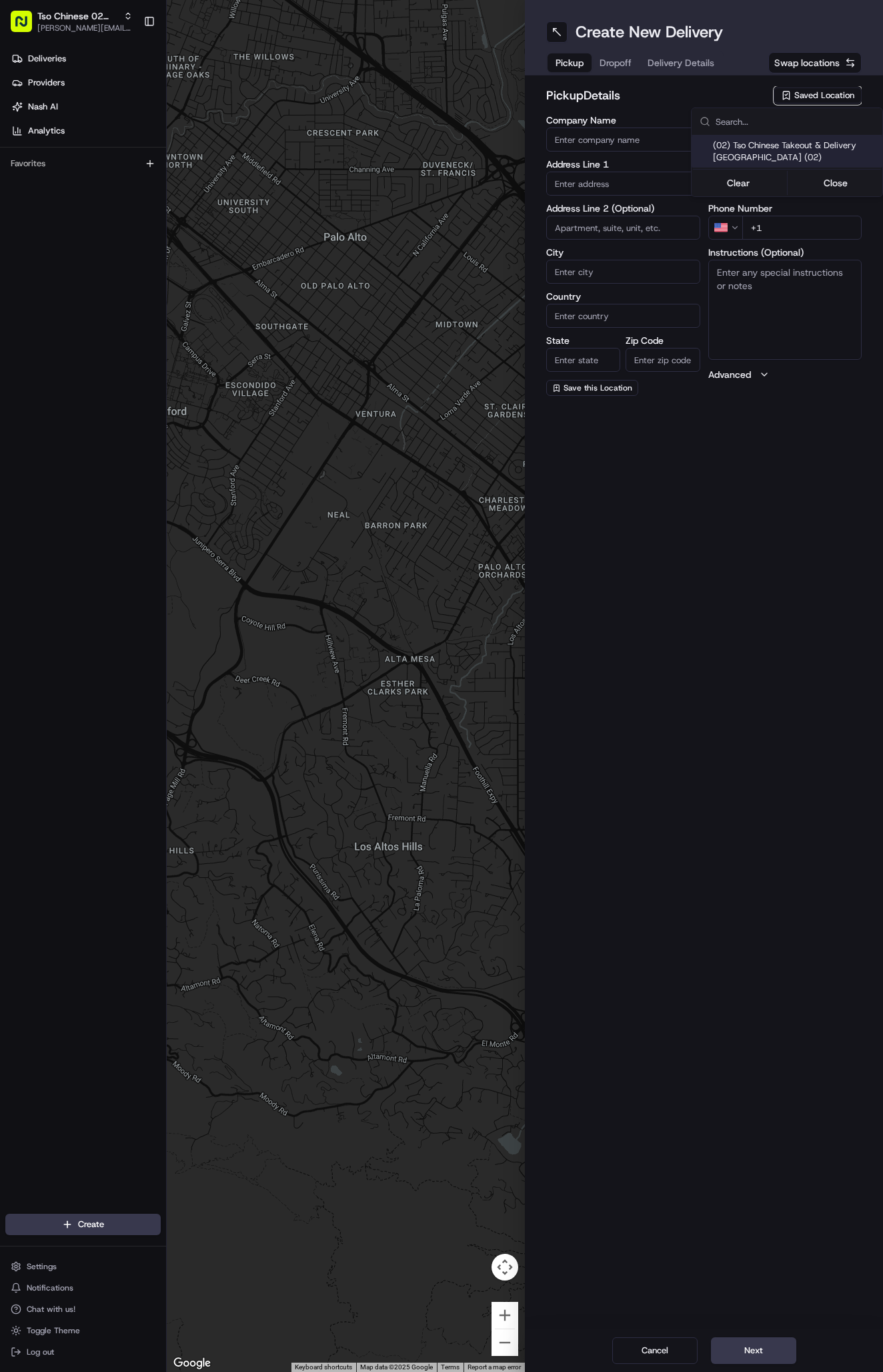
type input "arborstore@tsochinese.com"
type input "+1 512 344 9434"
type textarea "Submit a picture displaying address & food as Proof of Delivery. Envía una foto…"
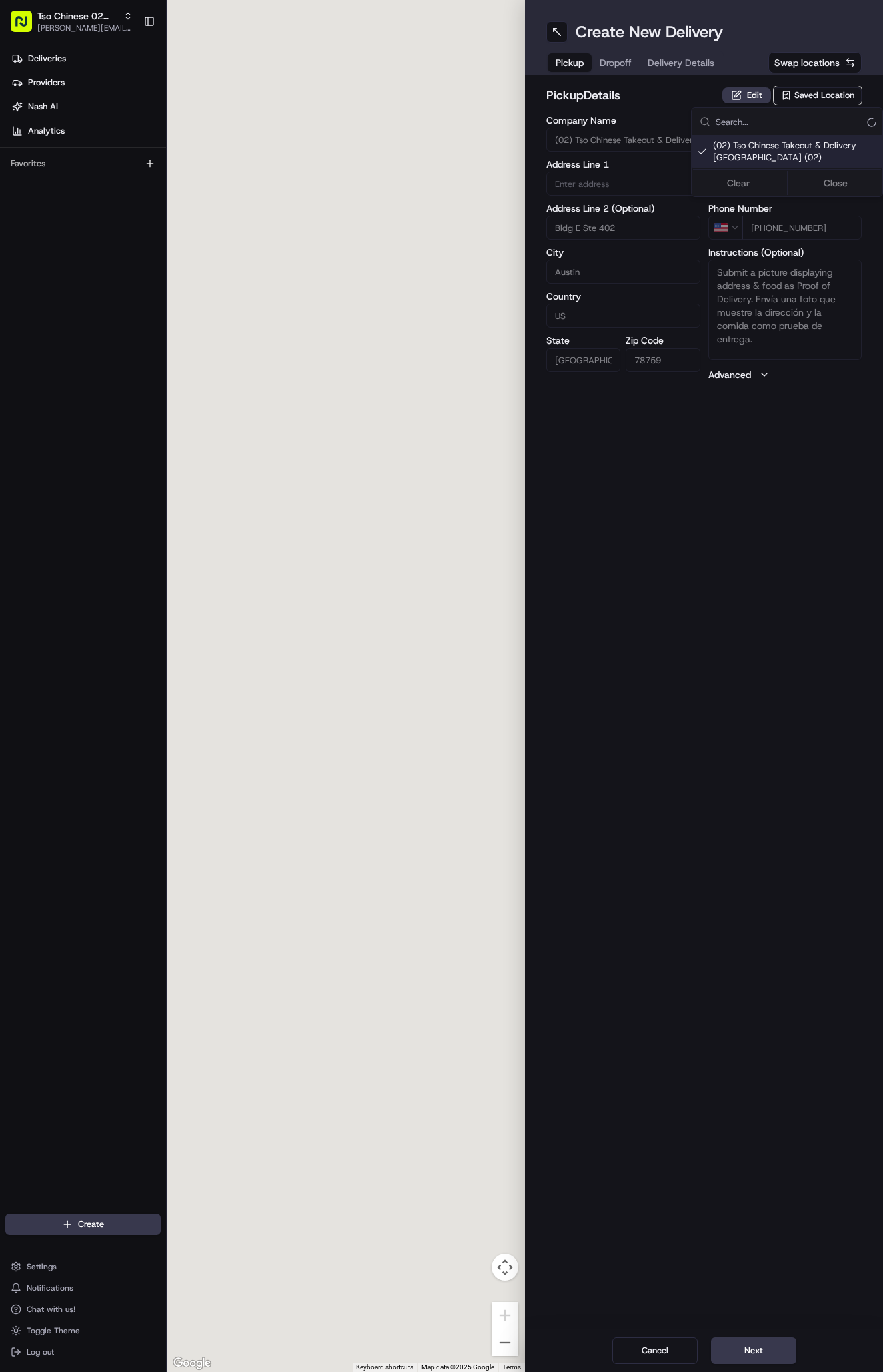
type input "9333 Research Blvd"
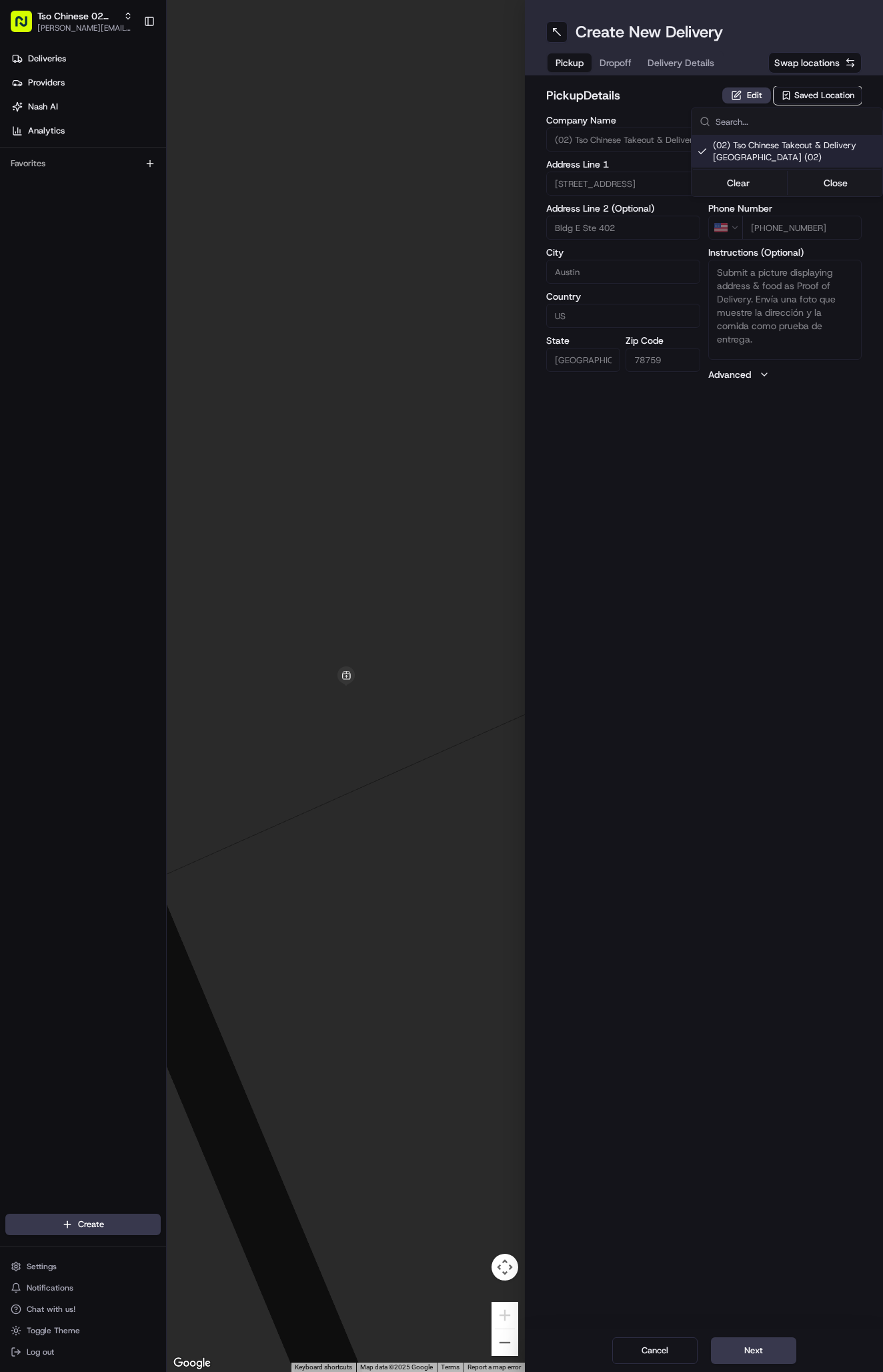
click at [833, 173] on div "Clear Close" at bounding box center [787, 183] width 188 height 24
click at [806, 177] on button "Close" at bounding box center [836, 183] width 92 height 18
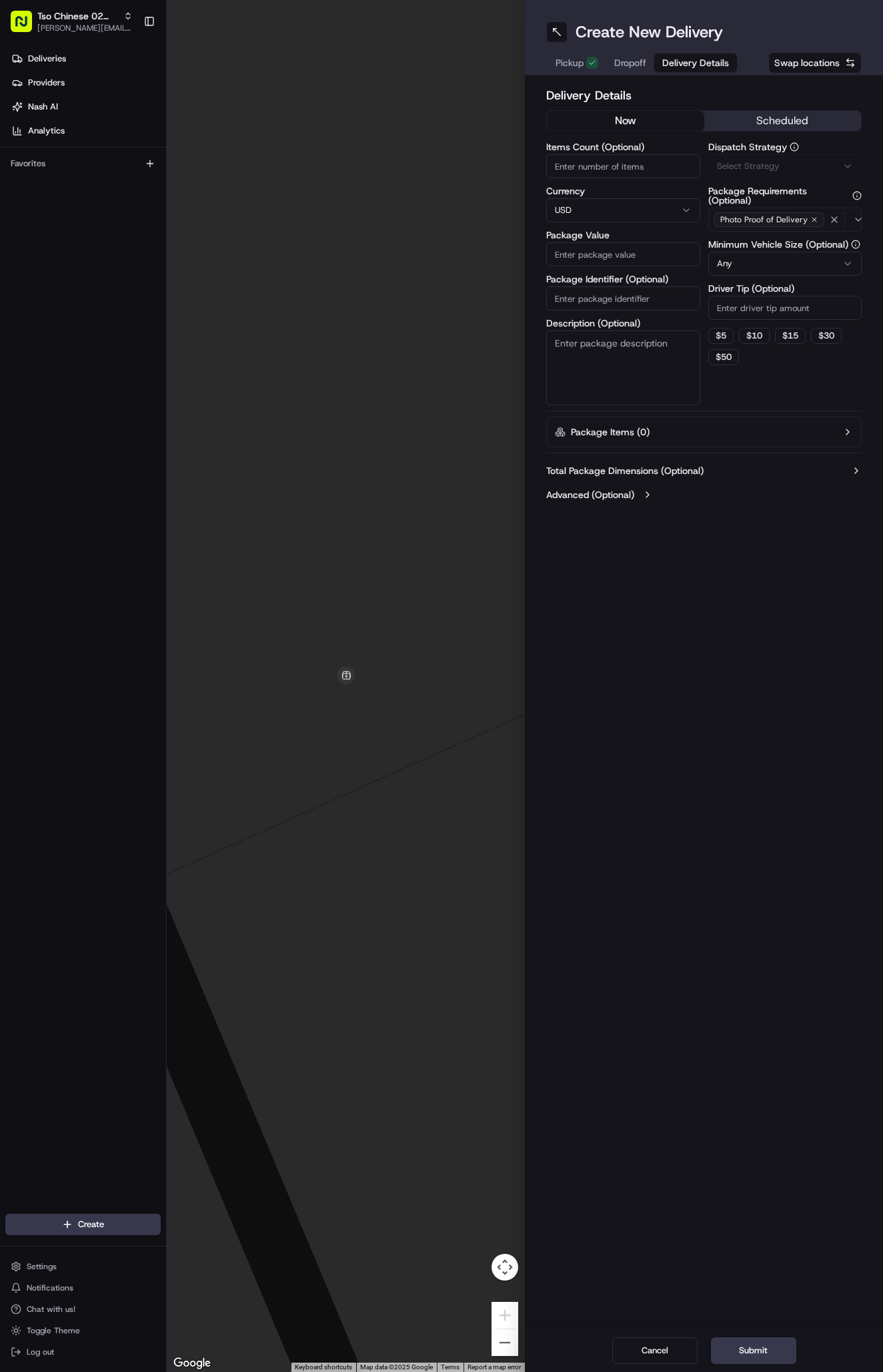
click at [694, 57] on span "Delivery Details" at bounding box center [696, 62] width 67 height 14
click at [770, 167] on span "Via Automation" at bounding box center [747, 165] width 61 height 12
click at [783, 236] on span "Tso Arbor Strategy" at bounding box center [795, 239] width 164 height 12
click at [825, 260] on button "Close" at bounding box center [836, 264] width 92 height 18
click at [773, 311] on input "Driver Tip (Optional)" at bounding box center [786, 308] width 154 height 24
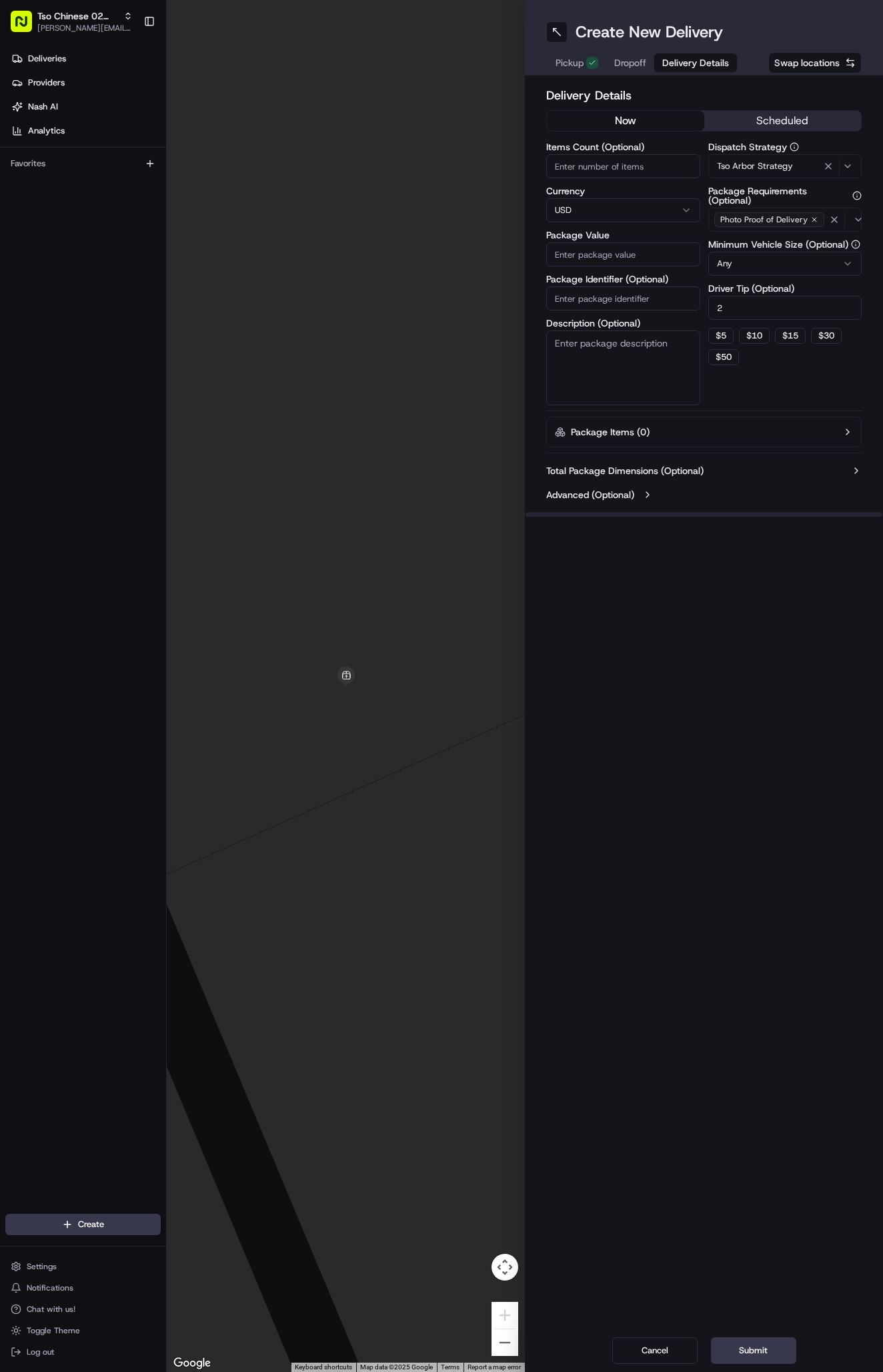
type input "2"
click at [654, 302] on input "Package Identifier (Optional)" at bounding box center [623, 298] width 154 height 24
paste input "RMH4UGR"
type input "RMH4UGR"
click at [652, 256] on input "Package Value" at bounding box center [623, 254] width 154 height 24
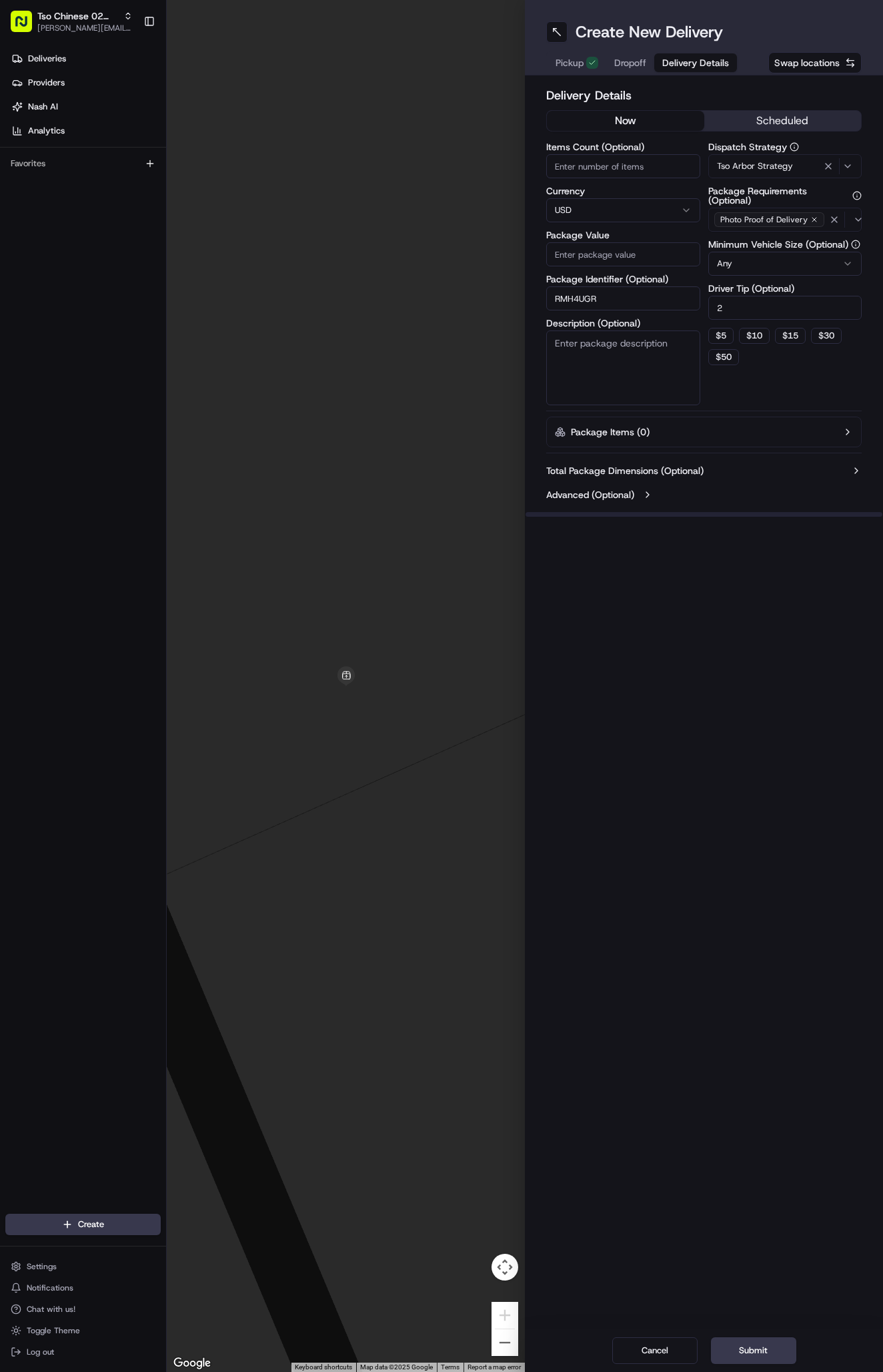
click at [620, 258] on input "Package Value" at bounding box center [623, 254] width 154 height 24
type input "48.6"
click at [625, 66] on span "Dropoff" at bounding box center [630, 62] width 32 height 14
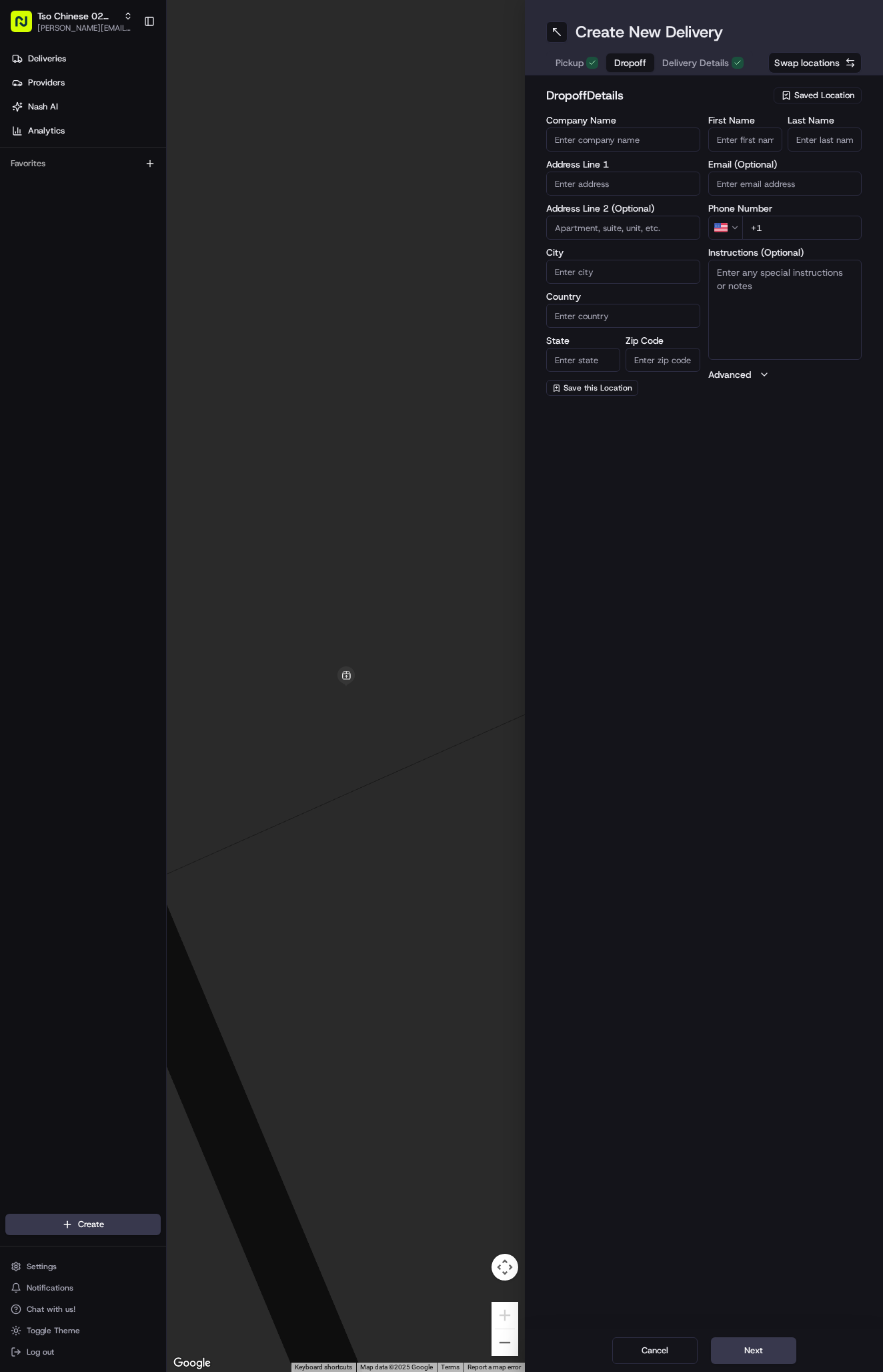
click at [734, 143] on input "First Name" at bounding box center [745, 140] width 74 height 24
paste input "Jeremy Newman"
type input "Jeremy Newman"
type input "."
click at [621, 236] on div "11301 Domain Drive, Austin, TX" at bounding box center [623, 231] width 148 height 20
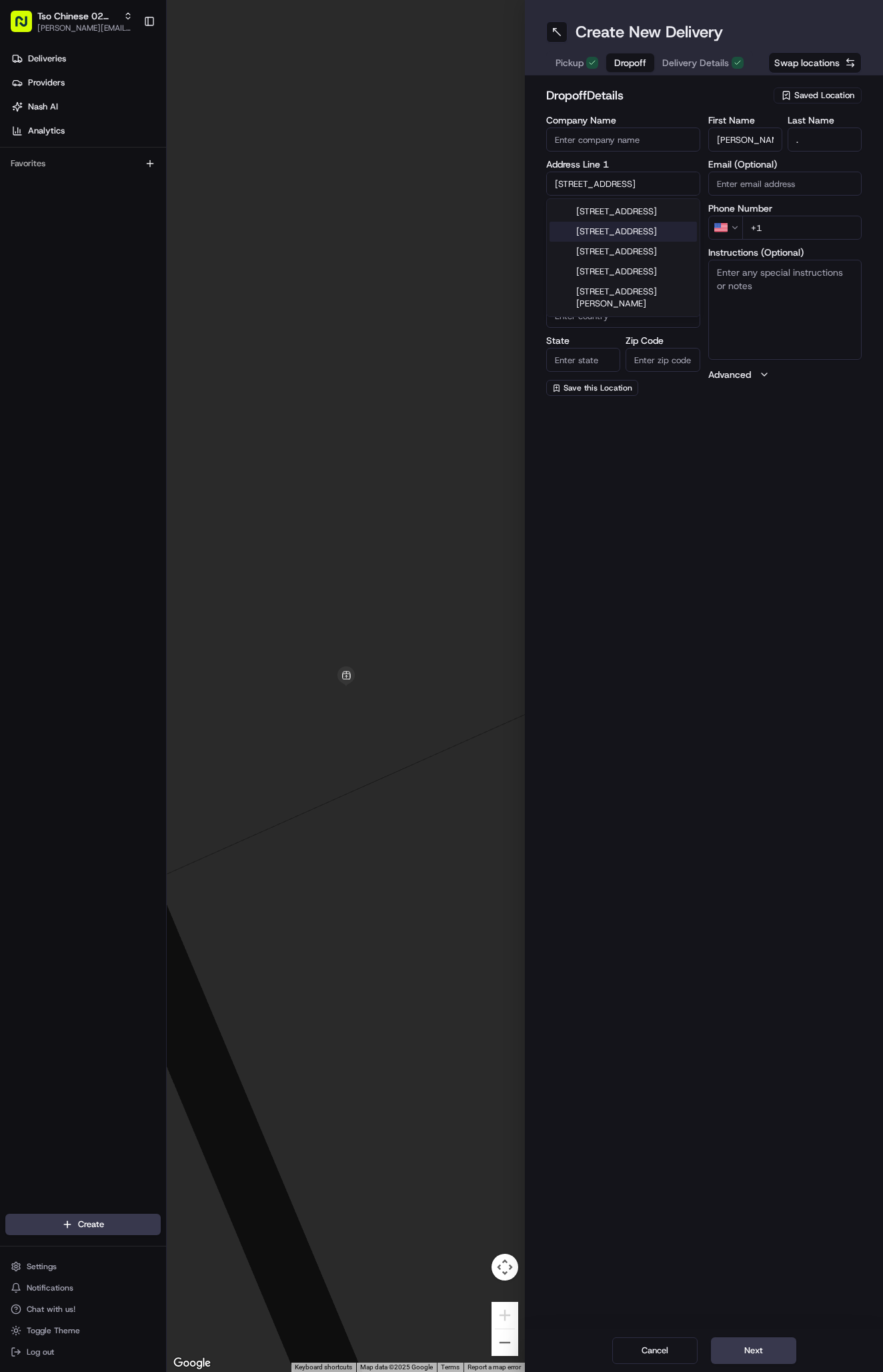
type input "11301 Domain Dr, Austin, TX 78758, USA"
type input "Austin"
type input "United States"
type input "TX"
type input "78758"
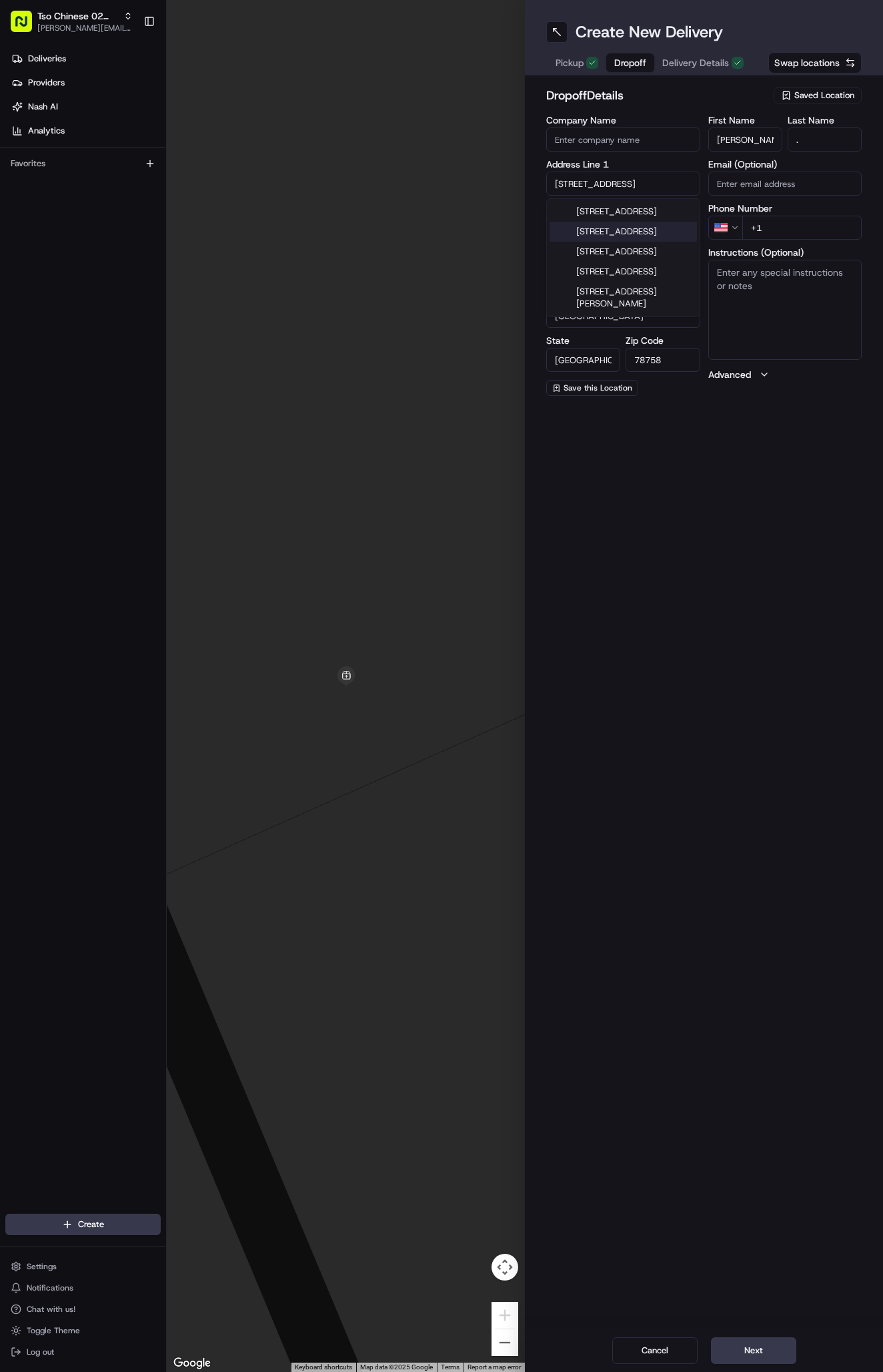
type input "11301 Domain Drive"
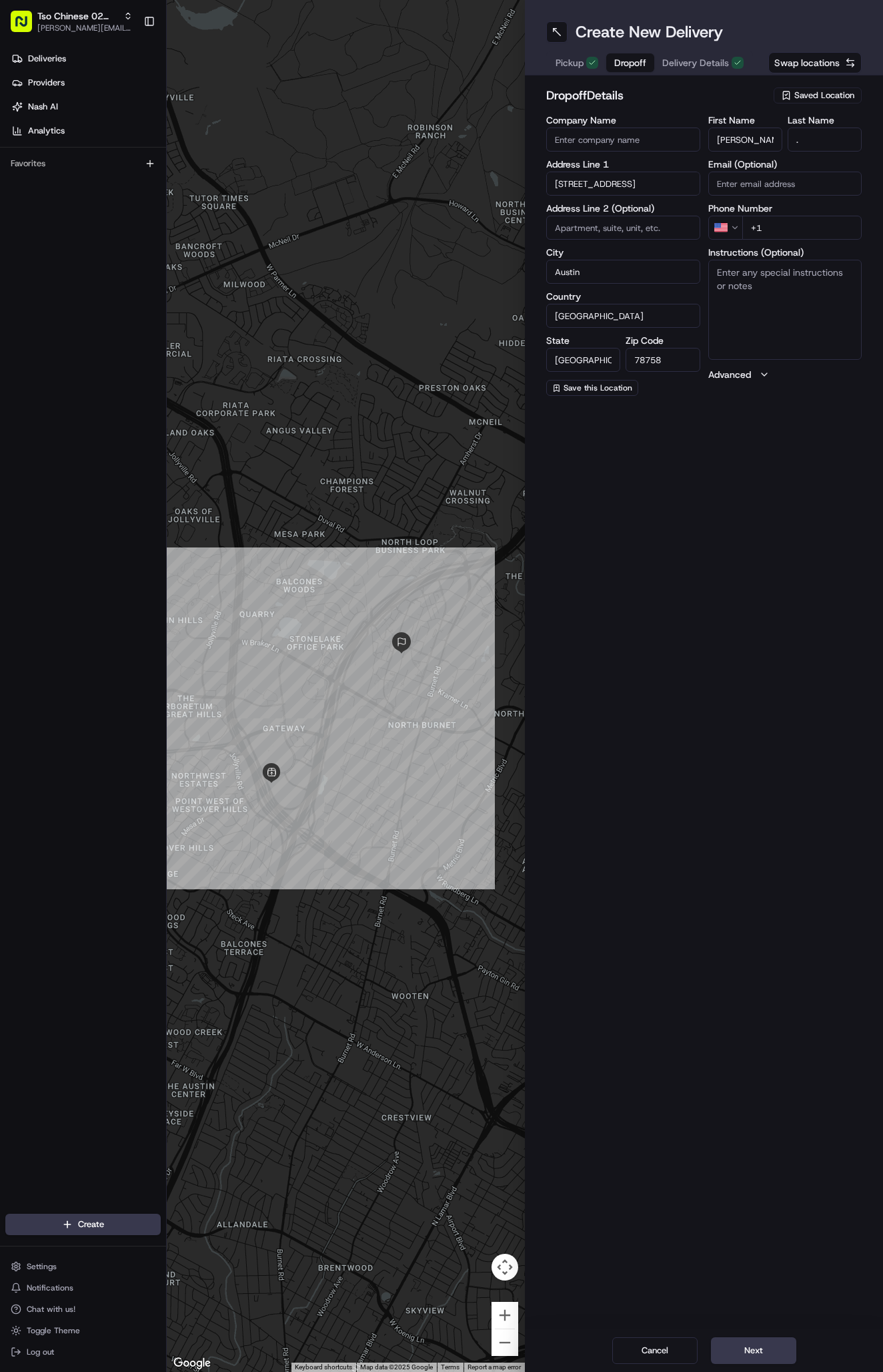
click at [814, 292] on textarea "Instructions (Optional)" at bounding box center [786, 309] width 154 height 100
paste textarea "The WESTIN-Austin at the Domain, 11301 Domain Dr, Austin, TX 78758-7796, United…"
drag, startPoint x: 785, startPoint y: 311, endPoint x: 754, endPoint y: 284, distance: 41.1
click at [754, 284] on textarea "The WESTIN-Austin at the Domain, 11301 Domain Dr, Austin, TX 78758-7796, United…" at bounding box center [786, 309] width 154 height 100
type textarea "The WESTIN-Austin at the Domain."
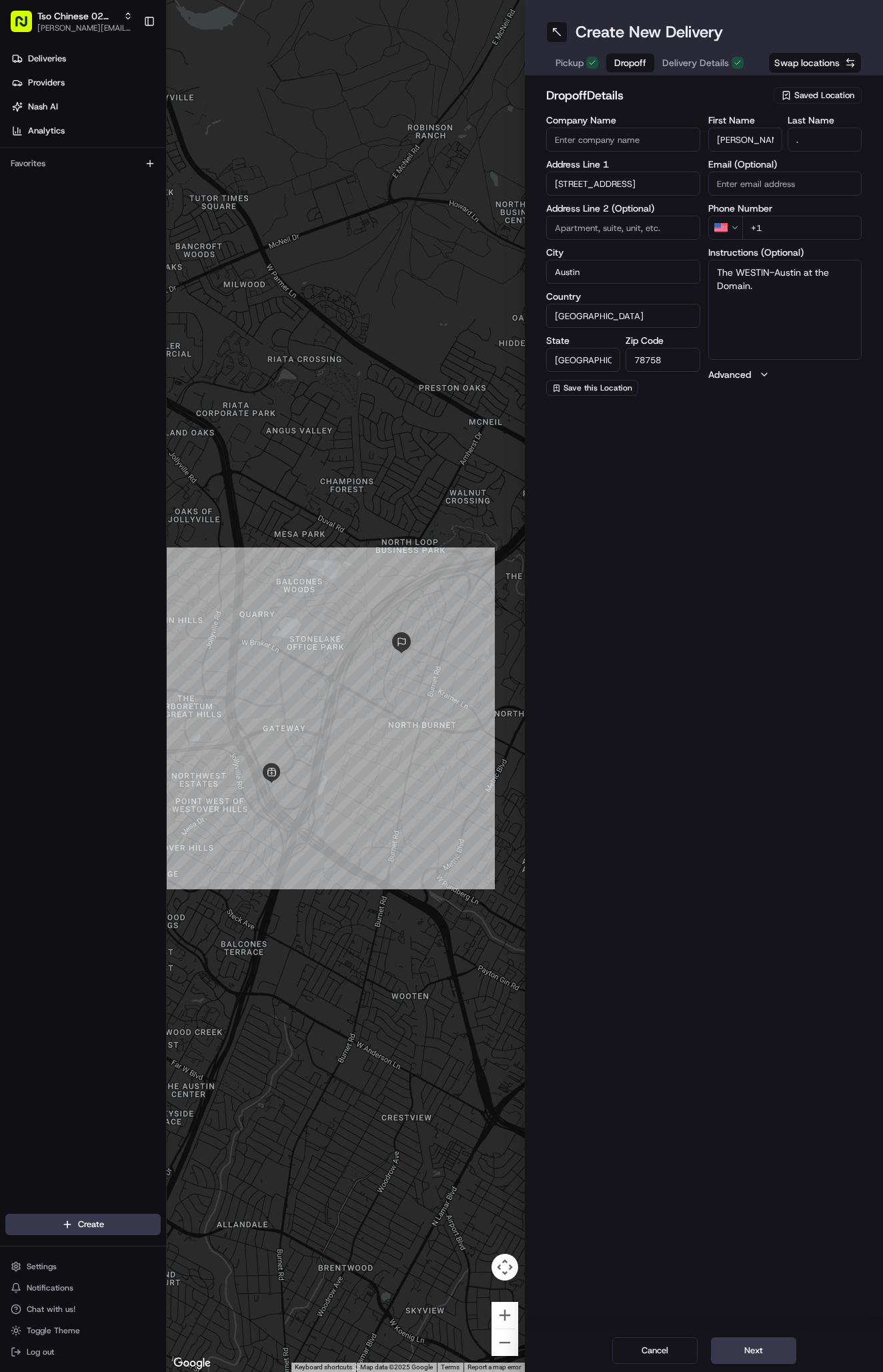
click at [705, 69] on span "Delivery Details" at bounding box center [696, 62] width 67 height 14
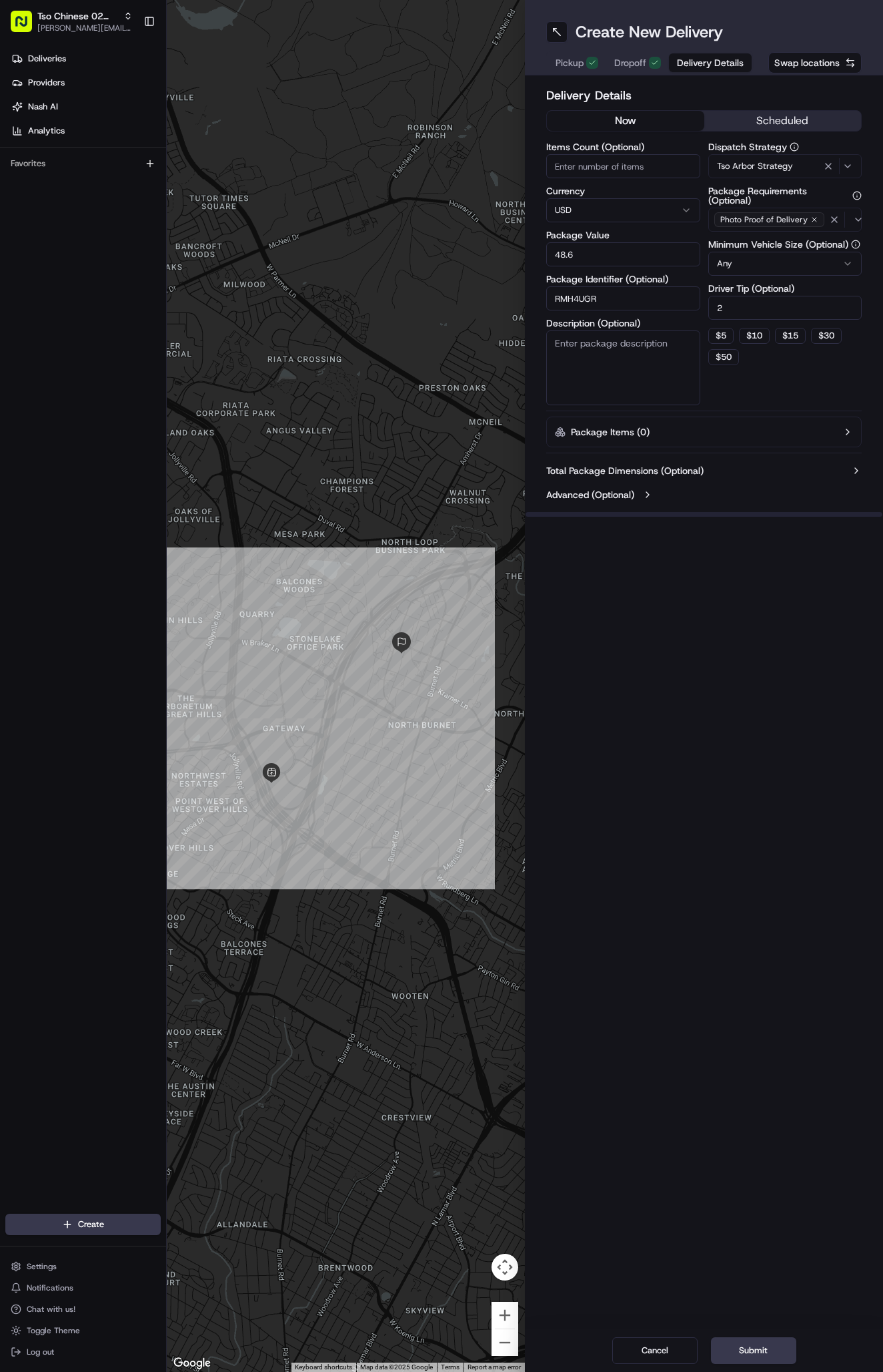
click at [810, 221] on icon "button" at bounding box center [814, 219] width 8 height 8
click at [802, 219] on div "Select requirements" at bounding box center [786, 219] width 148 height 12
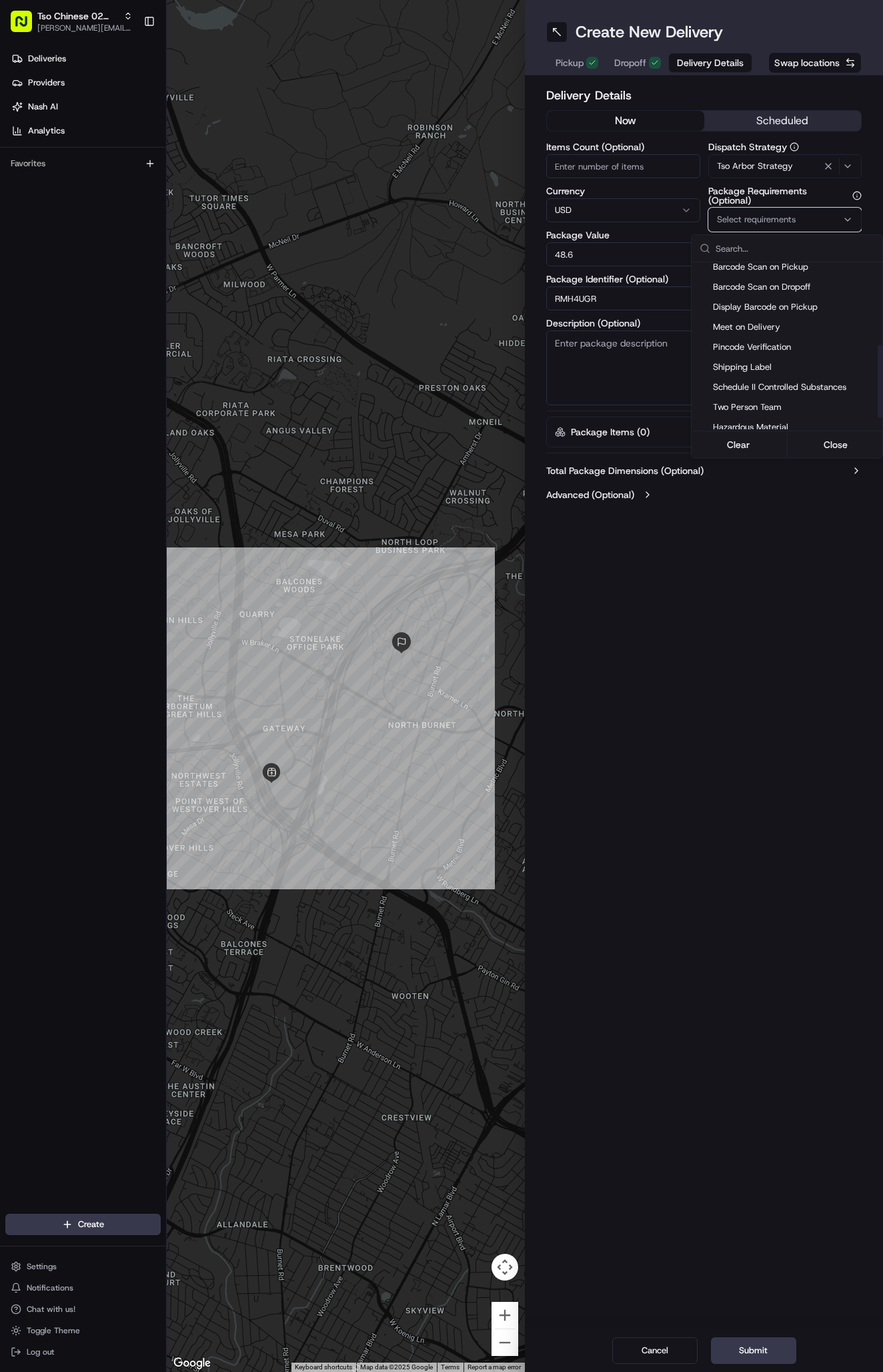
scroll to position [187, 0]
click at [769, 321] on span "Meet on Delivery" at bounding box center [795, 324] width 164 height 12
click at [834, 453] on button "Close" at bounding box center [836, 444] width 92 height 18
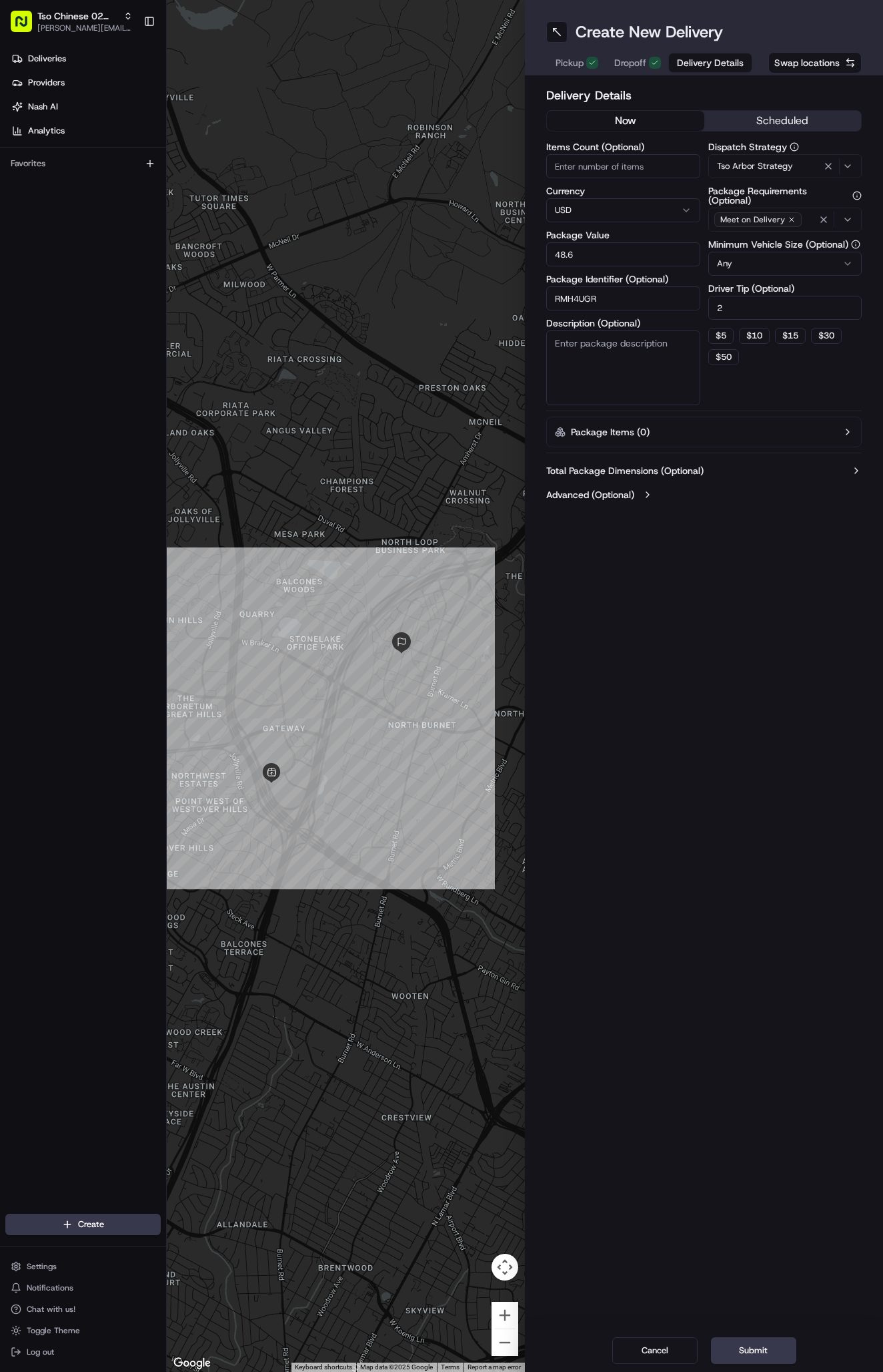
click at [634, 58] on span "Dropoff" at bounding box center [630, 62] width 32 height 14
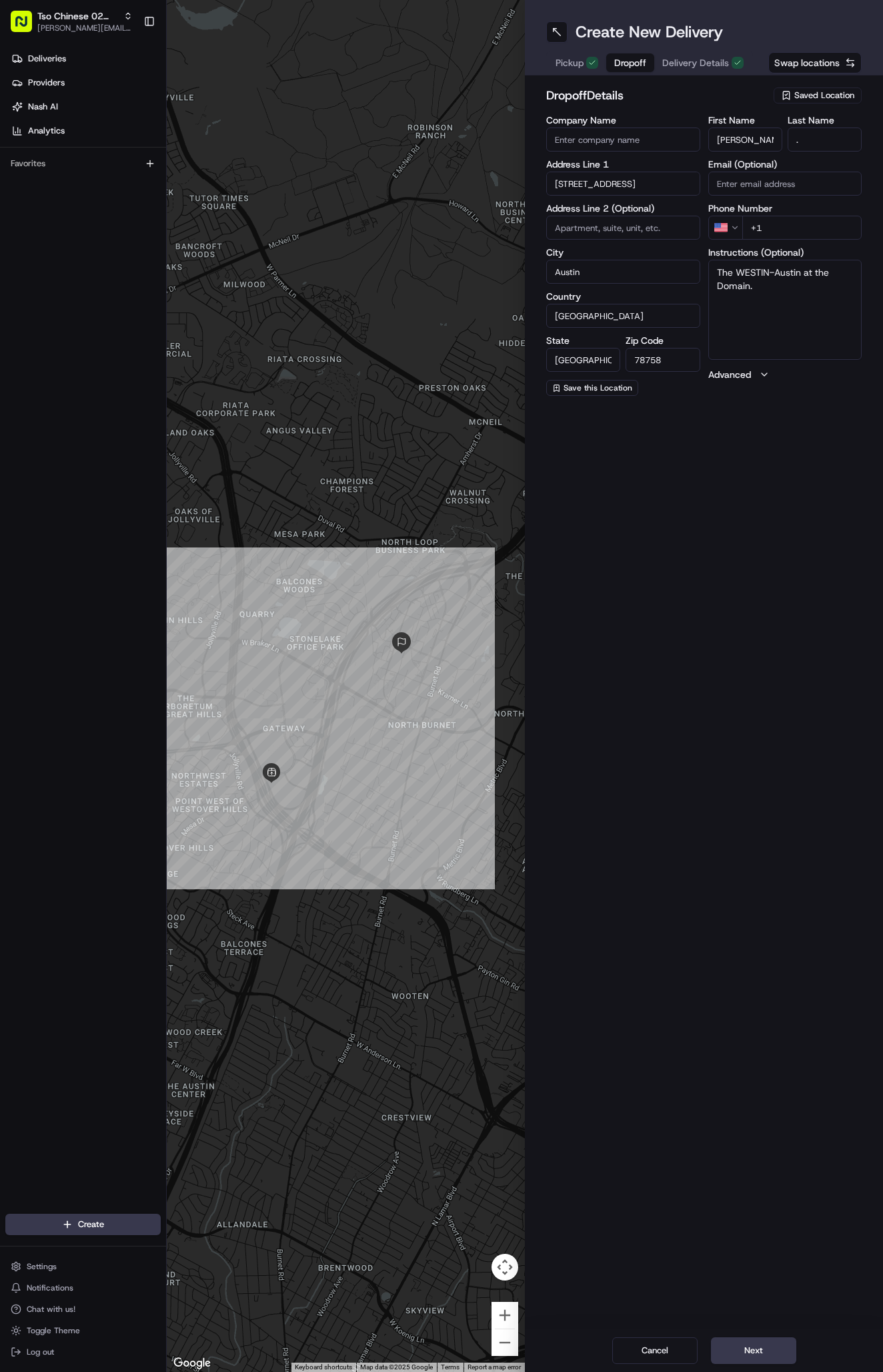
click at [796, 225] on input "+1" at bounding box center [802, 228] width 120 height 24
paste input "786 514 8854"
type input "+1 786 514 8854"
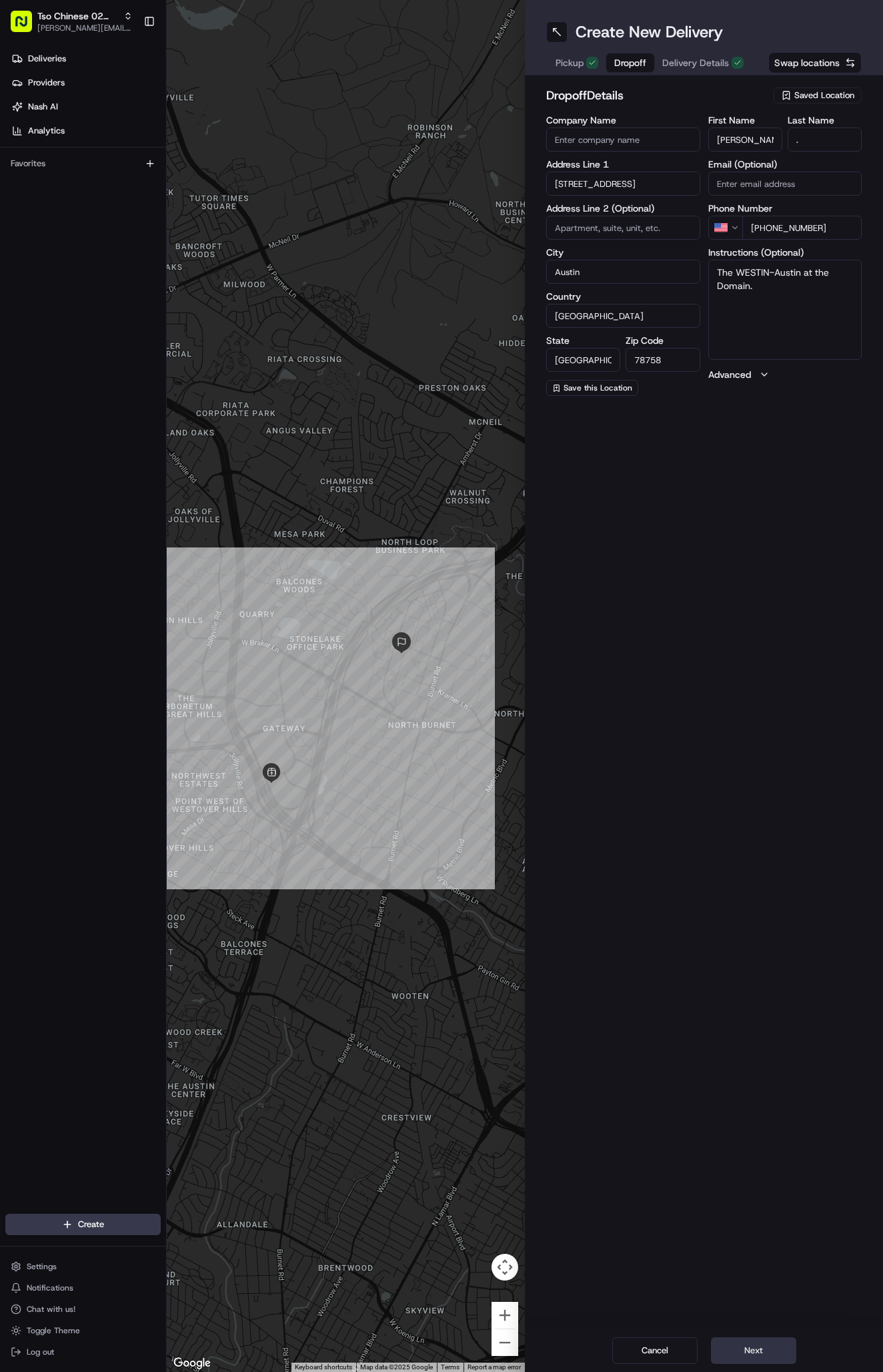
click at [763, 1362] on button "Next" at bounding box center [754, 1350] width 85 height 27
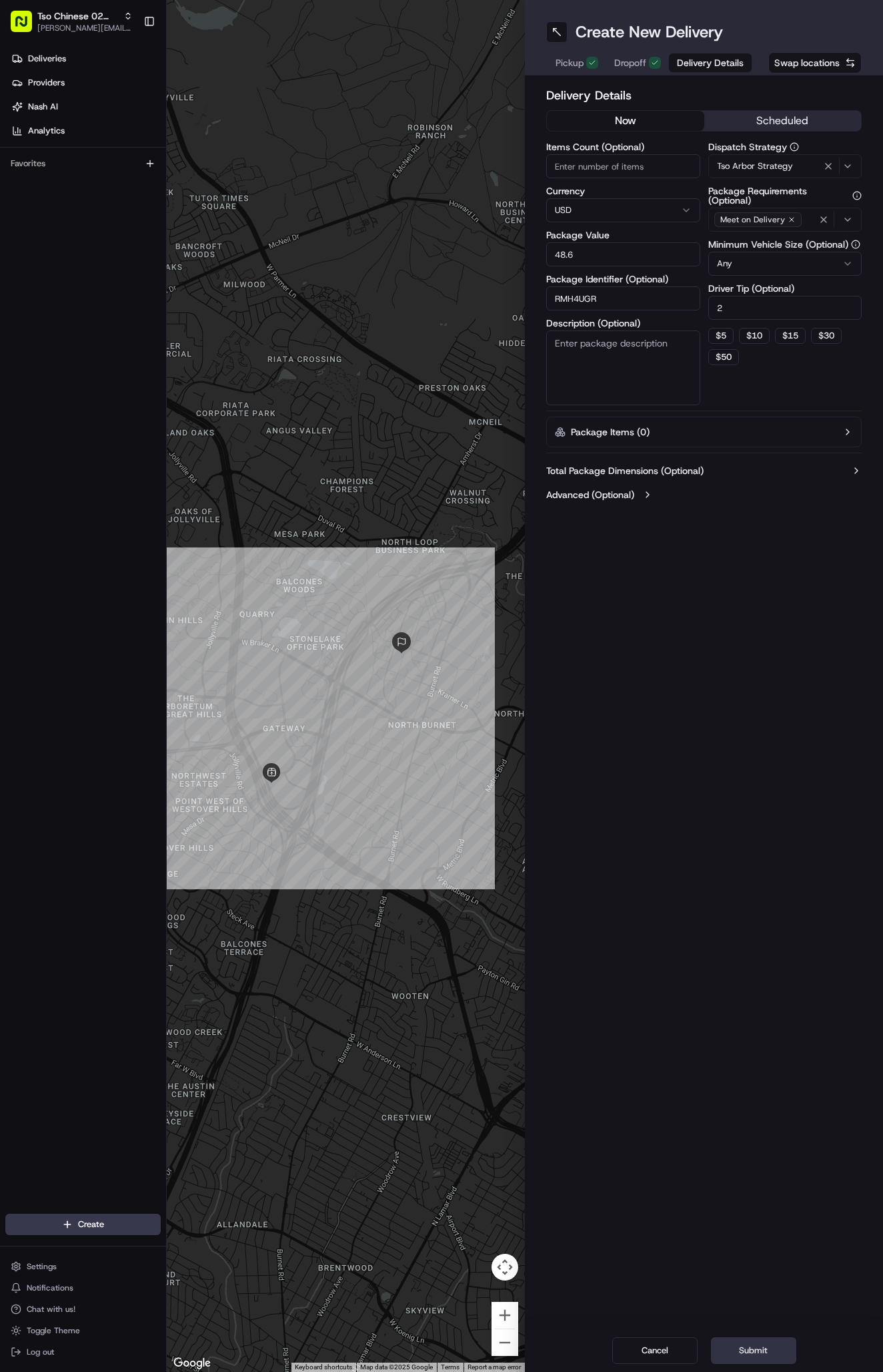
click at [763, 1362] on button "Submit" at bounding box center [754, 1350] width 85 height 27
click at [763, 1362] on div "Cancel Submit" at bounding box center [704, 1350] width 358 height 43
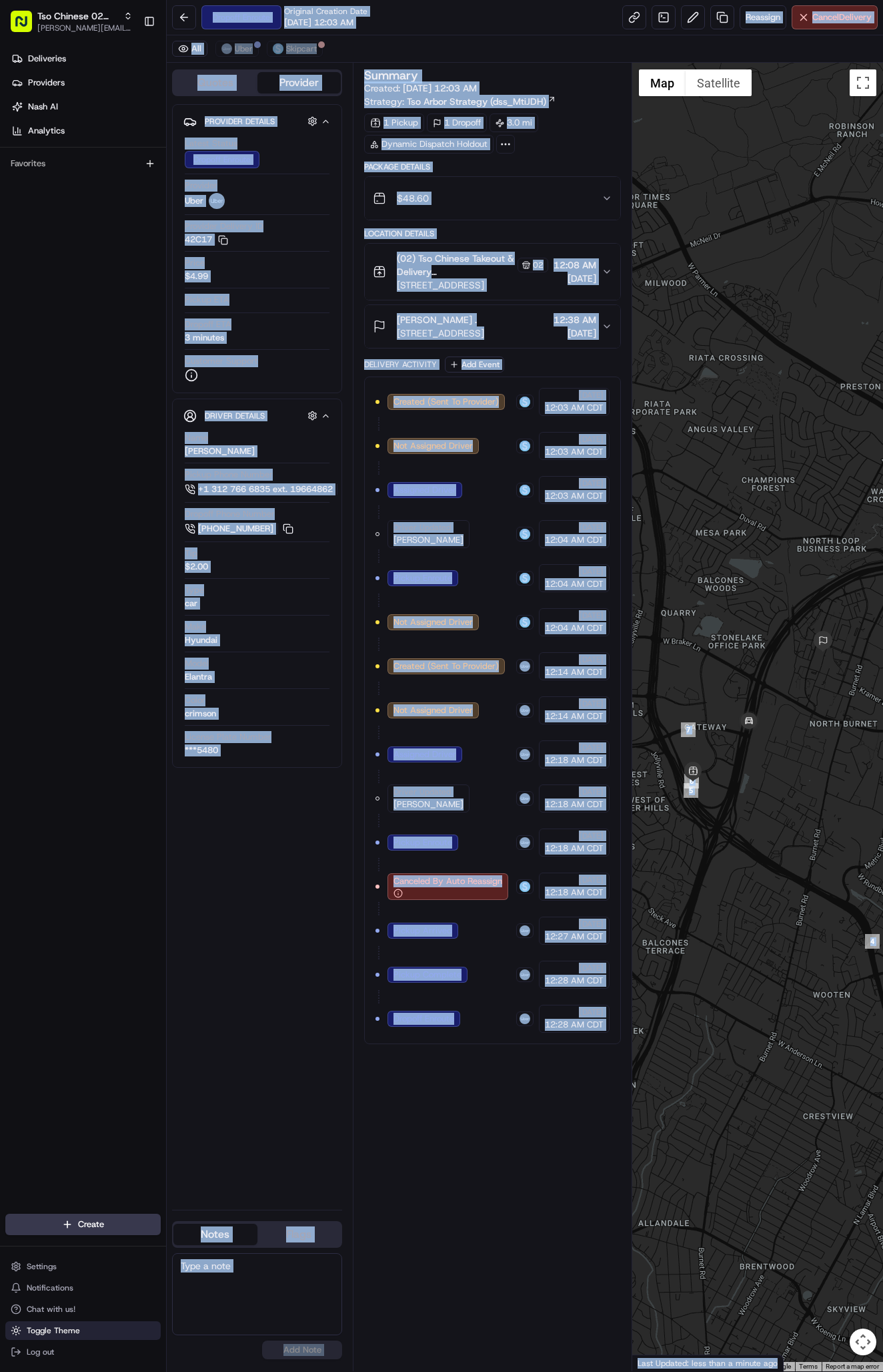
click at [40, 1325] on span "Toggle Theme" at bounding box center [53, 1331] width 53 height 11
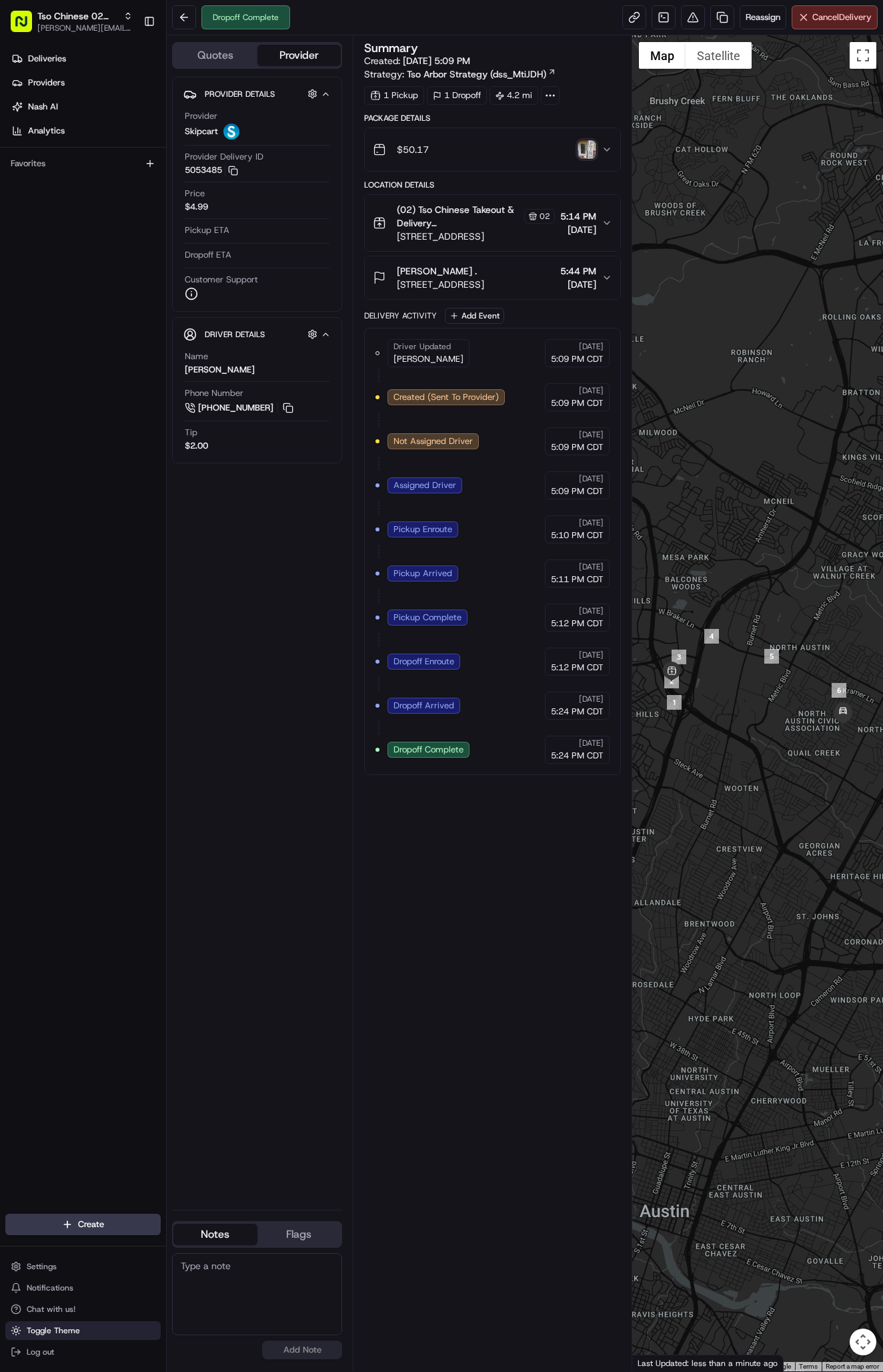
click at [45, 1330] on span "Toggle Theme" at bounding box center [53, 1331] width 53 height 11
